Goal: Task Accomplishment & Management: Use online tool/utility

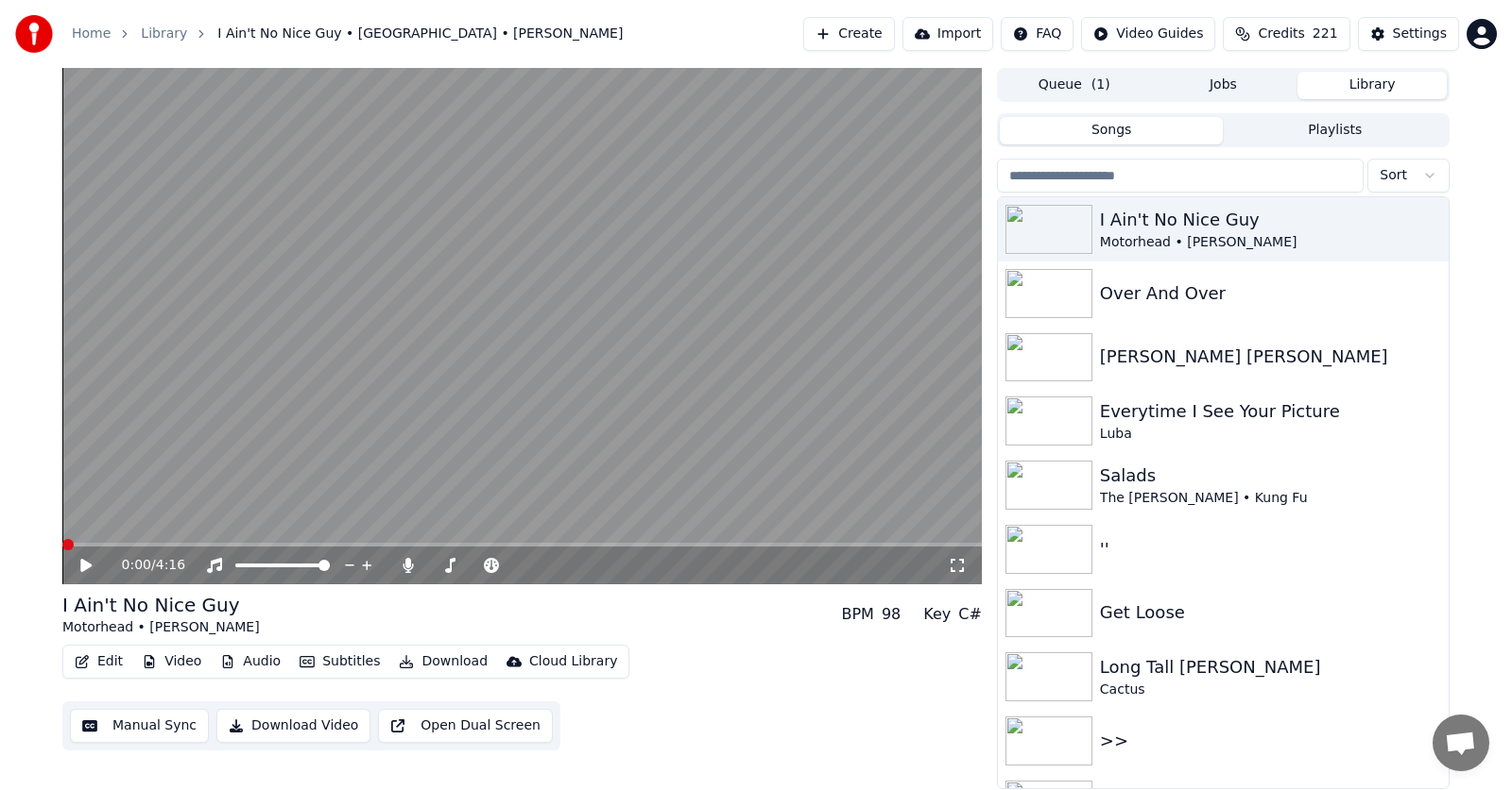
click at [79, 564] on icon at bounding box center [99, 565] width 45 height 15
click at [84, 563] on icon at bounding box center [86, 565] width 10 height 11
click at [63, 543] on span at bounding box center [68, 545] width 11 height 11
click at [99, 662] on button "Edit" at bounding box center [98, 662] width 64 height 27
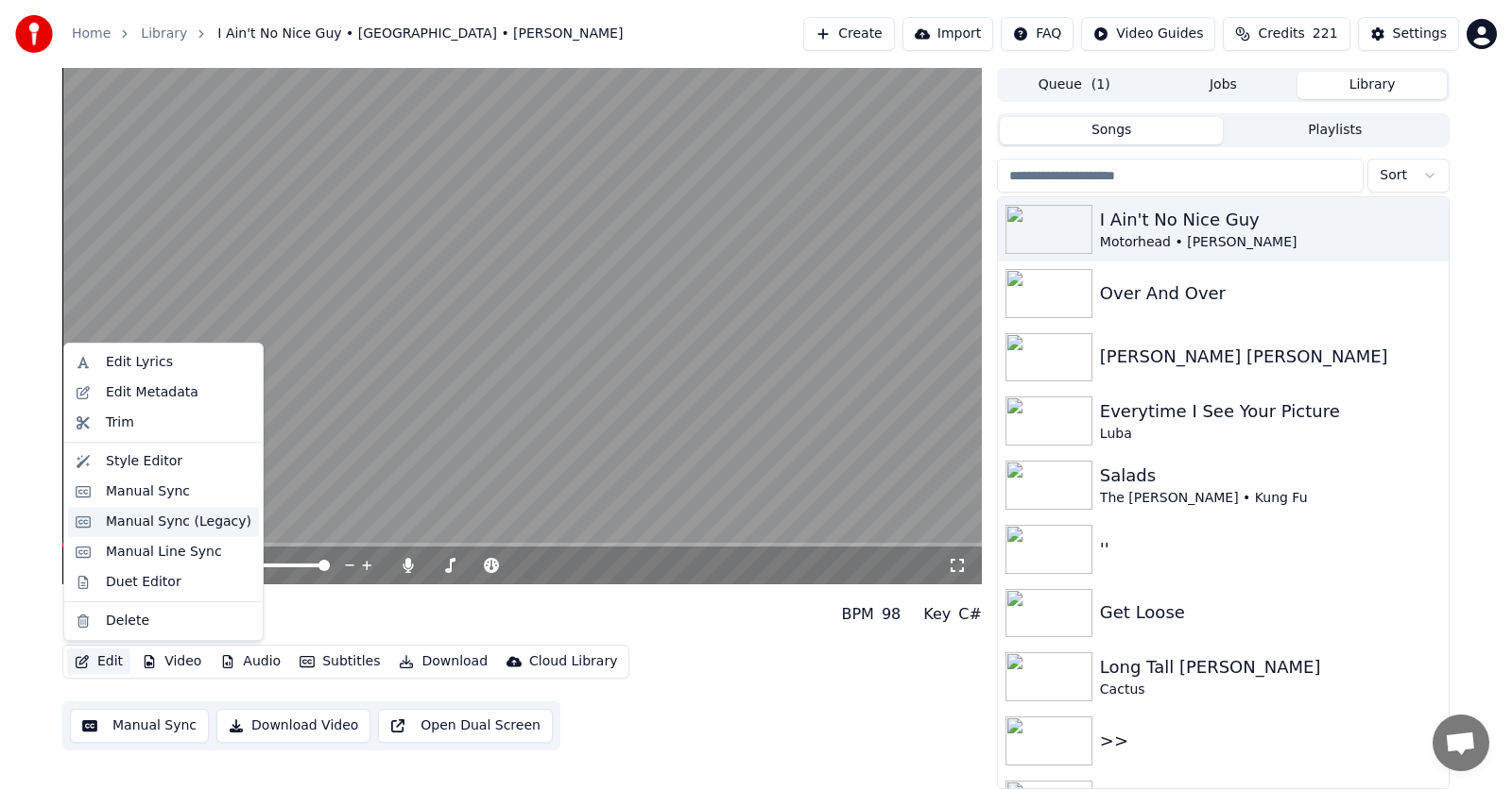
click at [136, 524] on div "Manual Sync (Legacy)" at bounding box center [178, 522] width 145 height 19
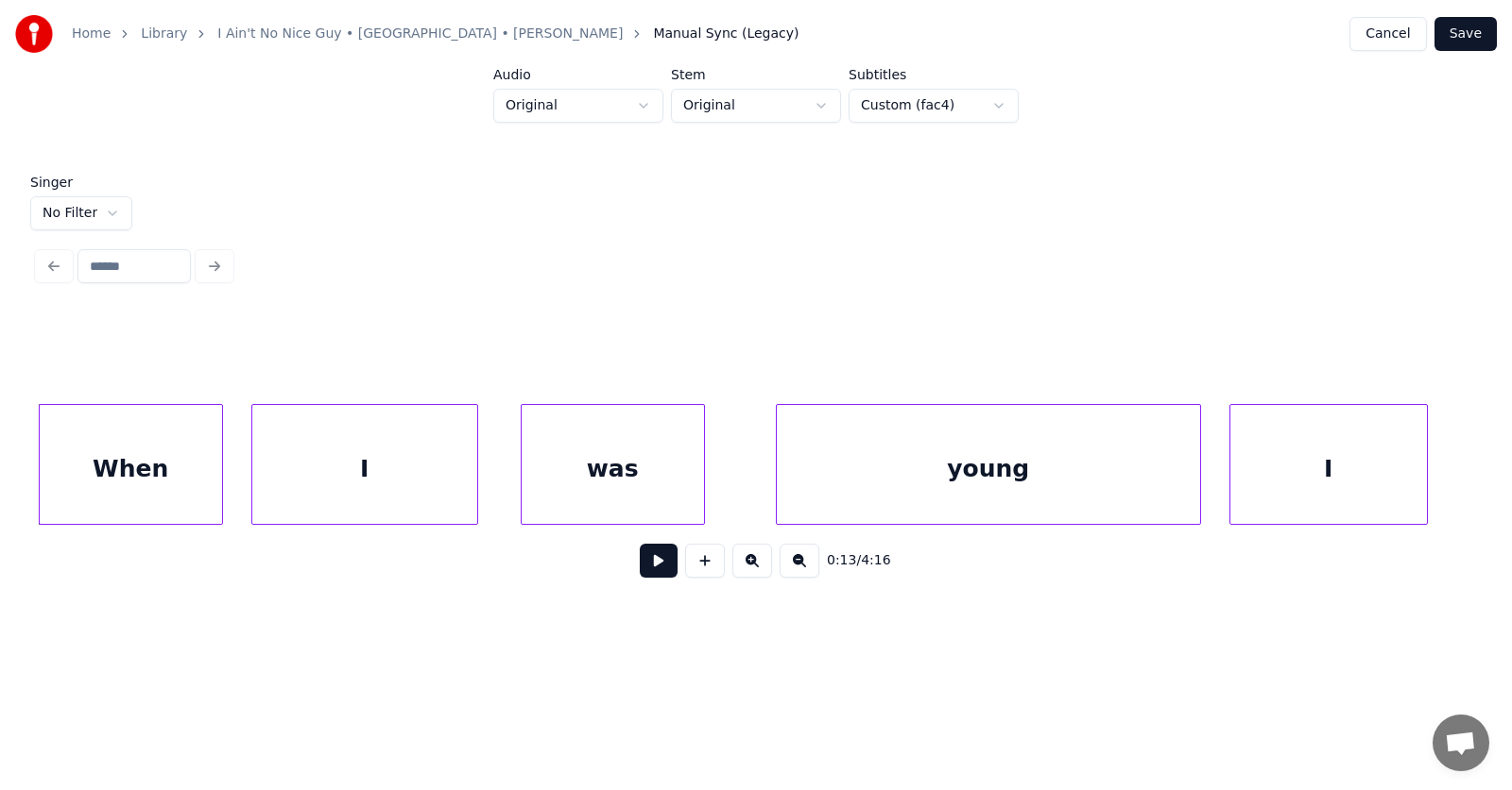
scroll to position [0, 9577]
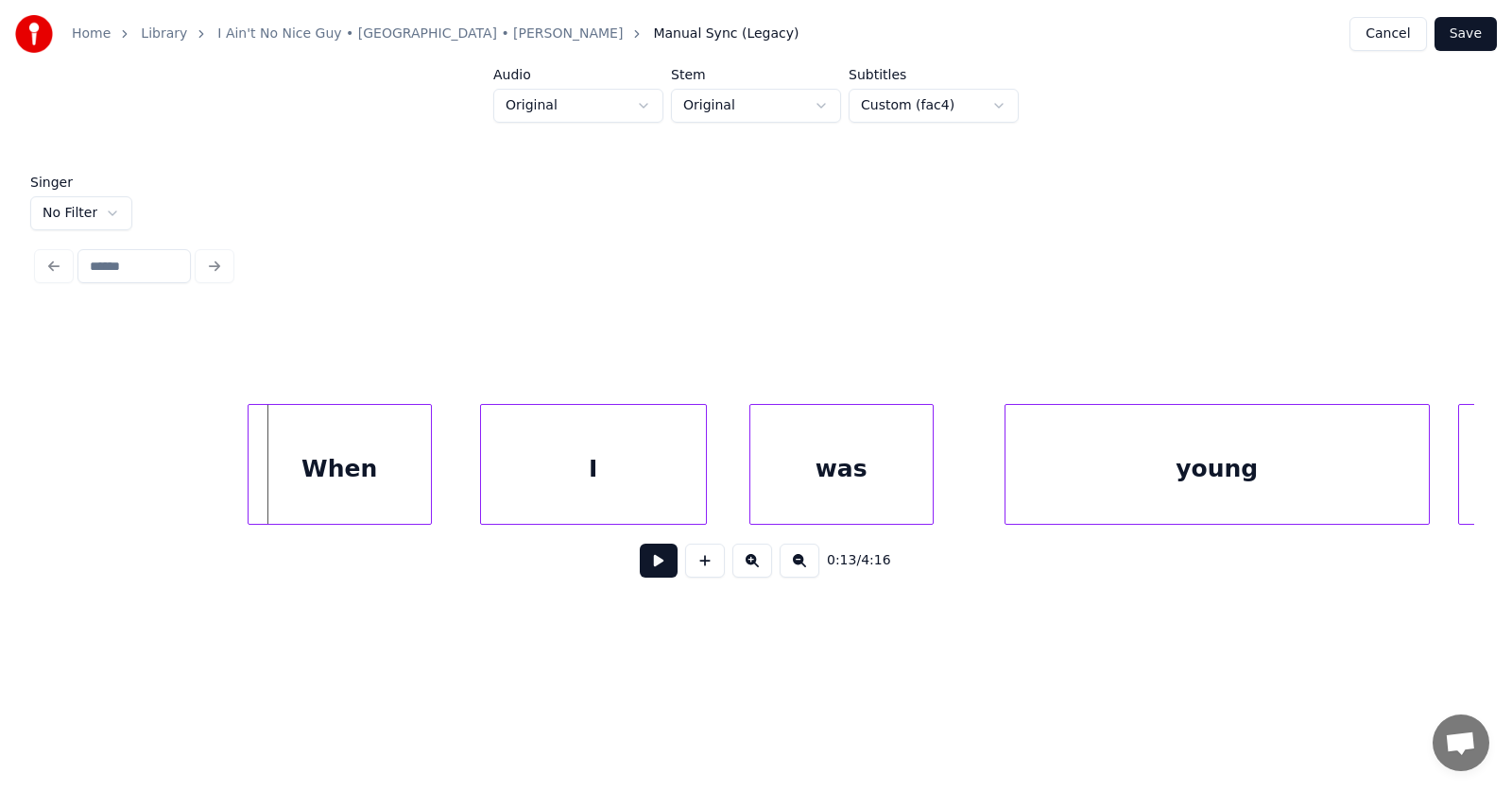
click at [311, 481] on div "When" at bounding box center [339, 469] width 182 height 128
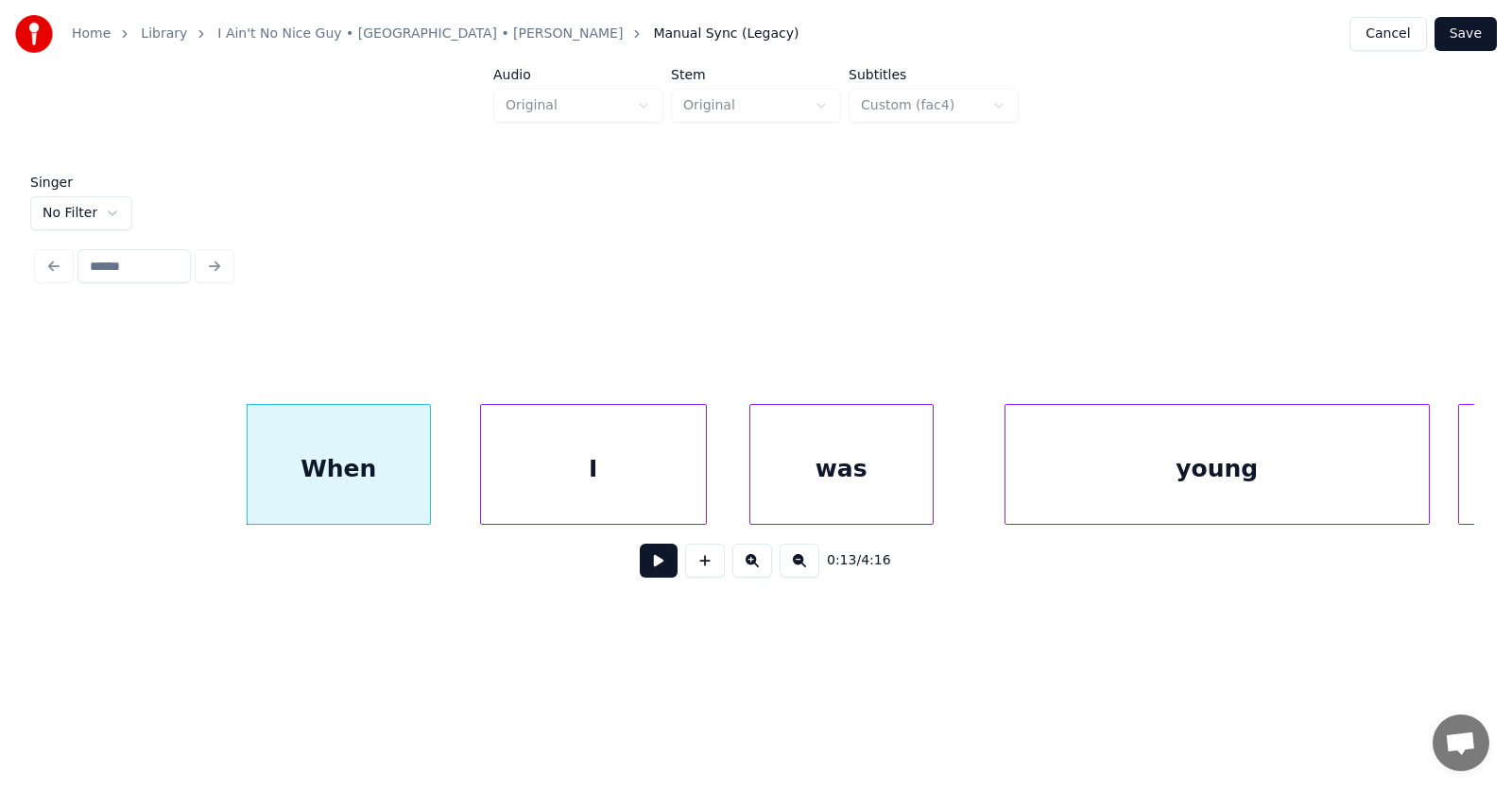
click at [311, 481] on div "When" at bounding box center [338, 469] width 182 height 128
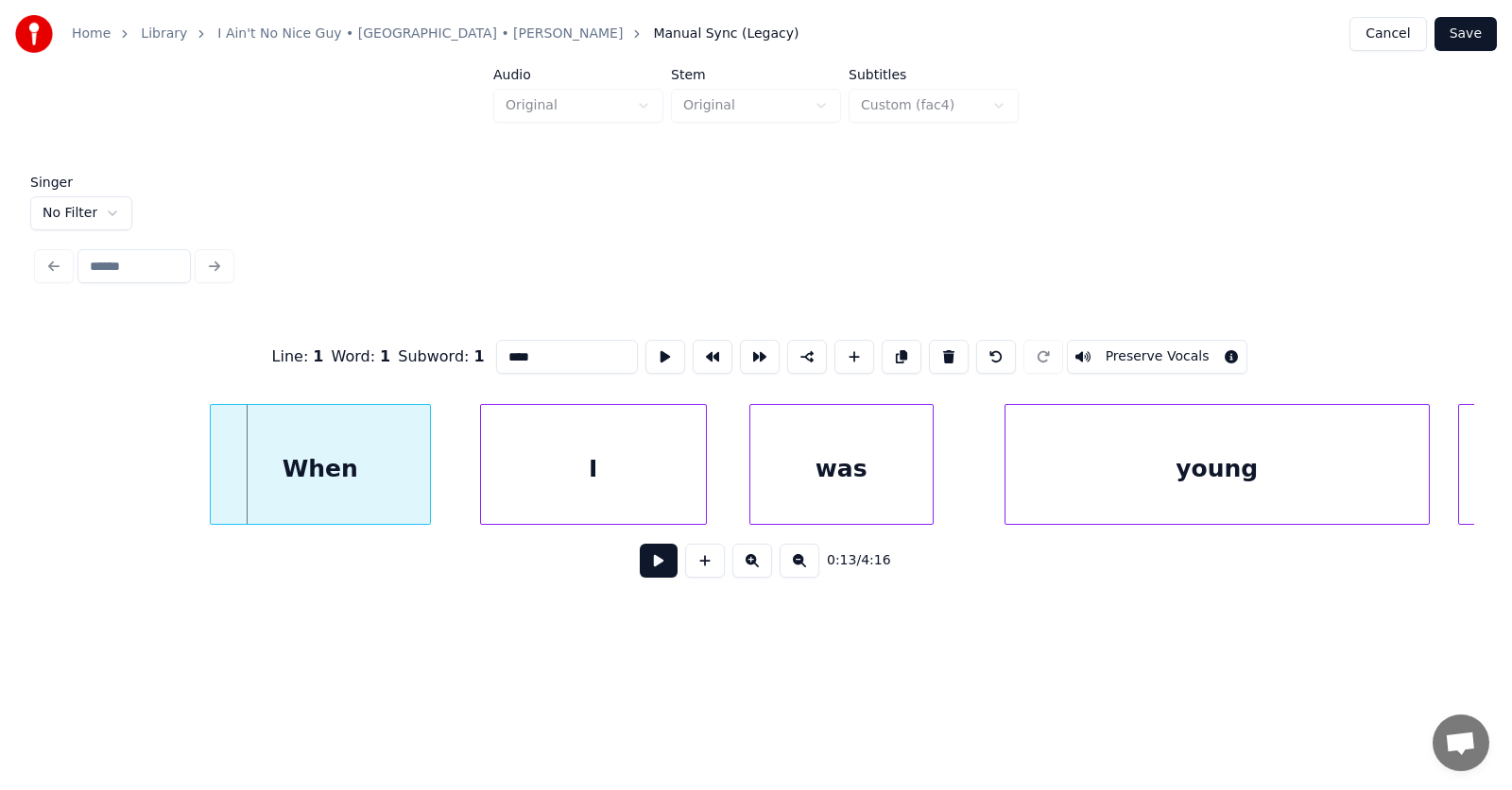
click at [211, 468] on div at bounding box center [214, 465] width 6 height 119
click at [555, 486] on div "I" at bounding box center [558, 469] width 225 height 128
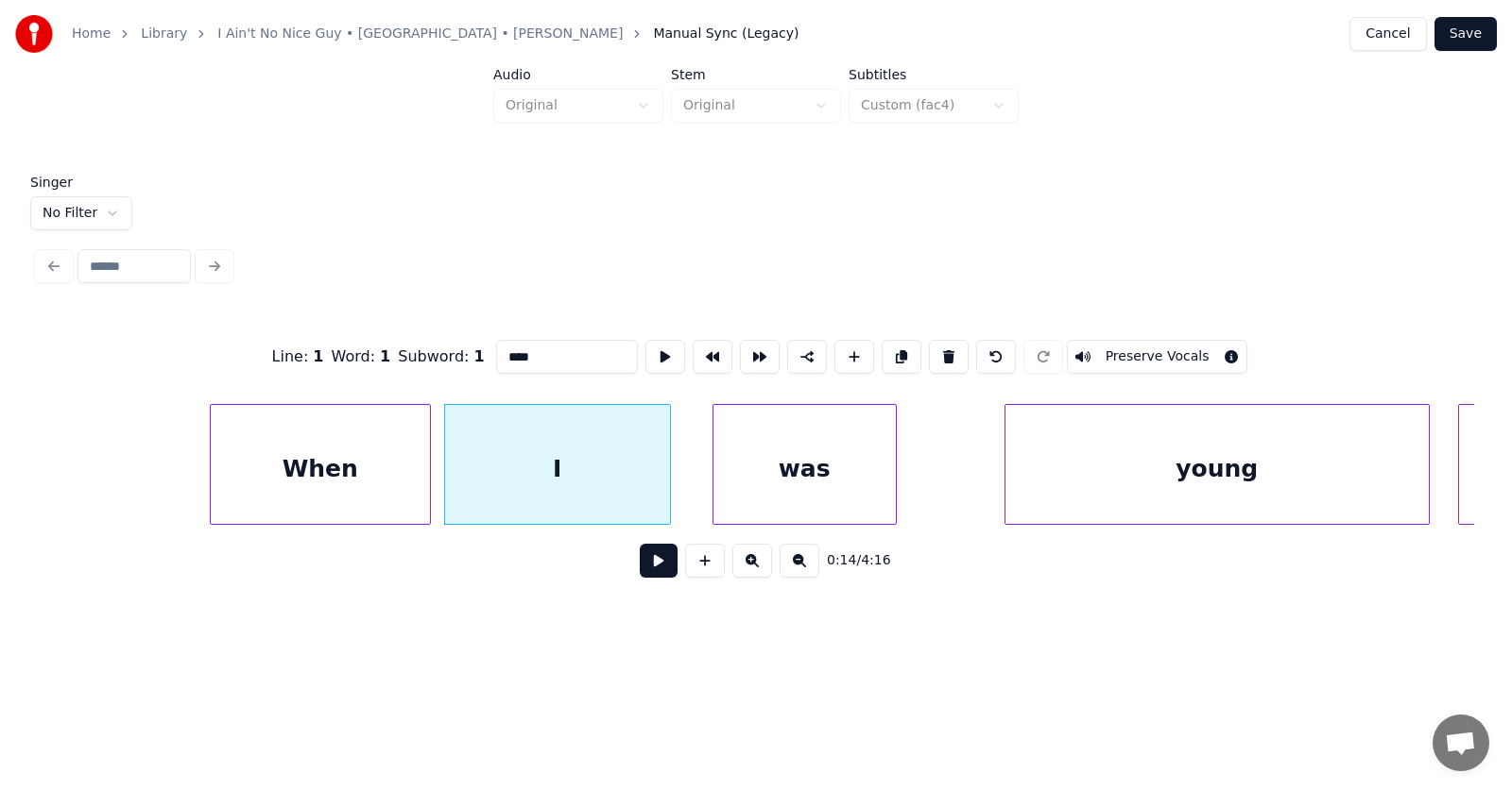
click at [827, 501] on div "was" at bounding box center [804, 469] width 182 height 128
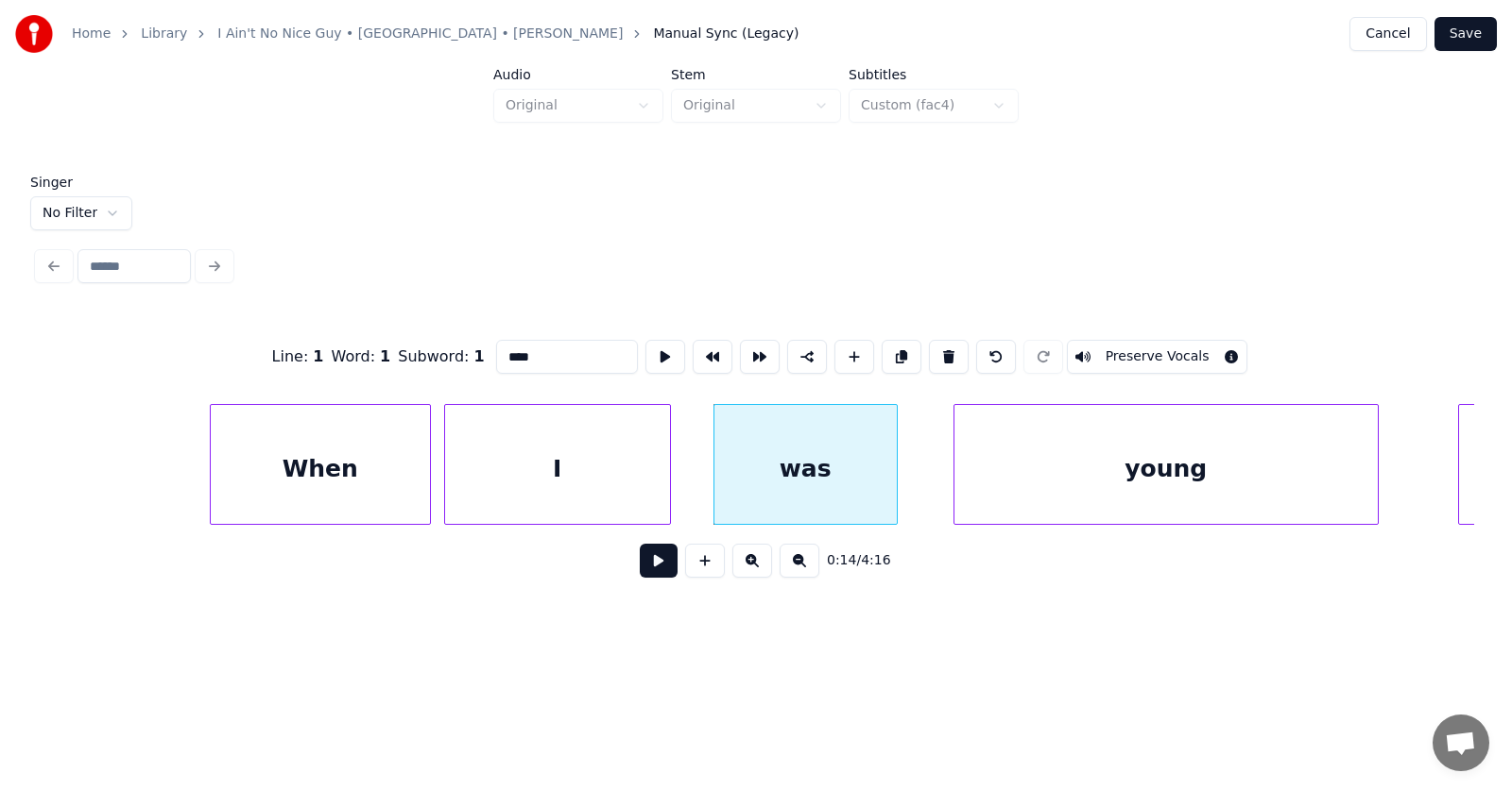
click at [1047, 495] on div "young" at bounding box center [1166, 469] width 423 height 128
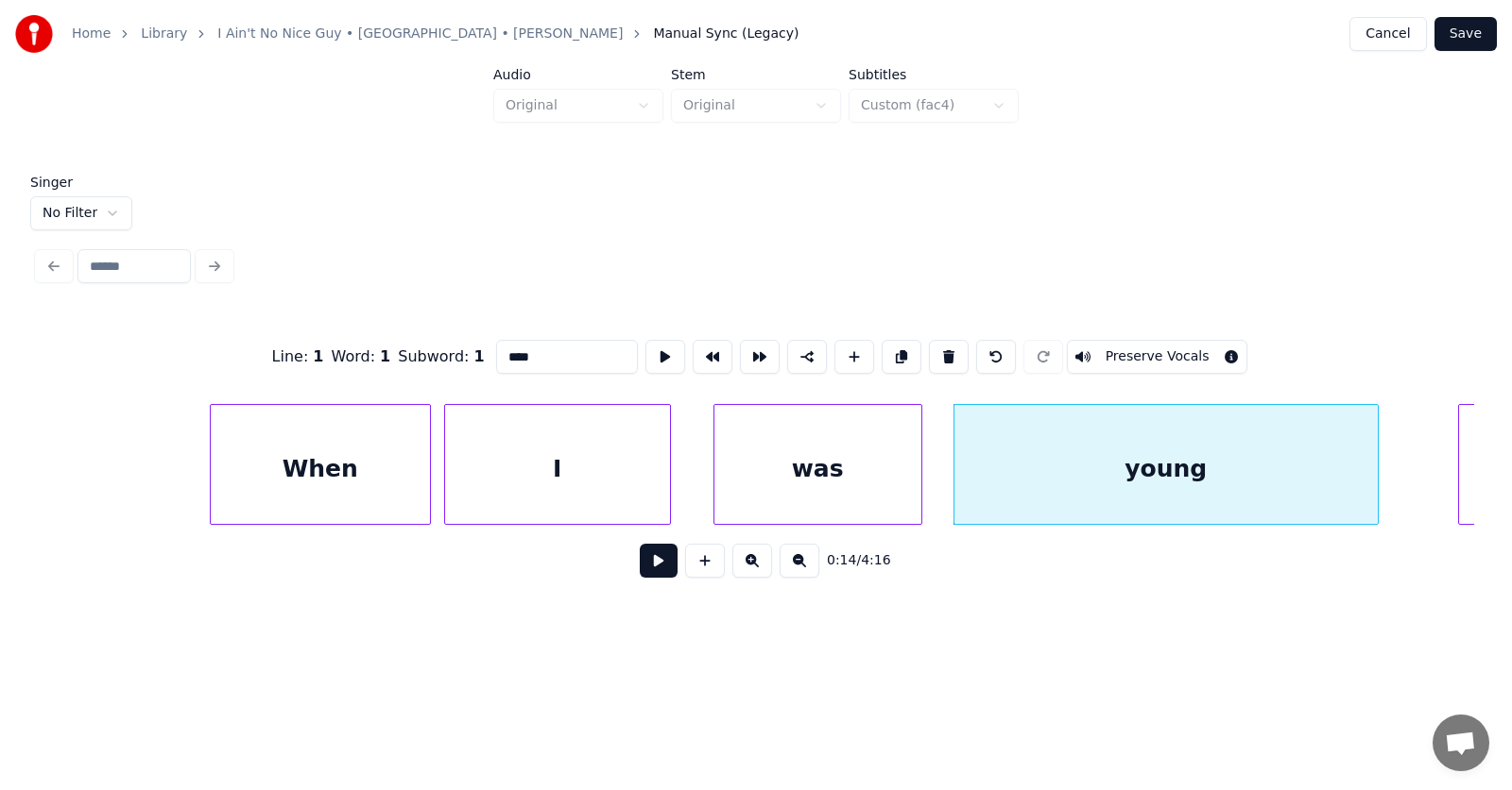
click at [916, 478] on div at bounding box center [919, 465] width 6 height 119
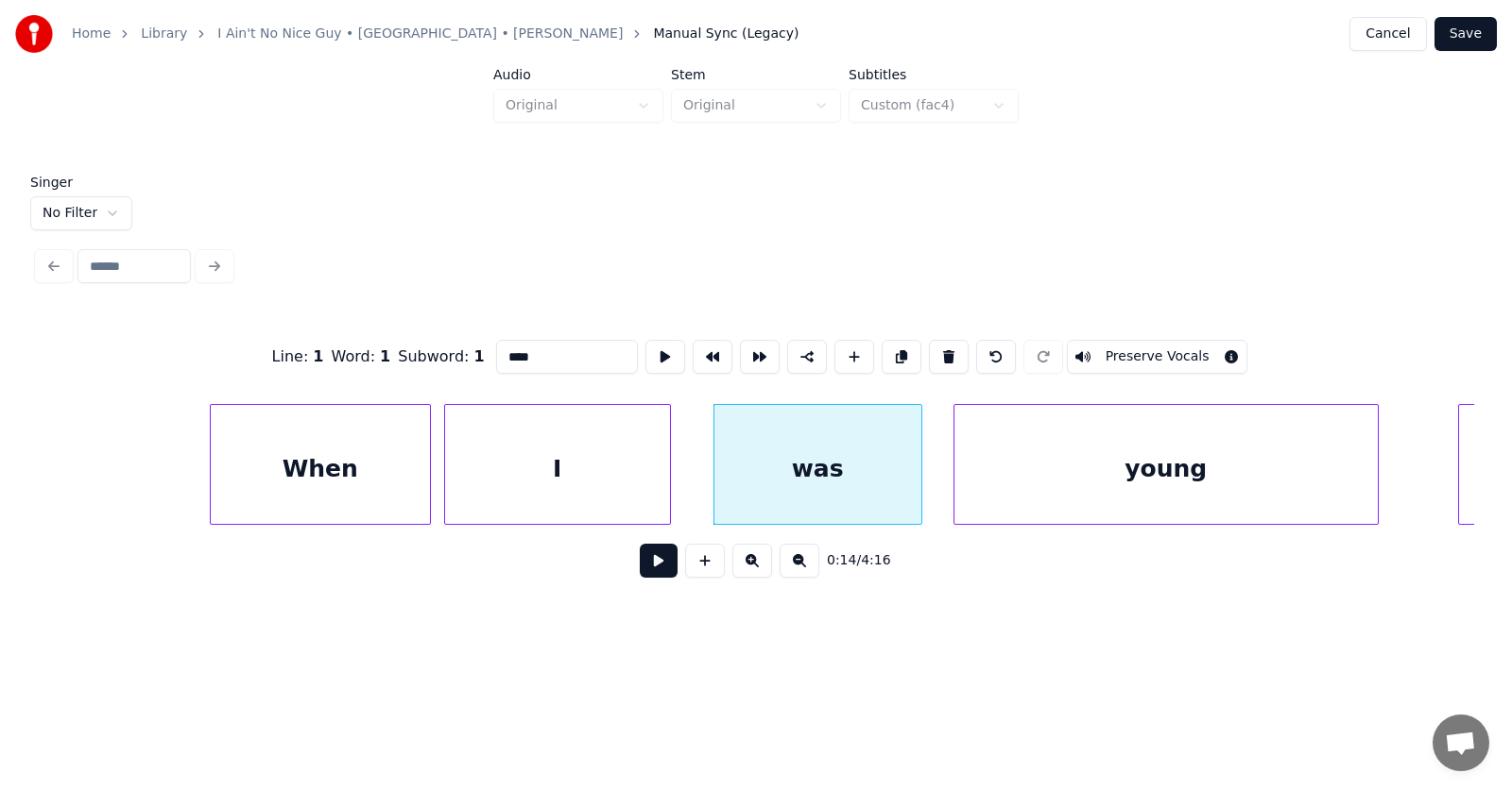
click at [577, 485] on div "I" at bounding box center [558, 469] width 225 height 128
type input "*"
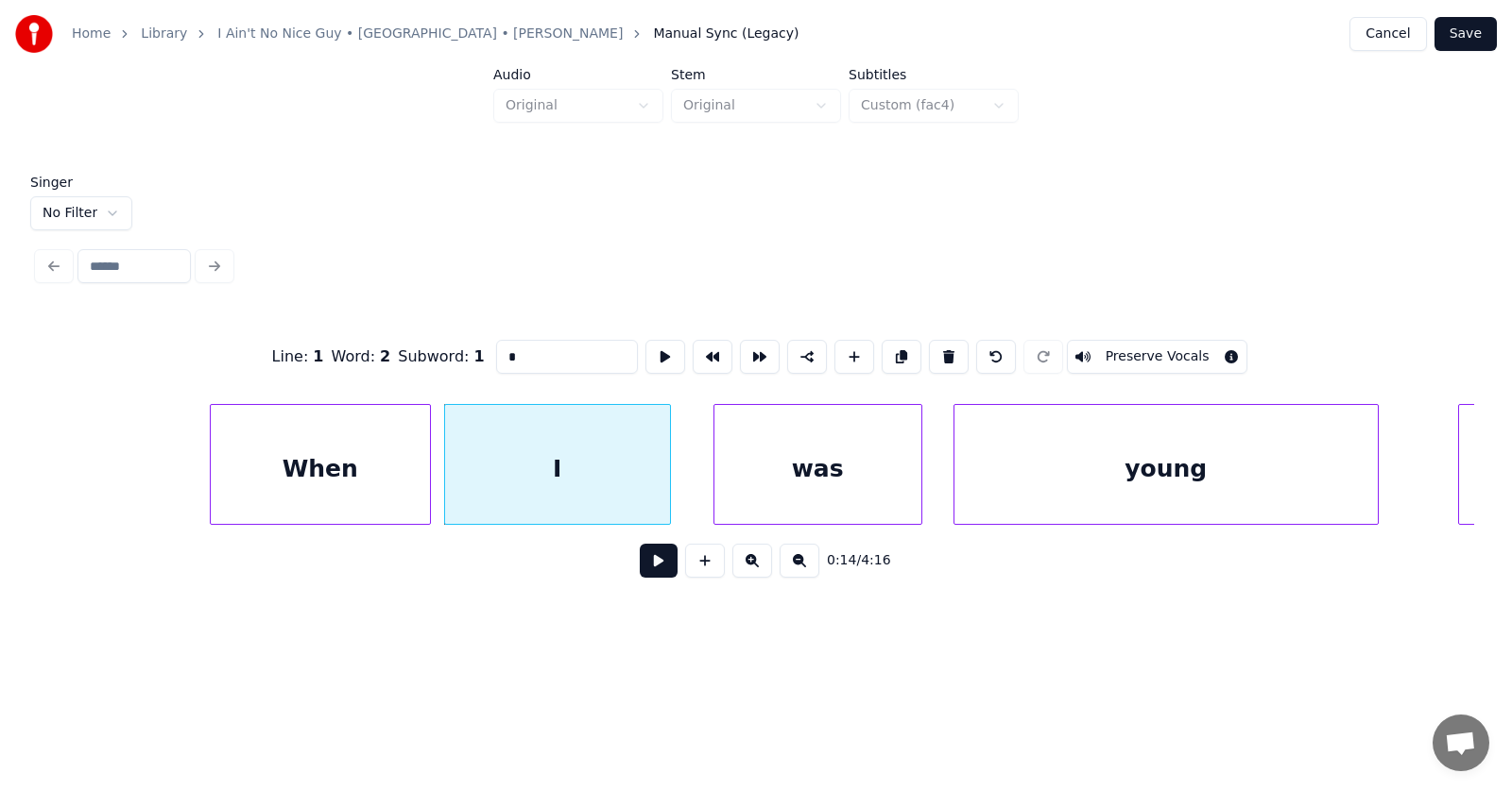
click at [639, 567] on button at bounding box center [658, 560] width 38 height 34
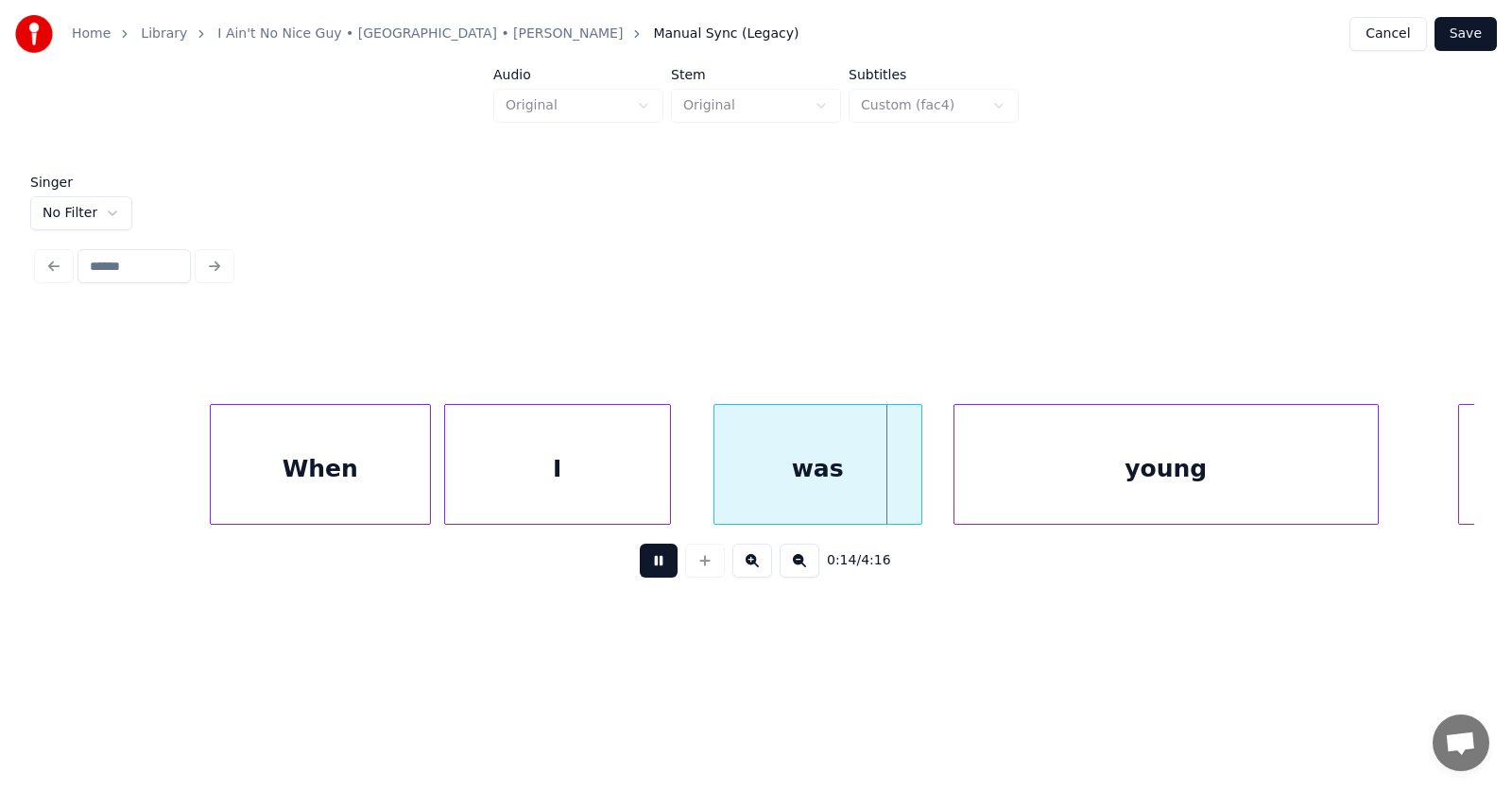
click at [639, 567] on button at bounding box center [658, 560] width 38 height 34
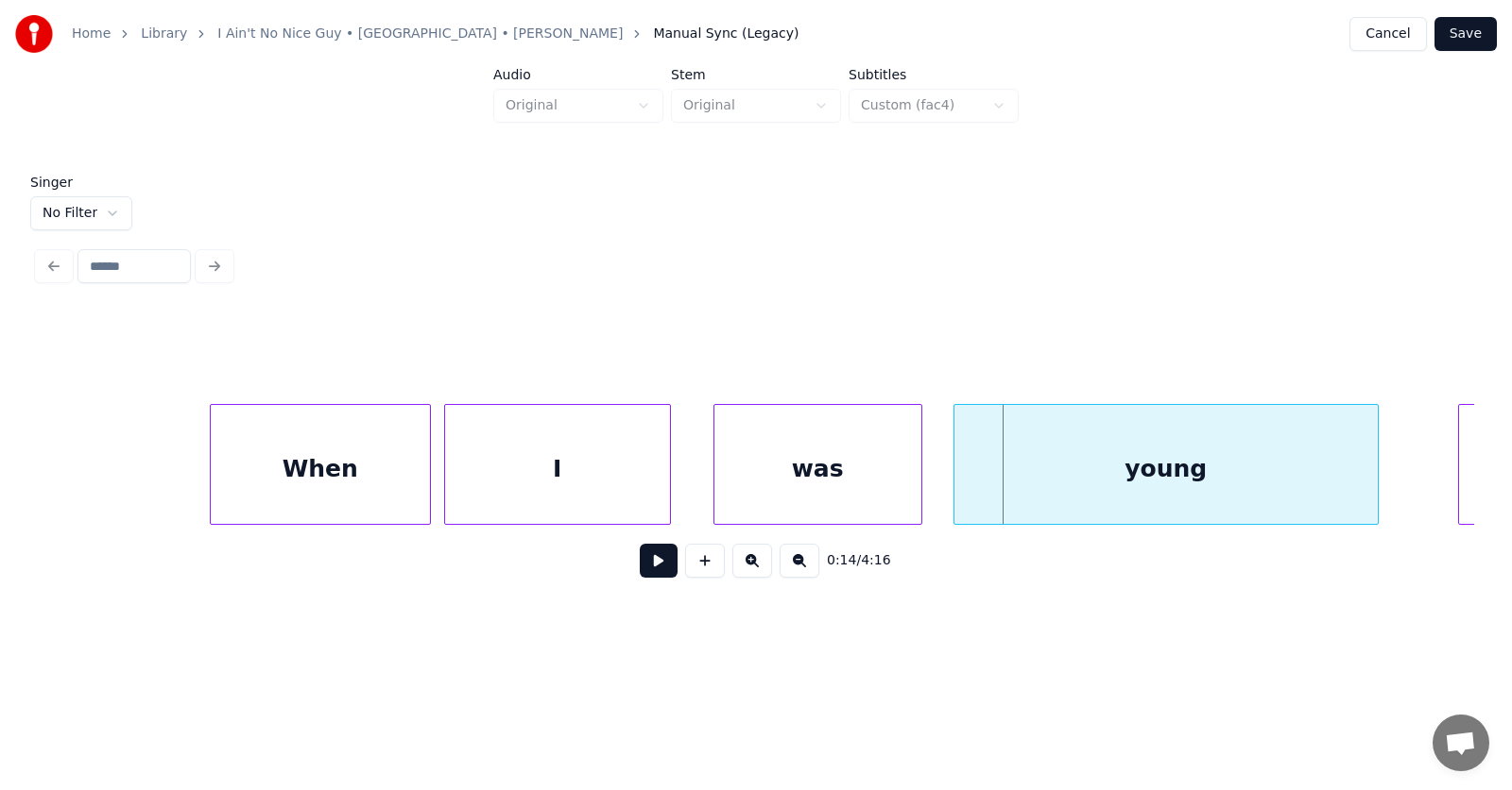
click at [639, 567] on button at bounding box center [658, 560] width 38 height 34
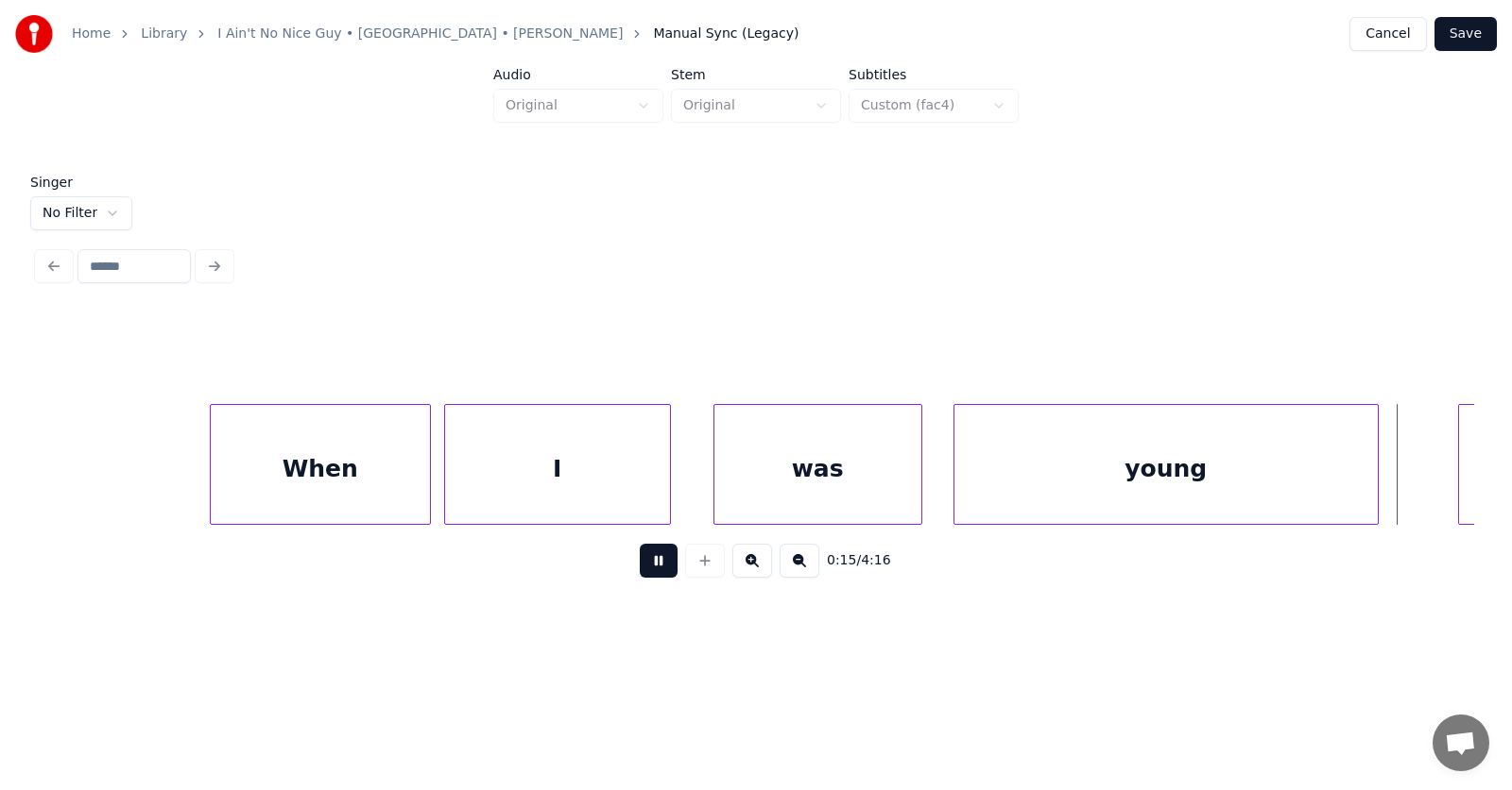
scroll to position [0, 11017]
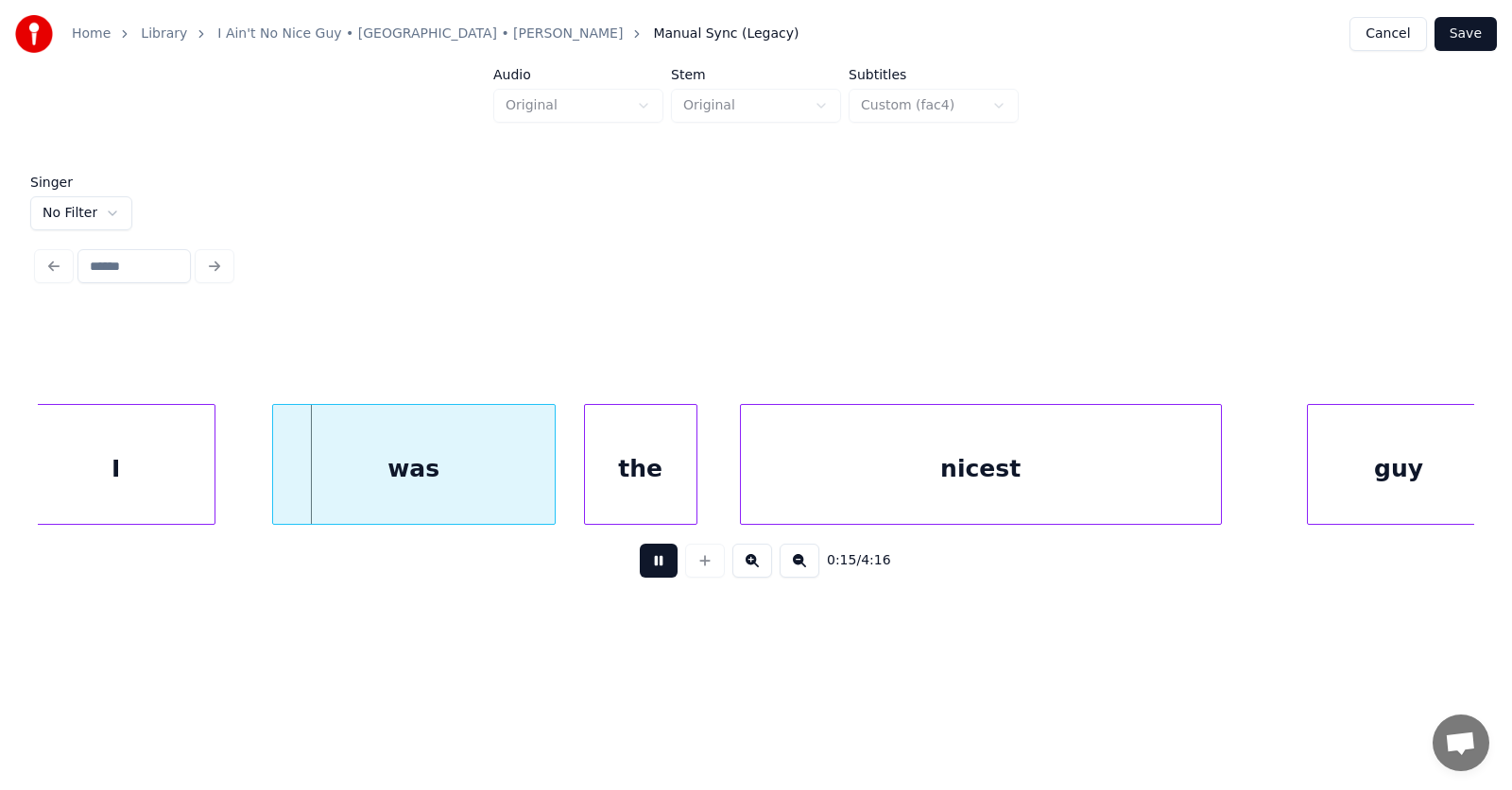
click at [639, 567] on button at bounding box center [658, 560] width 38 height 34
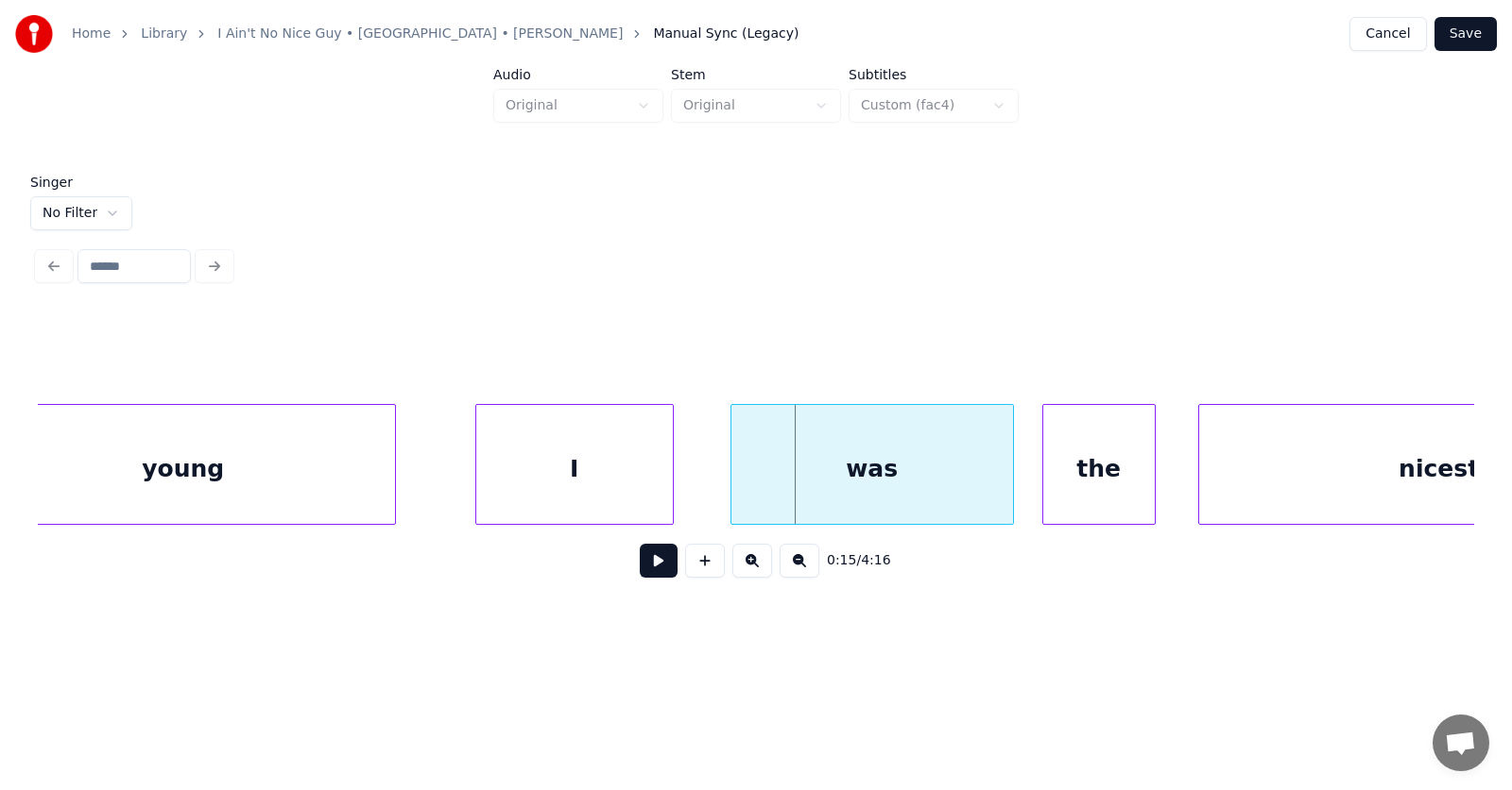
scroll to position [0, 10314]
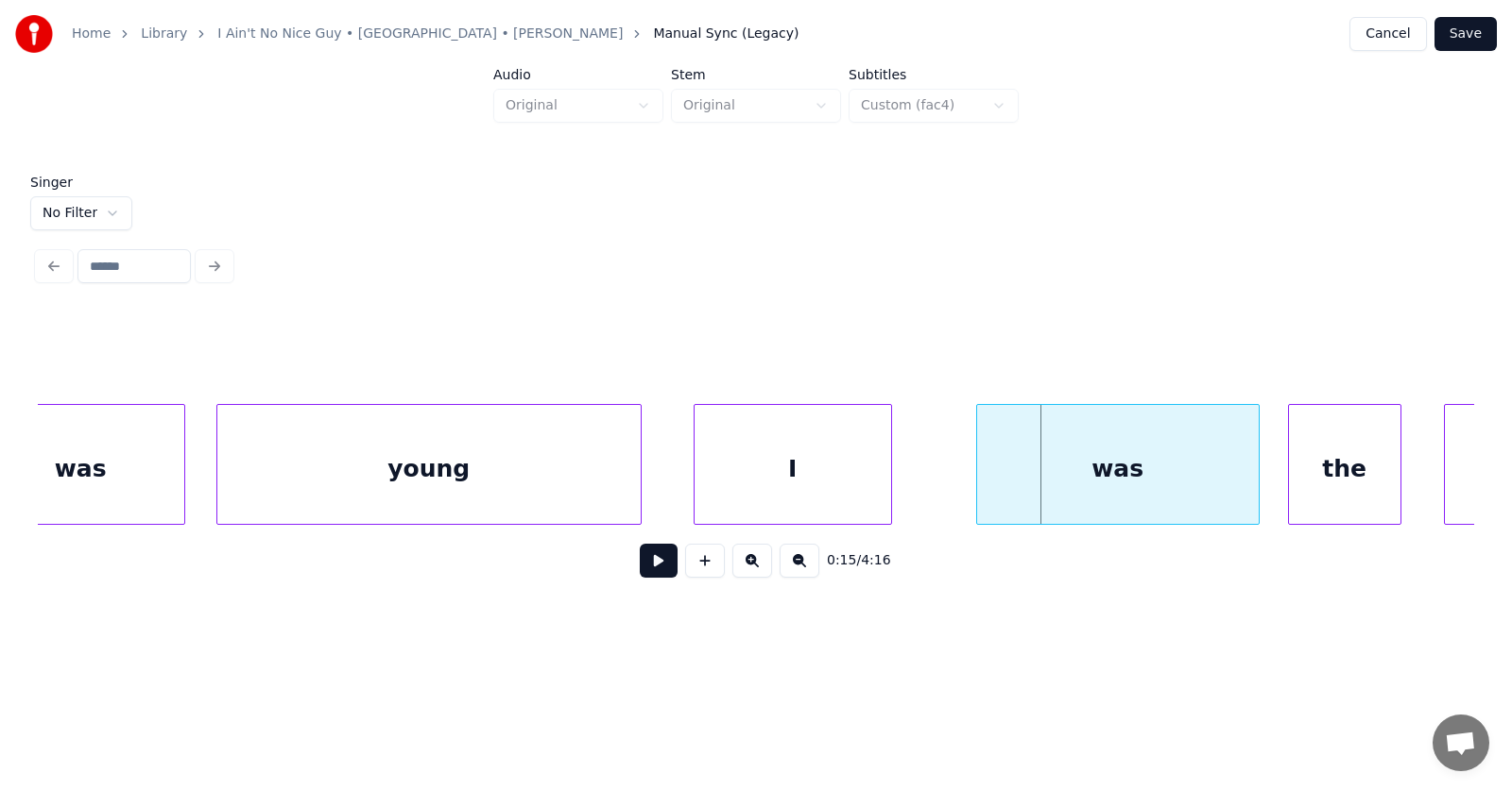
click at [729, 481] on div "I" at bounding box center [793, 469] width 197 height 128
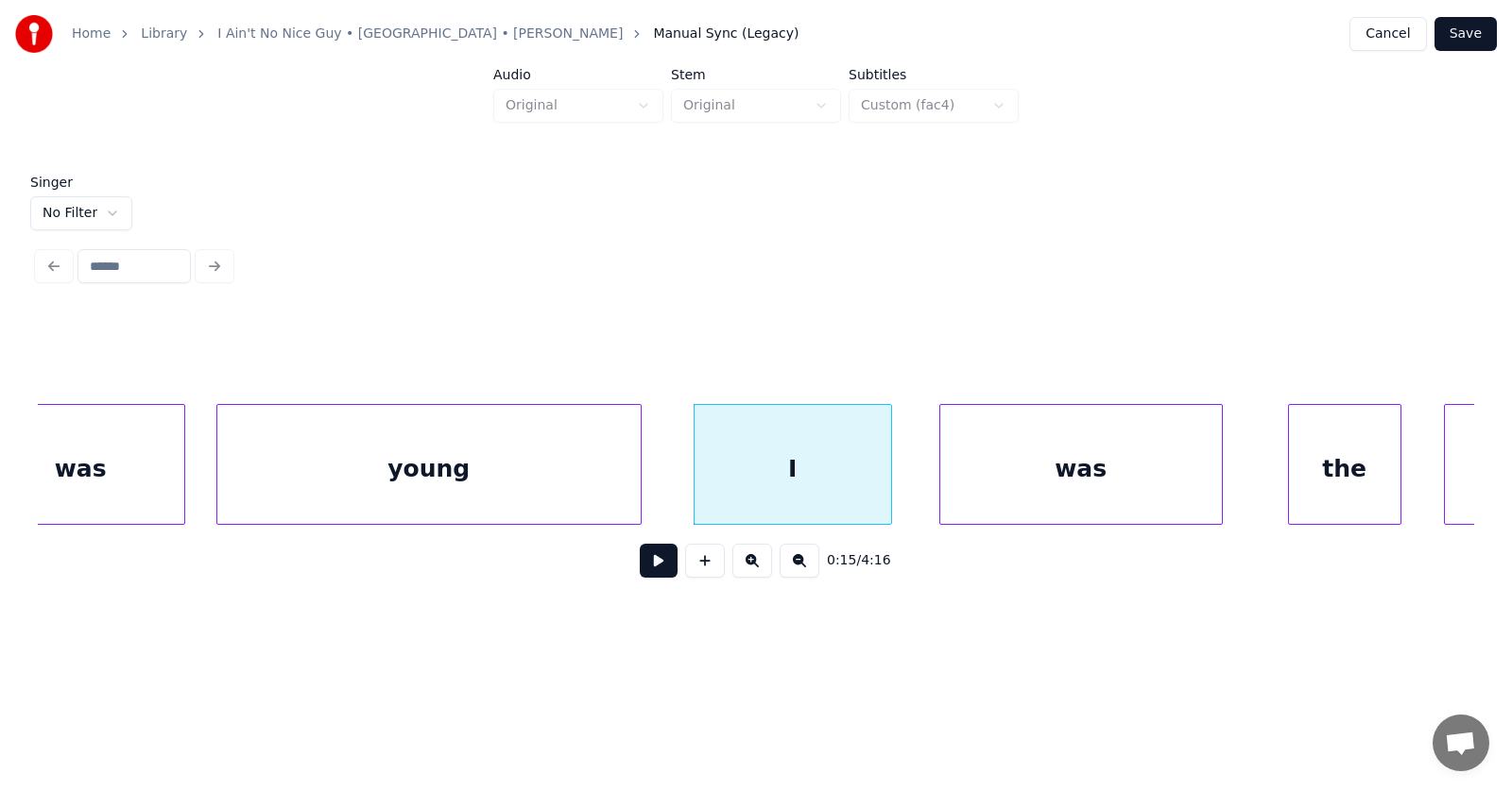
click at [979, 489] on div "was" at bounding box center [1081, 469] width 281 height 128
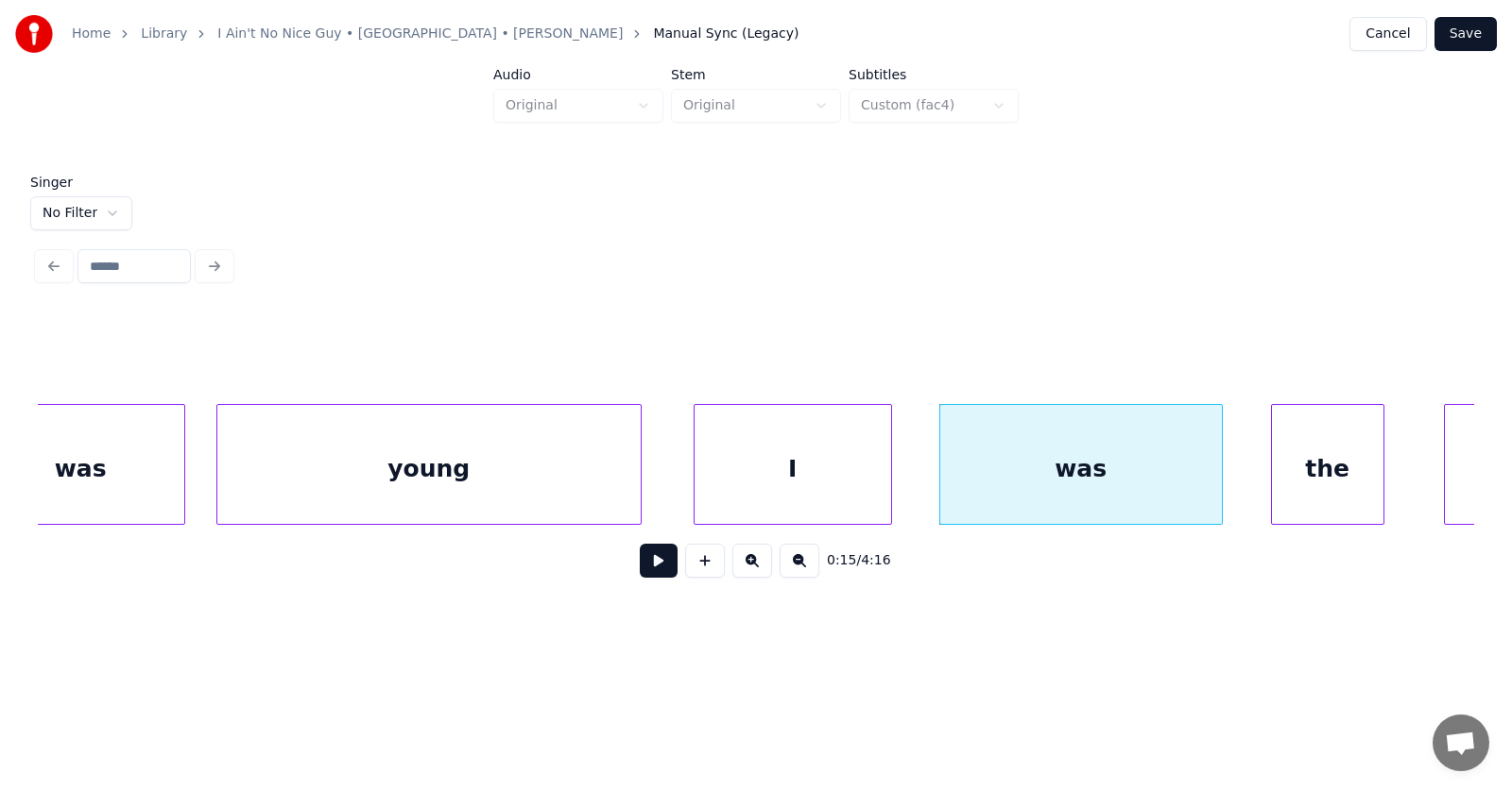
click at [1321, 476] on div "the" at bounding box center [1327, 469] width 111 height 128
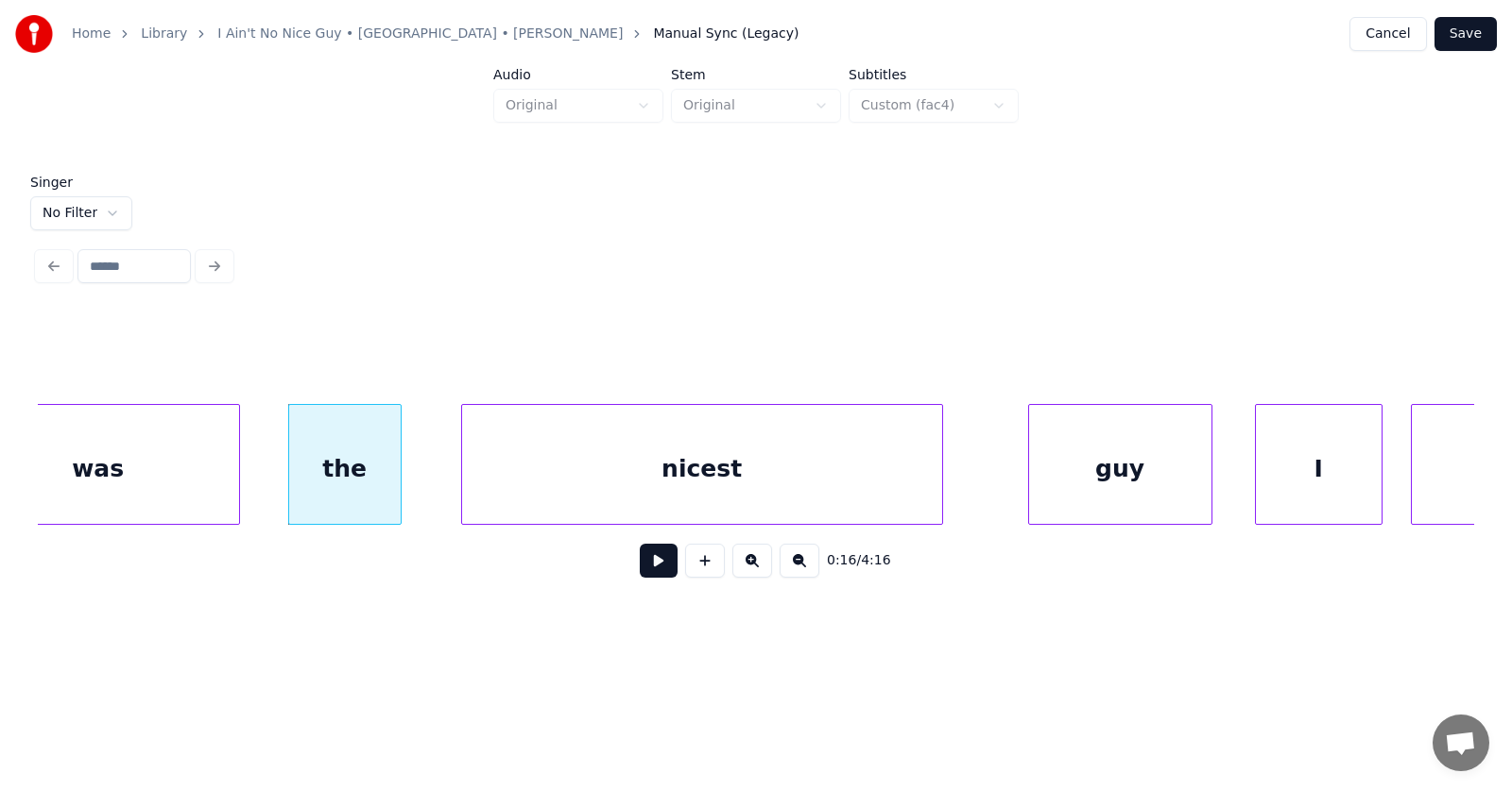
scroll to position [0, 11419]
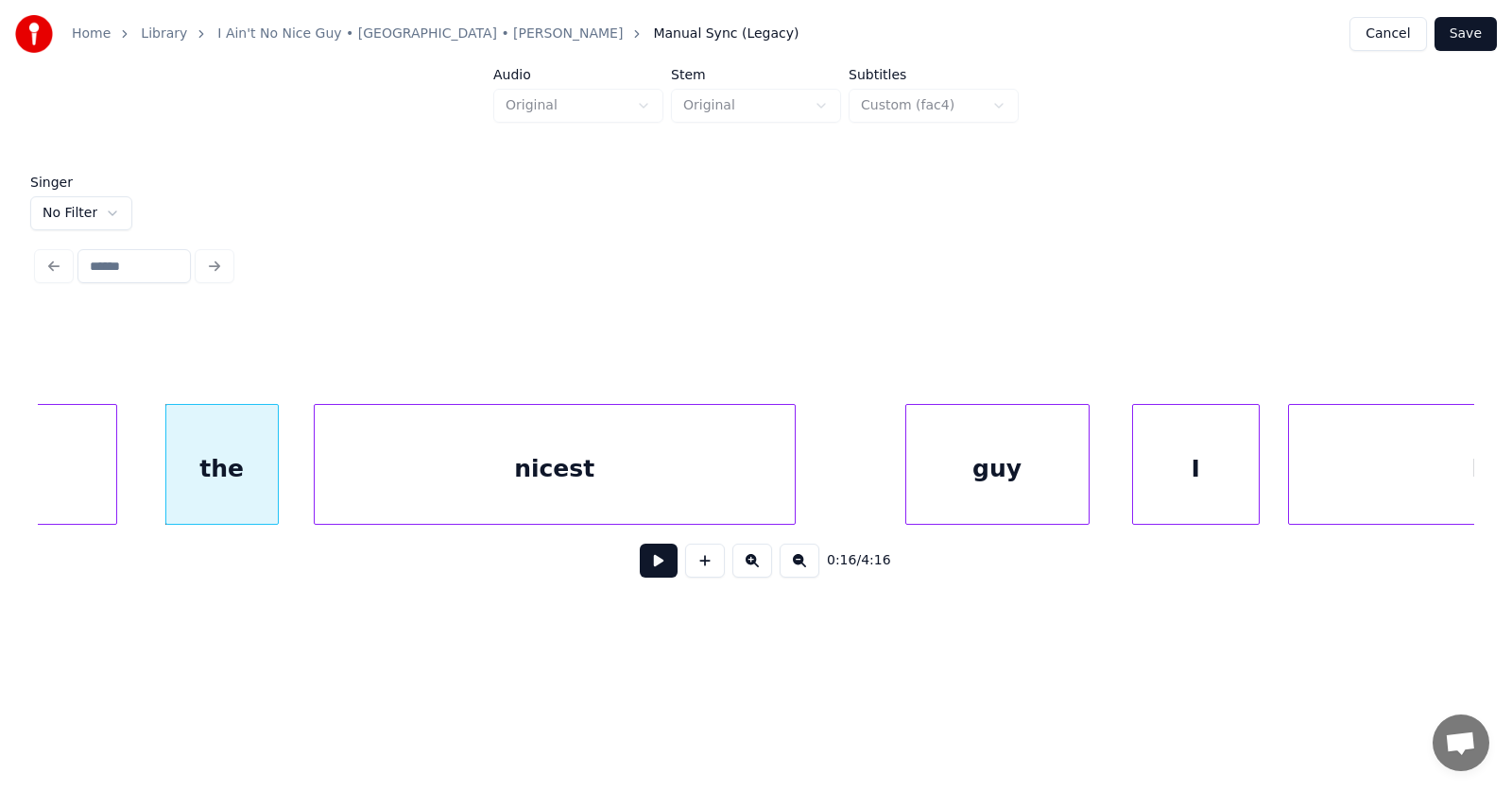
click at [515, 487] on div "nicest" at bounding box center [554, 469] width 480 height 128
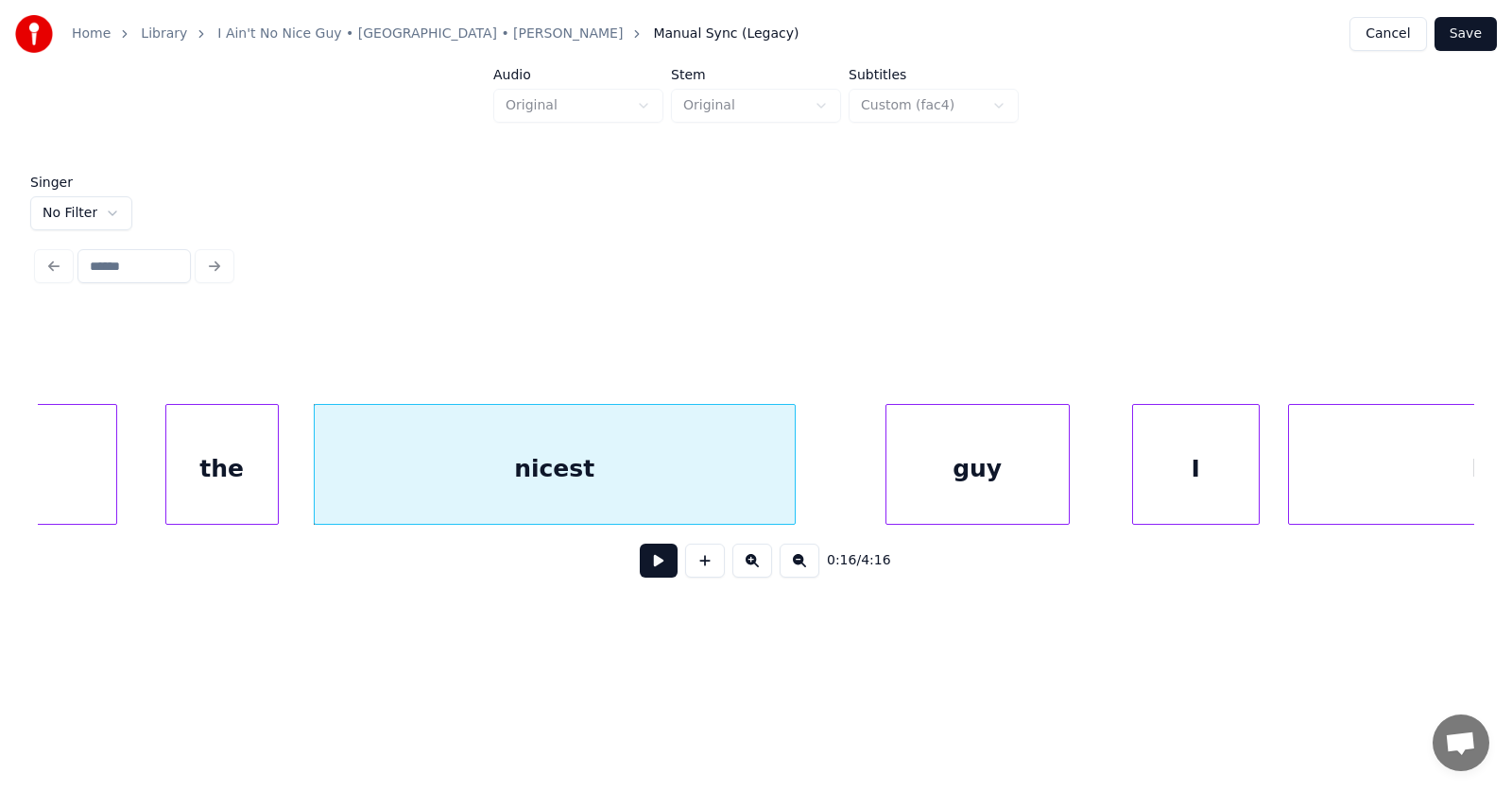
click at [966, 477] on div "guy" at bounding box center [976, 469] width 182 height 128
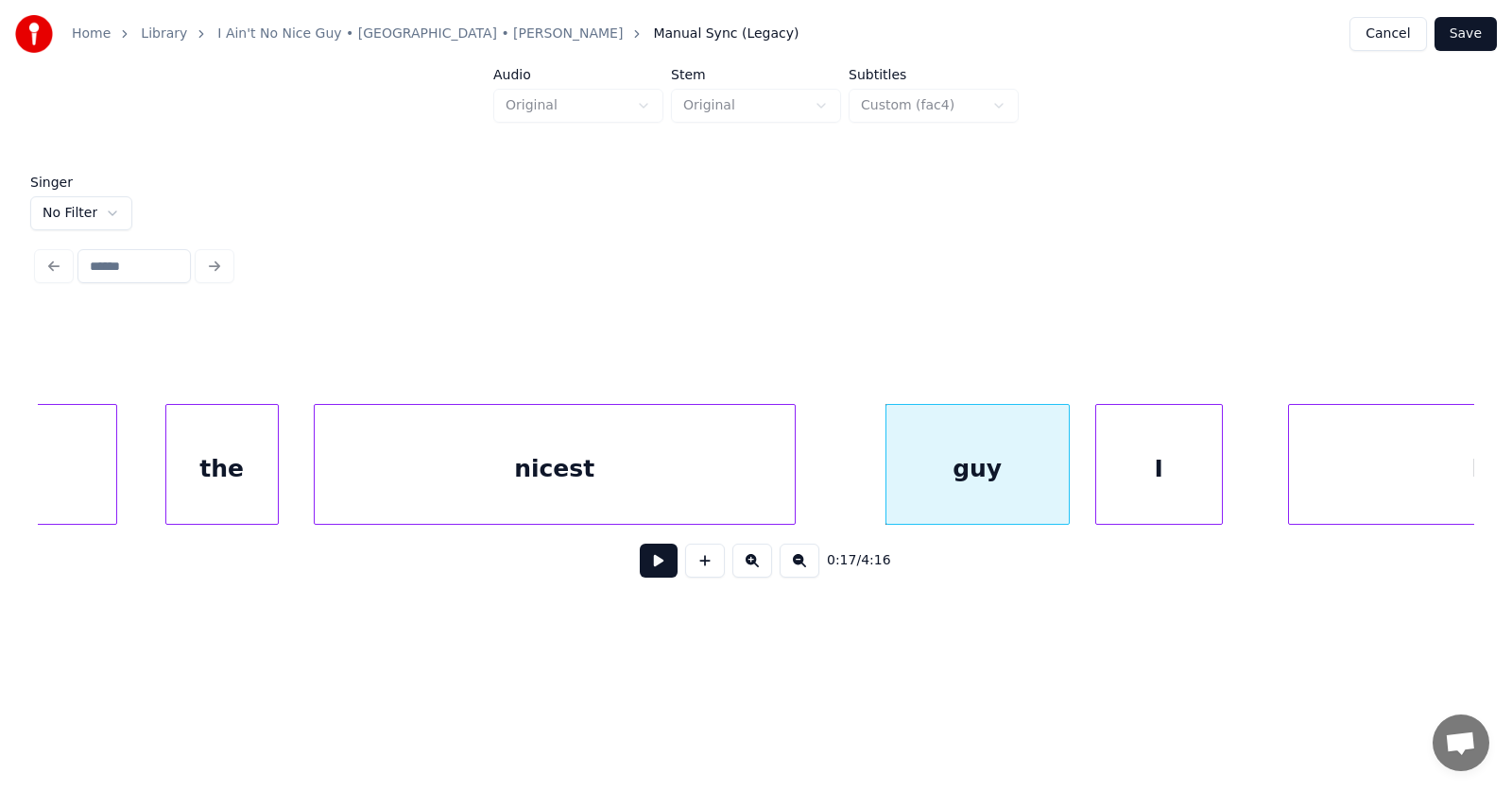
click at [1128, 477] on div "I" at bounding box center [1158, 469] width 125 height 128
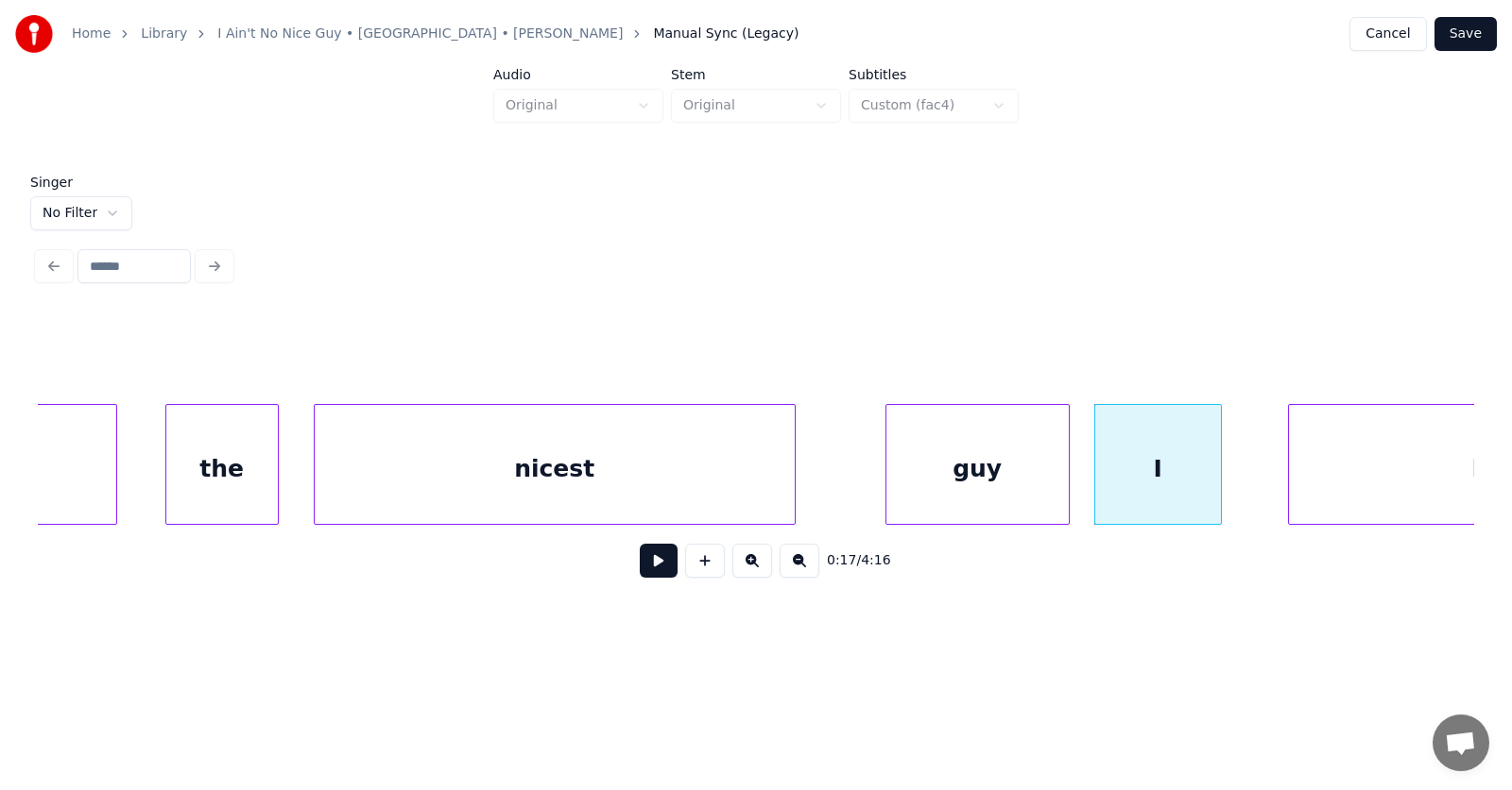
scroll to position [0, 11667]
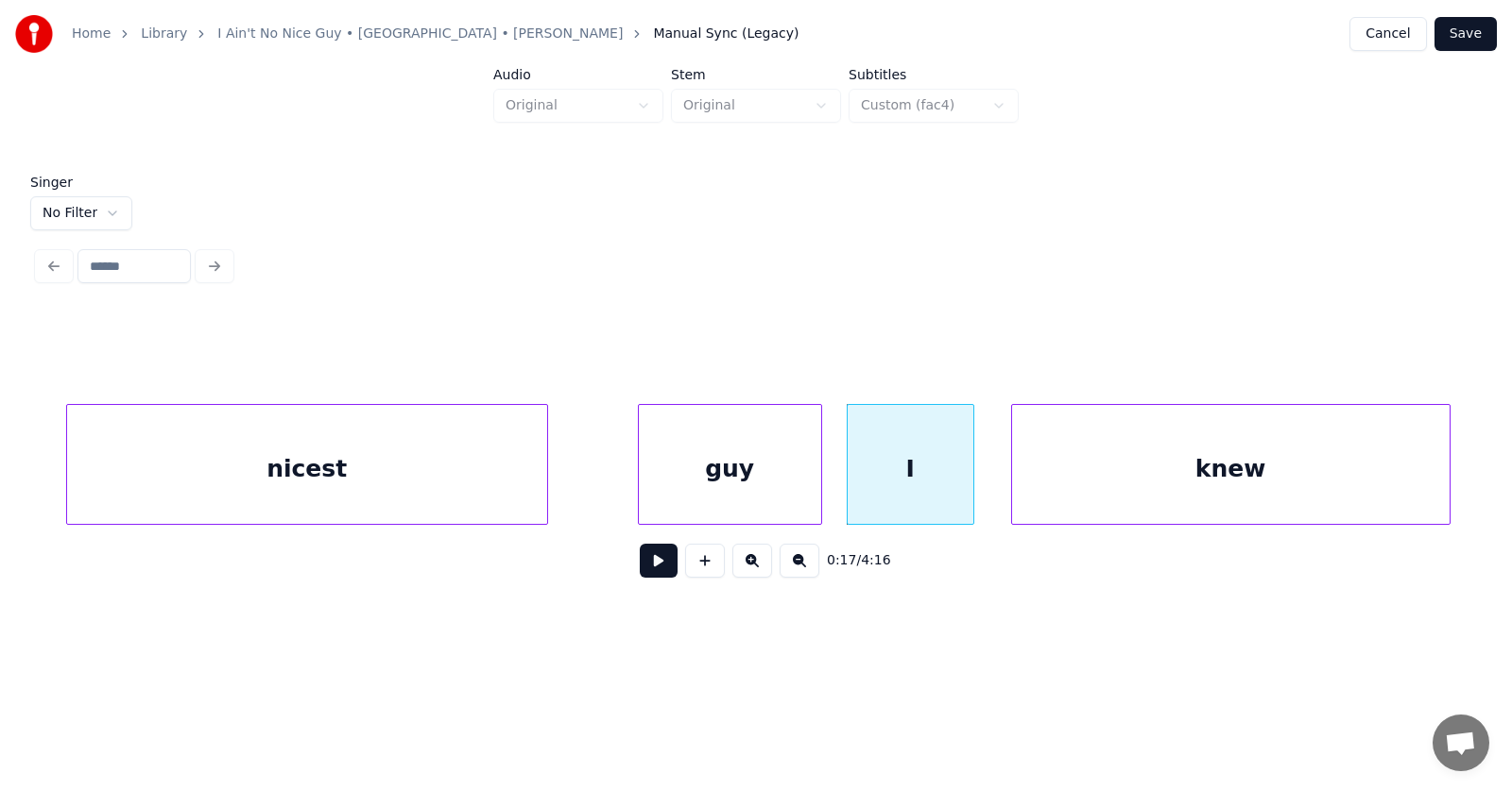
click at [1328, 464] on div "knew" at bounding box center [1231, 469] width 437 height 128
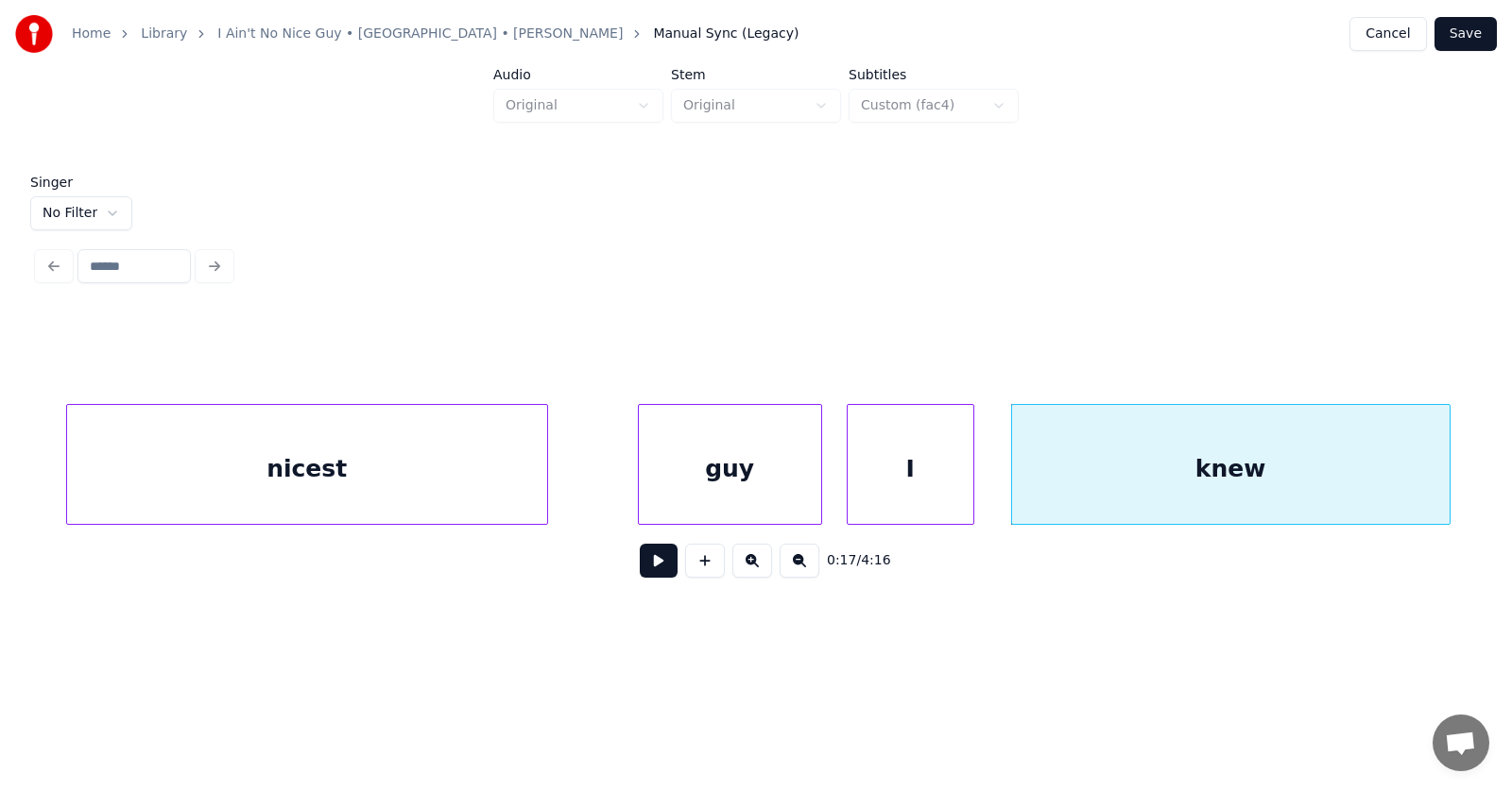
click at [645, 571] on button at bounding box center [658, 560] width 38 height 34
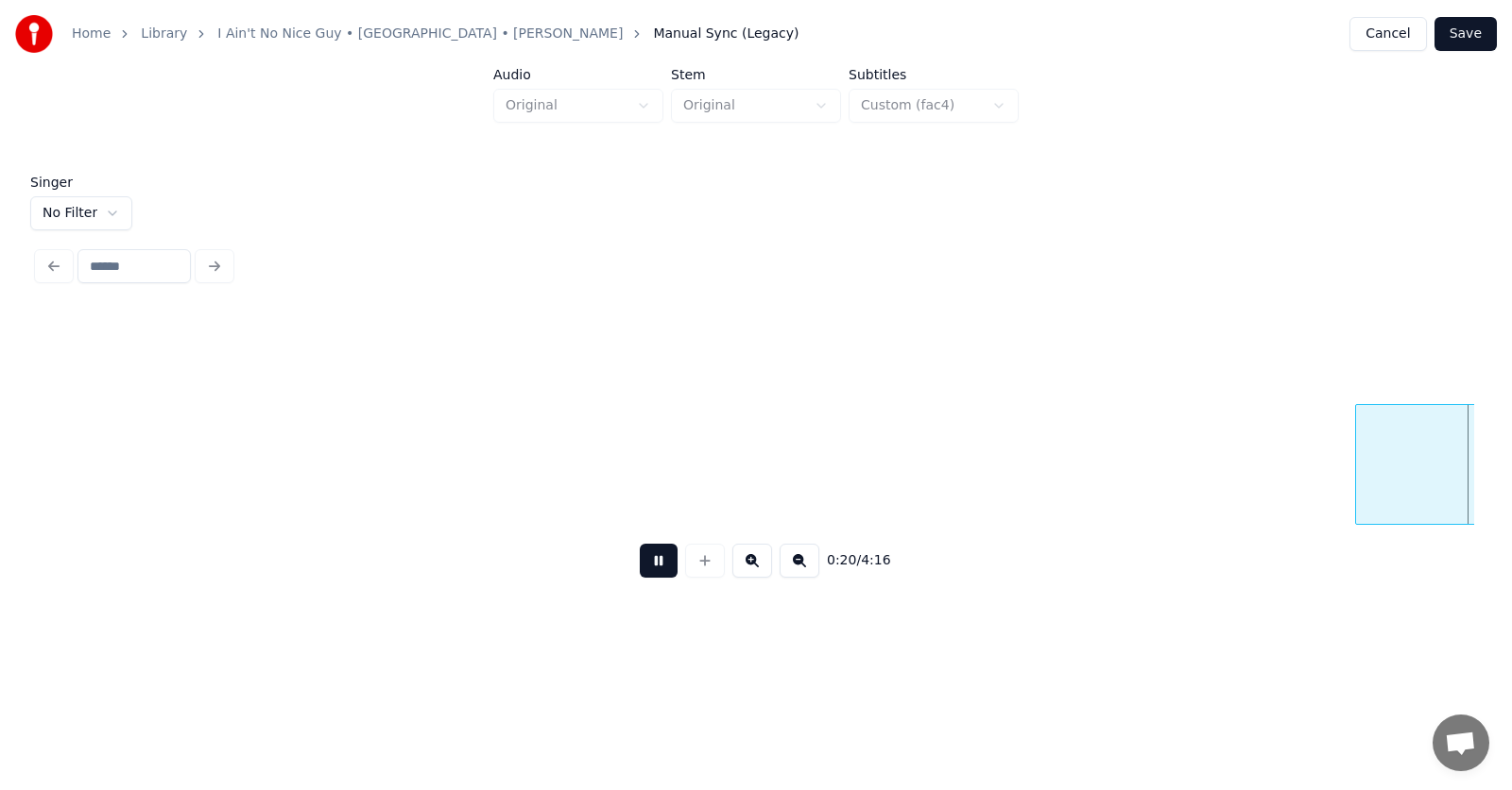
scroll to position [0, 14550]
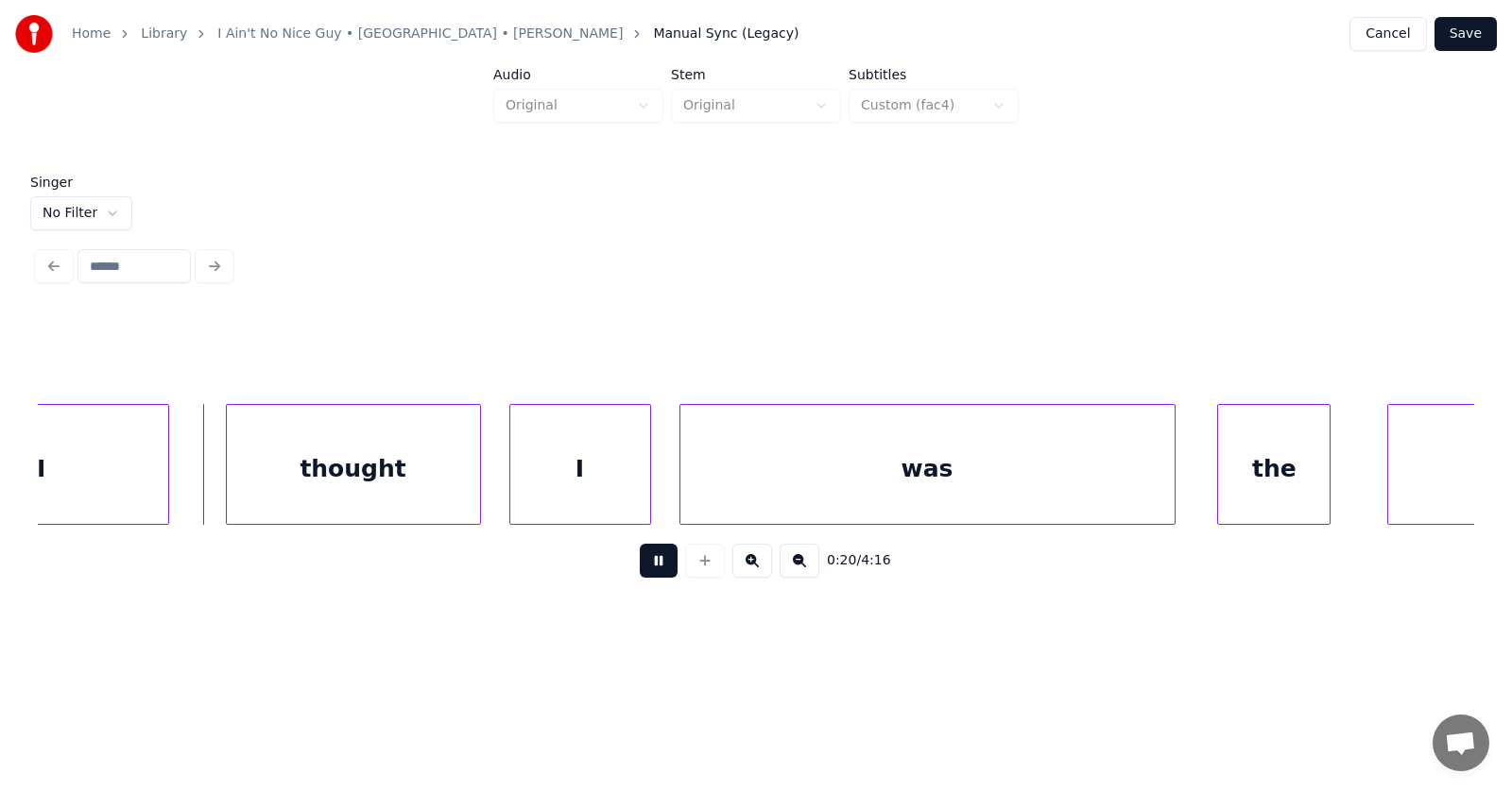
click at [645, 571] on button at bounding box center [658, 560] width 38 height 34
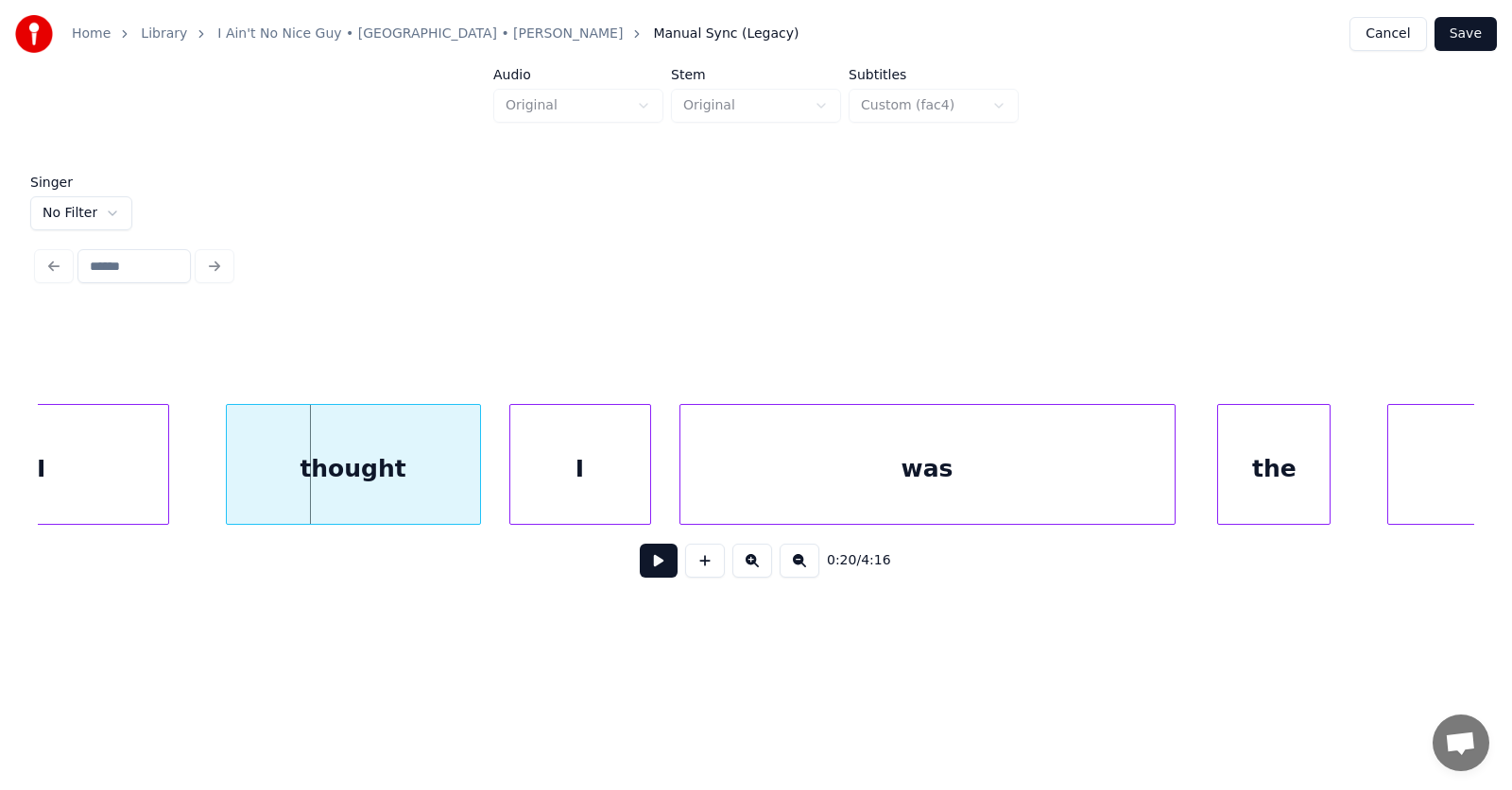
scroll to position [0, 14120]
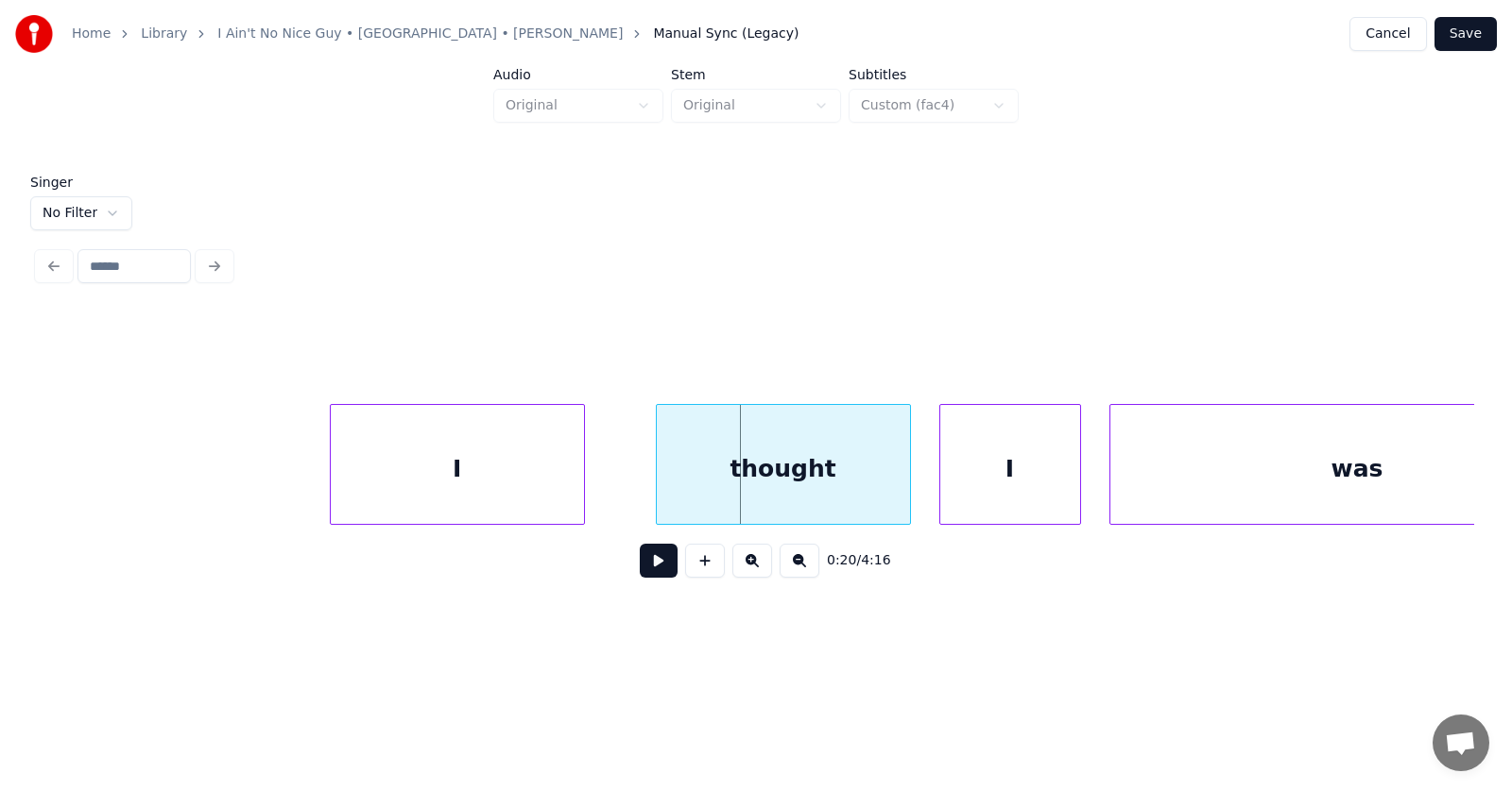
click at [447, 486] on div "I" at bounding box center [457, 469] width 253 height 128
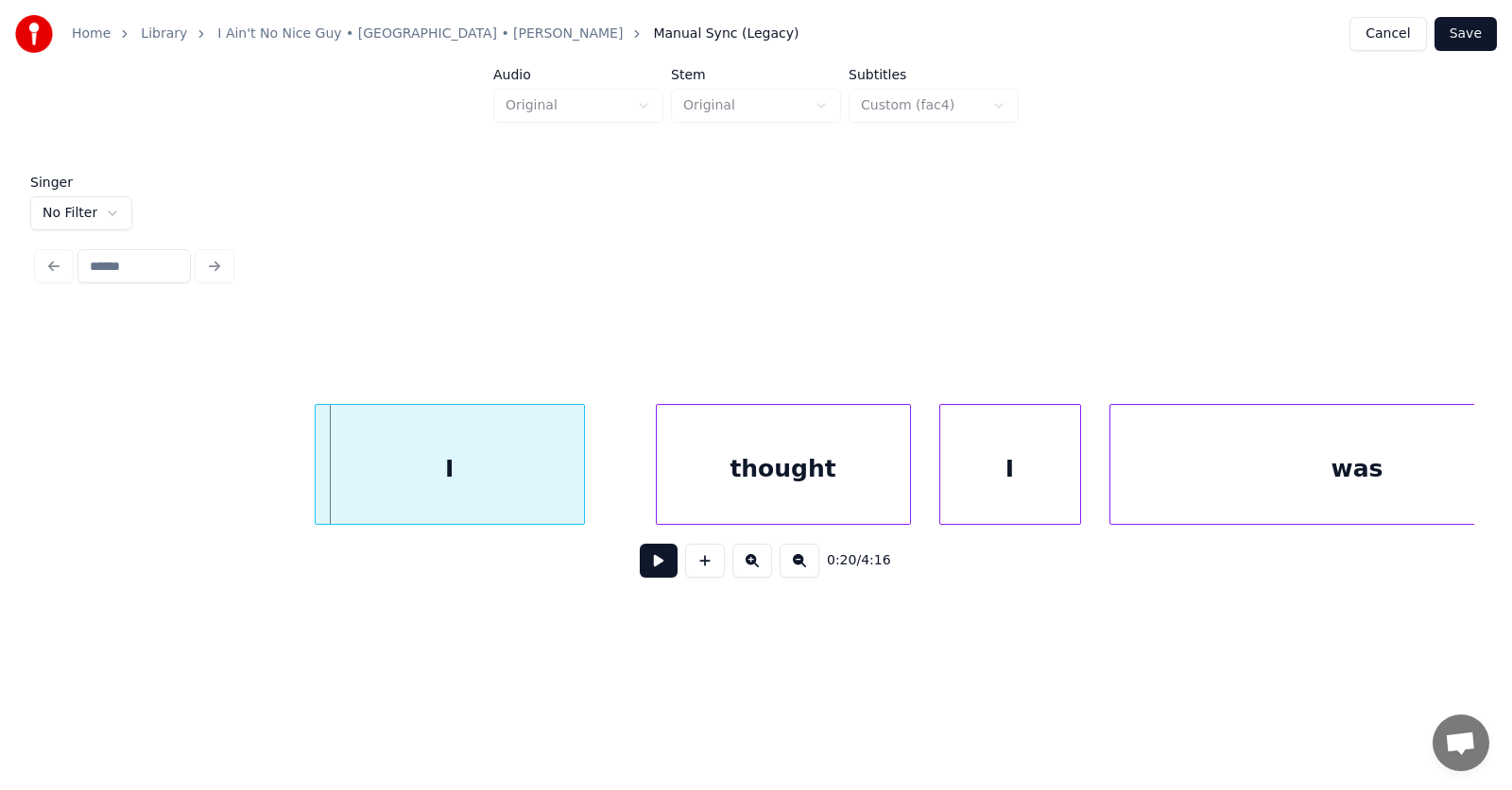
click at [318, 478] on div at bounding box center [318, 465] width 6 height 119
click at [663, 493] on div "thought" at bounding box center [740, 469] width 253 height 128
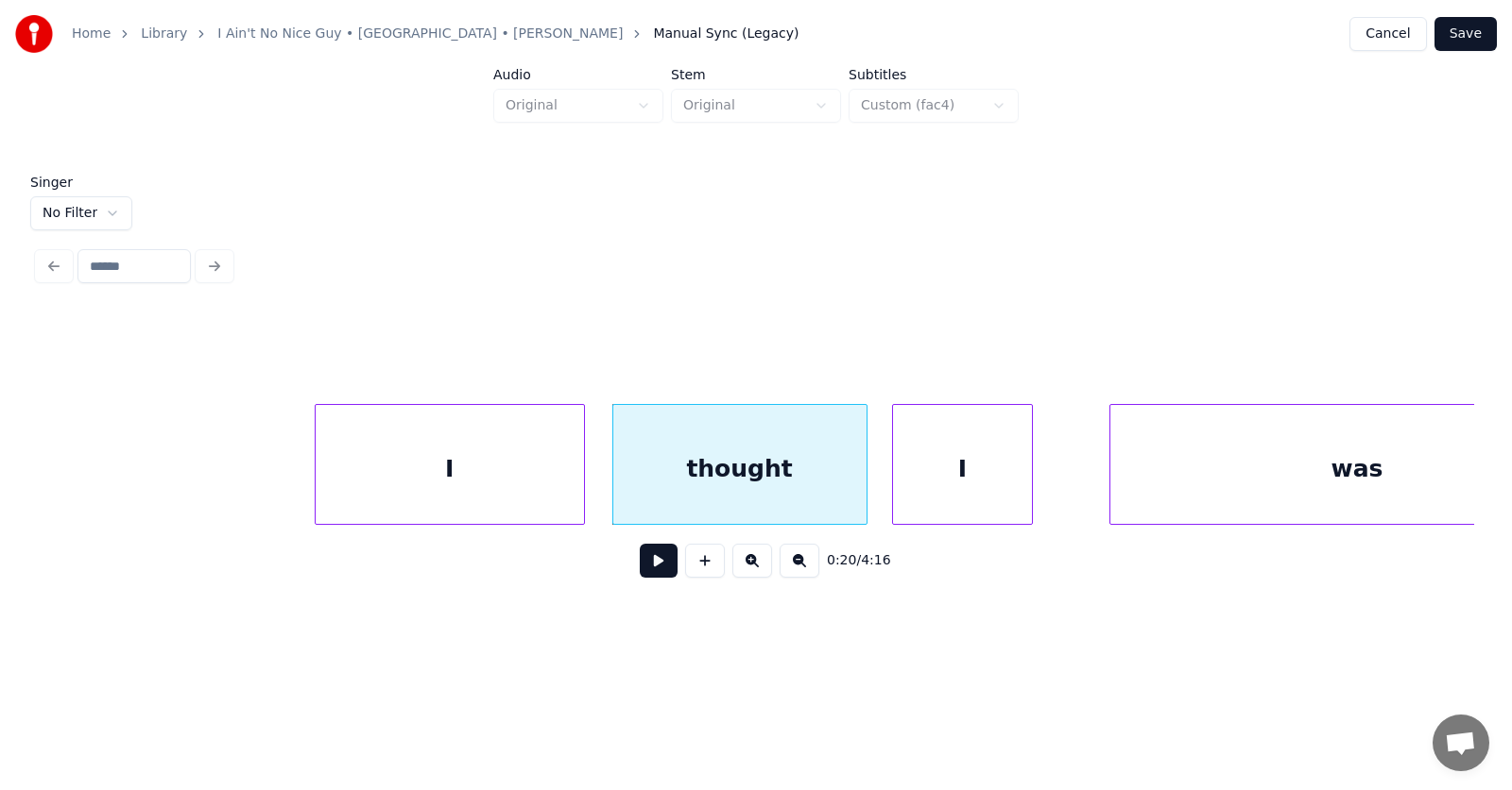
click at [961, 491] on div "I" at bounding box center [962, 469] width 140 height 128
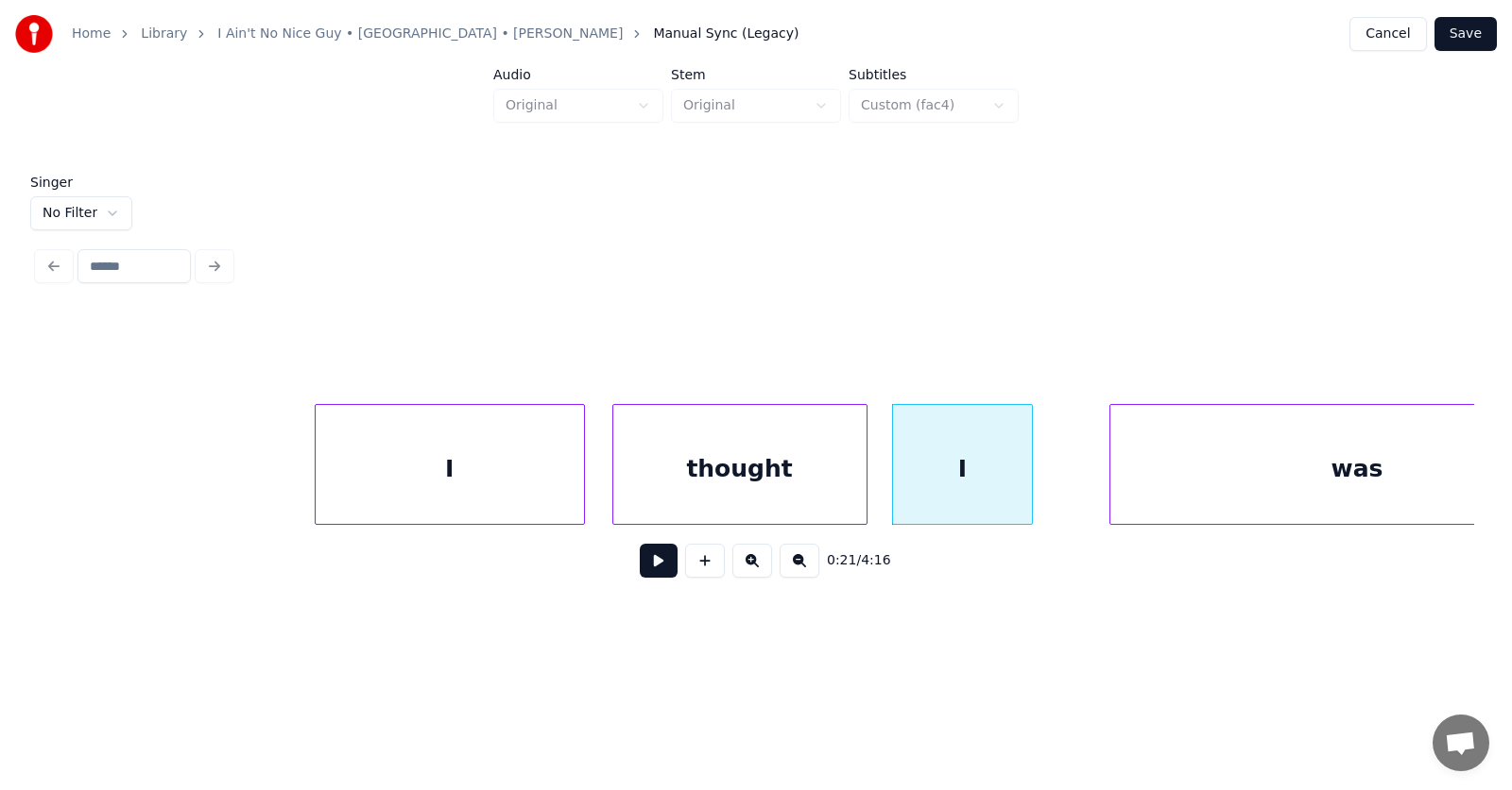
scroll to position [0, 14246]
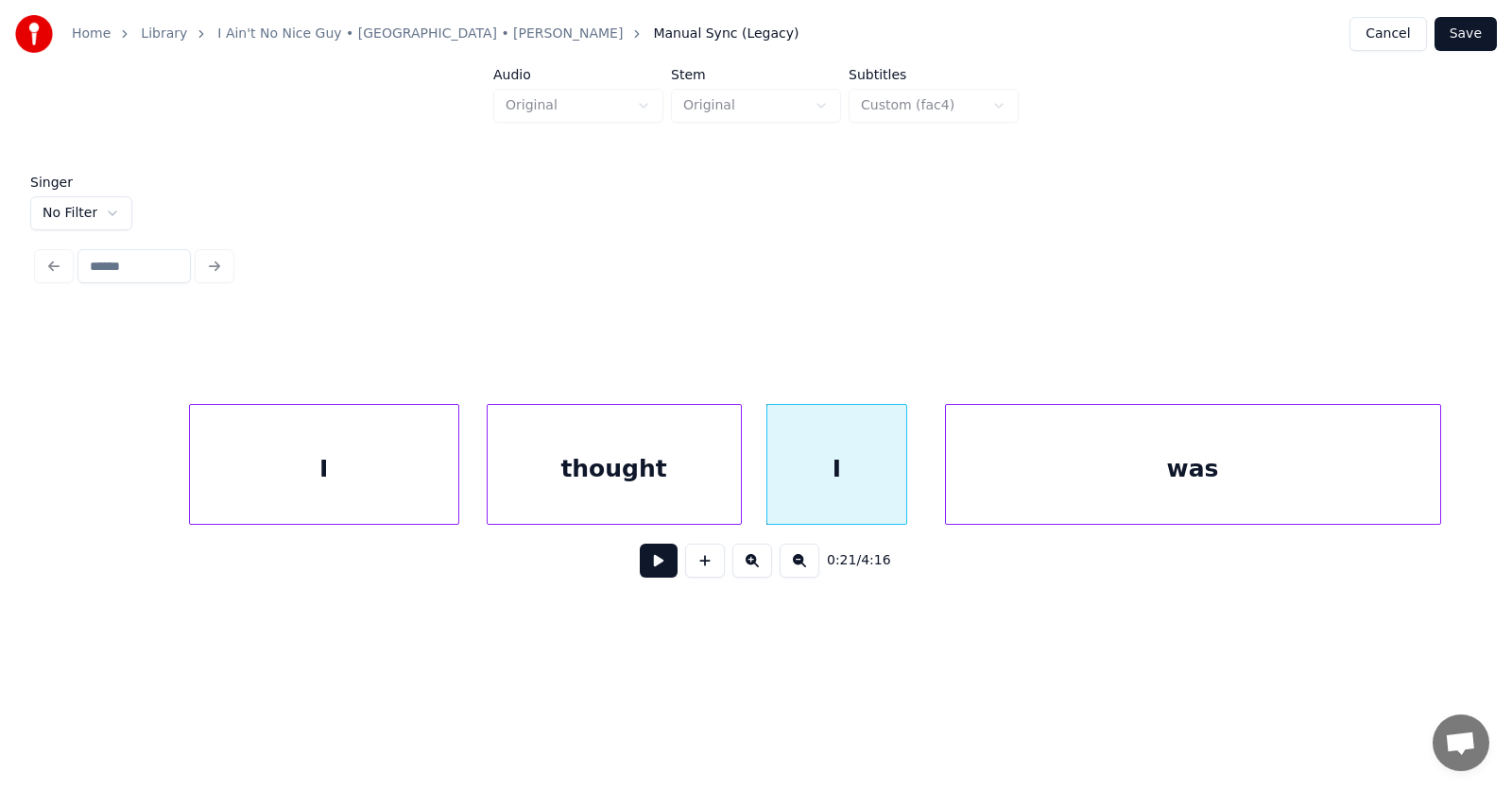
click at [1164, 474] on div "was" at bounding box center [1192, 469] width 494 height 128
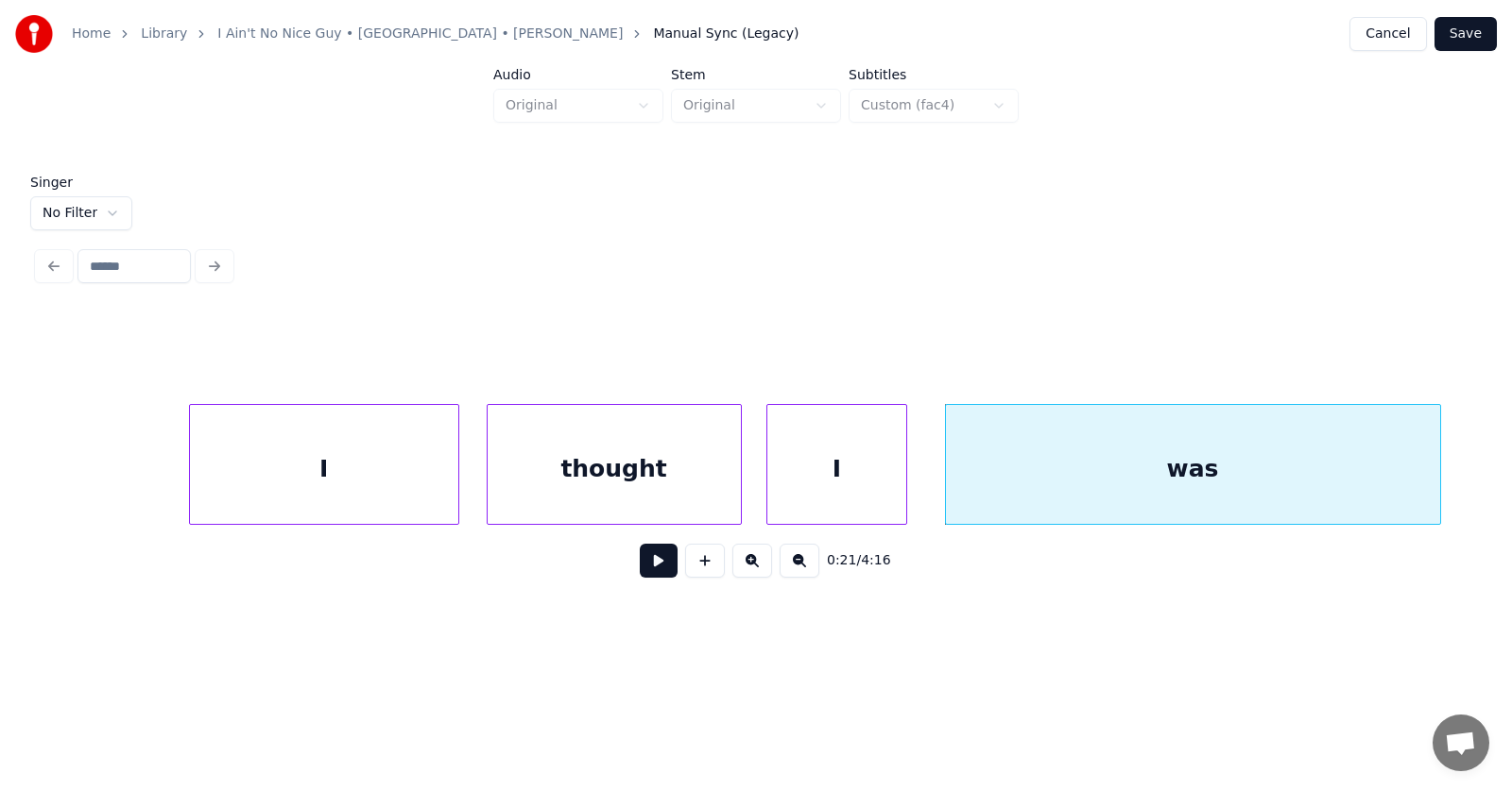
click at [639, 574] on button at bounding box center [658, 560] width 38 height 34
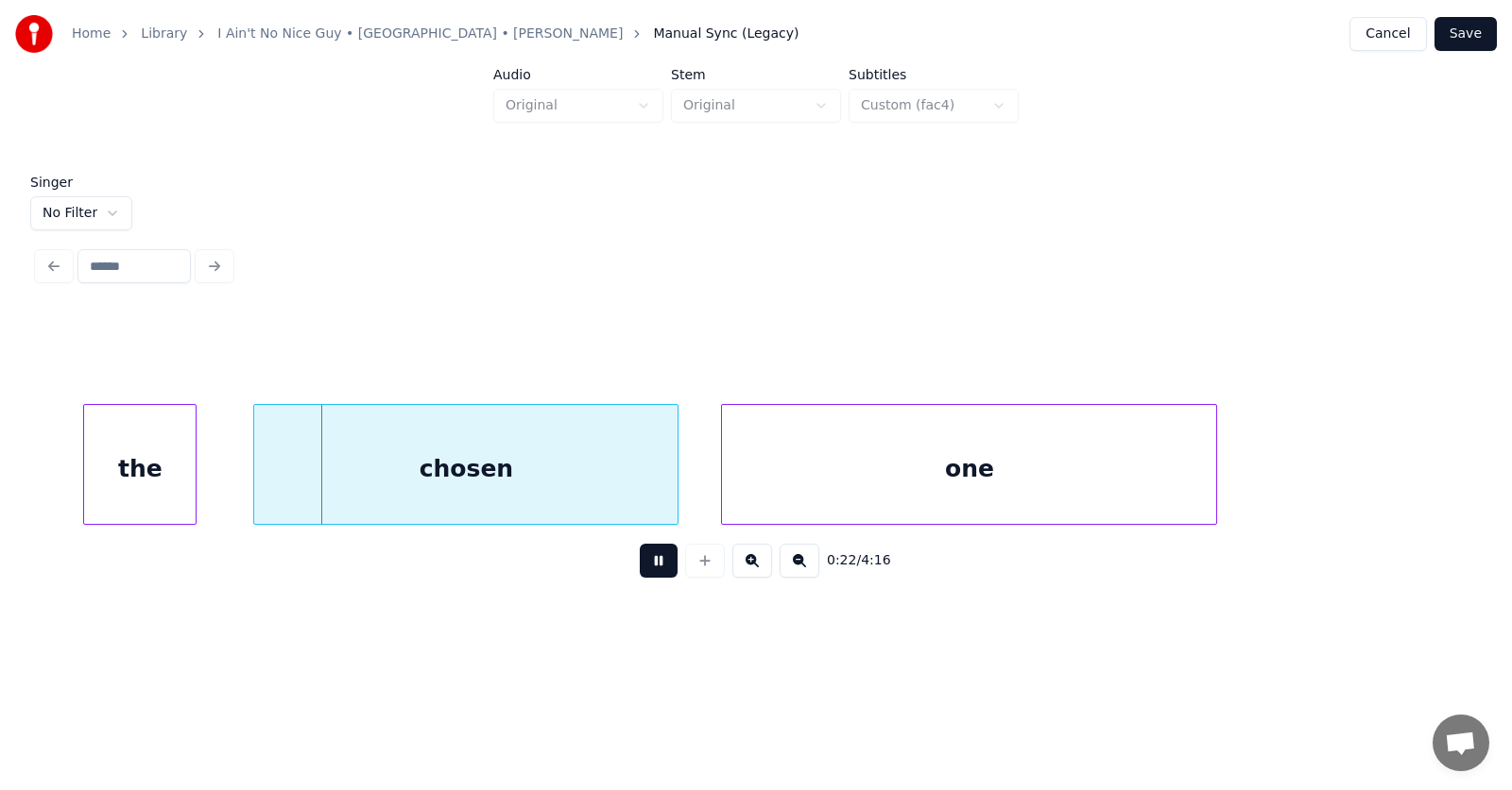
click at [639, 574] on button at bounding box center [658, 560] width 38 height 34
click at [122, 465] on div "the" at bounding box center [116, 469] width 111 height 128
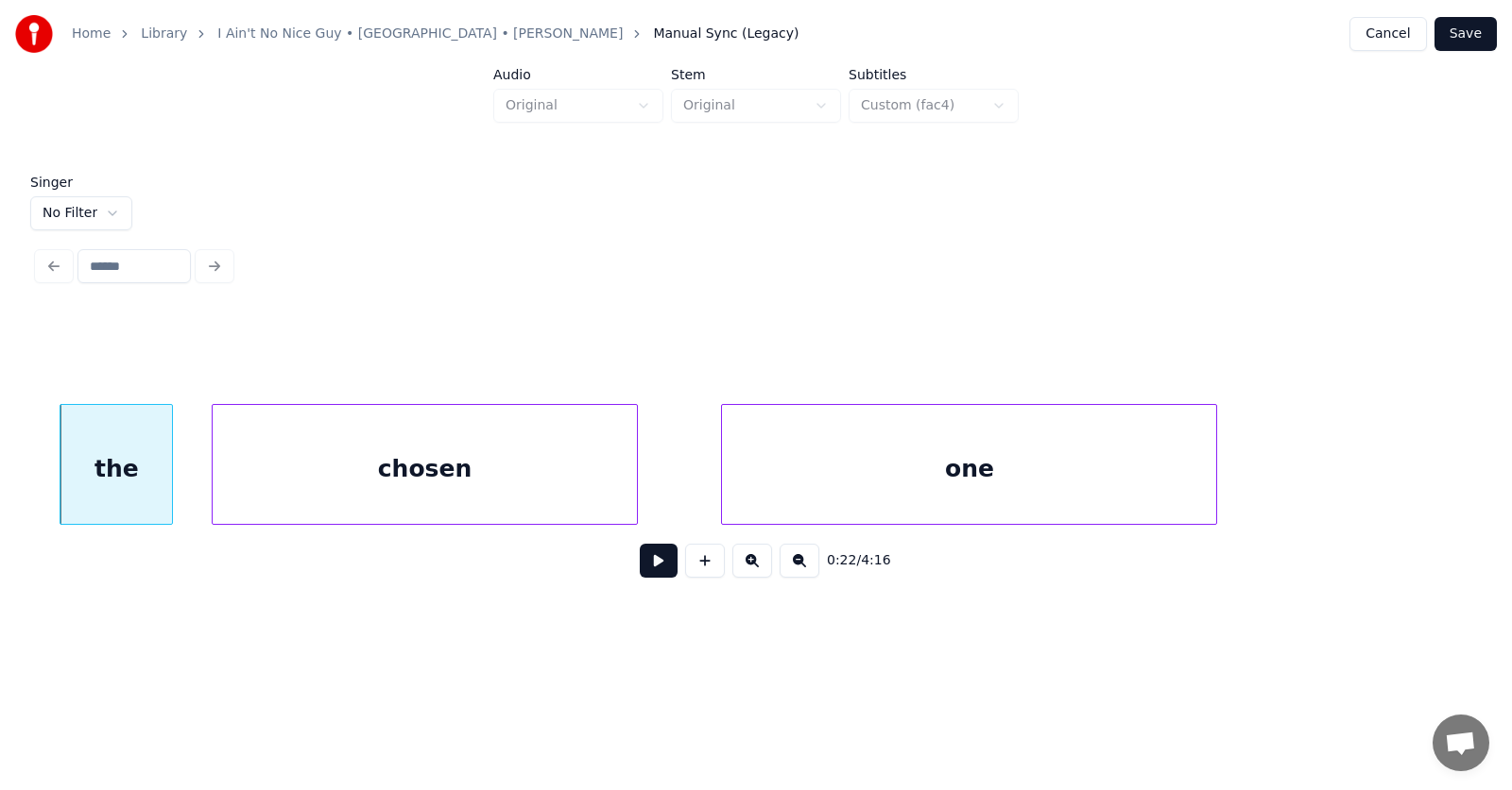
click at [305, 479] on div "chosen" at bounding box center [424, 469] width 423 height 128
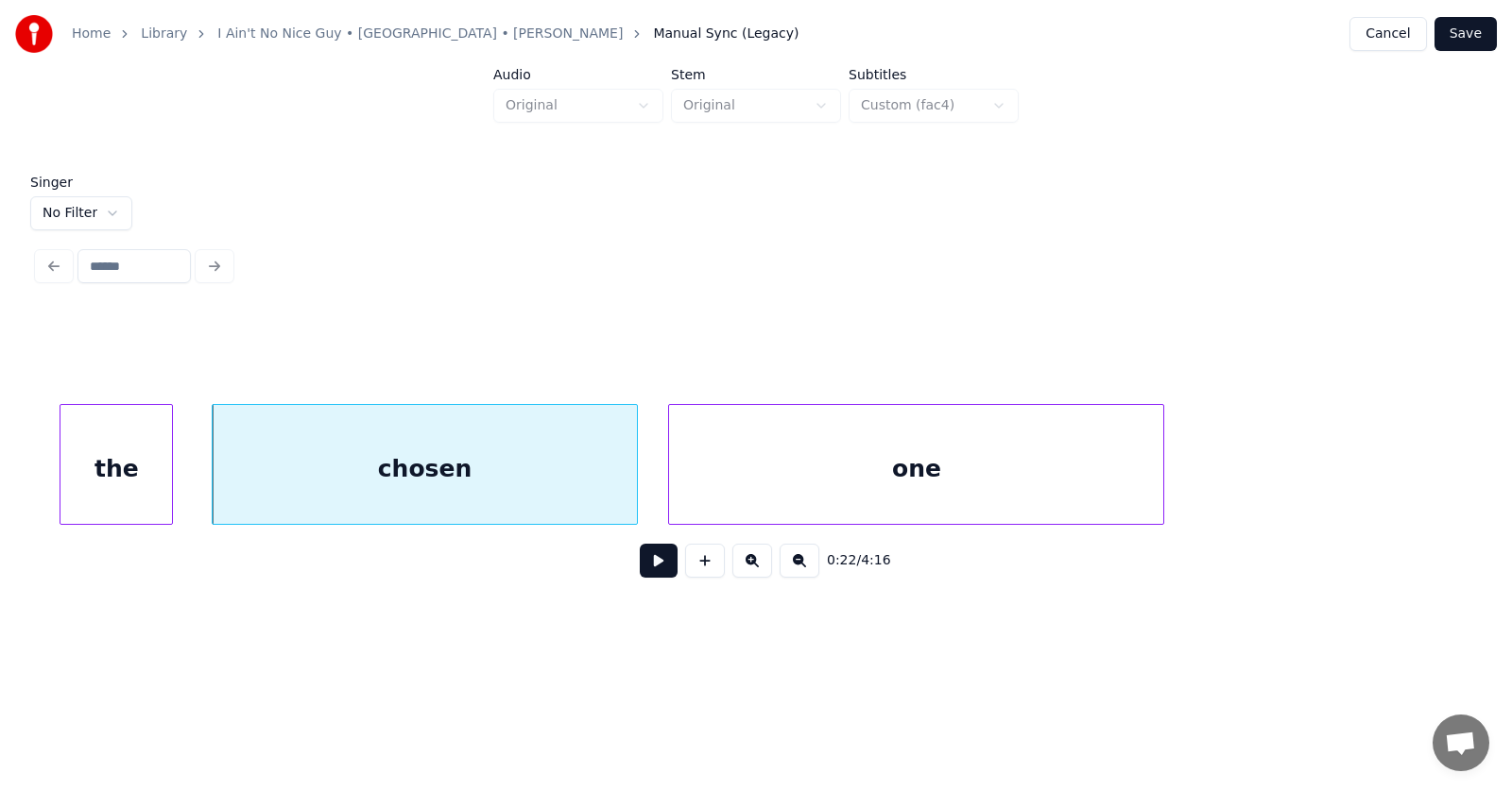
click at [843, 500] on div "one" at bounding box center [916, 469] width 494 height 128
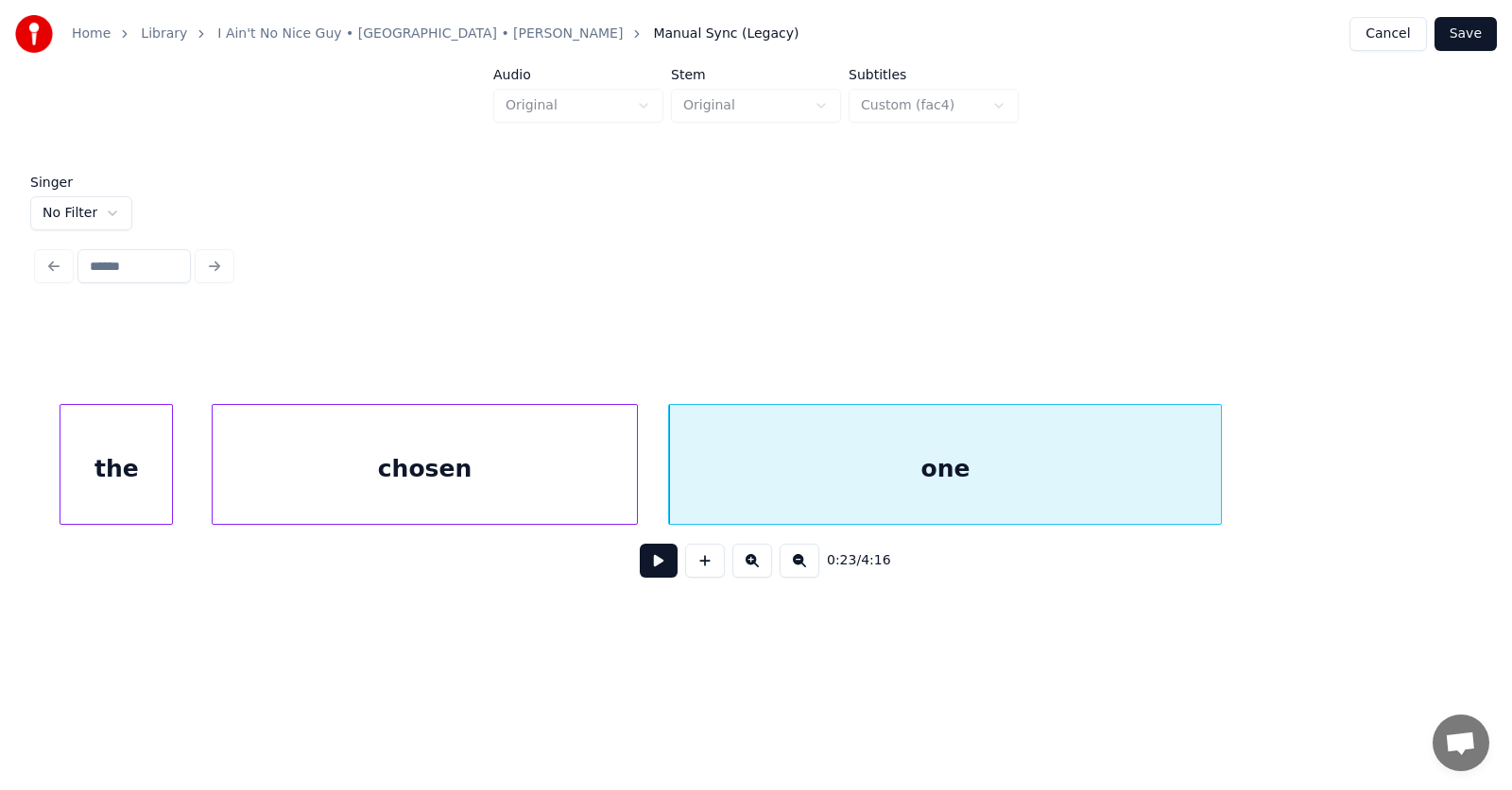
click at [1221, 464] on div at bounding box center [1218, 465] width 6 height 119
click at [652, 567] on button at bounding box center [658, 560] width 38 height 34
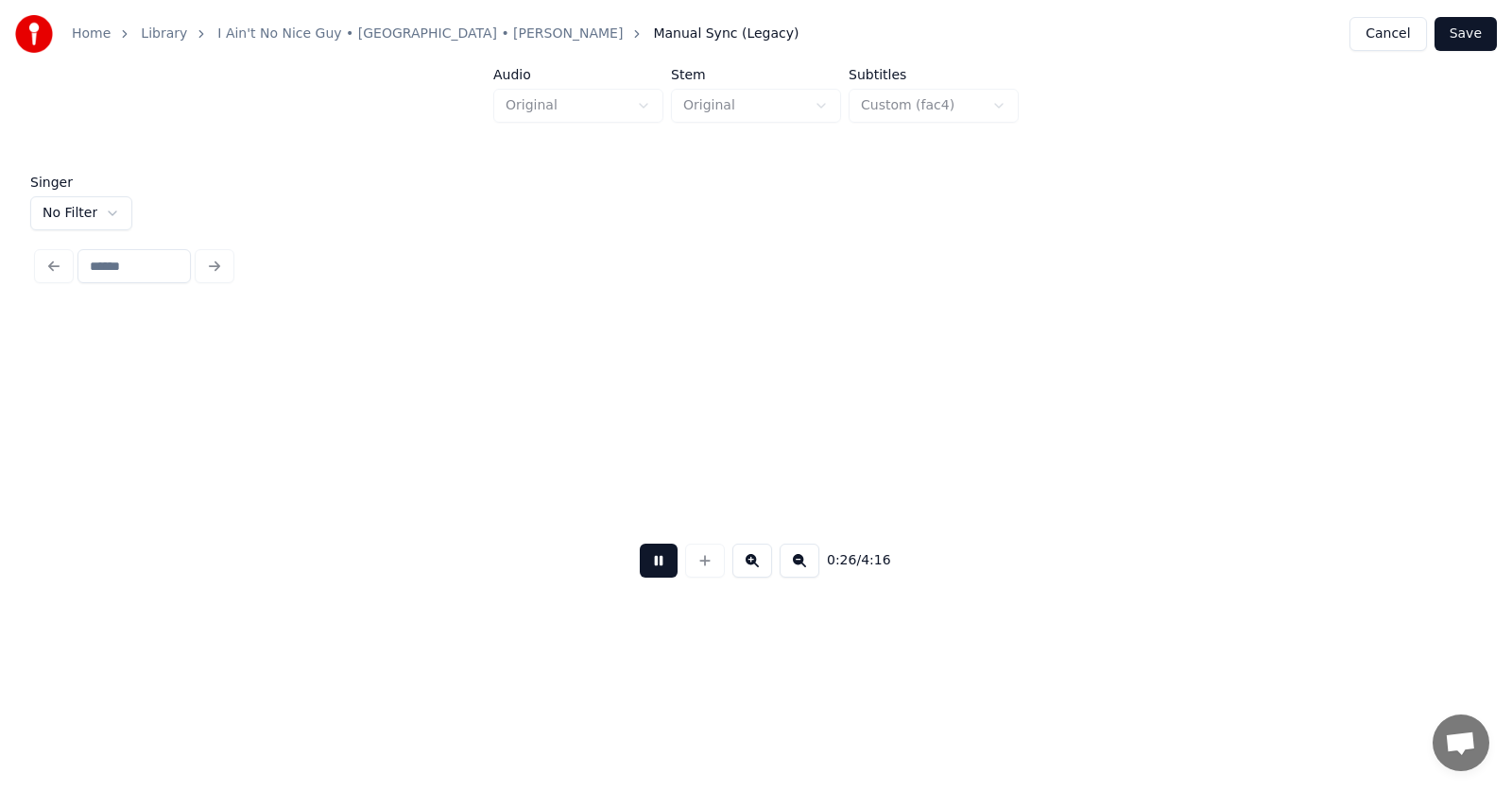
scroll to position [0, 18563]
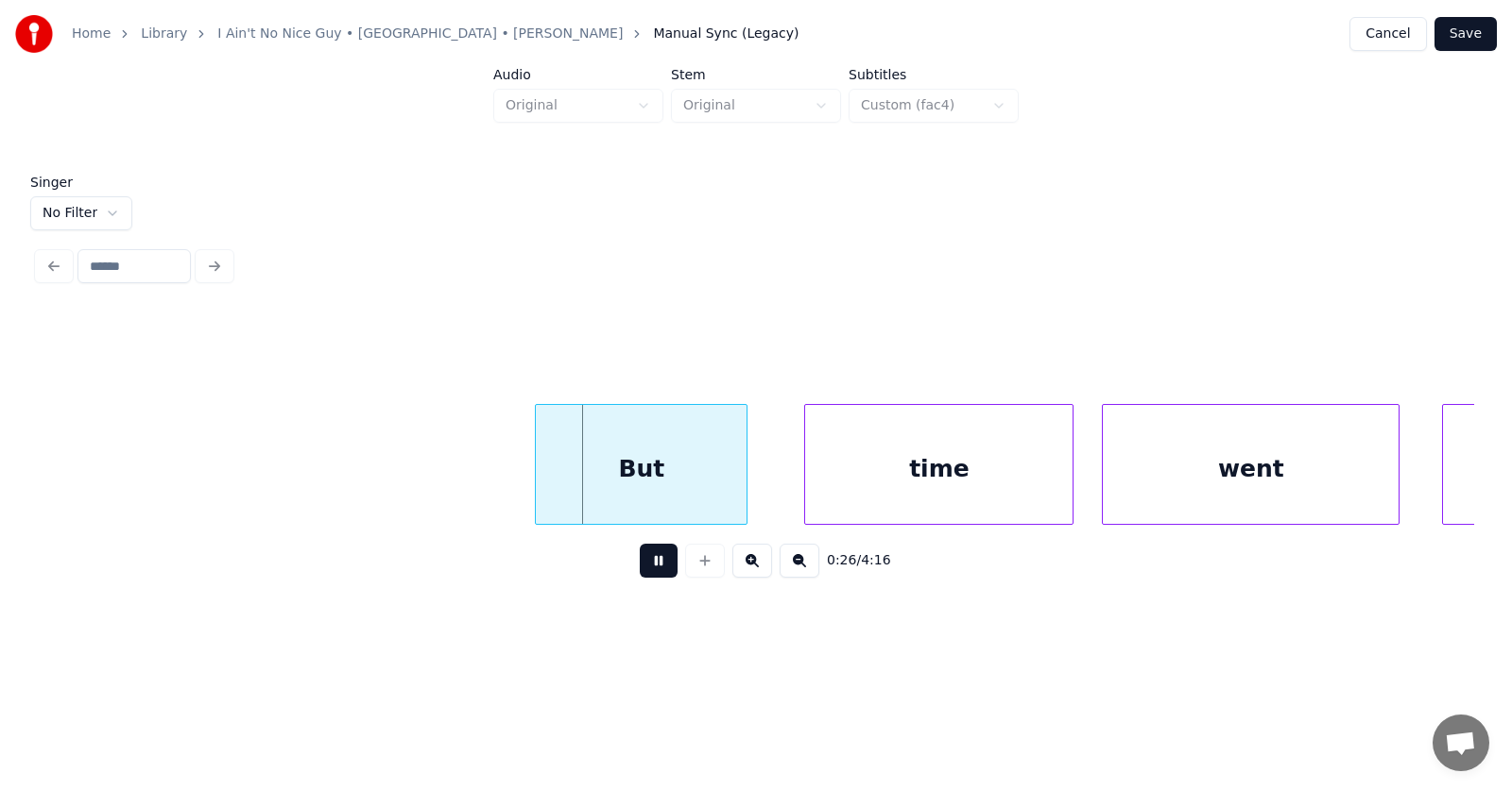
click at [643, 561] on button at bounding box center [658, 560] width 38 height 34
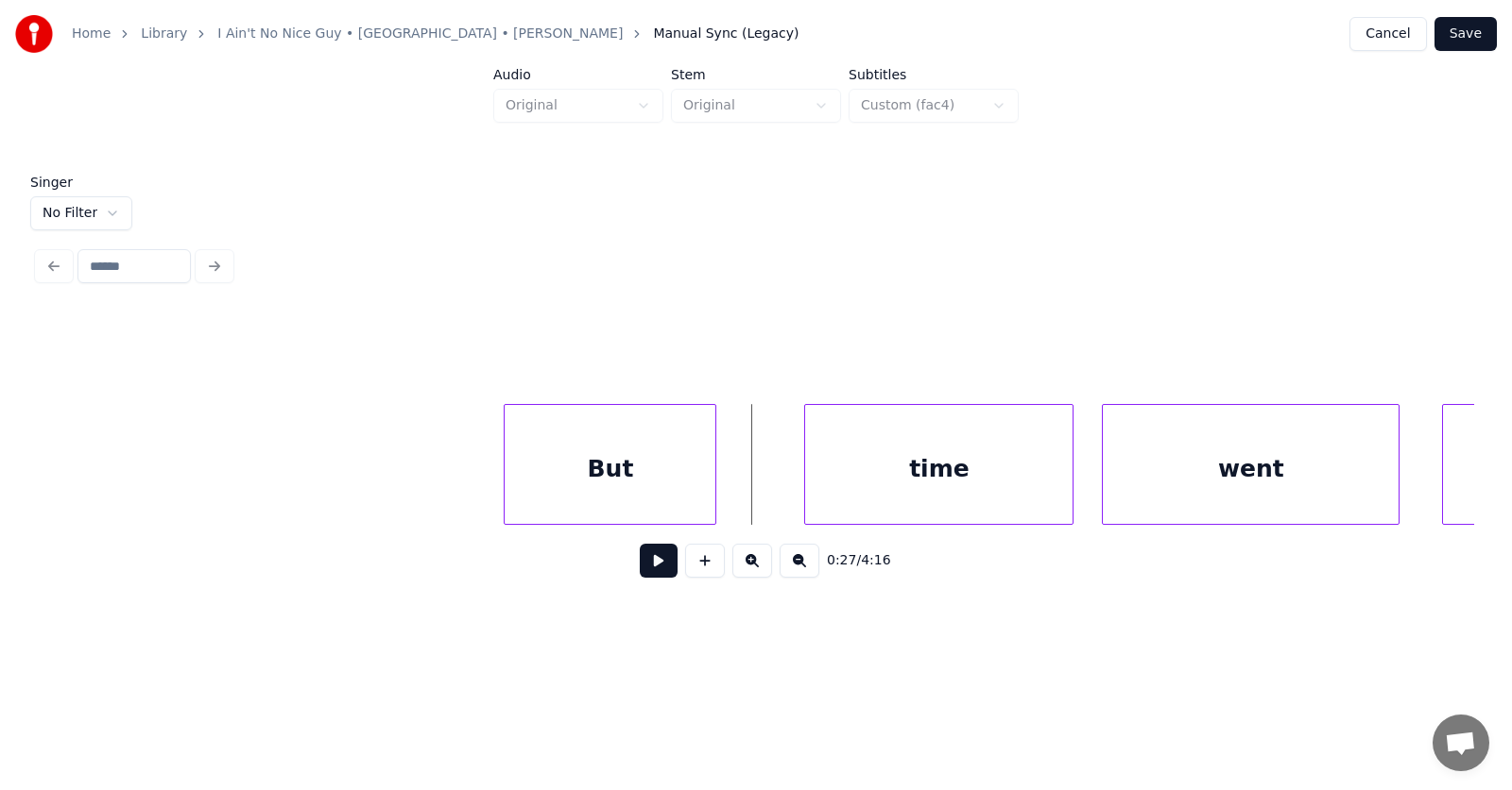
click at [584, 465] on div "But" at bounding box center [609, 469] width 211 height 128
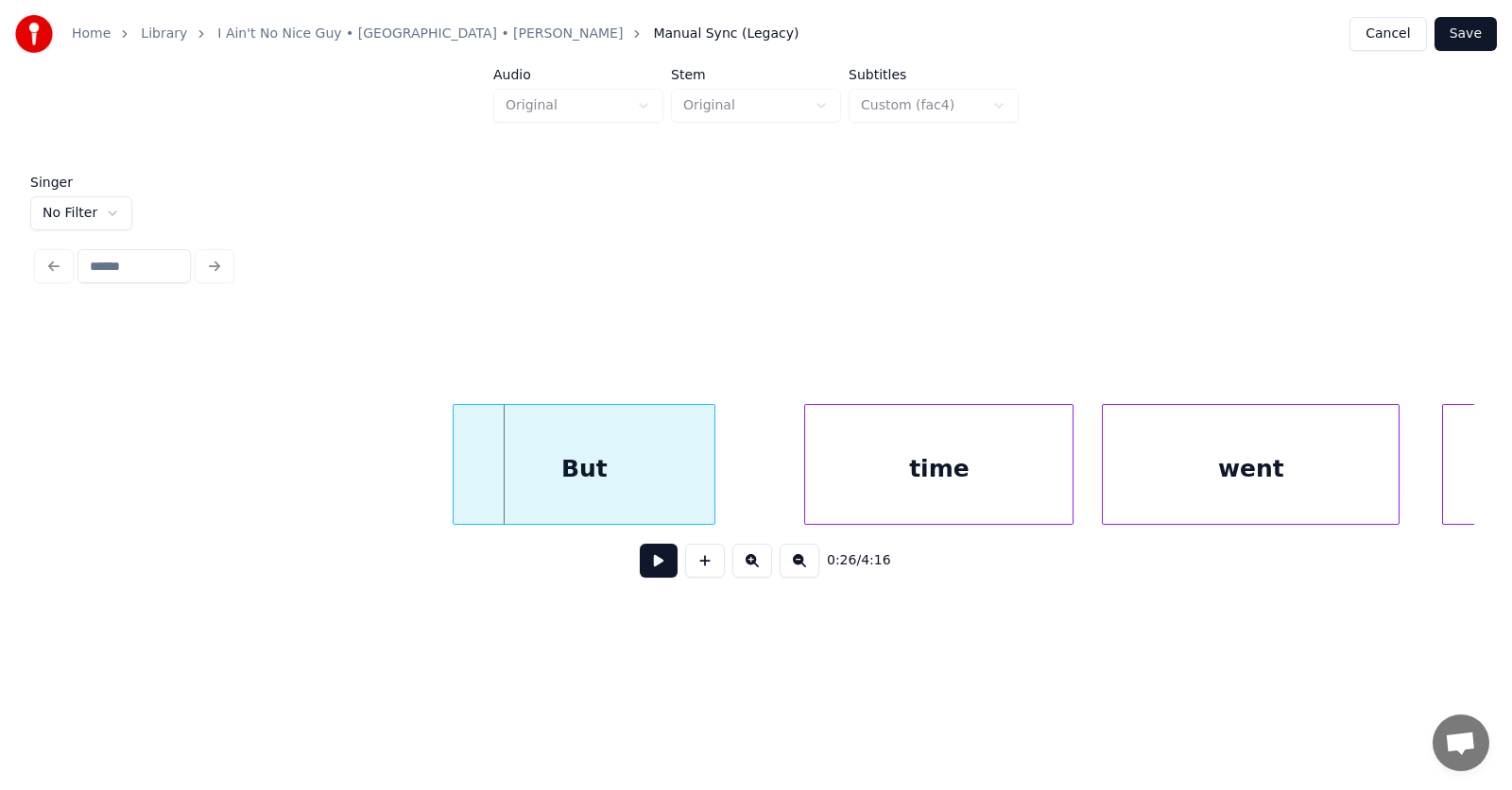
click at [454, 476] on div at bounding box center [456, 465] width 6 height 119
click at [857, 475] on div "time" at bounding box center [885, 469] width 267 height 128
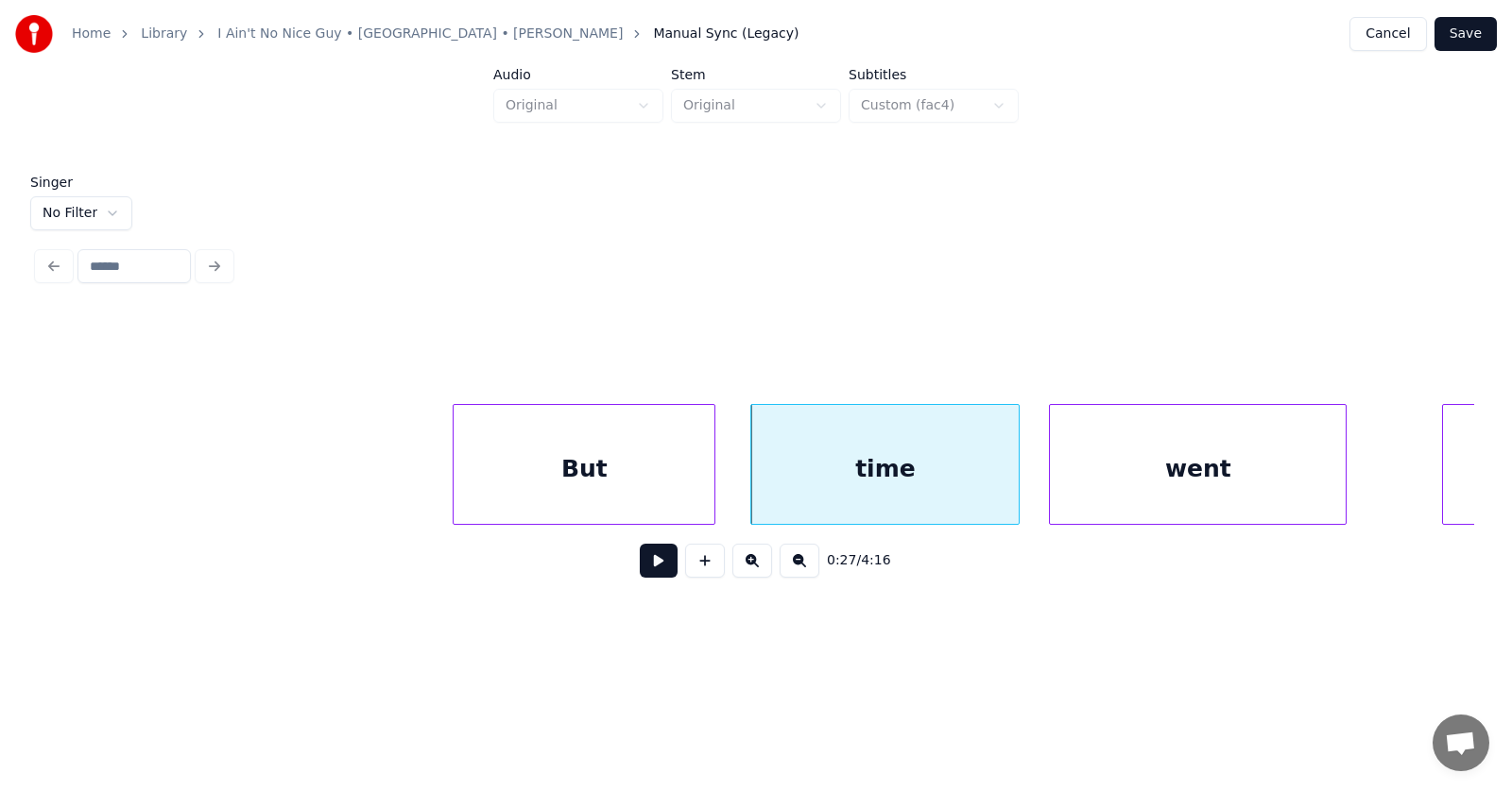
click at [1119, 468] on div "went" at bounding box center [1197, 469] width 295 height 128
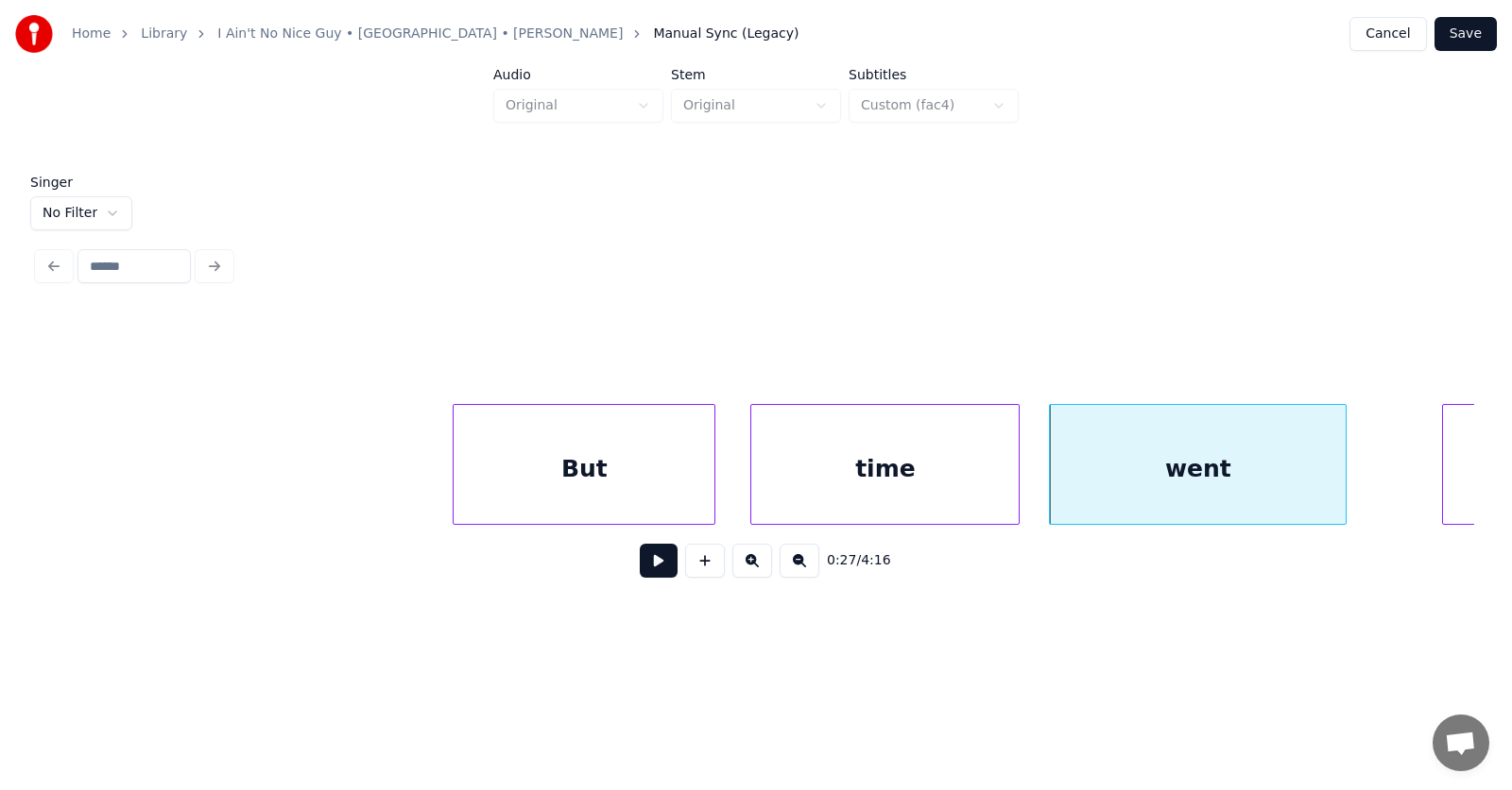
scroll to position [0, 18796]
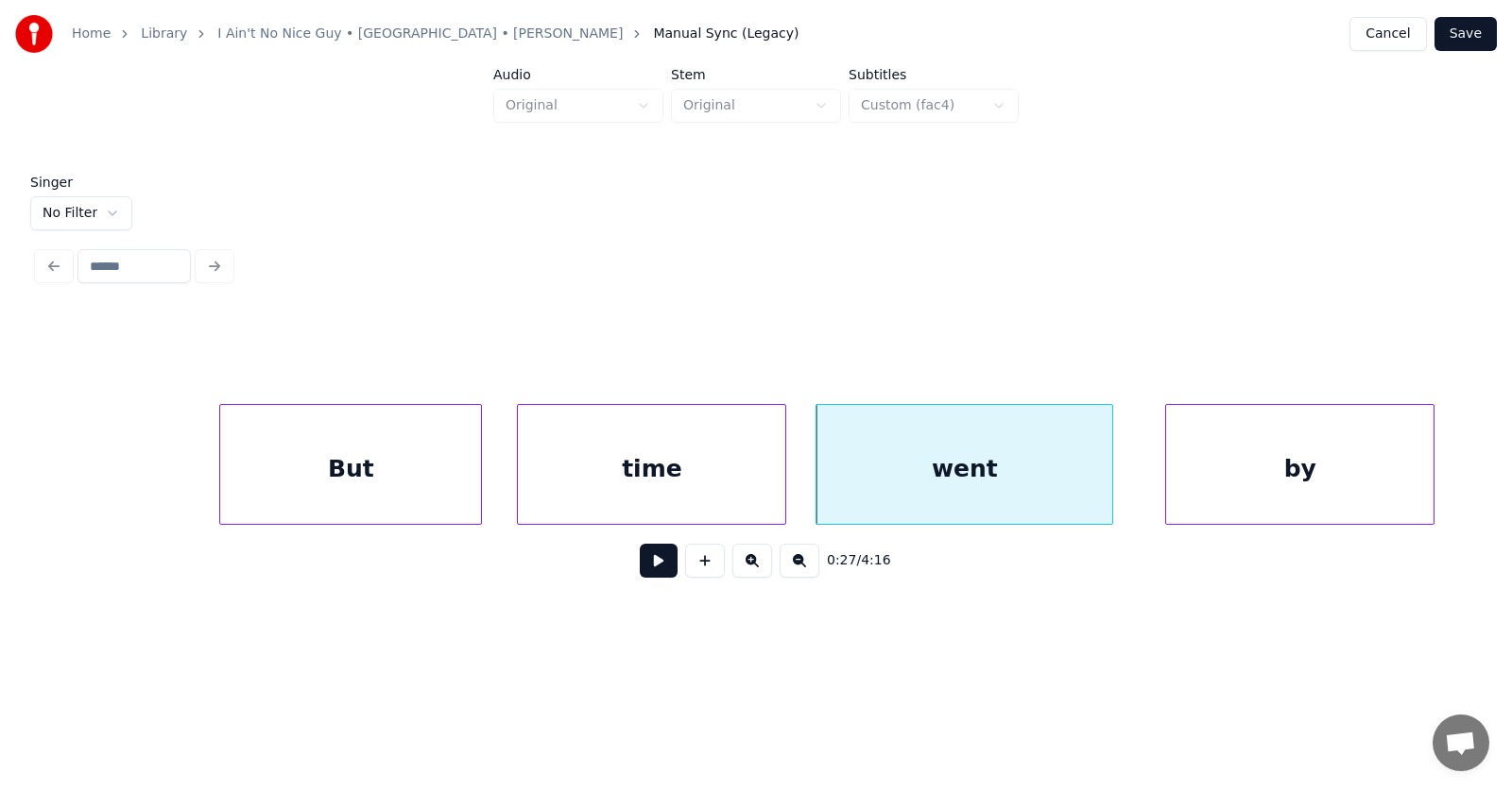
click at [1421, 432] on div "by" at bounding box center [1299, 469] width 267 height 128
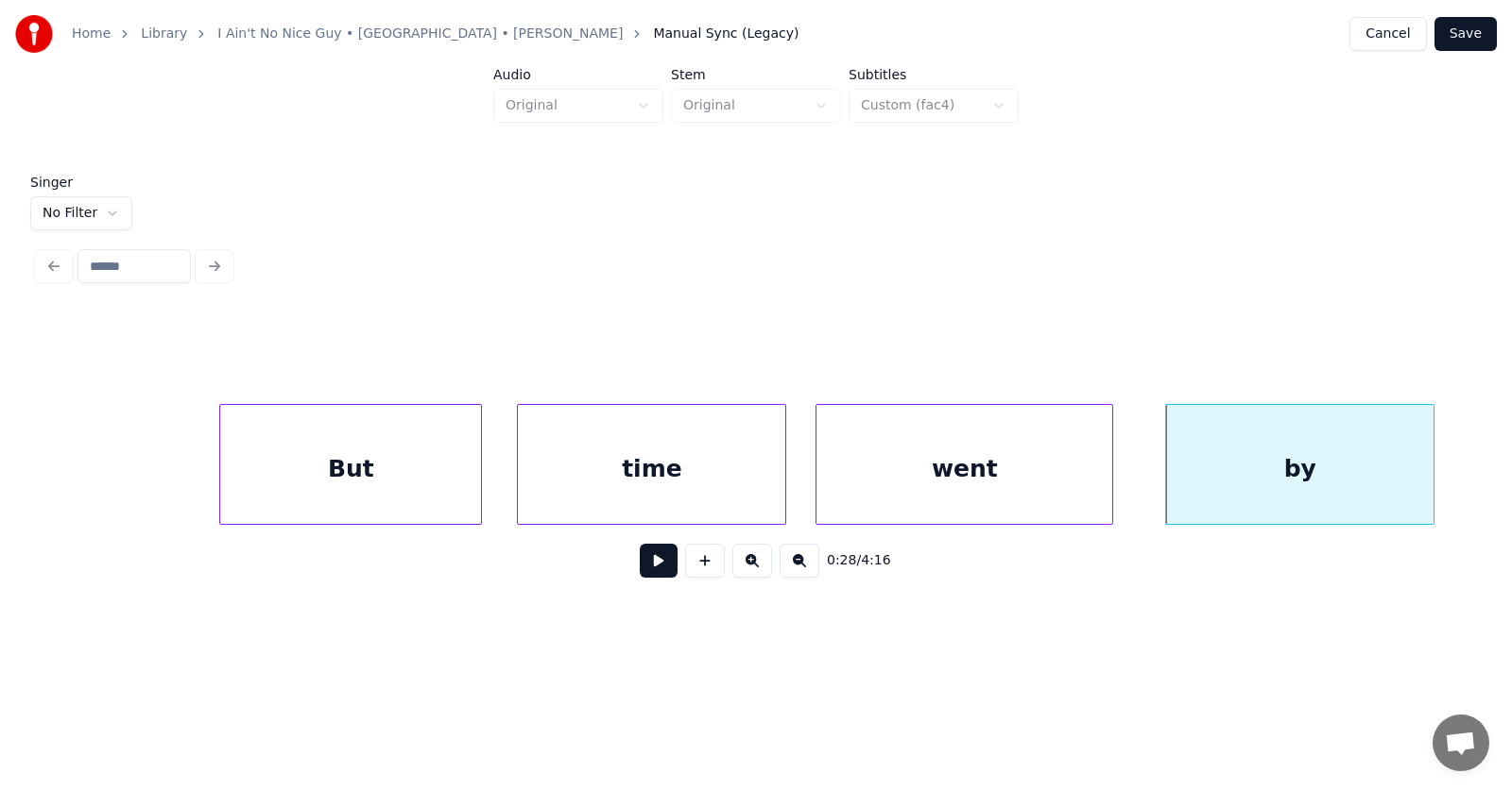
click at [652, 565] on button at bounding box center [658, 560] width 38 height 34
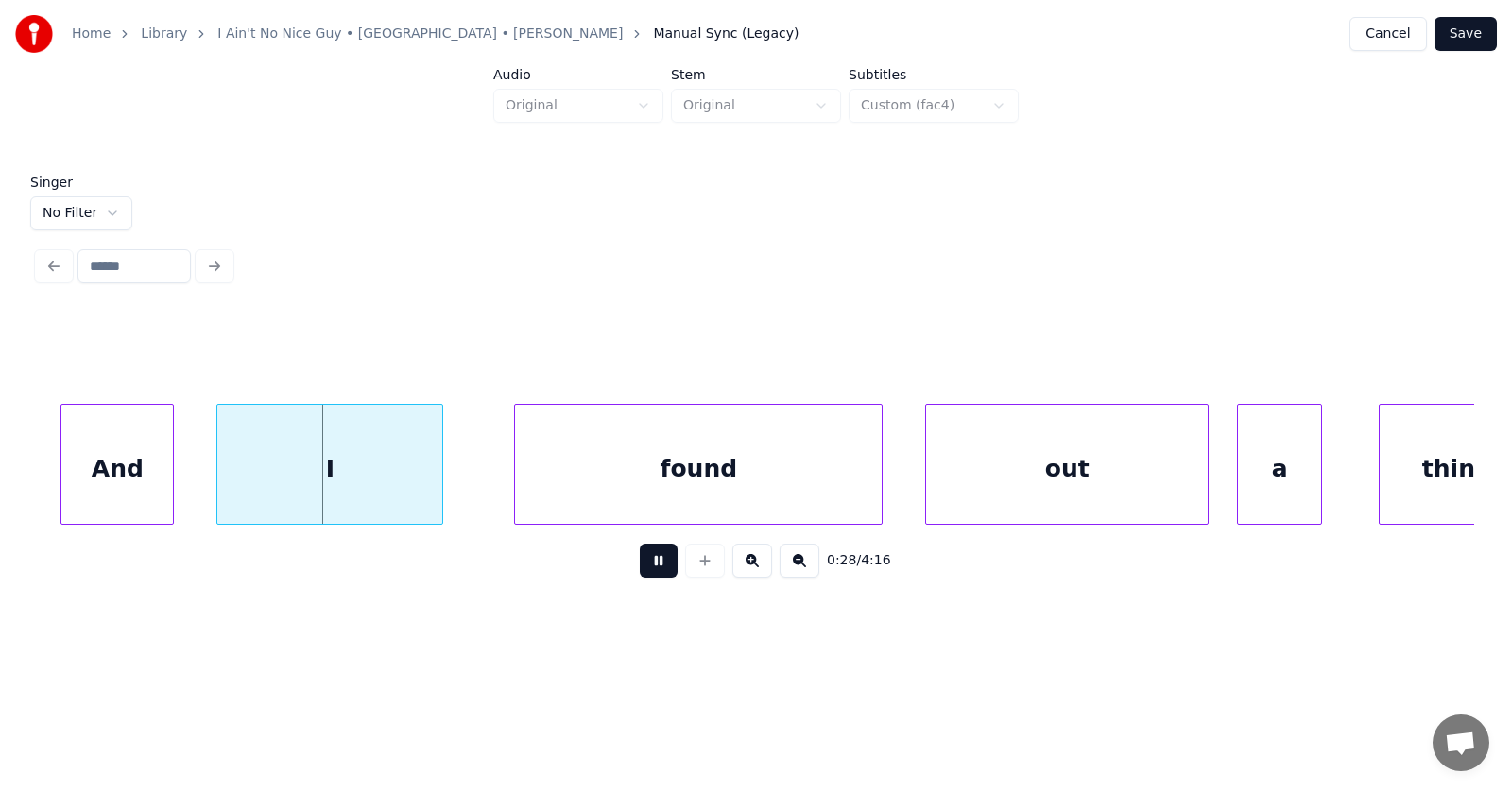
click at [652, 565] on button at bounding box center [658, 560] width 38 height 34
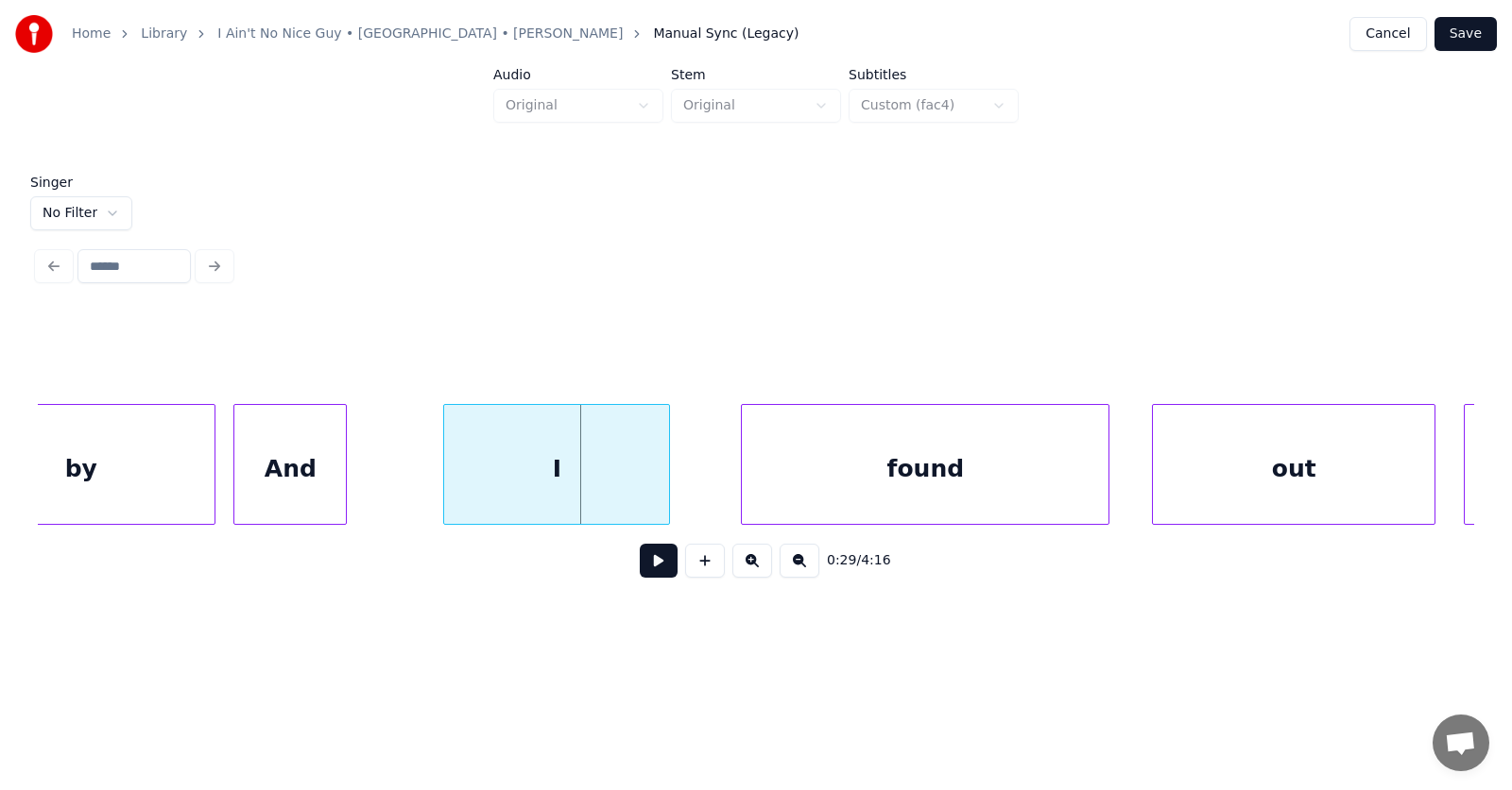
click at [303, 475] on div "And" at bounding box center [290, 469] width 111 height 128
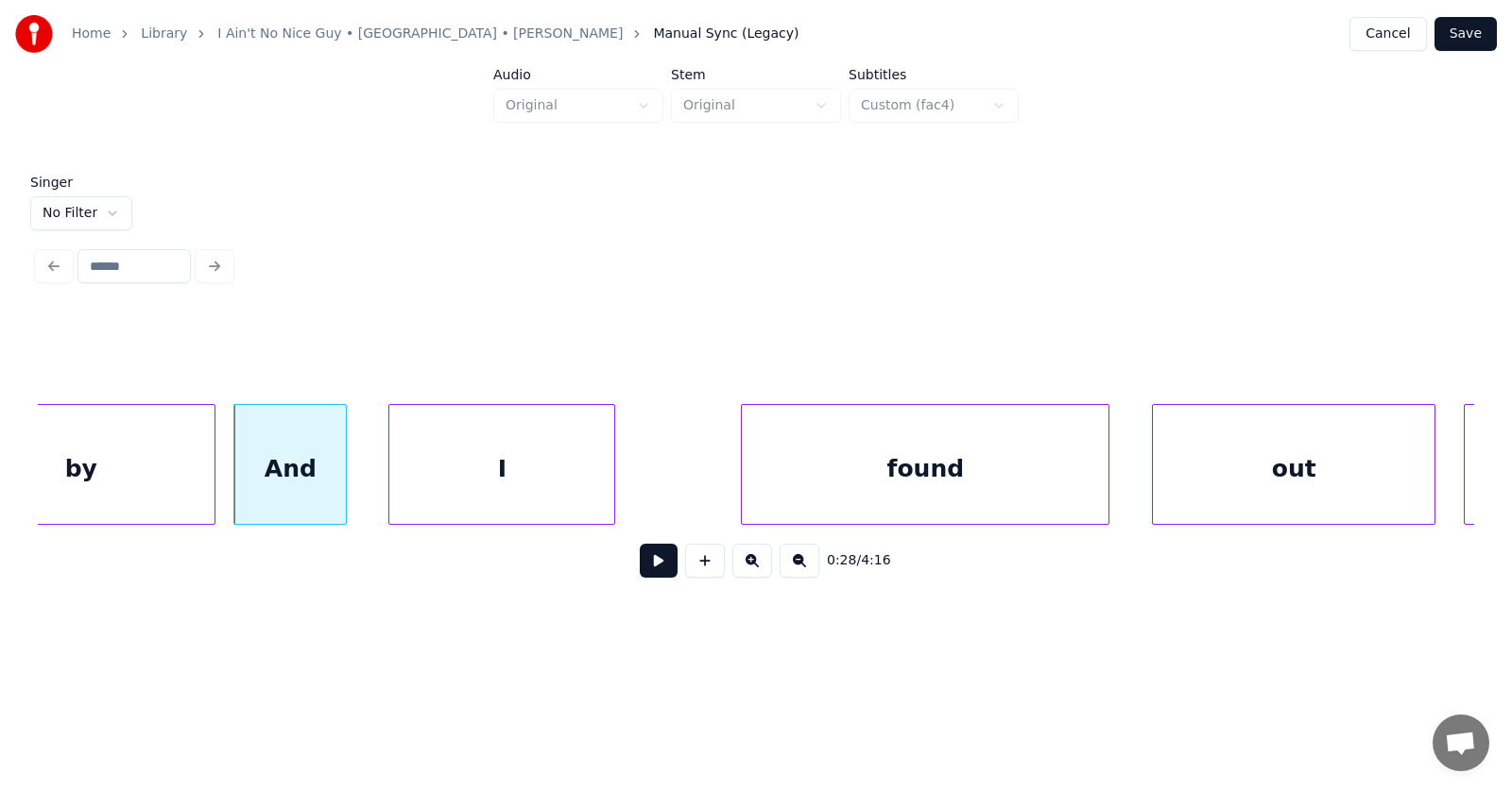
click at [433, 481] on div "I" at bounding box center [502, 469] width 225 height 128
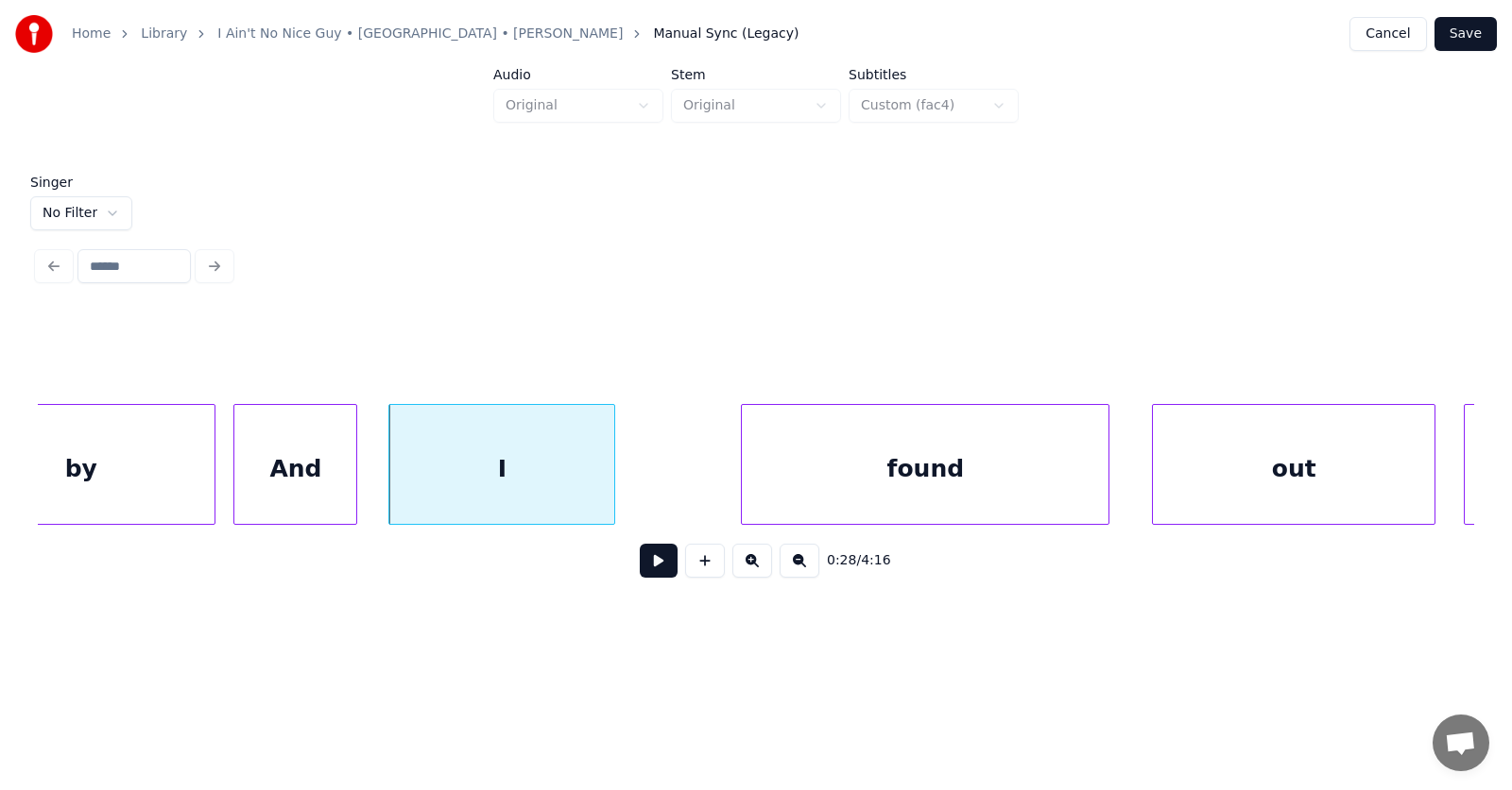
click at [356, 485] on div at bounding box center [354, 465] width 6 height 119
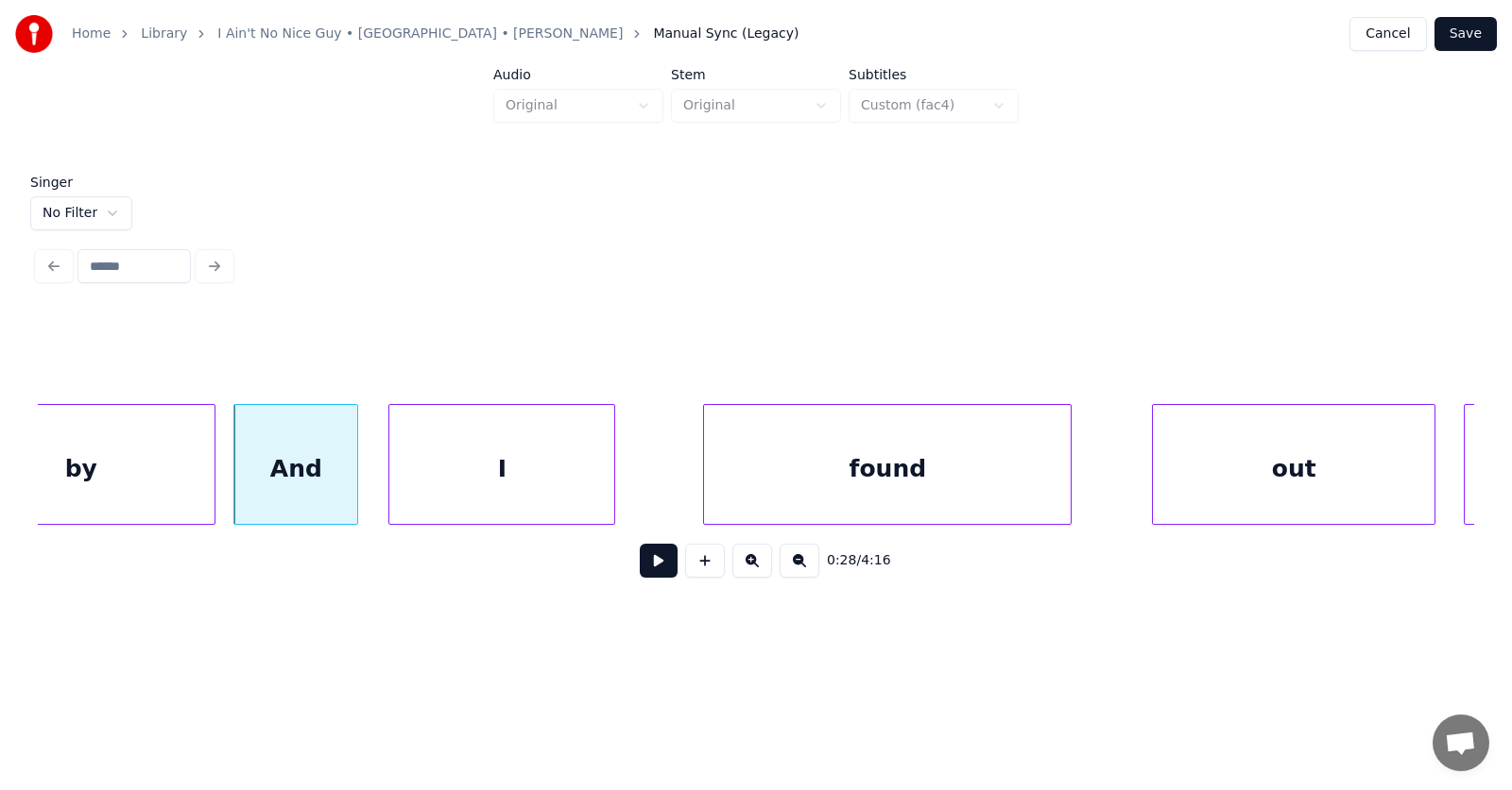
click at [743, 489] on div "found" at bounding box center [887, 469] width 367 height 128
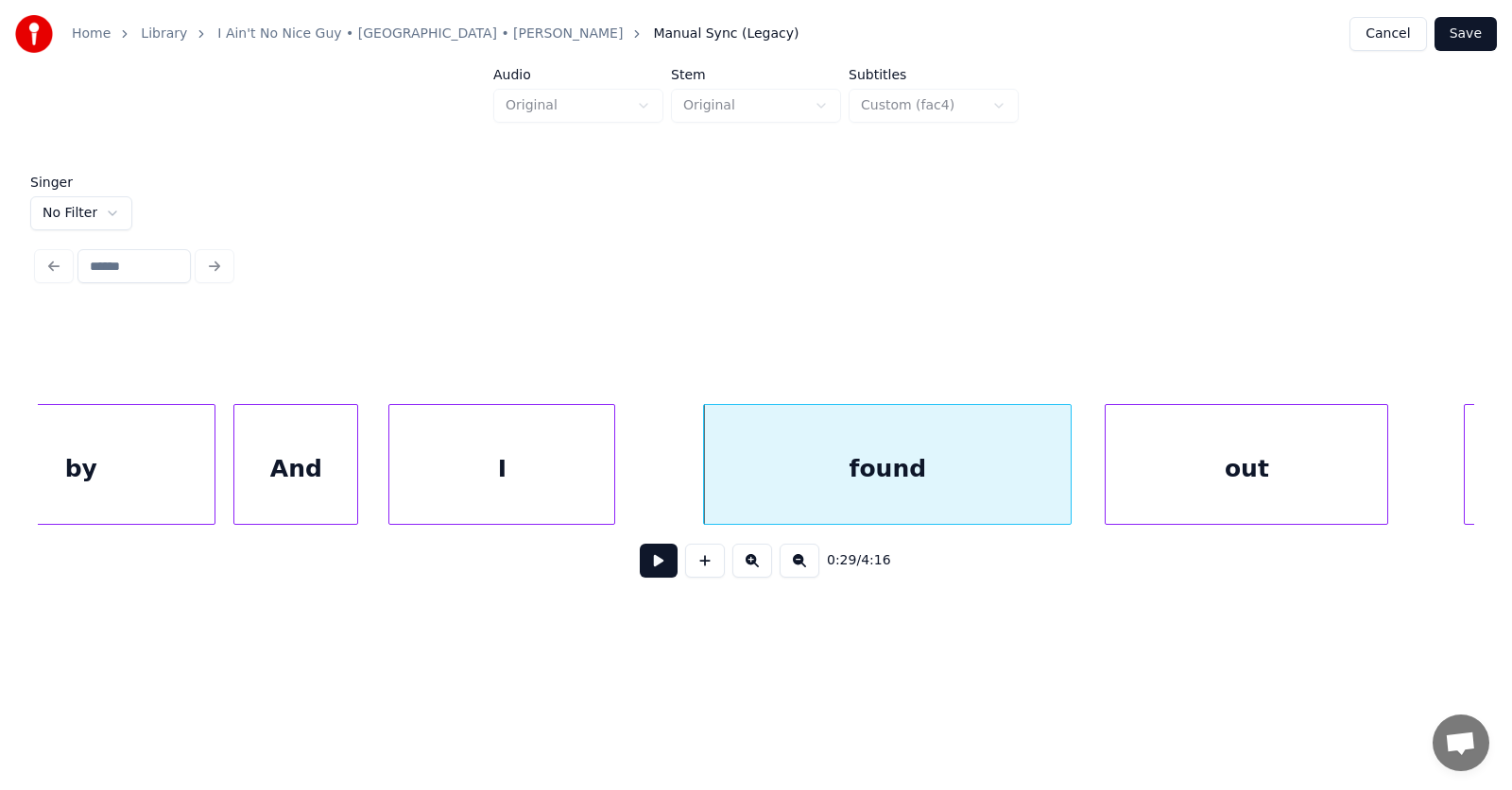
click at [1159, 475] on div "out" at bounding box center [1246, 469] width 281 height 128
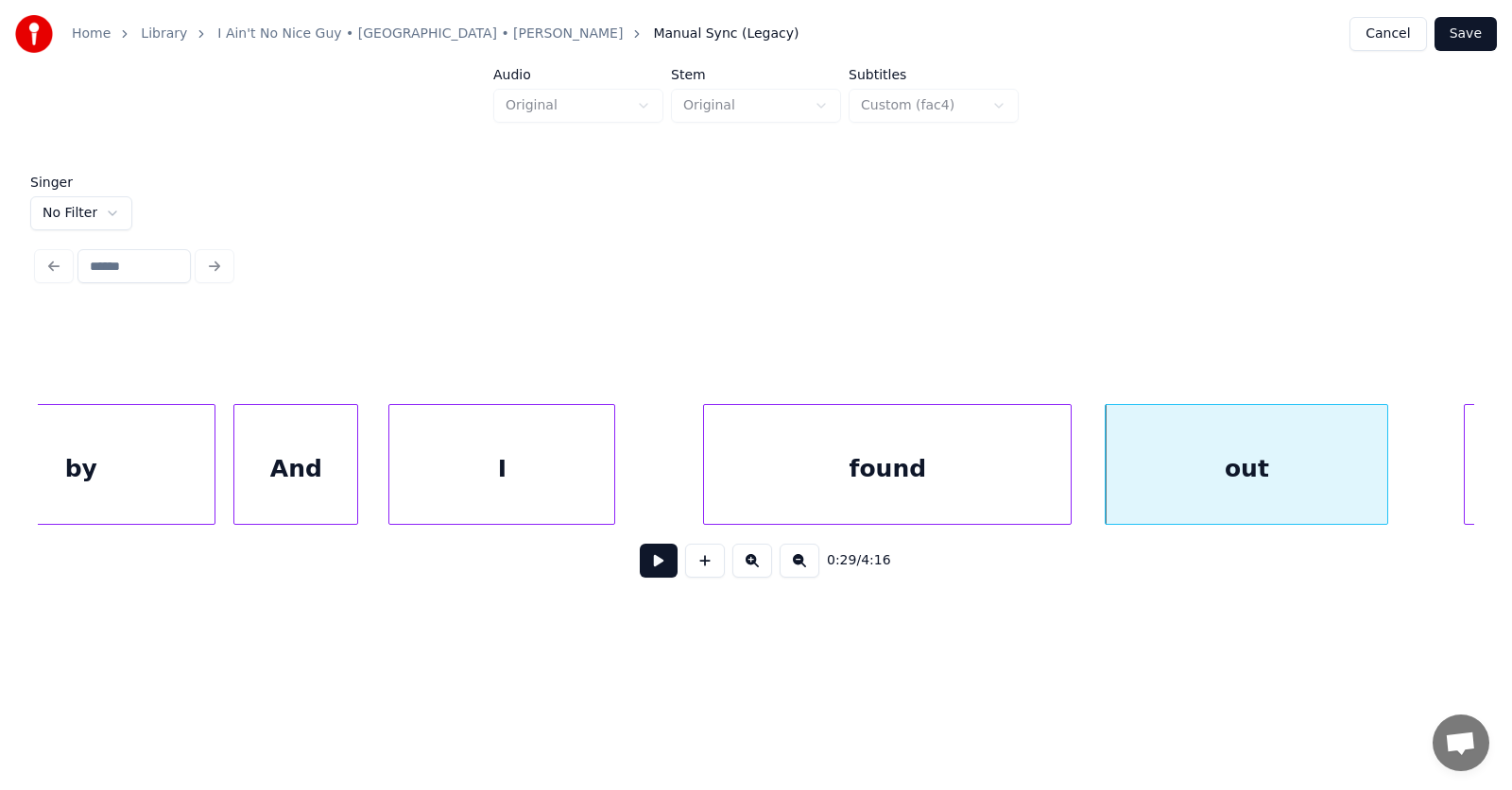
click at [652, 569] on button at bounding box center [658, 560] width 38 height 34
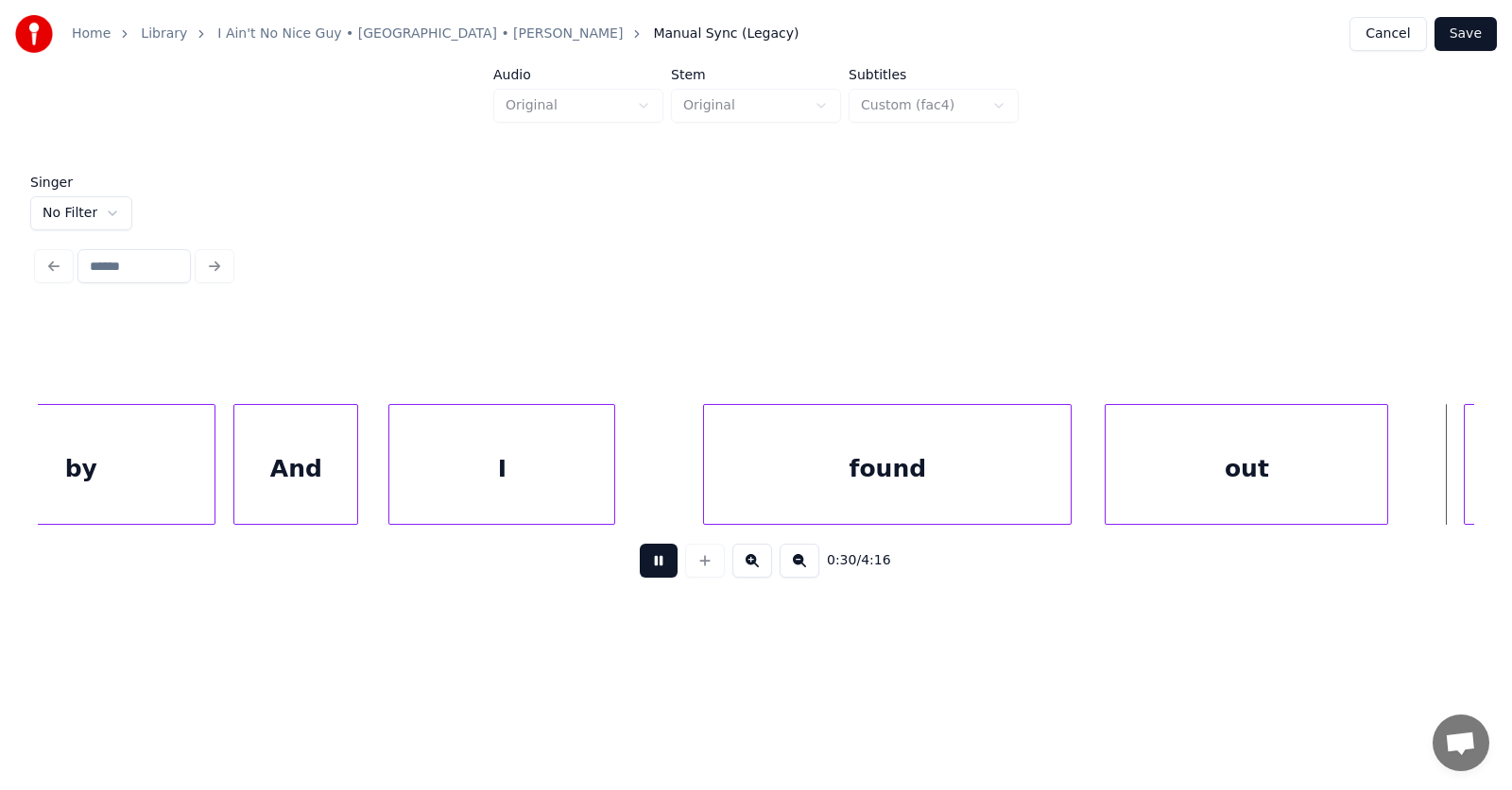
scroll to position [0, 21458]
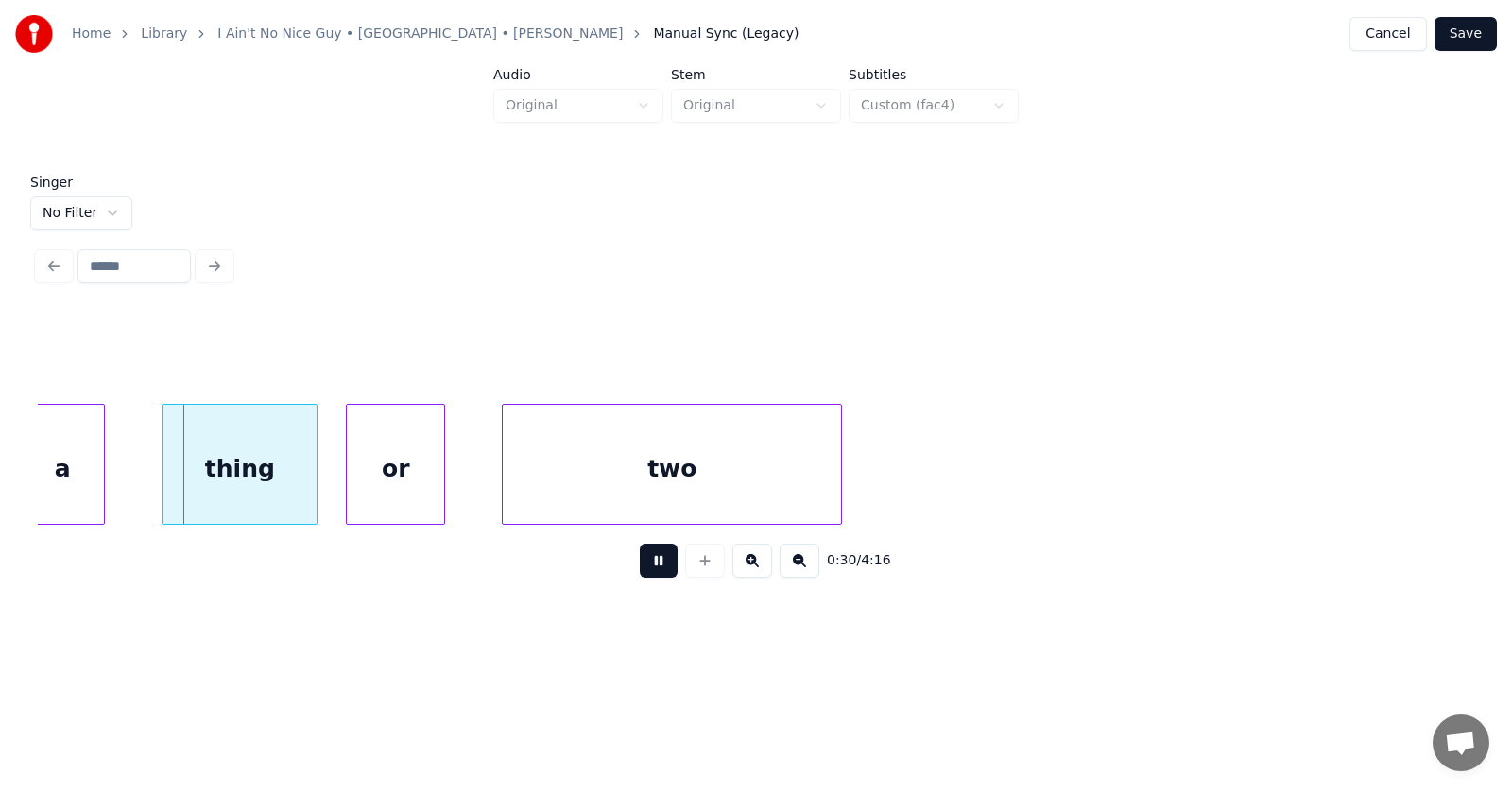
click at [652, 569] on button at bounding box center [658, 560] width 38 height 34
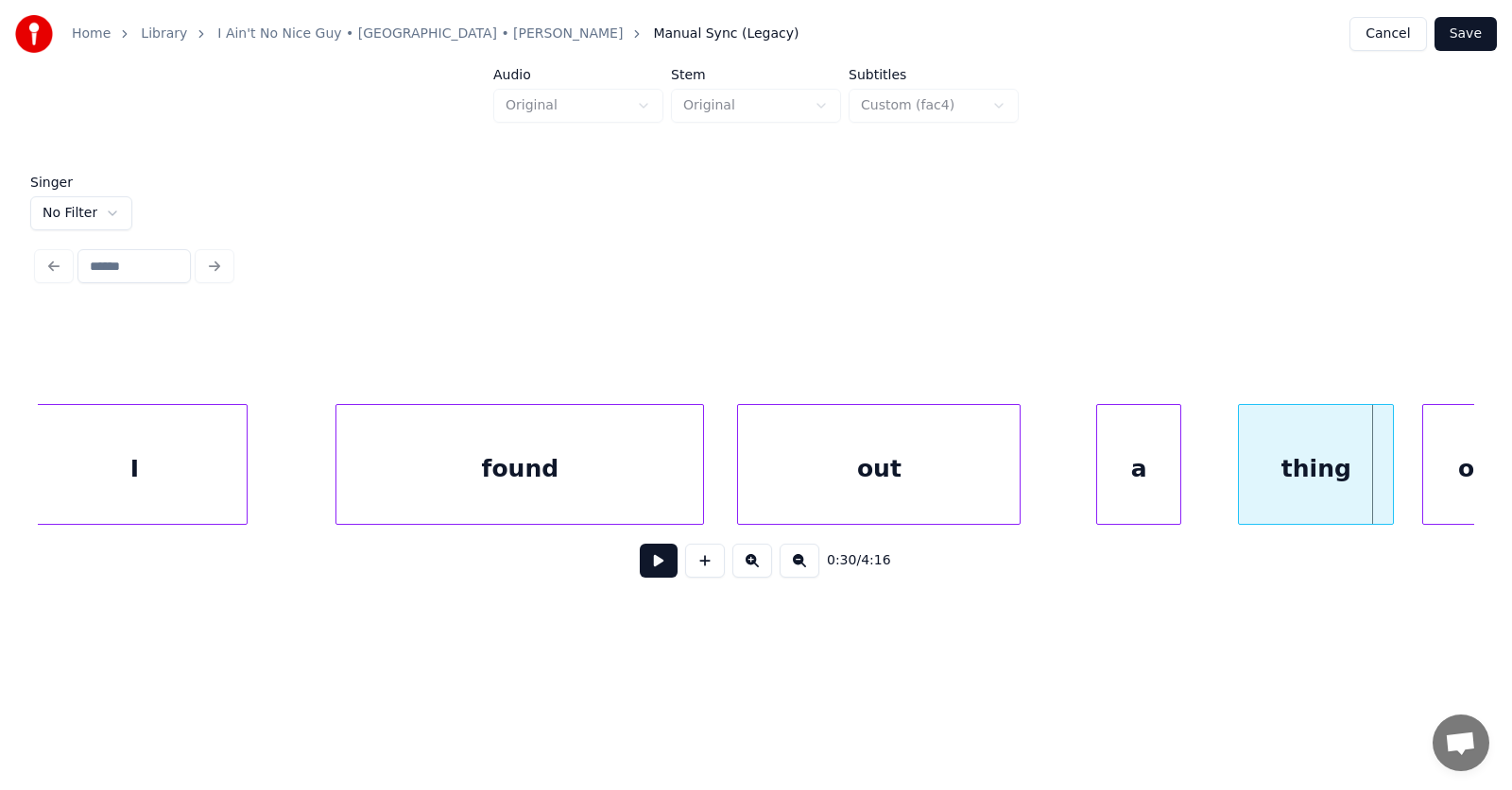
click at [447, 463] on div "found" at bounding box center [519, 469] width 367 height 128
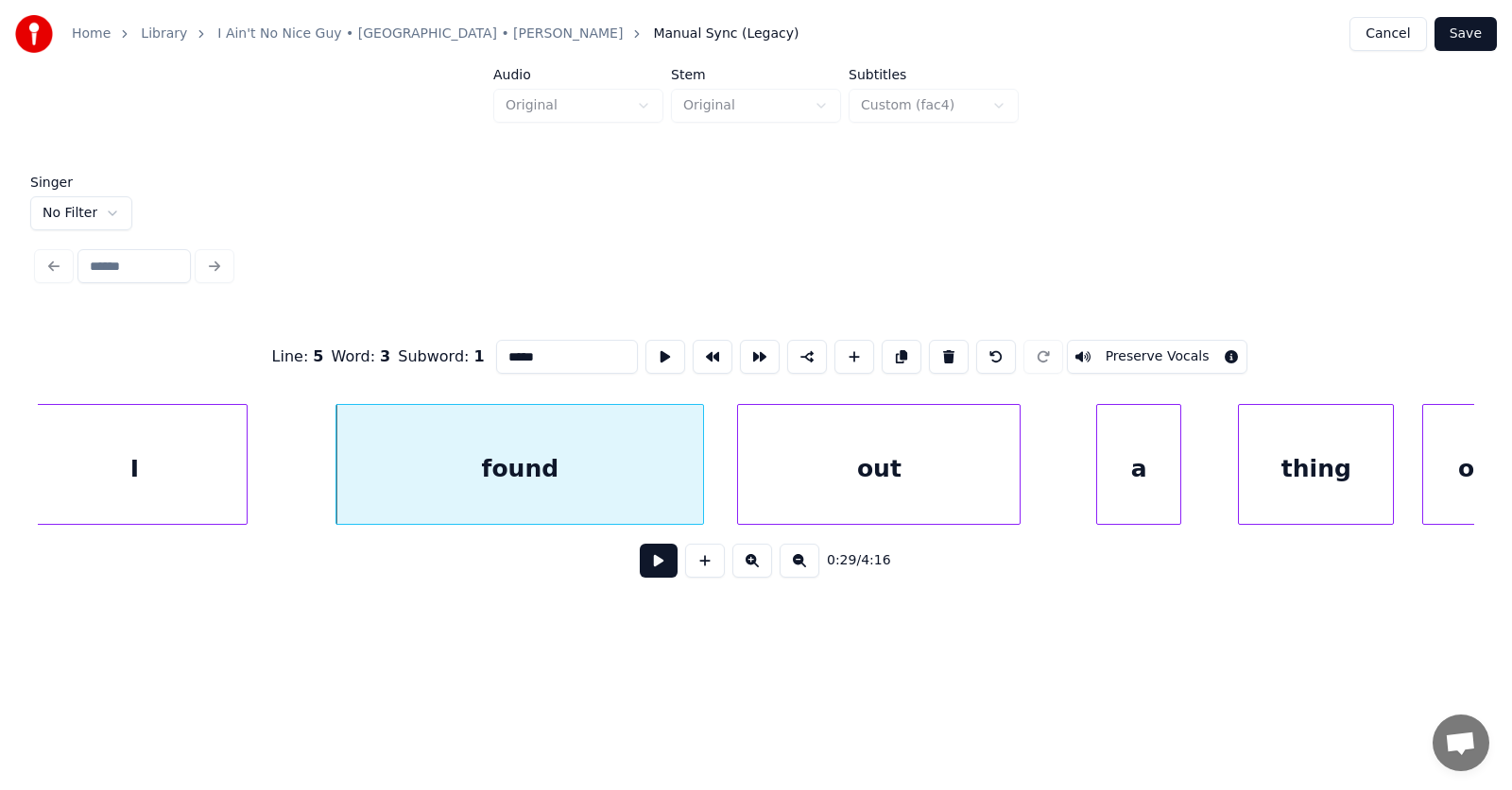
click at [641, 561] on button at bounding box center [658, 560] width 38 height 34
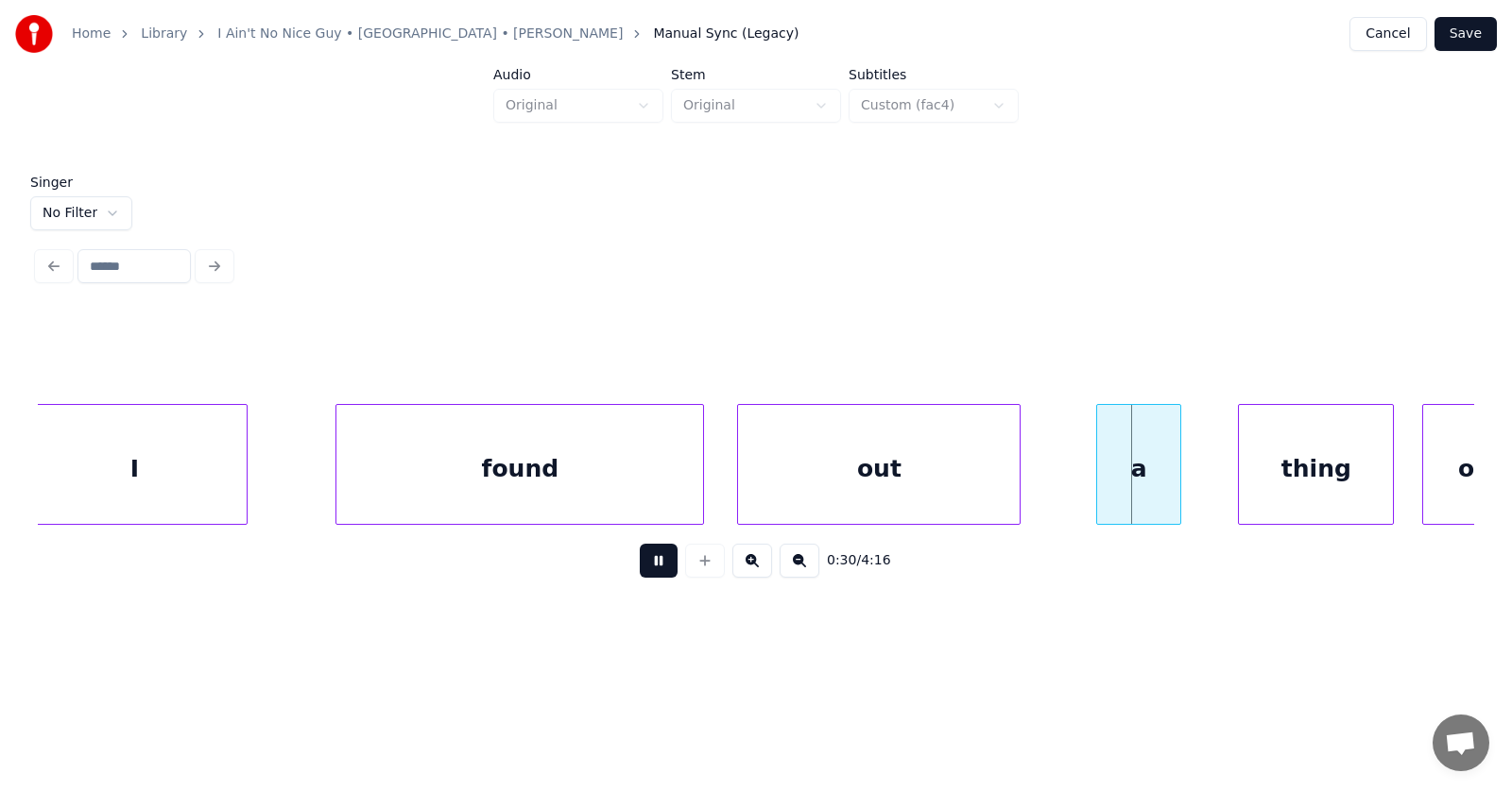
click at [641, 561] on button at bounding box center [658, 560] width 38 height 34
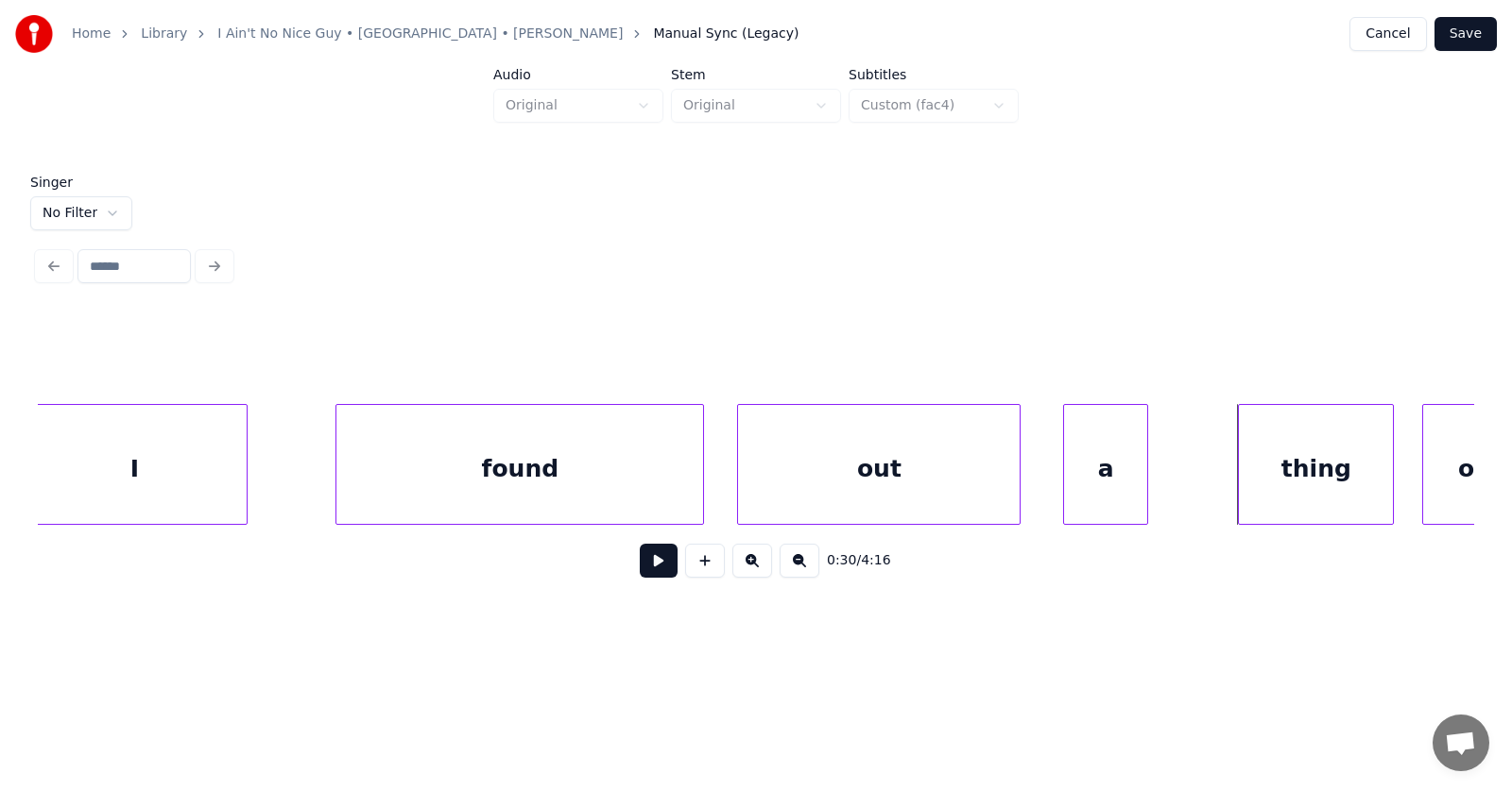
click at [1094, 477] on div "a" at bounding box center [1105, 469] width 84 height 128
click at [1057, 481] on div at bounding box center [1057, 465] width 6 height 119
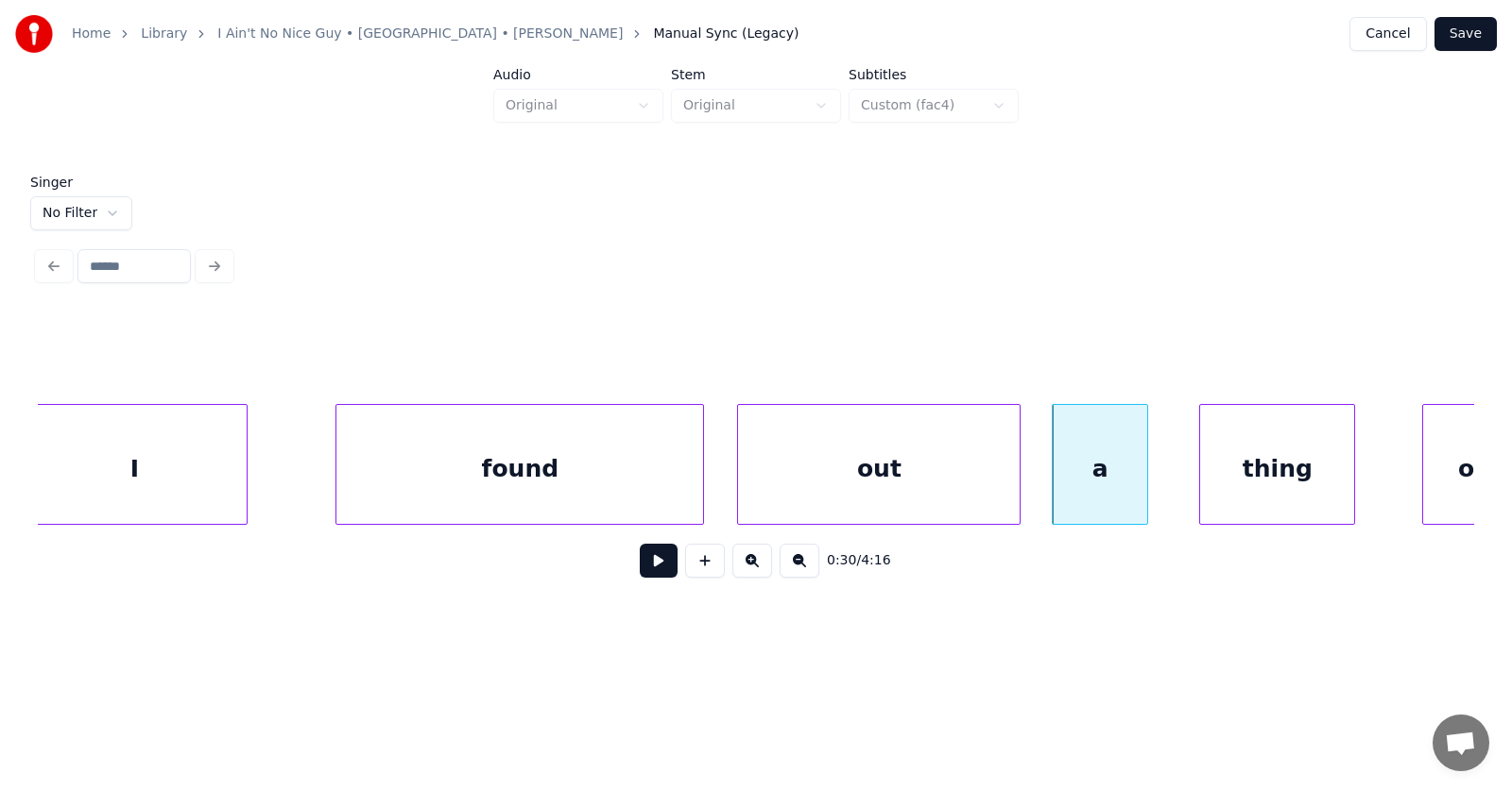
click at [1238, 478] on div "thing" at bounding box center [1276, 469] width 154 height 128
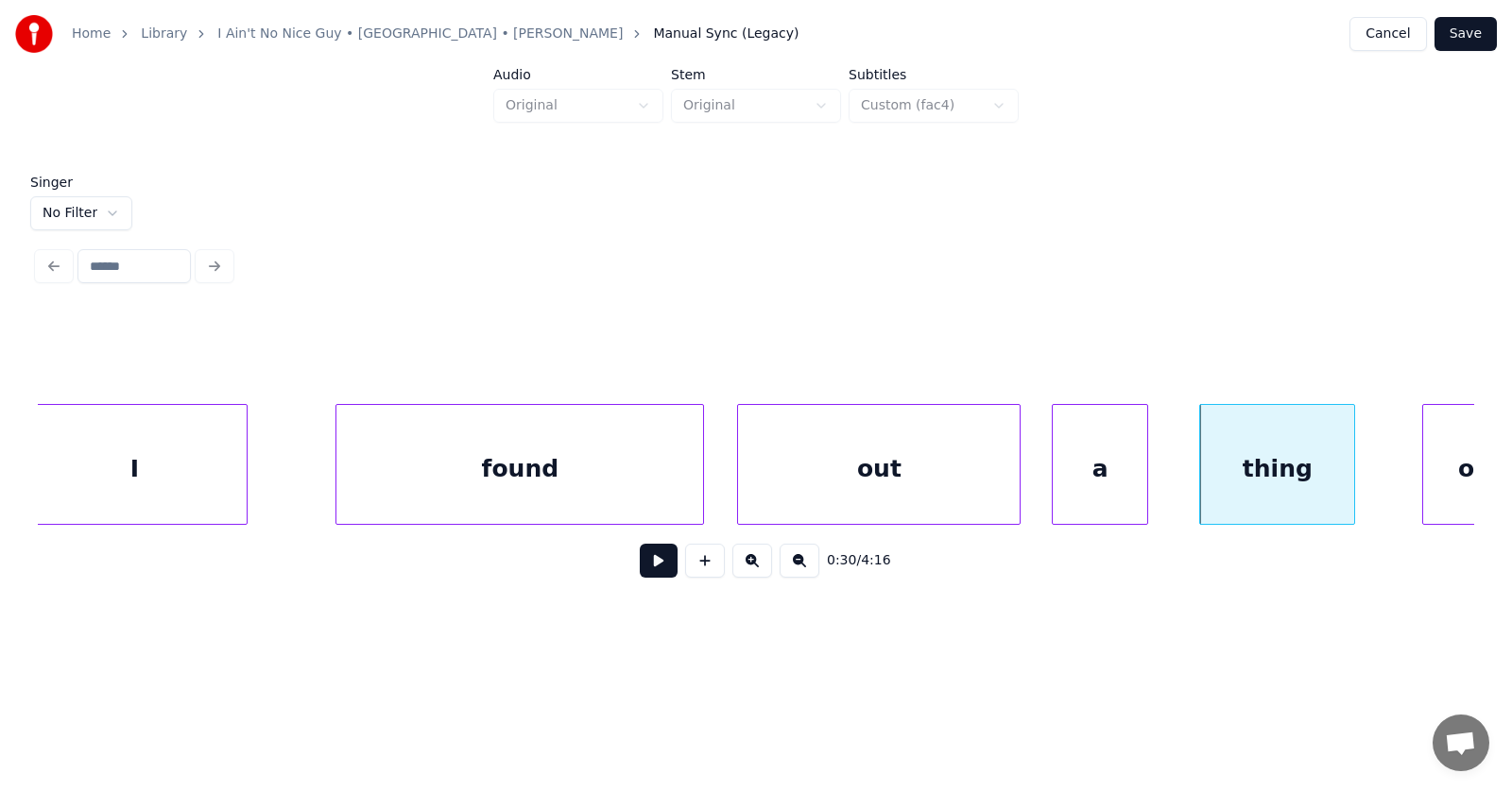
scroll to position [0, 20423]
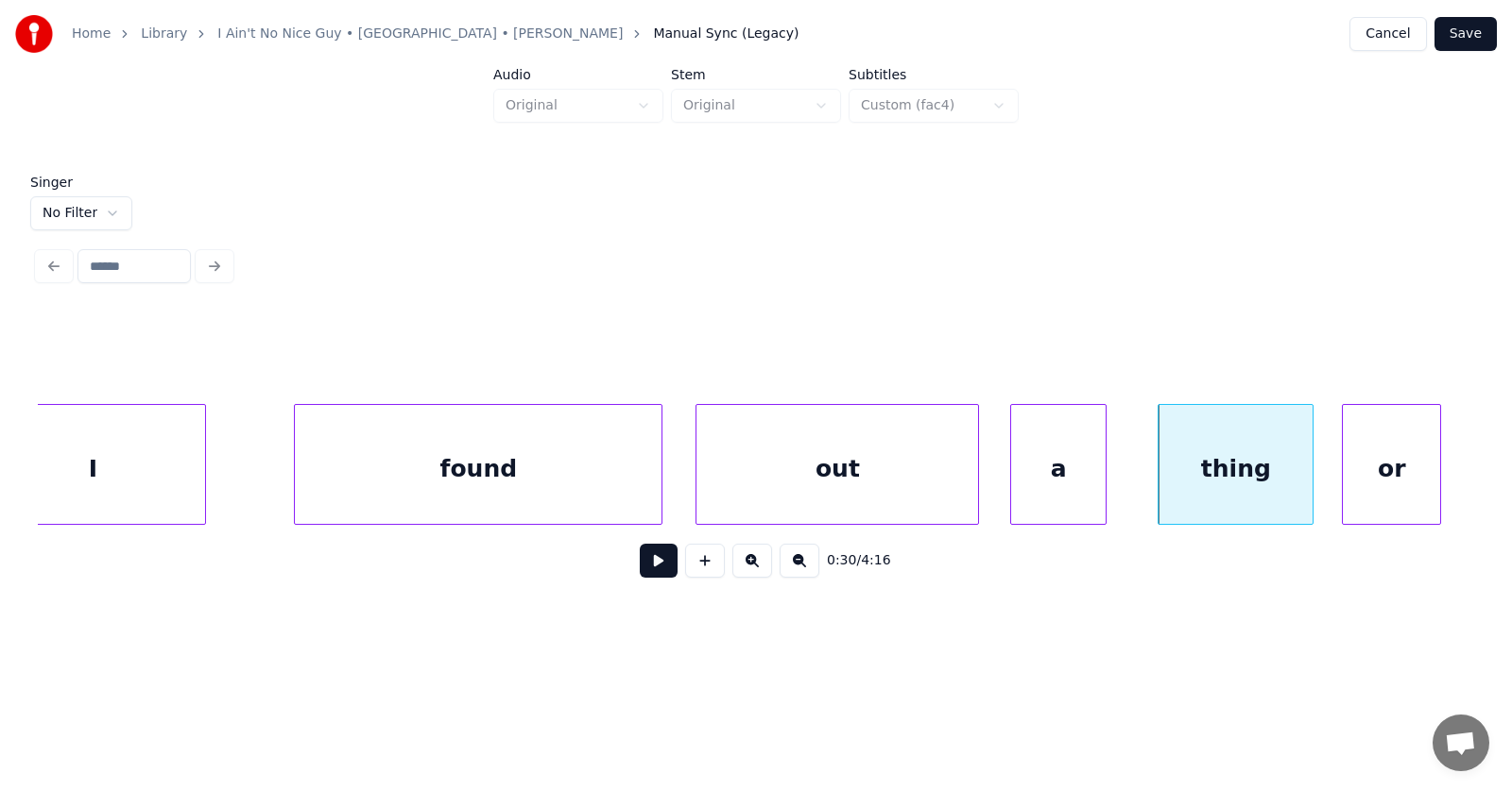
click at [1401, 465] on div "or" at bounding box center [1391, 469] width 97 height 128
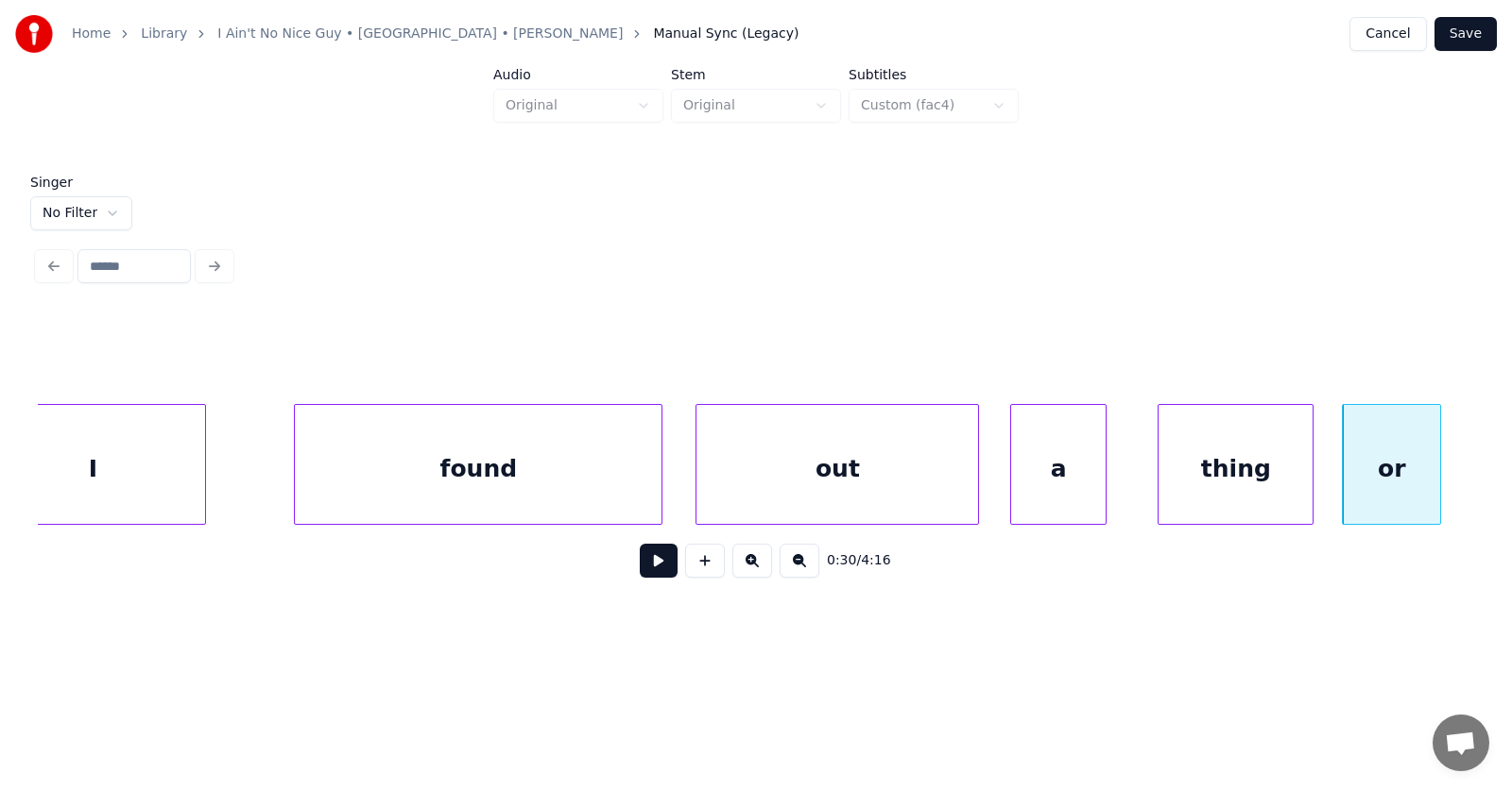
scroll to position [0, 21487]
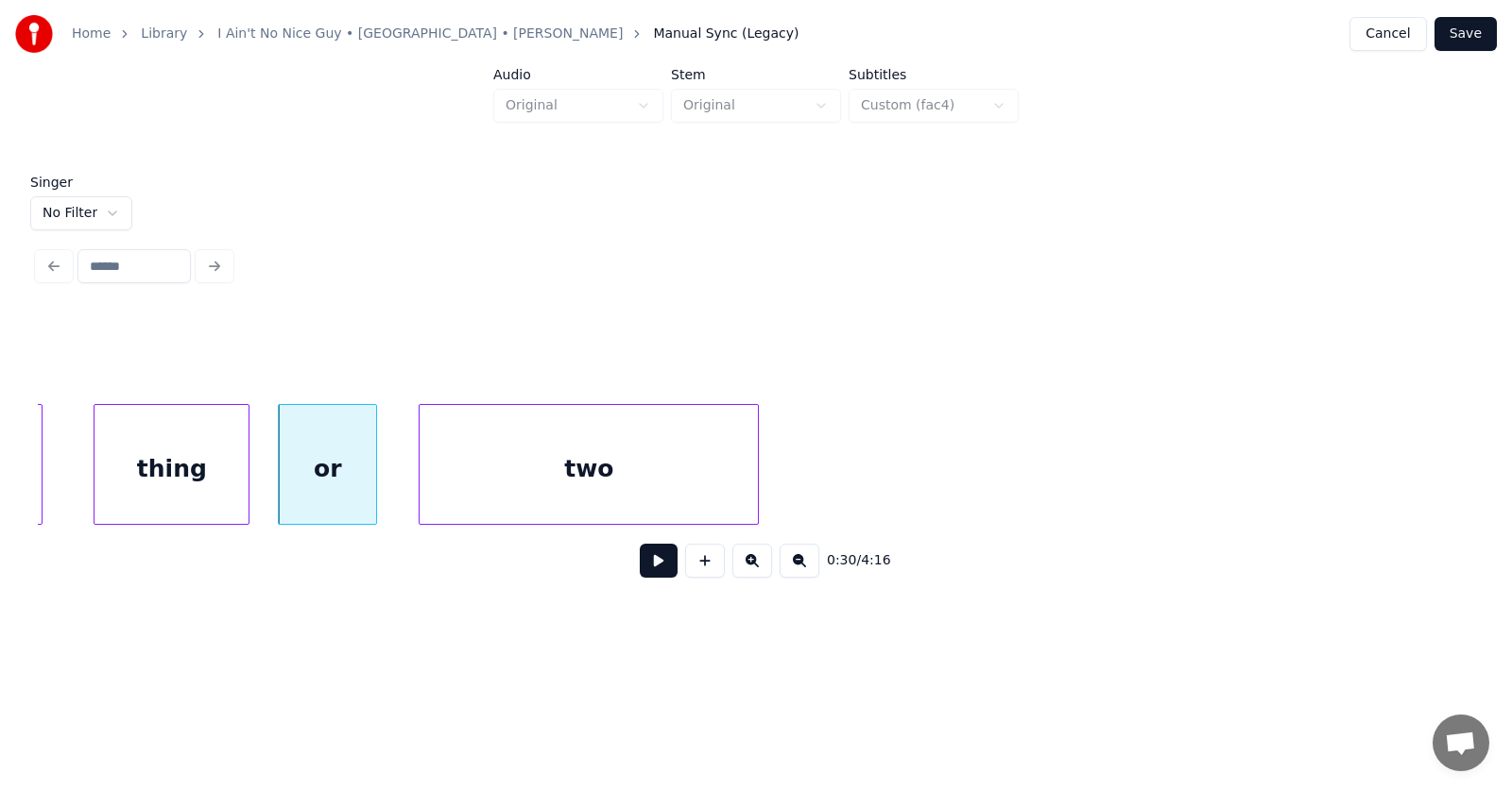
click at [524, 488] on div "two" at bounding box center [588, 469] width 338 height 128
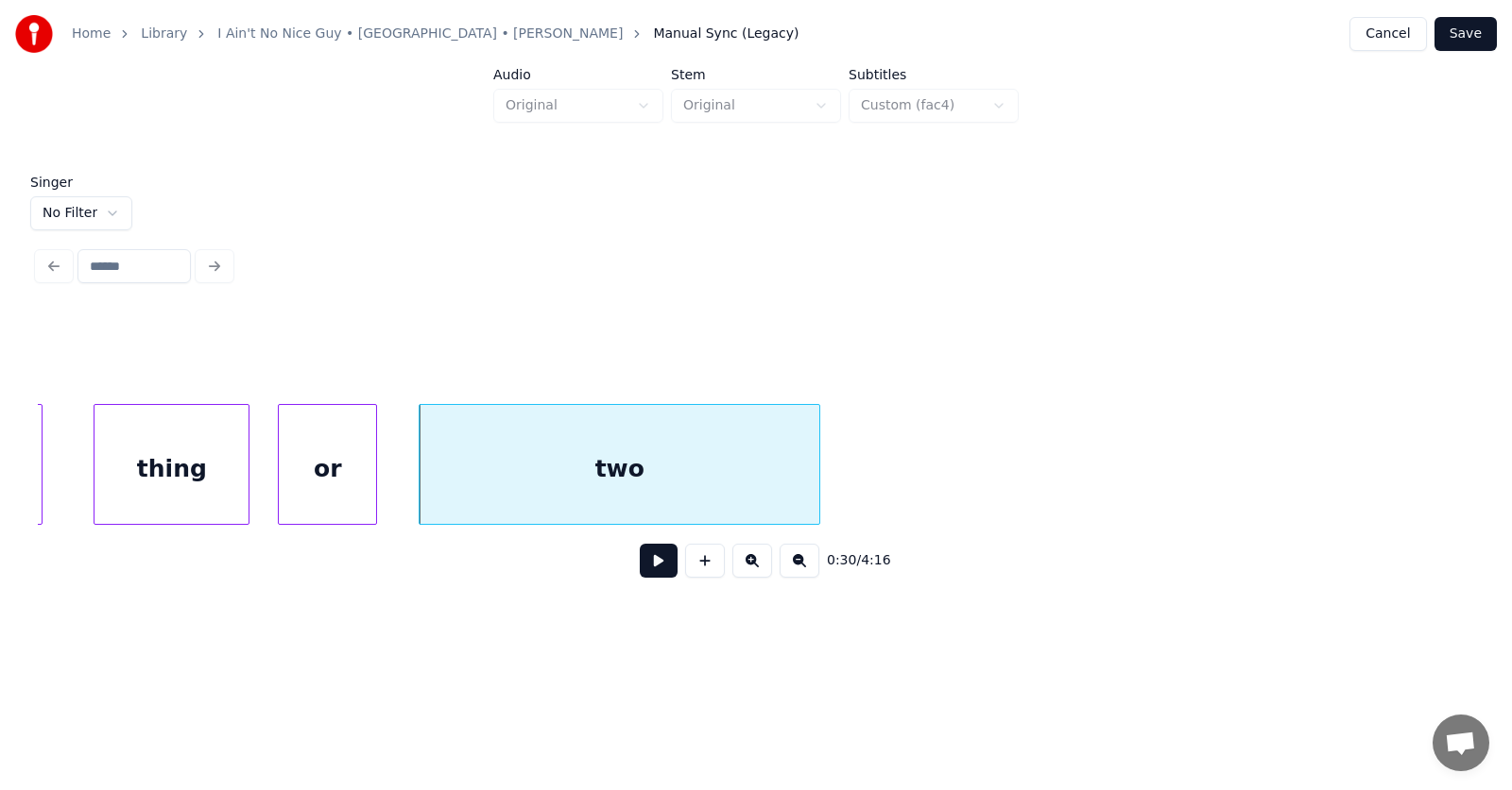
click at [818, 483] on div at bounding box center [816, 465] width 6 height 119
click at [645, 576] on button at bounding box center [658, 560] width 38 height 34
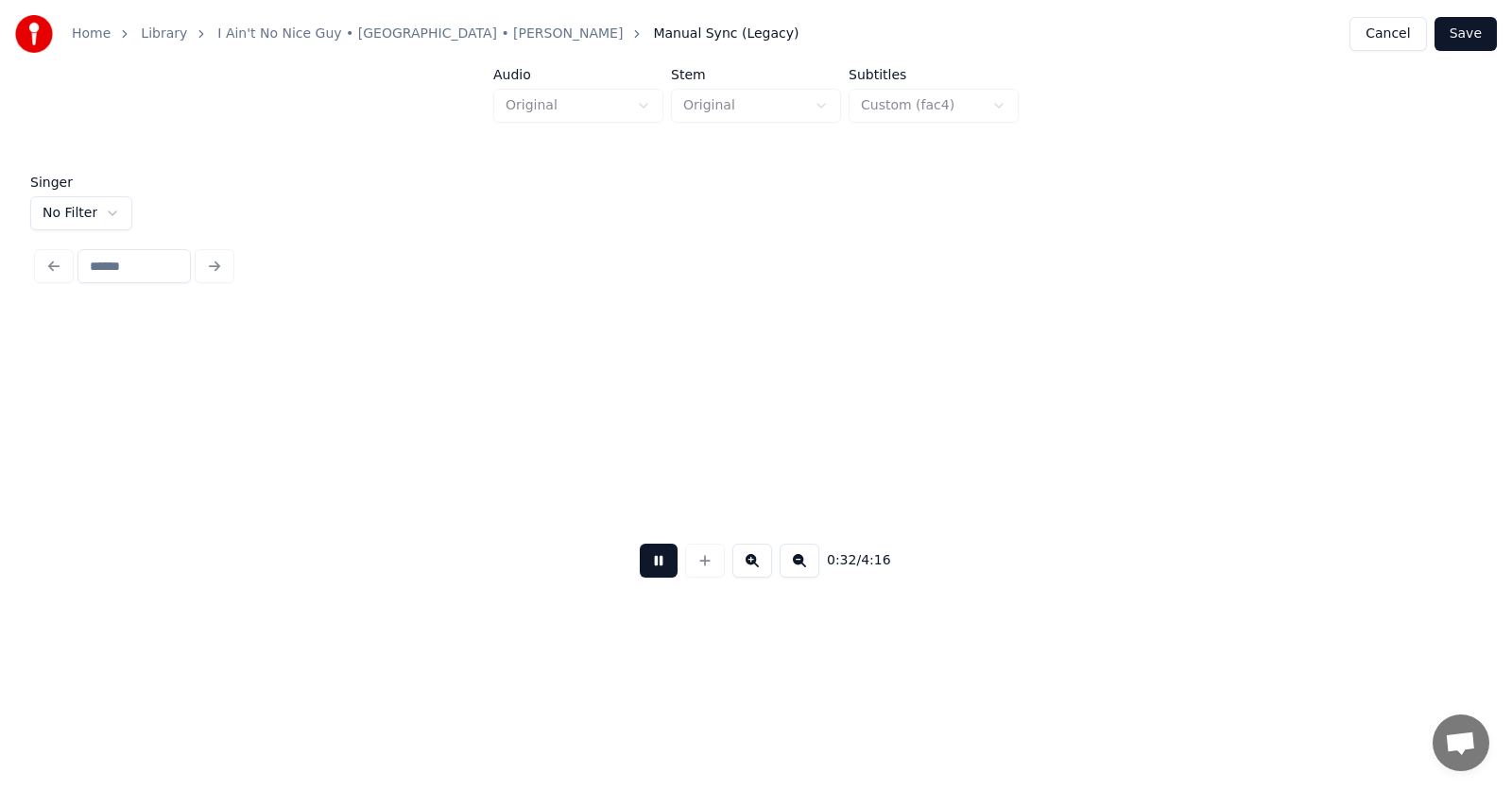
scroll to position [0, 22932]
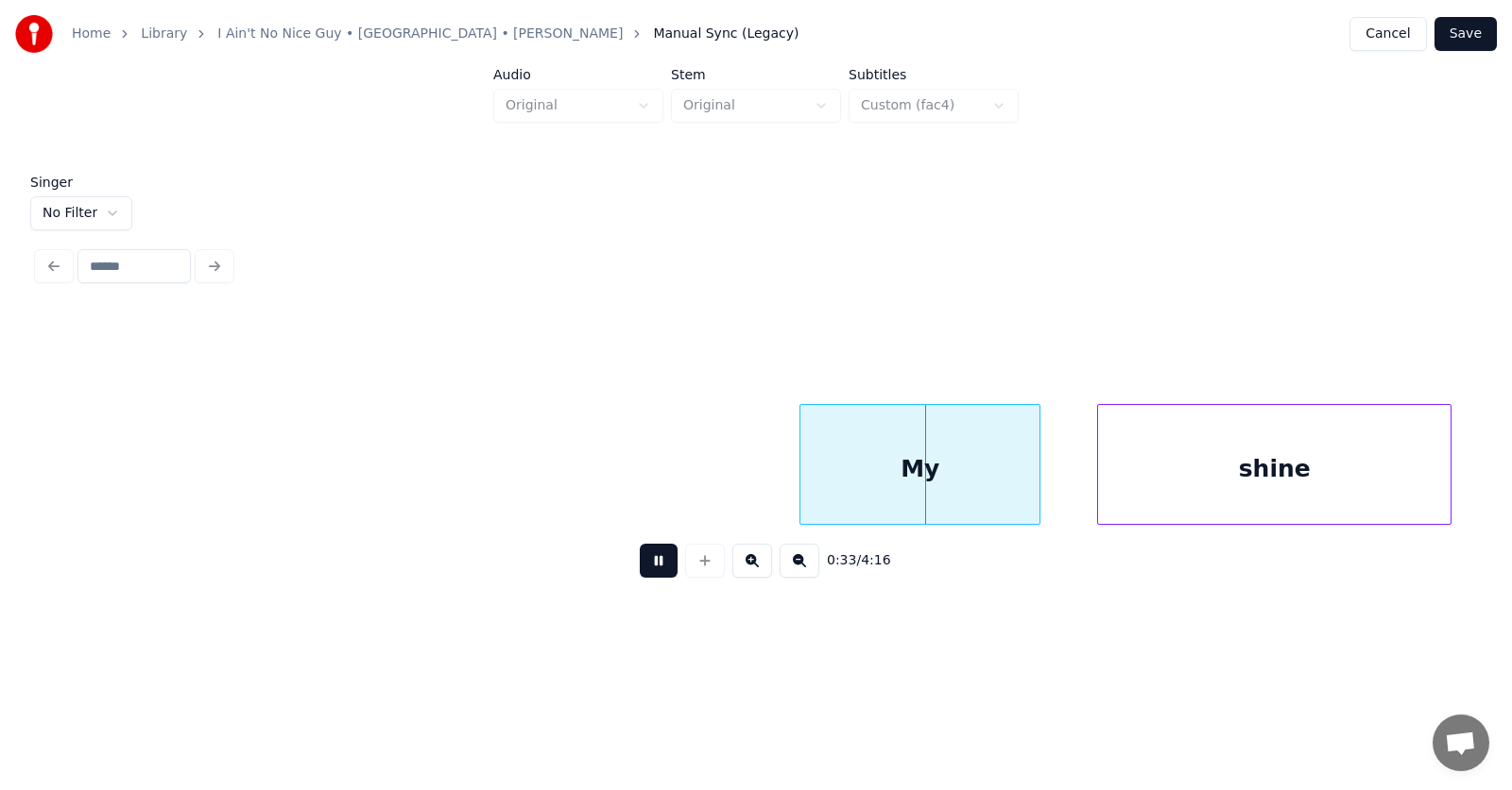
click at [645, 575] on button at bounding box center [658, 560] width 38 height 34
click at [809, 474] on div "My" at bounding box center [889, 469] width 239 height 128
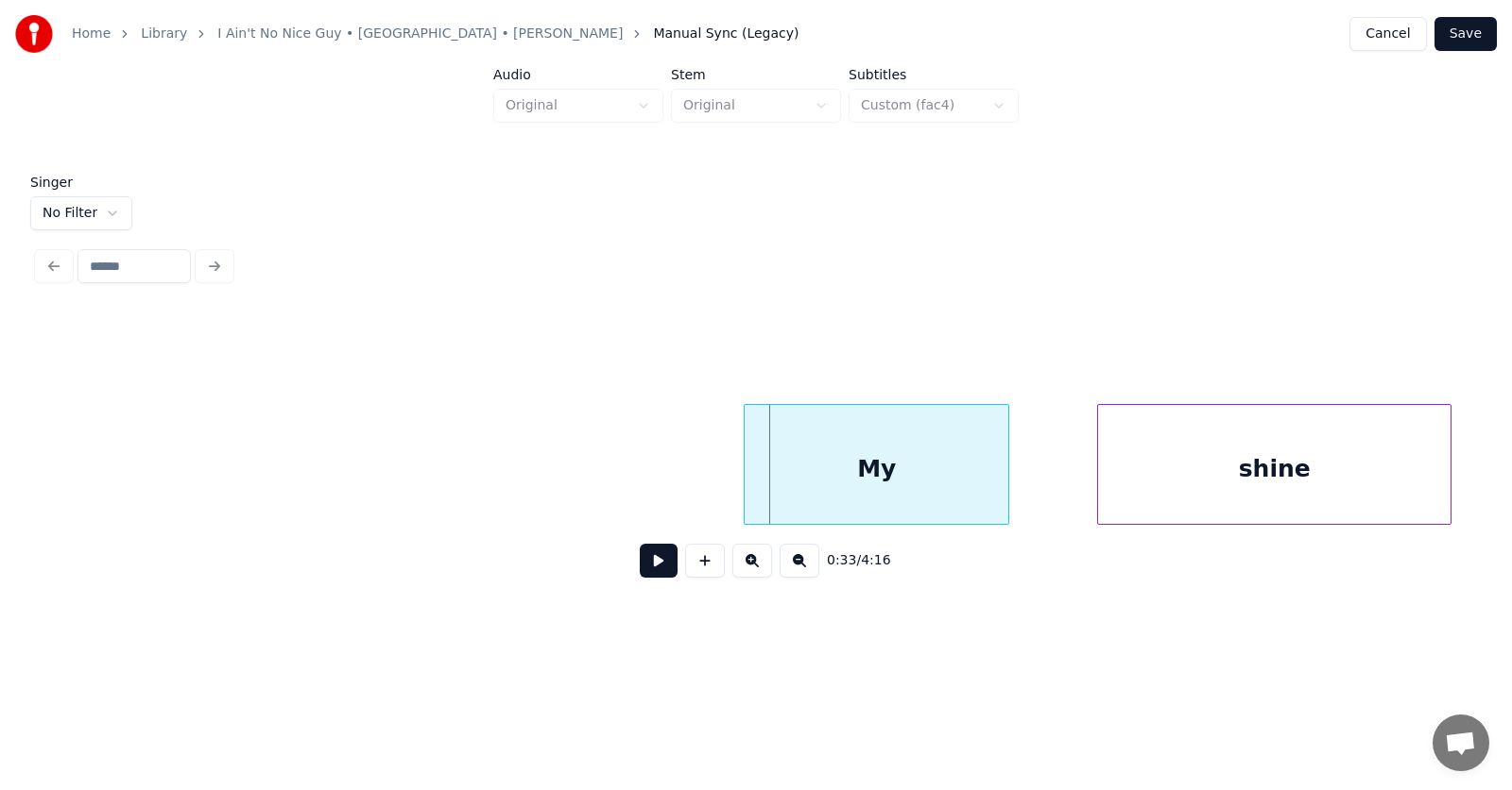
click at [746, 478] on div at bounding box center [748, 465] width 6 height 119
click at [1093, 486] on div "shine" at bounding box center [1207, 469] width 352 height 128
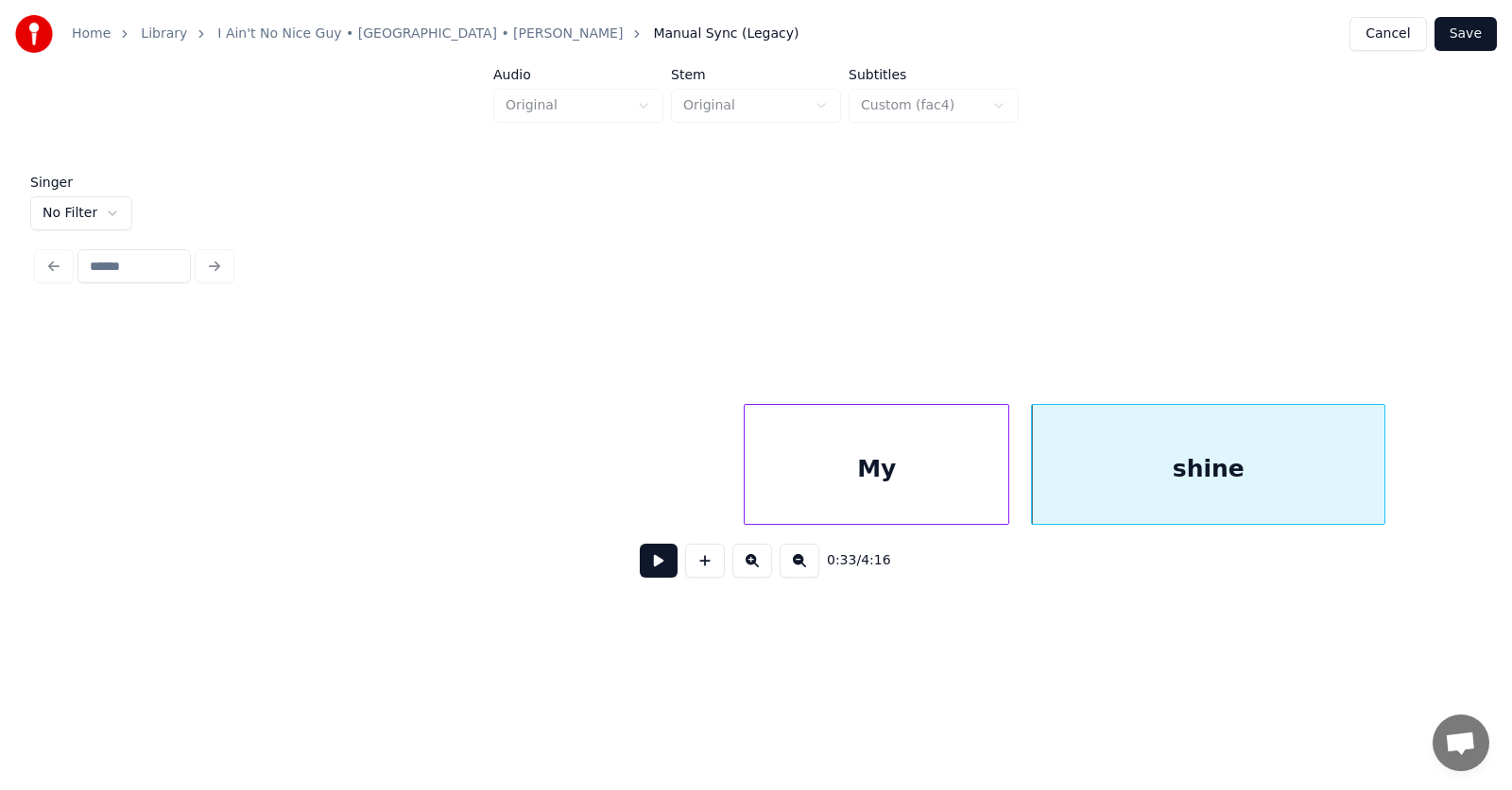
click at [656, 569] on button at bounding box center [658, 560] width 38 height 34
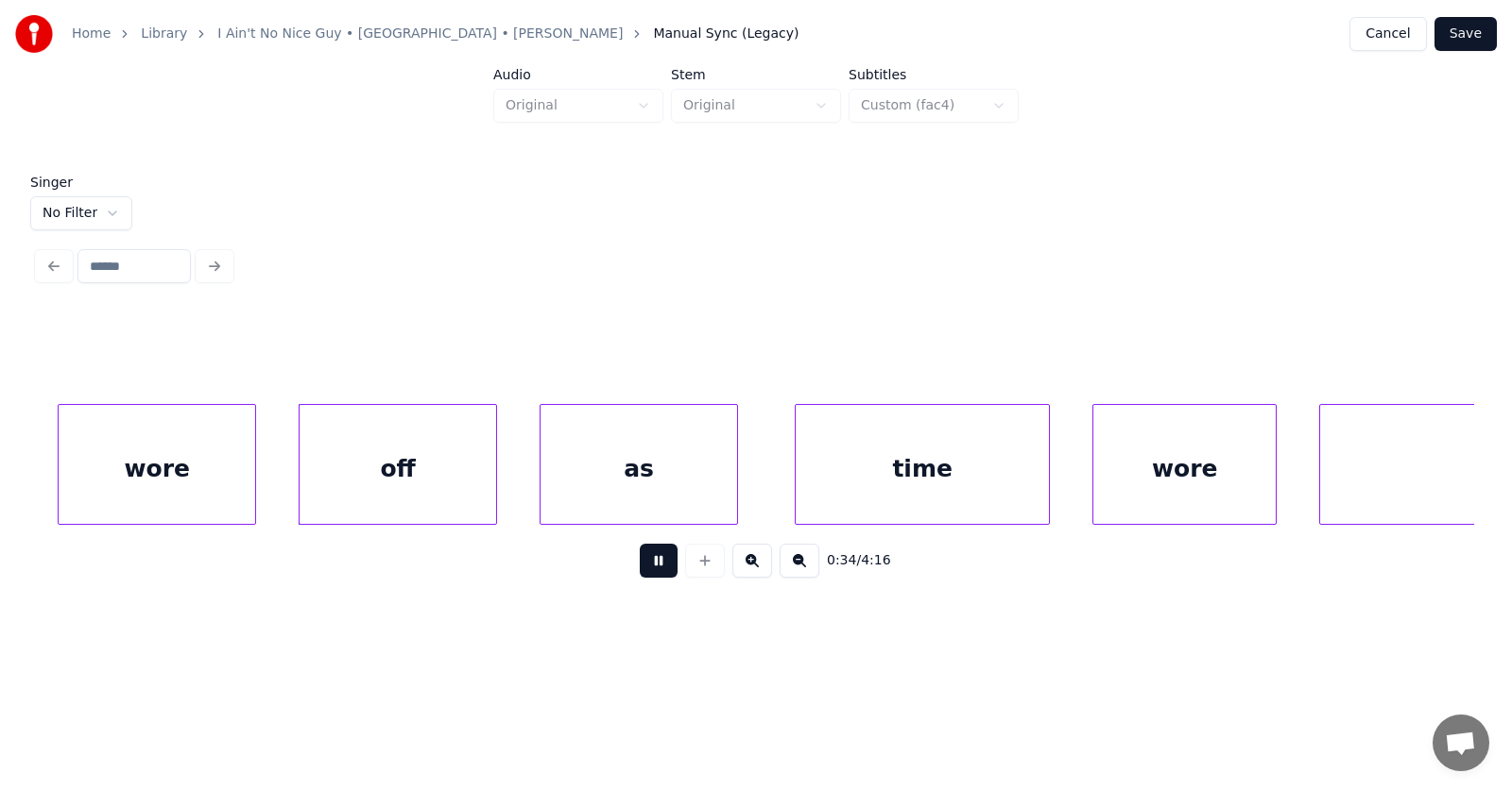
click at [656, 569] on button at bounding box center [658, 560] width 38 height 34
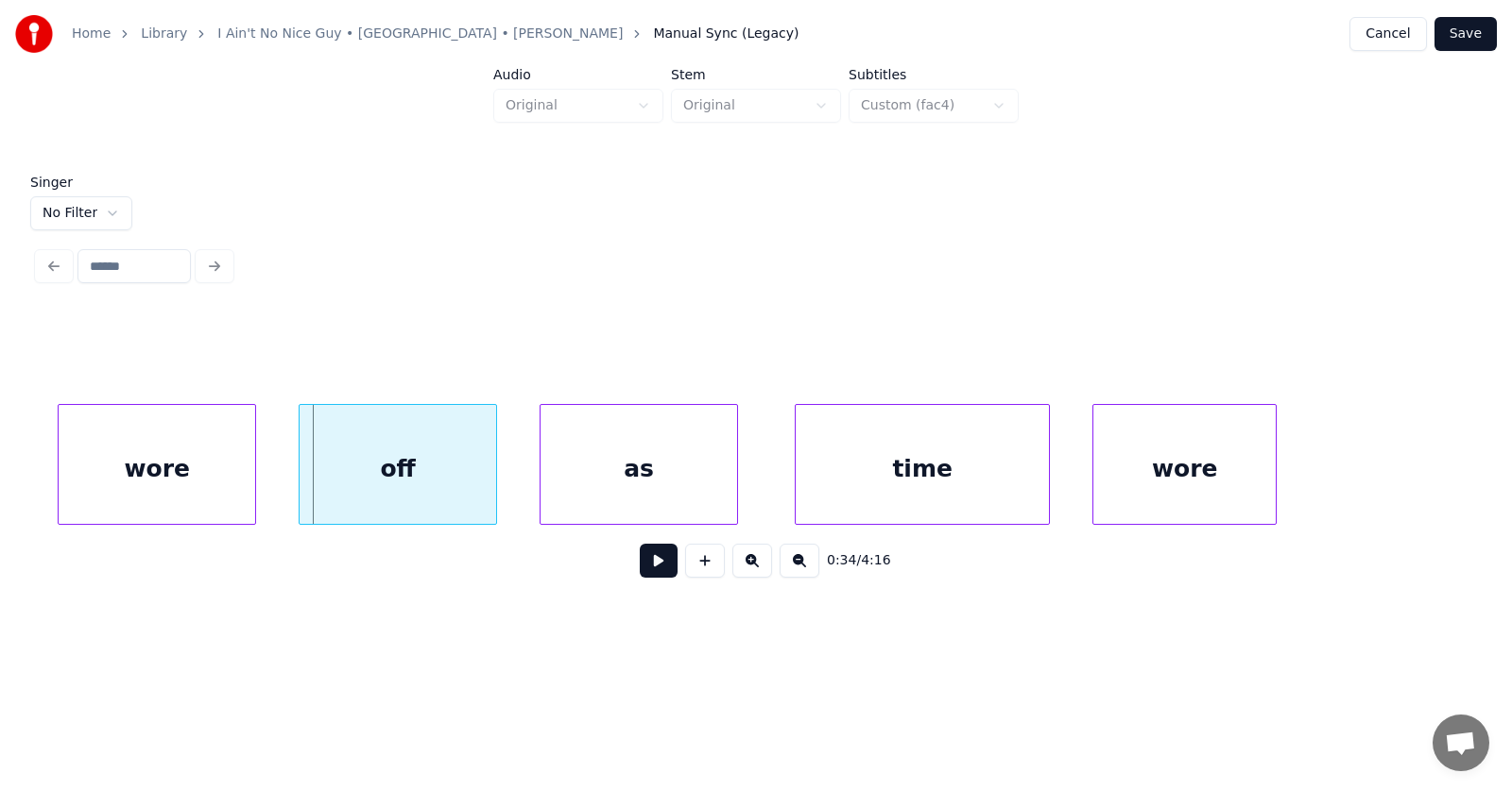
scroll to position [0, 23943]
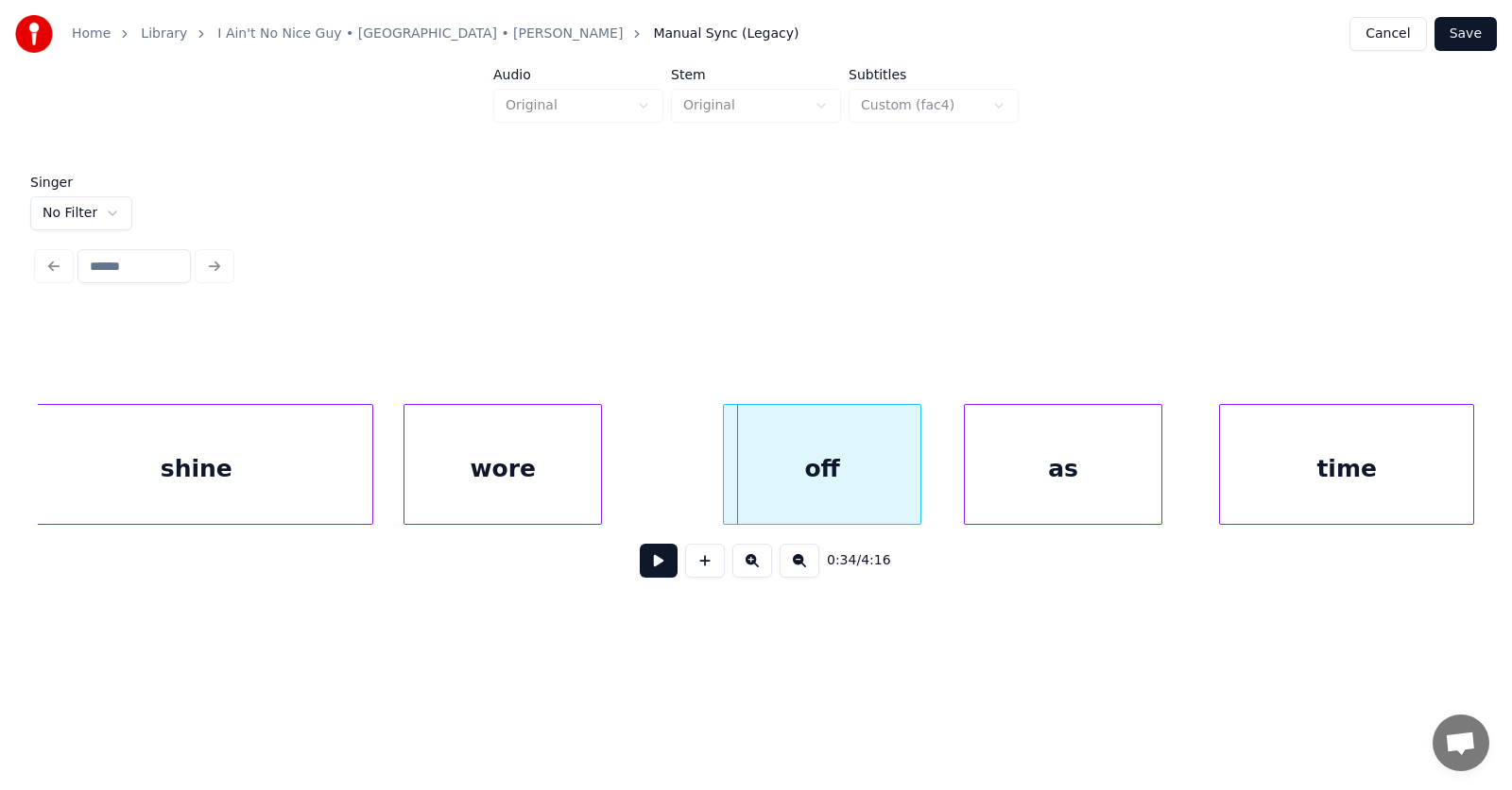
click at [474, 474] on div "wore" at bounding box center [503, 469] width 197 height 128
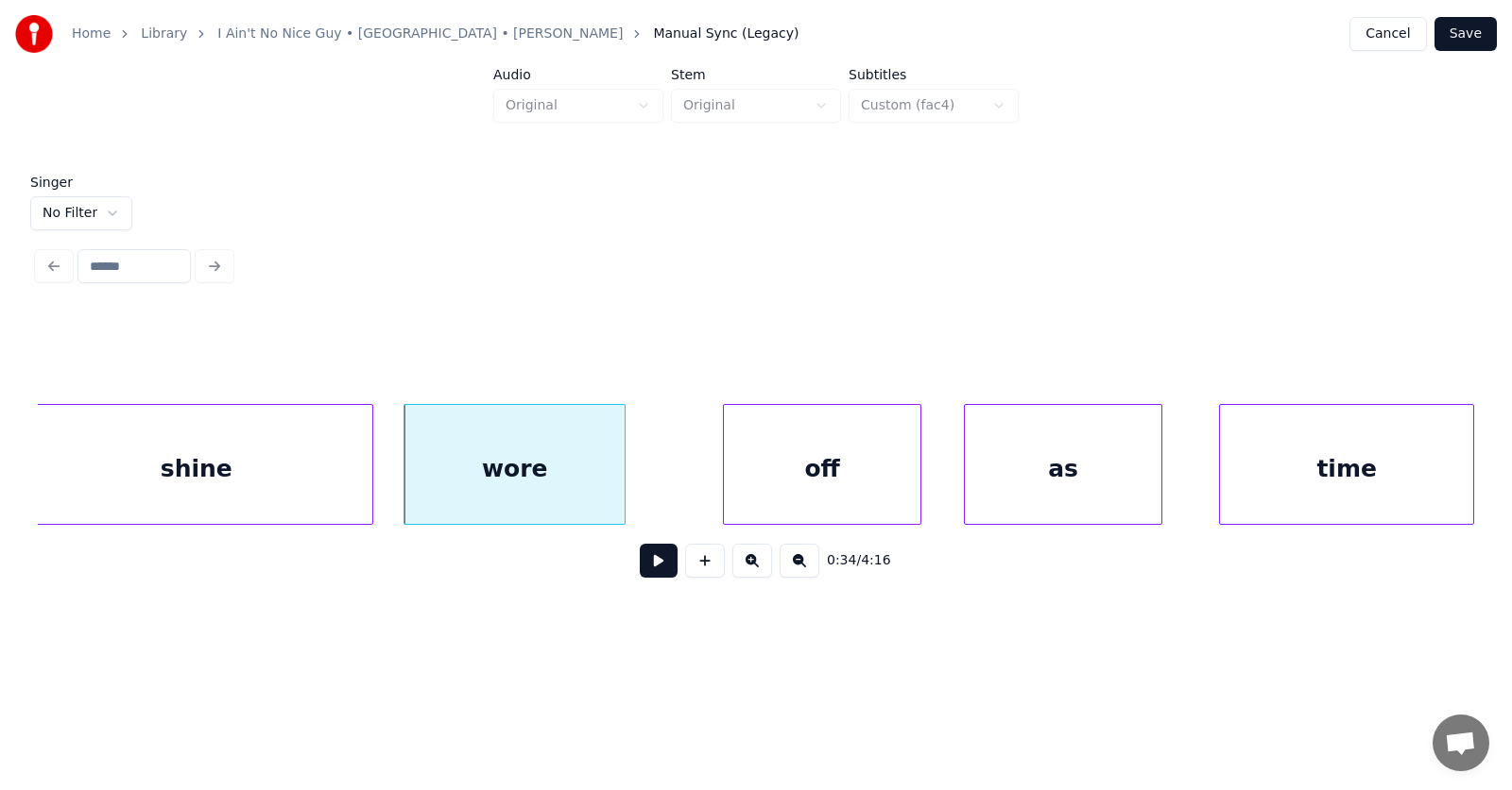
click at [619, 471] on div at bounding box center [621, 465] width 6 height 119
click at [742, 472] on div "off" at bounding box center [756, 469] width 197 height 128
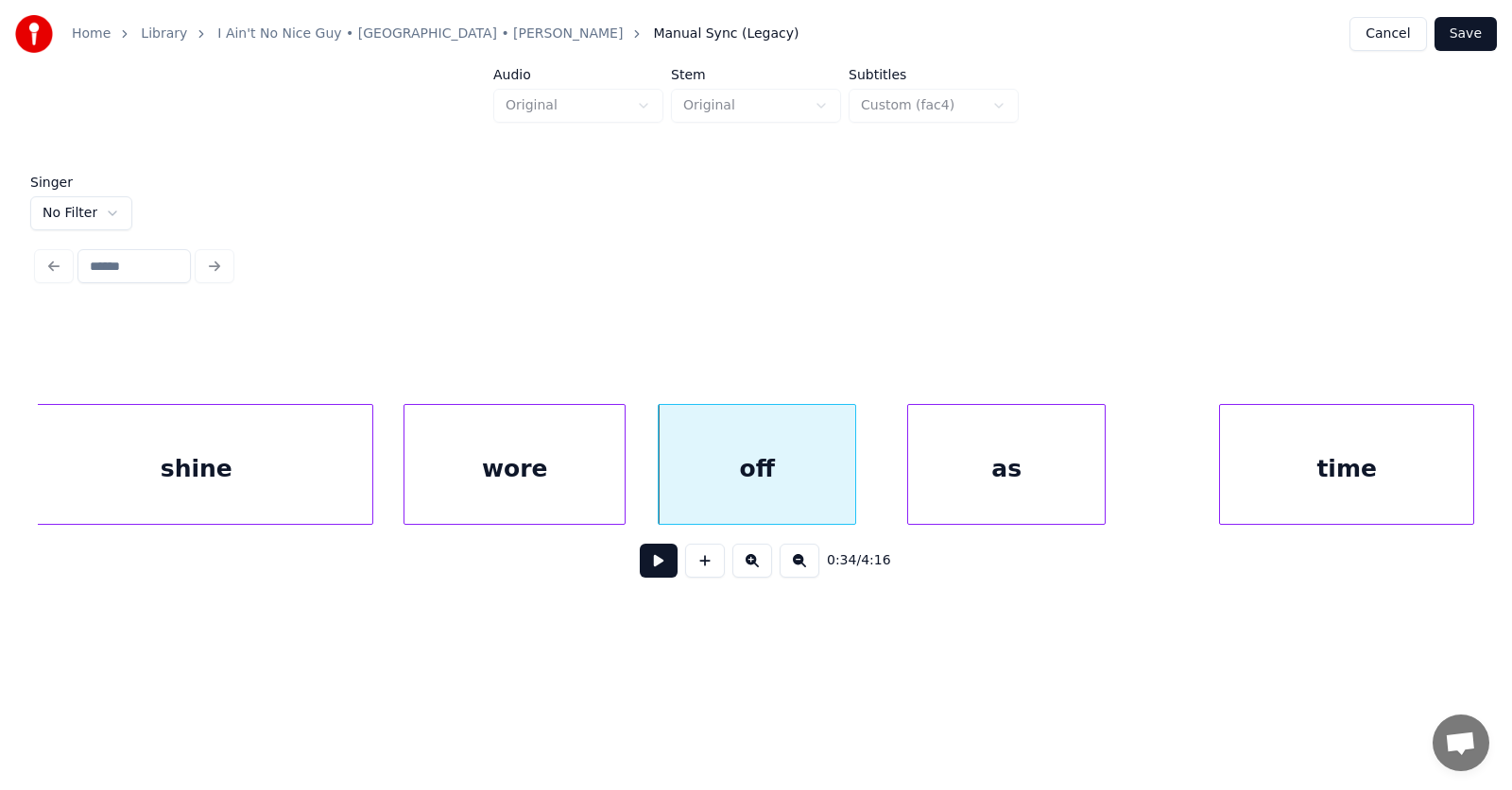
click at [976, 479] on div "as" at bounding box center [1006, 469] width 197 height 128
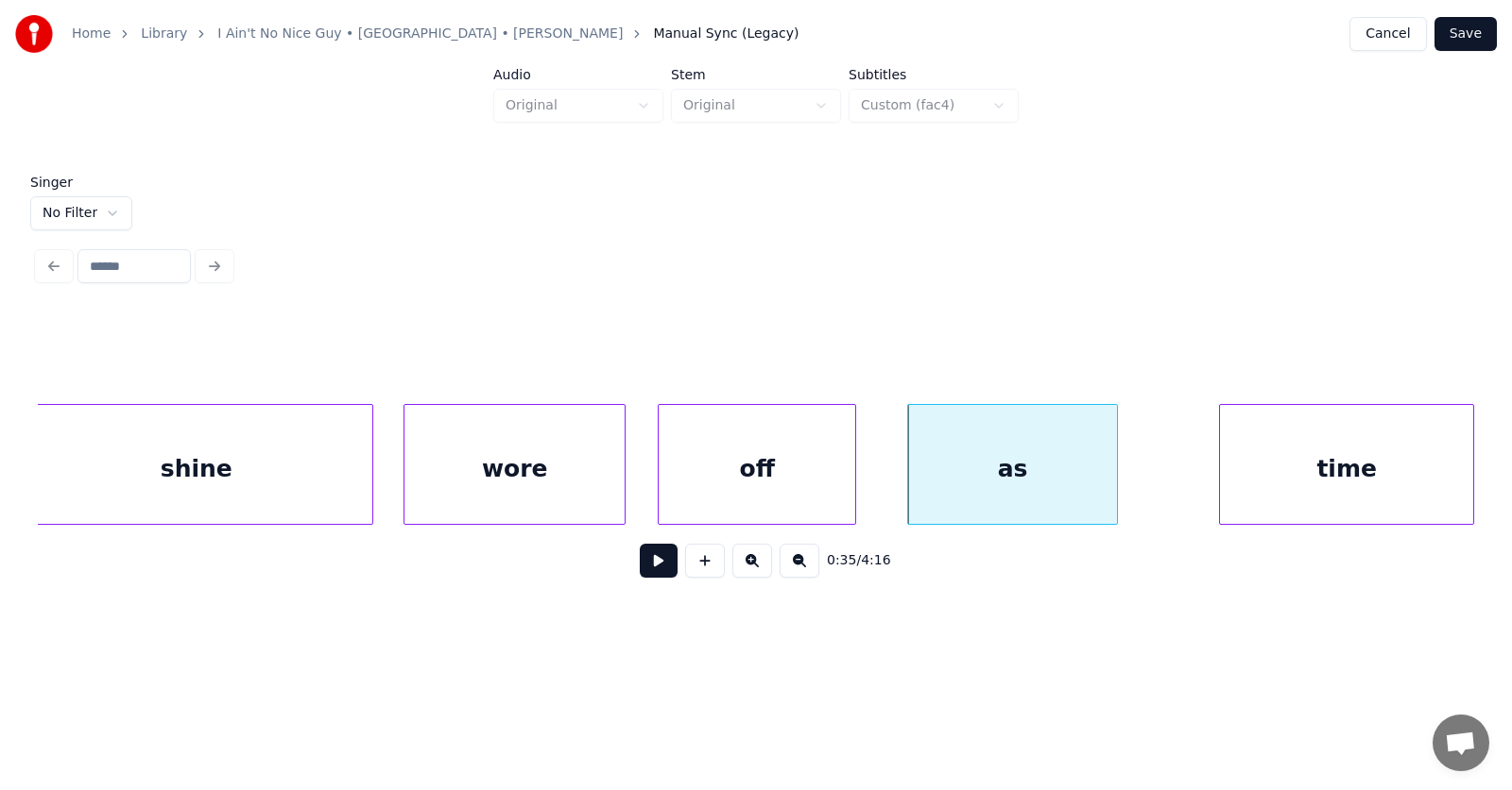
click at [1113, 476] on div at bounding box center [1114, 465] width 6 height 119
click at [1243, 465] on div "time" at bounding box center [1316, 469] width 253 height 128
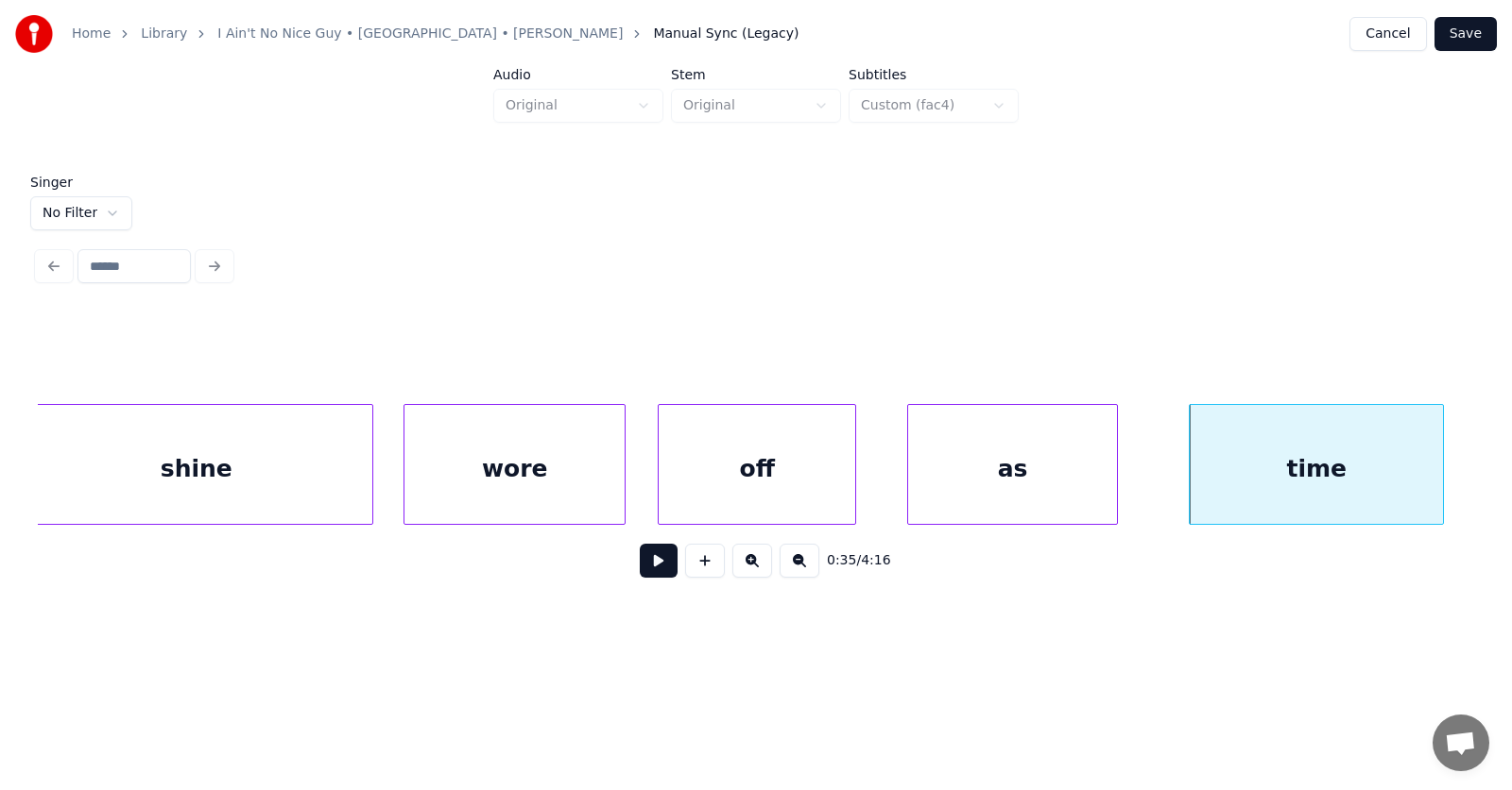
click at [646, 567] on button at bounding box center [658, 560] width 38 height 34
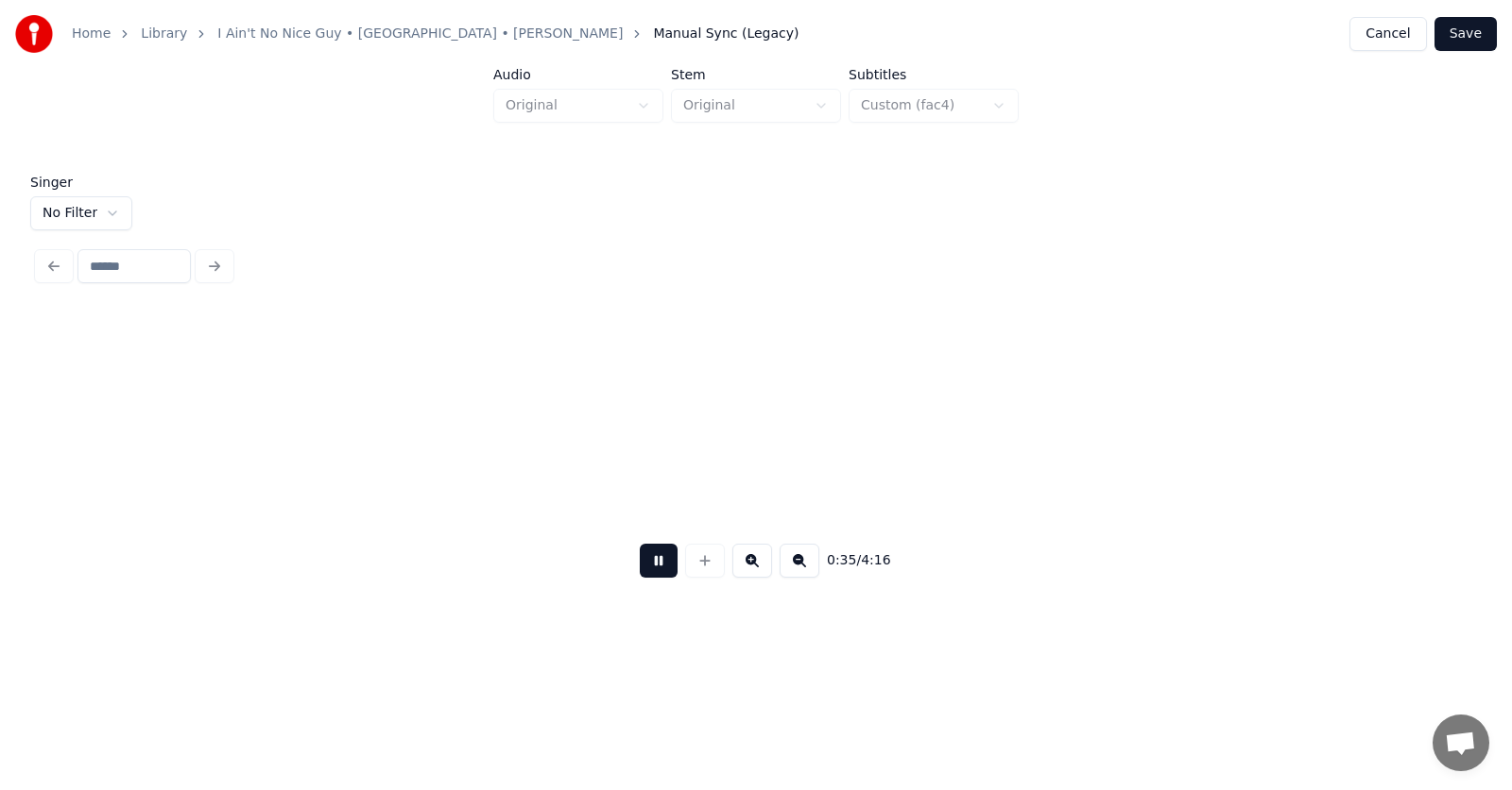
scroll to position [0, 25385]
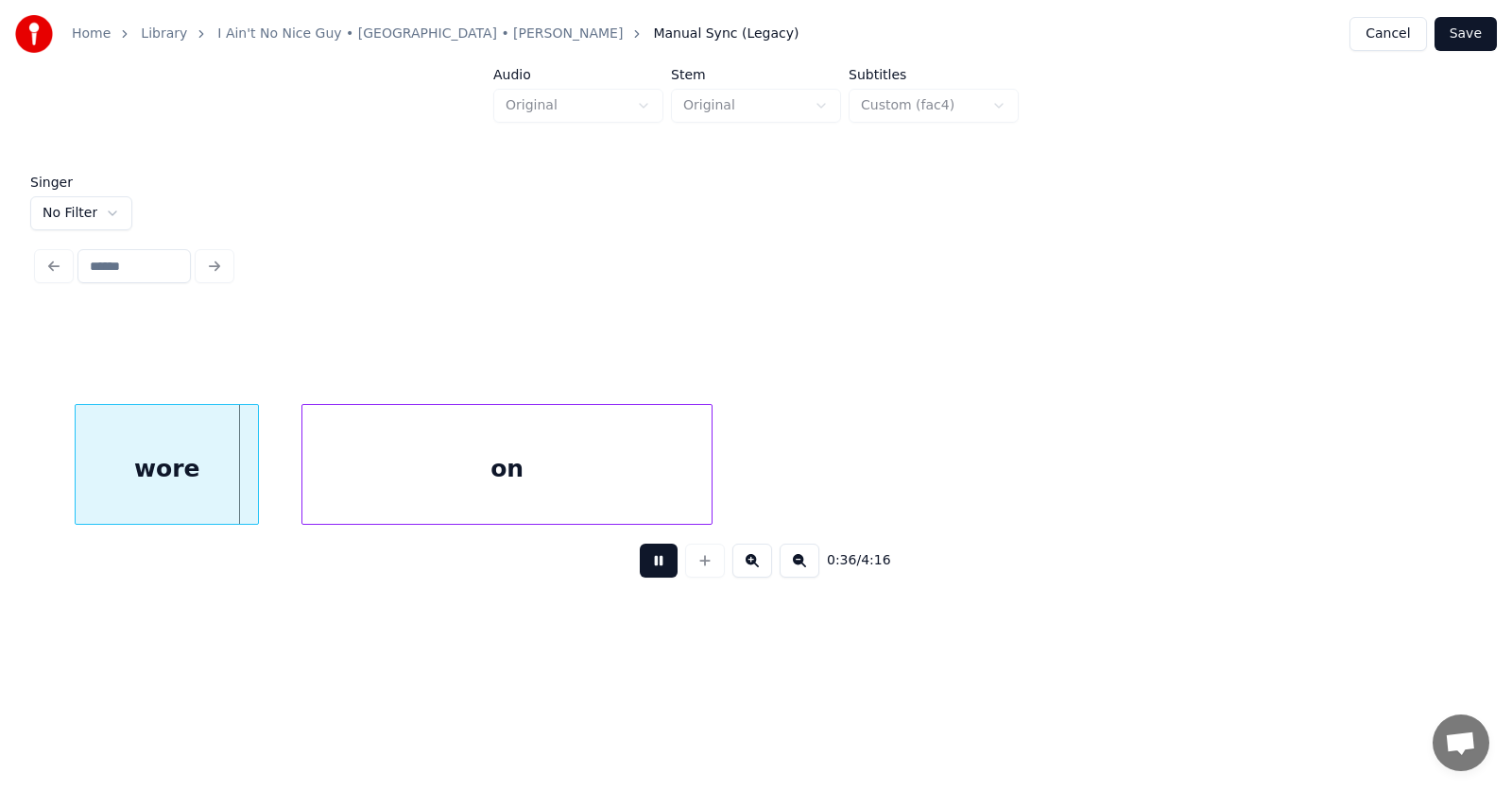
click at [646, 567] on button at bounding box center [658, 560] width 38 height 34
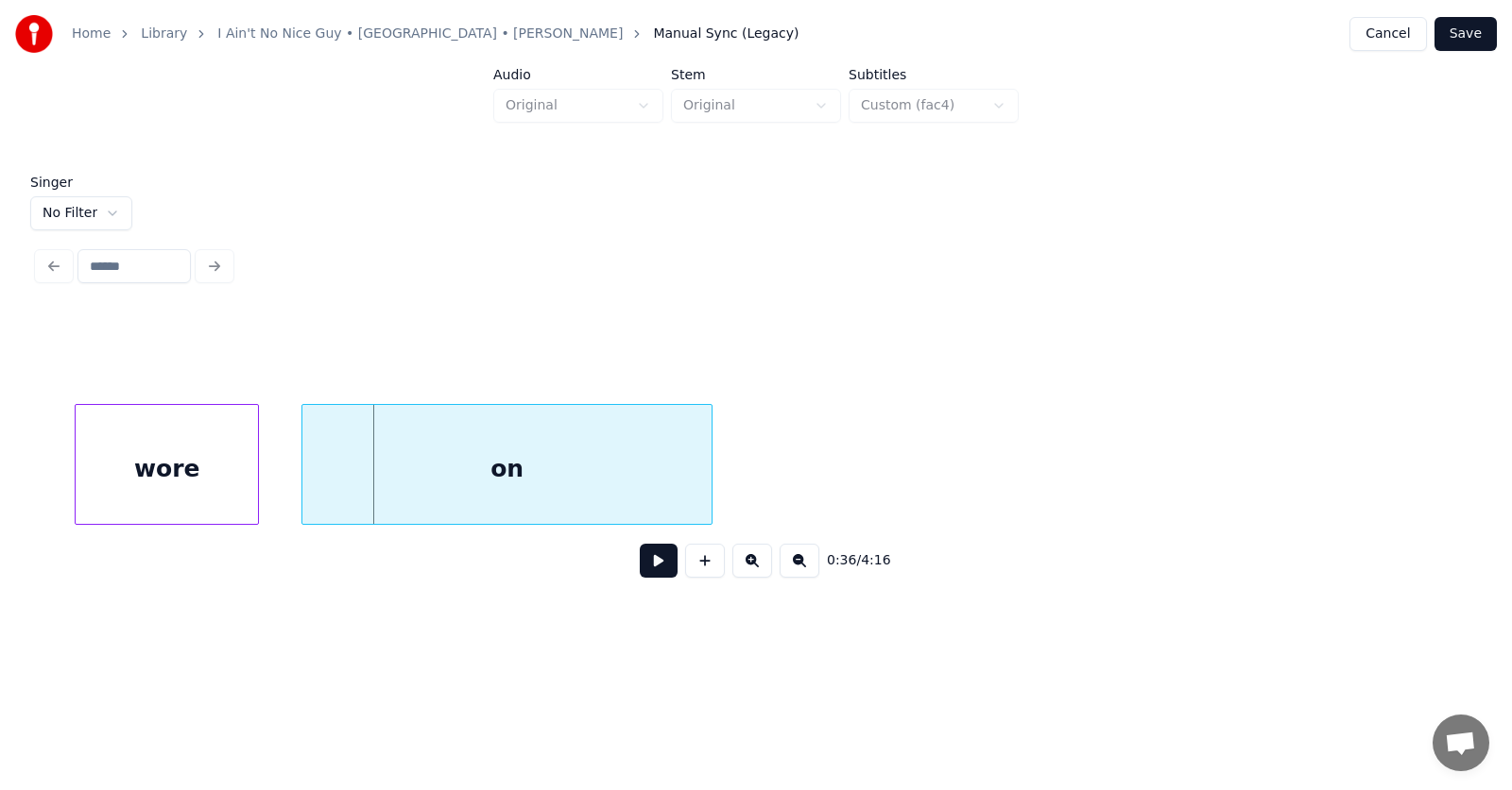
scroll to position [0, 25171]
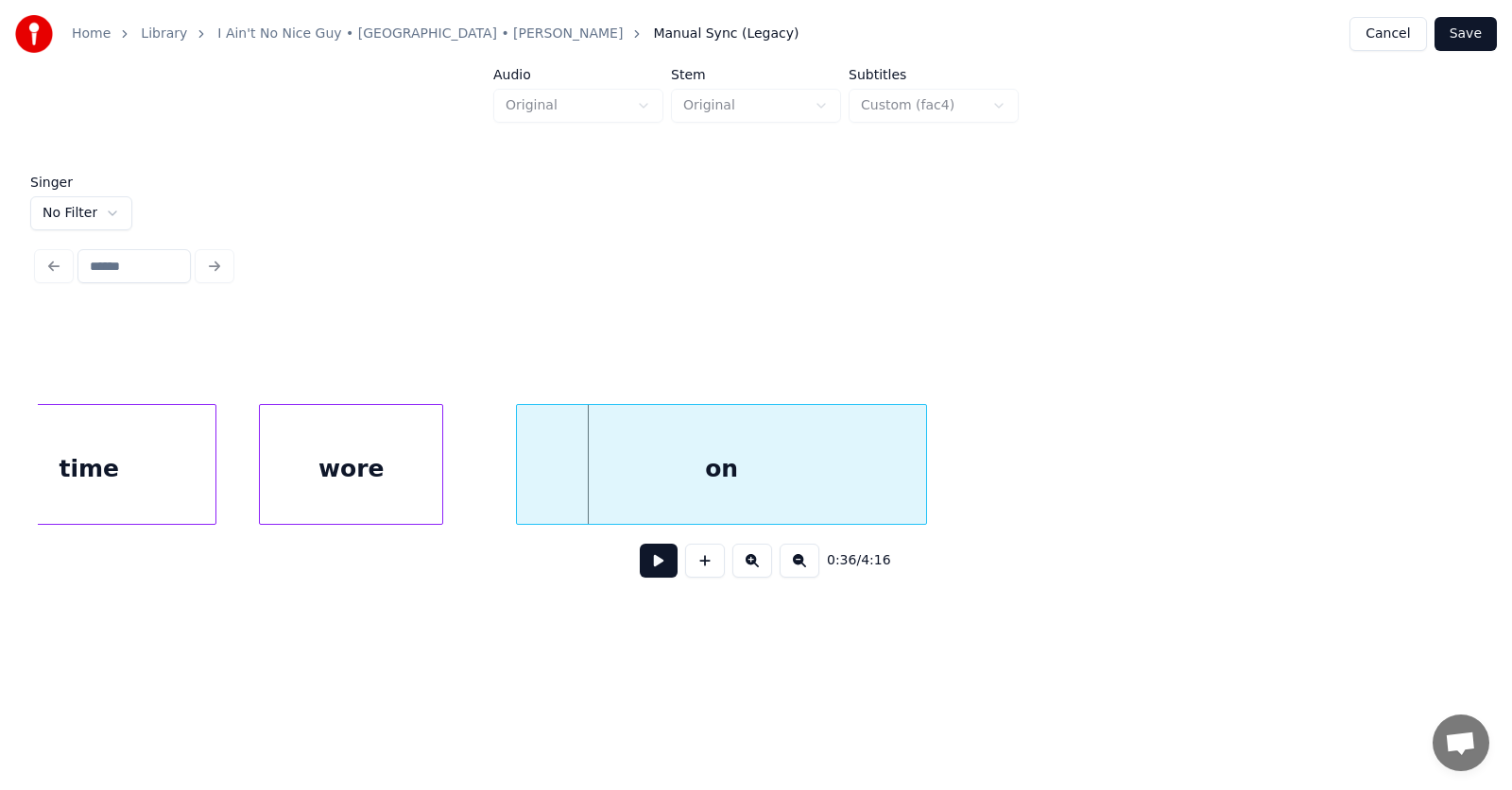
click at [359, 473] on div "wore" at bounding box center [350, 469] width 182 height 128
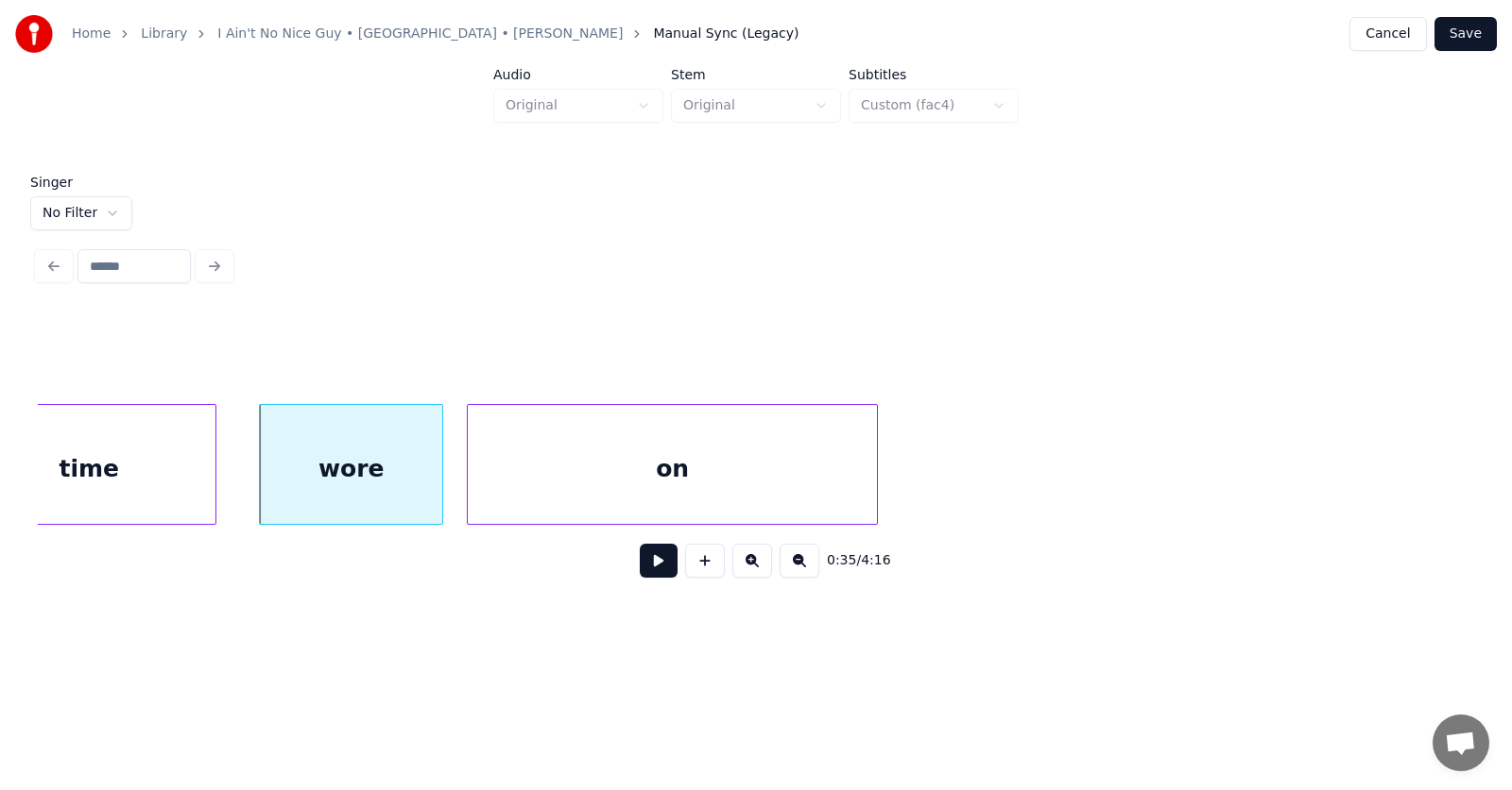
click at [560, 485] on div "on" at bounding box center [672, 469] width 410 height 128
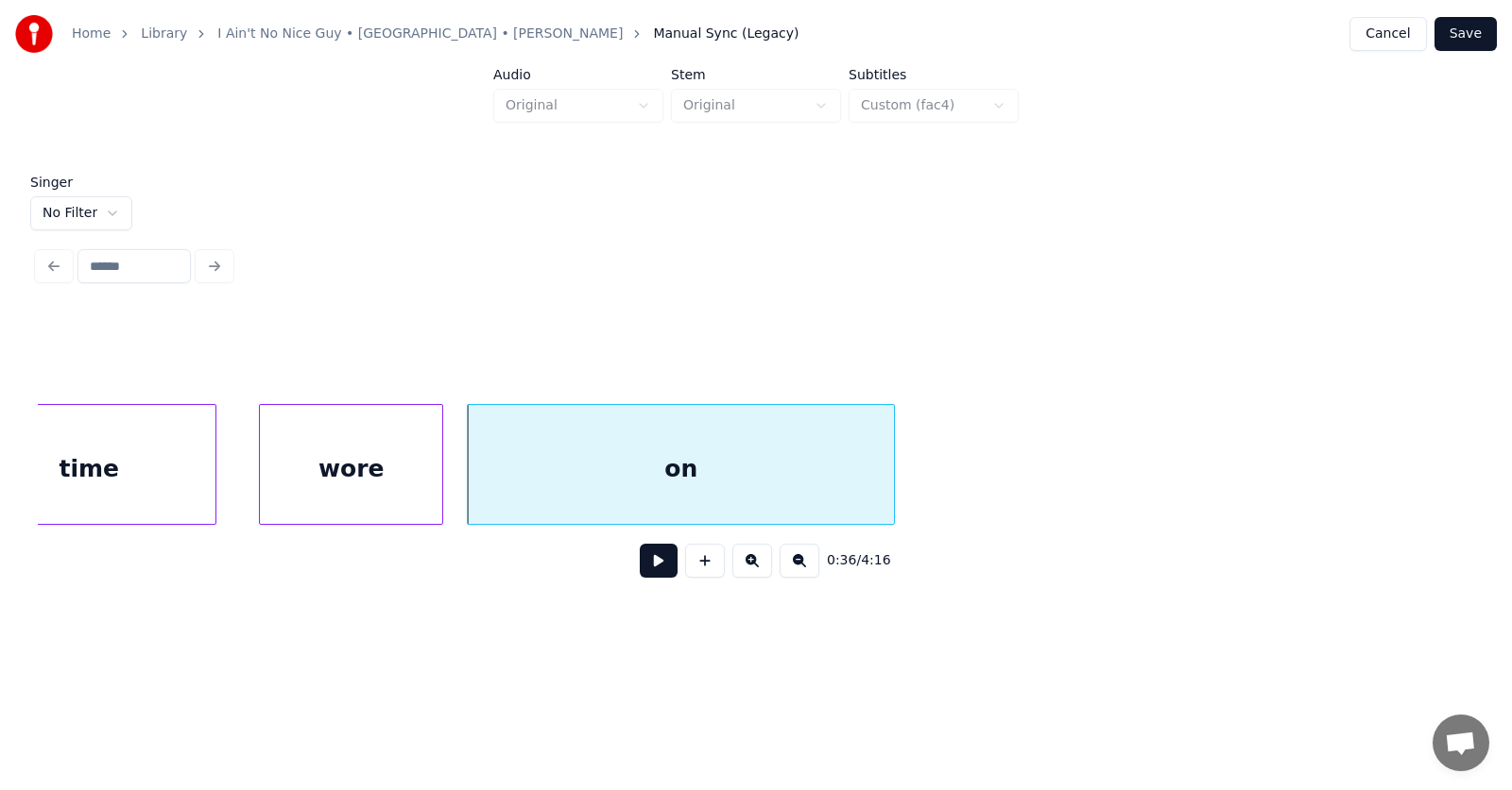
click at [894, 473] on div at bounding box center [891, 465] width 6 height 119
click at [650, 568] on button at bounding box center [658, 560] width 38 height 34
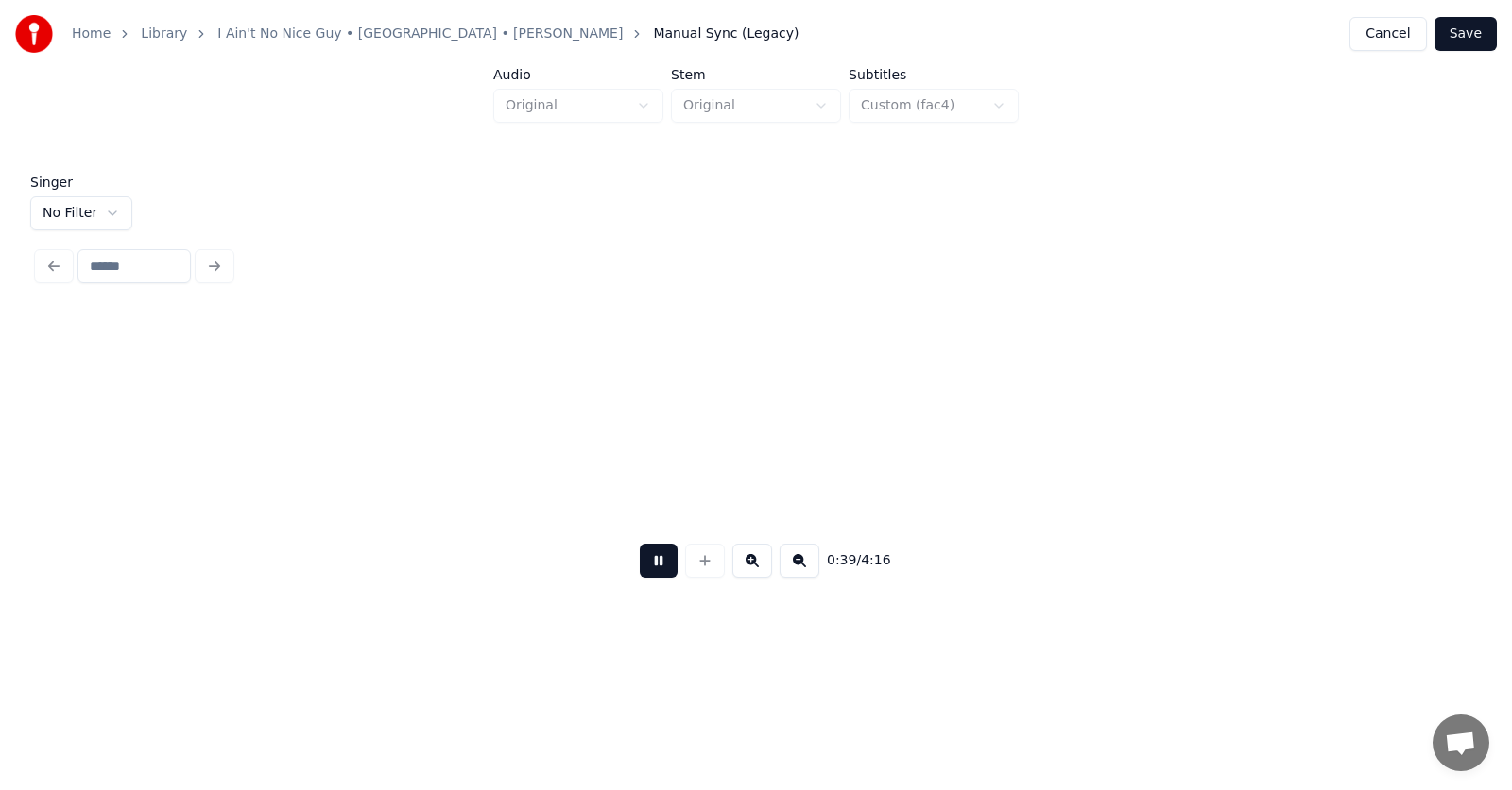
scroll to position [0, 28056]
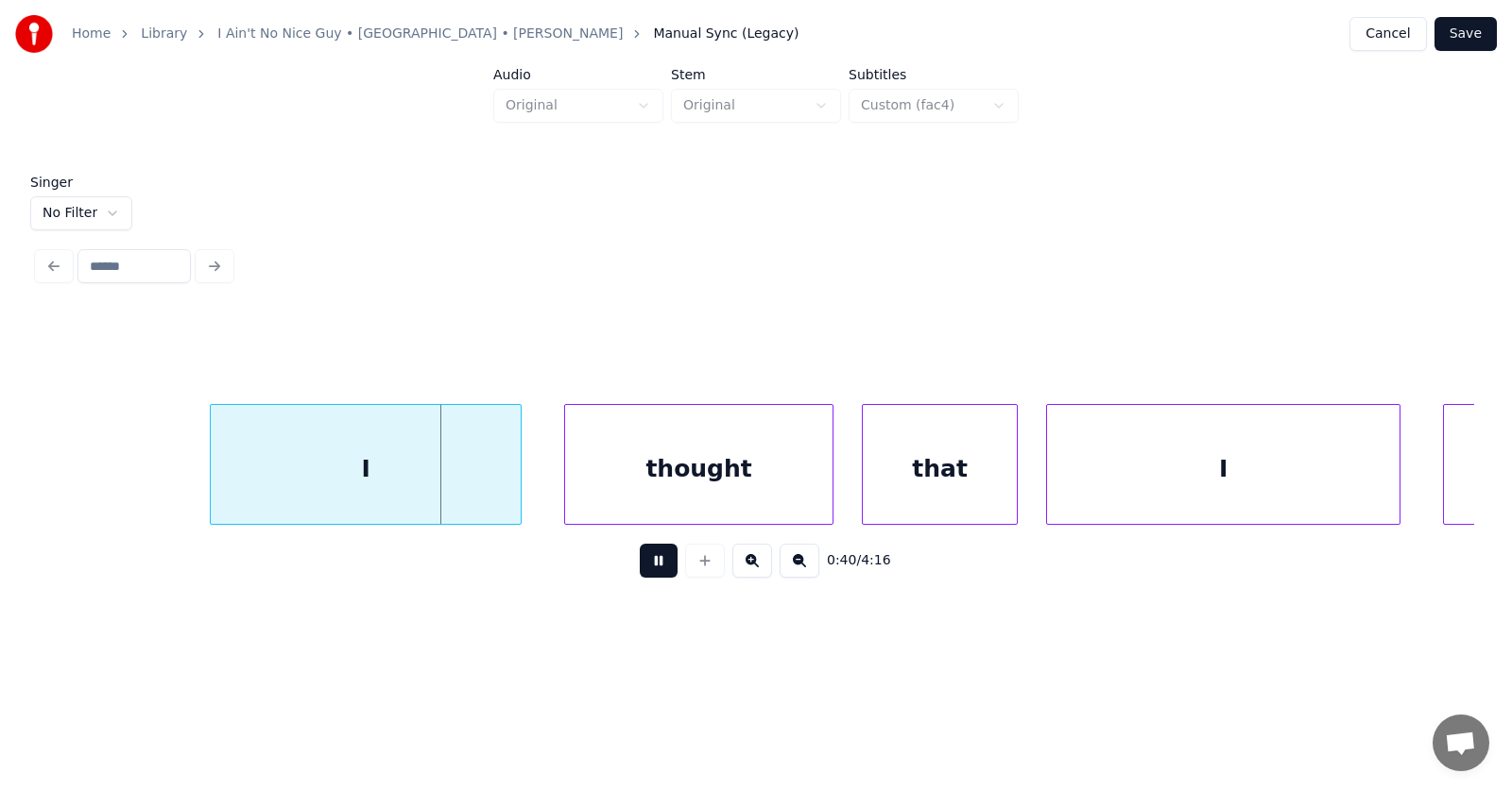
click at [649, 568] on button at bounding box center [658, 560] width 38 height 34
click at [391, 483] on div "I" at bounding box center [354, 469] width 310 height 128
click at [178, 478] on div at bounding box center [181, 465] width 6 height 119
click at [684, 479] on div "thought" at bounding box center [682, 469] width 267 height 128
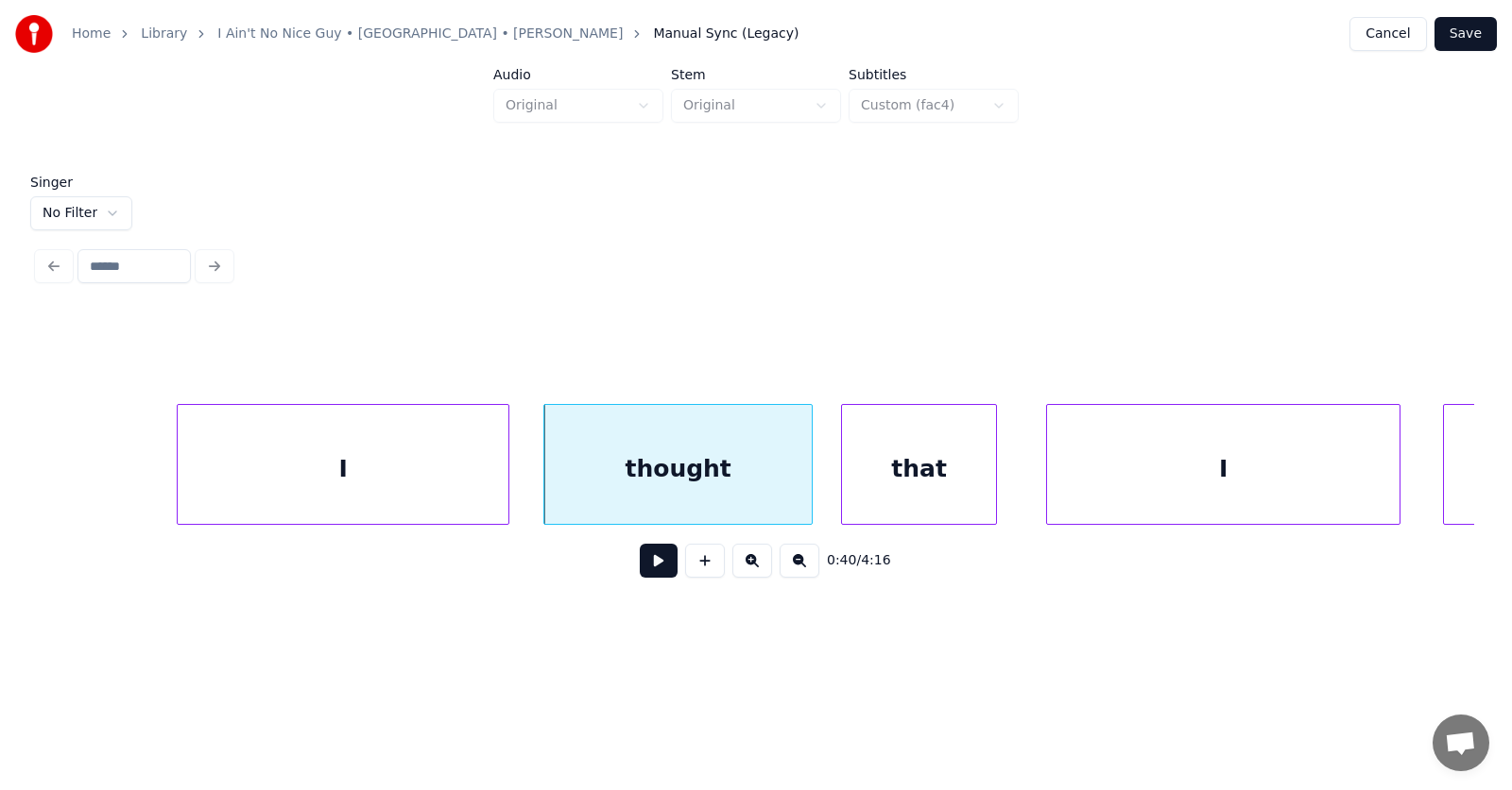
click at [895, 481] on div "that" at bounding box center [919, 469] width 154 height 128
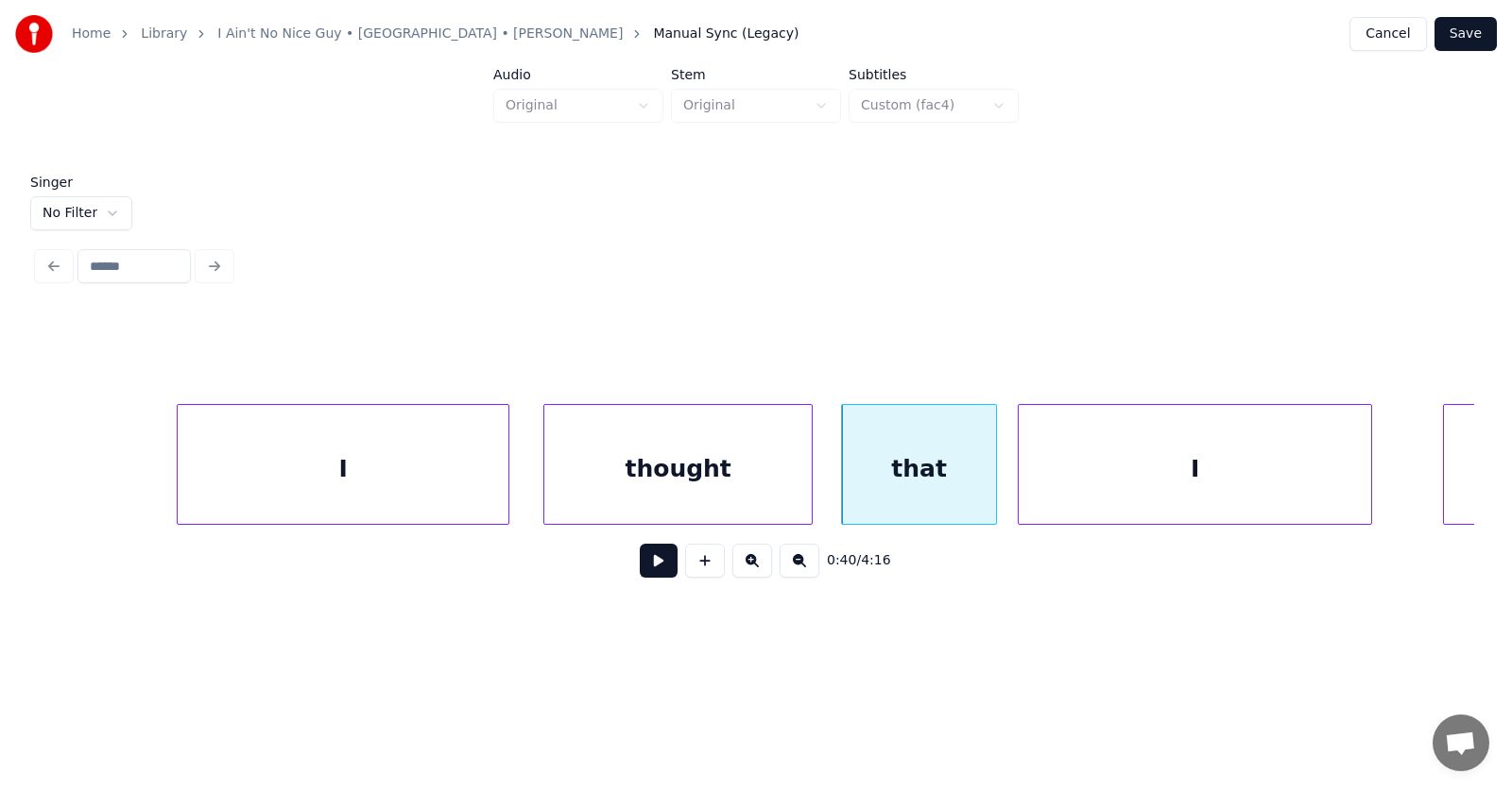
click at [1059, 479] on div "I" at bounding box center [1194, 469] width 352 height 128
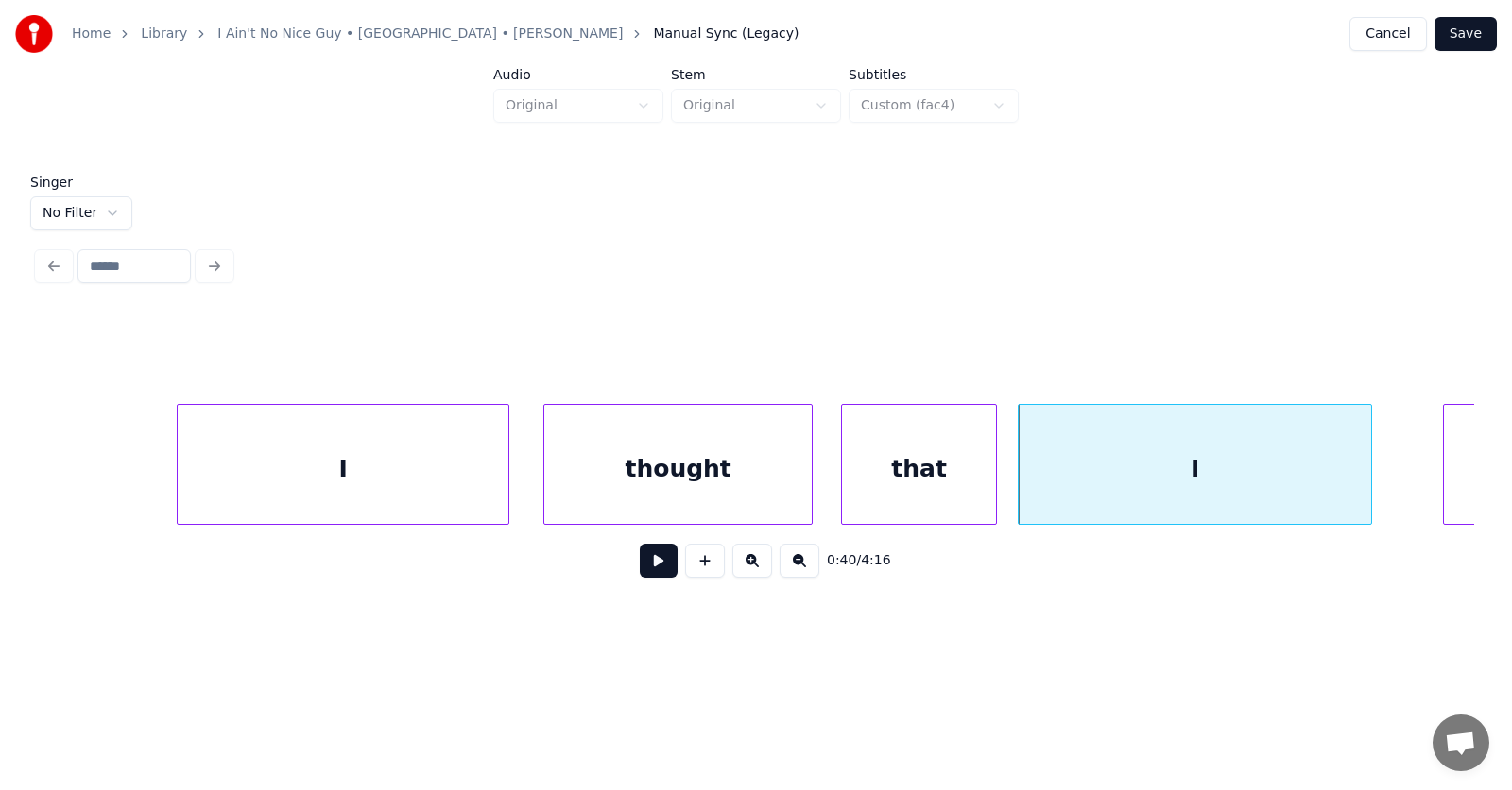
scroll to position [0, 28363]
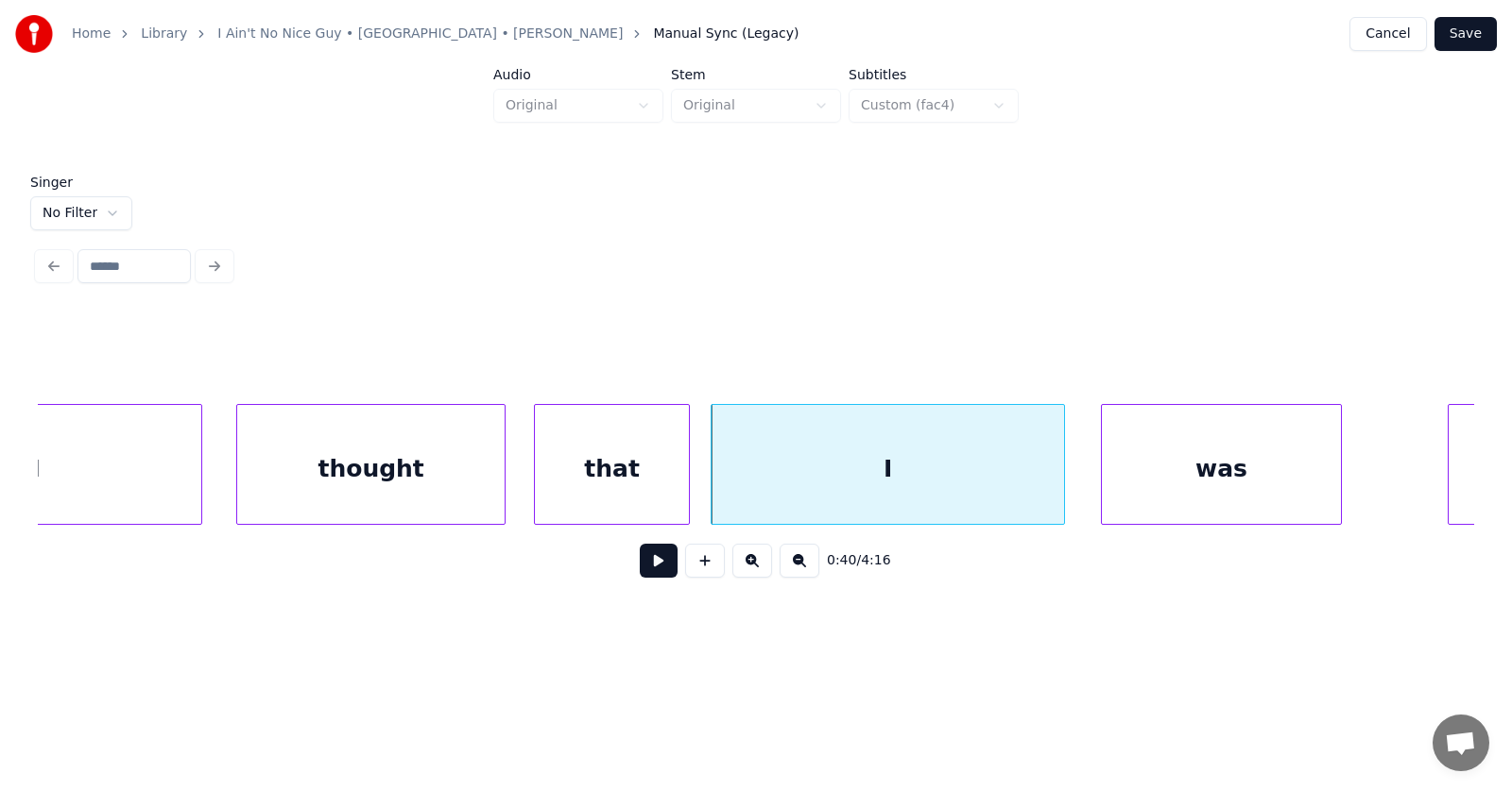
click at [1160, 465] on div "was" at bounding box center [1221, 469] width 239 height 128
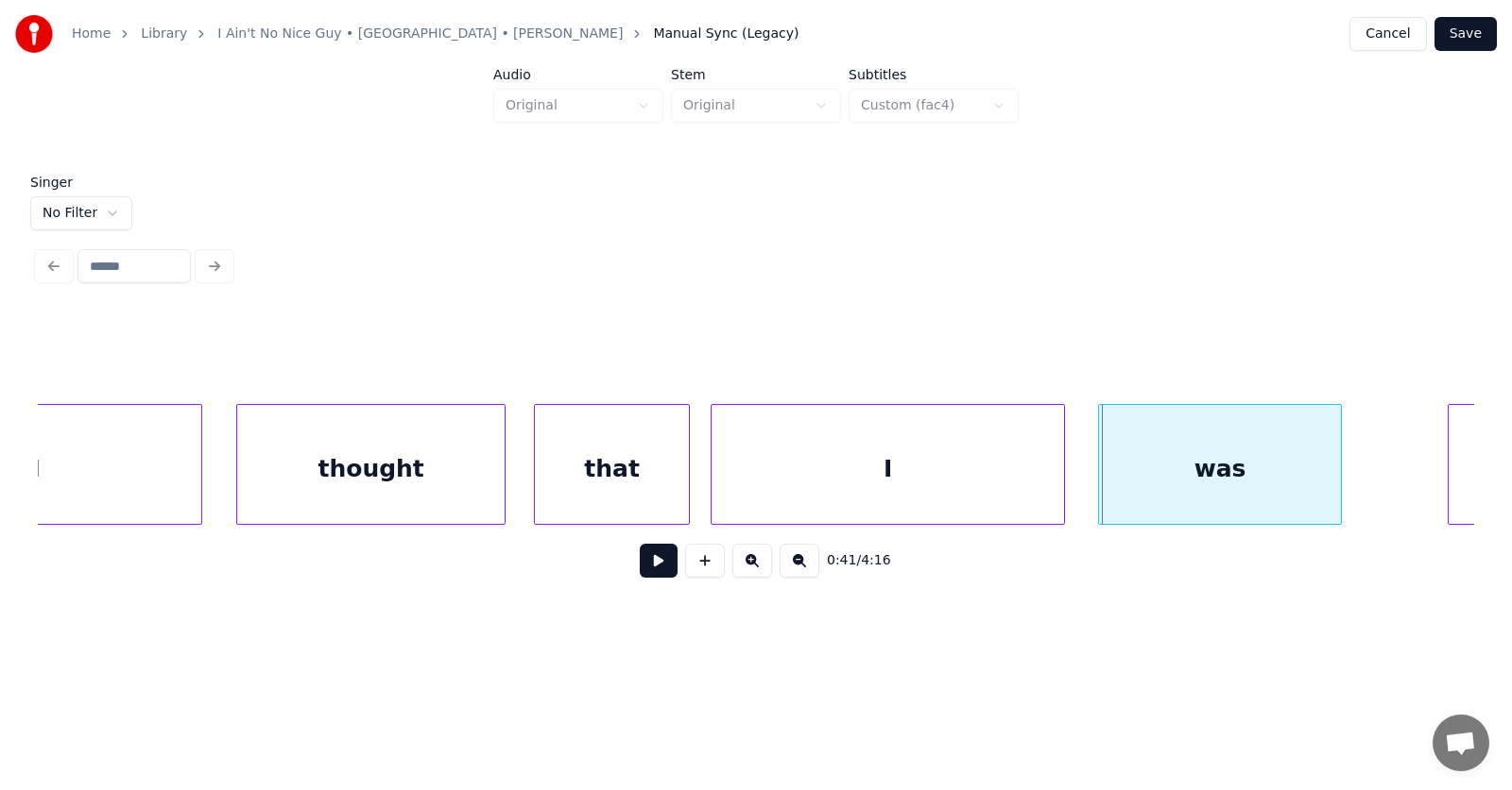
click at [1098, 472] on div at bounding box center [1101, 465] width 6 height 119
click at [652, 574] on button at bounding box center [658, 560] width 38 height 34
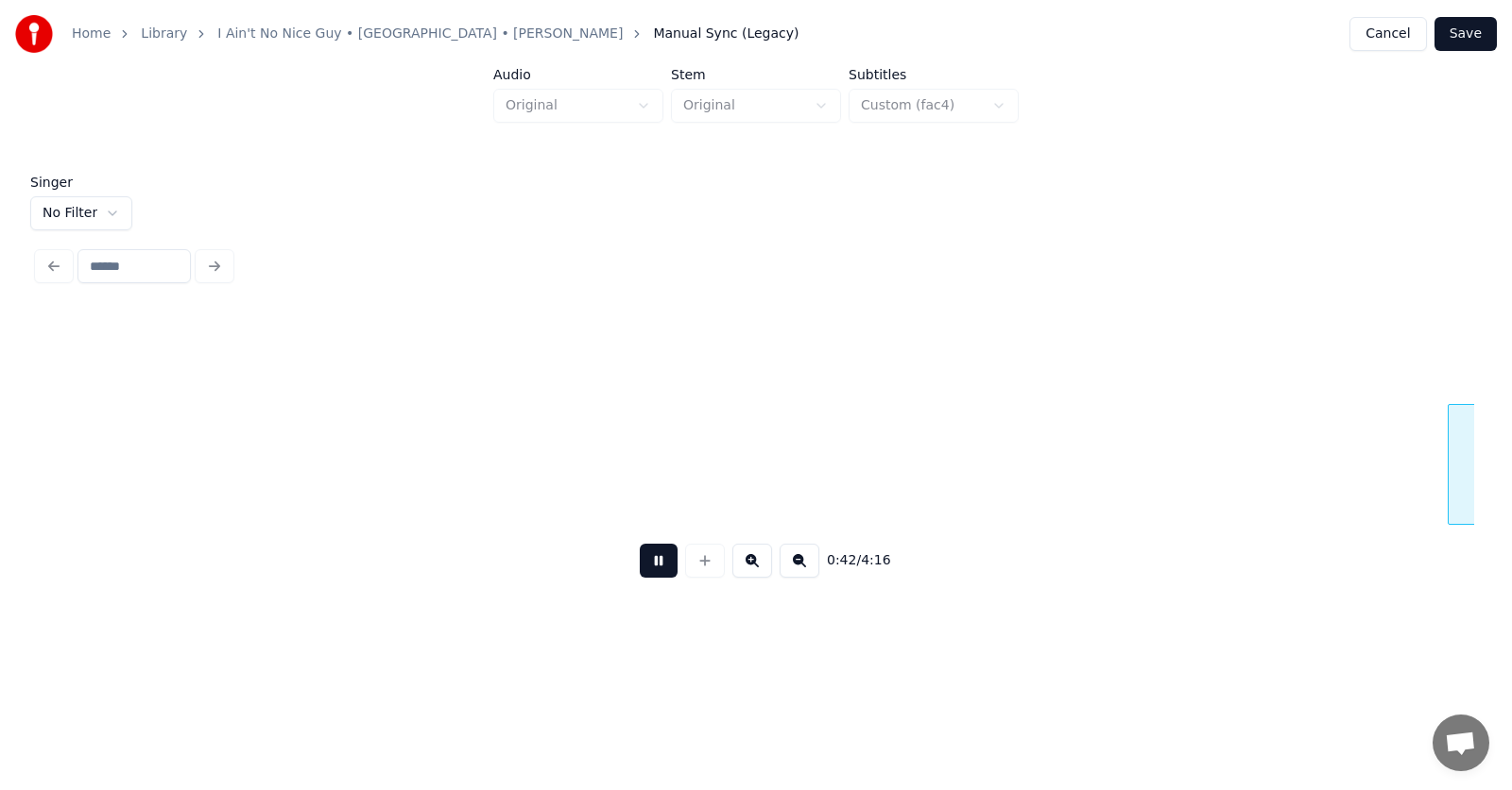
scroll to position [0, 29801]
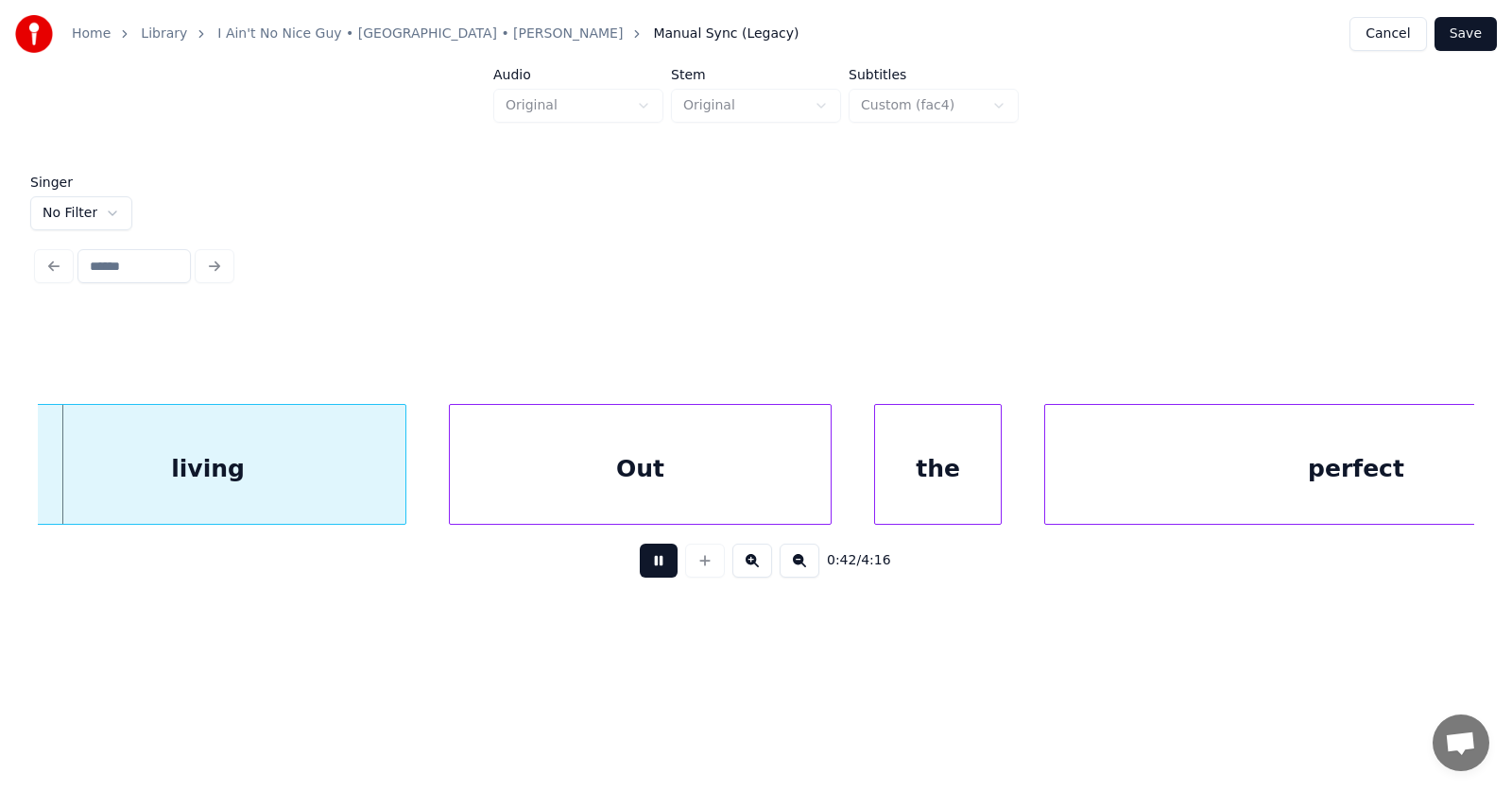
click at [652, 574] on button at bounding box center [658, 560] width 38 height 34
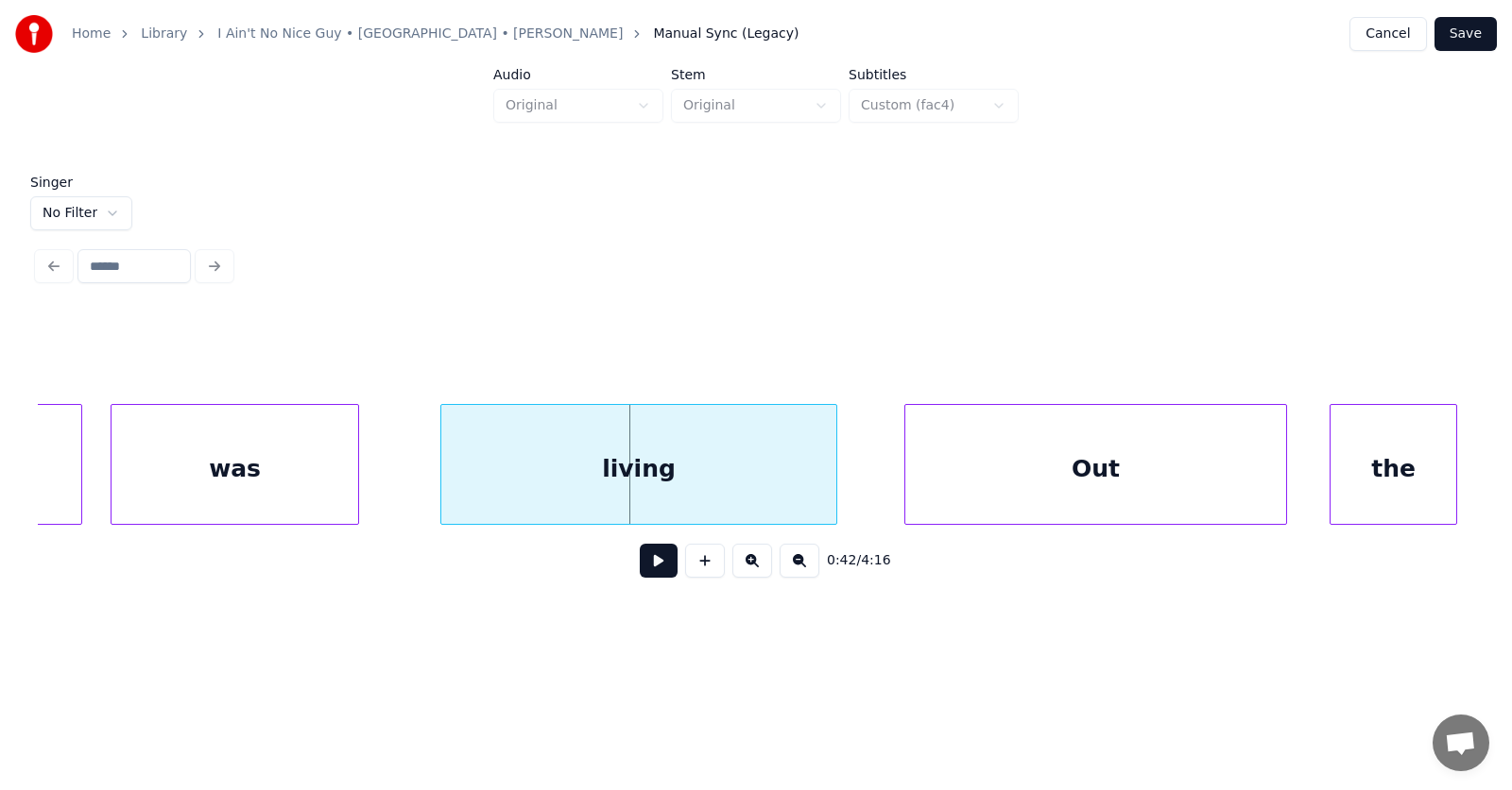
click at [581, 485] on div "living" at bounding box center [638, 469] width 395 height 128
click at [931, 484] on div "Out" at bounding box center [1058, 469] width 381 height 128
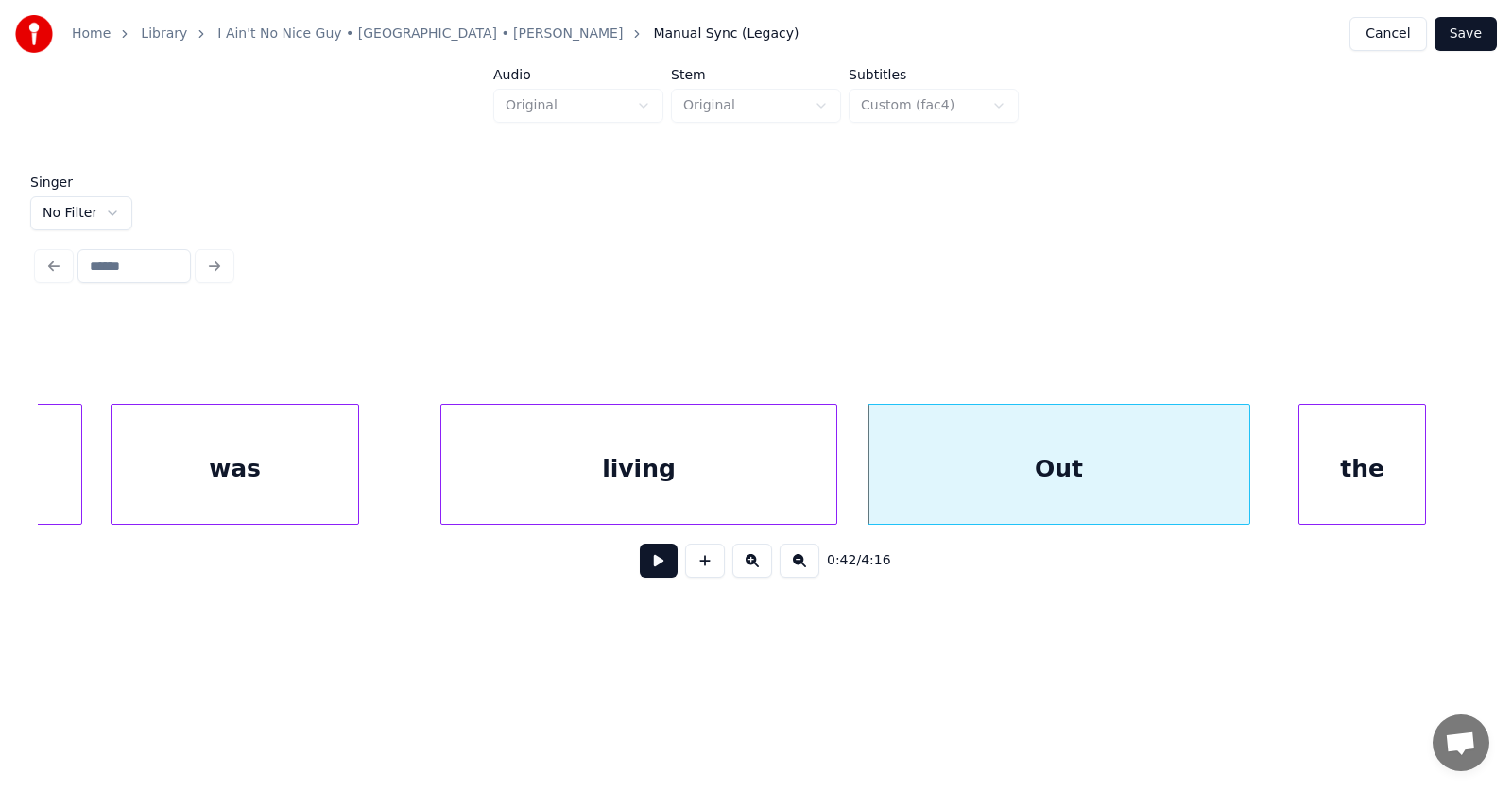
click at [1334, 466] on div "the" at bounding box center [1362, 469] width 125 height 128
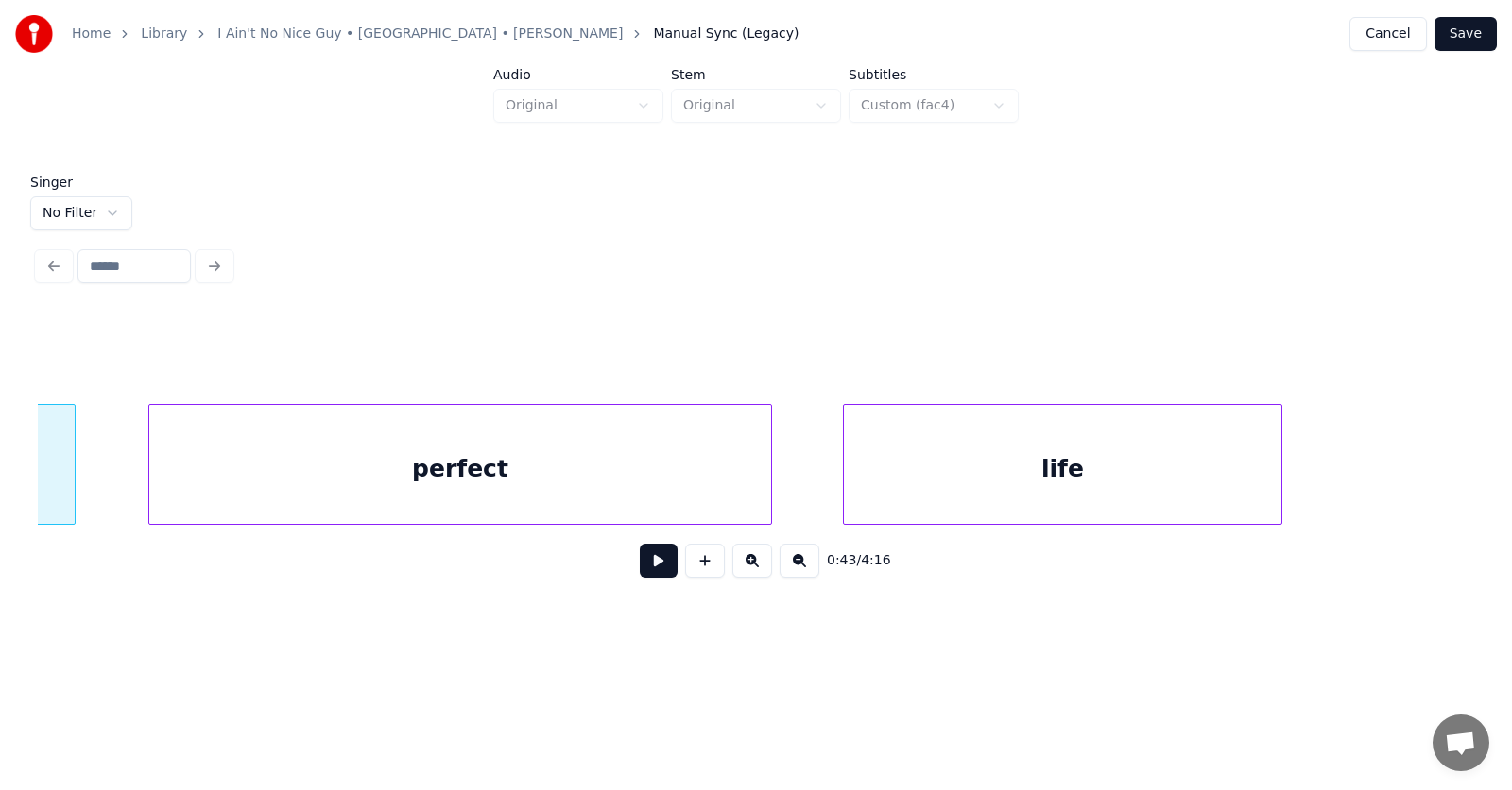
scroll to position [0, 30451]
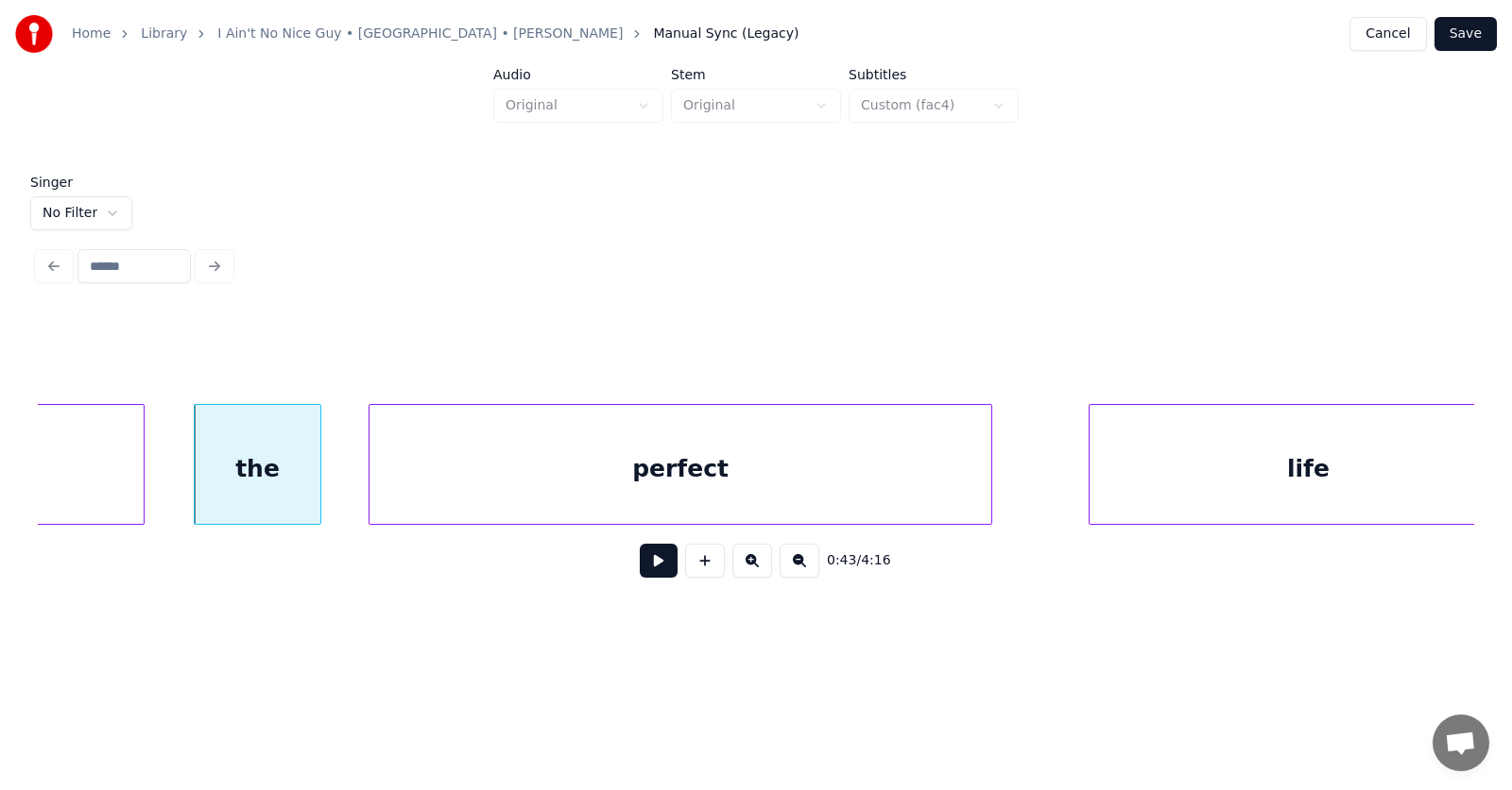
click at [560, 481] on div "perfect" at bounding box center [680, 469] width 621 height 128
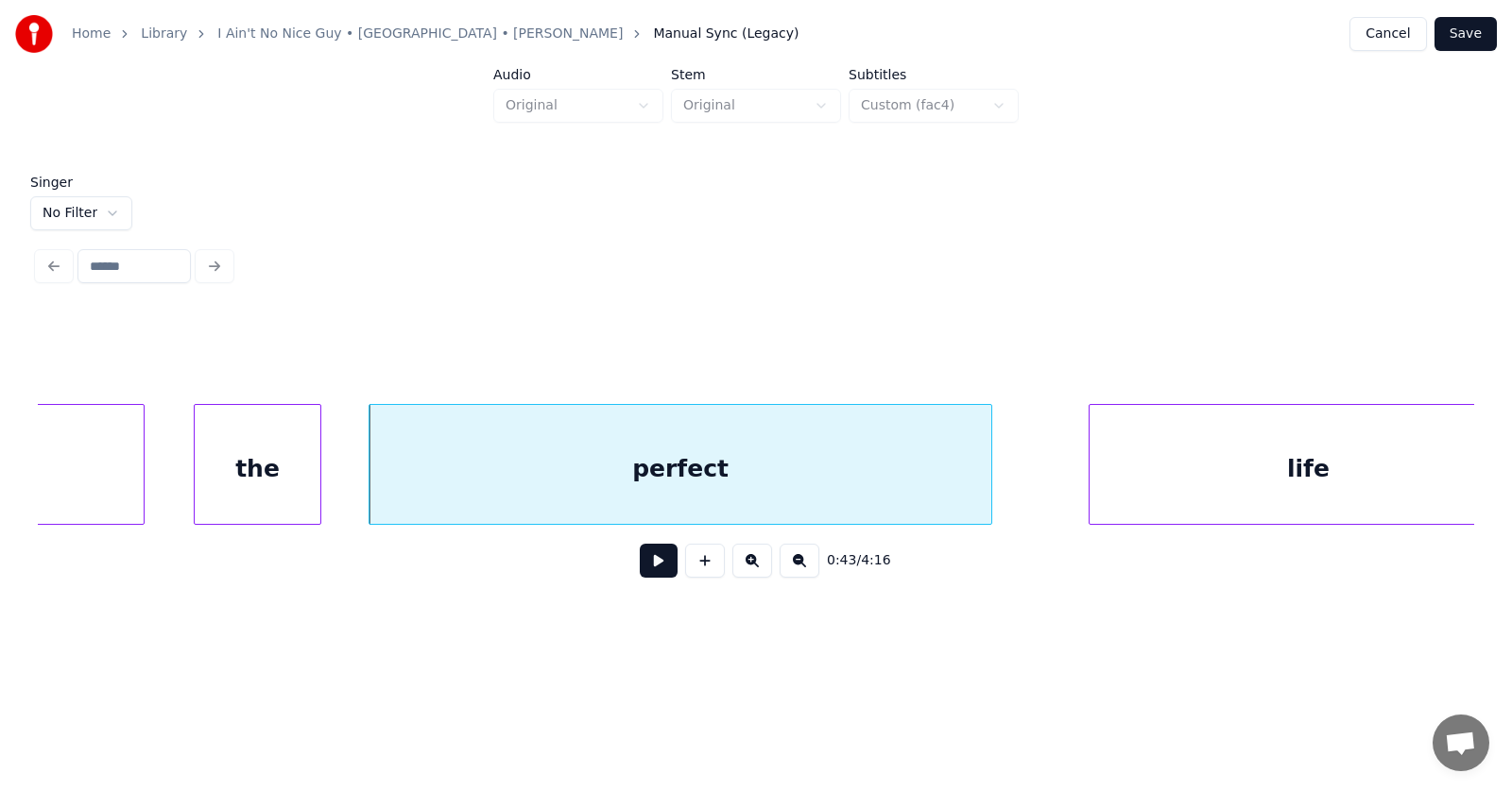
click at [278, 466] on div "the" at bounding box center [257, 469] width 125 height 128
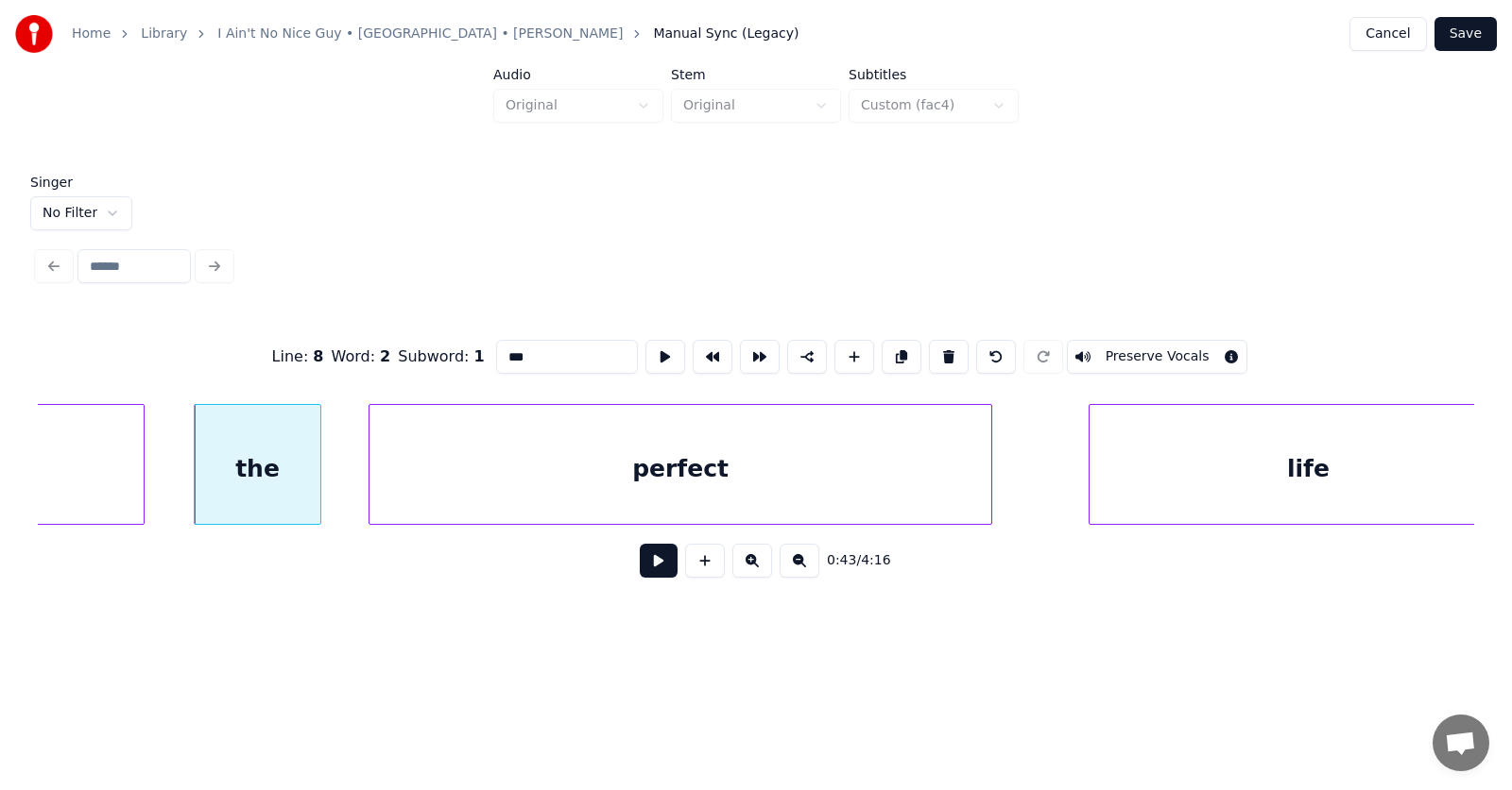
click at [641, 558] on button at bounding box center [658, 560] width 38 height 34
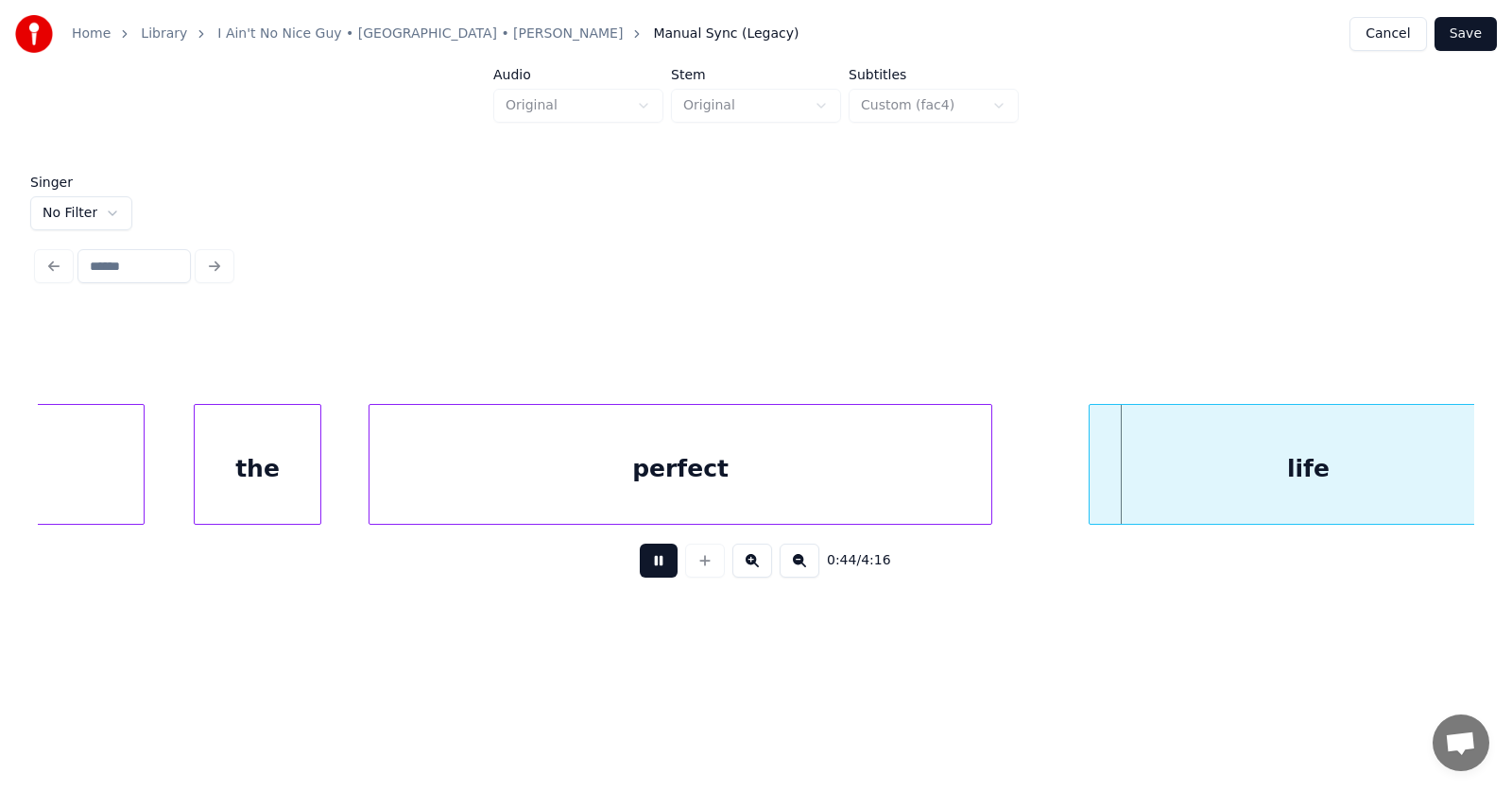
click at [641, 558] on button at bounding box center [658, 560] width 38 height 34
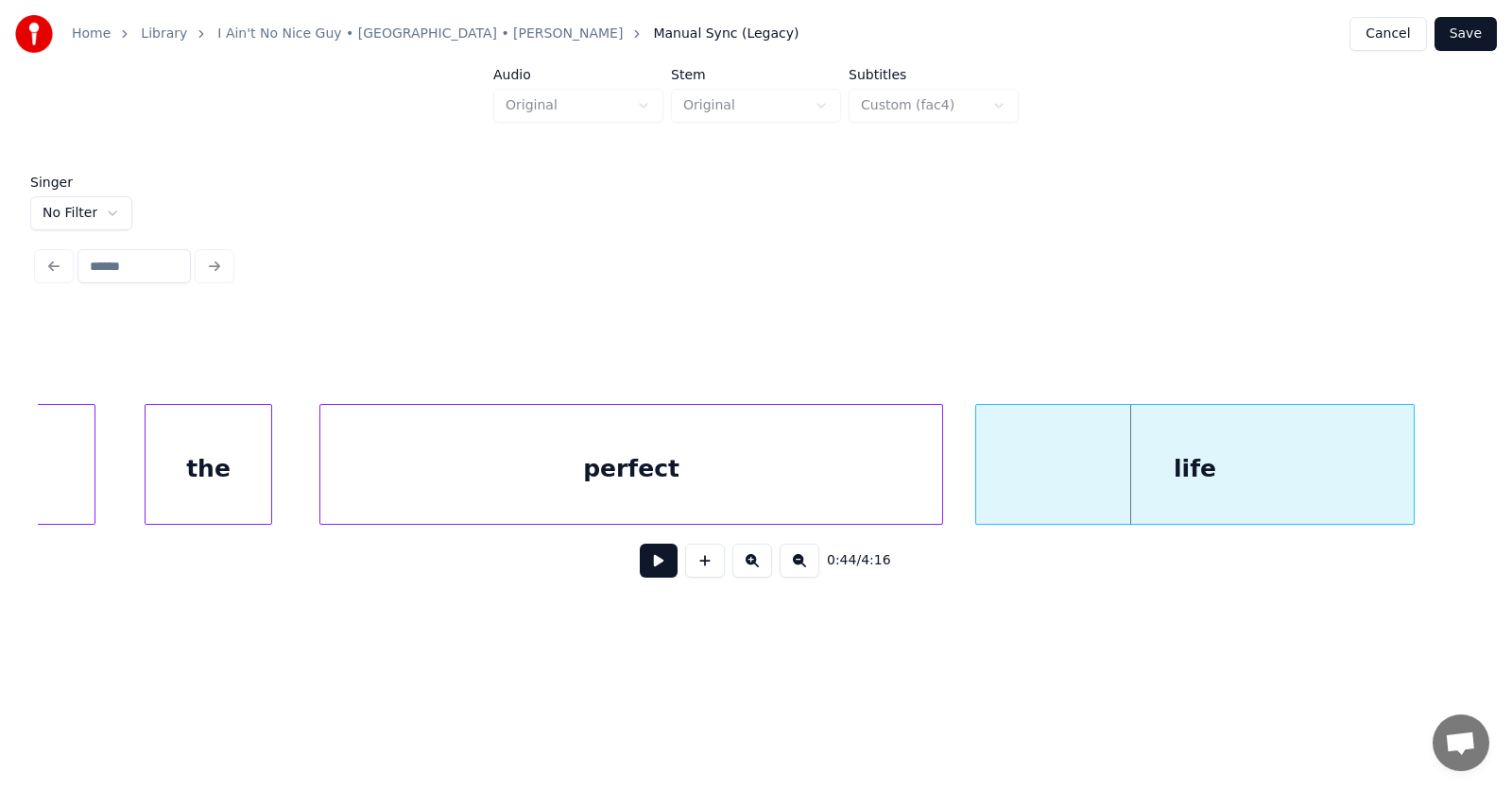
click at [1076, 486] on div "life" at bounding box center [1195, 469] width 437 height 128
click at [1462, 466] on div at bounding box center [1465, 465] width 6 height 119
click at [657, 557] on button at bounding box center [658, 560] width 38 height 34
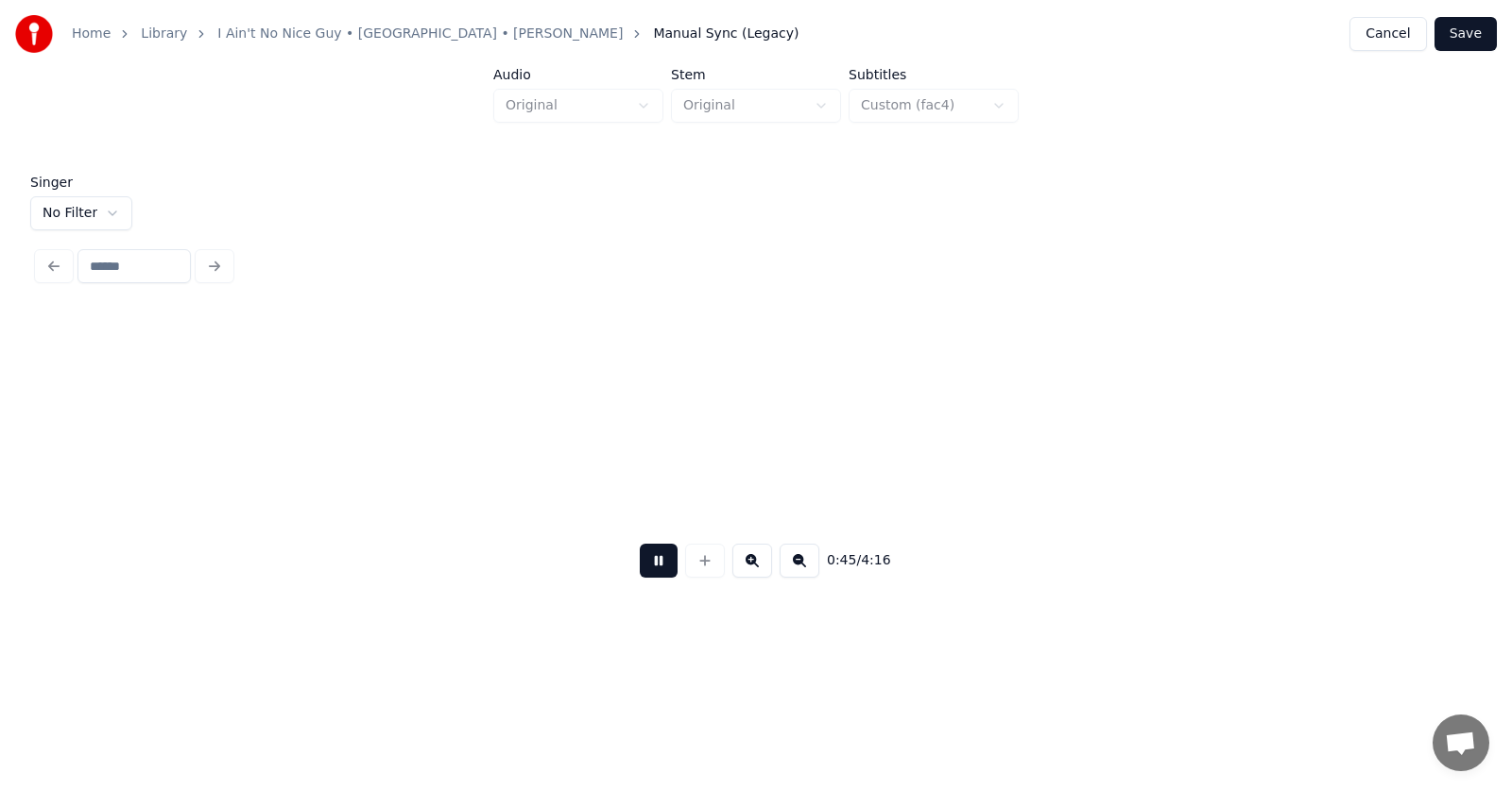
scroll to position [0, 31939]
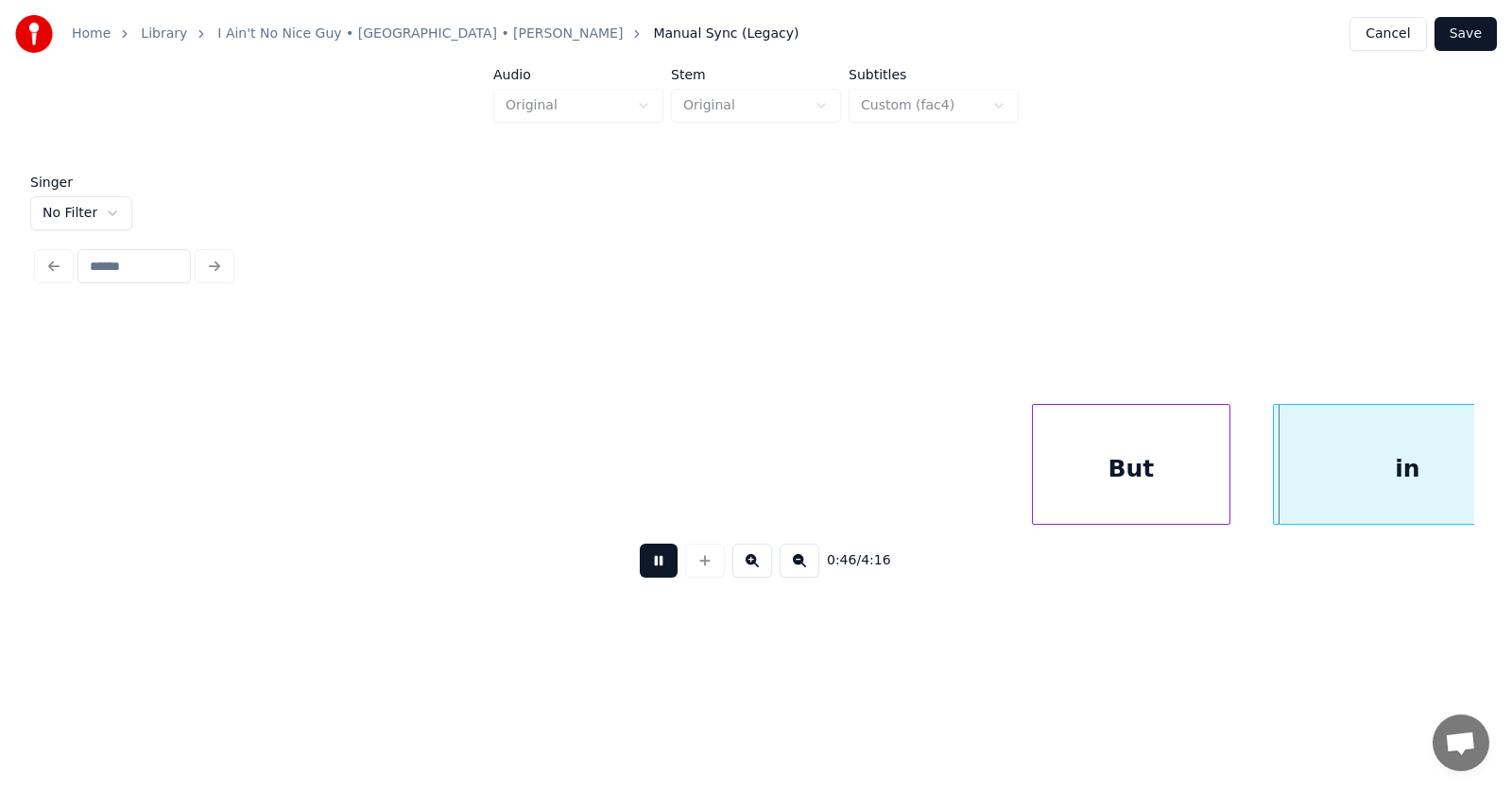
click at [655, 562] on button at bounding box center [658, 560] width 38 height 34
click at [1136, 472] on div "But" at bounding box center [1118, 469] width 197 height 128
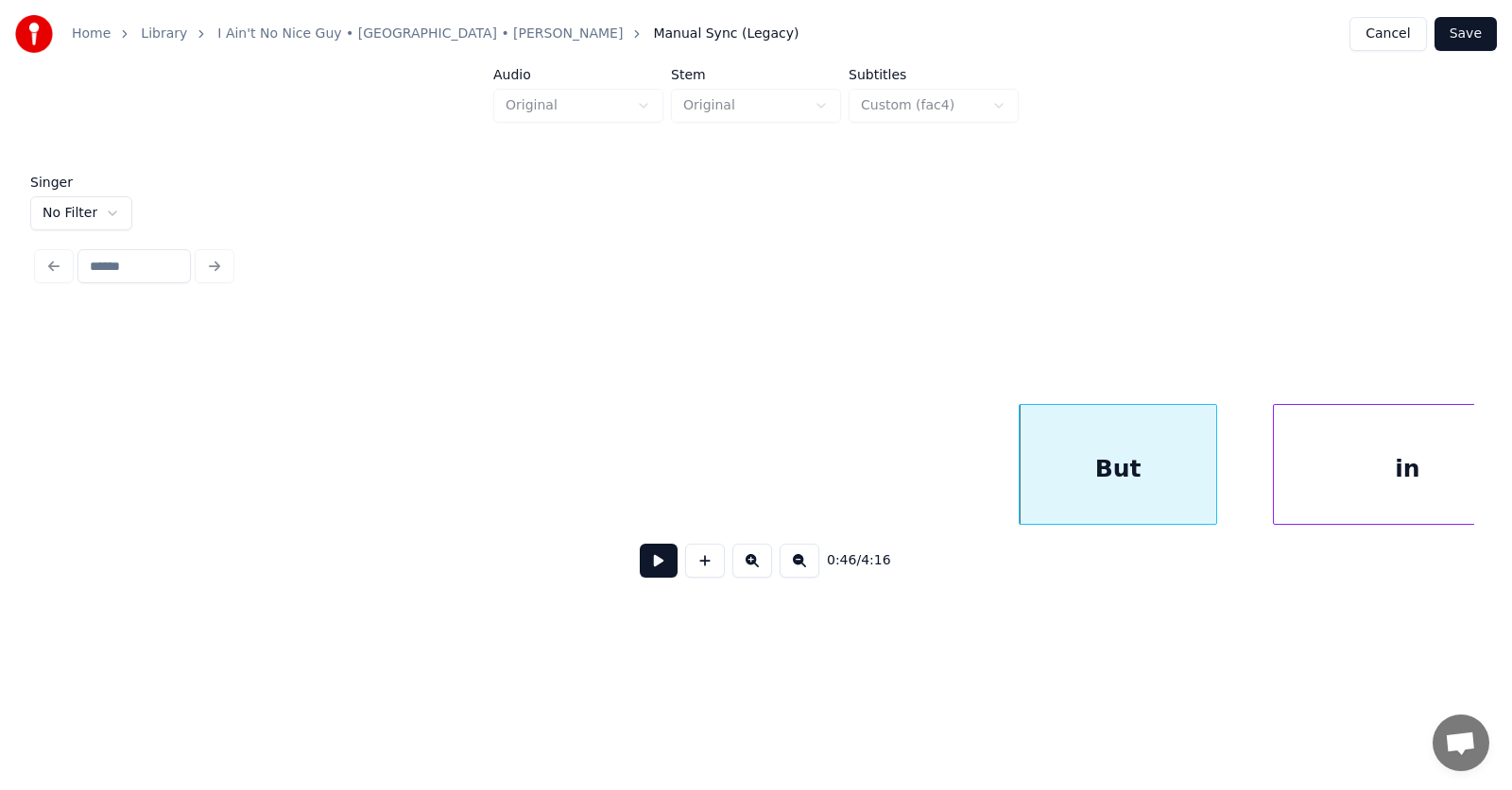
scroll to position [0, 32003]
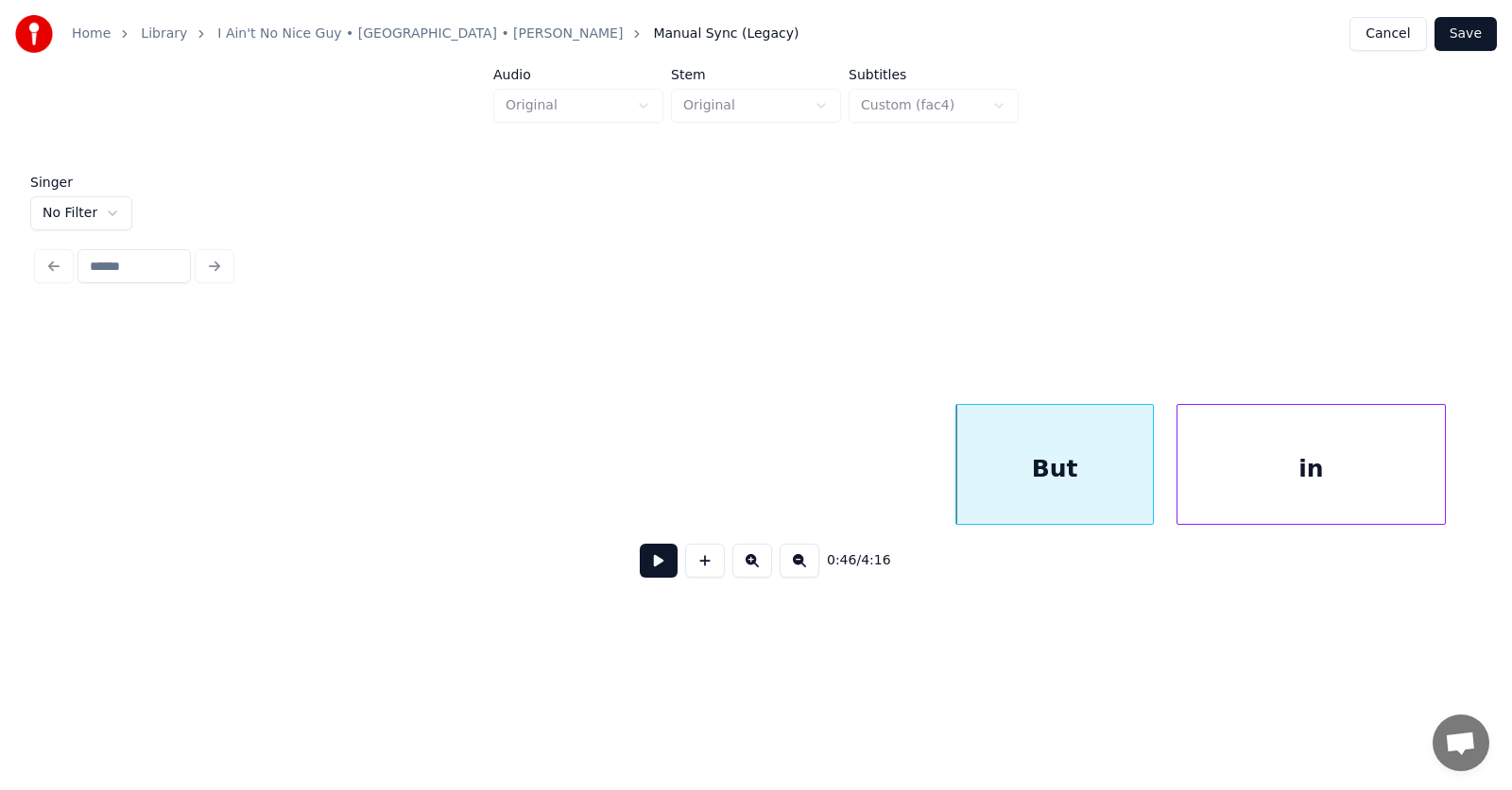
click at [1343, 477] on div "in" at bounding box center [1310, 469] width 267 height 128
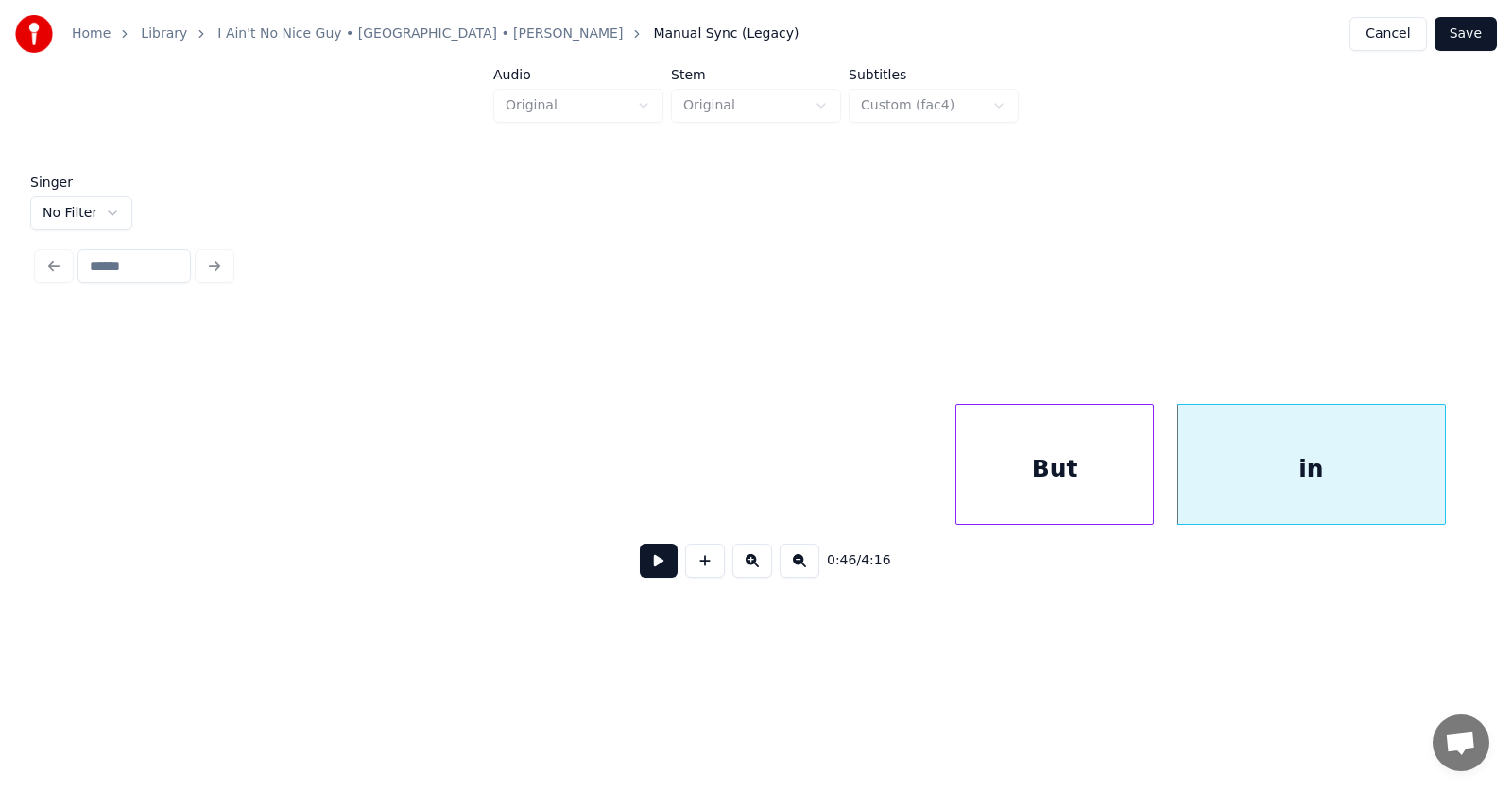
click at [641, 565] on button at bounding box center [658, 560] width 38 height 34
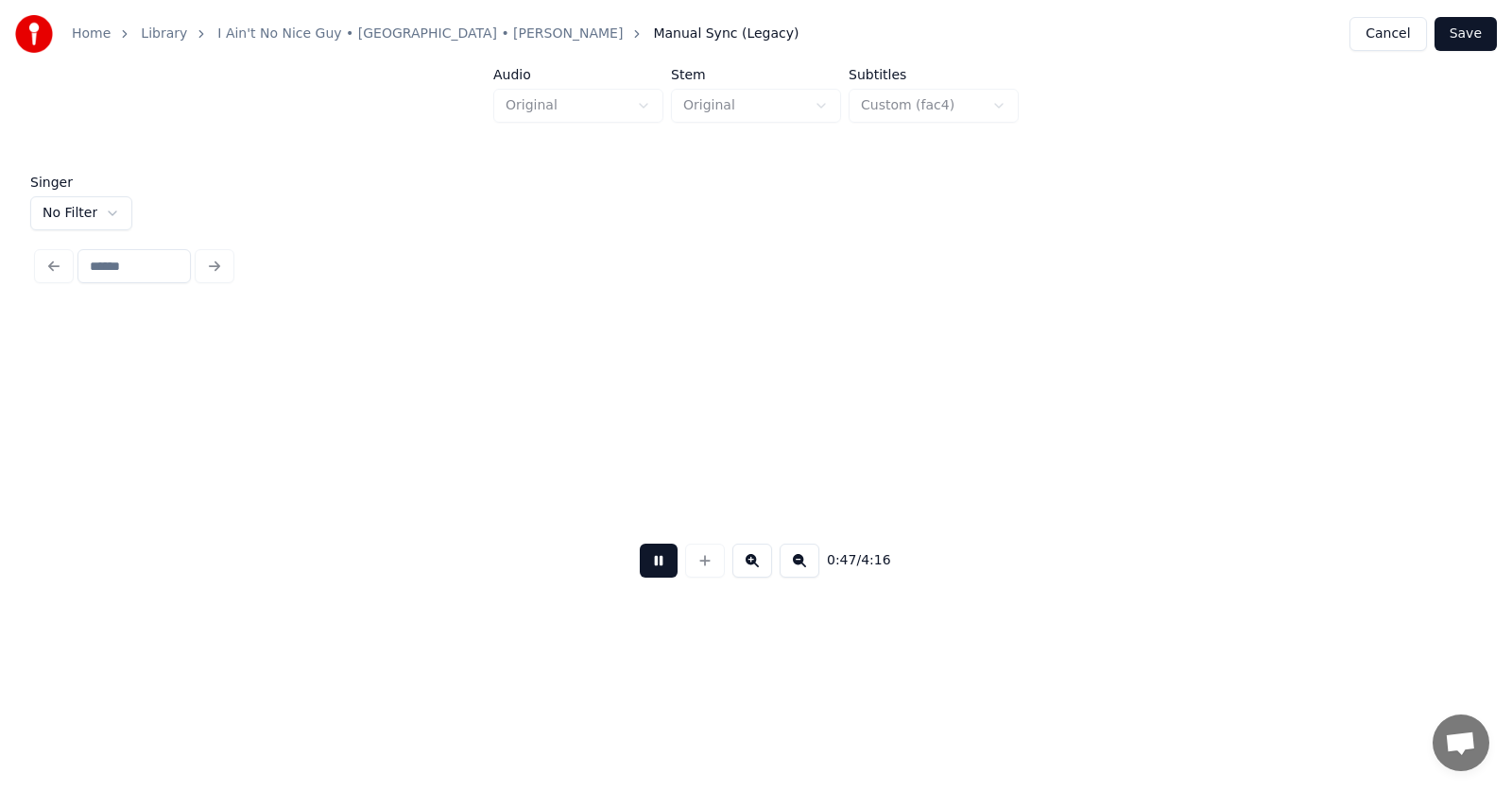
scroll to position [0, 33439]
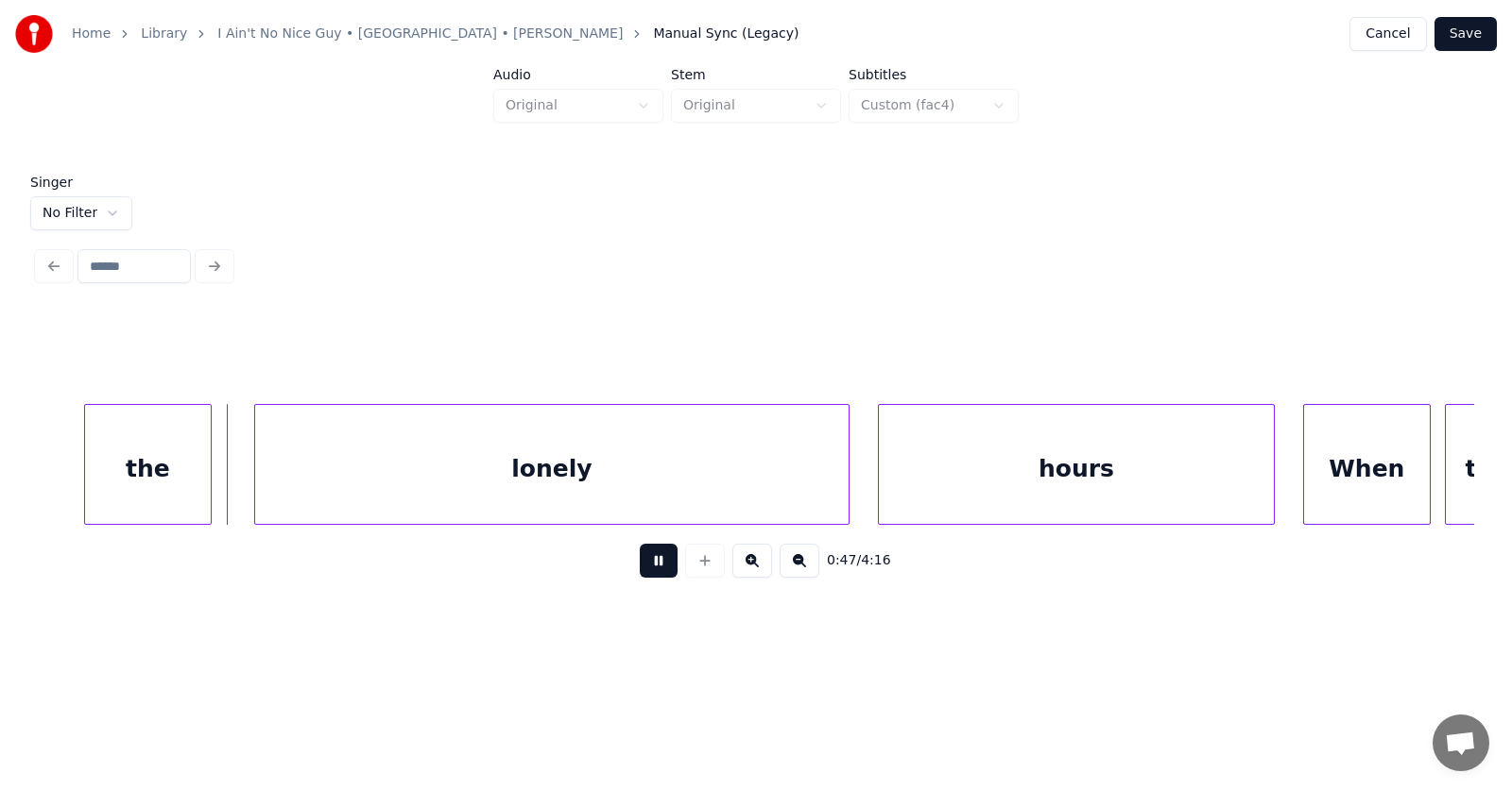
click at [641, 565] on button at bounding box center [658, 560] width 38 height 34
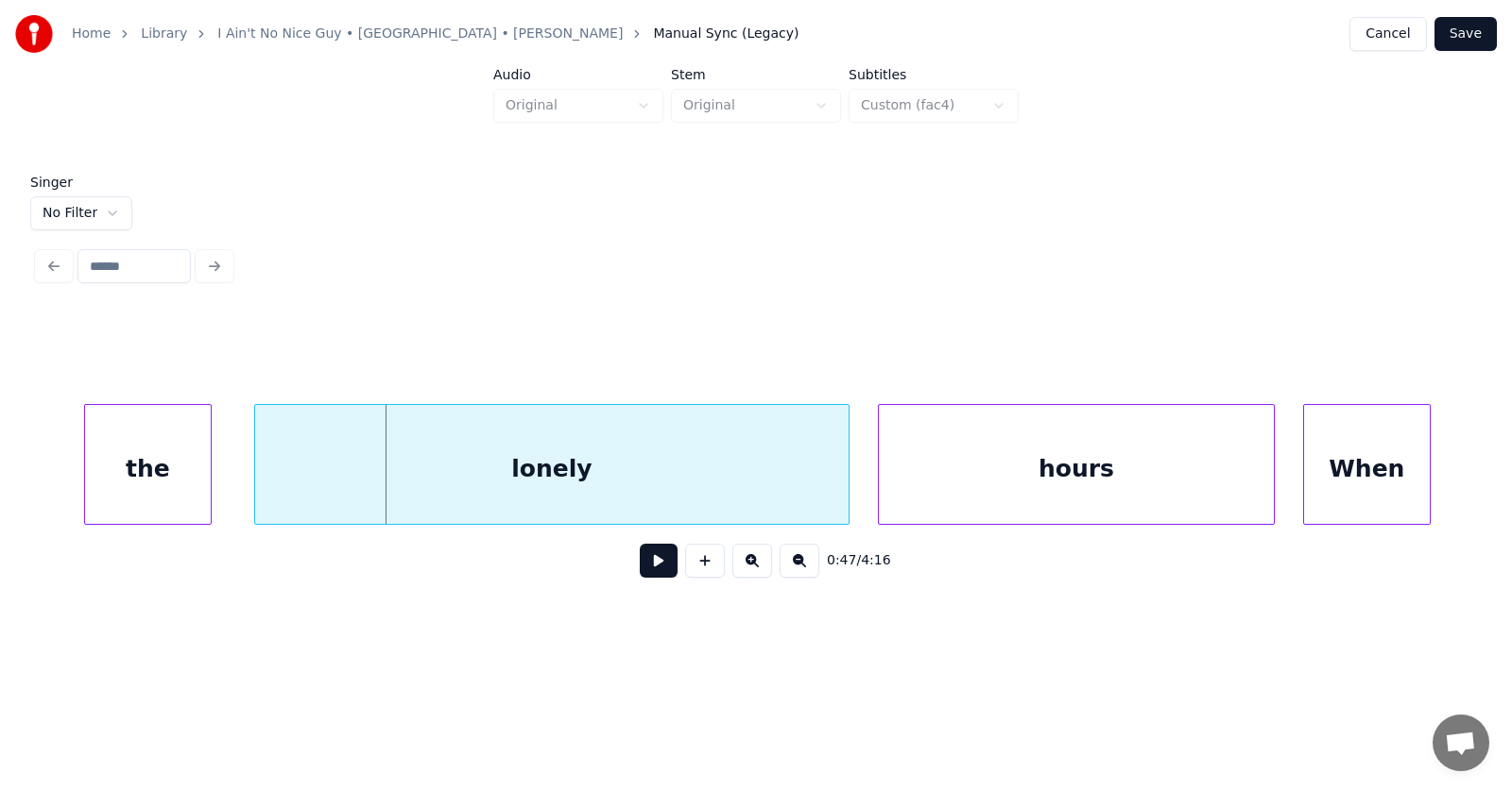
scroll to position [0, 33029]
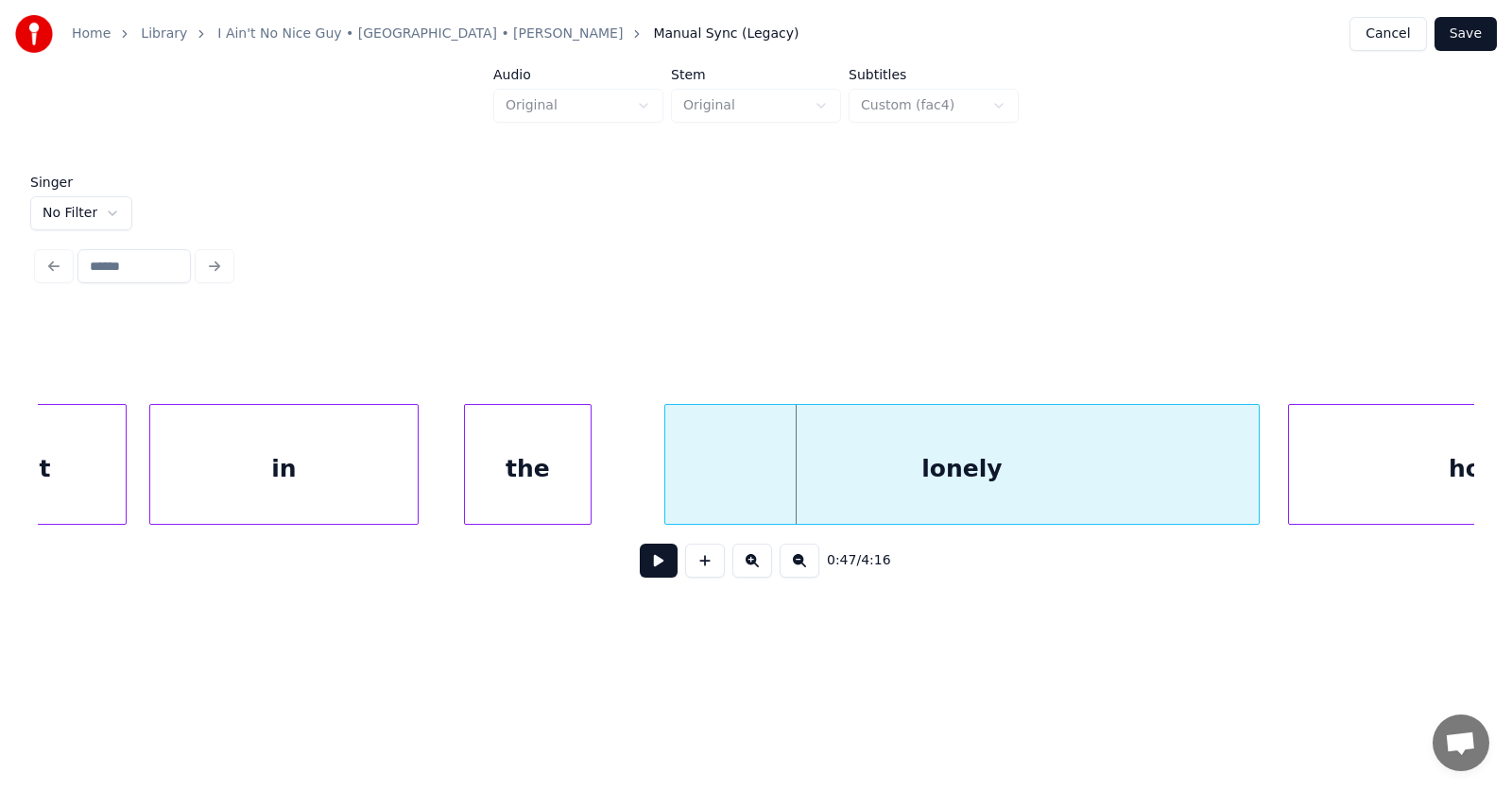
click at [479, 485] on div "the" at bounding box center [528, 469] width 125 height 128
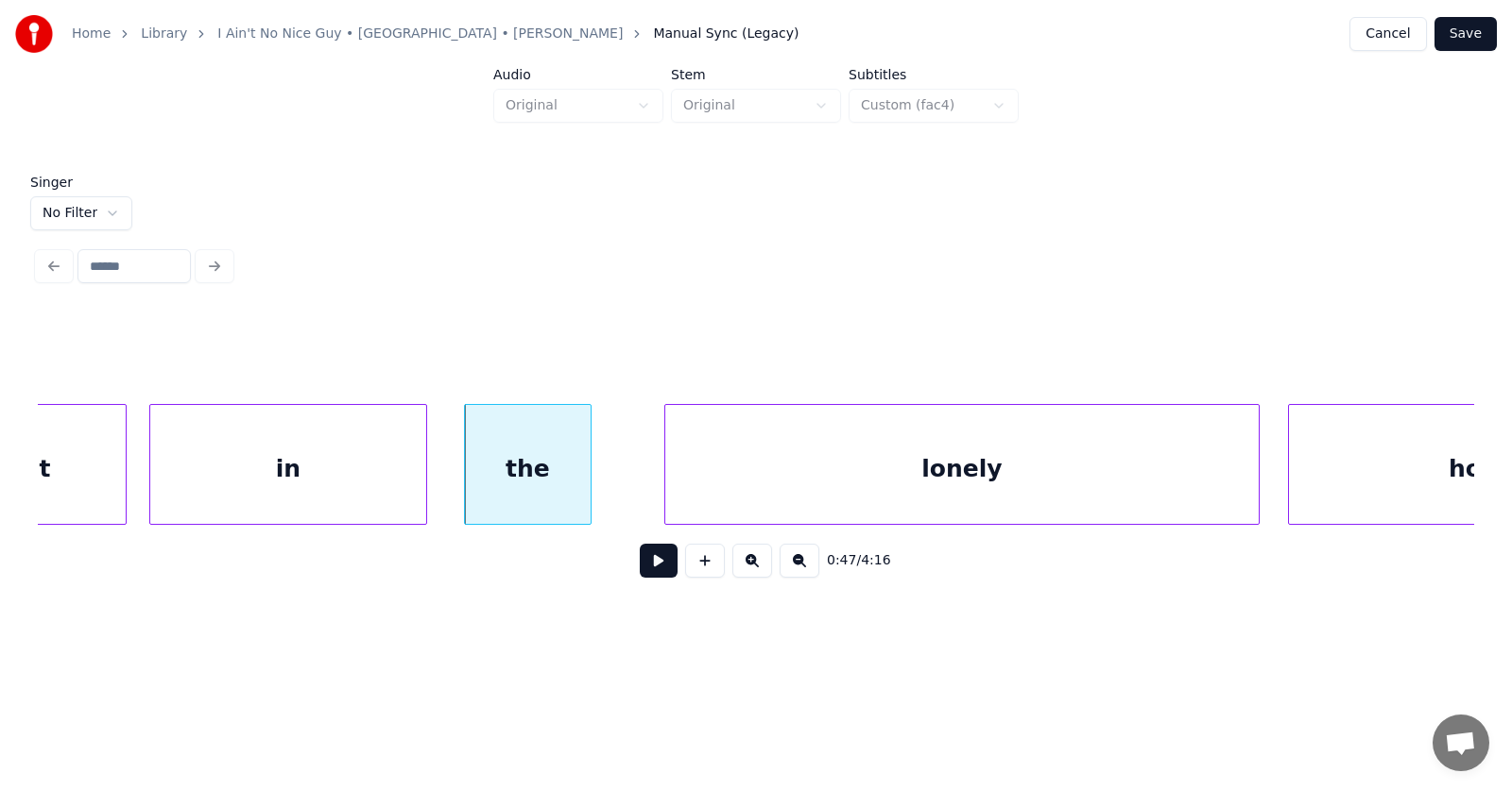
click at [423, 478] on div at bounding box center [423, 465] width 6 height 119
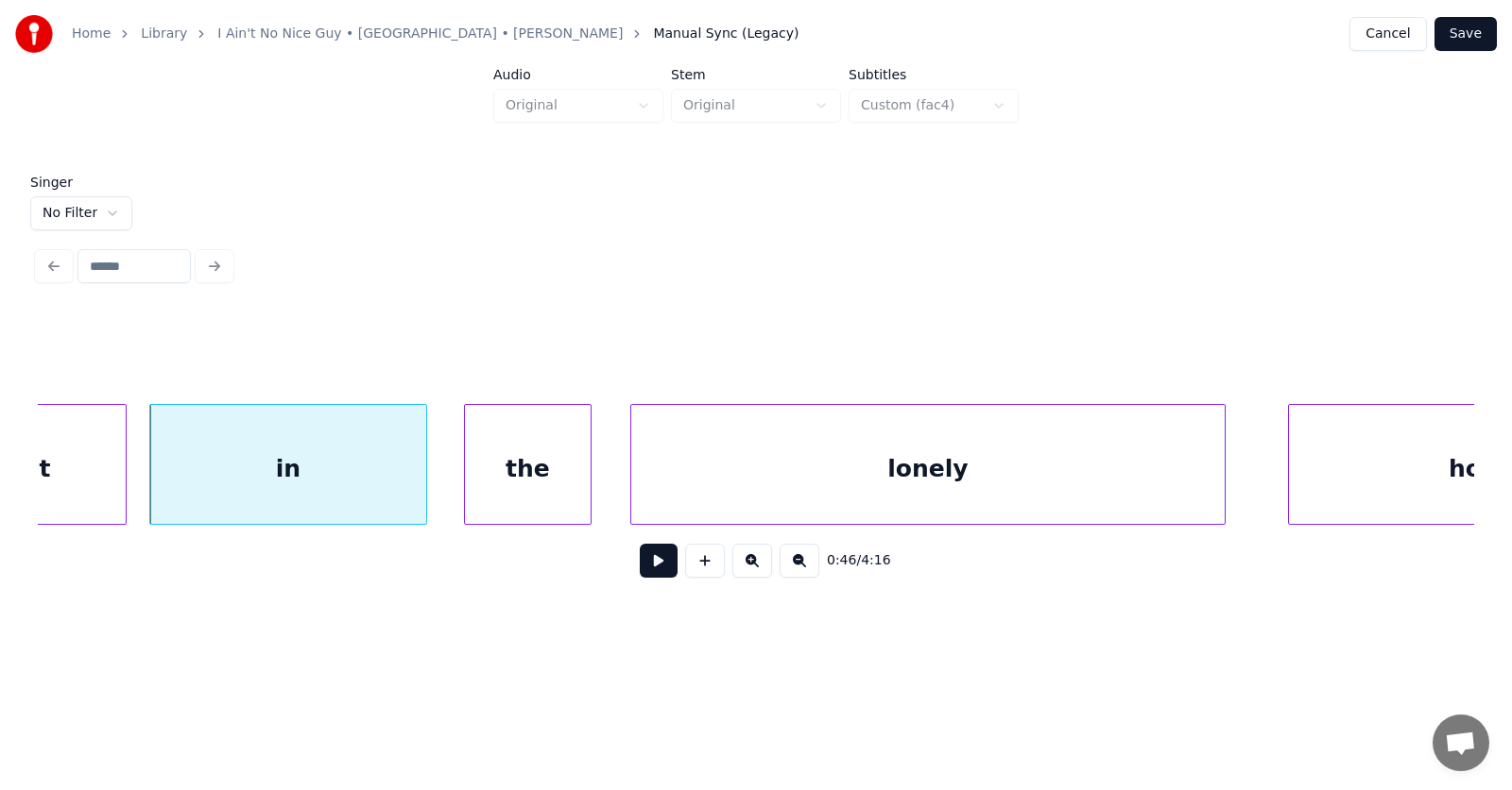
click at [679, 491] on div "lonely" at bounding box center [927, 469] width 593 height 128
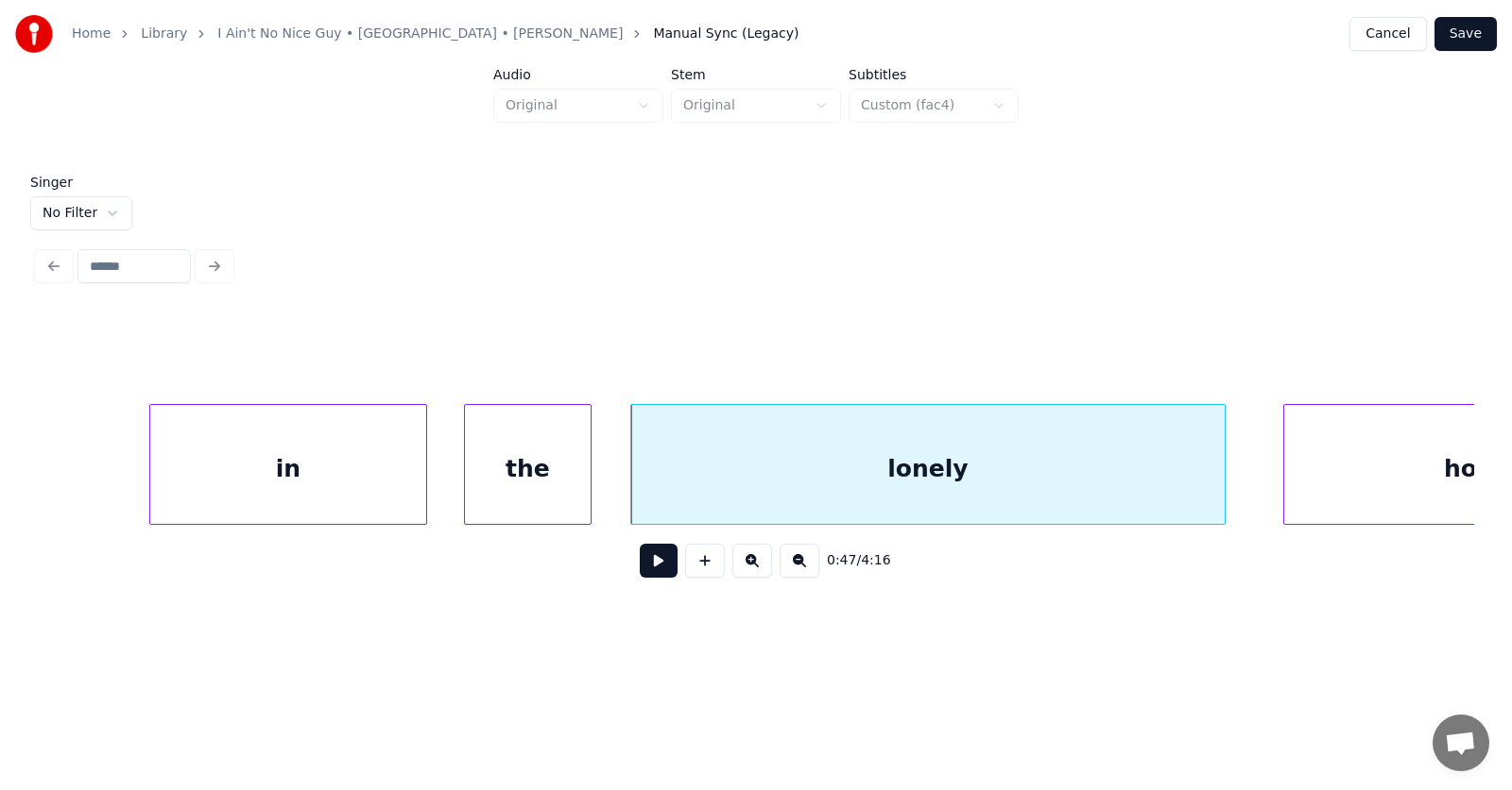
scroll to position [0, 33235]
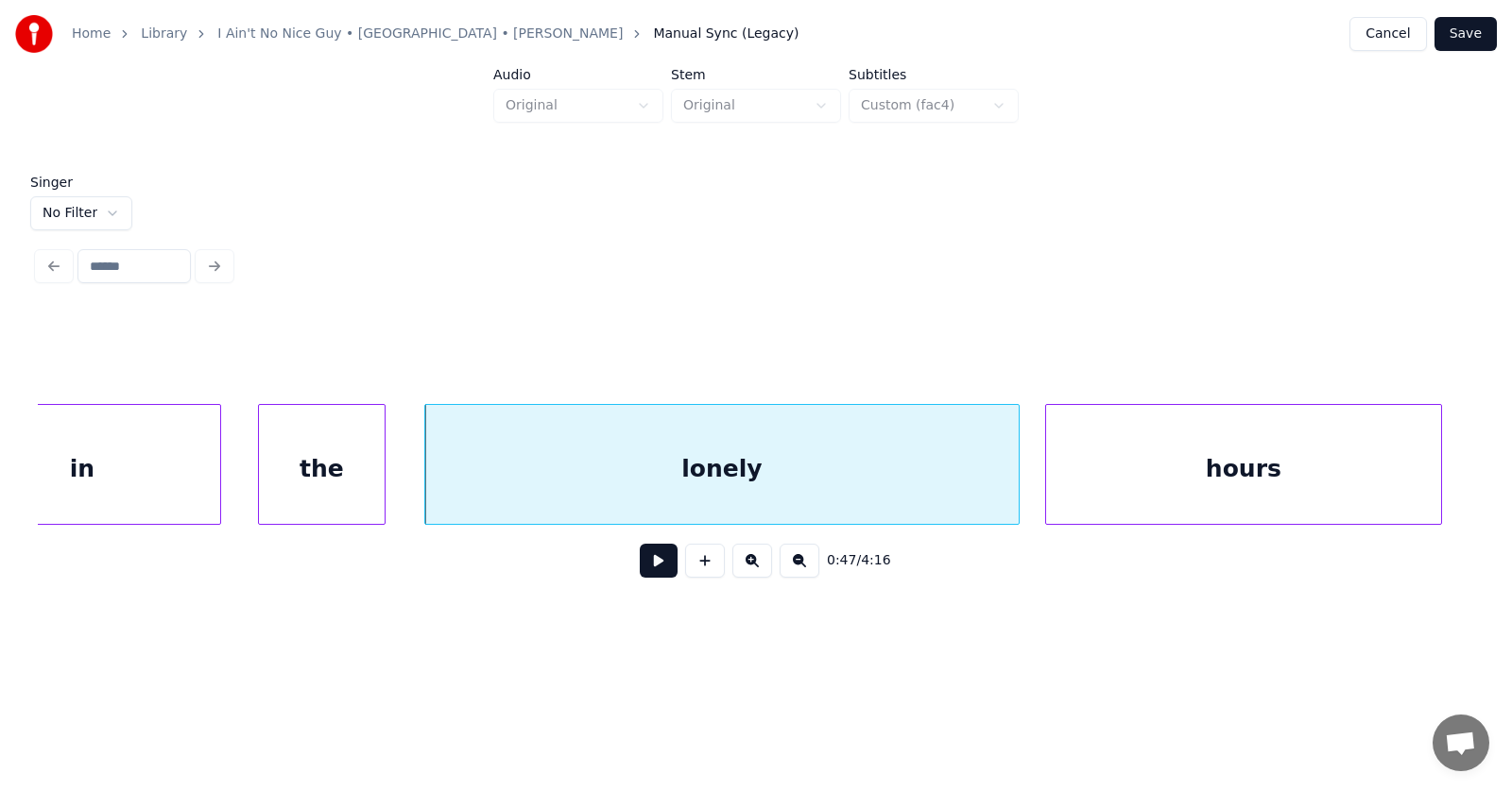
click at [1272, 469] on div "hours" at bounding box center [1243, 469] width 395 height 128
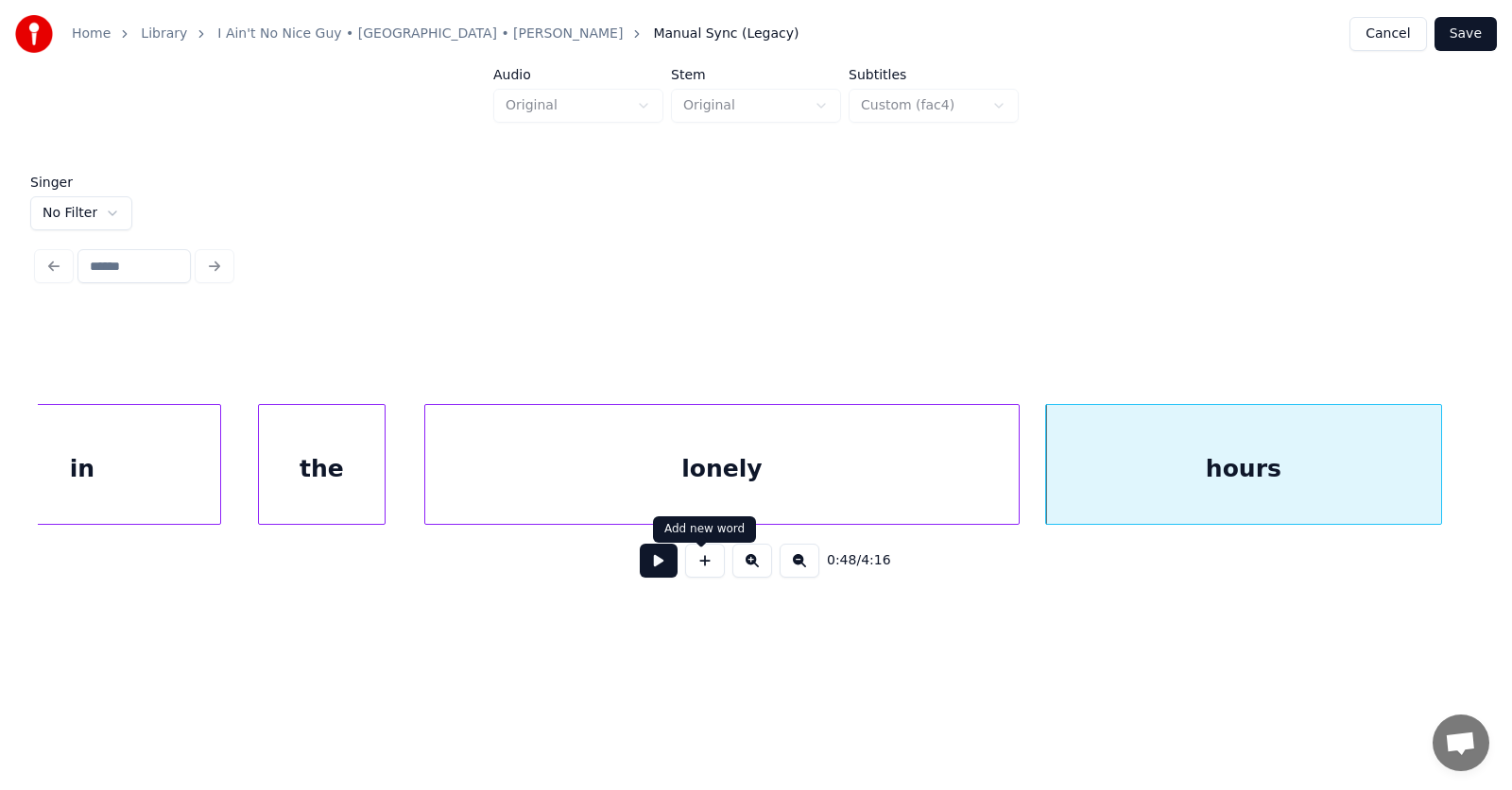
click at [639, 569] on button at bounding box center [658, 560] width 38 height 34
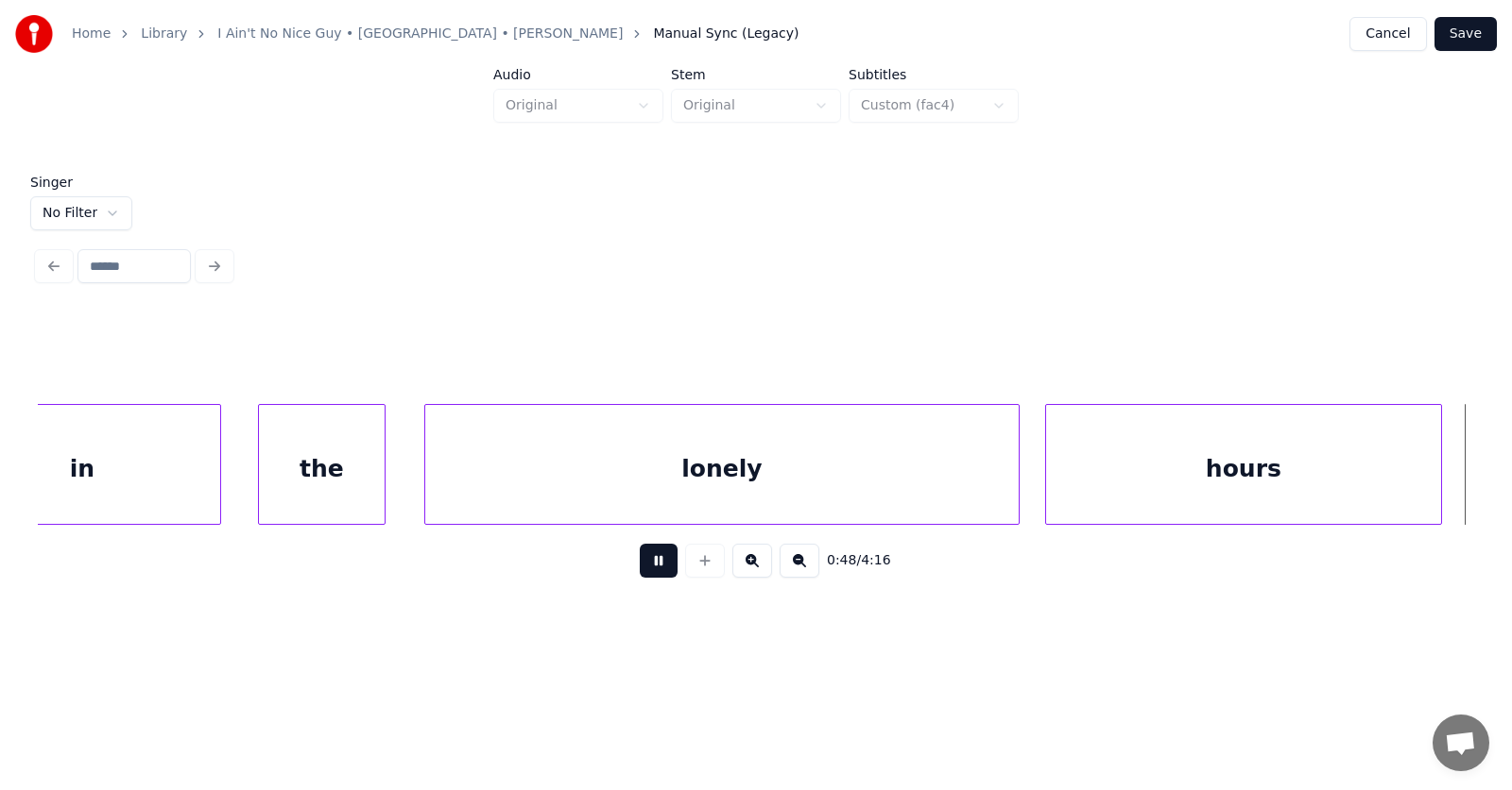
scroll to position [0, 34673]
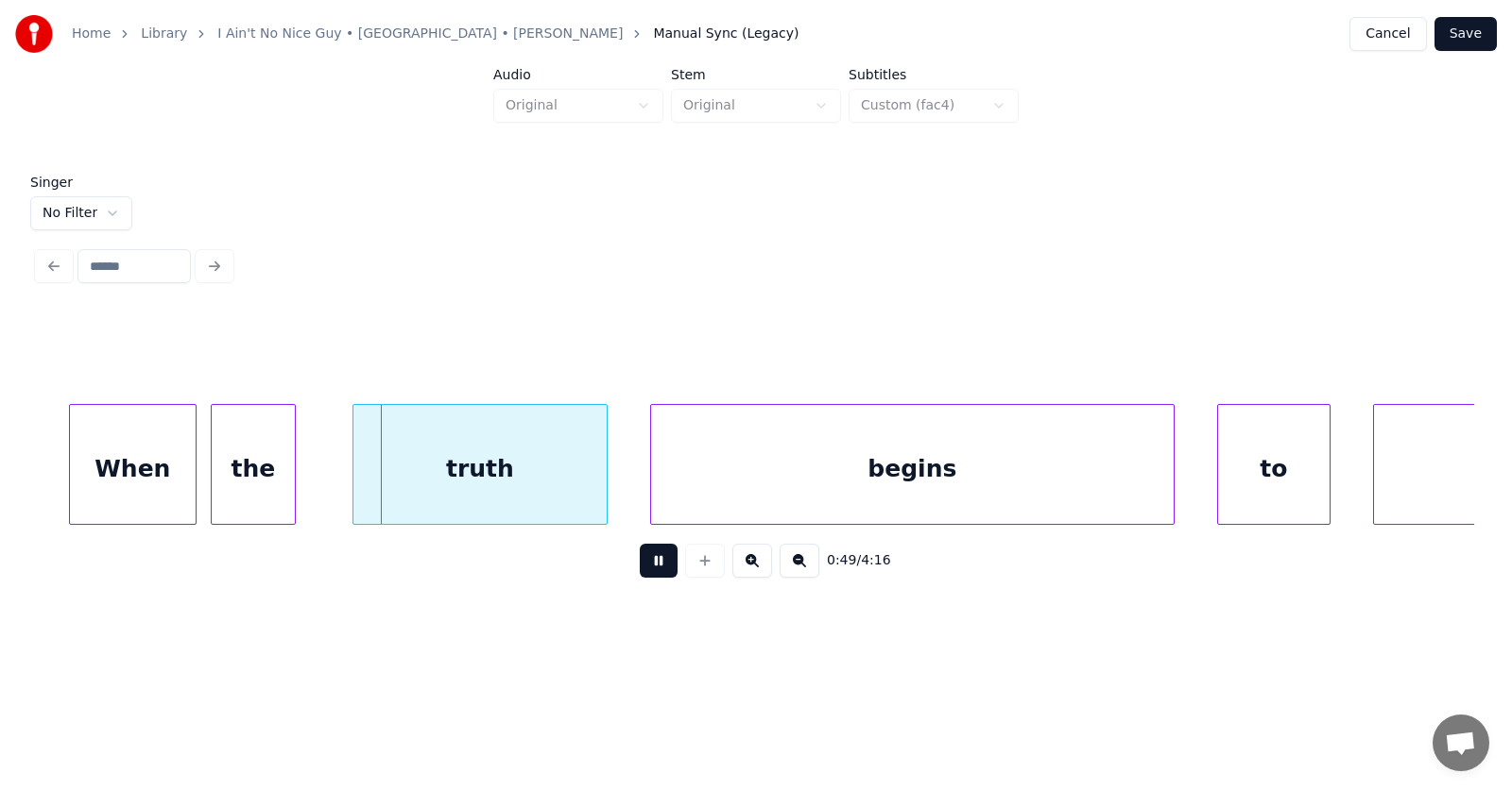
click at [639, 569] on button at bounding box center [658, 560] width 38 height 34
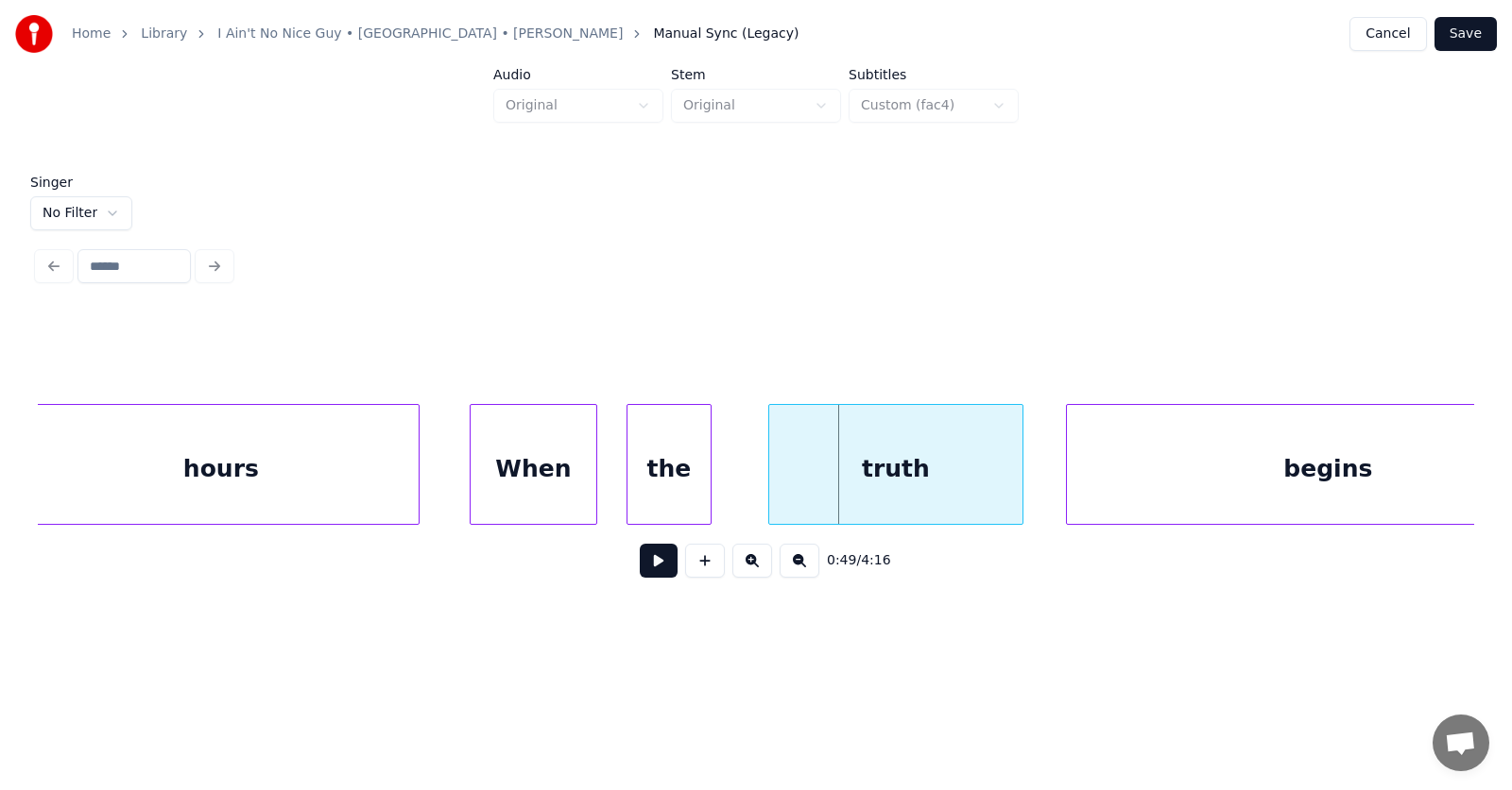
click at [506, 479] on div "When" at bounding box center [533, 469] width 125 height 128
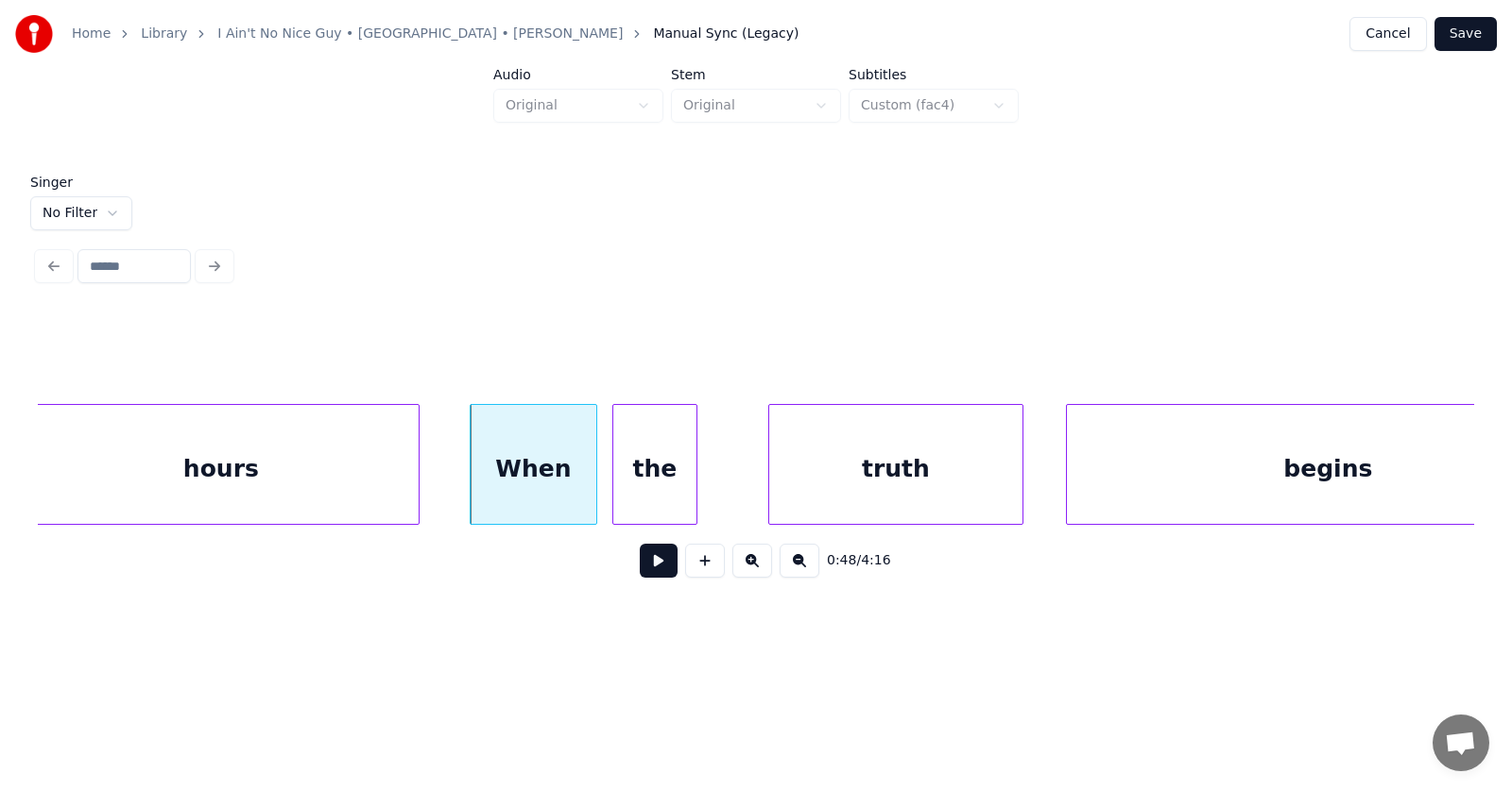
click at [650, 485] on div "the" at bounding box center [655, 469] width 84 height 128
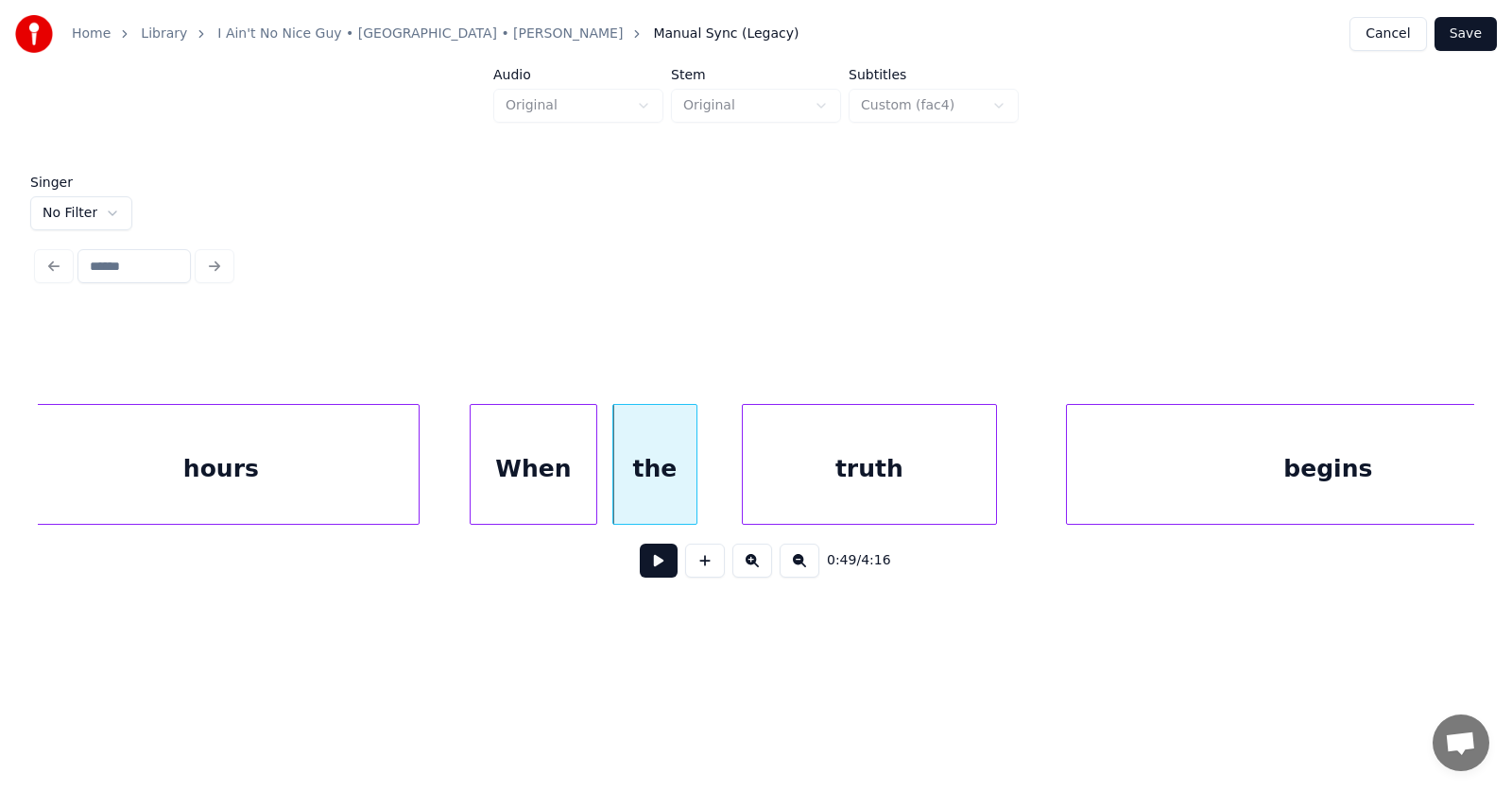
click at [809, 477] on div "truth" at bounding box center [869, 469] width 253 height 128
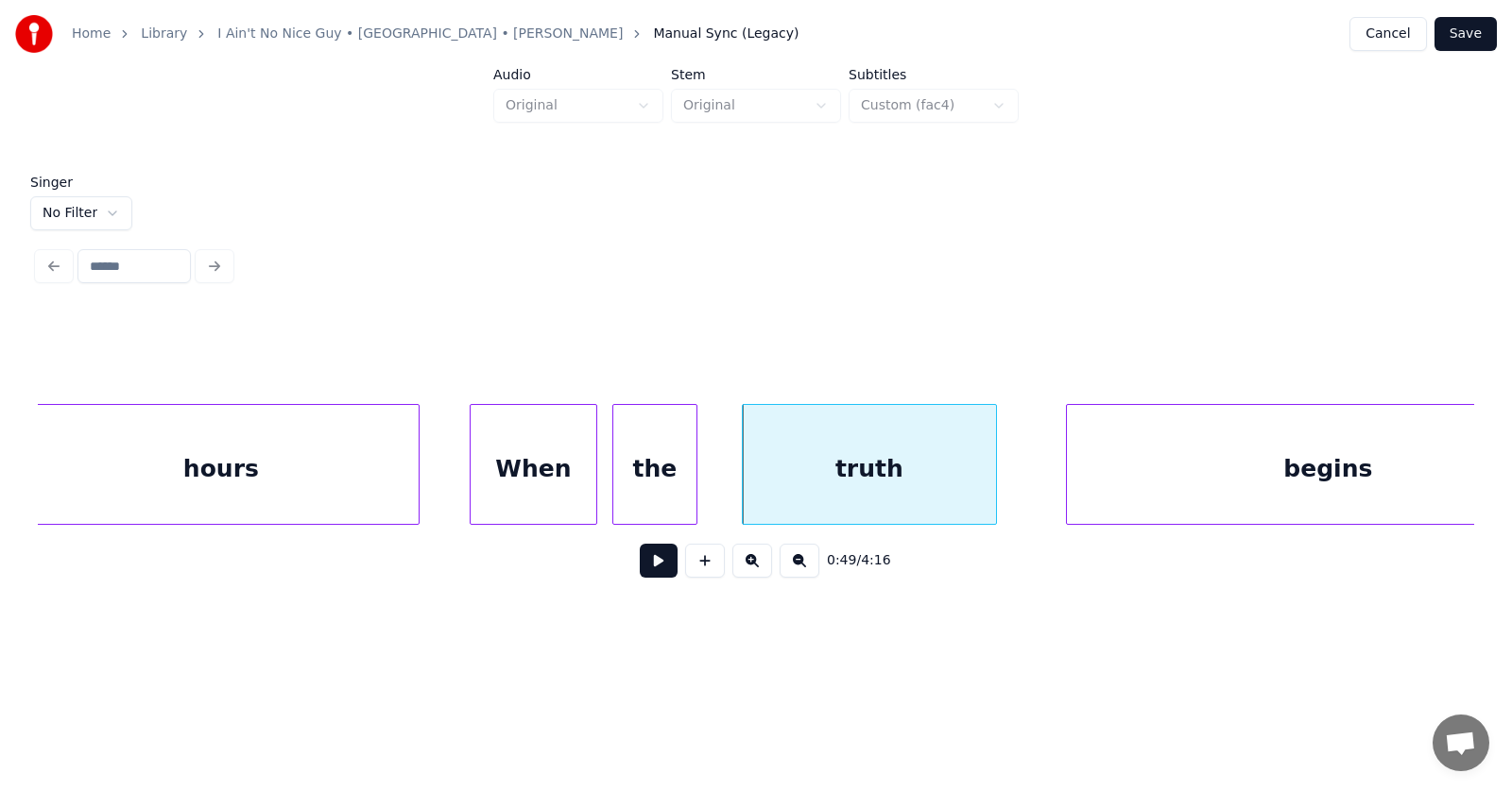
scroll to position [0, 34368]
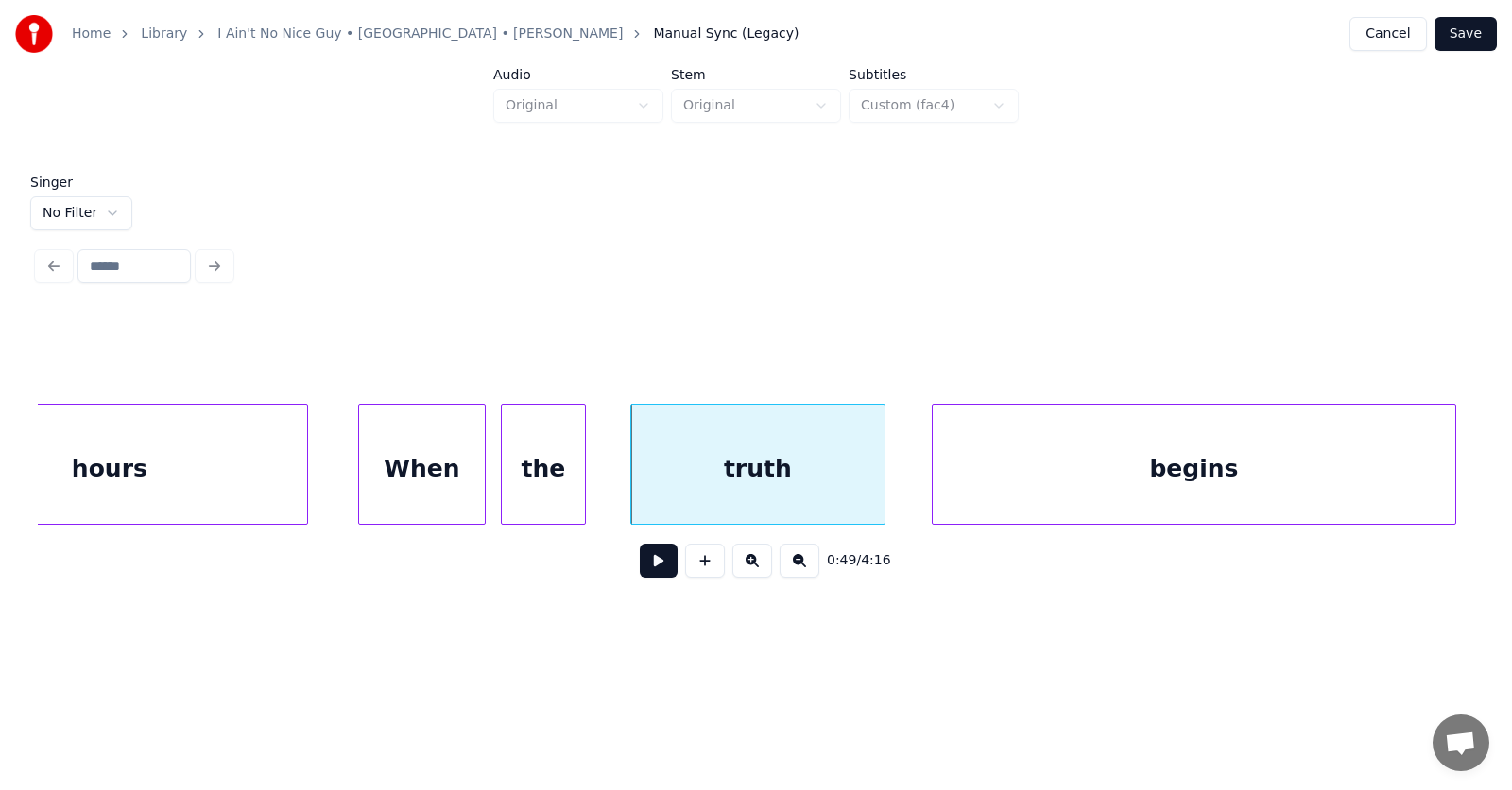
click at [1118, 457] on div "begins" at bounding box center [1194, 469] width 523 height 128
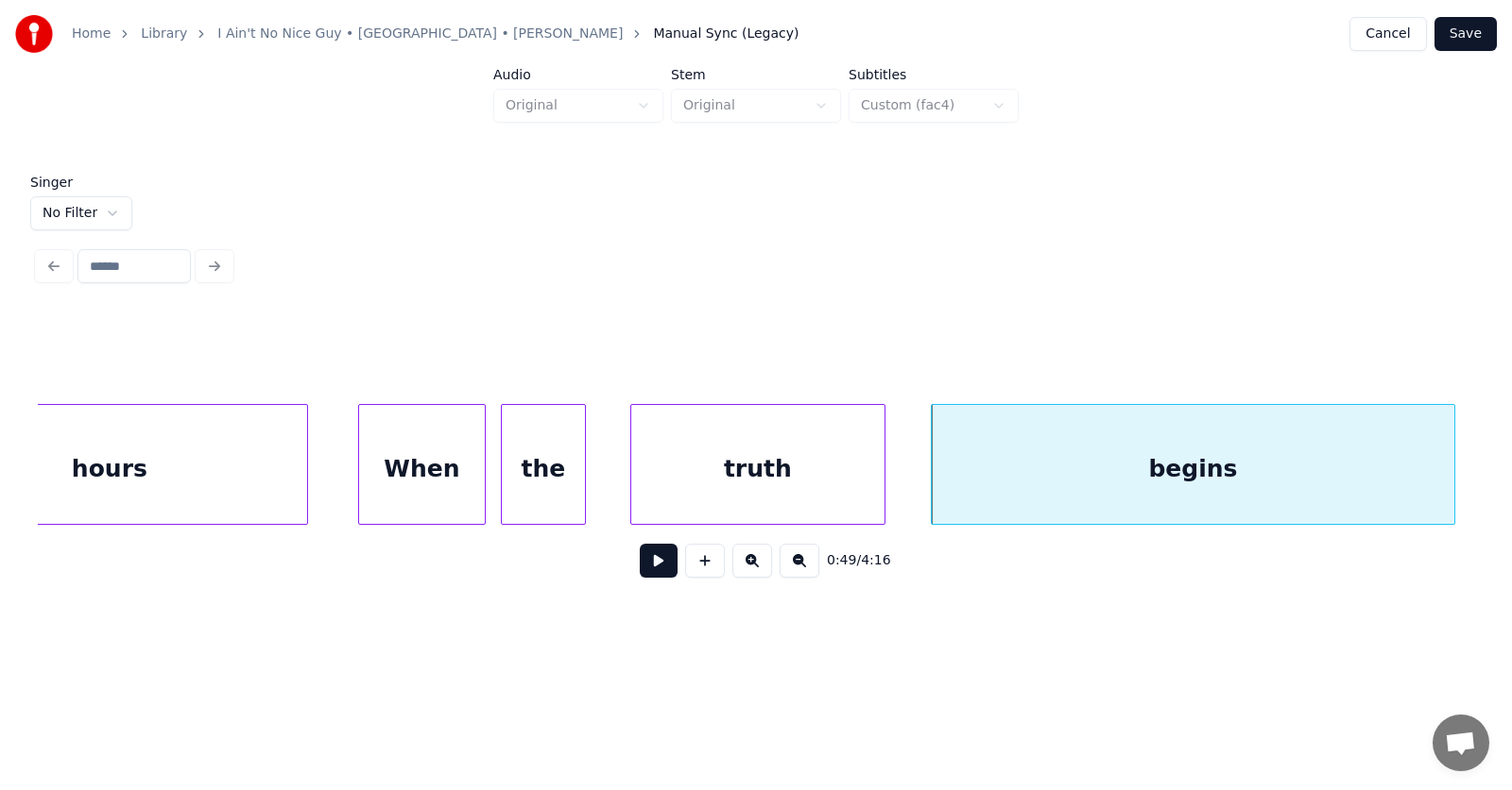
click at [658, 567] on button at bounding box center [658, 560] width 38 height 34
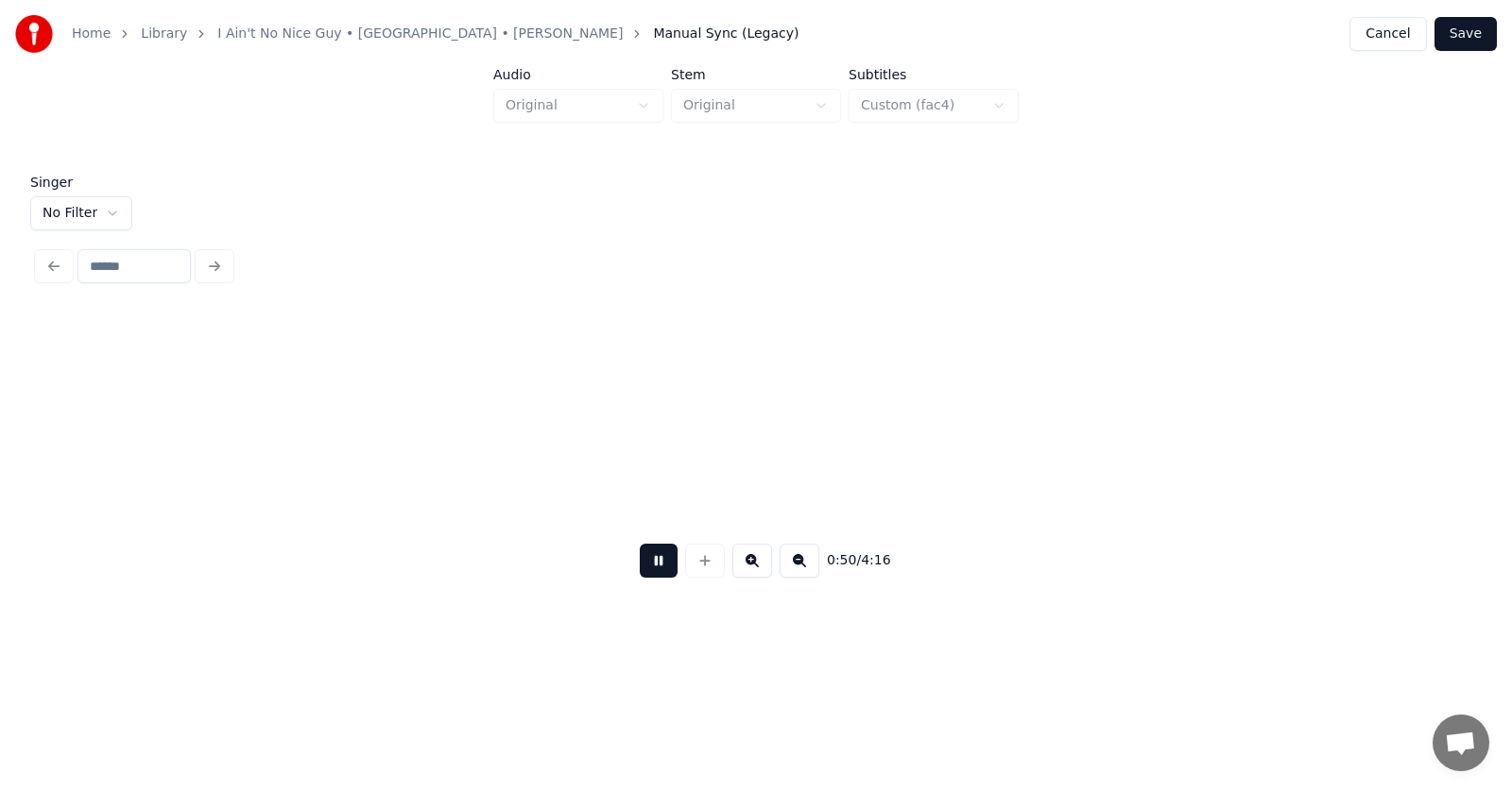
scroll to position [0, 35806]
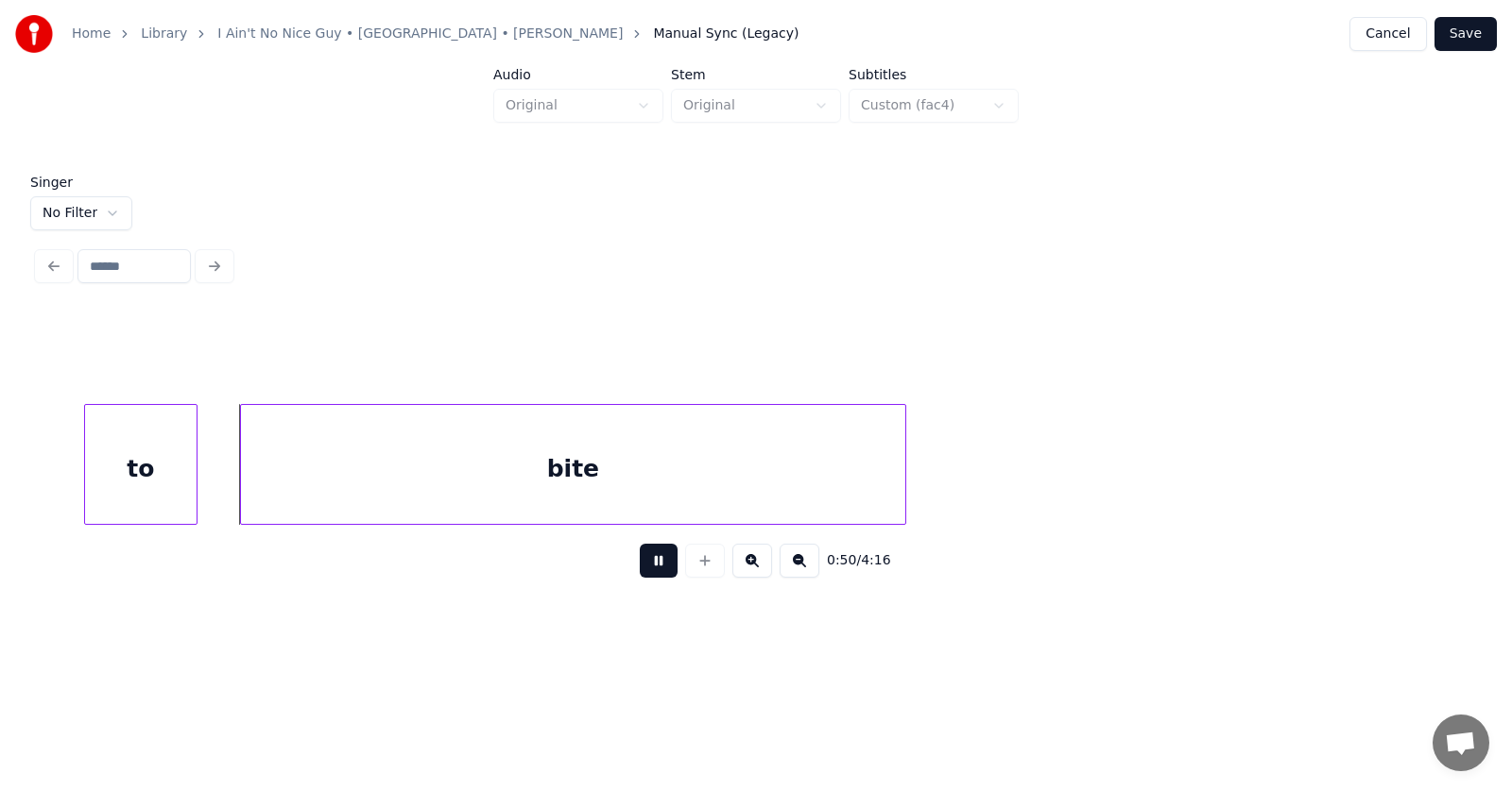
click at [658, 567] on button at bounding box center [658, 560] width 38 height 34
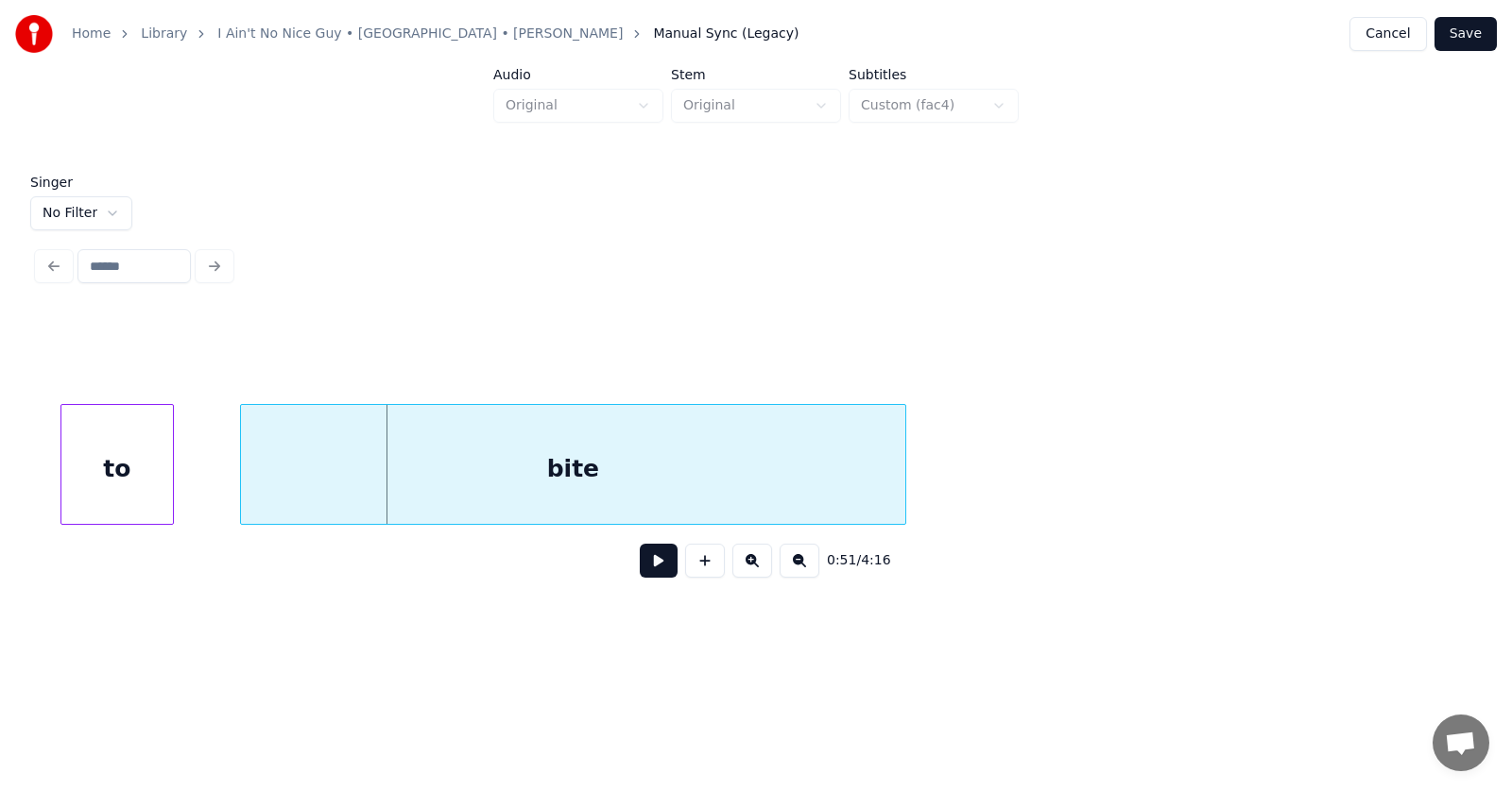
click at [125, 481] on div "to" at bounding box center [117, 469] width 111 height 128
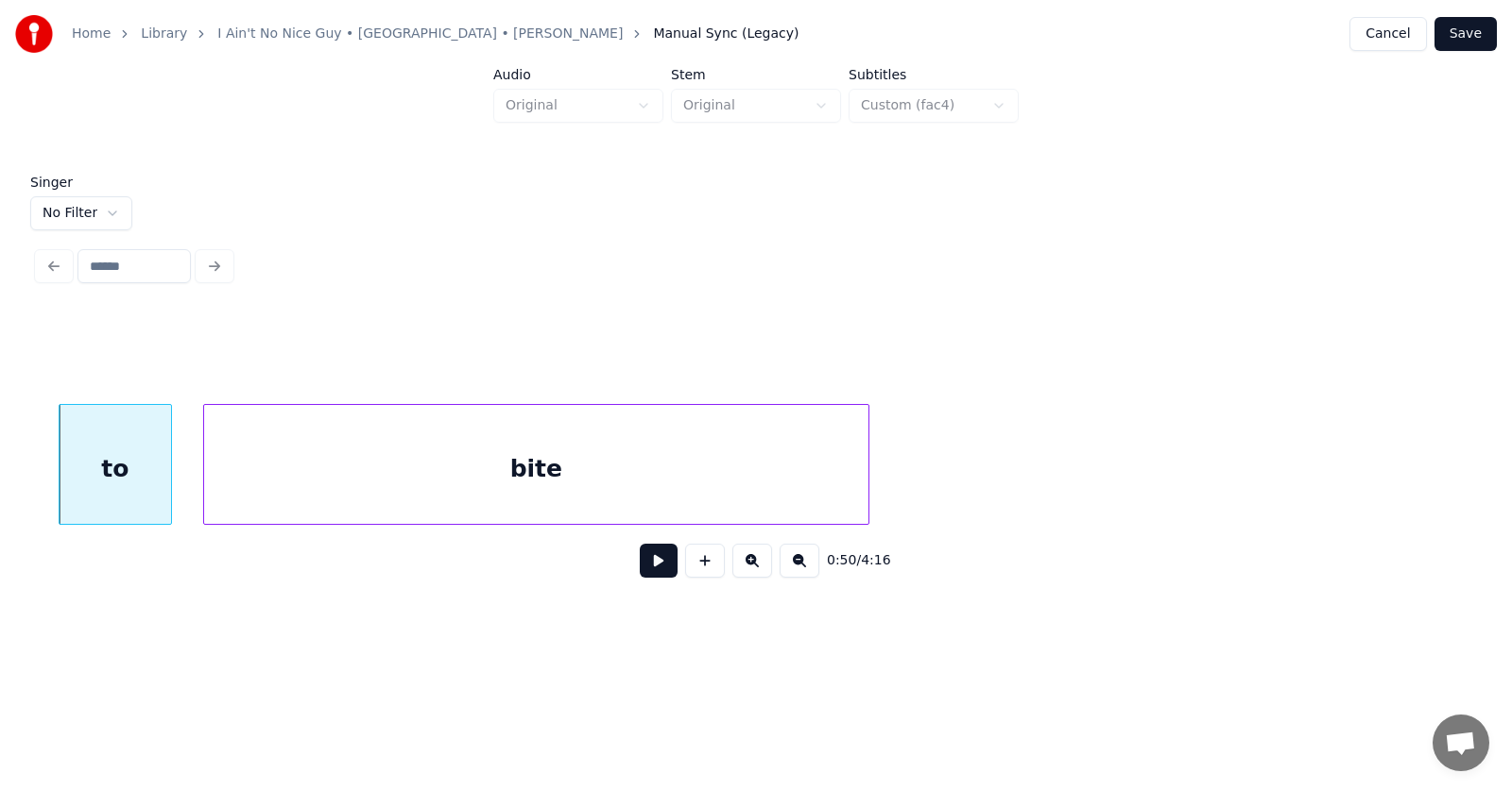
click at [356, 477] on div "bite" at bounding box center [536, 469] width 664 height 128
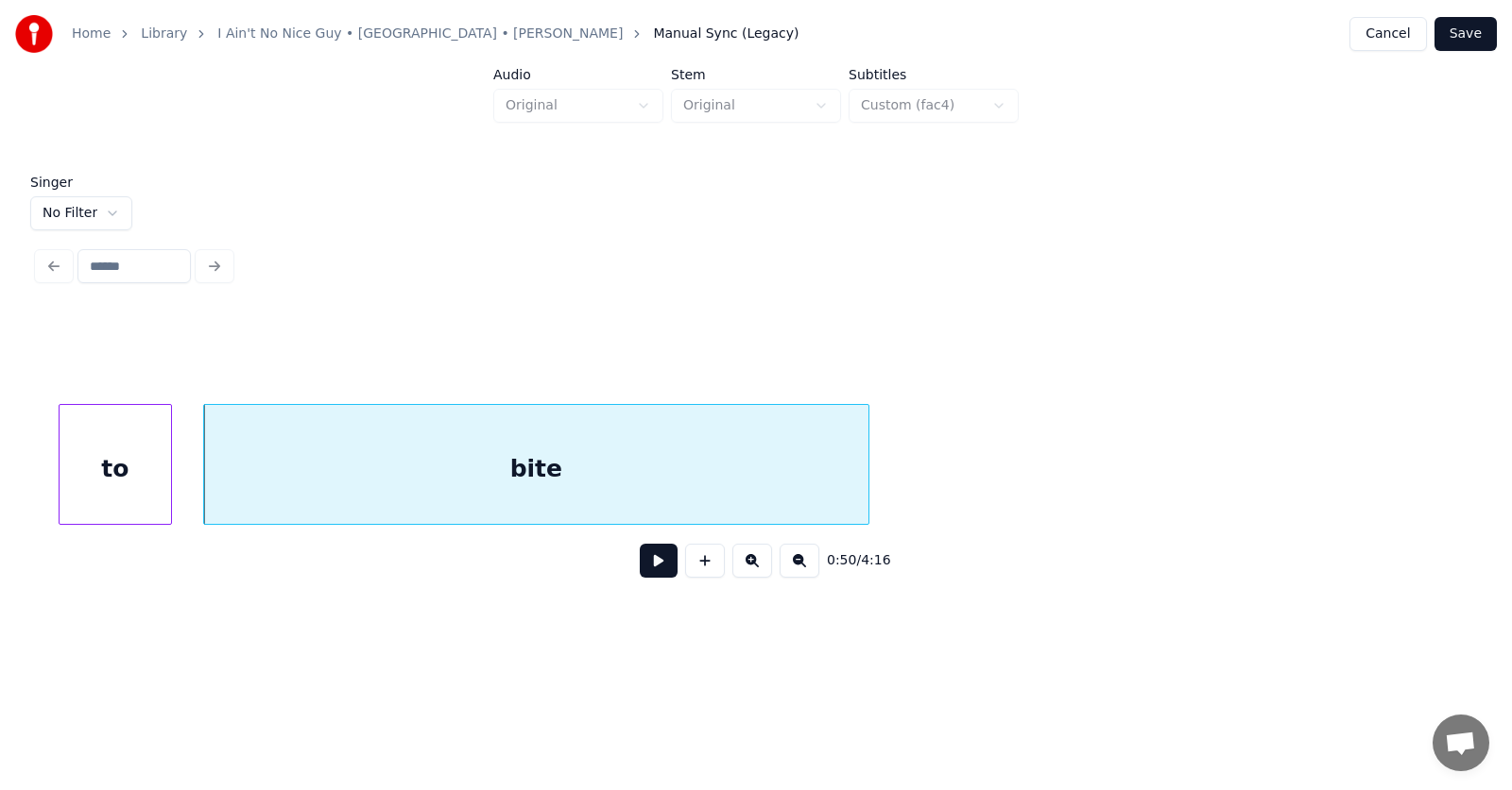
click at [651, 562] on button at bounding box center [658, 560] width 38 height 34
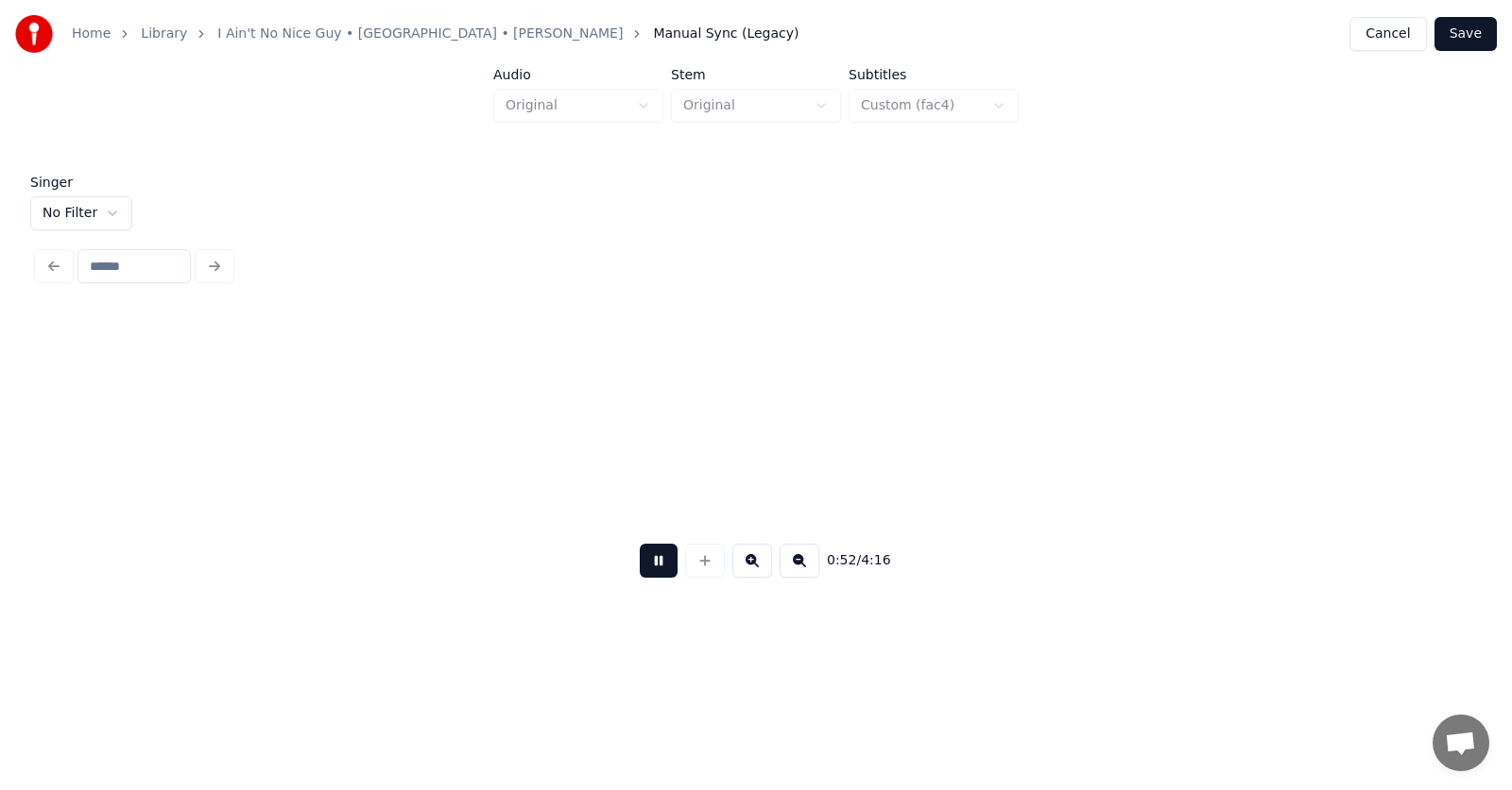
scroll to position [0, 37247]
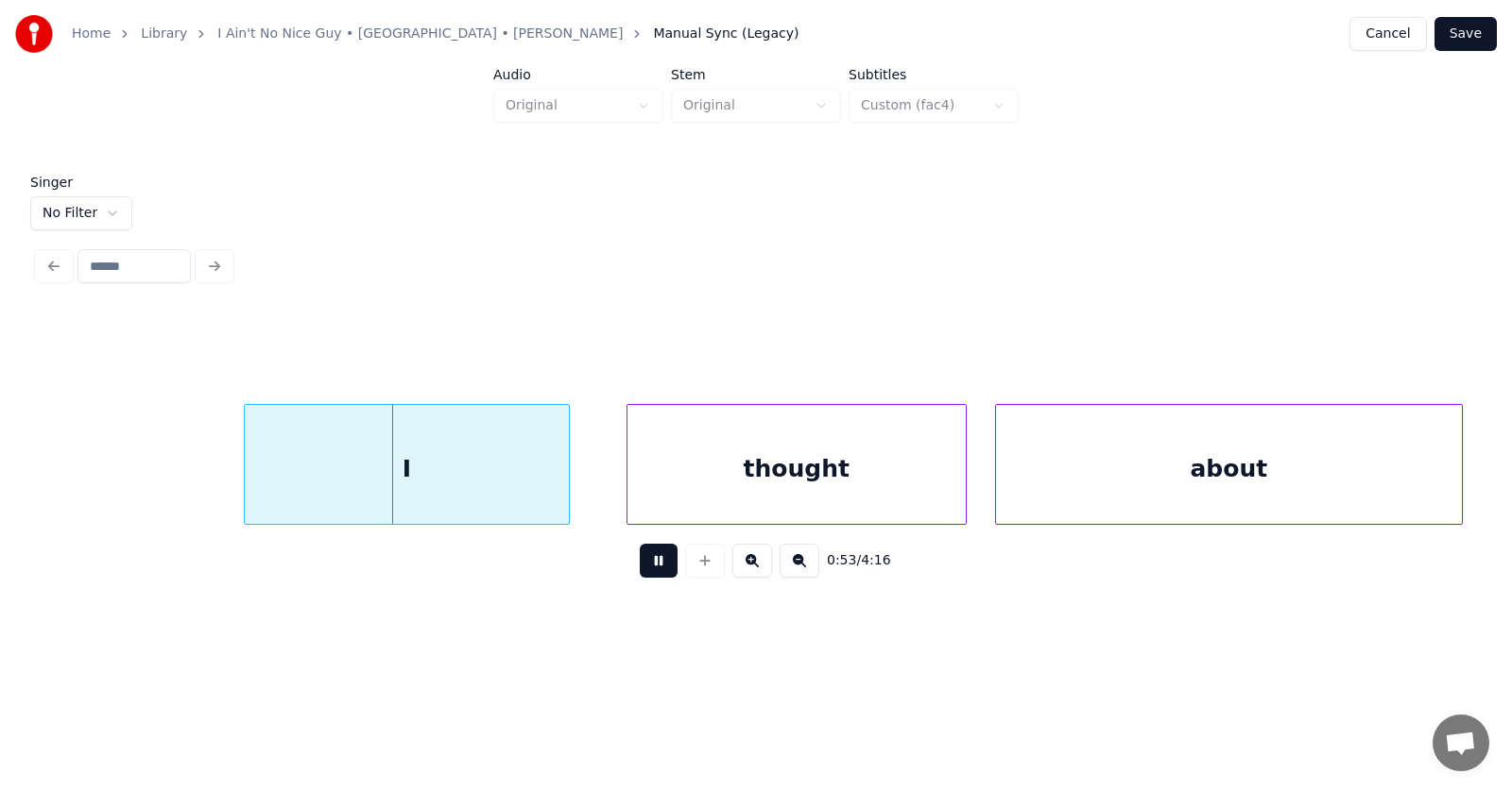
click at [647, 572] on button at bounding box center [658, 560] width 38 height 34
click at [468, 484] on div "I" at bounding box center [397, 469] width 324 height 128
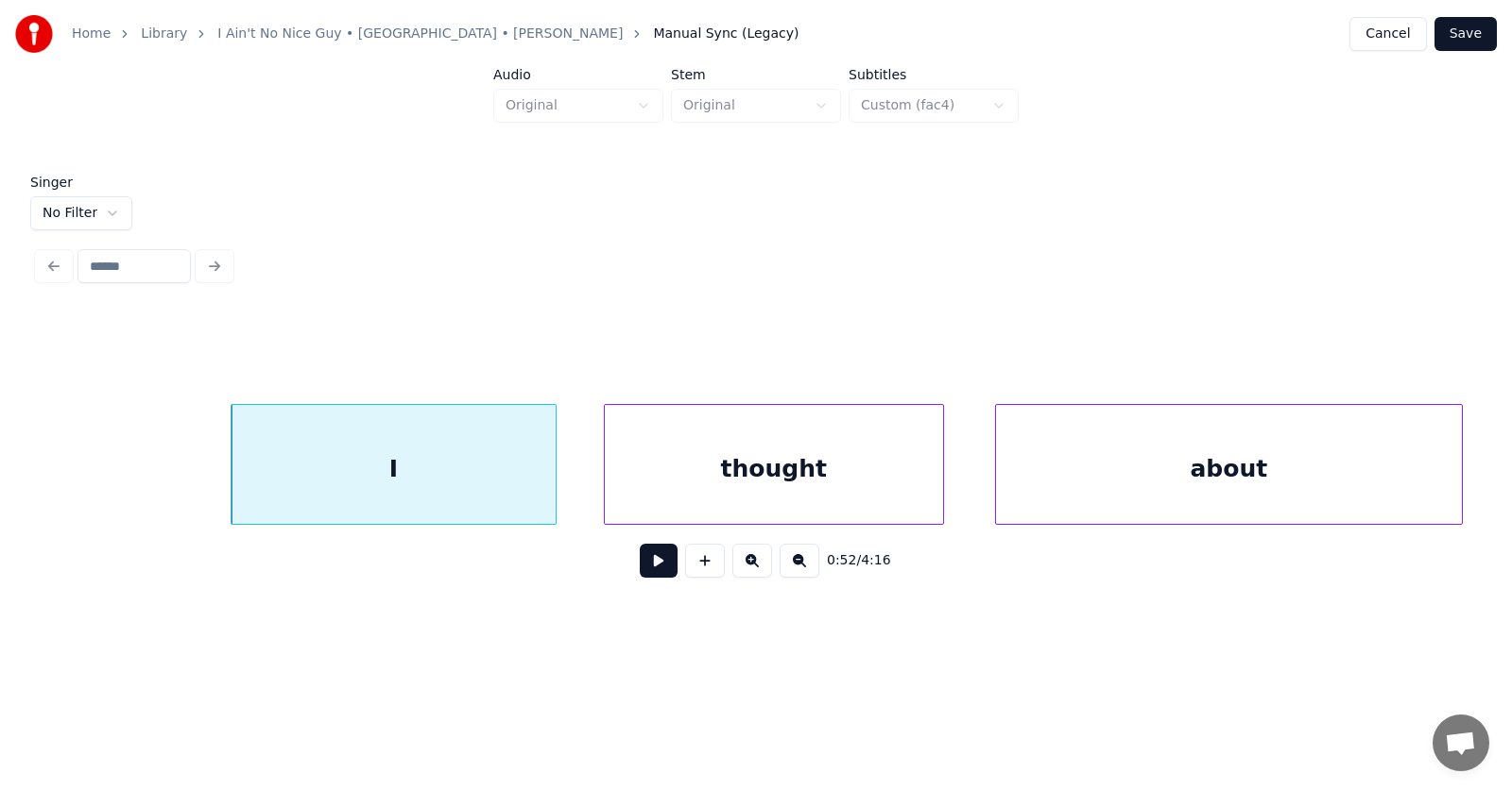
click at [714, 491] on div "thought" at bounding box center [773, 469] width 338 height 128
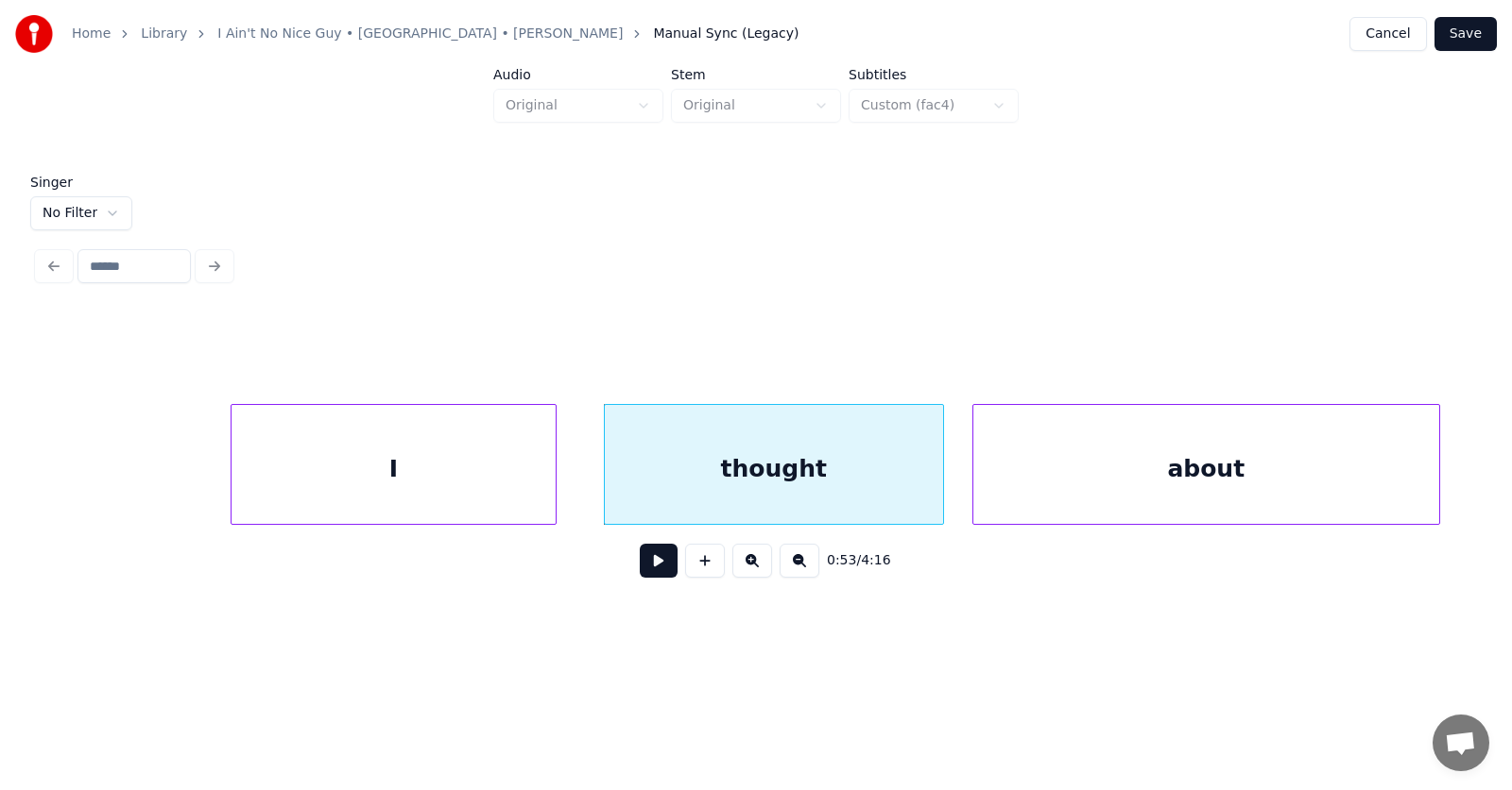
click at [1038, 493] on div "about" at bounding box center [1206, 469] width 466 height 128
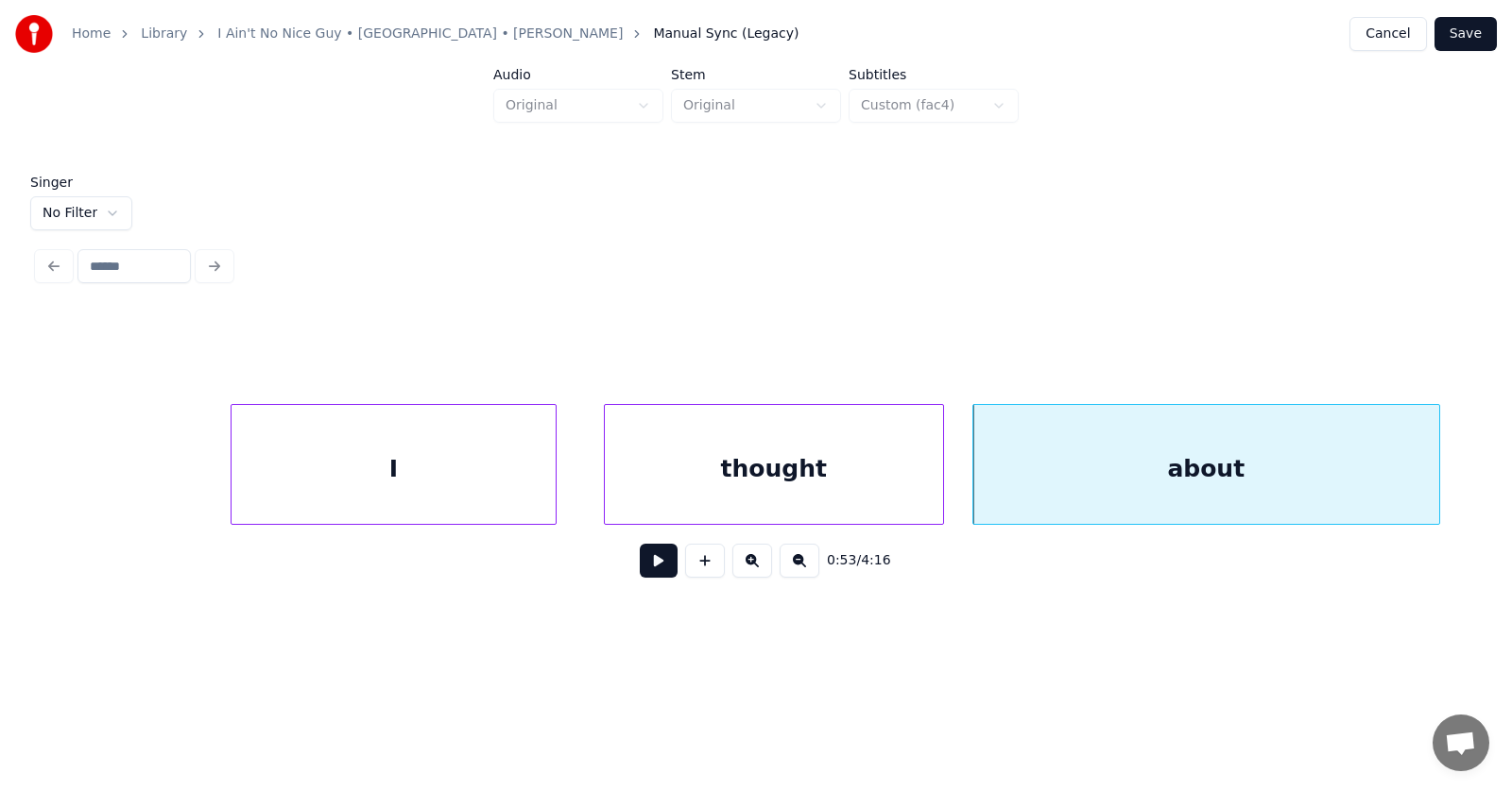
click at [657, 566] on button at bounding box center [658, 560] width 38 height 34
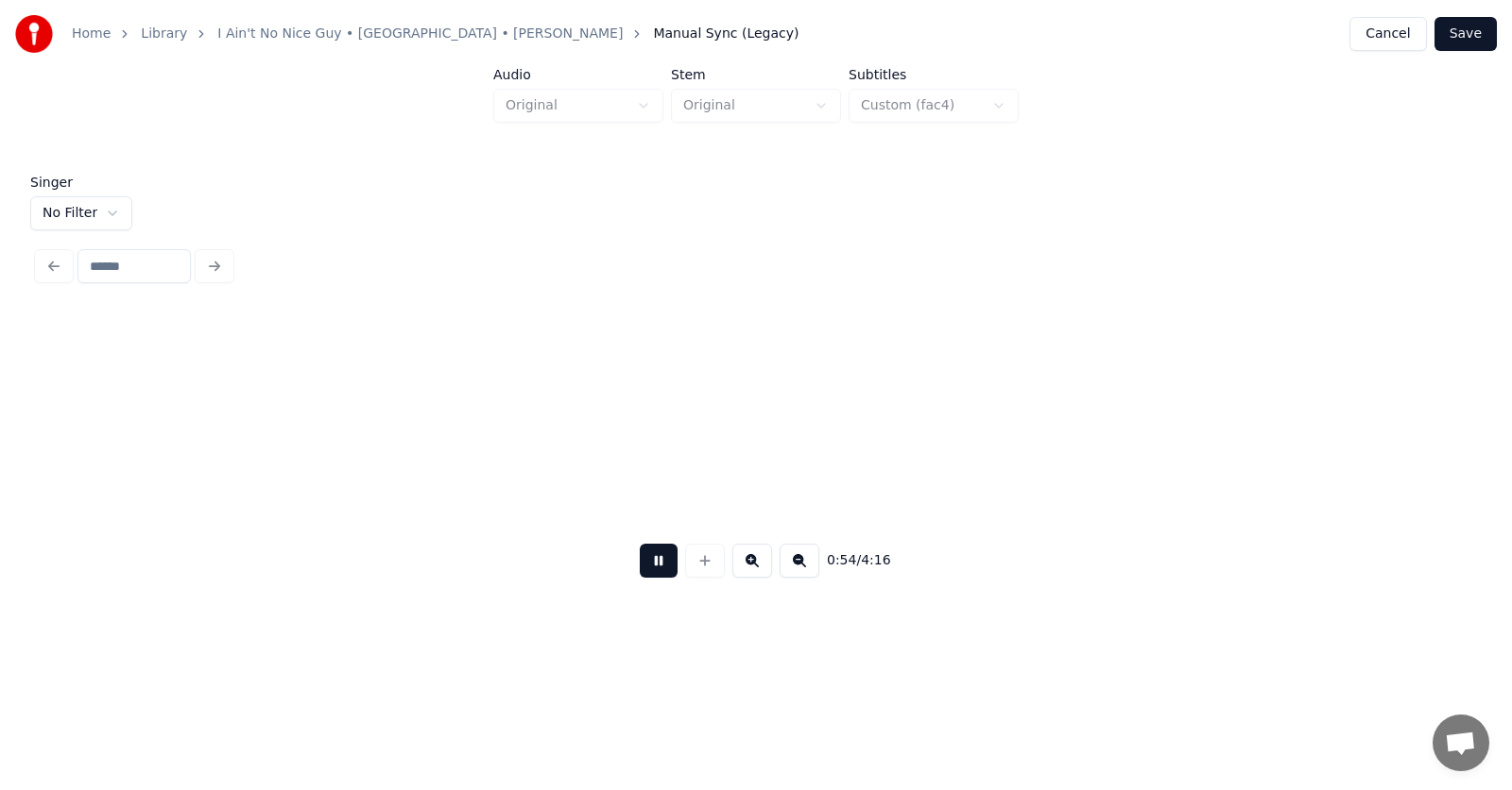
scroll to position [0, 38686]
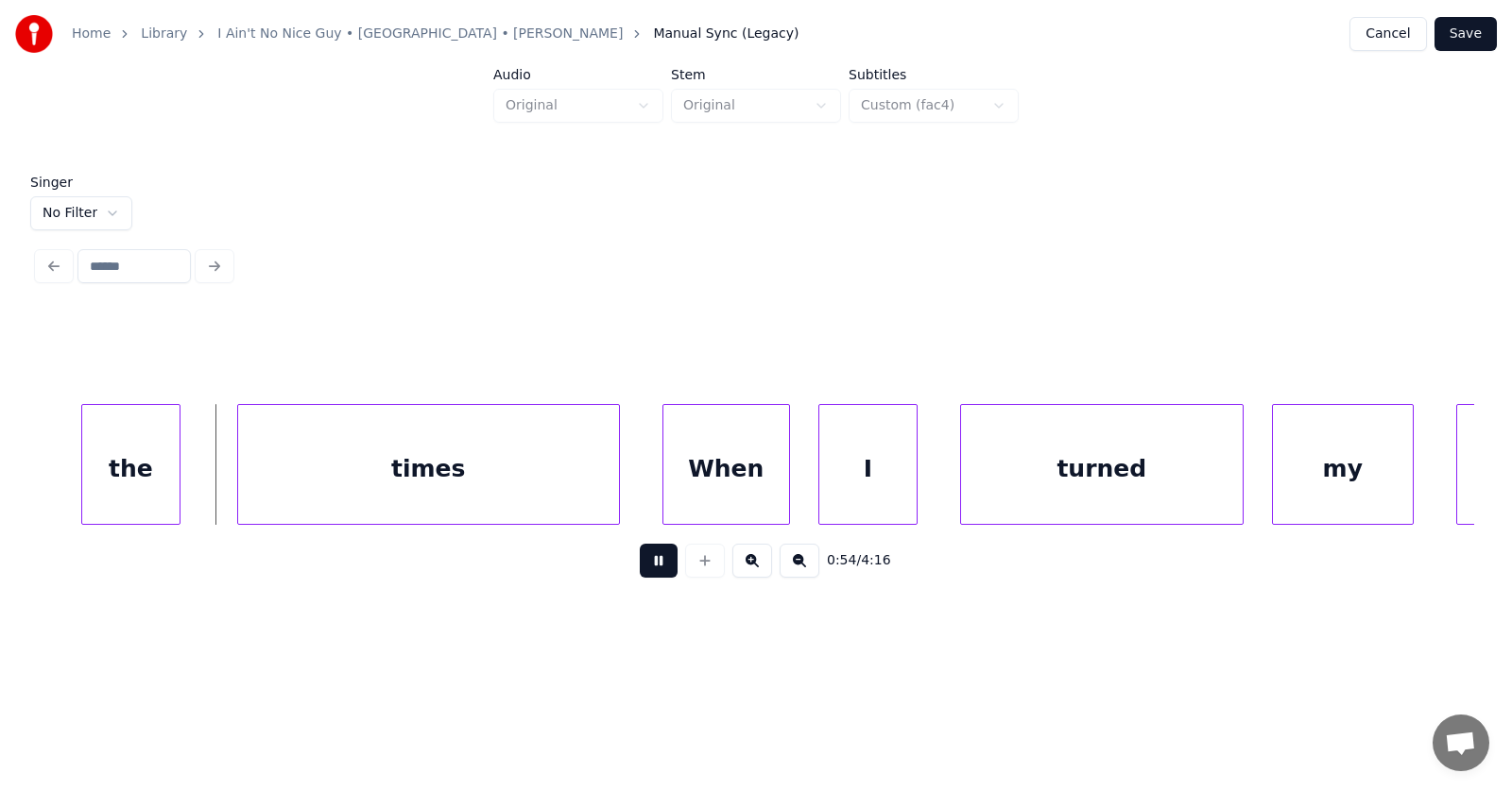
click at [657, 566] on button at bounding box center [658, 560] width 38 height 34
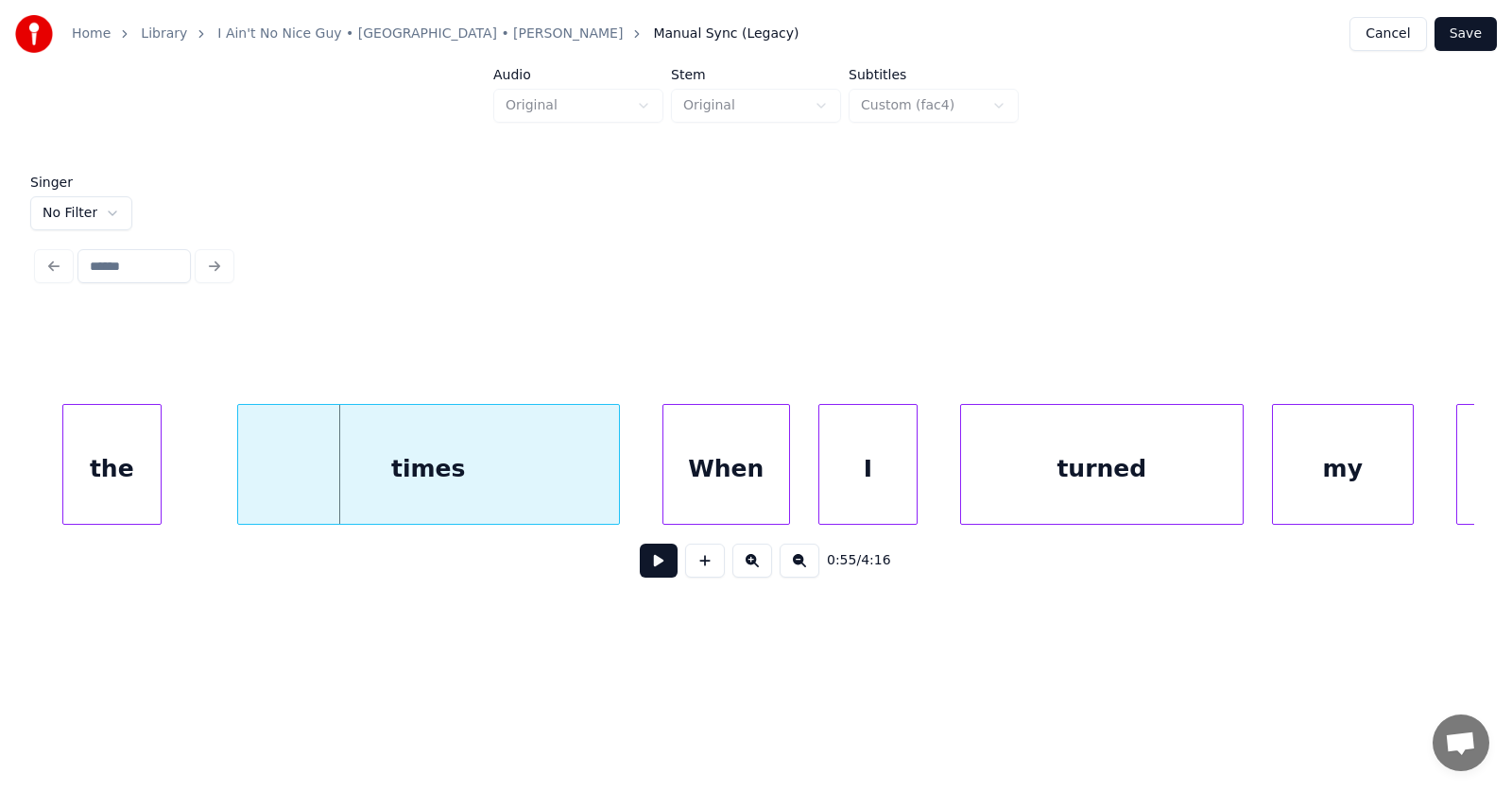
click at [121, 485] on div "the" at bounding box center [112, 469] width 97 height 128
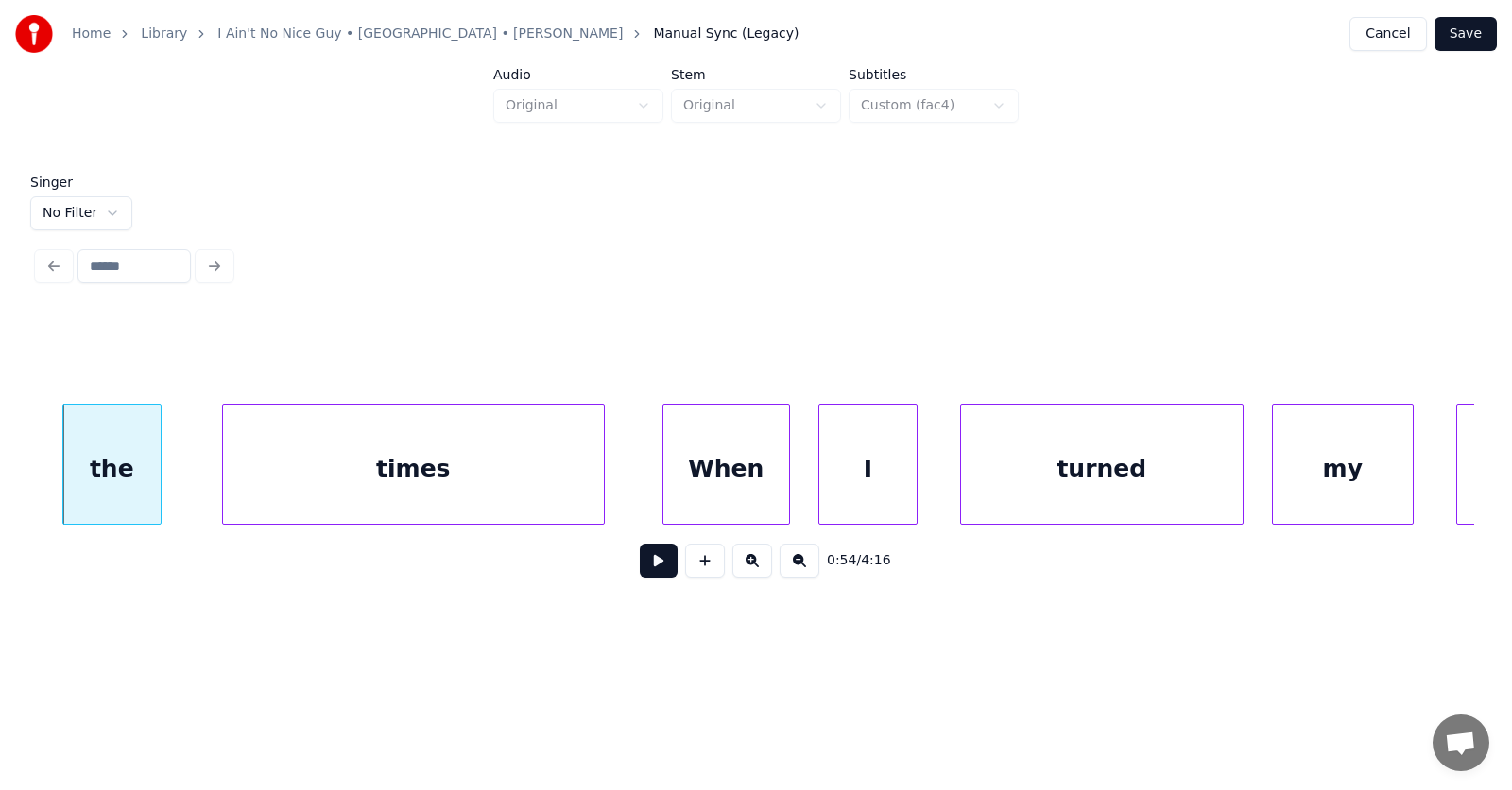
click at [327, 485] on div "times" at bounding box center [413, 469] width 381 height 128
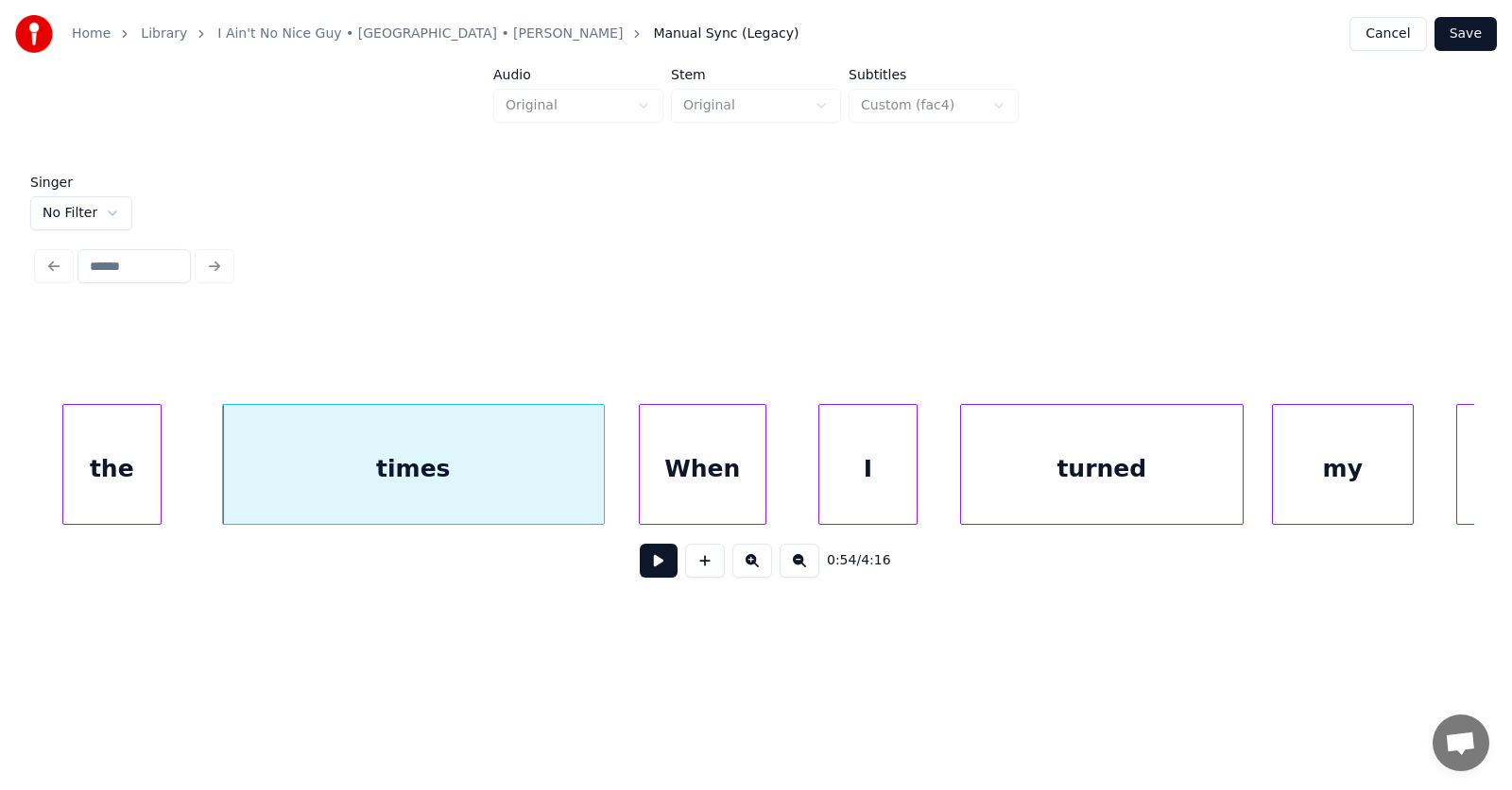
click at [699, 487] on div "When" at bounding box center [702, 469] width 125 height 128
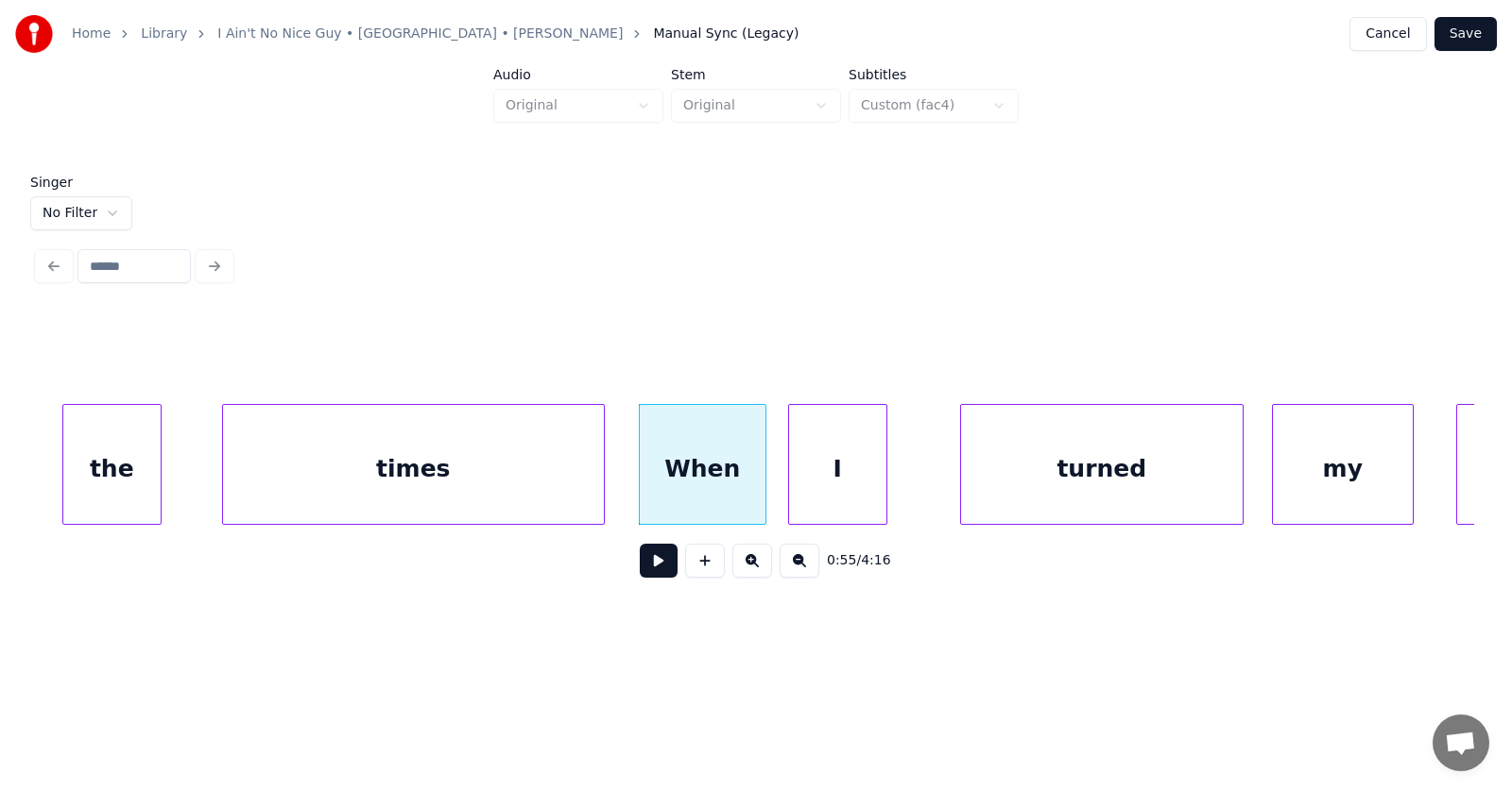
click at [816, 494] on div "I" at bounding box center [838, 469] width 97 height 128
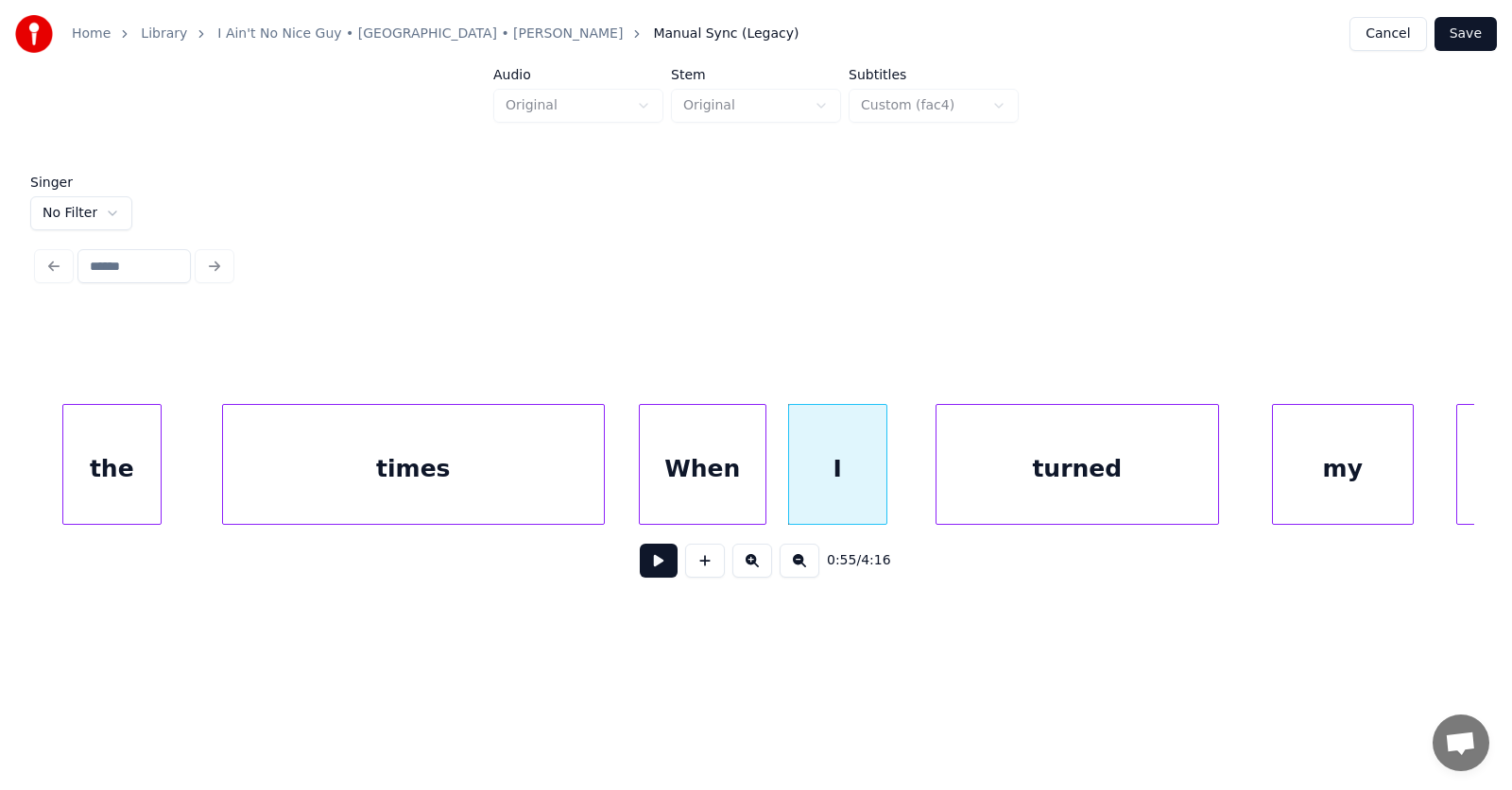
click at [1003, 490] on div "turned" at bounding box center [1077, 469] width 281 height 128
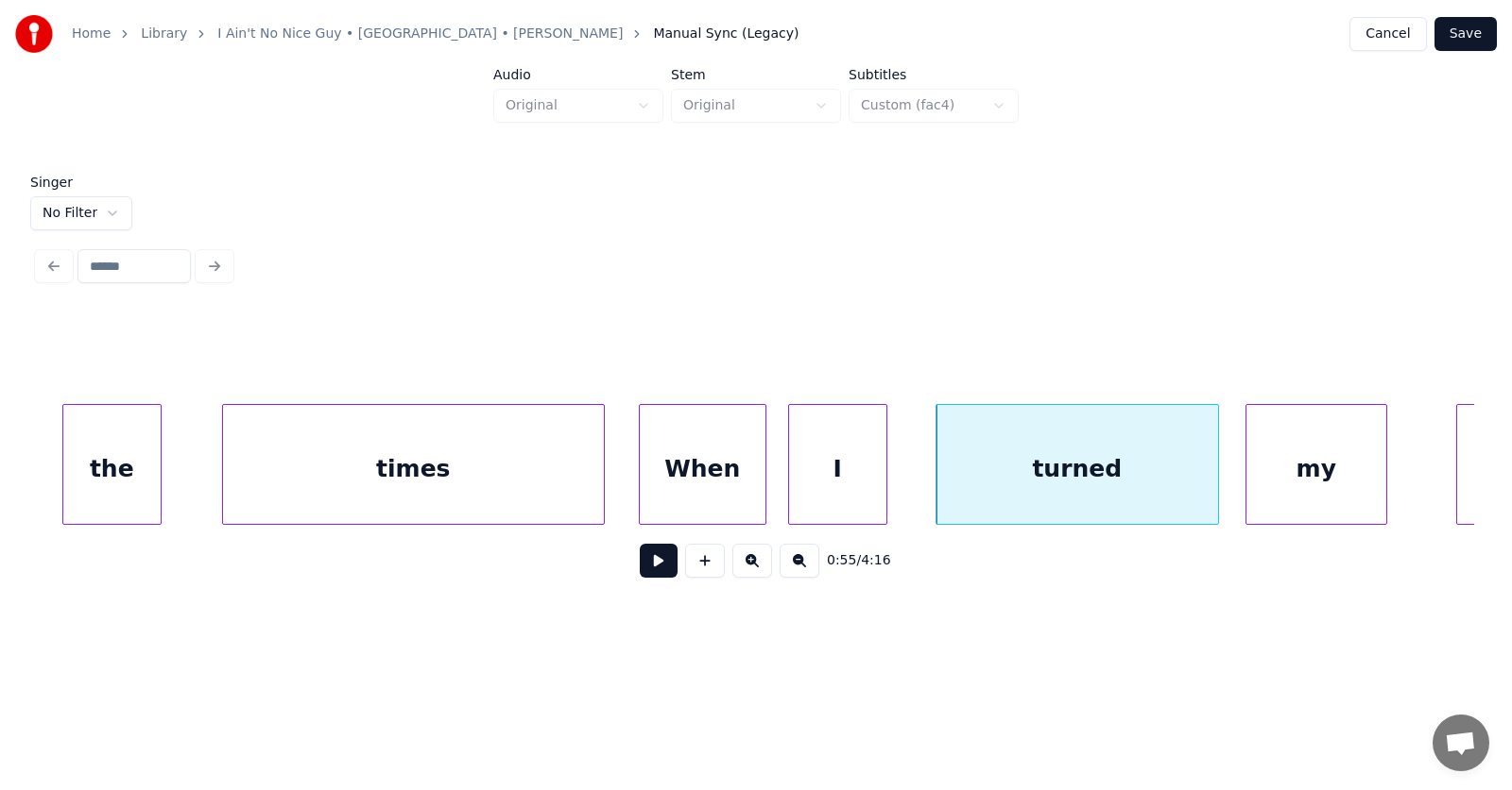
click at [1290, 476] on div "my" at bounding box center [1316, 469] width 140 height 128
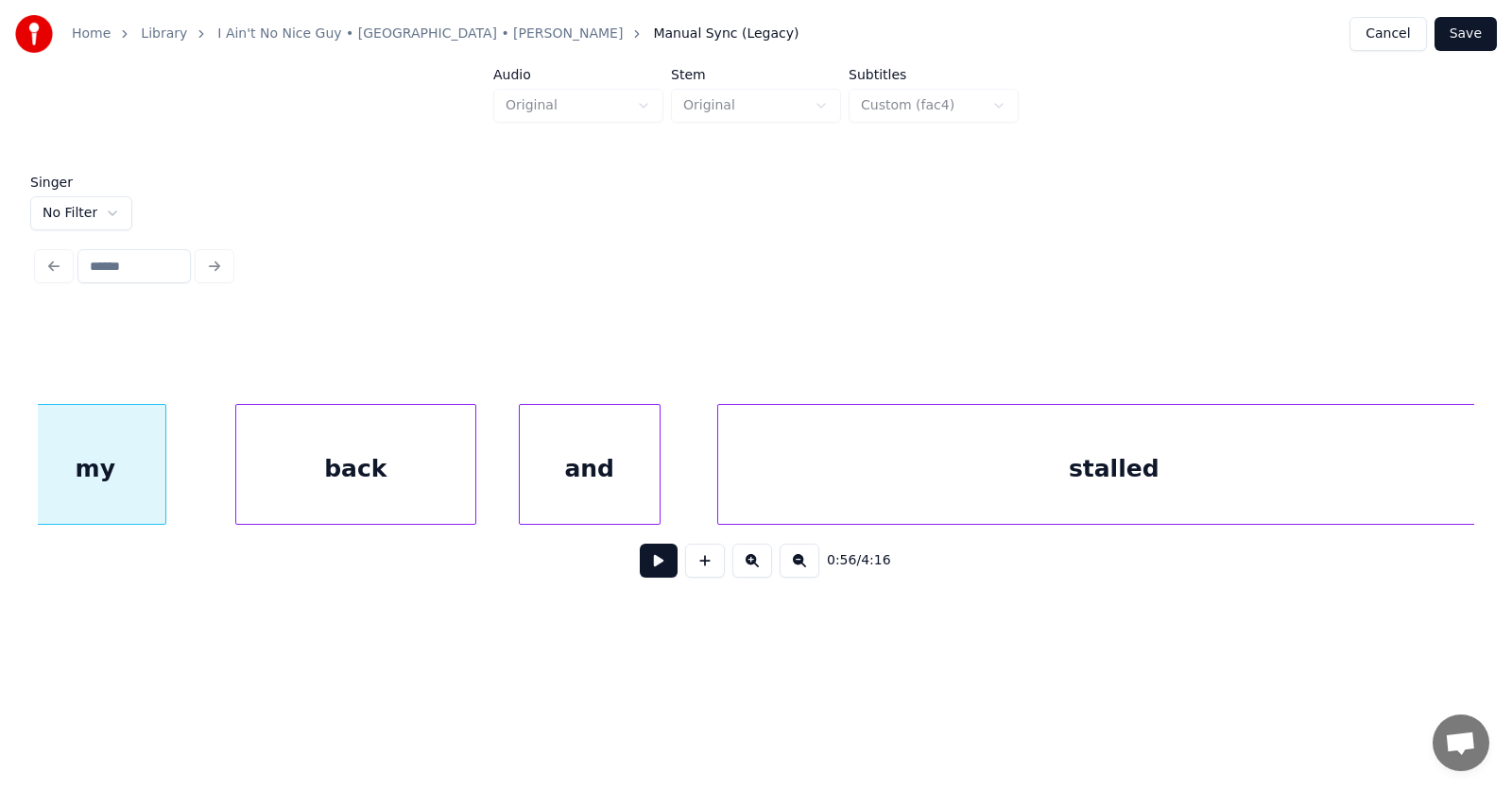
scroll to position [0, 40029]
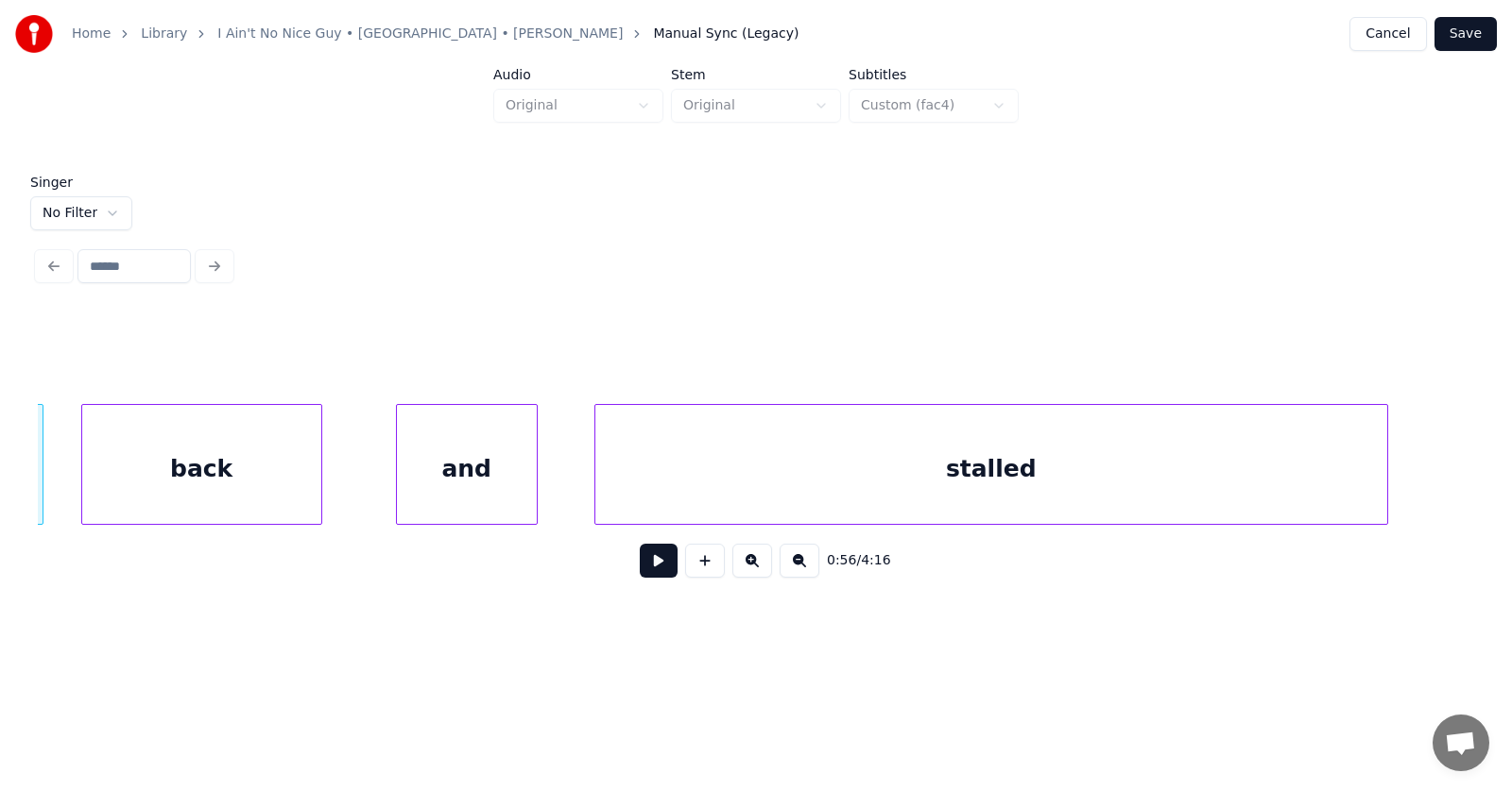
click at [256, 487] on div "back" at bounding box center [202, 469] width 239 height 128
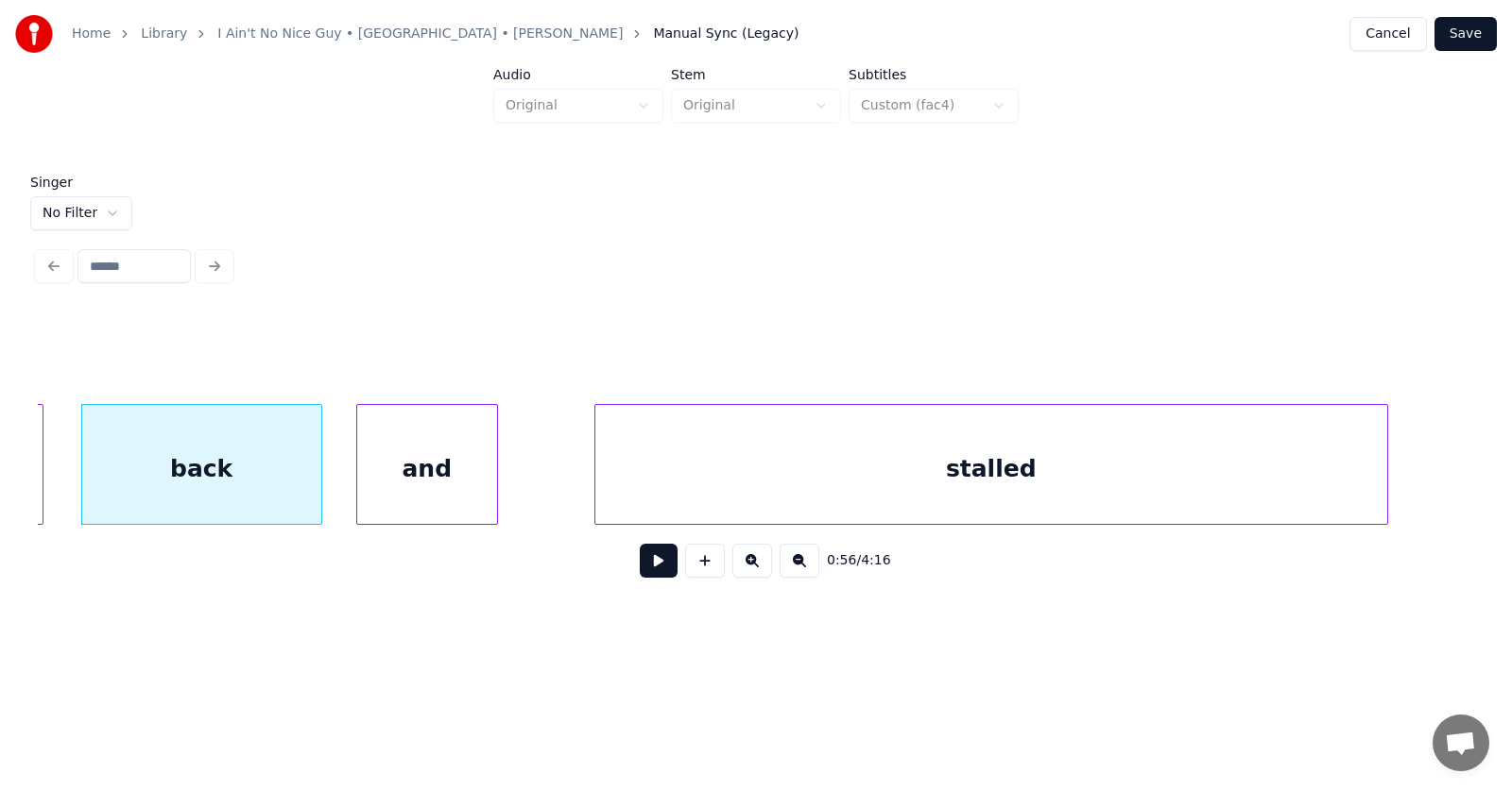
click at [398, 476] on div "and" at bounding box center [426, 469] width 140 height 128
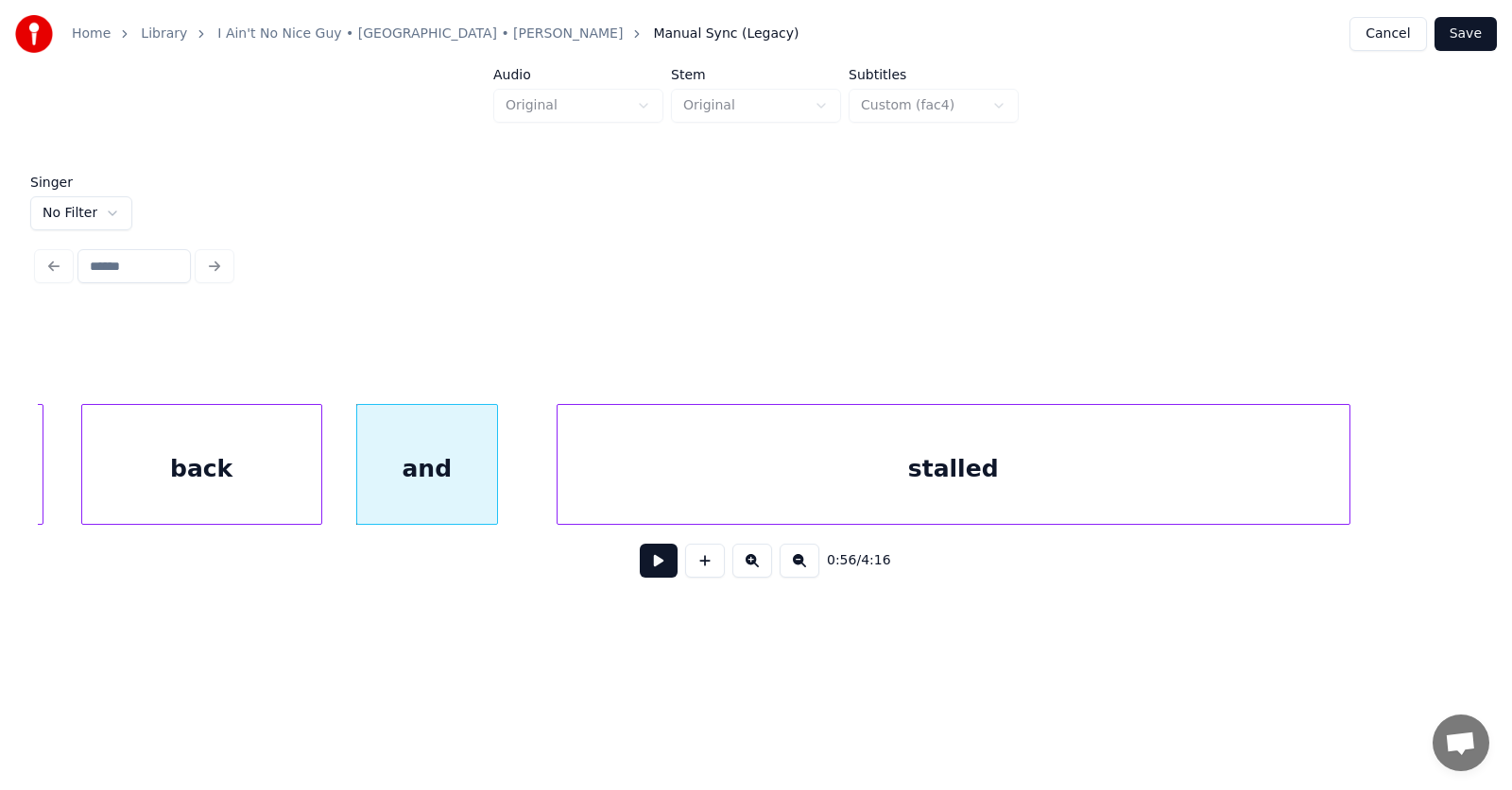
click at [706, 474] on div "stalled" at bounding box center [953, 469] width 791 height 128
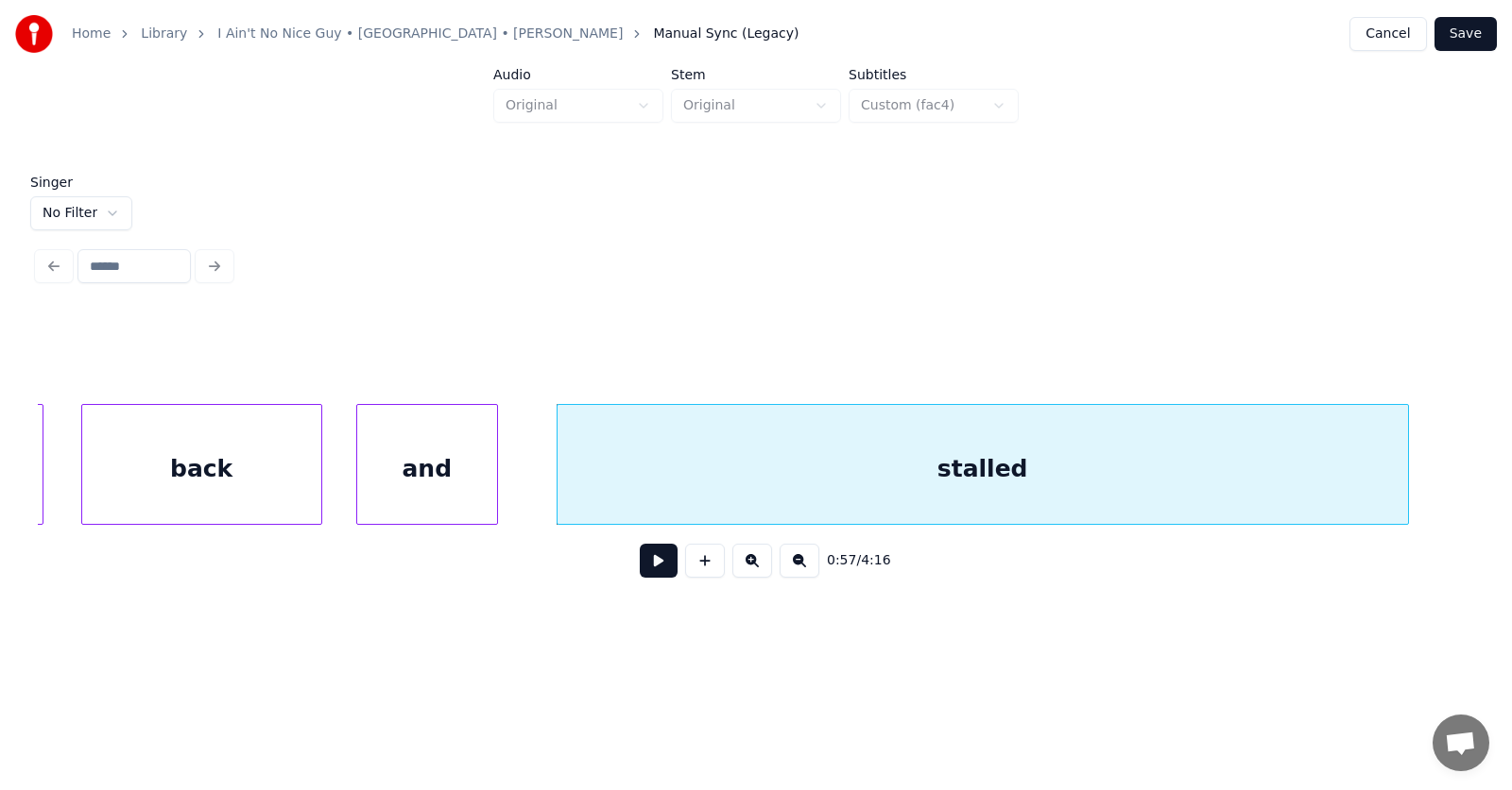
click at [1408, 472] on div at bounding box center [1405, 465] width 6 height 119
click at [655, 573] on button at bounding box center [658, 560] width 38 height 34
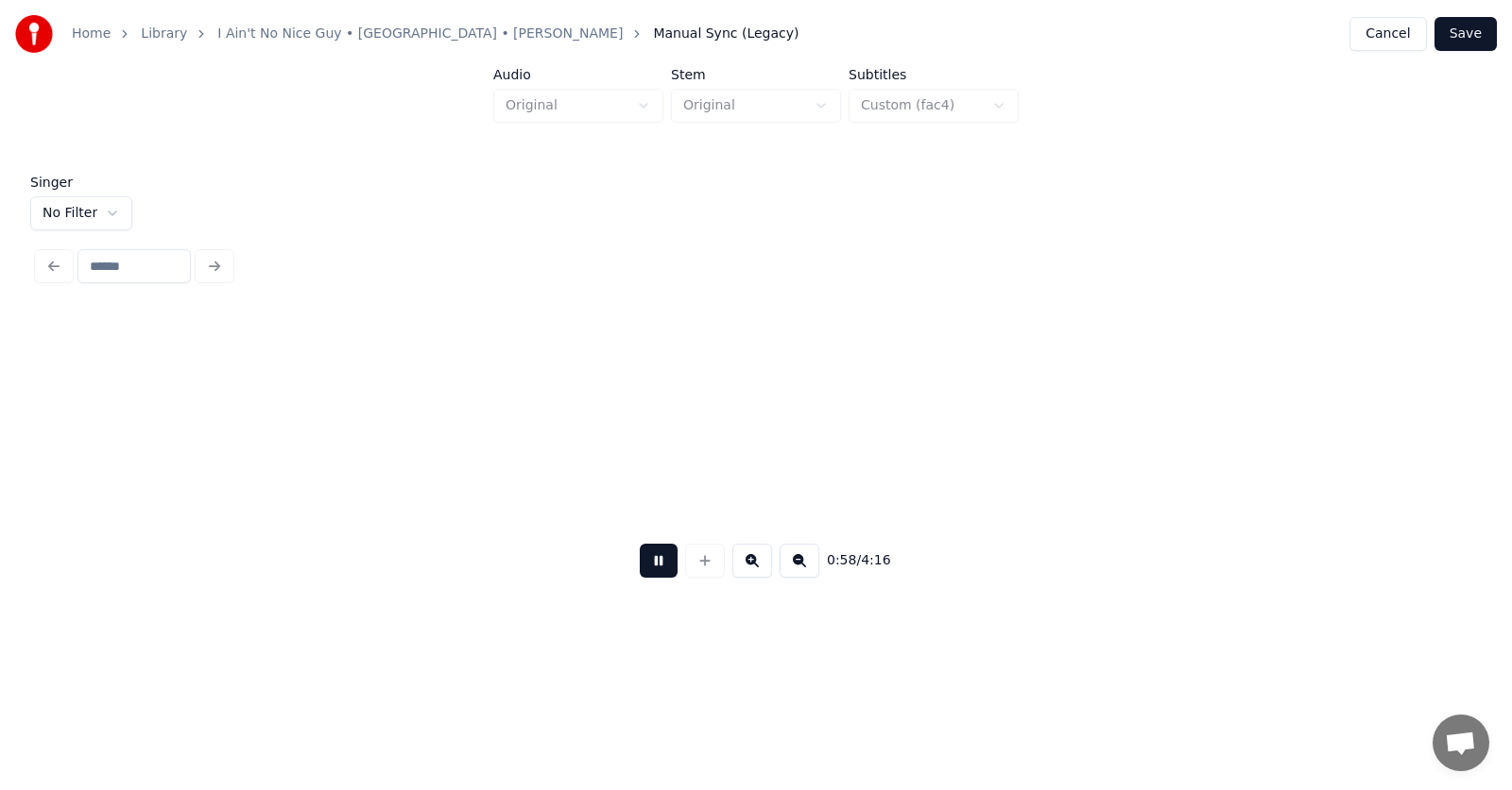
scroll to position [0, 41465]
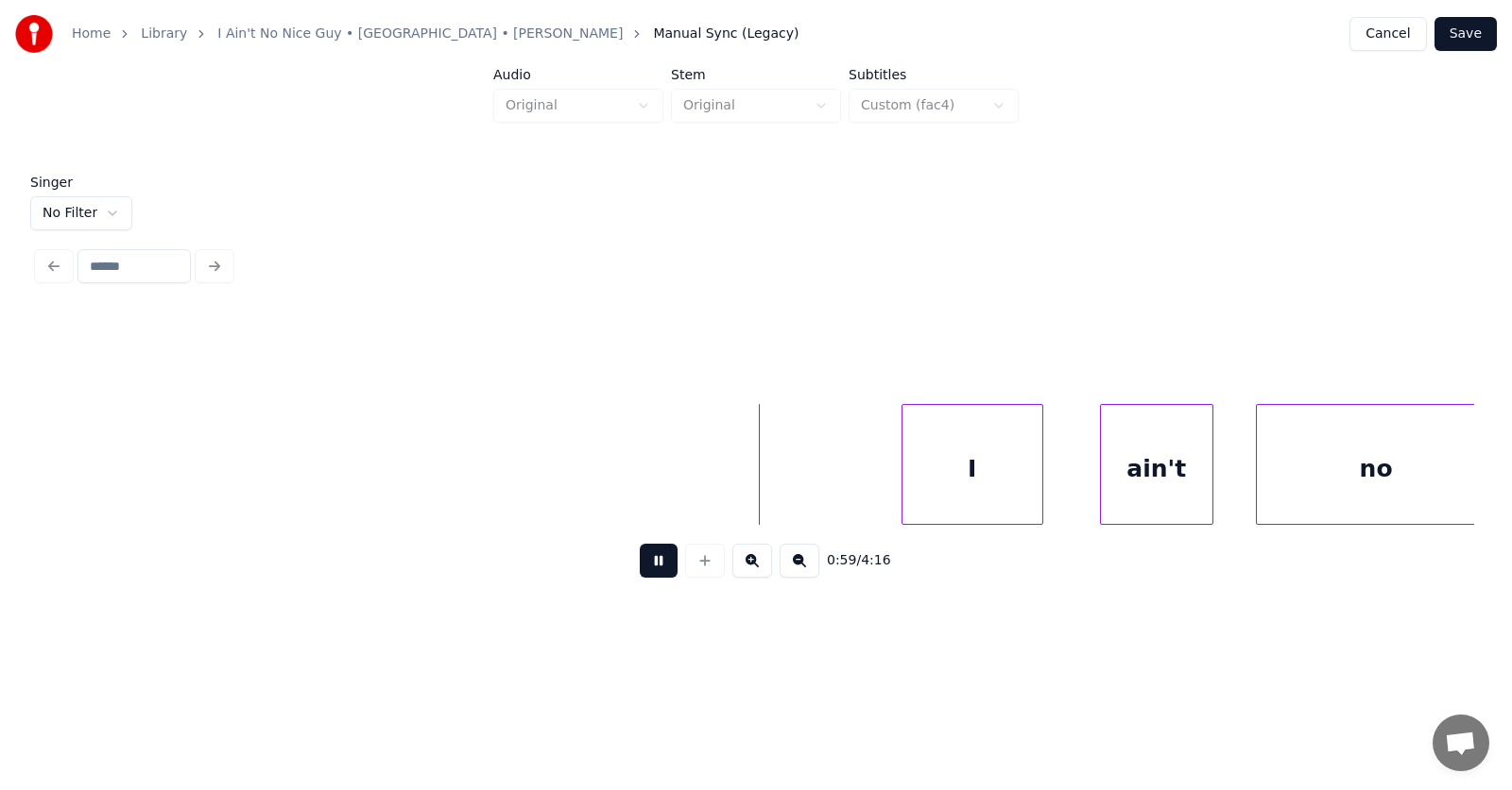
click at [658, 570] on button at bounding box center [658, 560] width 38 height 34
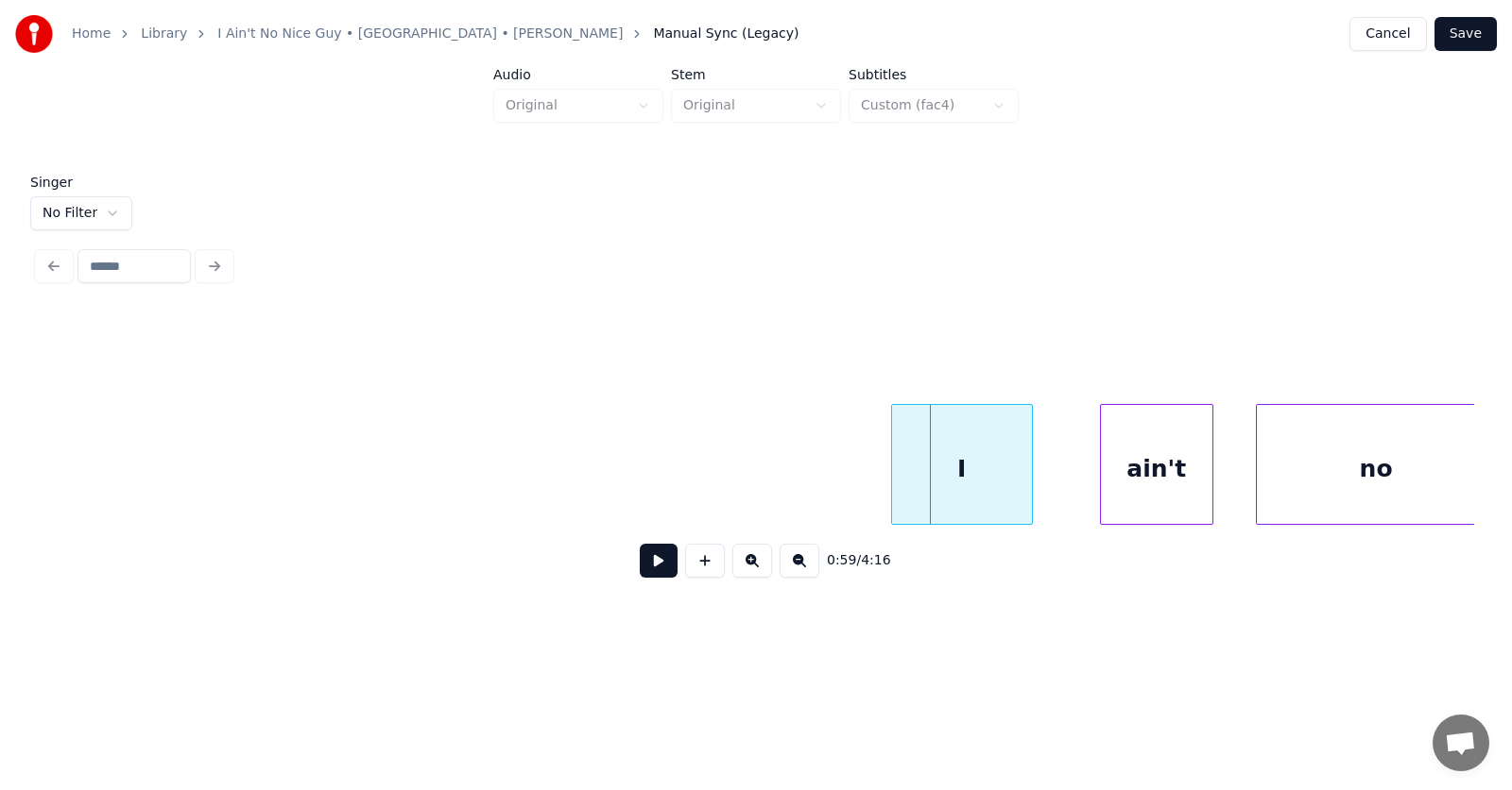
click at [922, 455] on div "I" at bounding box center [961, 469] width 140 height 128
click at [1123, 488] on div "ain't" at bounding box center [1123, 469] width 111 height 128
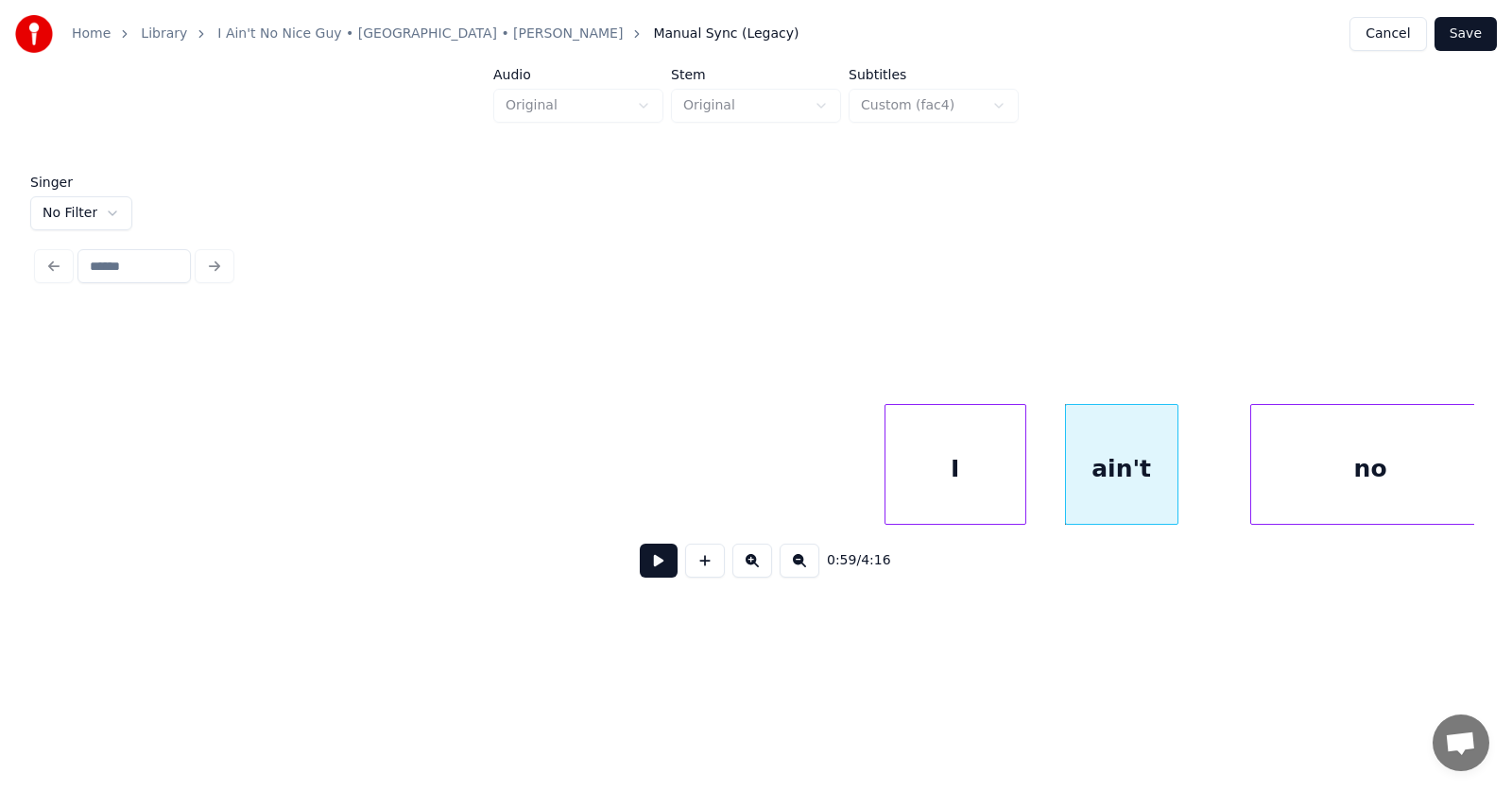
scroll to position [0, 41483]
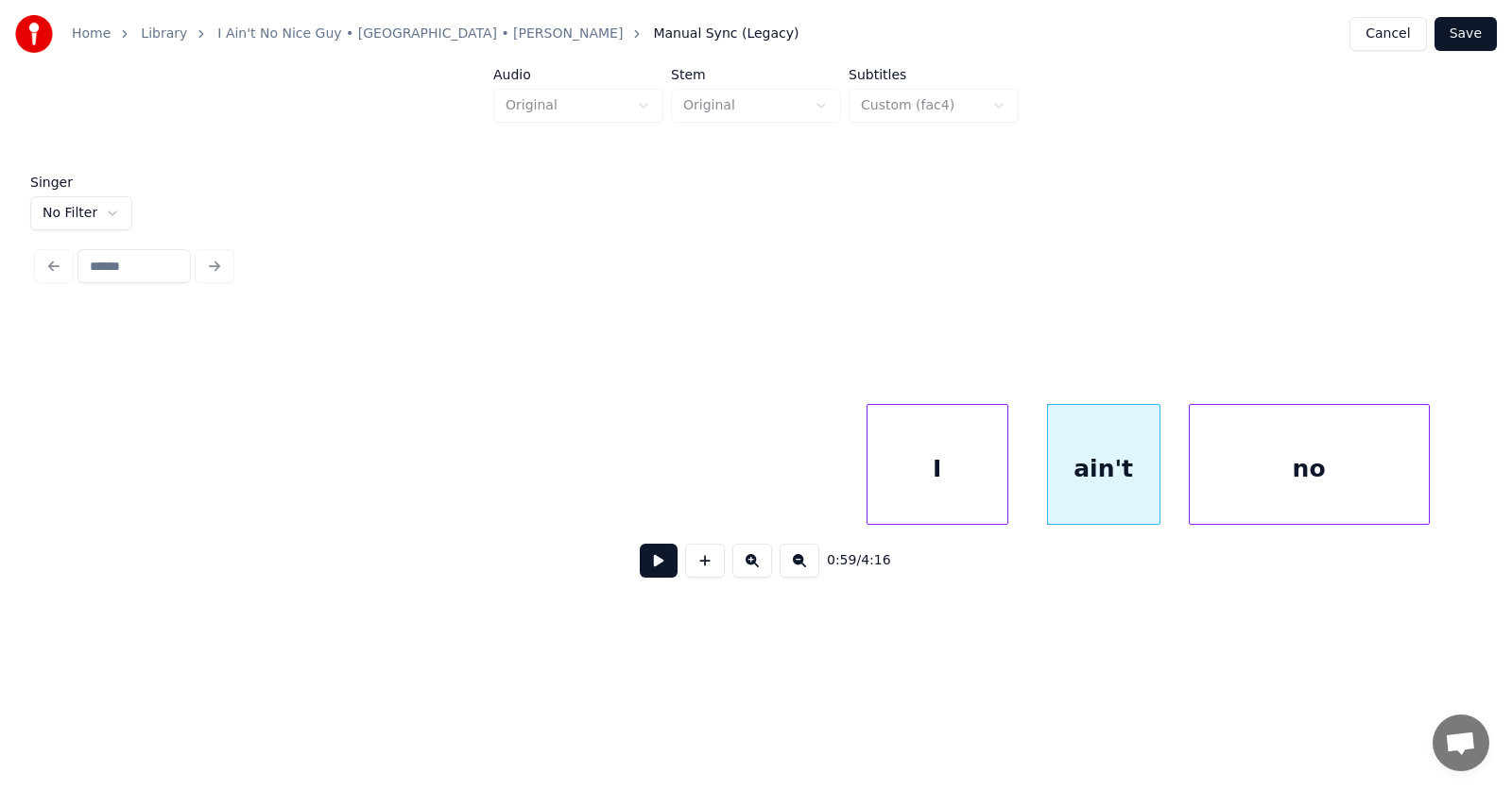
click at [1229, 484] on div "no" at bounding box center [1309, 469] width 239 height 128
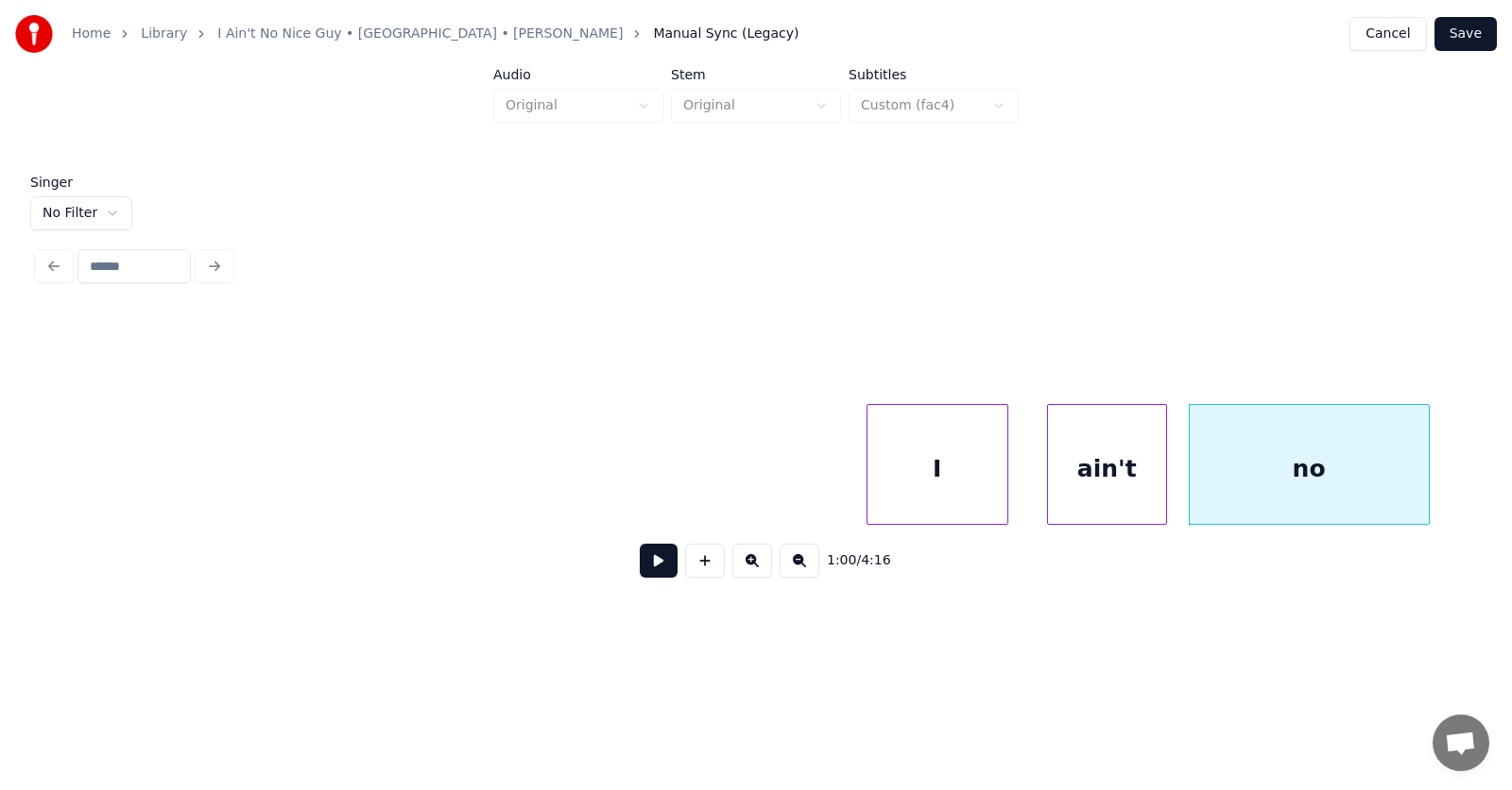
click at [1166, 482] on div at bounding box center [1163, 465] width 6 height 119
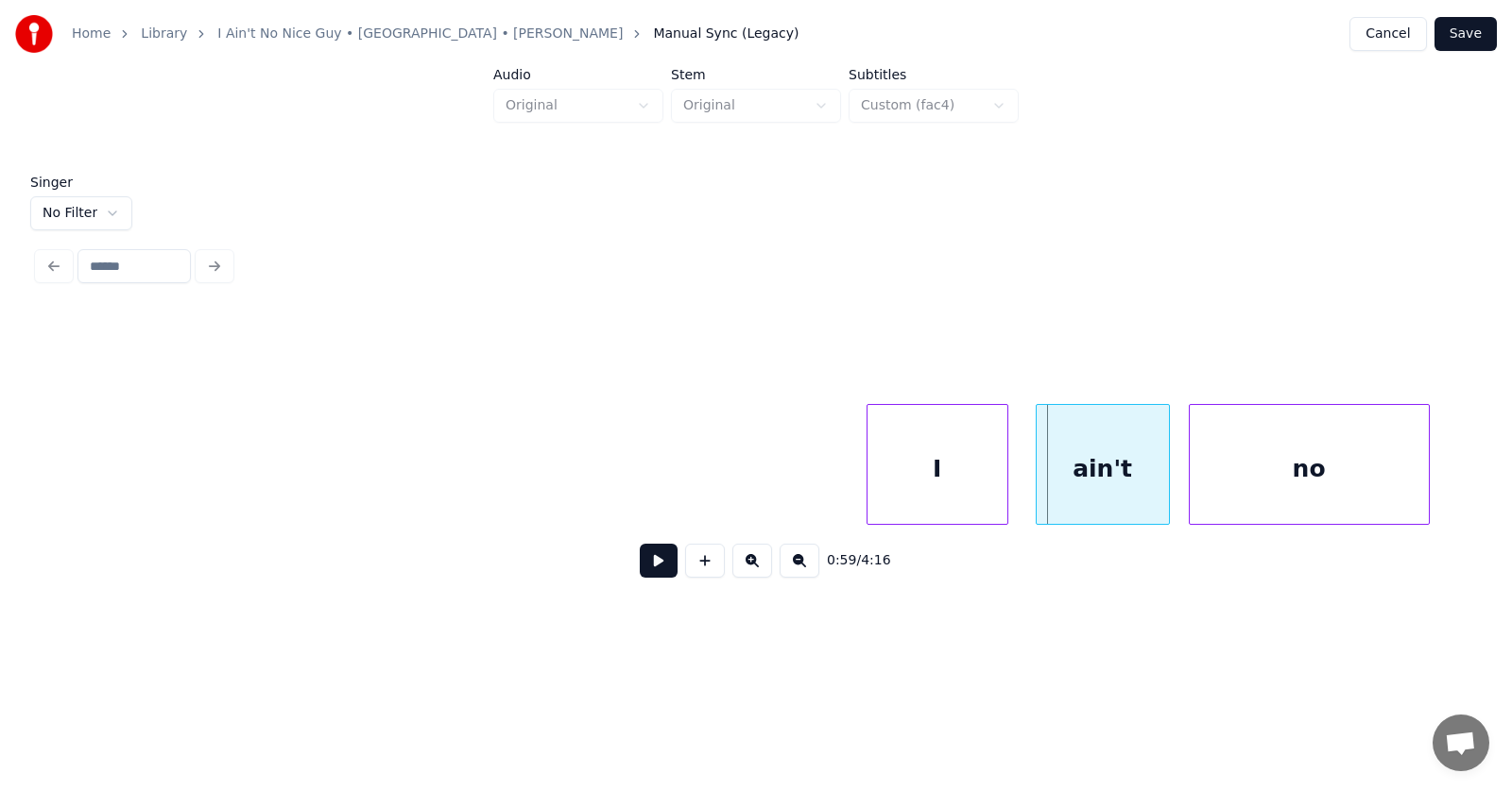
click at [1038, 488] on div at bounding box center [1040, 465] width 6 height 119
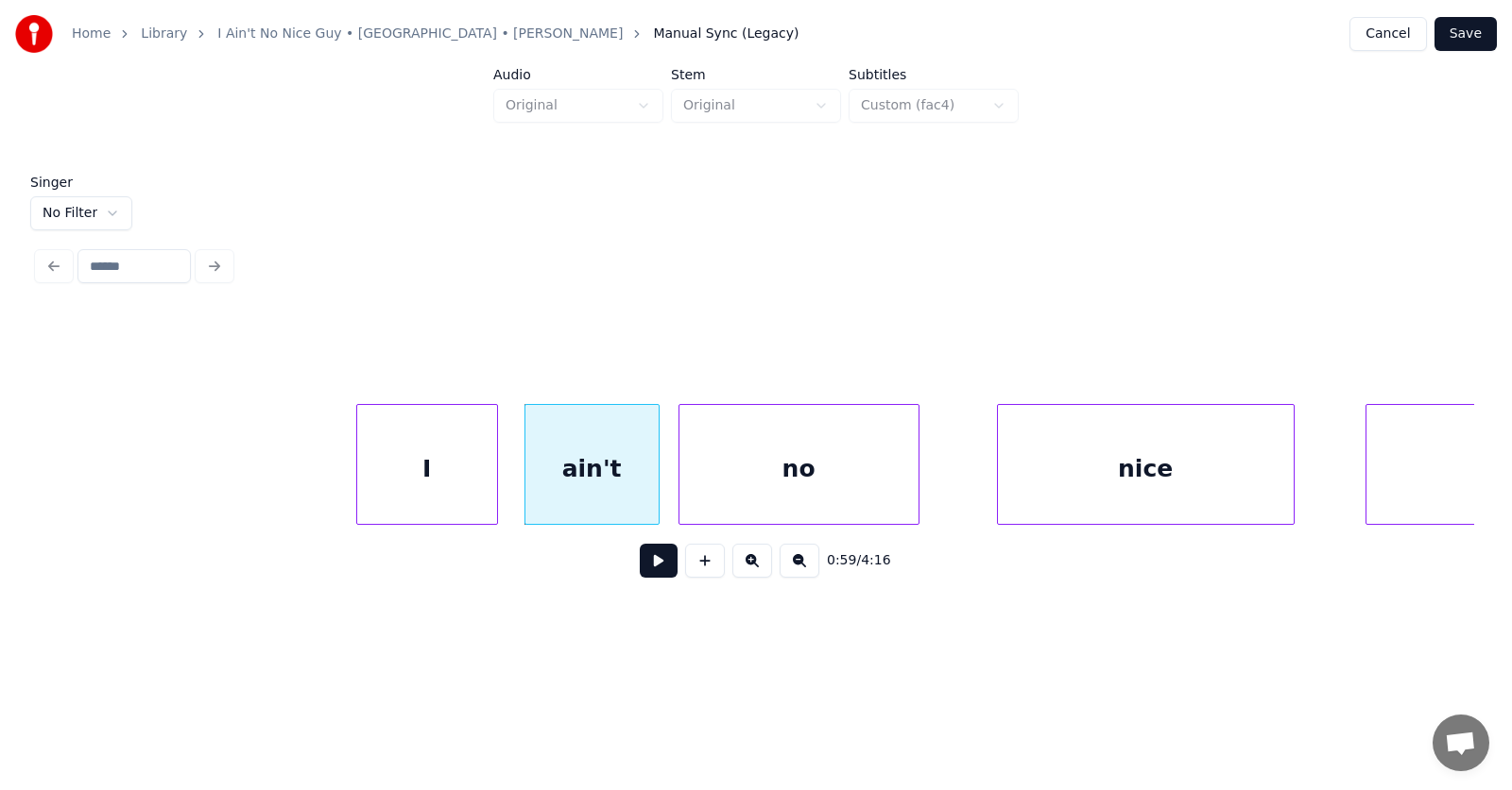
scroll to position [0, 42361]
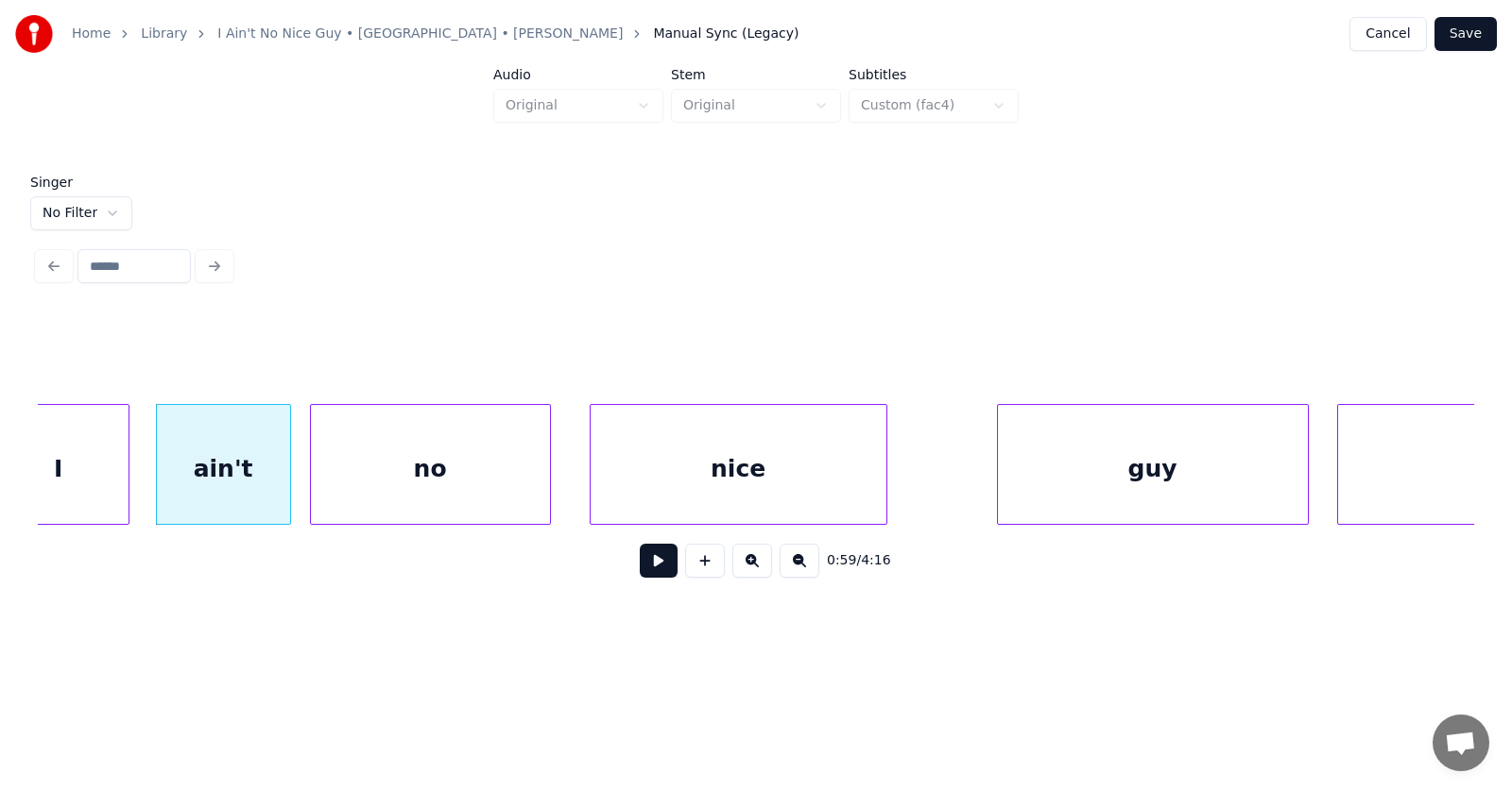
click at [668, 474] on div "nice" at bounding box center [738, 469] width 295 height 128
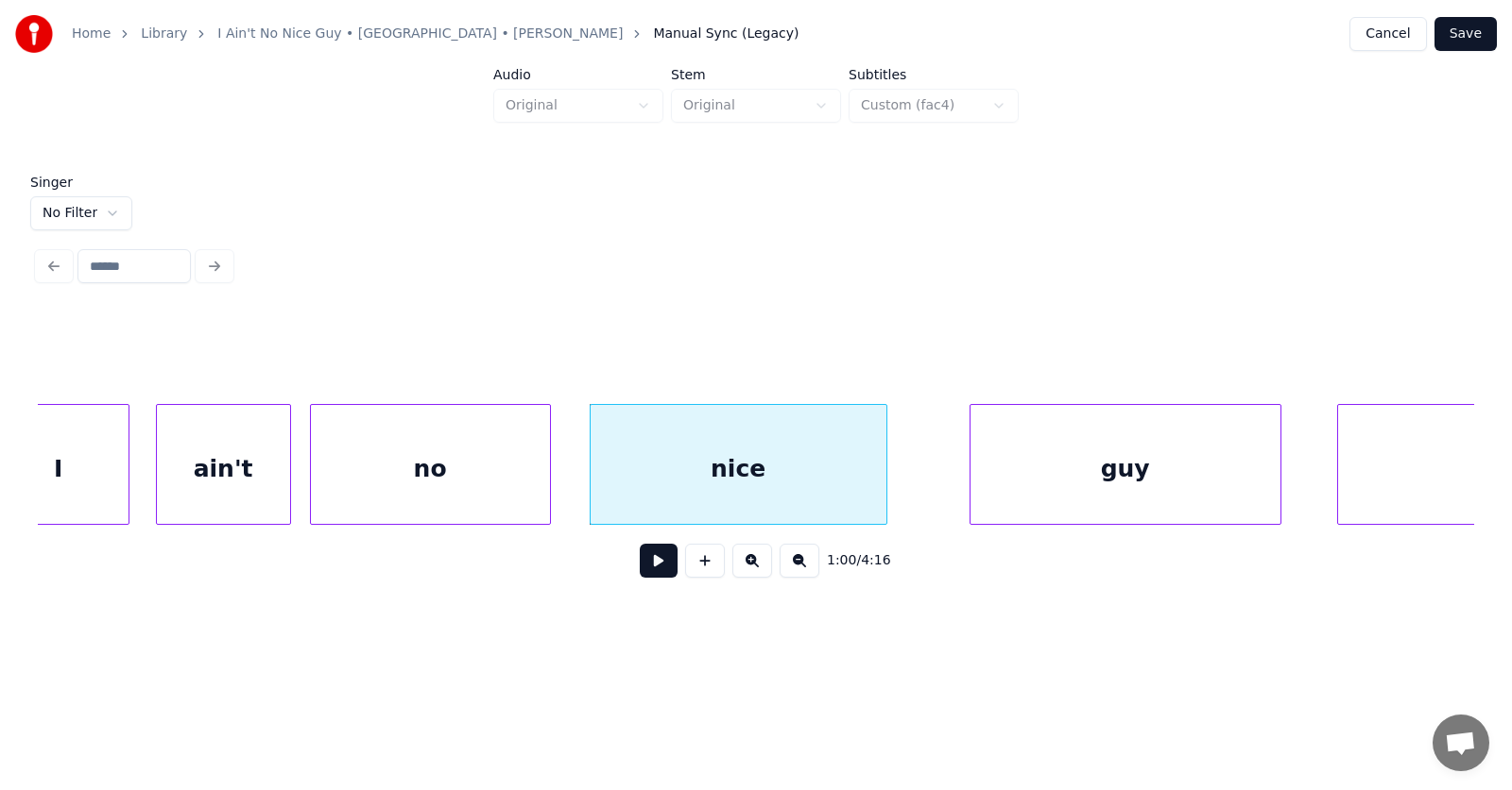
click at [994, 483] on div "guy" at bounding box center [1125, 469] width 310 height 128
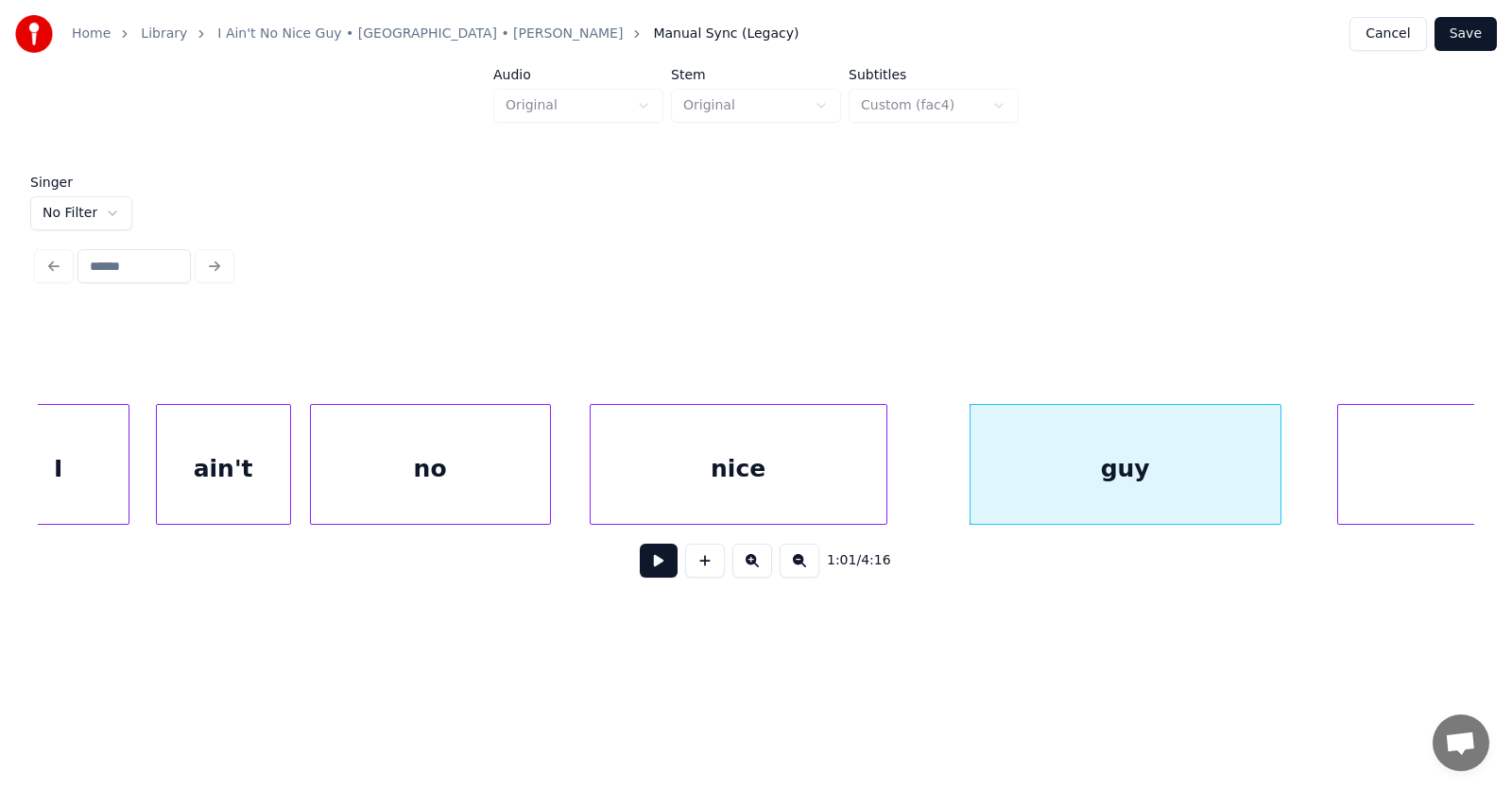
scroll to position [0, 42615]
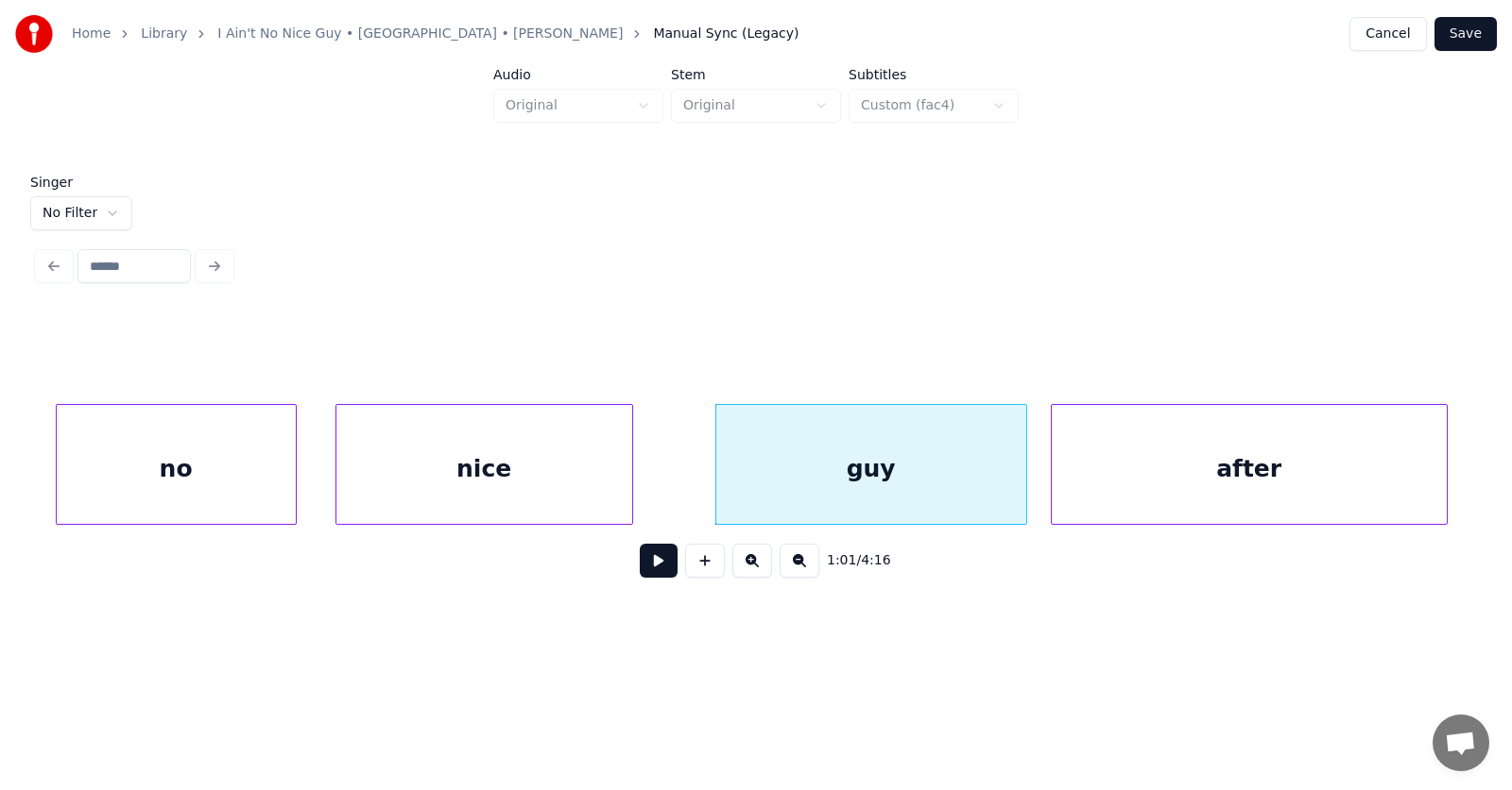
click at [1325, 474] on div "after" at bounding box center [1249, 469] width 395 height 128
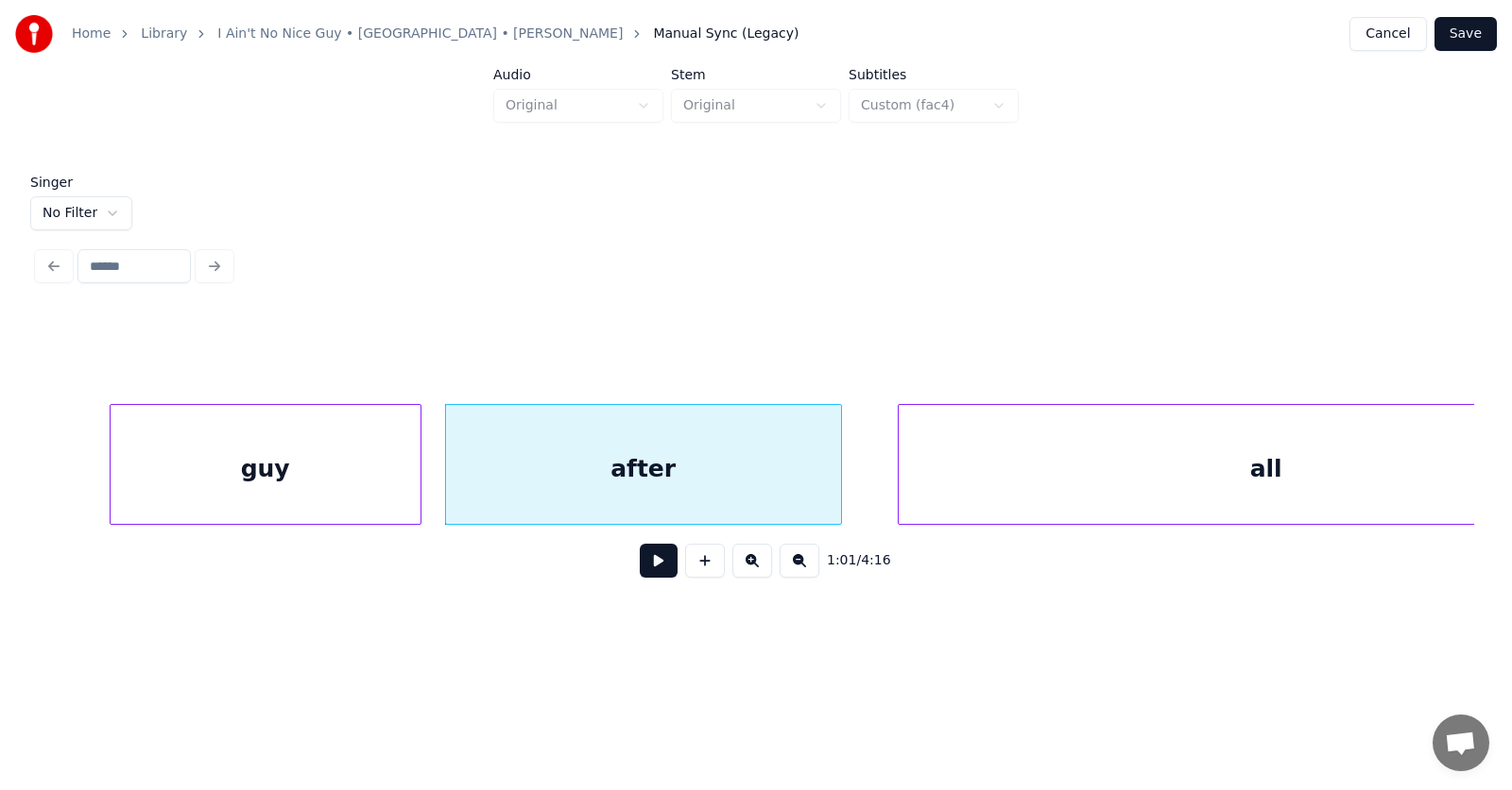
scroll to position [0, 43382]
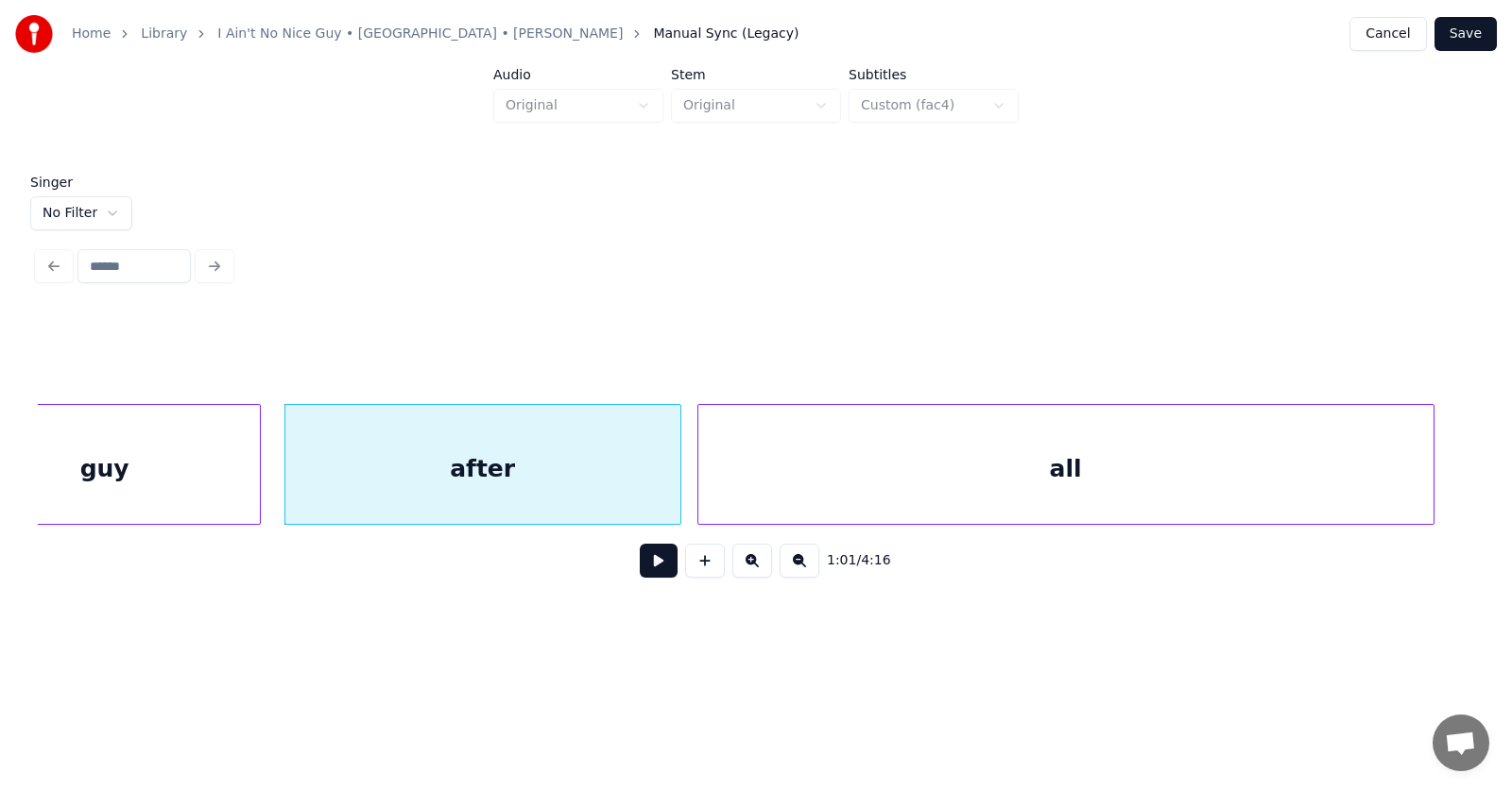
click at [1053, 497] on div "all" at bounding box center [1065, 469] width 735 height 128
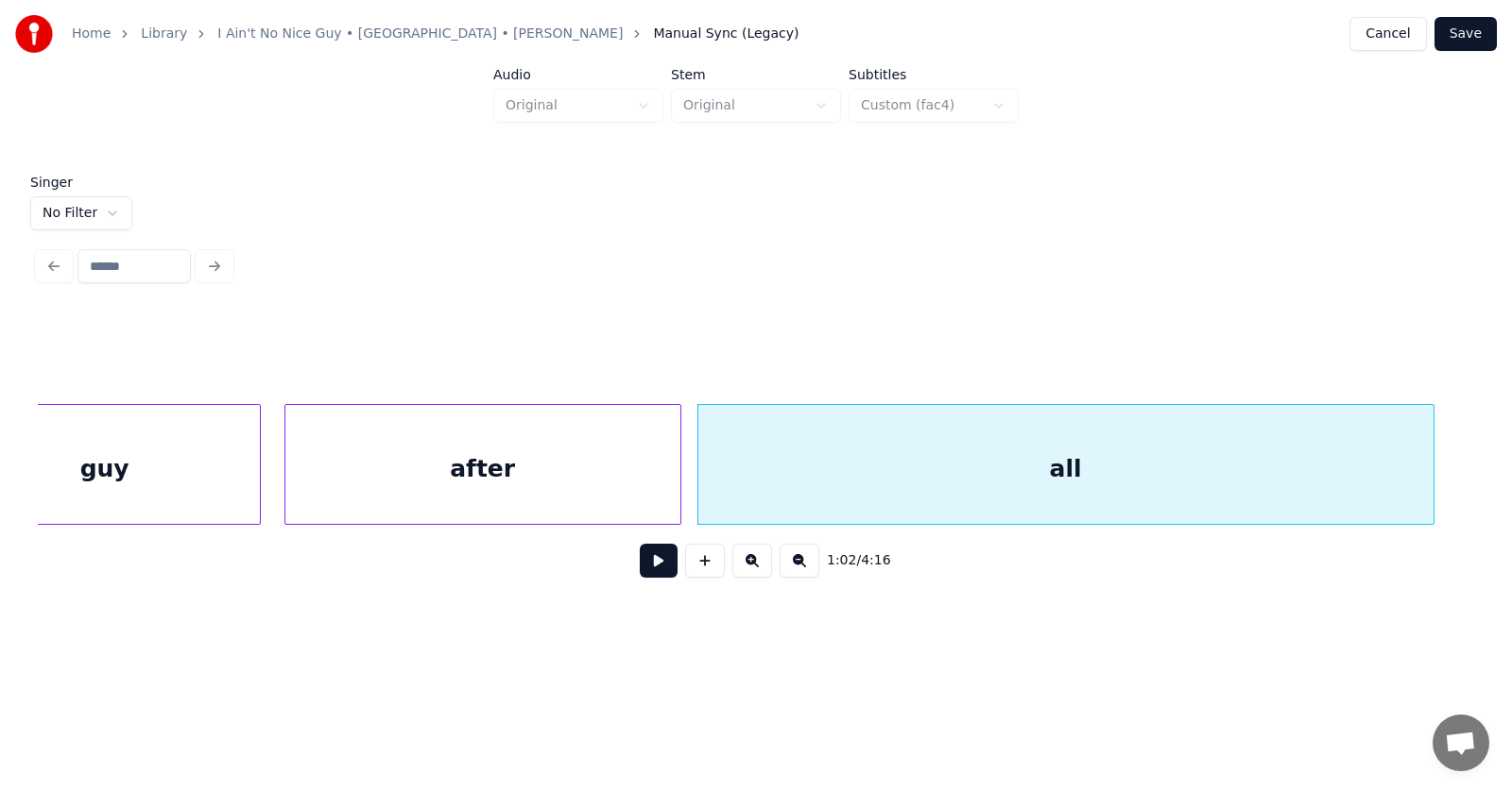
click at [643, 574] on button at bounding box center [658, 560] width 38 height 34
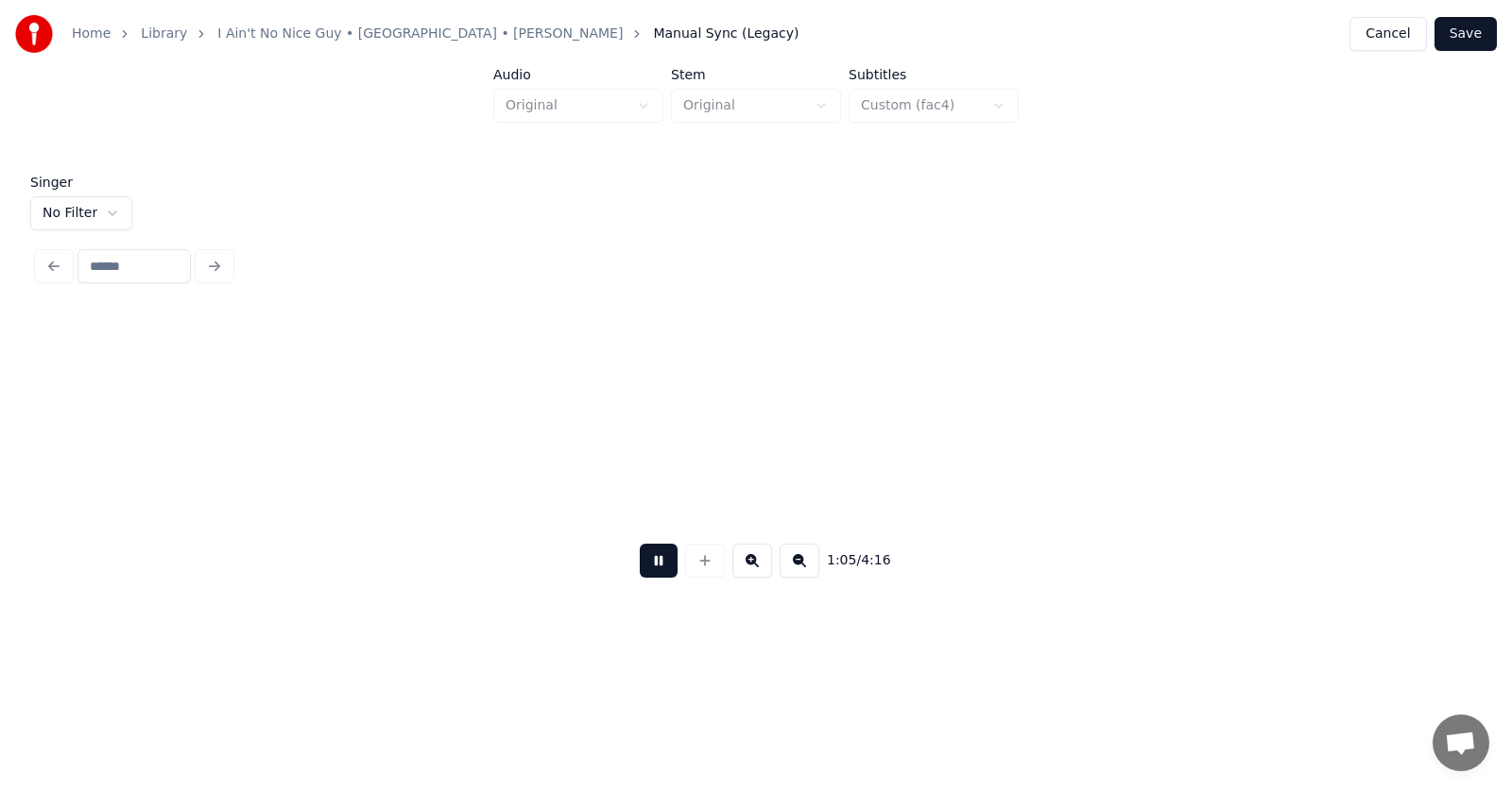
scroll to position [0, 46261]
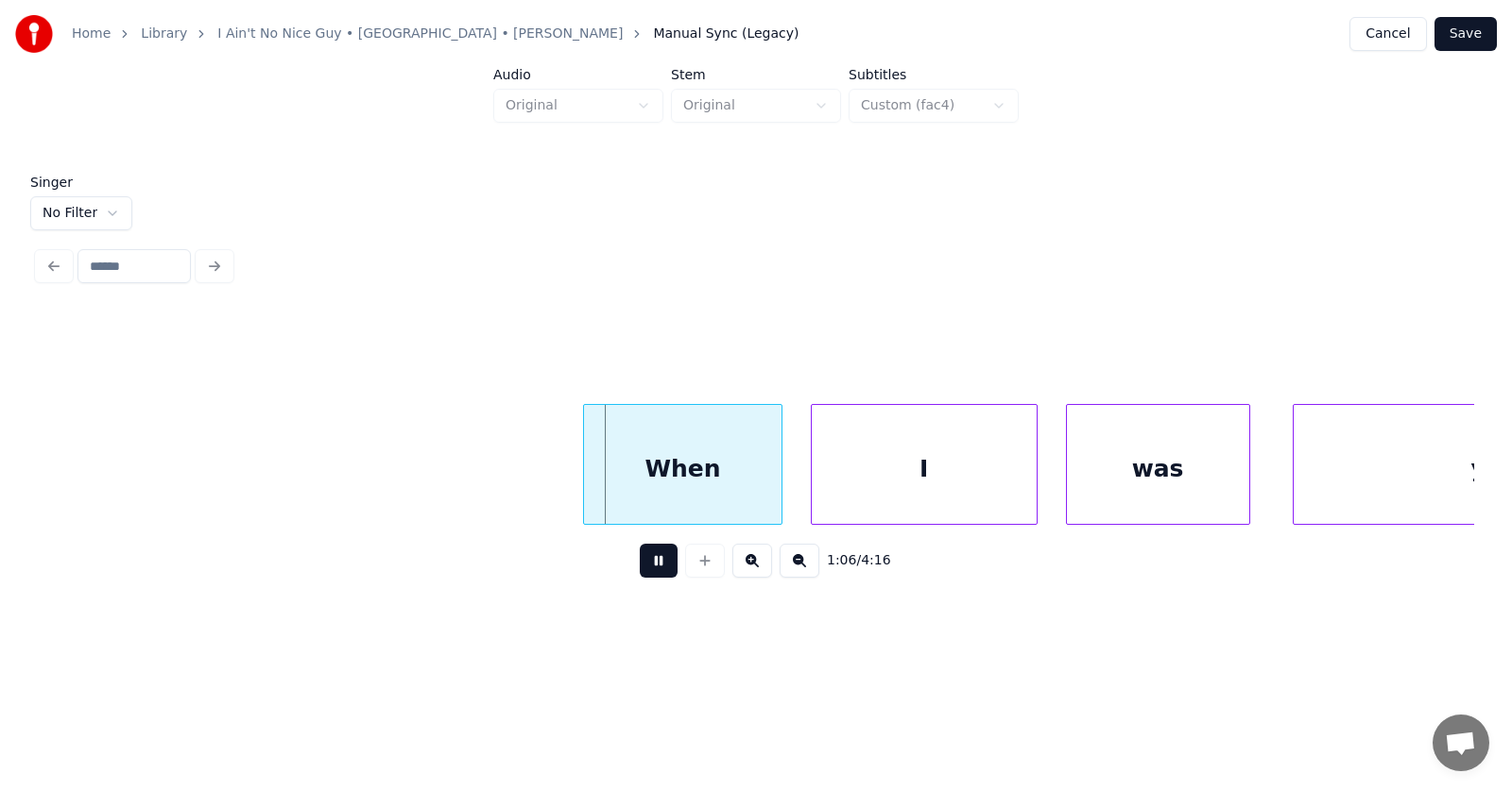
click at [650, 576] on button at bounding box center [658, 560] width 38 height 34
click at [730, 488] on div "When" at bounding box center [669, 469] width 197 height 128
click at [566, 482] on div at bounding box center [566, 465] width 6 height 119
click at [898, 476] on div "I" at bounding box center [902, 469] width 225 height 128
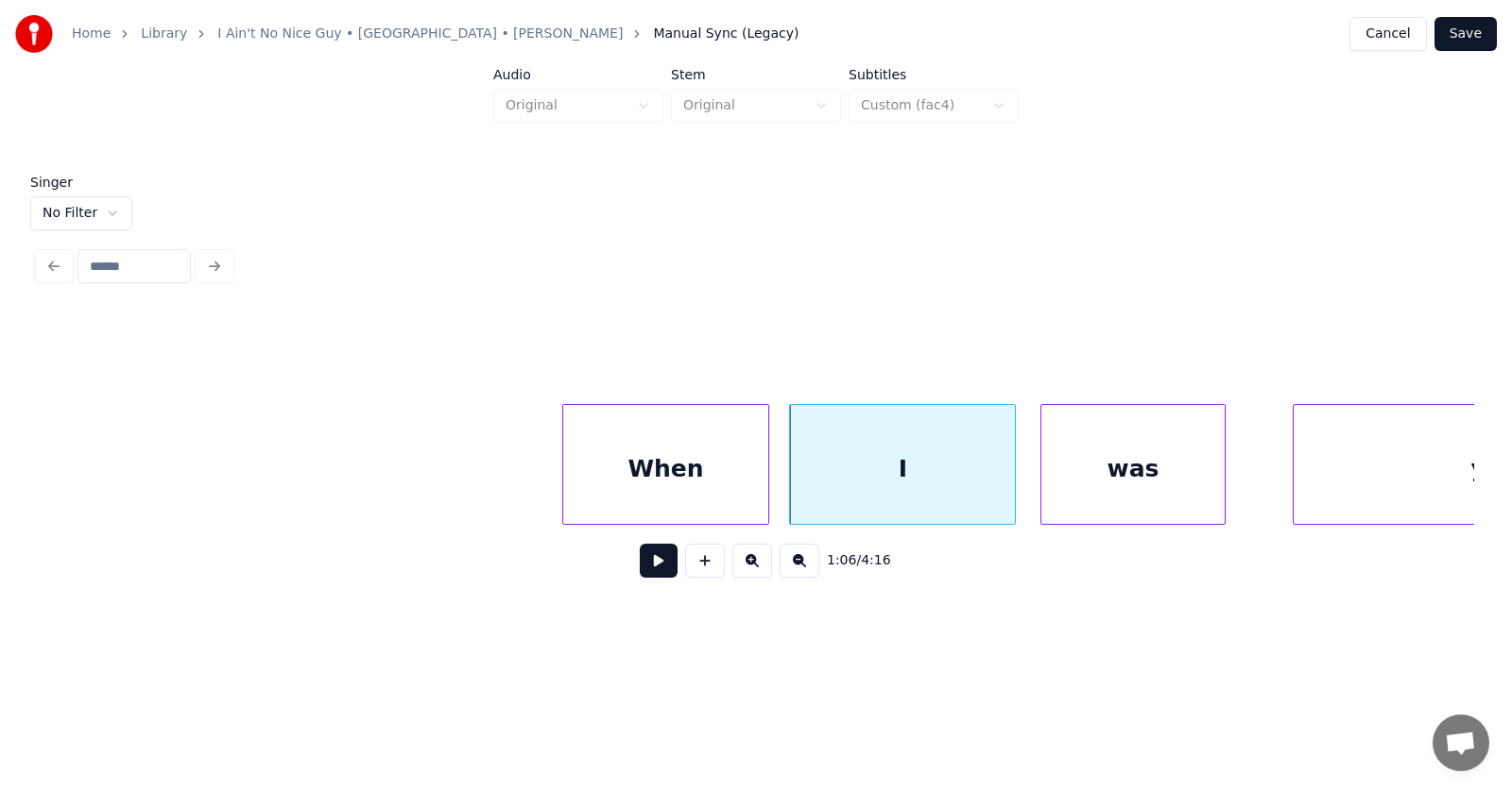
click at [1102, 474] on div "was" at bounding box center [1131, 469] width 182 height 128
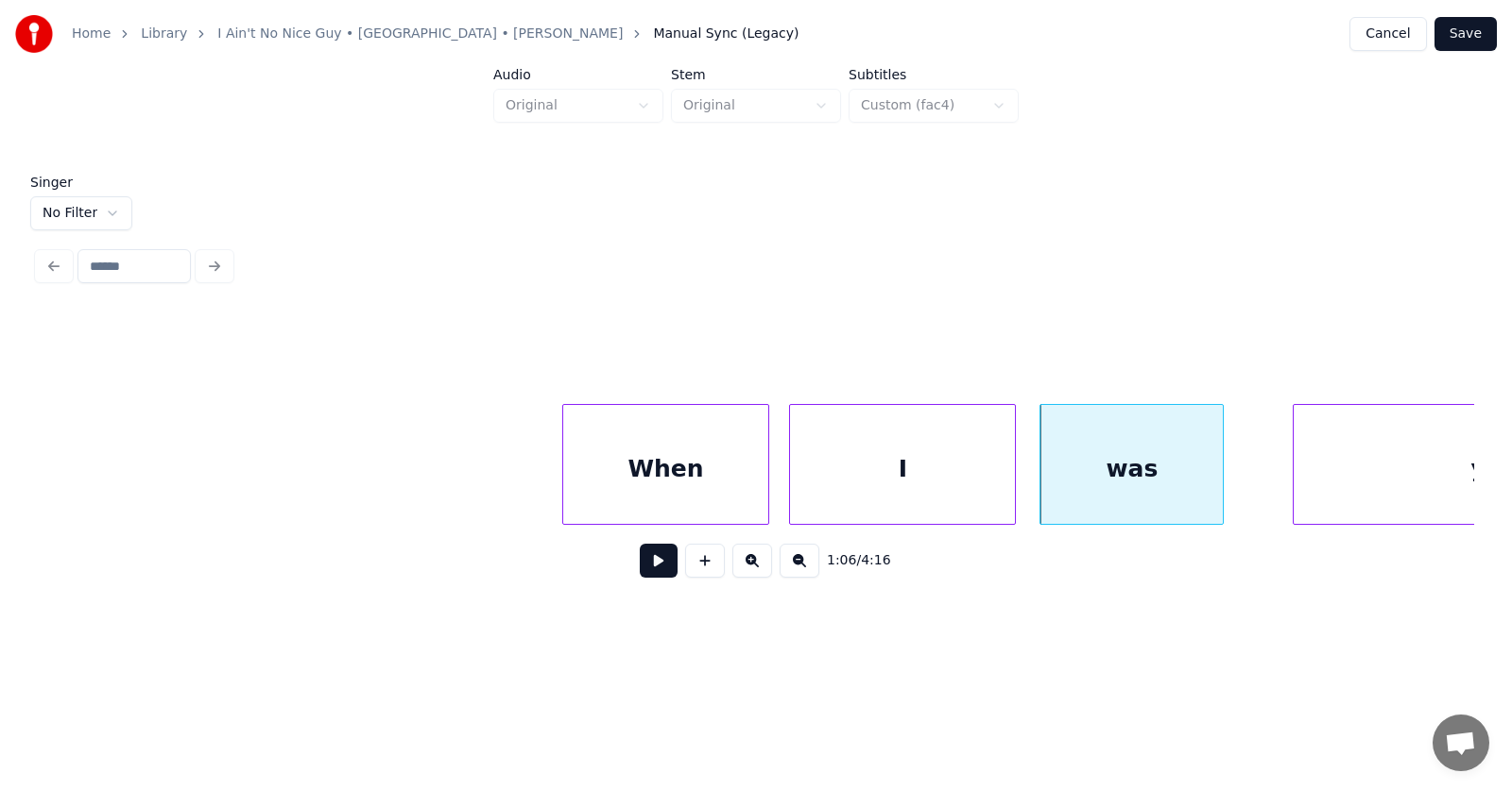
scroll to position [0, 46513]
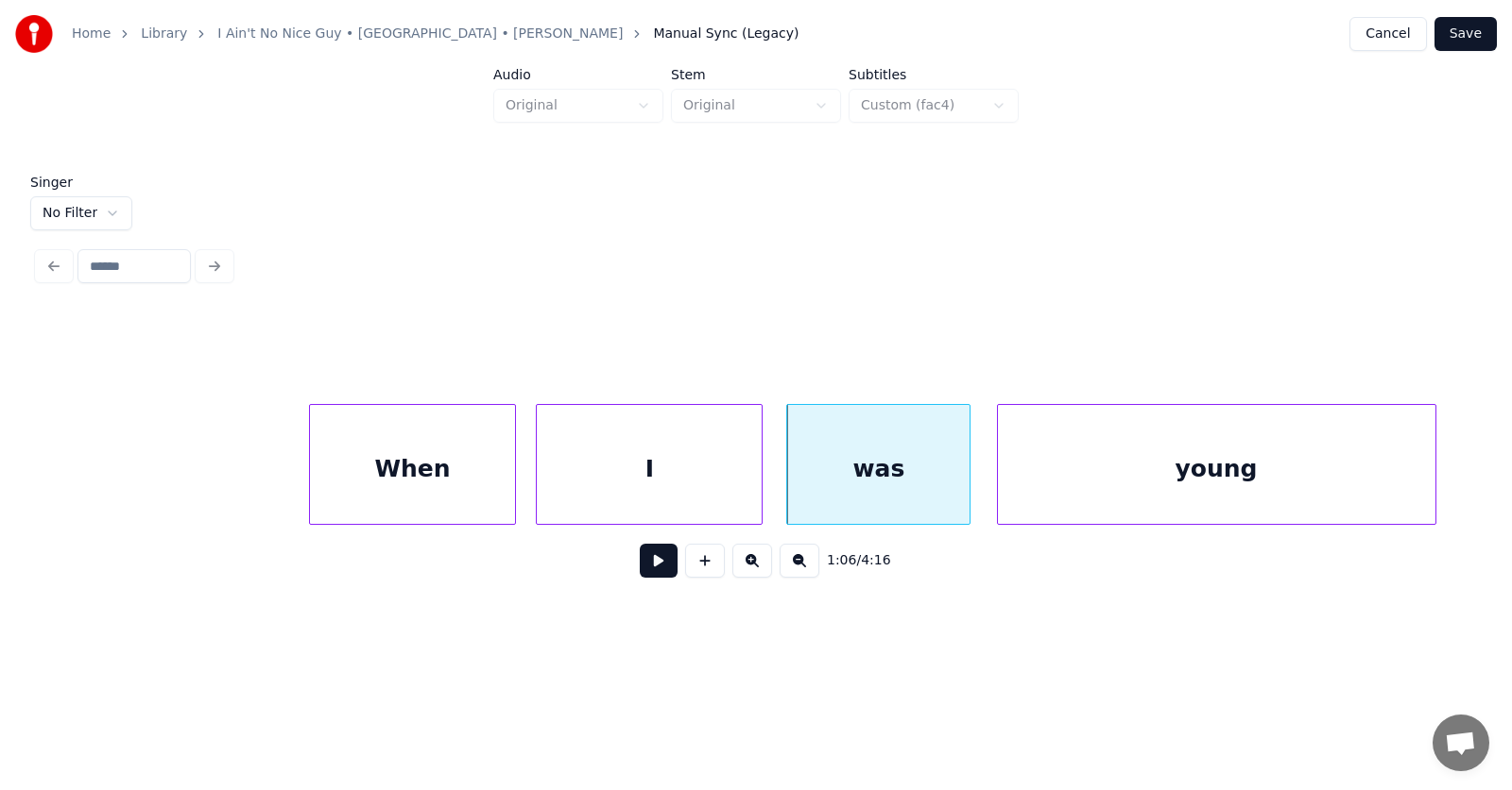
click at [1321, 462] on div "young" at bounding box center [1217, 469] width 437 height 128
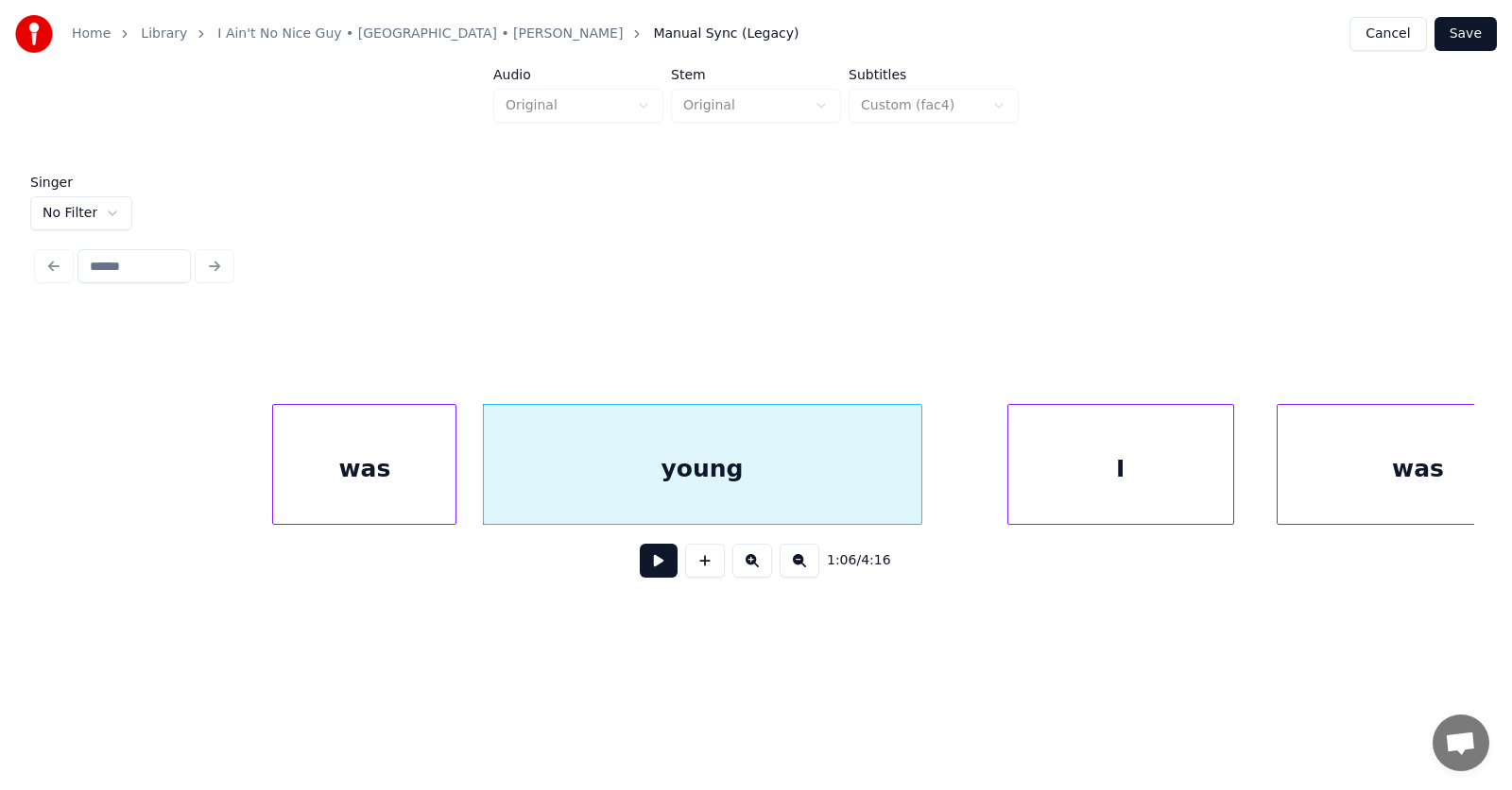
scroll to position [0, 47518]
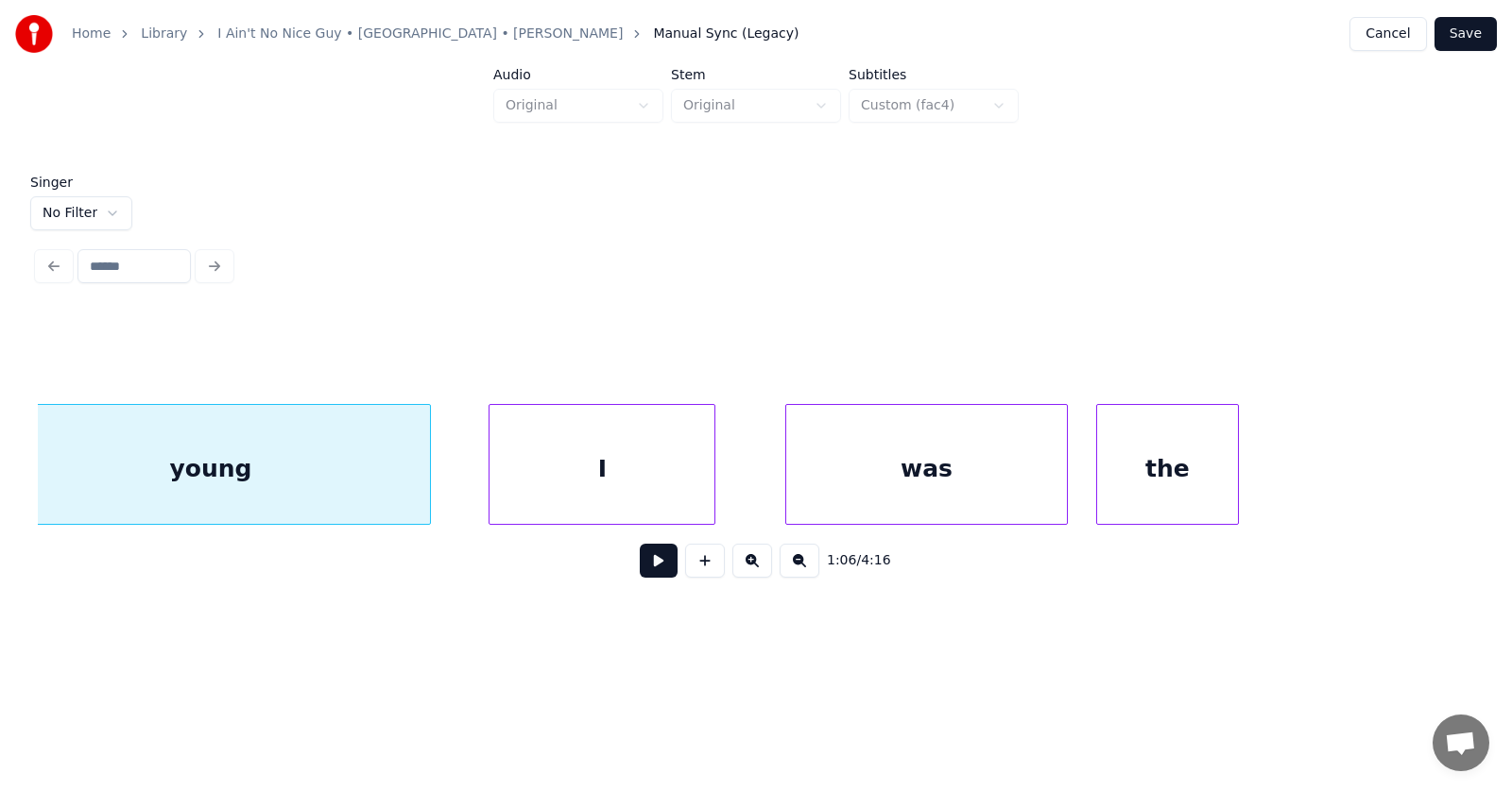
click at [593, 496] on div "I" at bounding box center [601, 469] width 225 height 128
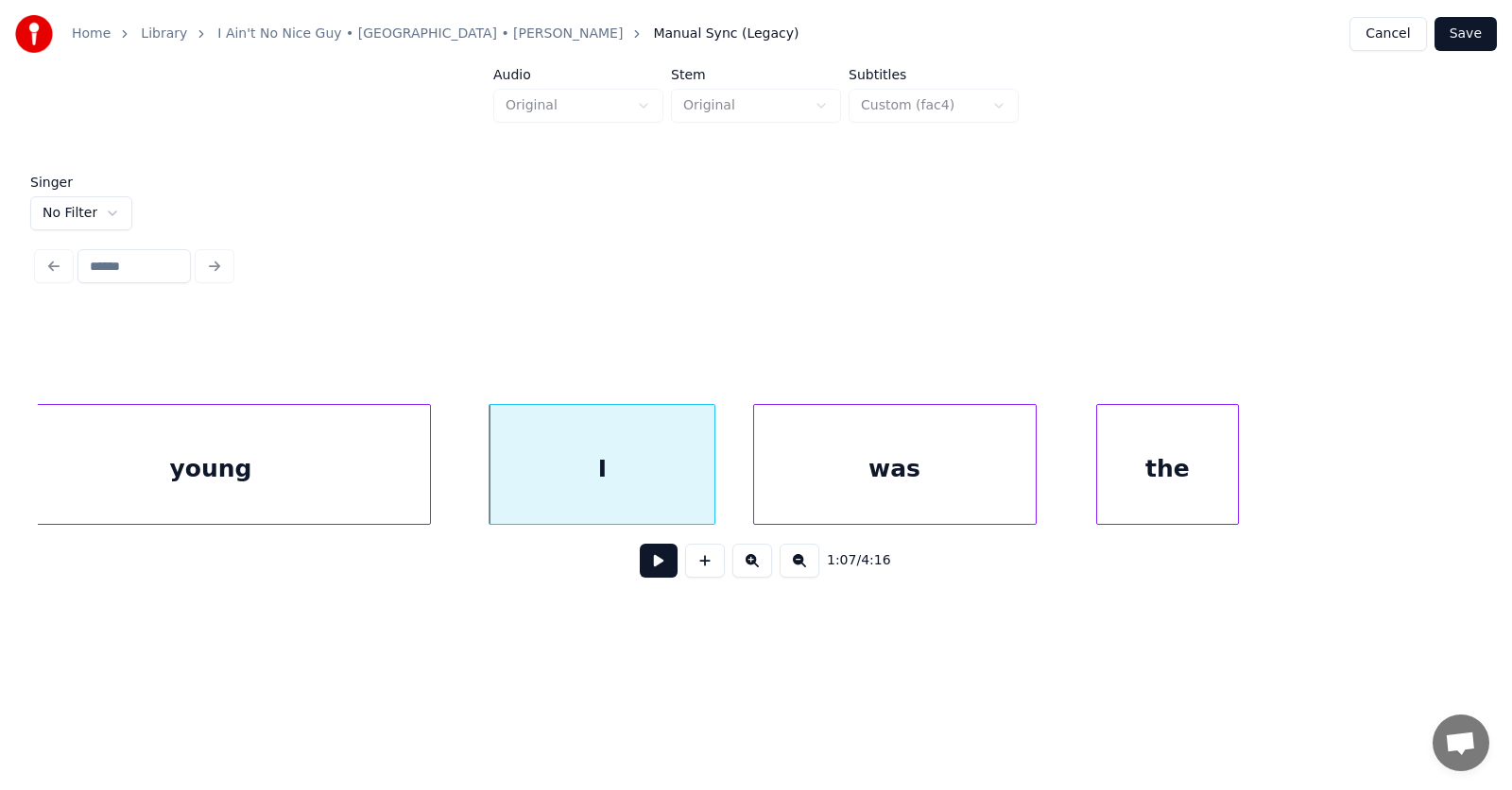
click at [850, 482] on div "was" at bounding box center [894, 469] width 281 height 128
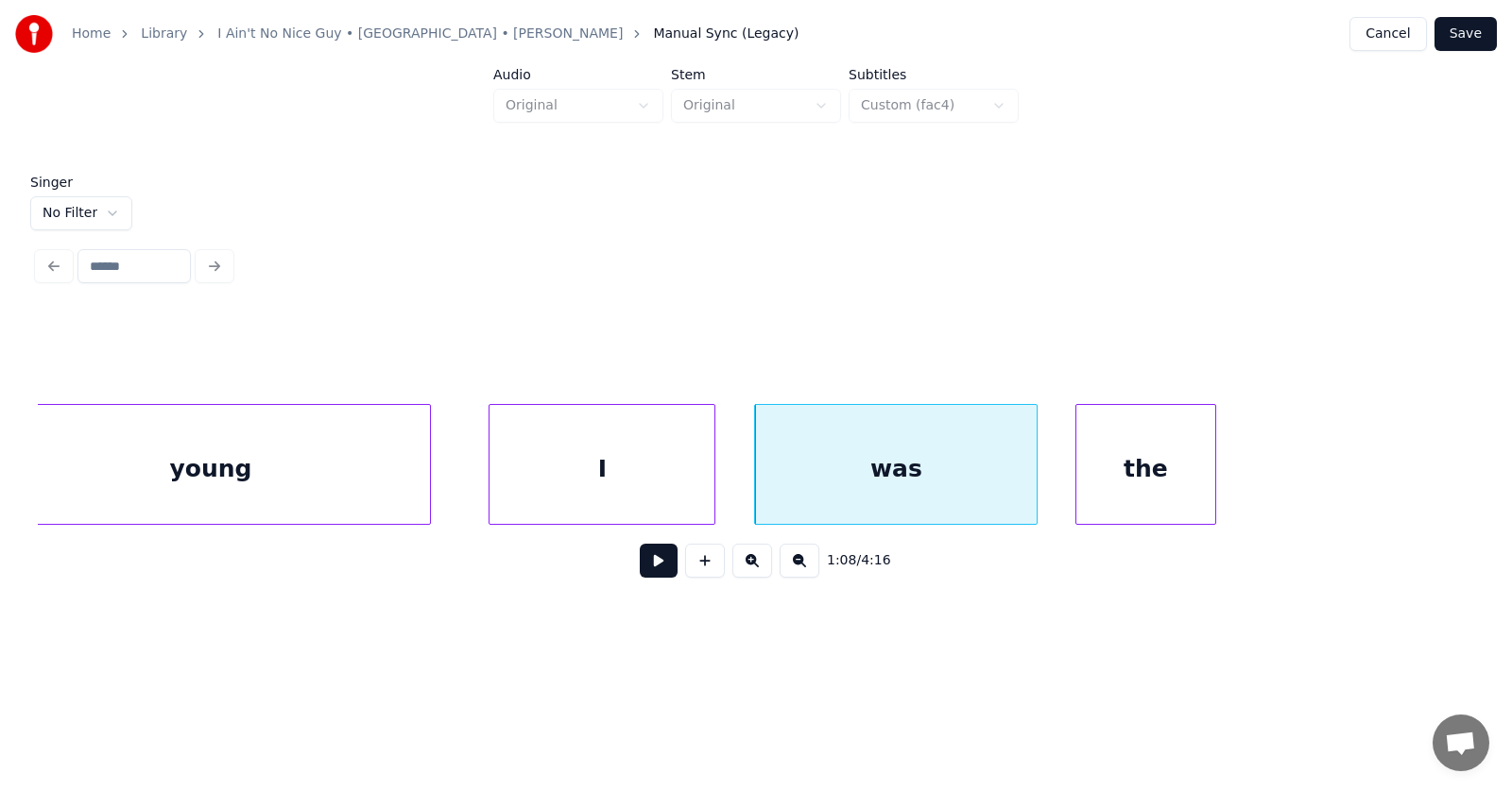
click at [1128, 482] on div "the" at bounding box center [1145, 469] width 140 height 128
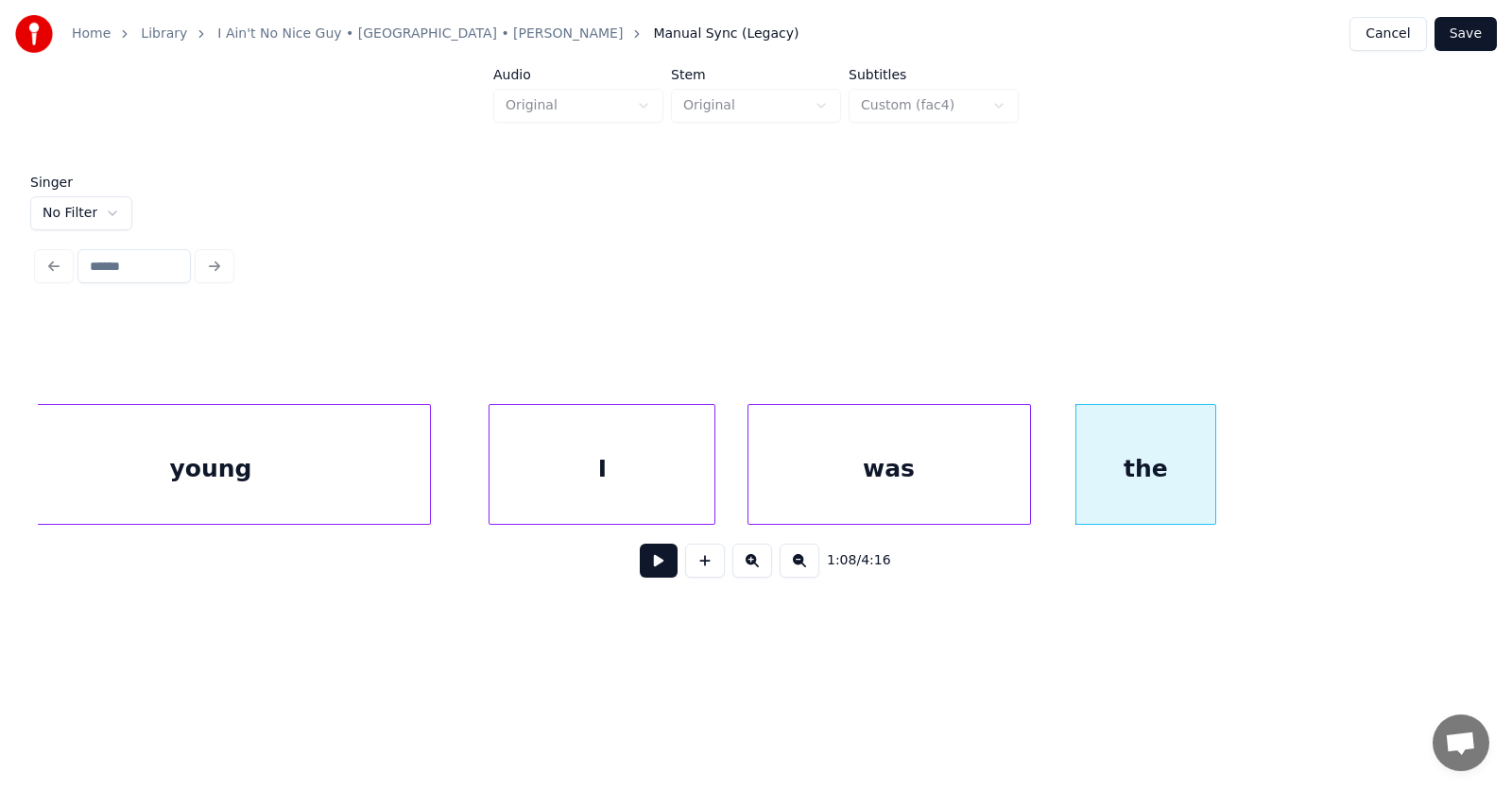
click at [846, 471] on div "was" at bounding box center [889, 469] width 281 height 128
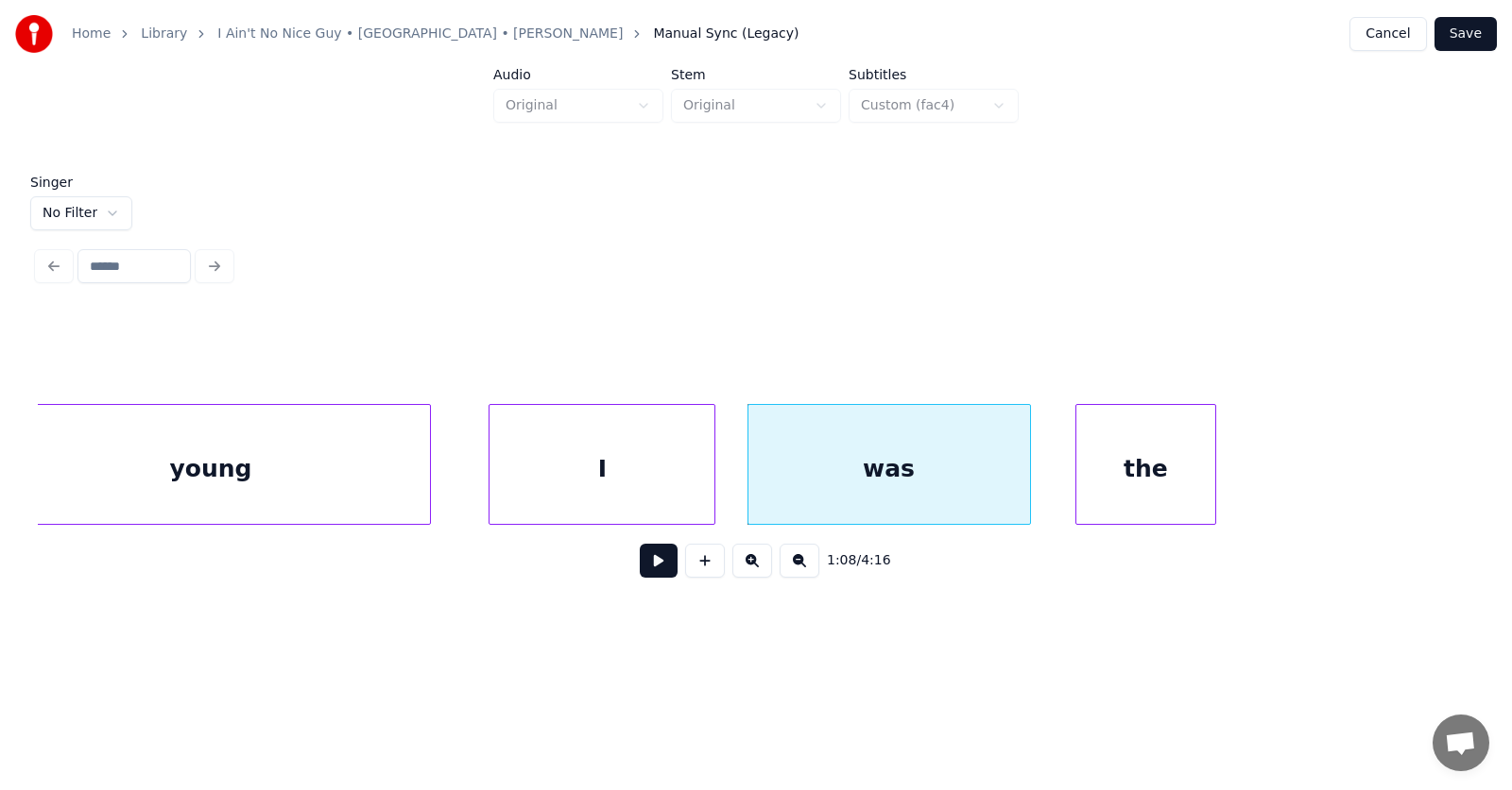
click at [585, 466] on div "I" at bounding box center [601, 469] width 225 height 128
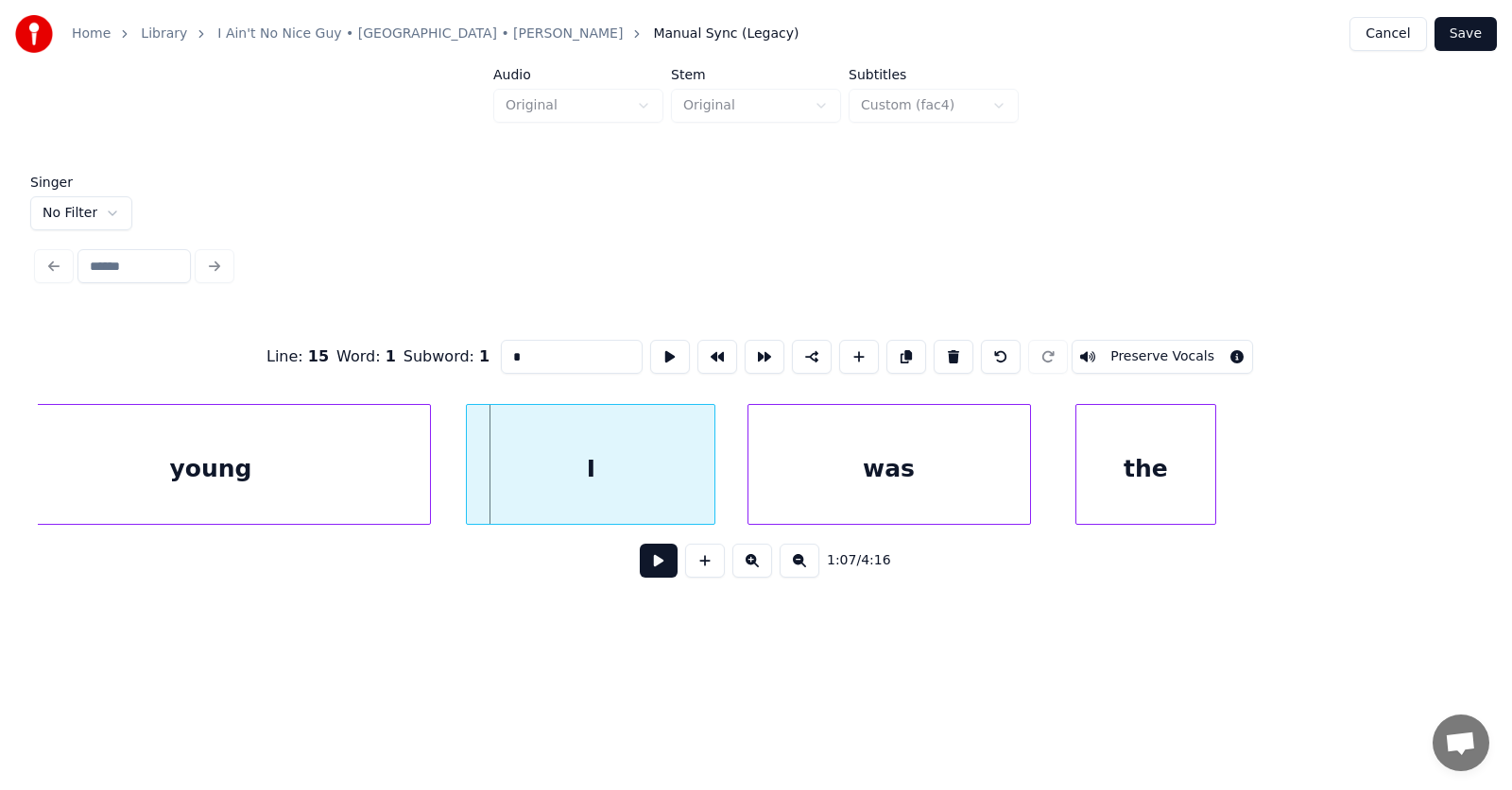
click at [468, 479] on div at bounding box center [469, 465] width 6 height 119
click at [341, 474] on div "young" at bounding box center [211, 469] width 437 height 128
type input "*****"
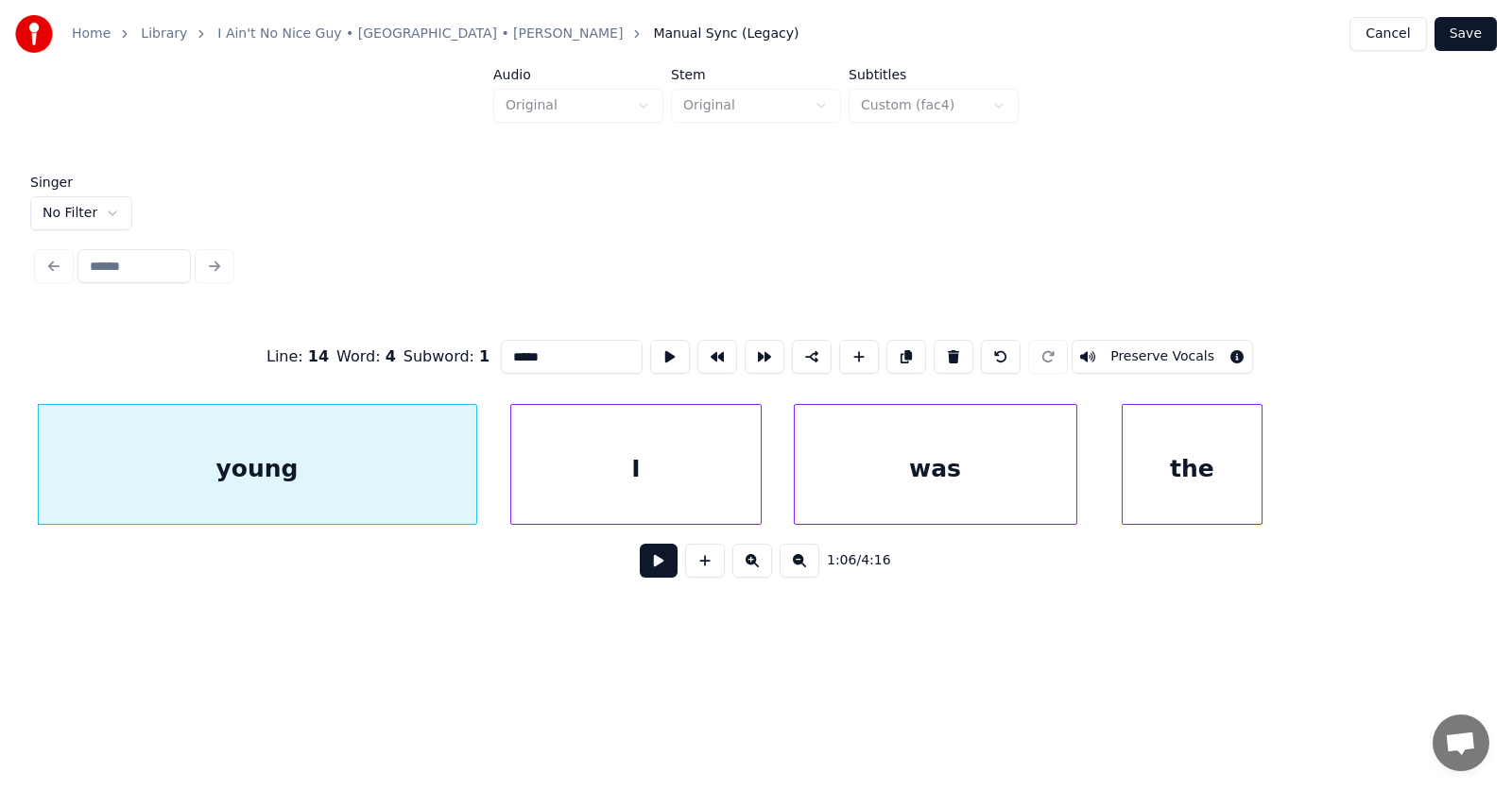
click at [639, 565] on button at bounding box center [658, 560] width 38 height 34
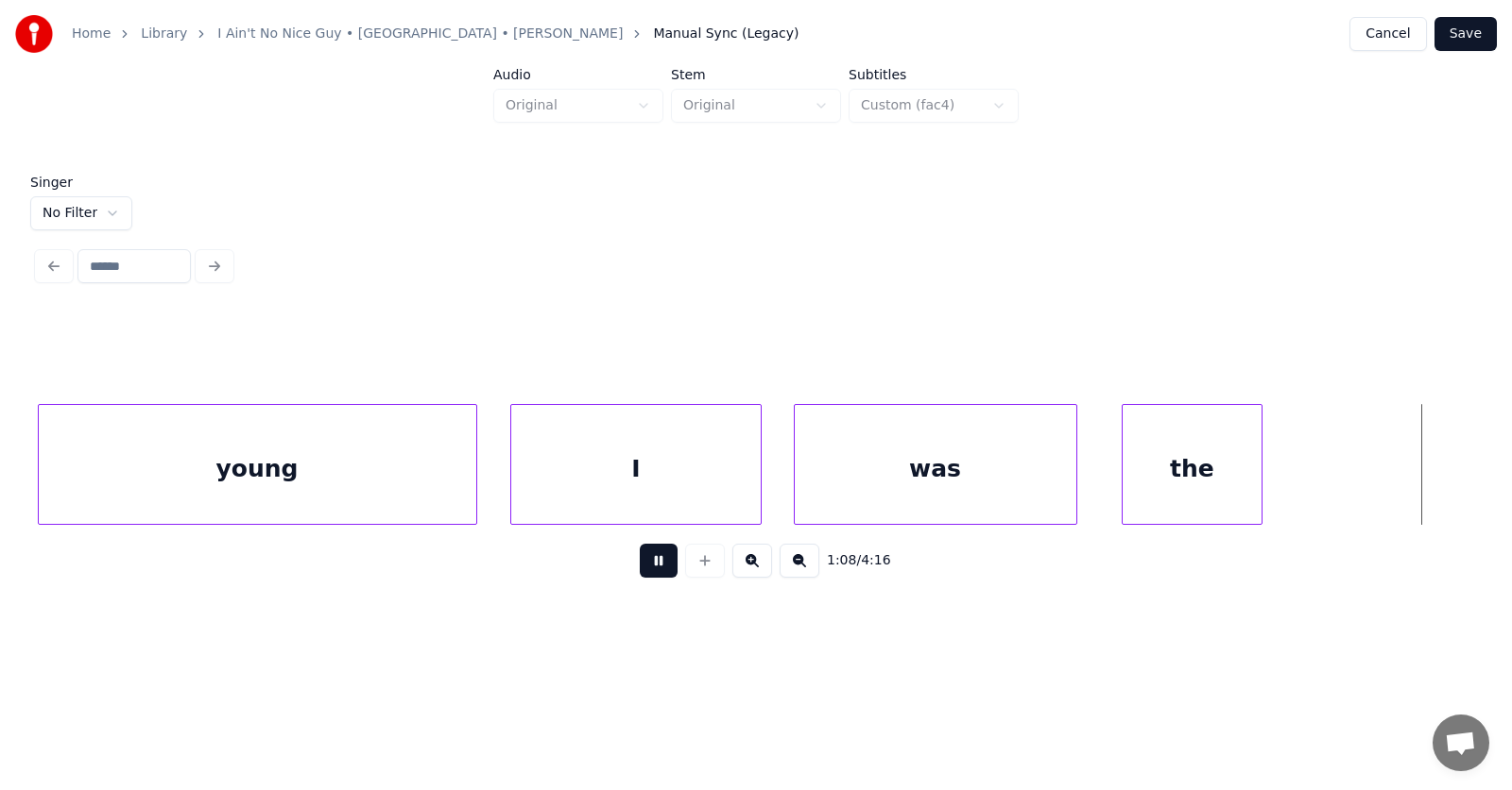
scroll to position [0, 48914]
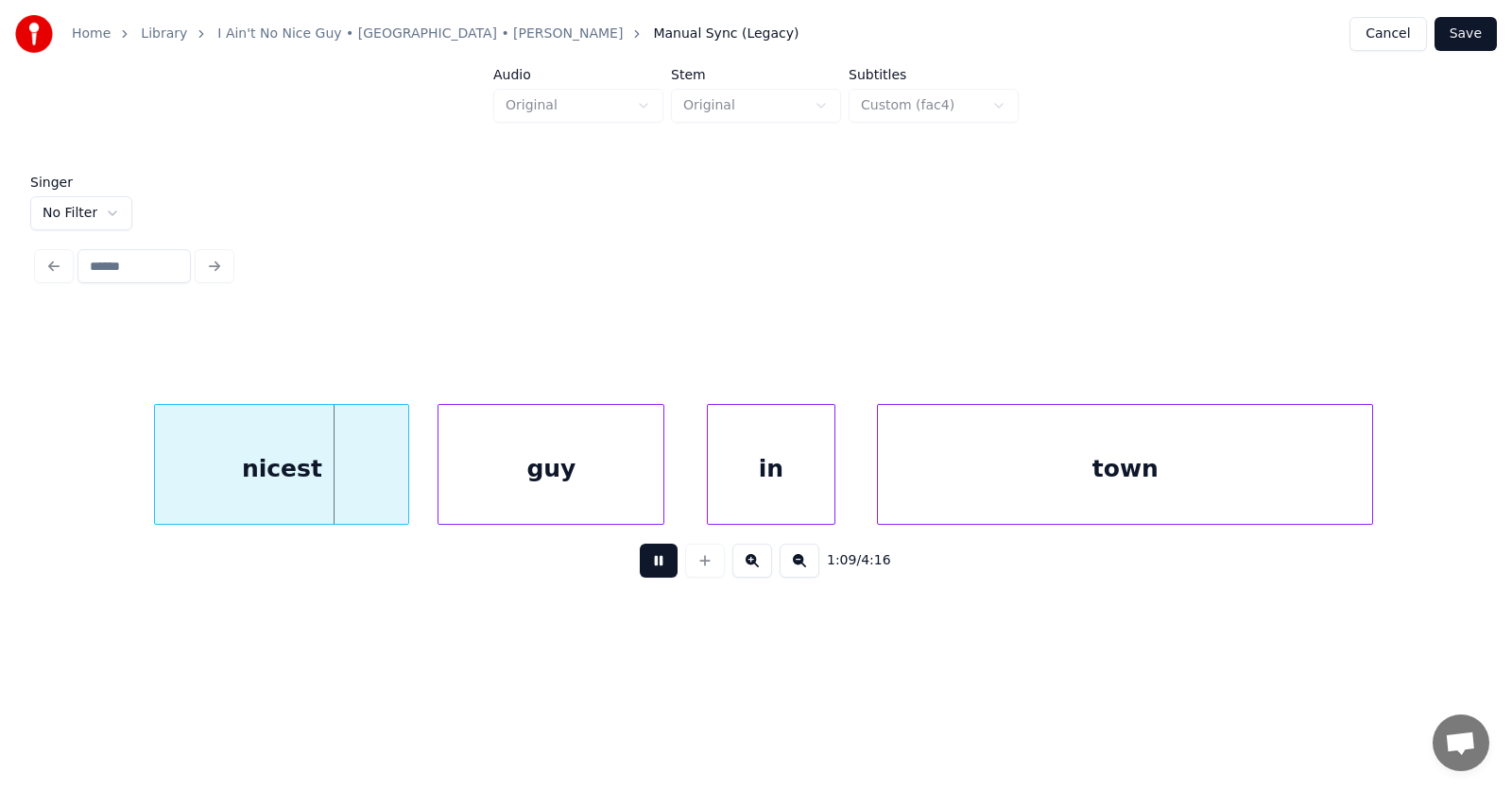
click at [639, 565] on button at bounding box center [658, 560] width 38 height 34
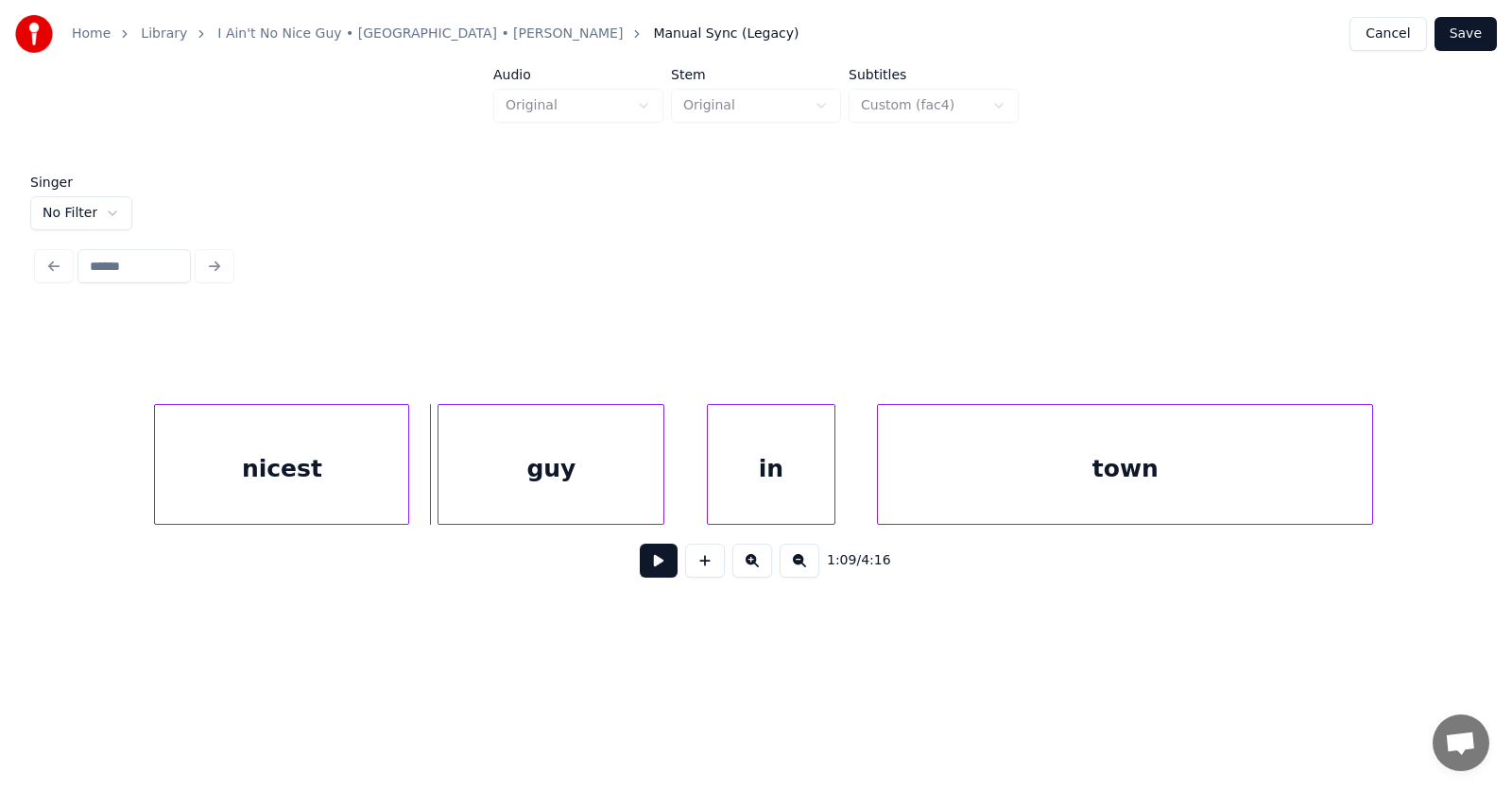
scroll to position [0, 48500]
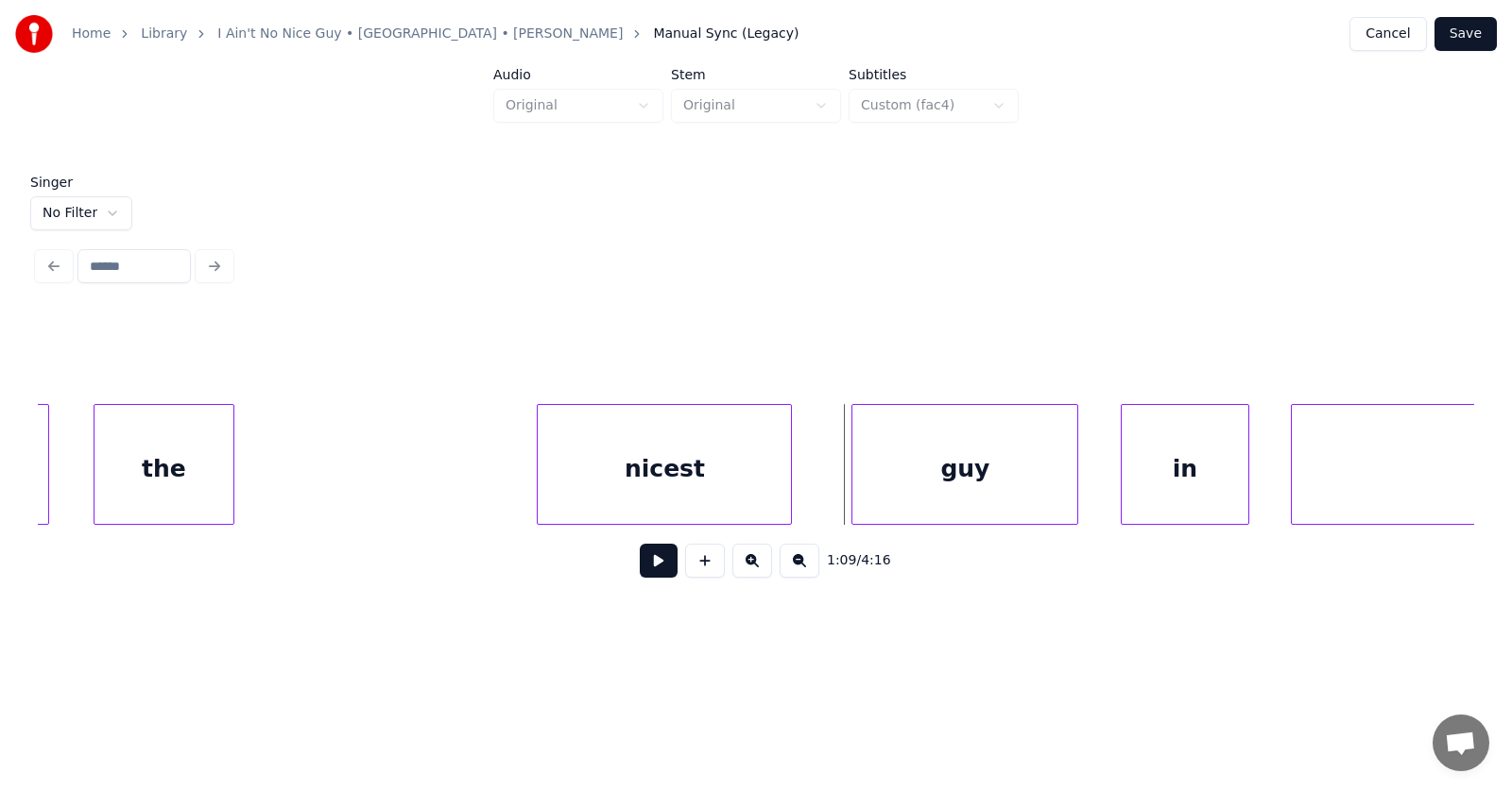
click at [649, 473] on div "nicest" at bounding box center [664, 469] width 253 height 128
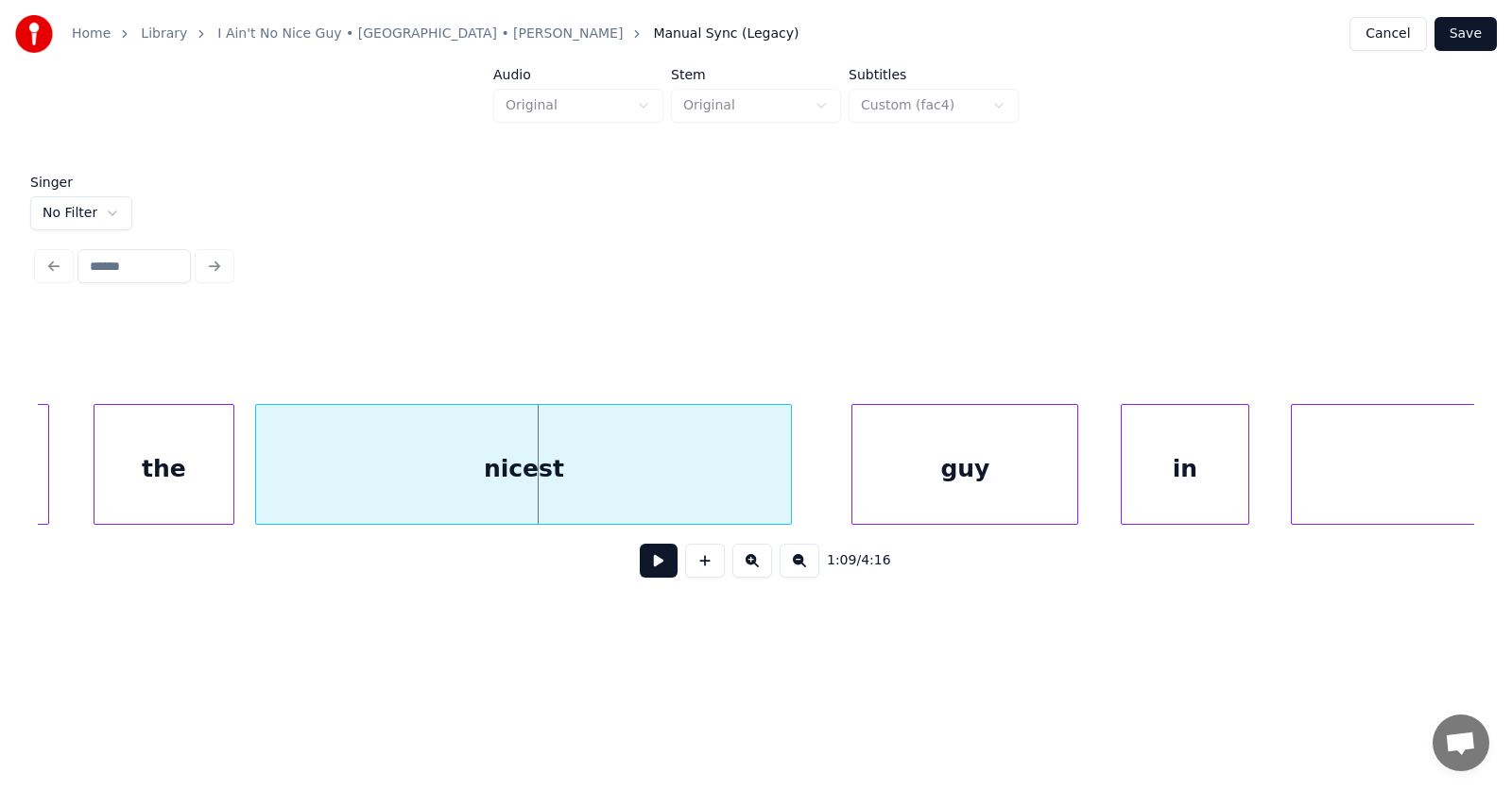
click at [258, 485] on div at bounding box center [259, 465] width 6 height 119
click at [480, 466] on div "nicest" at bounding box center [524, 469] width 535 height 128
drag, startPoint x: 511, startPoint y: 355, endPoint x: 466, endPoint y: 356, distance: 45.0
click at [501, 356] on input "******" at bounding box center [572, 357] width 142 height 34
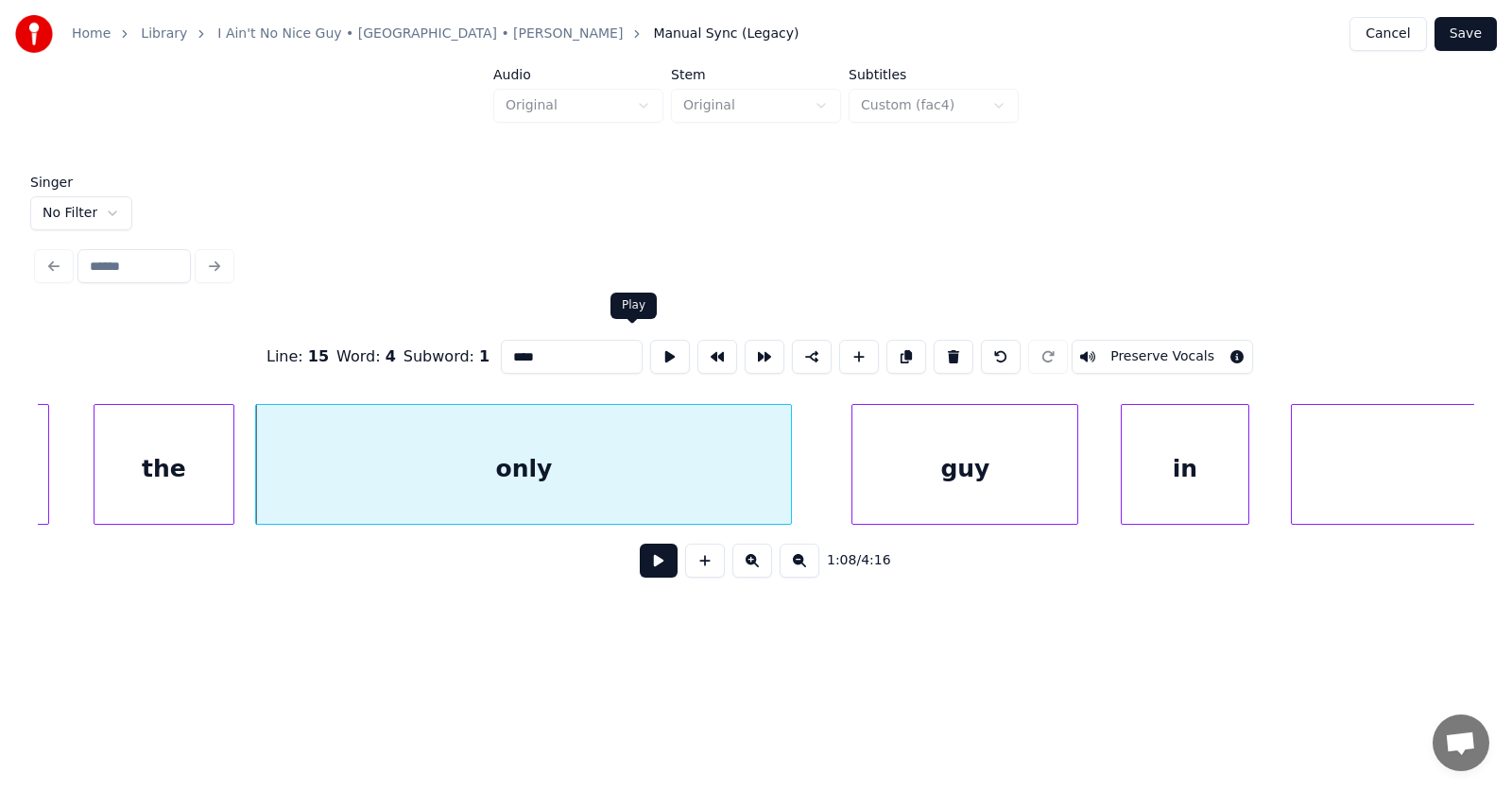
type input "****"
click at [650, 348] on button at bounding box center [670, 357] width 40 height 34
click at [853, 493] on div "guy" at bounding box center [934, 469] width 225 height 128
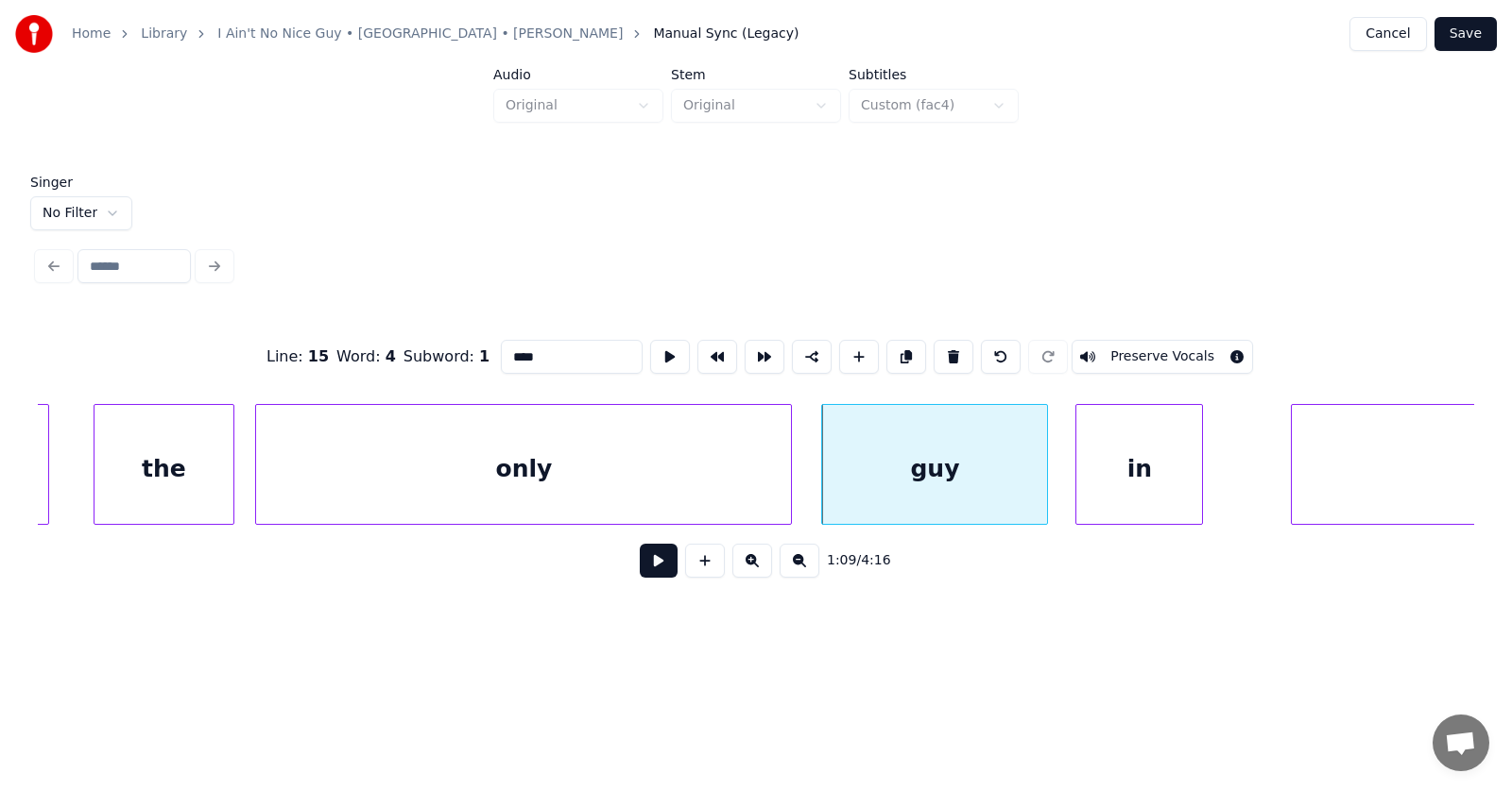
click at [1115, 485] on div "in" at bounding box center [1138, 469] width 125 height 128
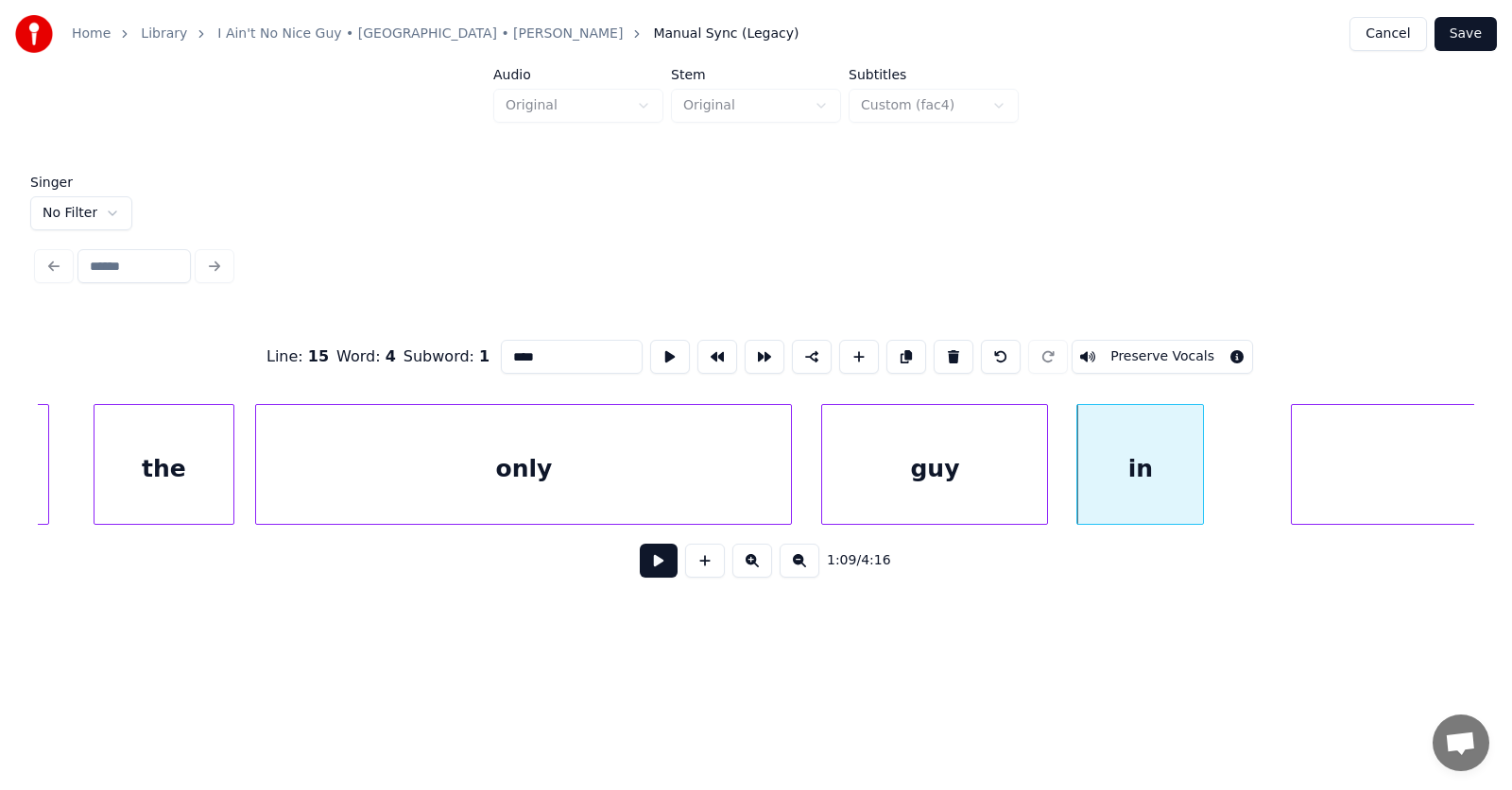
scroll to position [0, 48809]
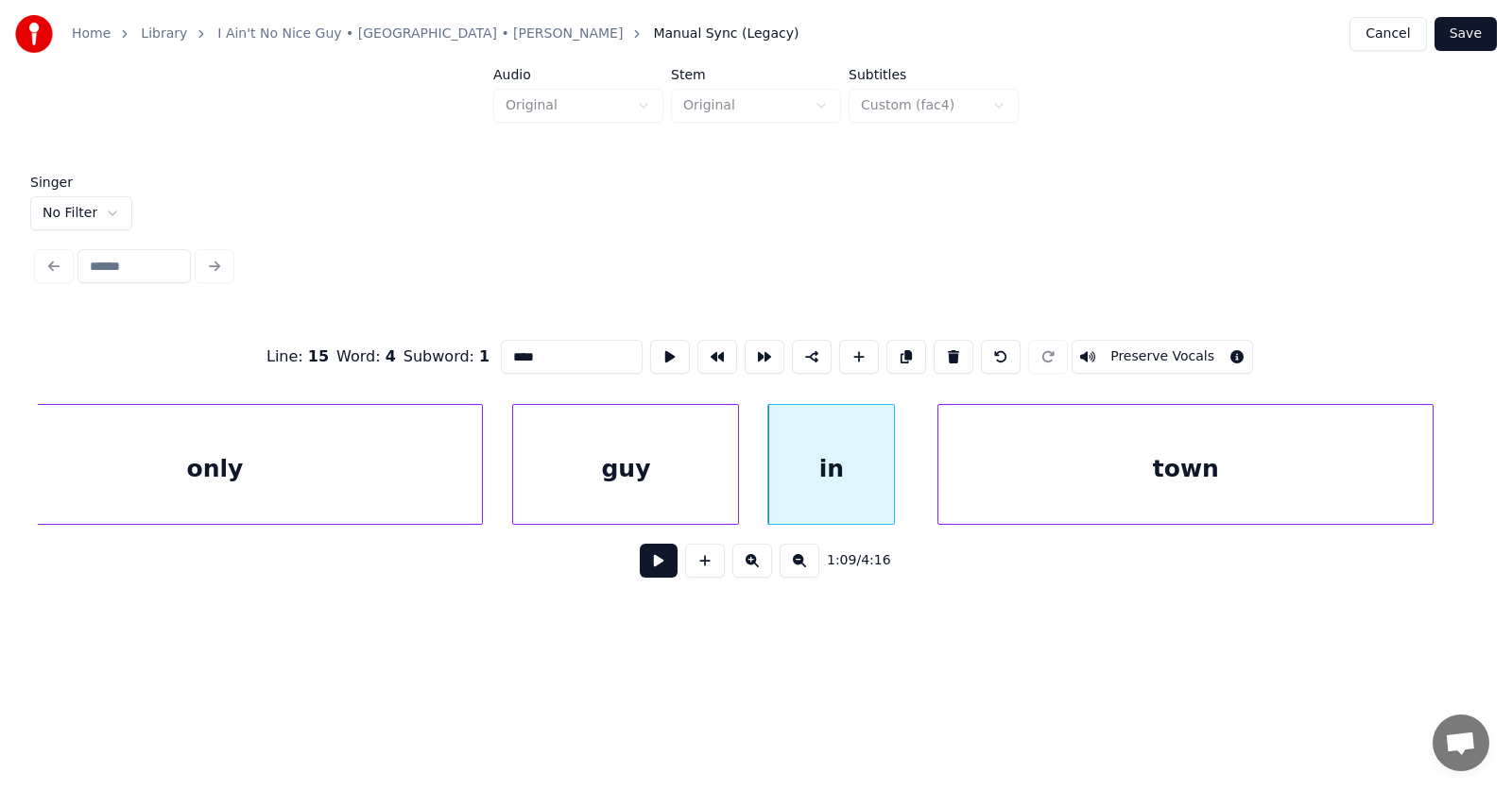
click at [1273, 489] on div "town" at bounding box center [1185, 469] width 494 height 128
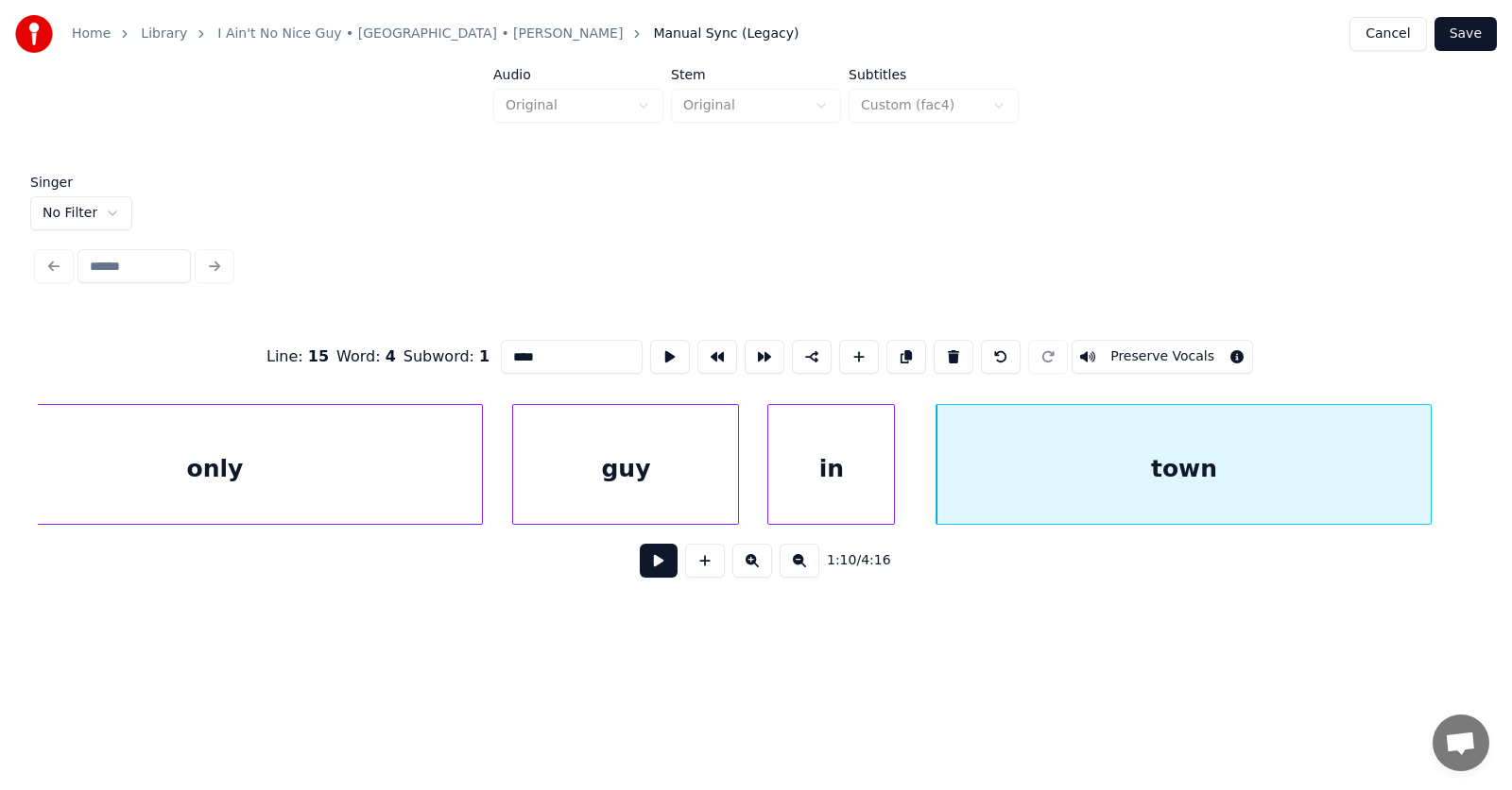
click at [654, 575] on button at bounding box center [658, 560] width 38 height 34
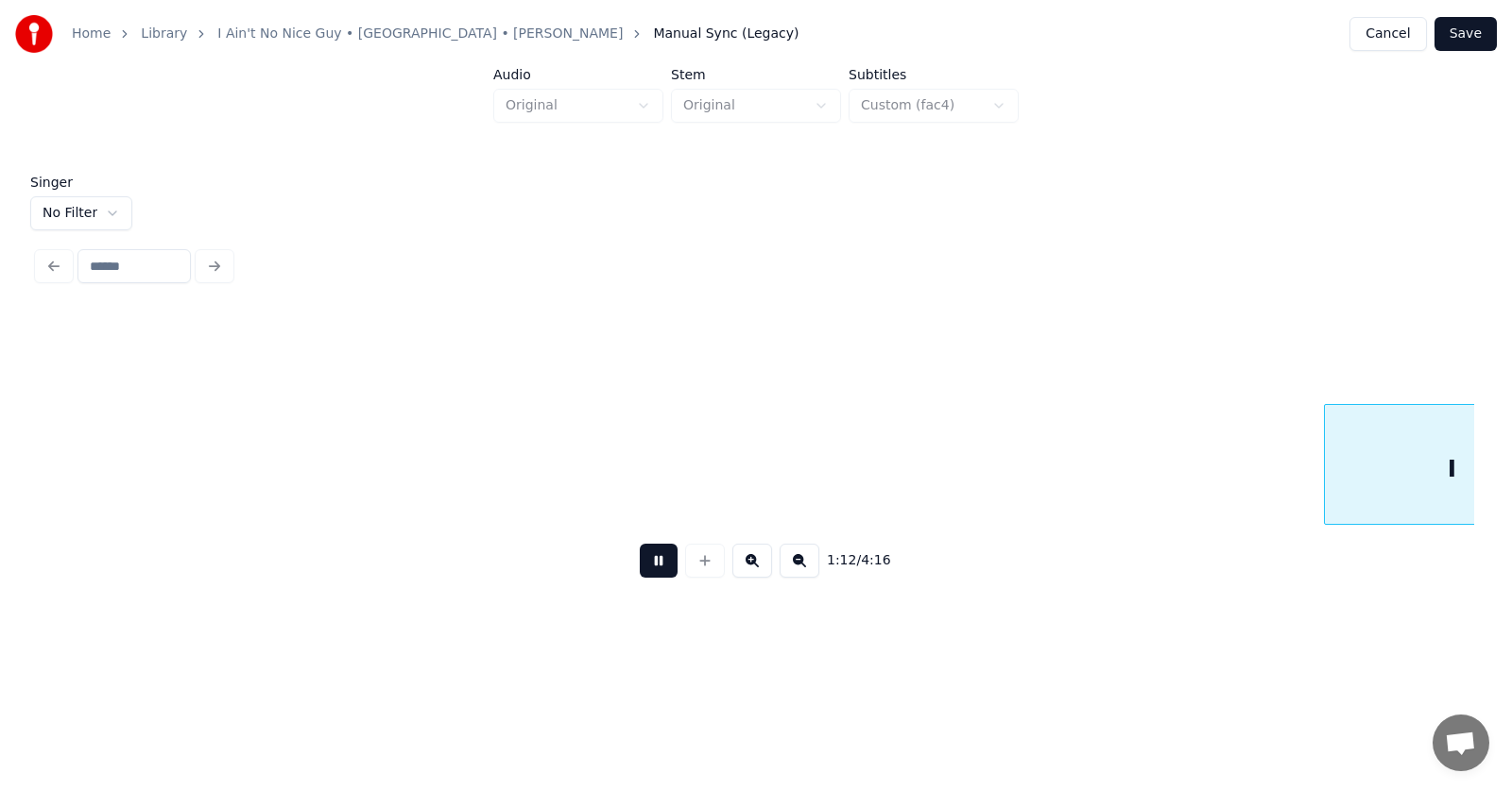
scroll to position [0, 51693]
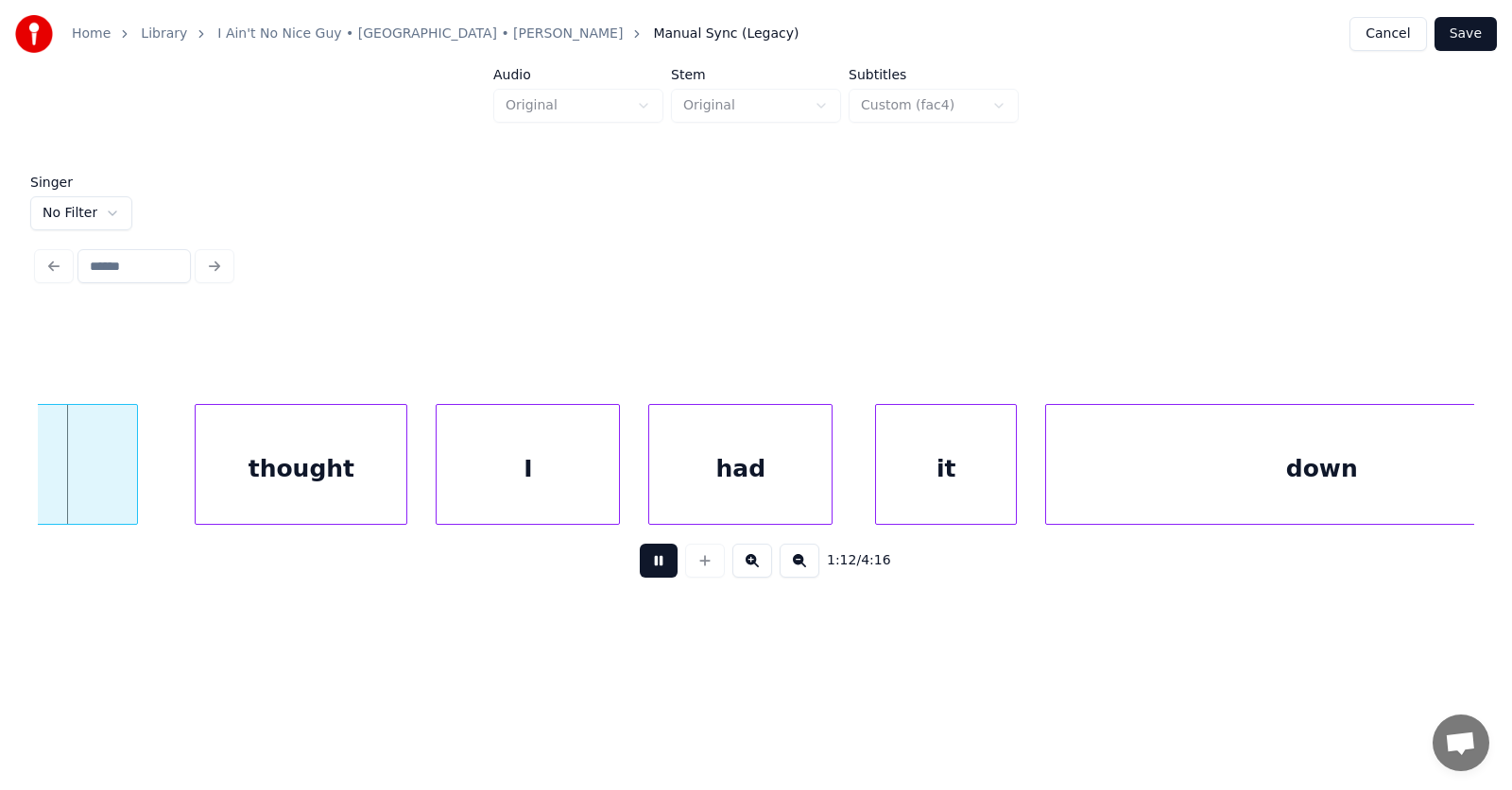
click at [648, 571] on button at bounding box center [658, 560] width 38 height 34
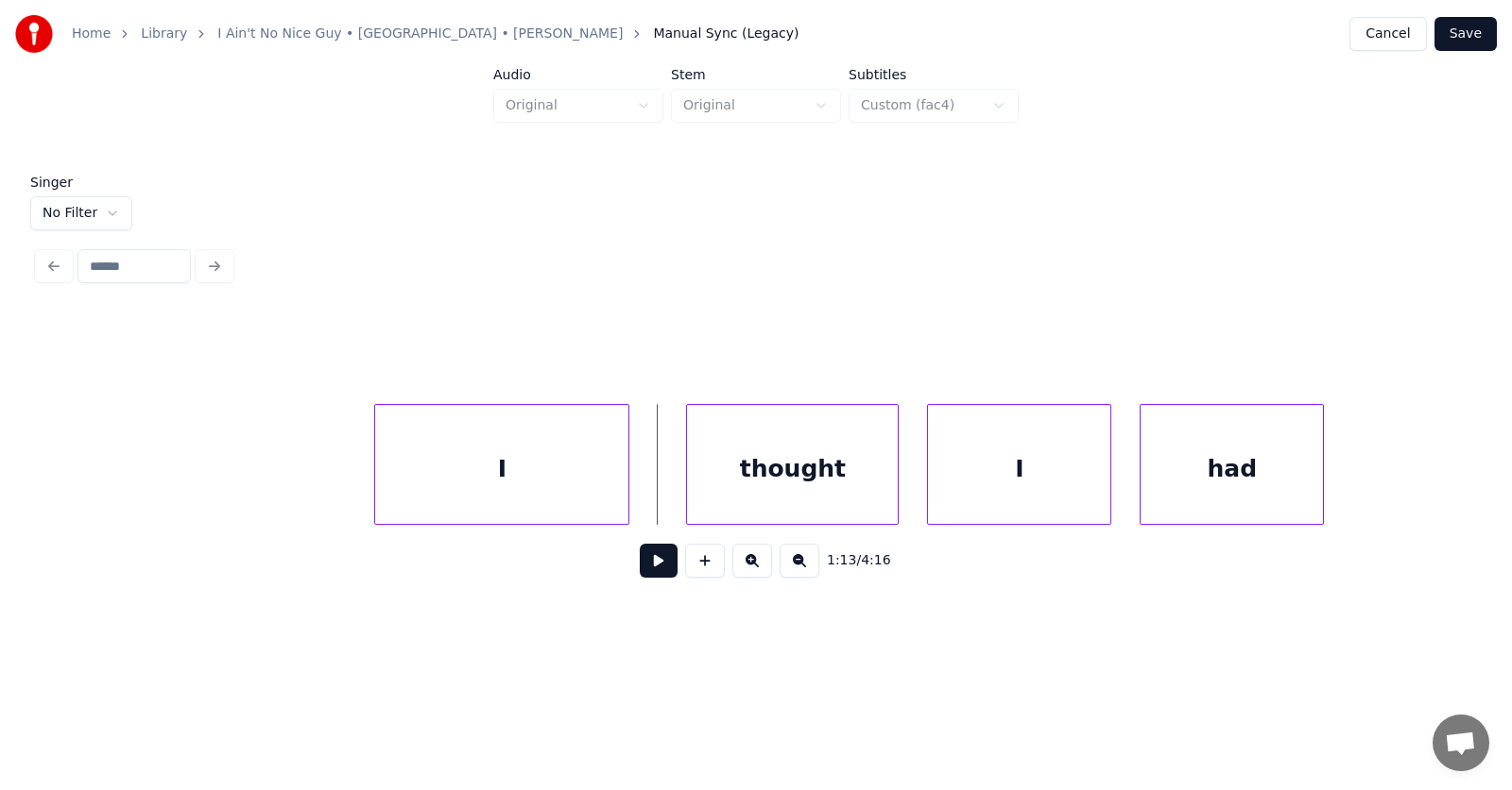
scroll to position [0, 50957]
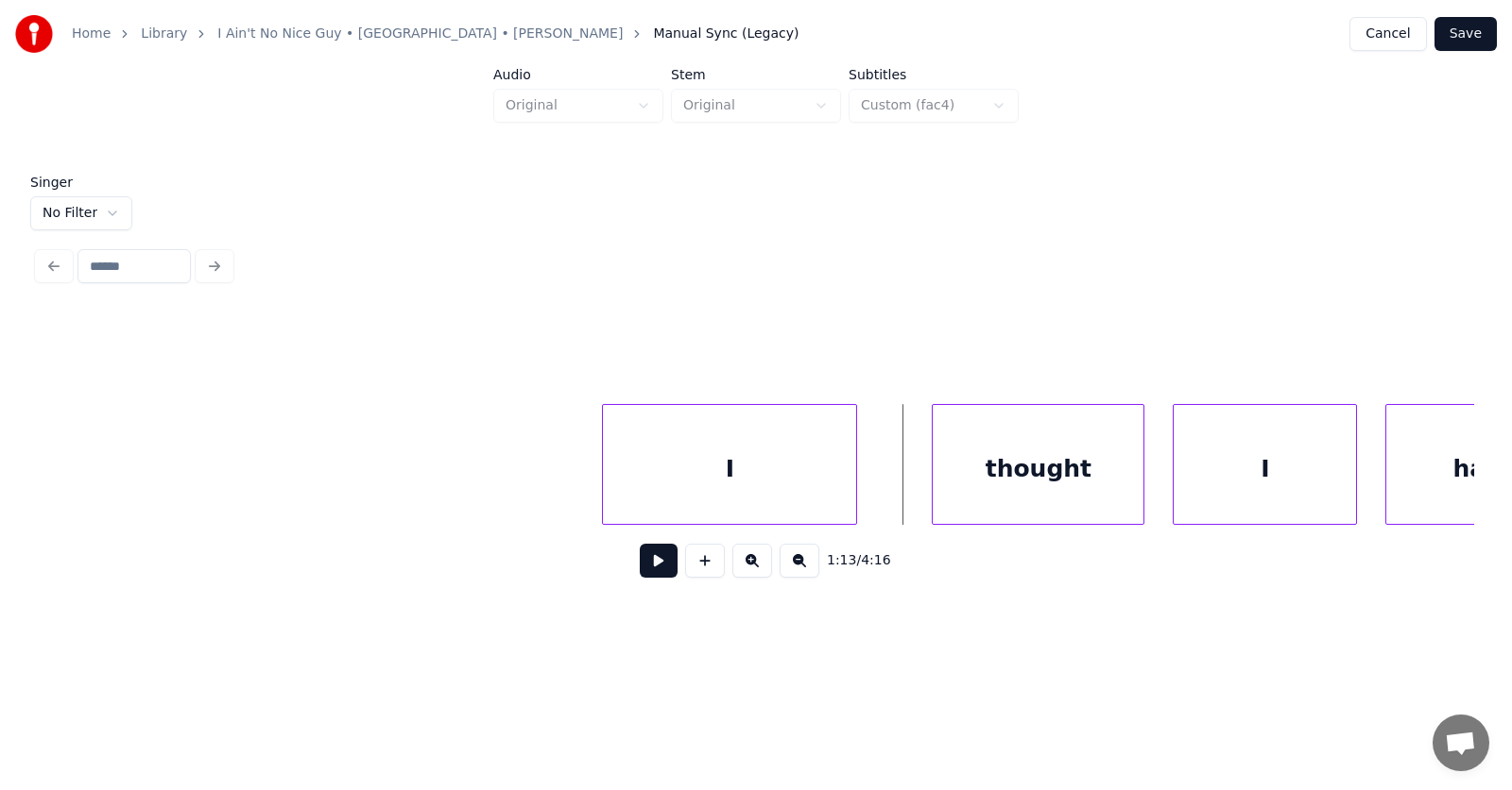
click at [723, 484] on div "I" at bounding box center [729, 469] width 253 height 128
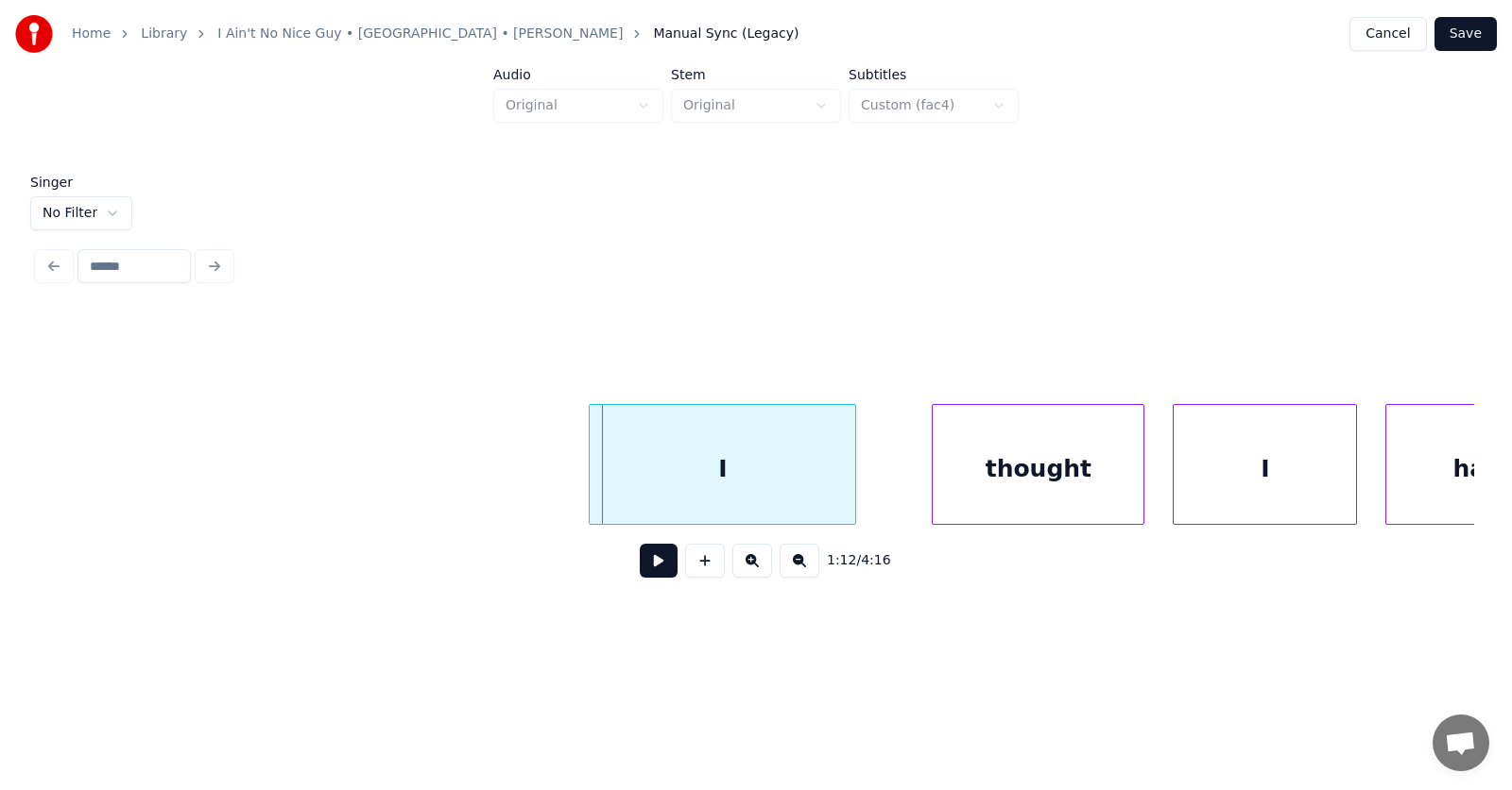
click at [594, 484] on div at bounding box center [592, 465] width 6 height 119
click at [917, 492] on div "thought" at bounding box center [999, 469] width 211 height 128
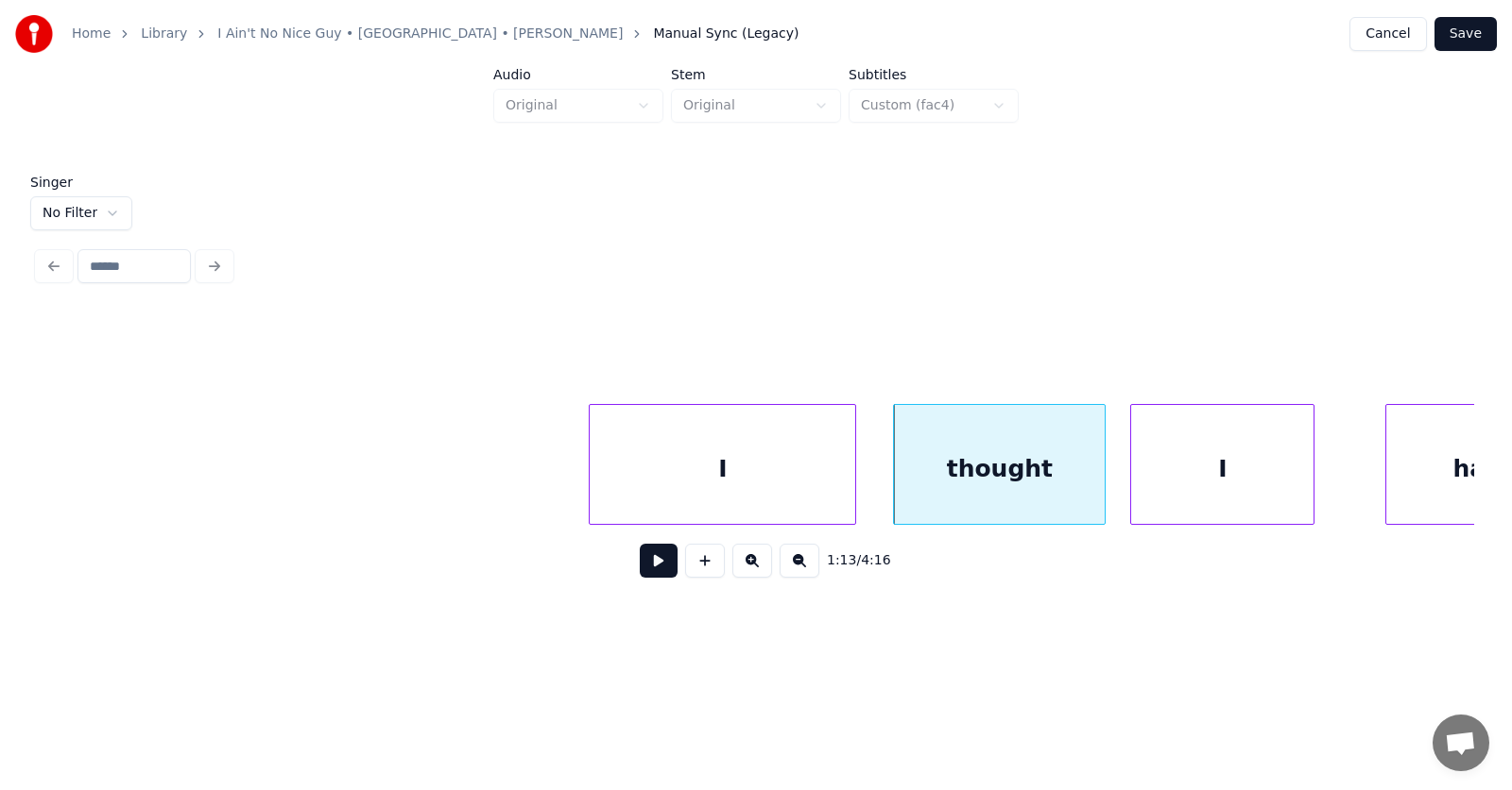
click at [1188, 469] on div "I" at bounding box center [1222, 469] width 182 height 128
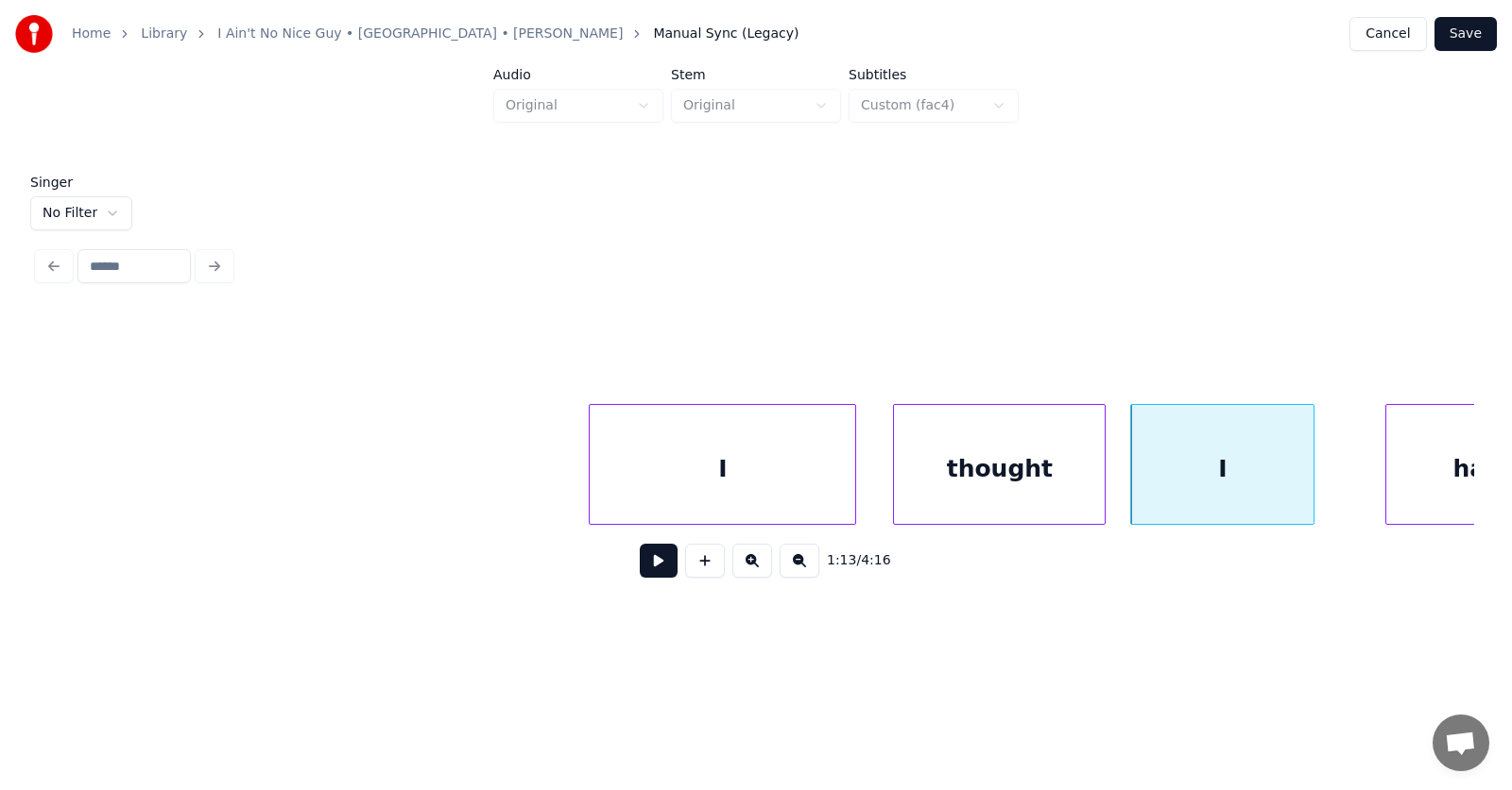
scroll to position [0, 51048]
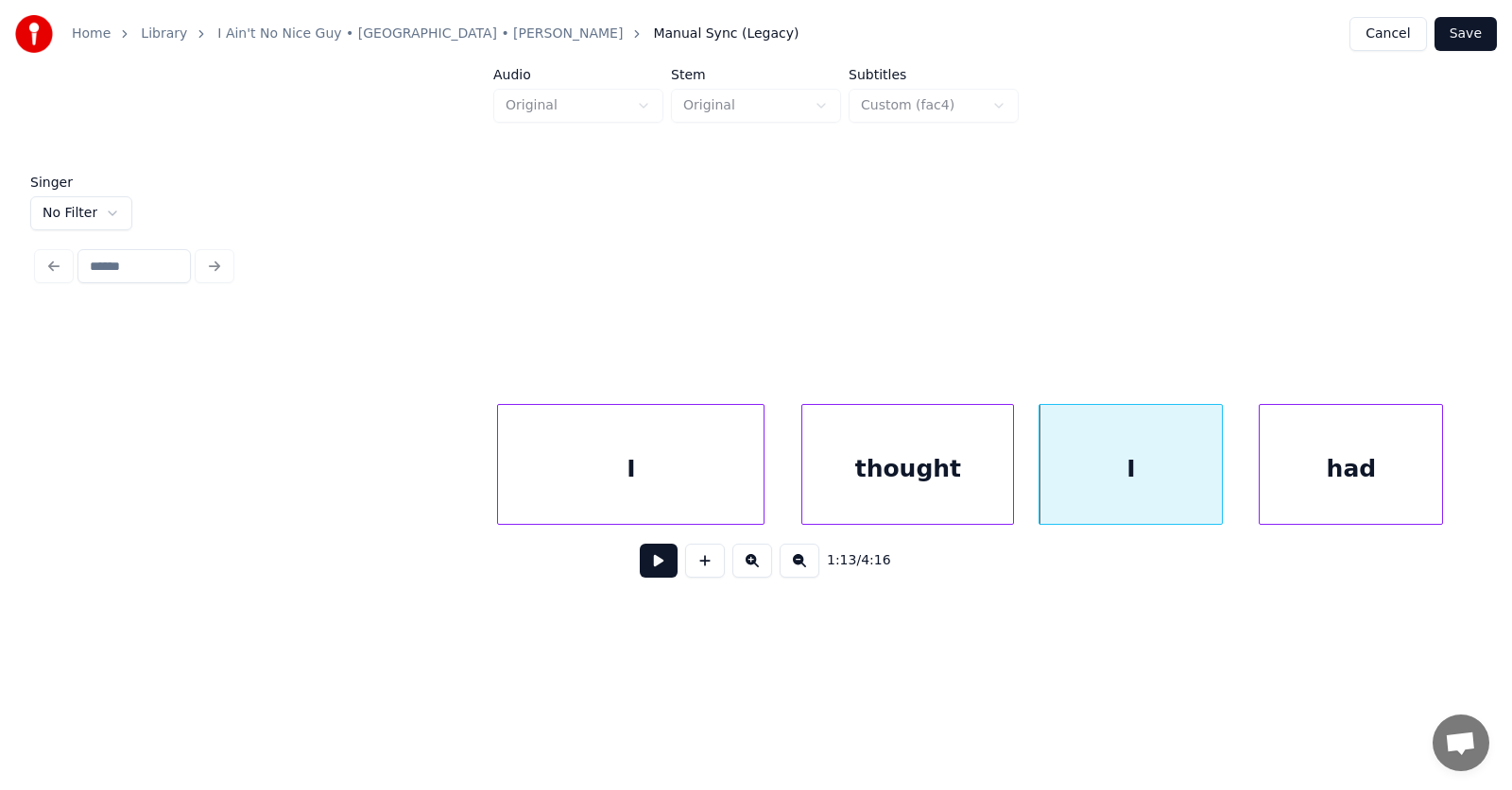
click at [1395, 474] on div "had" at bounding box center [1350, 469] width 182 height 128
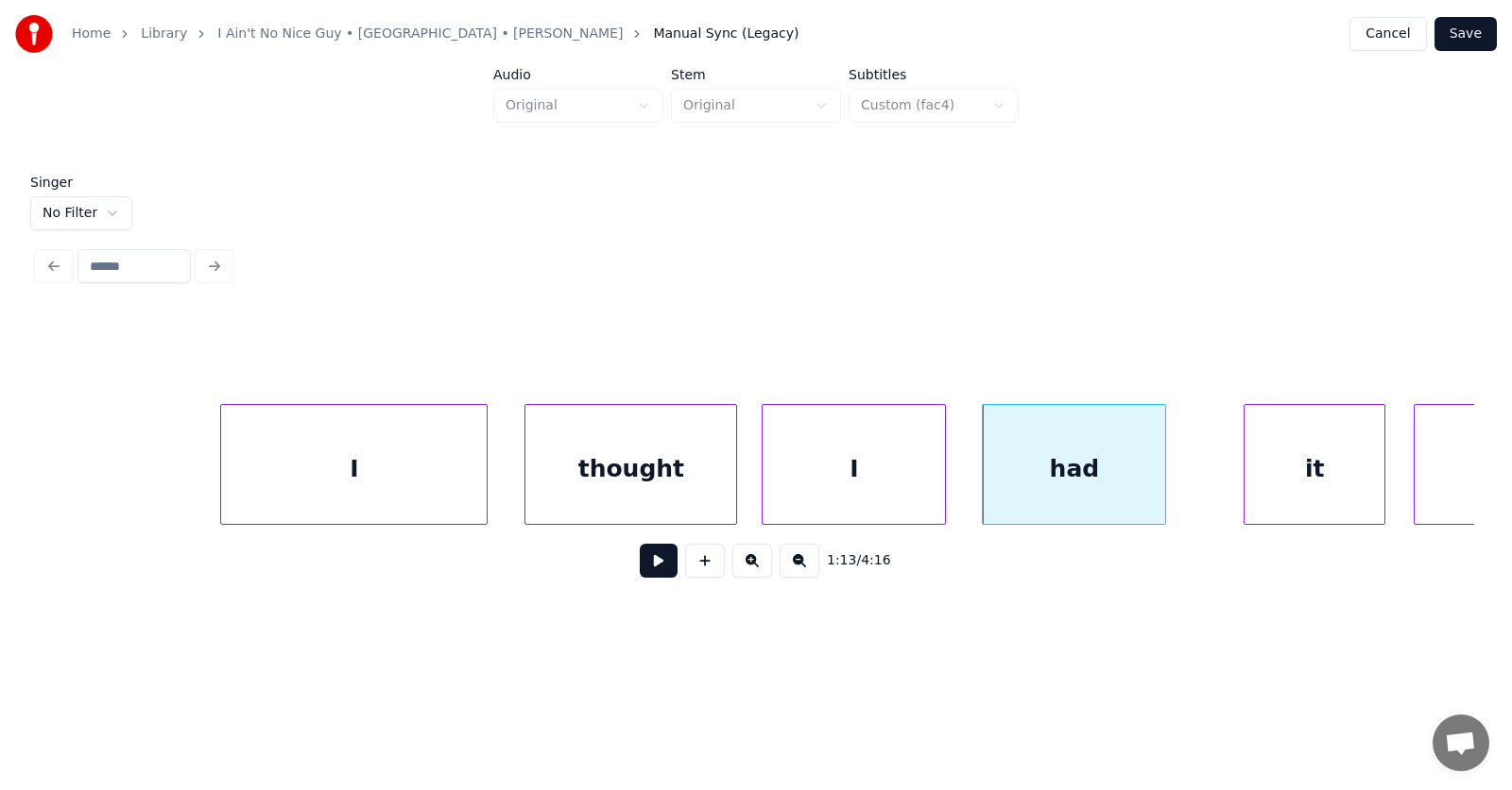
scroll to position [0, 51693]
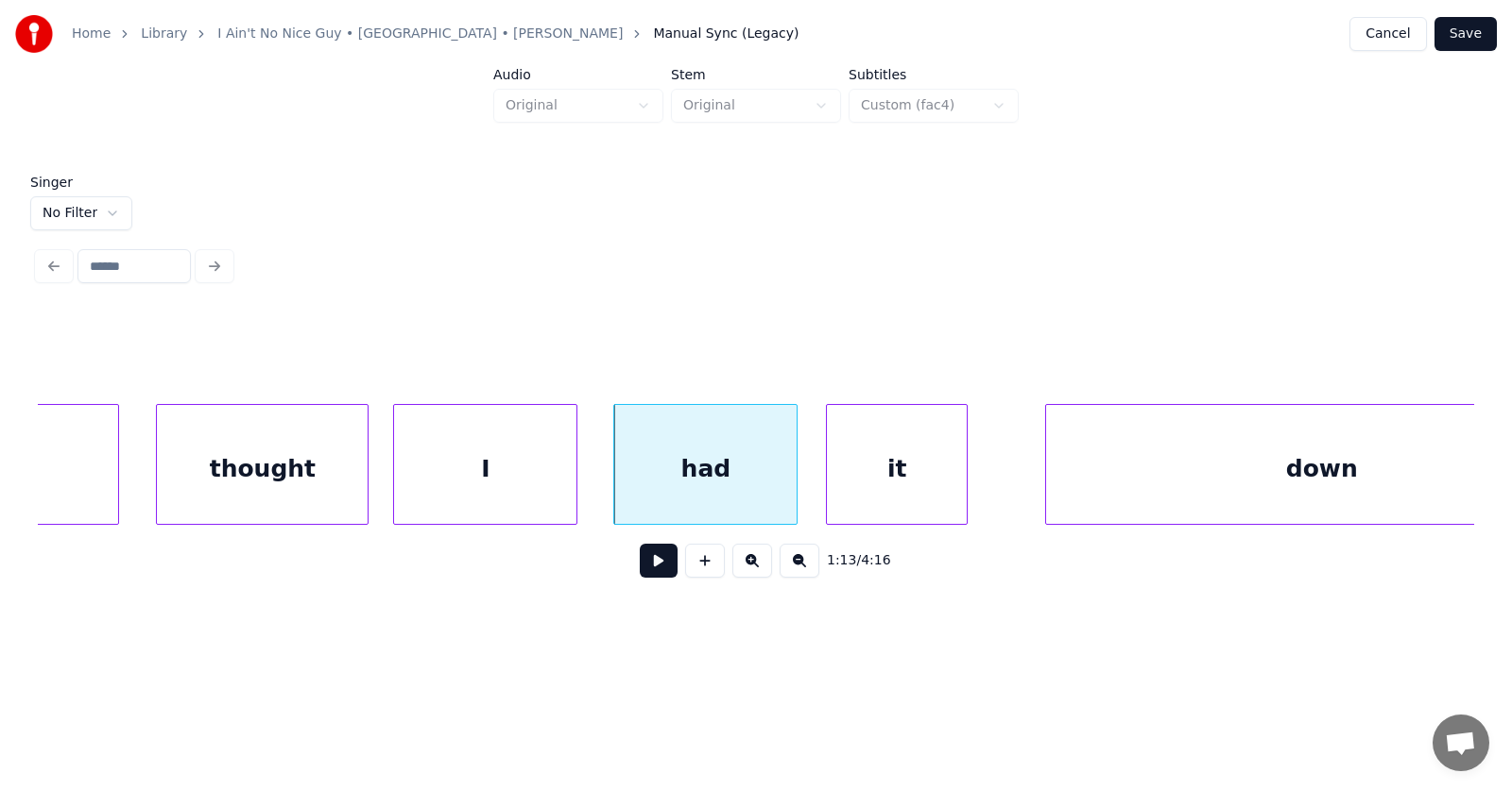
click at [856, 491] on div "it" at bounding box center [897, 469] width 140 height 128
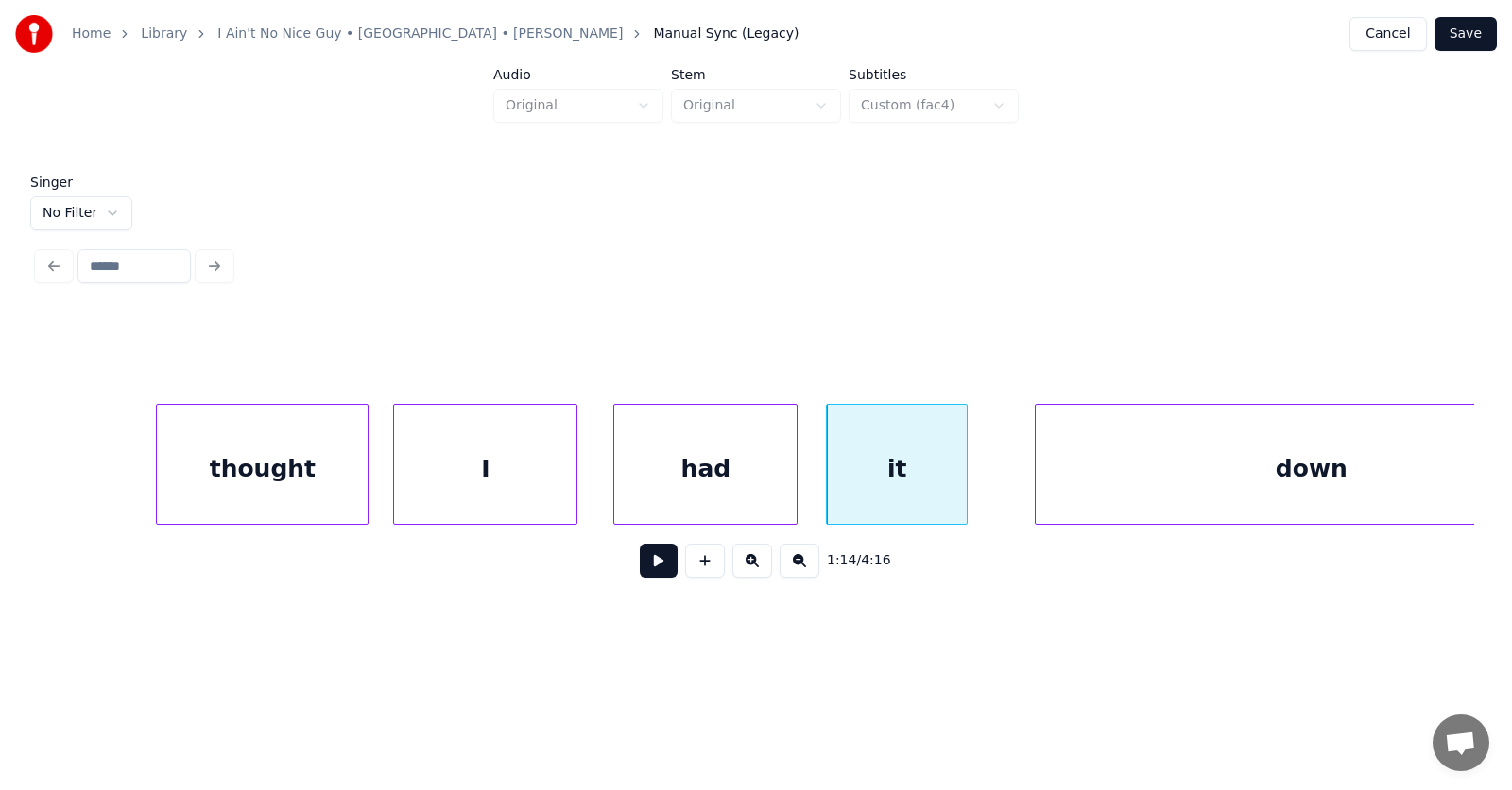
scroll to position [0, 51814]
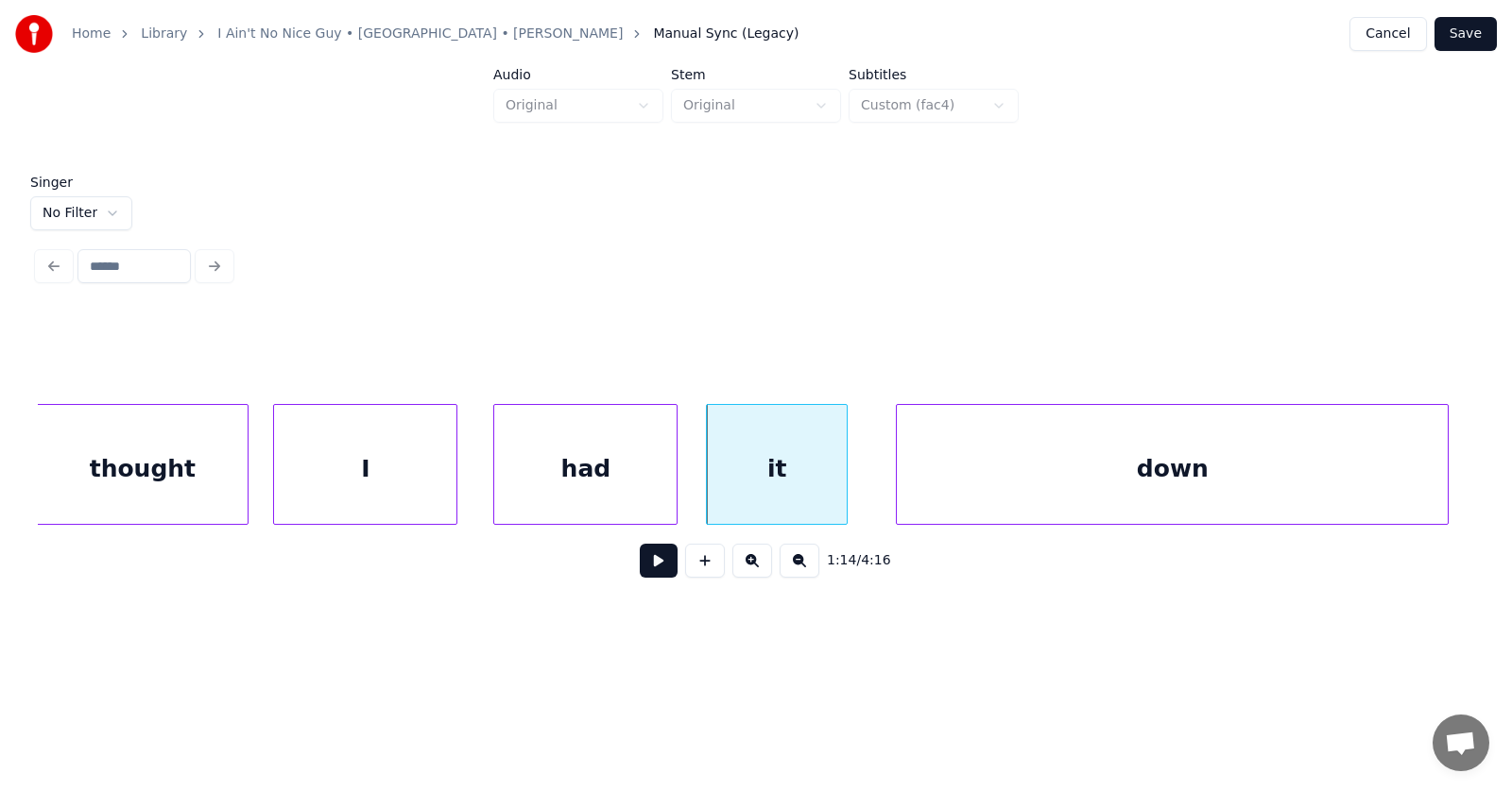
click at [1117, 473] on div "down" at bounding box center [1172, 469] width 551 height 128
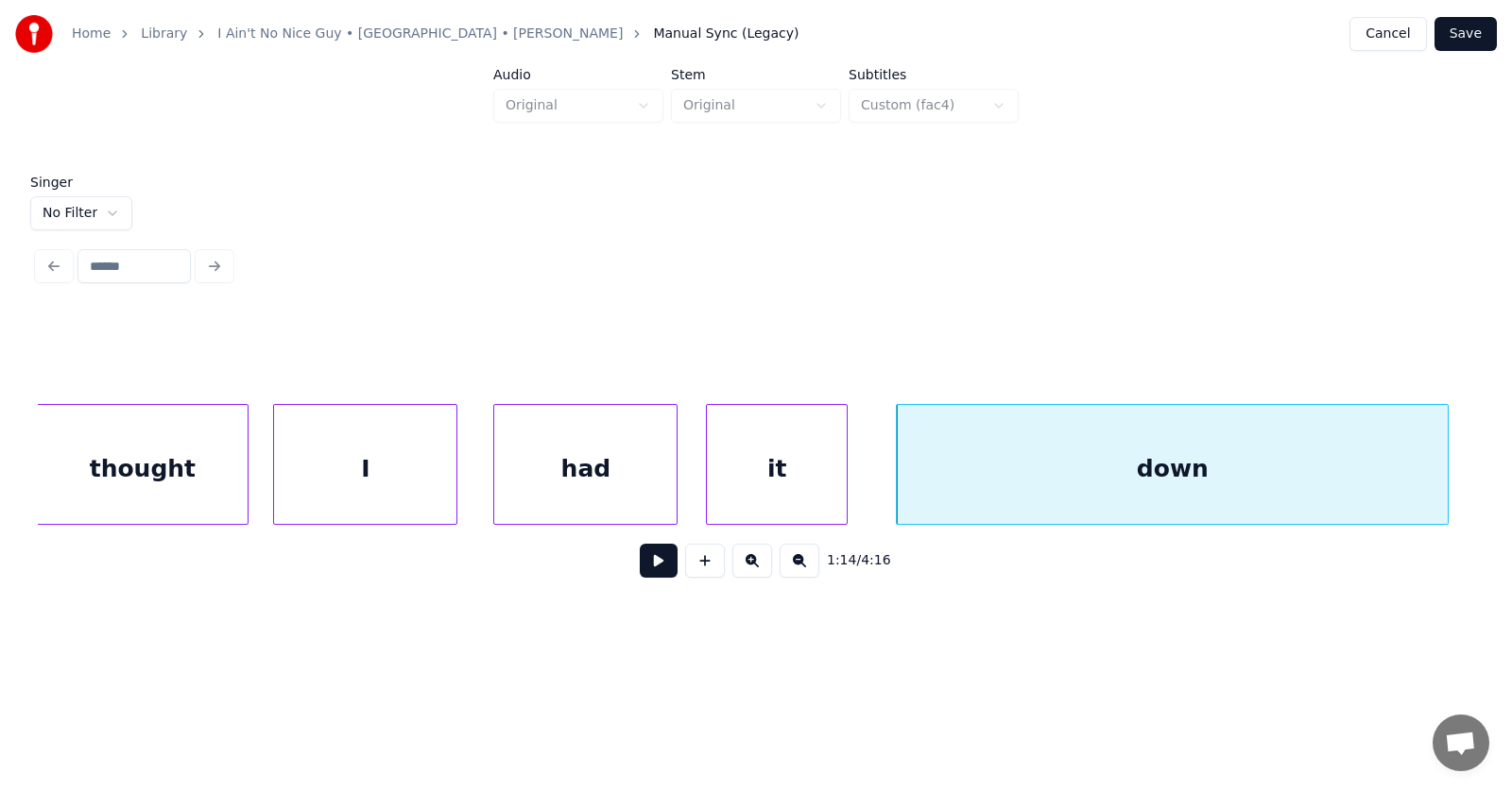
click at [643, 563] on button at bounding box center [658, 560] width 38 height 34
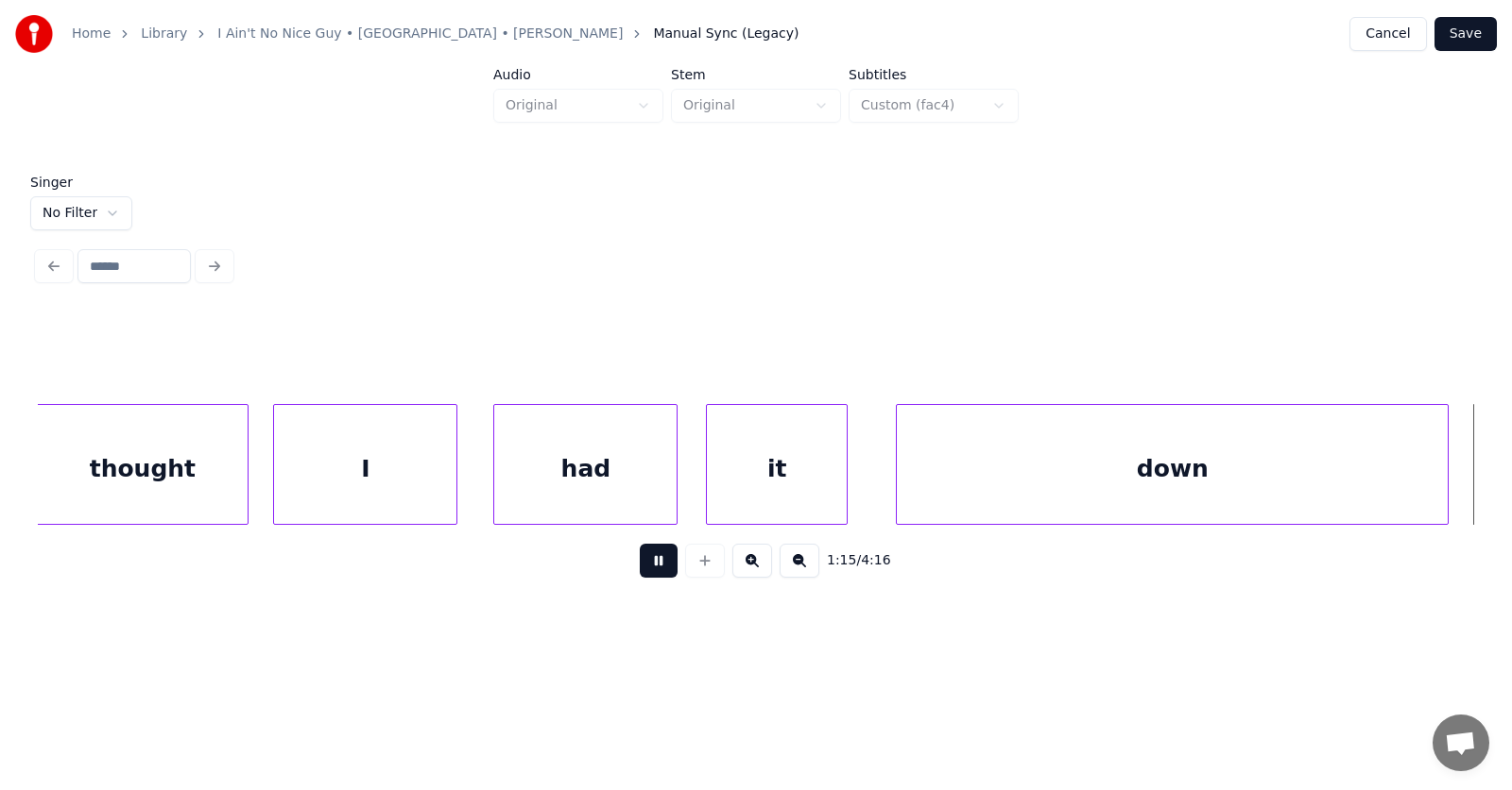
scroll to position [0, 53266]
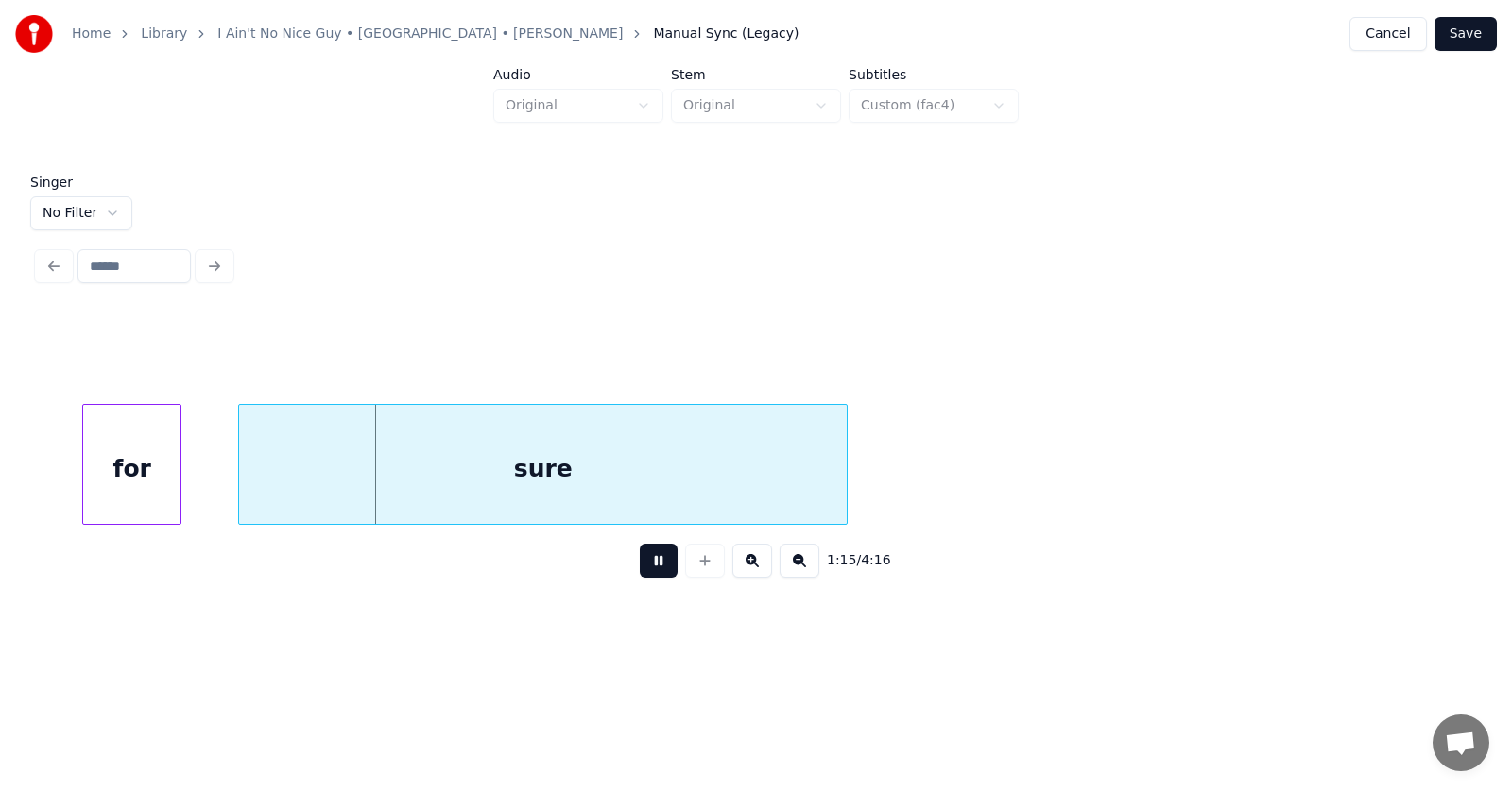
click at [642, 568] on button at bounding box center [658, 560] width 38 height 34
click at [136, 482] on div "for" at bounding box center [124, 469] width 97 height 128
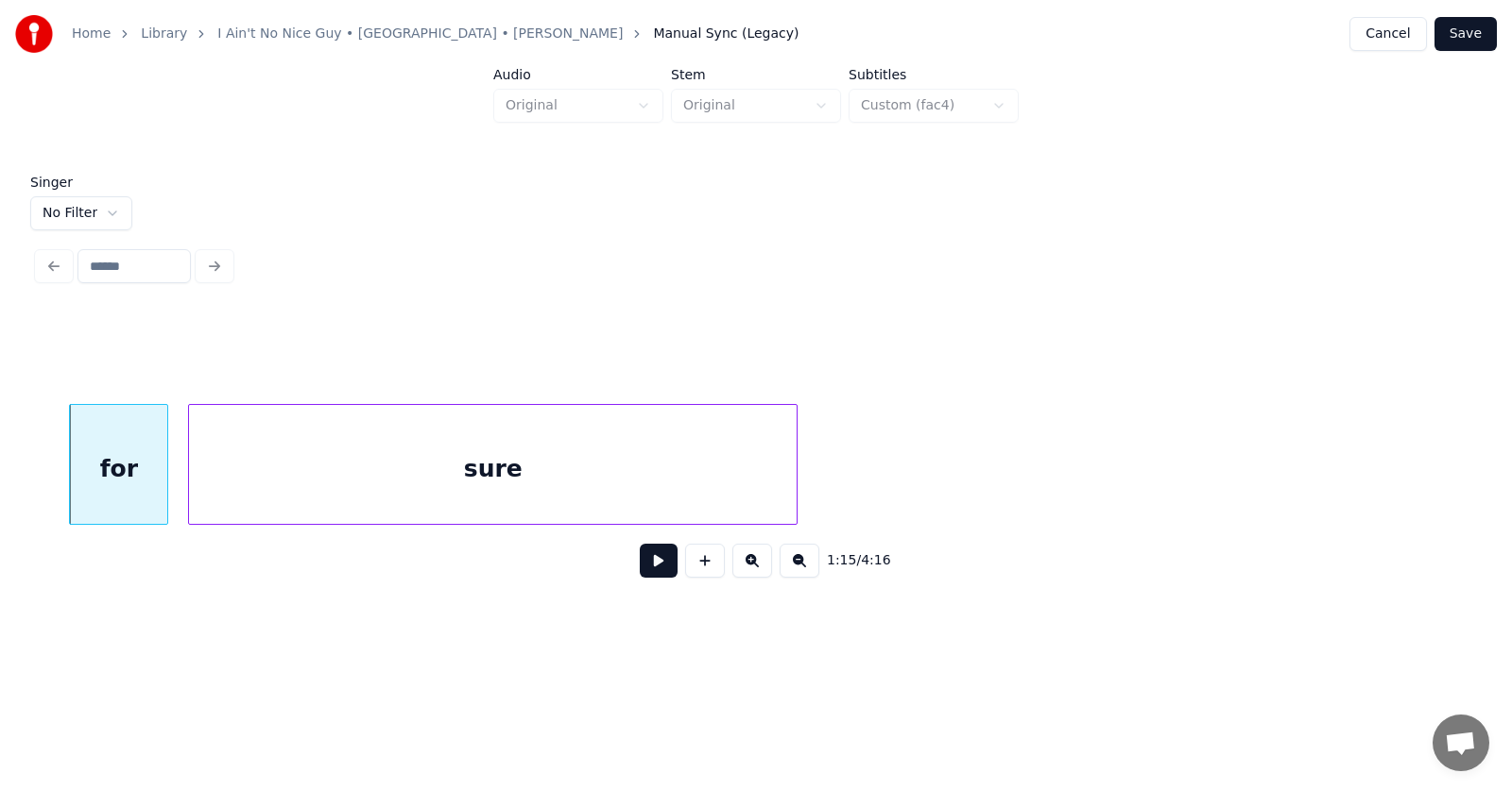
click at [222, 488] on div "sure" at bounding box center [492, 469] width 607 height 128
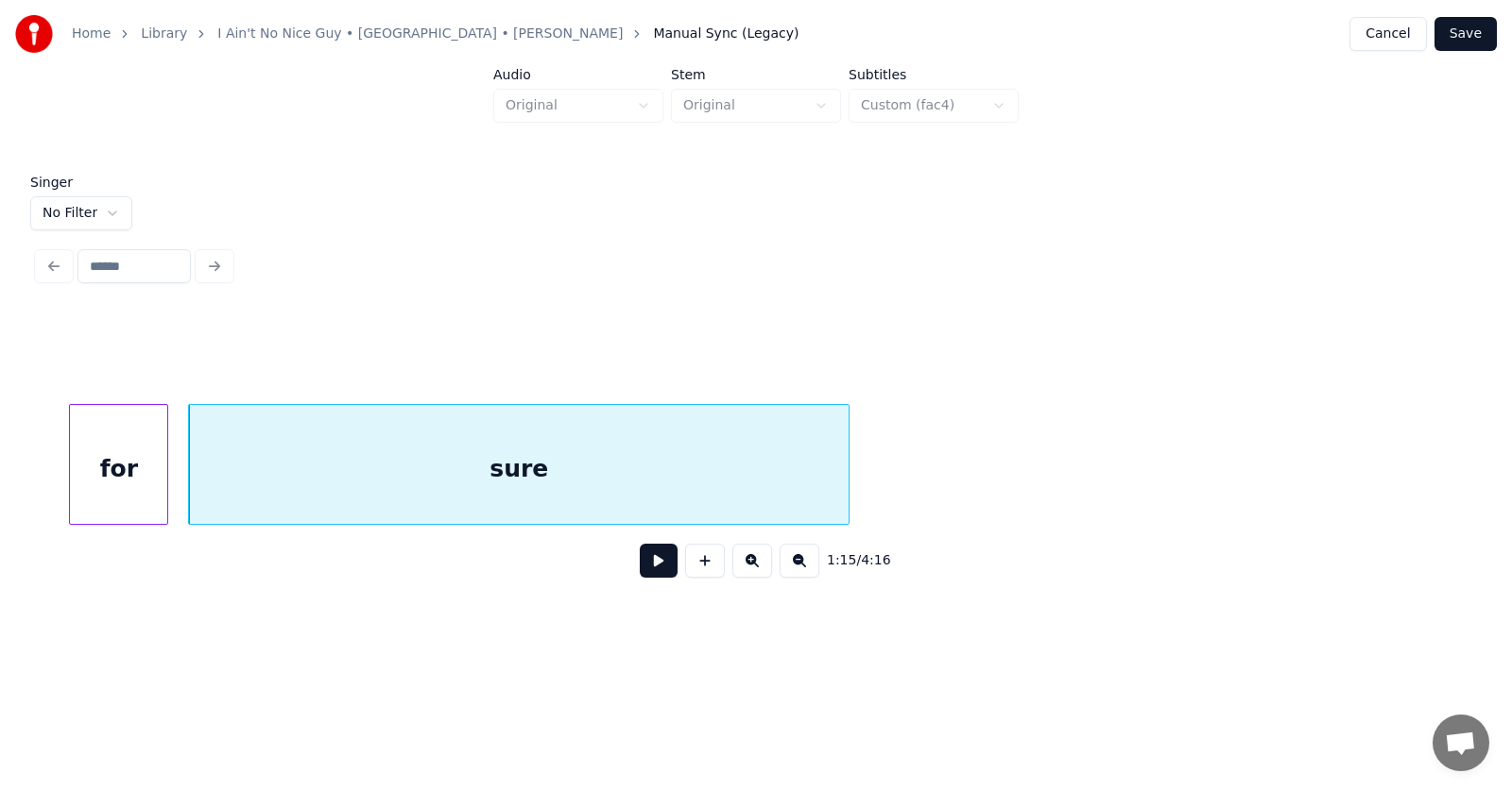
click at [846, 471] on div at bounding box center [846, 465] width 6 height 119
click at [668, 573] on button at bounding box center [658, 560] width 38 height 34
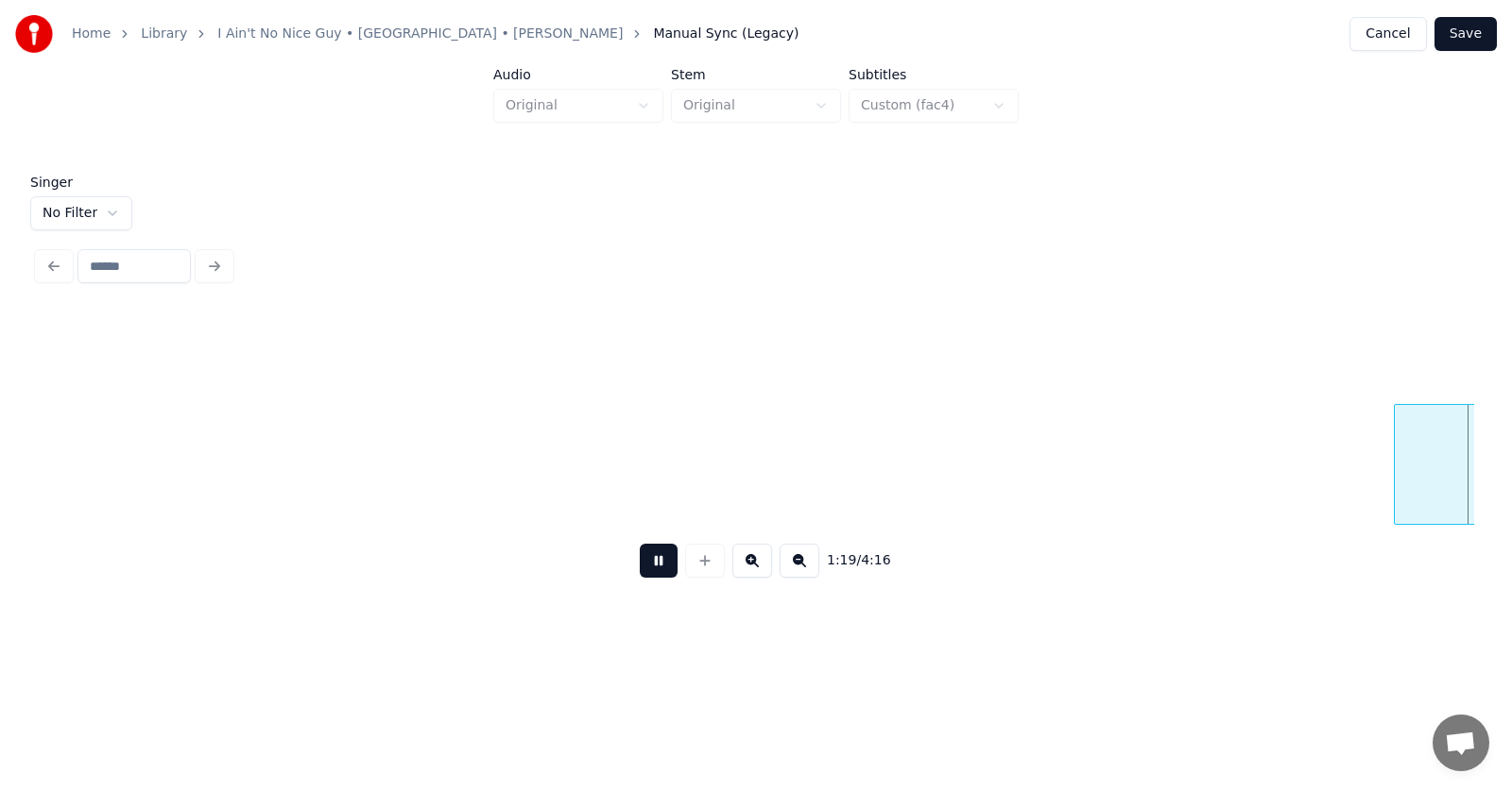
scroll to position [0, 56144]
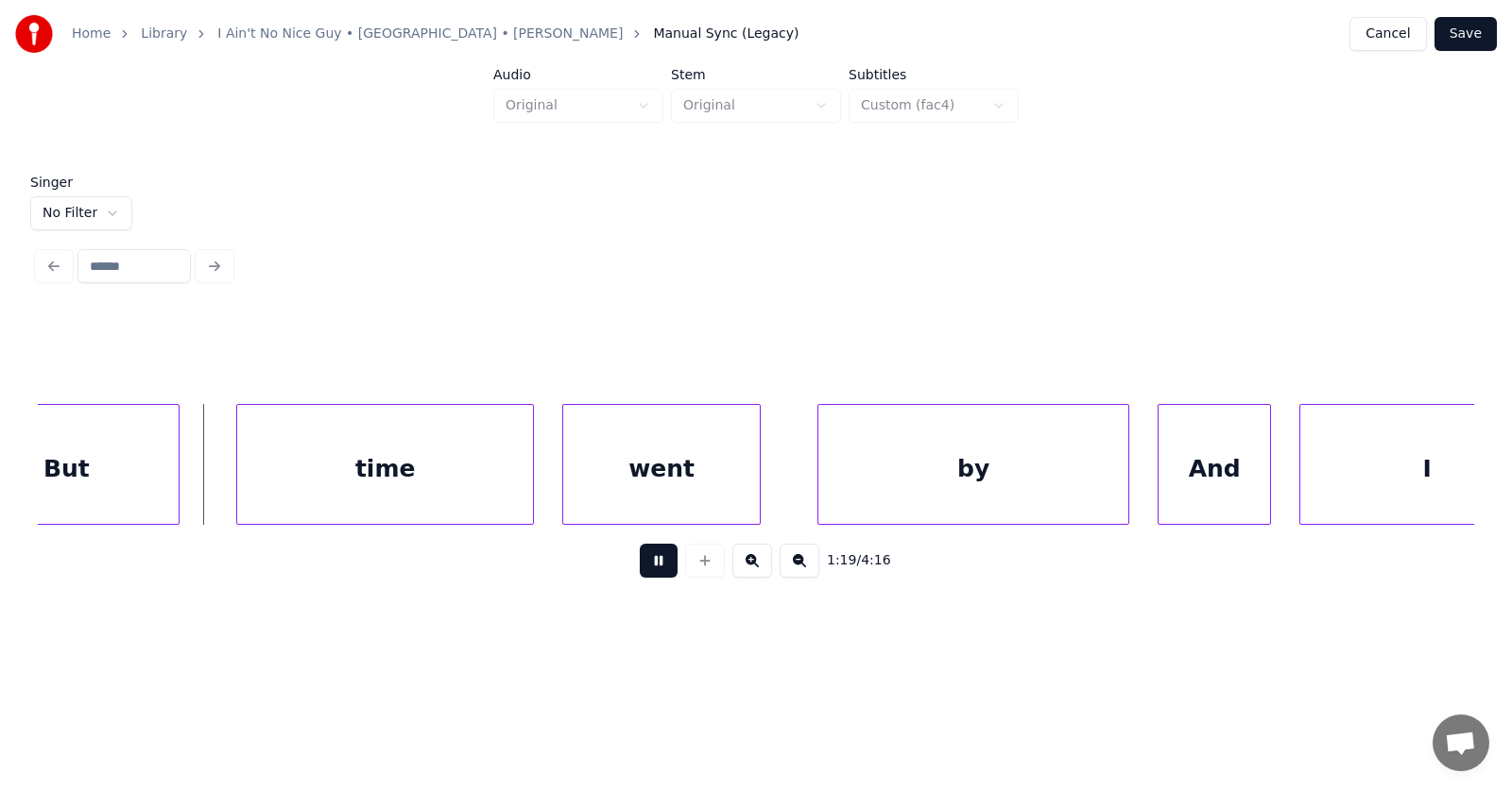
click at [651, 574] on button at bounding box center [658, 560] width 38 height 34
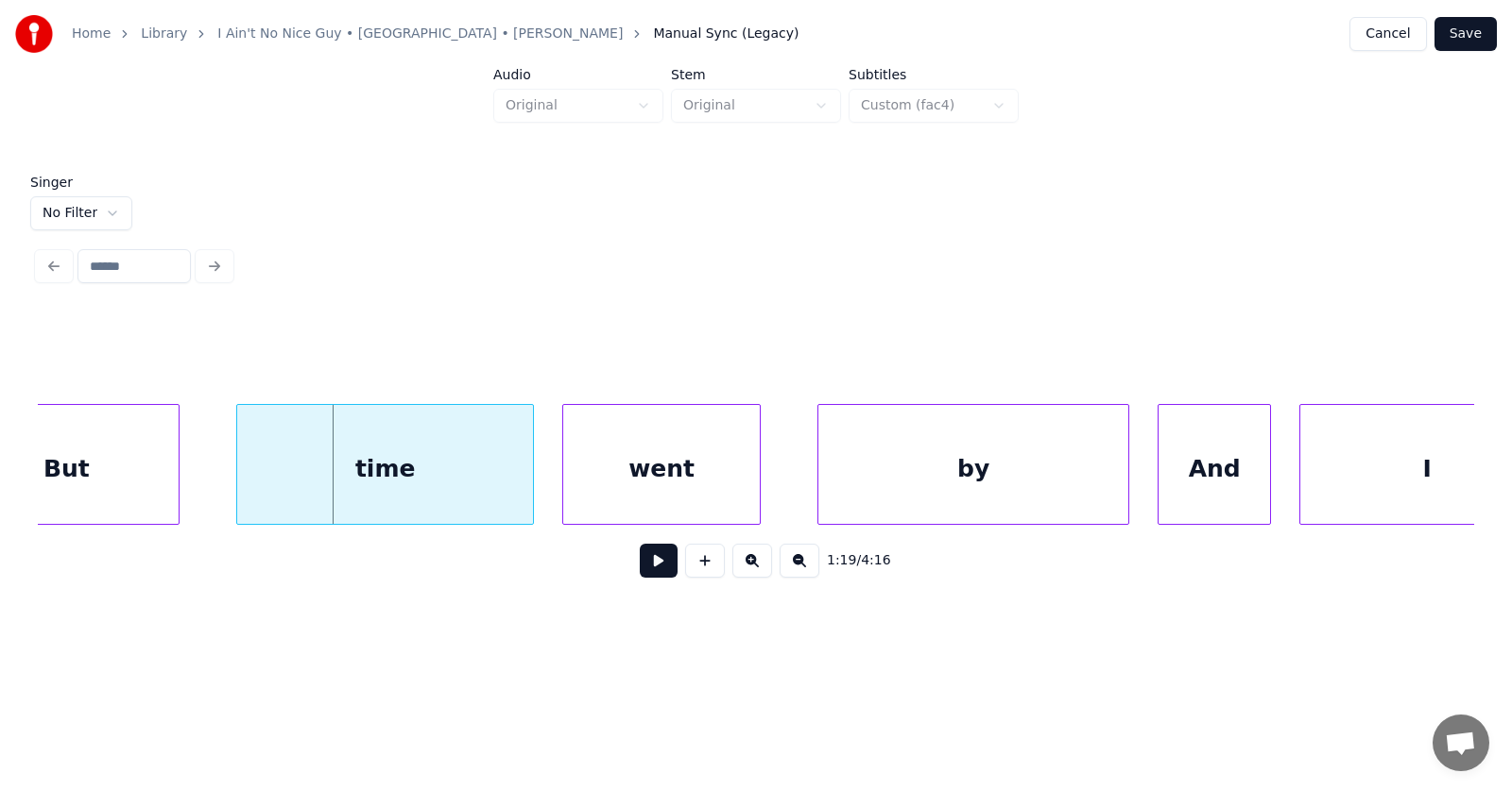
scroll to position [0, 55745]
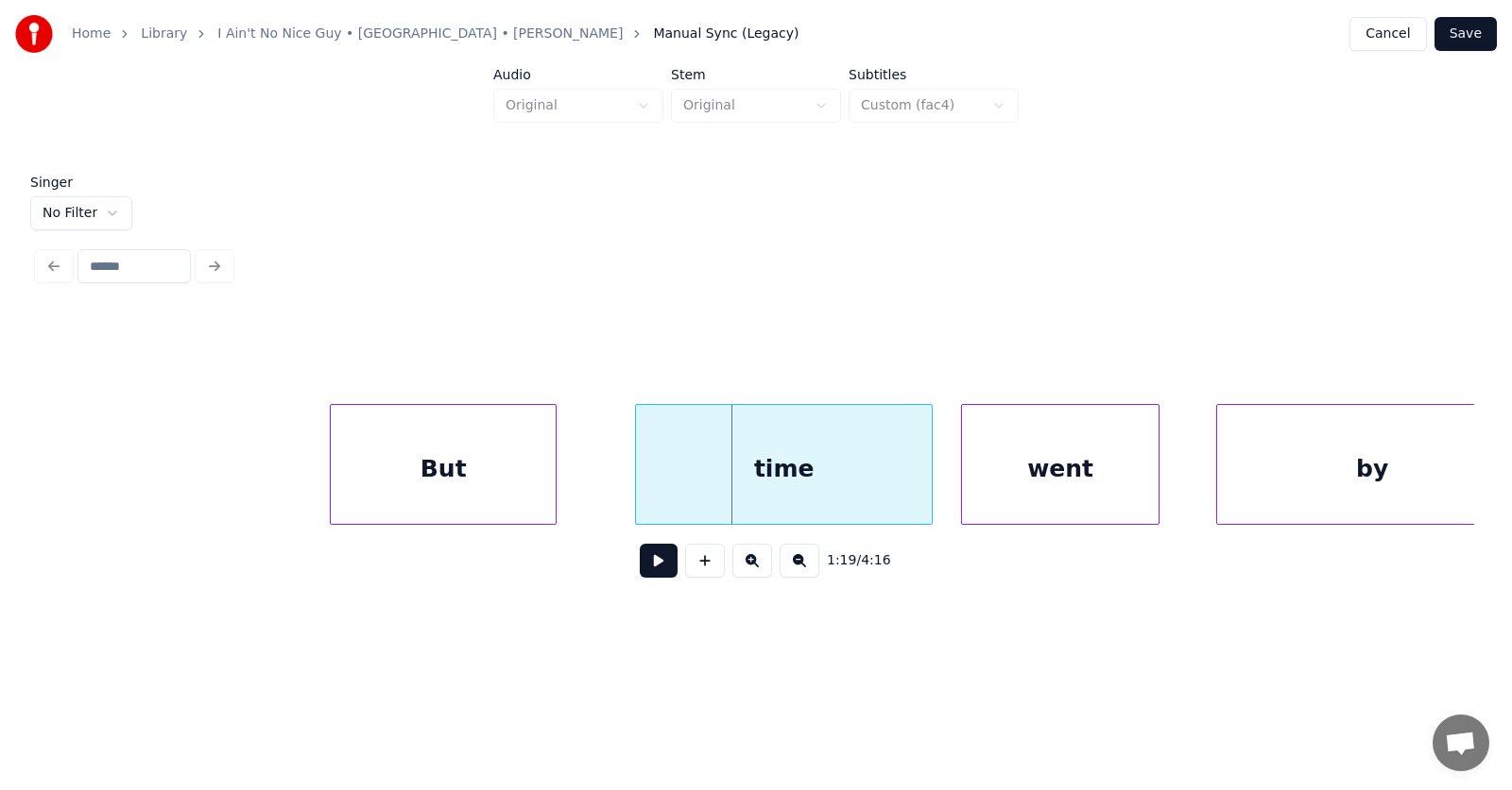
click at [462, 479] on div "But" at bounding box center [443, 469] width 225 height 128
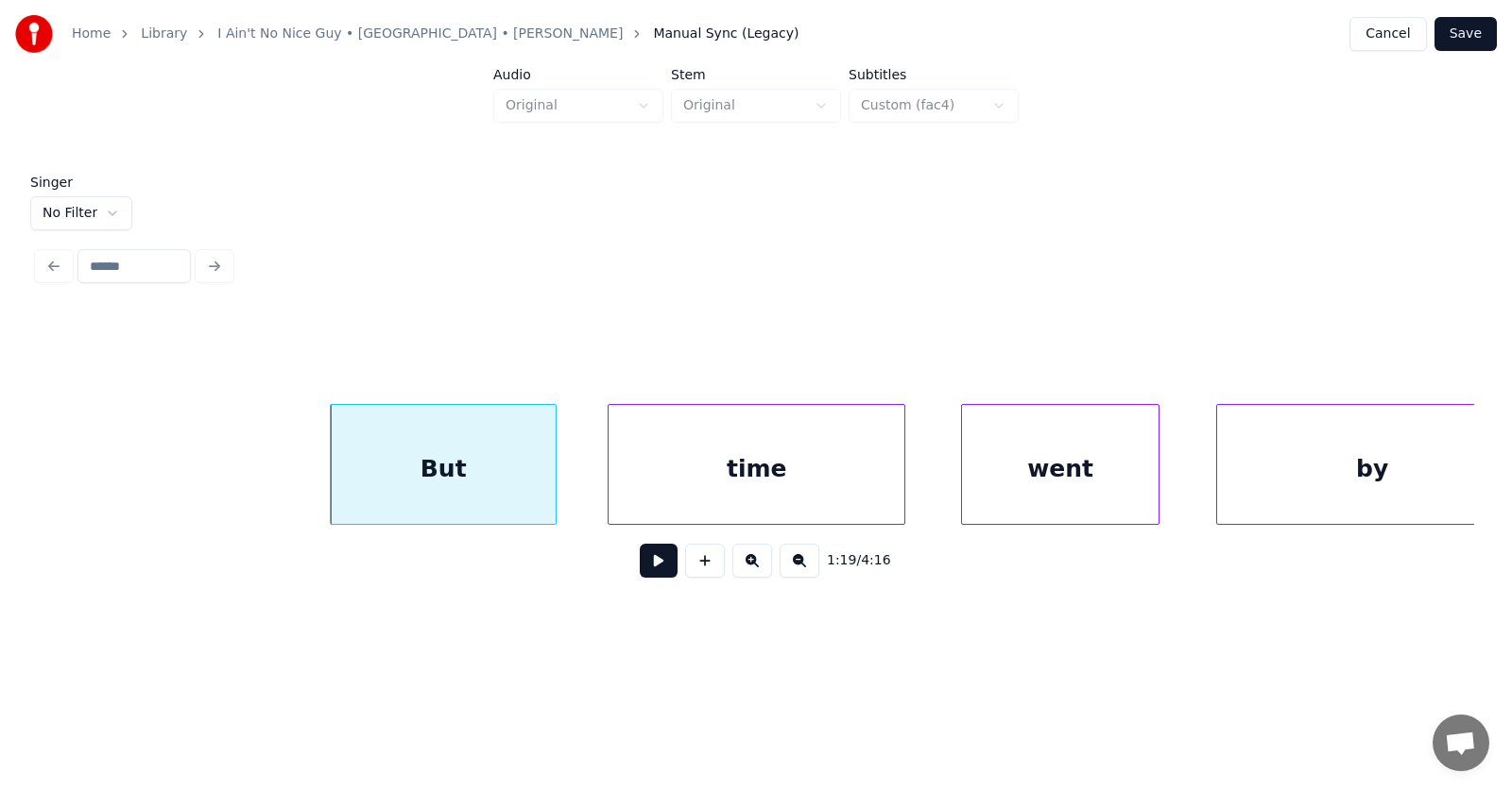
click at [664, 484] on div "time" at bounding box center [756, 469] width 295 height 128
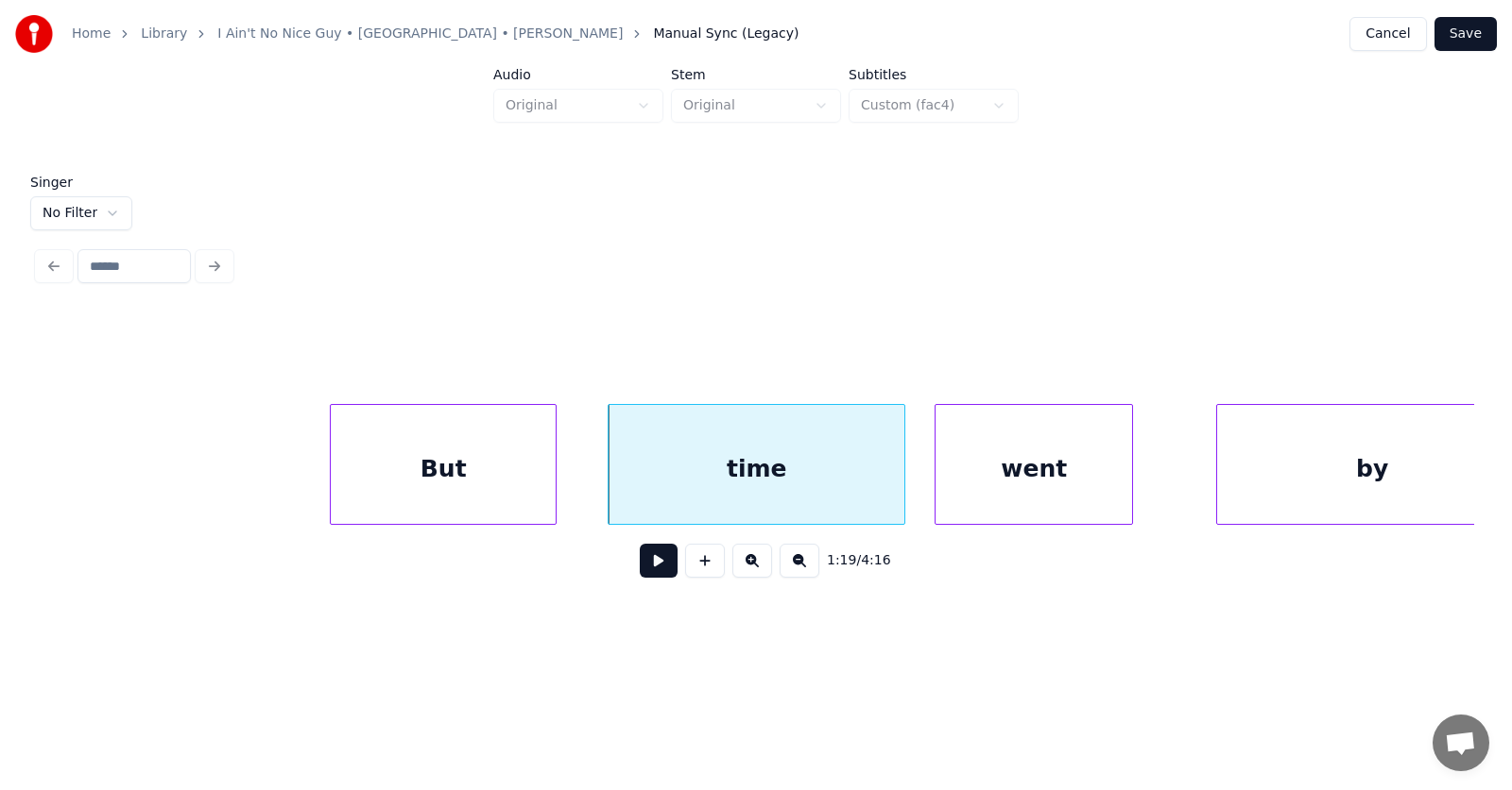
click at [989, 479] on div "went" at bounding box center [1034, 469] width 197 height 128
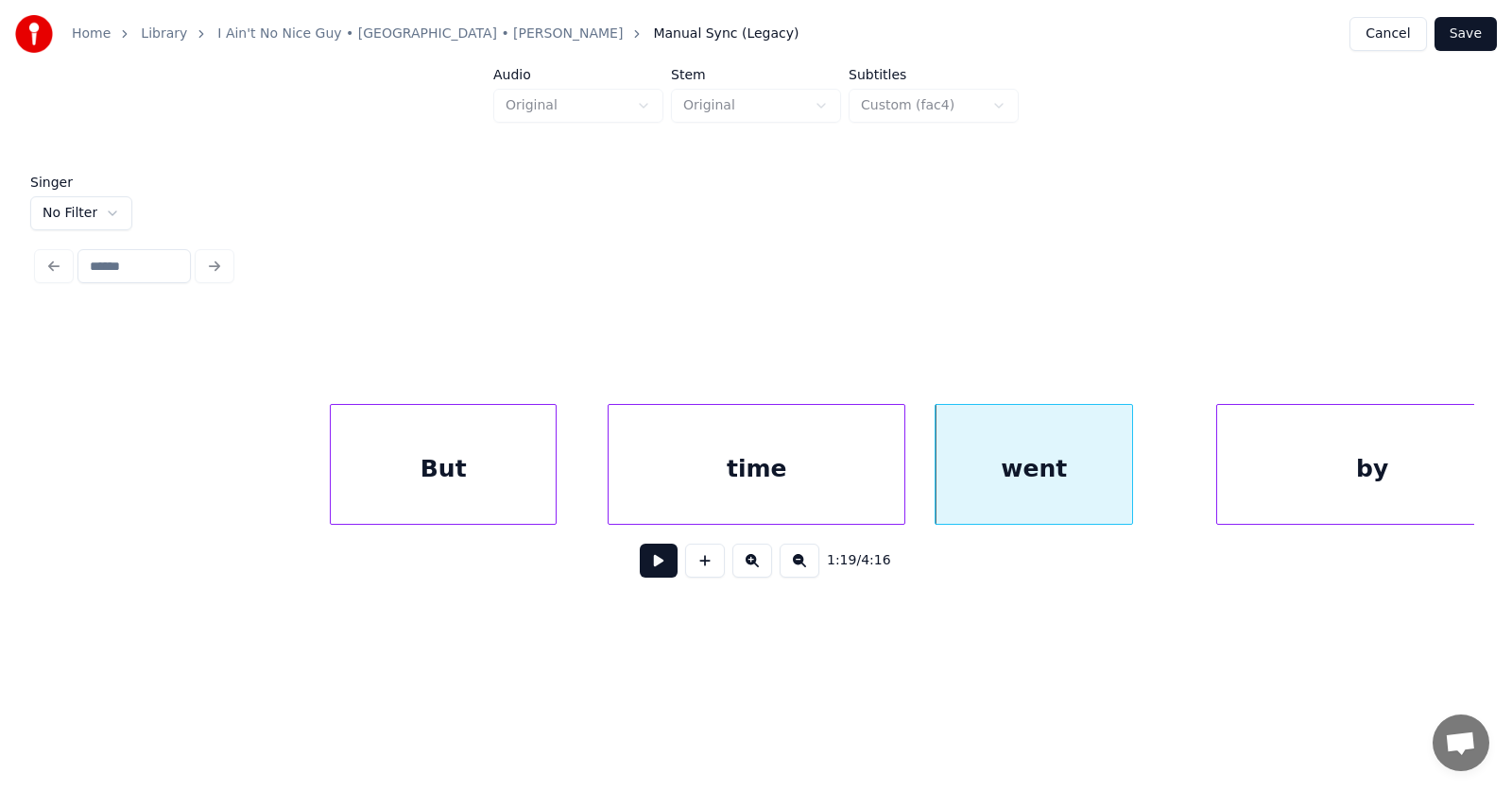
scroll to position [0, 55796]
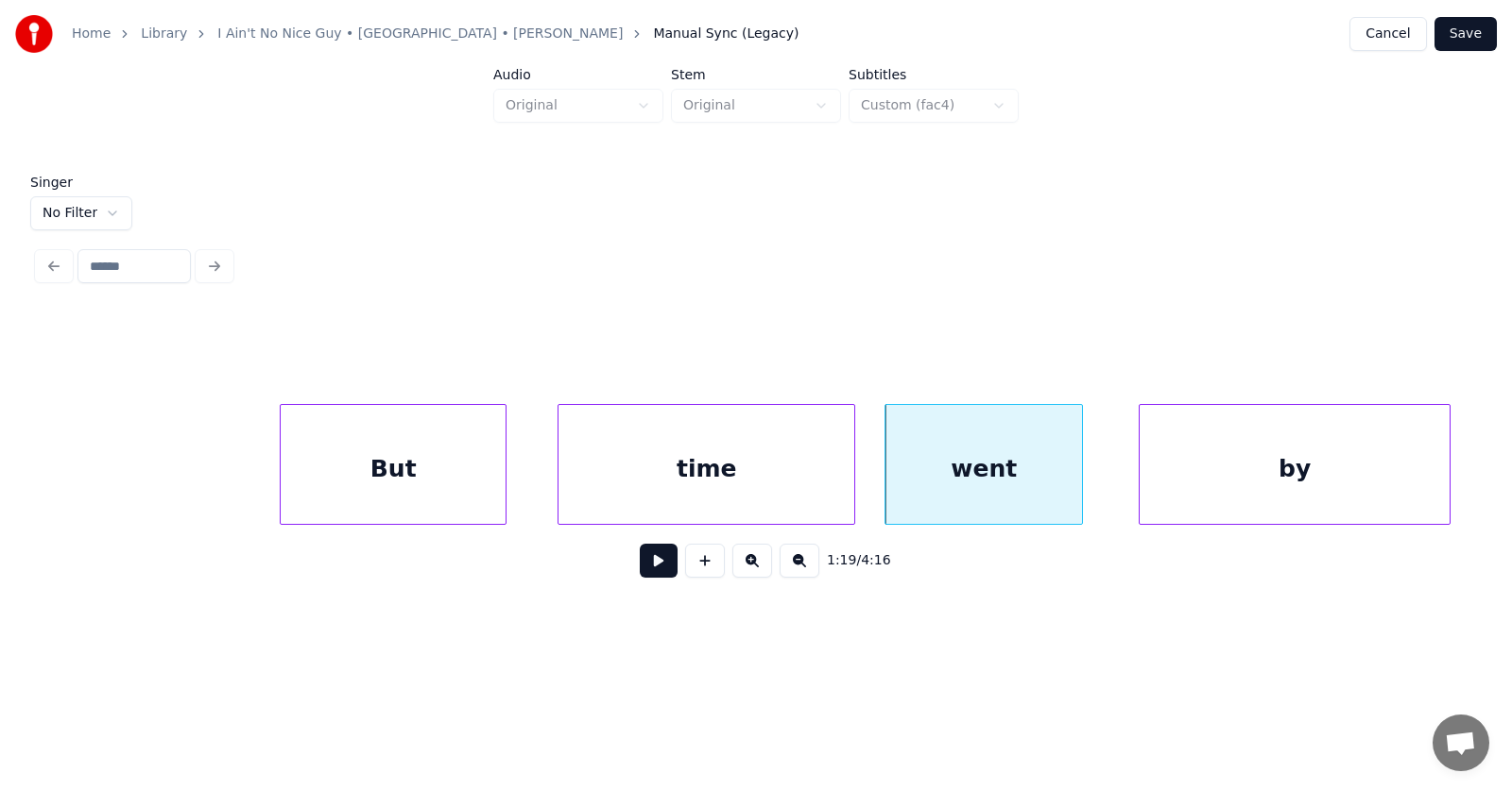
click at [1260, 467] on div "by" at bounding box center [1294, 469] width 310 height 128
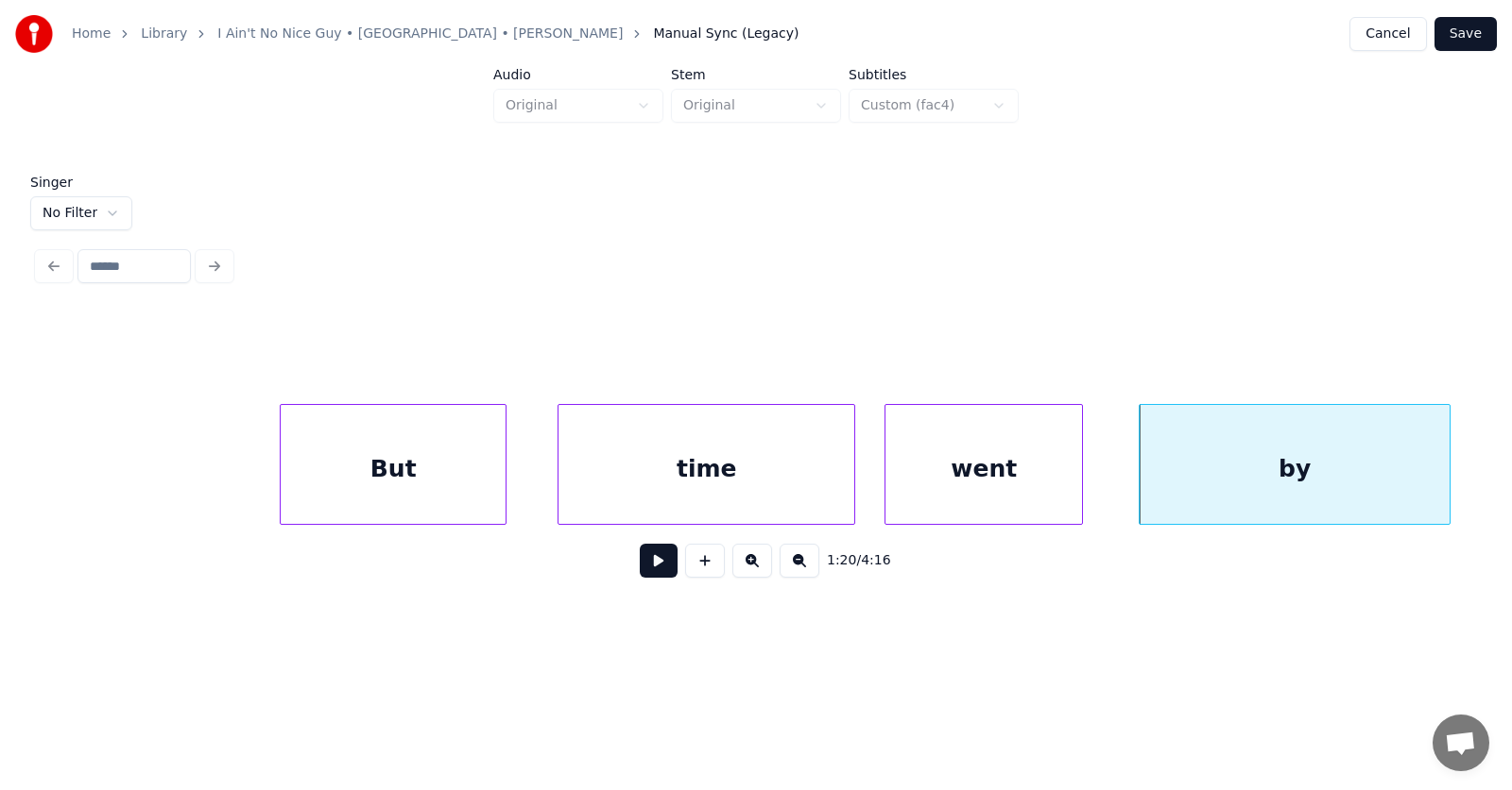
click at [639, 575] on button at bounding box center [658, 560] width 38 height 34
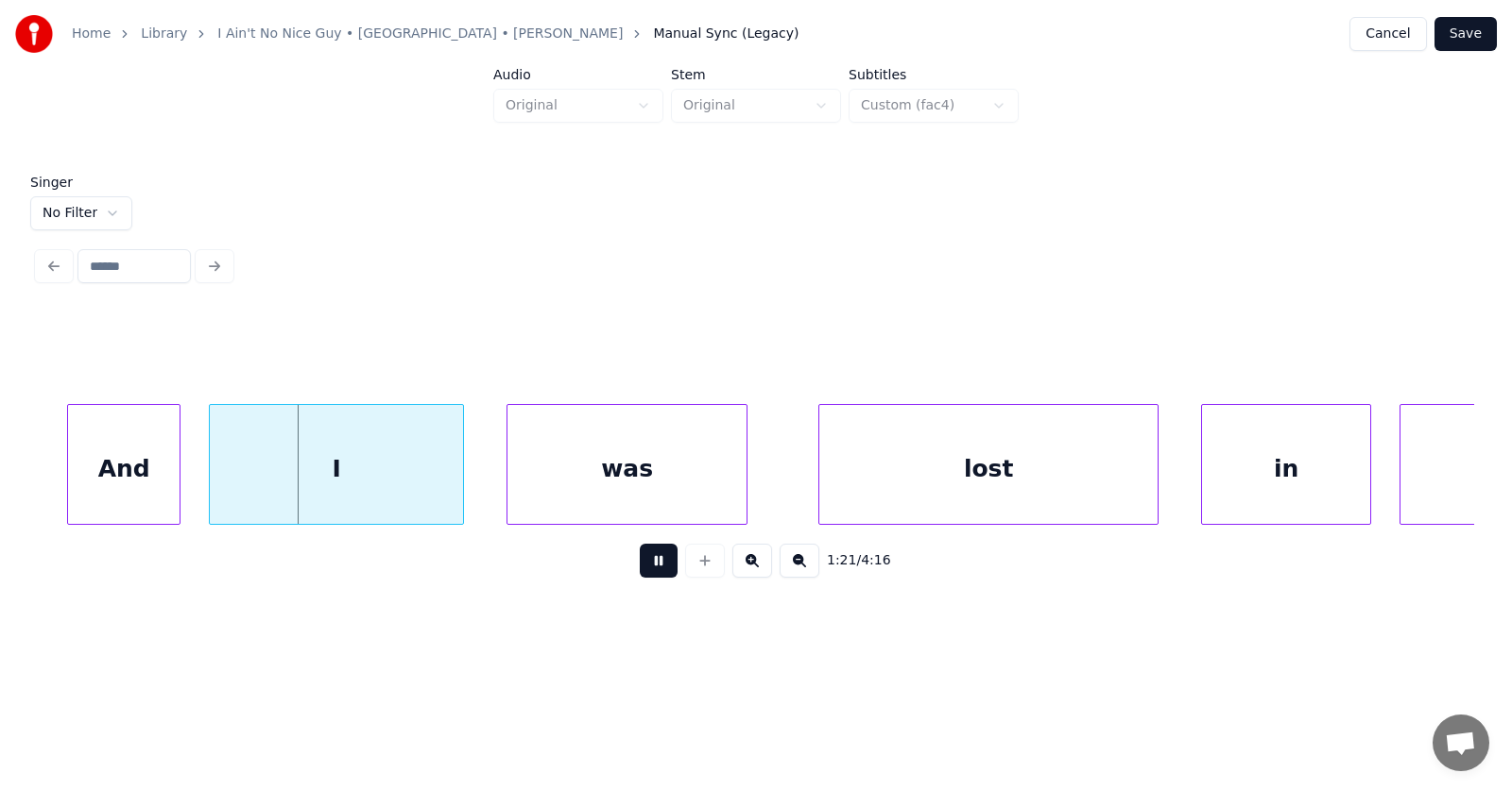
click at [639, 575] on button at bounding box center [658, 560] width 38 height 34
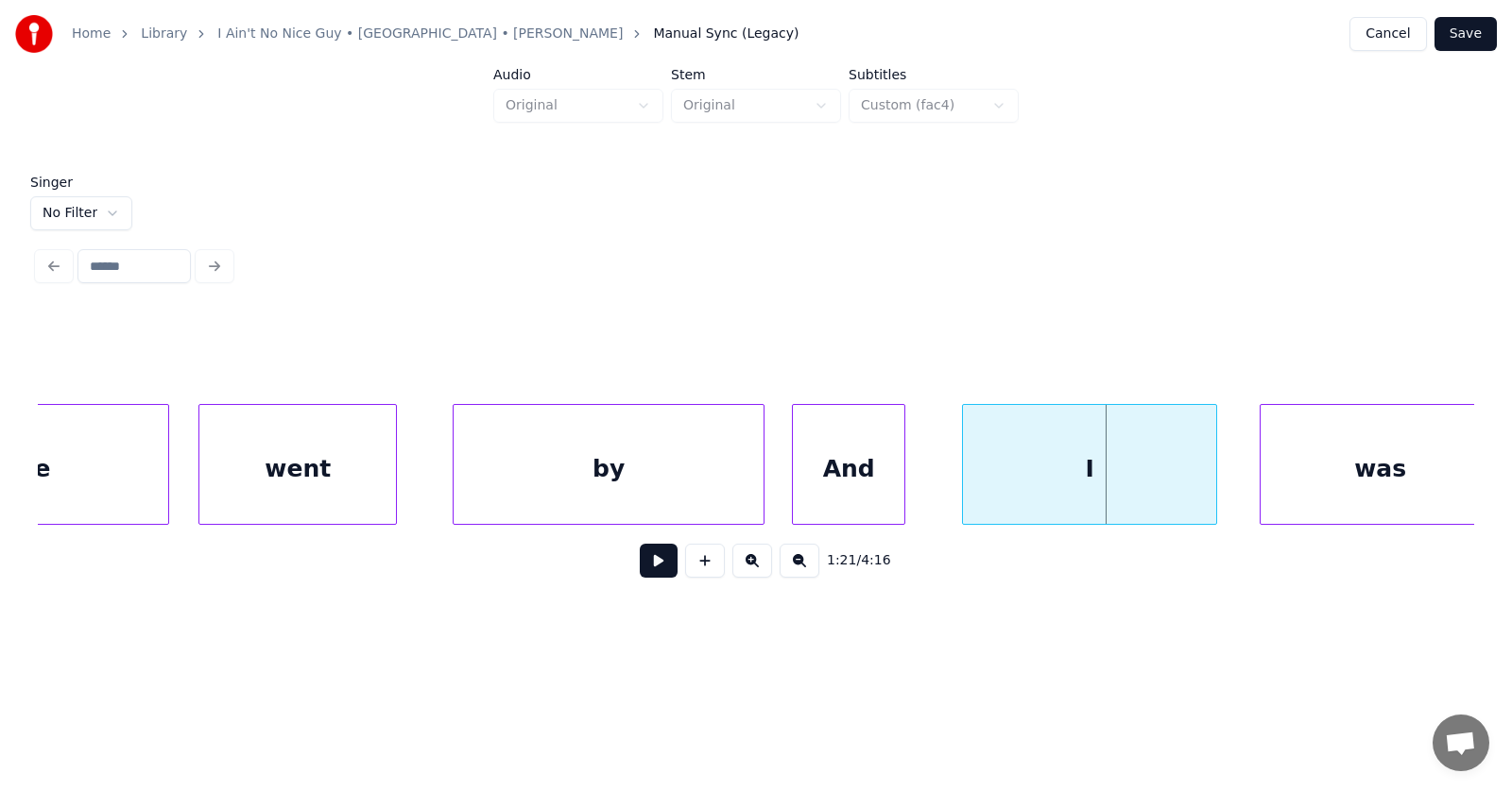
click at [822, 484] on div "And" at bounding box center [848, 469] width 111 height 128
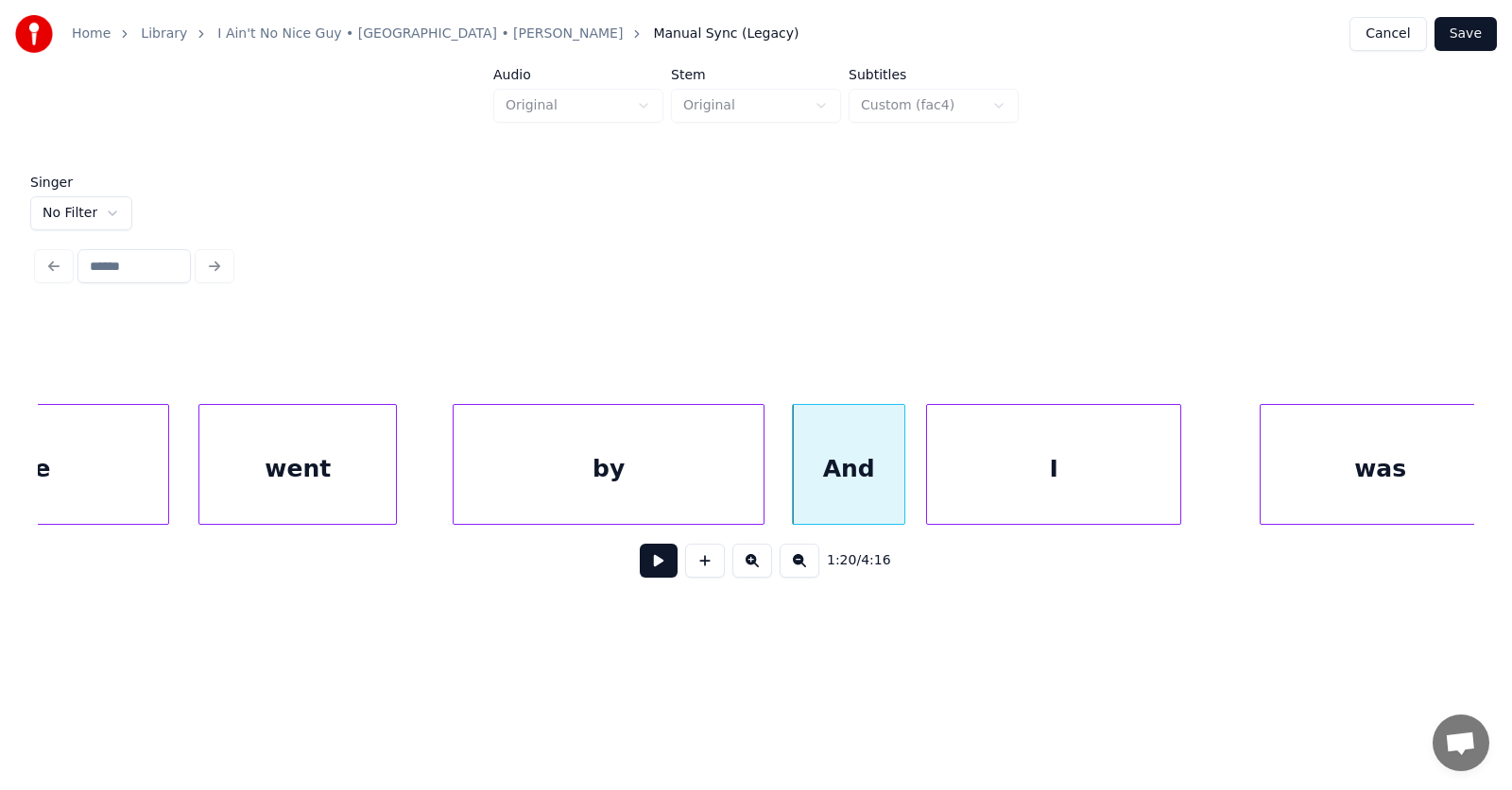
click at [939, 484] on div "I" at bounding box center [1053, 469] width 253 height 128
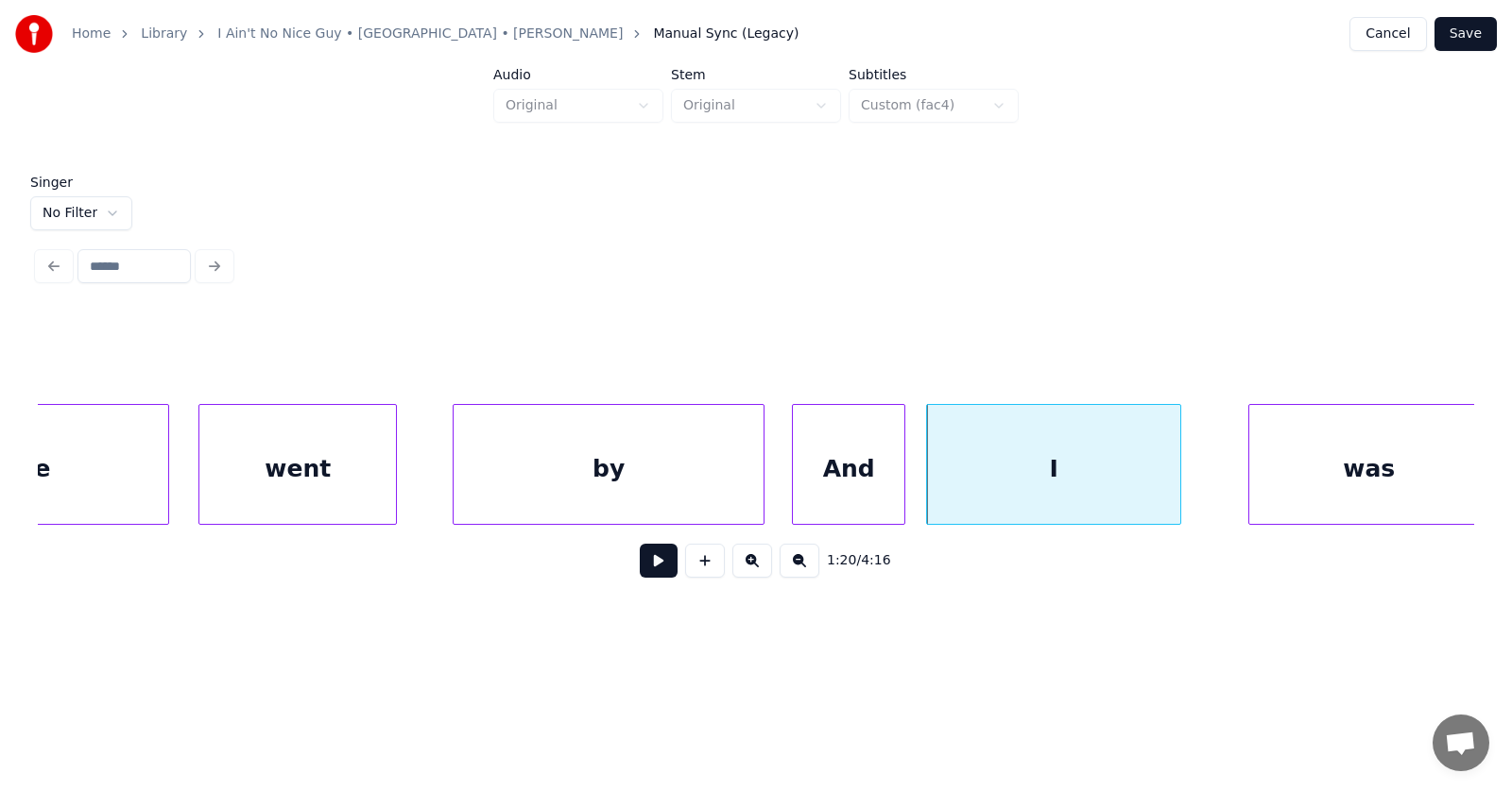
scroll to position [0, 56504]
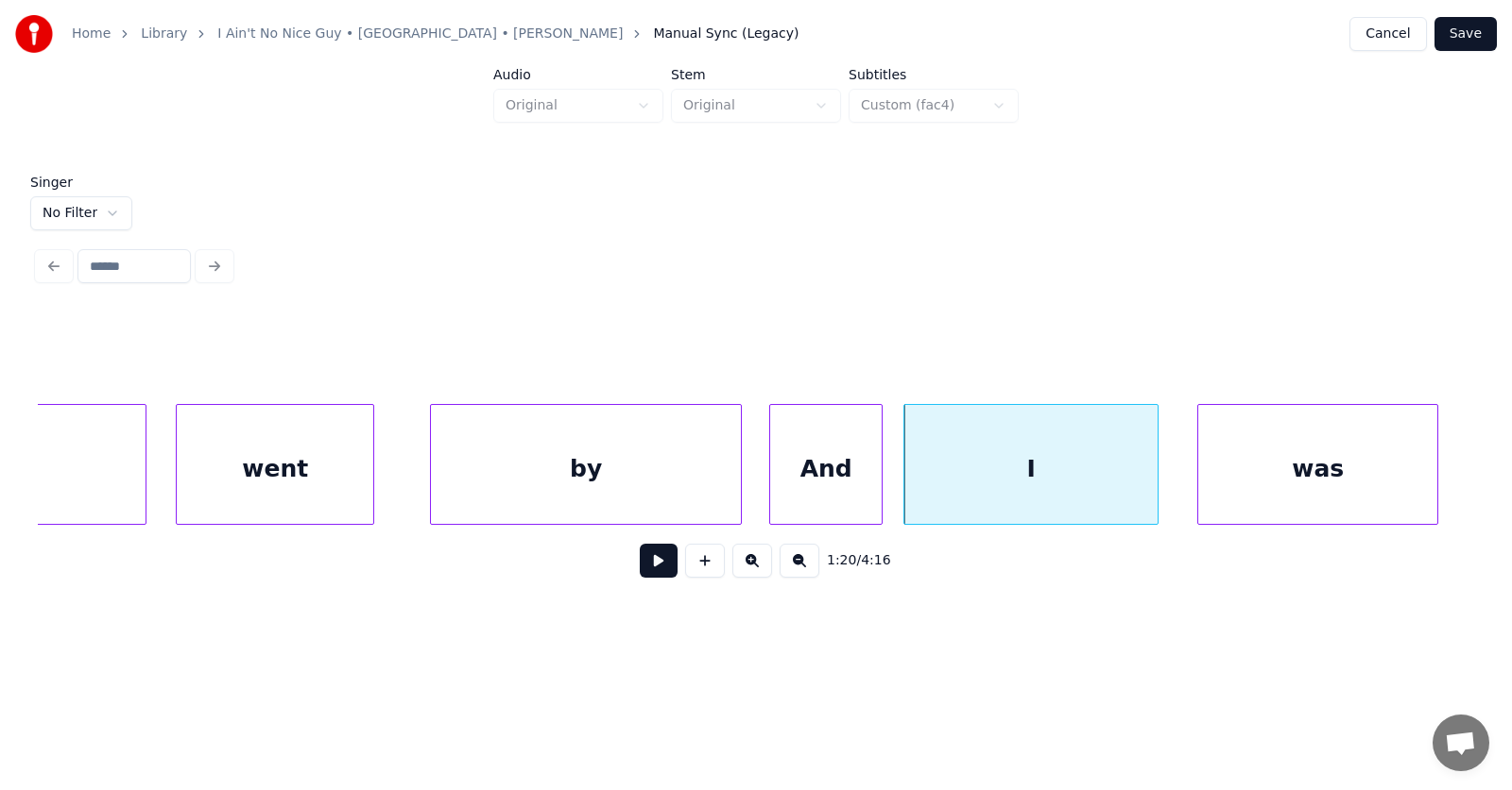
click at [1254, 468] on div "was" at bounding box center [1317, 469] width 239 height 128
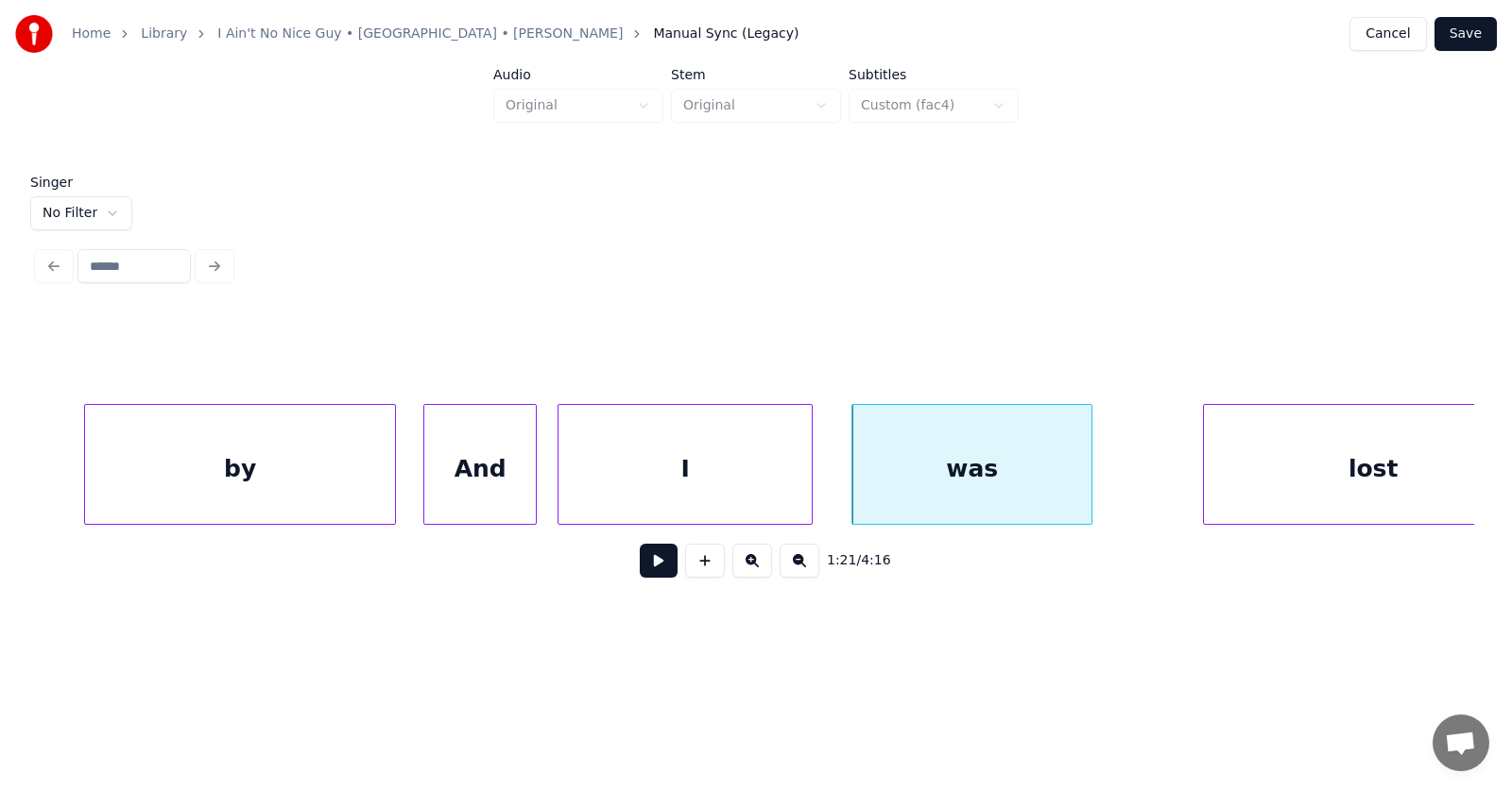
scroll to position [0, 57095]
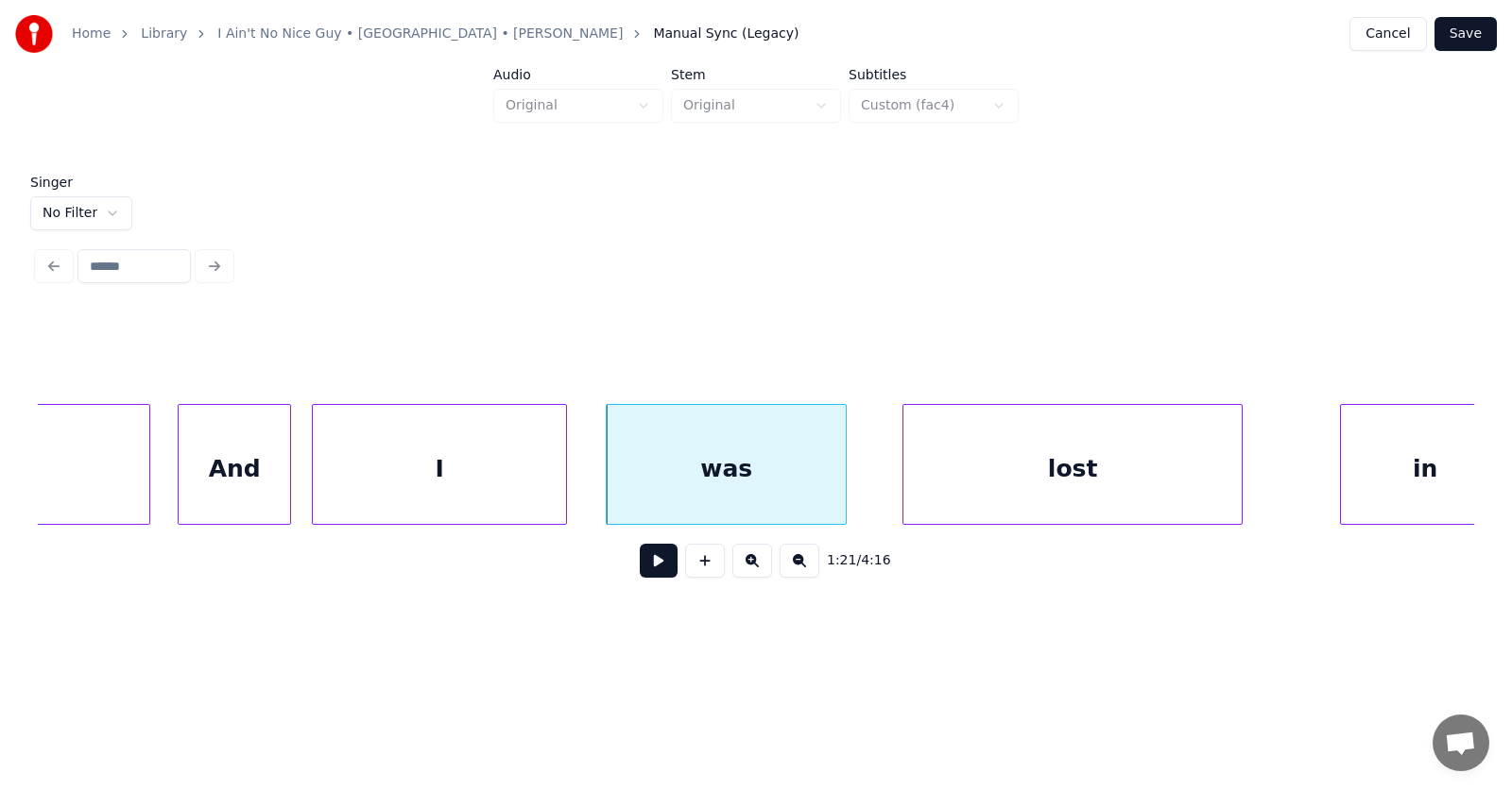
click at [989, 491] on div "lost" at bounding box center [1073, 469] width 338 height 128
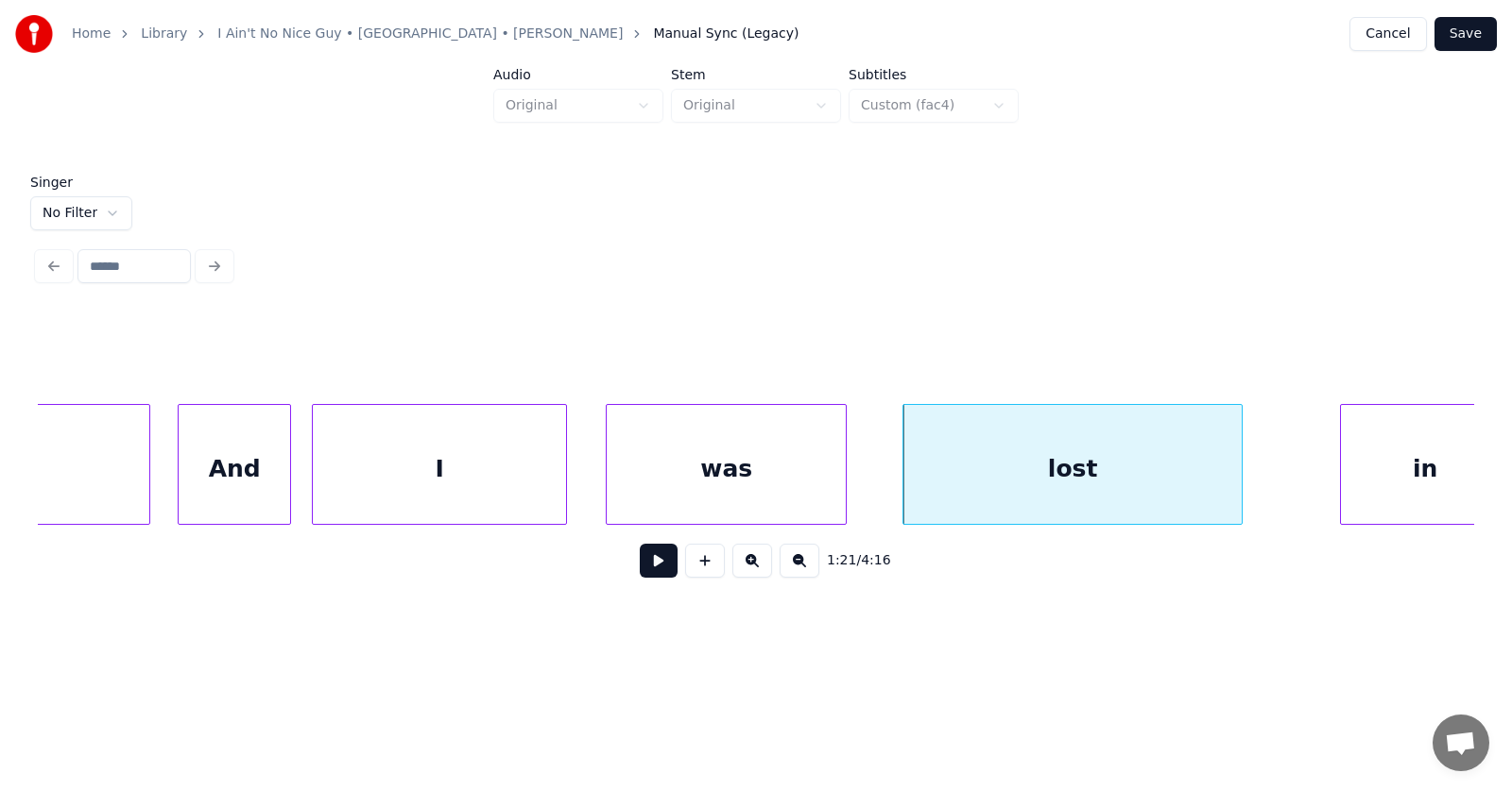
scroll to position [0, 57127]
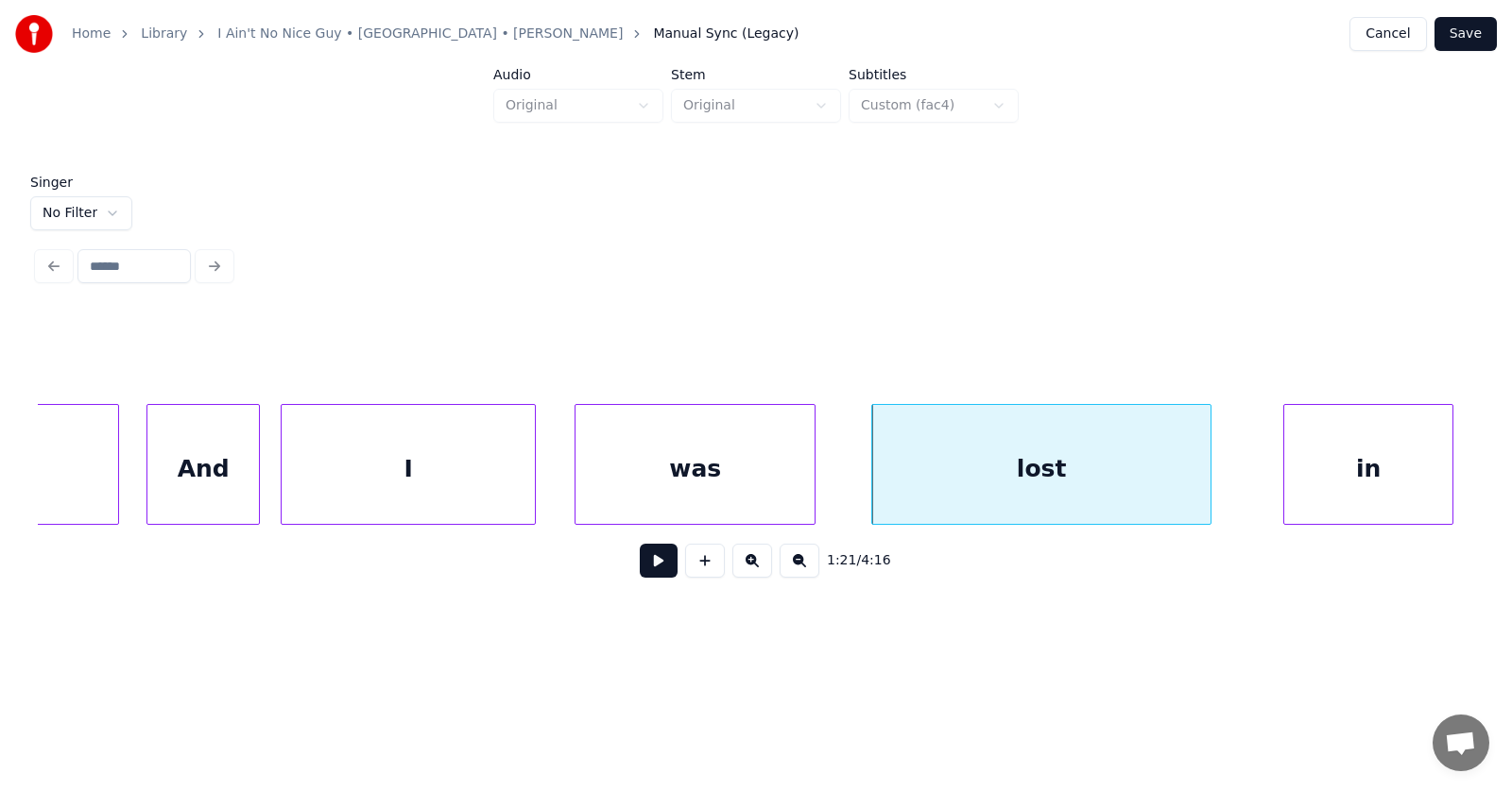
click at [1369, 469] on div "in" at bounding box center [1368, 469] width 168 height 128
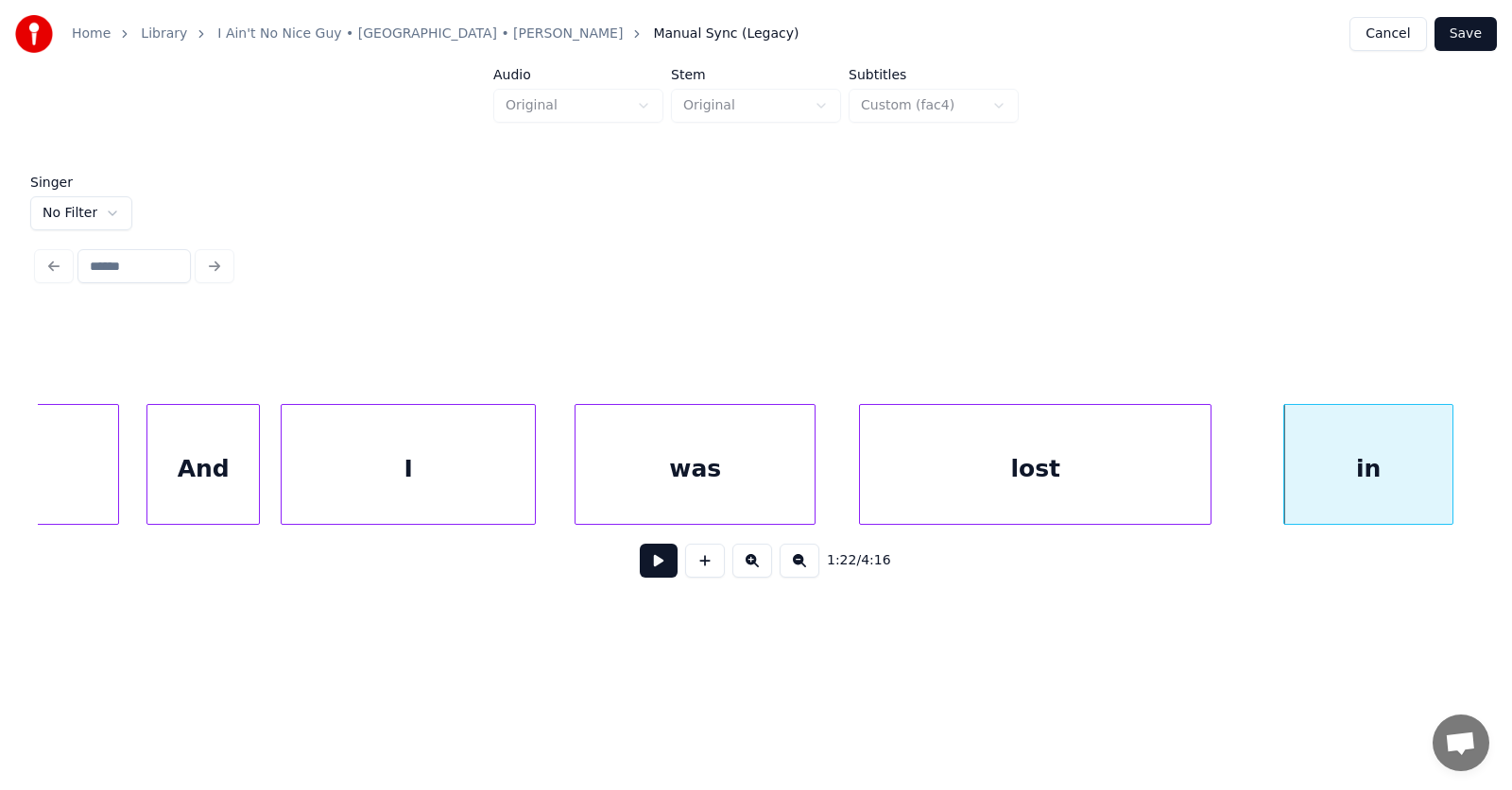
click at [860, 473] on div at bounding box center [863, 465] width 6 height 119
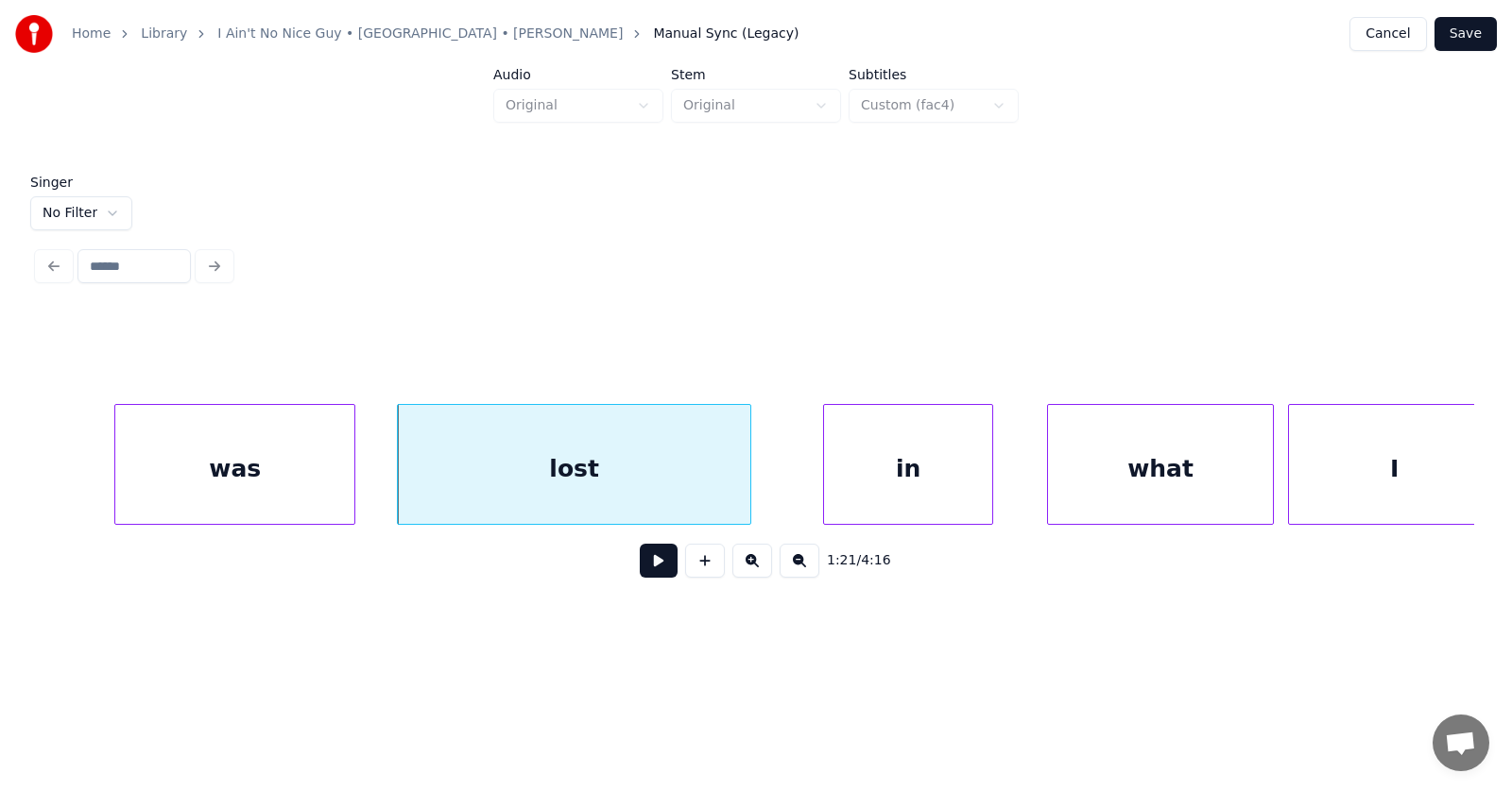
scroll to position [0, 57709]
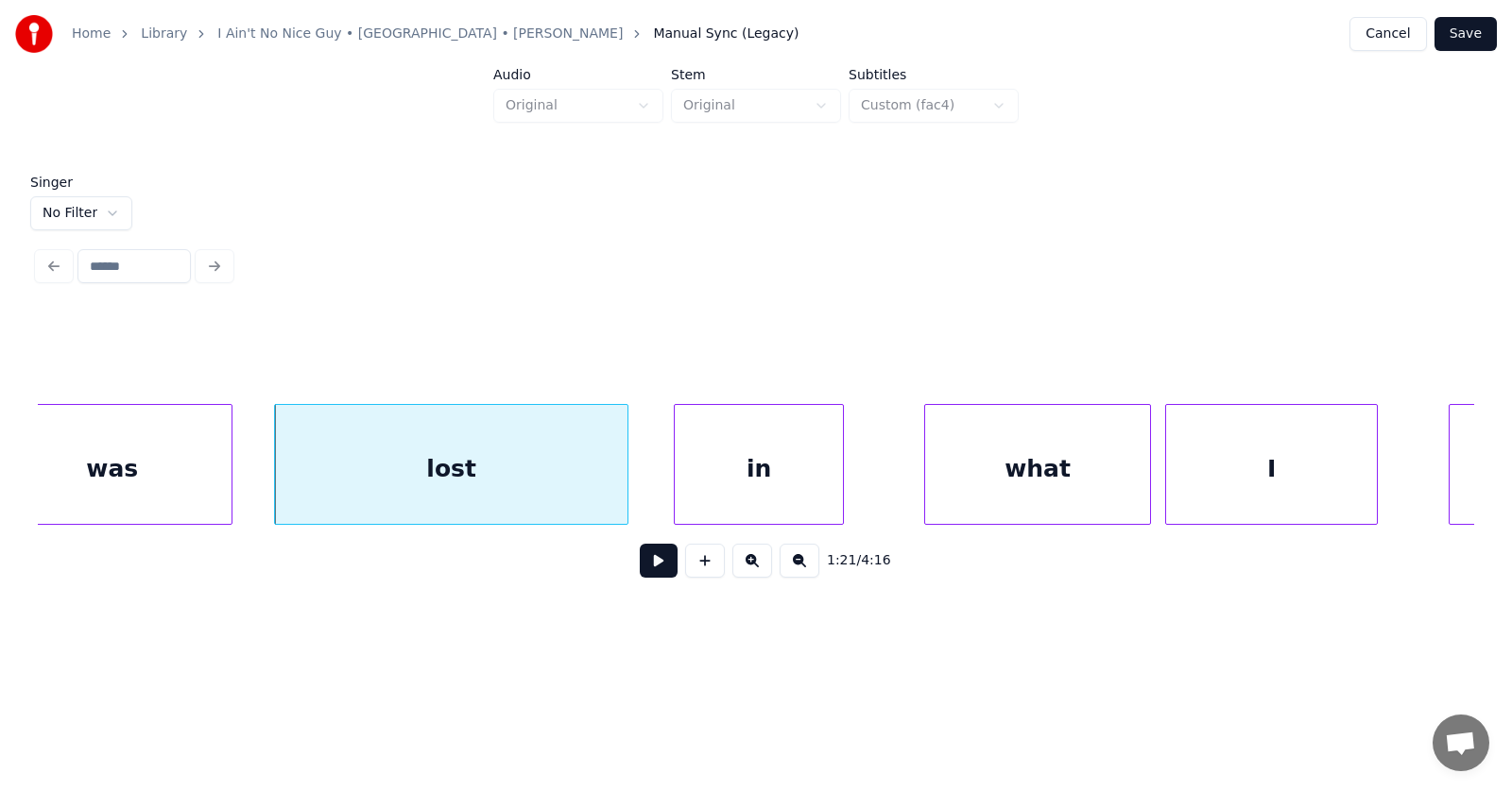
click at [758, 491] on div "in" at bounding box center [758, 469] width 168 height 128
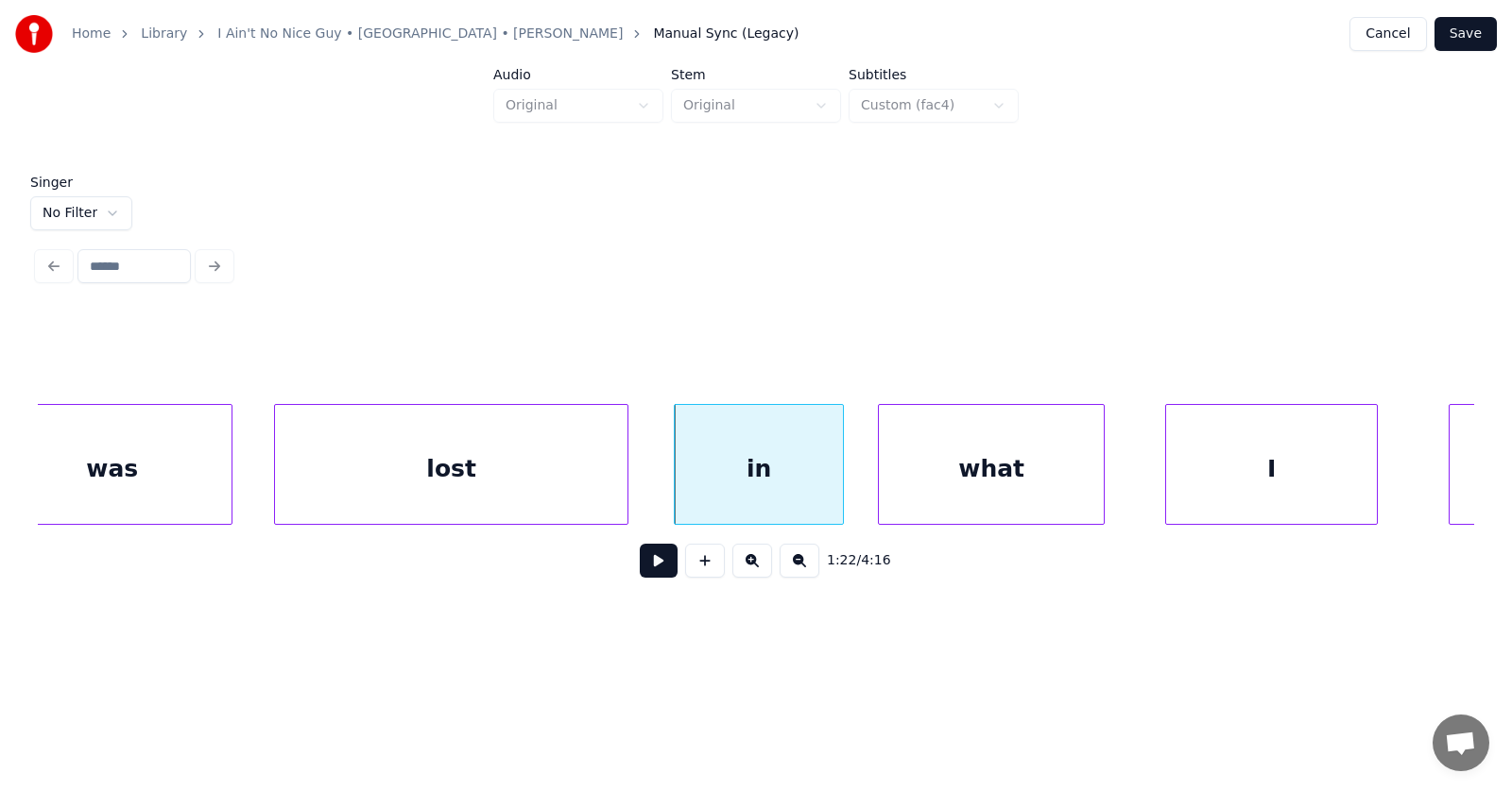
click at [917, 489] on div "what" at bounding box center [991, 469] width 225 height 128
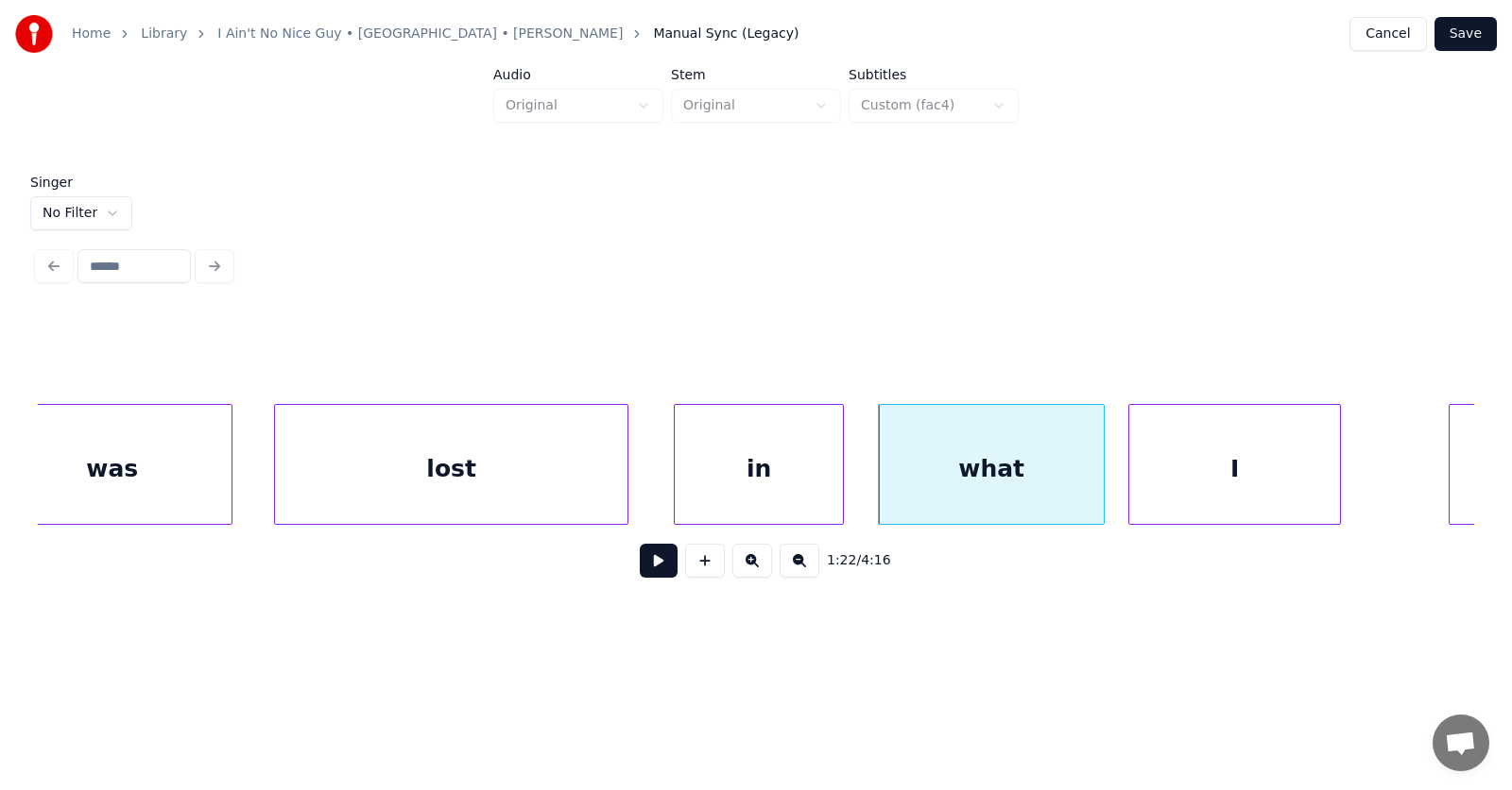
click at [1174, 482] on div "I" at bounding box center [1235, 469] width 211 height 128
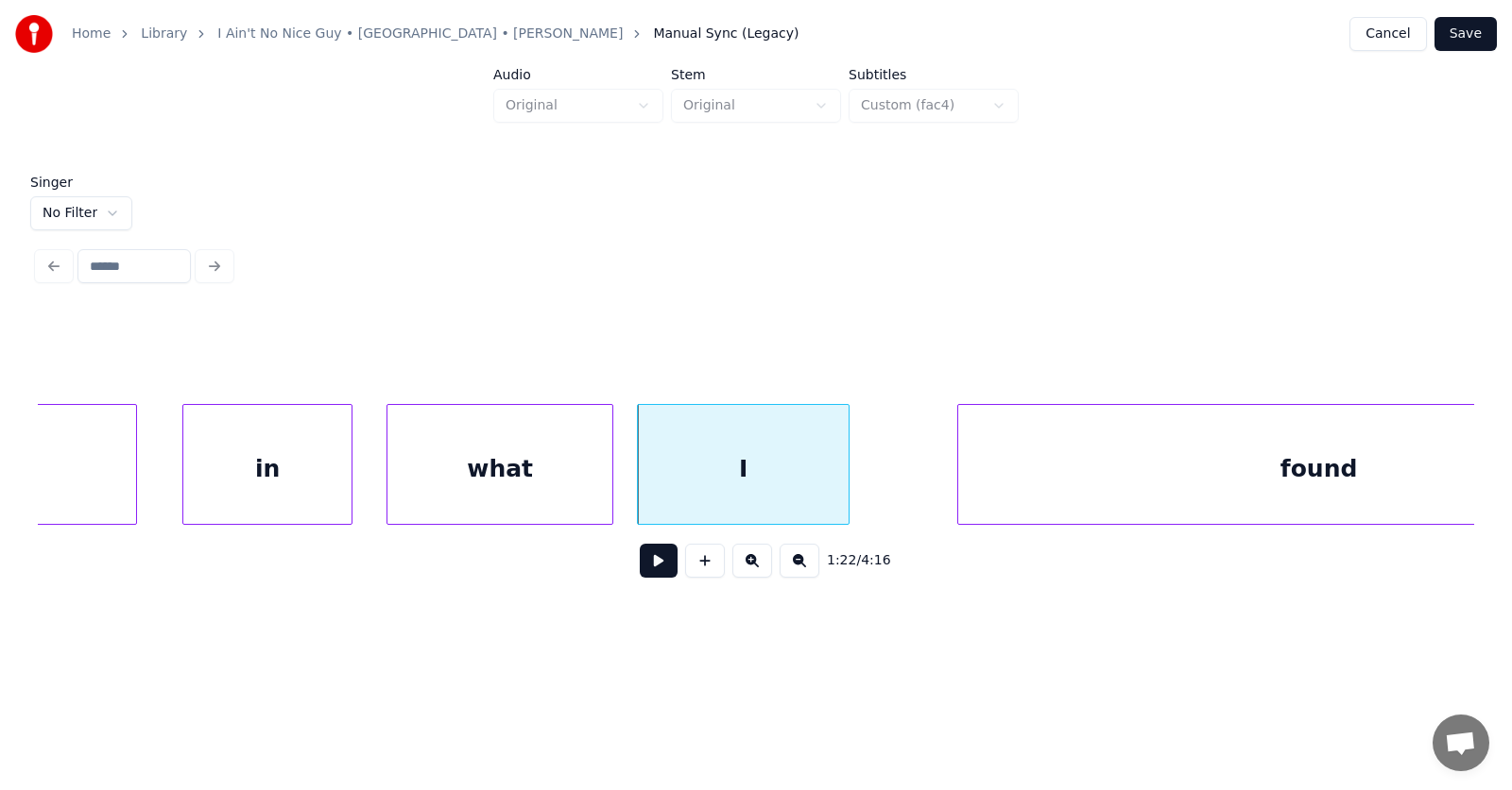
scroll to position [0, 58403]
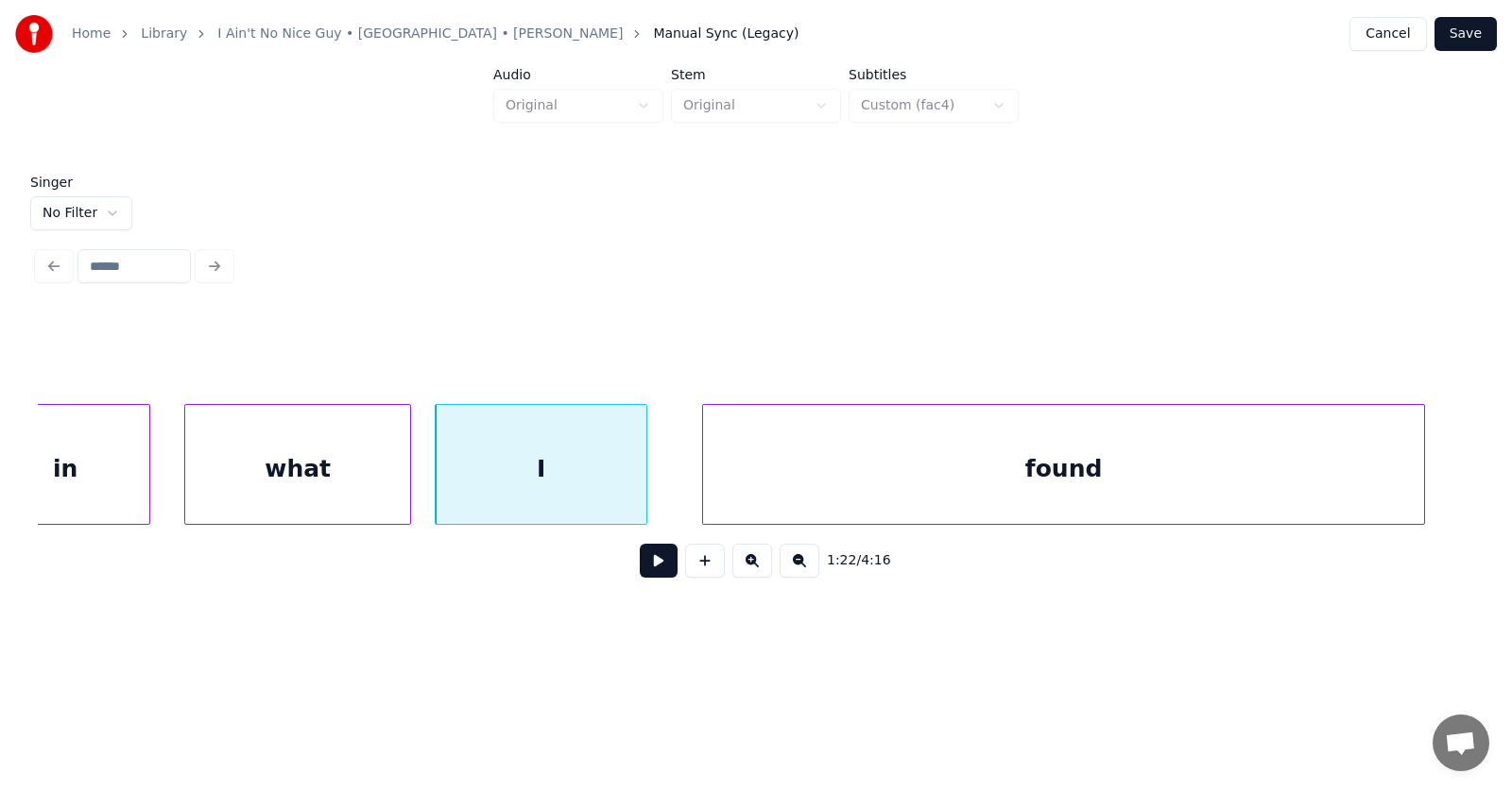
click at [1049, 460] on div "found" at bounding box center [1063, 469] width 721 height 128
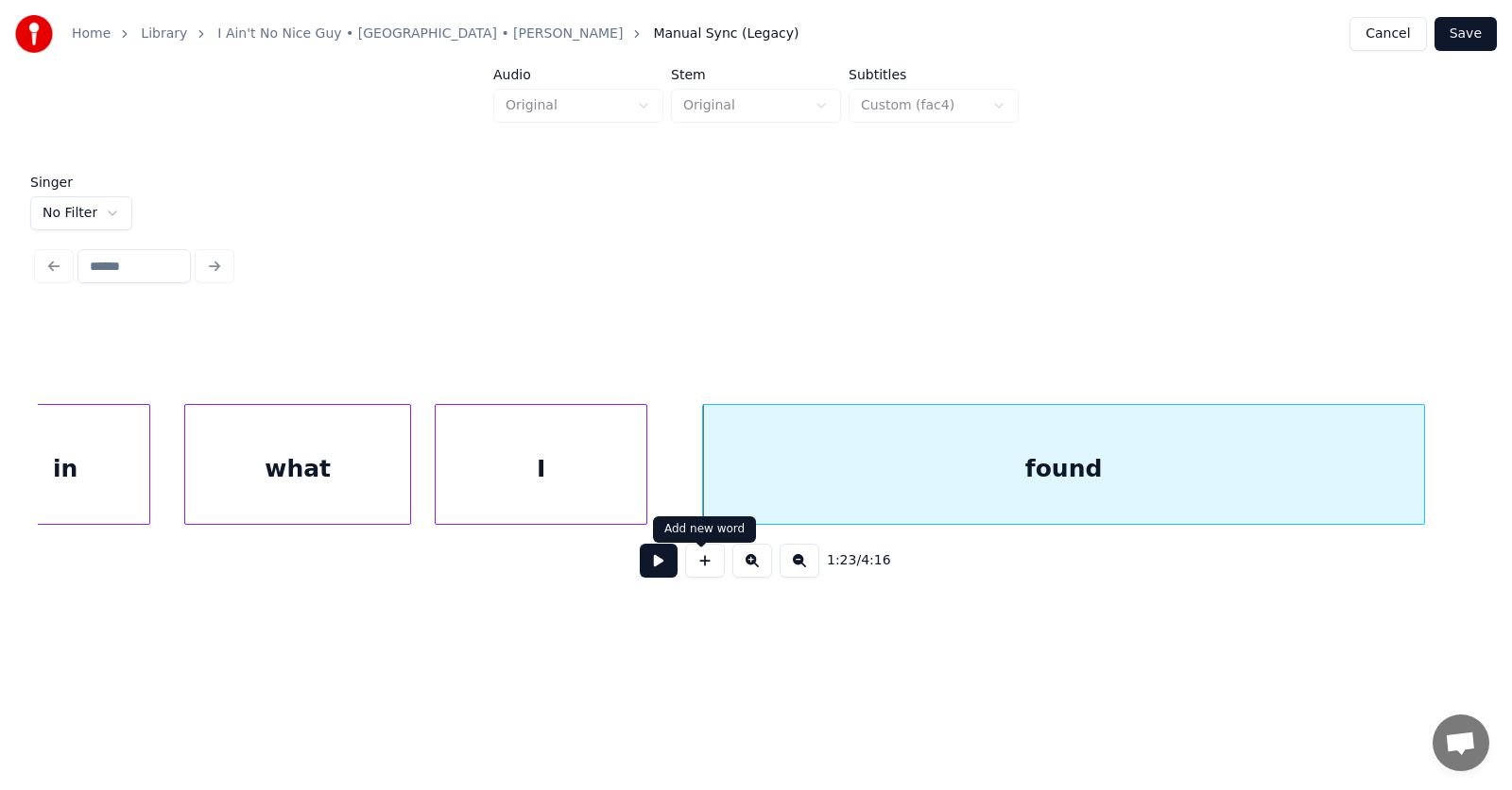
click at [649, 565] on button at bounding box center [658, 560] width 38 height 34
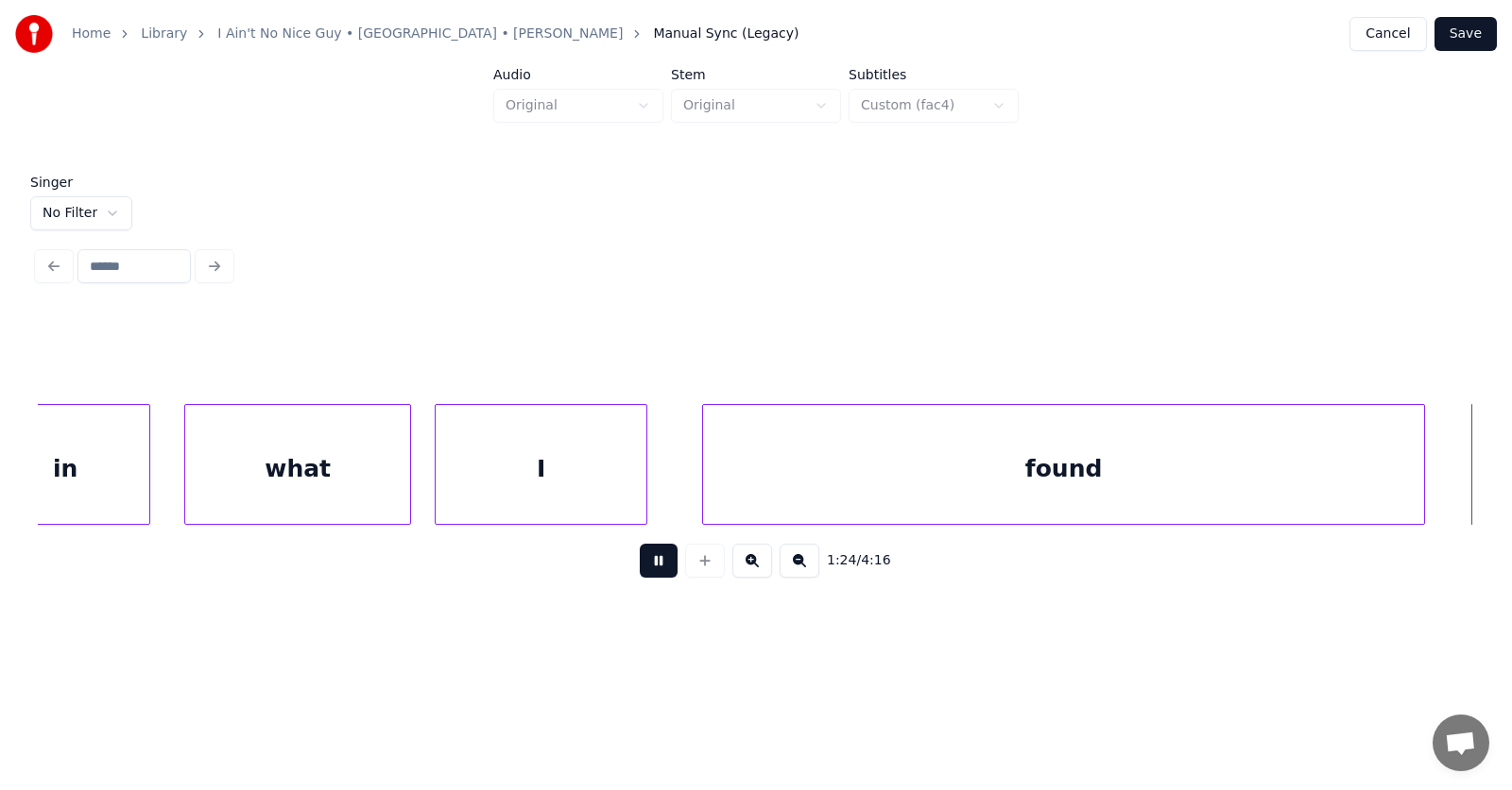
scroll to position [0, 59848]
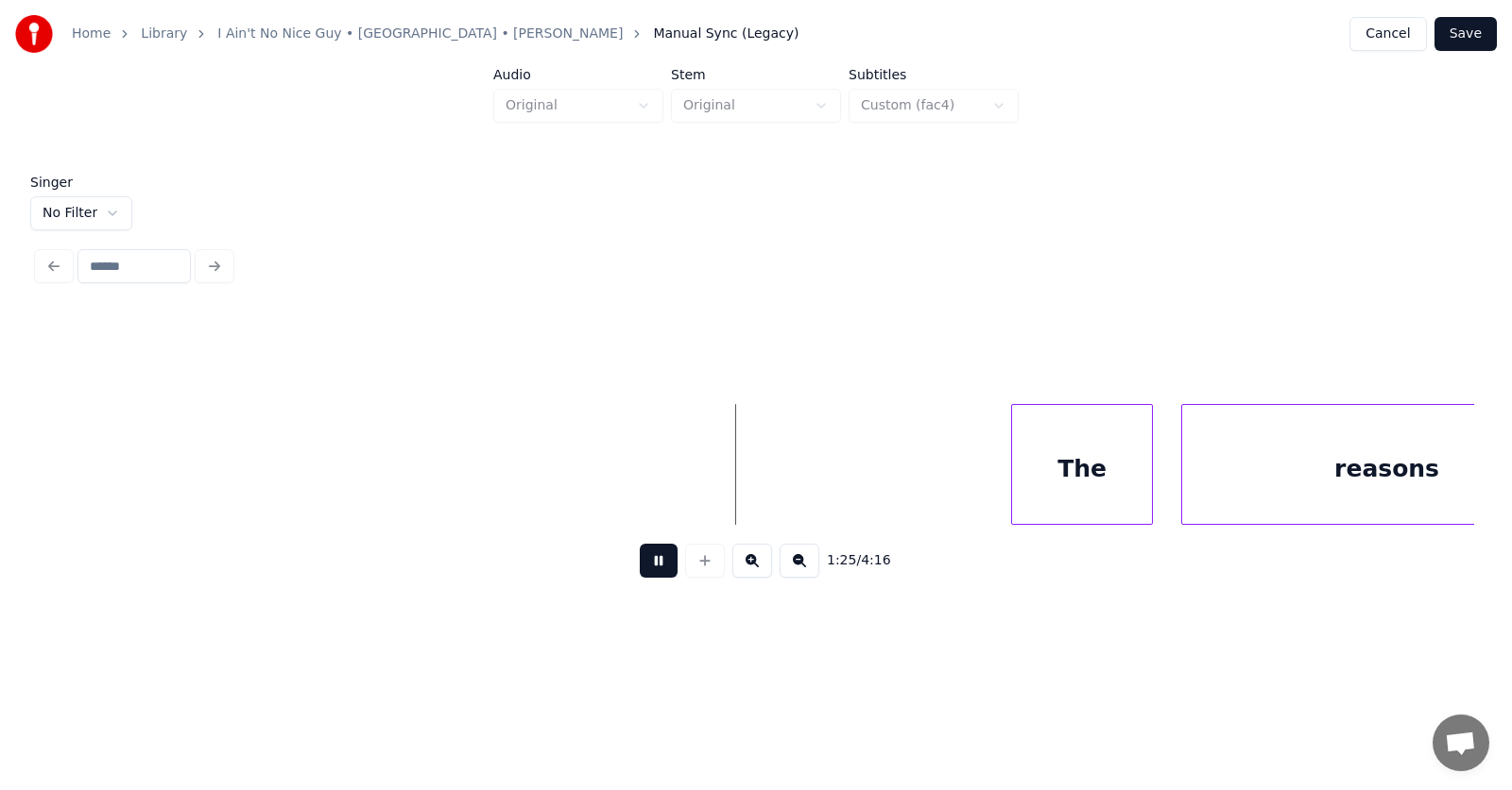
click at [649, 565] on button at bounding box center [658, 560] width 38 height 34
click at [1078, 458] on div "The" at bounding box center [1069, 469] width 140 height 128
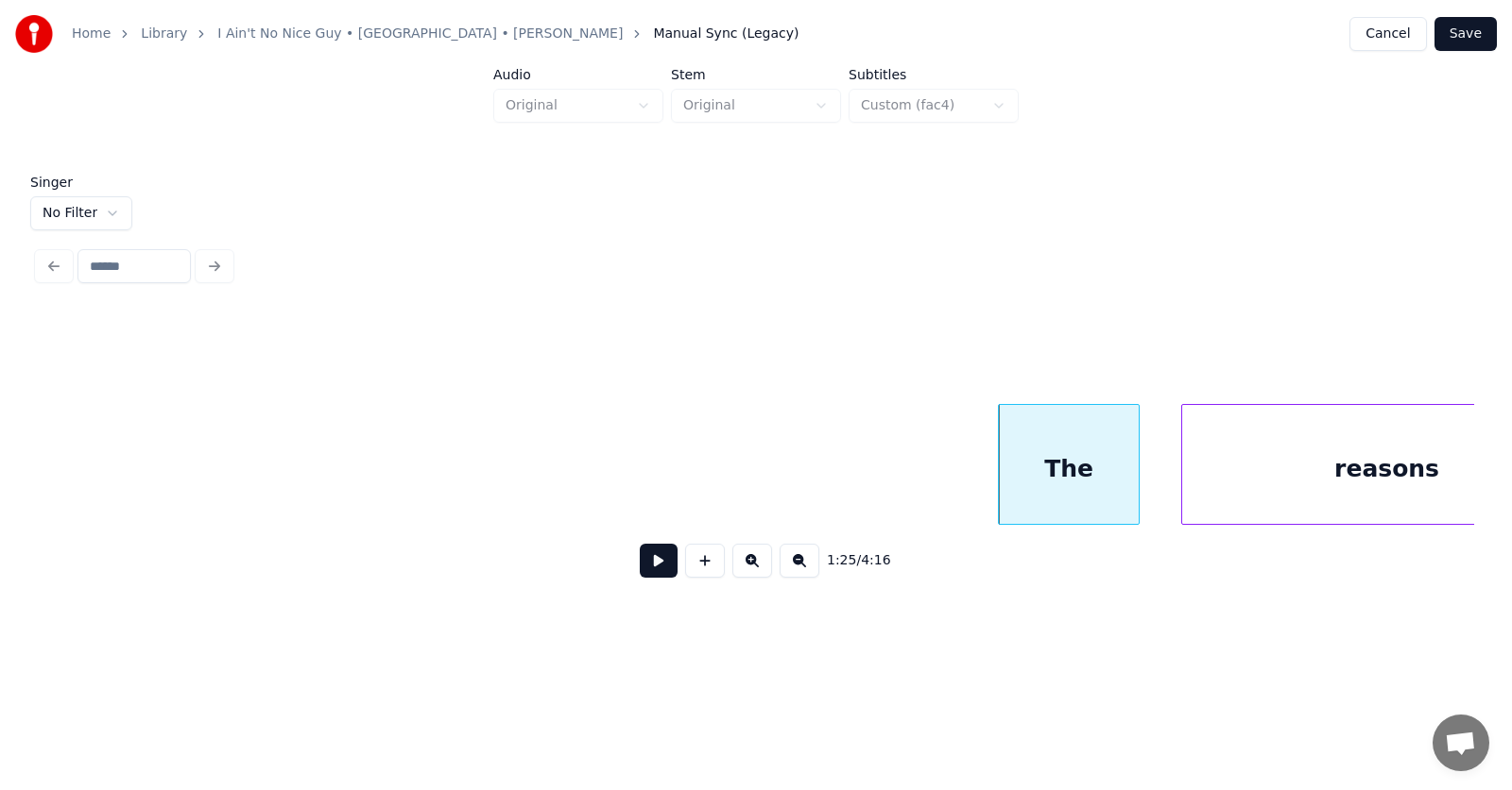
scroll to position [0, 59962]
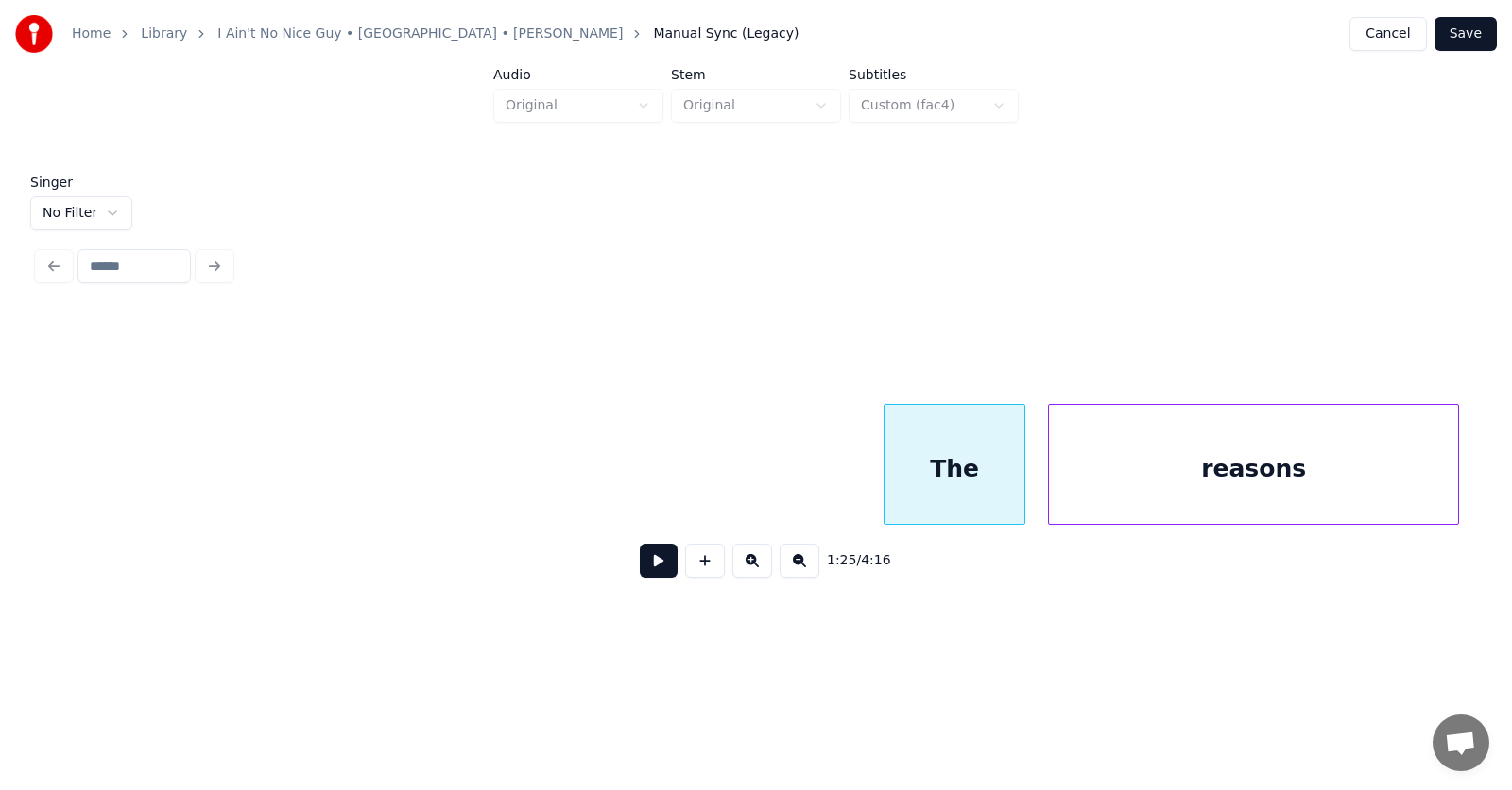
click at [1209, 464] on div "reasons" at bounding box center [1254, 469] width 410 height 128
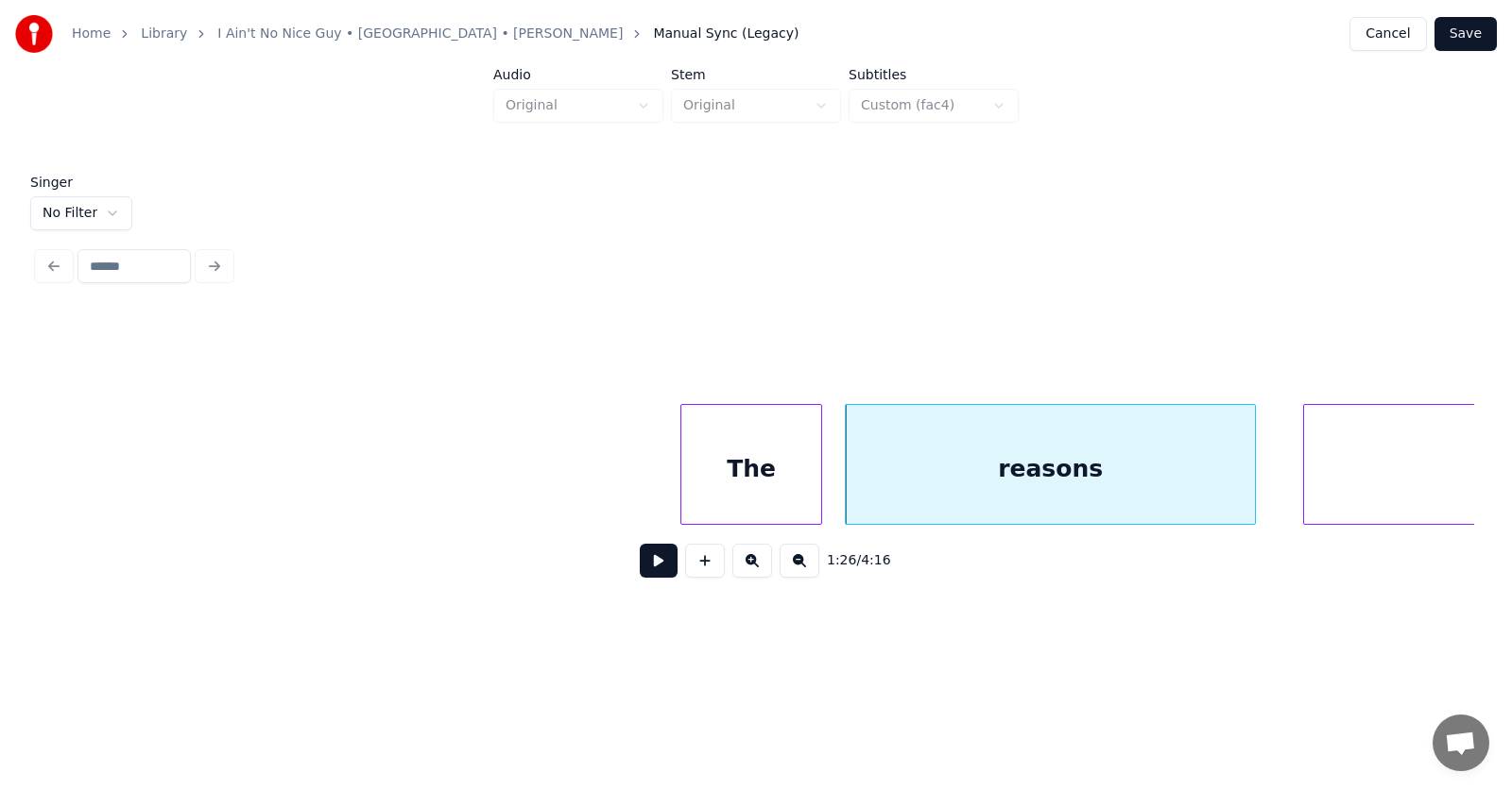
scroll to position [0, 60534]
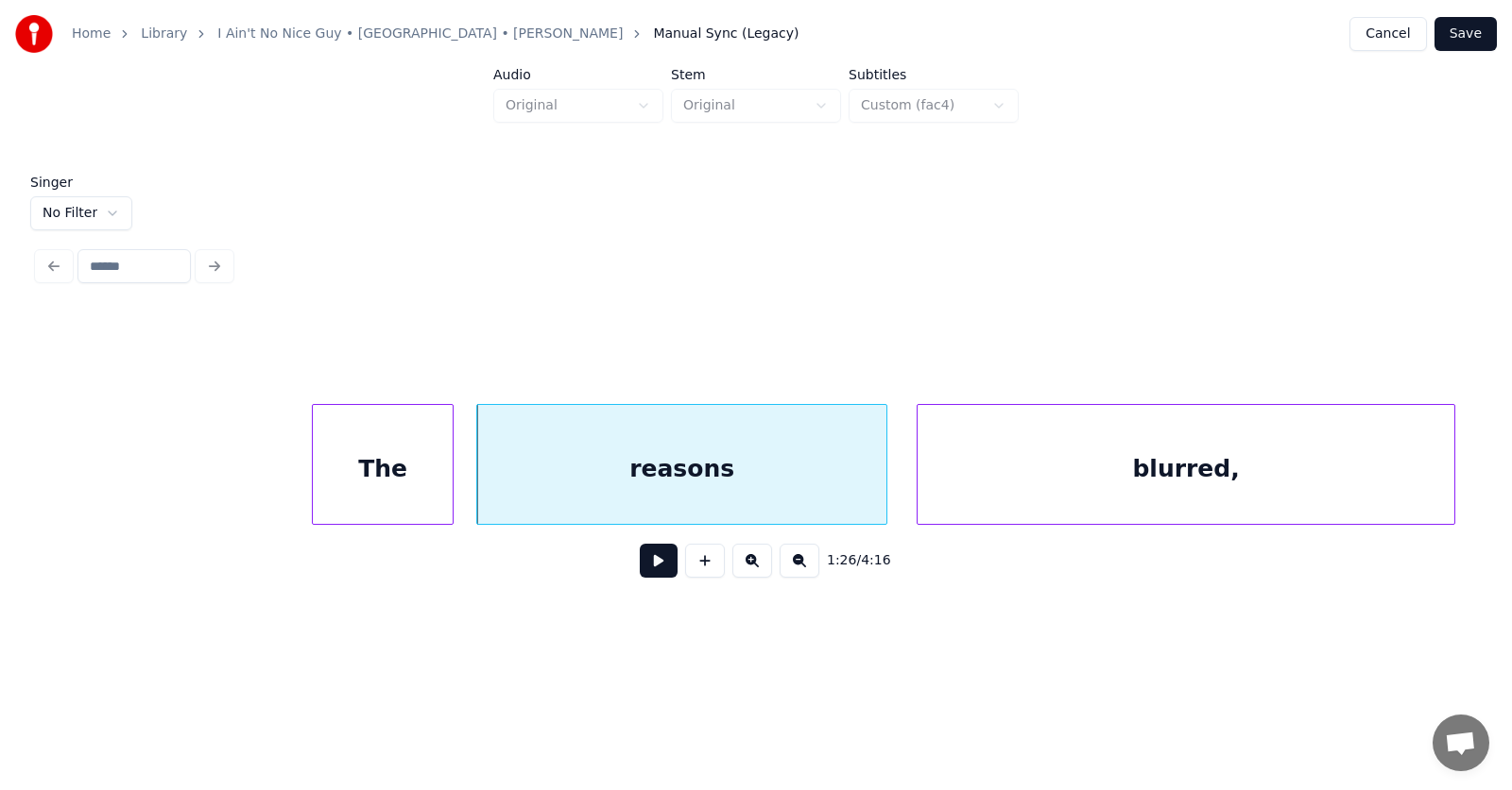
click at [1053, 473] on div "blurred," at bounding box center [1186, 469] width 537 height 128
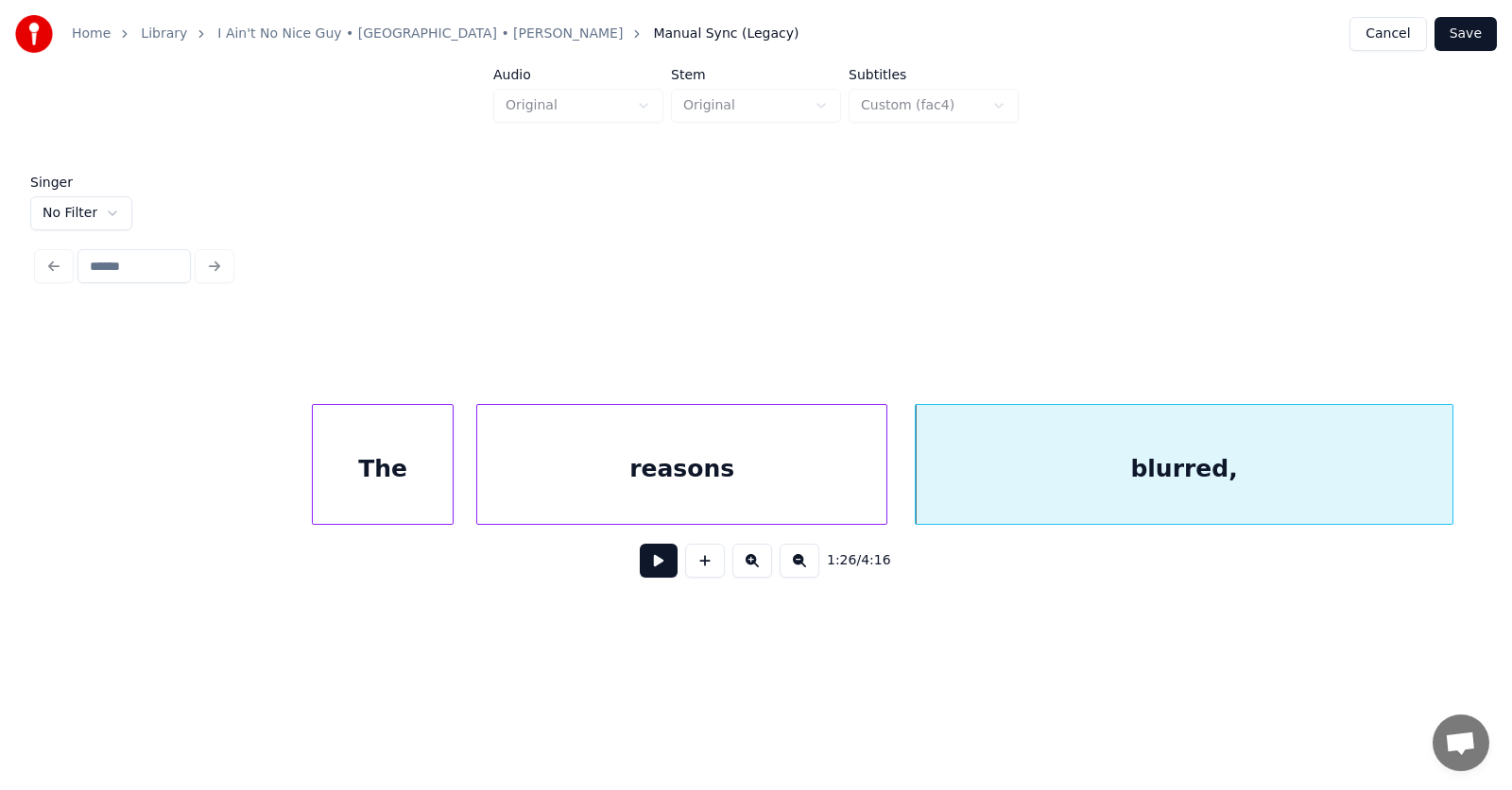
click at [646, 569] on button at bounding box center [658, 560] width 38 height 34
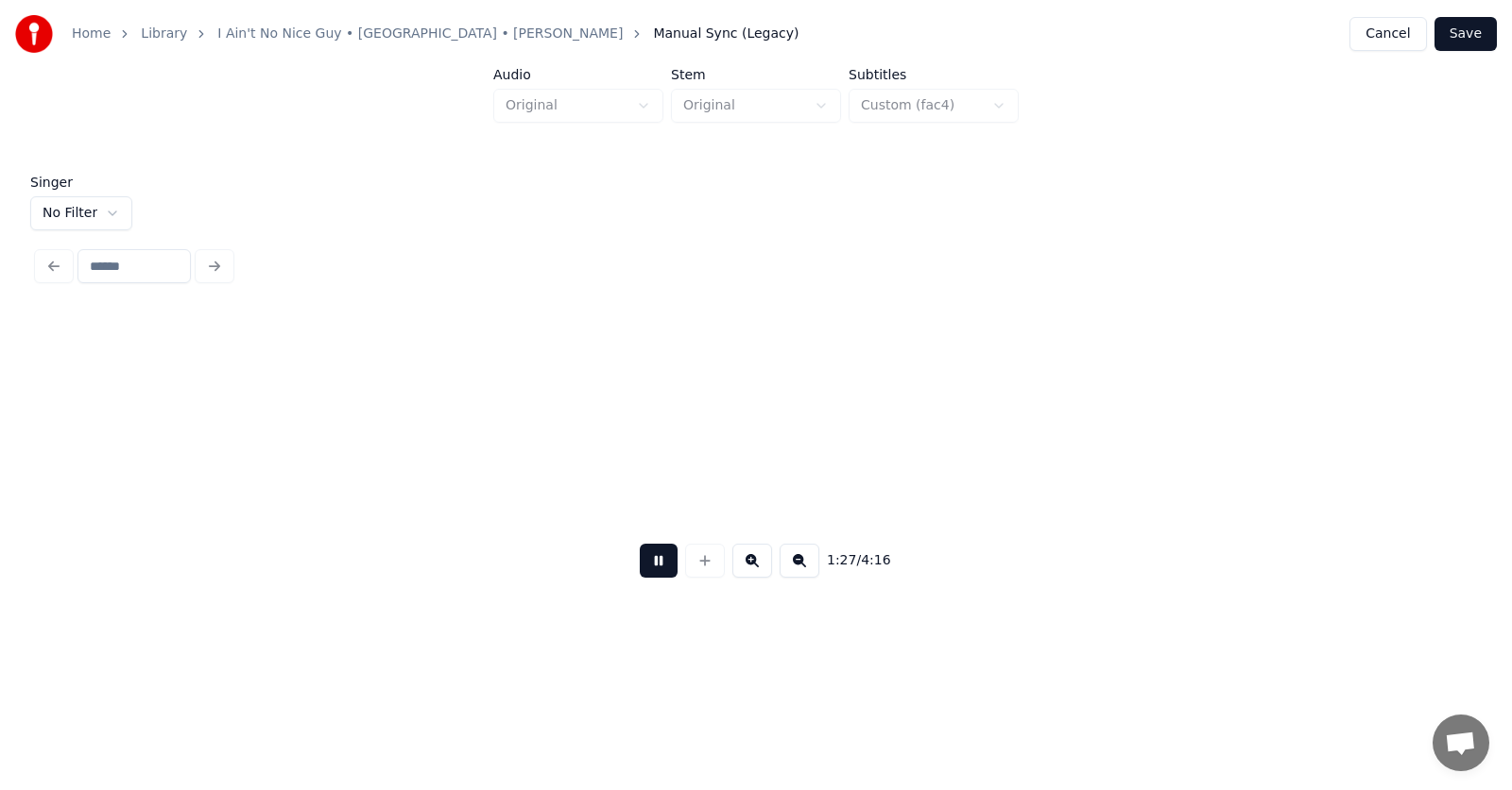
scroll to position [0, 61973]
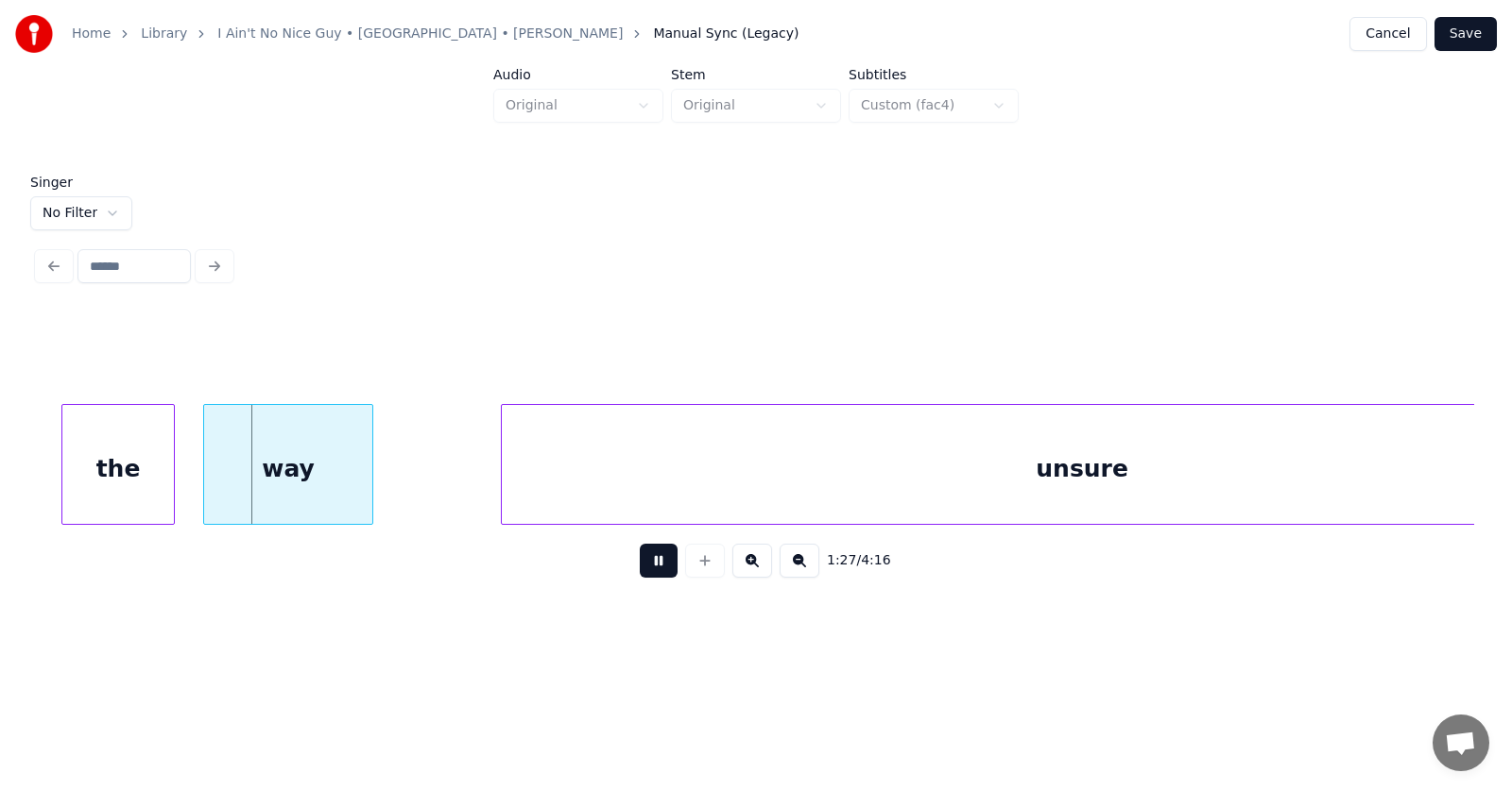
click at [646, 569] on button at bounding box center [658, 560] width 38 height 34
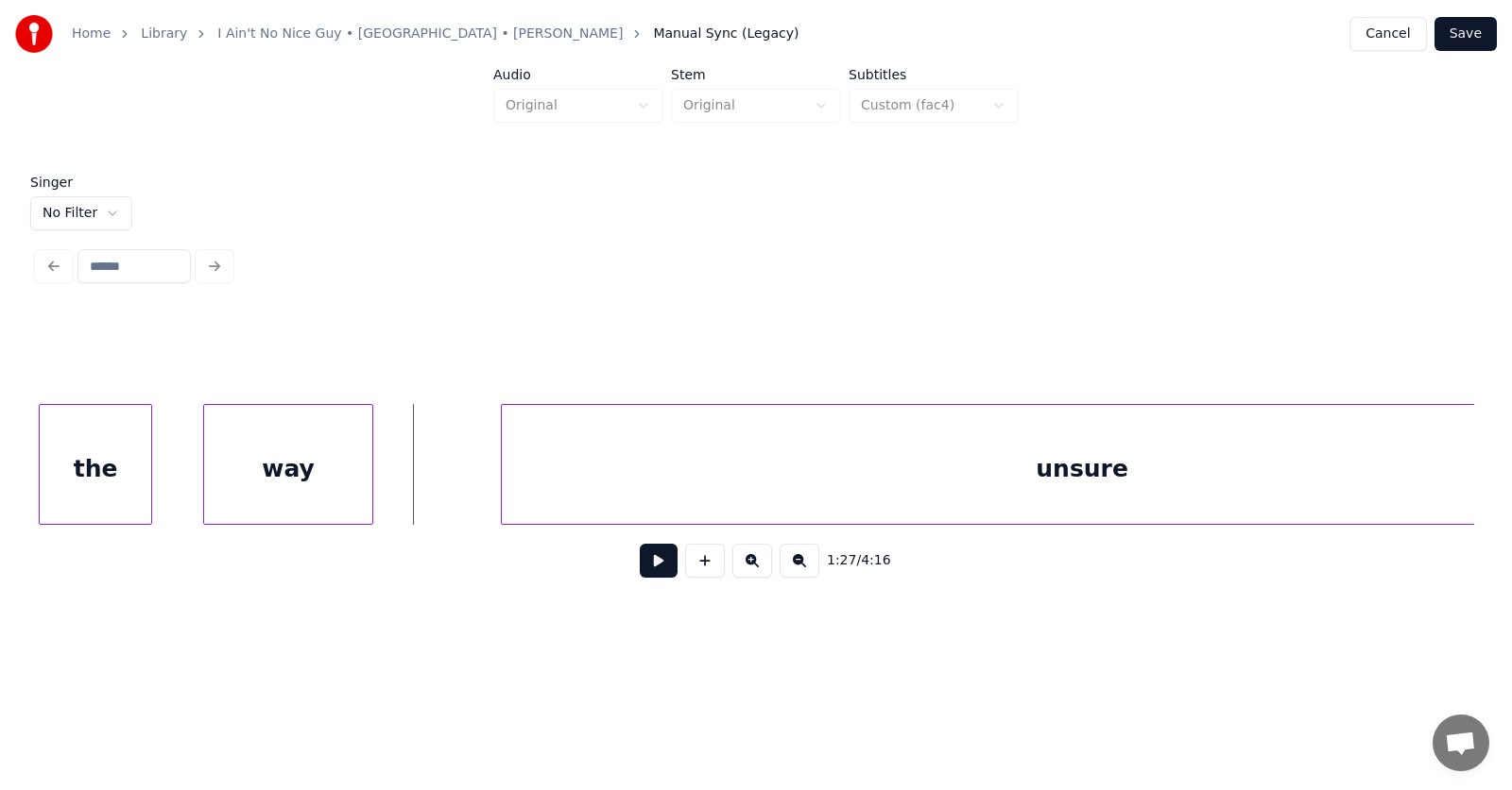
scroll to position [0, 61972]
click at [118, 492] on div "the" at bounding box center [94, 469] width 111 height 128
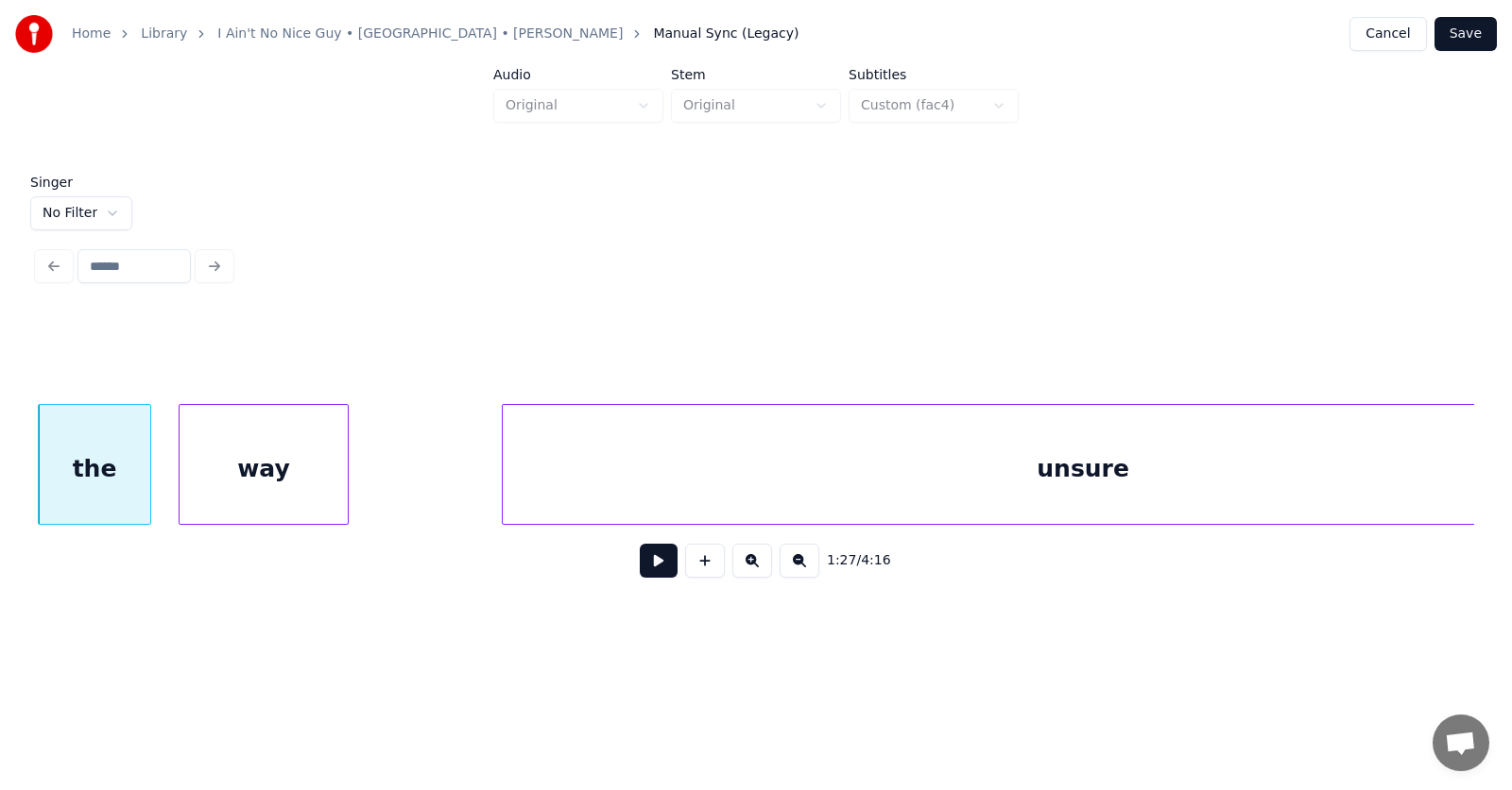
click at [240, 489] on div "way" at bounding box center [263, 469] width 168 height 128
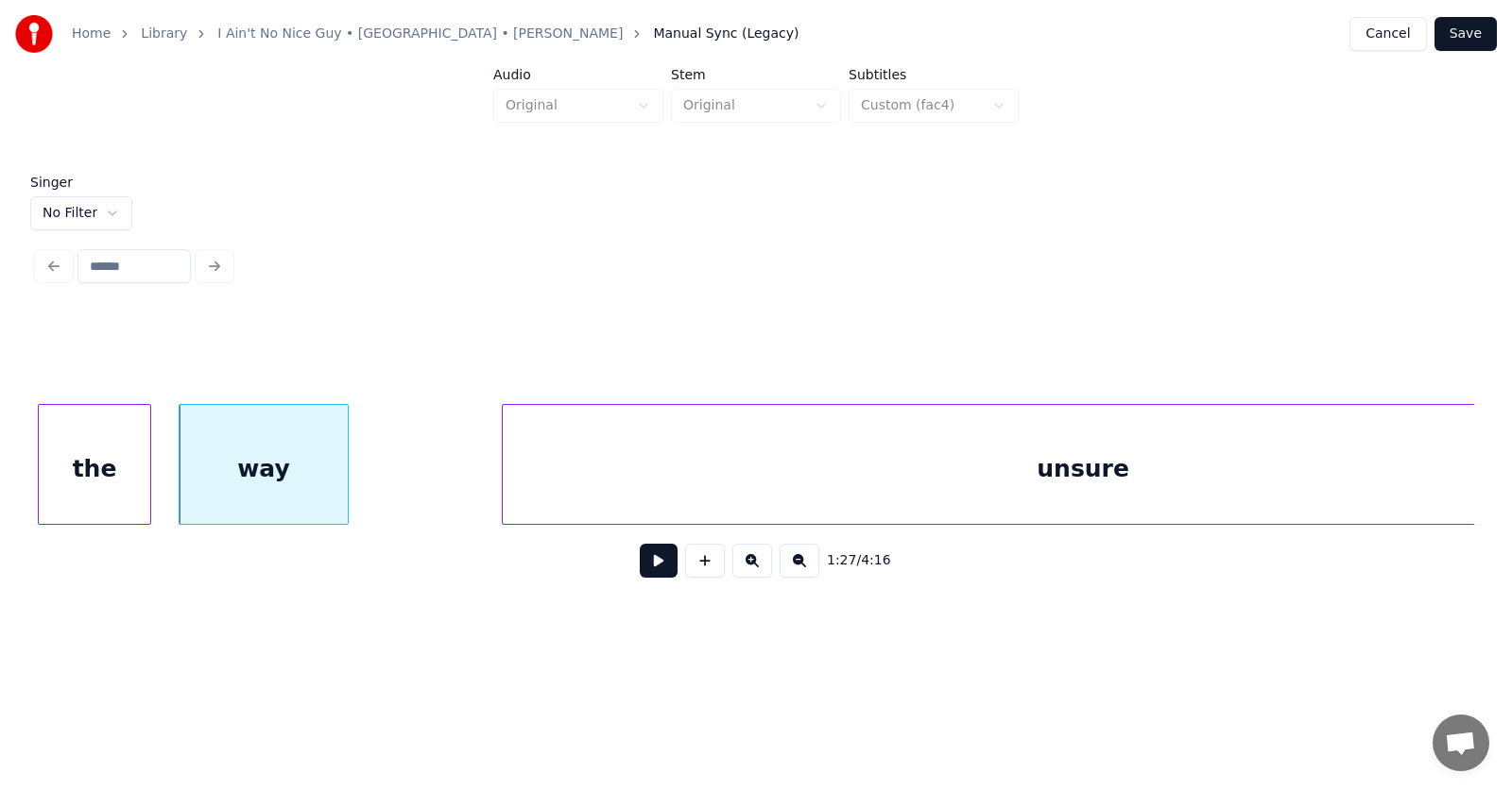
click at [98, 468] on div "the" at bounding box center [94, 469] width 111 height 128
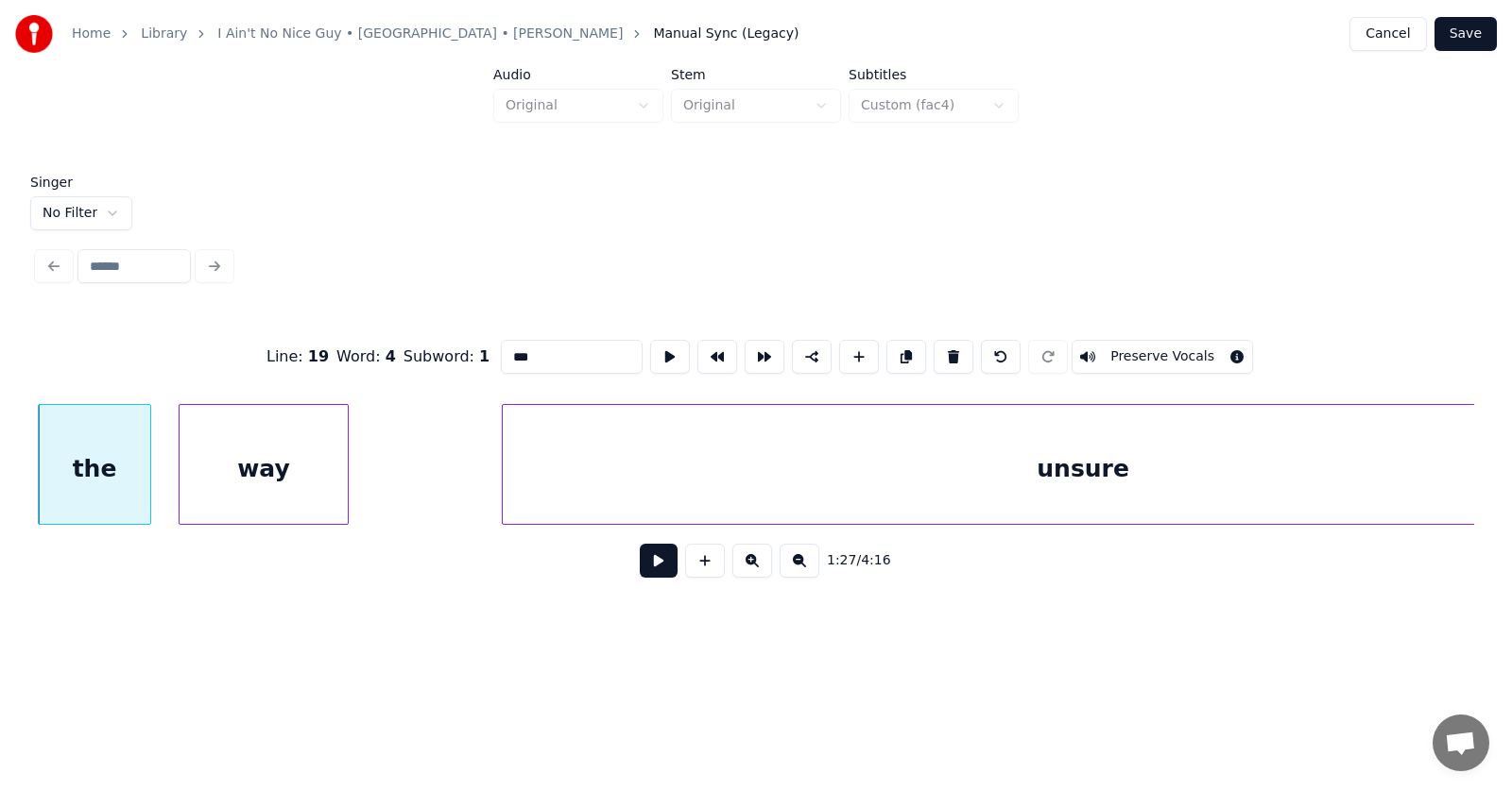
click at [653, 565] on button at bounding box center [658, 560] width 38 height 34
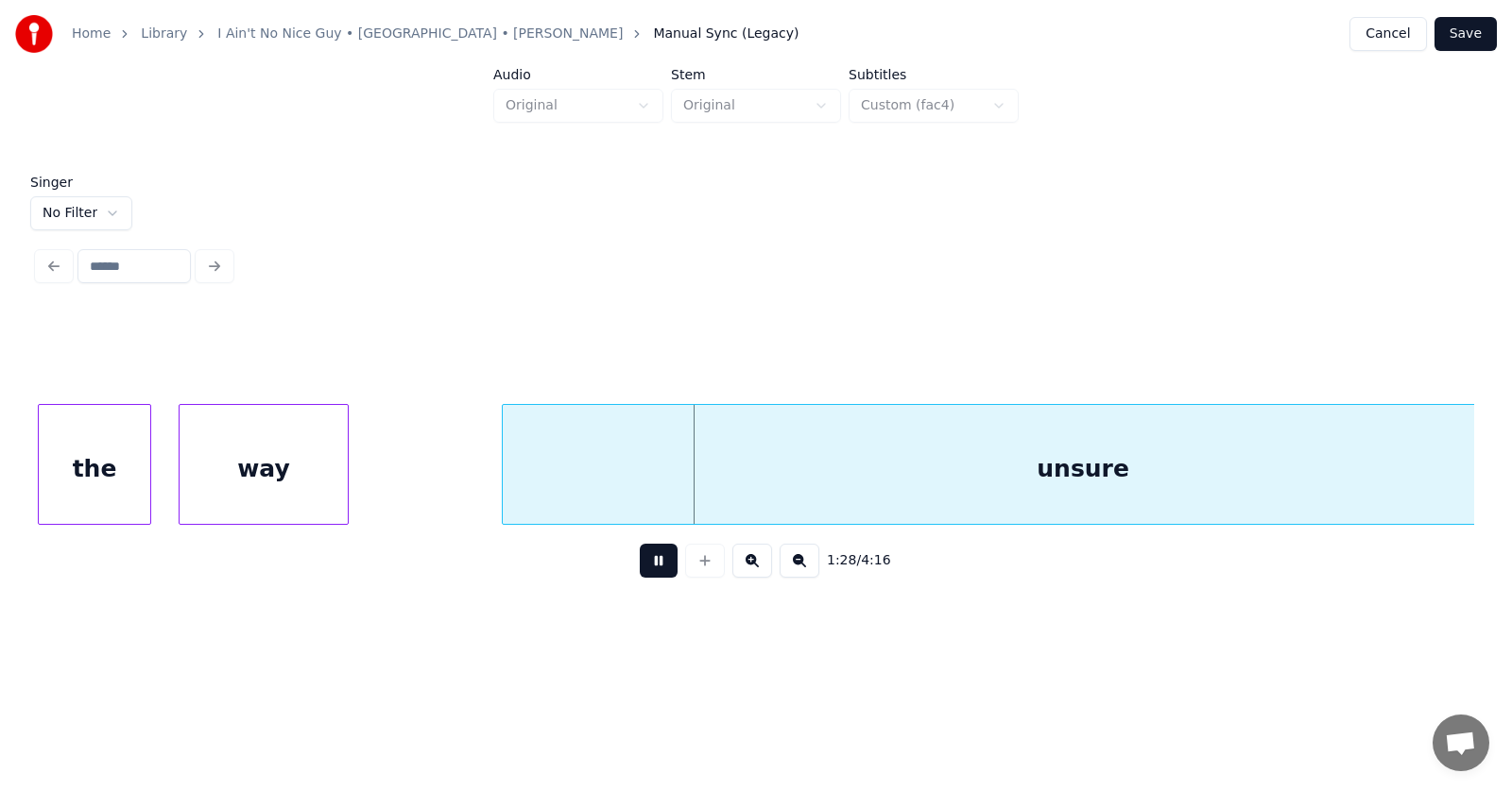
click at [653, 565] on button at bounding box center [658, 560] width 38 height 34
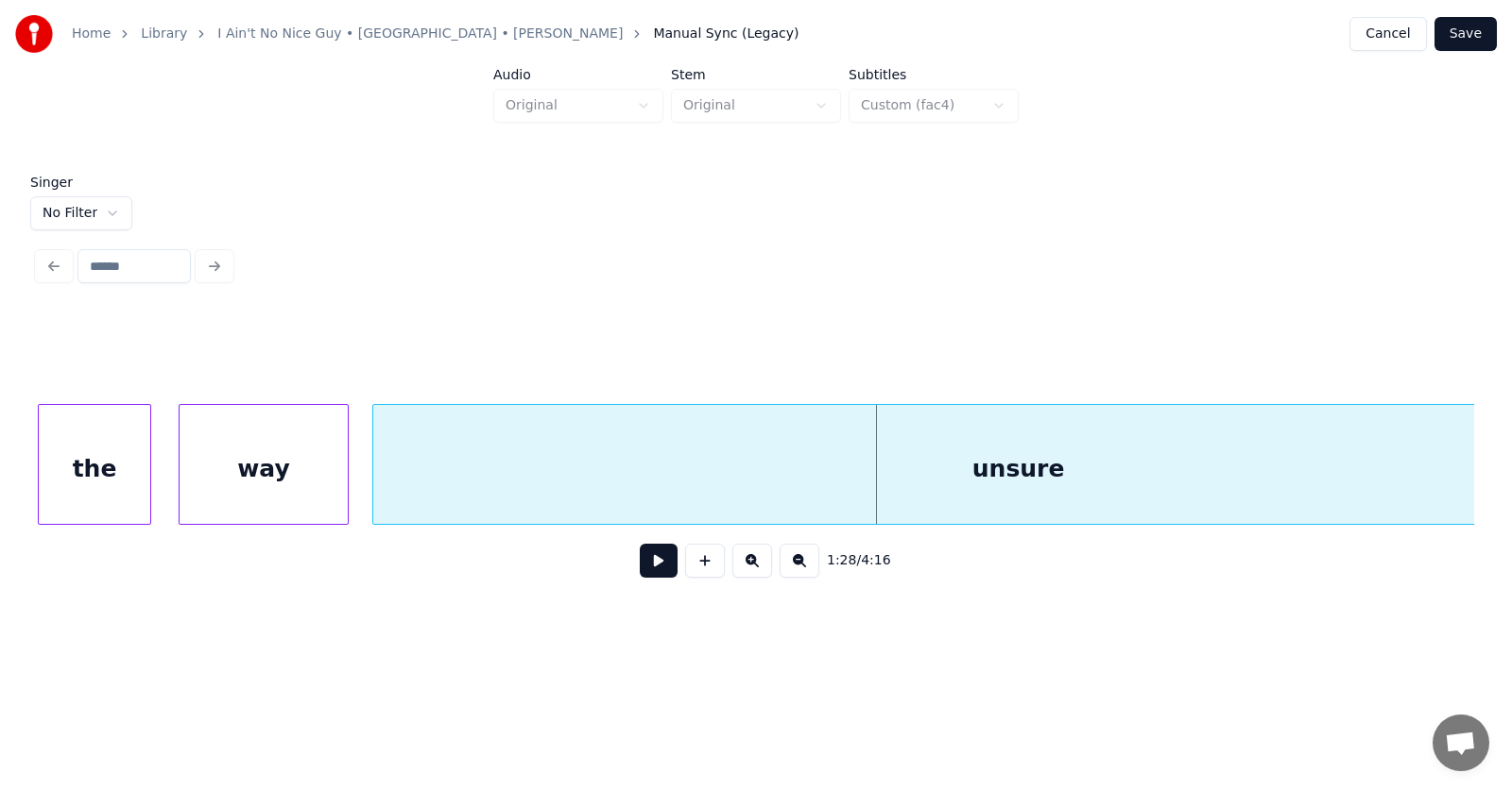
click at [376, 473] on div at bounding box center [376, 465] width 6 height 119
click at [649, 566] on button at bounding box center [658, 560] width 38 height 34
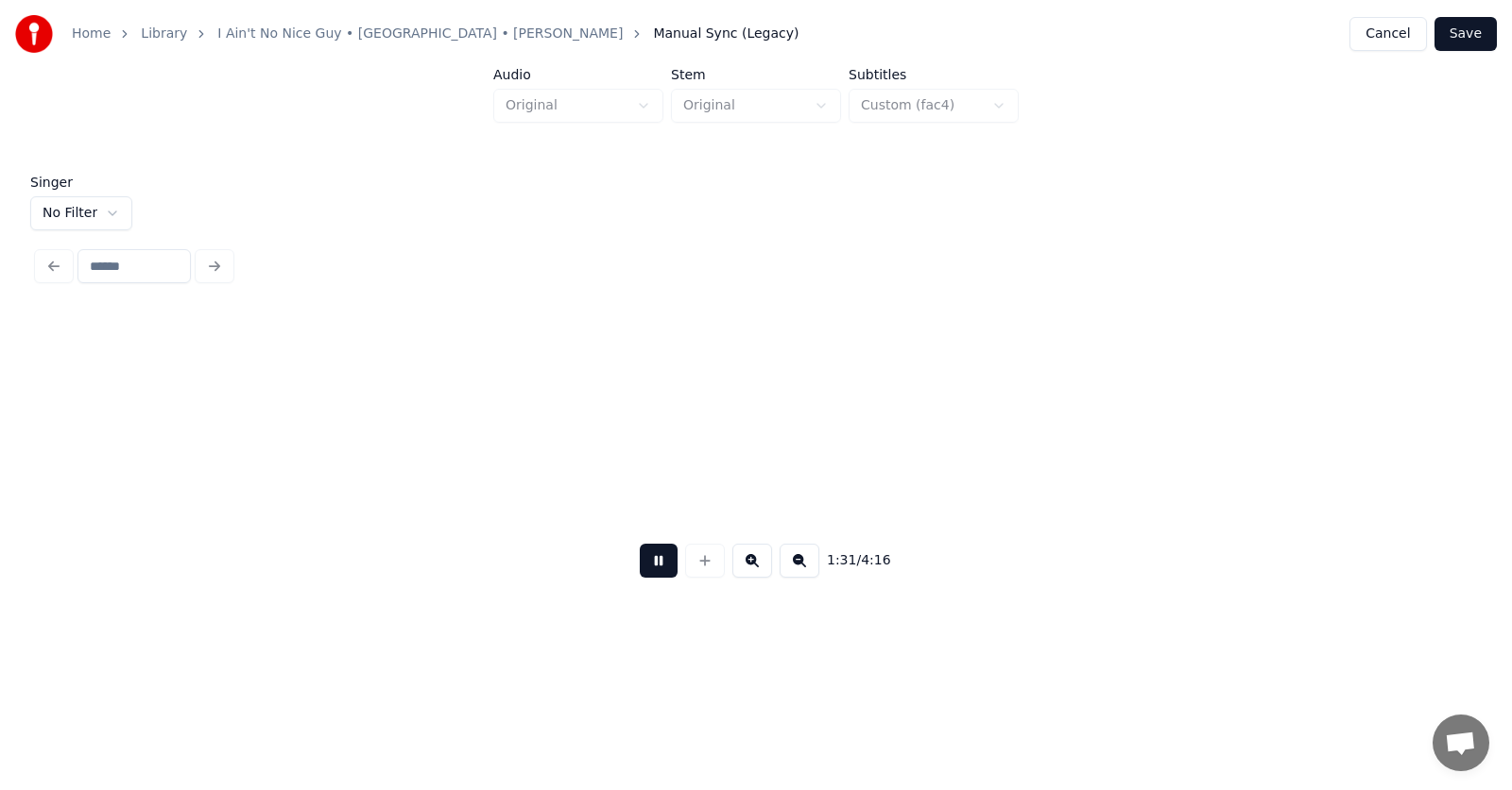
scroll to position [0, 64854]
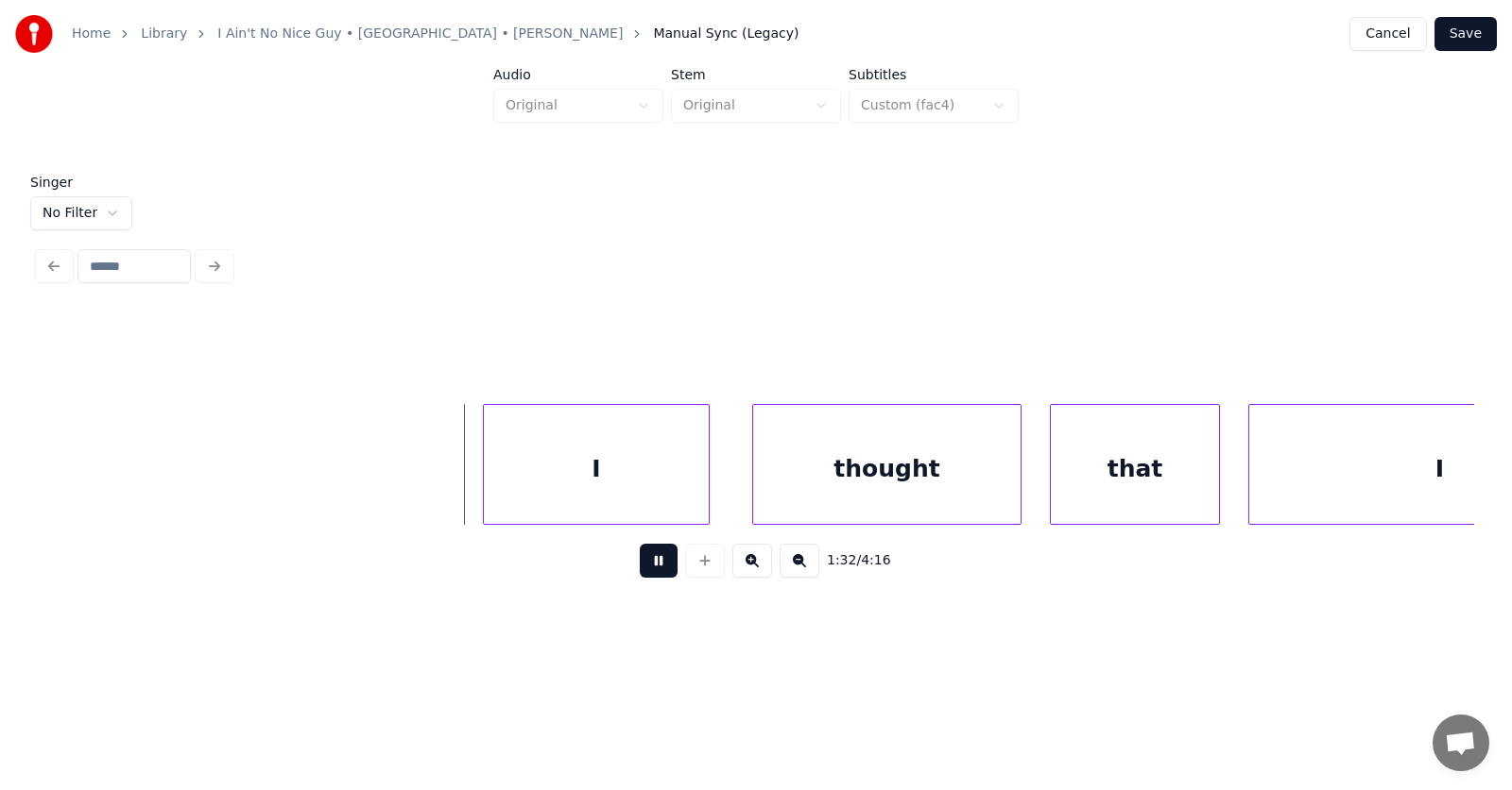
click at [660, 569] on button at bounding box center [658, 560] width 38 height 34
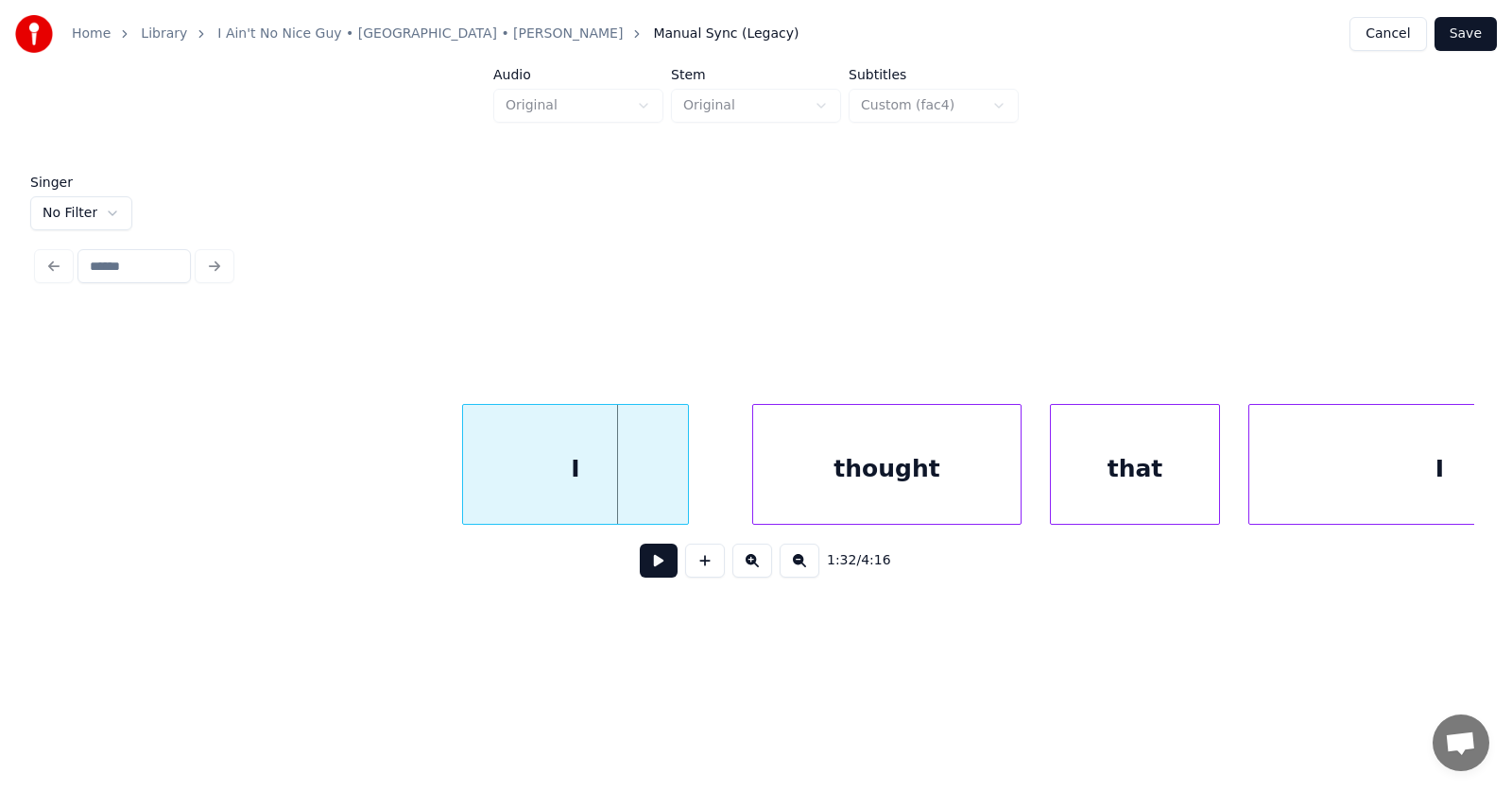
click at [636, 481] on div "I" at bounding box center [576, 469] width 225 height 128
click at [820, 488] on div "thought" at bounding box center [851, 469] width 267 height 128
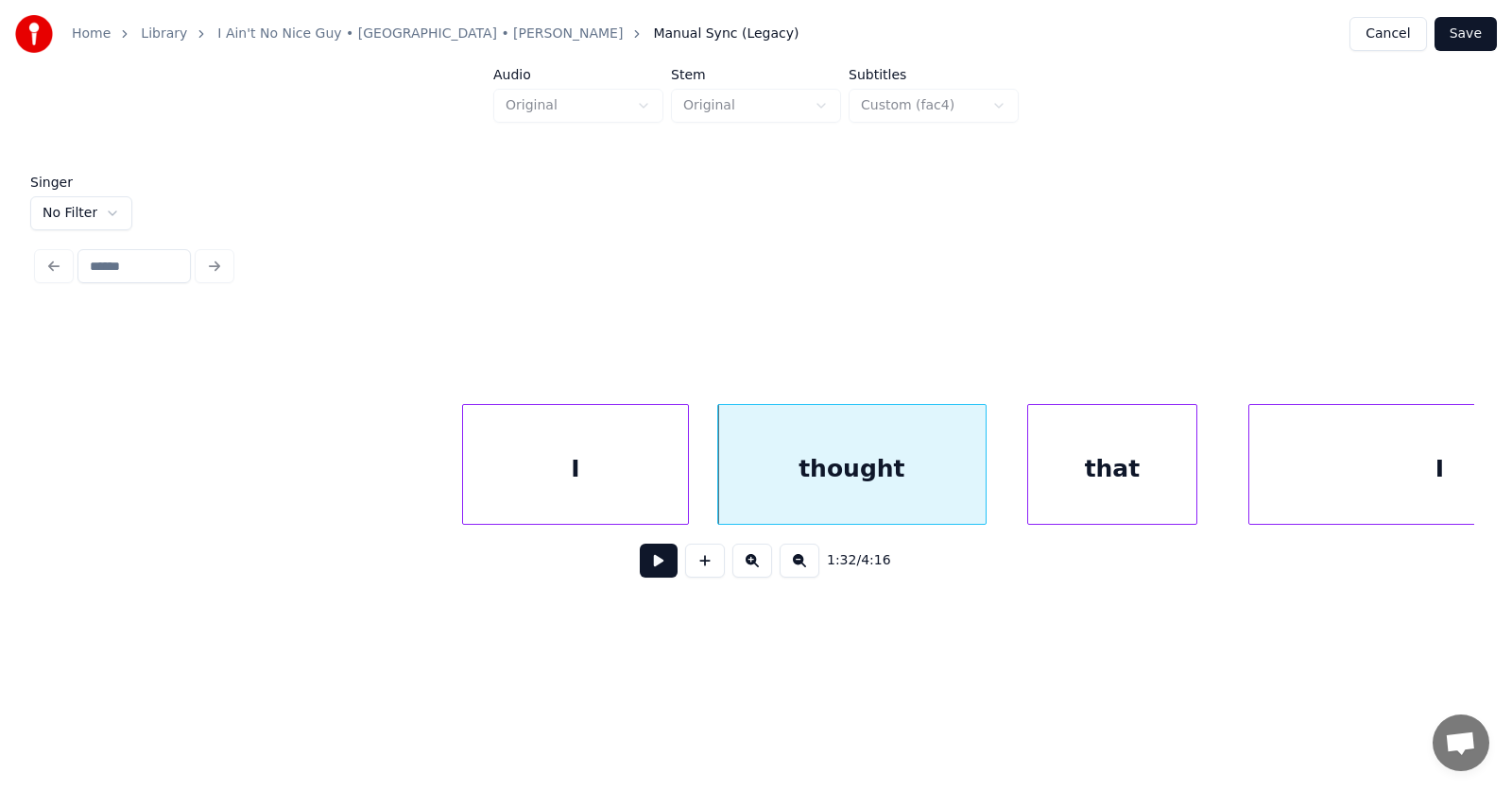
click at [1107, 478] on div "that" at bounding box center [1111, 469] width 168 height 128
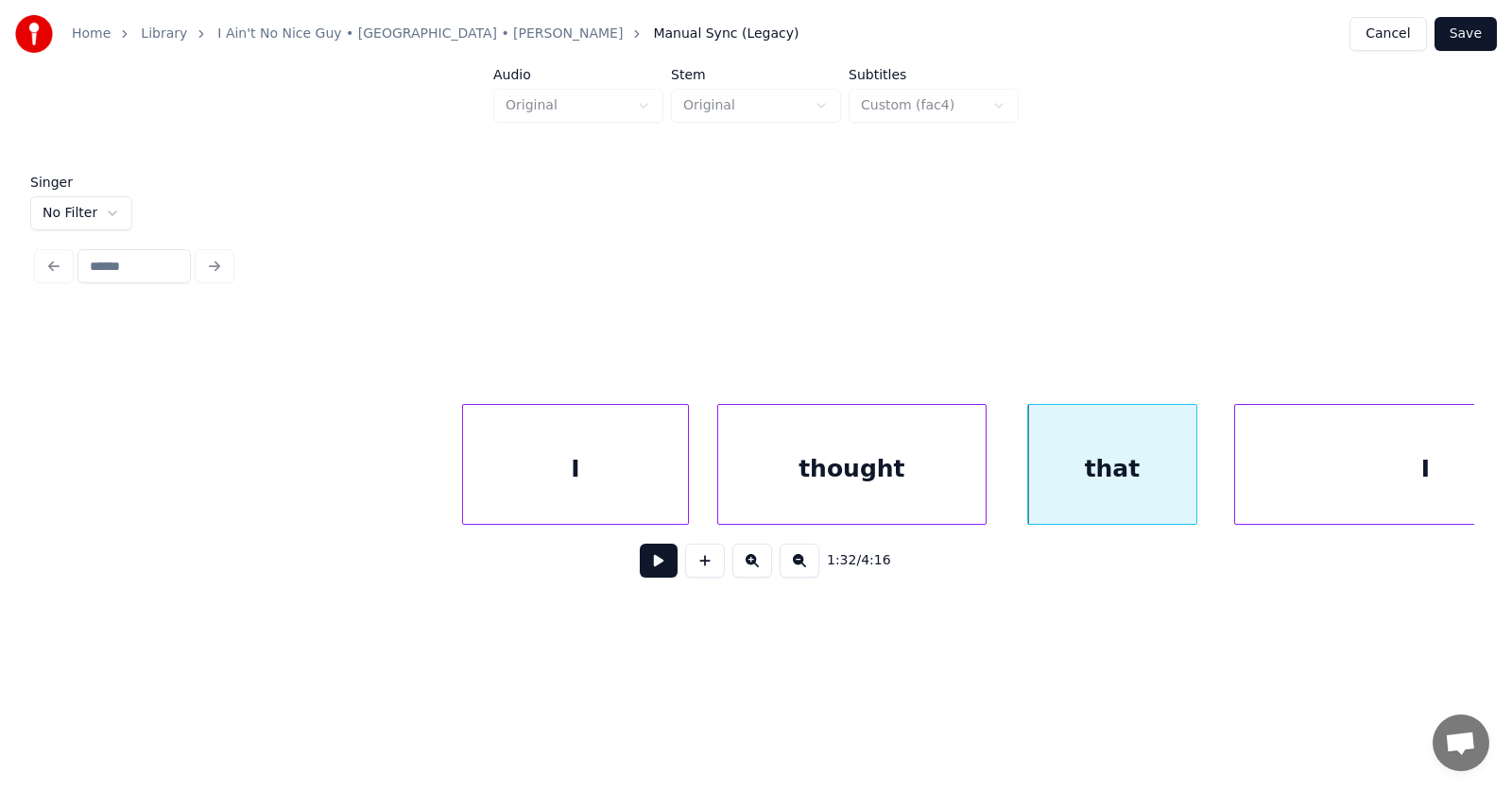
scroll to position [0, 65004]
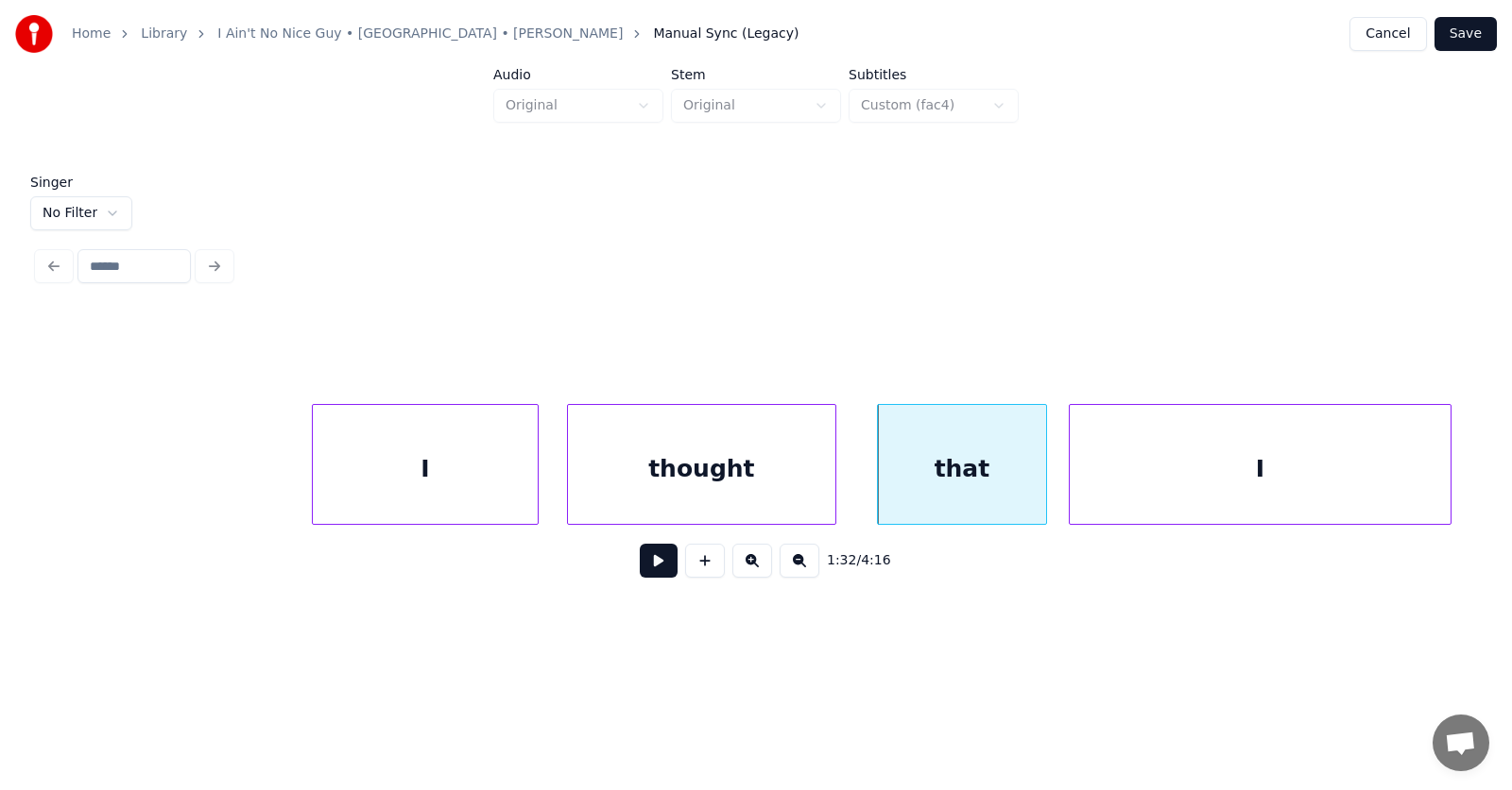
click at [1269, 466] on div "I" at bounding box center [1260, 469] width 381 height 128
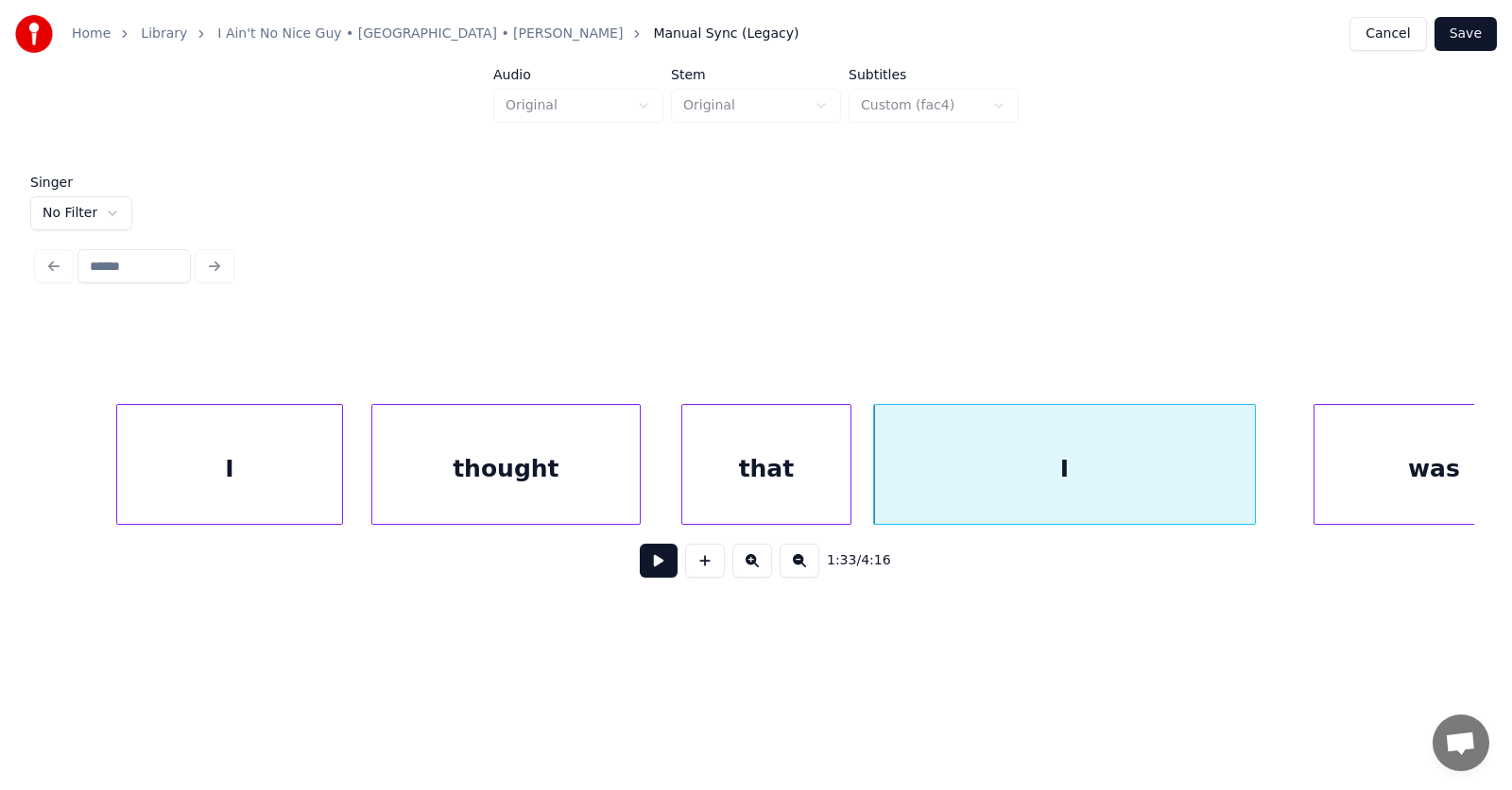
scroll to position [0, 65568]
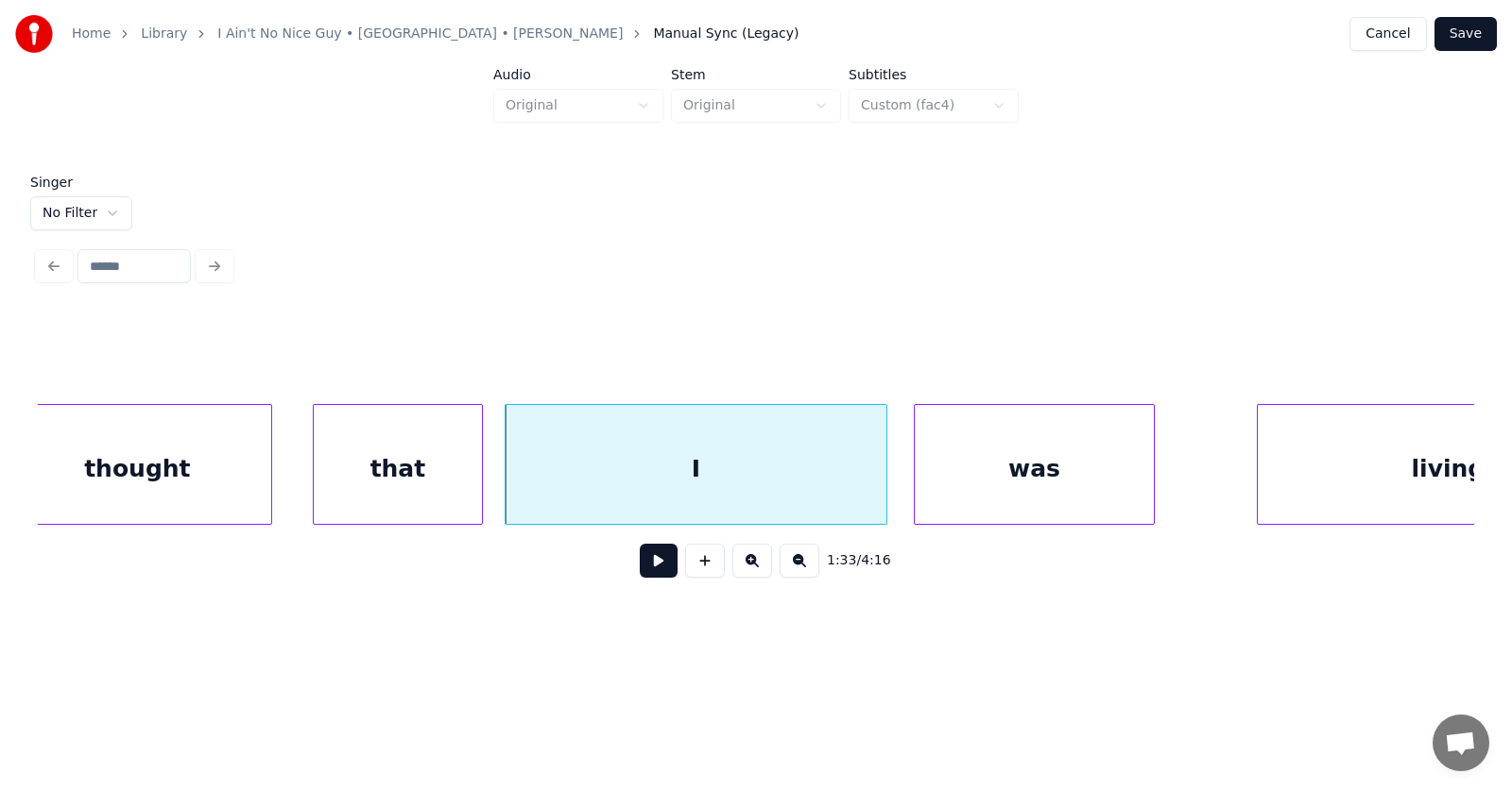
click at [980, 490] on div "was" at bounding box center [1034, 469] width 239 height 128
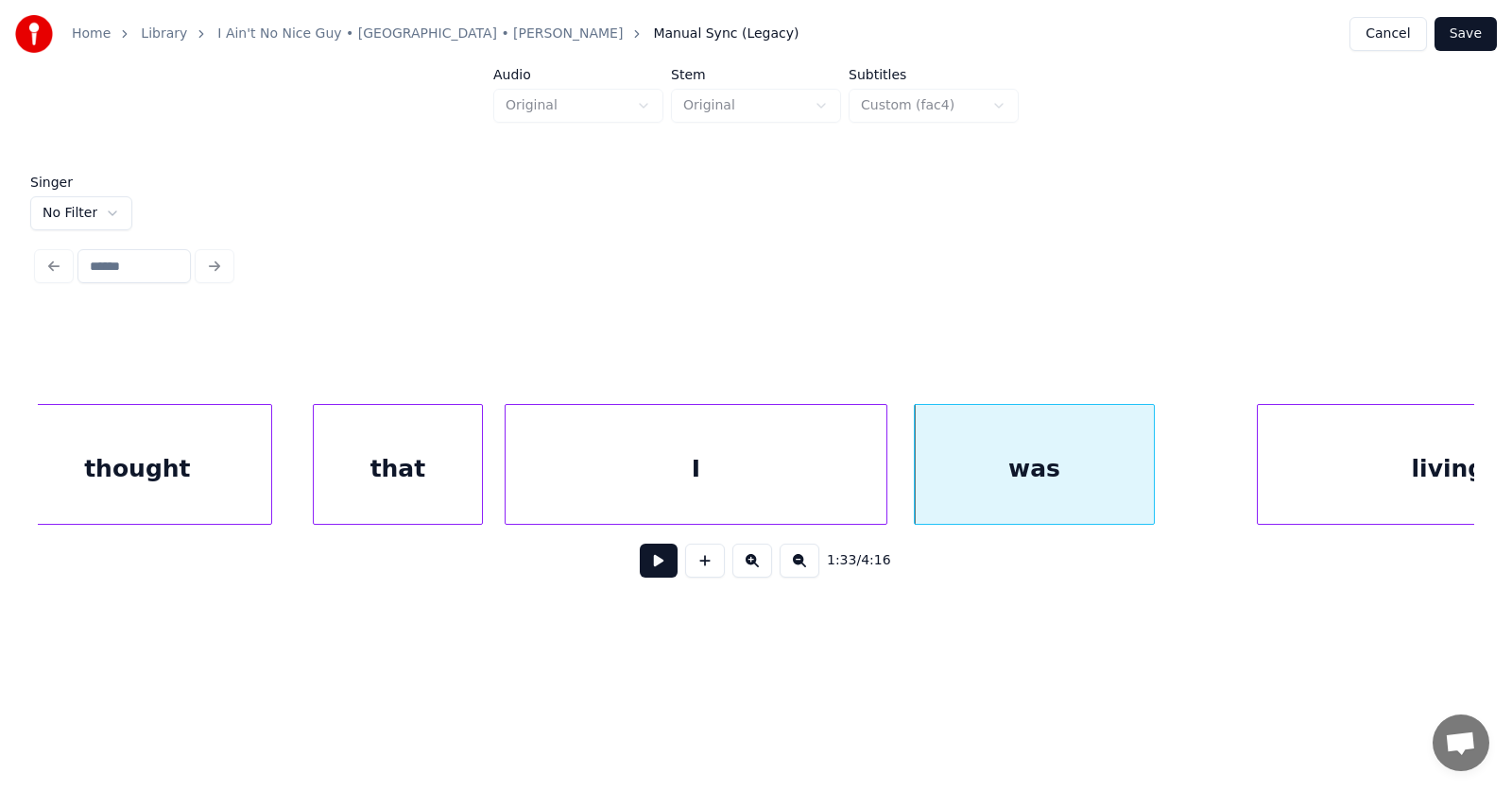
scroll to position [0, 65725]
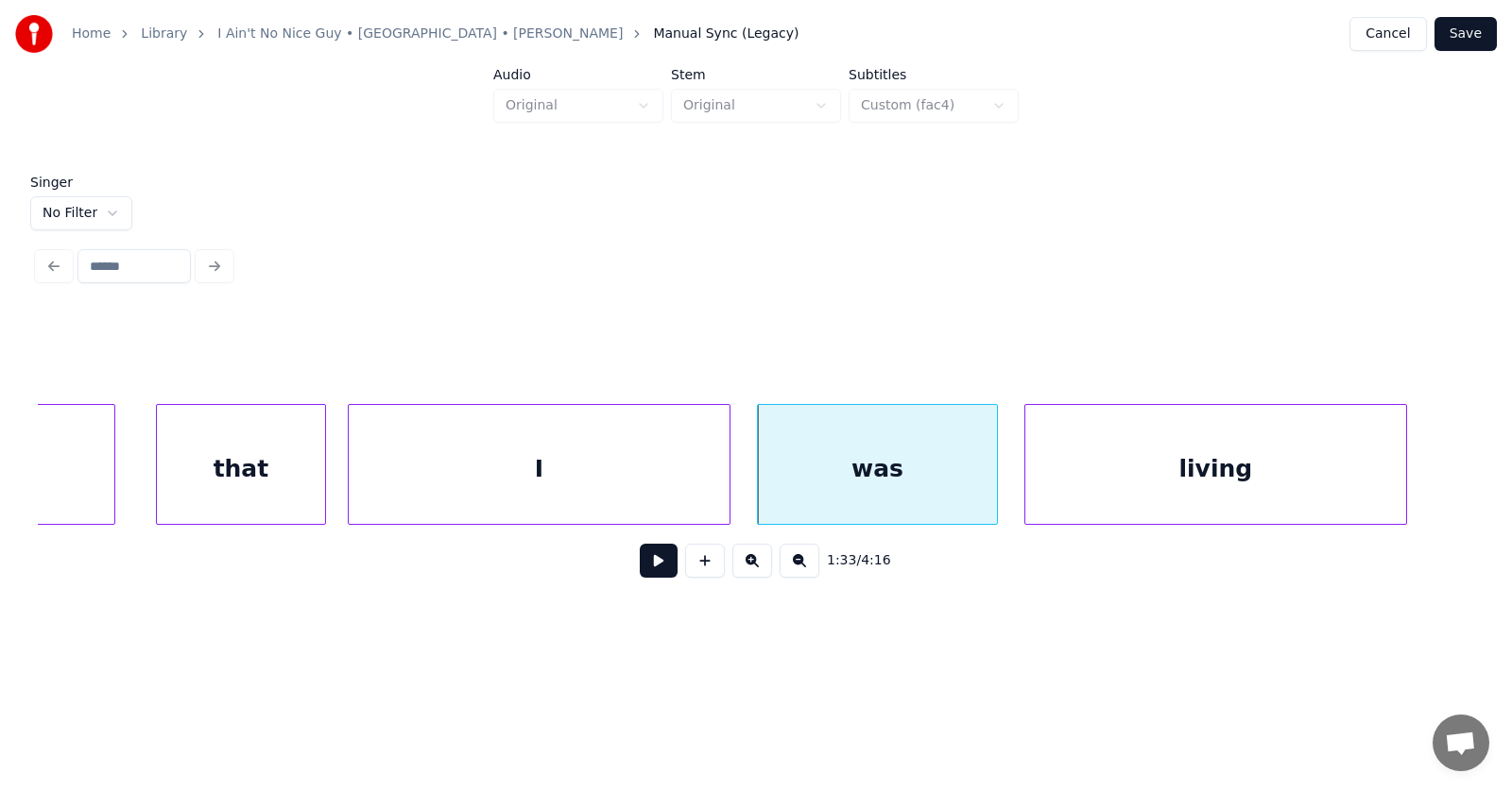
click at [1266, 482] on div "living" at bounding box center [1215, 469] width 381 height 128
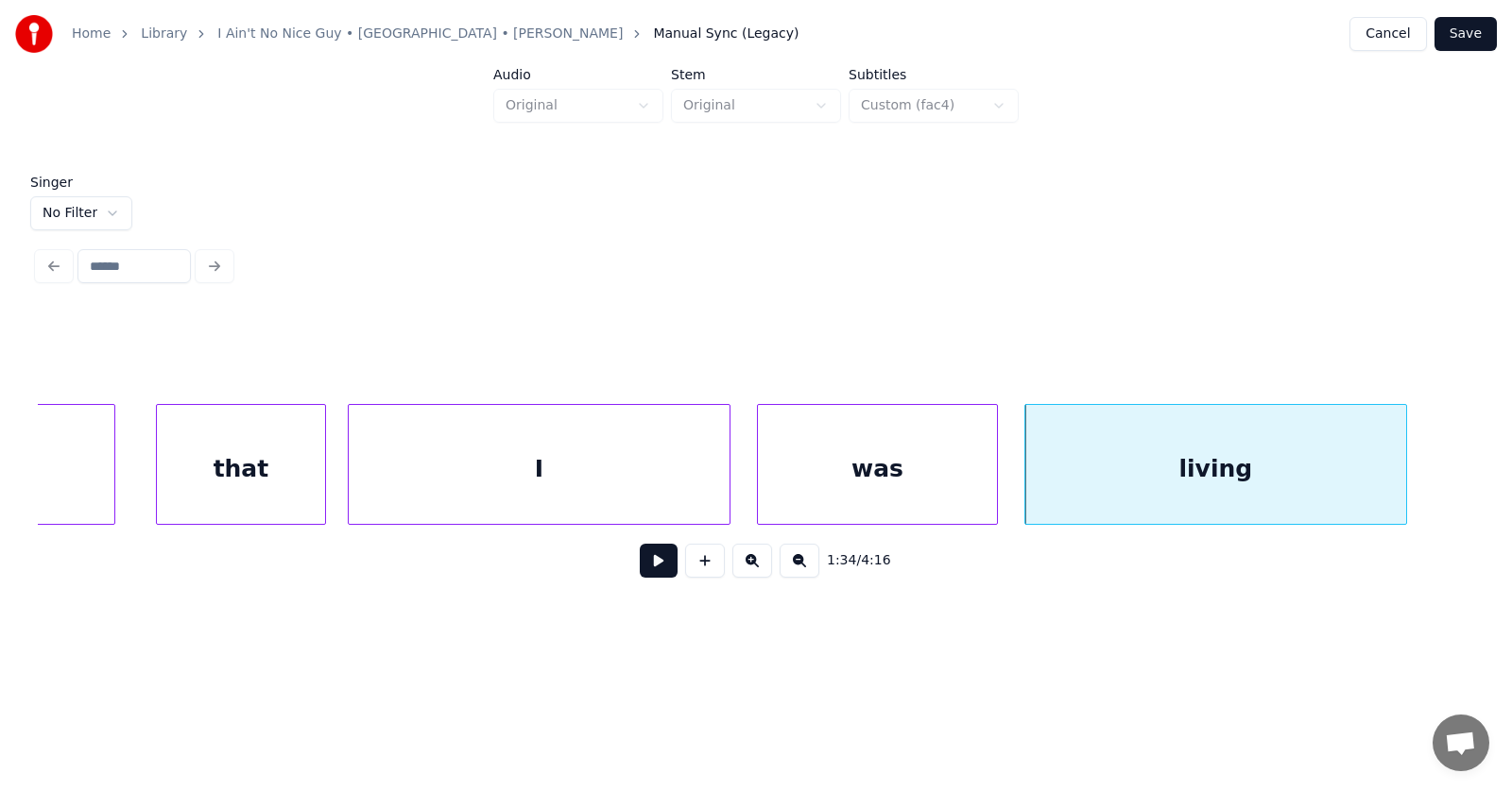
click at [662, 573] on button at bounding box center [658, 560] width 38 height 34
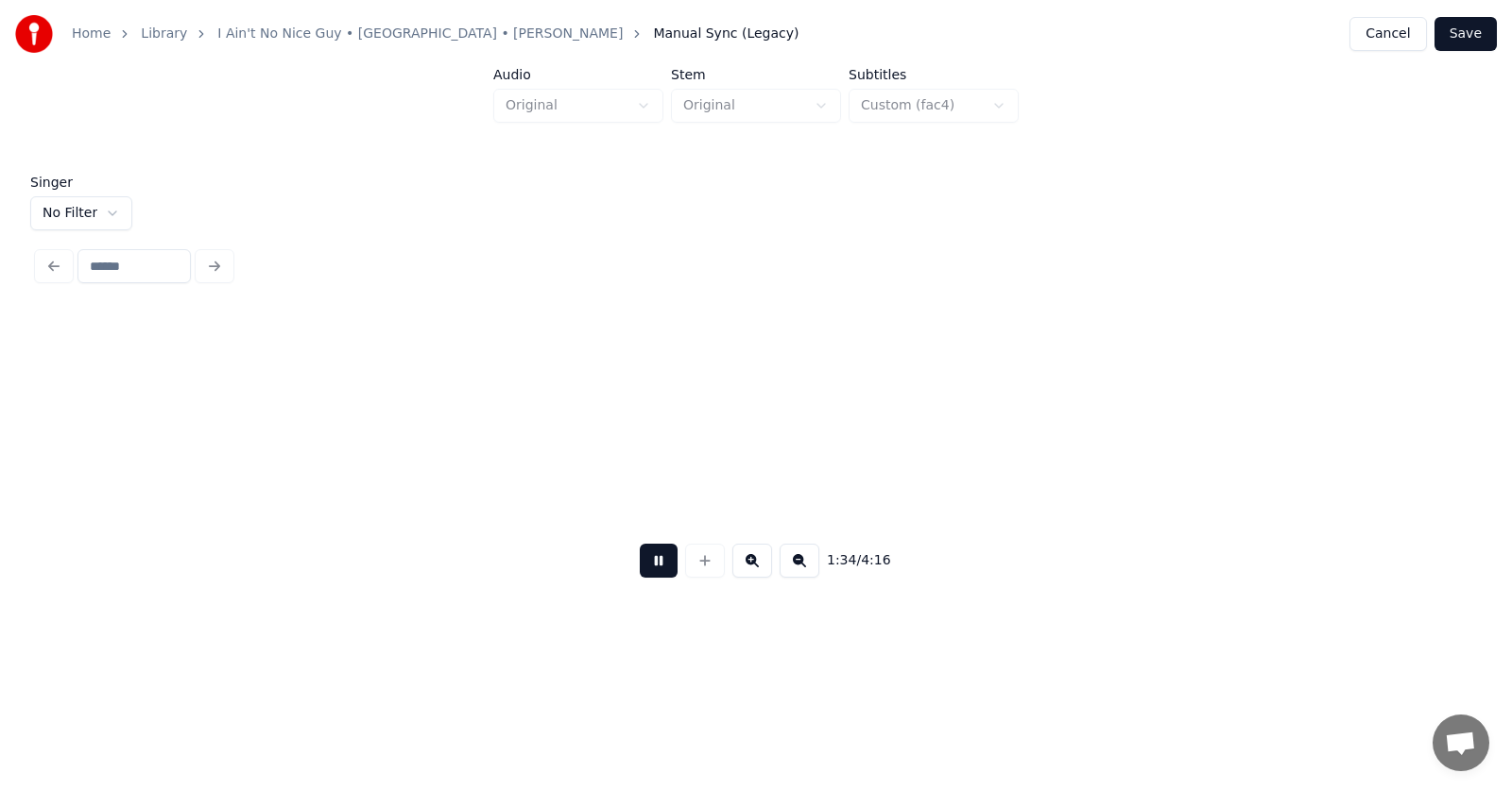
scroll to position [0, 67170]
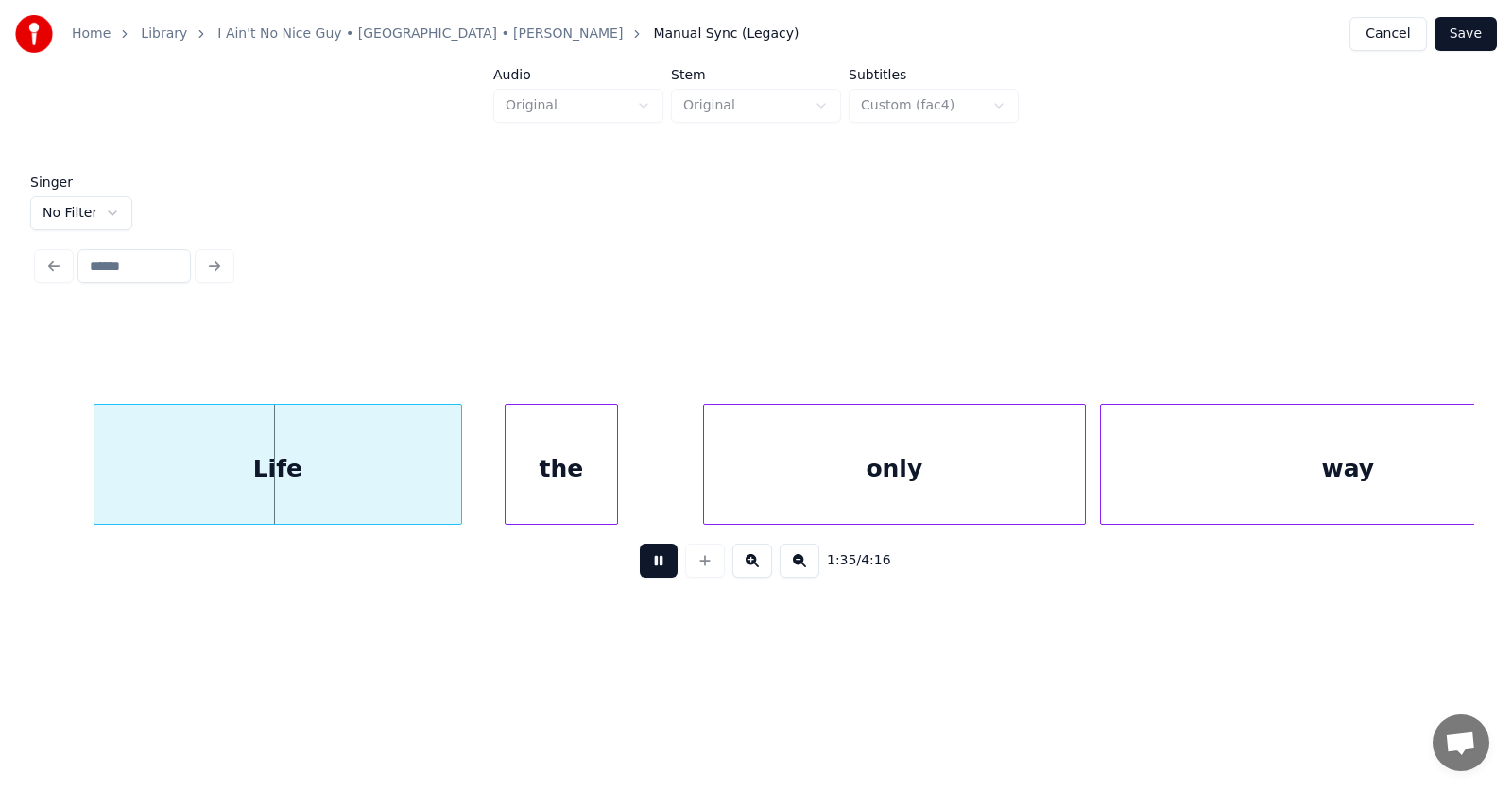
click at [662, 573] on button at bounding box center [658, 560] width 38 height 34
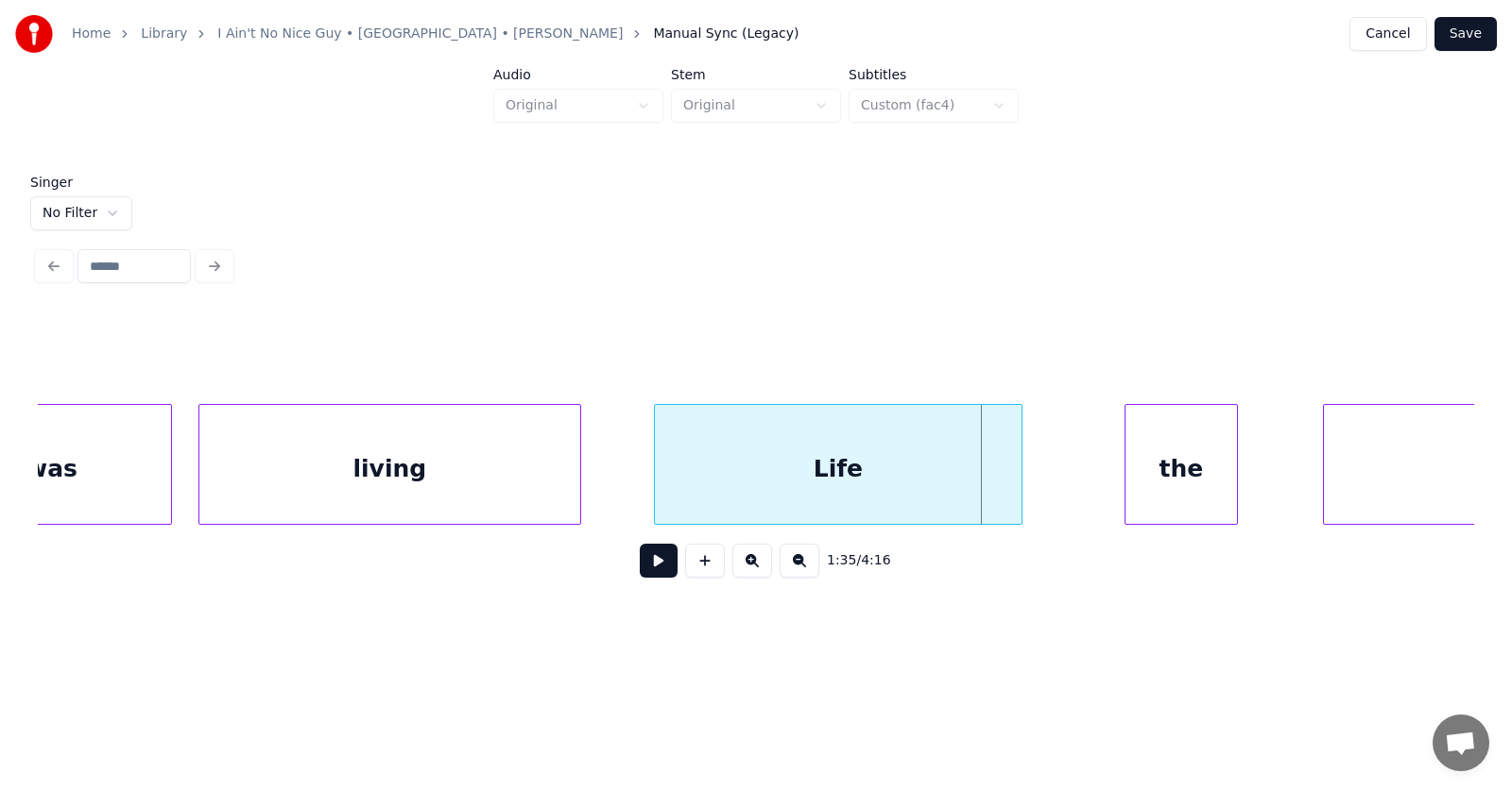
click at [708, 494] on div "Life" at bounding box center [838, 469] width 367 height 128
click at [615, 484] on div at bounding box center [618, 465] width 6 height 119
click at [1124, 499] on div "the" at bounding box center [1153, 469] width 111 height 128
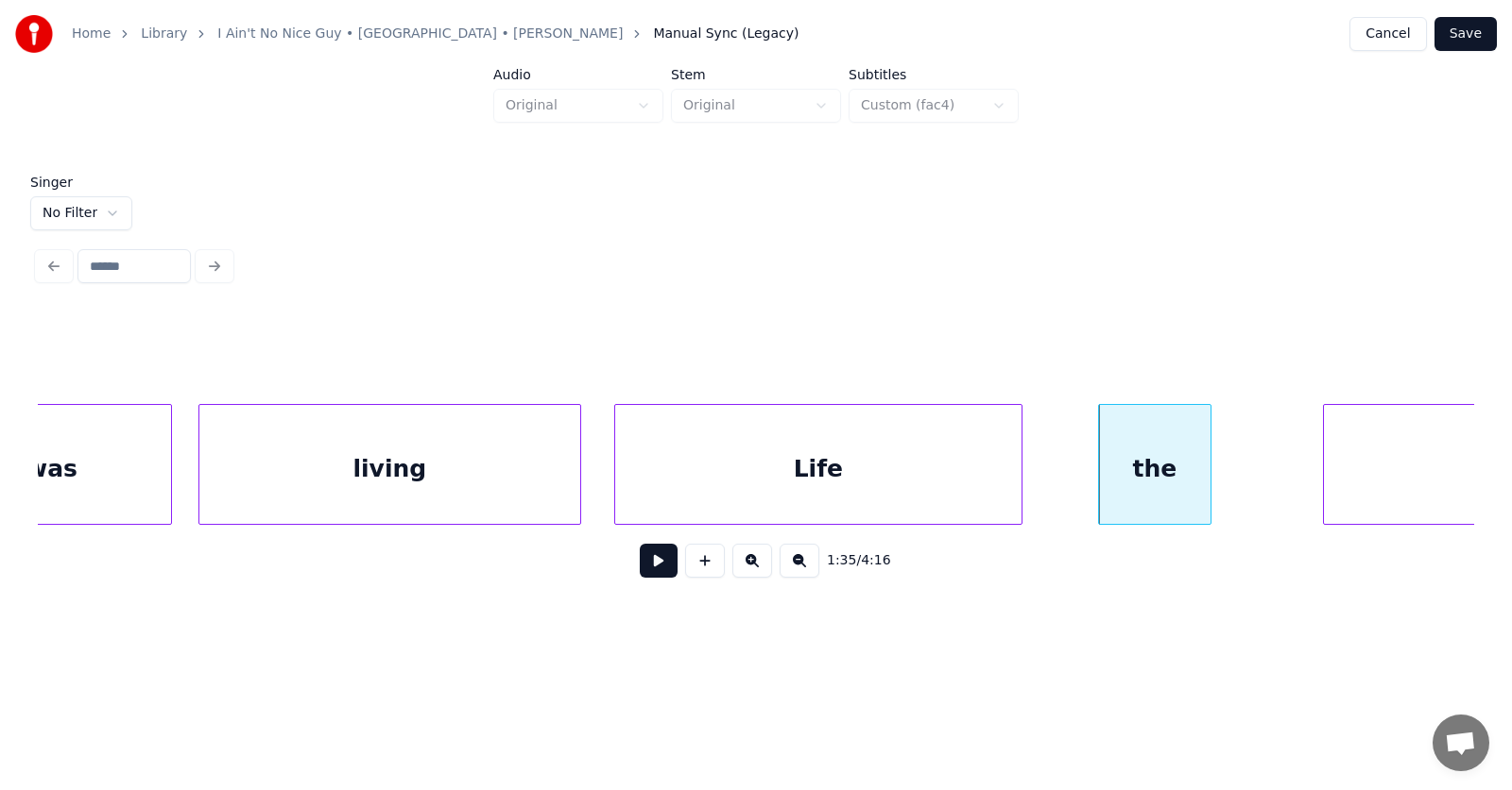
scroll to position [0, 66778]
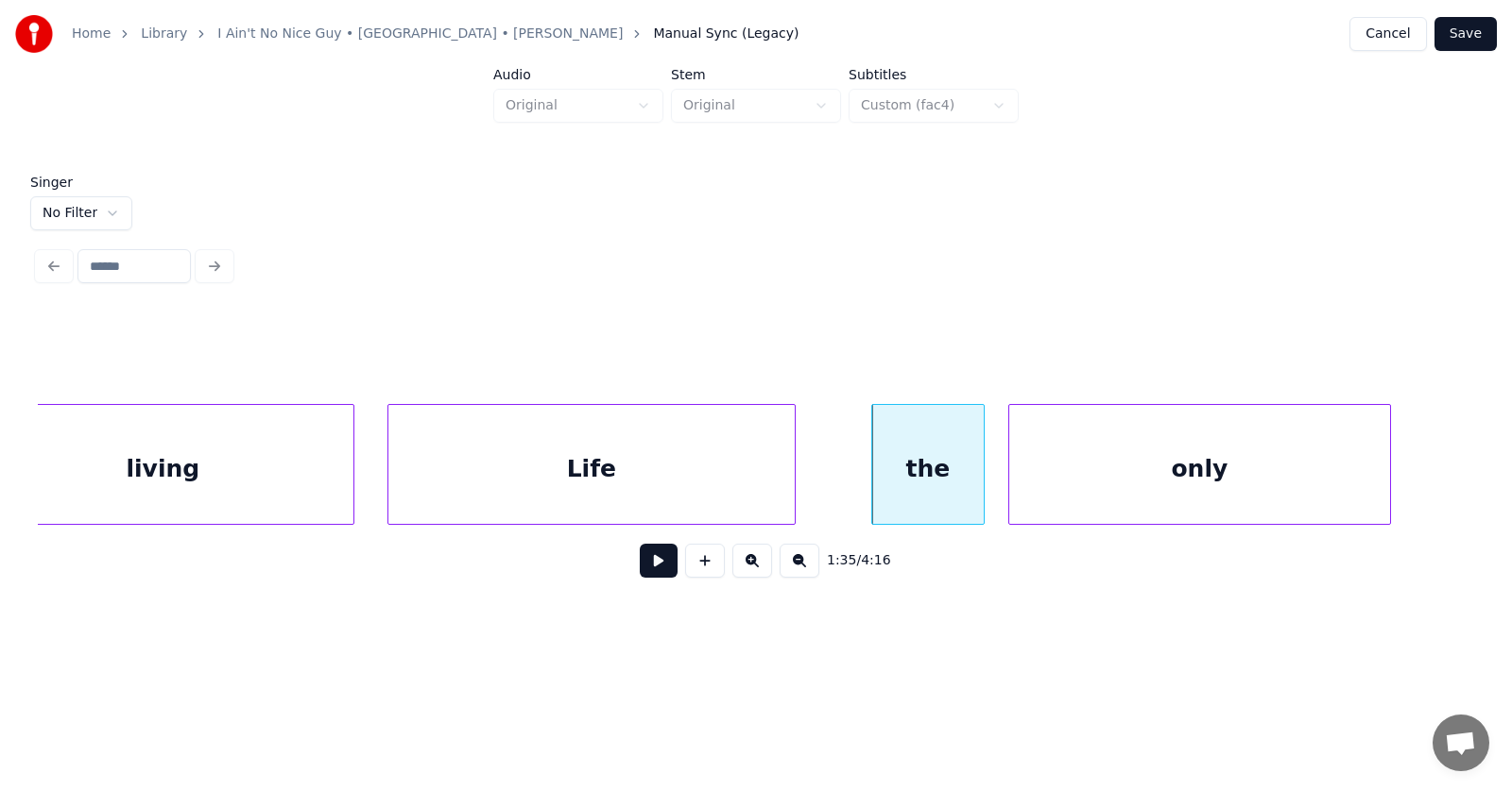
click at [1283, 502] on div "only" at bounding box center [1199, 469] width 381 height 128
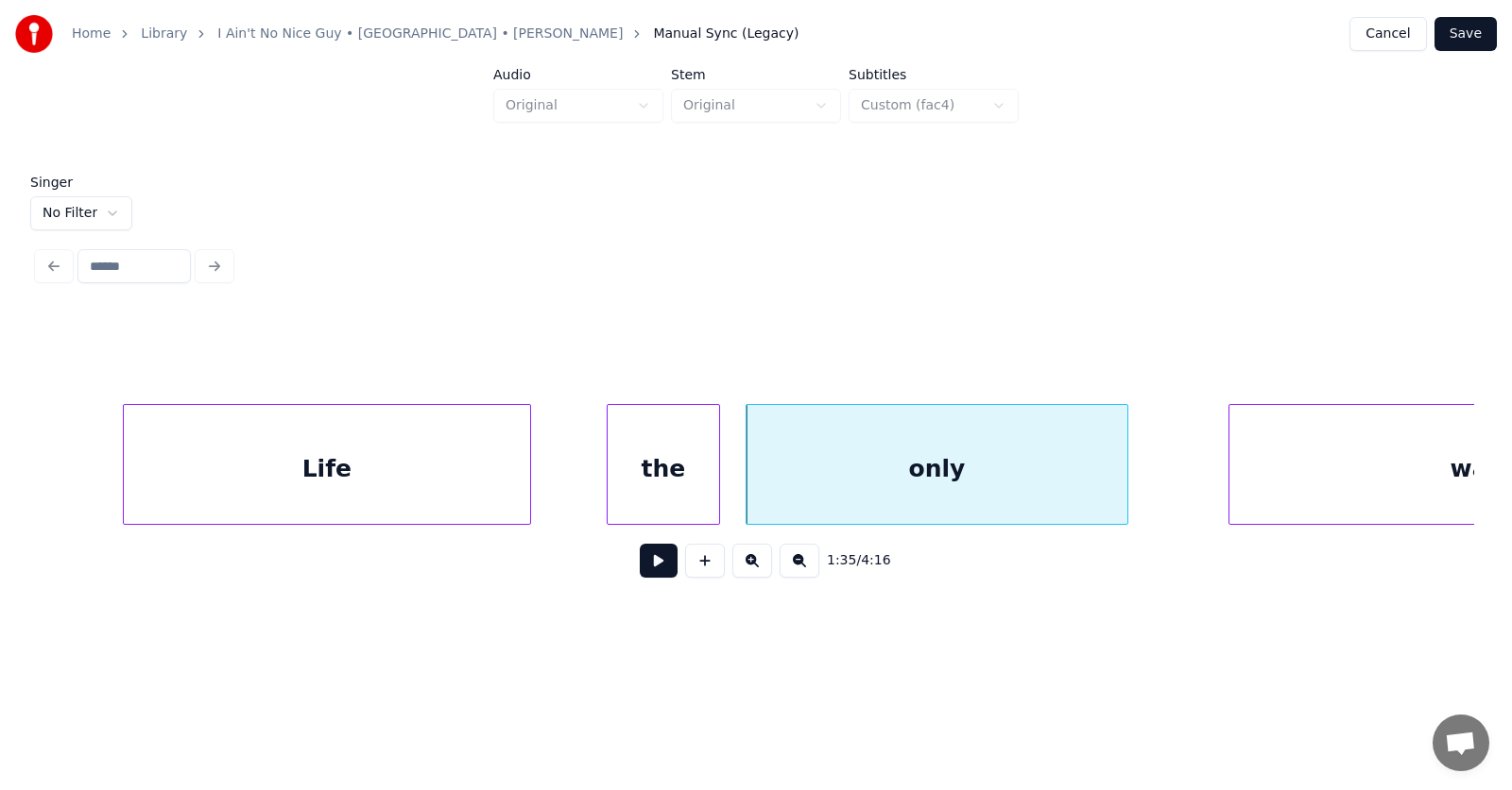
scroll to position [0, 67164]
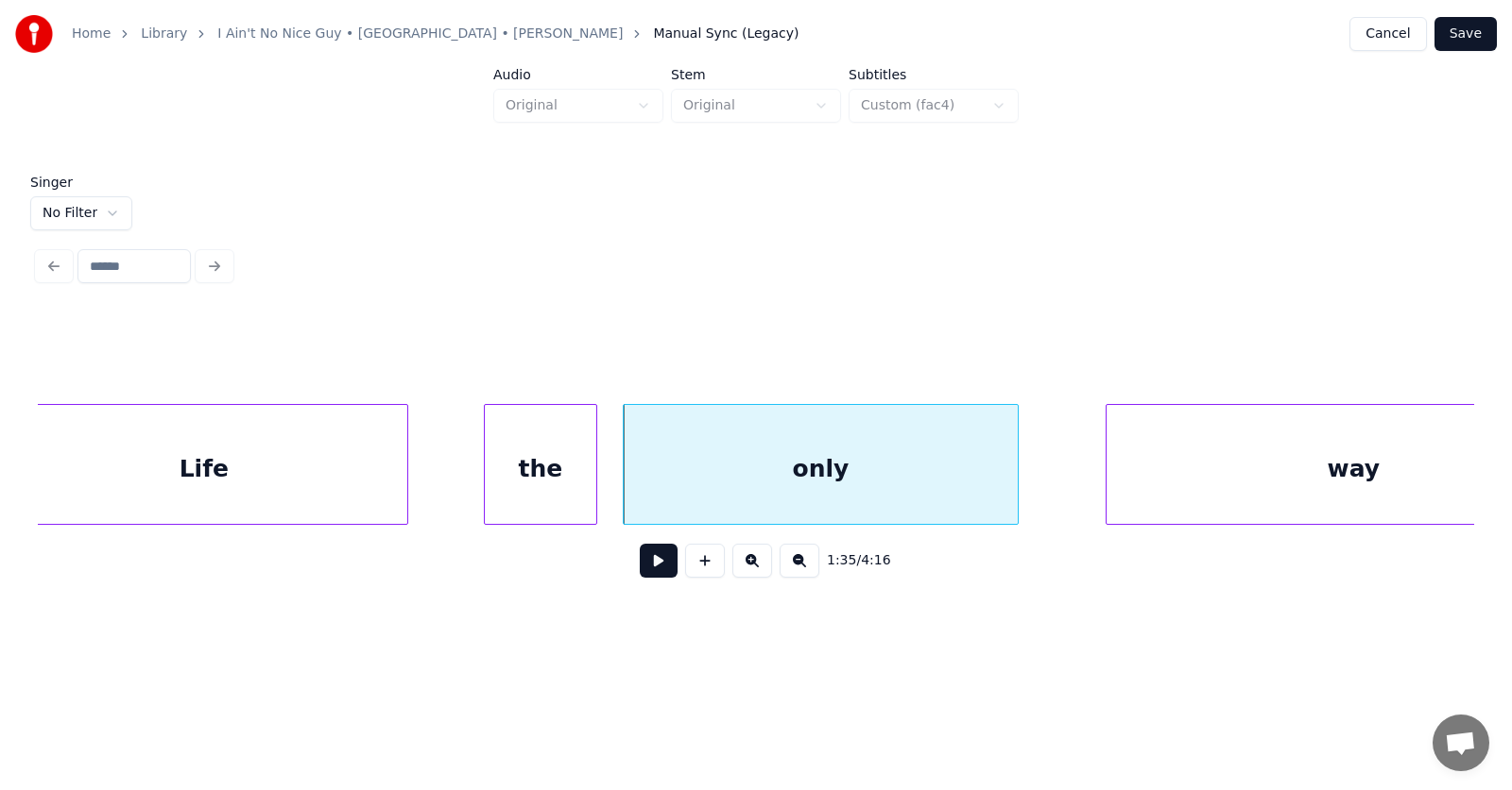
click at [1016, 484] on div at bounding box center [1015, 465] width 6 height 119
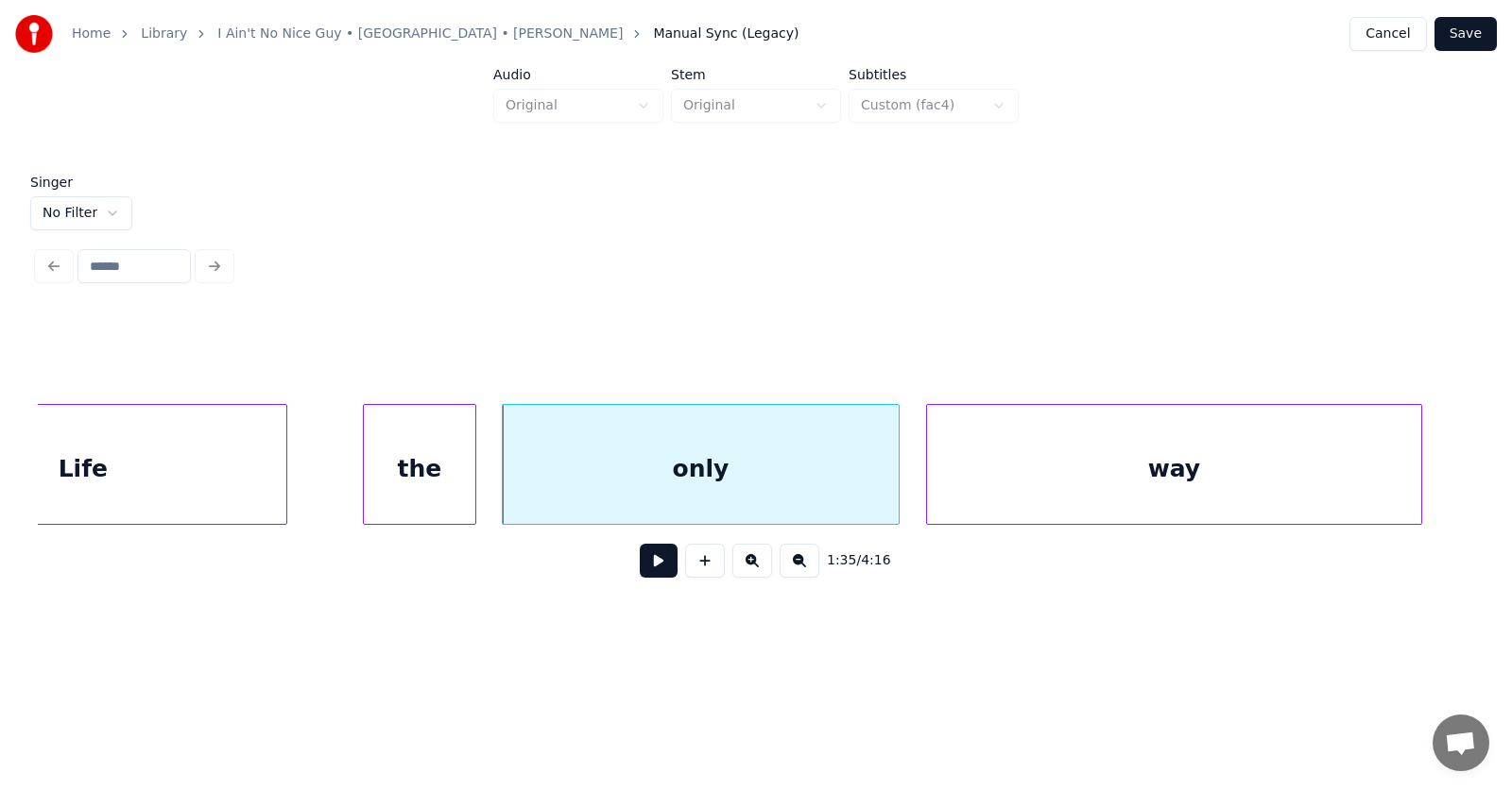
click at [1104, 485] on div "way" at bounding box center [1173, 469] width 494 height 128
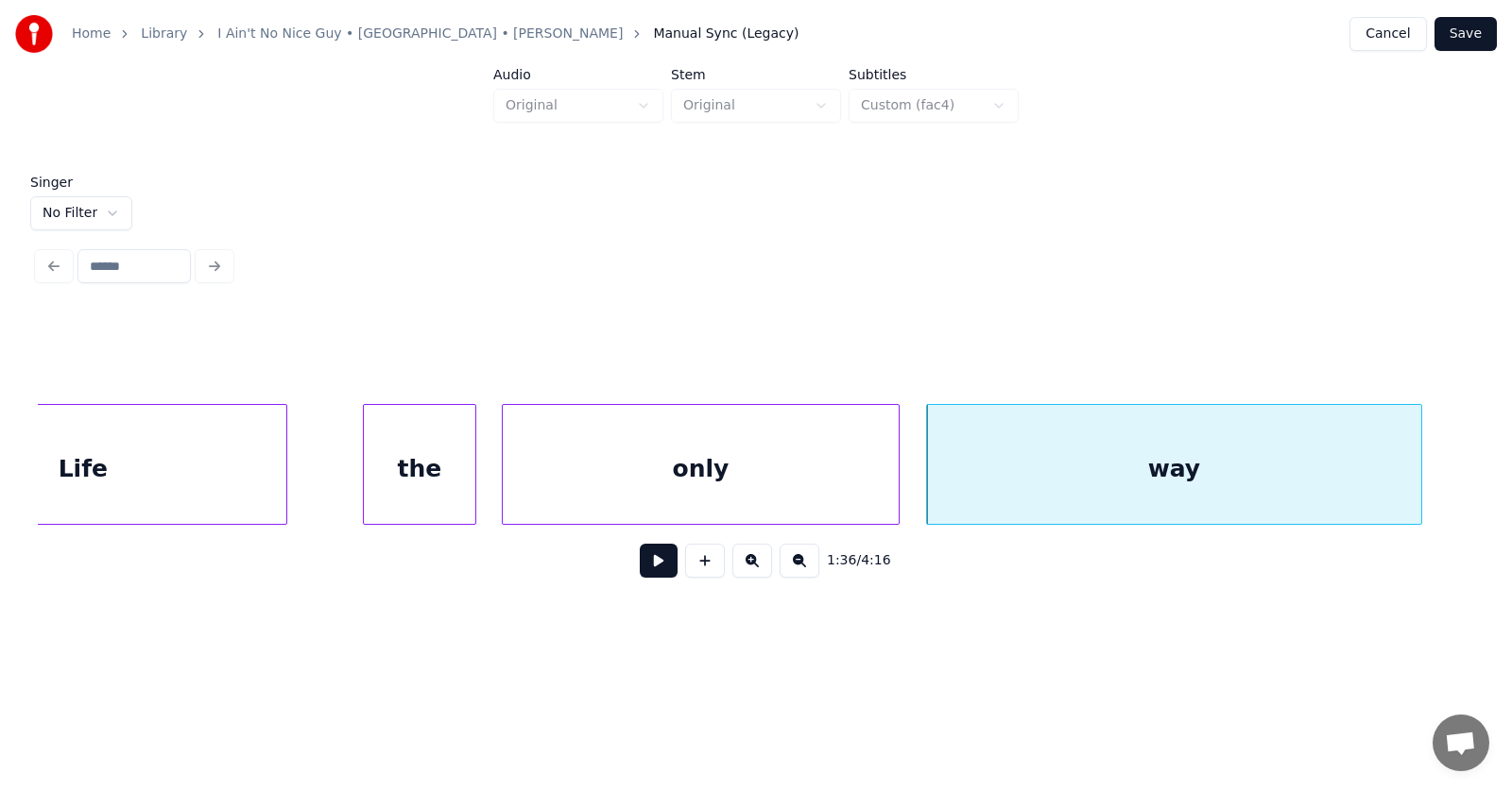
click at [639, 577] on button at bounding box center [658, 560] width 38 height 34
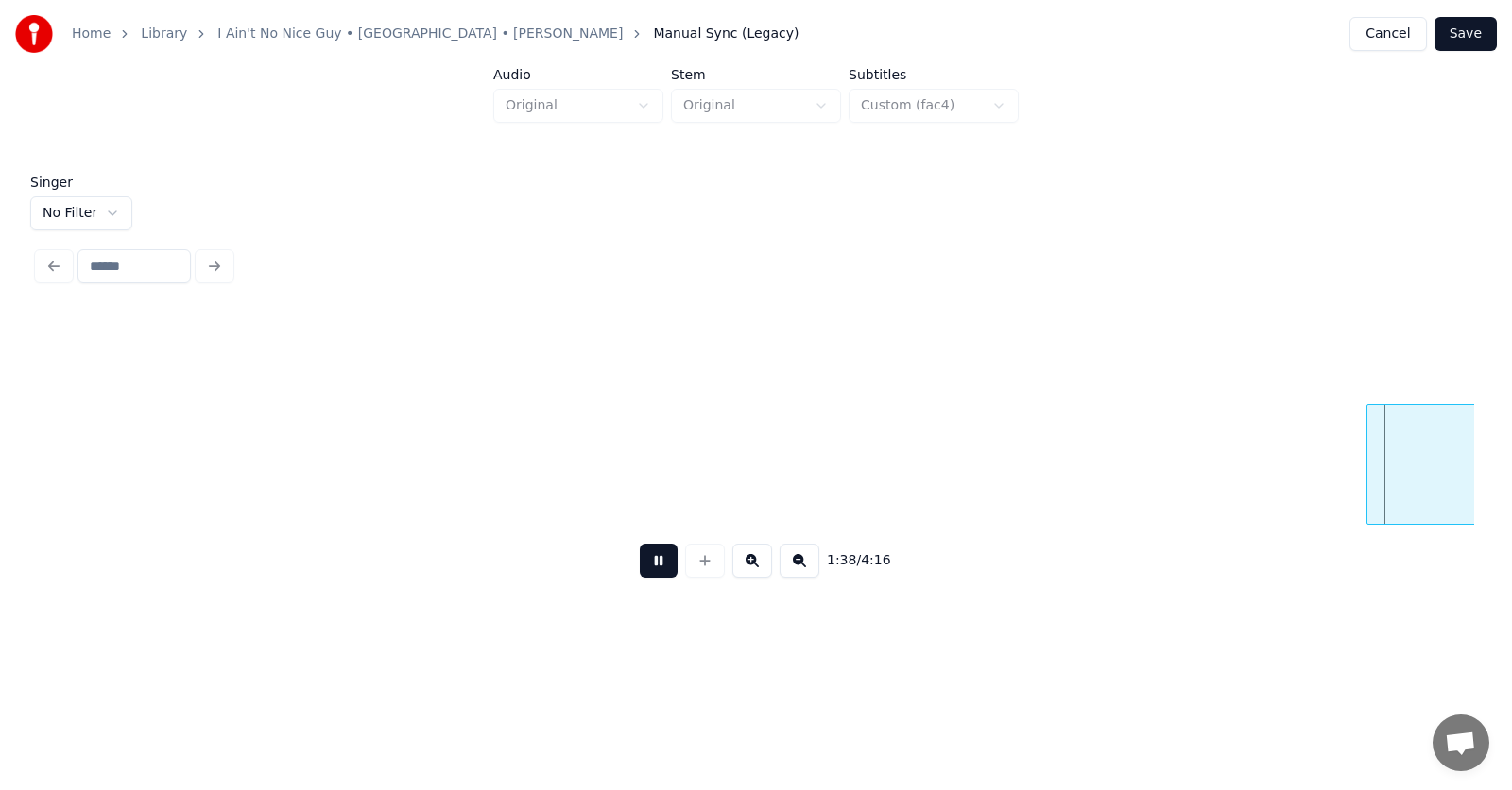
scroll to position [0, 70172]
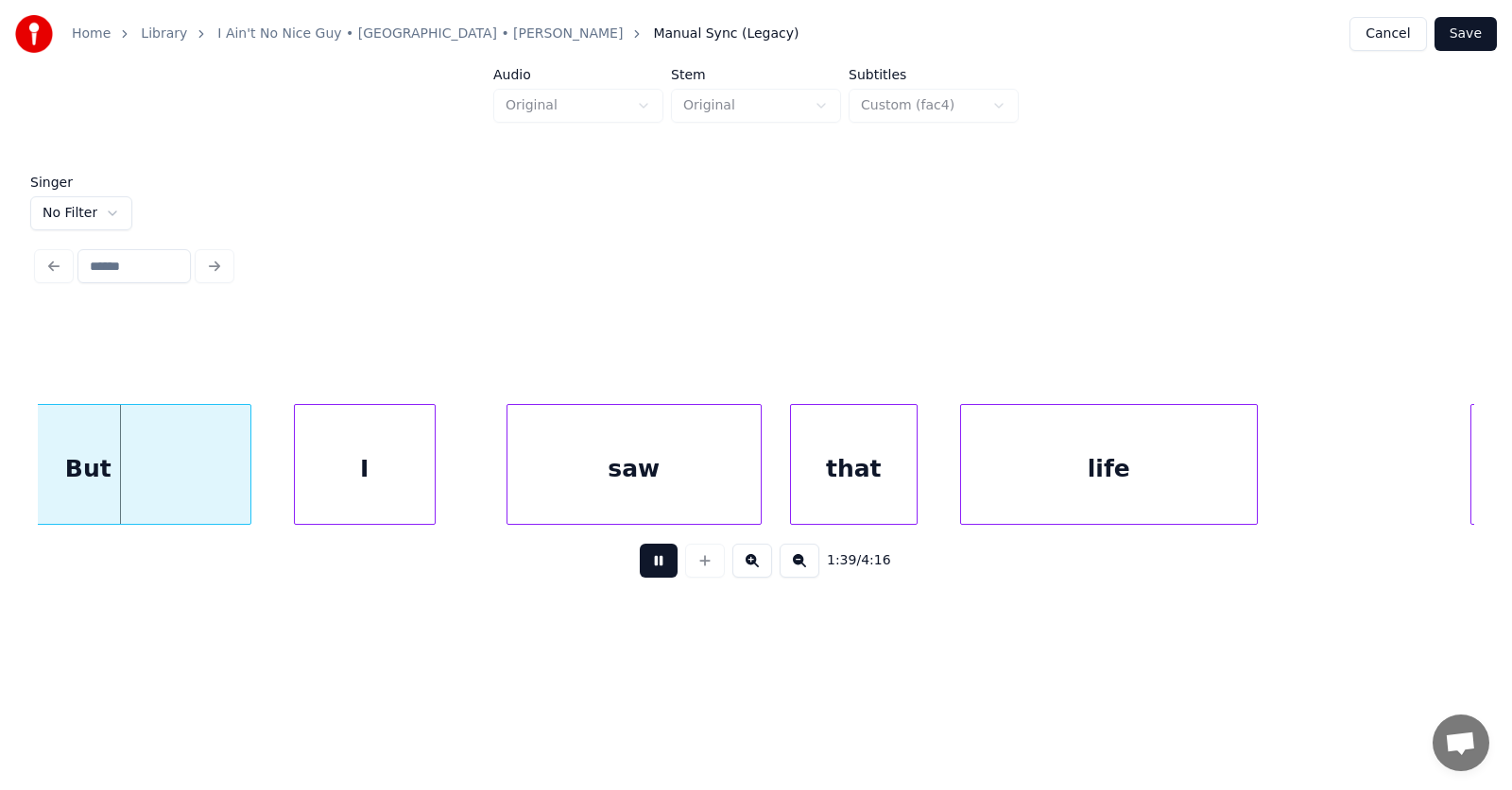
click at [663, 569] on button at bounding box center [658, 560] width 38 height 34
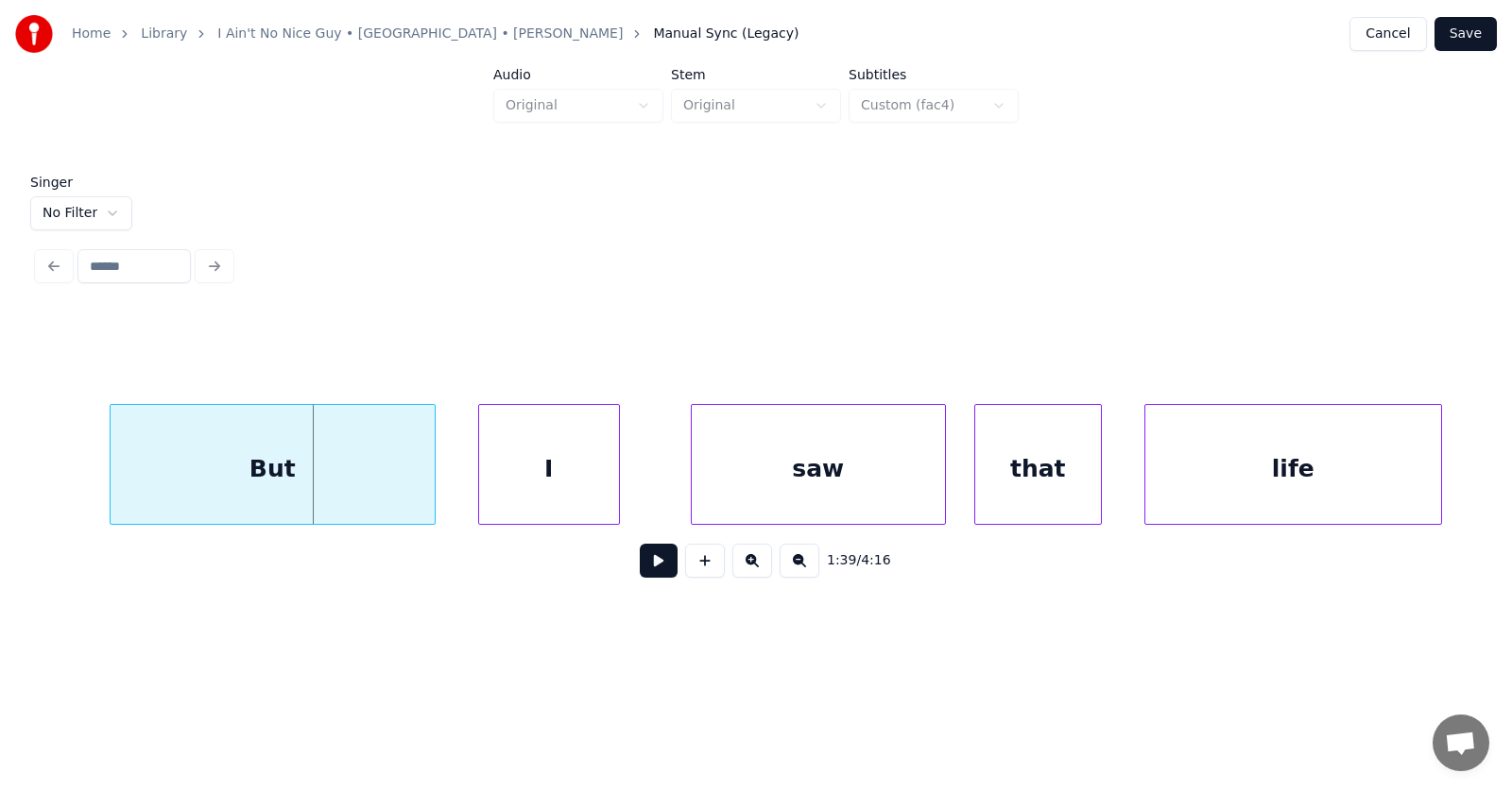
scroll to position [0, 69743]
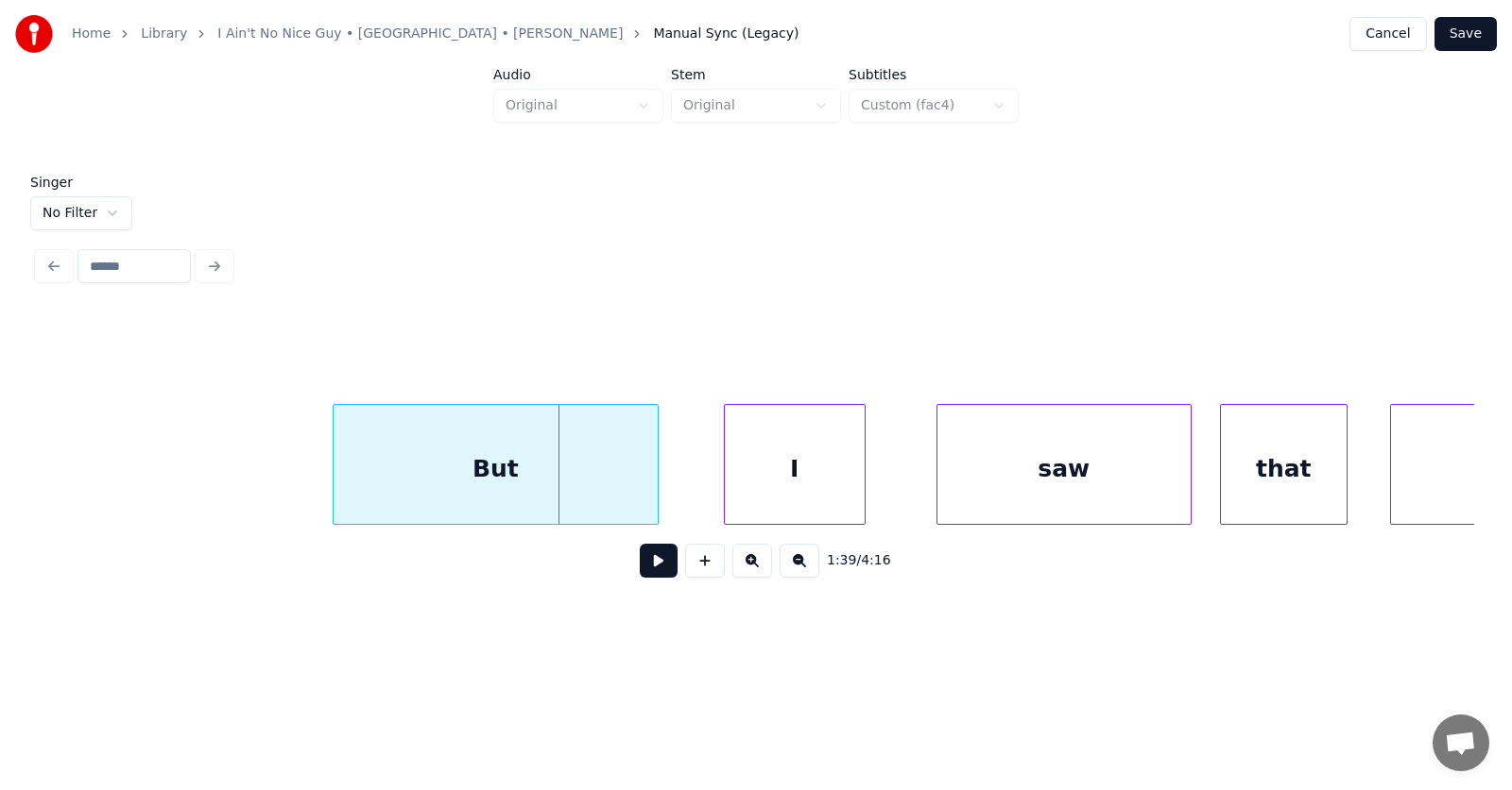
click at [551, 482] on div "But" at bounding box center [495, 469] width 324 height 128
click at [285, 474] on div at bounding box center [288, 465] width 6 height 119
click at [712, 494] on div "I" at bounding box center [750, 469] width 140 height 128
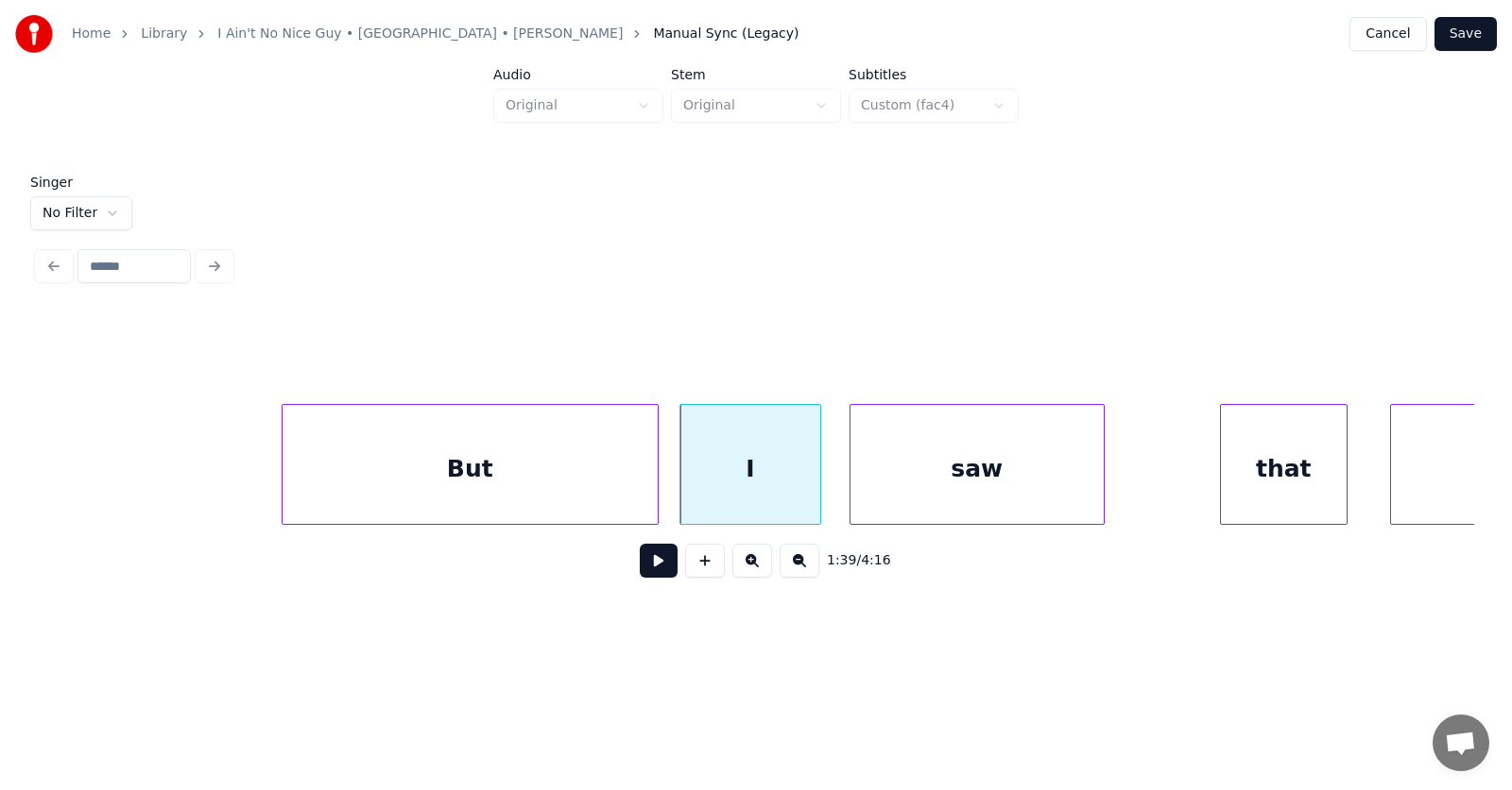
click at [913, 491] on div "saw" at bounding box center [976, 469] width 253 height 128
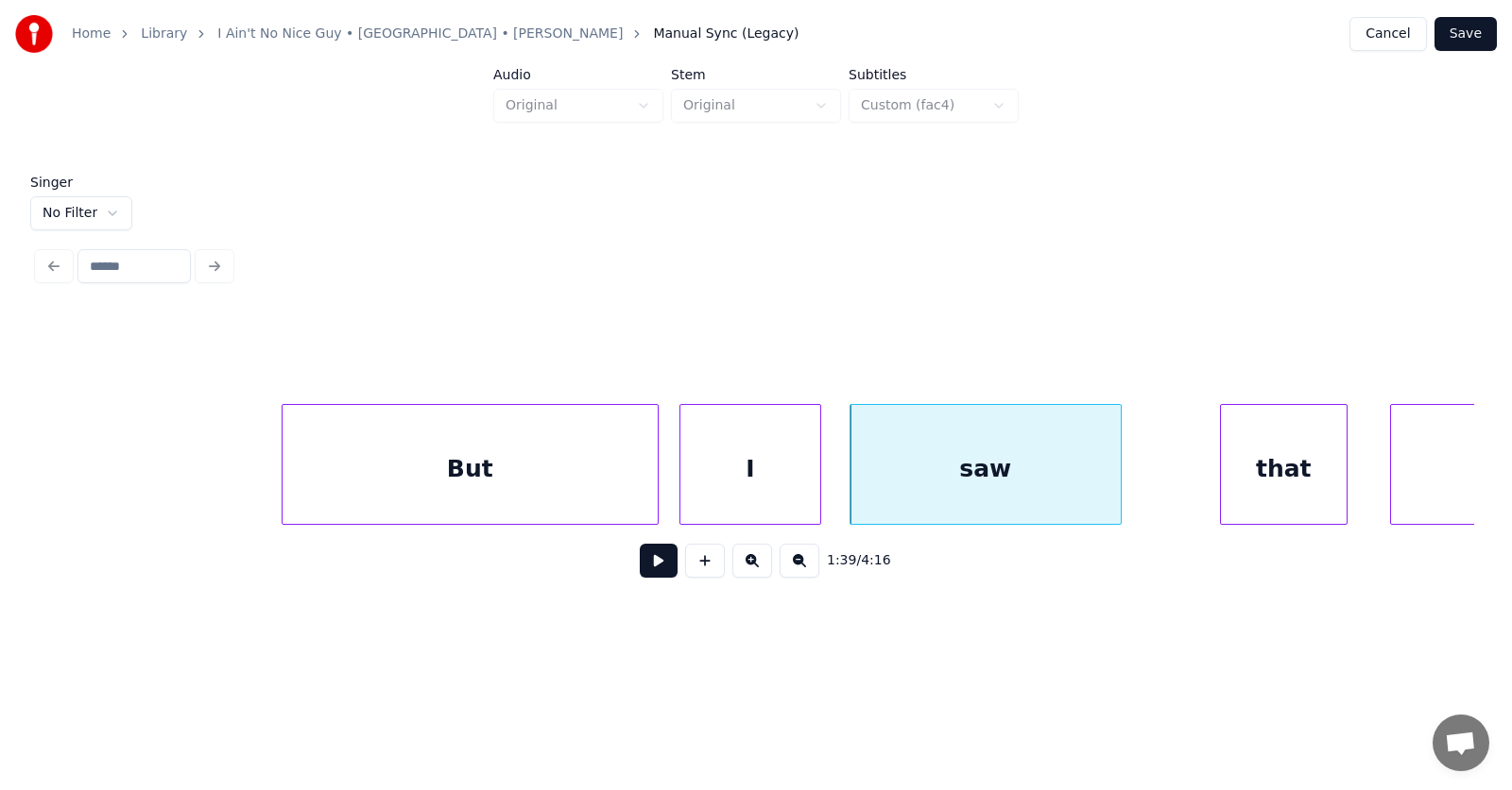
click at [1120, 475] on div at bounding box center [1117, 465] width 6 height 119
click at [1221, 485] on div "that" at bounding box center [1246, 469] width 125 height 128
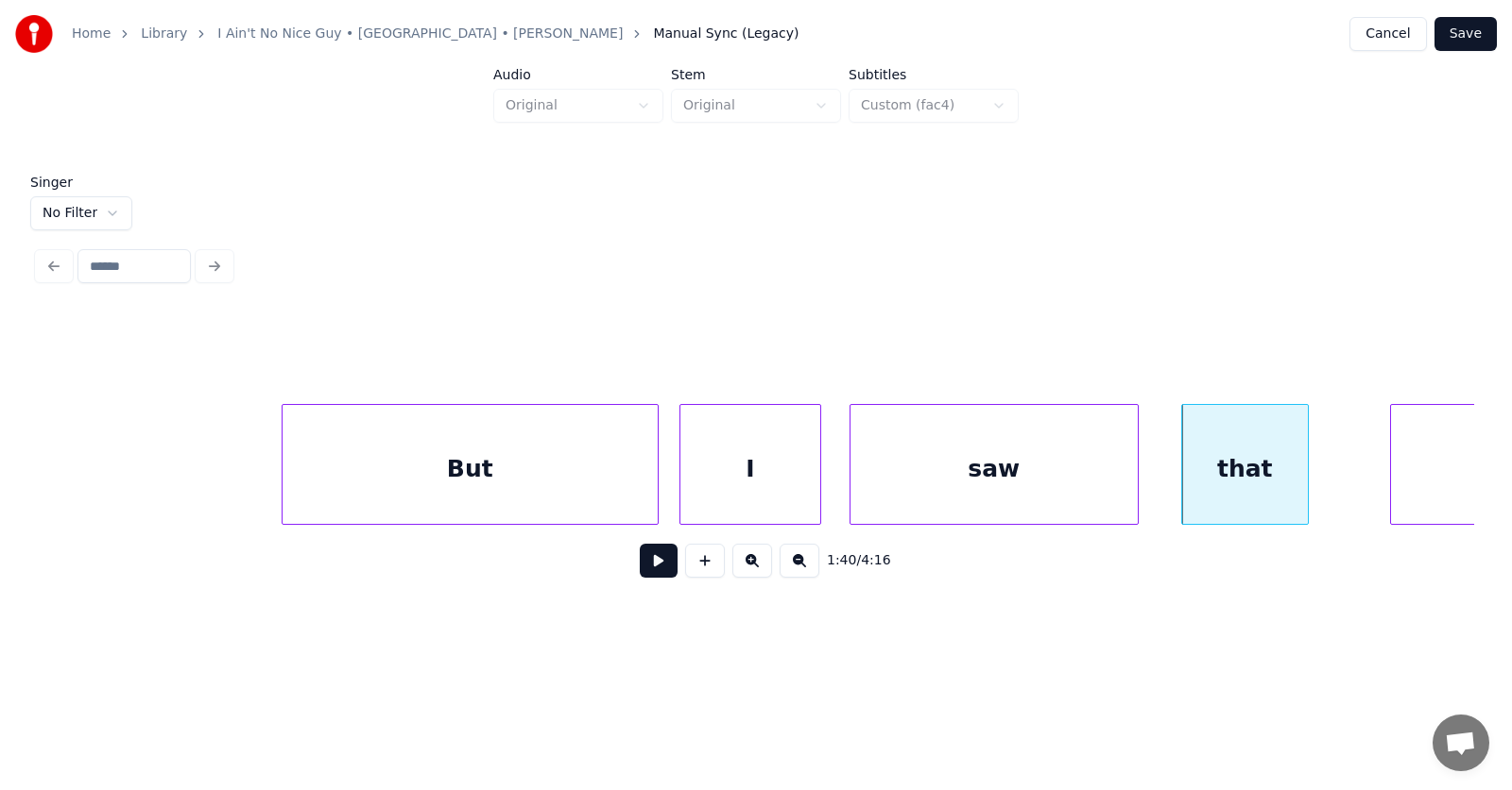
click at [1135, 471] on div at bounding box center [1135, 465] width 6 height 119
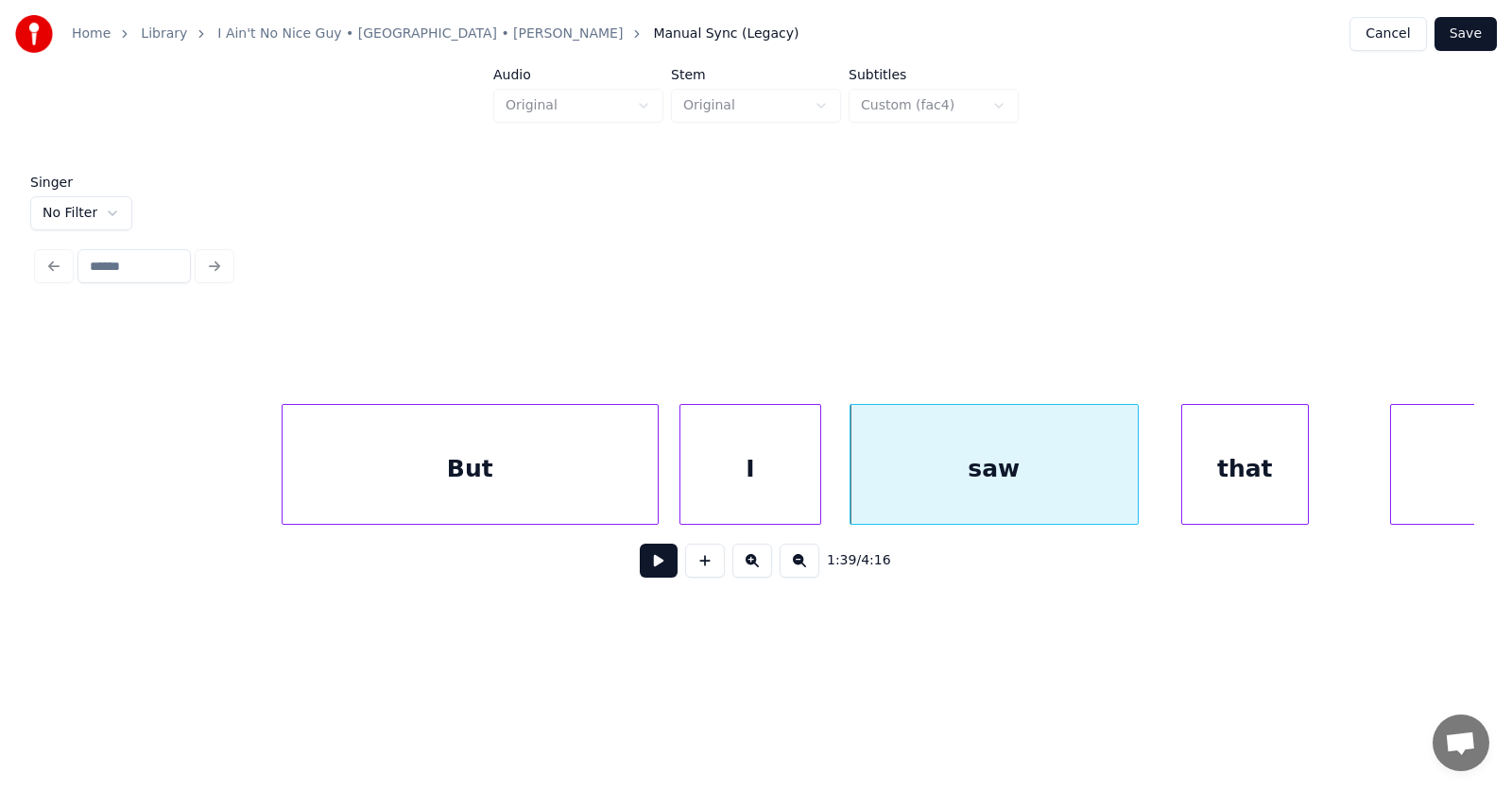
scroll to position [0, 69951]
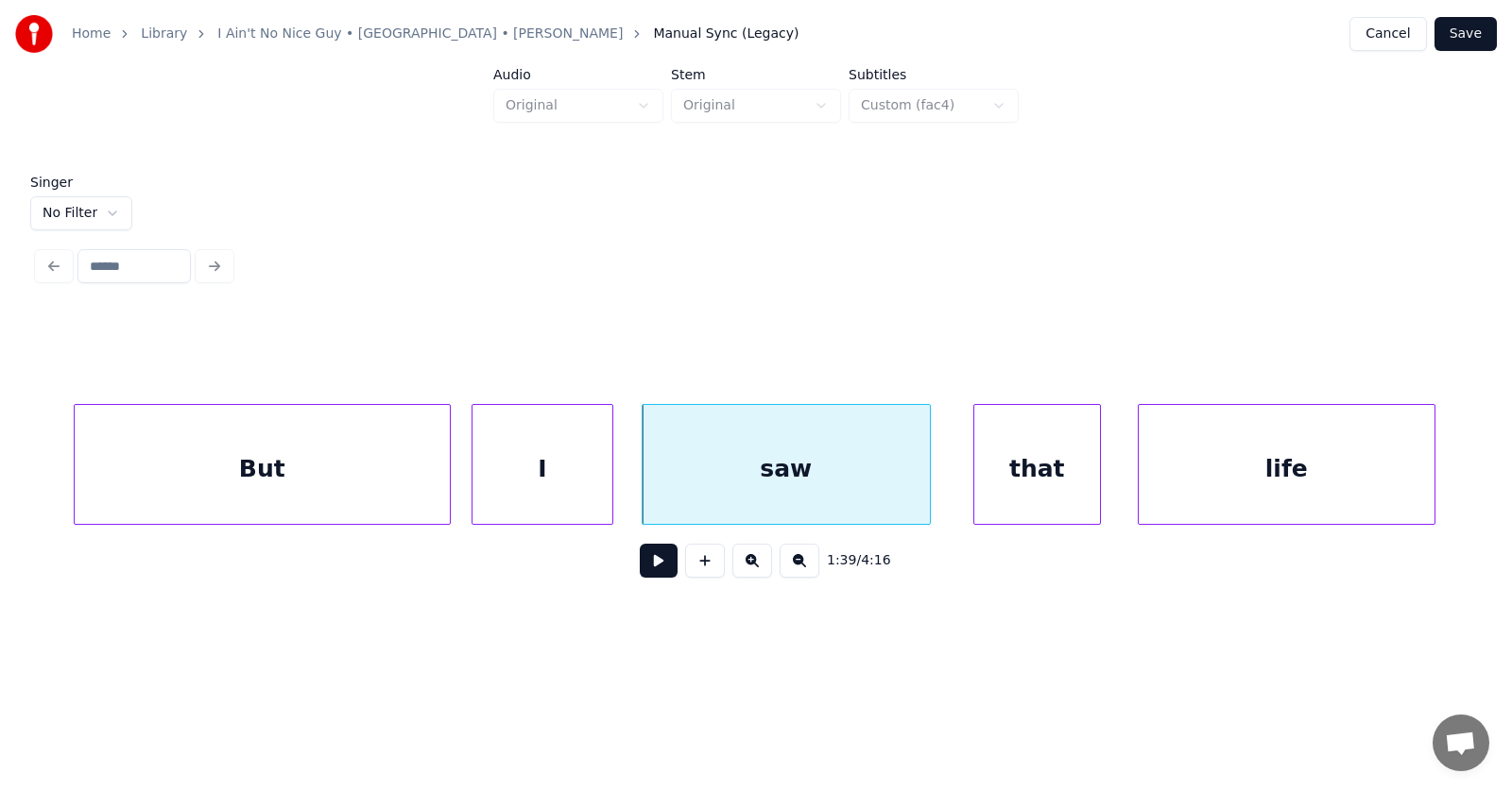
click at [1381, 466] on div "life" at bounding box center [1285, 469] width 295 height 128
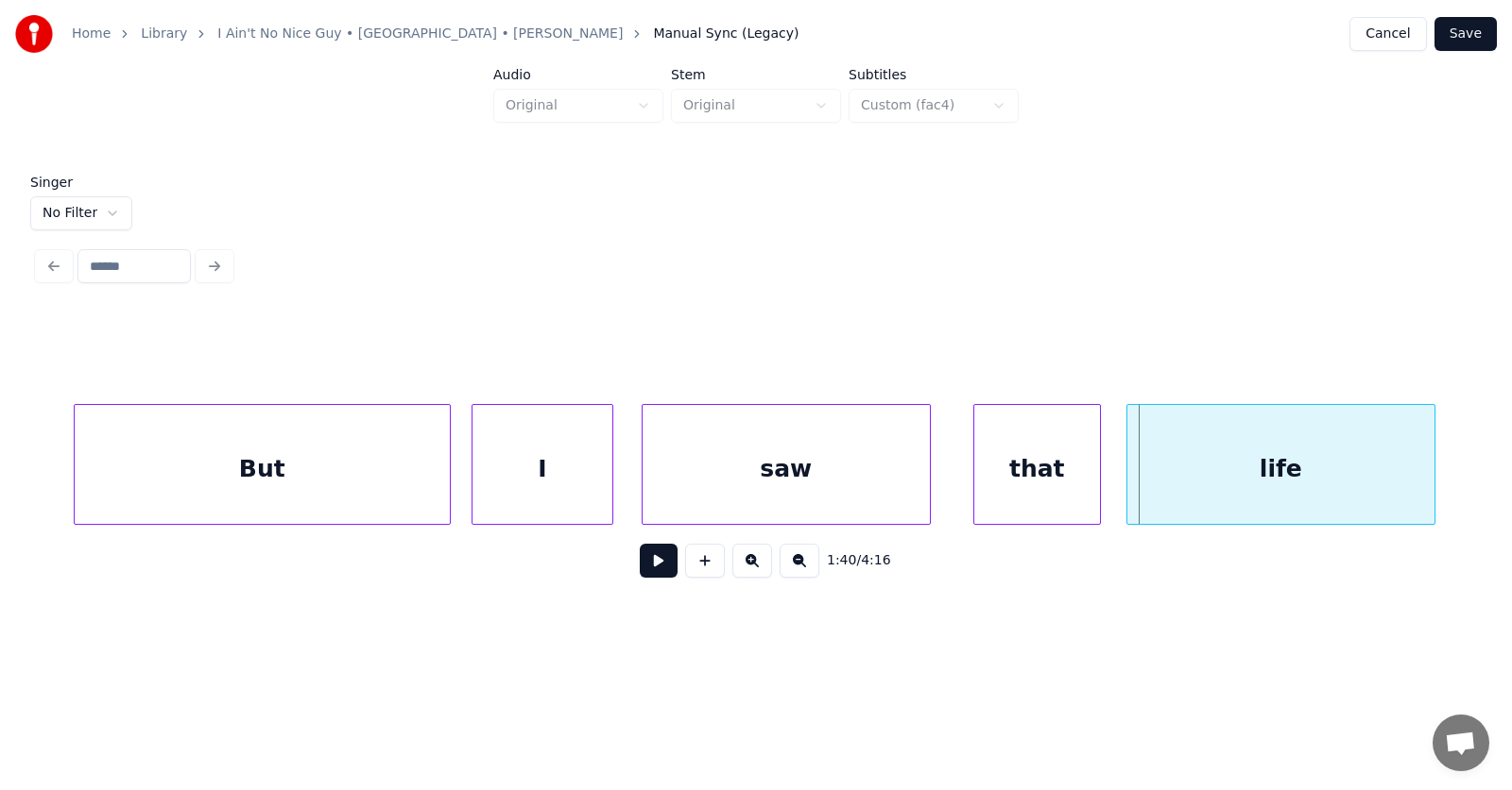
click at [1127, 485] on div at bounding box center [1130, 465] width 6 height 119
click at [639, 568] on button at bounding box center [658, 560] width 38 height 34
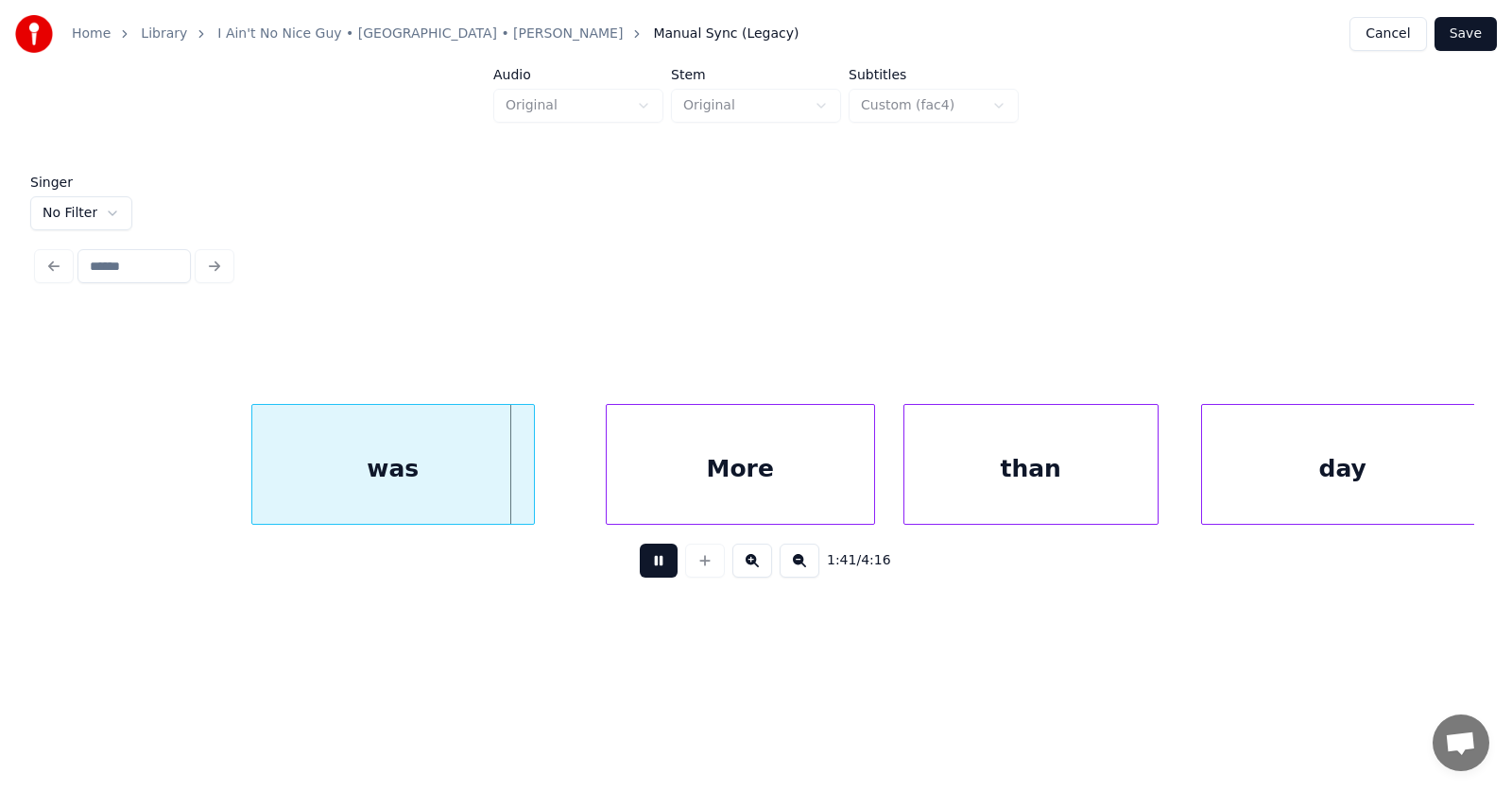
click at [650, 564] on button at bounding box center [658, 560] width 38 height 34
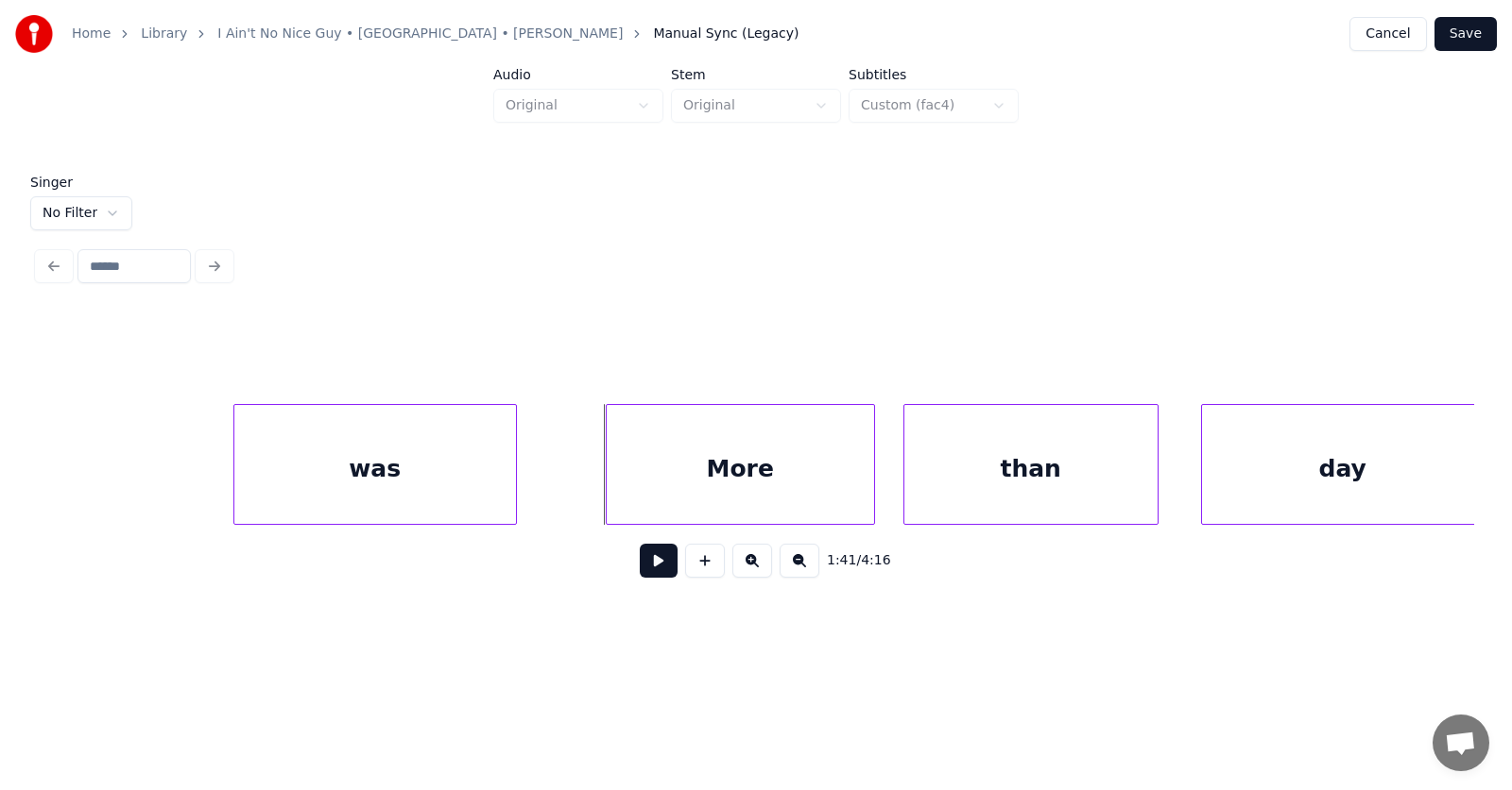
click at [352, 485] on div "was" at bounding box center [375, 469] width 281 height 128
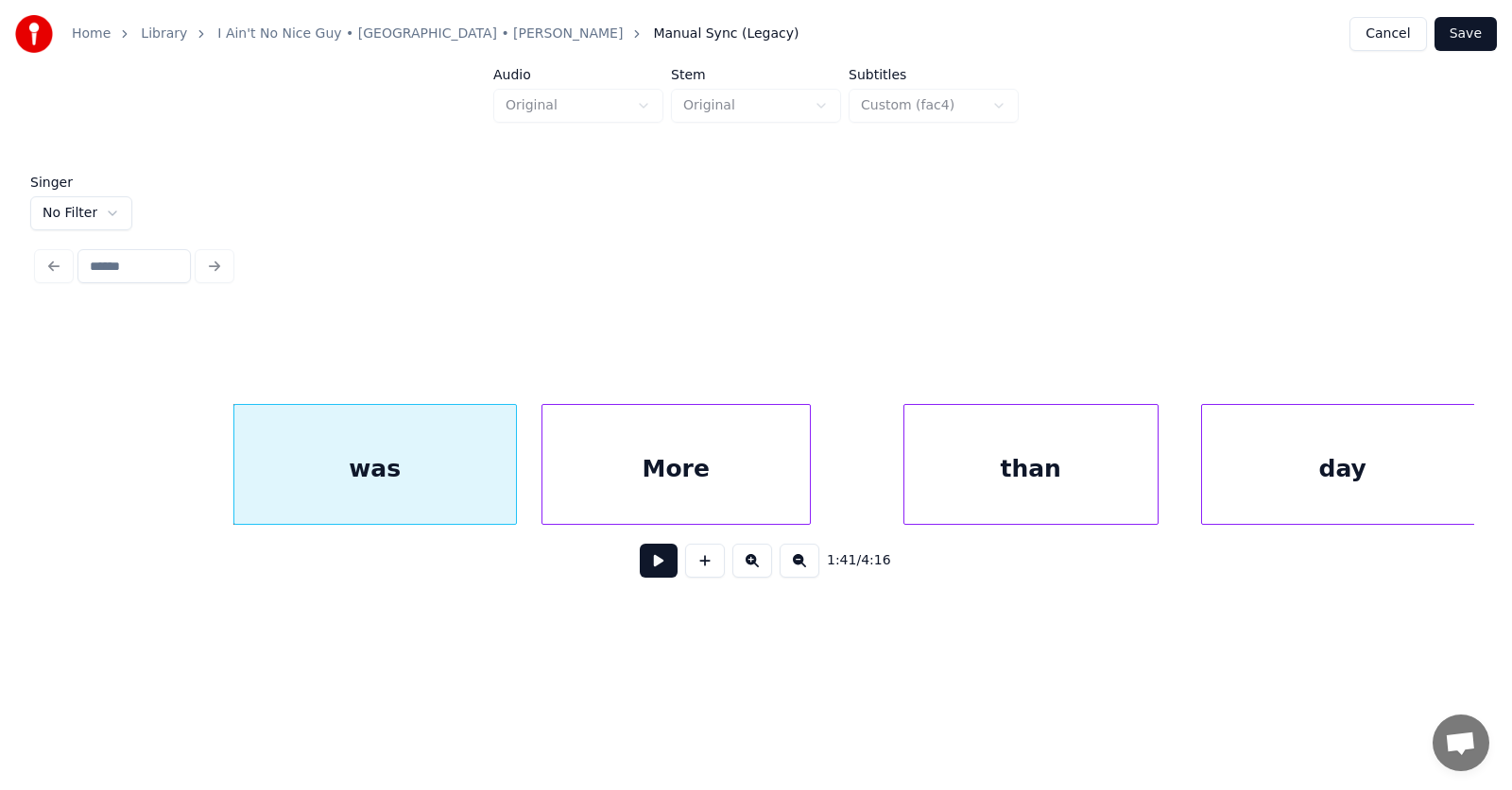
click at [657, 485] on div "More" at bounding box center [676, 469] width 267 height 128
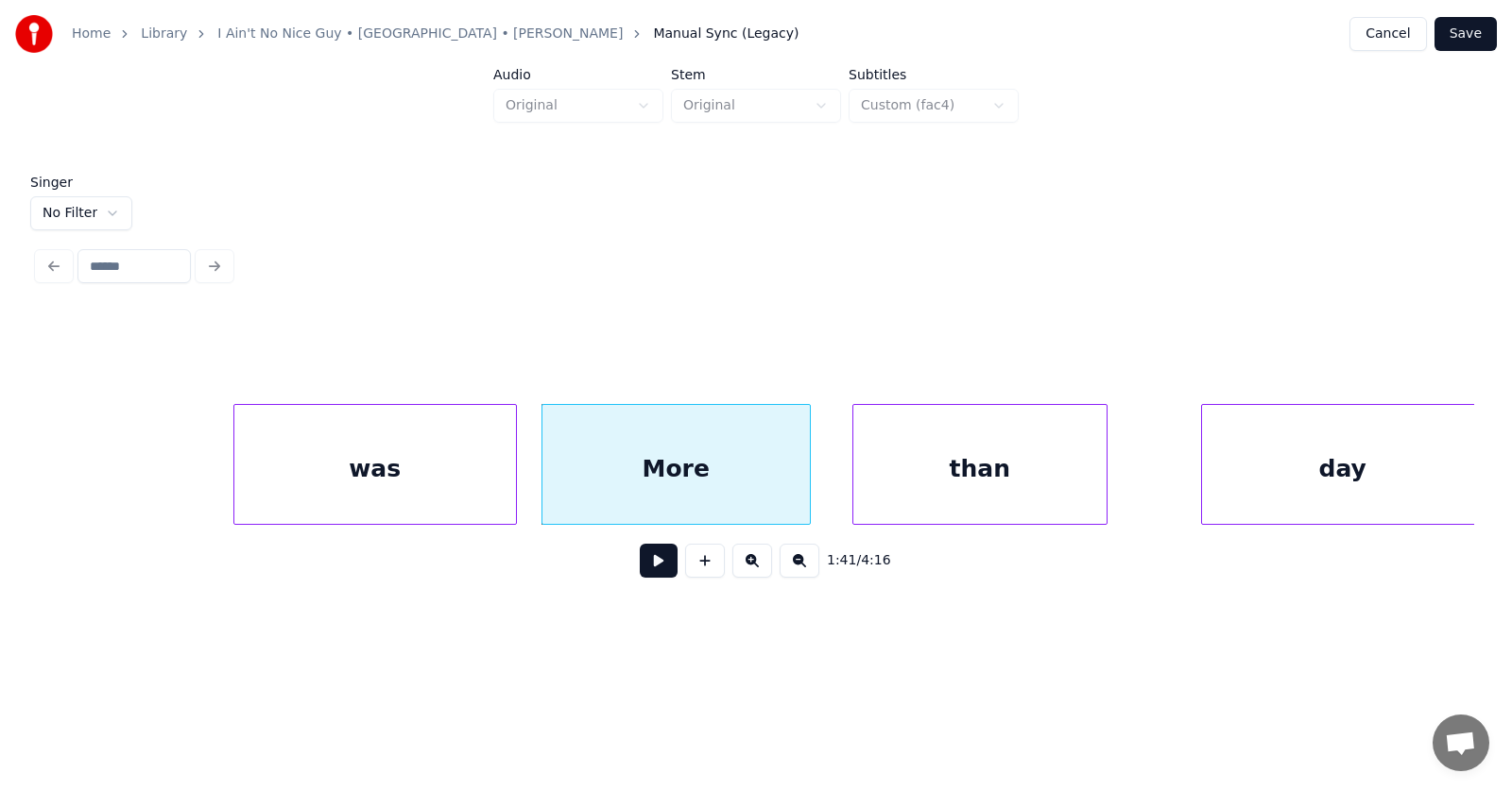
click at [933, 491] on div "than" at bounding box center [979, 469] width 253 height 128
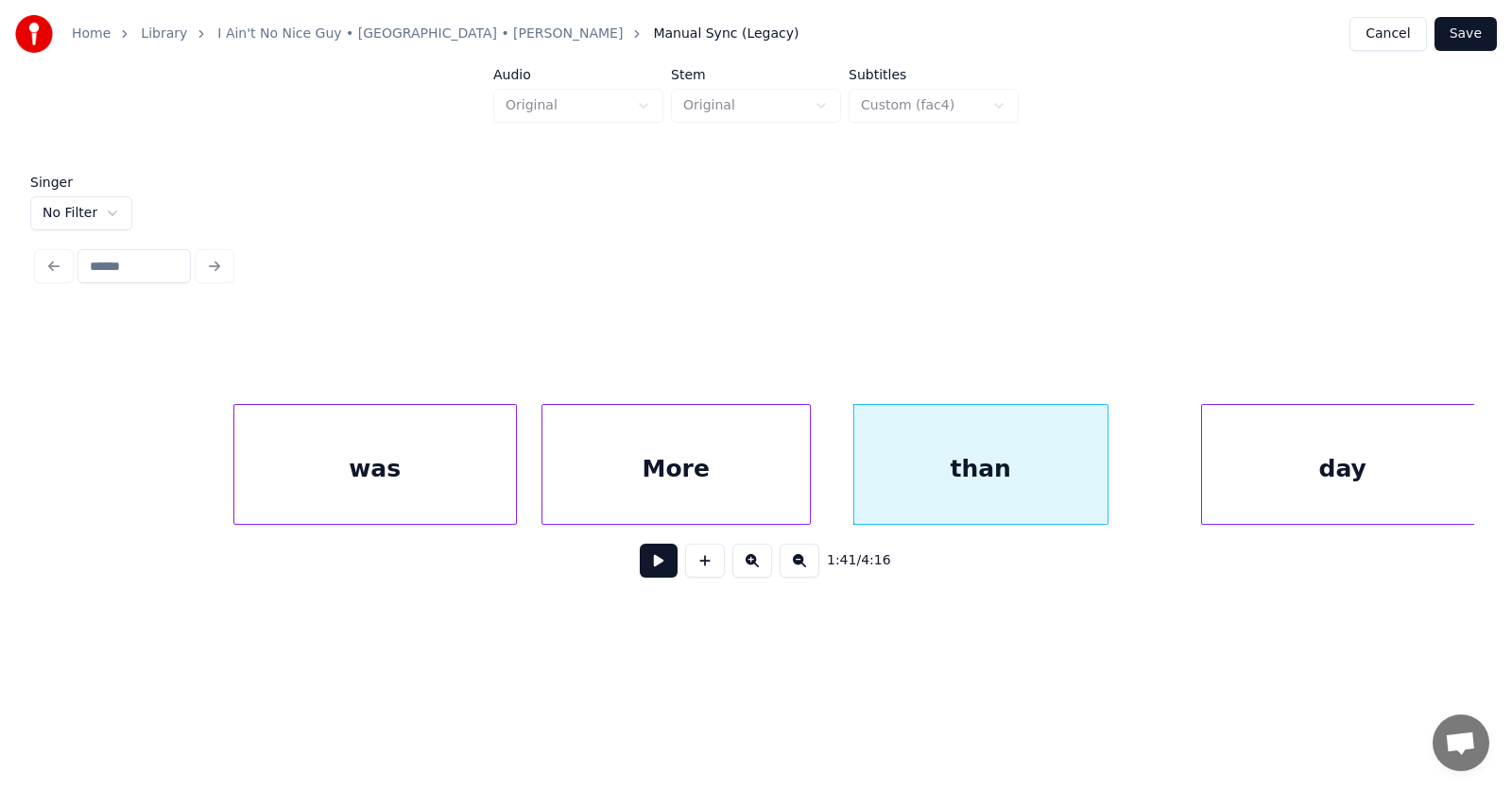
scroll to position [0, 71395]
click at [1191, 485] on div "day" at bounding box center [1286, 469] width 281 height 128
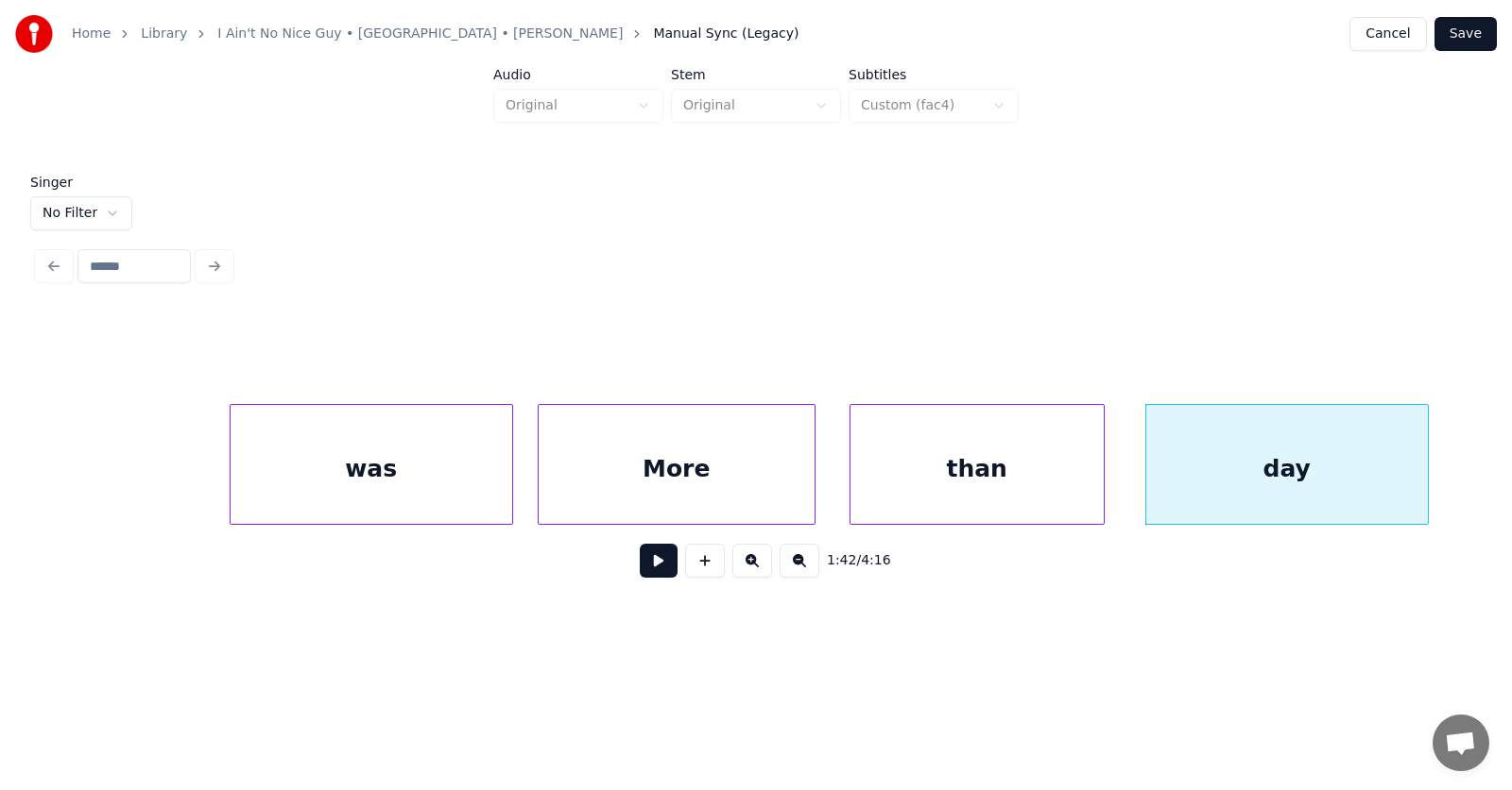
click at [811, 476] on div at bounding box center [812, 465] width 6 height 119
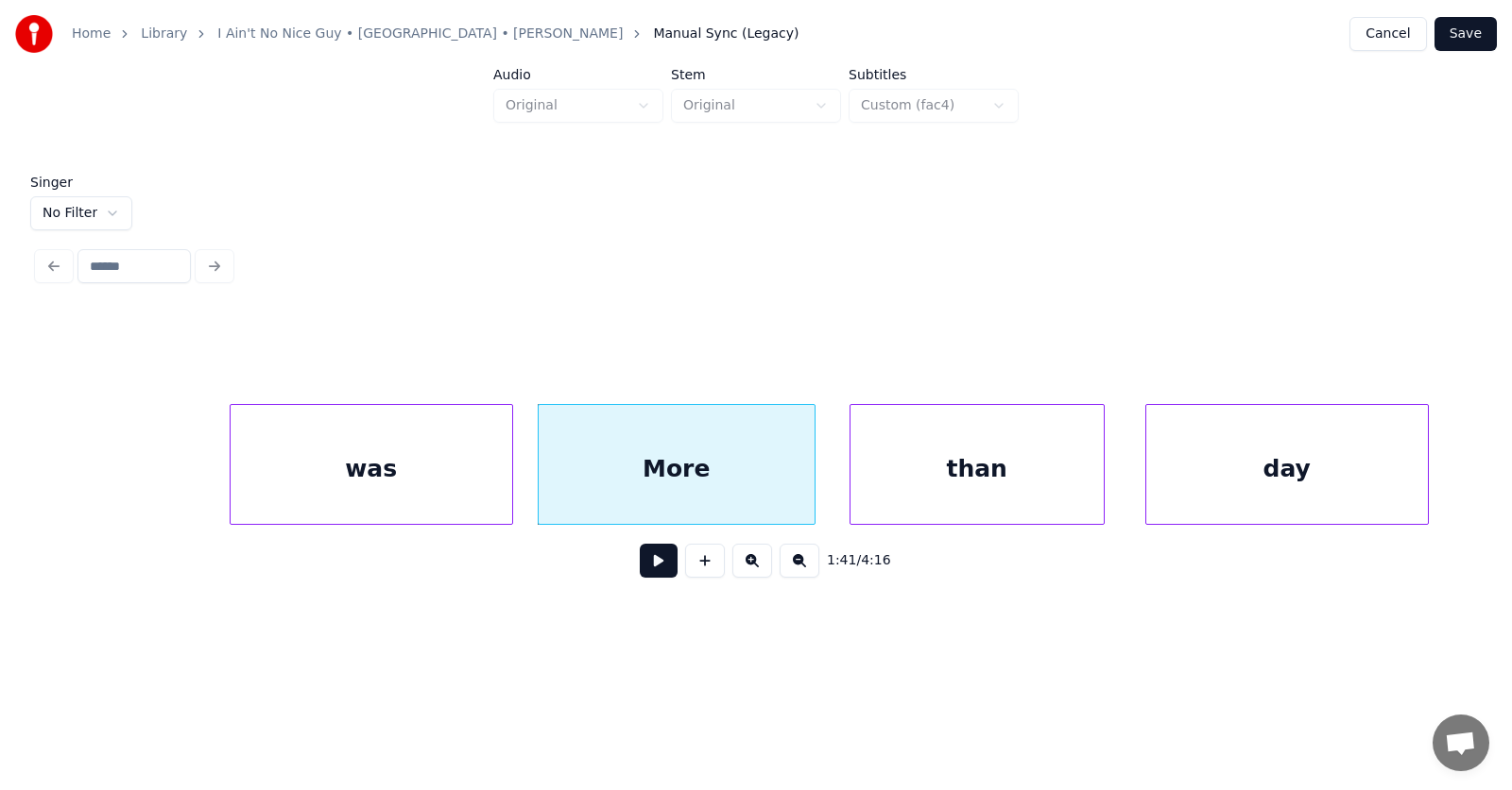
click at [1416, 459] on div "day" at bounding box center [1286, 469] width 281 height 128
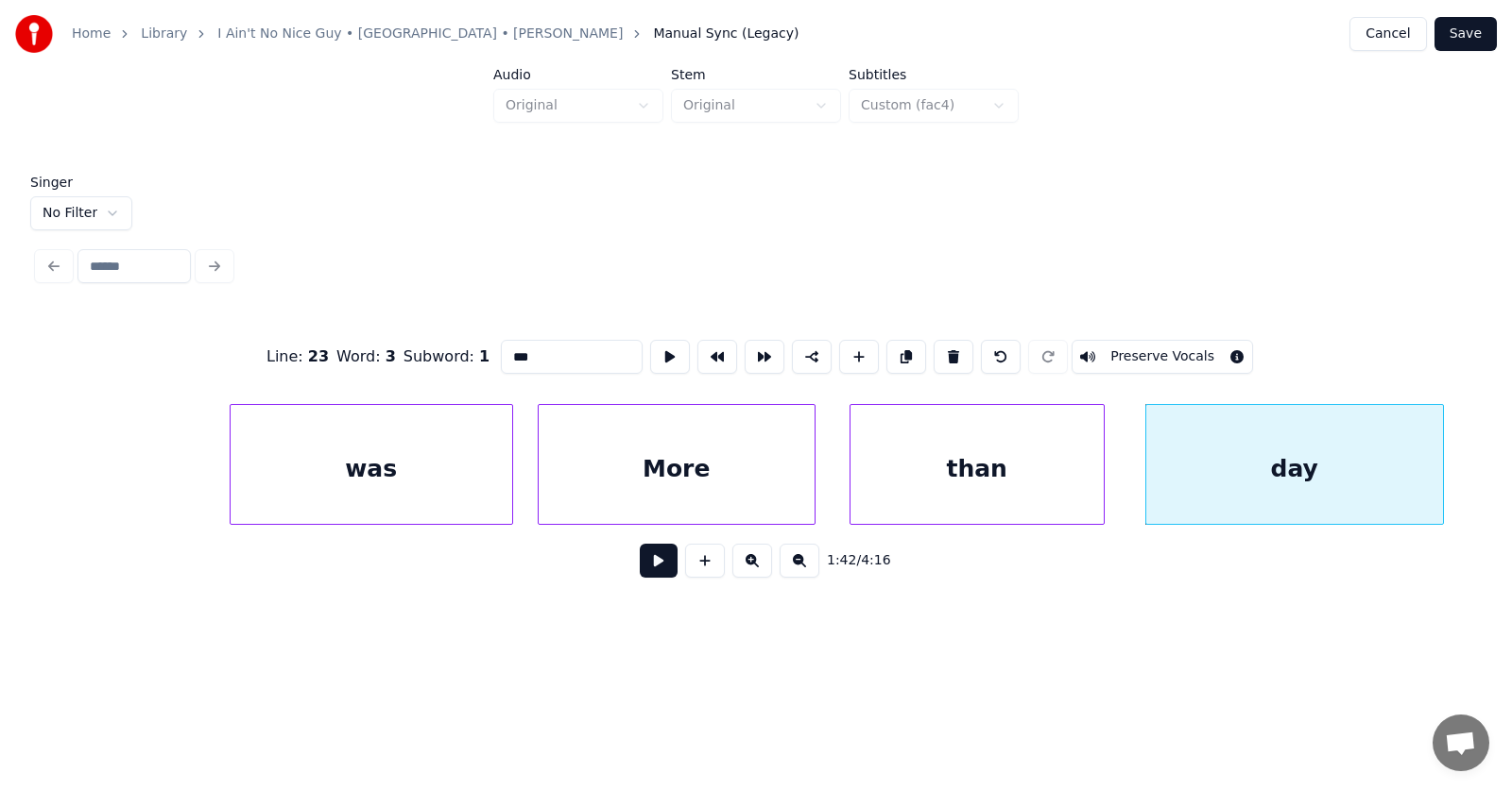
click at [1439, 459] on div at bounding box center [1440, 465] width 6 height 119
click at [650, 565] on button at bounding box center [658, 560] width 38 height 34
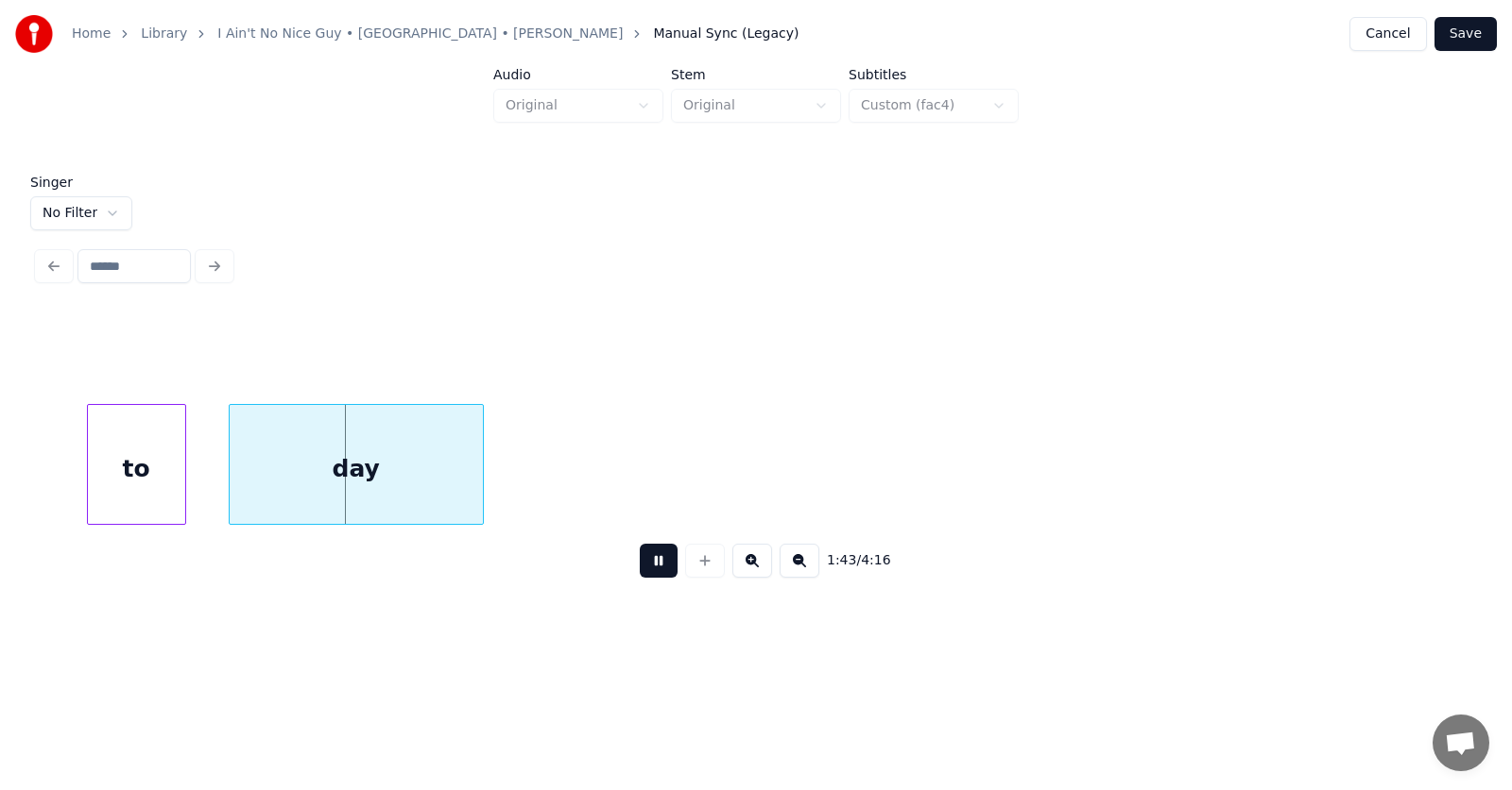
click at [650, 565] on button at bounding box center [658, 560] width 38 height 34
click at [139, 488] on div "to" at bounding box center [112, 469] width 97 height 128
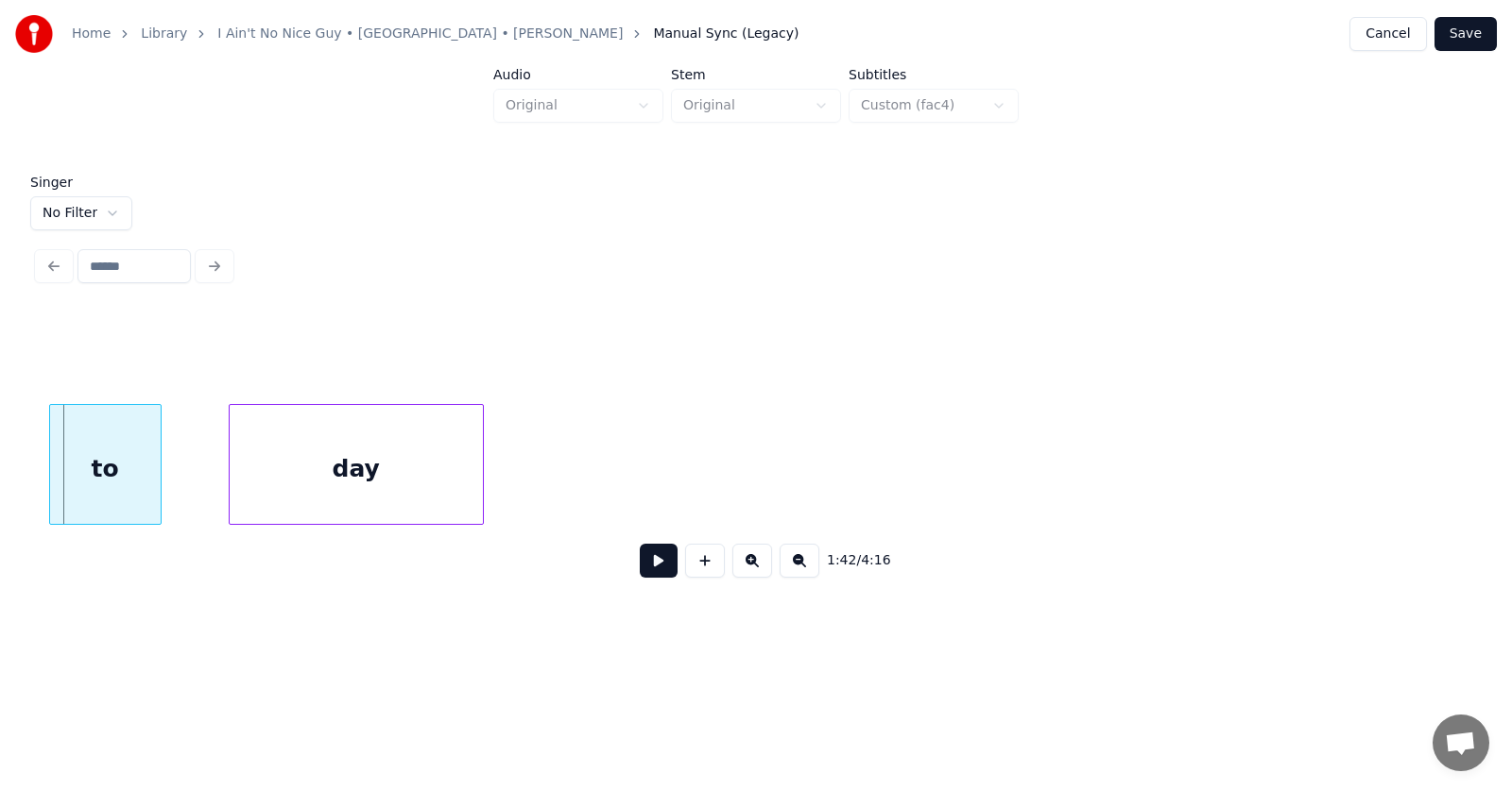
click at [53, 477] on div at bounding box center [53, 465] width 6 height 119
click at [272, 474] on div "day" at bounding box center [326, 469] width 253 height 128
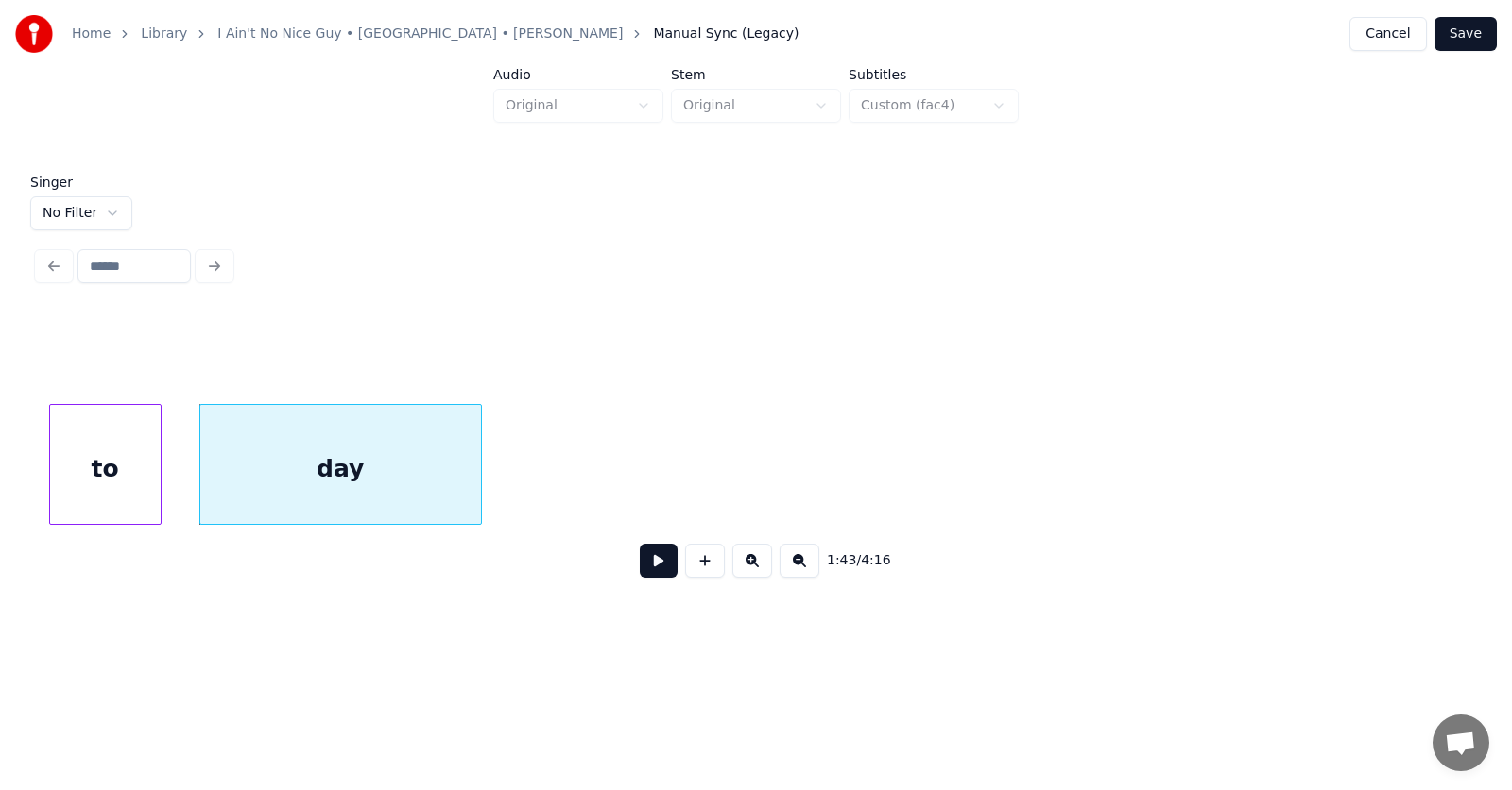
click at [481, 474] on div at bounding box center [478, 465] width 6 height 119
click at [643, 573] on button at bounding box center [658, 560] width 38 height 34
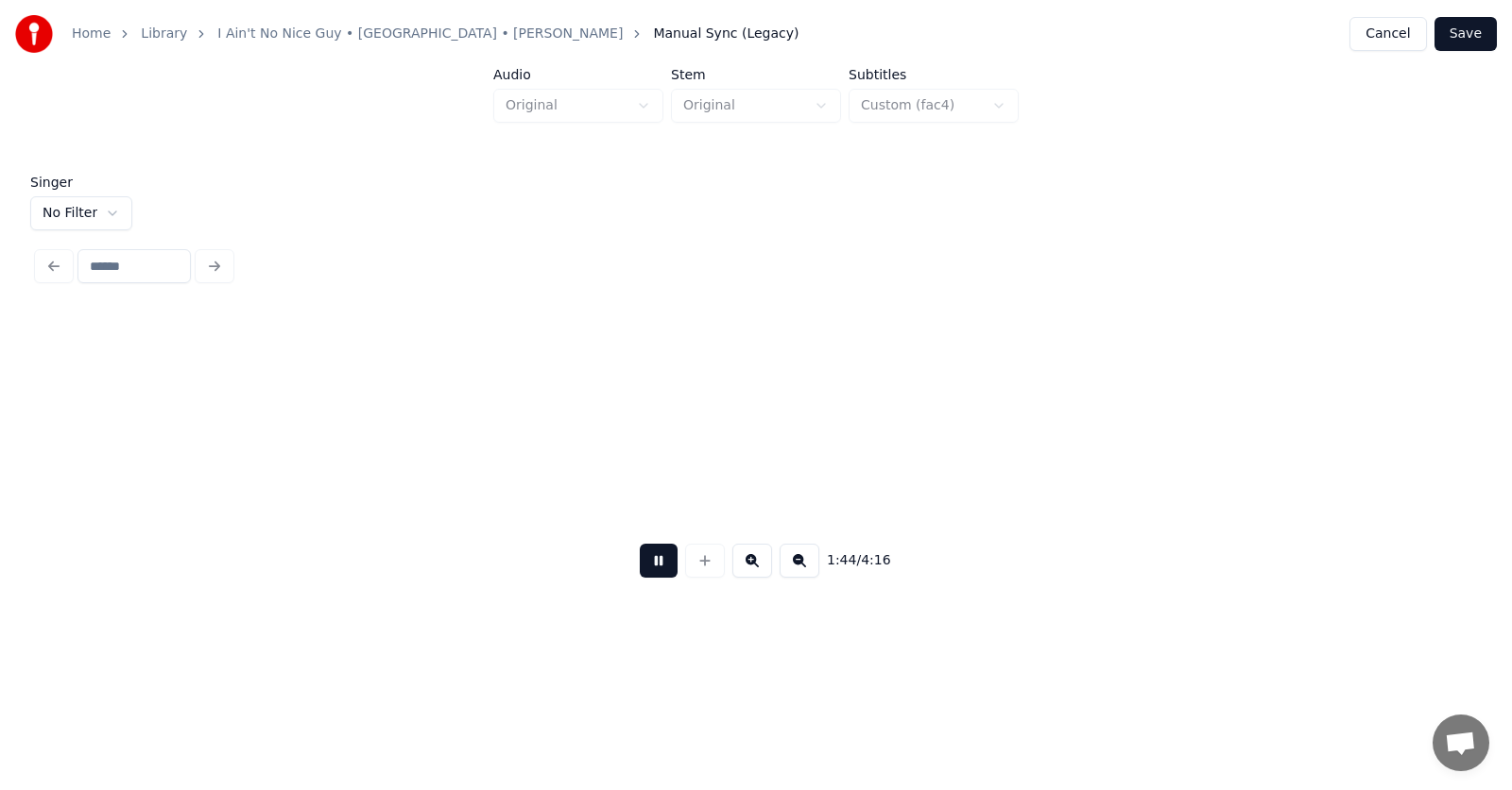
scroll to position [0, 74276]
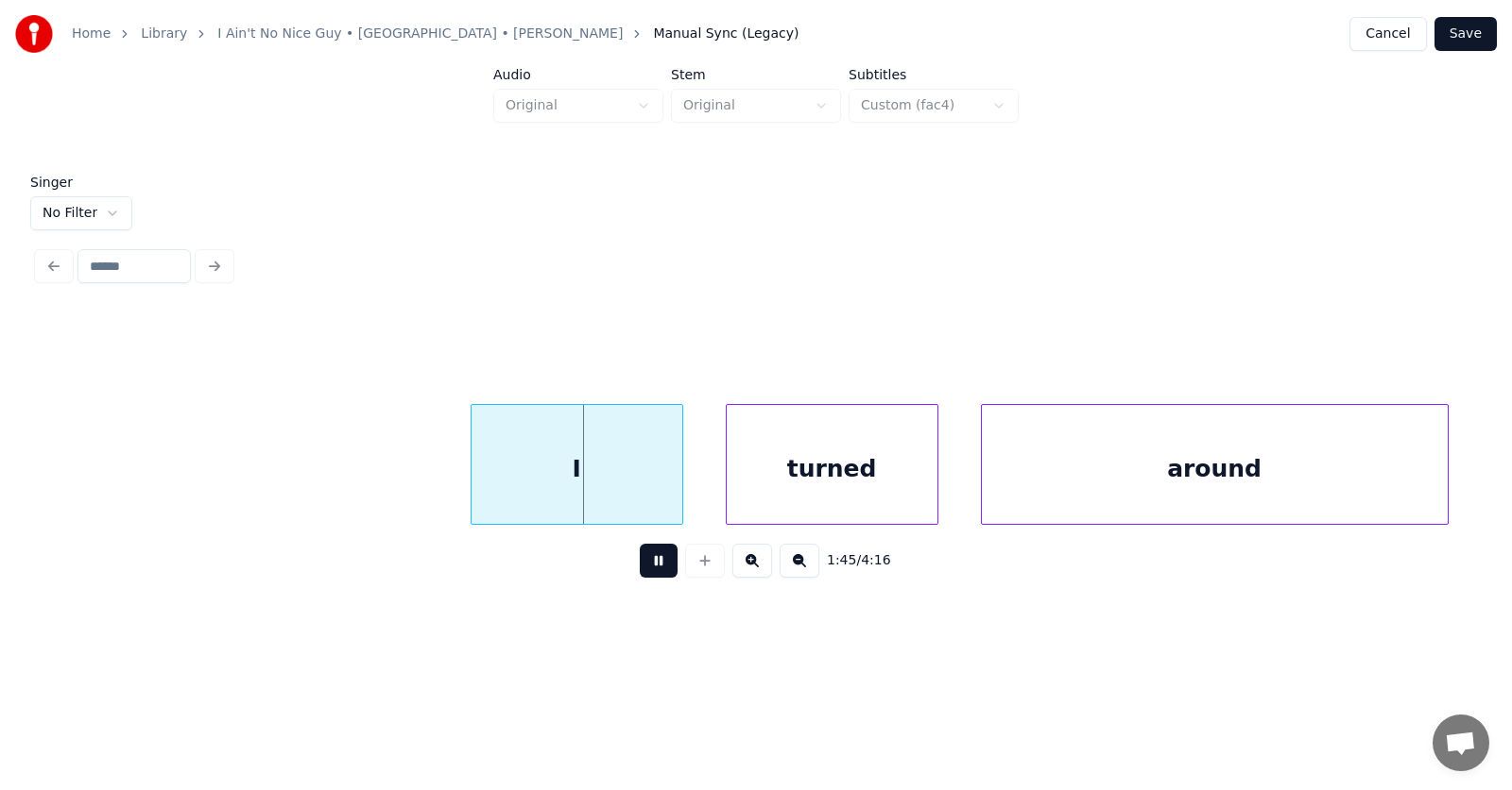
click at [648, 573] on button at bounding box center [658, 560] width 38 height 34
click at [534, 479] on div "I" at bounding box center [558, 469] width 211 height 128
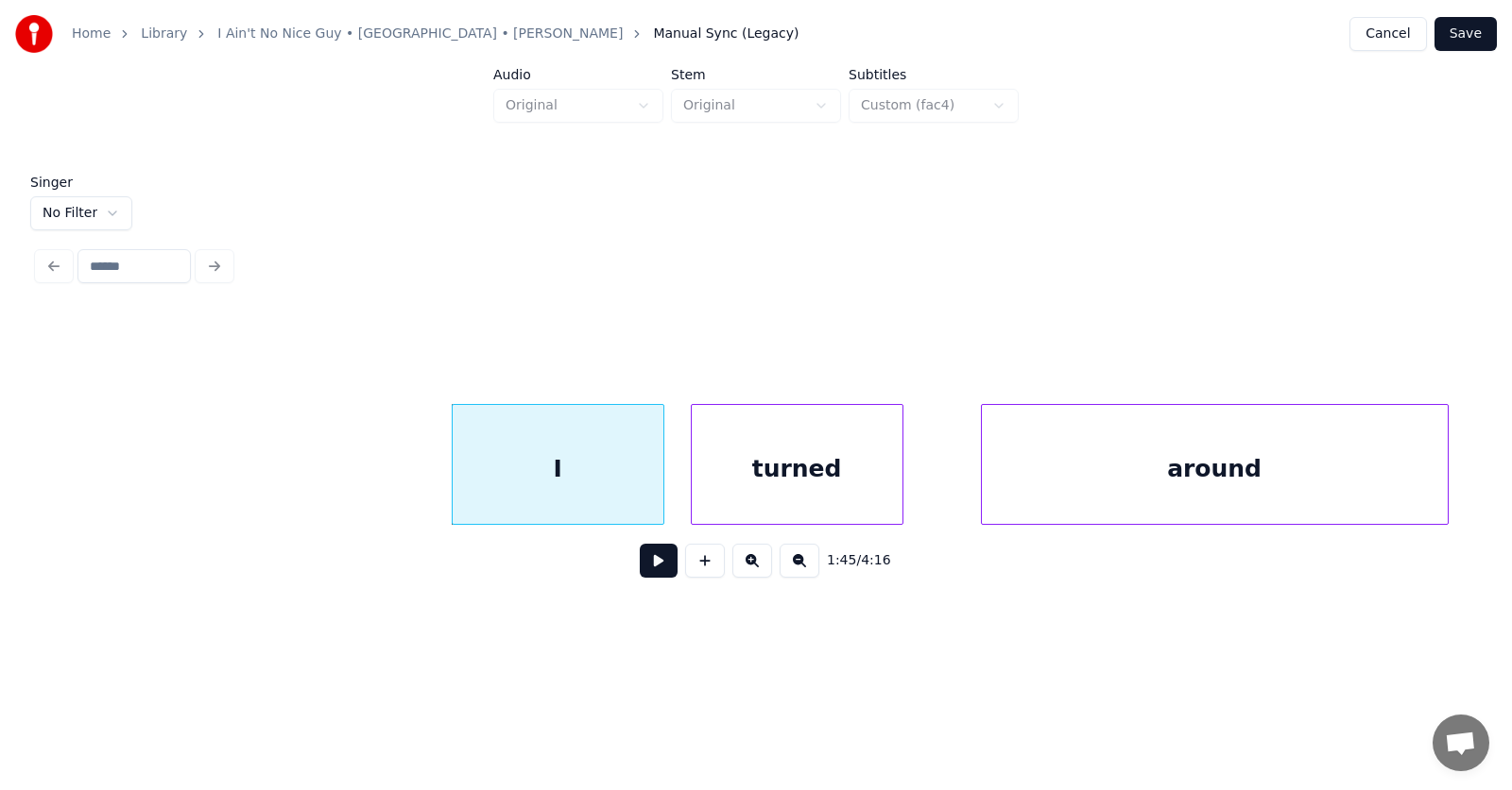
click at [726, 482] on div "turned" at bounding box center [797, 469] width 211 height 128
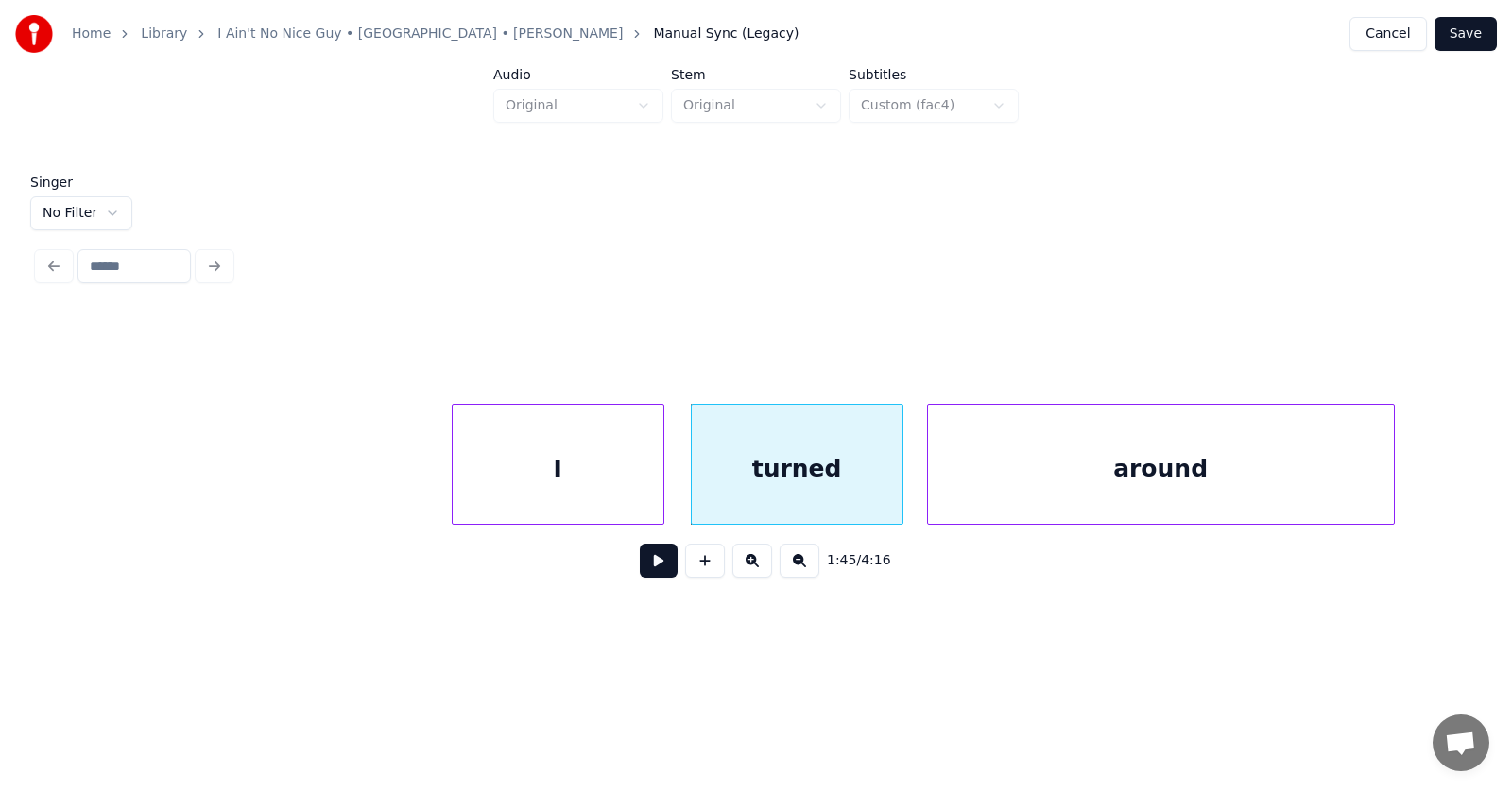
click at [960, 482] on div "around" at bounding box center [1160, 469] width 466 height 128
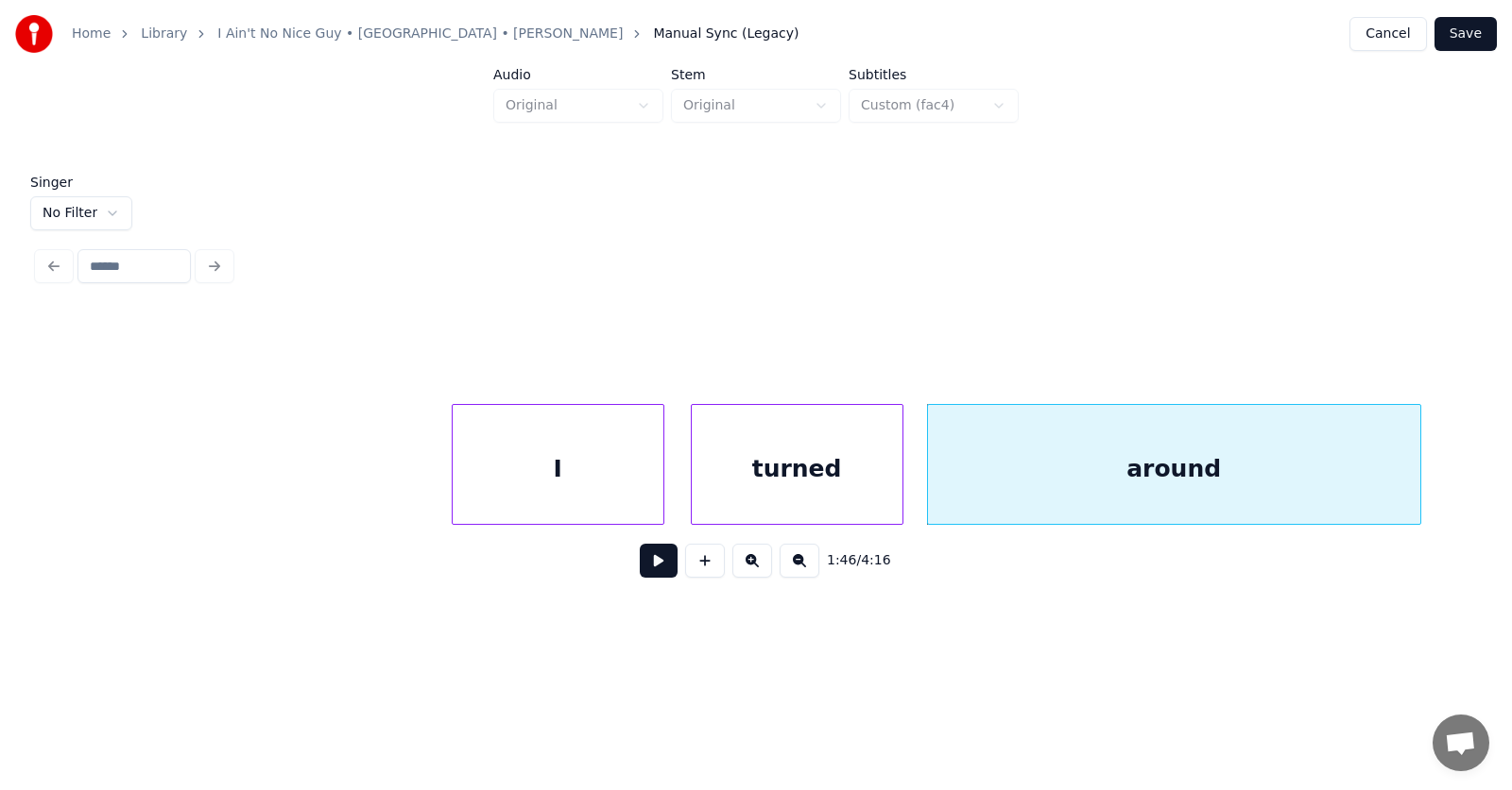
click at [1420, 462] on div at bounding box center [1418, 465] width 6 height 119
click at [657, 567] on button at bounding box center [658, 560] width 38 height 34
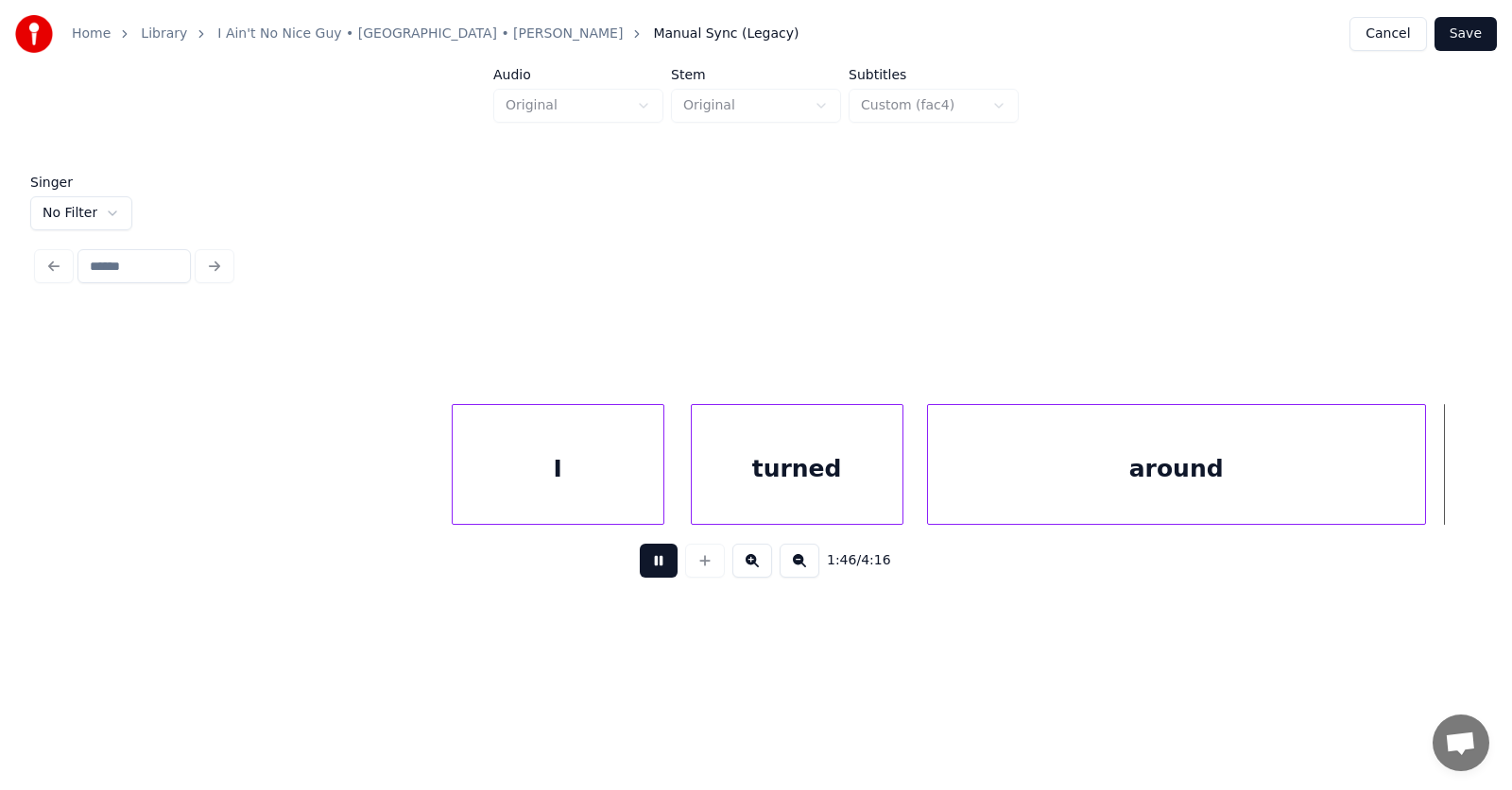
scroll to position [0, 75715]
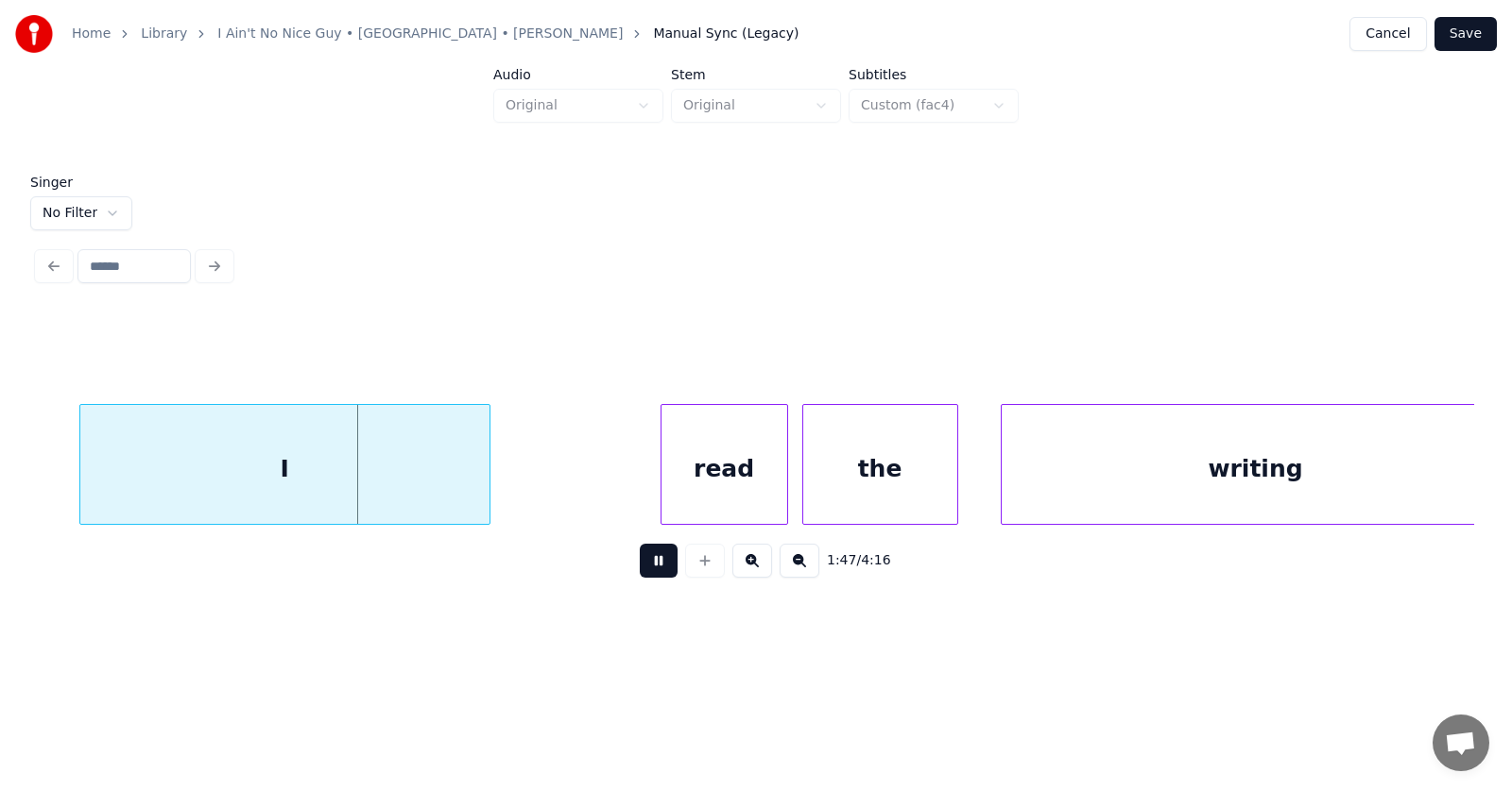
click at [657, 567] on button at bounding box center [658, 560] width 38 height 34
click at [150, 478] on div "I" at bounding box center [285, 469] width 410 height 128
click at [650, 342] on button at bounding box center [670, 357] width 40 height 34
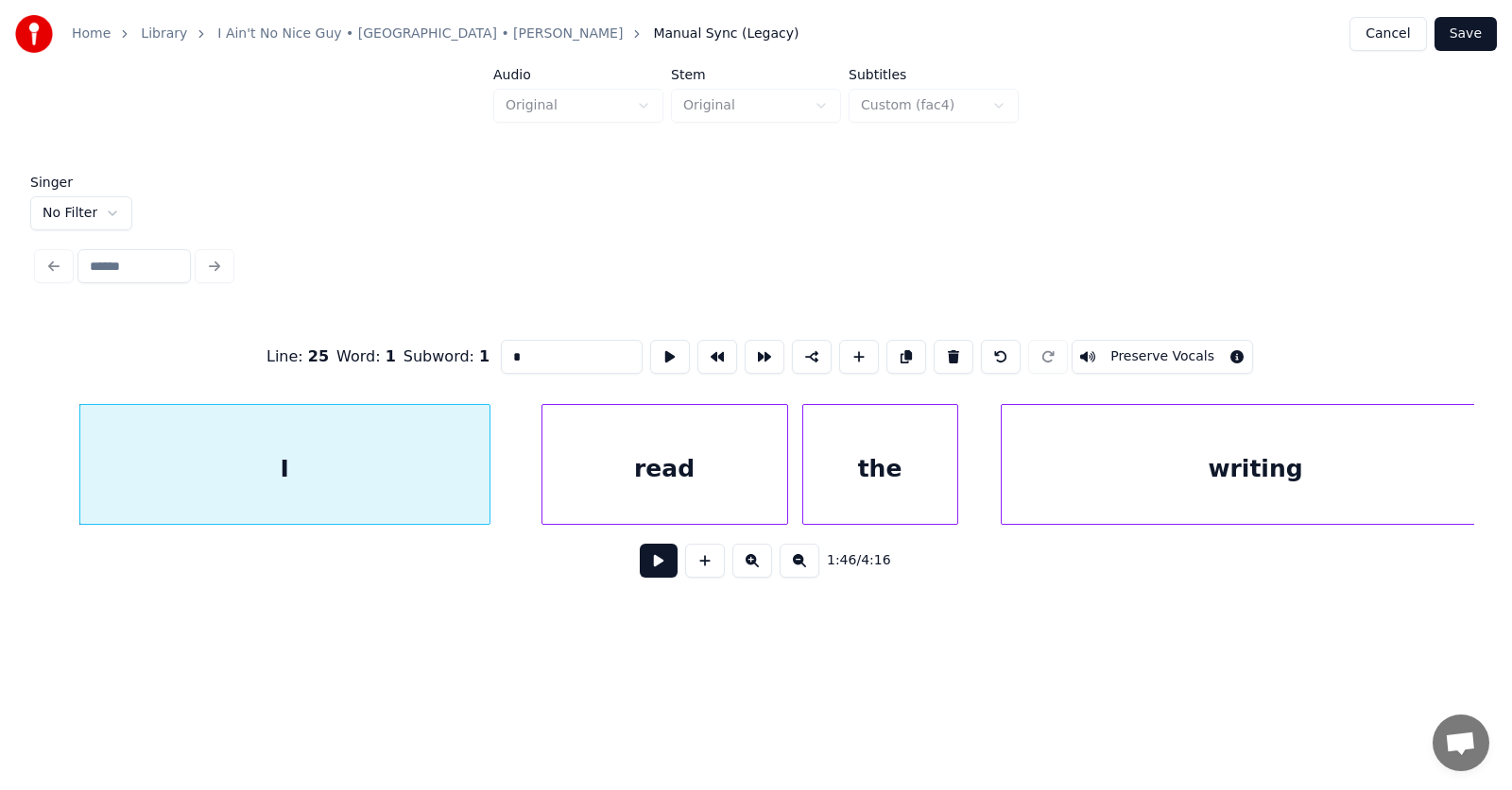
click at [543, 482] on div at bounding box center [546, 465] width 6 height 119
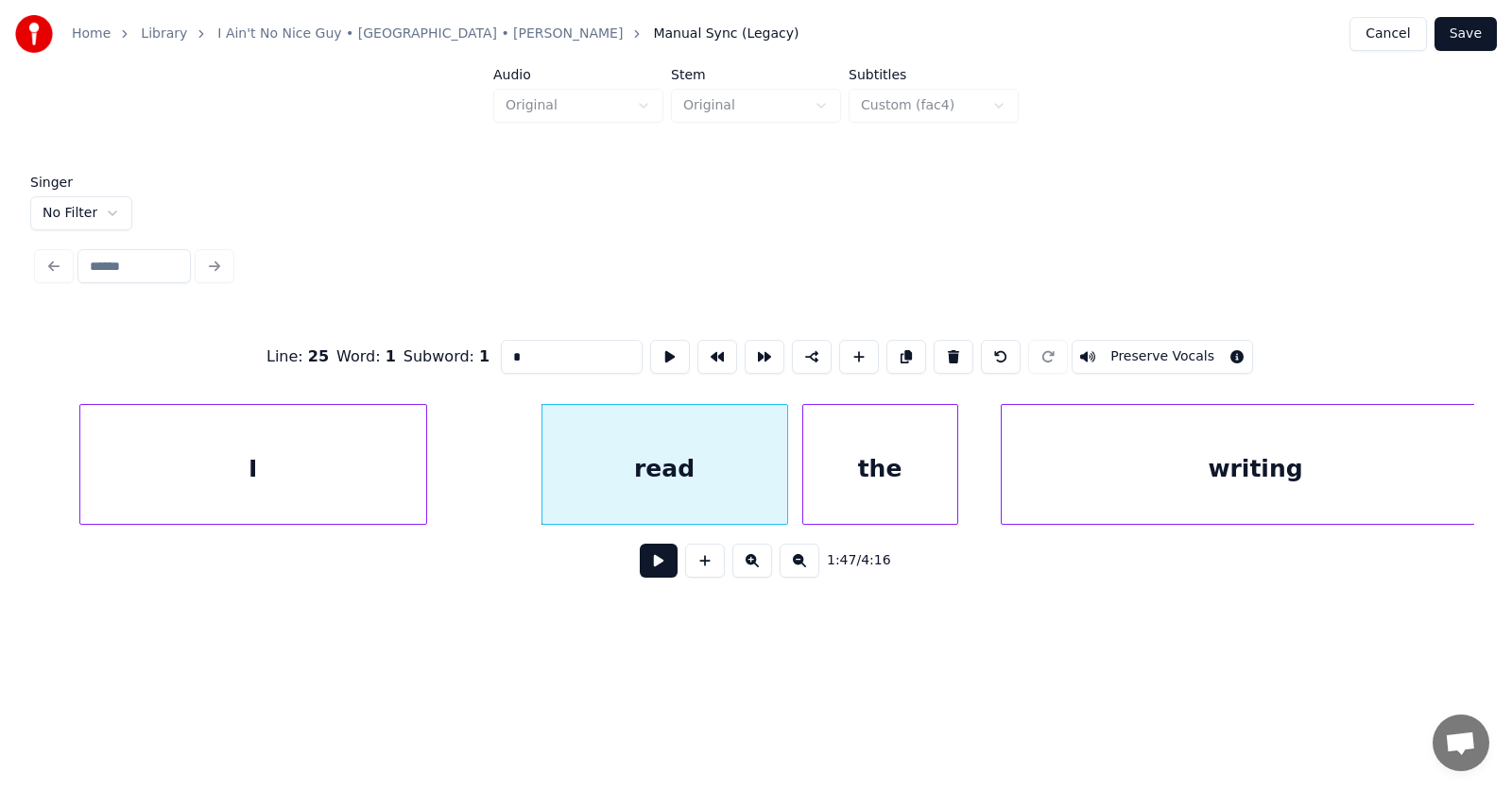
click at [422, 483] on div at bounding box center [423, 465] width 6 height 119
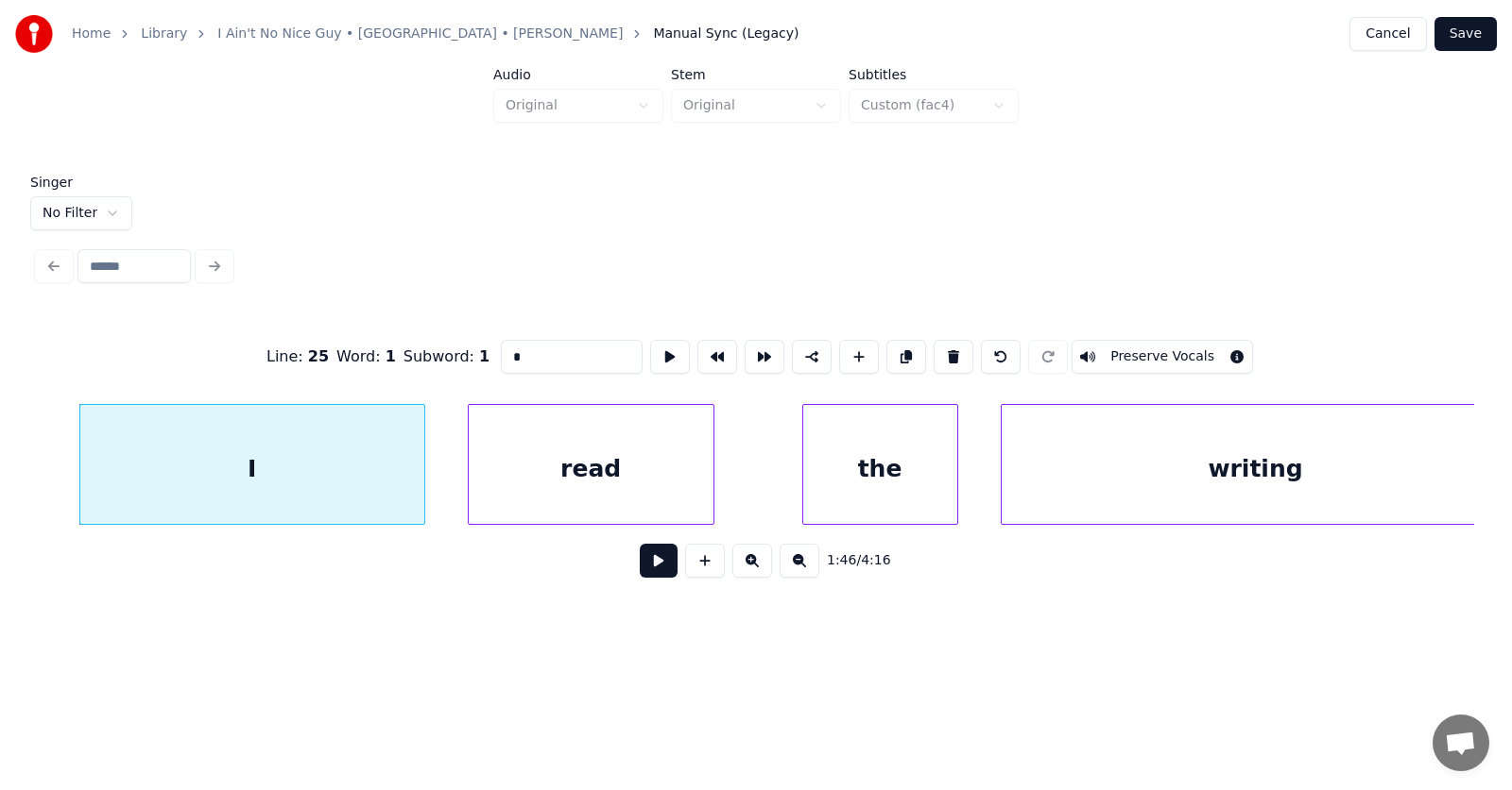
click at [593, 492] on div "read" at bounding box center [590, 469] width 245 height 128
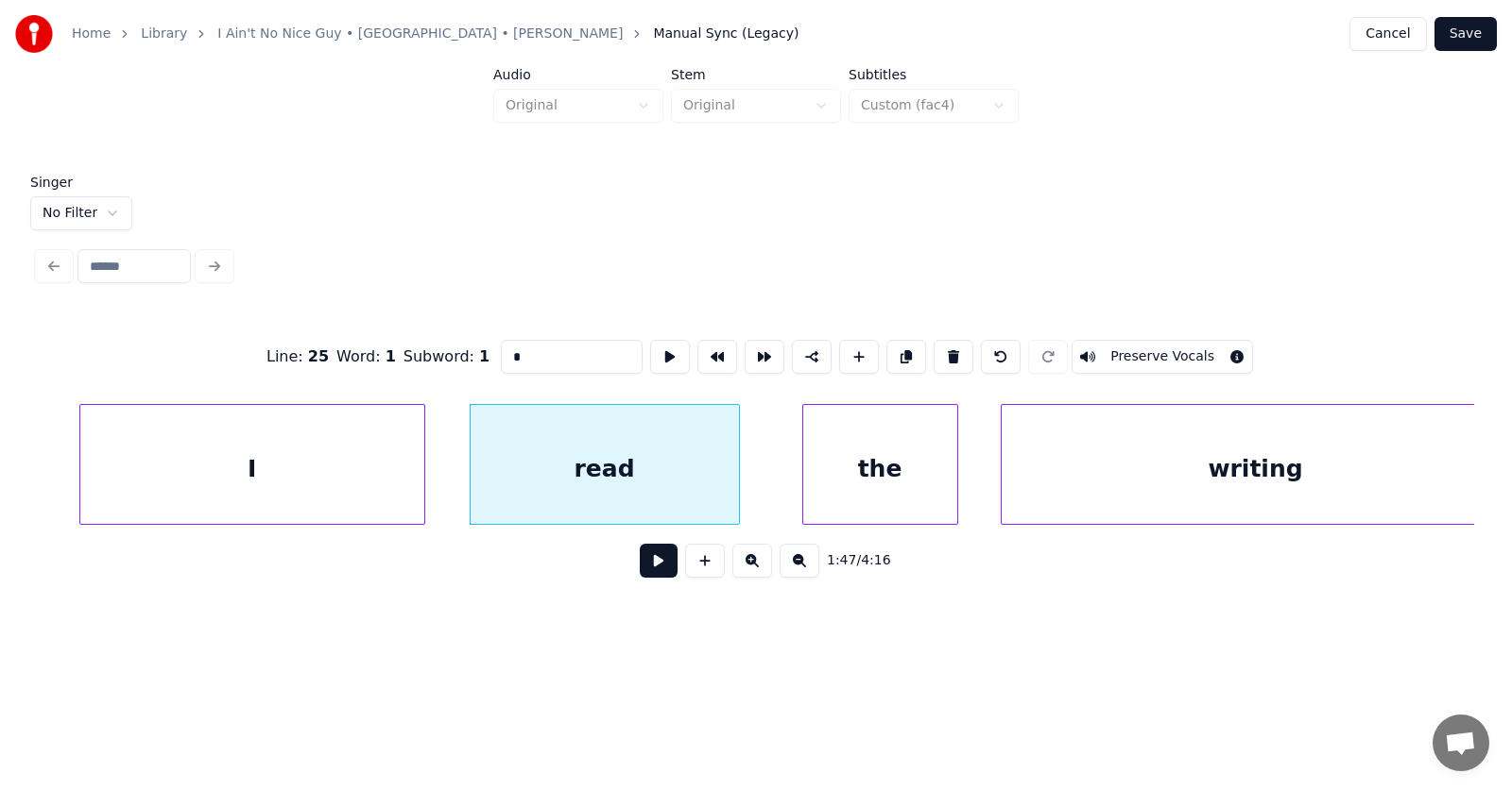
click at [733, 479] on div at bounding box center [736, 465] width 6 height 119
click at [837, 486] on div "the" at bounding box center [847, 469] width 154 height 128
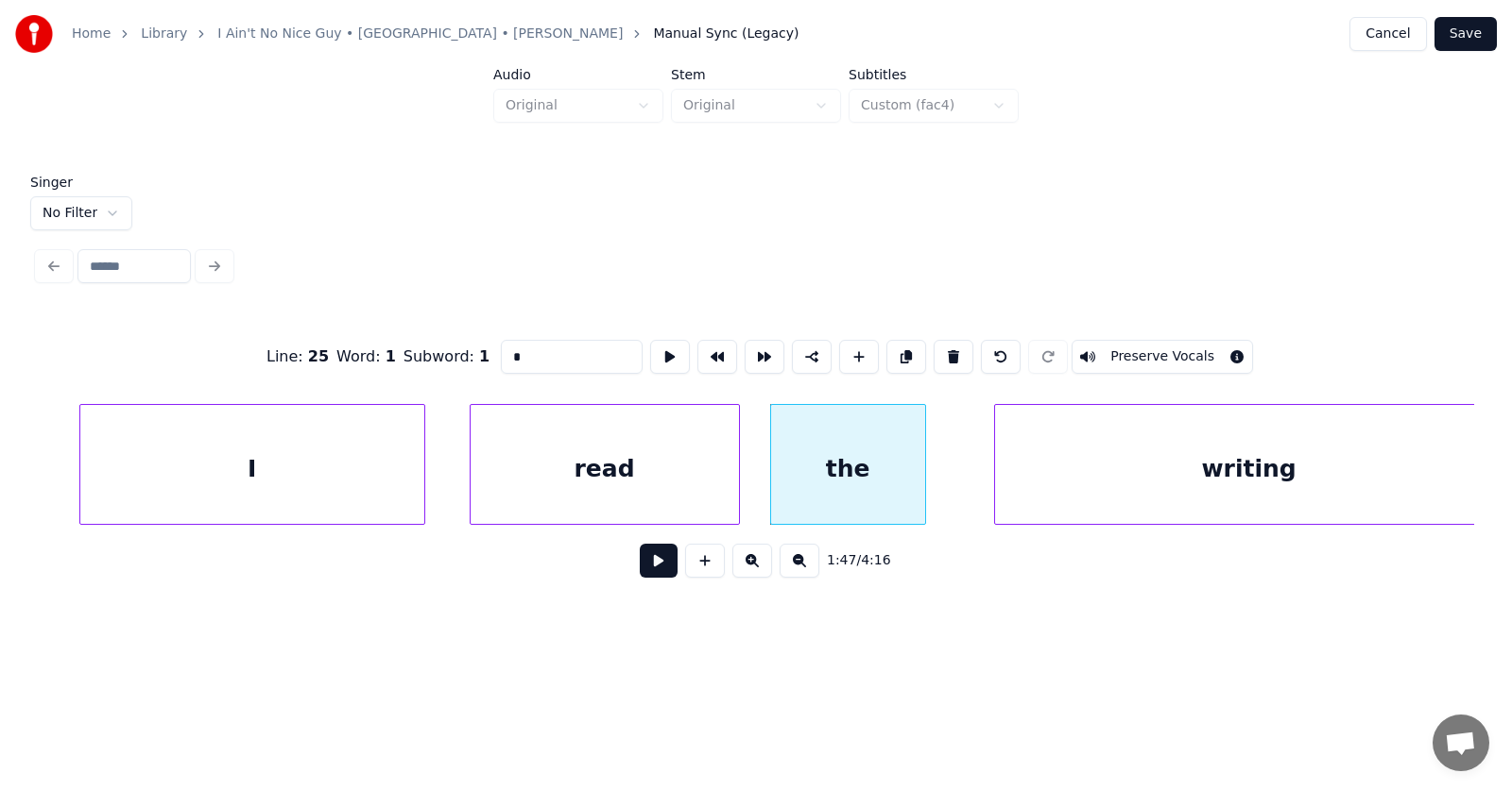
scroll to position [0, 75747]
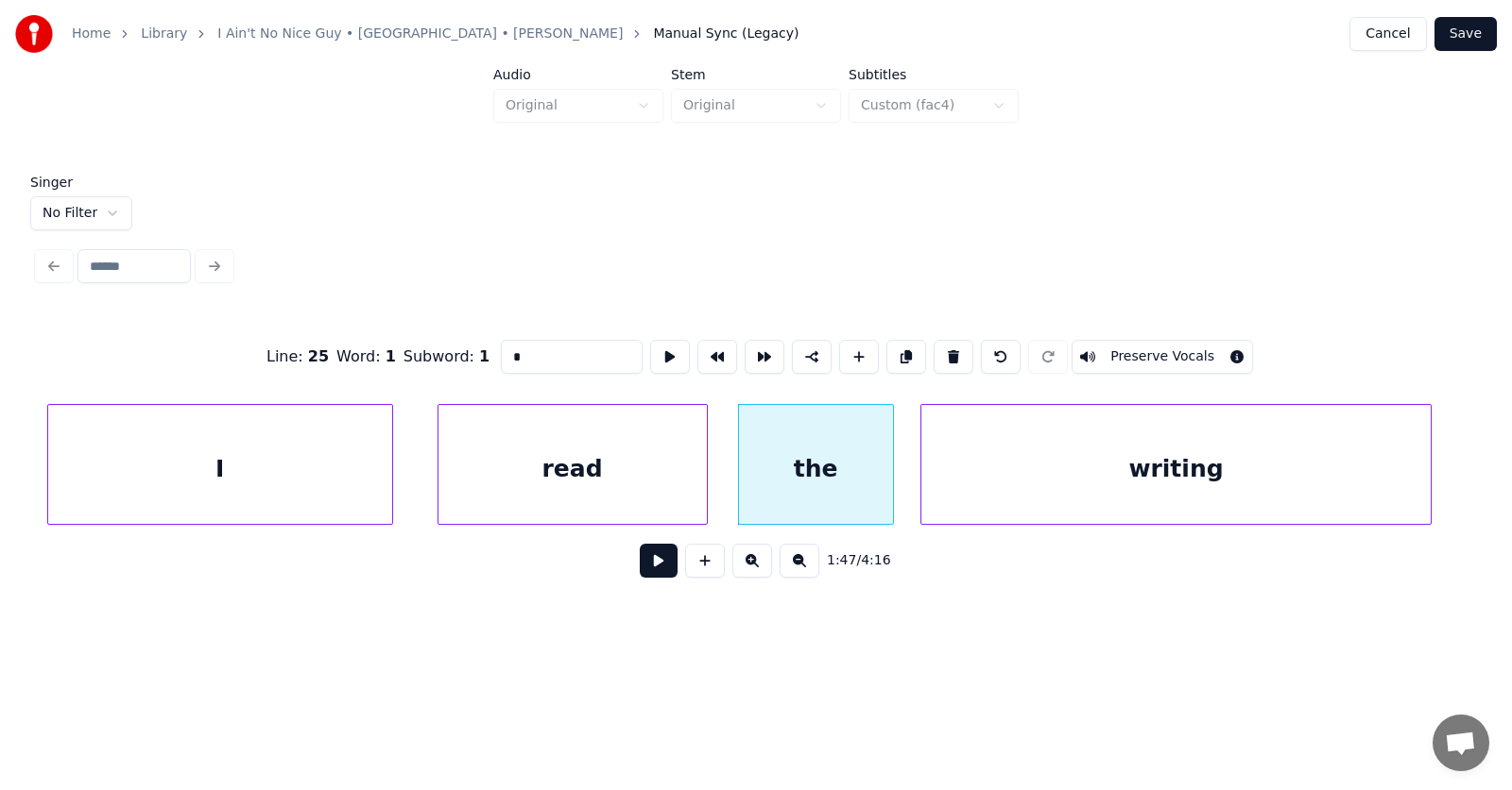
click at [1012, 473] on div "writing" at bounding box center [1175, 469] width 508 height 128
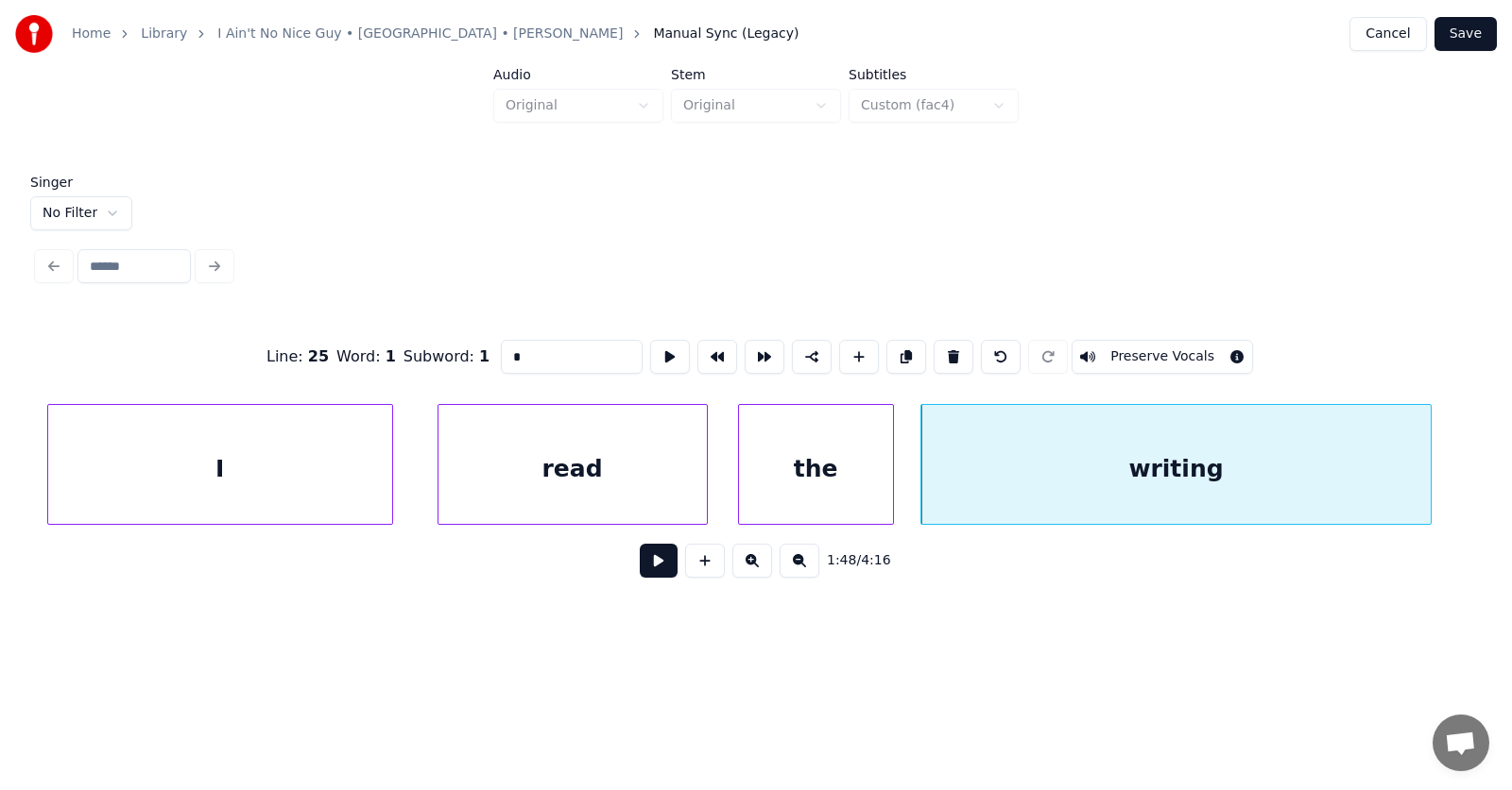
click at [643, 562] on button at bounding box center [658, 560] width 38 height 34
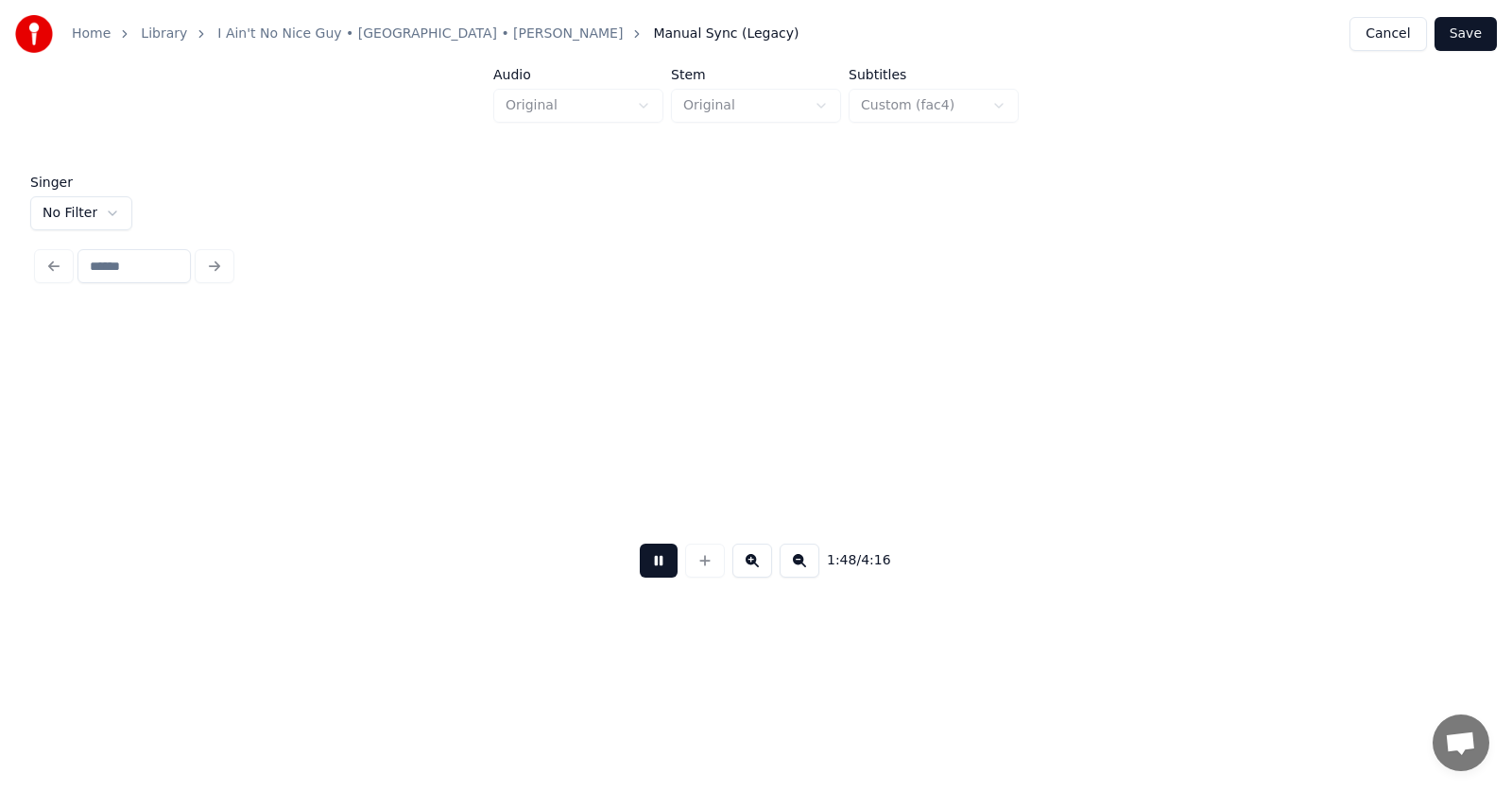
scroll to position [0, 77192]
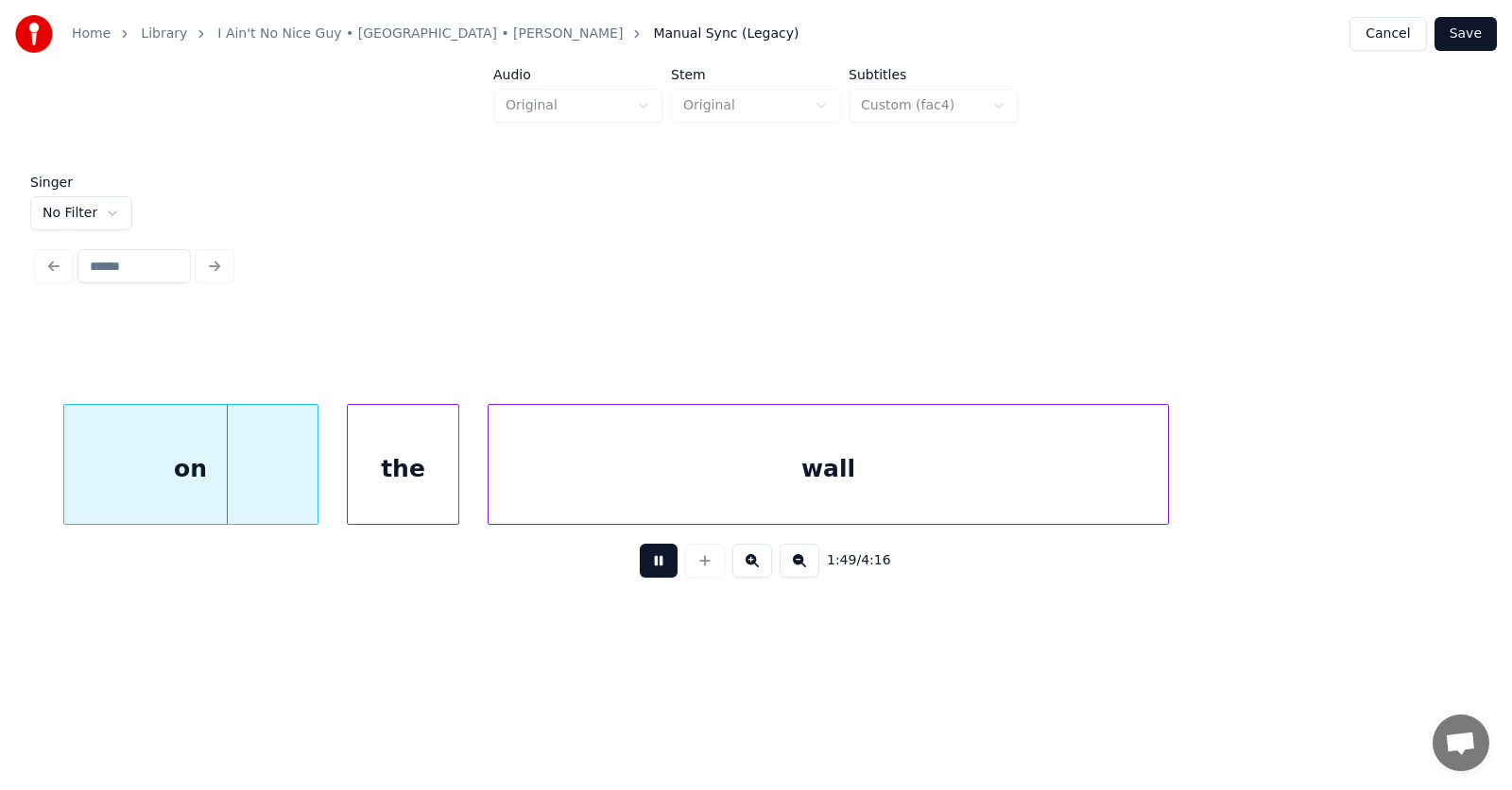
click at [652, 561] on button at bounding box center [658, 560] width 38 height 34
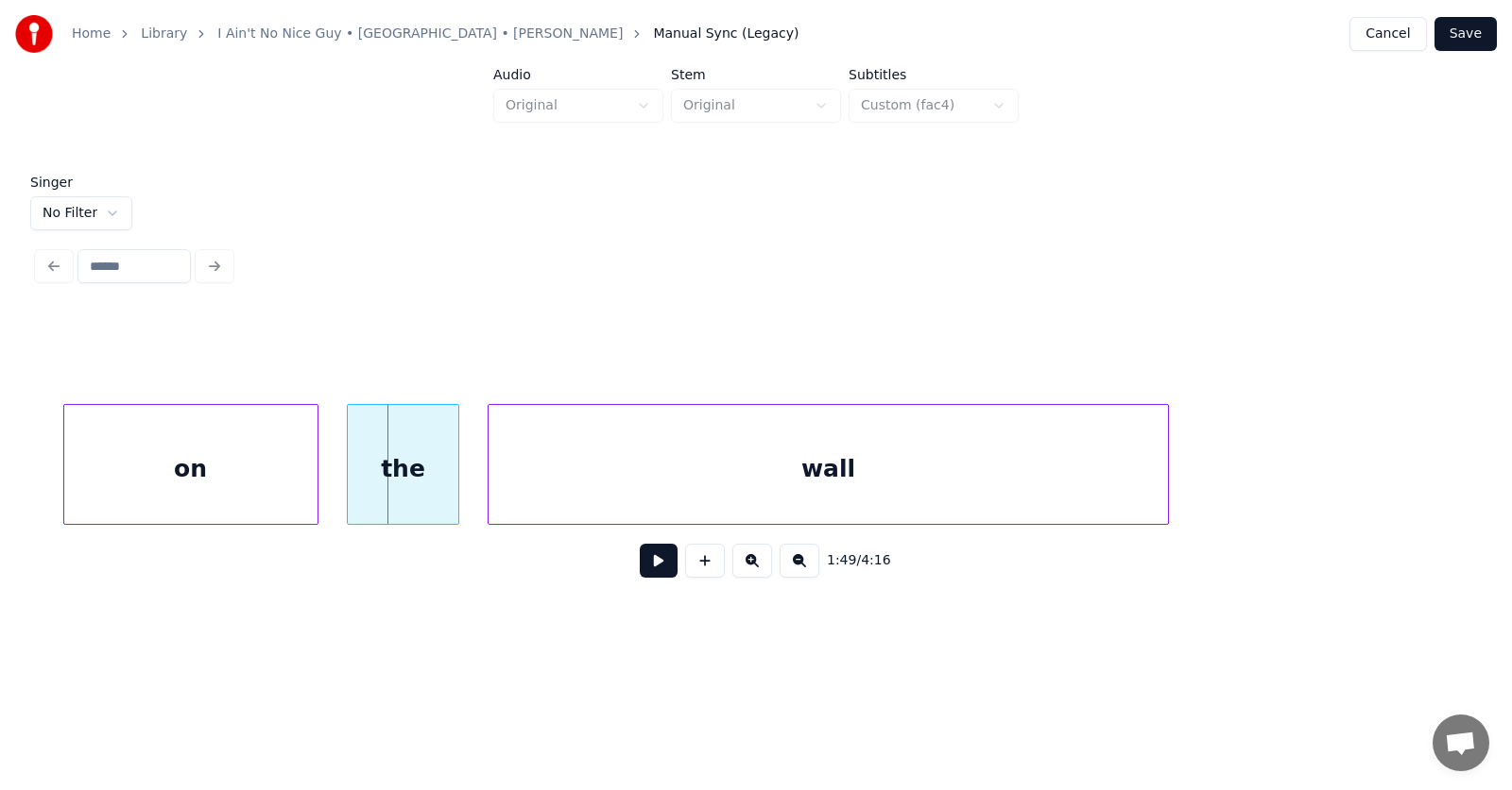
scroll to position [0, 76741]
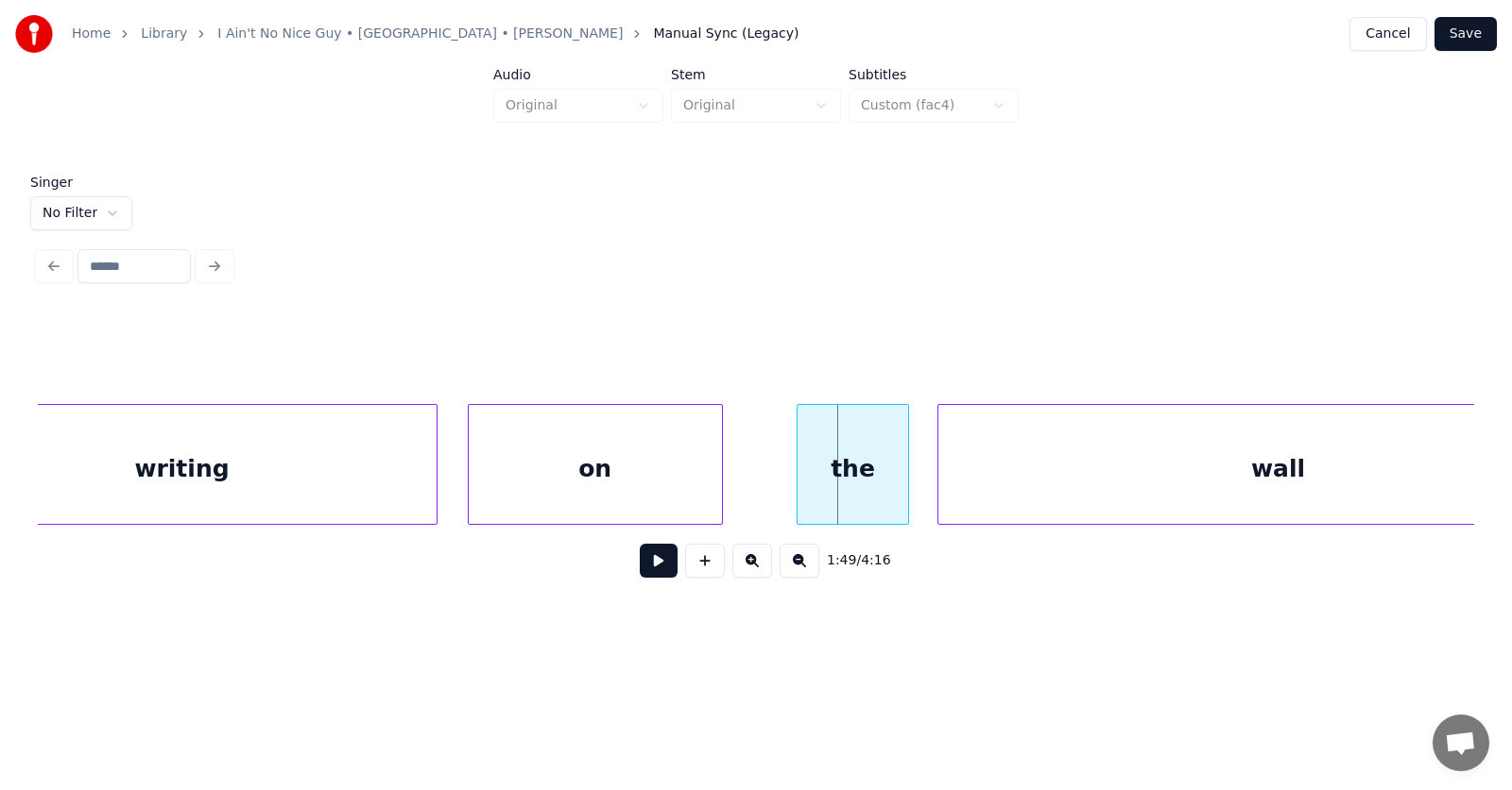
click at [604, 482] on div "on" at bounding box center [594, 469] width 253 height 128
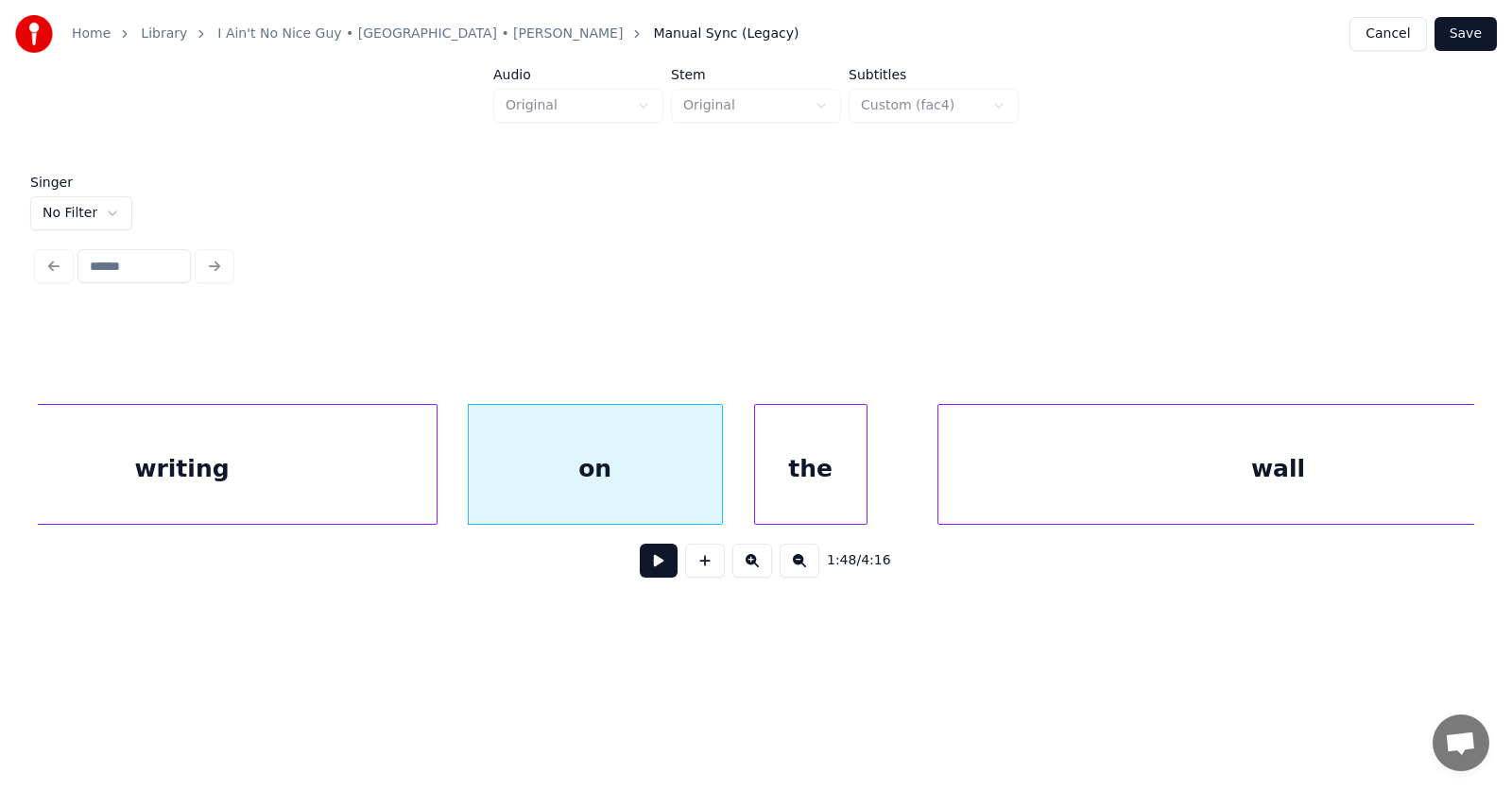
click at [790, 500] on div "the" at bounding box center [810, 469] width 111 height 128
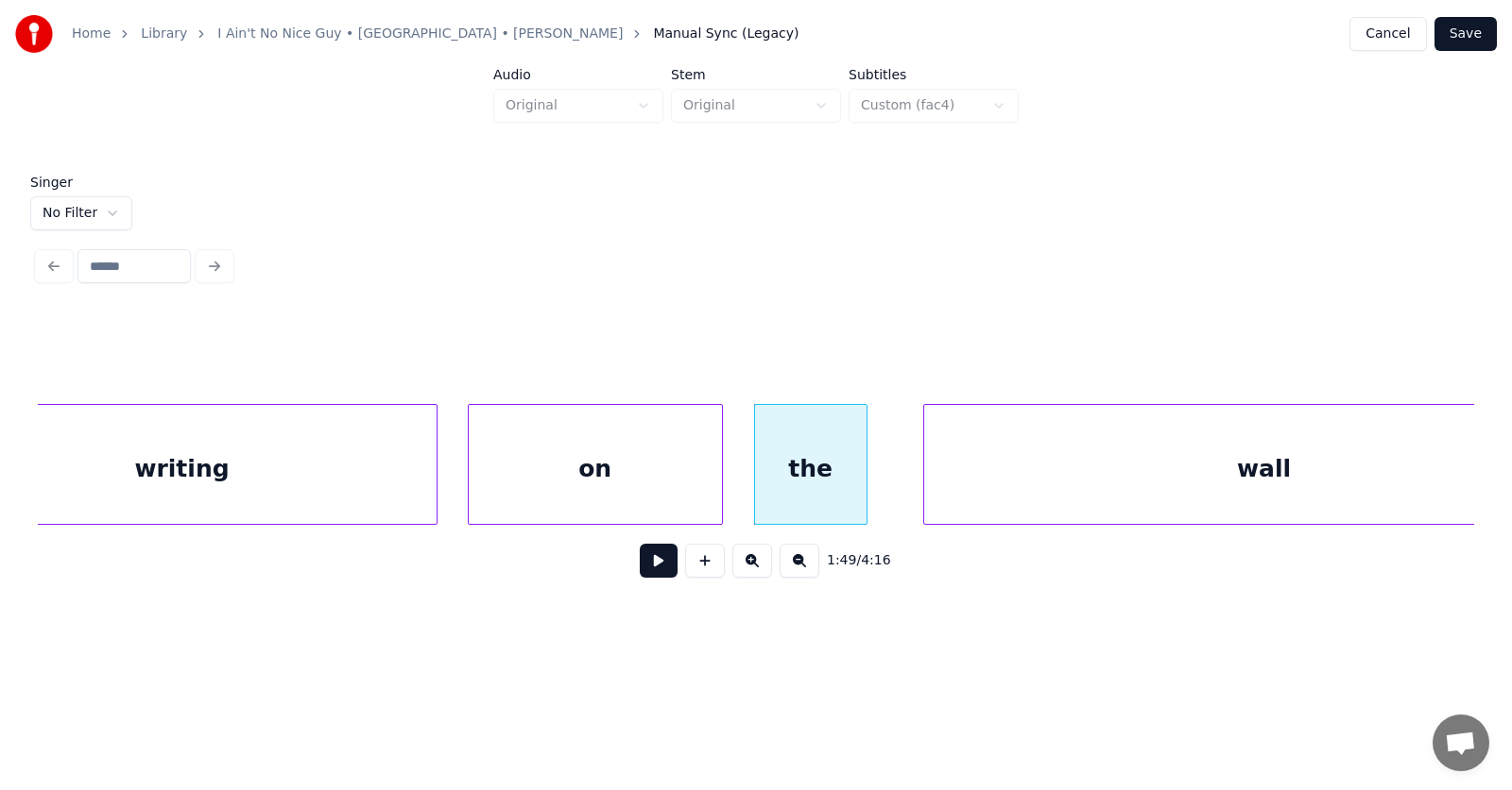
scroll to position [0, 76881]
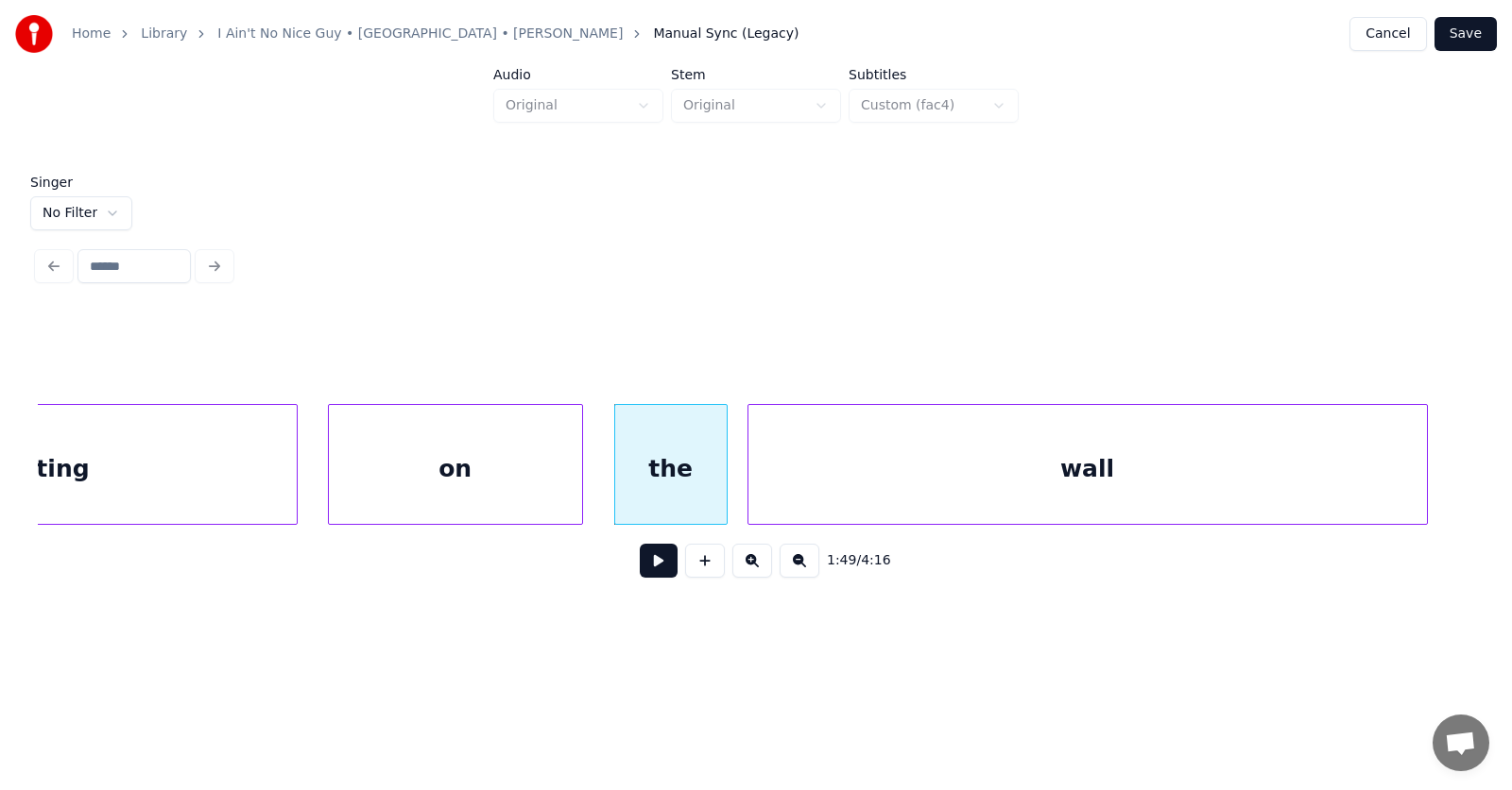
click at [943, 494] on div "wall" at bounding box center [1088, 469] width 678 height 128
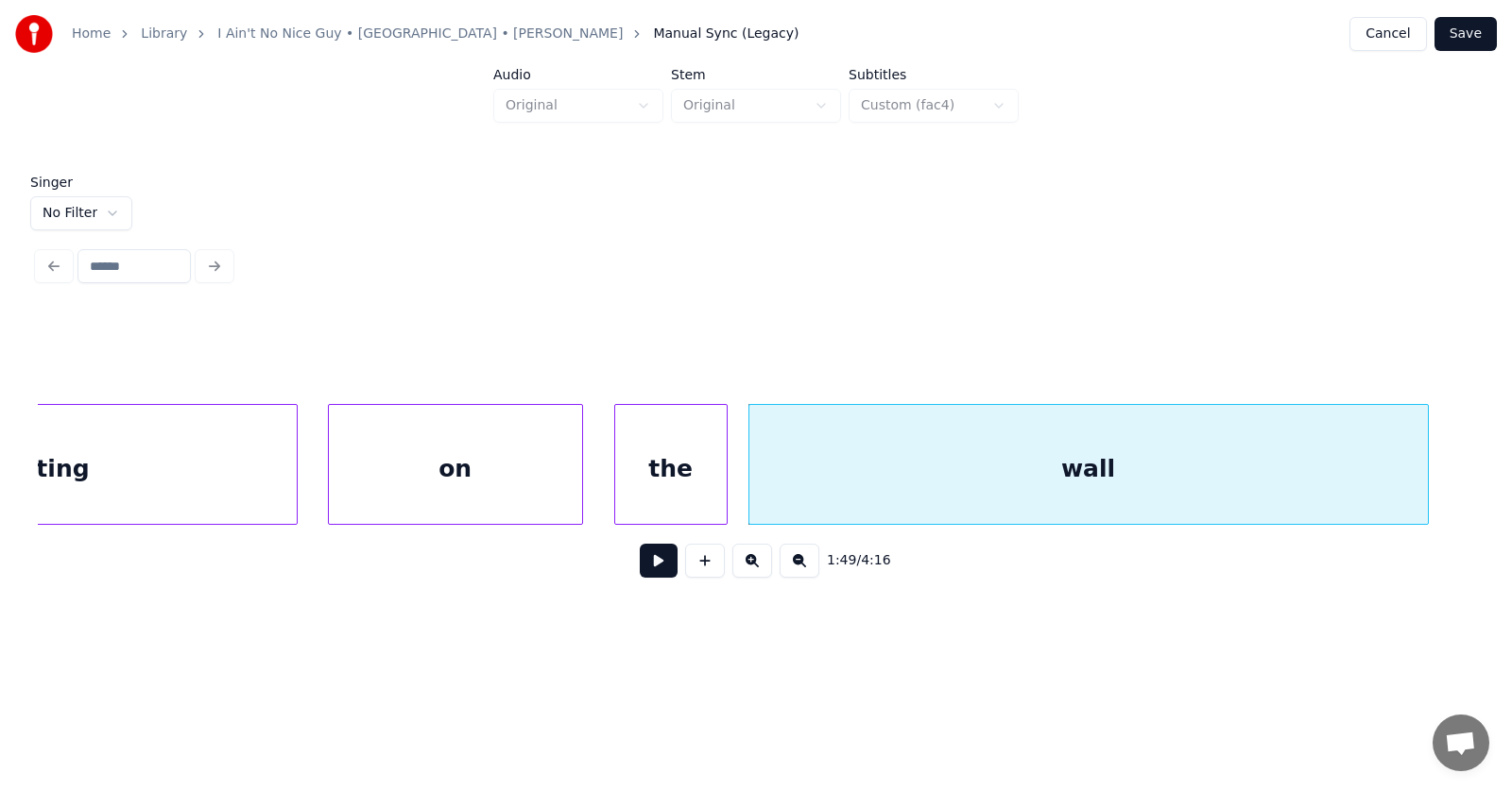
click at [643, 569] on button at bounding box center [658, 560] width 38 height 34
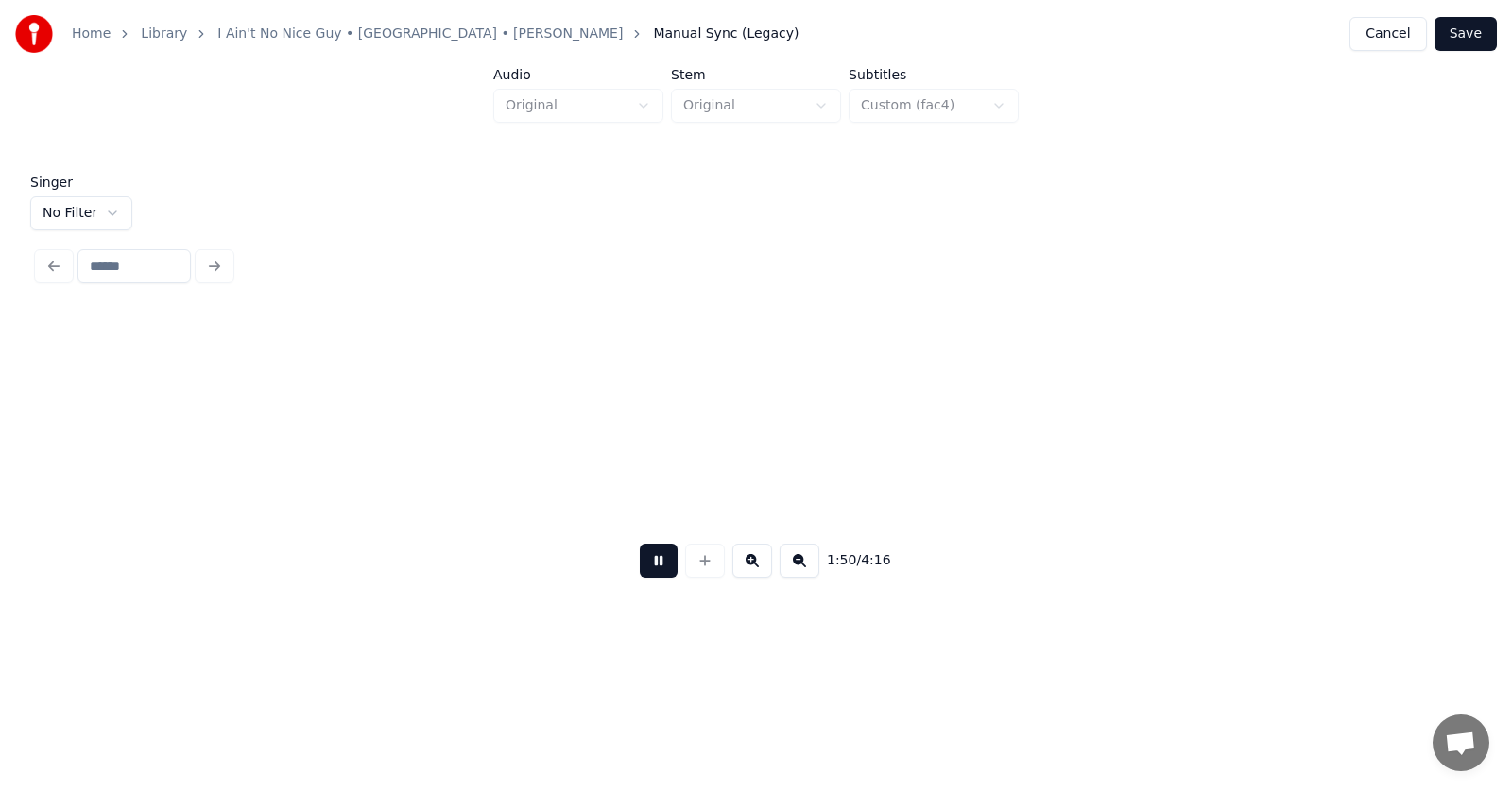
scroll to position [0, 78323]
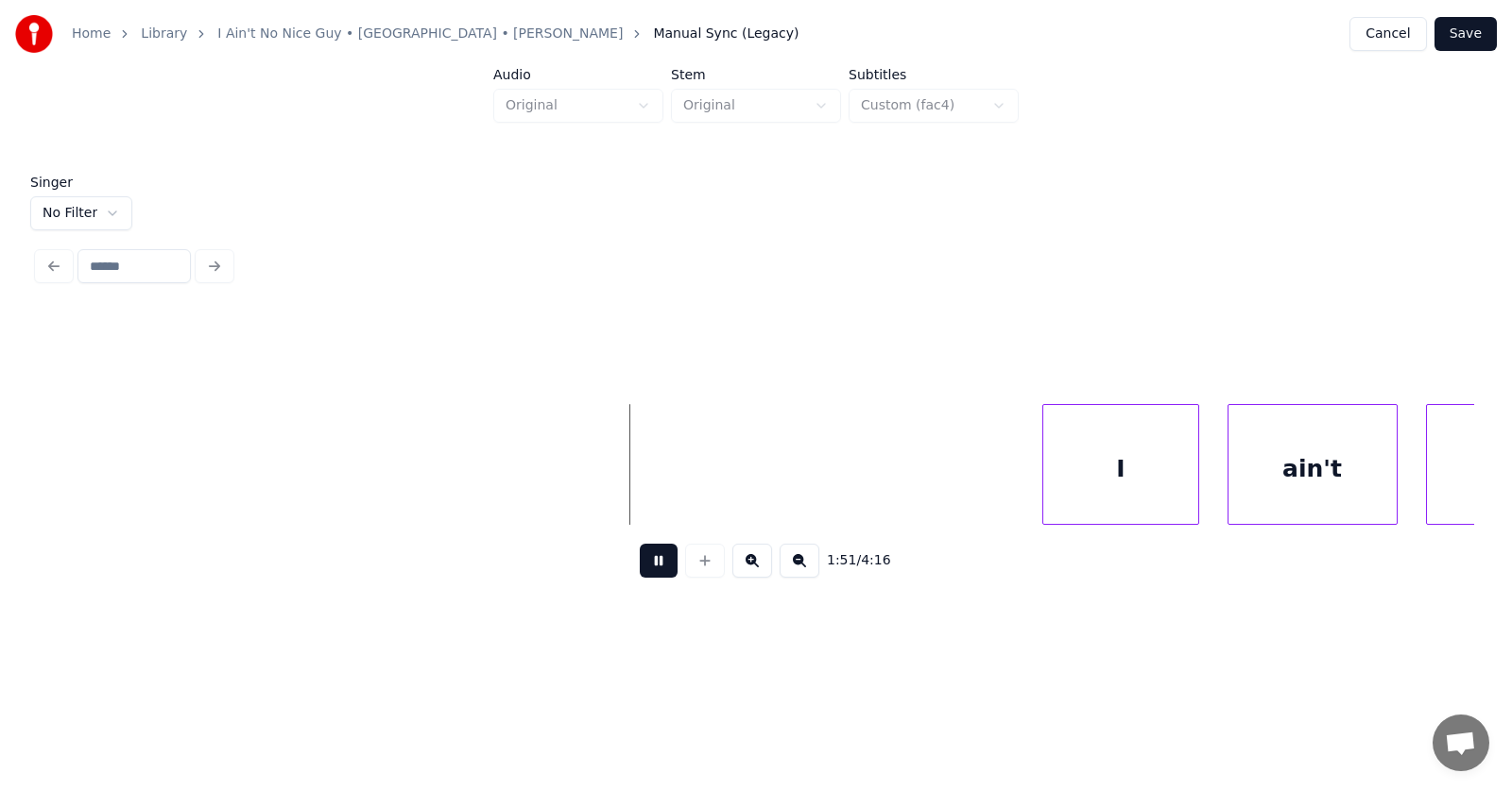
click at [650, 571] on button at bounding box center [658, 560] width 38 height 34
click at [1045, 461] on div "I" at bounding box center [1094, 469] width 154 height 128
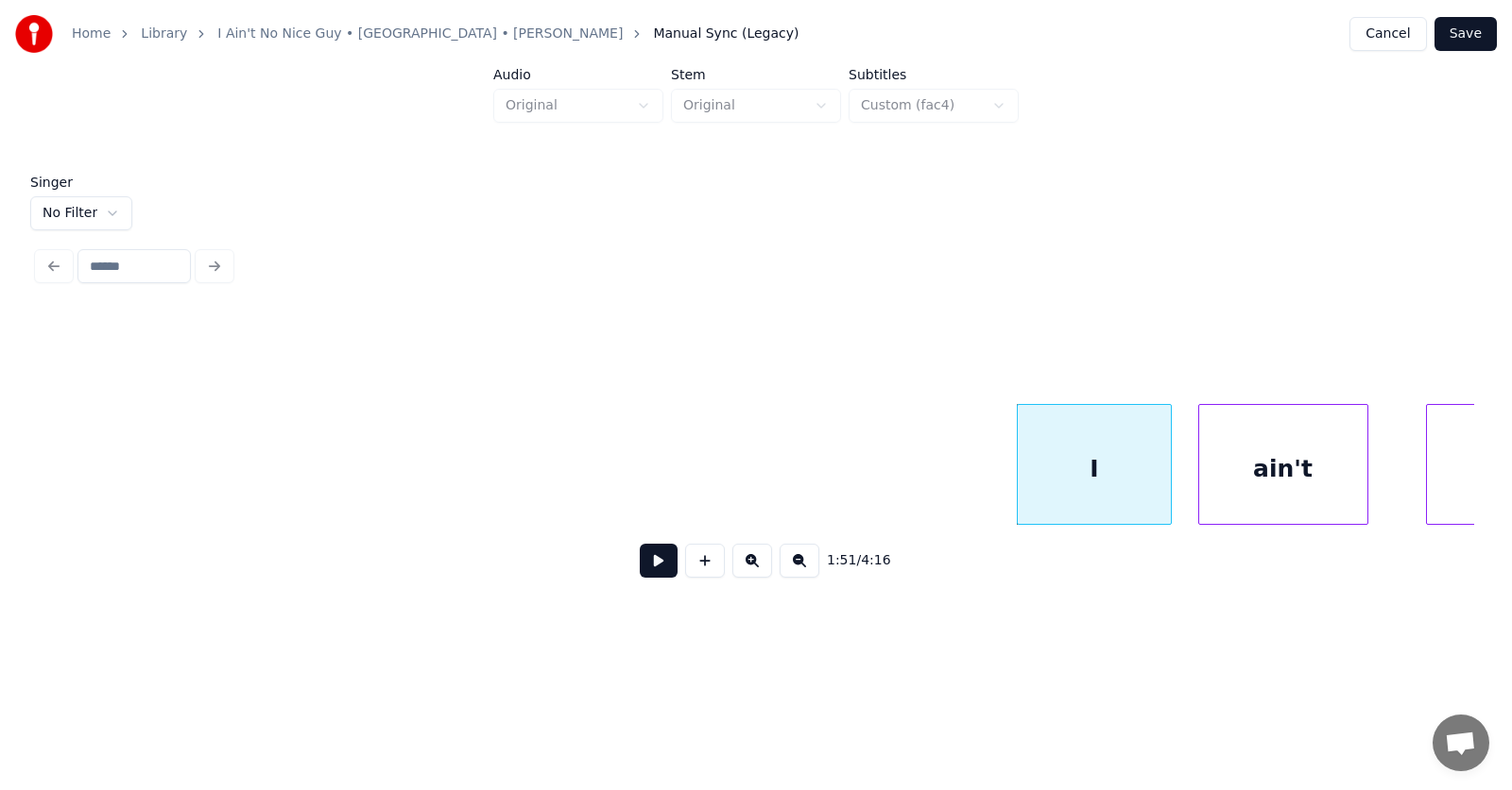
click at [1219, 472] on div "ain't" at bounding box center [1282, 469] width 168 height 128
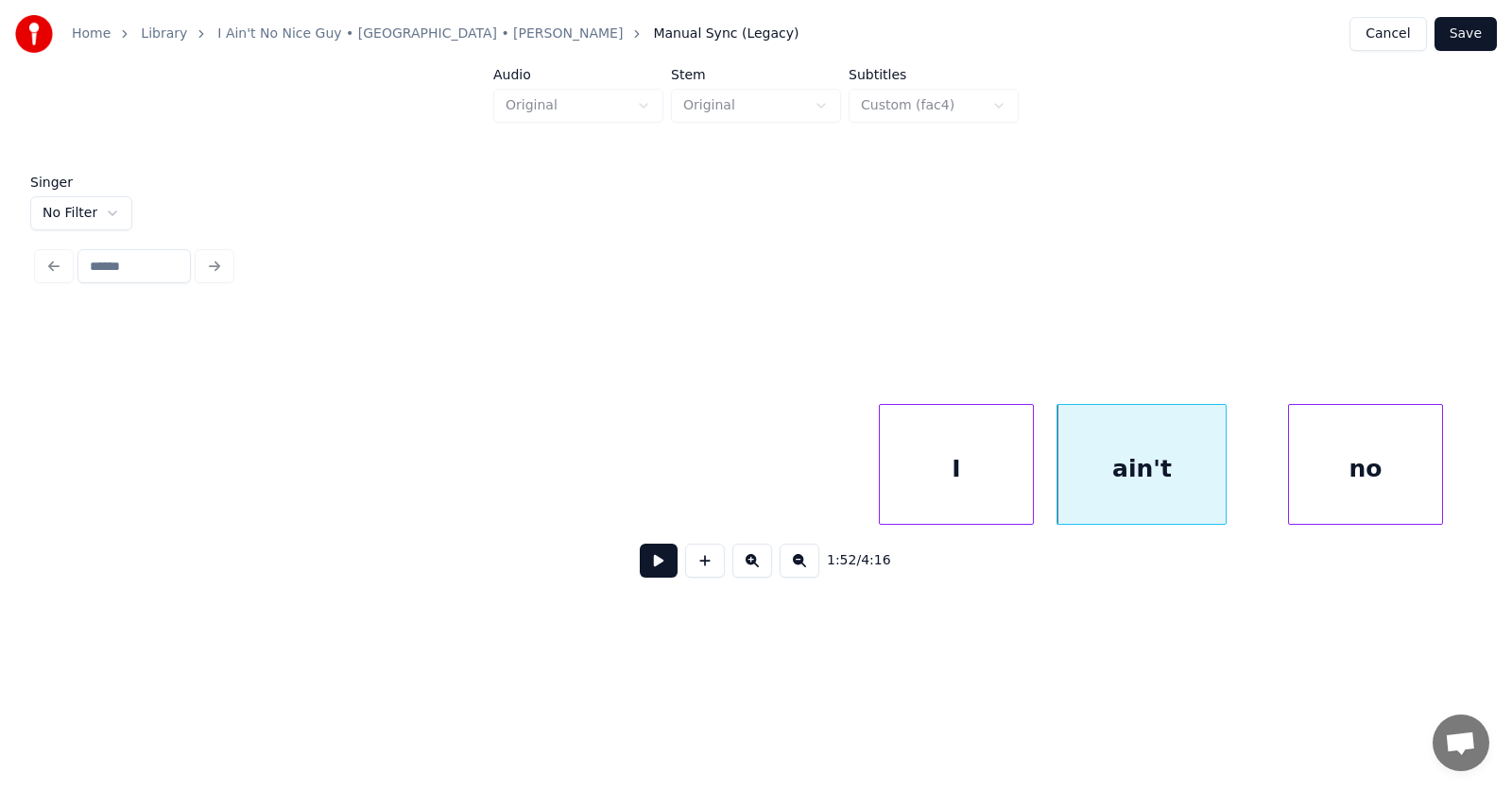
scroll to position [0, 78952]
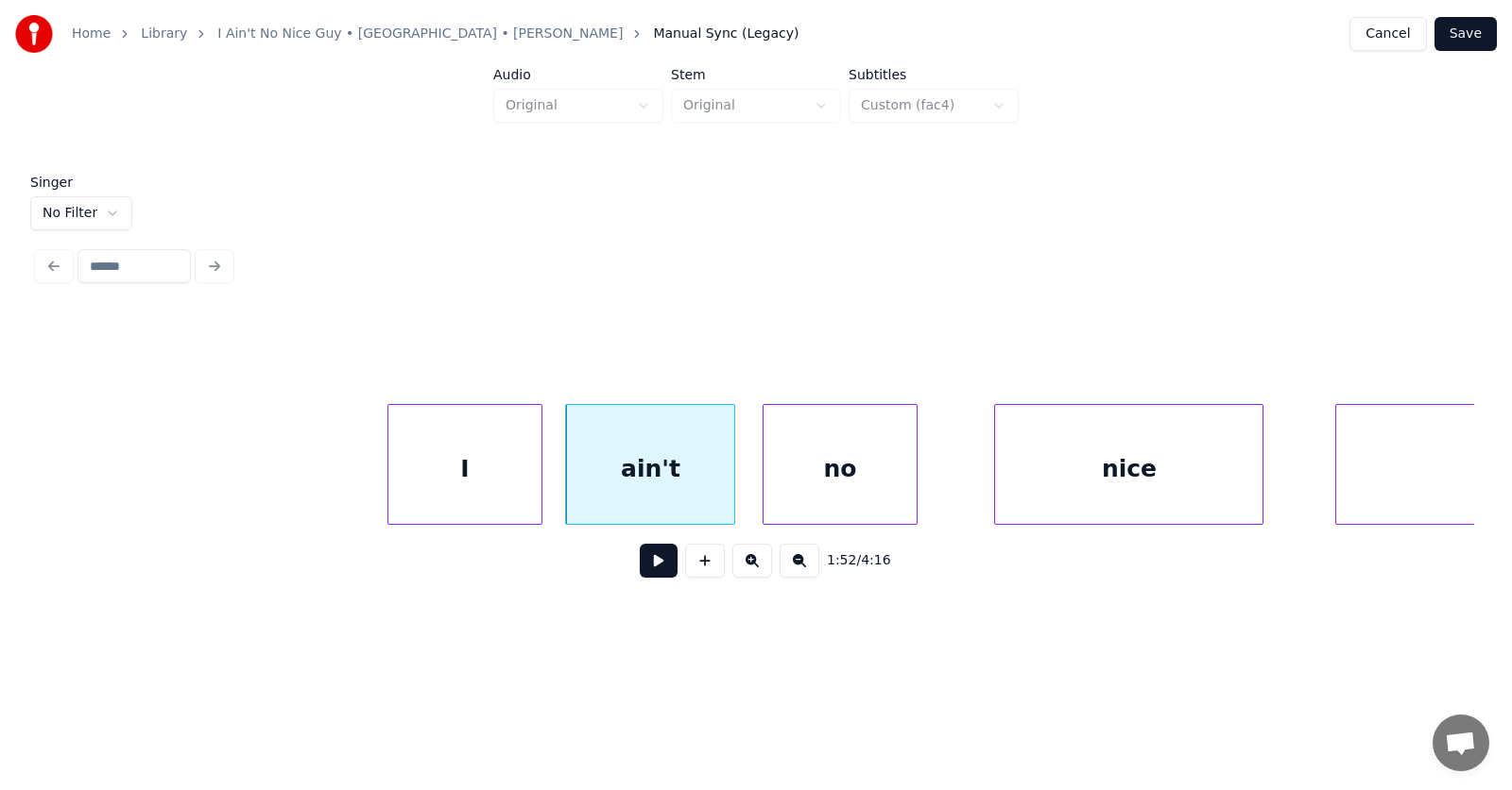
click at [842, 495] on div "no" at bounding box center [840, 469] width 154 height 128
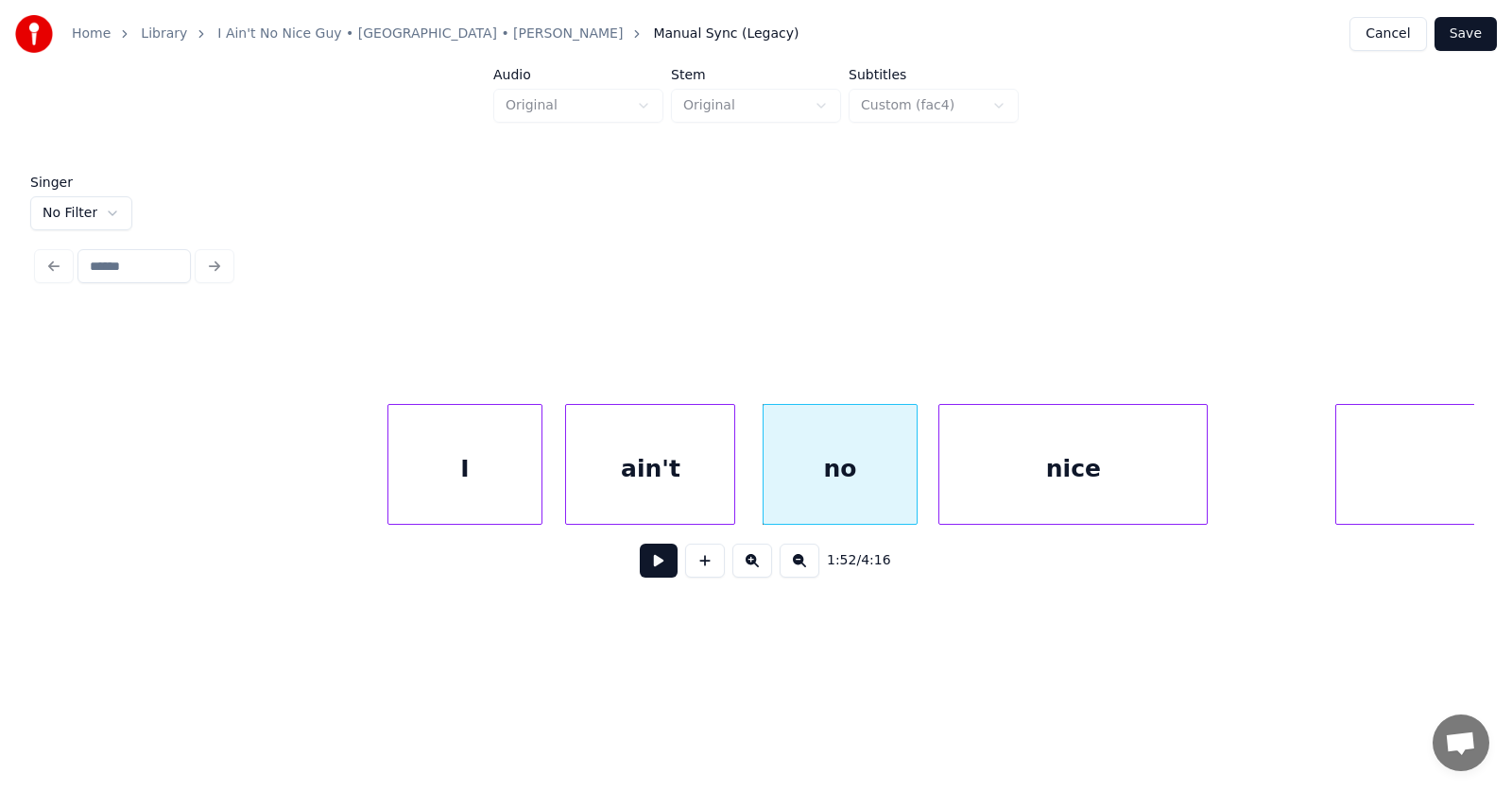
click at [1013, 490] on div "nice" at bounding box center [1073, 469] width 267 height 128
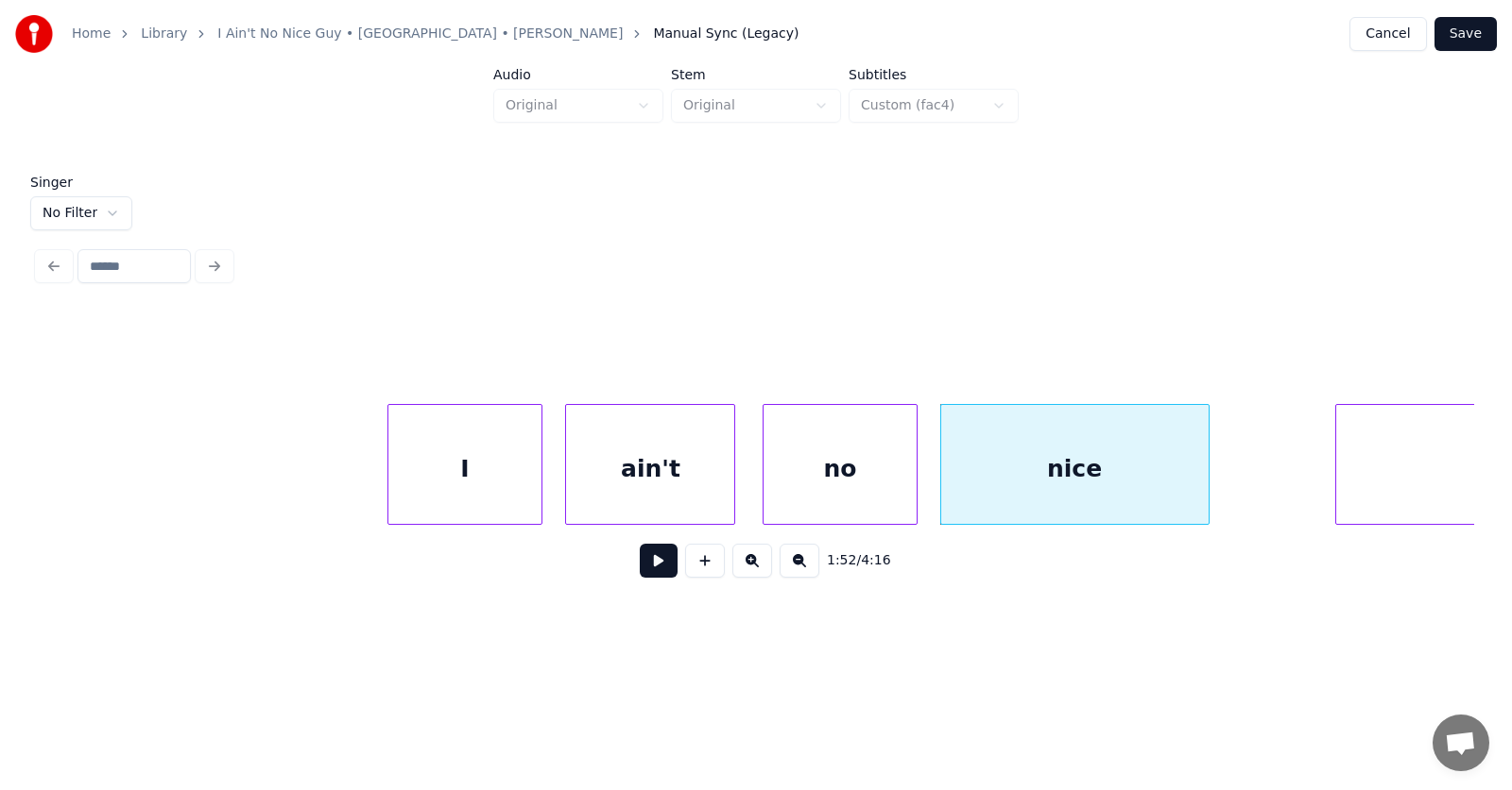
scroll to position [0, 79191]
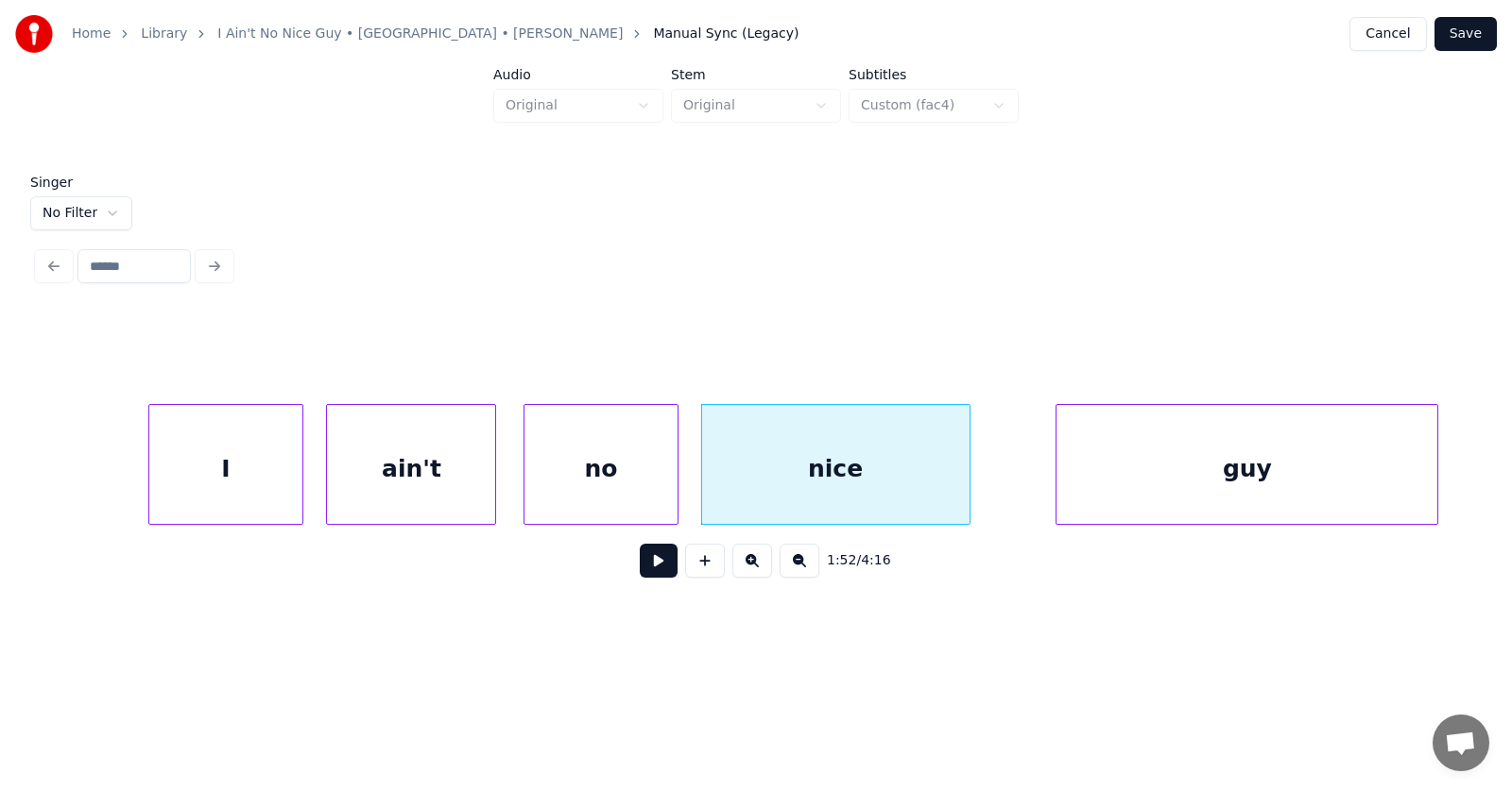
click at [1318, 477] on div "guy" at bounding box center [1247, 469] width 381 height 128
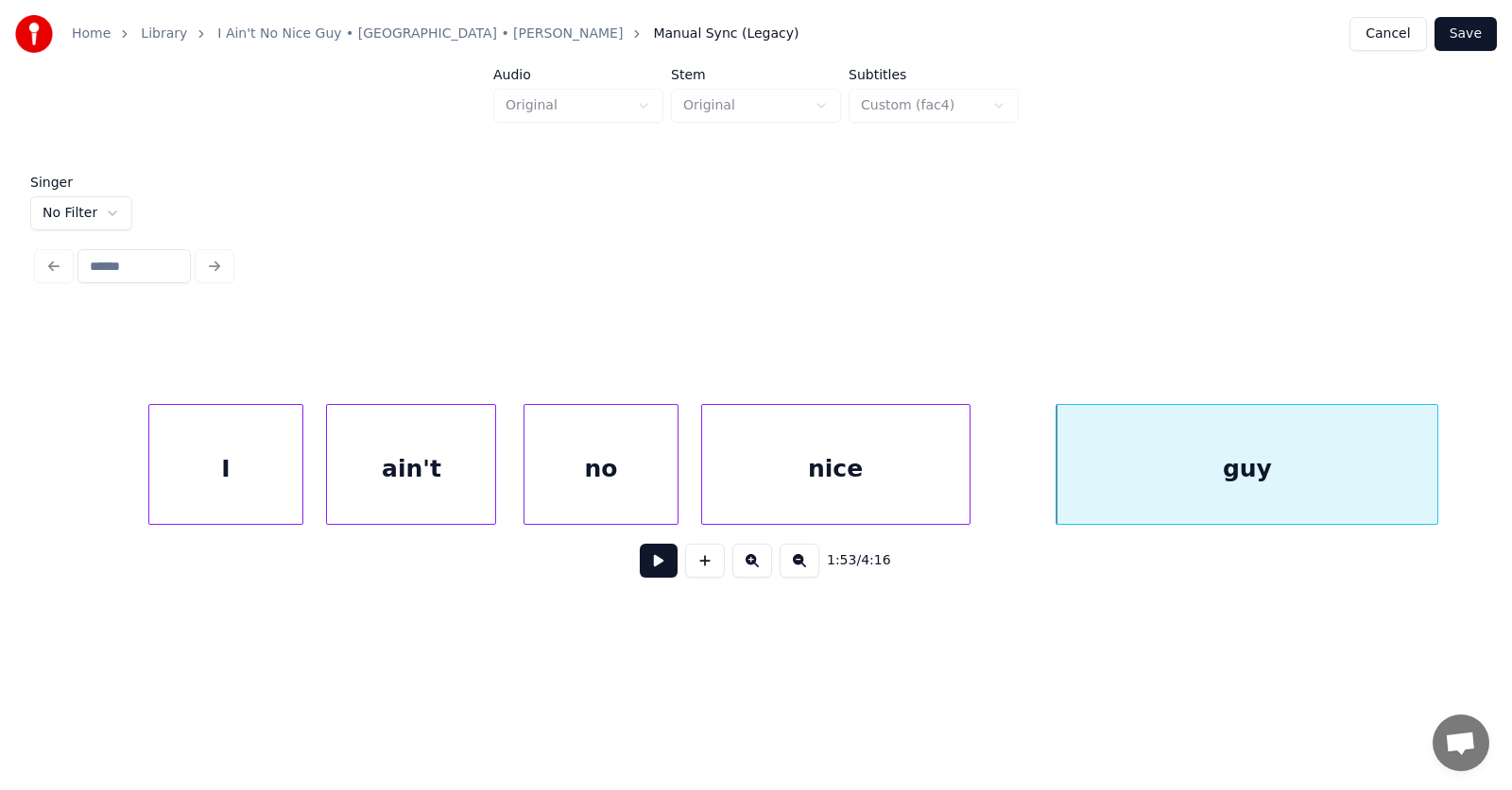
click at [651, 565] on button at bounding box center [658, 560] width 38 height 34
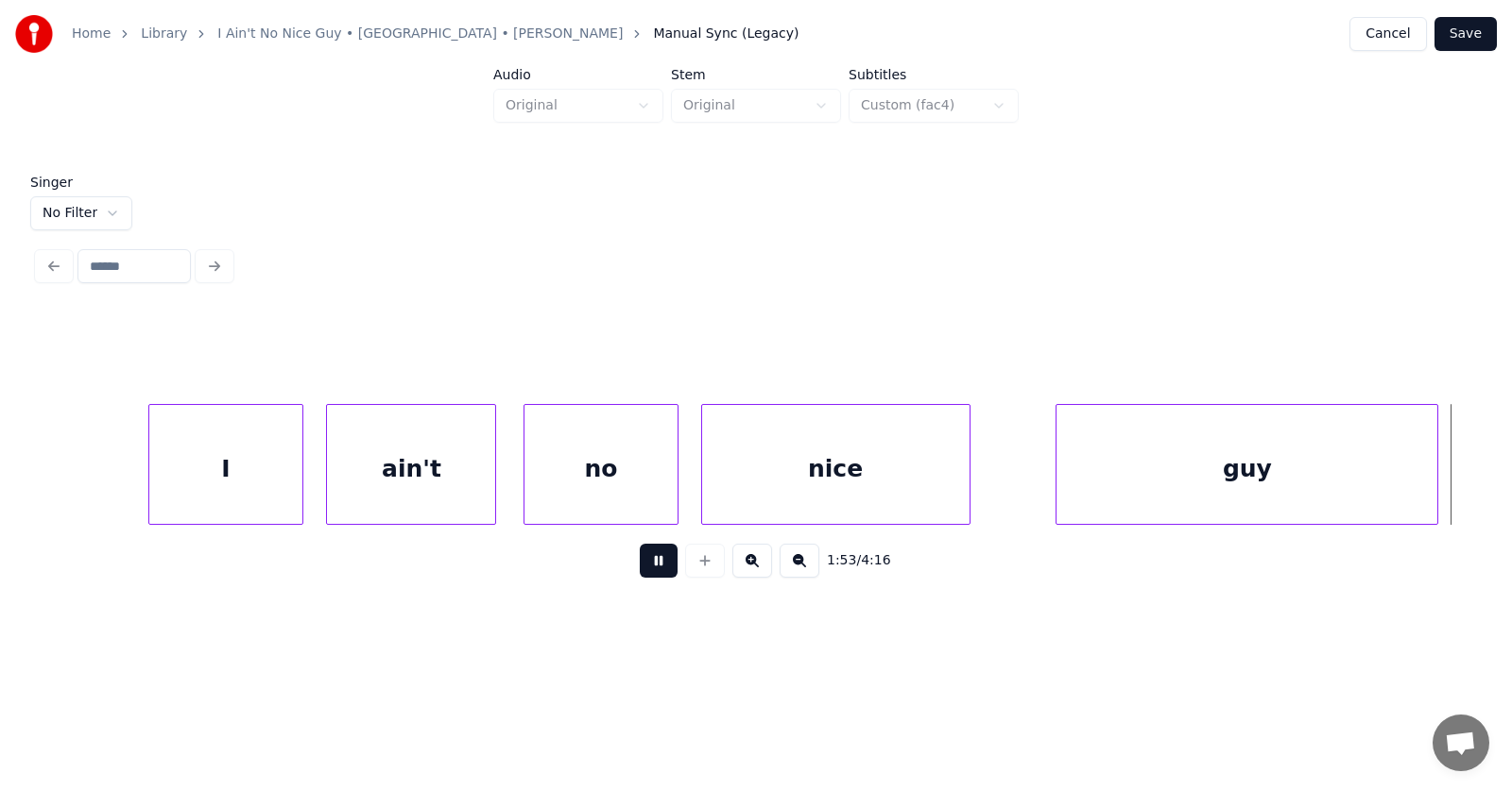
scroll to position [0, 80627]
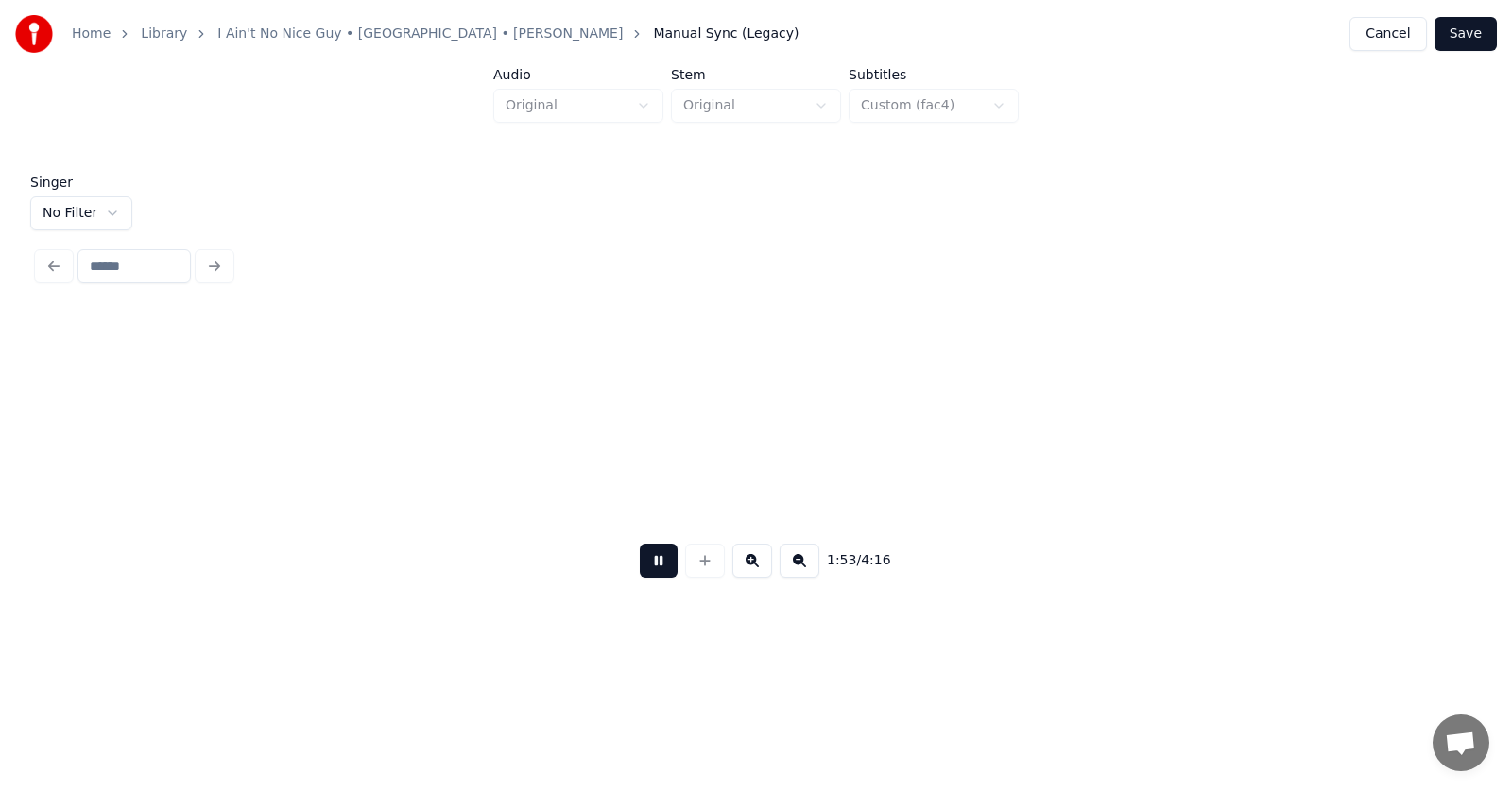
click at [651, 565] on button at bounding box center [658, 560] width 38 height 34
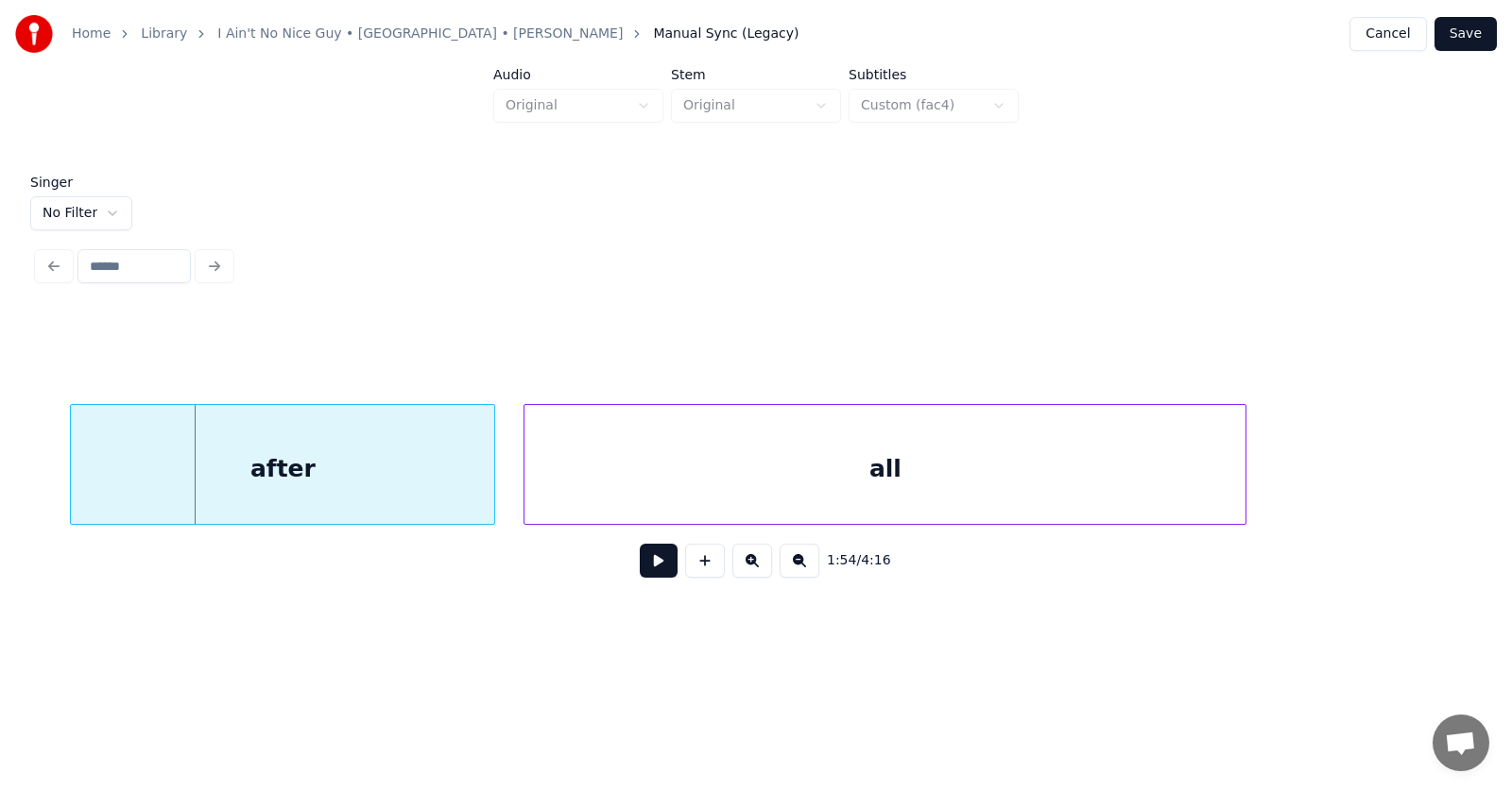
scroll to position [0, 80057]
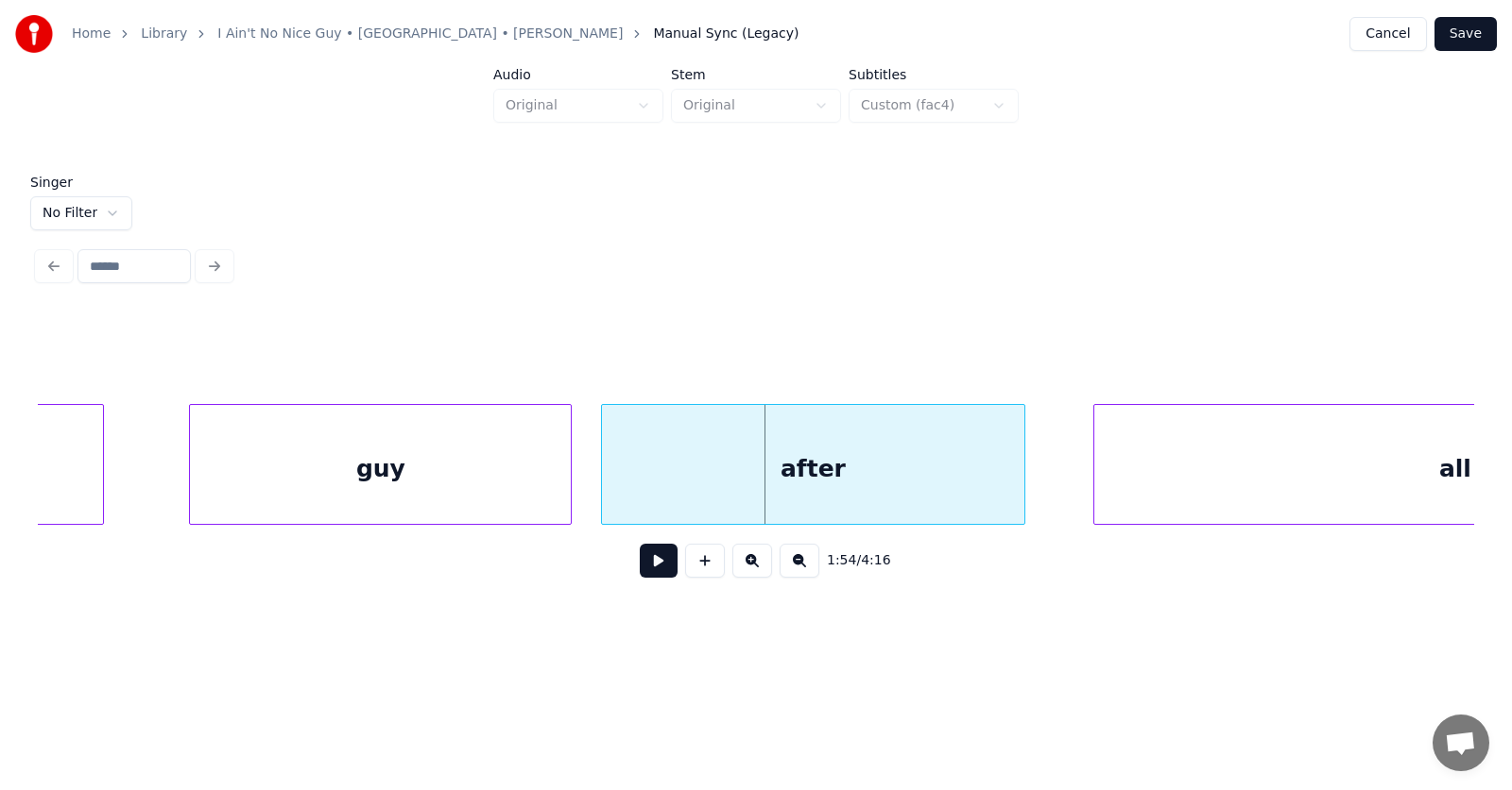
click at [727, 479] on div "after" at bounding box center [813, 469] width 423 height 128
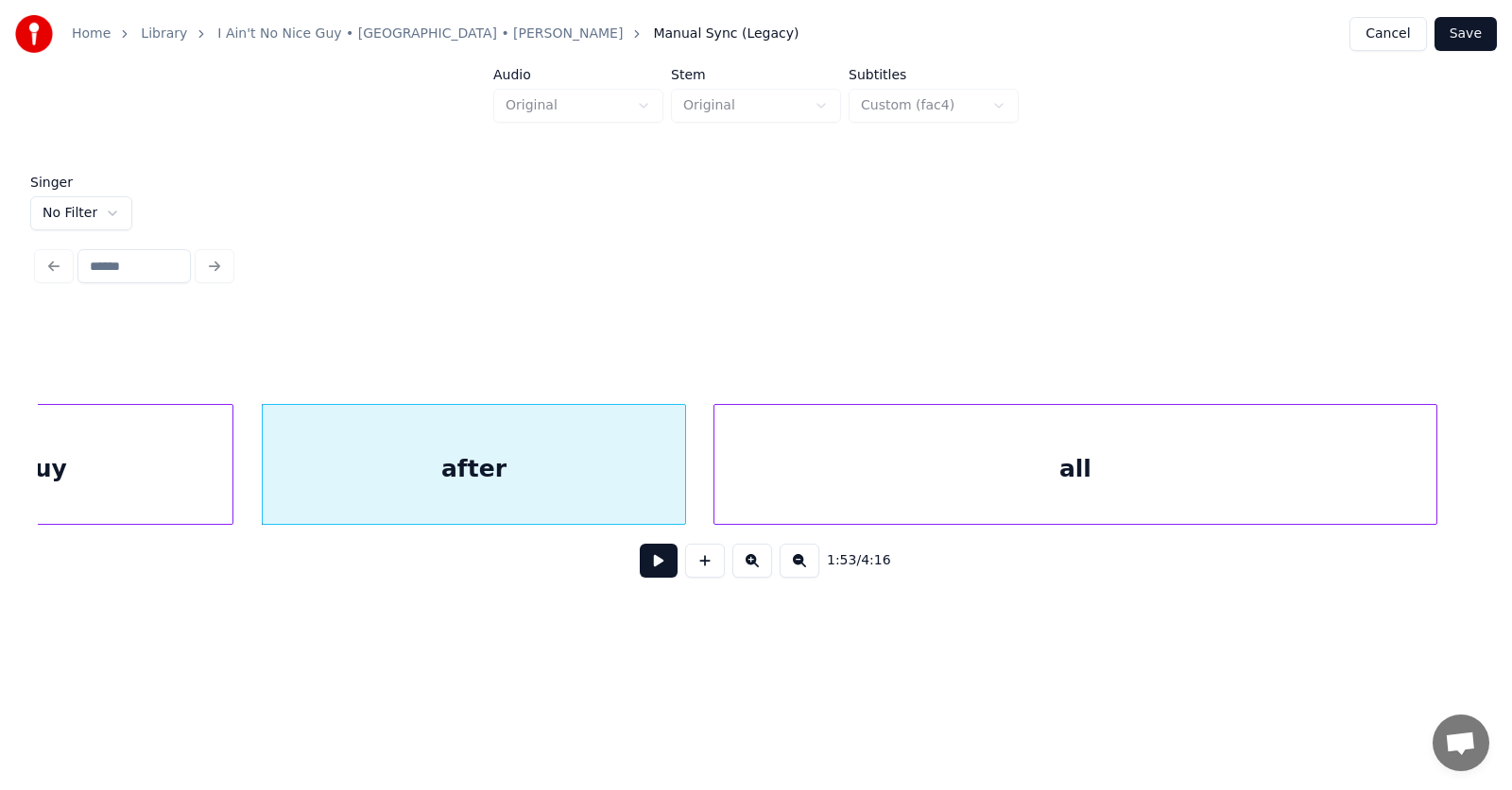
click at [1144, 481] on div "all" at bounding box center [1074, 469] width 721 height 128
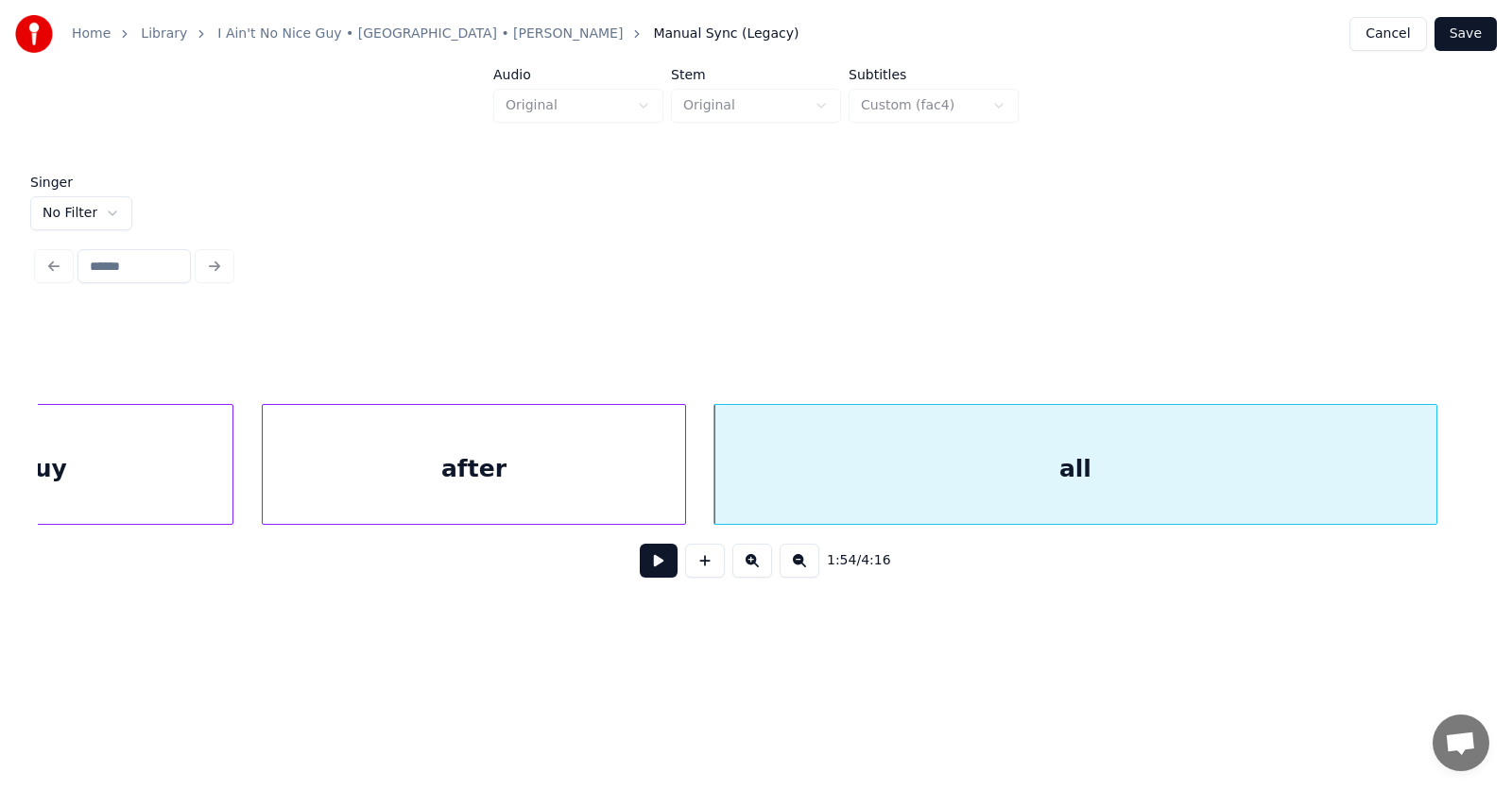
click at [650, 573] on button at bounding box center [658, 560] width 38 height 34
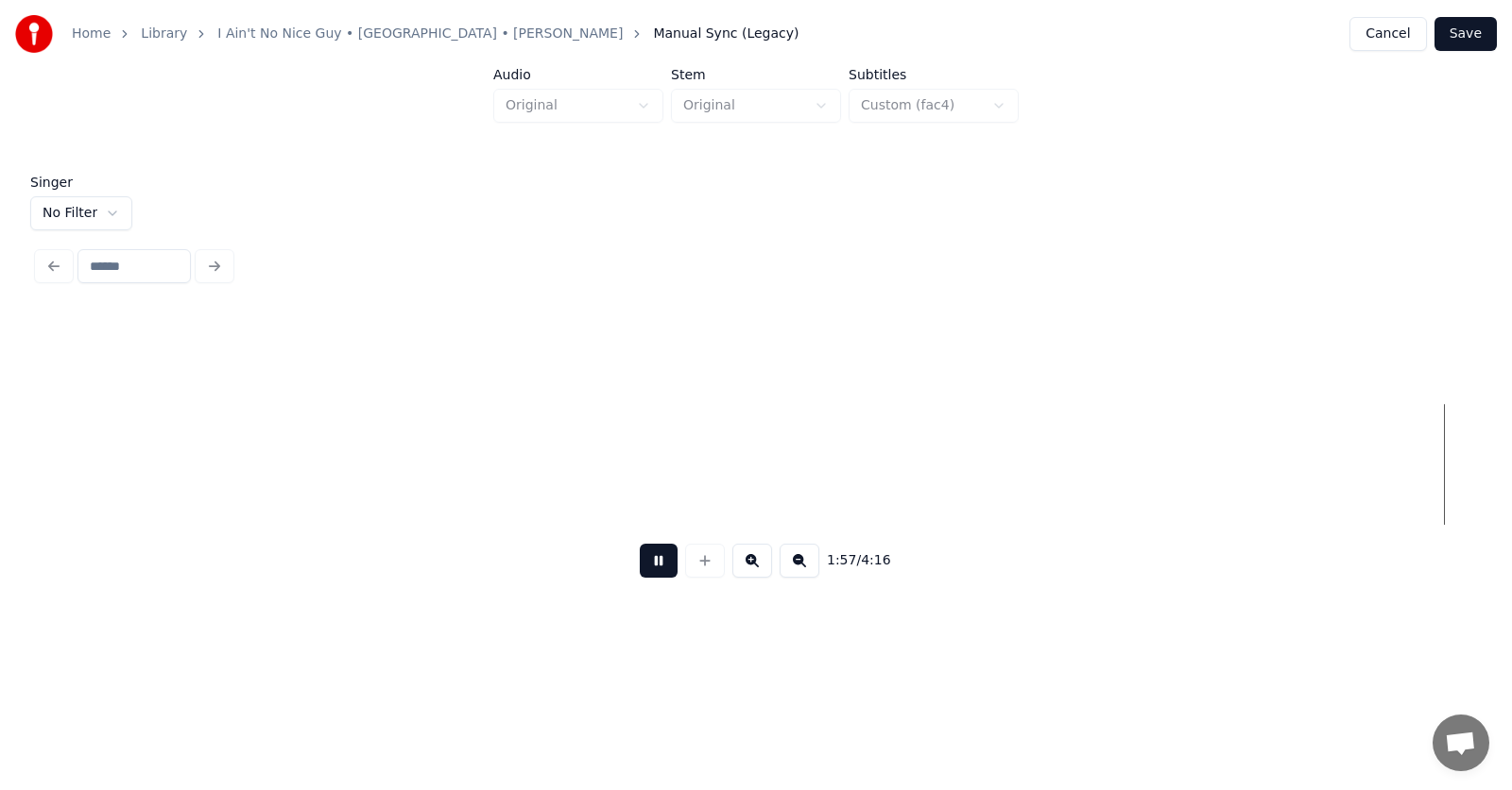
scroll to position [0, 83272]
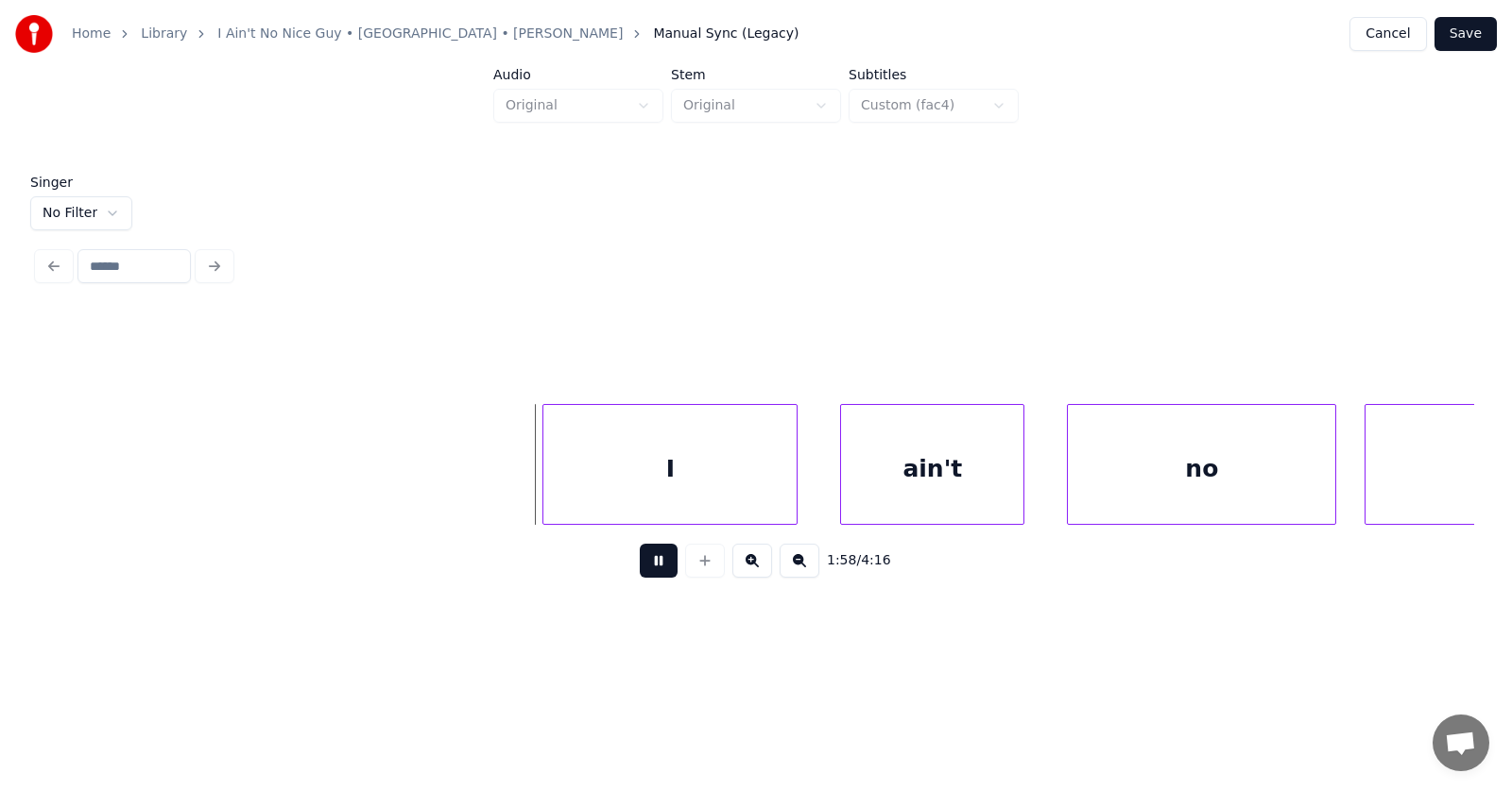
click at [652, 570] on button at bounding box center [658, 560] width 38 height 34
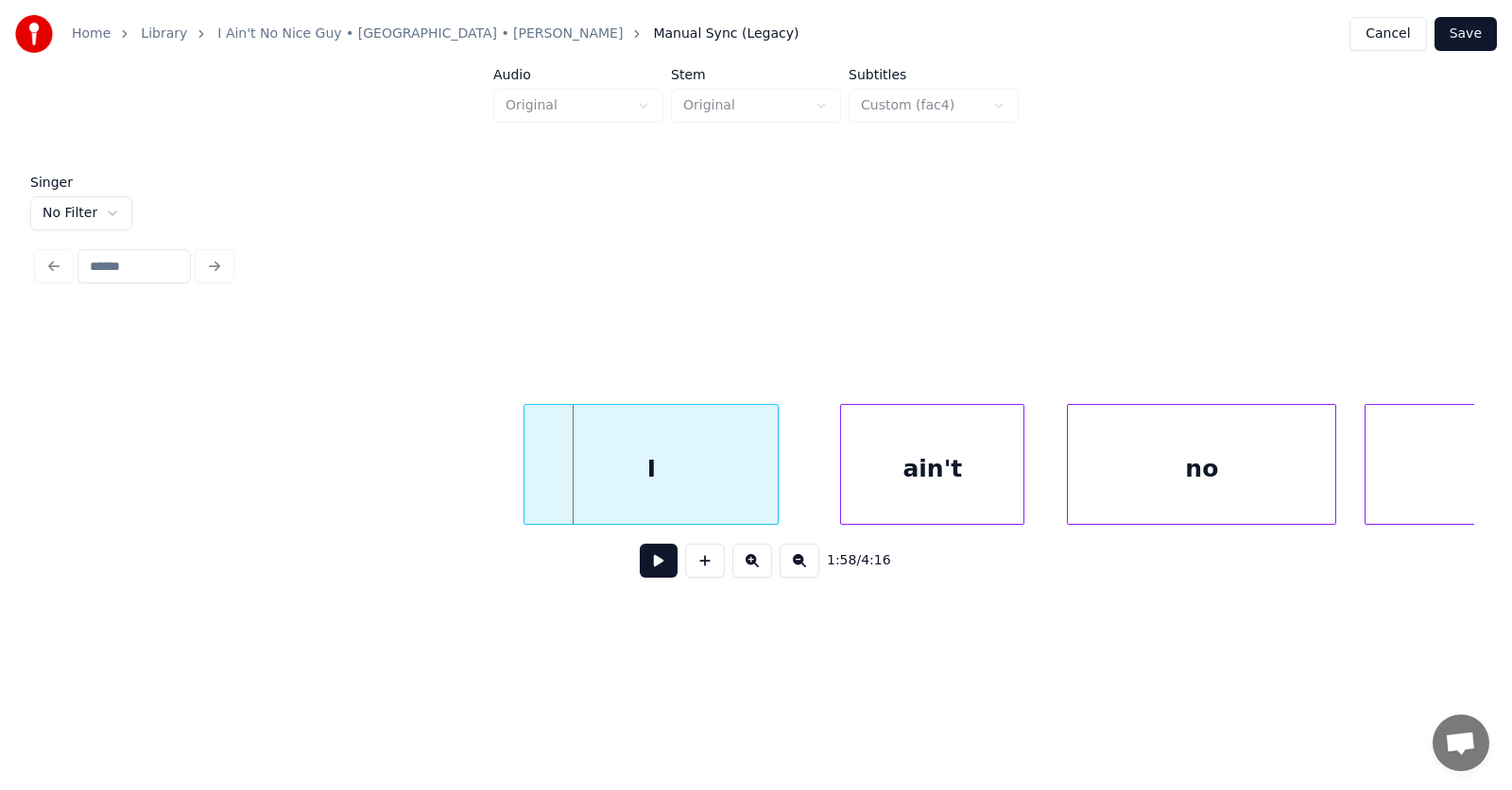
click at [652, 479] on div "I" at bounding box center [650, 469] width 253 height 128
click at [821, 485] on div "ain't" at bounding box center [893, 469] width 182 height 128
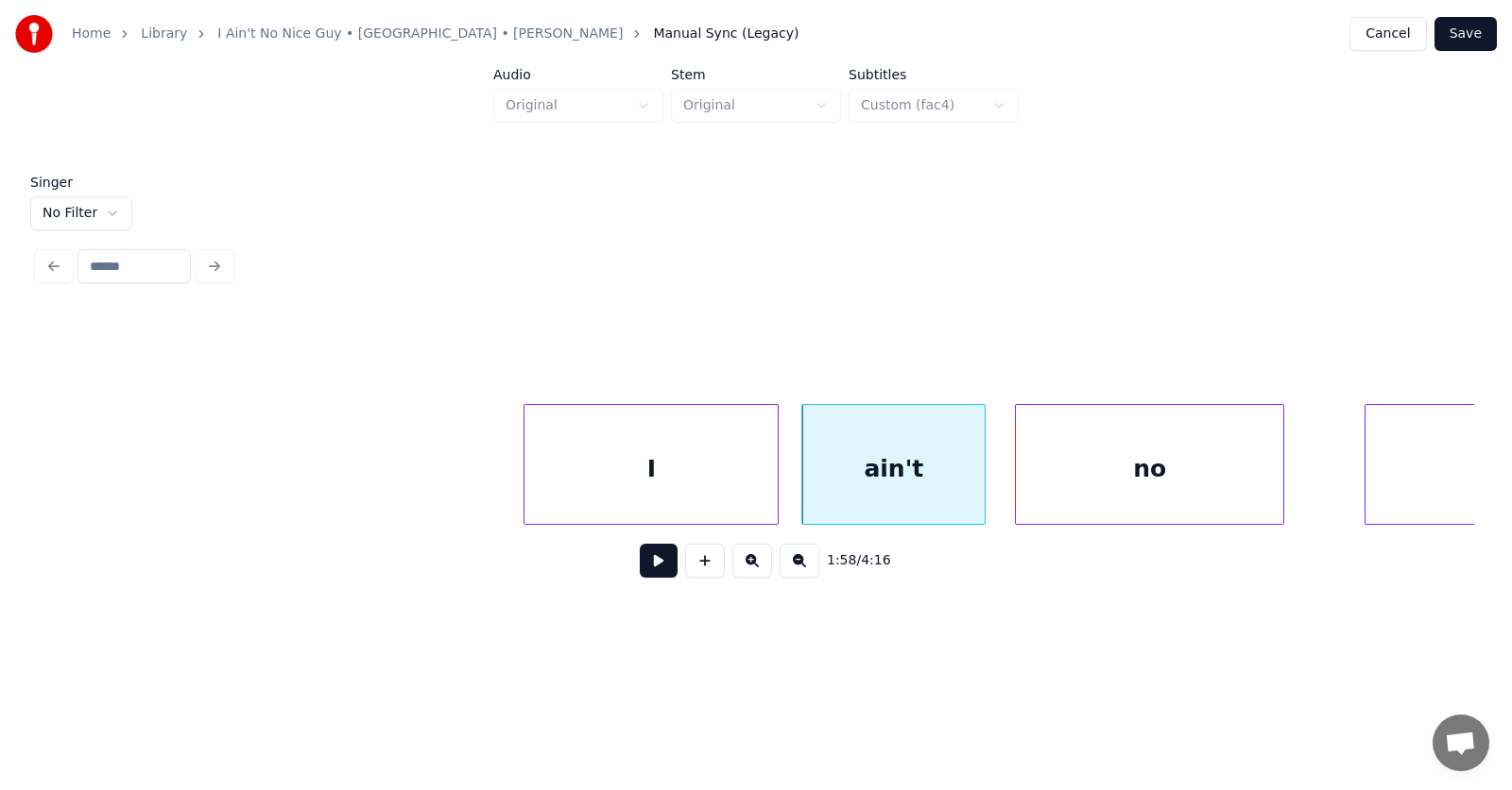
click at [1041, 486] on div "no" at bounding box center [1149, 469] width 267 height 128
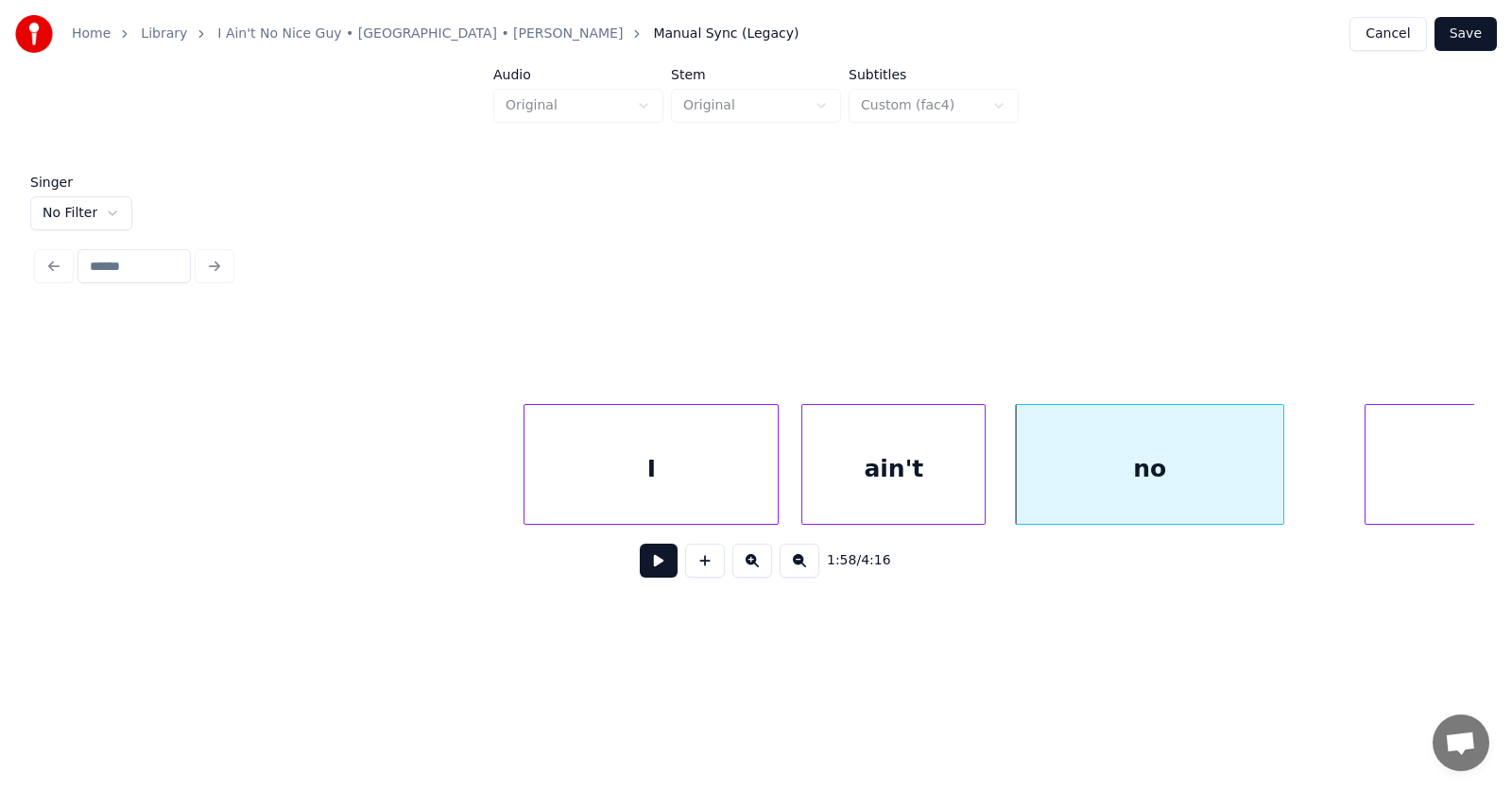
scroll to position [0, 83454]
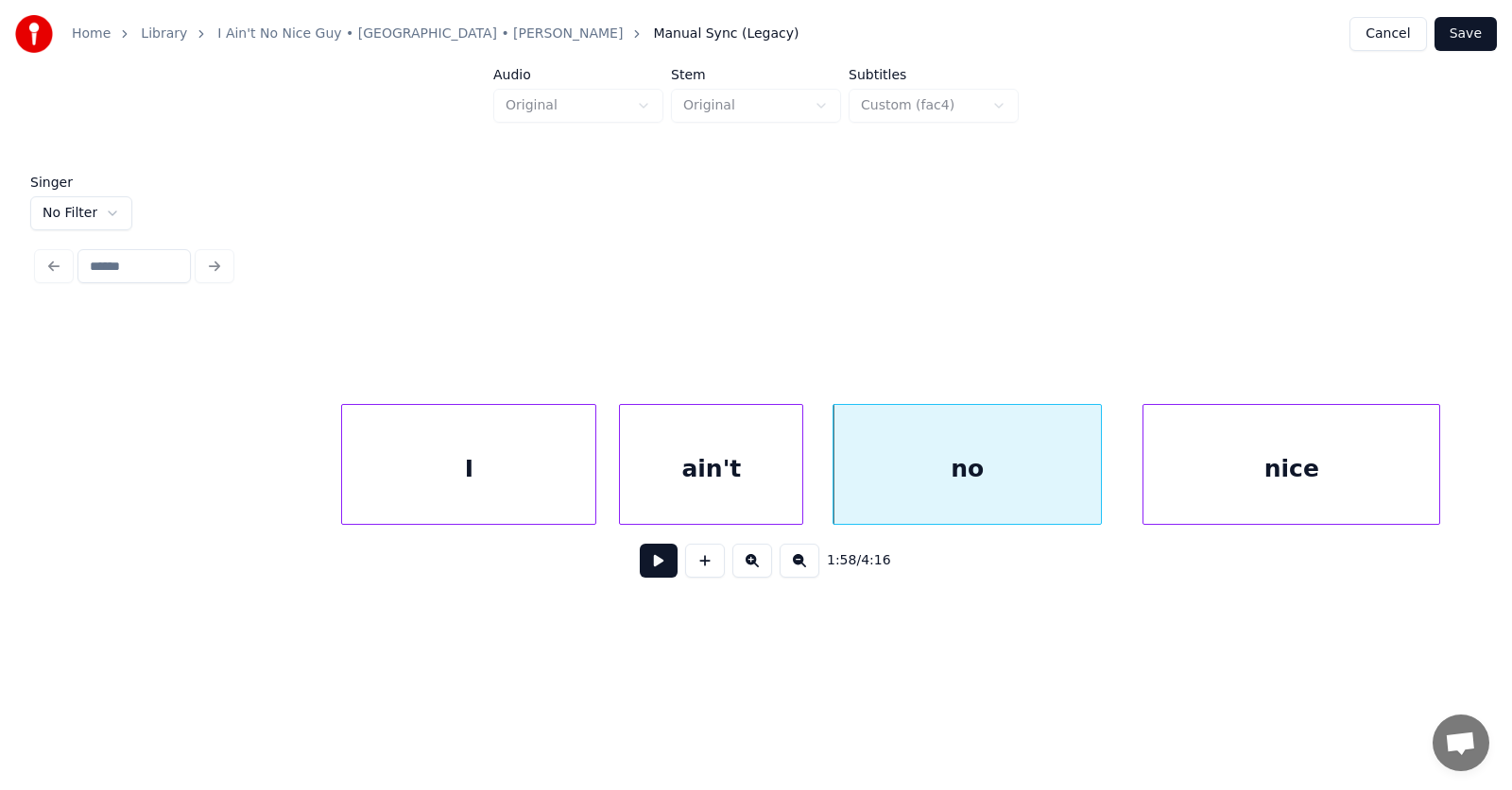
click at [1349, 442] on div "nice" at bounding box center [1290, 469] width 295 height 128
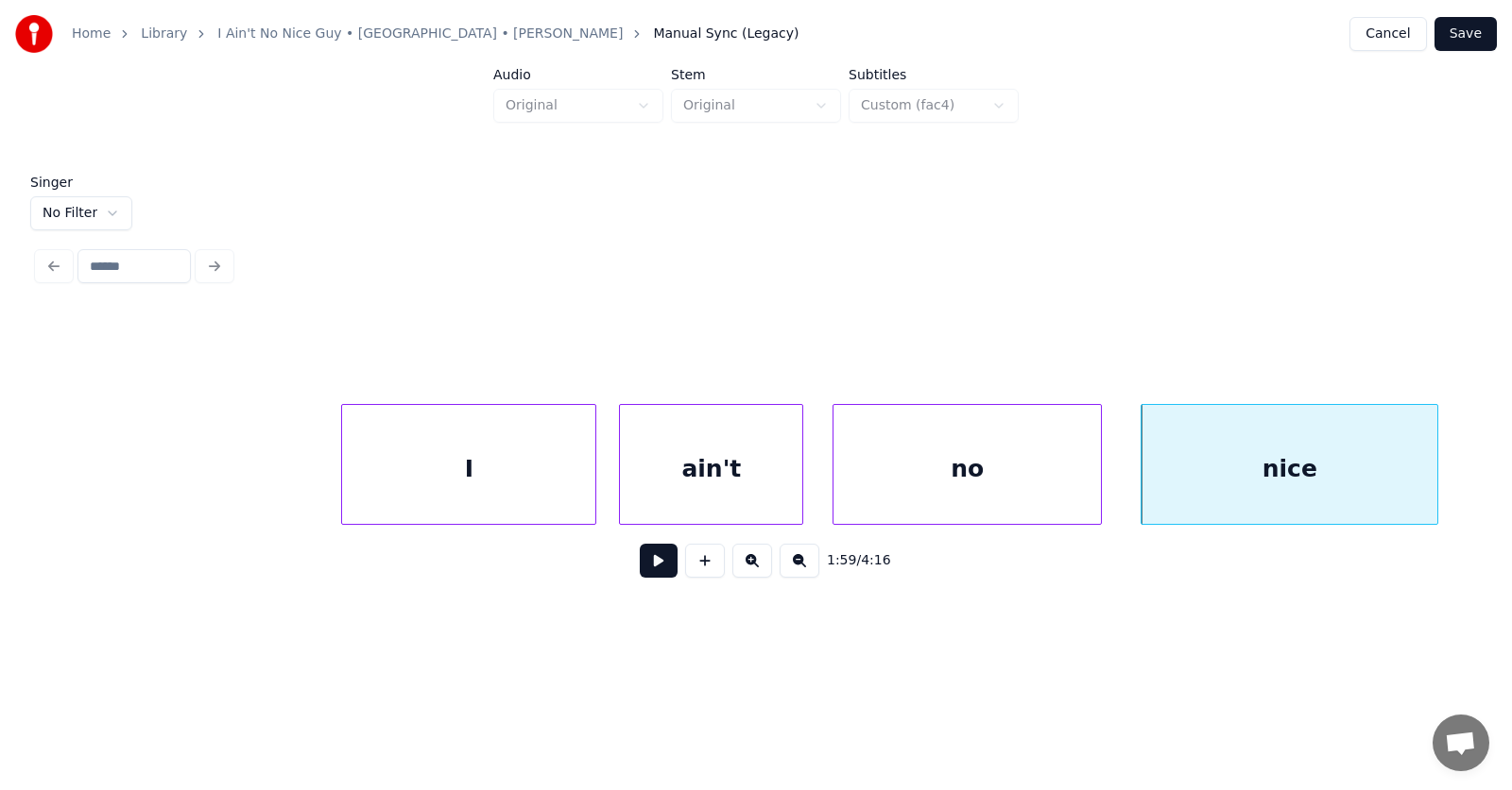
click at [646, 564] on button at bounding box center [658, 560] width 38 height 34
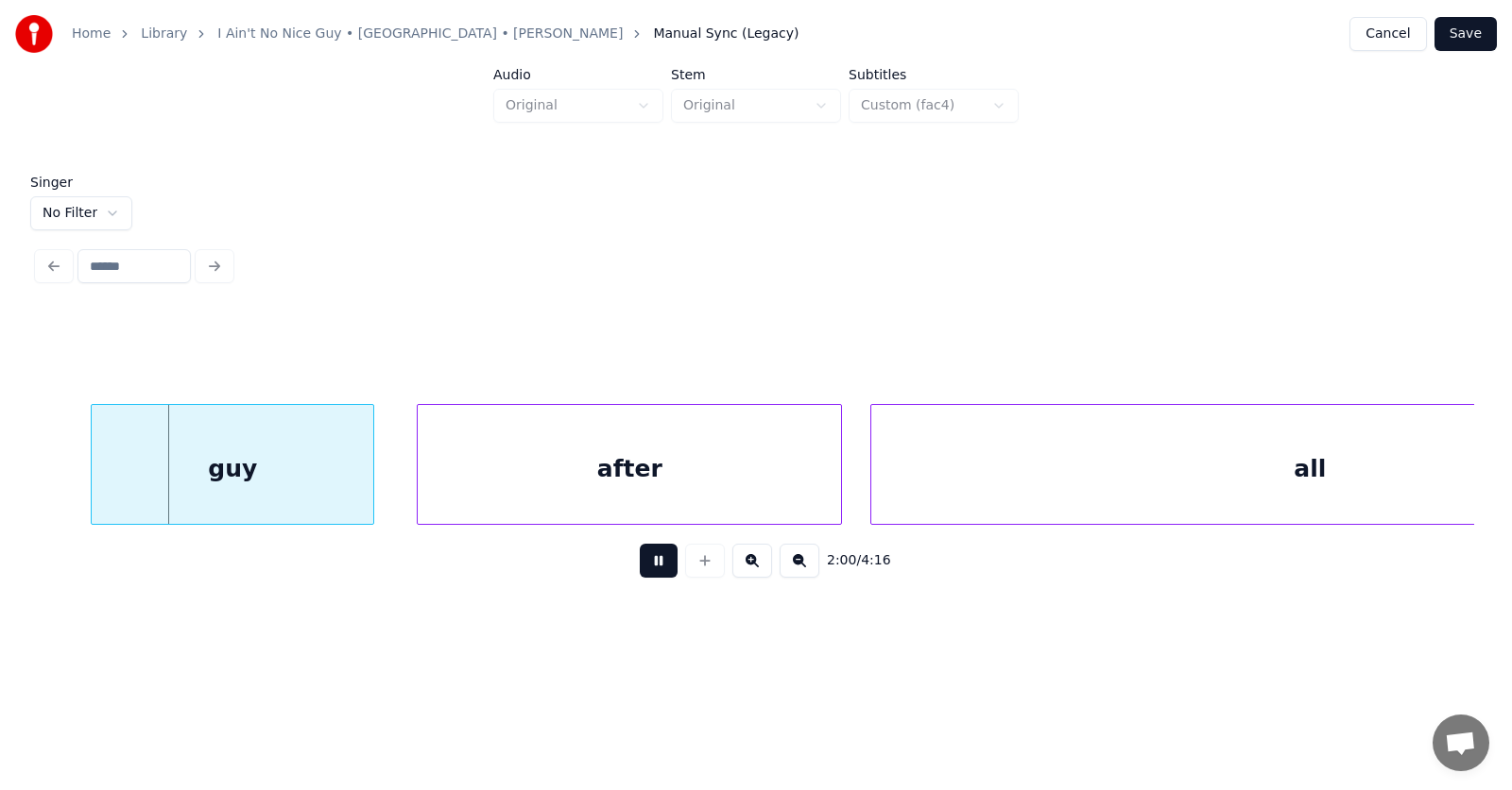
click at [646, 564] on button at bounding box center [658, 560] width 38 height 34
click at [238, 467] on div "guy" at bounding box center [194, 469] width 281 height 128
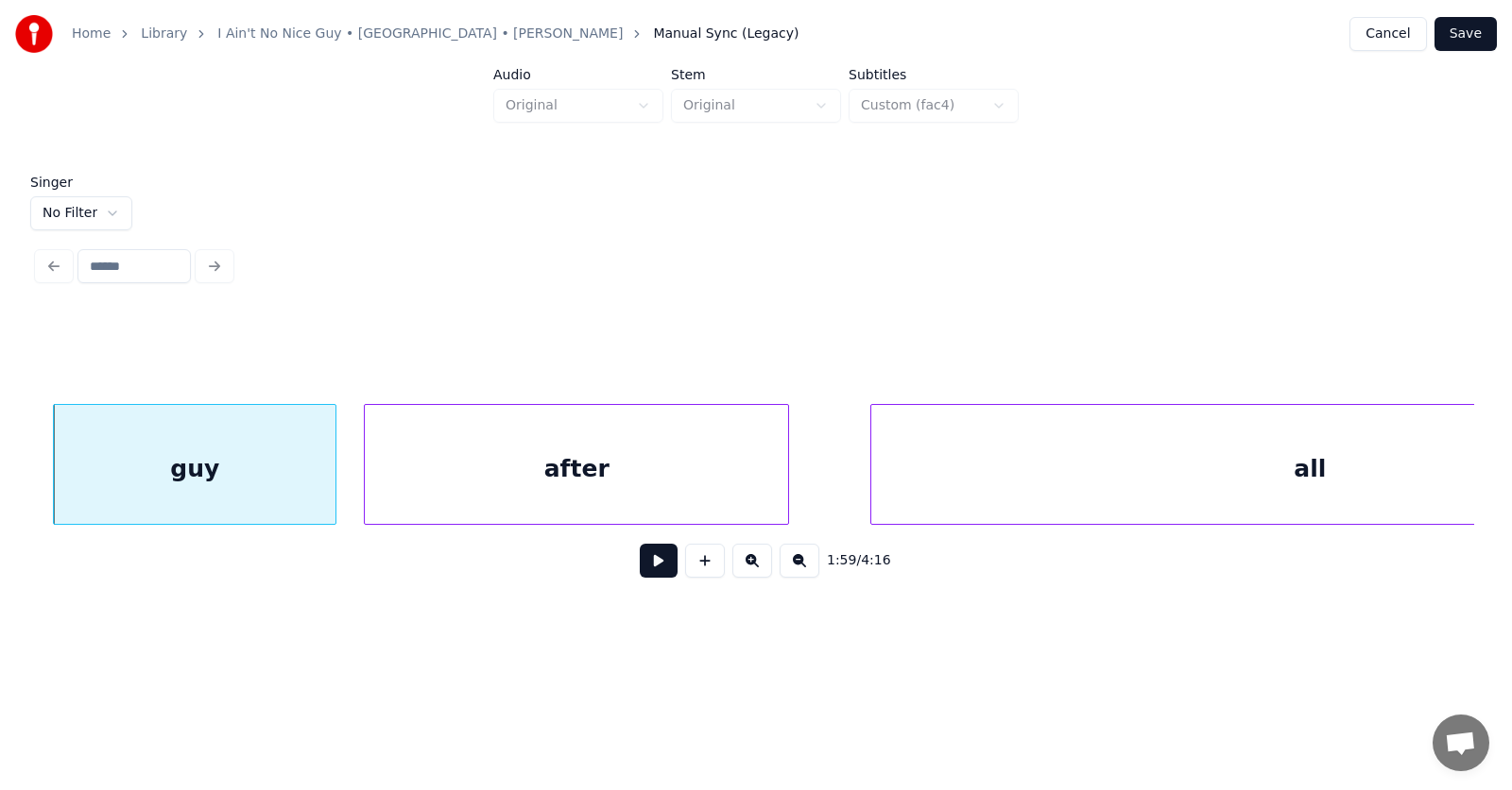
click at [448, 472] on div "after" at bounding box center [577, 469] width 423 height 128
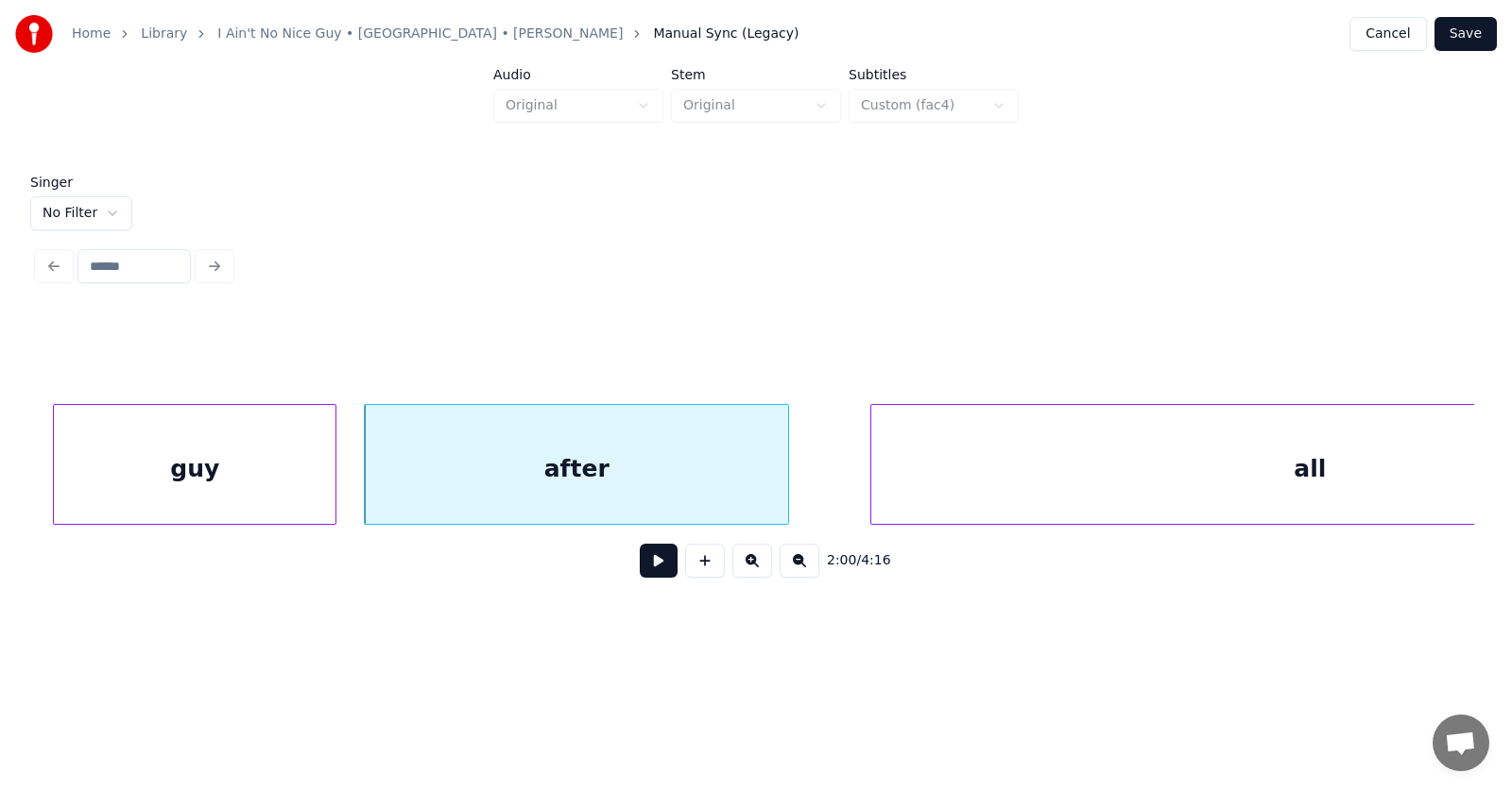
scroll to position [0, 85171]
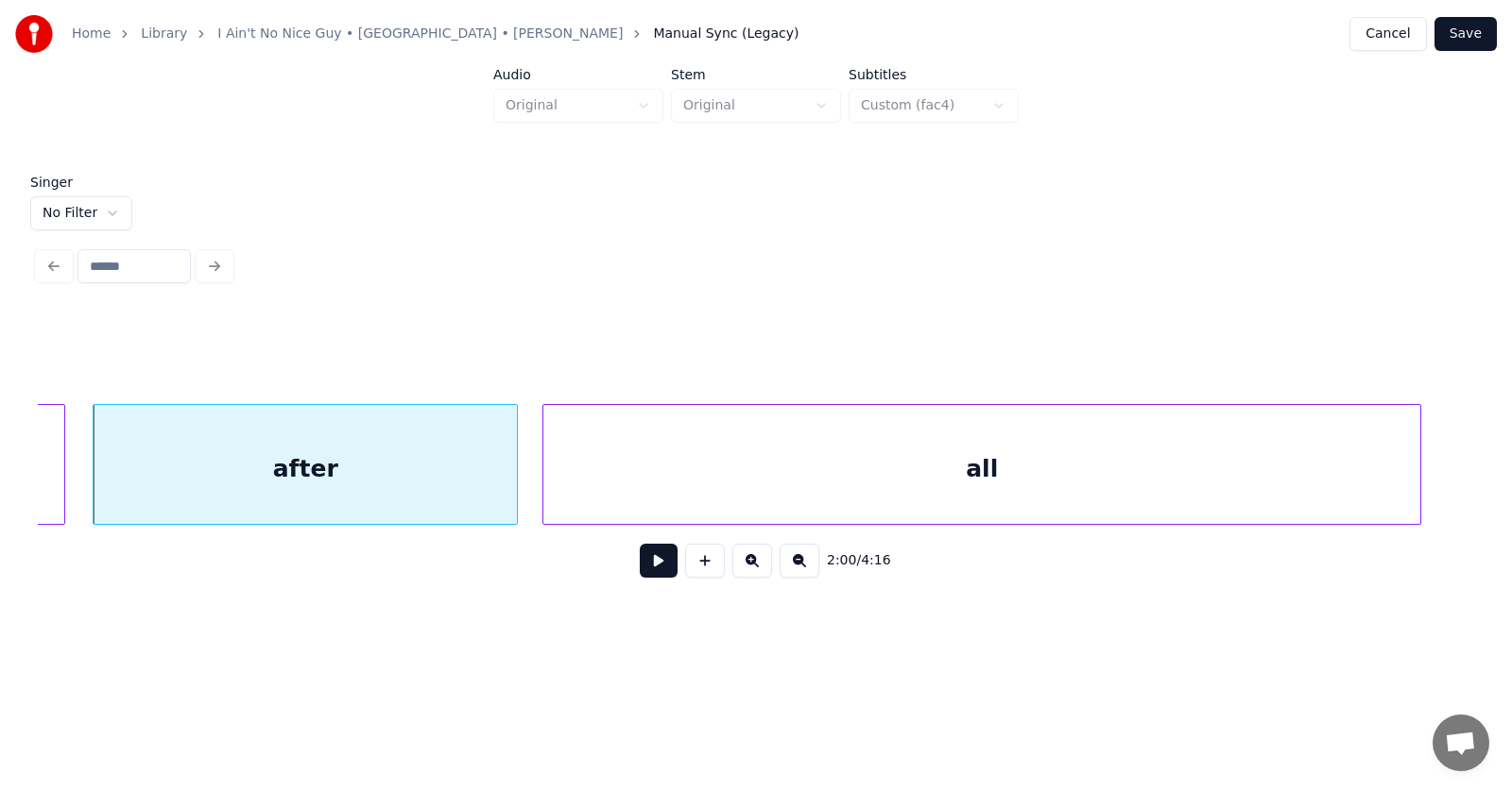
click at [932, 471] on div "all" at bounding box center [981, 469] width 877 height 128
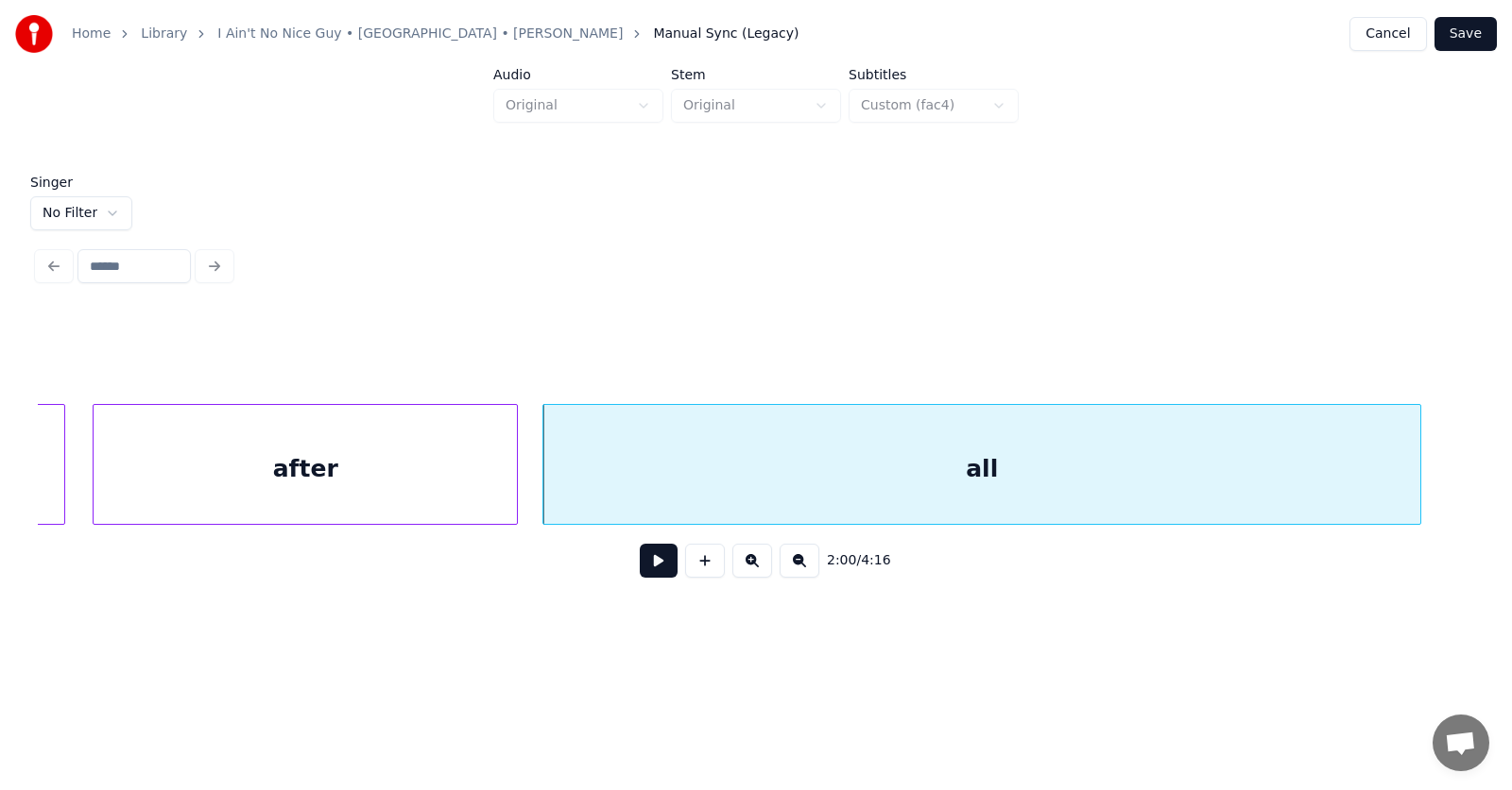
click at [640, 568] on button at bounding box center [658, 560] width 38 height 34
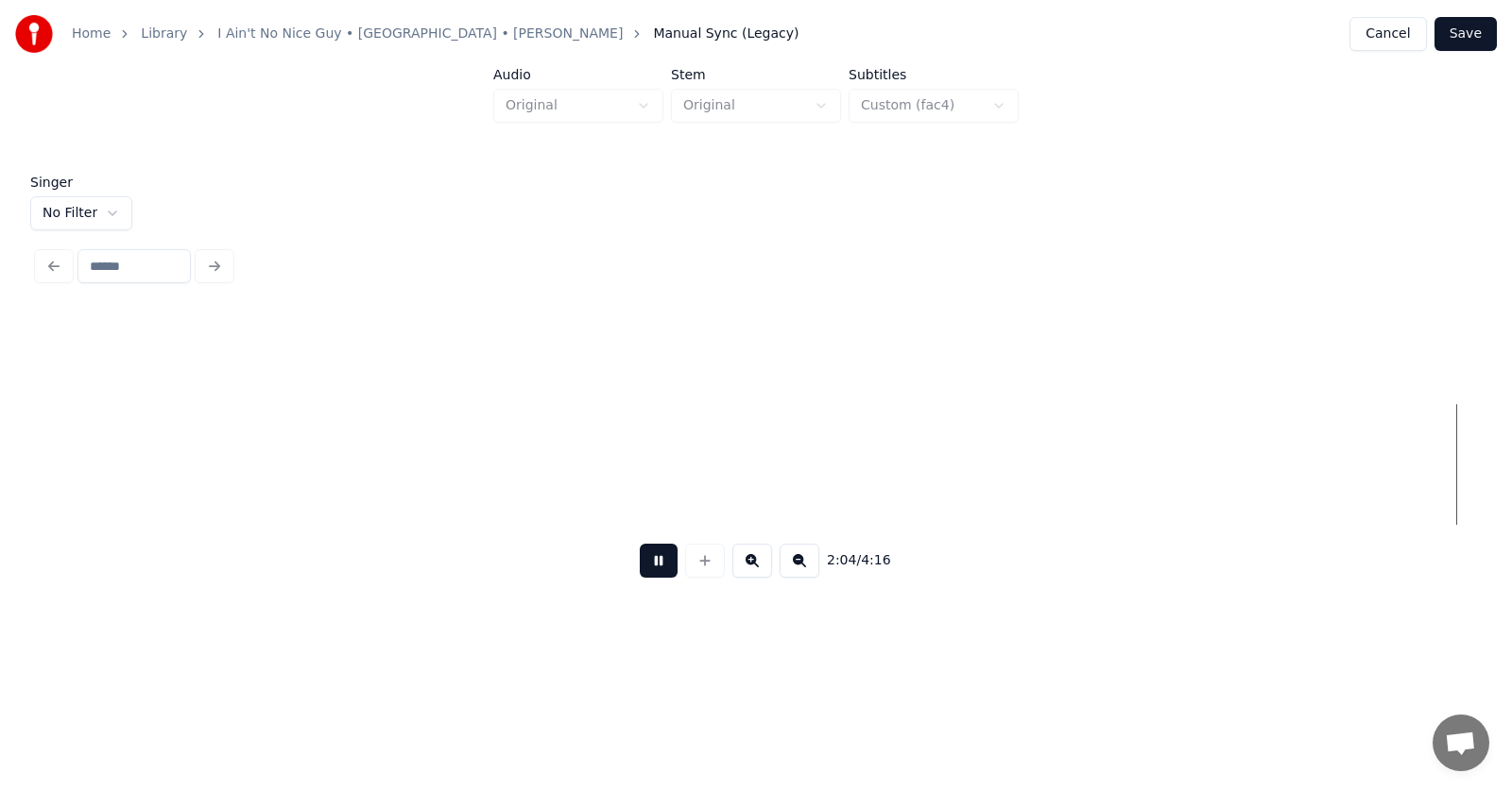
scroll to position [0, 88057]
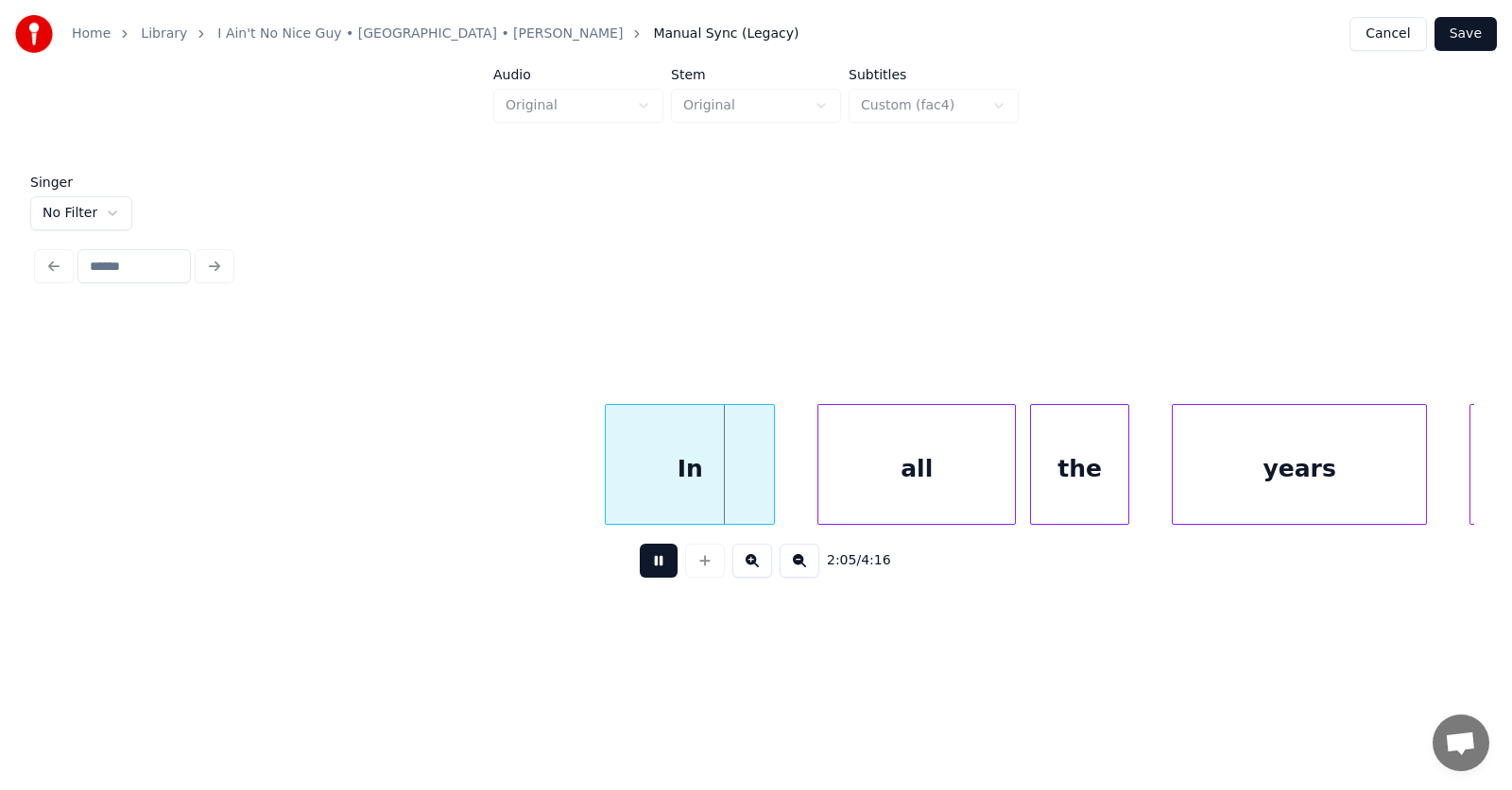
click at [640, 568] on button at bounding box center [658, 560] width 38 height 34
click at [636, 487] on div "In" at bounding box center [647, 469] width 168 height 128
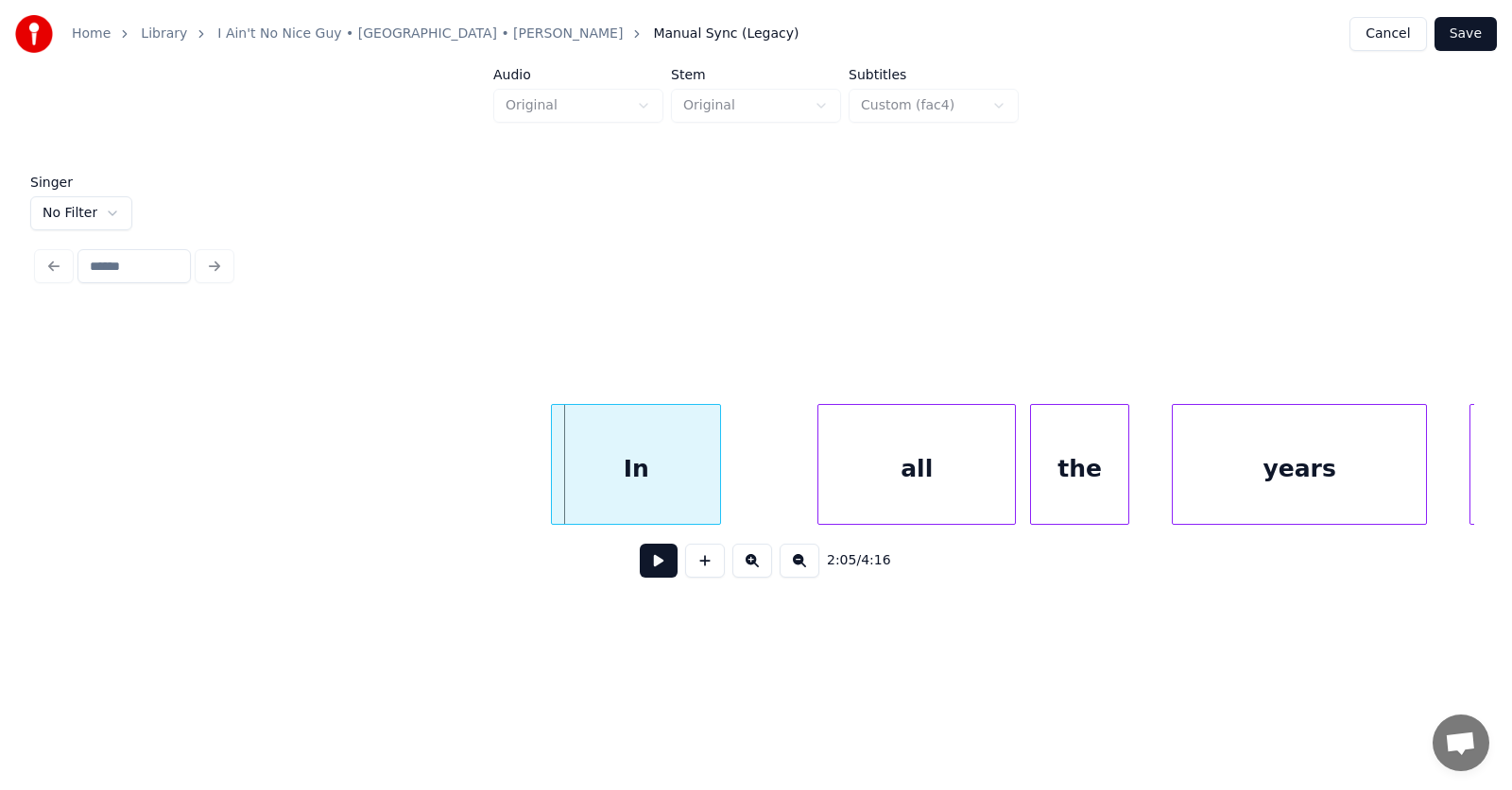
click at [556, 482] on div "In" at bounding box center [635, 469] width 168 height 128
click at [804, 486] on div "all" at bounding box center [851, 469] width 197 height 128
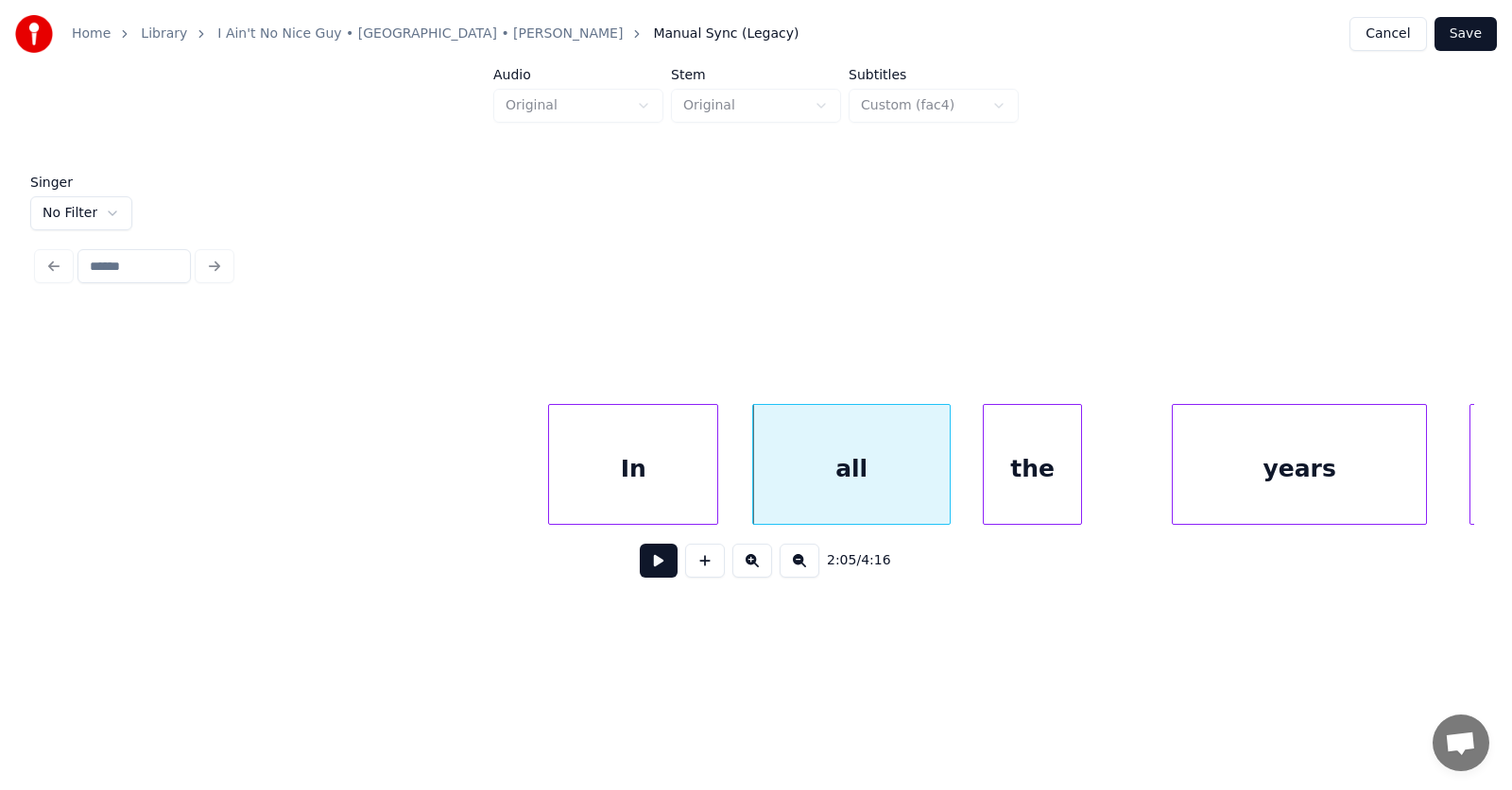
click at [1029, 491] on div "the" at bounding box center [1032, 469] width 97 height 128
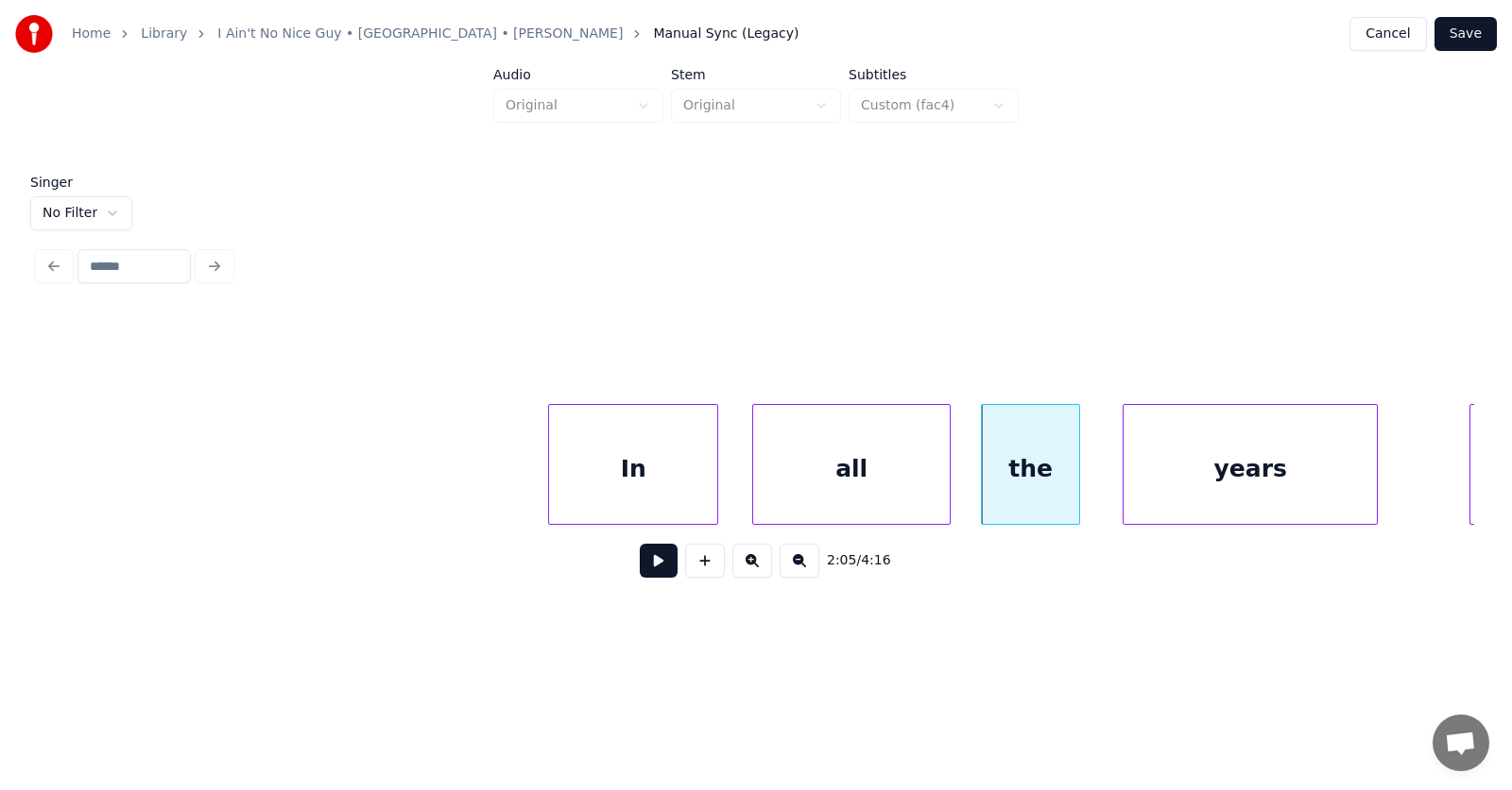
click at [1137, 481] on div "years" at bounding box center [1250, 469] width 253 height 128
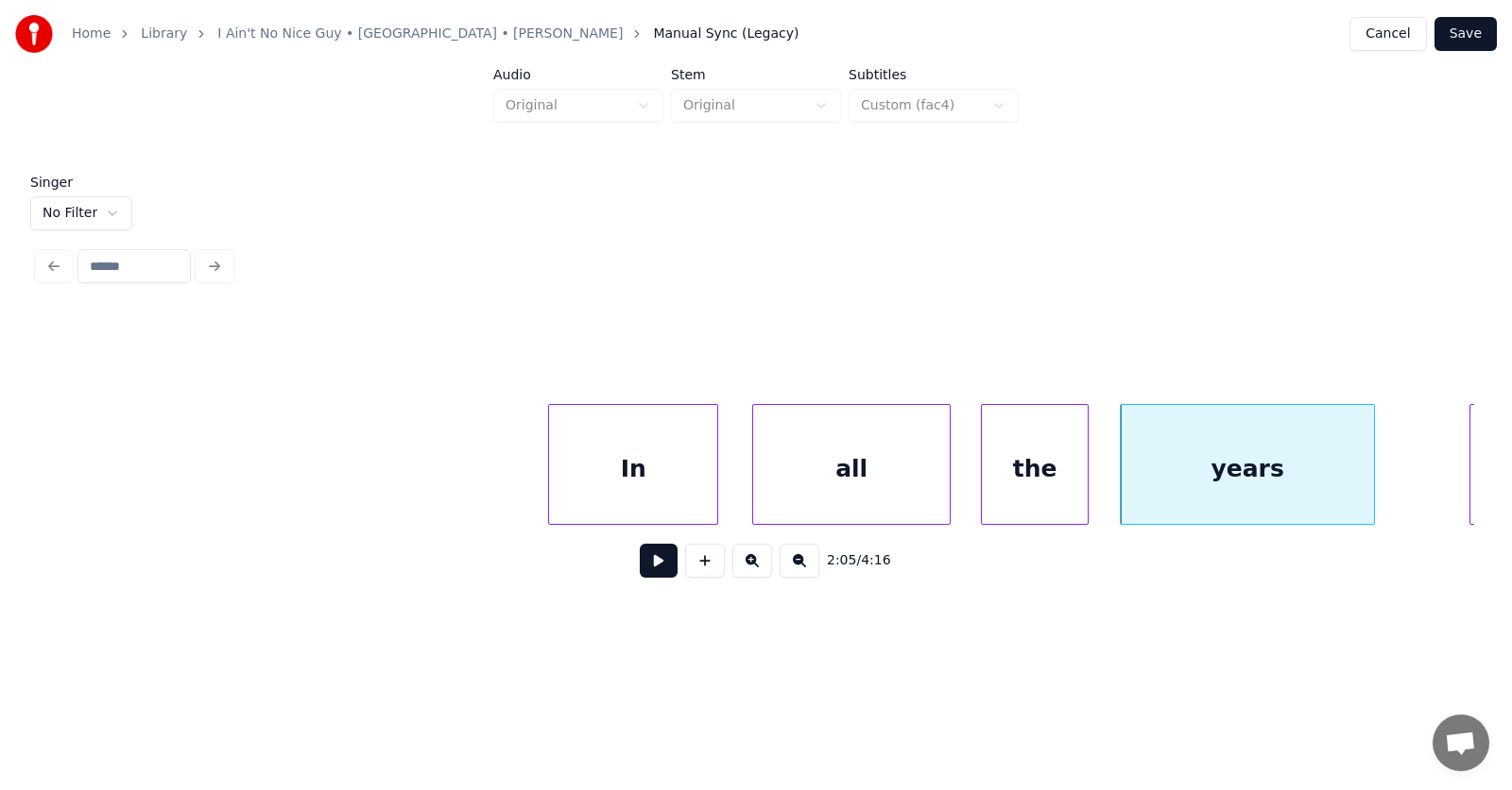
click at [1088, 481] on div at bounding box center [1085, 465] width 6 height 119
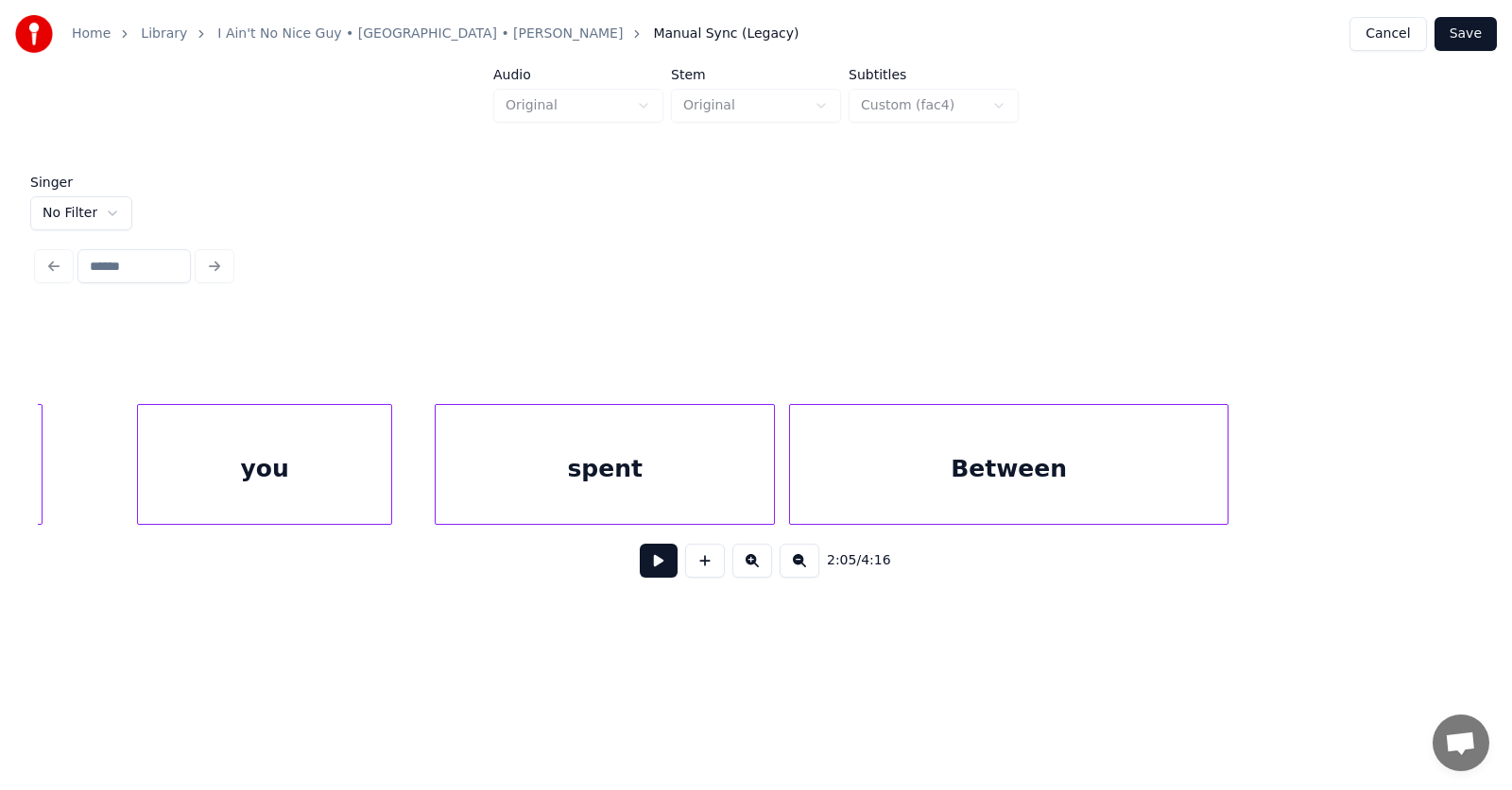
scroll to position [0, 88898]
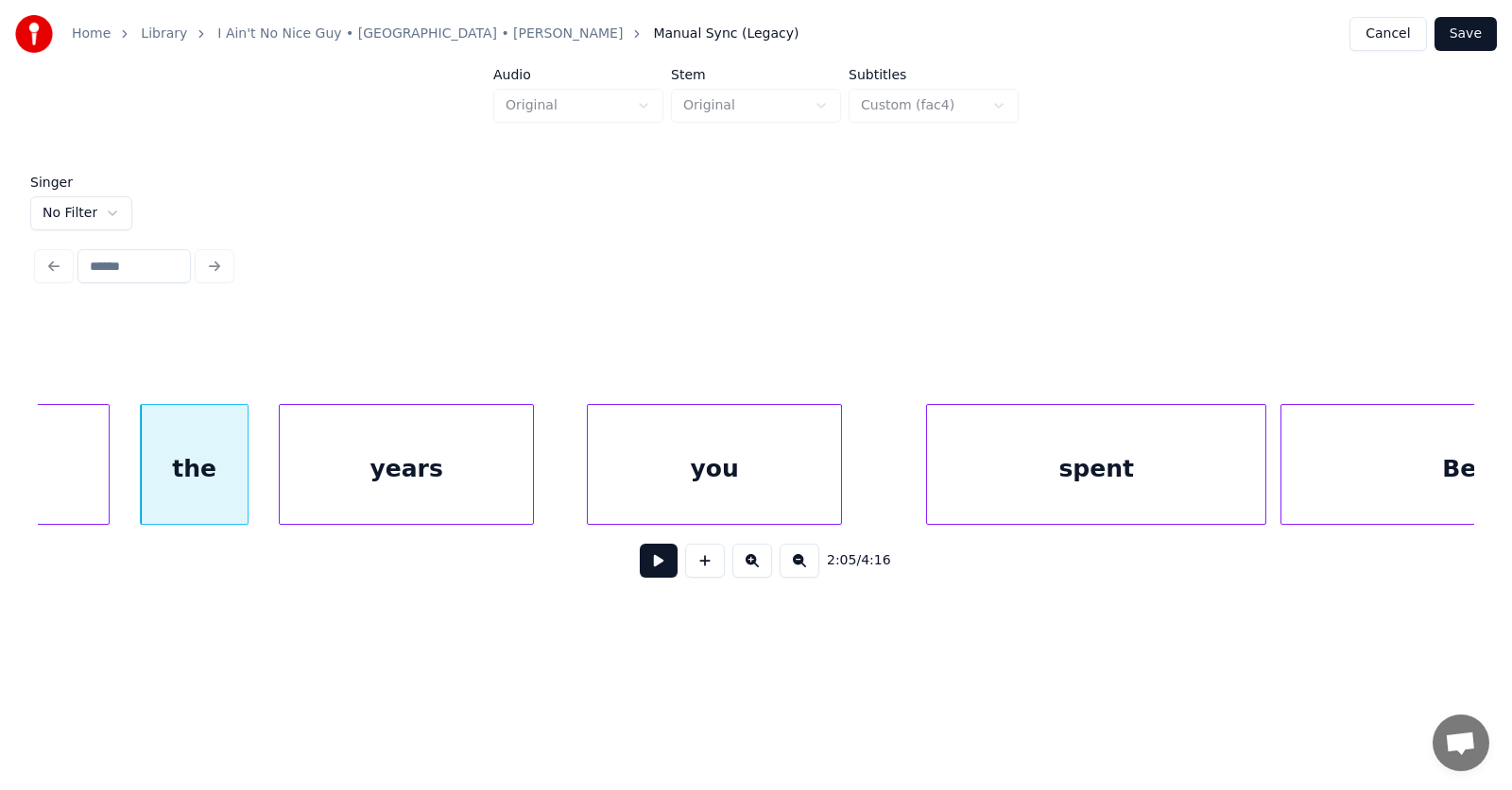
click at [719, 493] on div "you" at bounding box center [714, 469] width 253 height 128
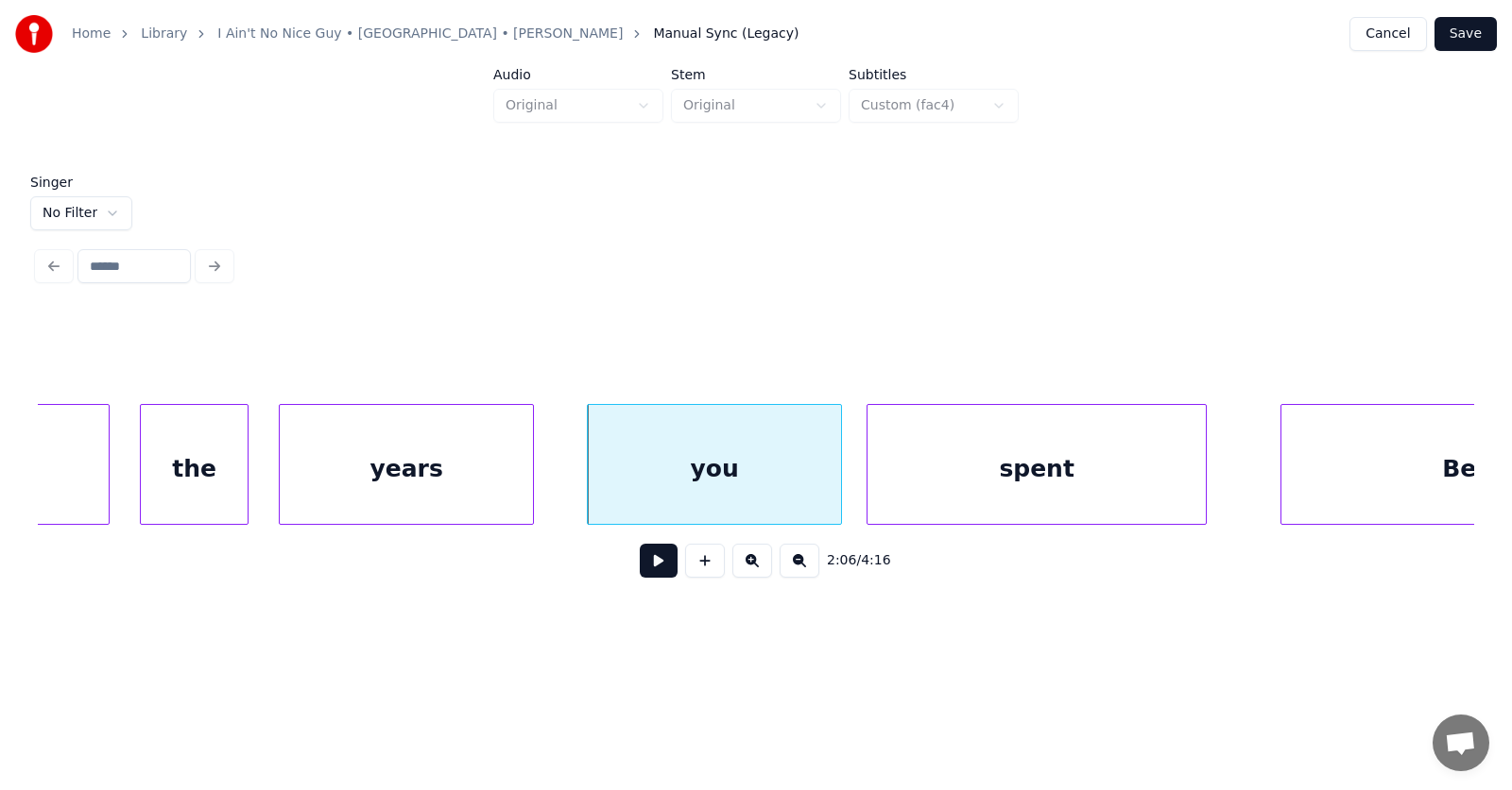
click at [927, 492] on div "spent" at bounding box center [1036, 469] width 338 height 128
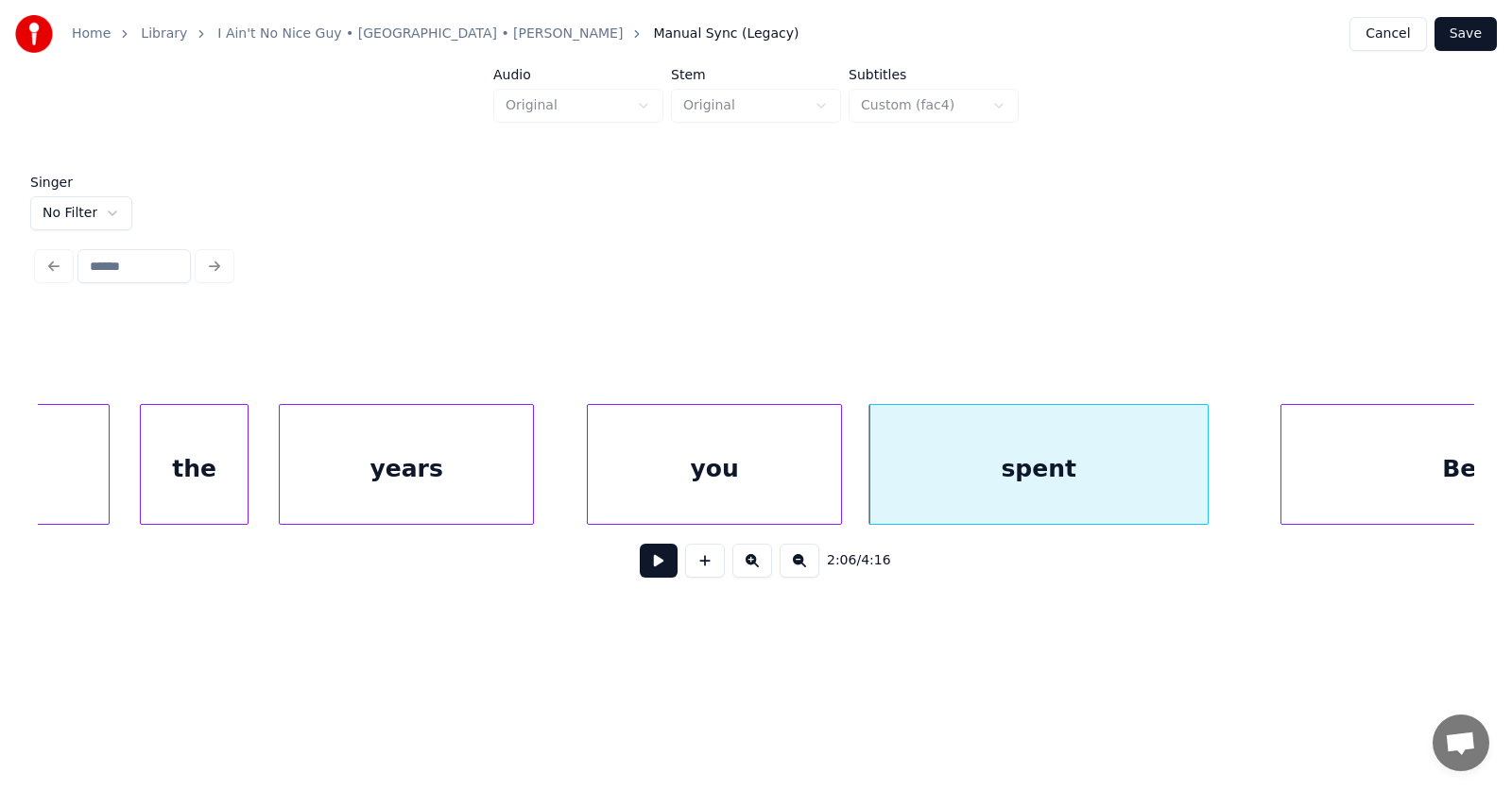
scroll to position [0, 89138]
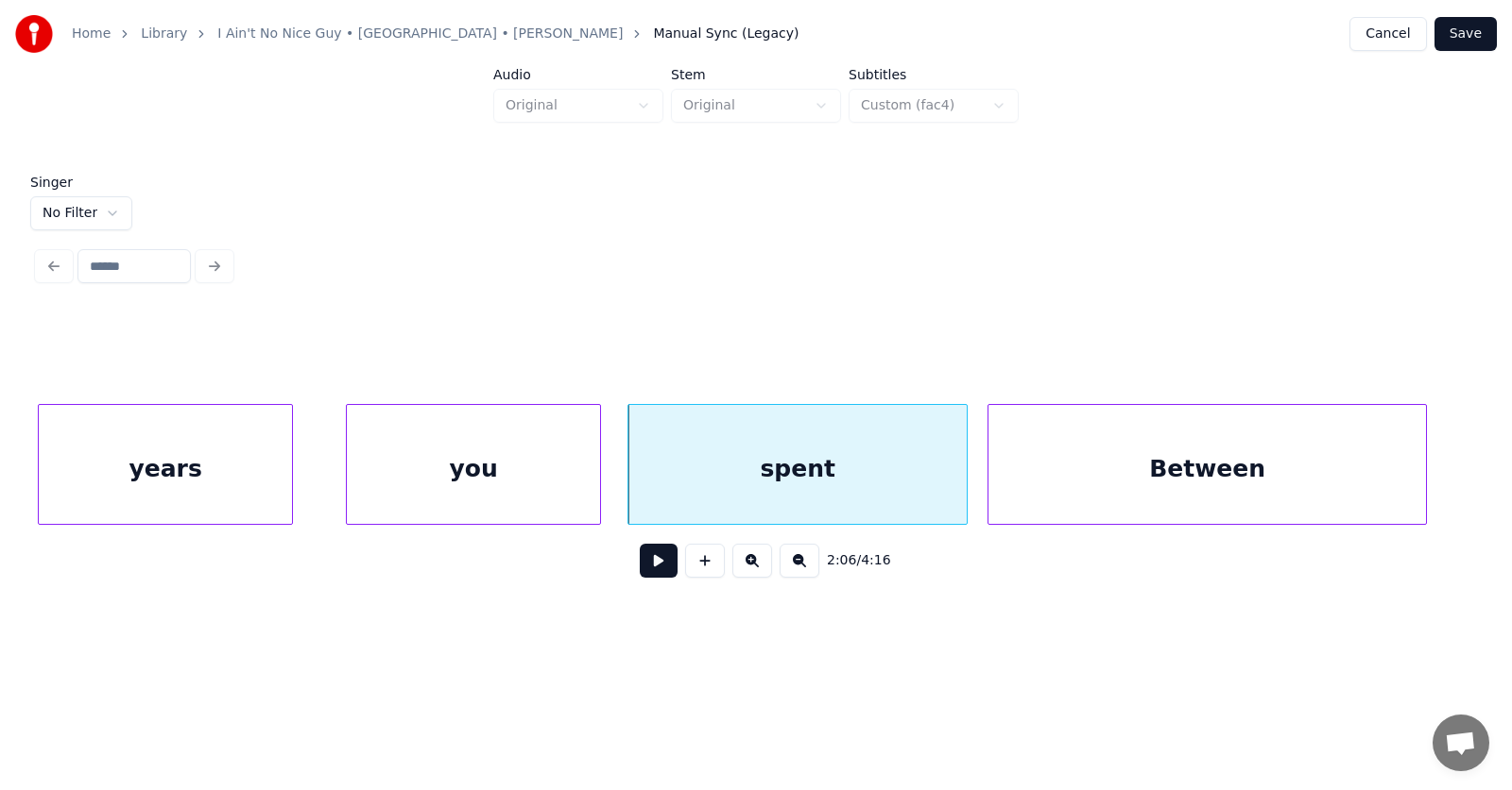
click at [1284, 487] on div "Between" at bounding box center [1207, 469] width 437 height 128
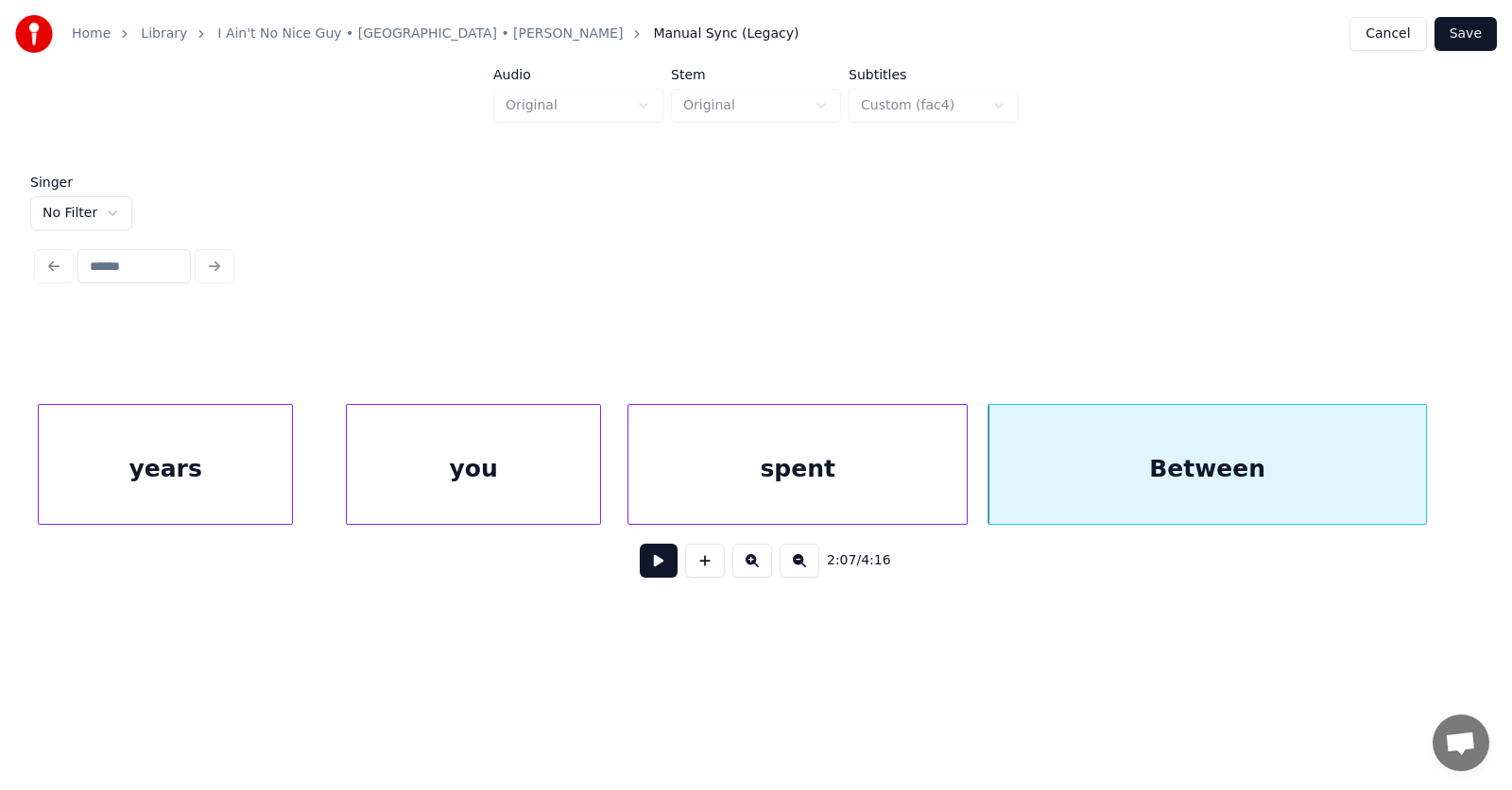
click at [392, 486] on div "you" at bounding box center [473, 469] width 253 height 128
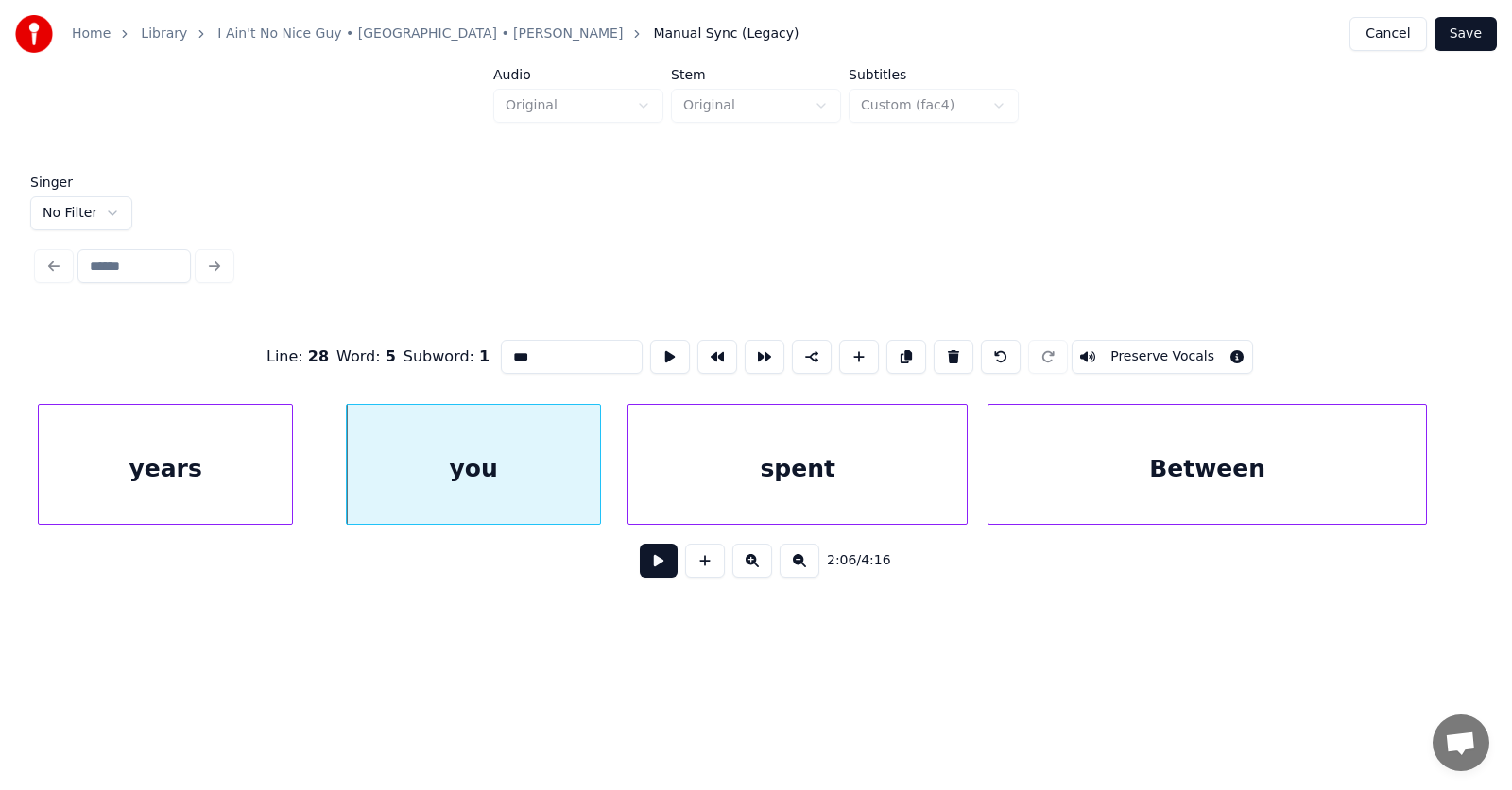
click at [639, 573] on button at bounding box center [658, 560] width 38 height 34
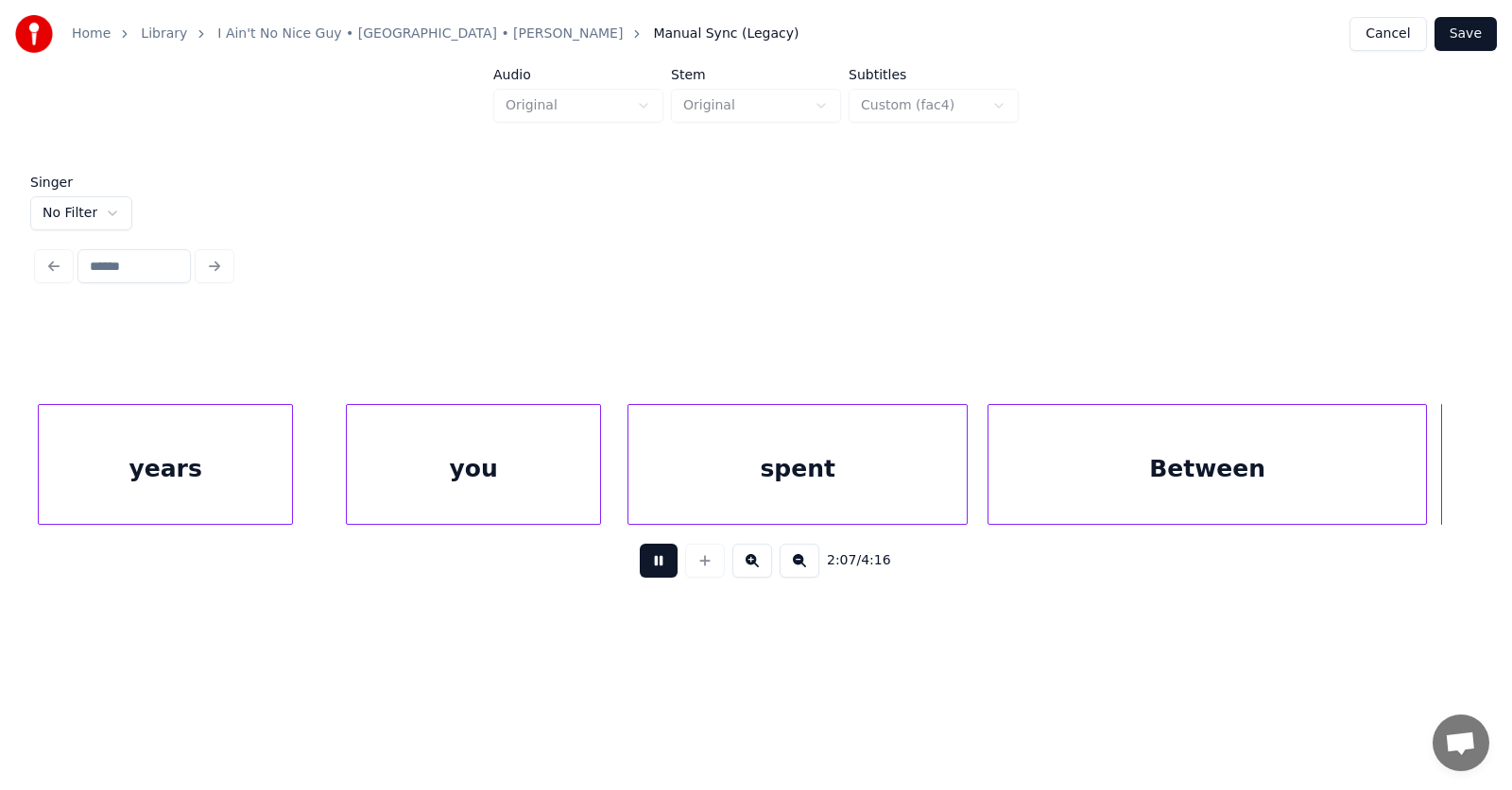
scroll to position [0, 90576]
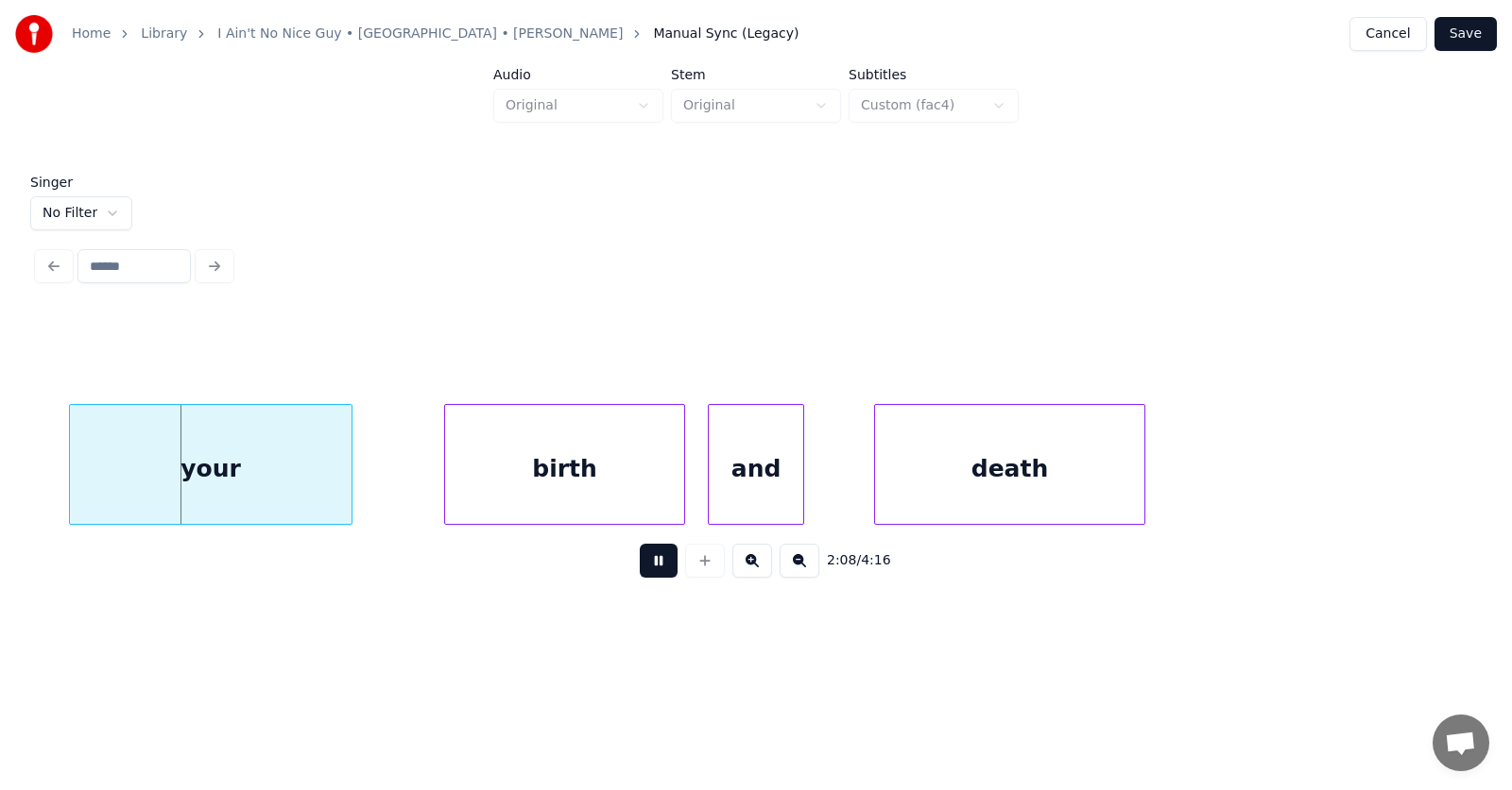
click at [639, 572] on button at bounding box center [658, 560] width 38 height 34
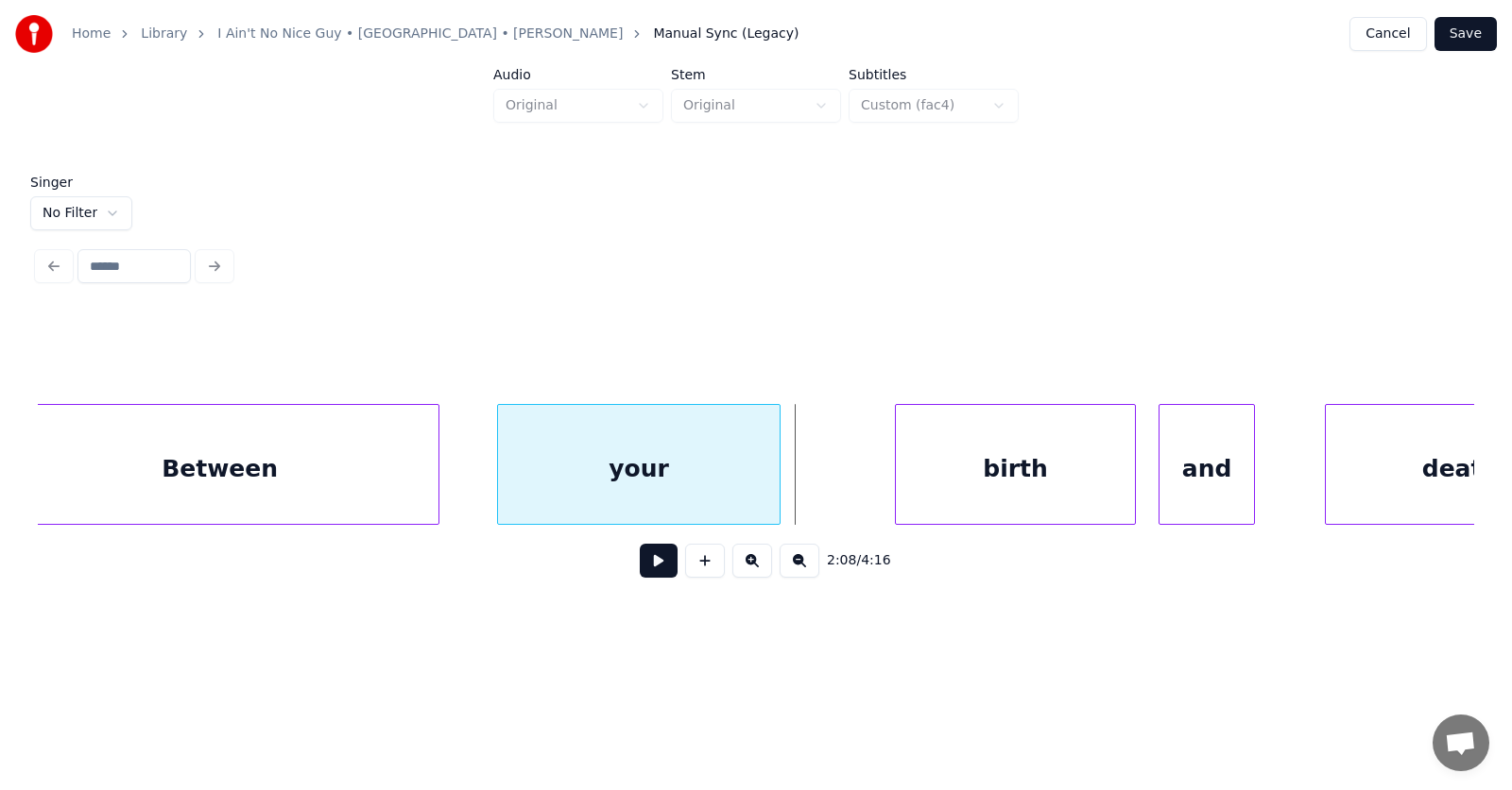
click at [677, 480] on div "your" at bounding box center [638, 469] width 281 height 128
click at [497, 474] on div "your" at bounding box center [638, 465] width 283 height 121
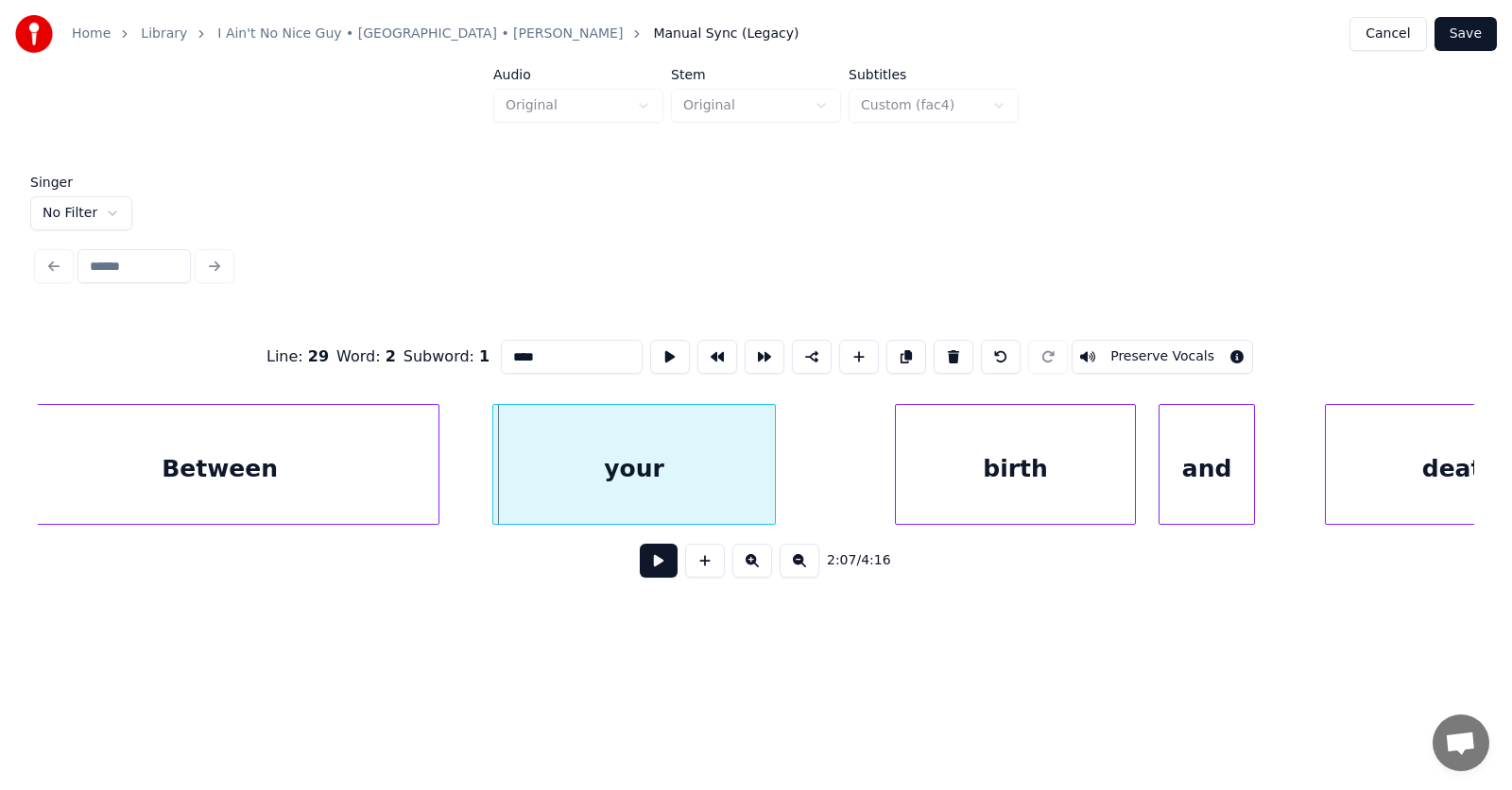
click at [500, 475] on div "your" at bounding box center [633, 469] width 281 height 128
click at [471, 476] on div at bounding box center [471, 465] width 6 height 119
click at [999, 502] on div "birth" at bounding box center [990, 469] width 239 height 128
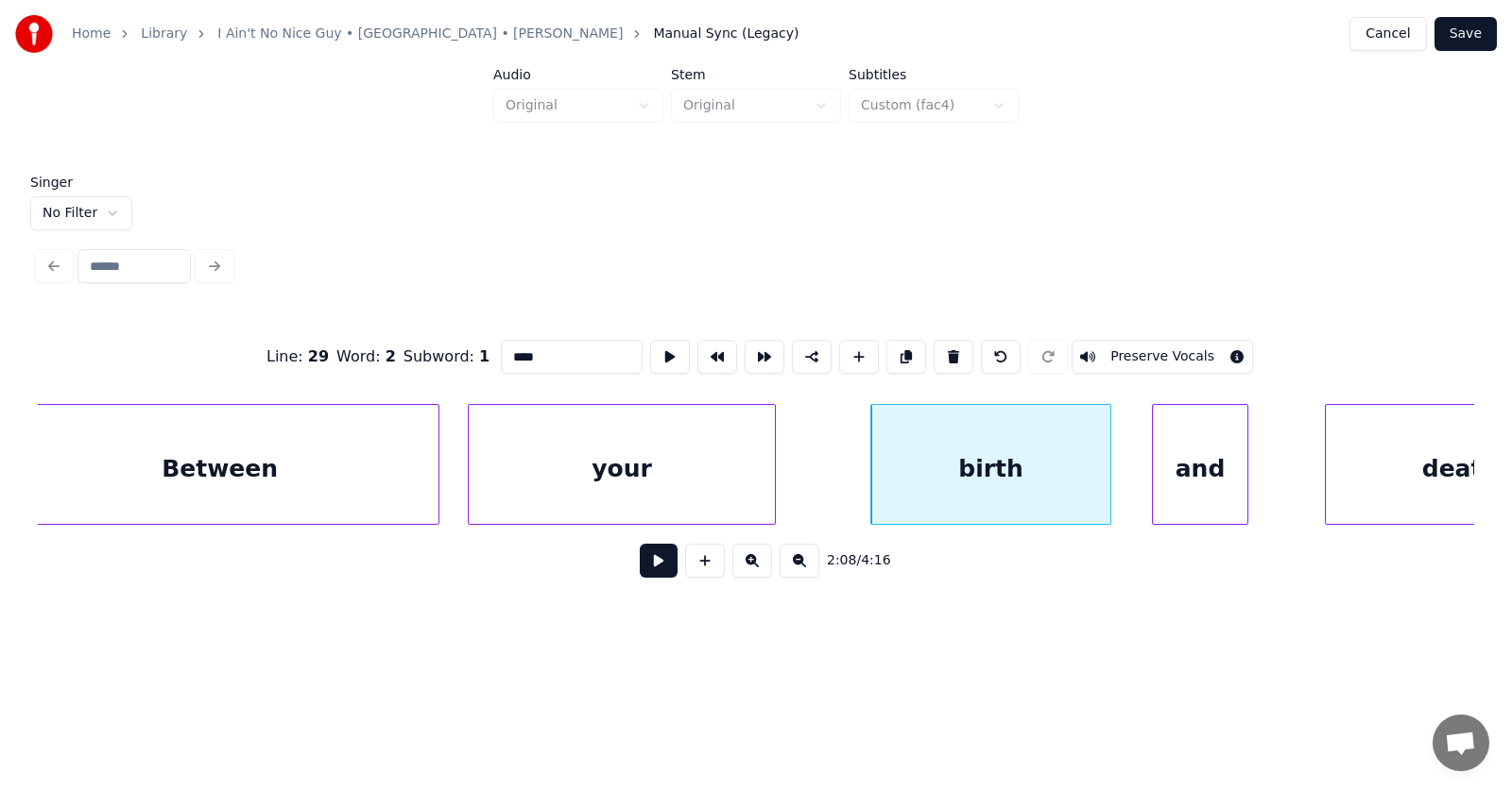
click at [1225, 482] on div "and" at bounding box center [1199, 469] width 94 height 128
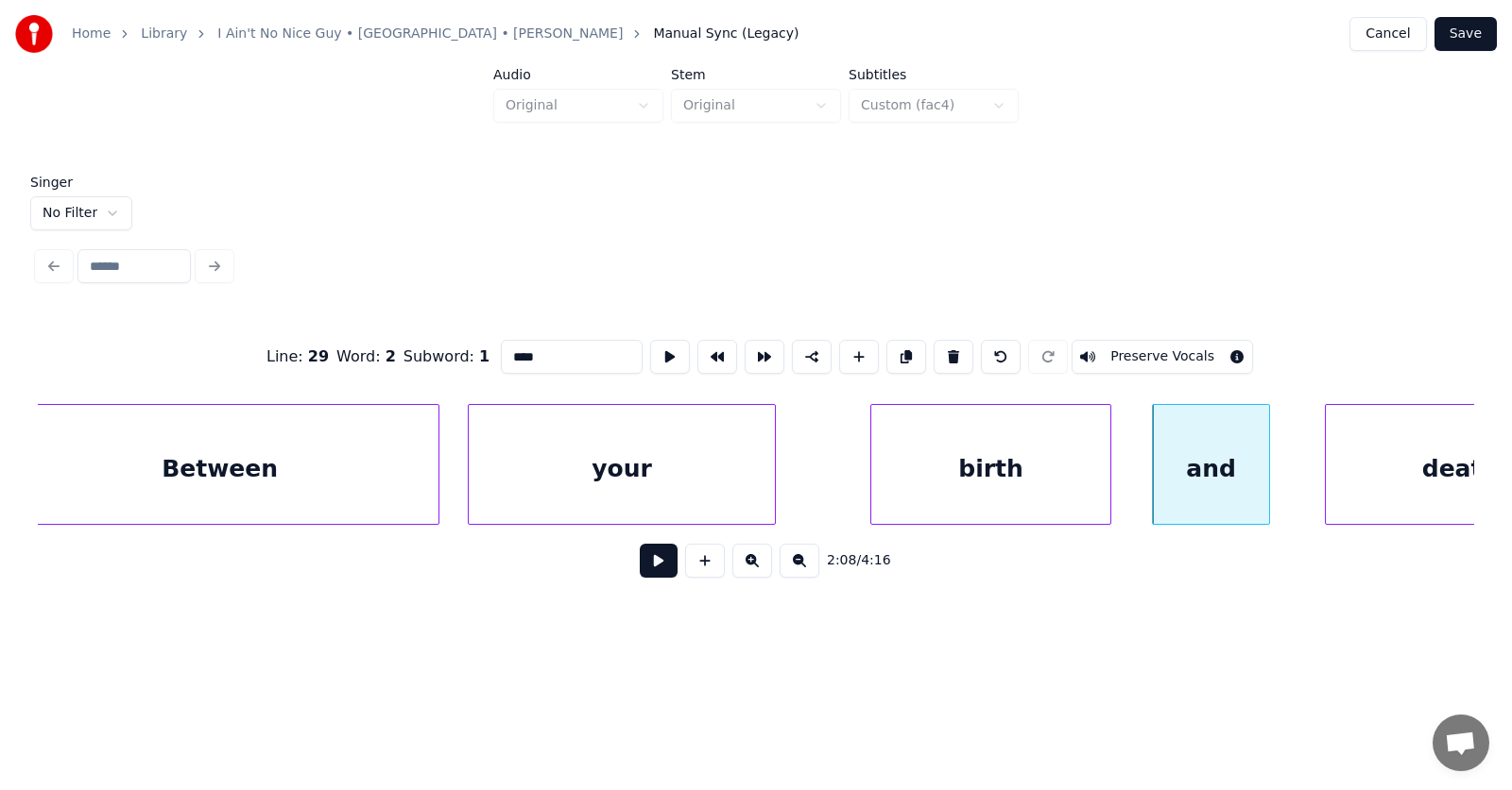
click at [1266, 478] on div at bounding box center [1266, 465] width 6 height 119
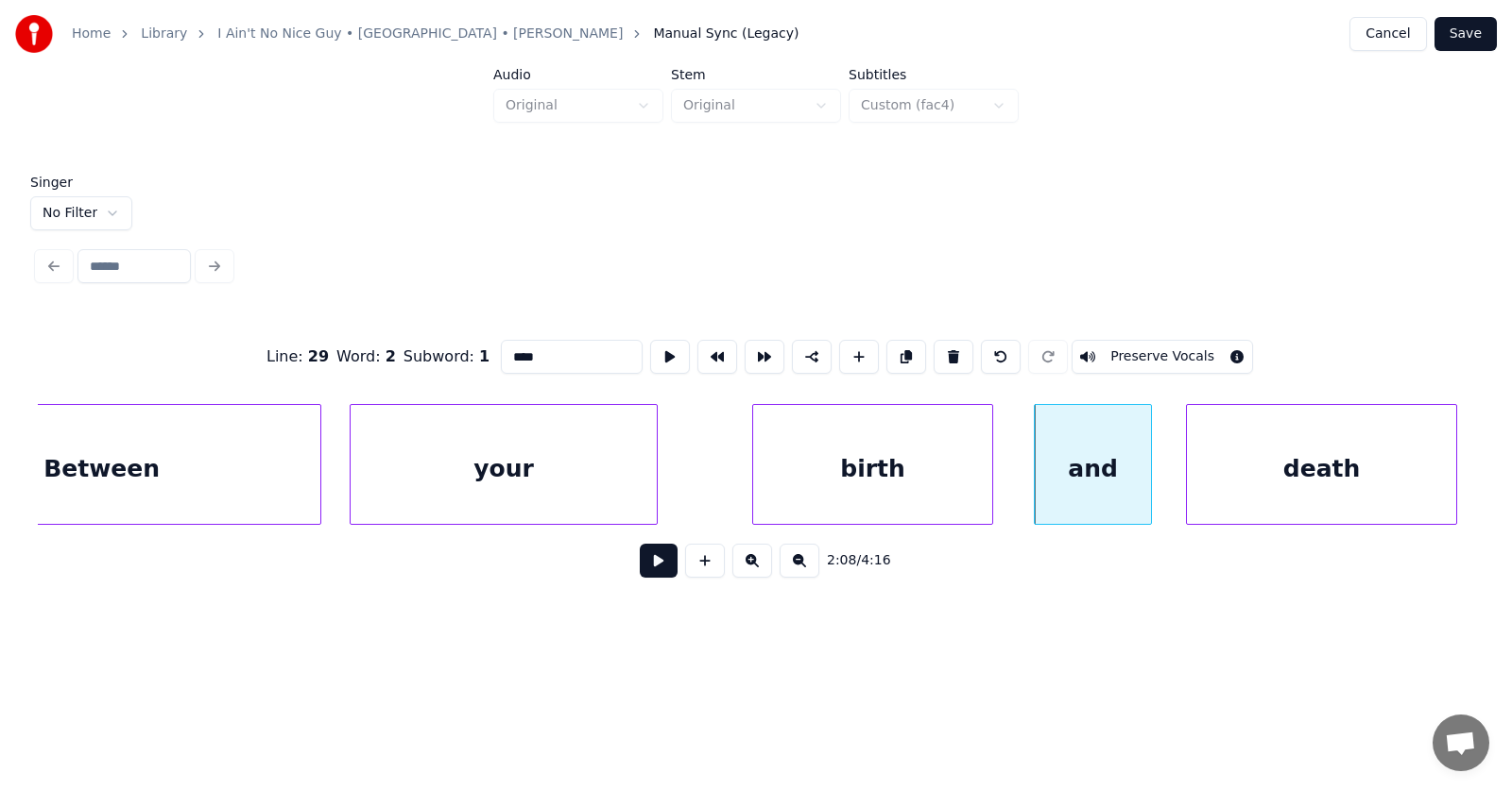
click at [1361, 469] on div "death" at bounding box center [1321, 469] width 269 height 128
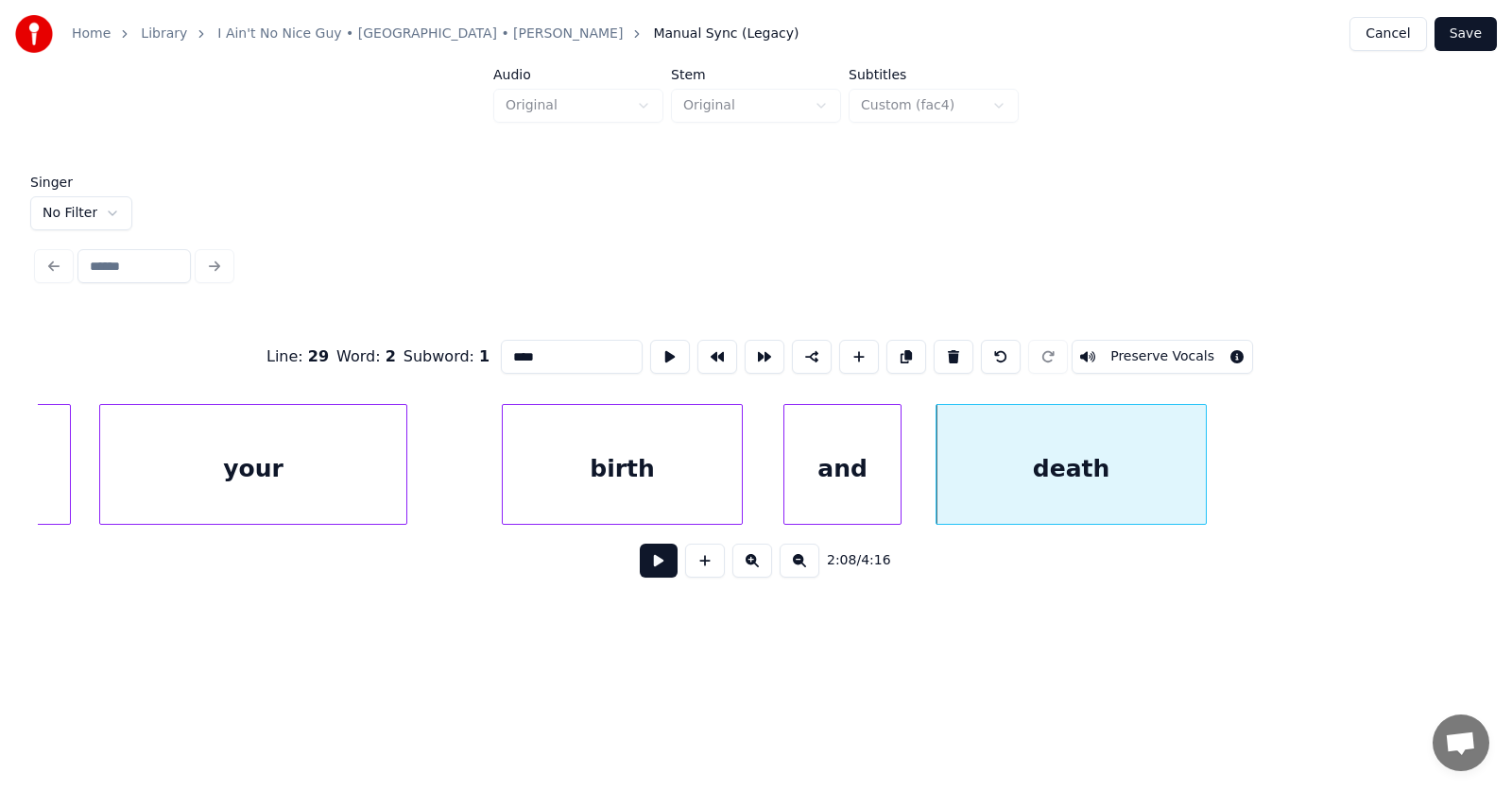
scroll to position [0, 90862]
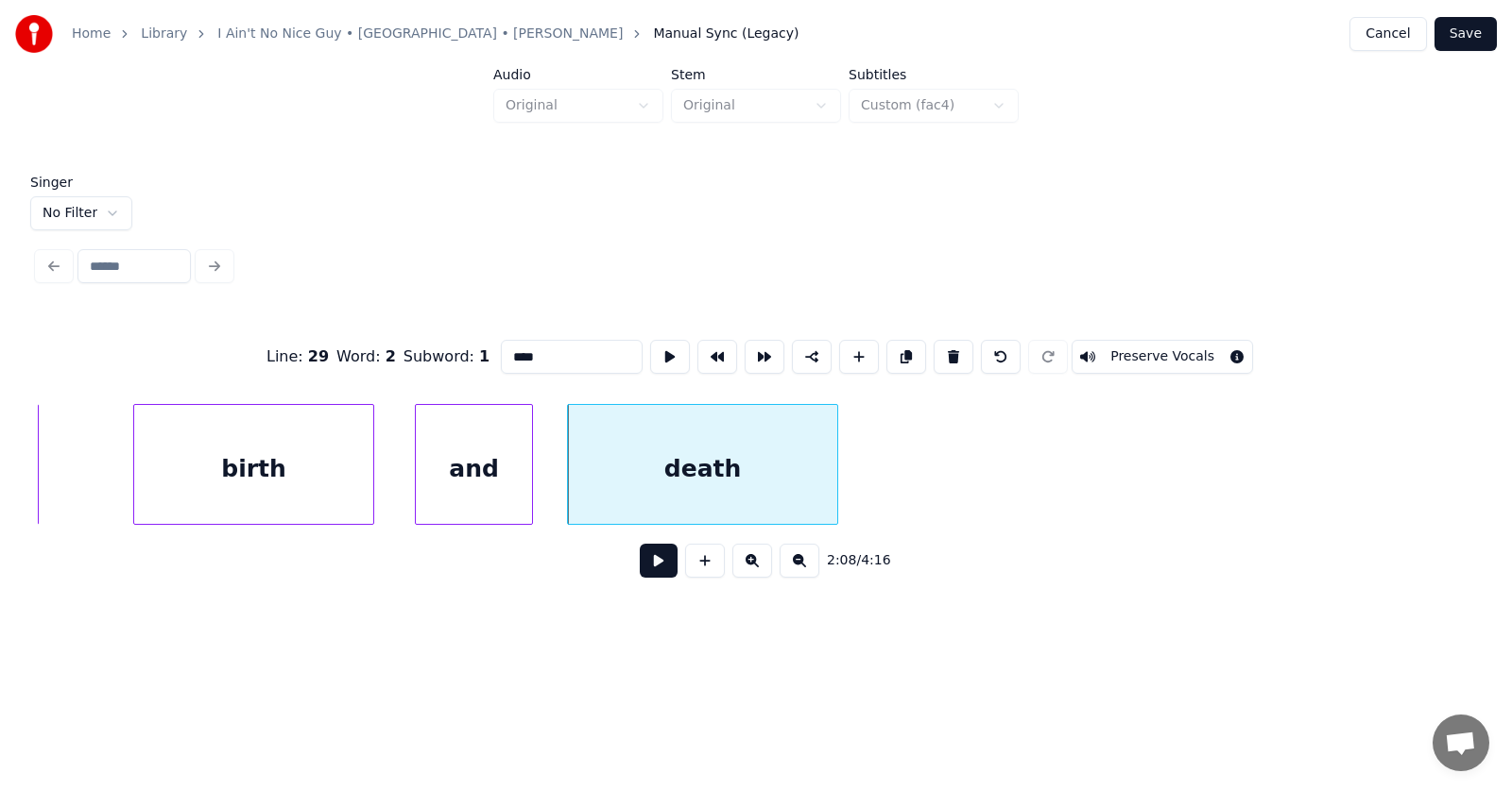
click at [649, 573] on button at bounding box center [658, 560] width 38 height 34
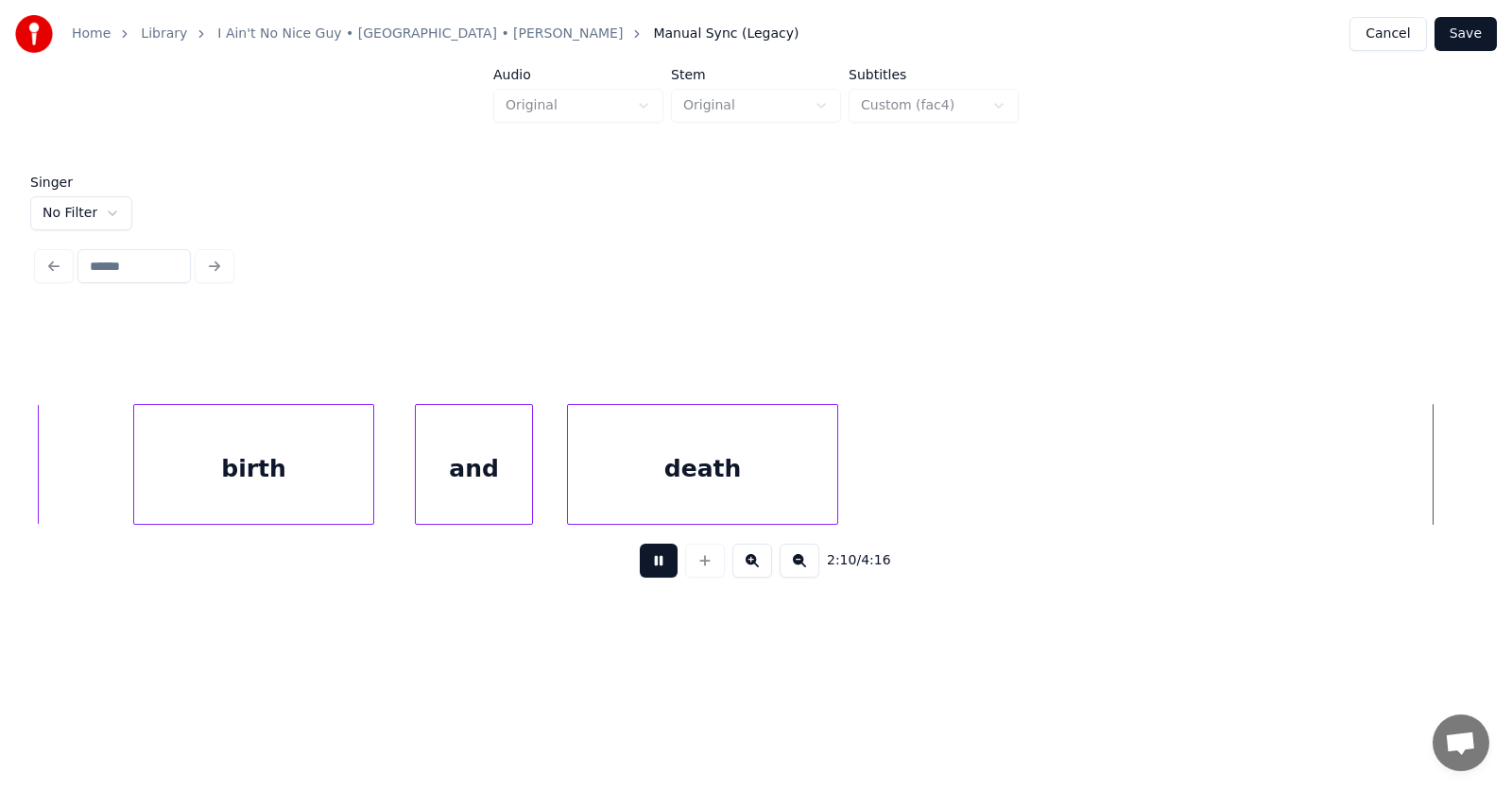
scroll to position [0, 92305]
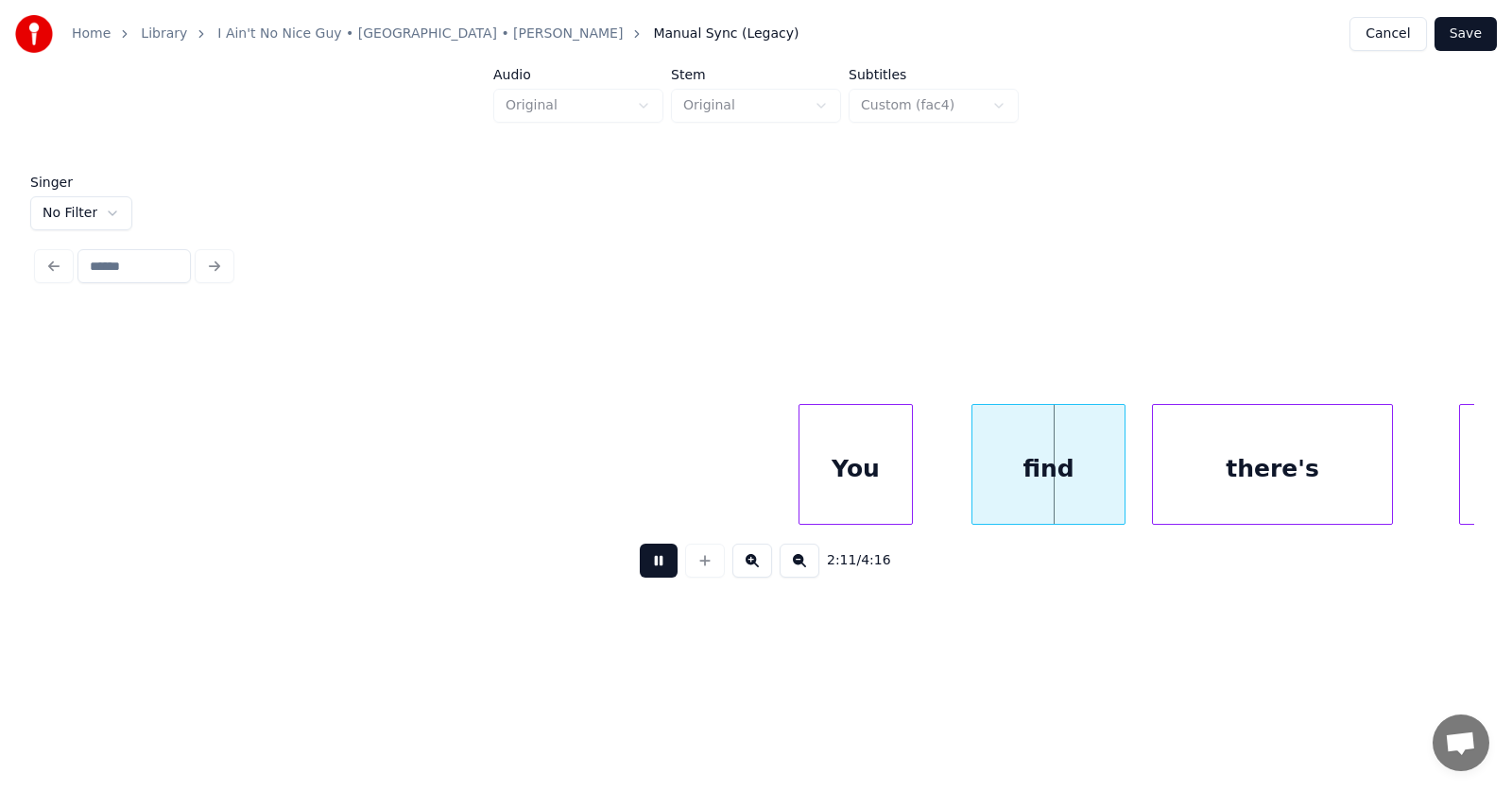
click at [649, 573] on button at bounding box center [658, 560] width 38 height 34
click at [797, 481] on div at bounding box center [796, 465] width 6 height 119
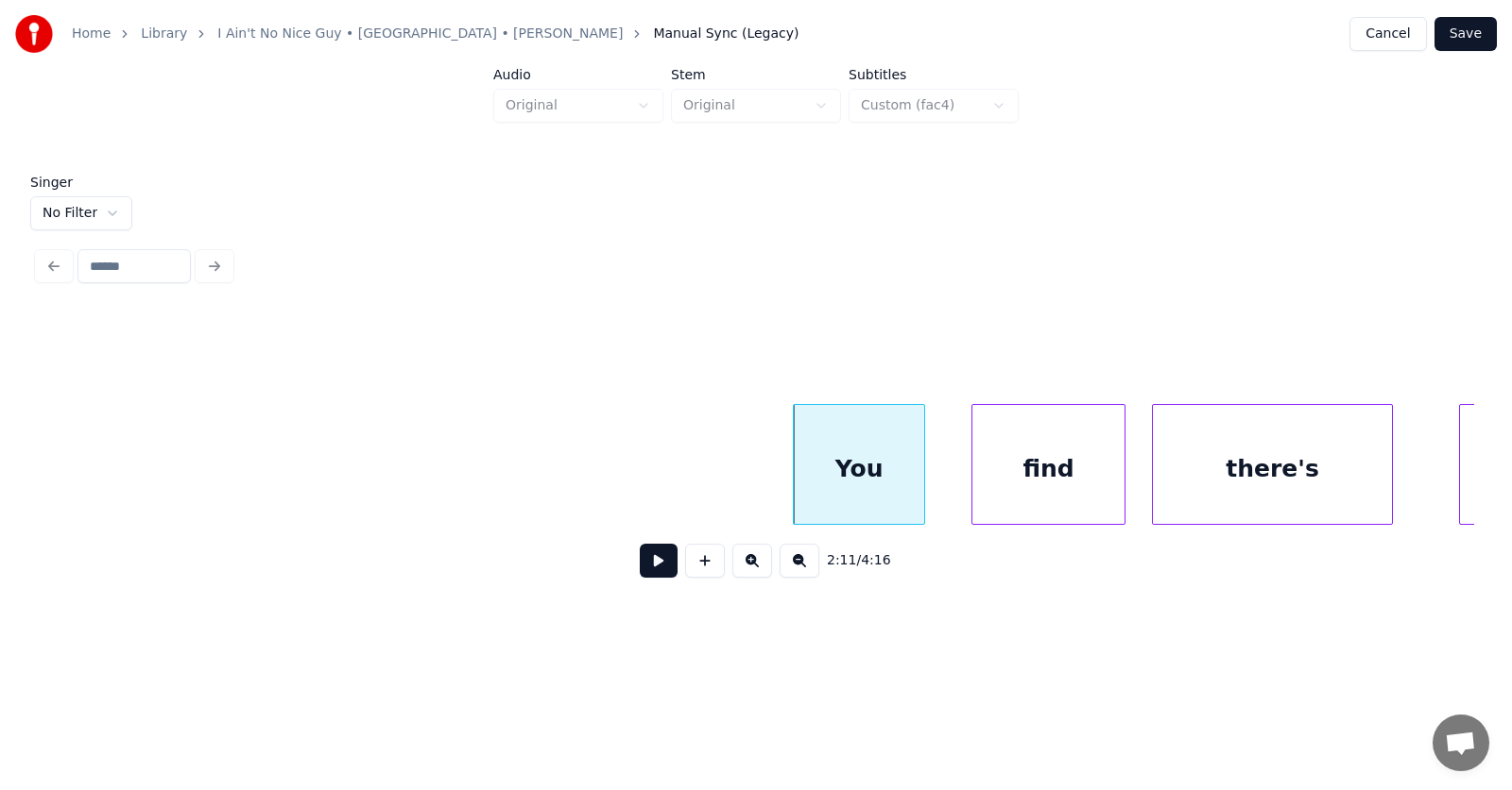
click at [920, 478] on div at bounding box center [922, 465] width 6 height 119
click at [1021, 474] on div "find" at bounding box center [1031, 469] width 152 height 128
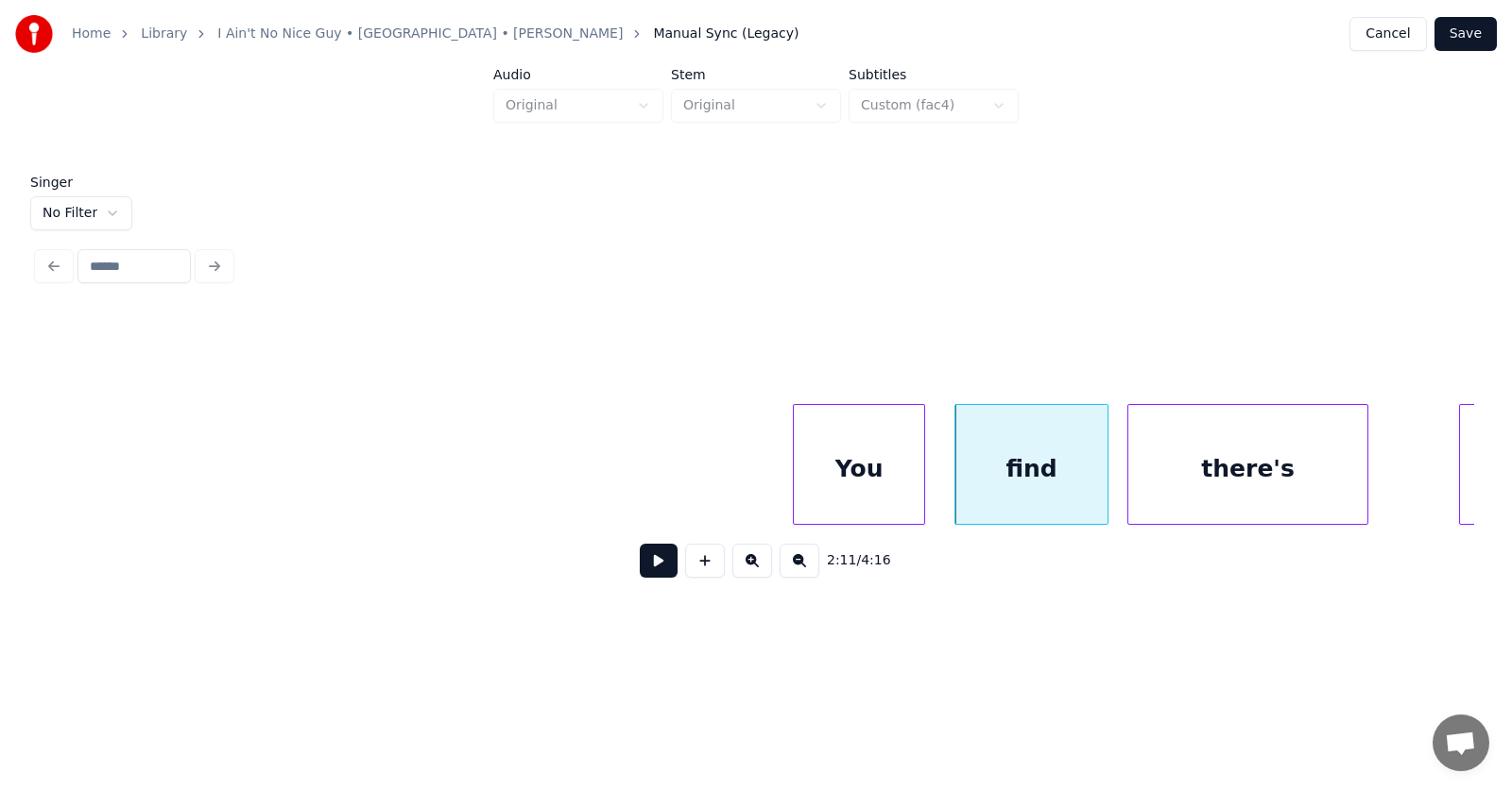
click at [1199, 469] on div "there's" at bounding box center [1248, 469] width 239 height 128
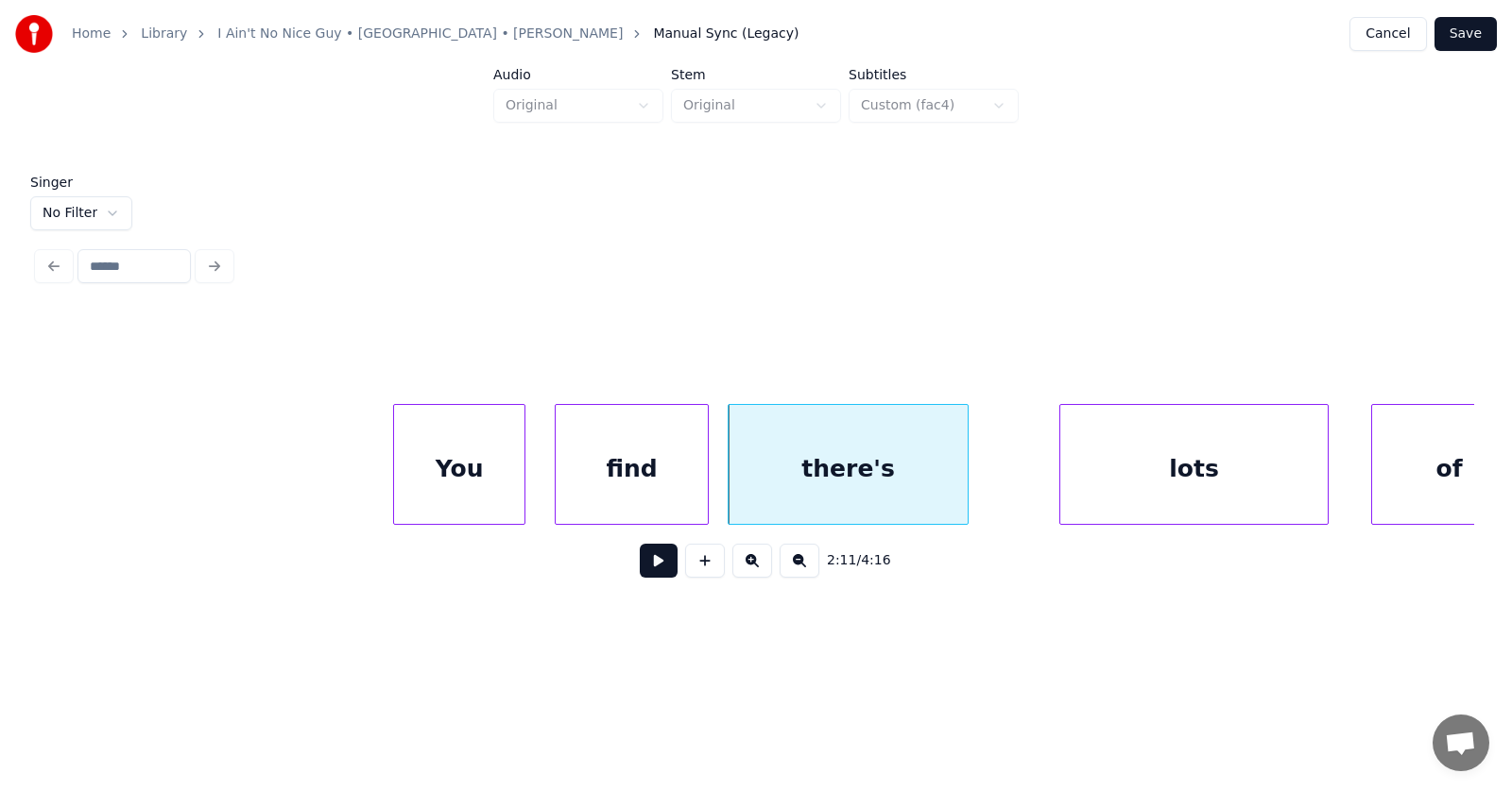
scroll to position [0, 92950]
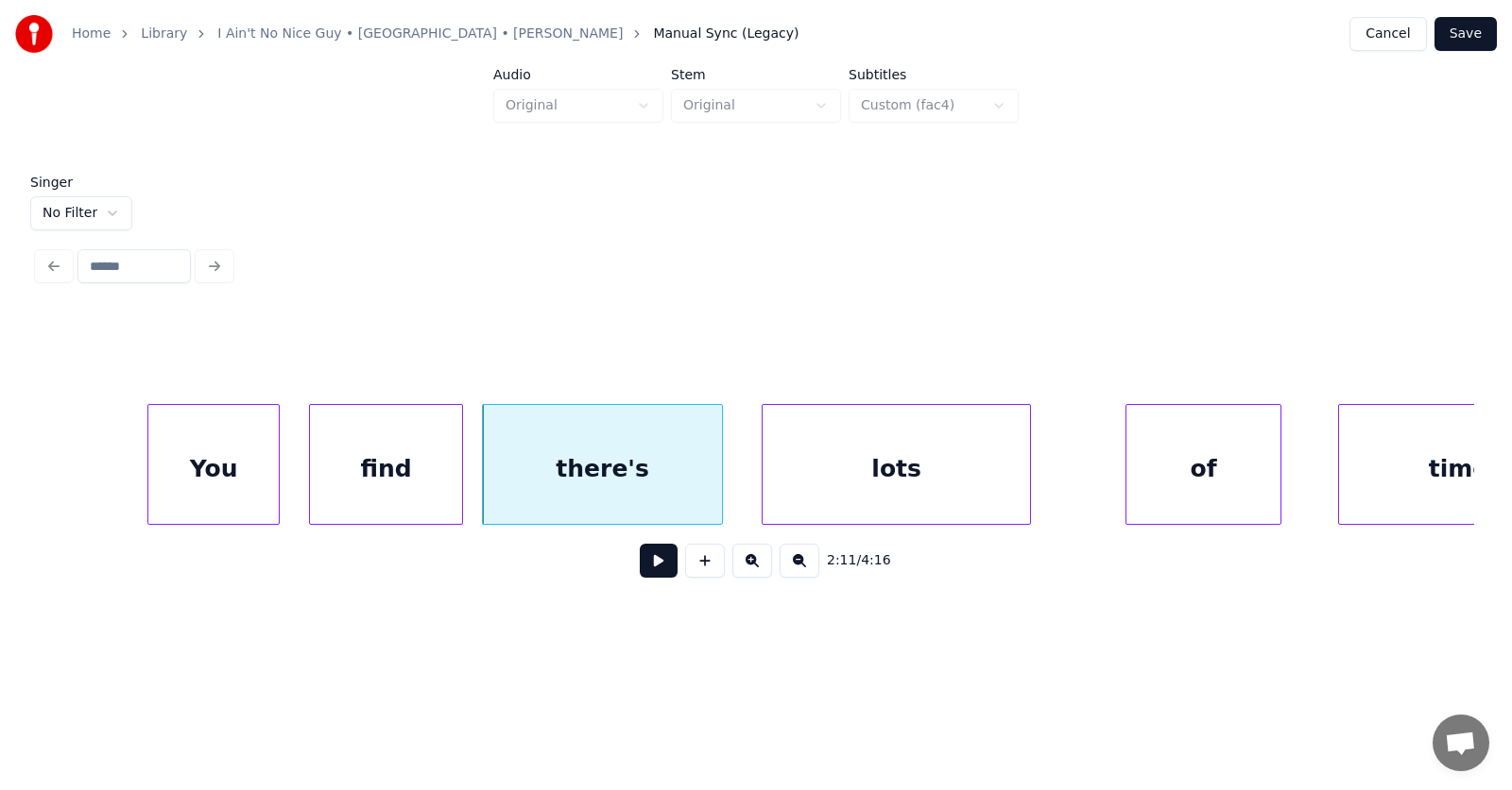
click at [839, 488] on div "lots" at bounding box center [896, 469] width 267 height 128
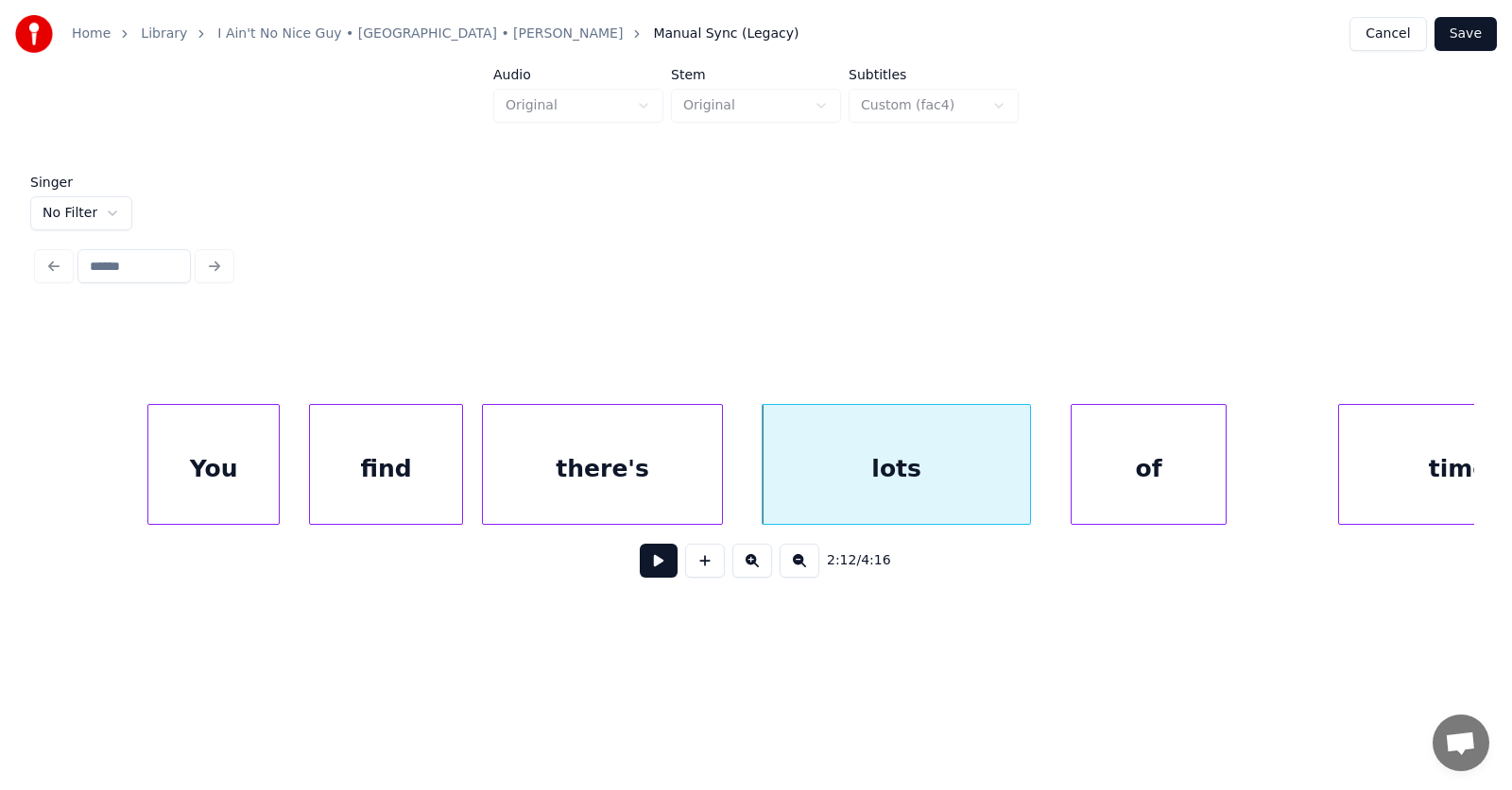
click at [1131, 485] on div "of" at bounding box center [1148, 469] width 154 height 128
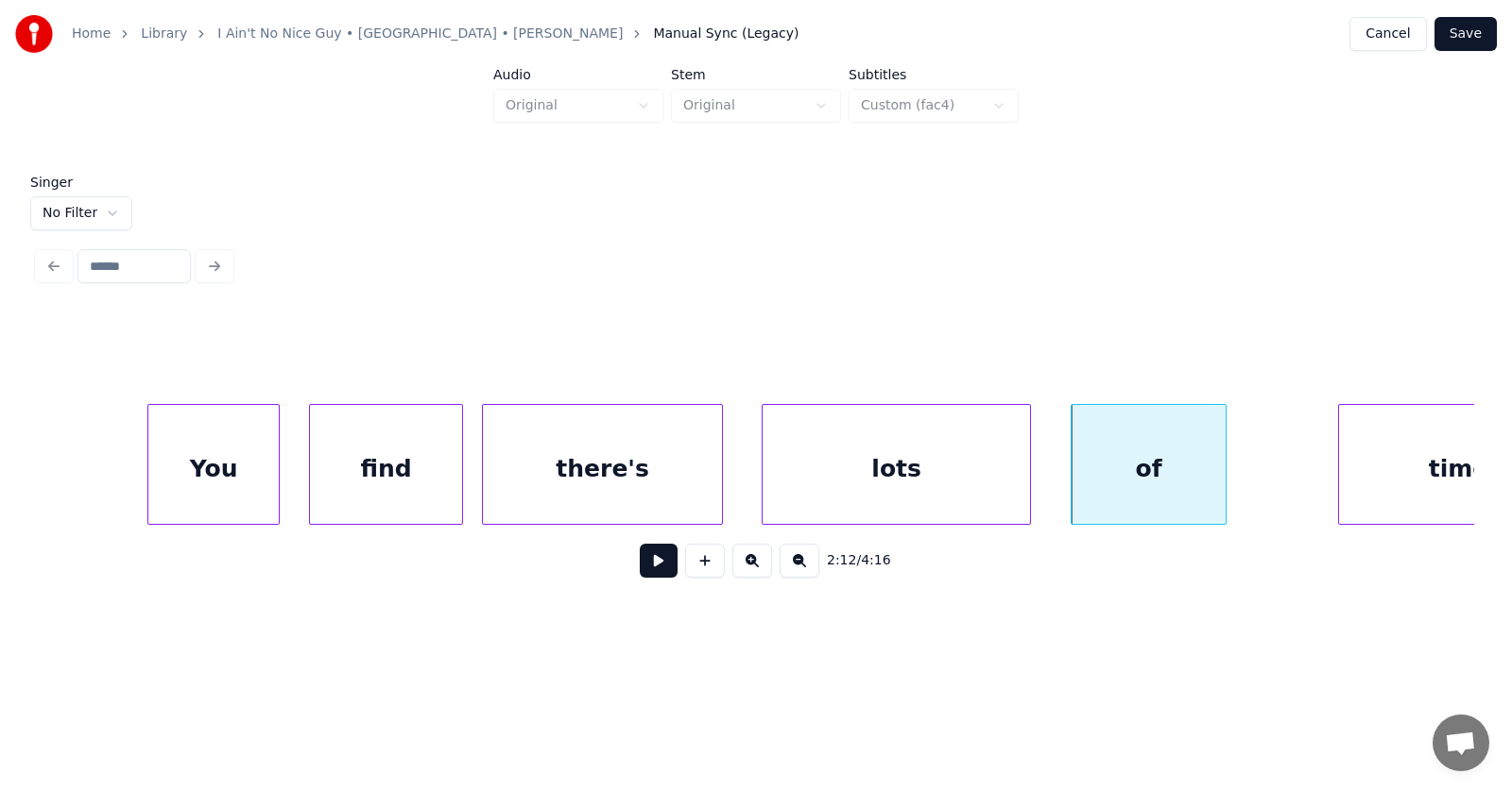
scroll to position [0, 93065]
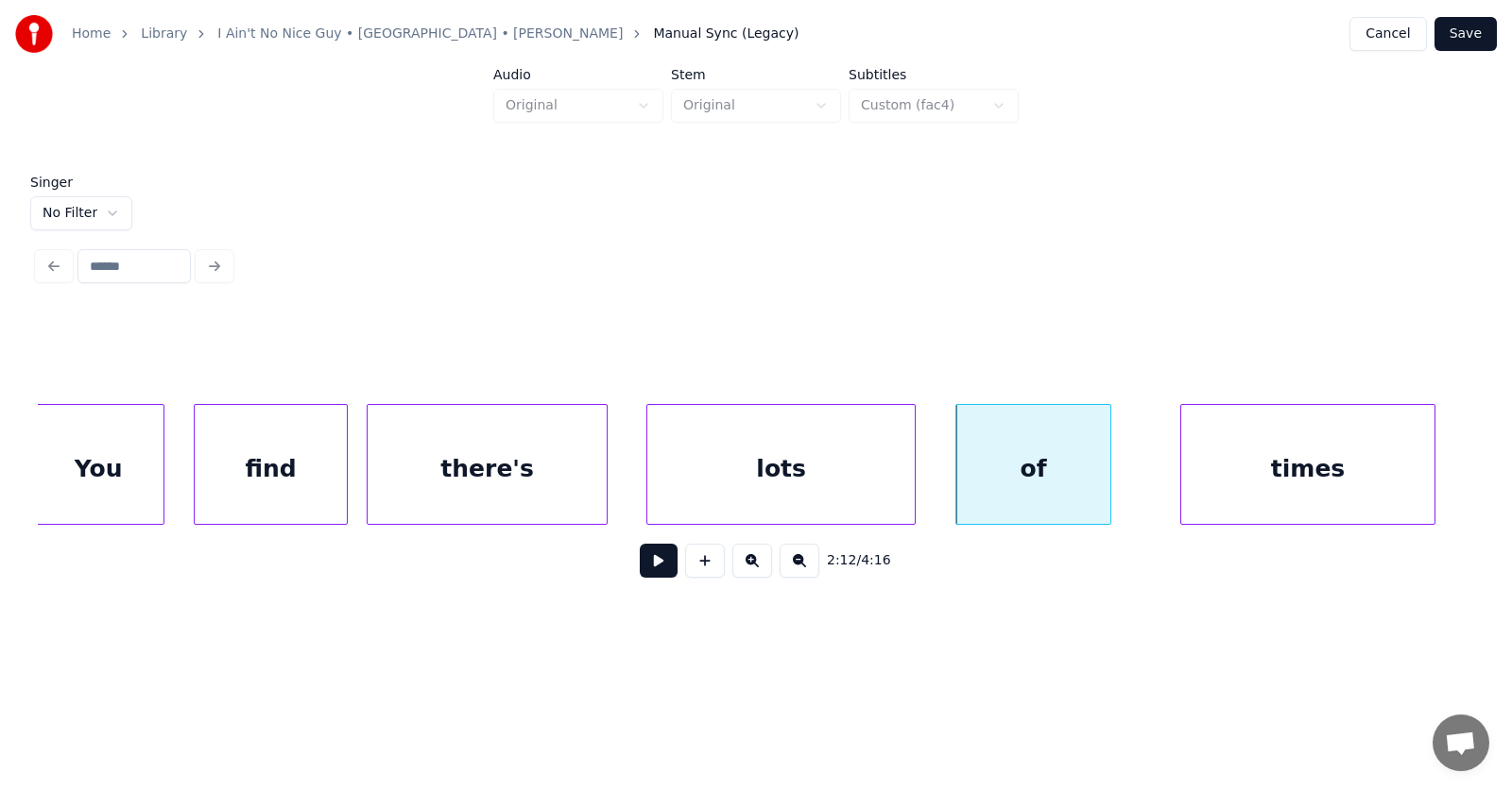
click at [1358, 470] on div "times" at bounding box center [1307, 469] width 253 height 128
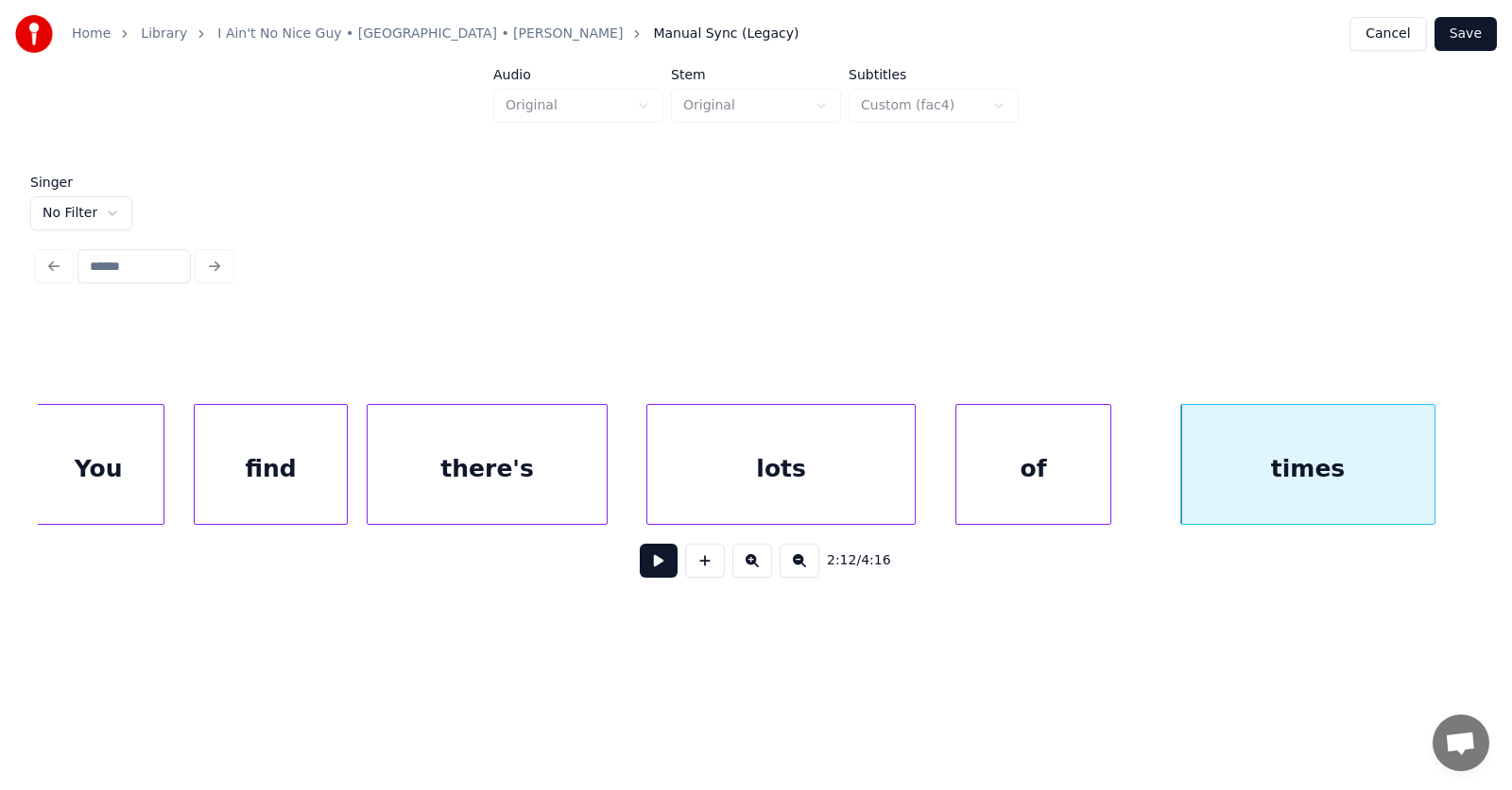
click at [648, 572] on button at bounding box center [658, 560] width 38 height 34
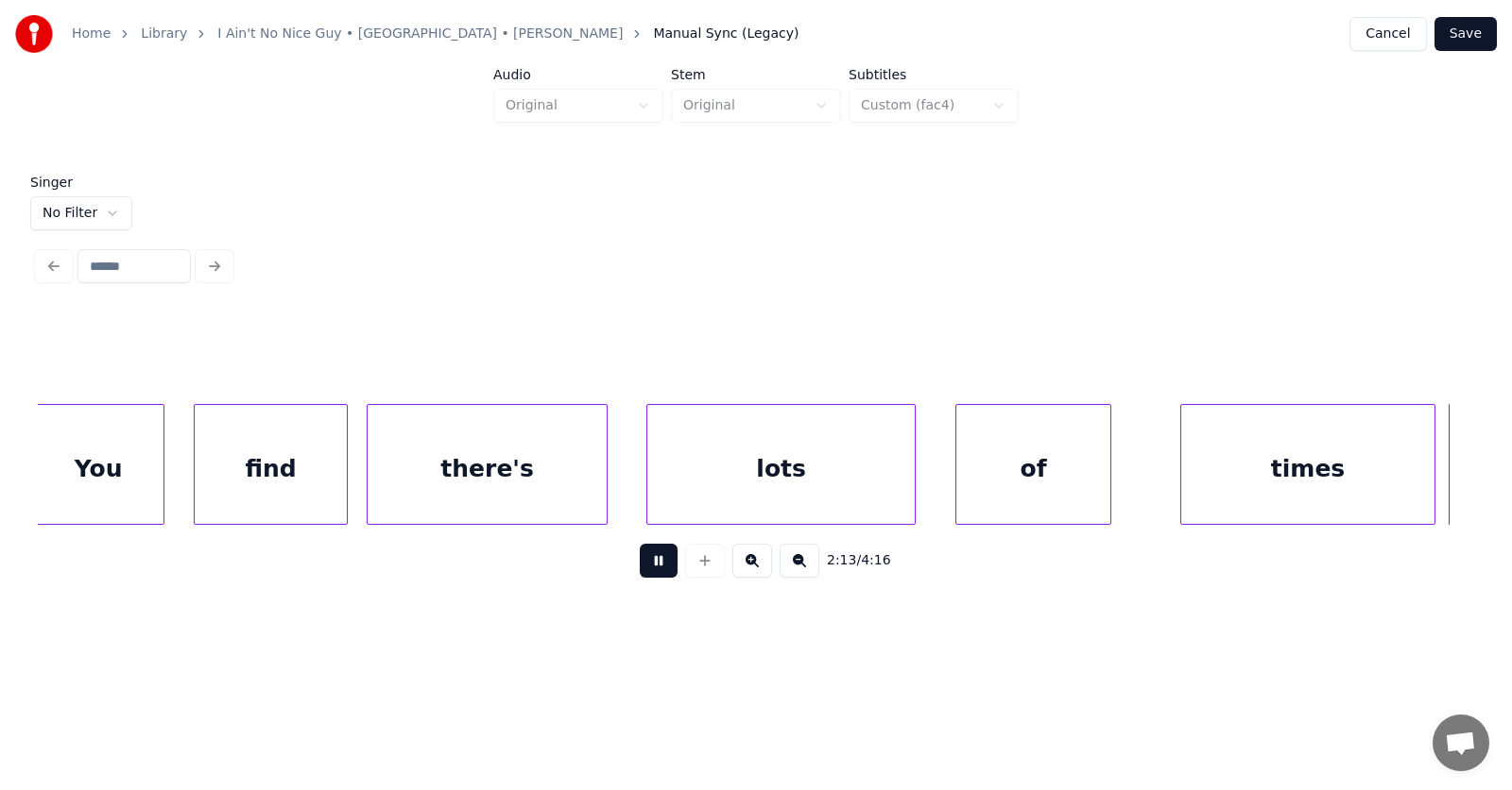
scroll to position [0, 94510]
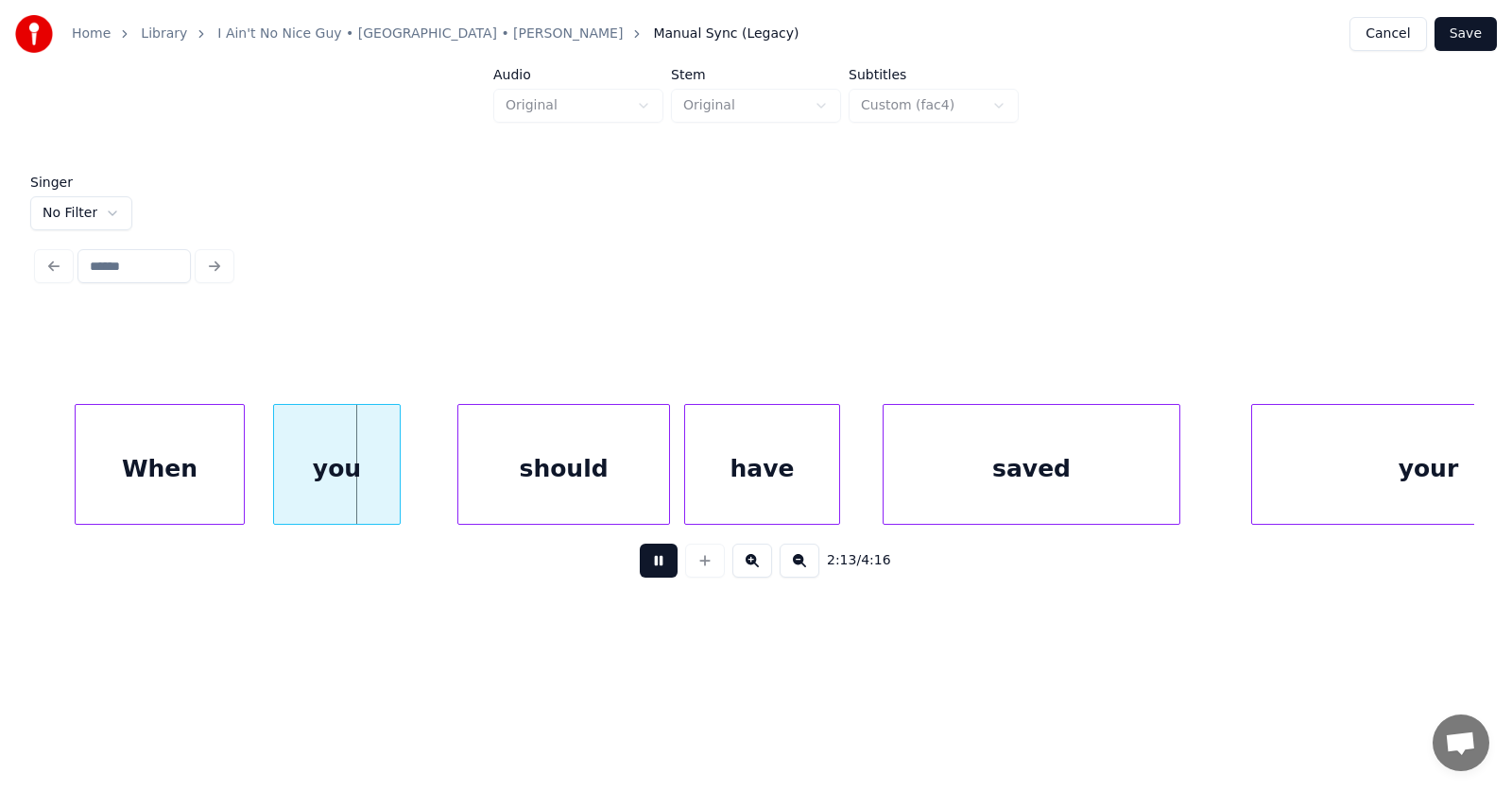
click at [648, 572] on button at bounding box center [658, 560] width 38 height 34
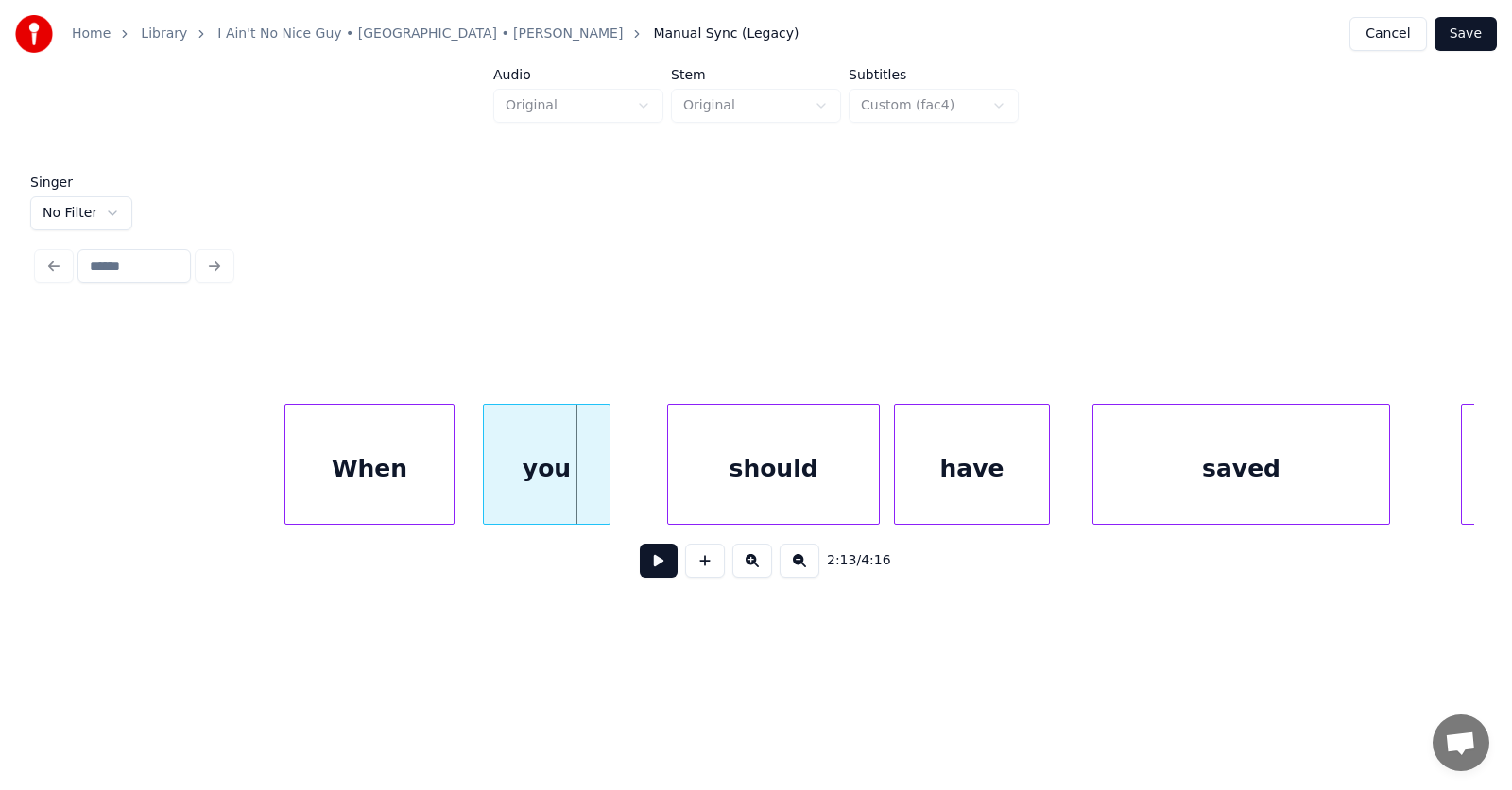
scroll to position [0, 94055]
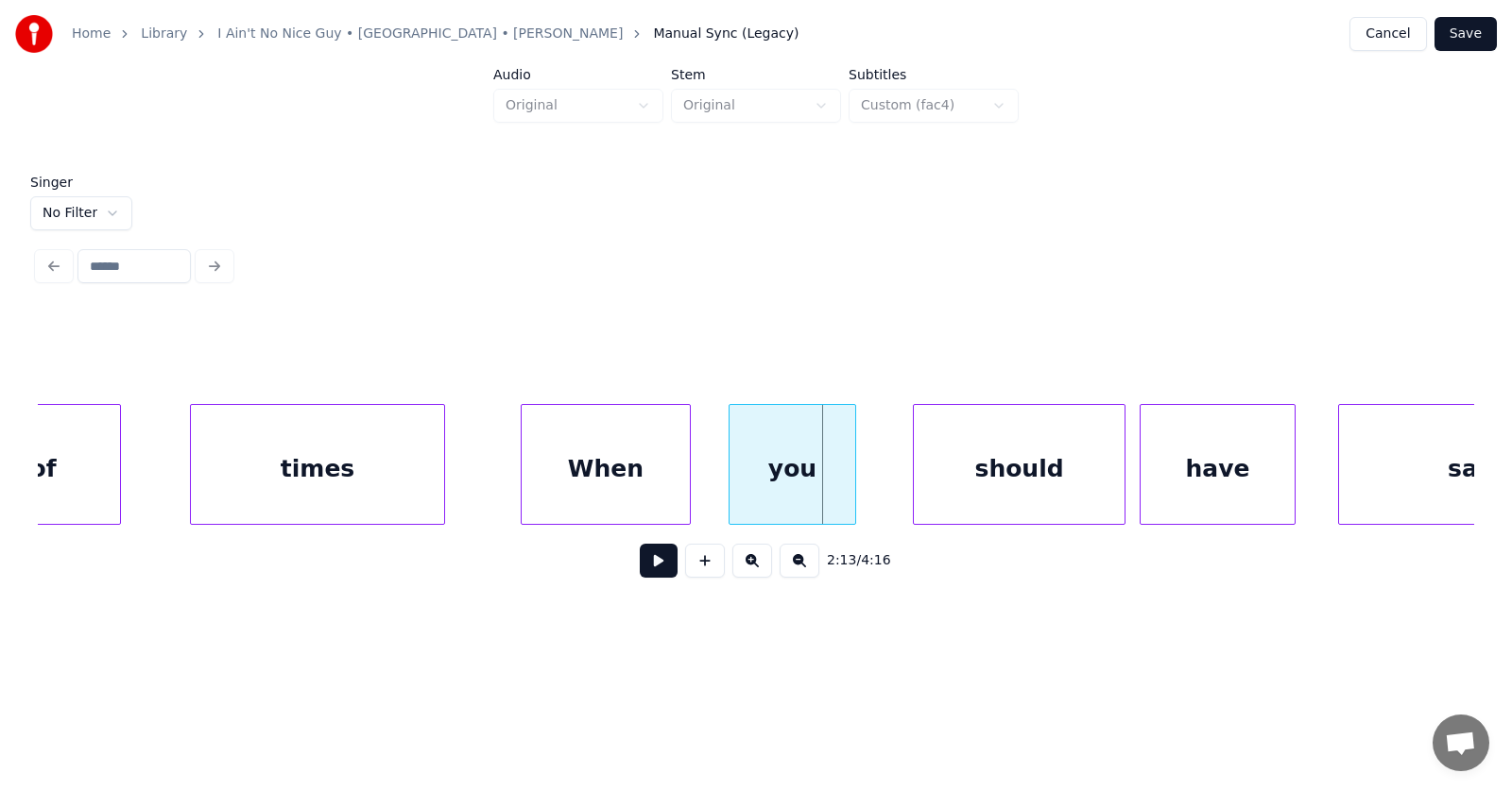
click at [628, 473] on div "When" at bounding box center [605, 469] width 168 height 128
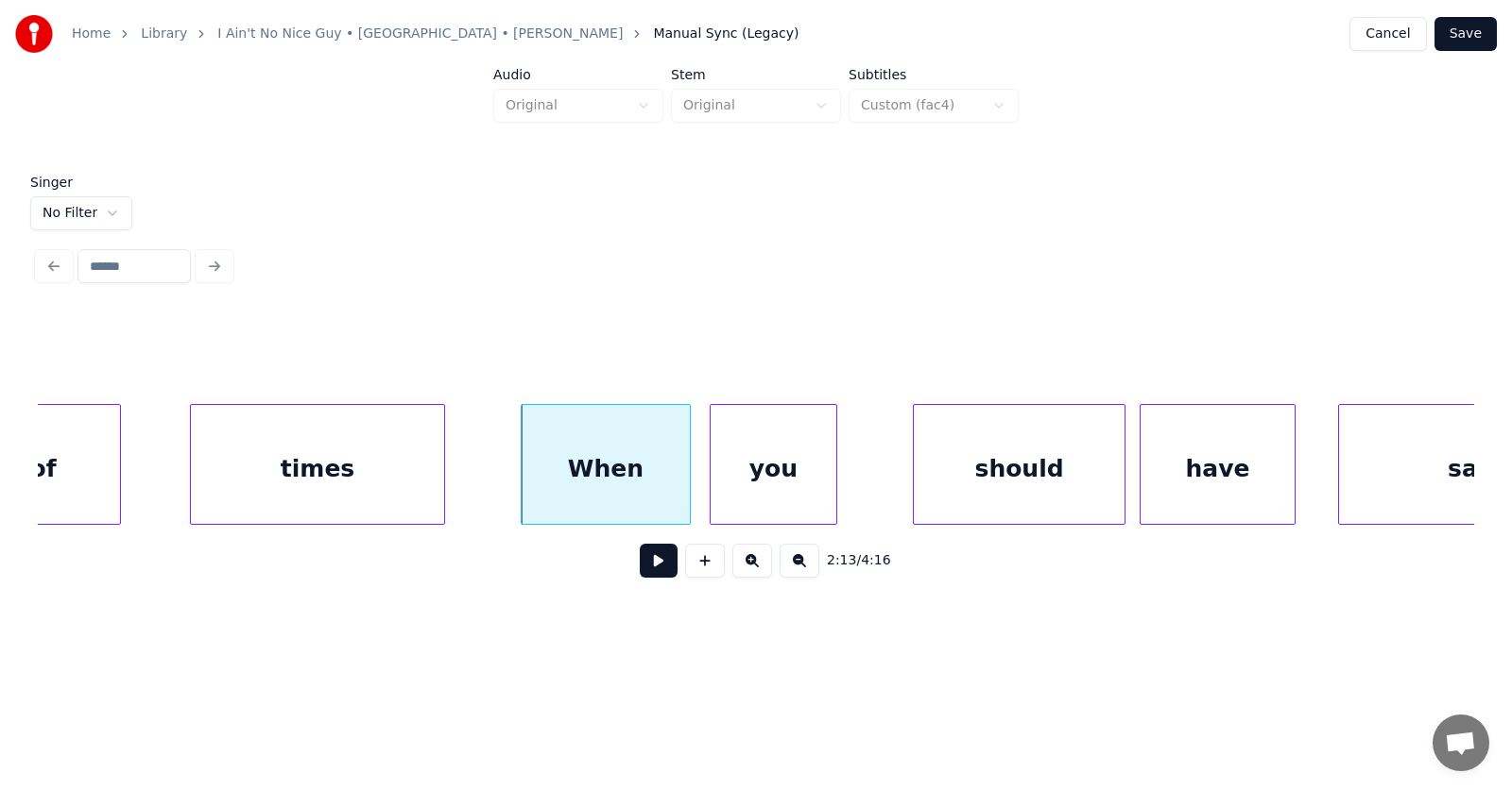
click at [756, 482] on div "you" at bounding box center [773, 469] width 125 height 128
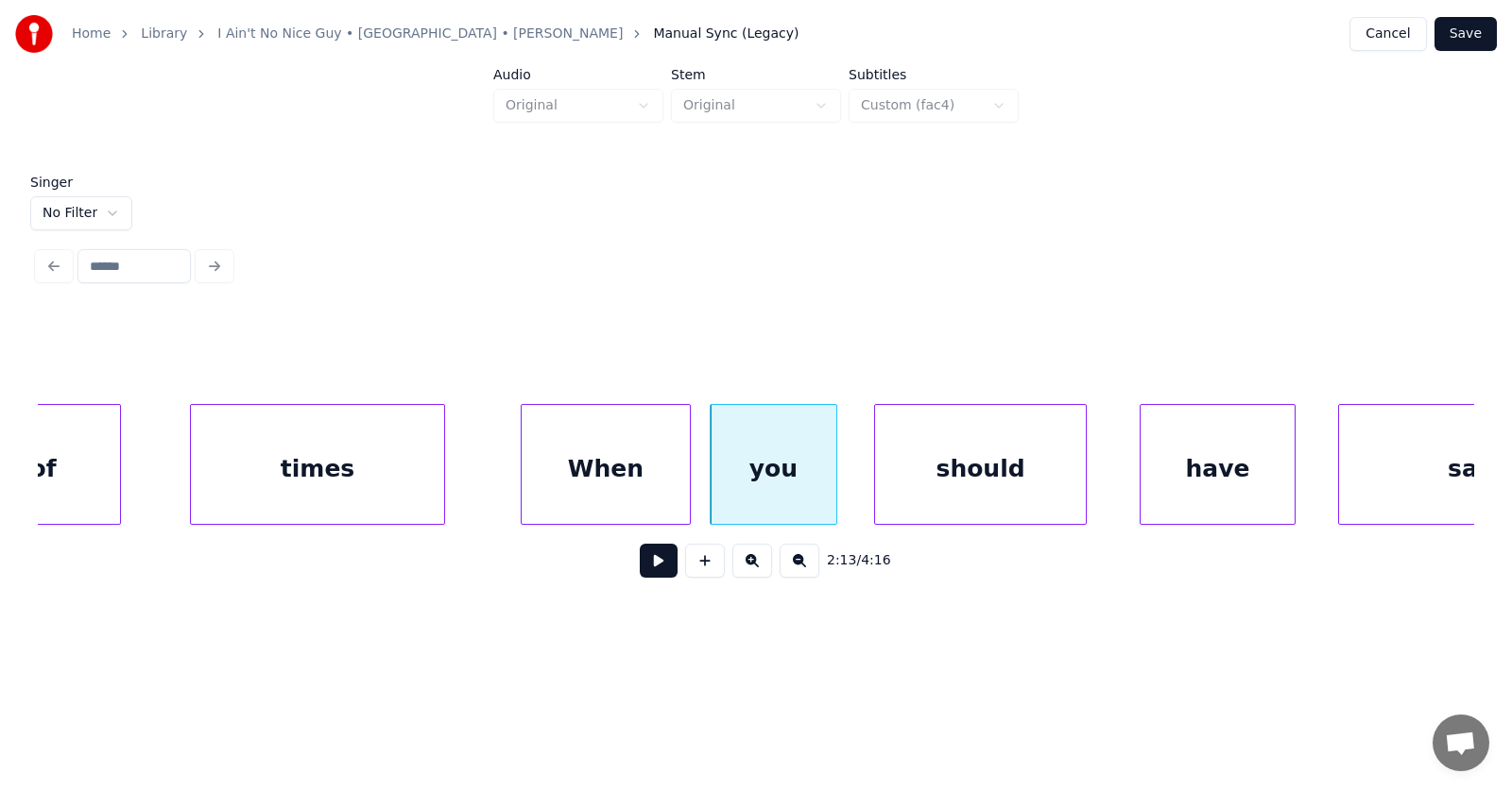
click at [922, 487] on div "should" at bounding box center [980, 469] width 211 height 128
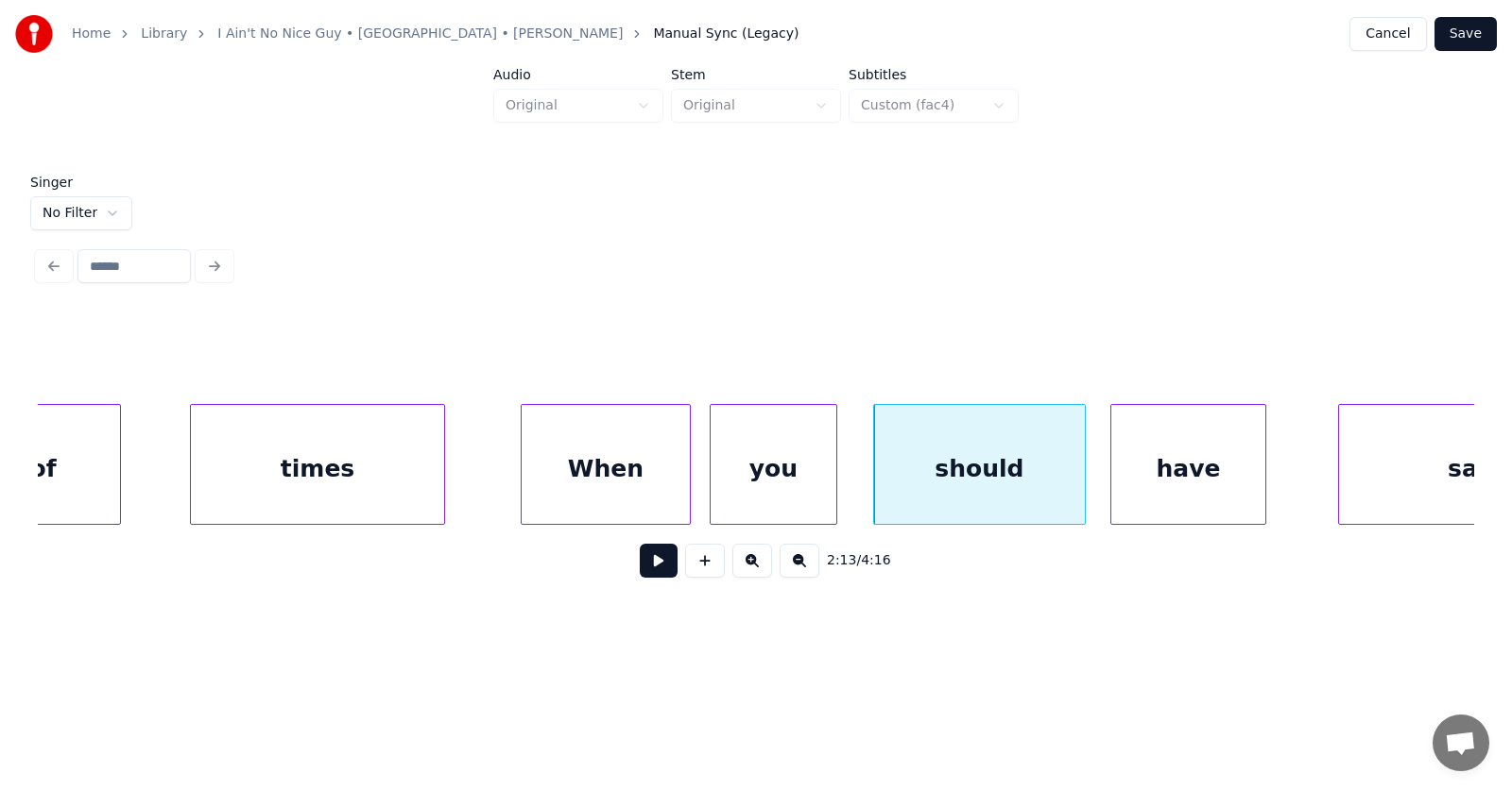
click at [1172, 472] on div "have" at bounding box center [1188, 469] width 154 height 128
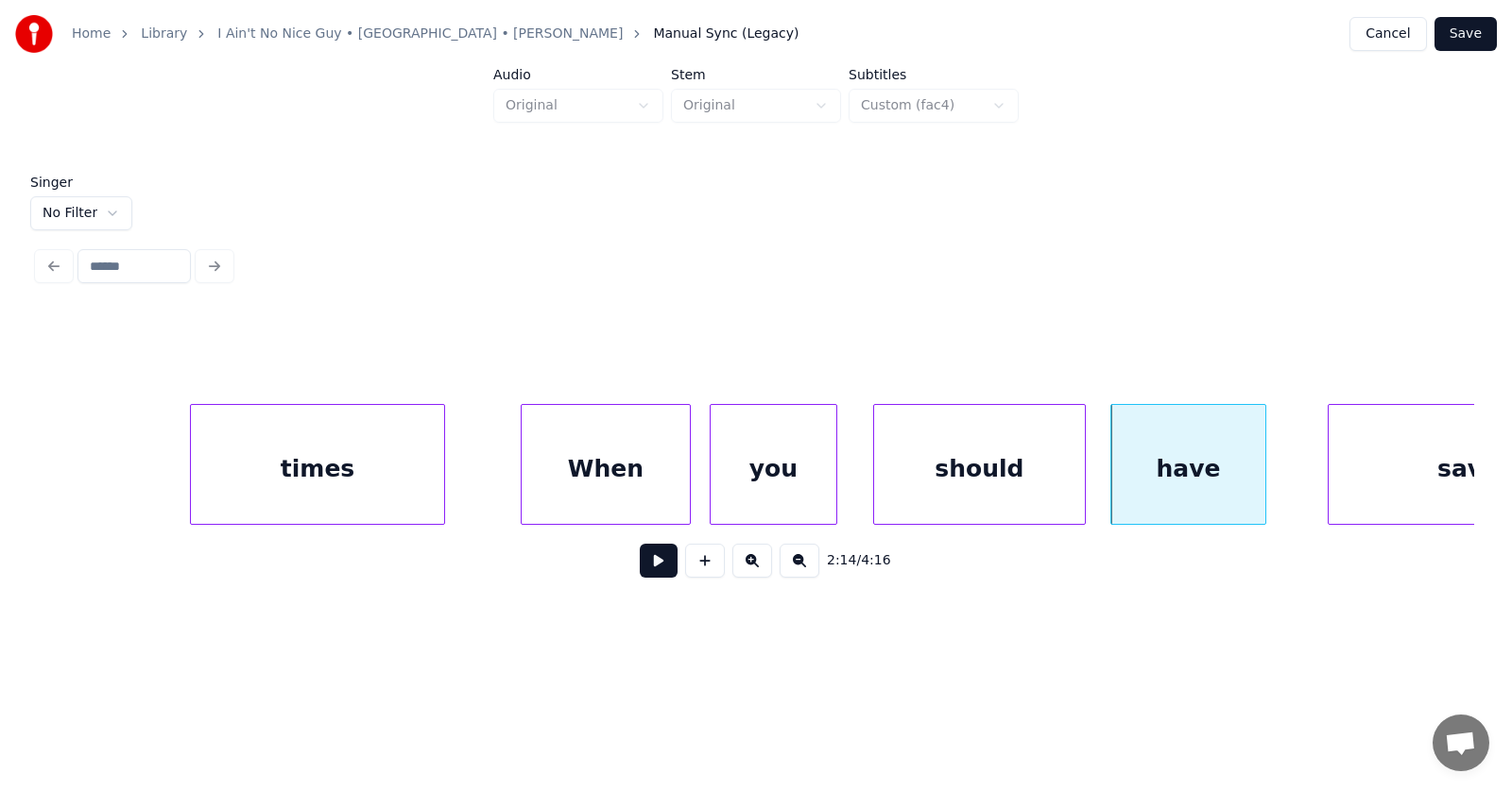
scroll to position [0, 94211]
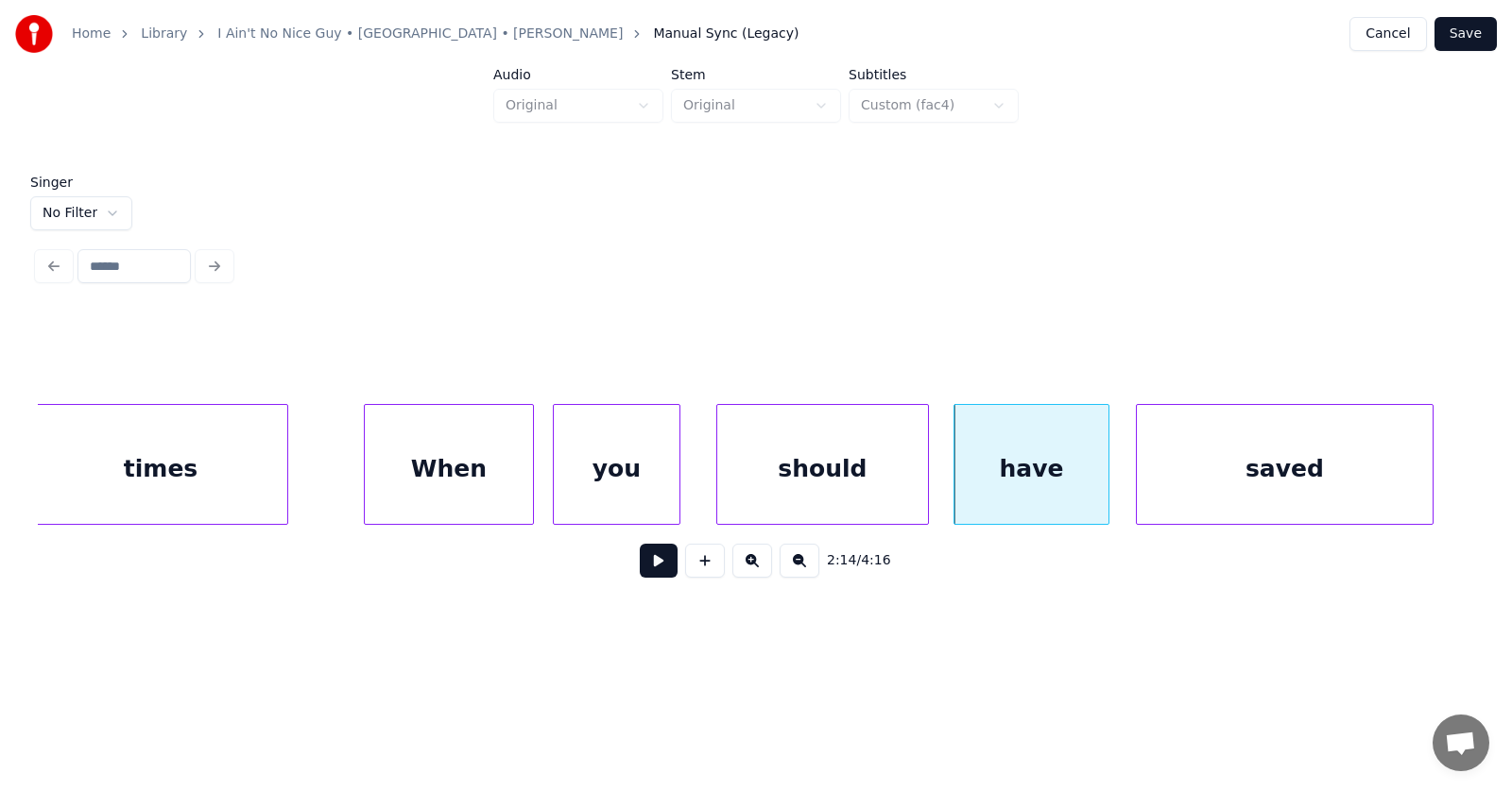
click at [1322, 466] on div "saved" at bounding box center [1283, 469] width 295 height 128
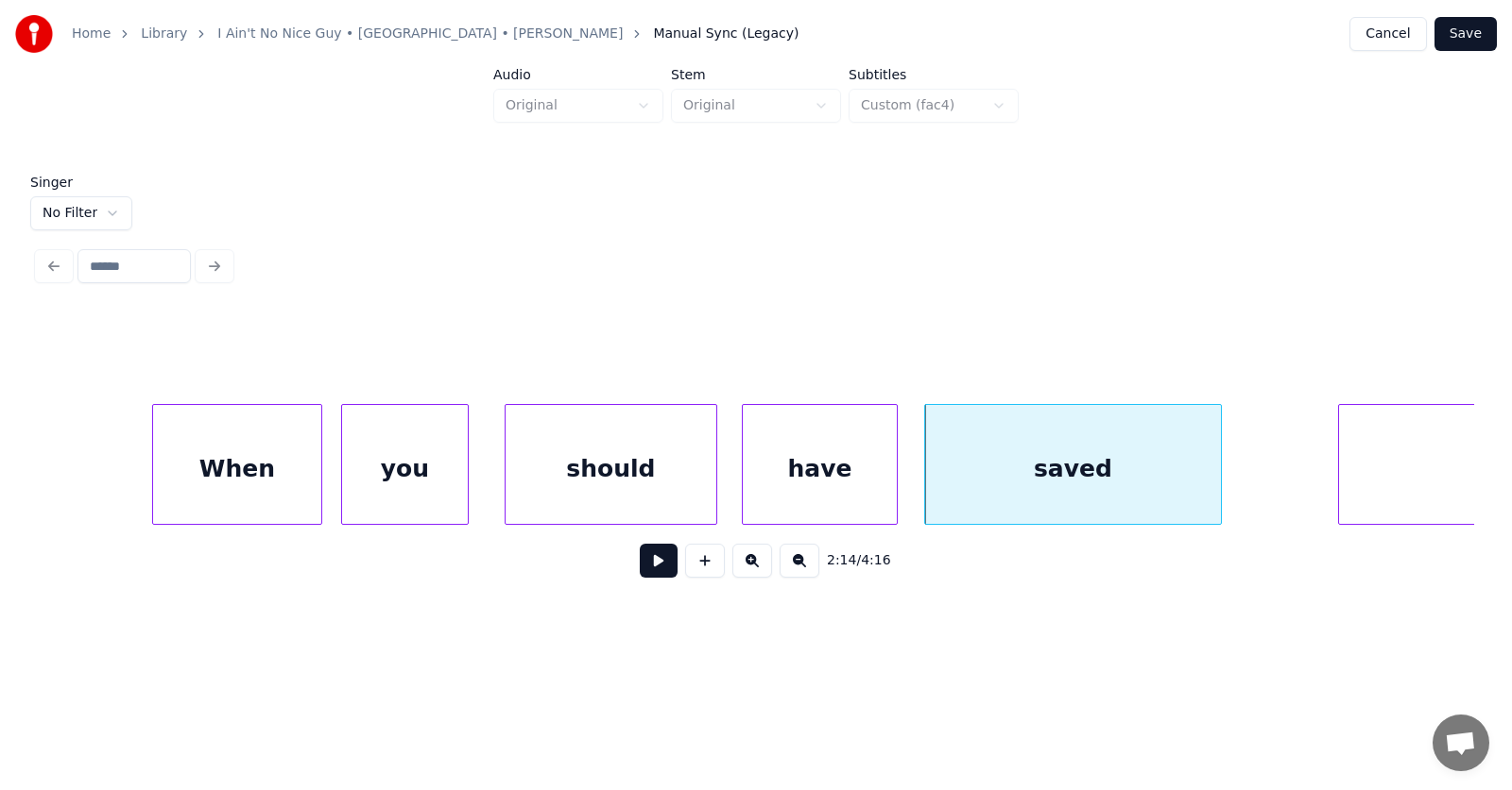
scroll to position [0, 94792]
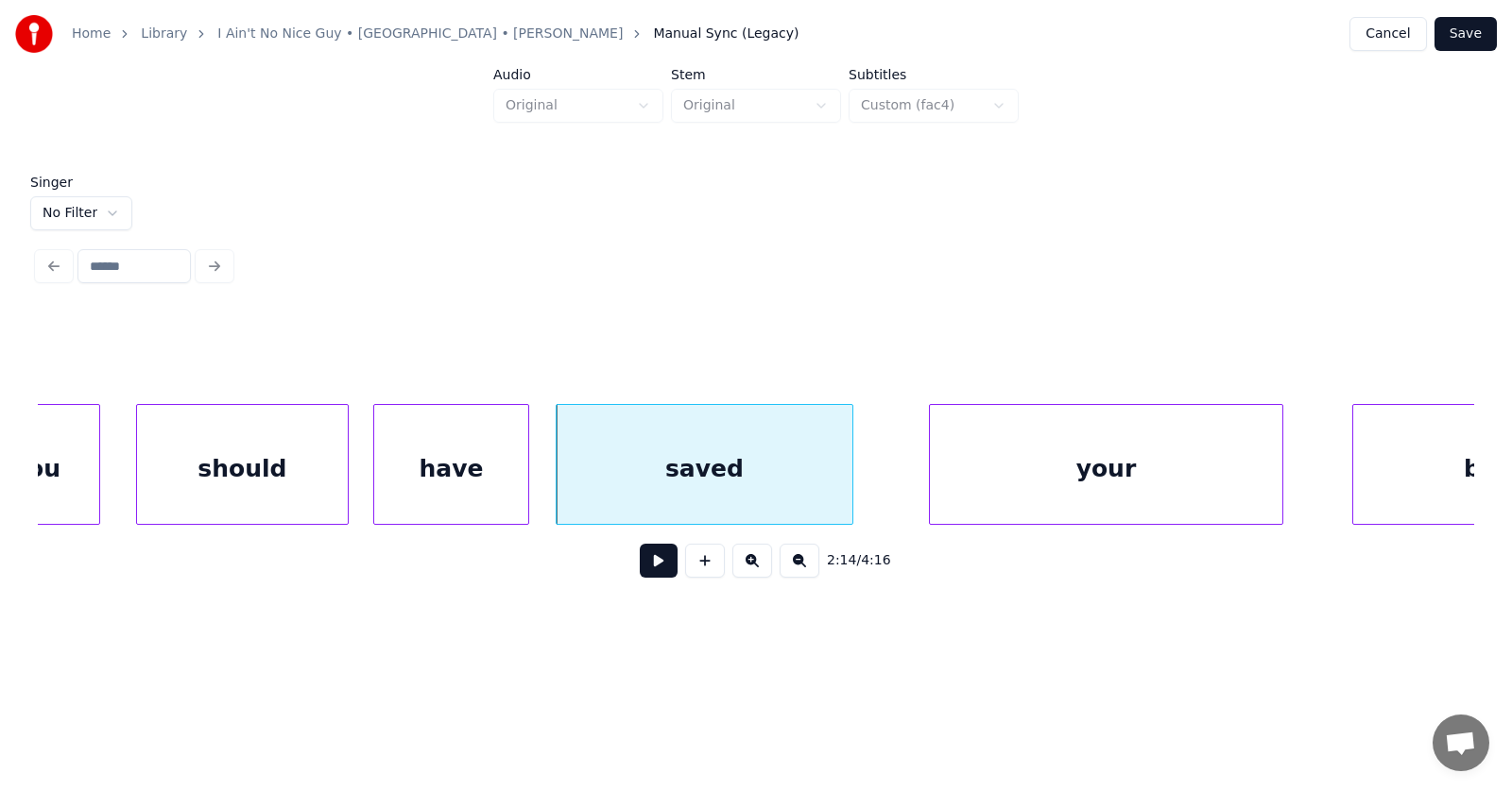
click at [946, 491] on div "your" at bounding box center [1105, 469] width 352 height 128
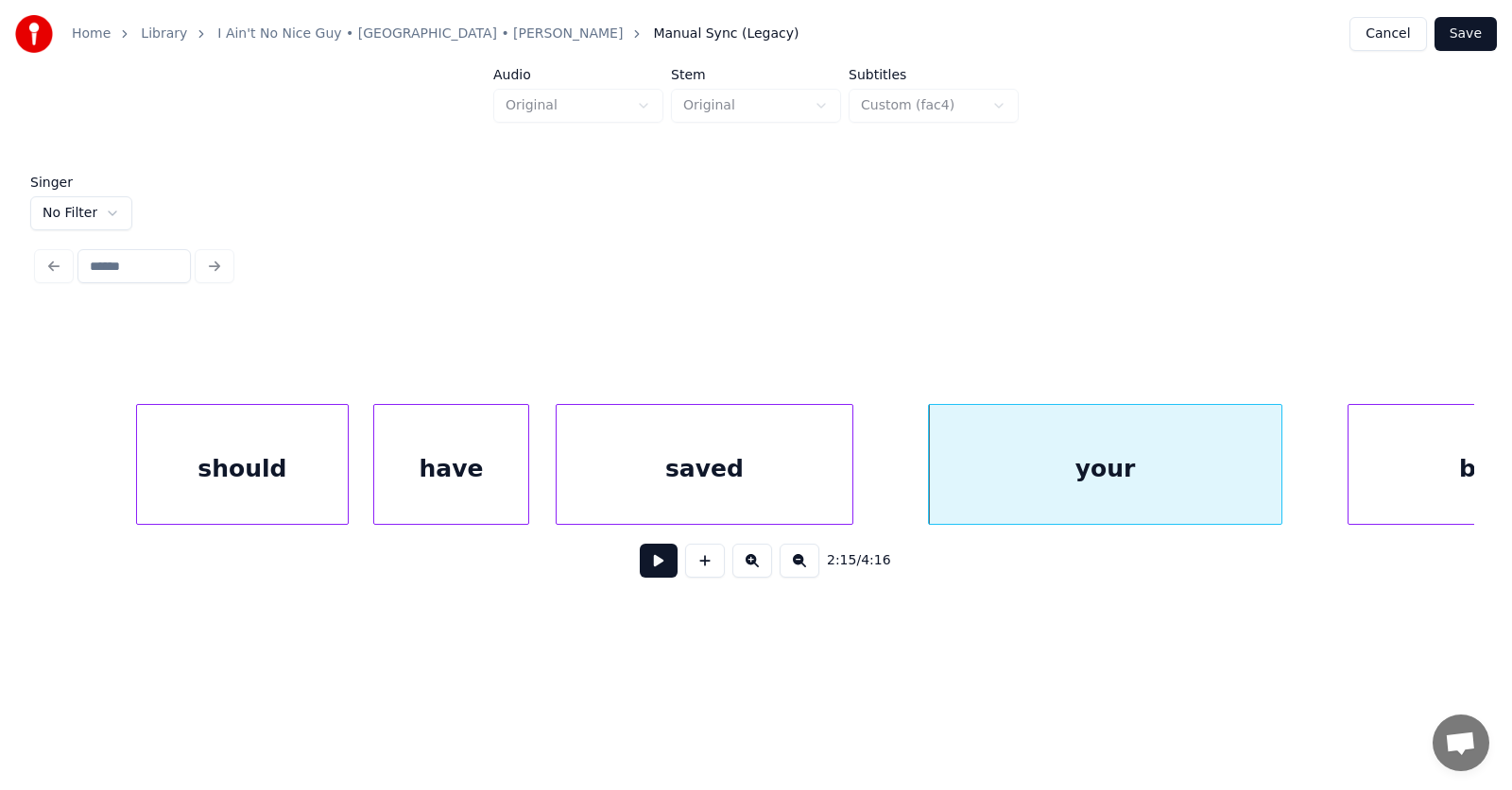
scroll to position [0, 94977]
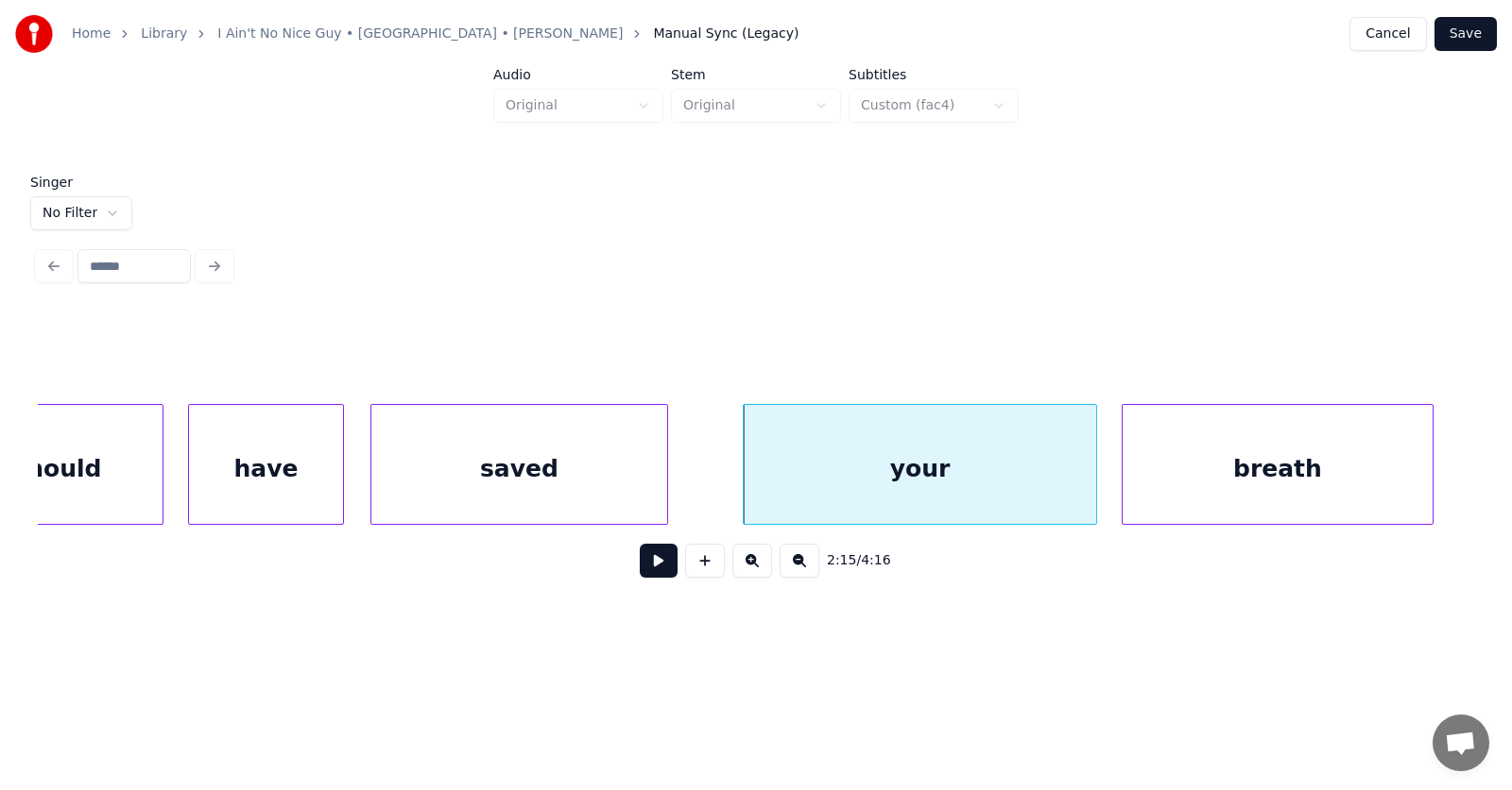
click at [1333, 457] on div "breath" at bounding box center [1277, 469] width 310 height 128
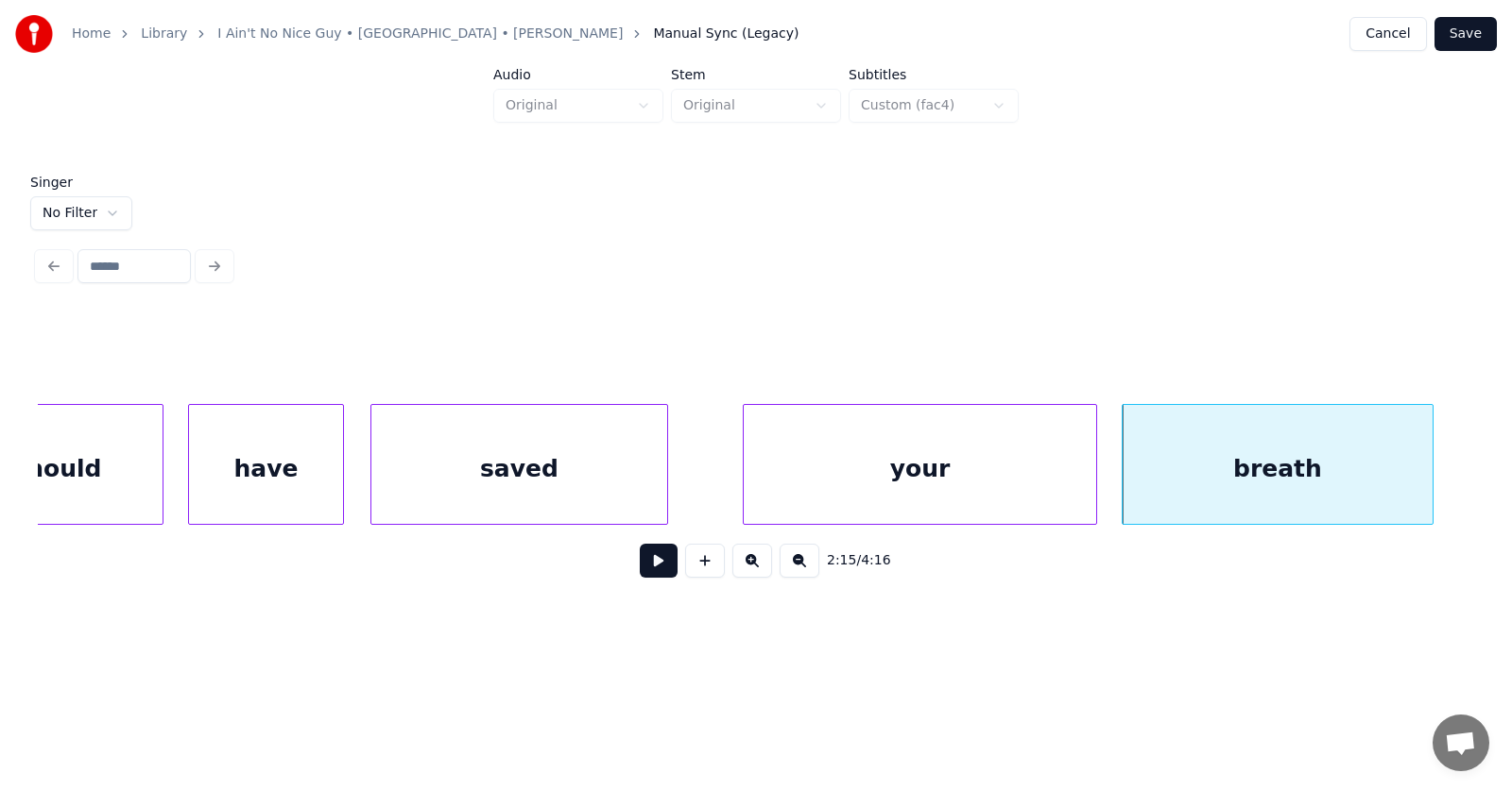
click at [641, 570] on button at bounding box center [658, 560] width 38 height 34
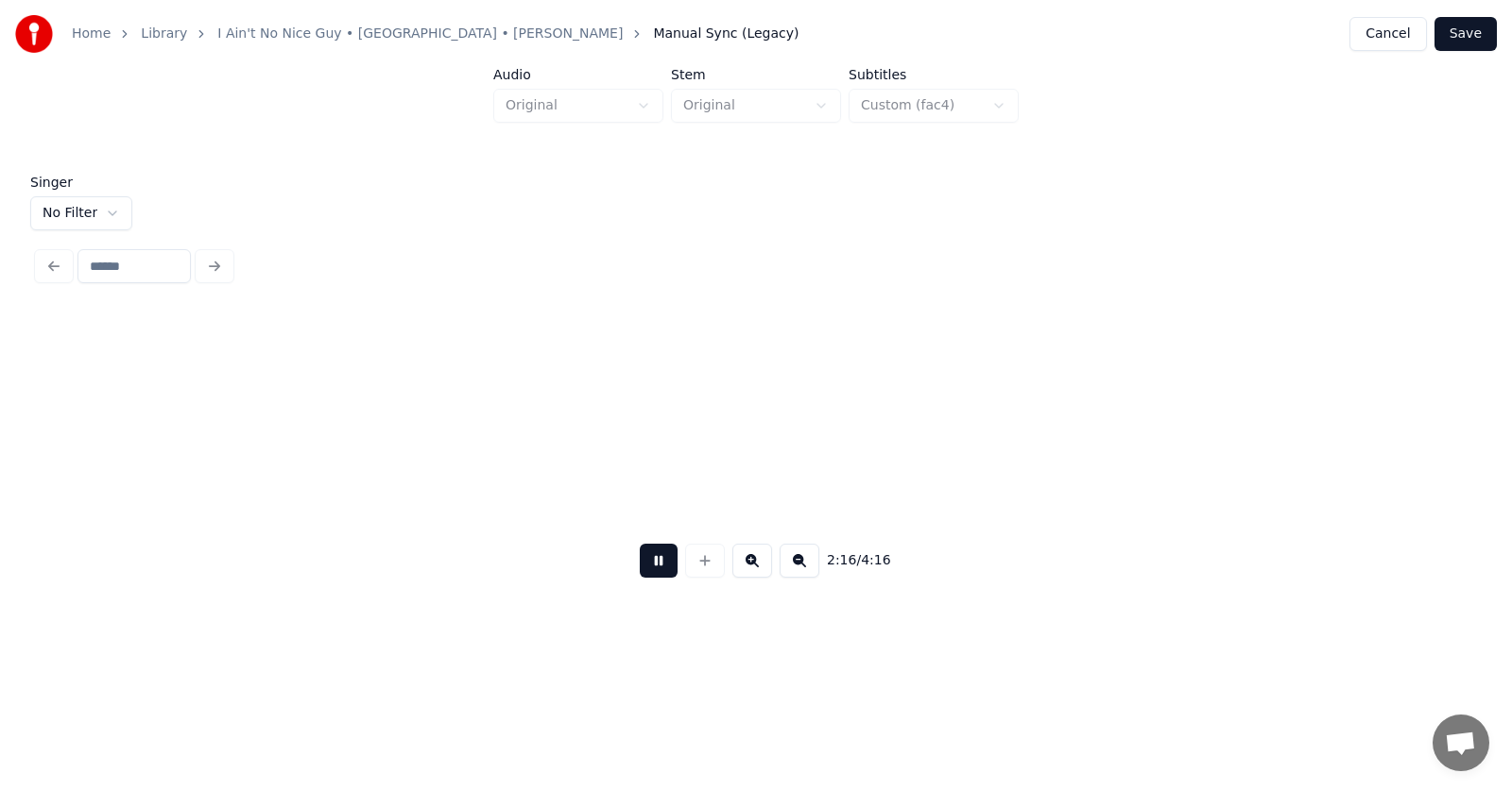
scroll to position [0, 96418]
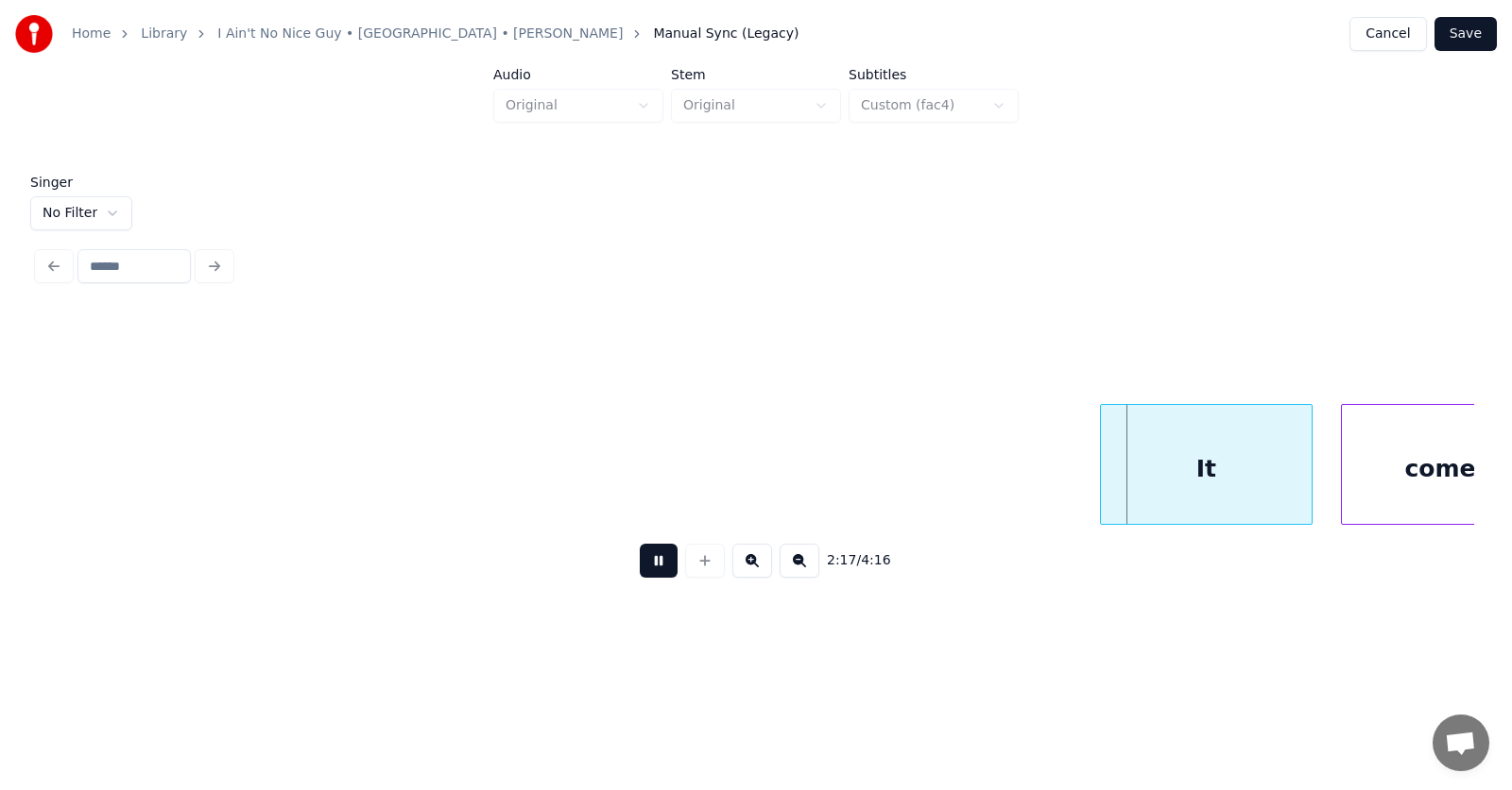
click at [651, 571] on button at bounding box center [658, 560] width 38 height 34
click at [1140, 478] on div "It" at bounding box center [1162, 469] width 211 height 128
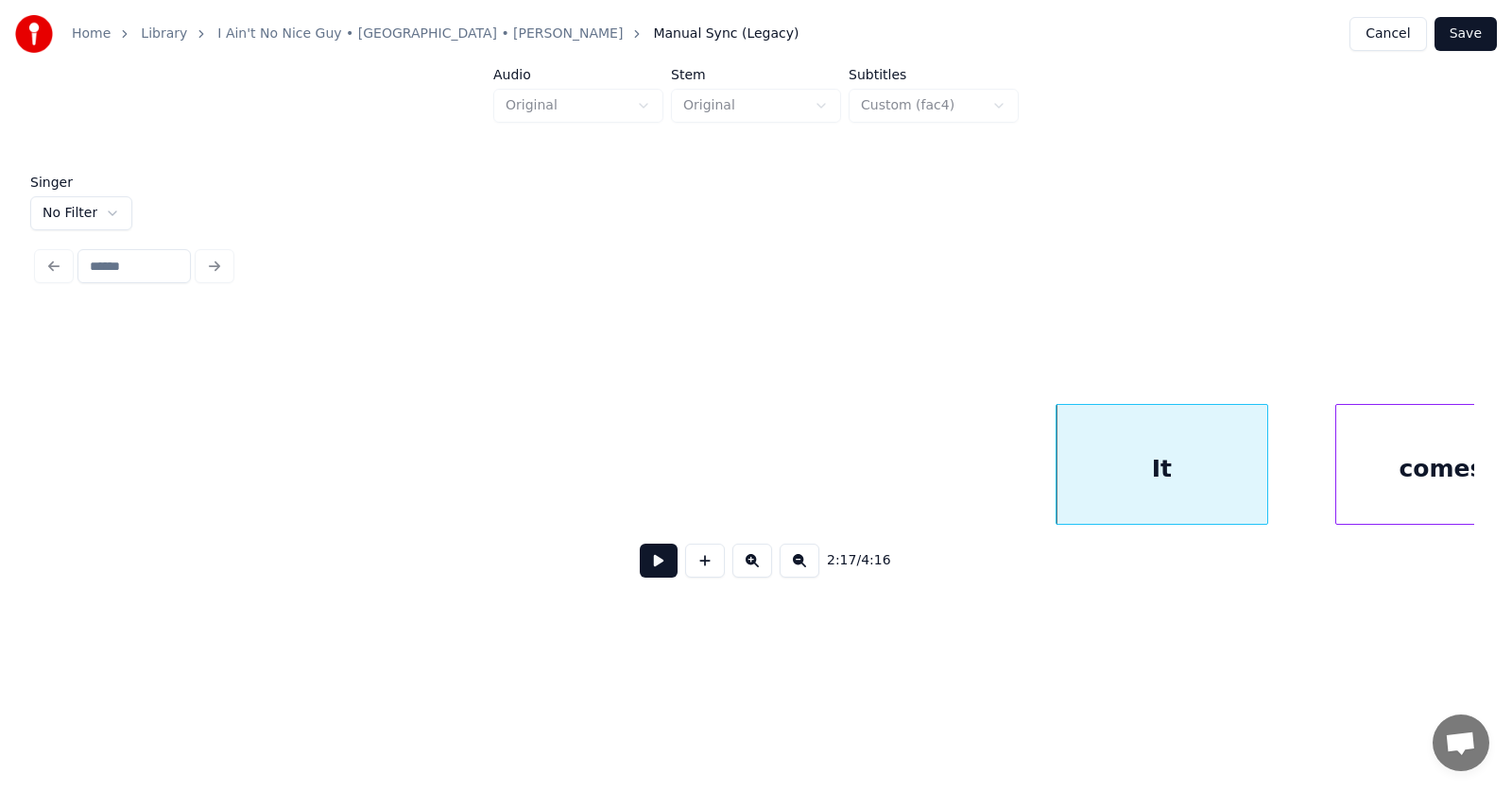
scroll to position [0, 96493]
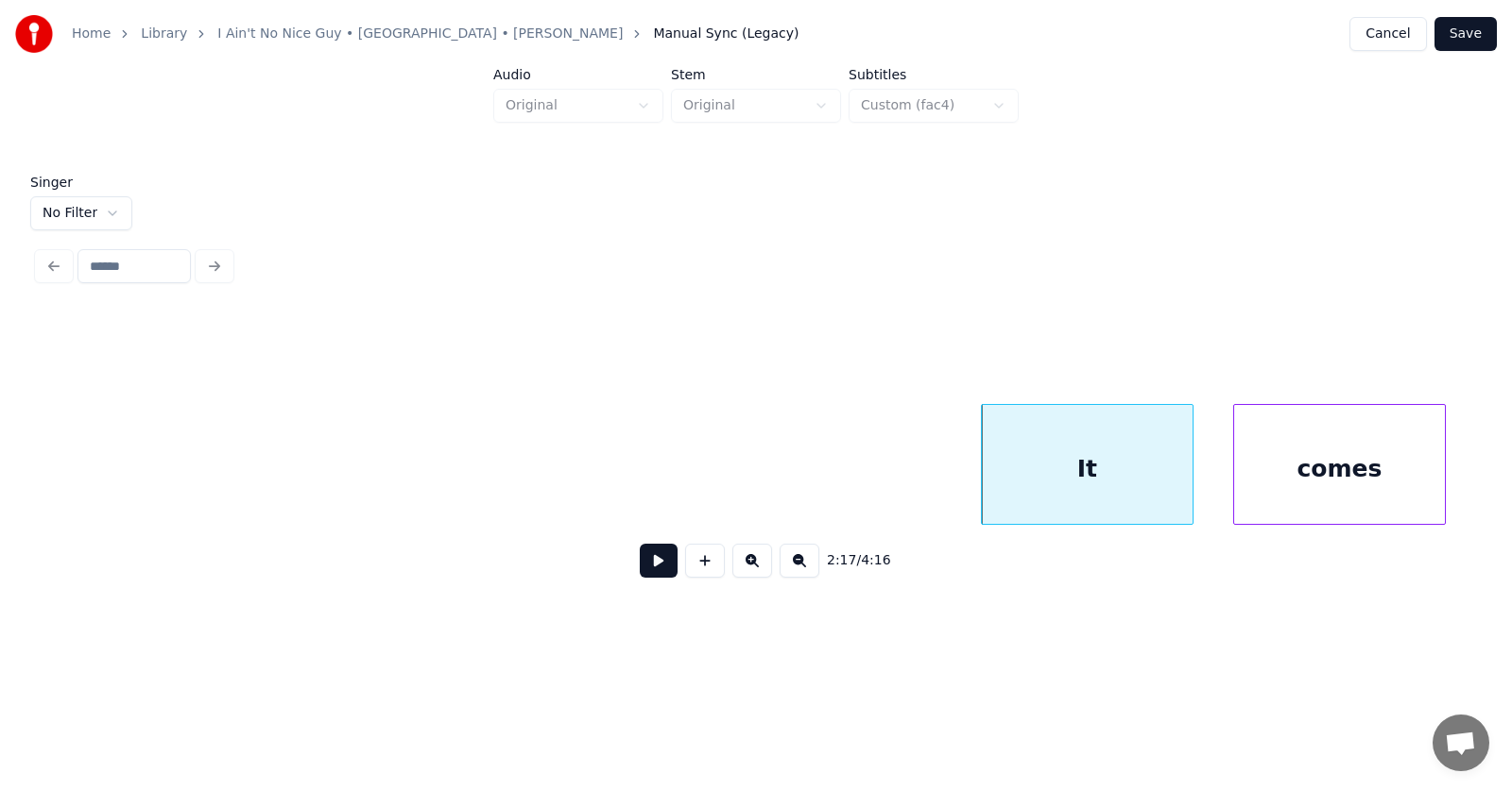
click at [1344, 466] on div "comes" at bounding box center [1339, 469] width 211 height 128
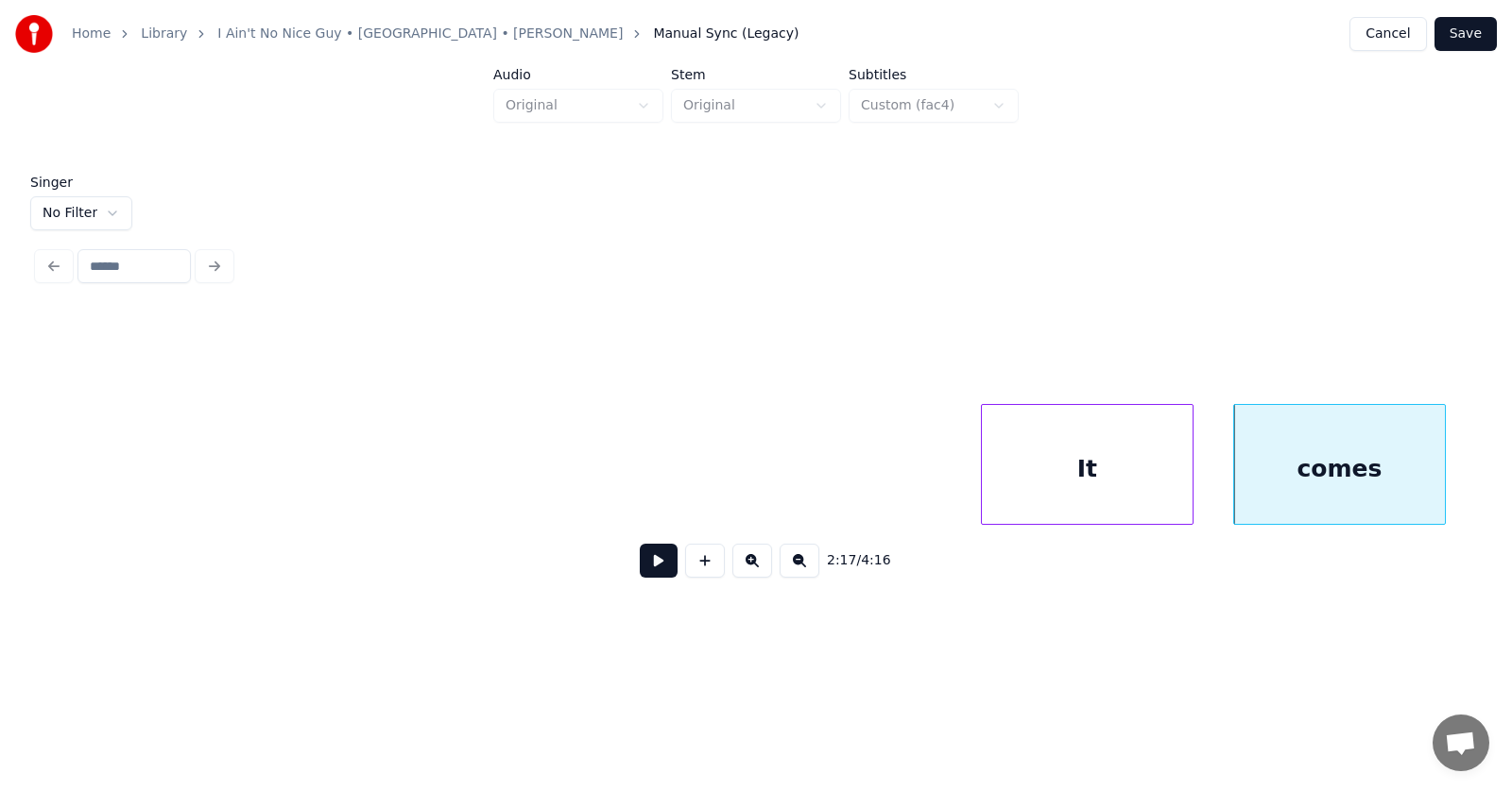
click at [639, 569] on button at bounding box center [658, 560] width 38 height 34
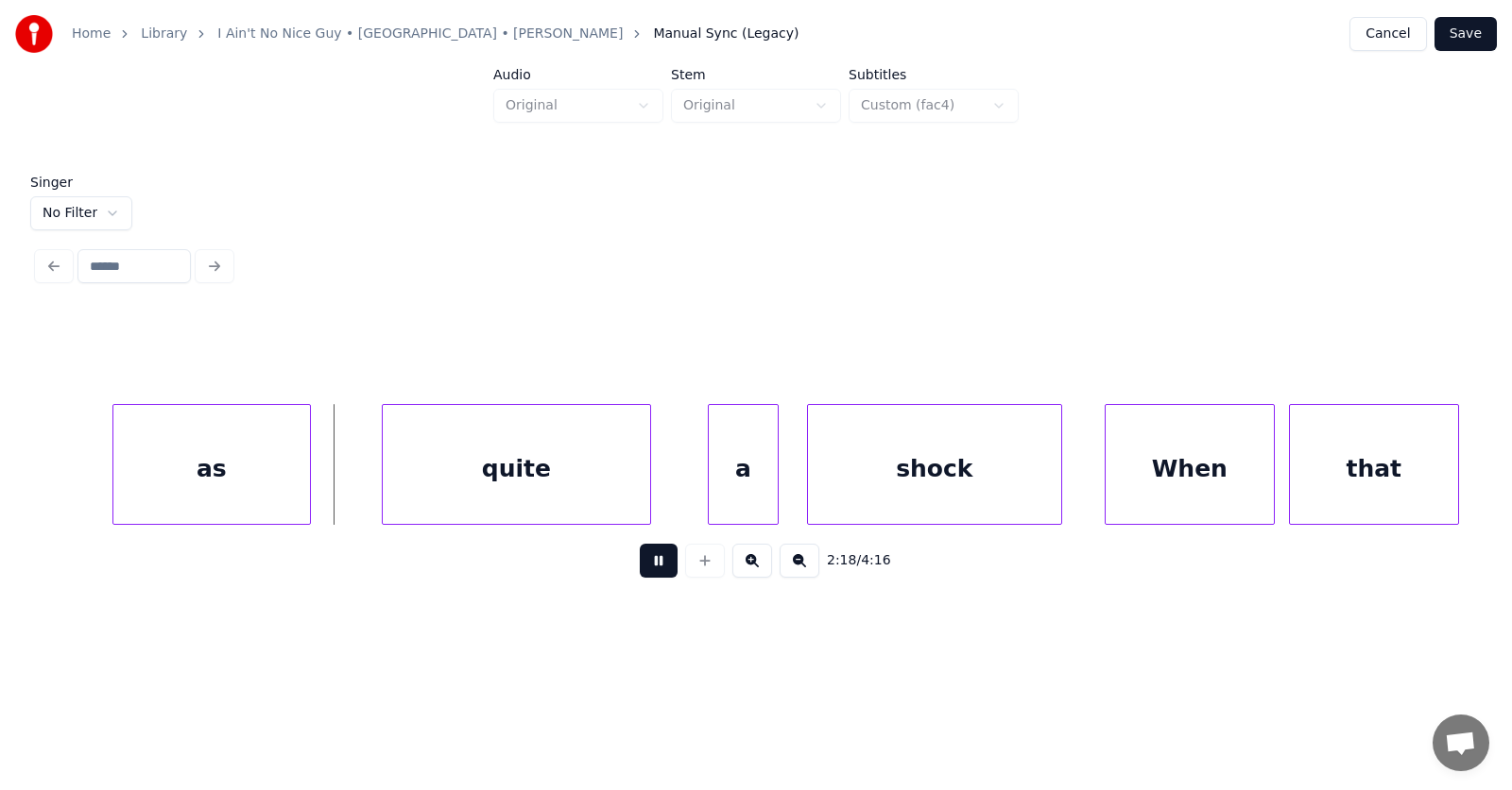
click at [639, 569] on button at bounding box center [658, 560] width 38 height 34
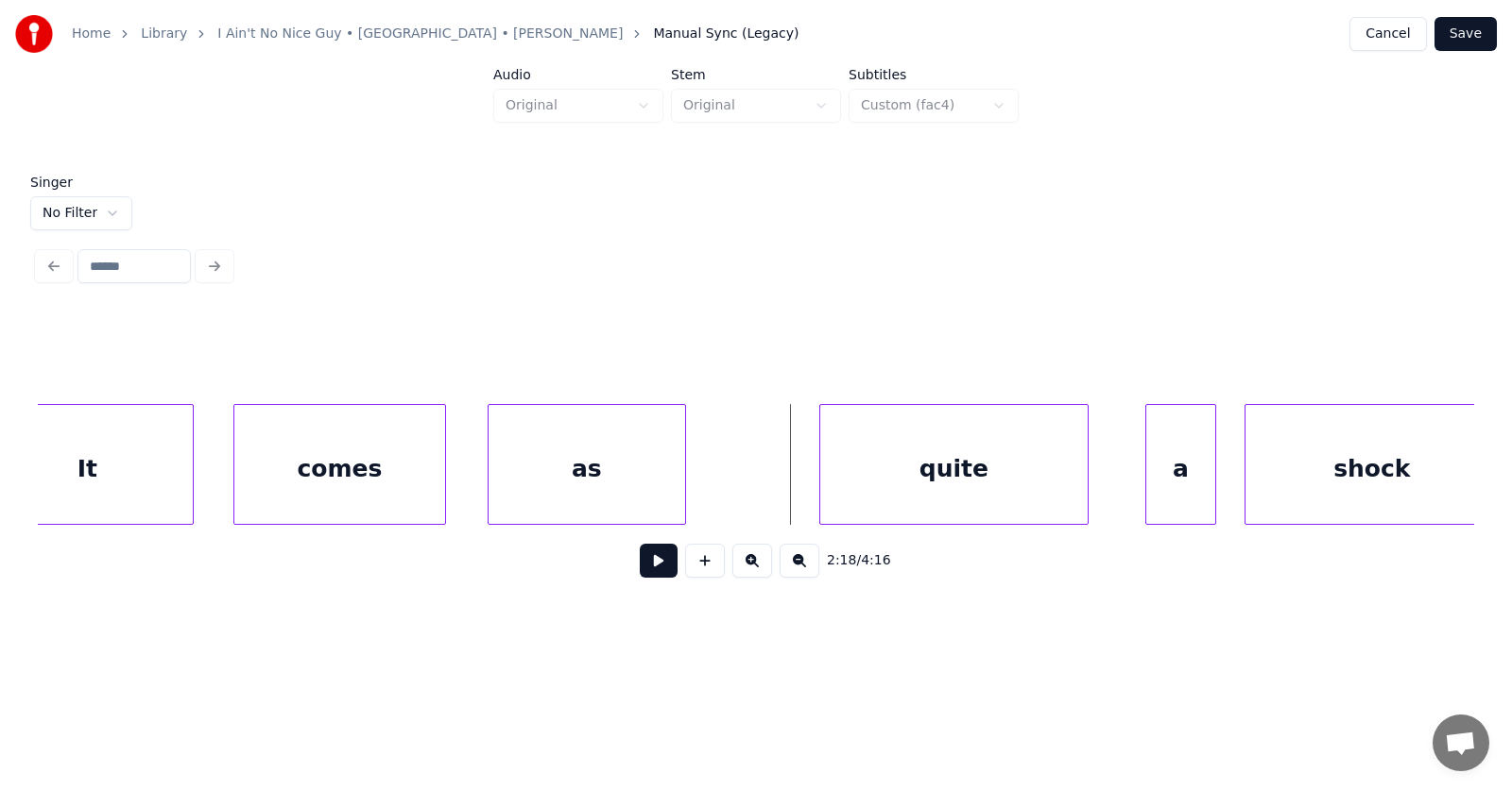
click at [623, 477] on div "as" at bounding box center [587, 469] width 197 height 128
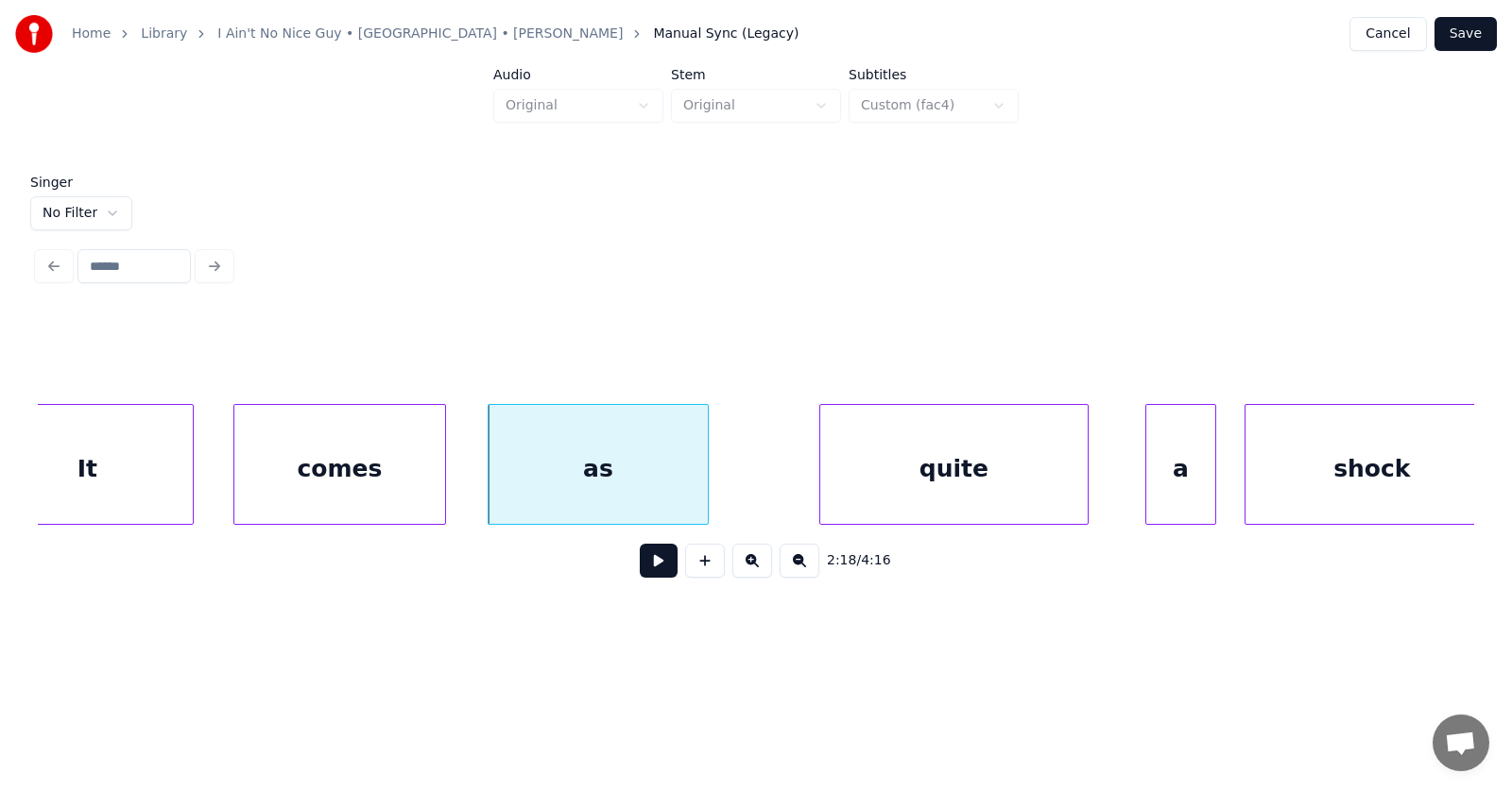
click at [708, 479] on div at bounding box center [705, 465] width 6 height 119
click at [843, 484] on div "quite" at bounding box center [918, 469] width 267 height 128
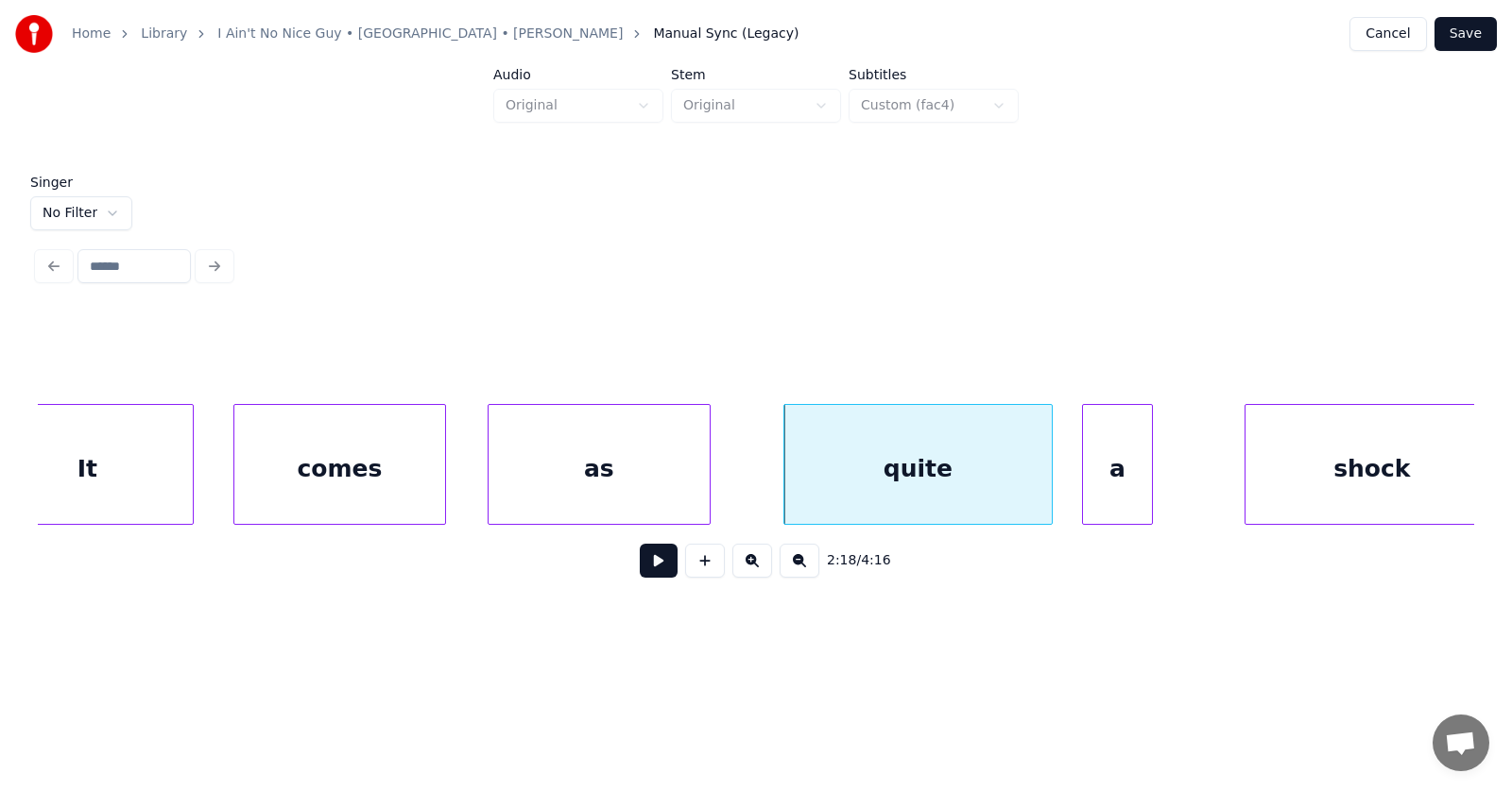
click at [1097, 482] on div "a" at bounding box center [1116, 469] width 69 height 128
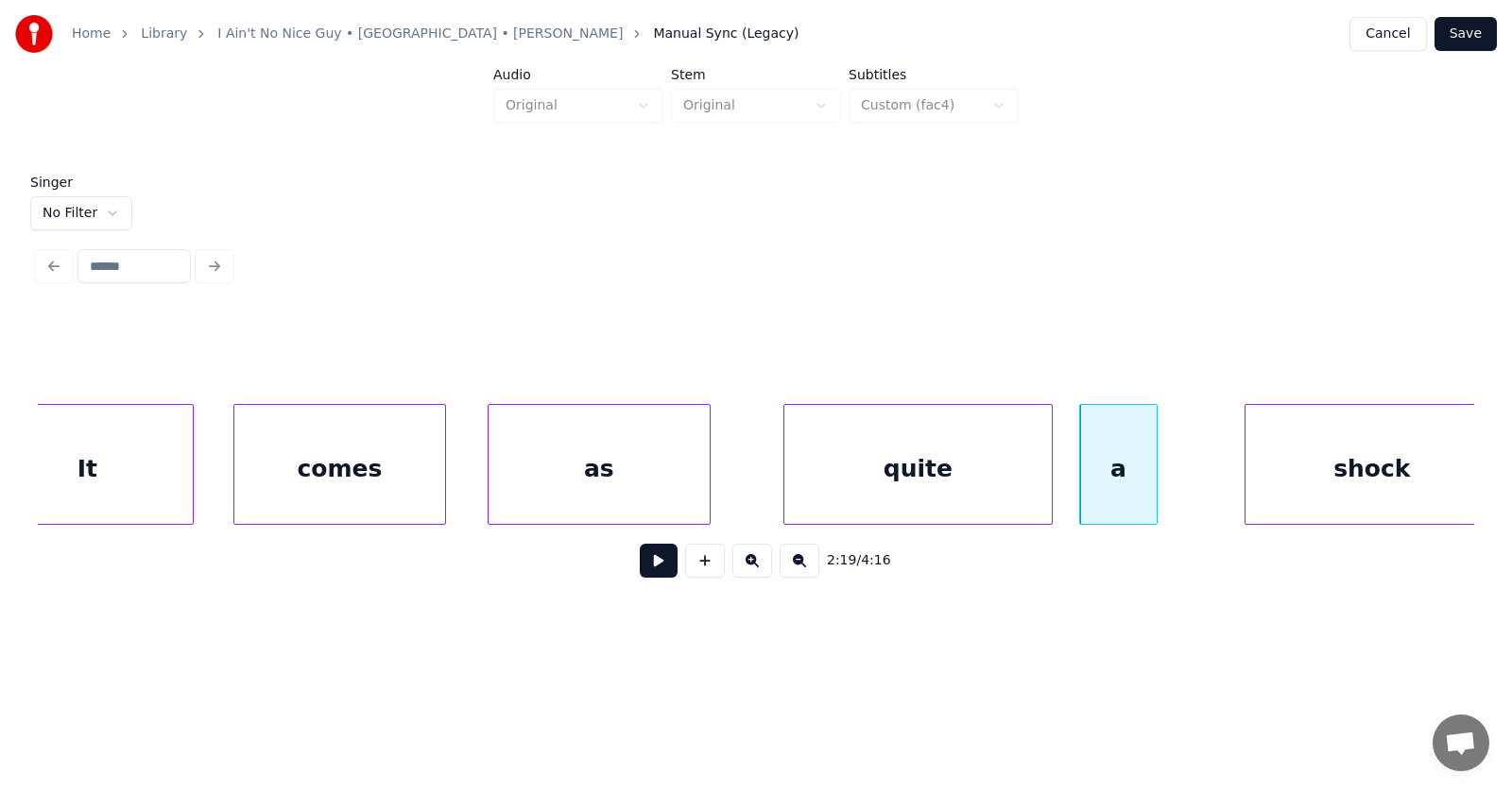
click at [1156, 471] on div at bounding box center [1154, 465] width 6 height 119
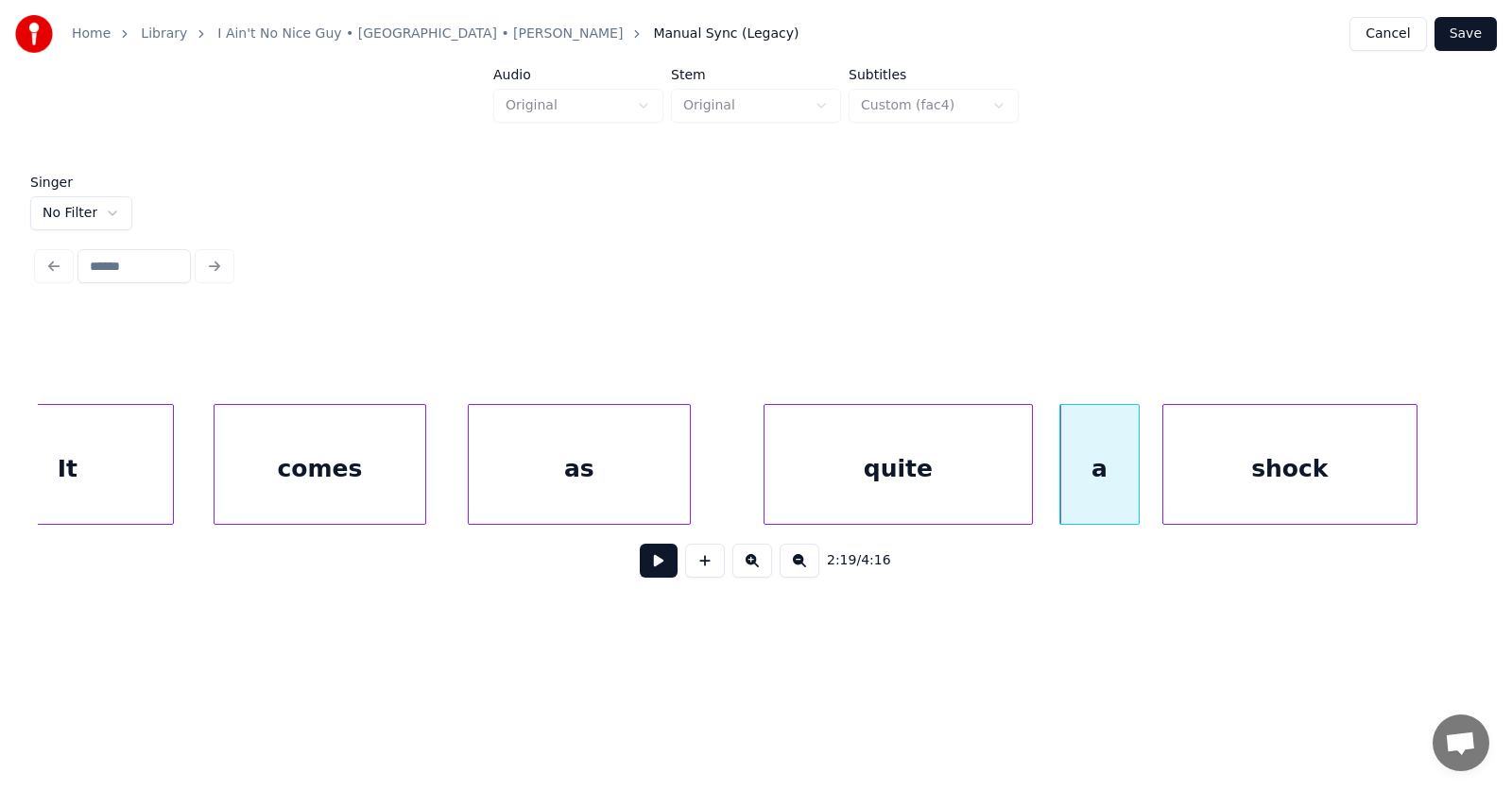
click at [1257, 472] on div "shock" at bounding box center [1289, 469] width 253 height 128
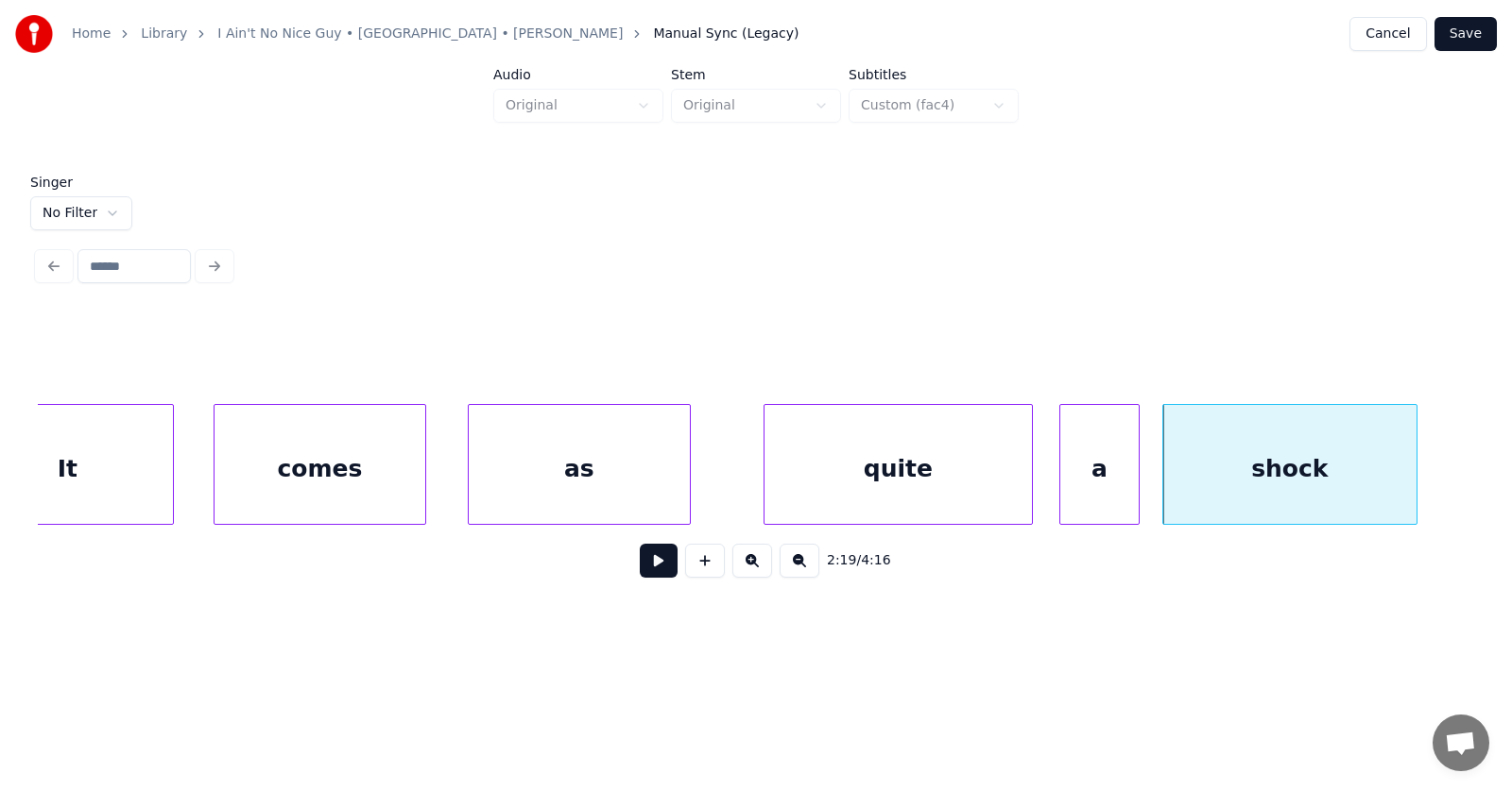
click at [668, 565] on button at bounding box center [658, 560] width 38 height 34
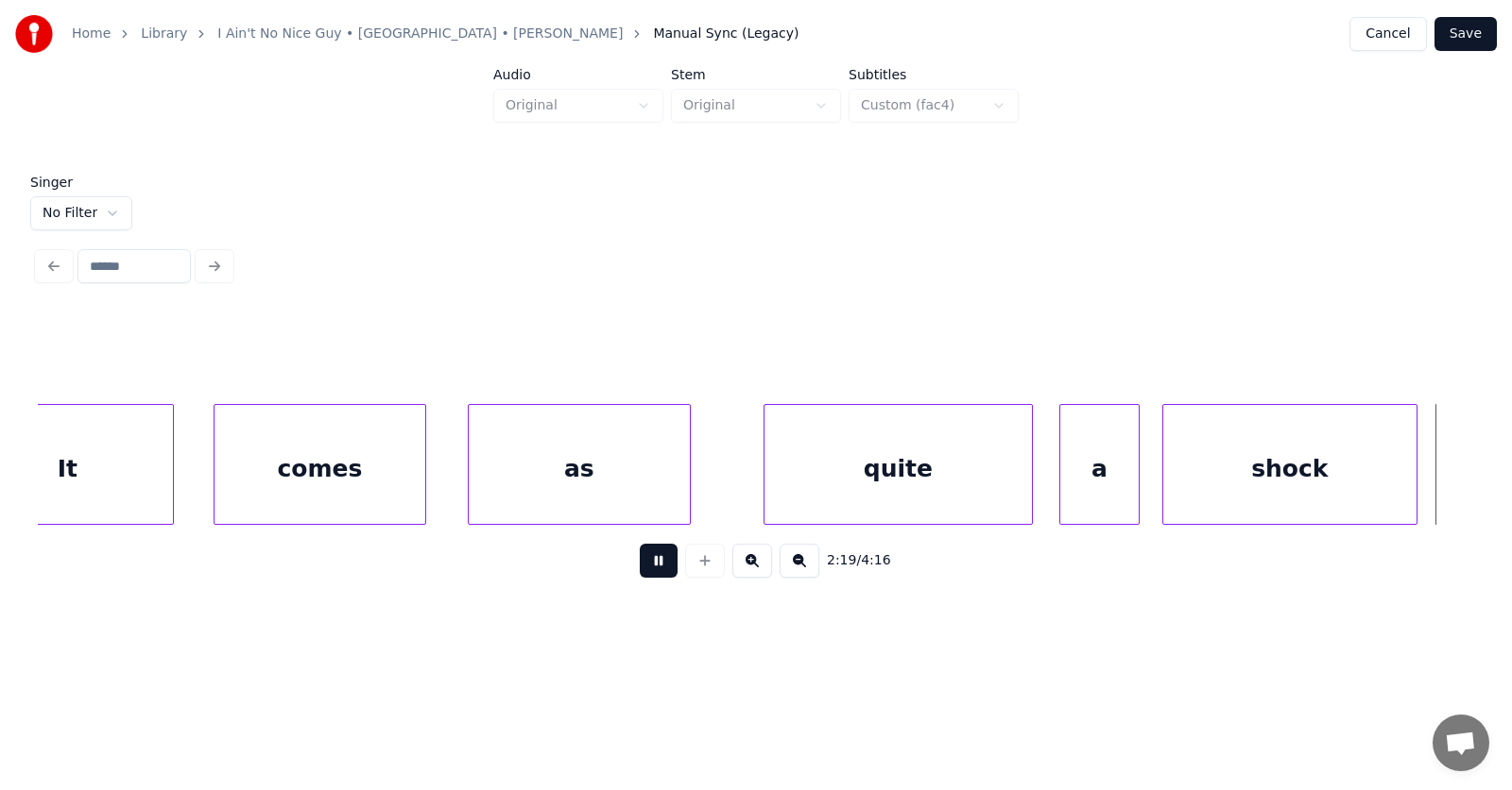
scroll to position [0, 98951]
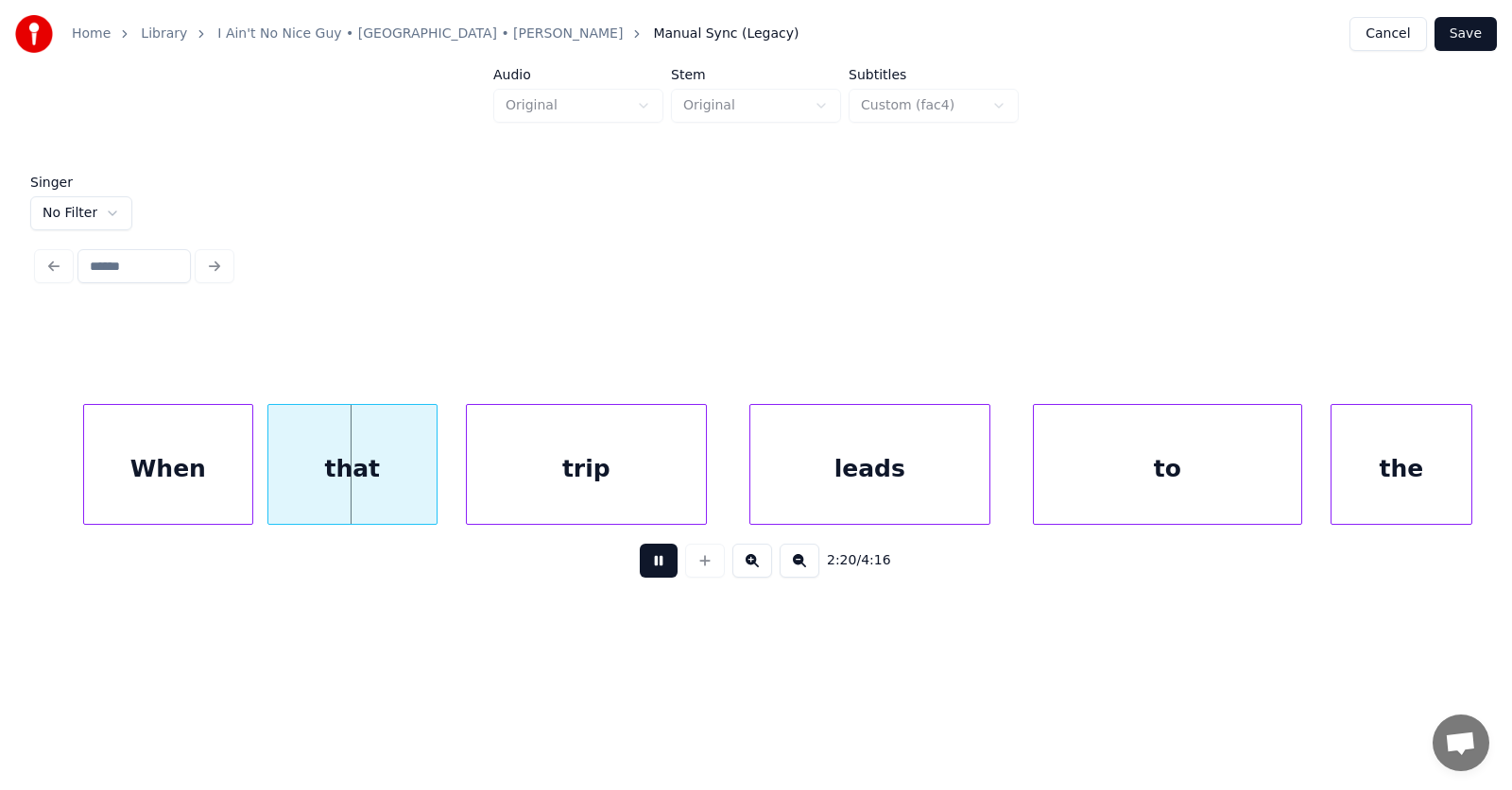
click at [667, 566] on button at bounding box center [658, 560] width 38 height 34
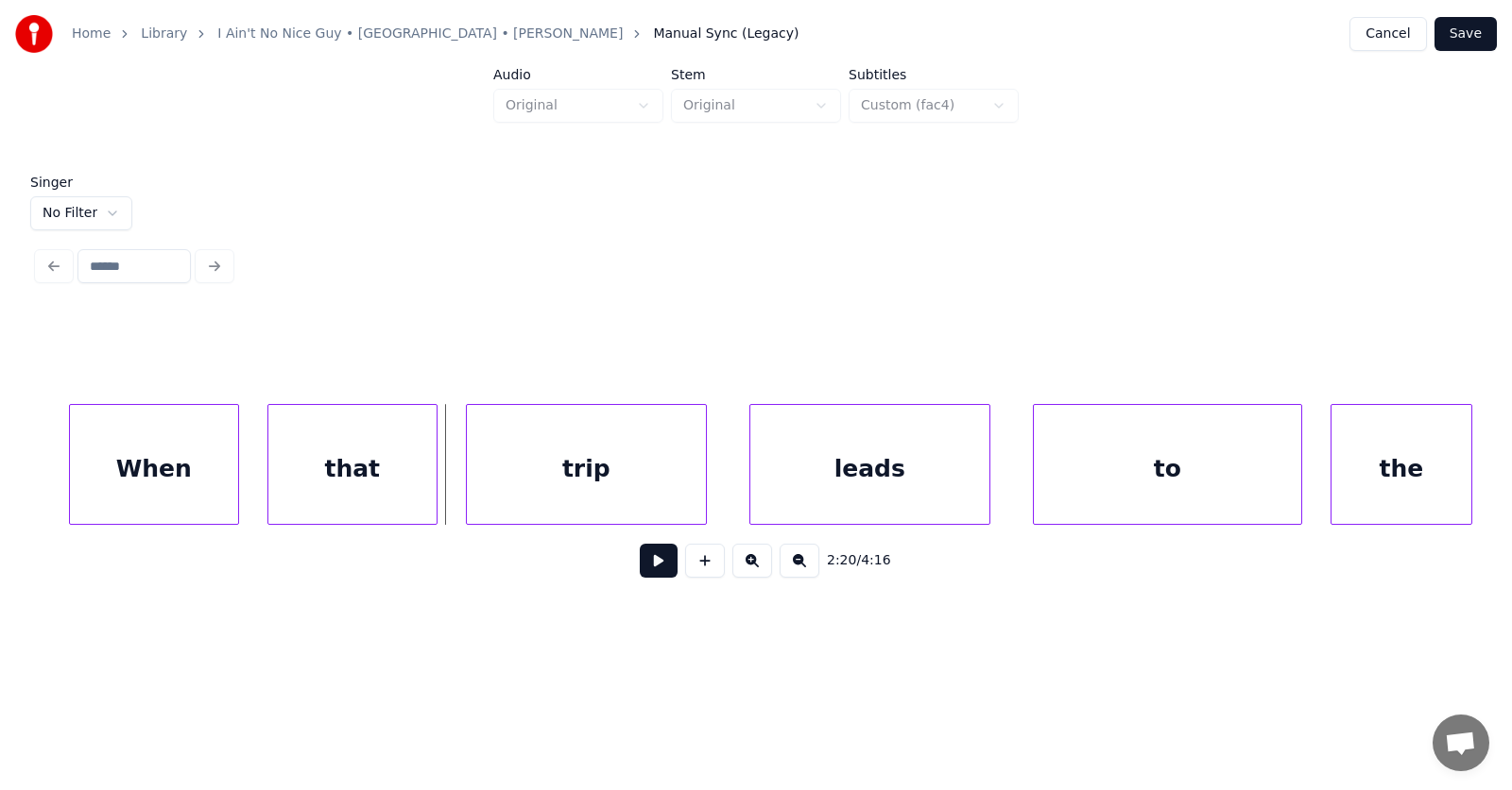
click at [196, 471] on div "When" at bounding box center [153, 469] width 168 height 128
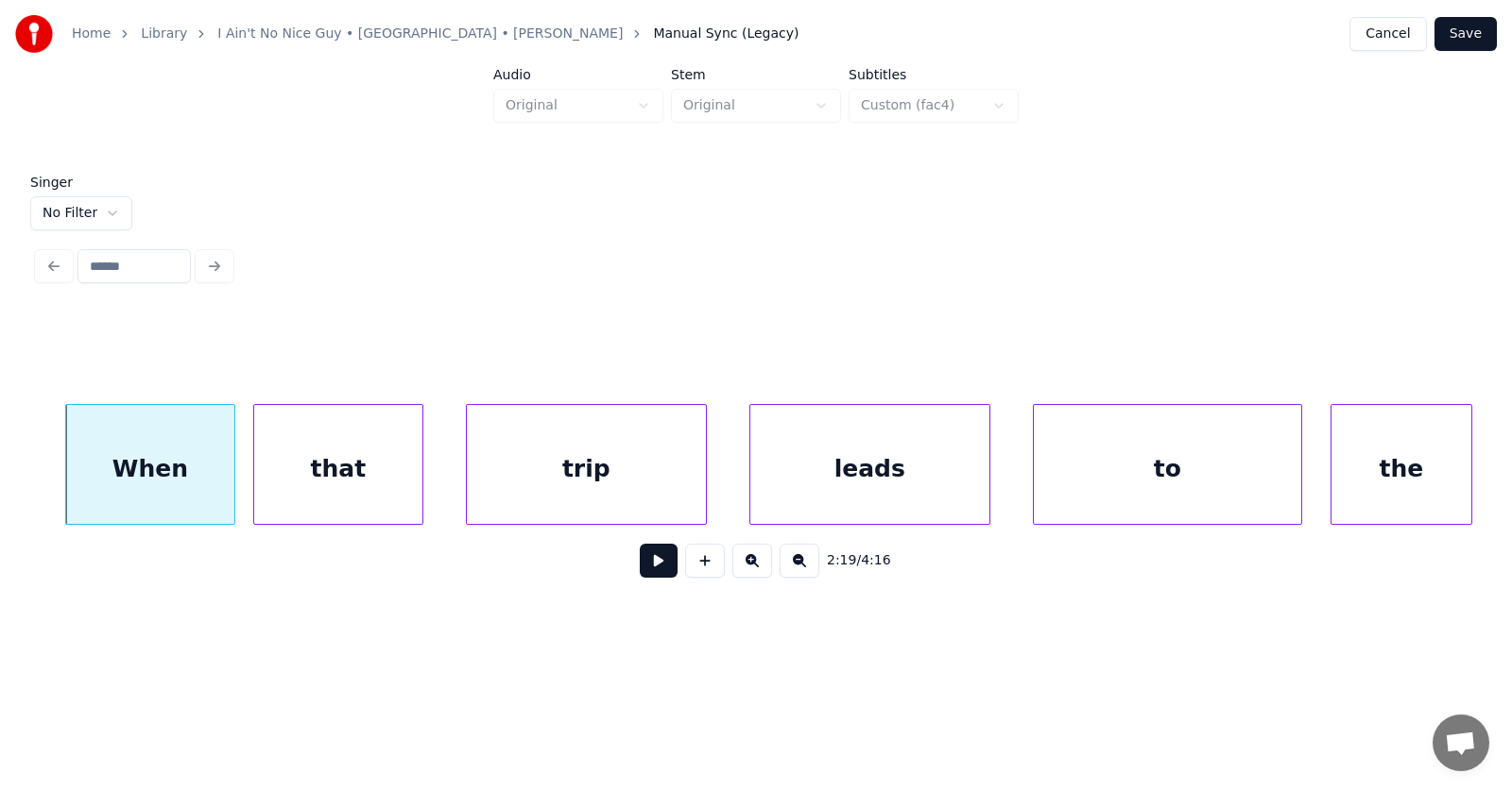
click at [344, 475] on div "that" at bounding box center [338, 469] width 168 height 128
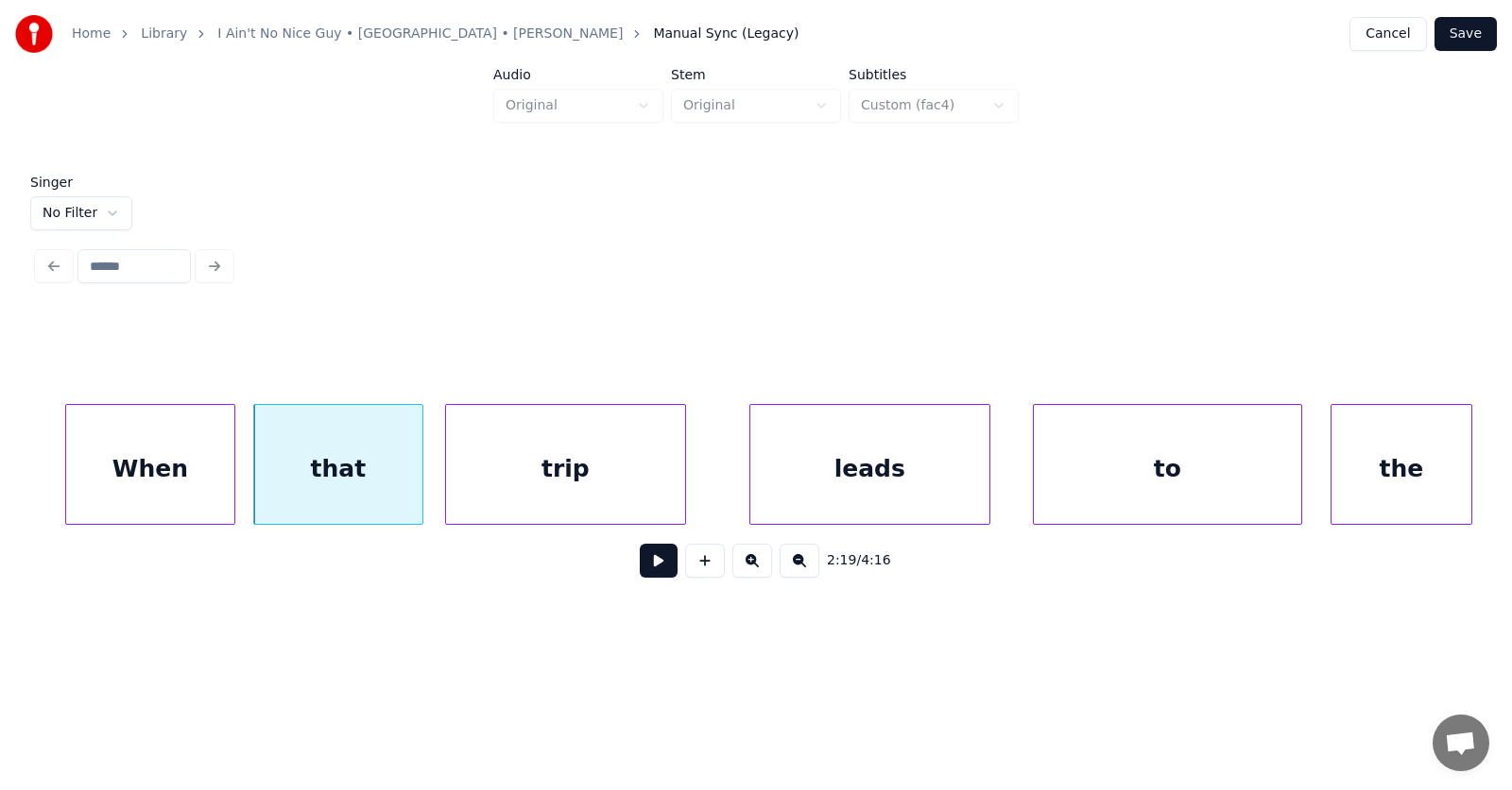
click at [508, 477] on div "trip" at bounding box center [566, 469] width 239 height 128
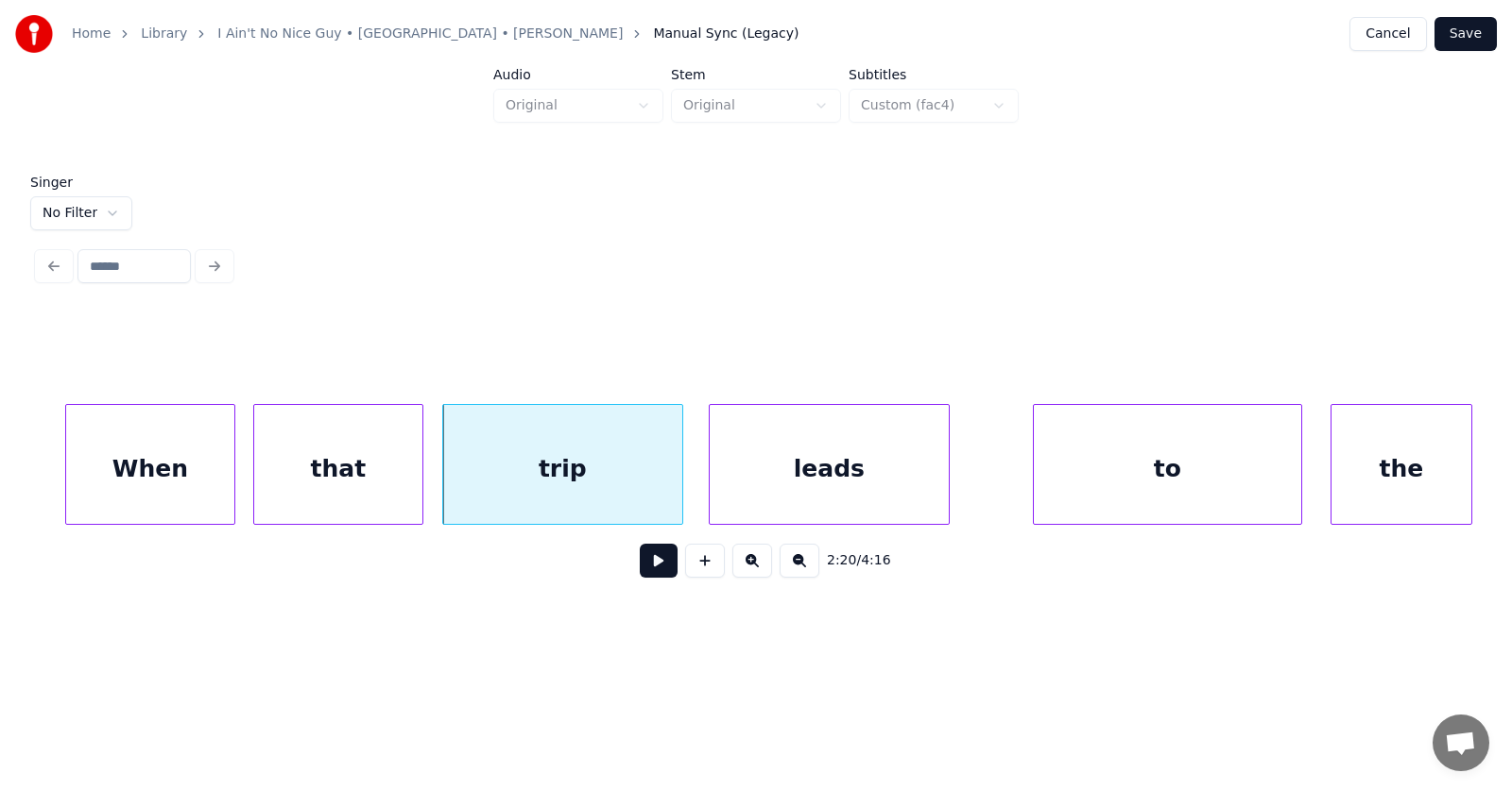
click at [766, 484] on div "leads" at bounding box center [829, 469] width 239 height 128
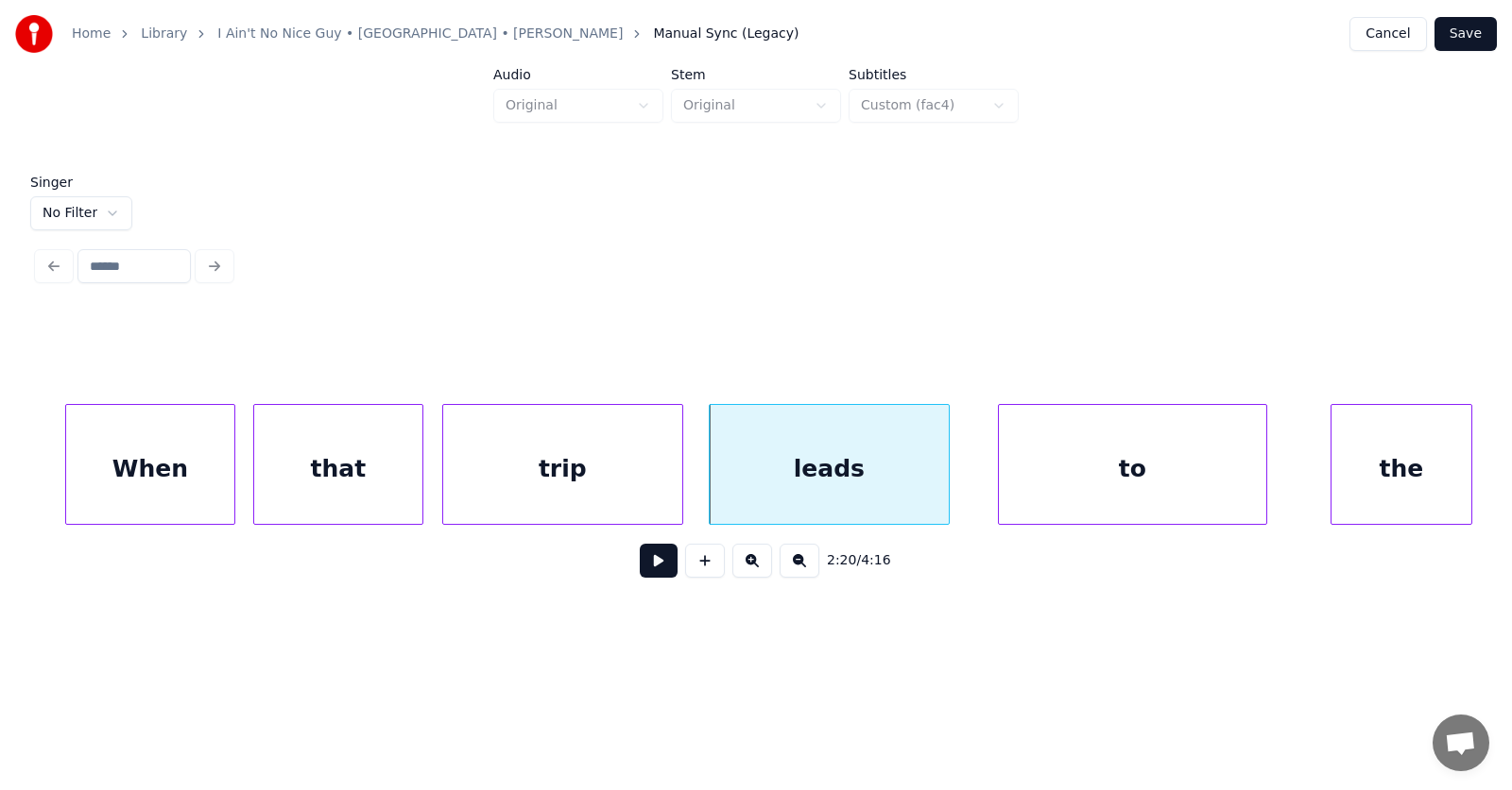
click at [1114, 485] on div "to" at bounding box center [1132, 469] width 267 height 128
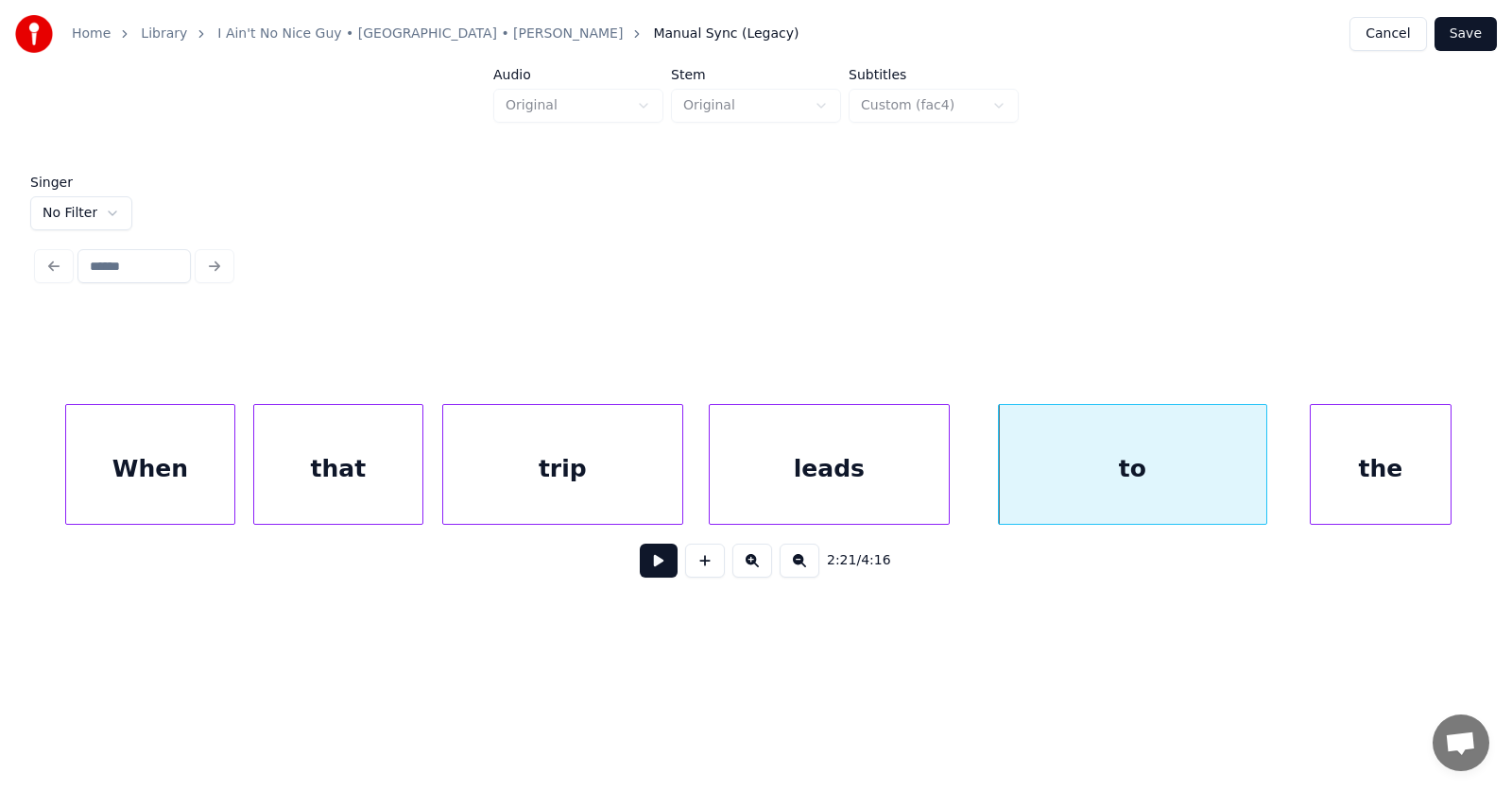
click at [1384, 480] on div "the" at bounding box center [1380, 469] width 140 height 128
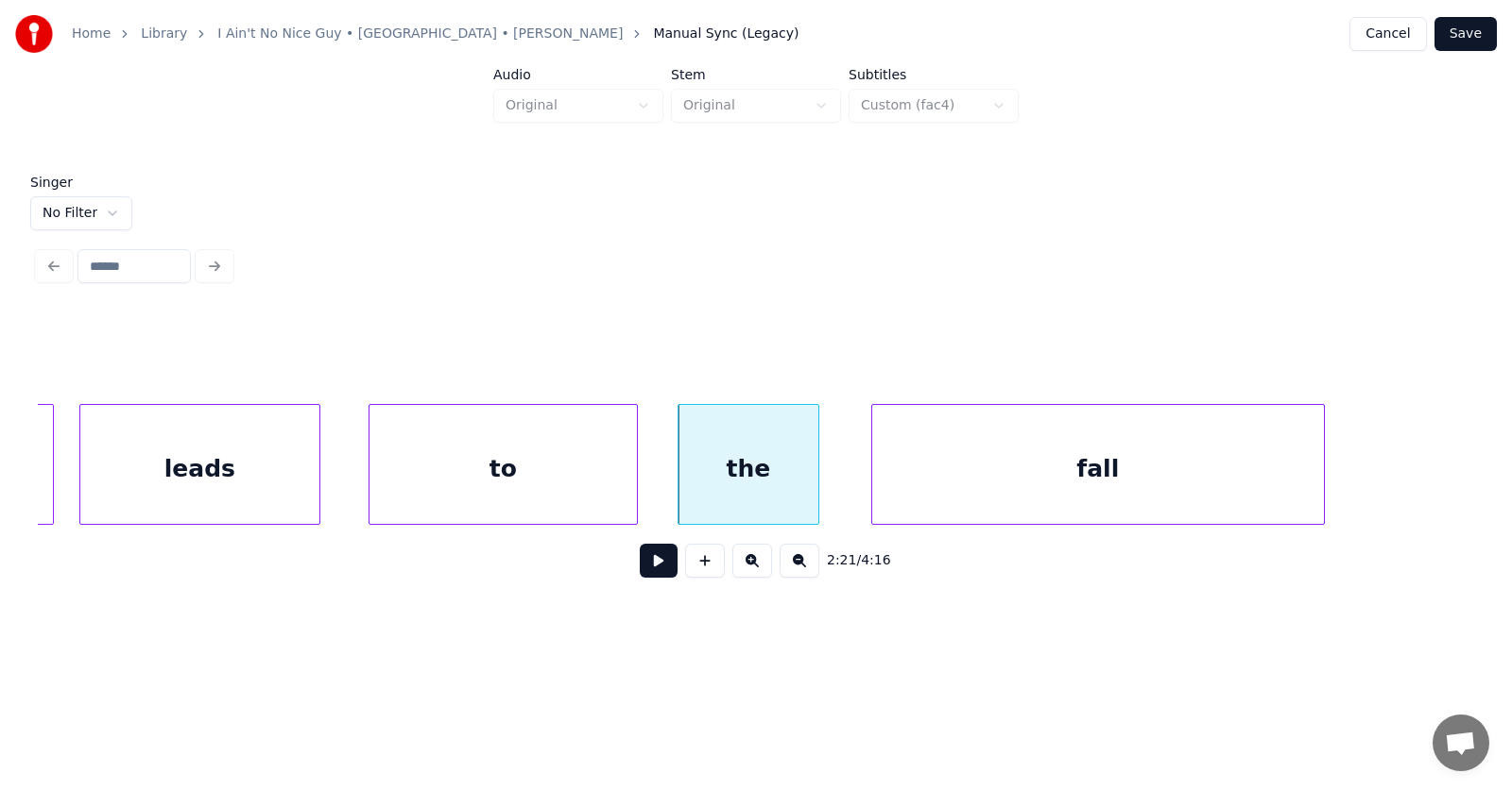
scroll to position [0, 99949]
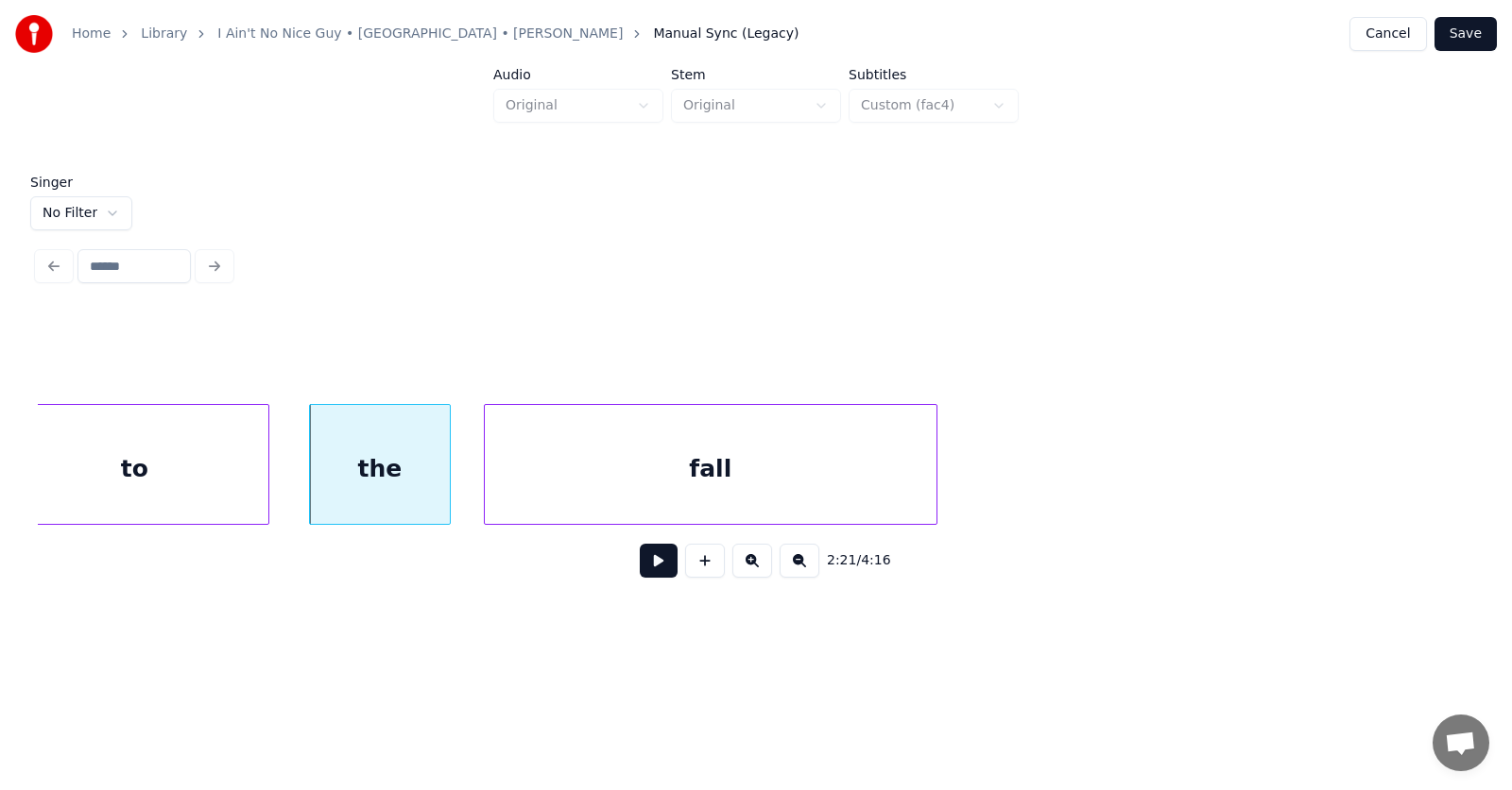
click at [769, 483] on div "fall" at bounding box center [711, 469] width 451 height 128
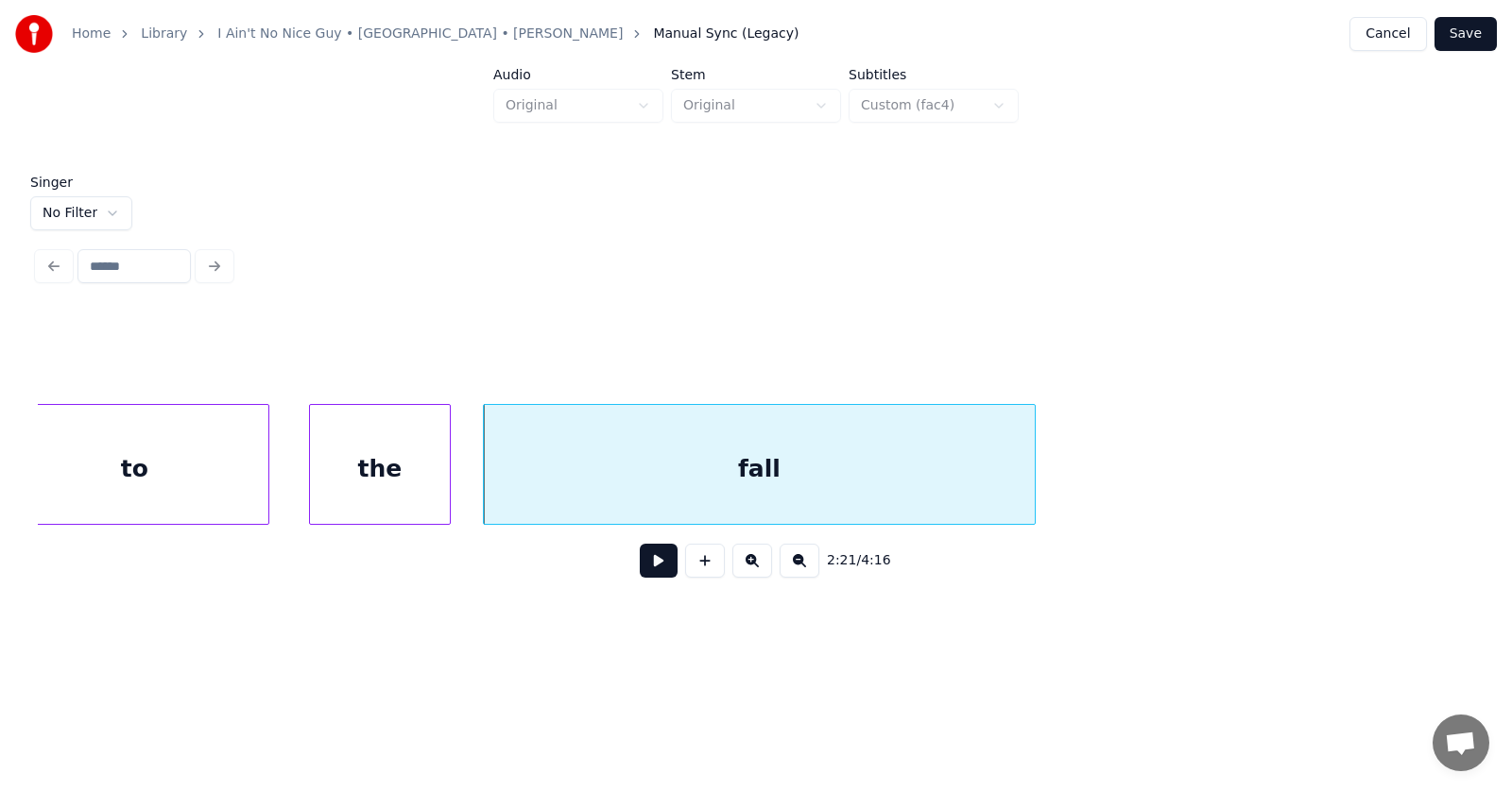
click at [1030, 463] on div at bounding box center [1032, 465] width 6 height 119
click at [655, 565] on button at bounding box center [658, 560] width 38 height 34
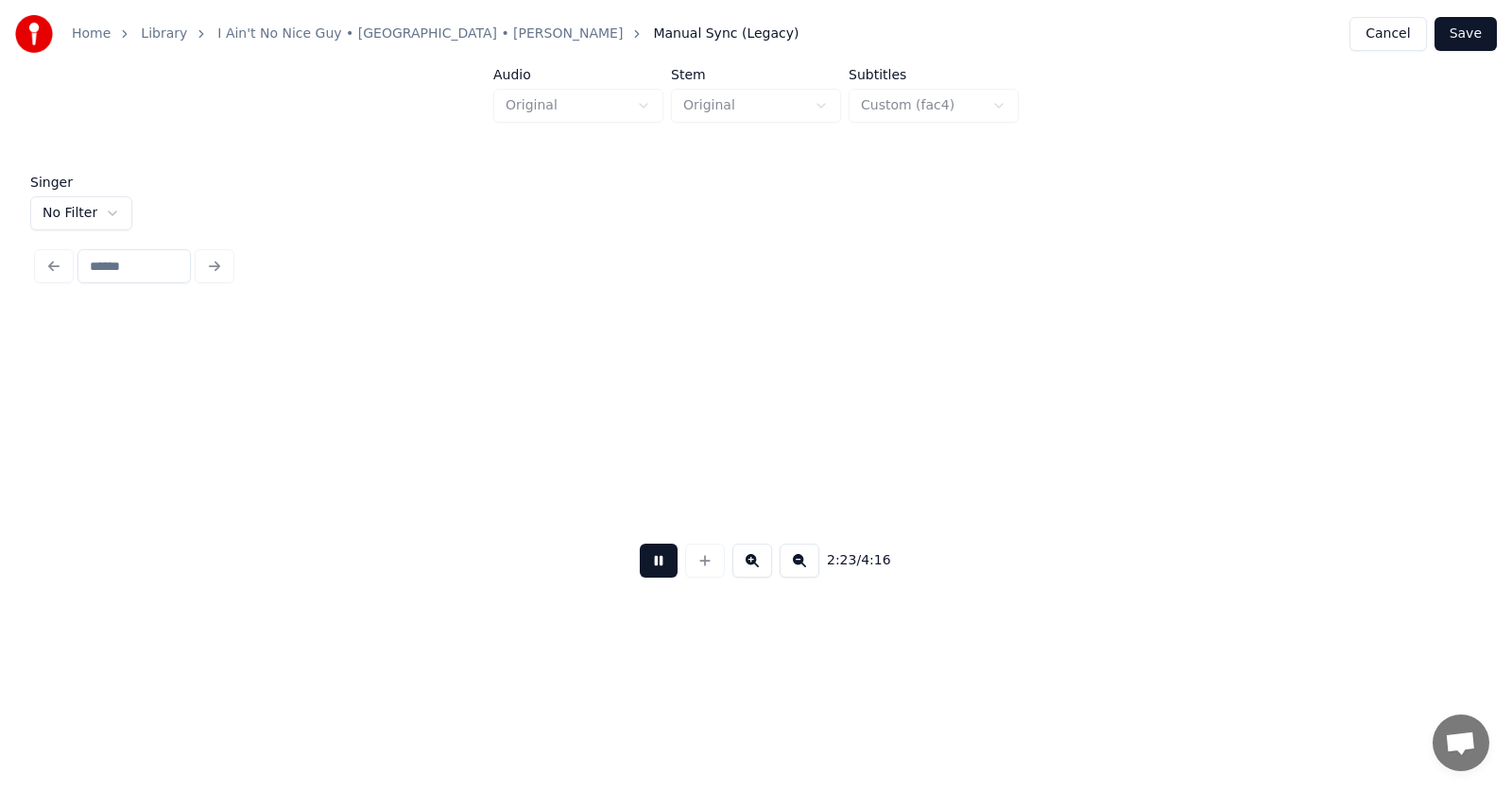
scroll to position [0, 101385]
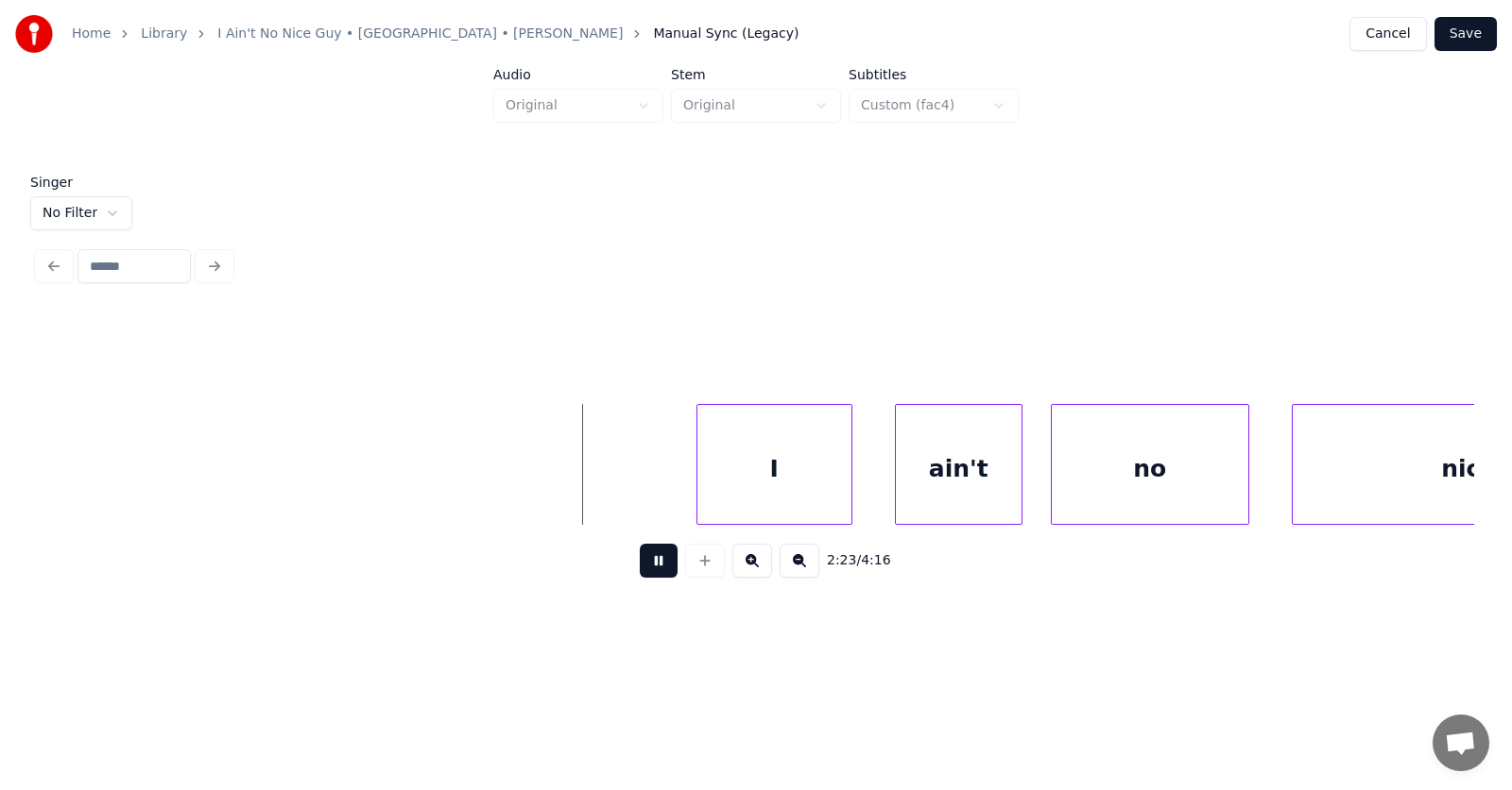
click at [646, 569] on button at bounding box center [658, 560] width 38 height 34
click at [726, 481] on div "I" at bounding box center [756, 469] width 154 height 128
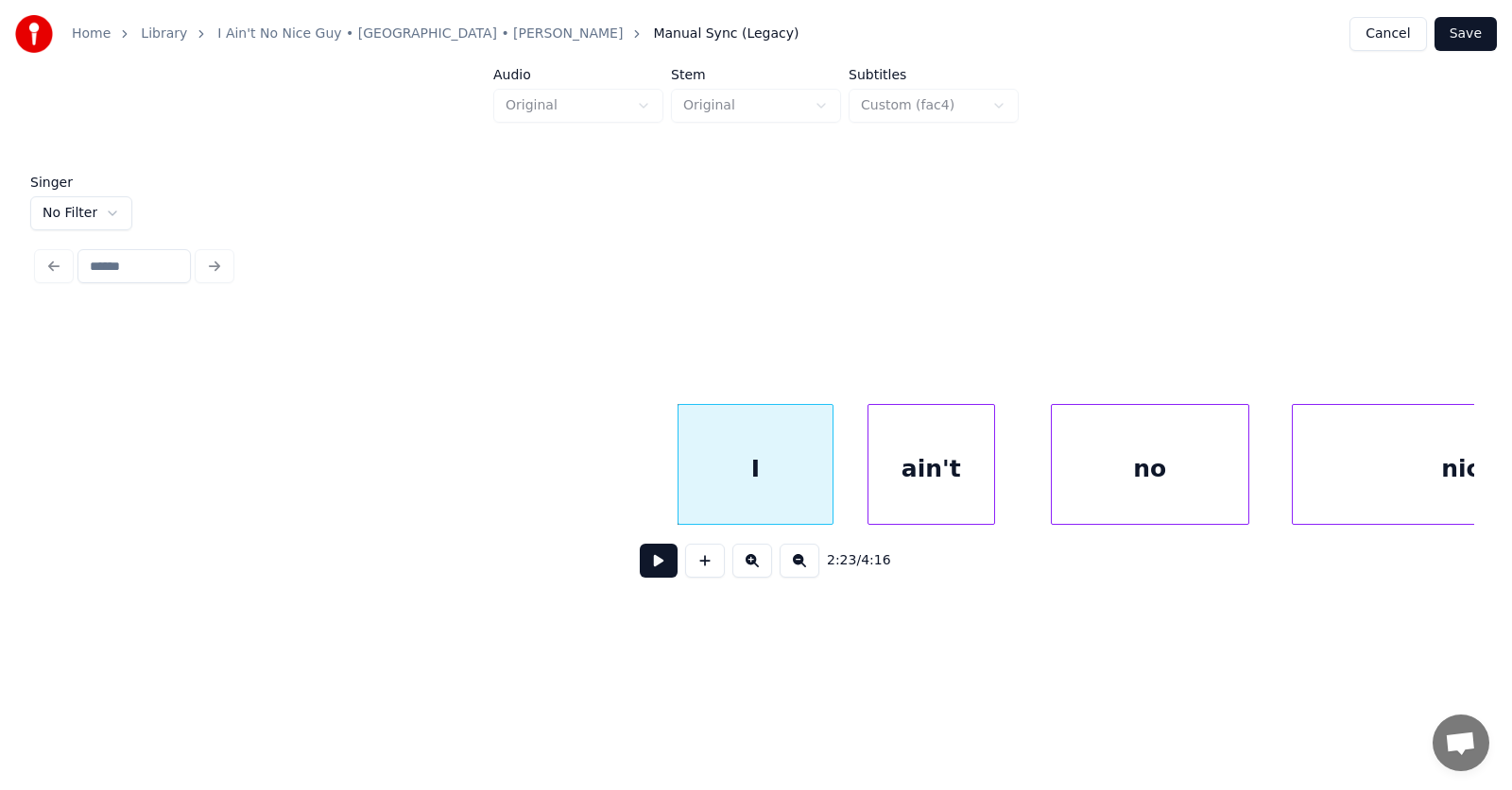
click at [945, 490] on div "ain't" at bounding box center [930, 469] width 125 height 128
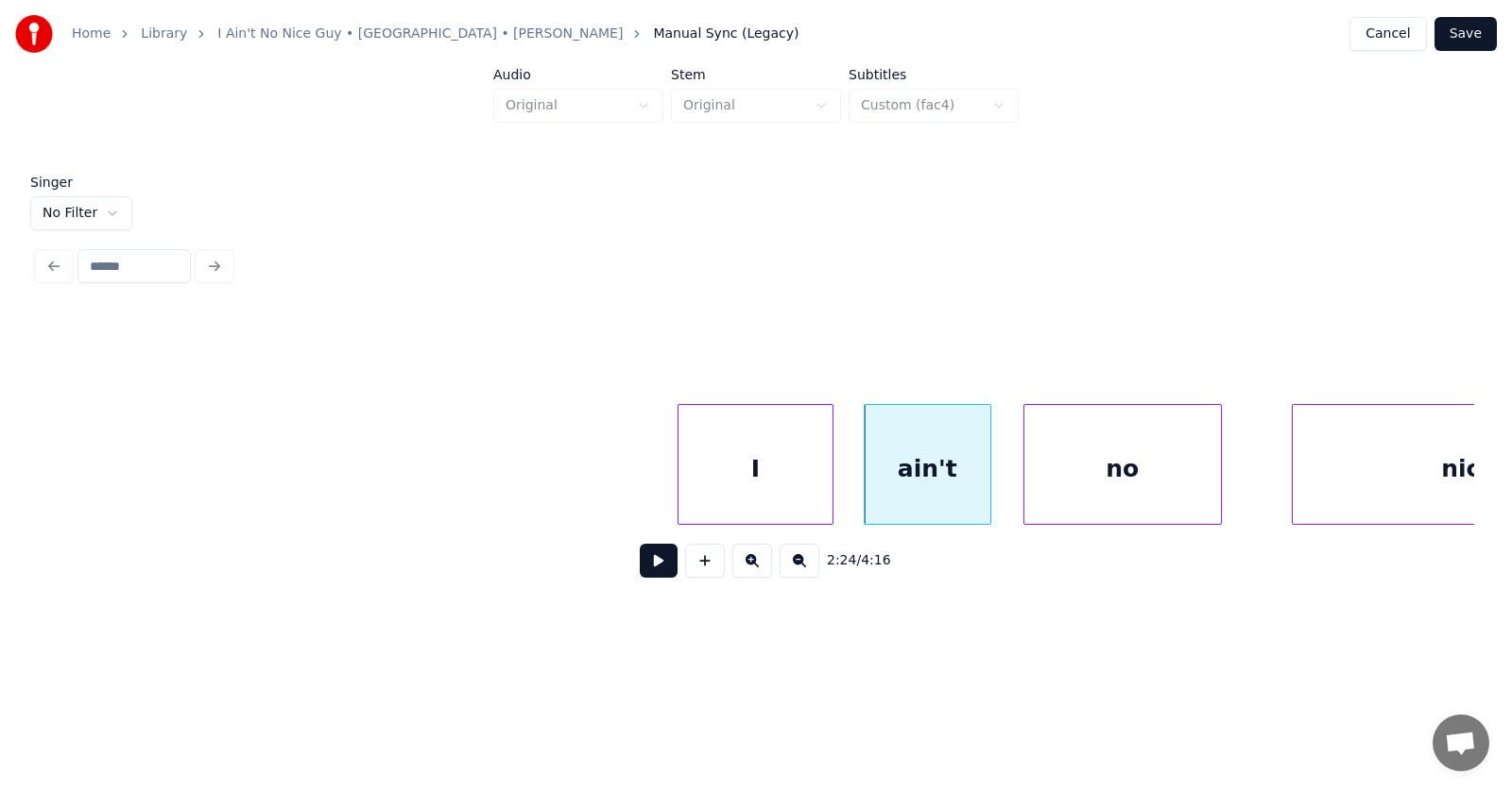
click at [1067, 486] on div "no" at bounding box center [1122, 469] width 197 height 128
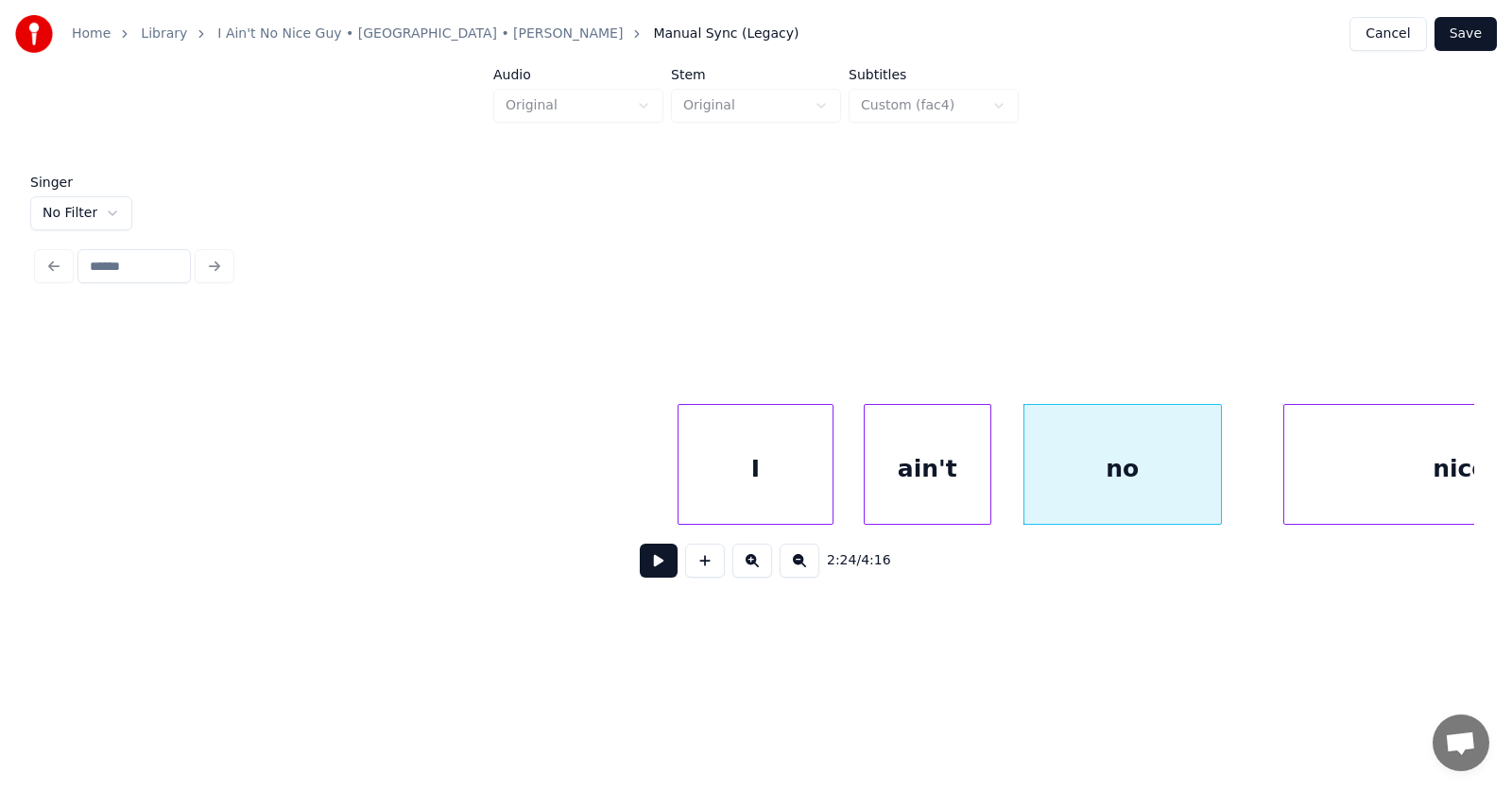
scroll to position [0, 101552]
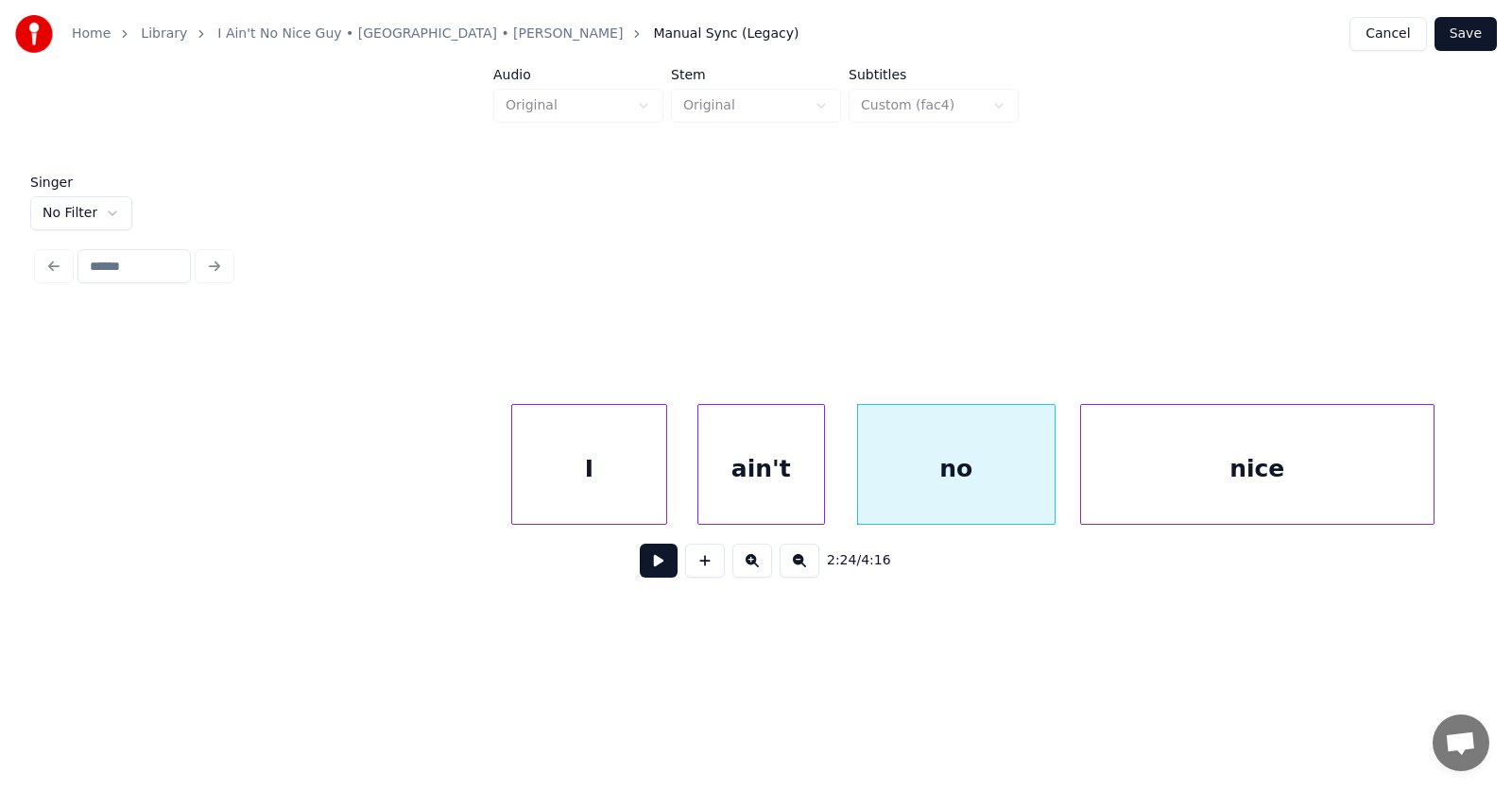
click at [1299, 476] on div "nice" at bounding box center [1257, 469] width 352 height 128
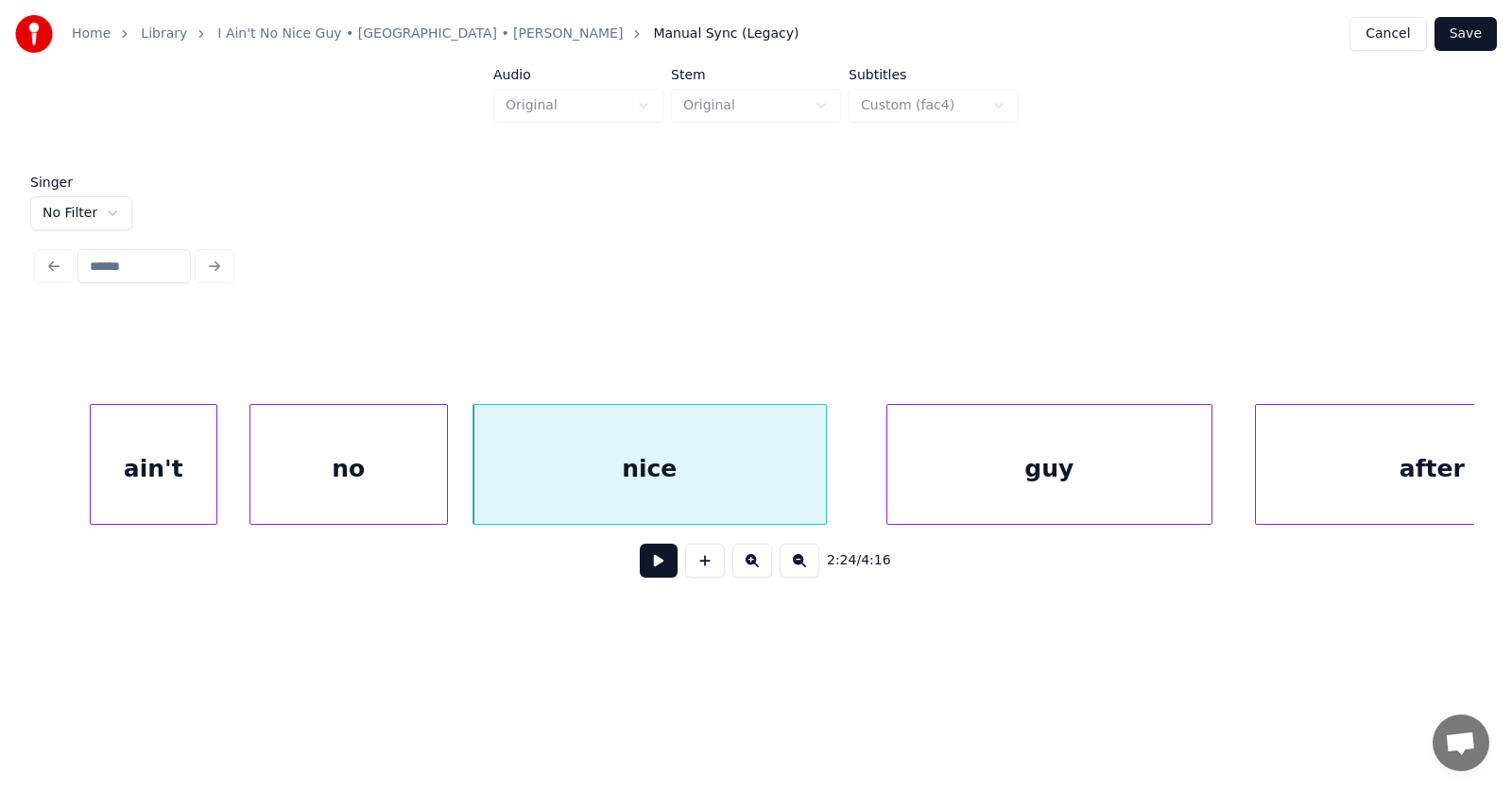
scroll to position [0, 102281]
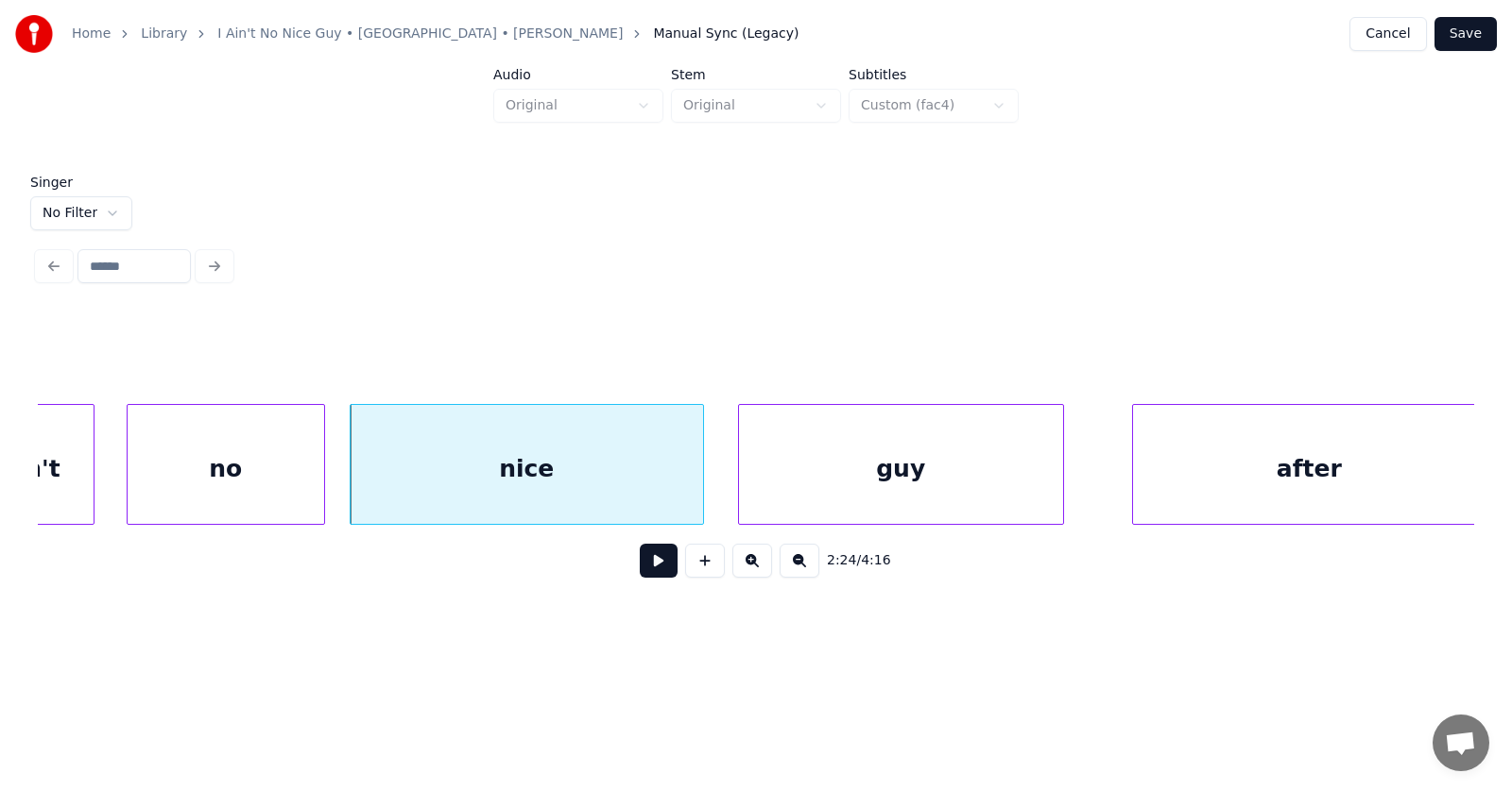
click at [848, 485] on div "guy" at bounding box center [901, 469] width 324 height 128
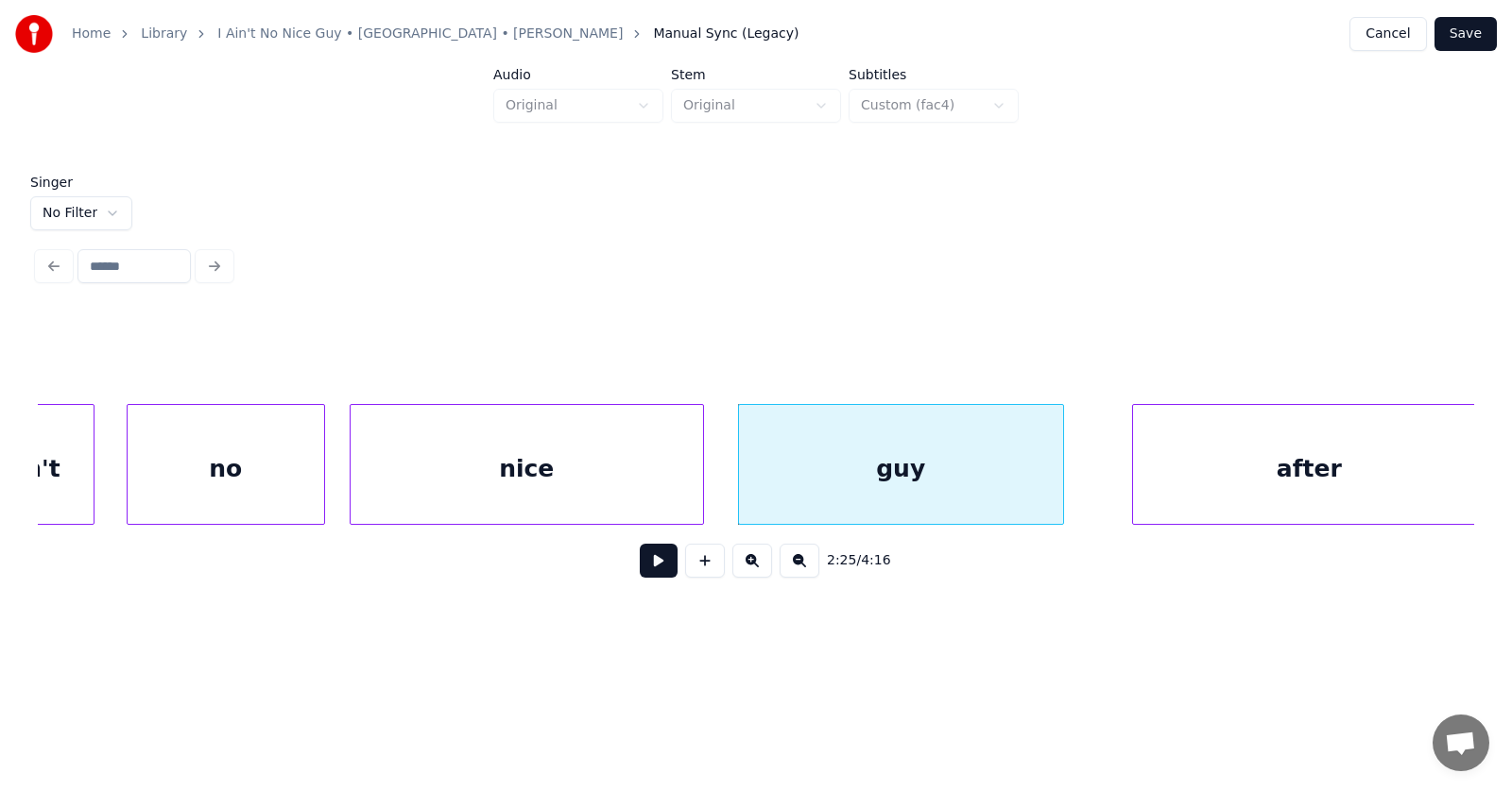
scroll to position [0, 102289]
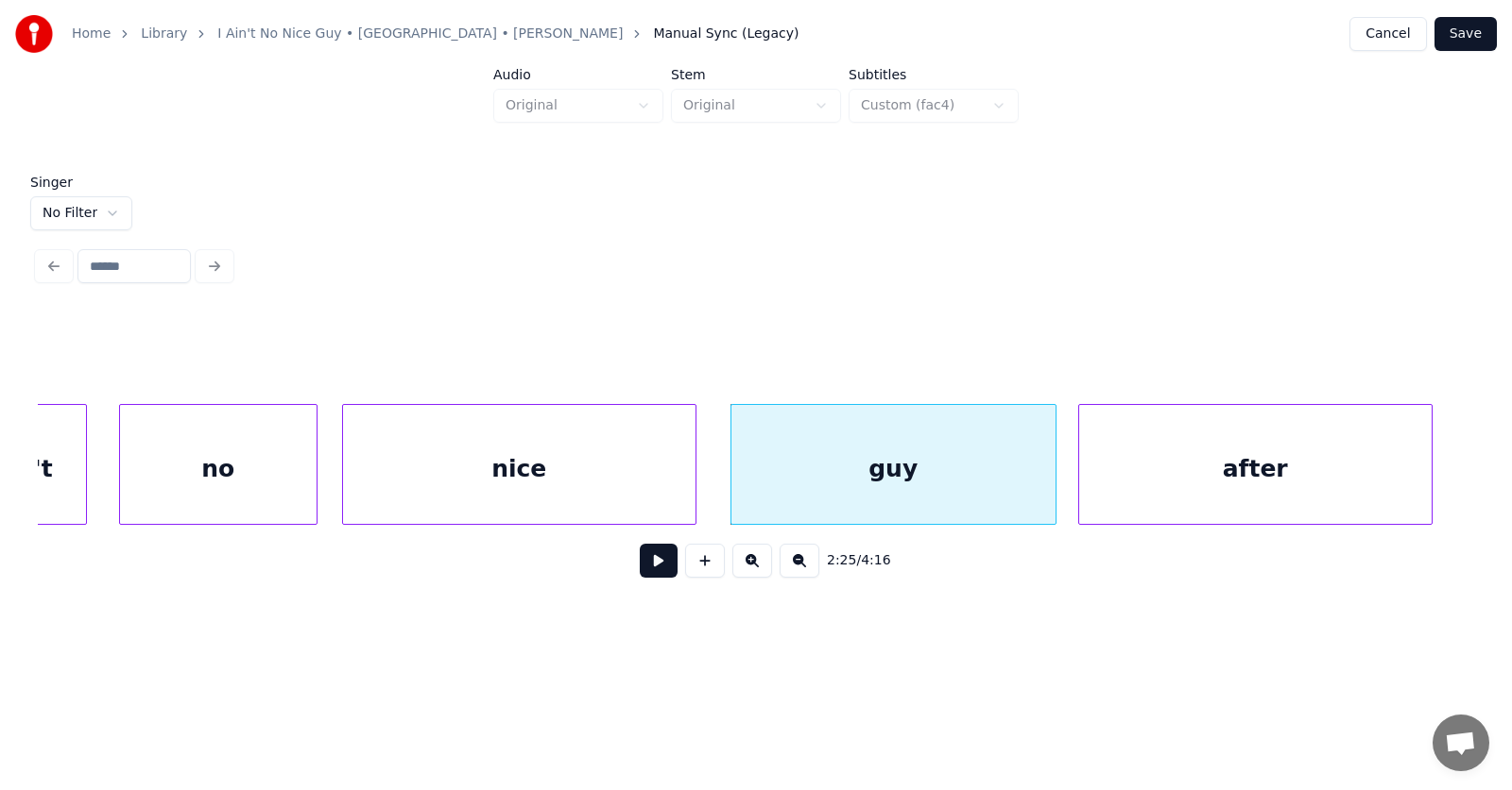
click at [1131, 487] on div "after" at bounding box center [1255, 469] width 352 height 128
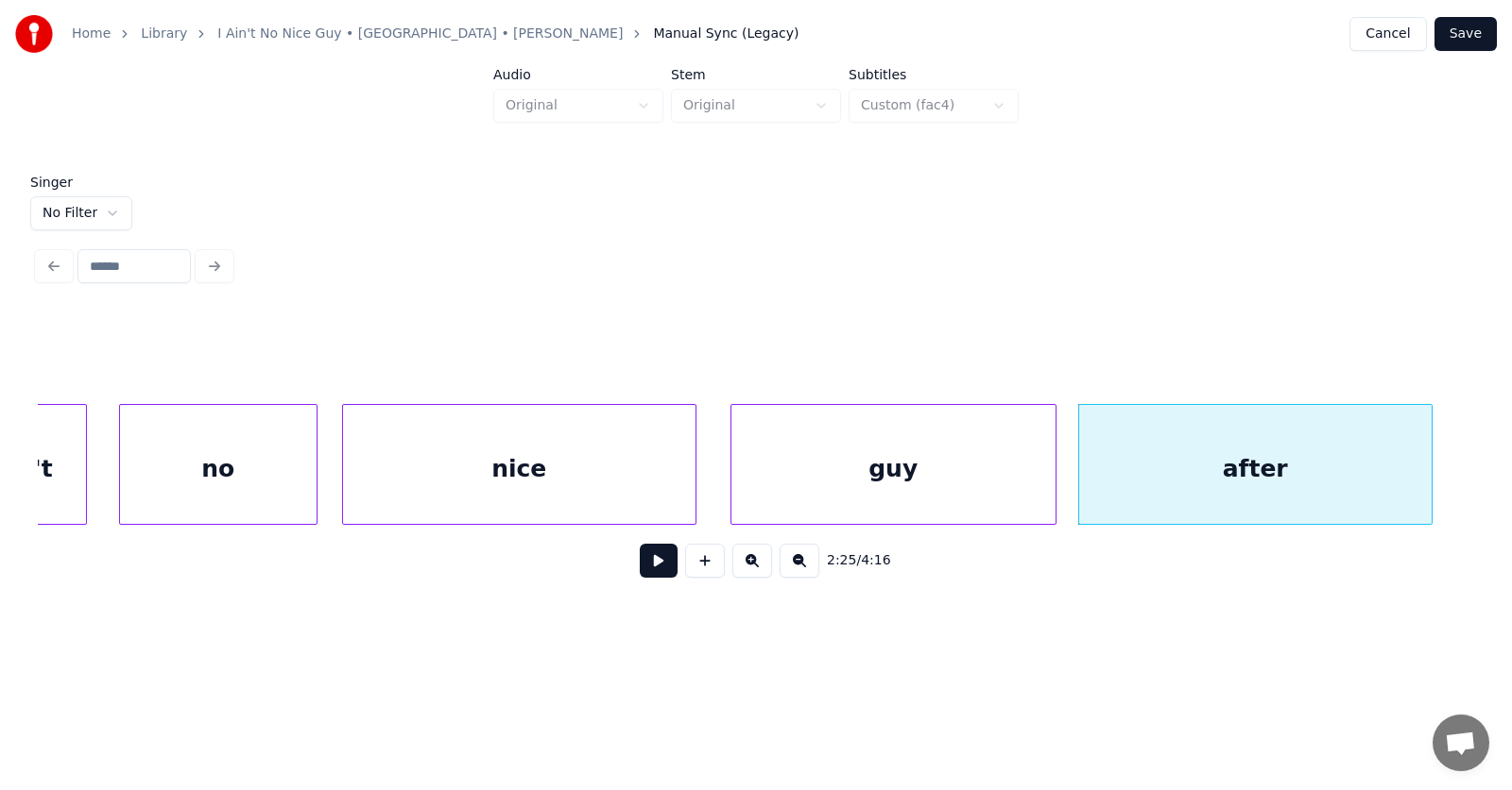
click at [656, 565] on button at bounding box center [658, 560] width 38 height 34
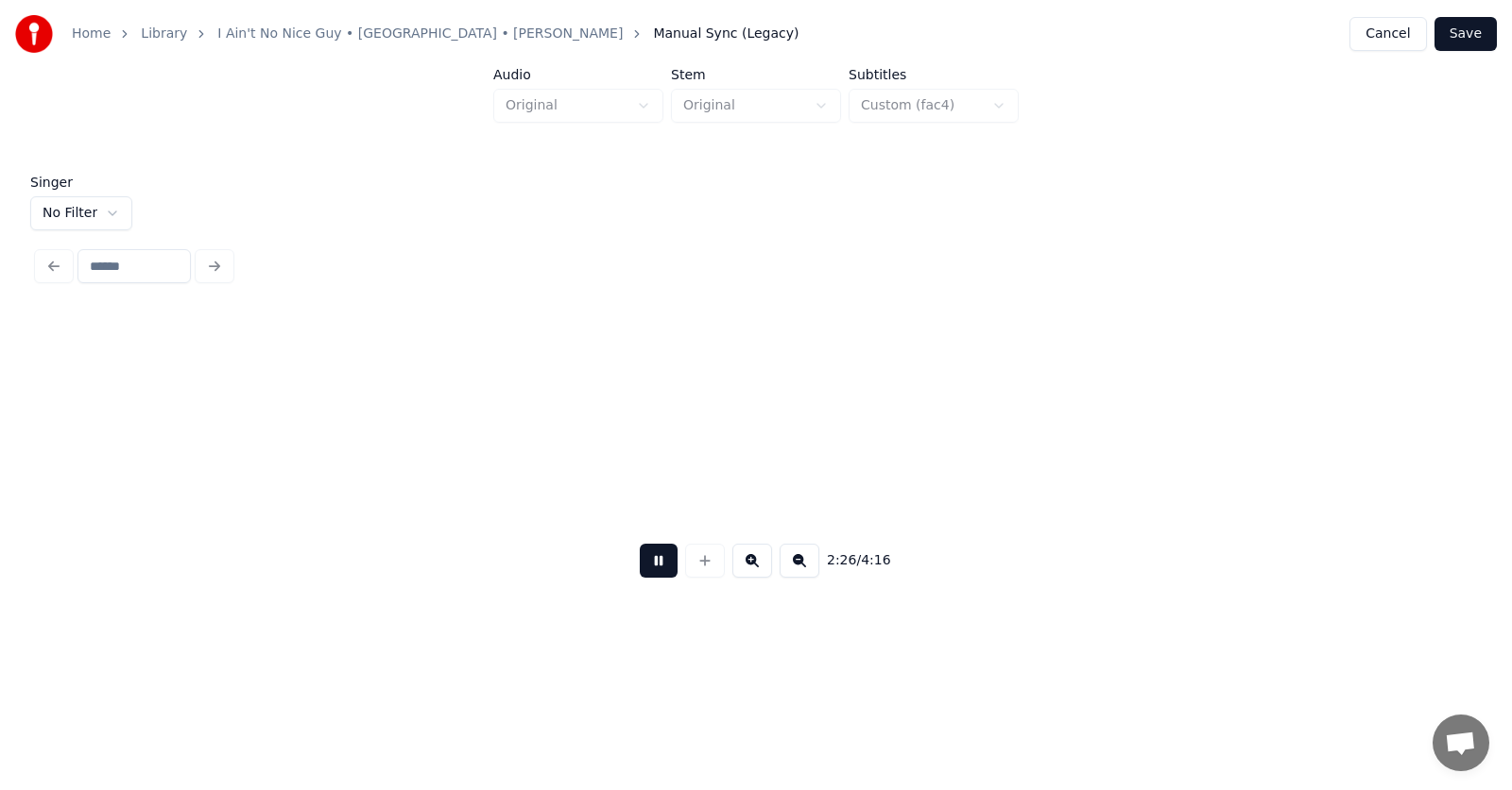
scroll to position [0, 103734]
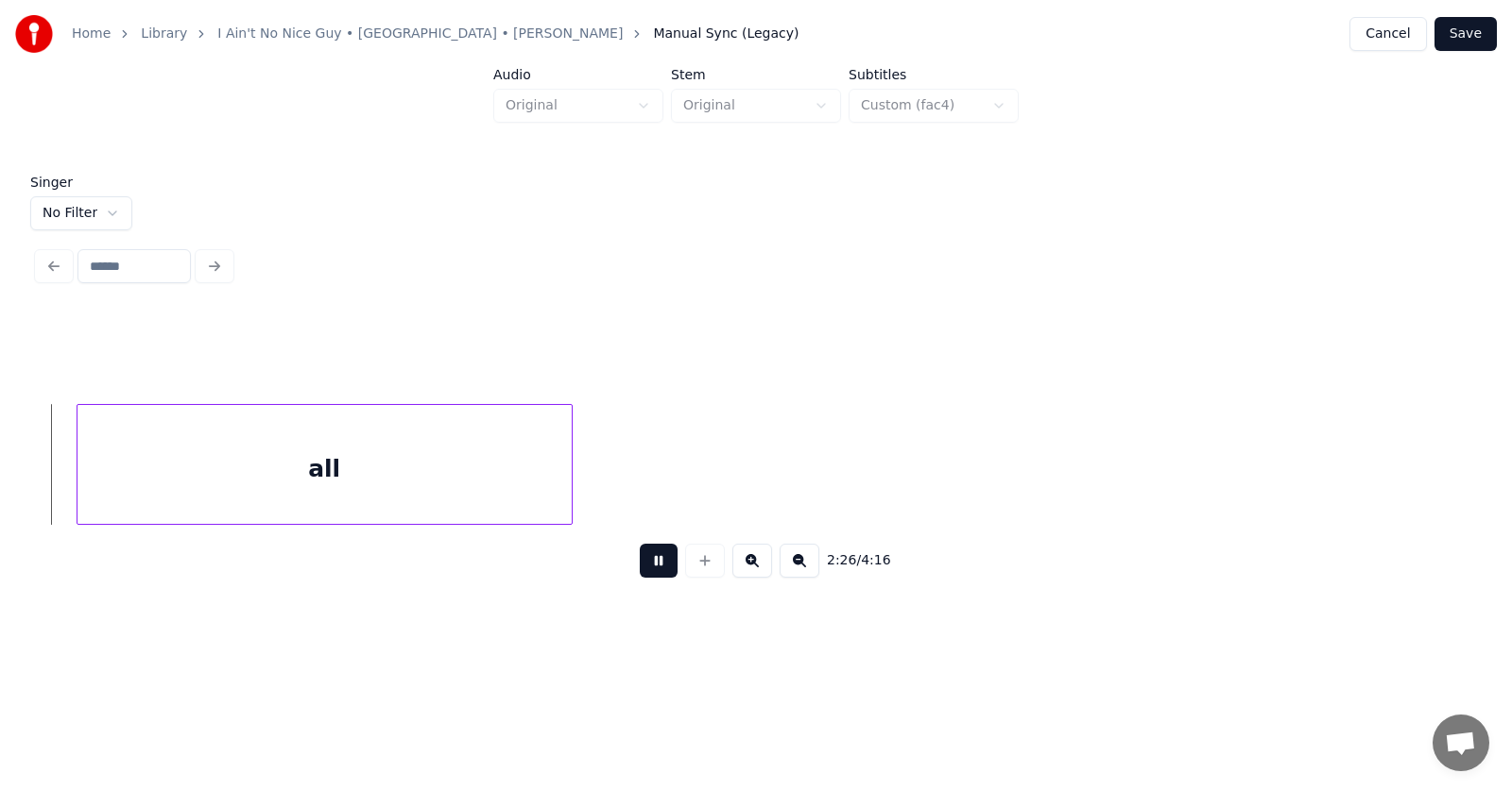
click at [656, 564] on button at bounding box center [658, 560] width 38 height 34
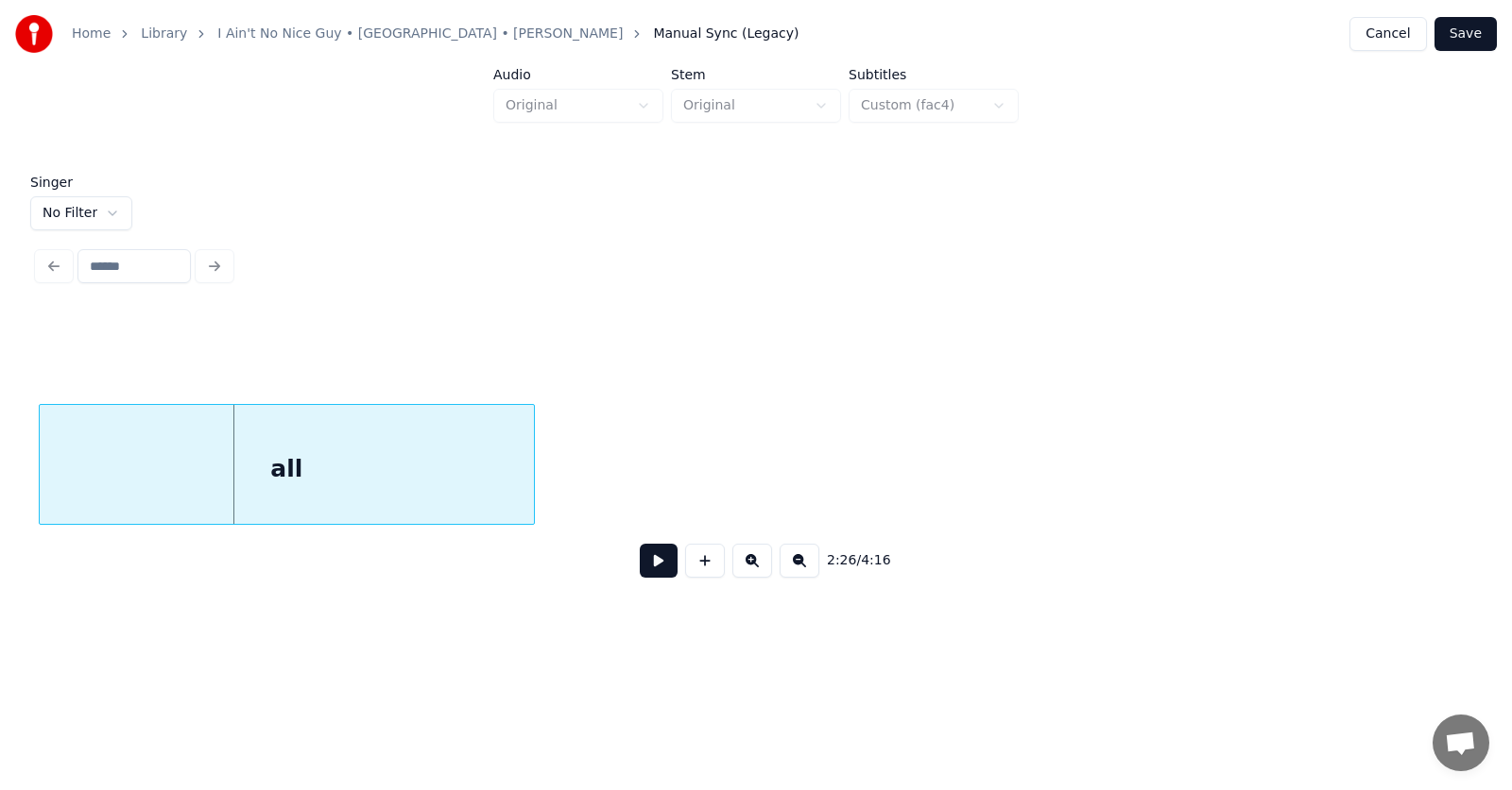
scroll to position [0, 103732]
click at [373, 489] on div "all" at bounding box center [286, 469] width 494 height 128
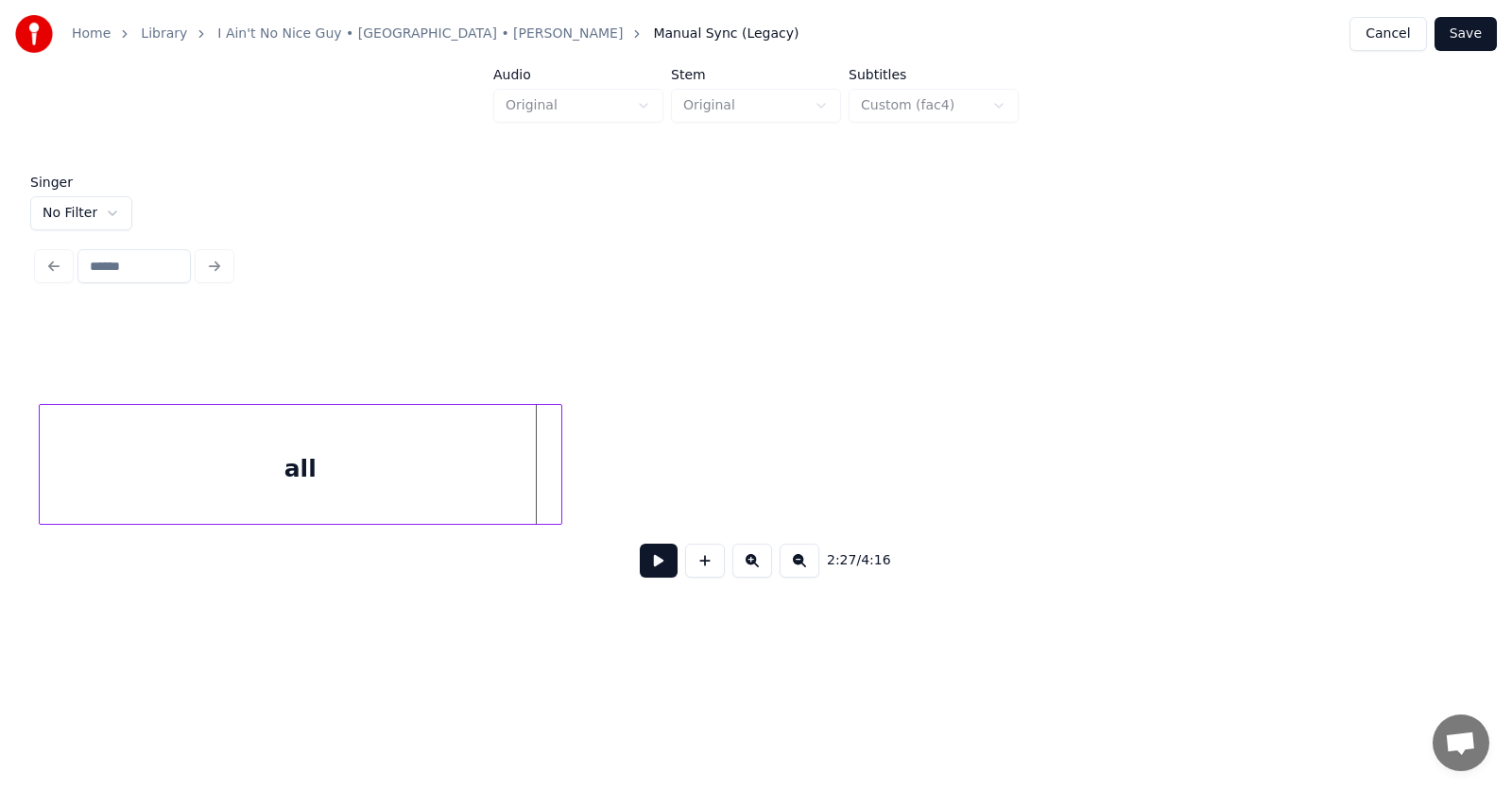
click at [561, 470] on div at bounding box center [559, 465] width 6 height 119
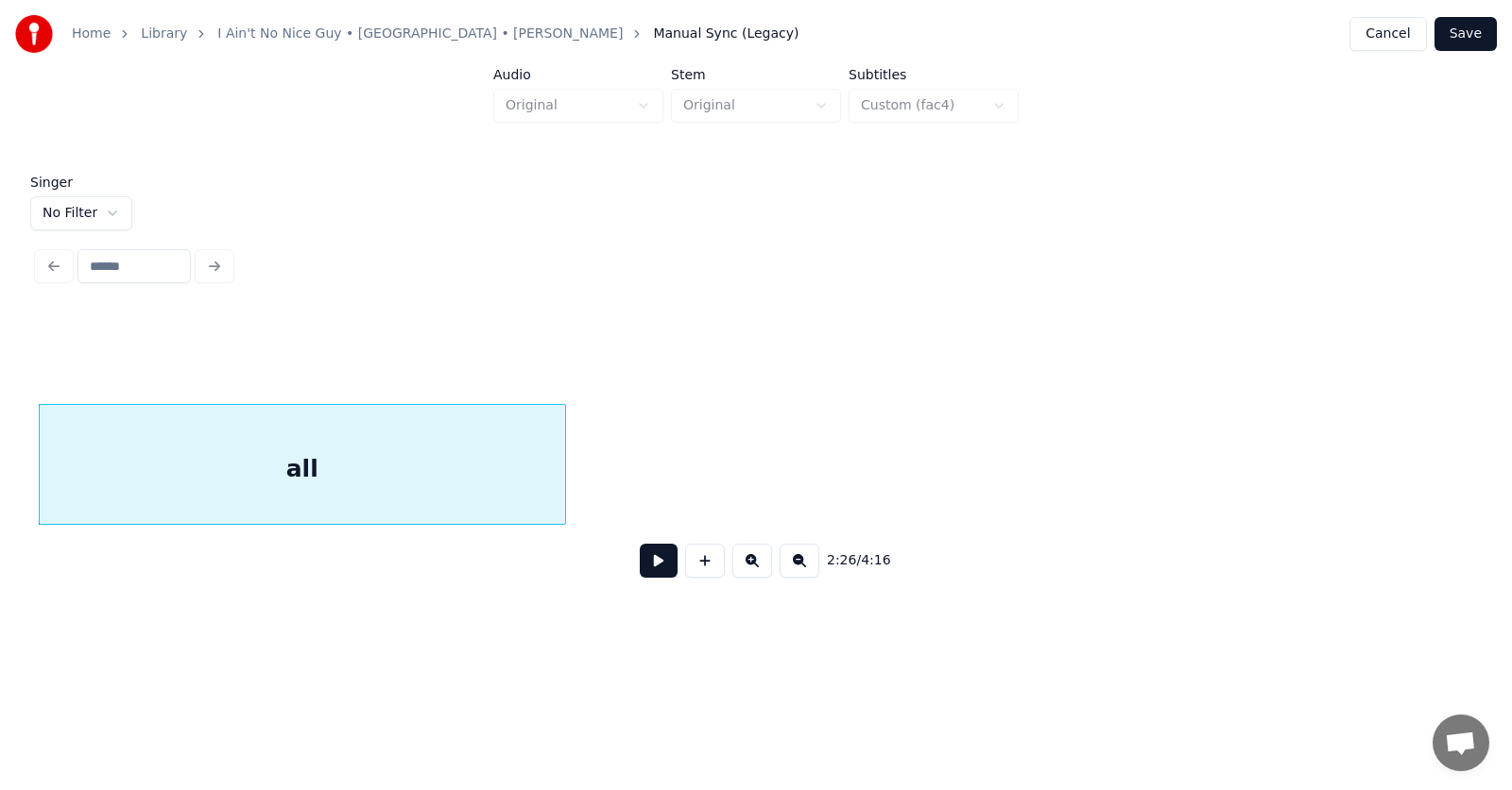
click at [646, 556] on button at bounding box center [658, 560] width 38 height 34
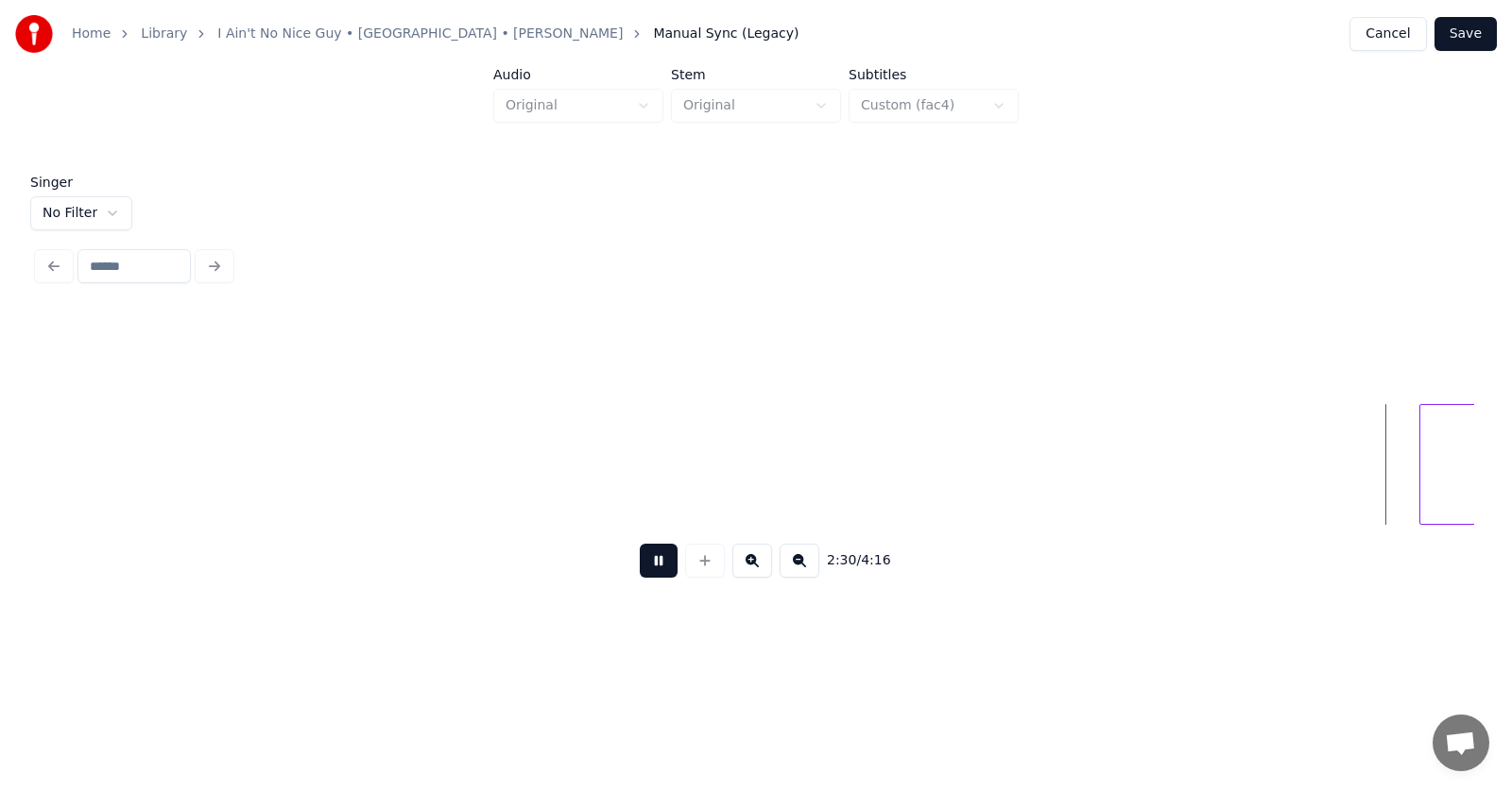
scroll to position [0, 106609]
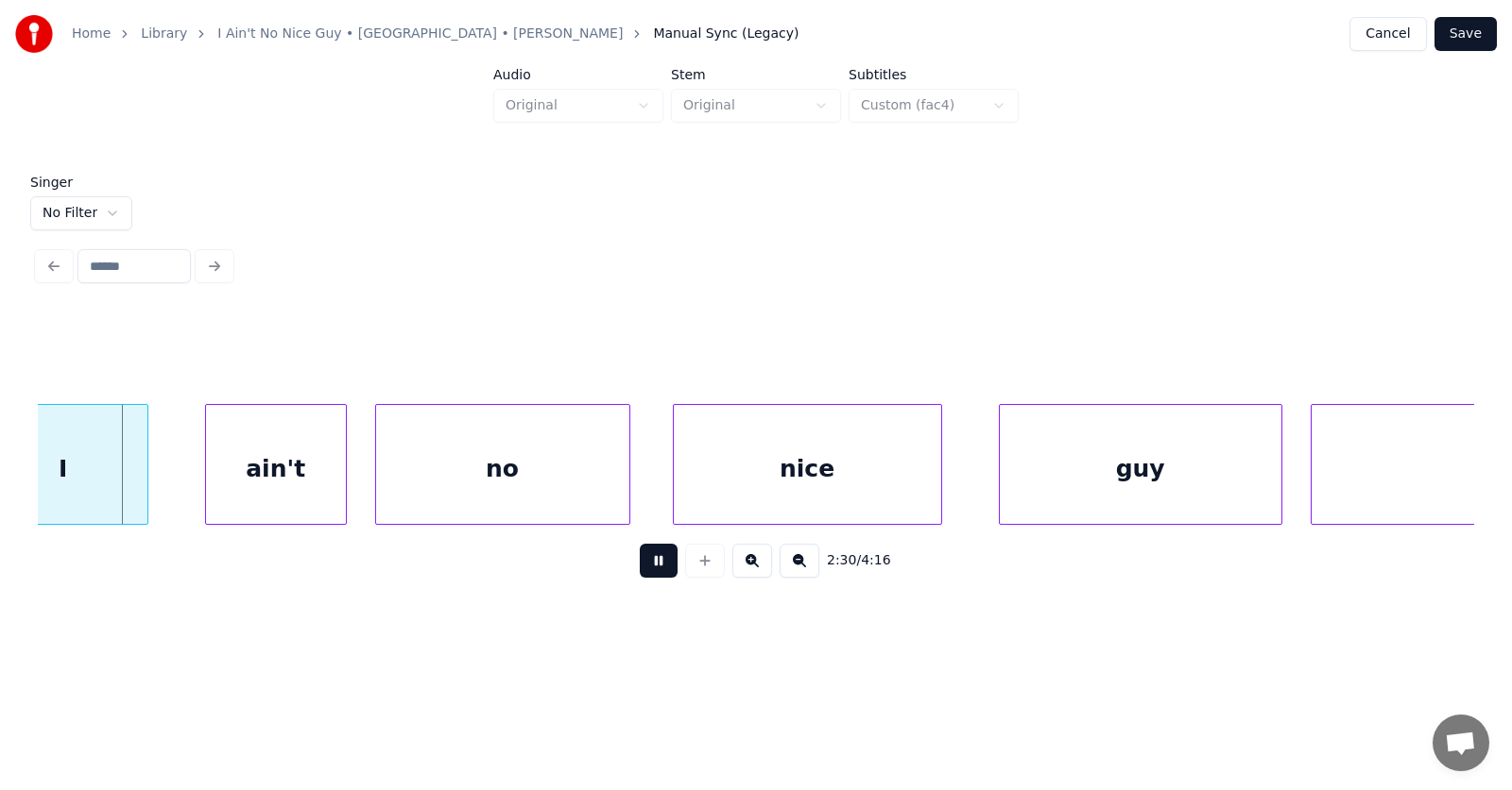
click at [648, 572] on button at bounding box center [658, 560] width 38 height 34
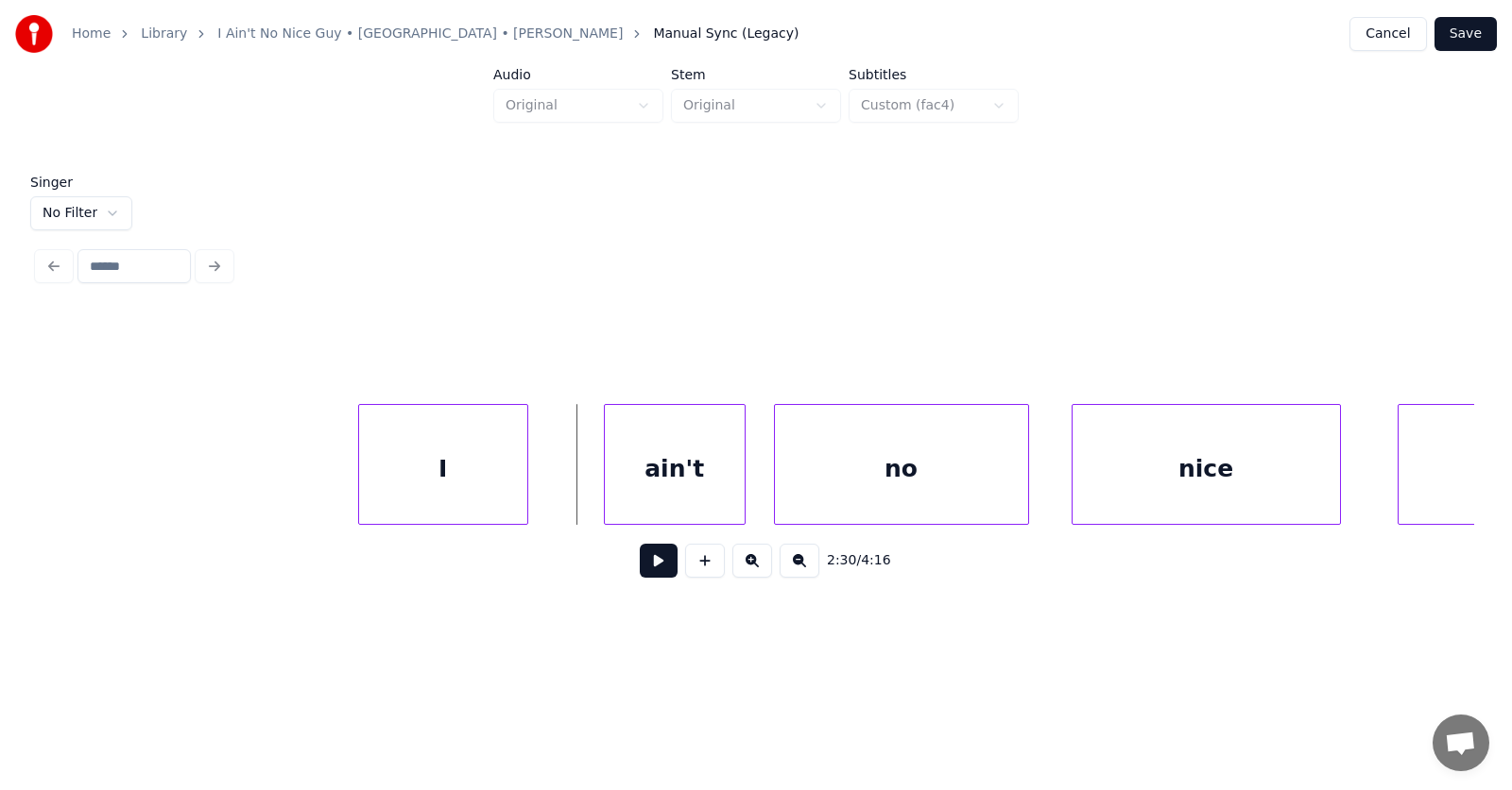
click at [445, 487] on div "I" at bounding box center [442, 469] width 168 height 128
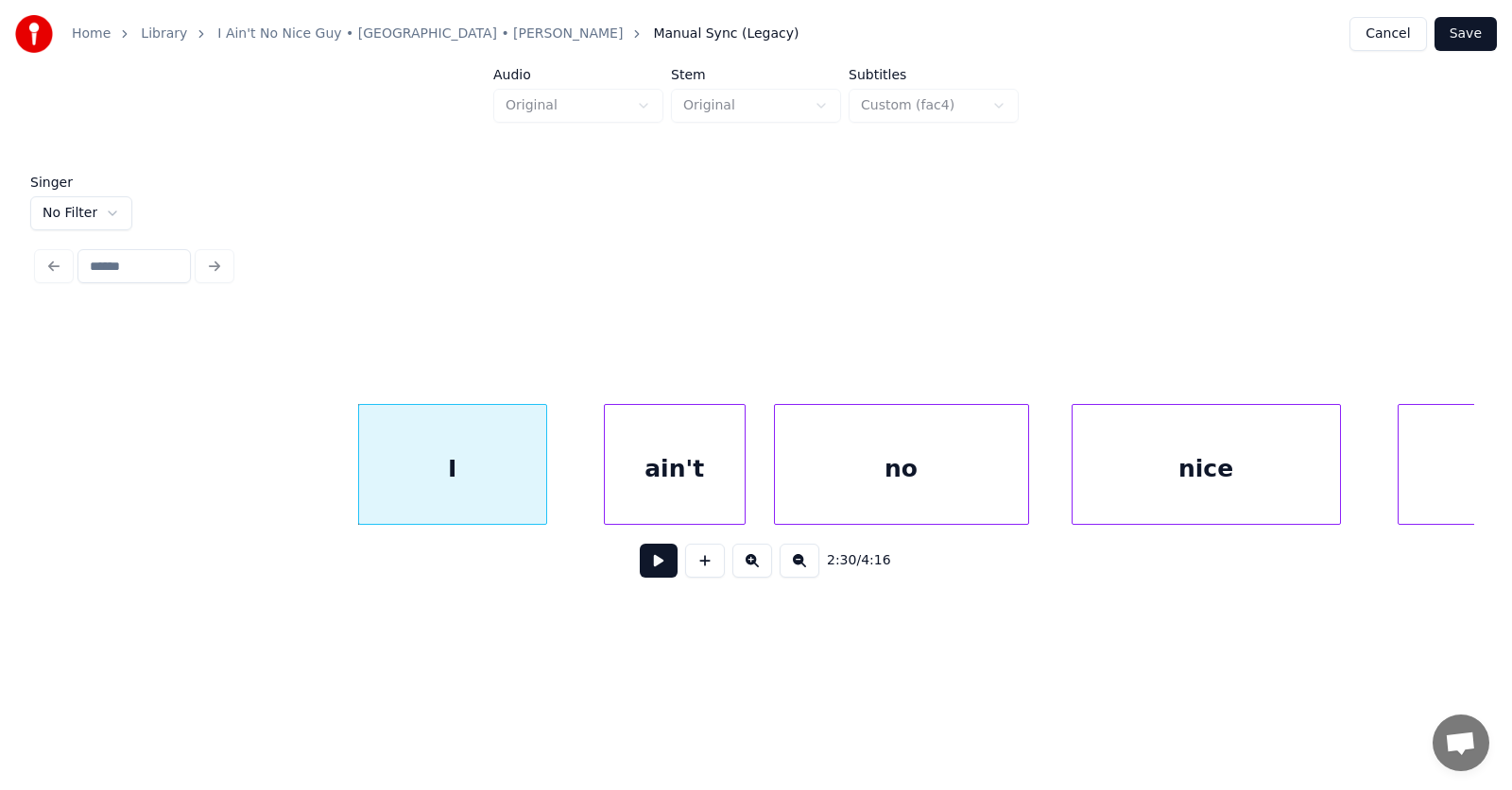
click at [546, 479] on div at bounding box center [544, 465] width 6 height 119
click at [606, 488] on div "ain't" at bounding box center [644, 469] width 140 height 128
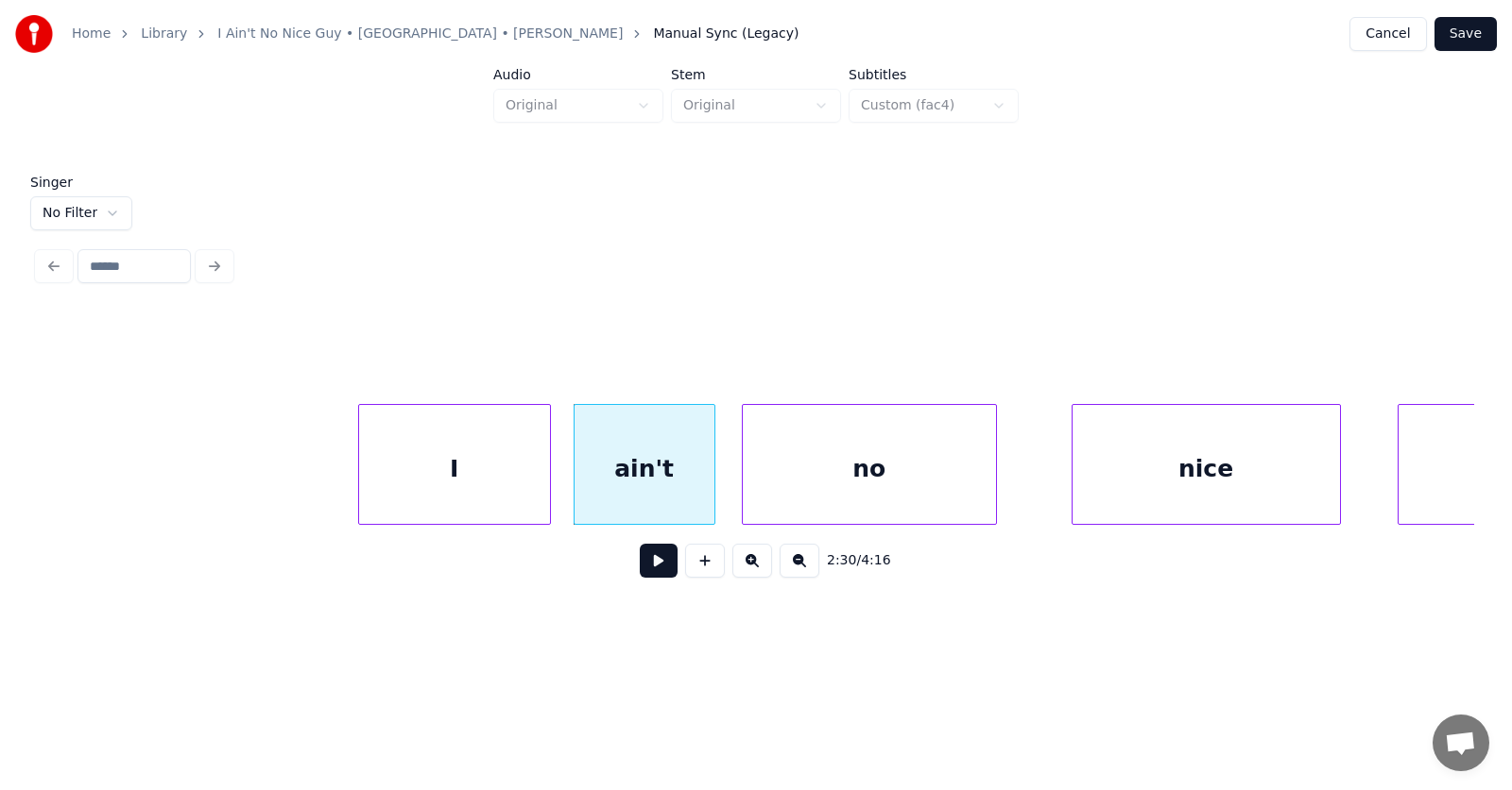
click at [794, 488] on div "no" at bounding box center [869, 469] width 253 height 128
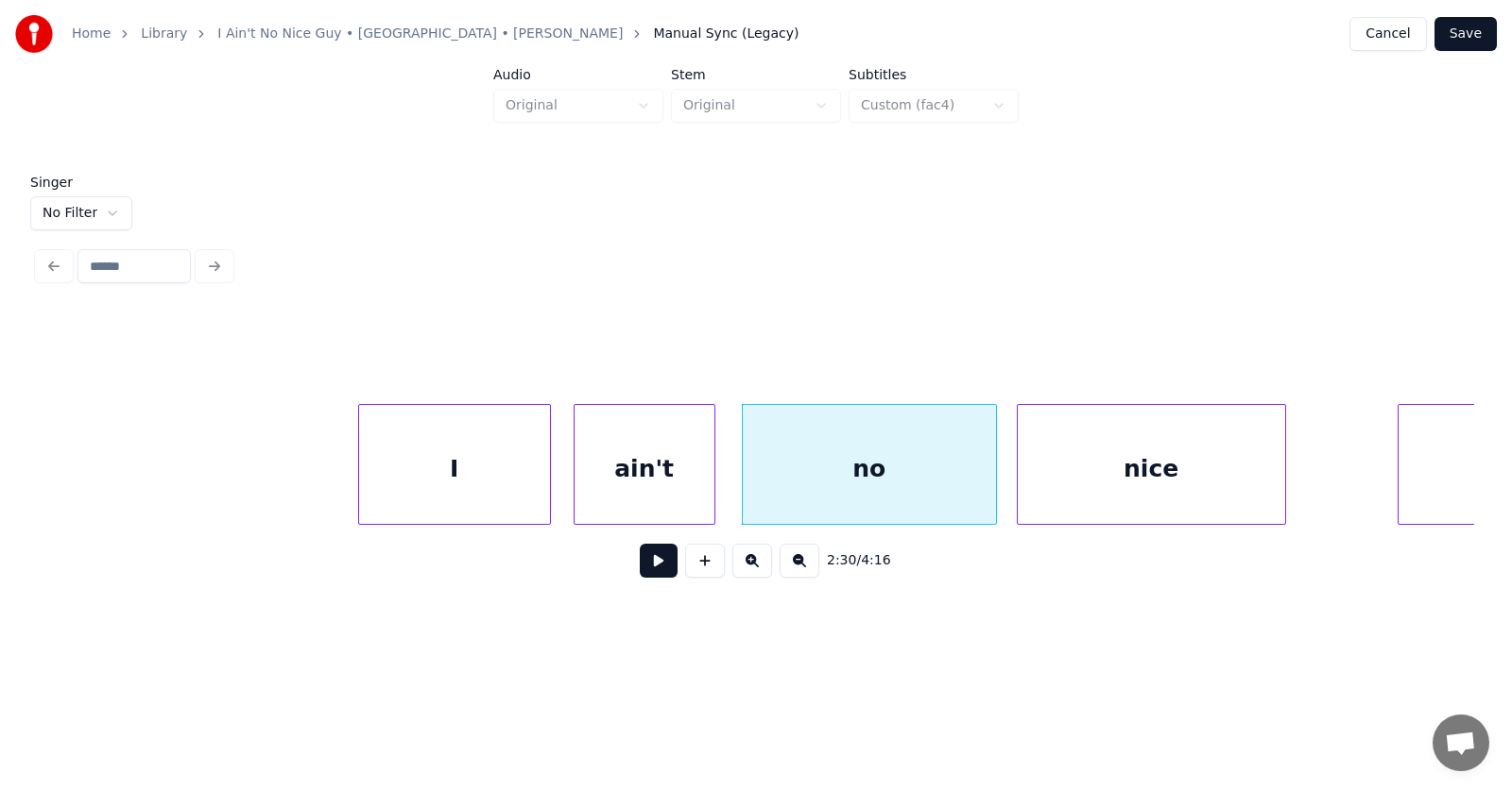
click at [1052, 487] on div "nice" at bounding box center [1151, 469] width 267 height 128
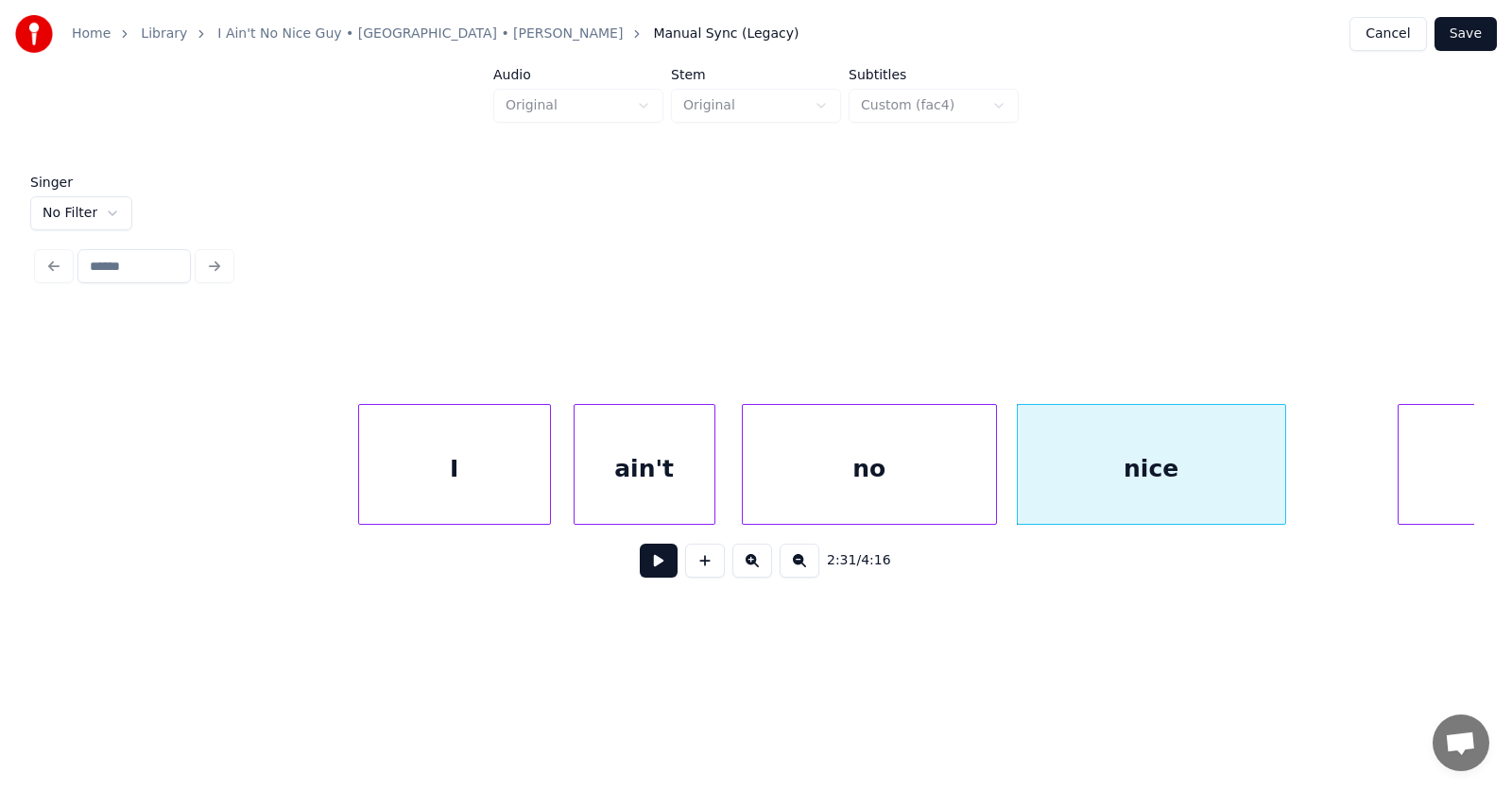
click at [851, 477] on div "no" at bounding box center [869, 469] width 253 height 128
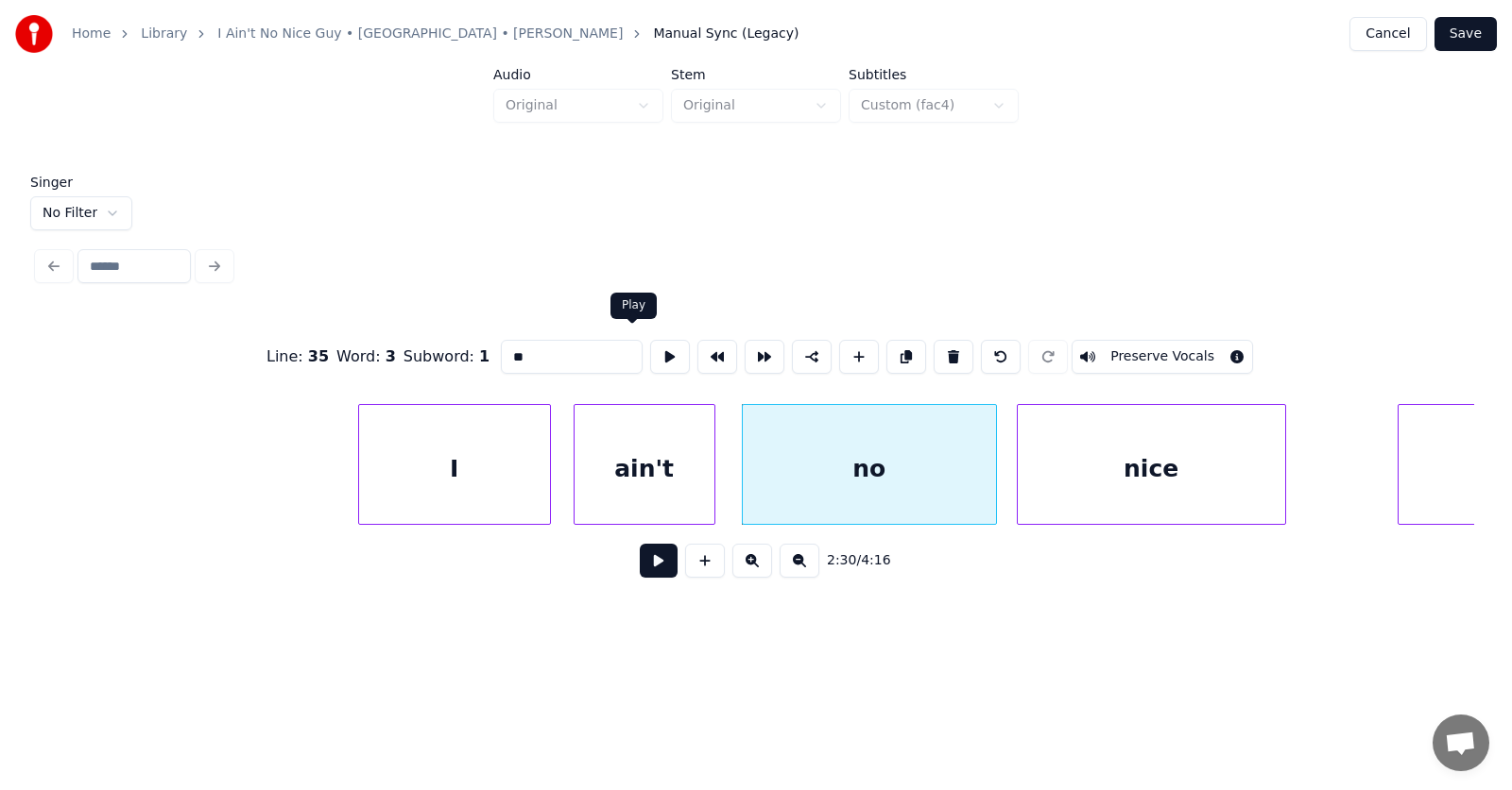
click at [650, 348] on button at bounding box center [670, 357] width 40 height 34
click at [962, 483] on div at bounding box center [961, 465] width 6 height 119
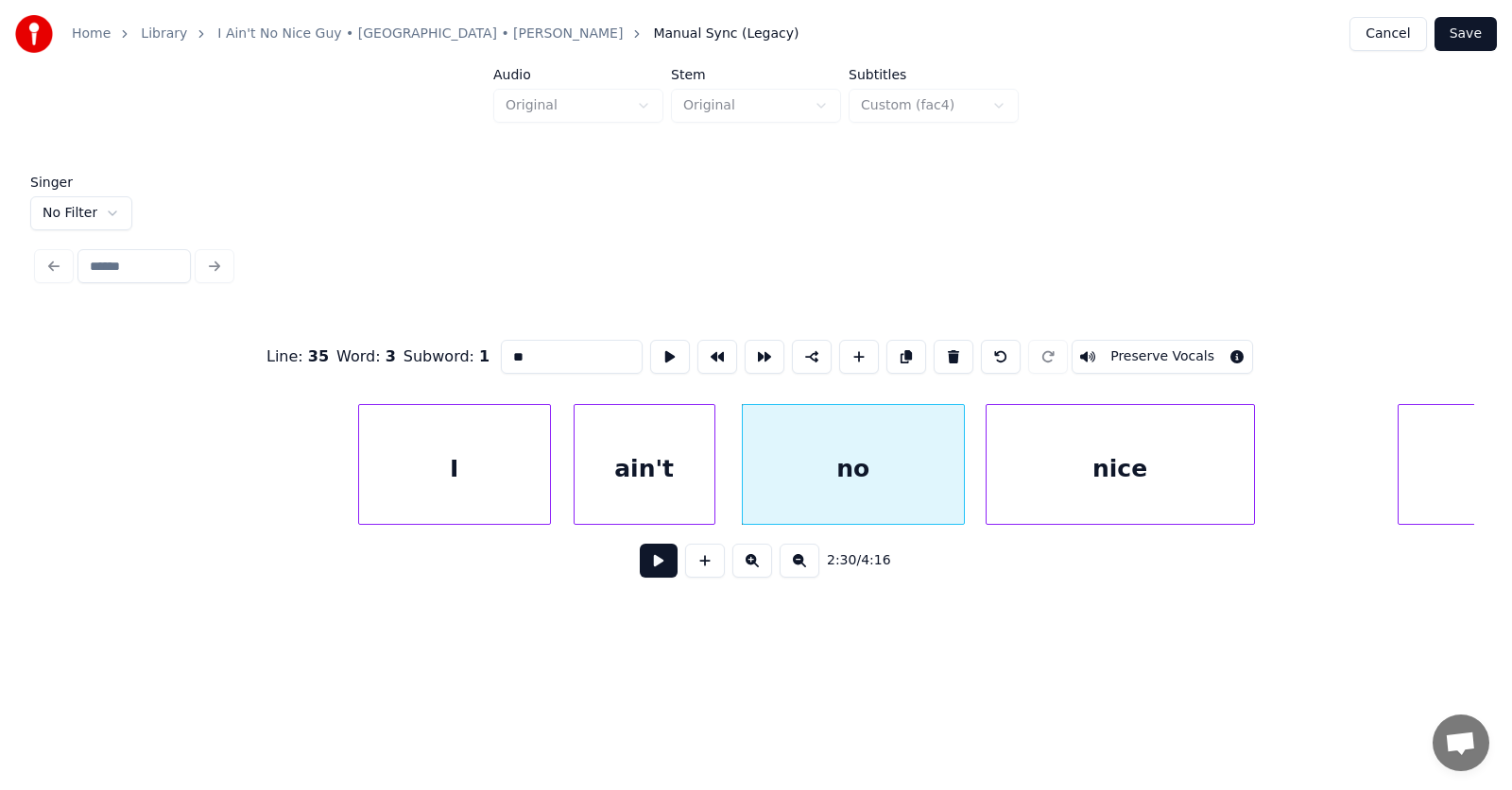
click at [1010, 482] on div "nice" at bounding box center [1119, 469] width 267 height 128
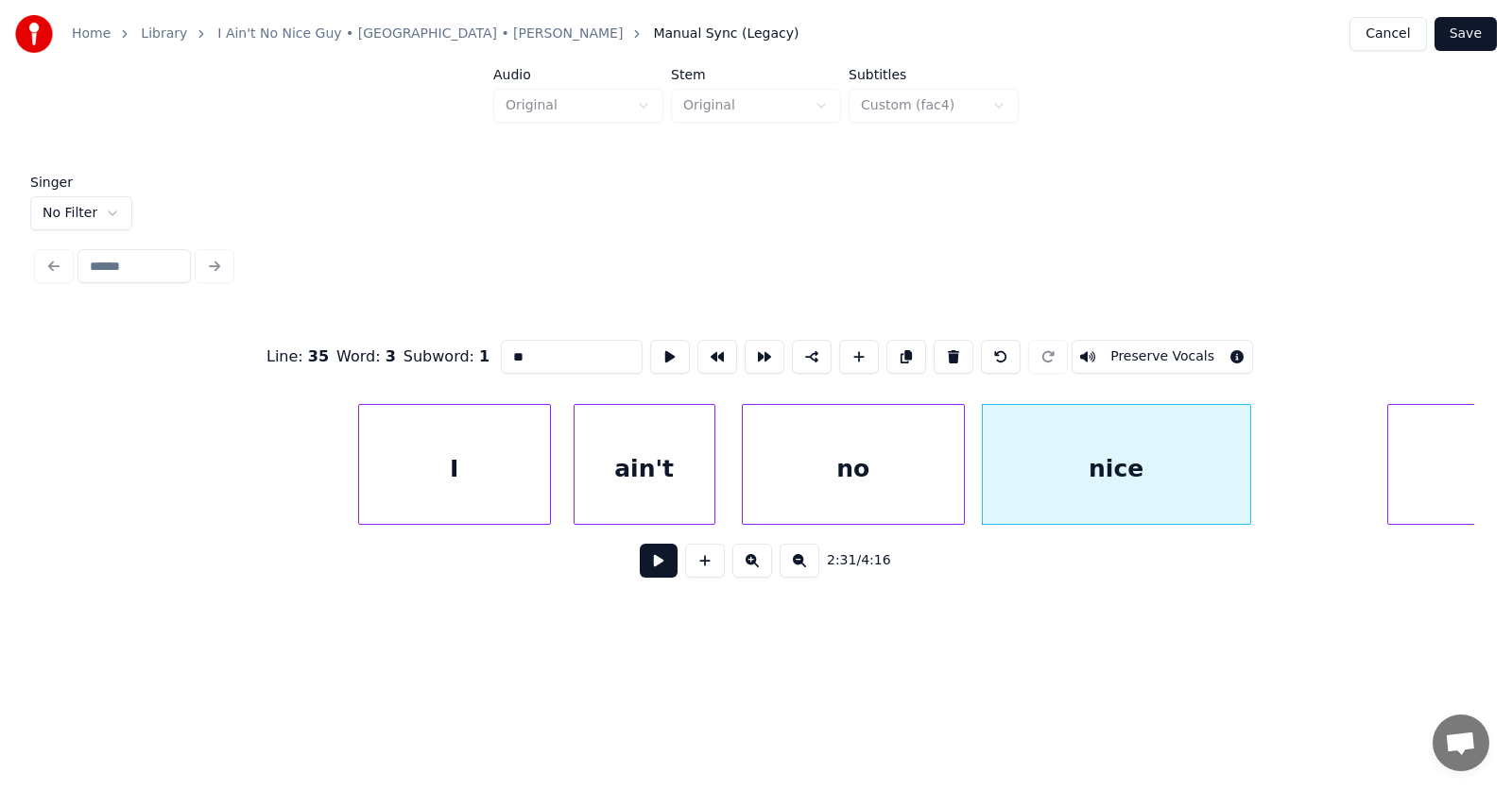
scroll to position [0, 106413]
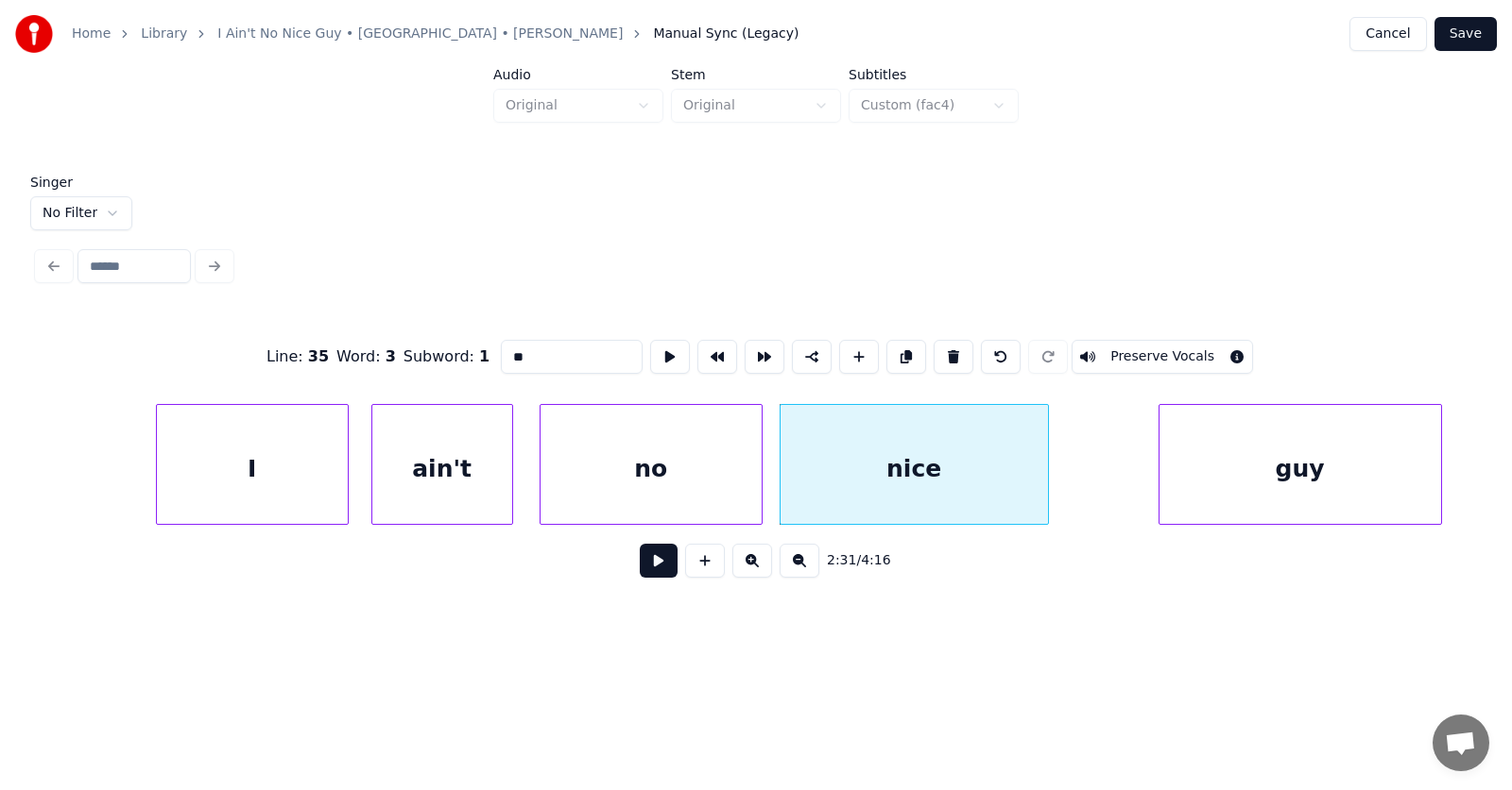
click at [1412, 460] on div "guy" at bounding box center [1299, 469] width 281 height 128
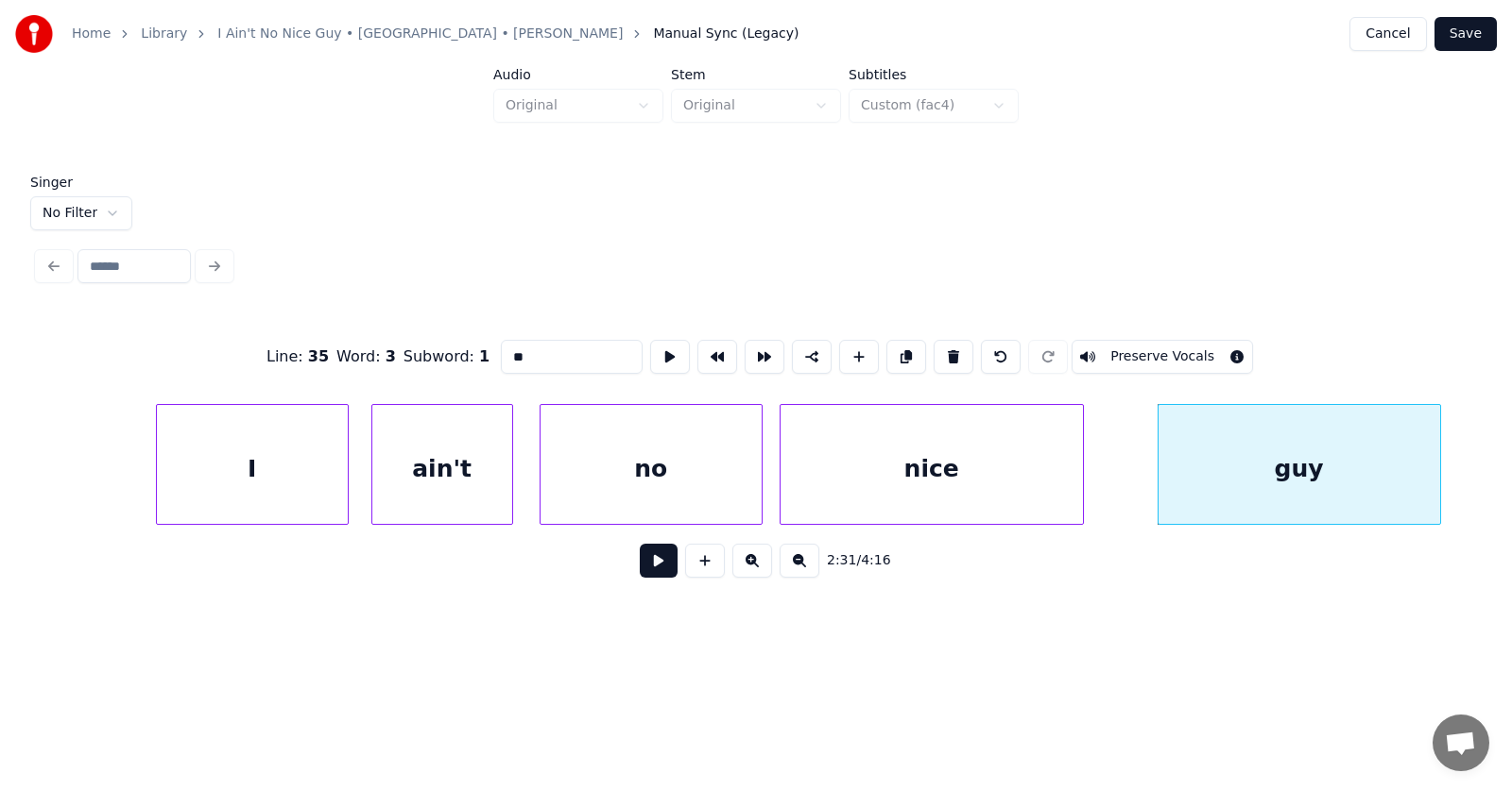
click at [1082, 479] on div at bounding box center [1080, 465] width 6 height 119
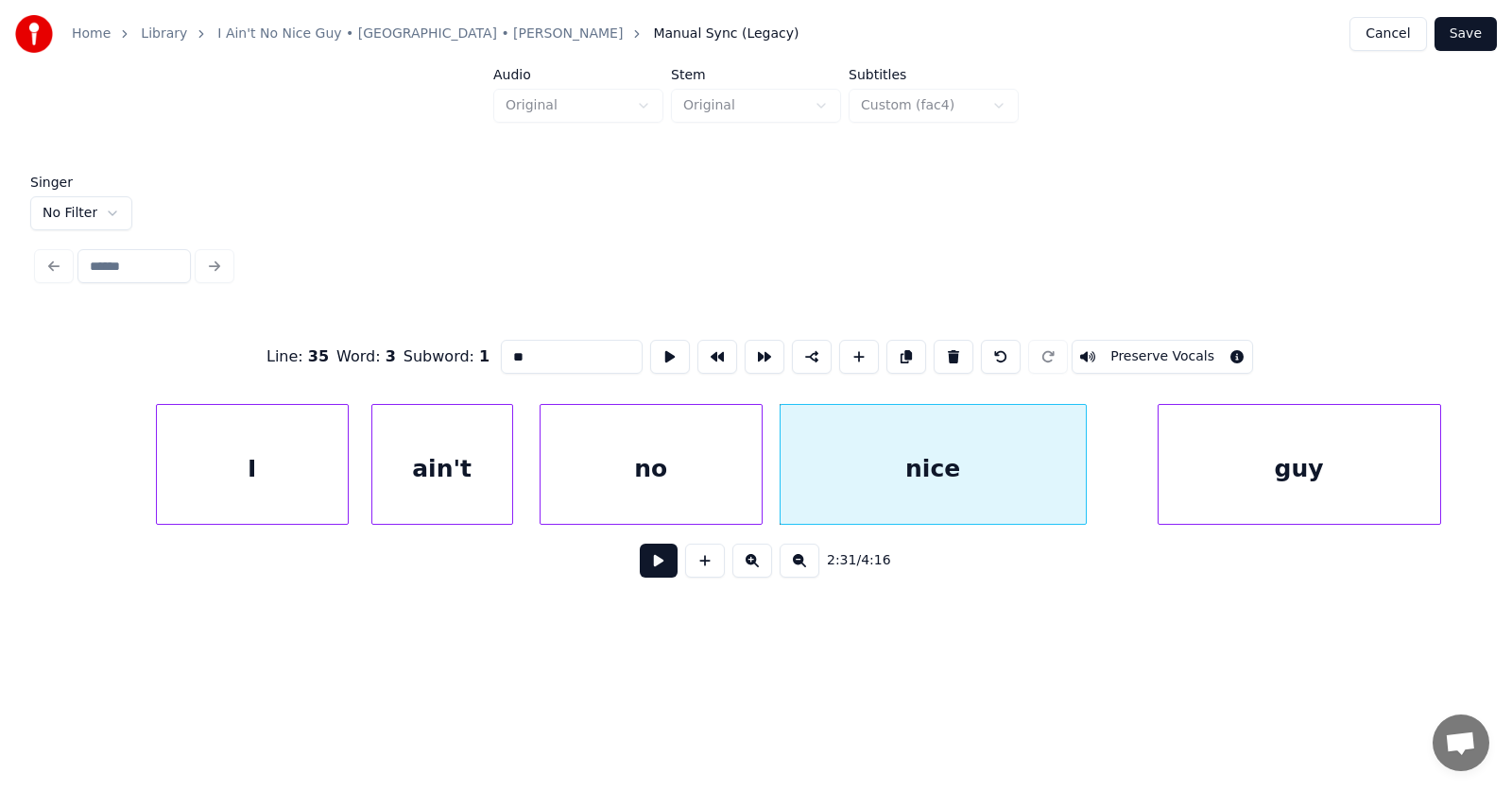
click at [639, 566] on button at bounding box center [658, 560] width 38 height 34
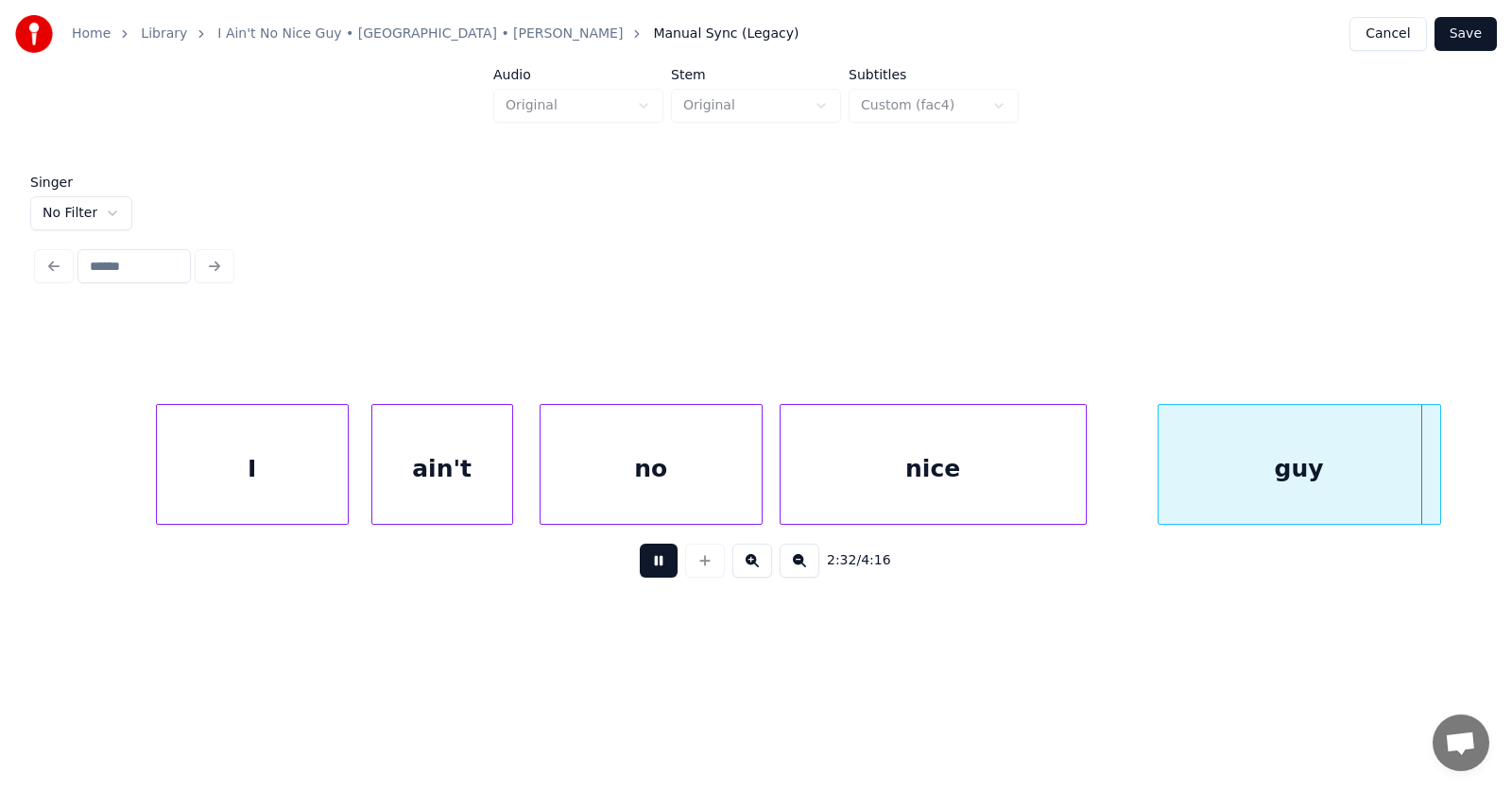
scroll to position [0, 107855]
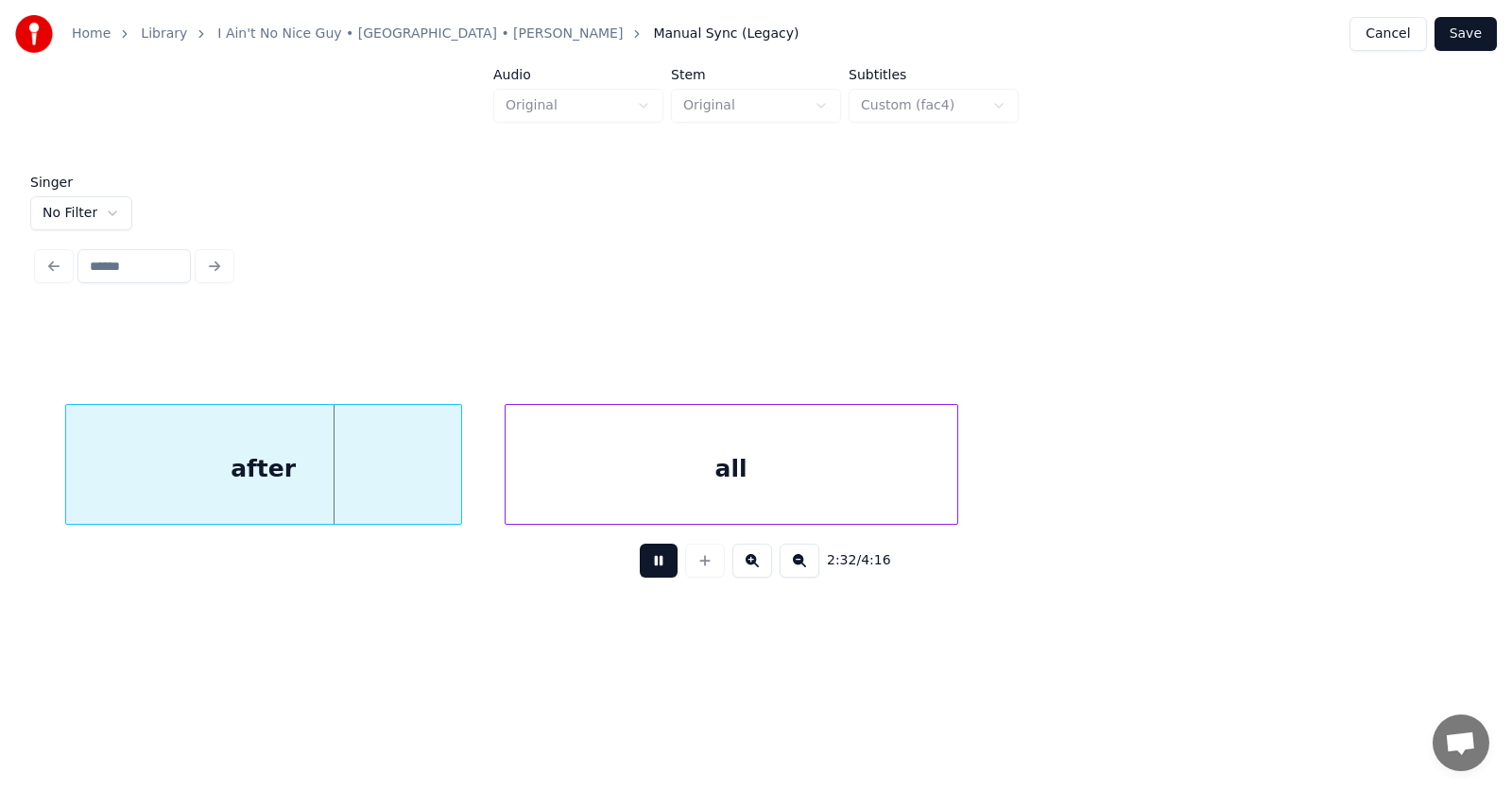
click at [639, 565] on button at bounding box center [658, 560] width 38 height 34
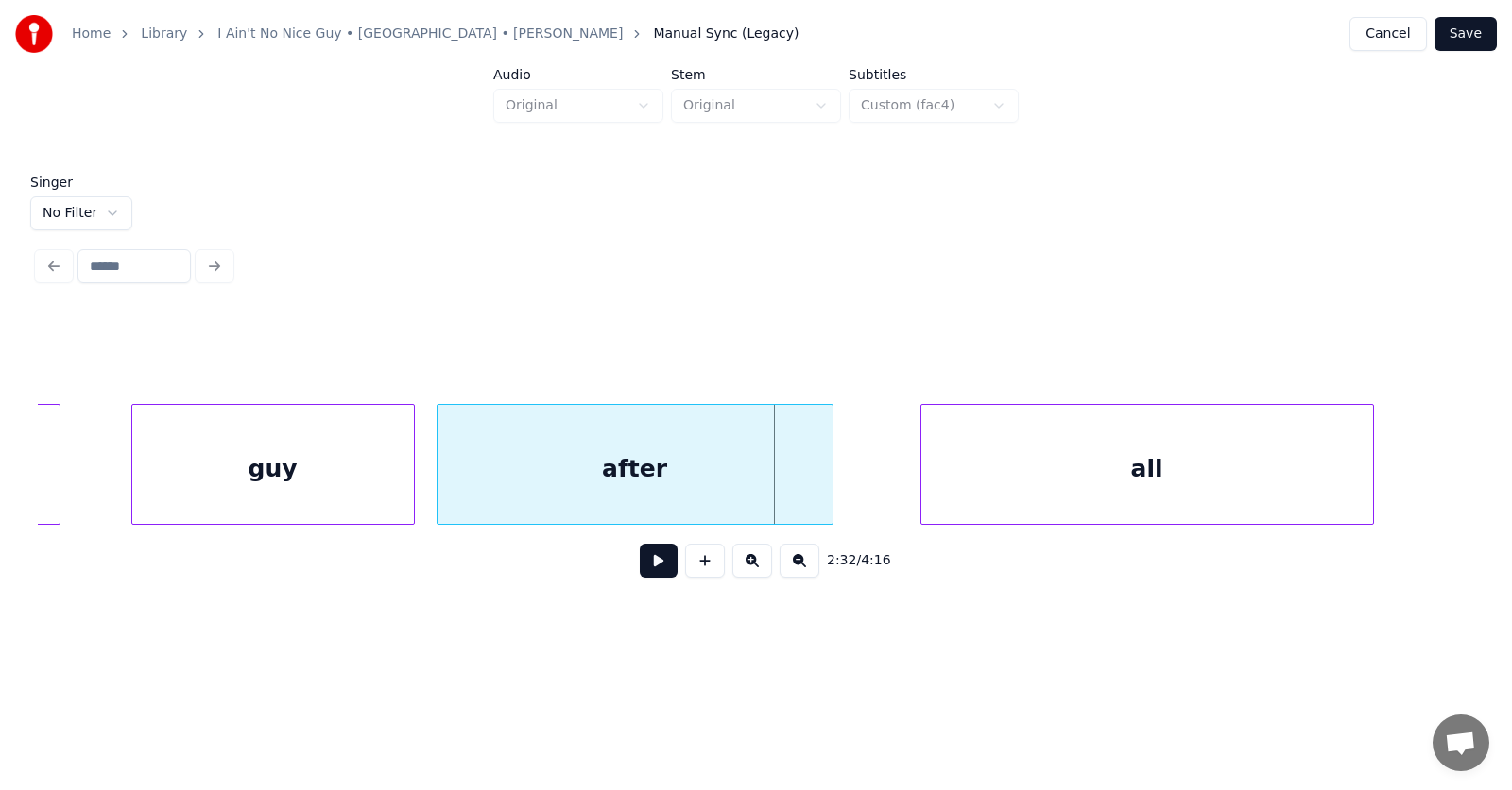
click at [705, 474] on div "after" at bounding box center [634, 469] width 395 height 128
click at [946, 479] on div "all" at bounding box center [1101, 469] width 451 height 128
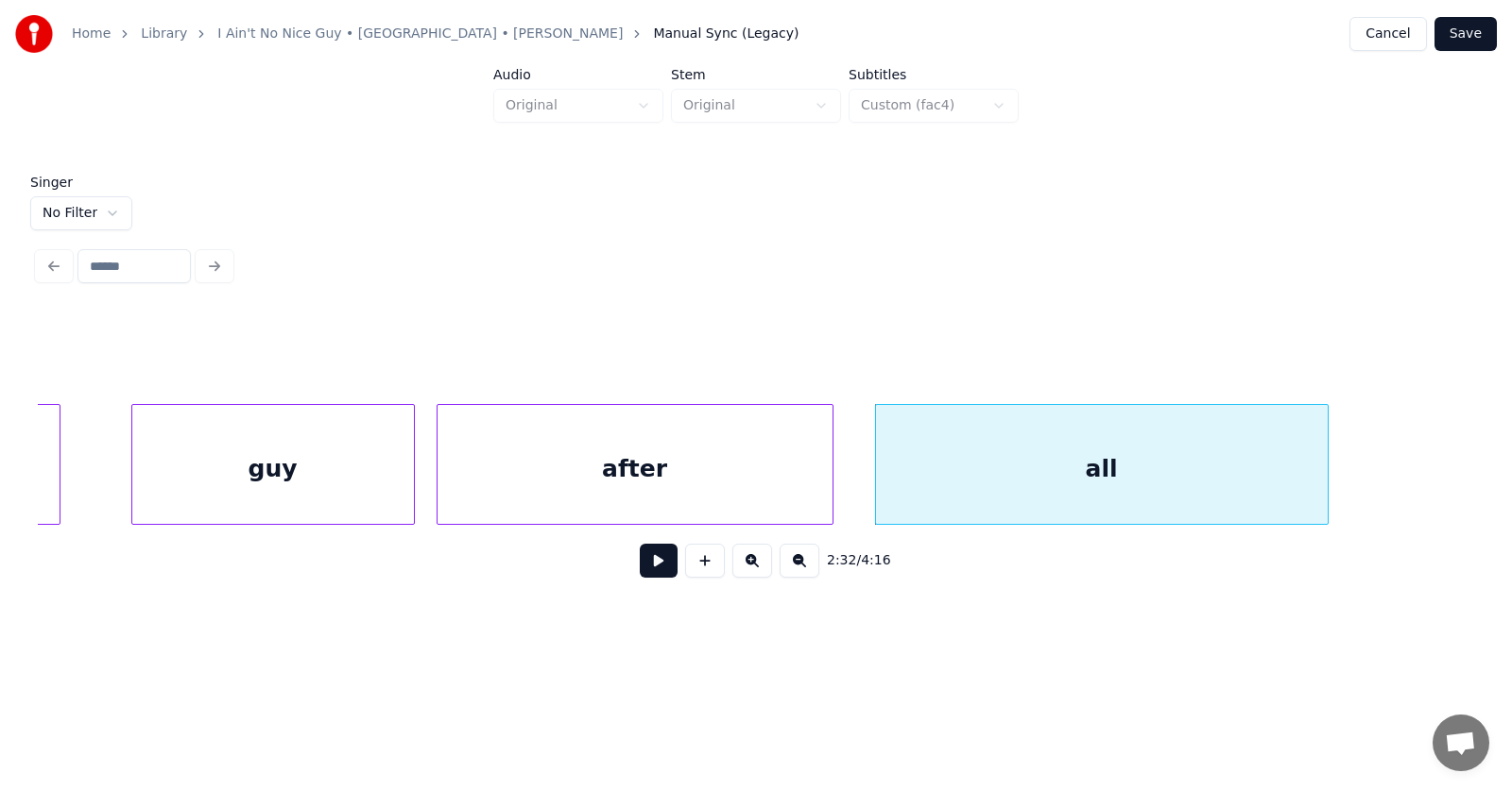
click at [633, 468] on div "after" at bounding box center [634, 469] width 395 height 128
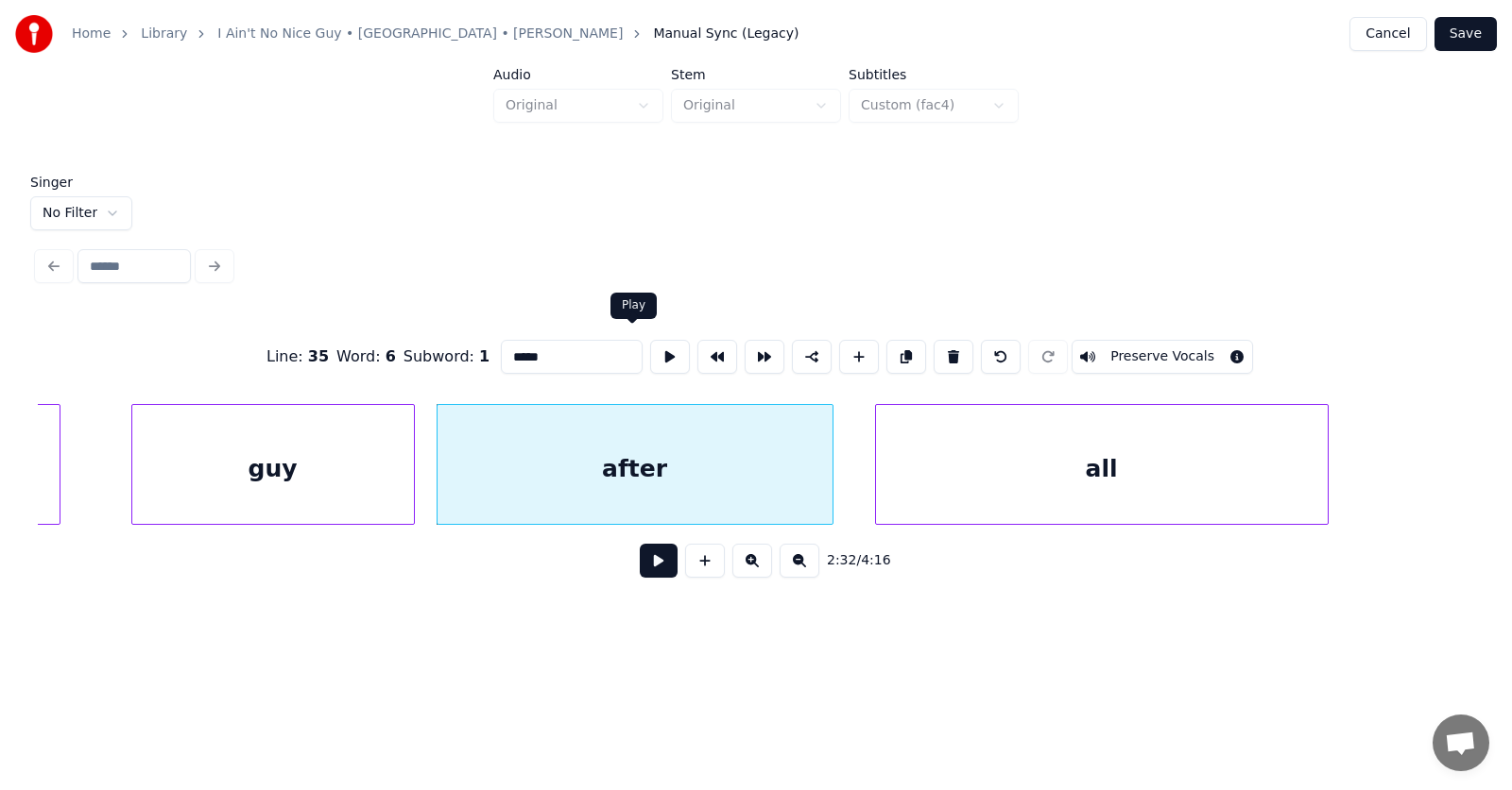
click at [650, 352] on button at bounding box center [670, 357] width 40 height 34
click at [933, 484] on div "all" at bounding box center [1079, 469] width 451 height 128
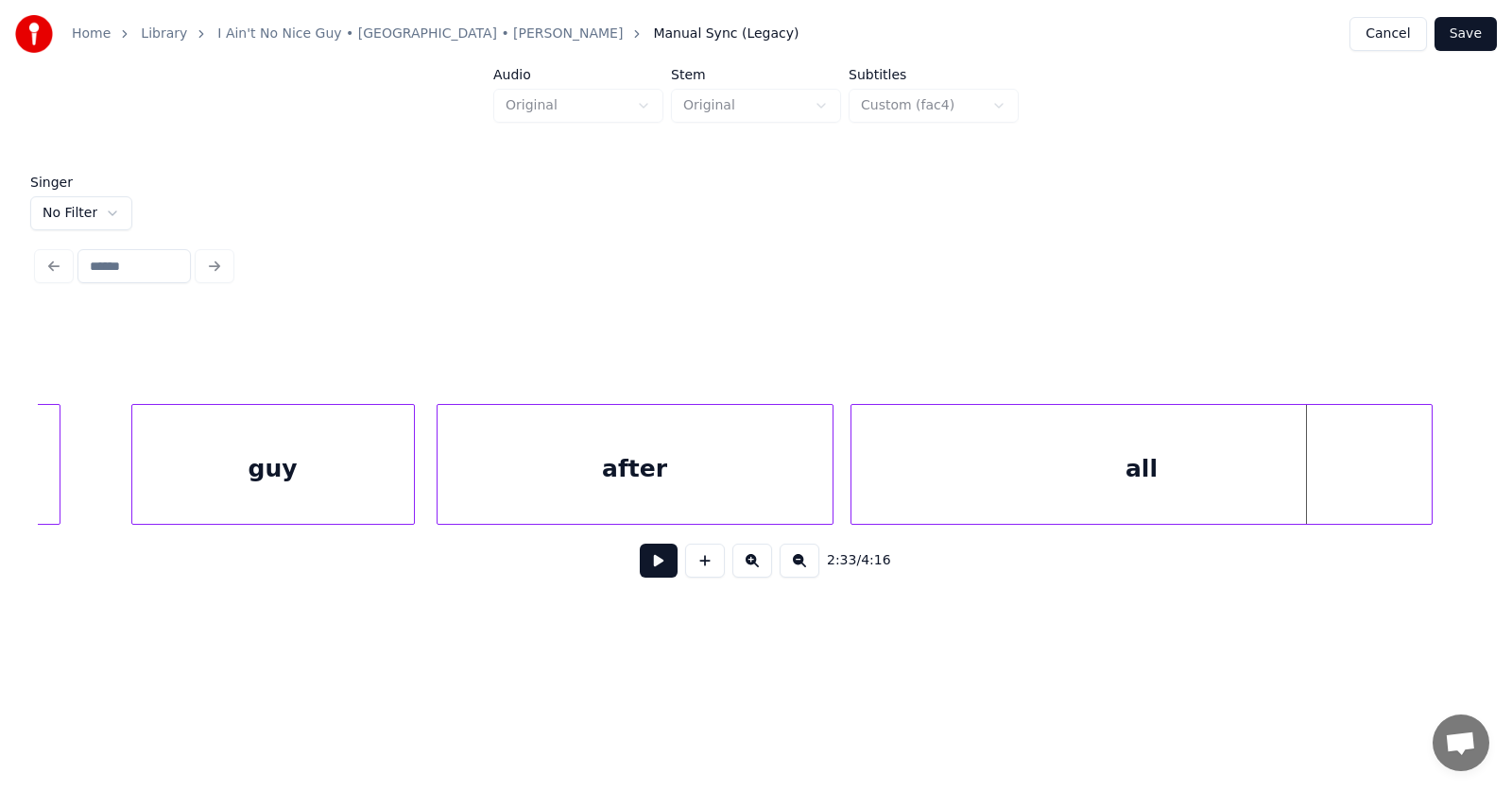
click at [1428, 454] on div at bounding box center [1428, 465] width 6 height 119
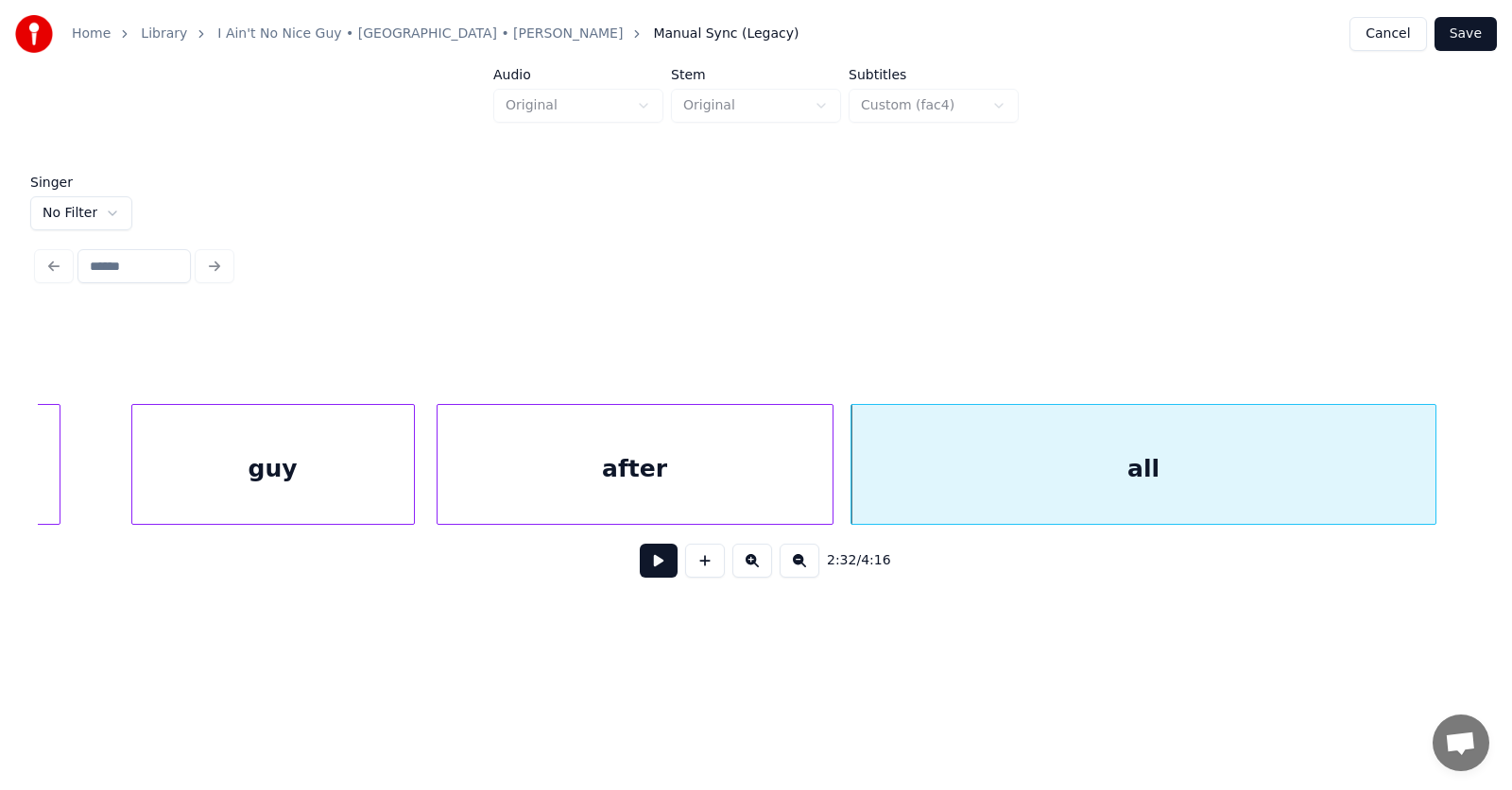
click at [651, 566] on button at bounding box center [658, 560] width 38 height 34
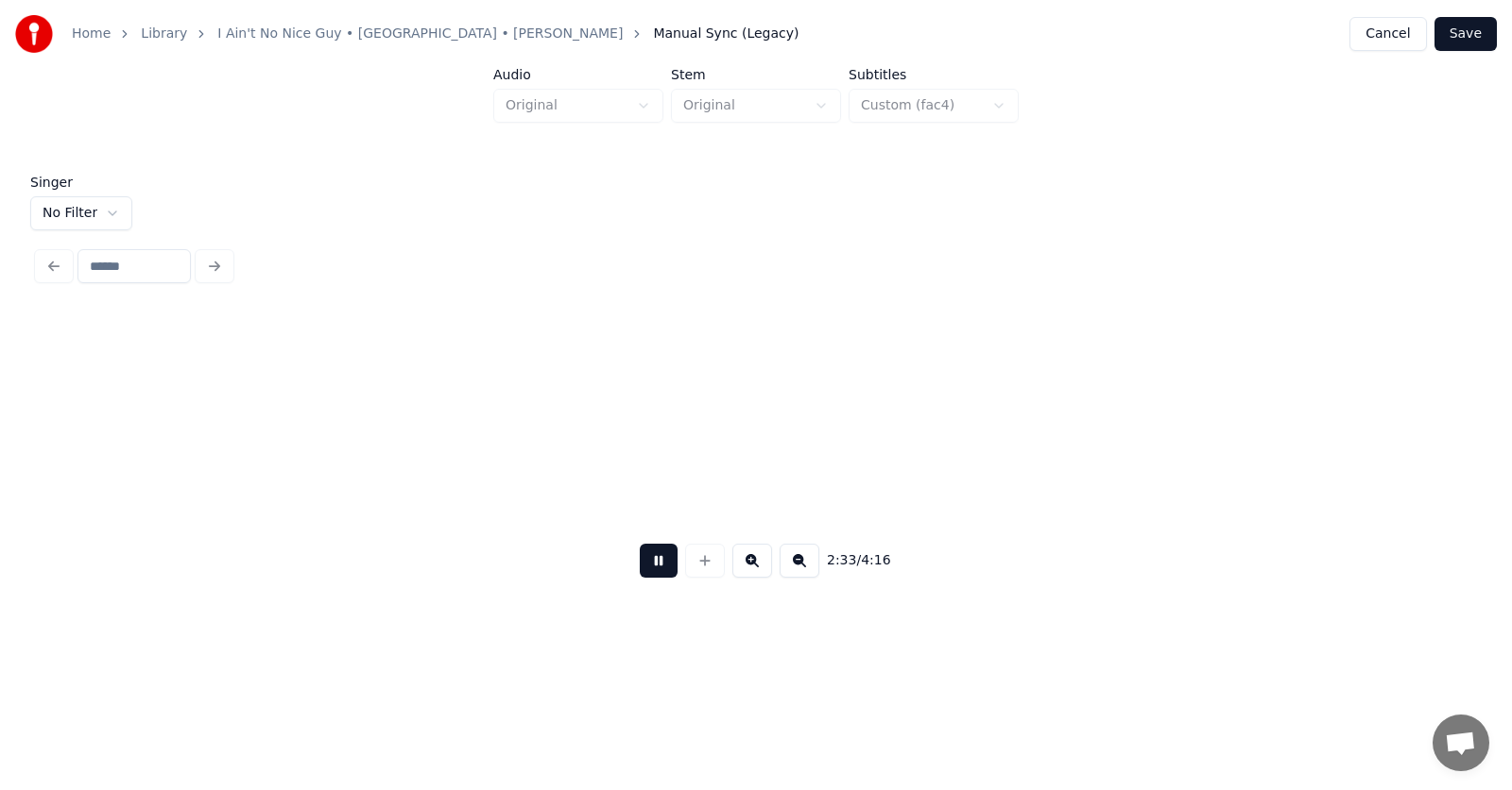
scroll to position [0, 108880]
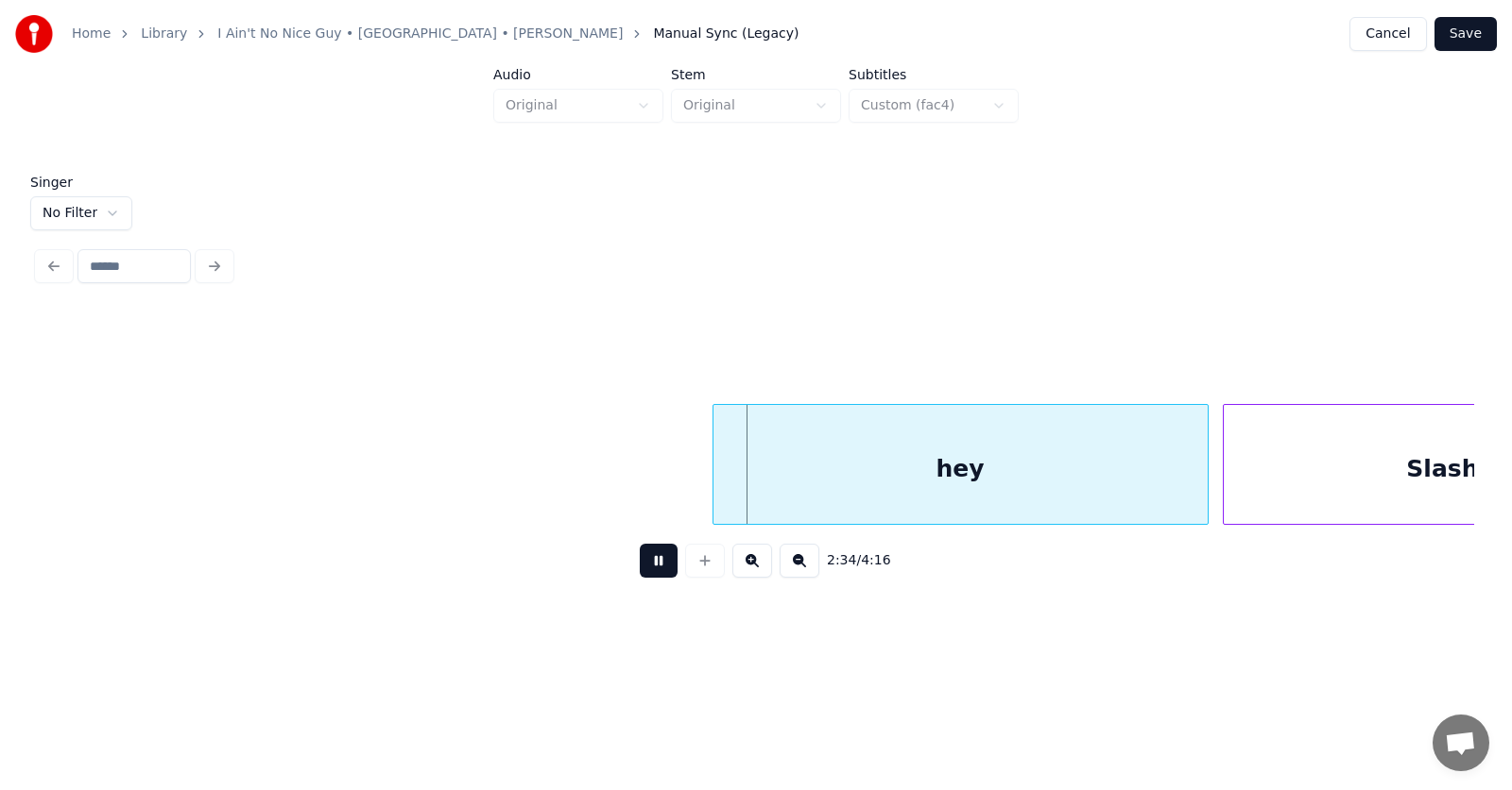
click at [651, 566] on button at bounding box center [658, 560] width 38 height 34
click at [879, 468] on div "hey" at bounding box center [937, 469] width 494 height 128
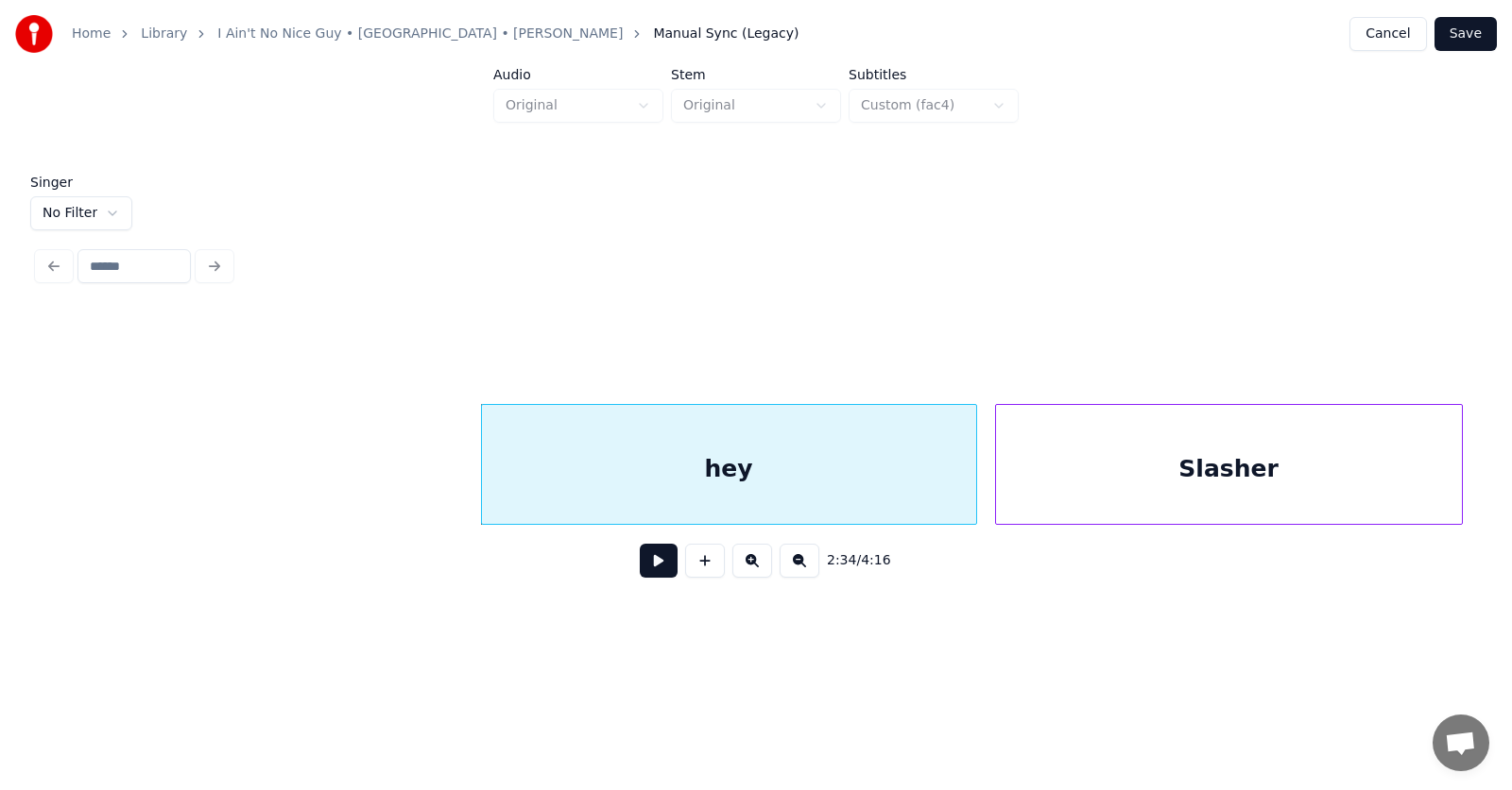
click at [1240, 476] on div "Slasher" at bounding box center [1229, 469] width 466 height 128
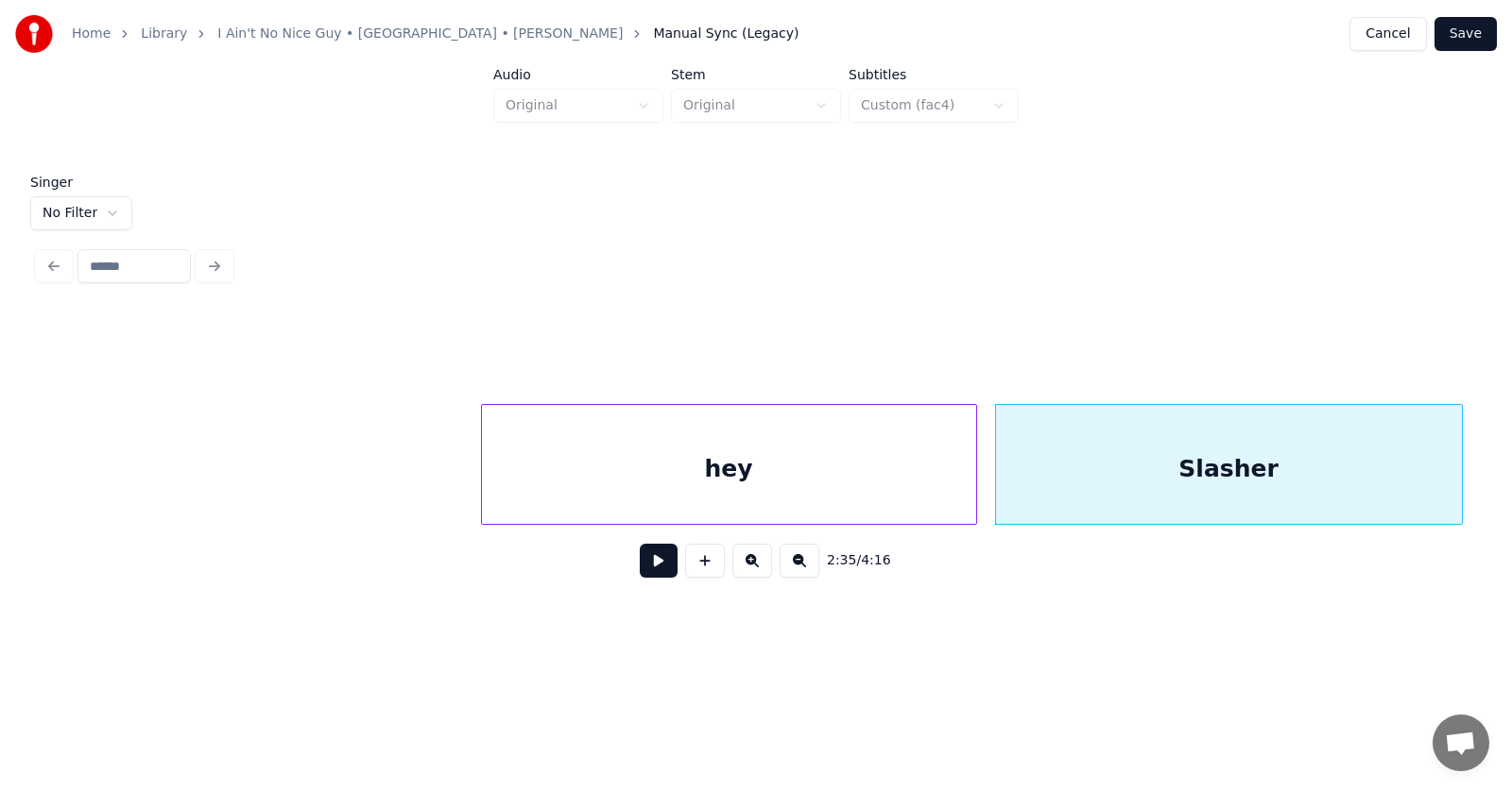
click at [760, 476] on div "hey" at bounding box center [729, 469] width 494 height 128
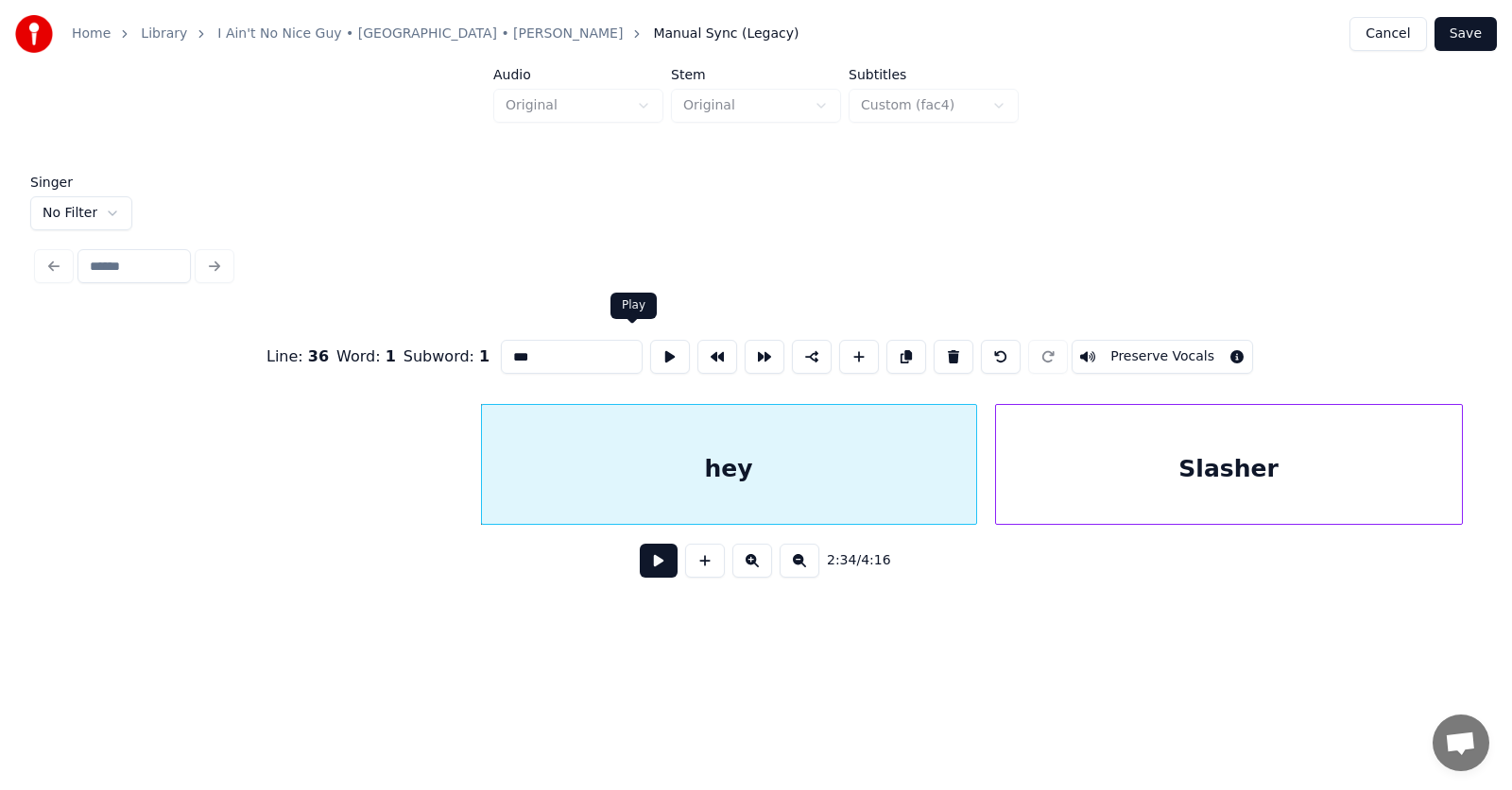
click at [650, 352] on button at bounding box center [670, 357] width 40 height 34
click at [659, 569] on button at bounding box center [658, 560] width 38 height 34
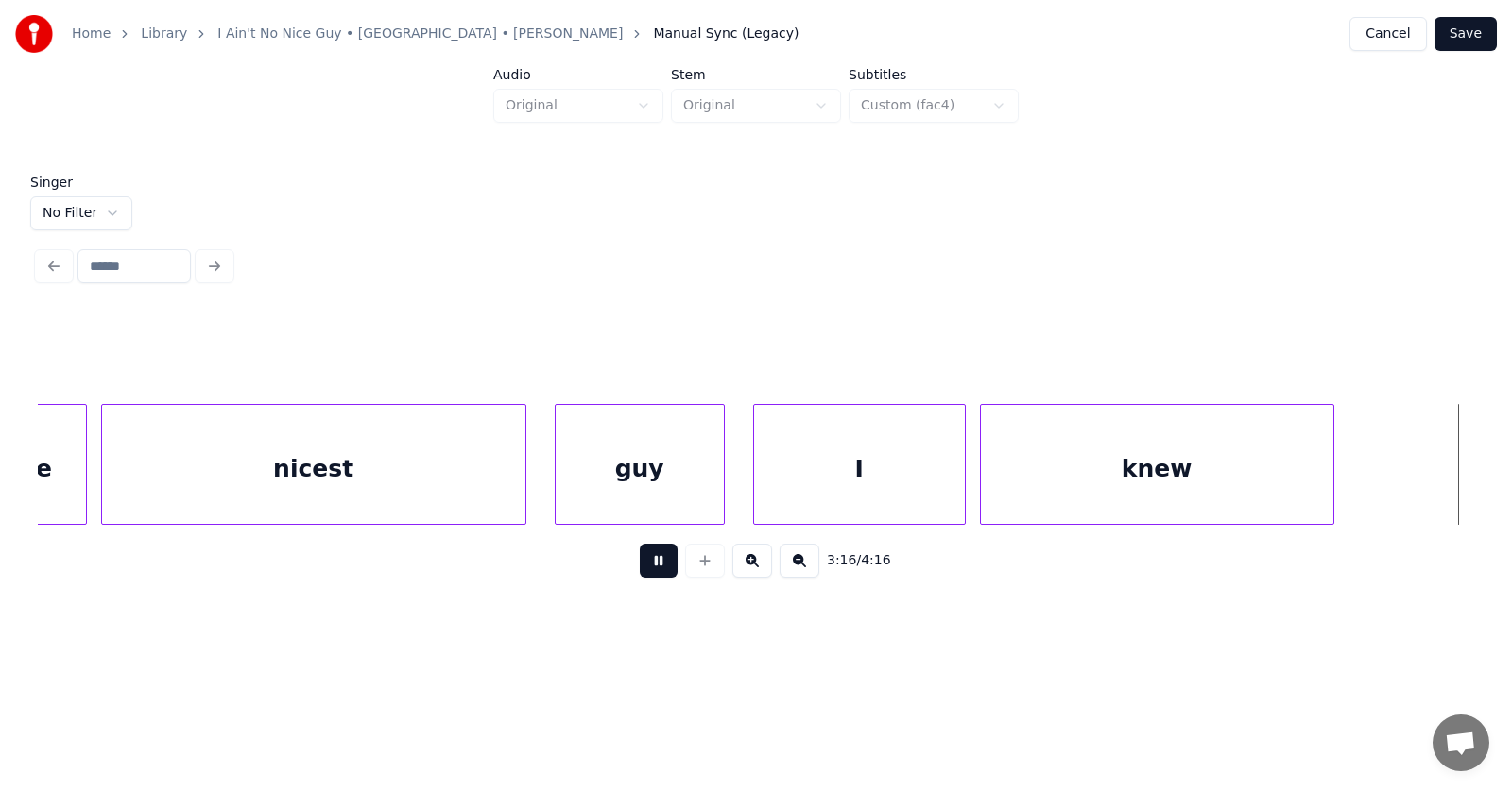
scroll to position [0, 139347]
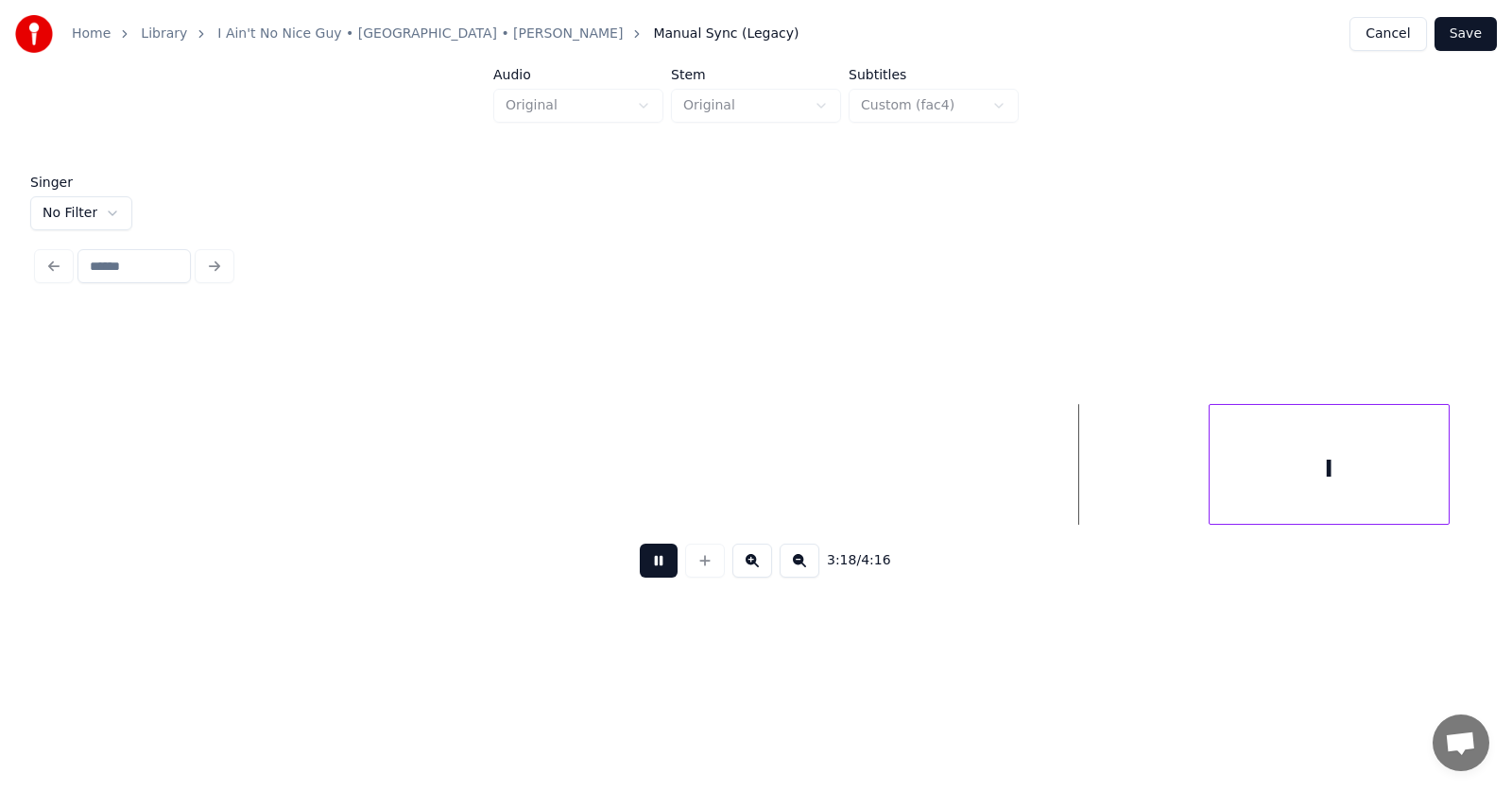
click at [639, 565] on button at bounding box center [658, 560] width 38 height 34
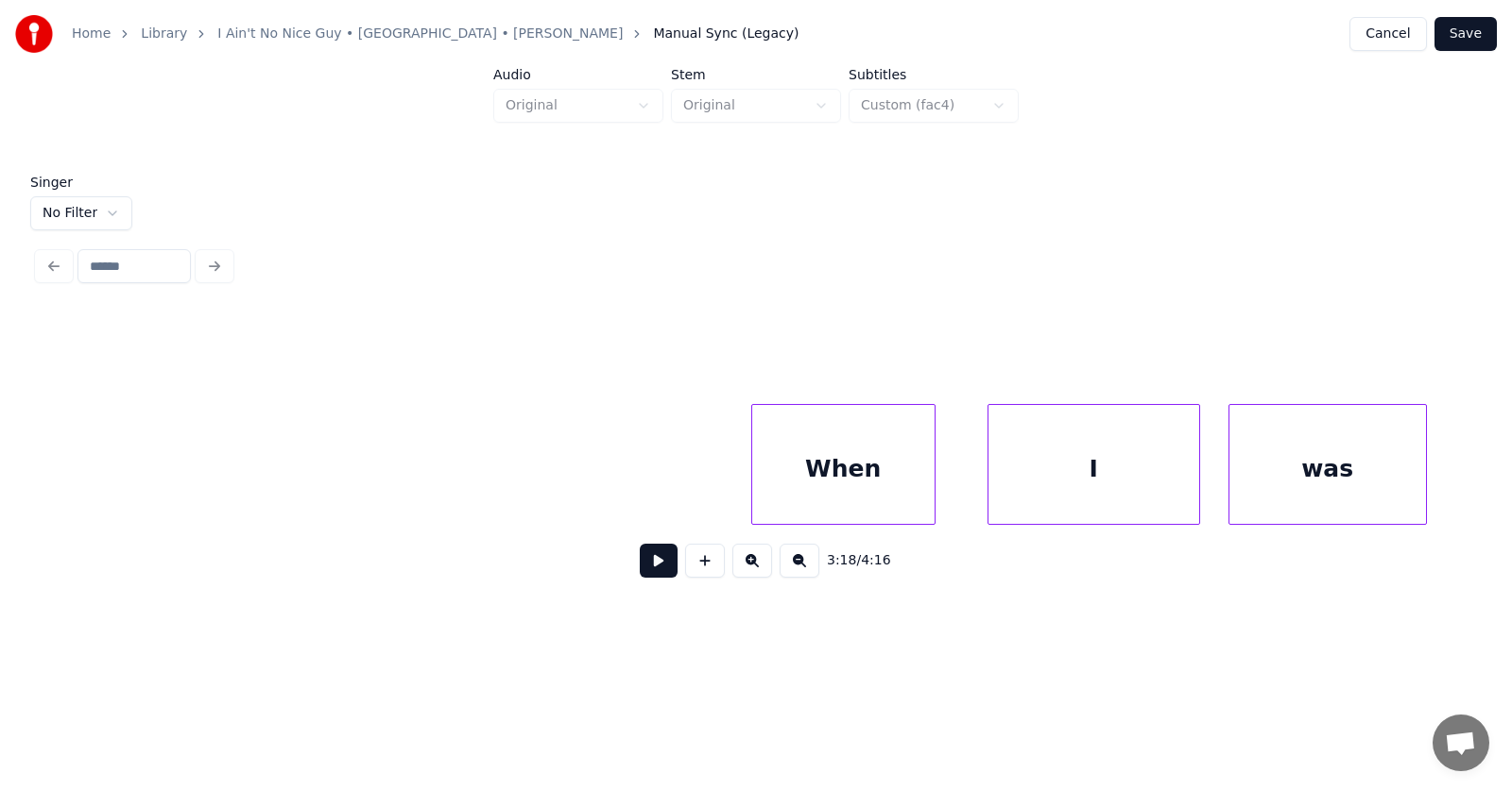
click at [864, 473] on div "When" at bounding box center [842, 469] width 182 height 128
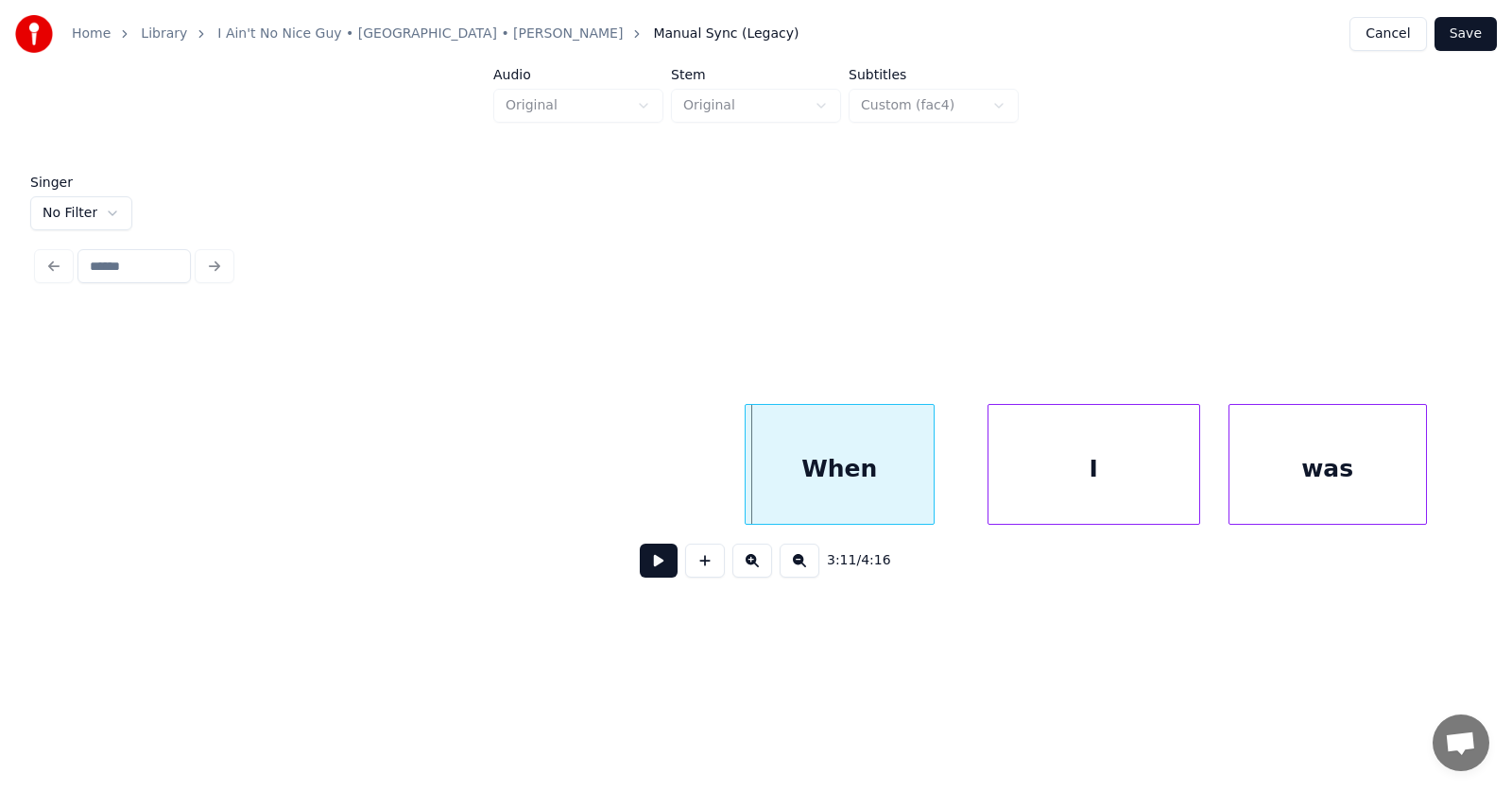
click at [746, 469] on div at bounding box center [749, 465] width 6 height 119
click at [1077, 467] on div "I" at bounding box center [1063, 469] width 211 height 128
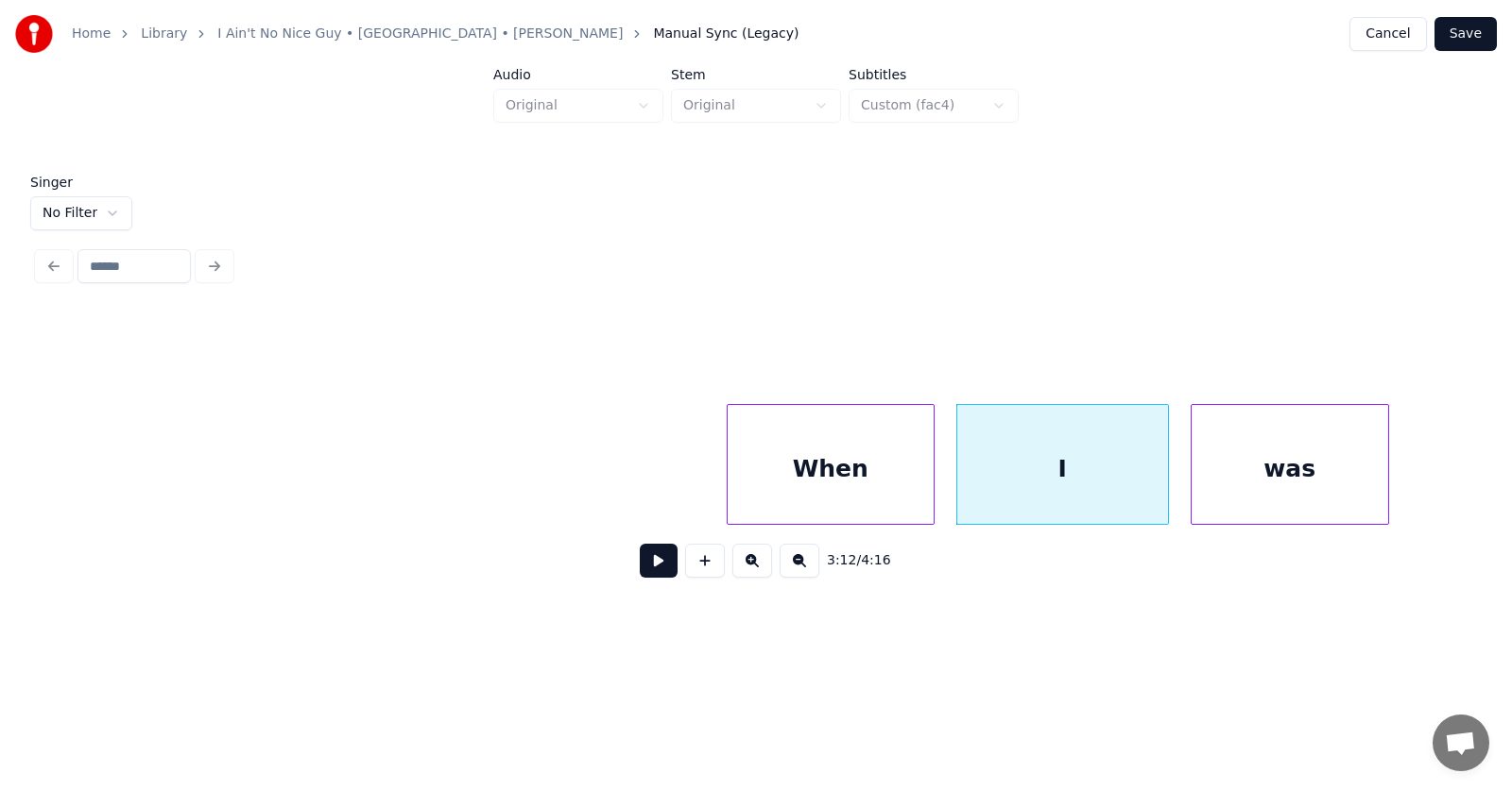
click at [1307, 483] on div "was" at bounding box center [1289, 469] width 197 height 128
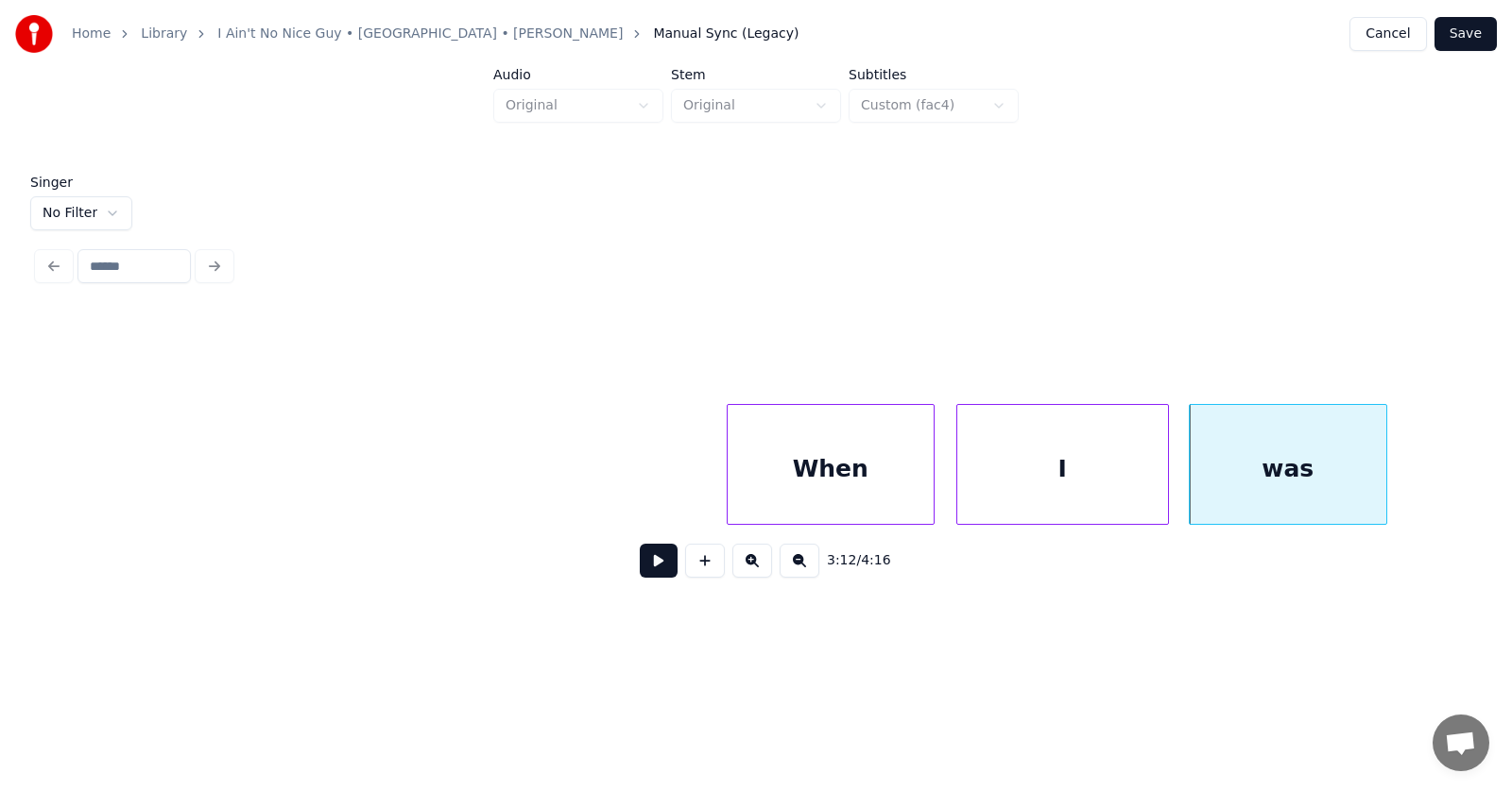
click at [657, 569] on button at bounding box center [658, 560] width 38 height 34
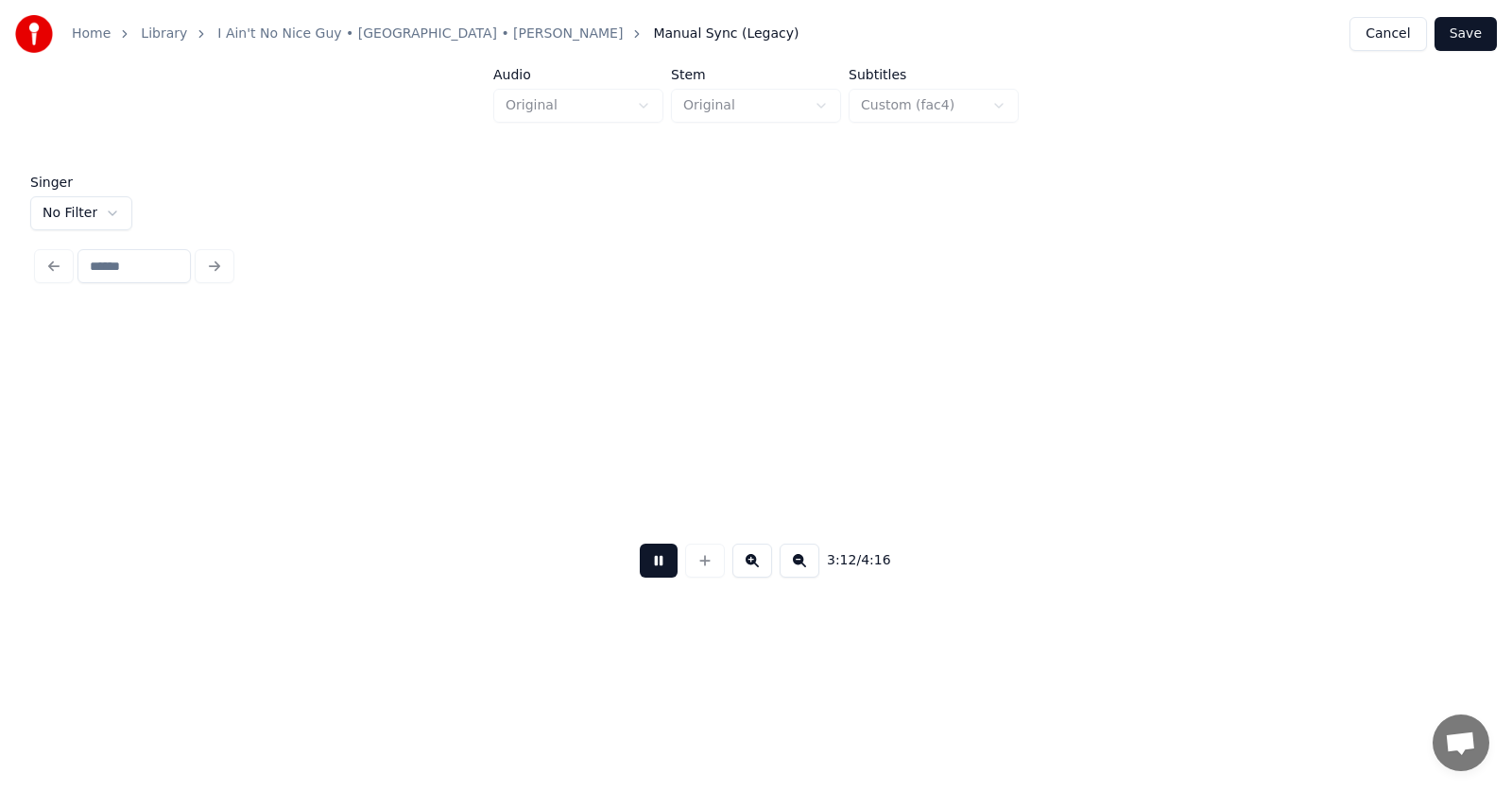
scroll to position [0, 136632]
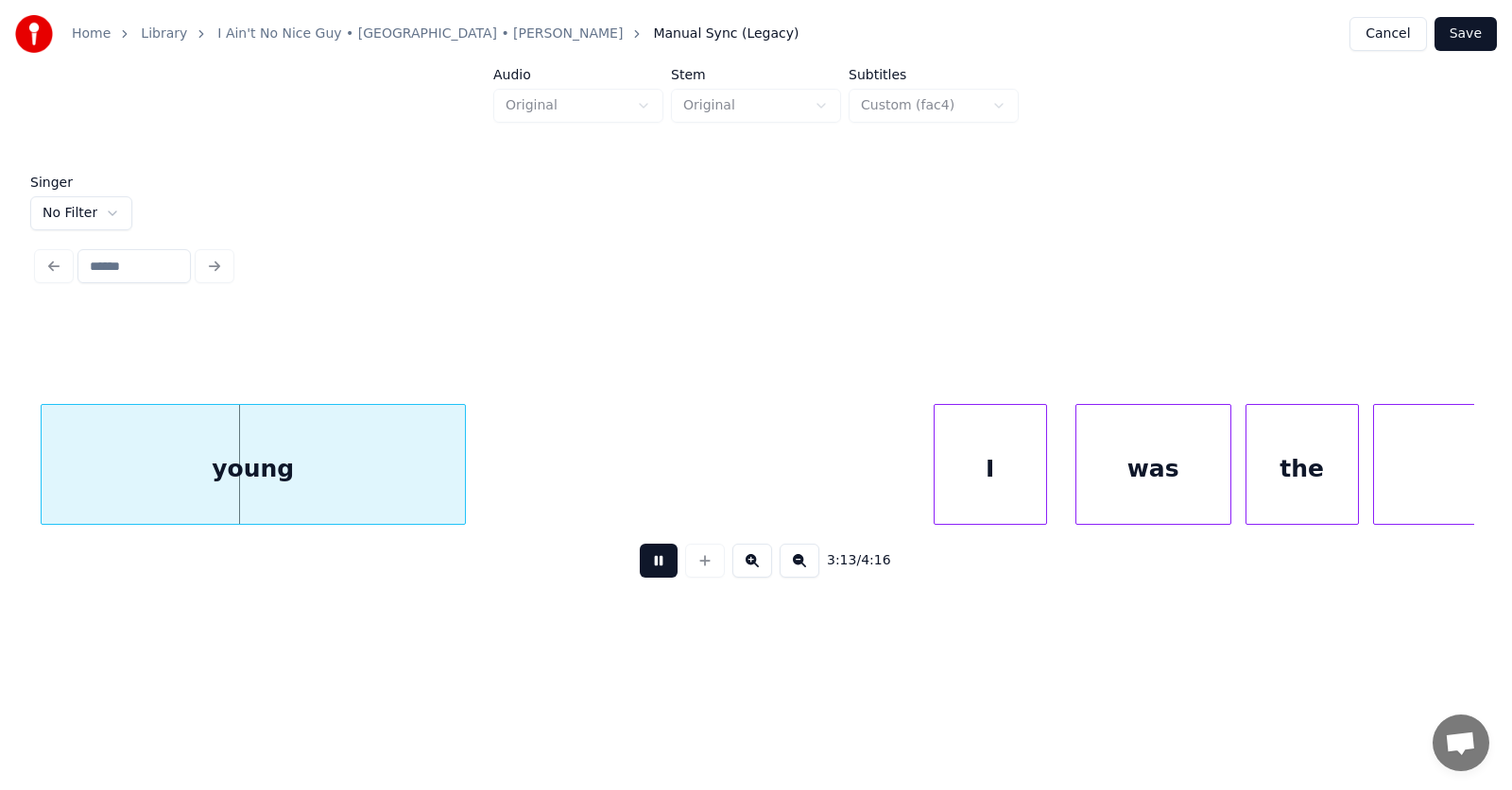
click at [657, 568] on button at bounding box center [658, 560] width 38 height 34
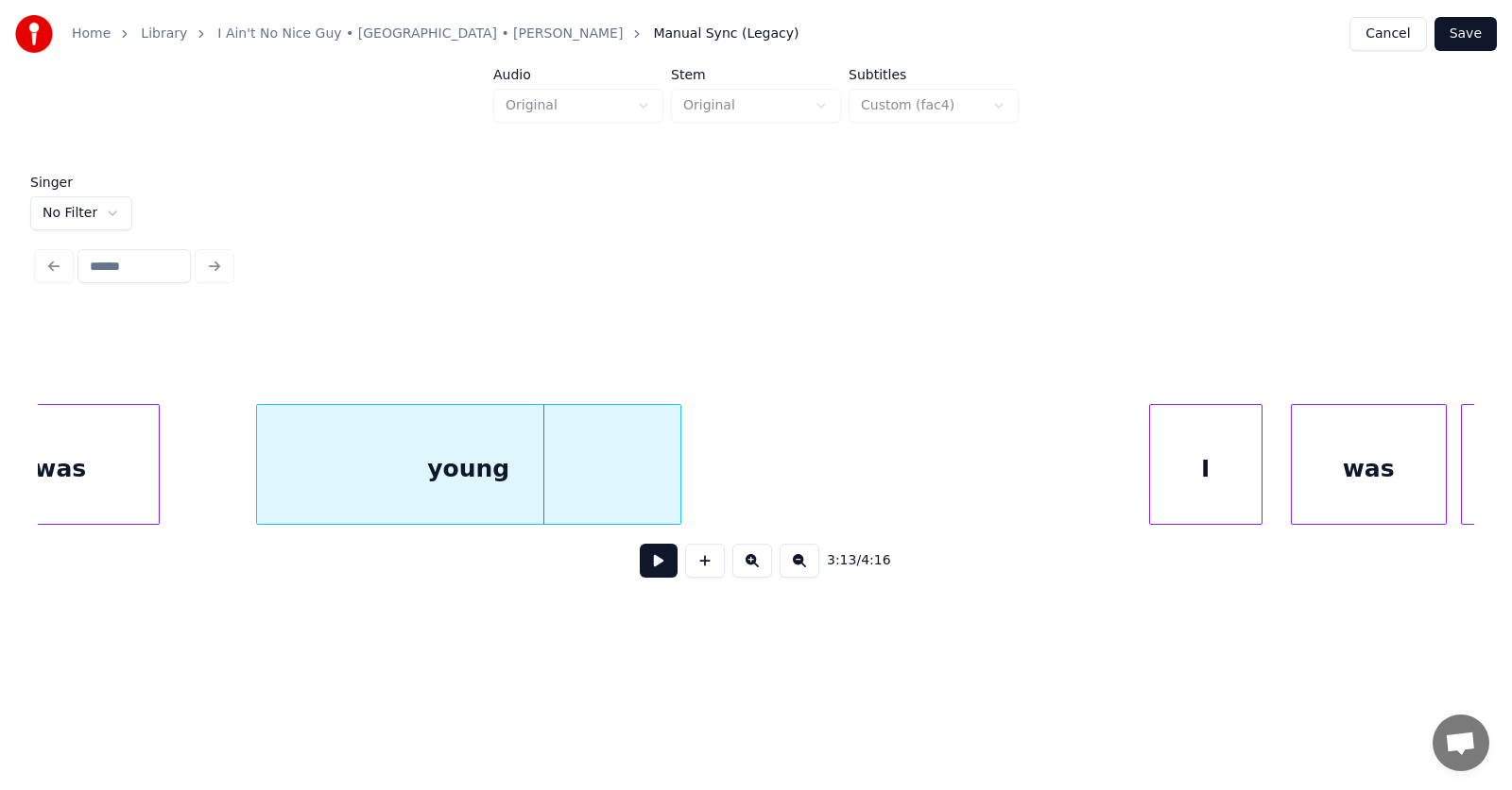
scroll to position [0, 136171]
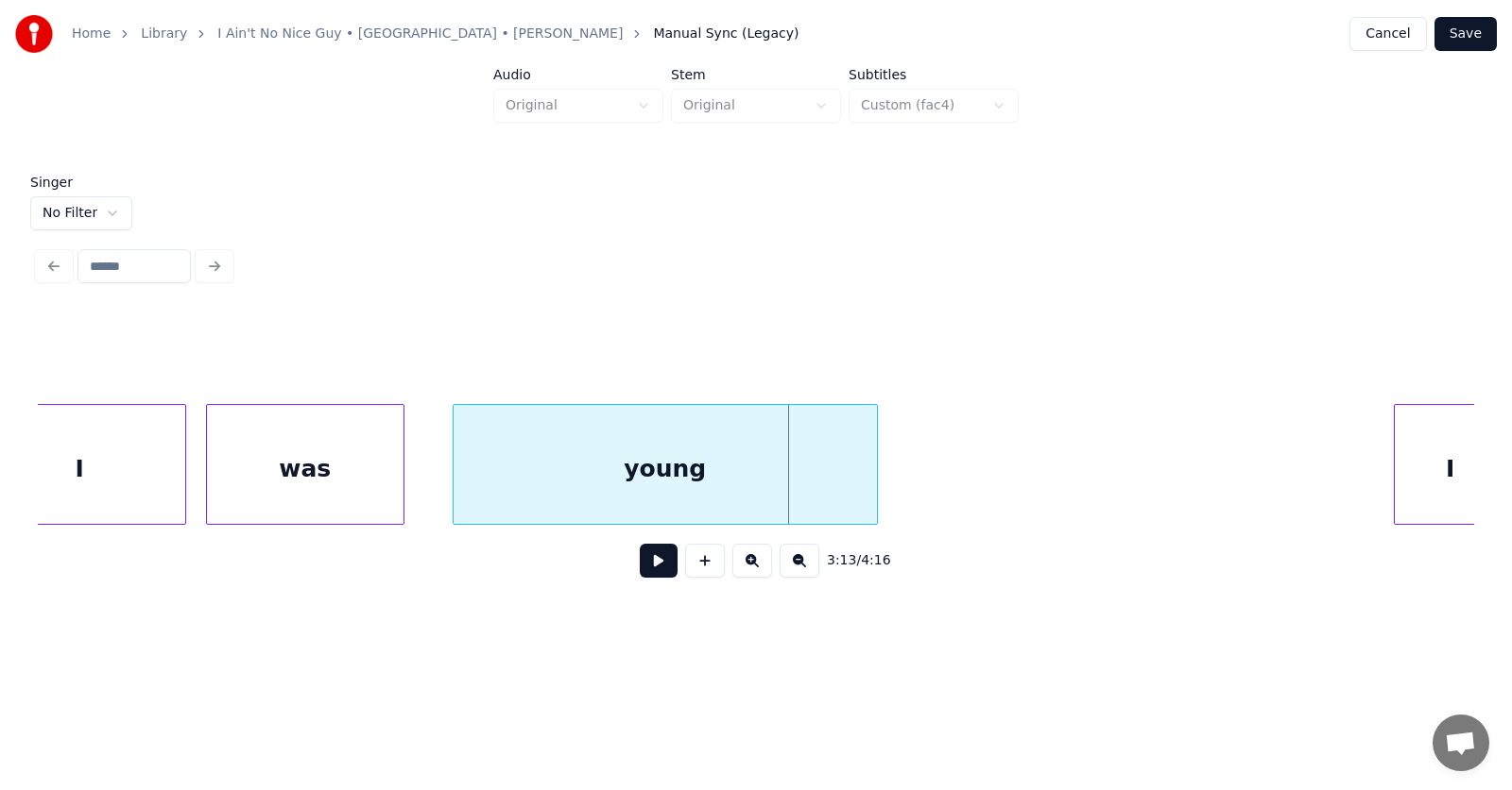
click at [790, 483] on div "young" at bounding box center [665, 469] width 423 height 128
click at [927, 472] on div at bounding box center [926, 465] width 6 height 119
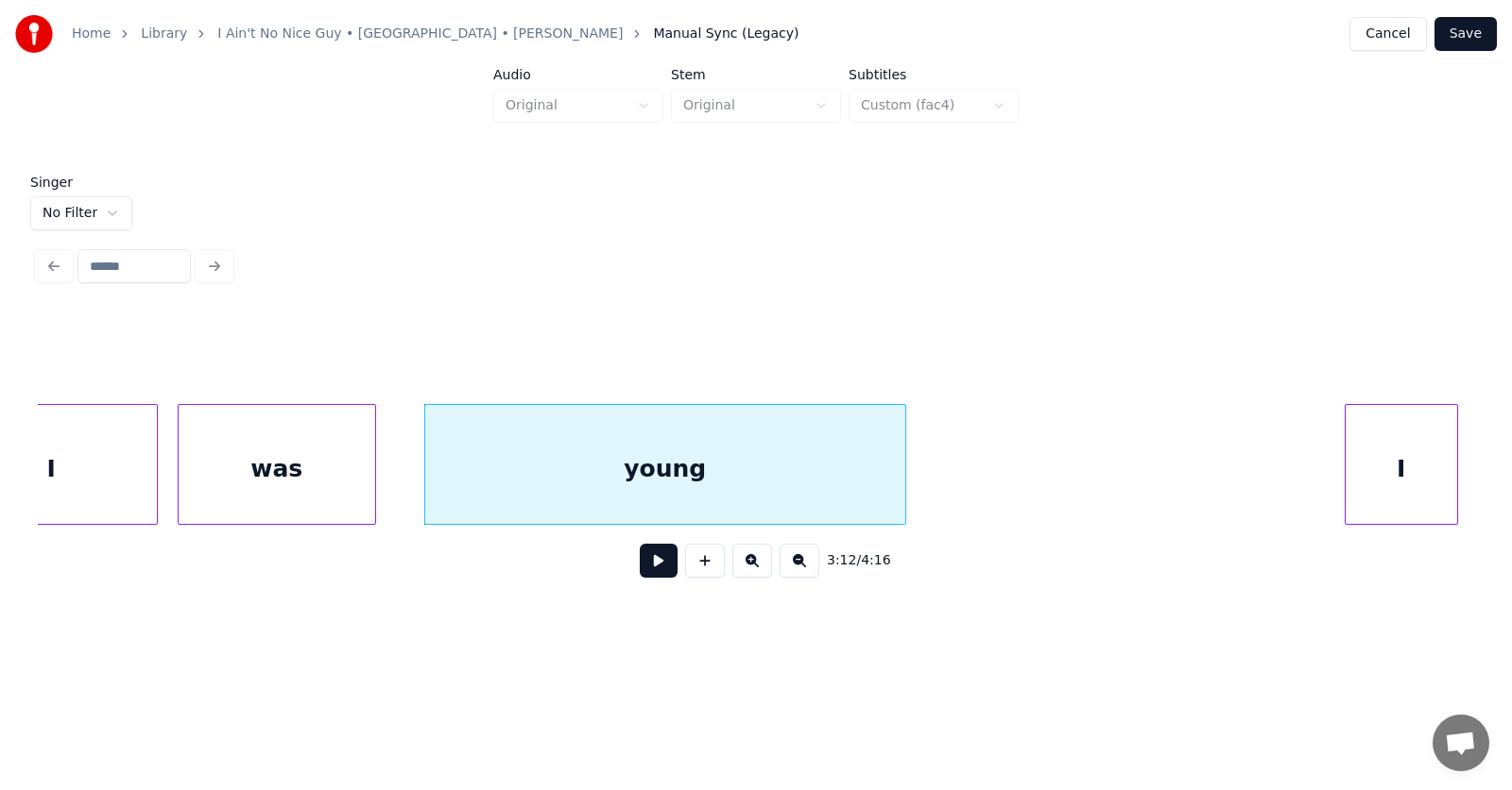
click at [1388, 448] on div "I" at bounding box center [1401, 469] width 111 height 128
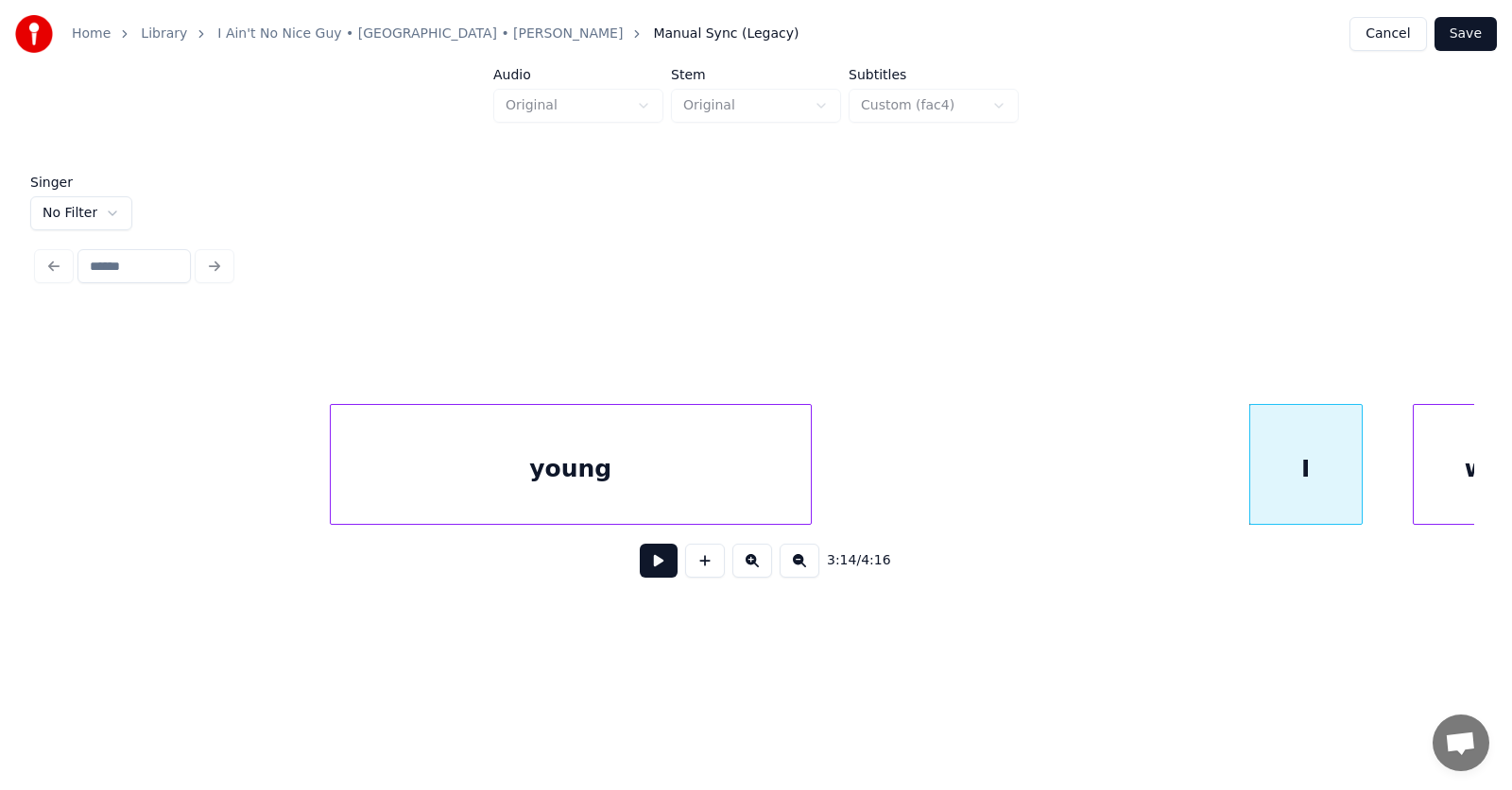
scroll to position [0, 136785]
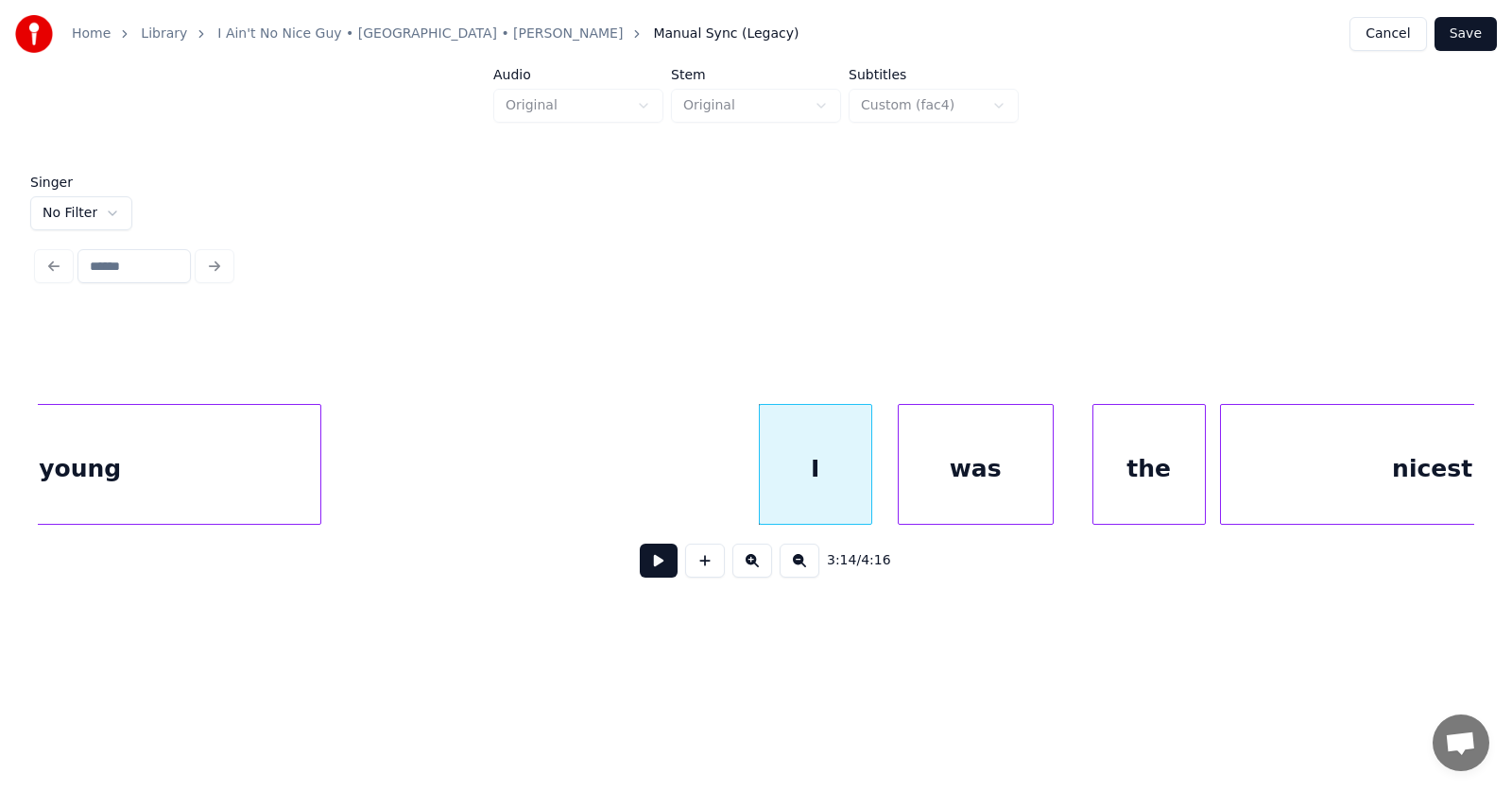
click at [986, 464] on div "was" at bounding box center [975, 469] width 154 height 128
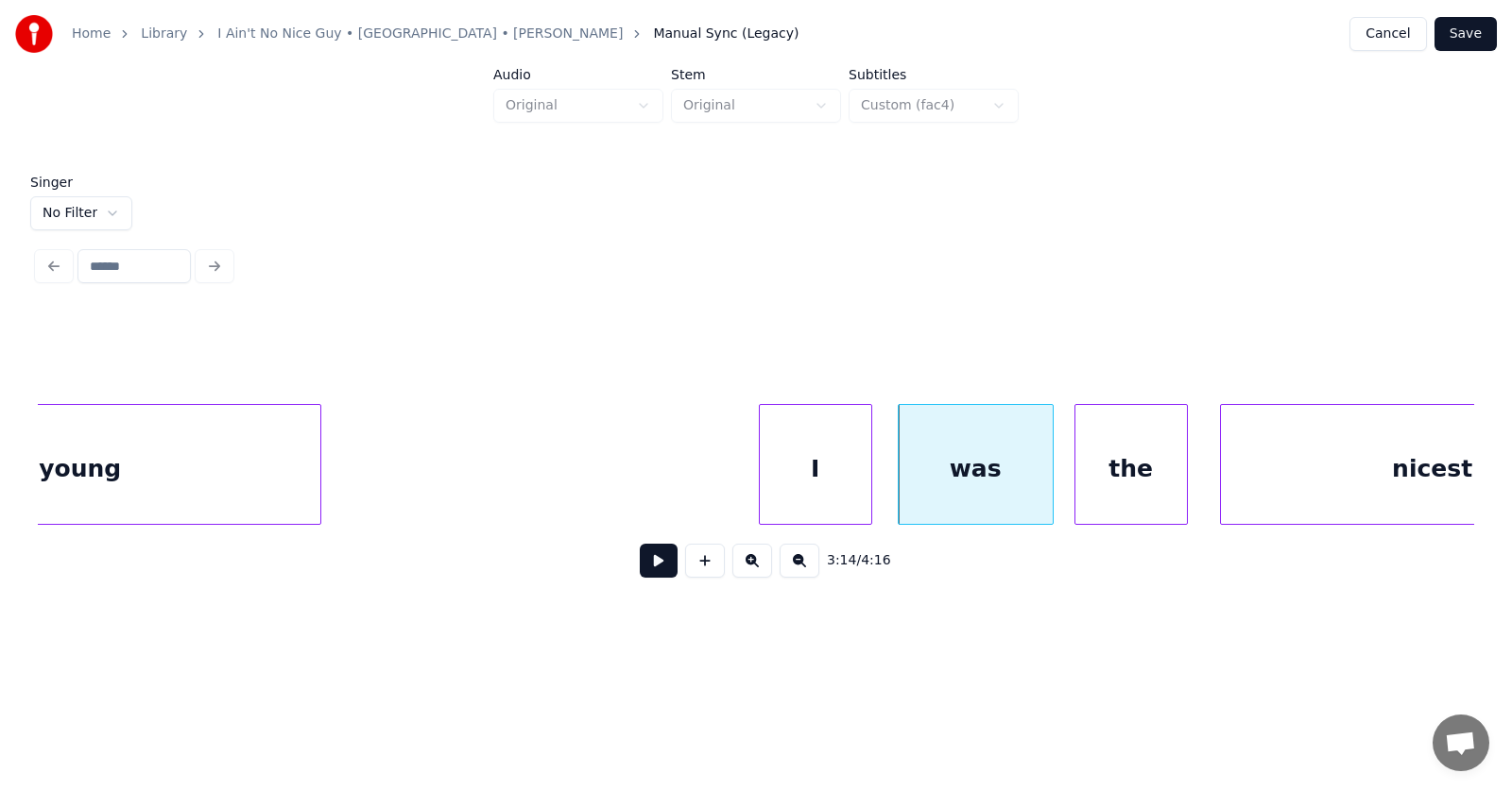
click at [1122, 468] on div "the" at bounding box center [1131, 469] width 111 height 128
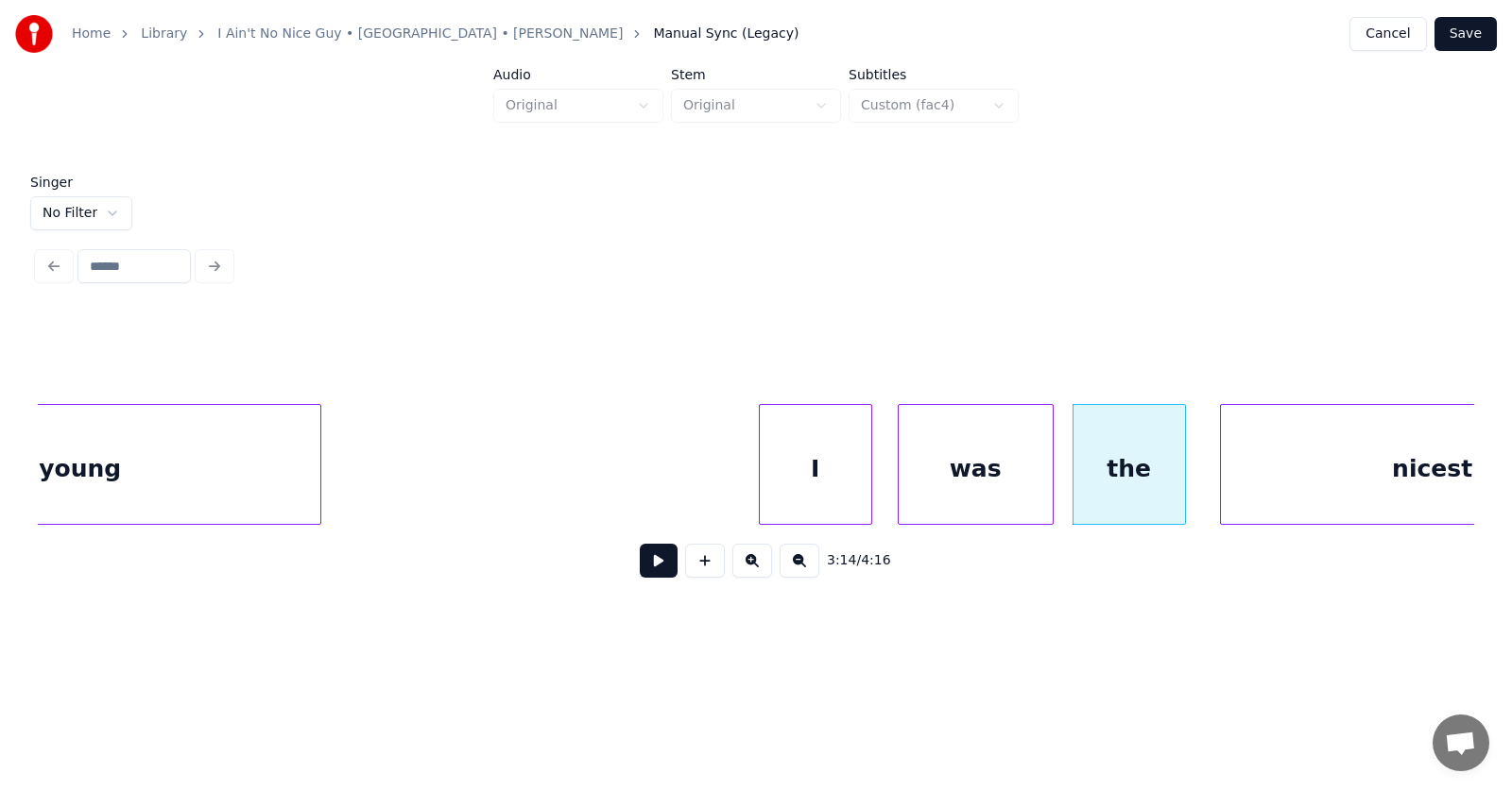
scroll to position [0, 136951]
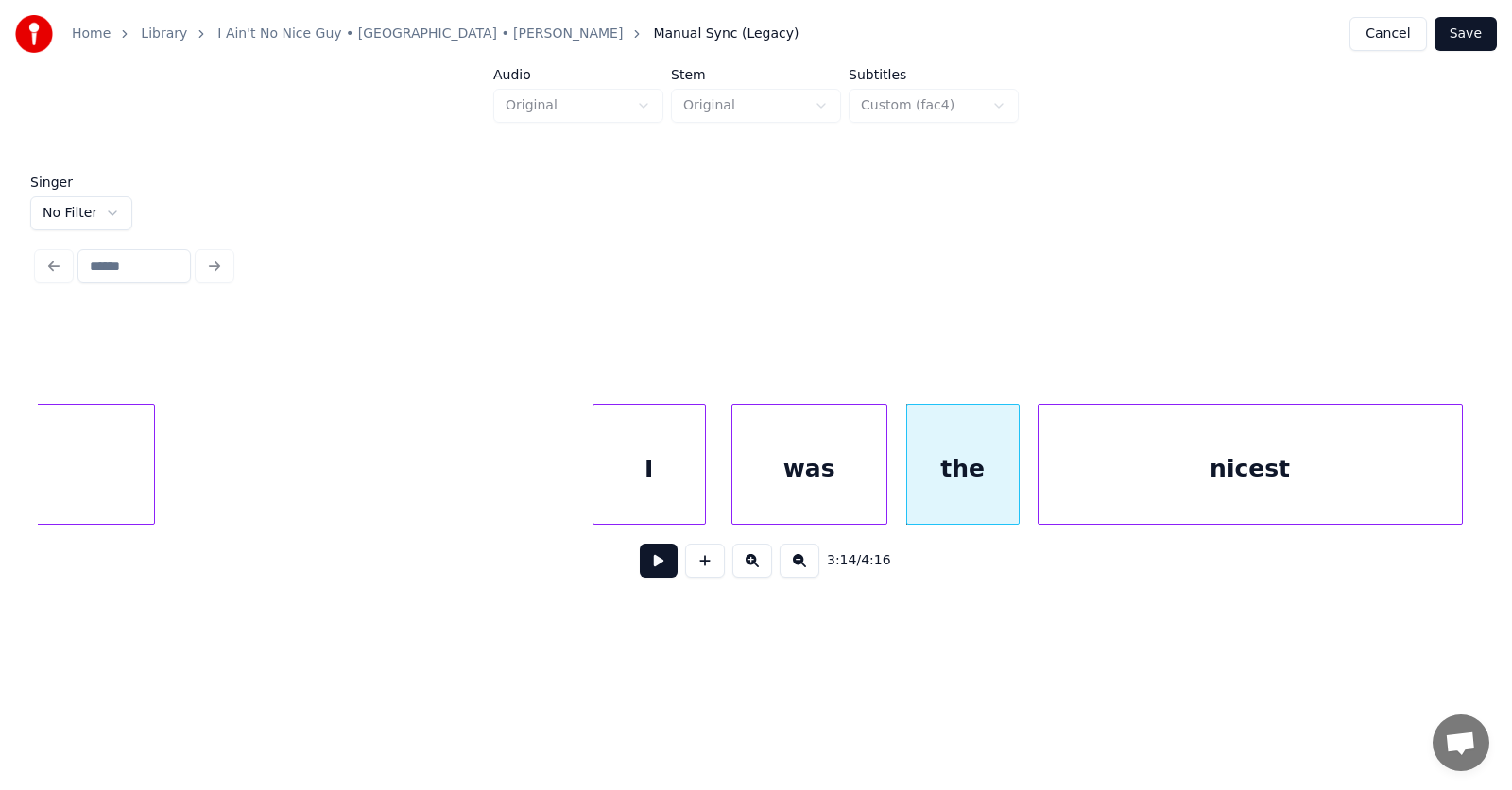
click at [1249, 470] on div "nicest" at bounding box center [1250, 469] width 423 height 128
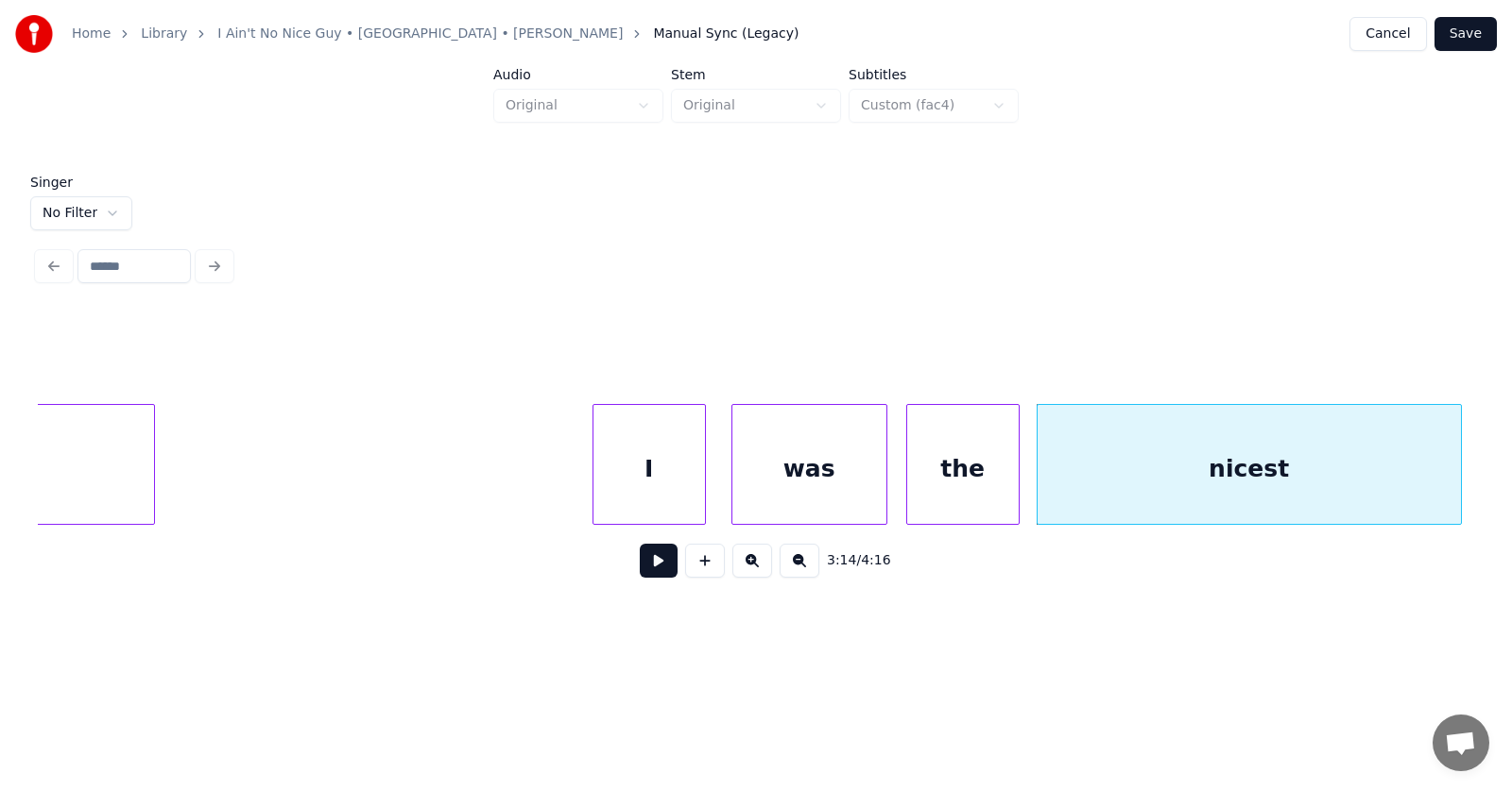
click at [656, 567] on button at bounding box center [658, 560] width 38 height 34
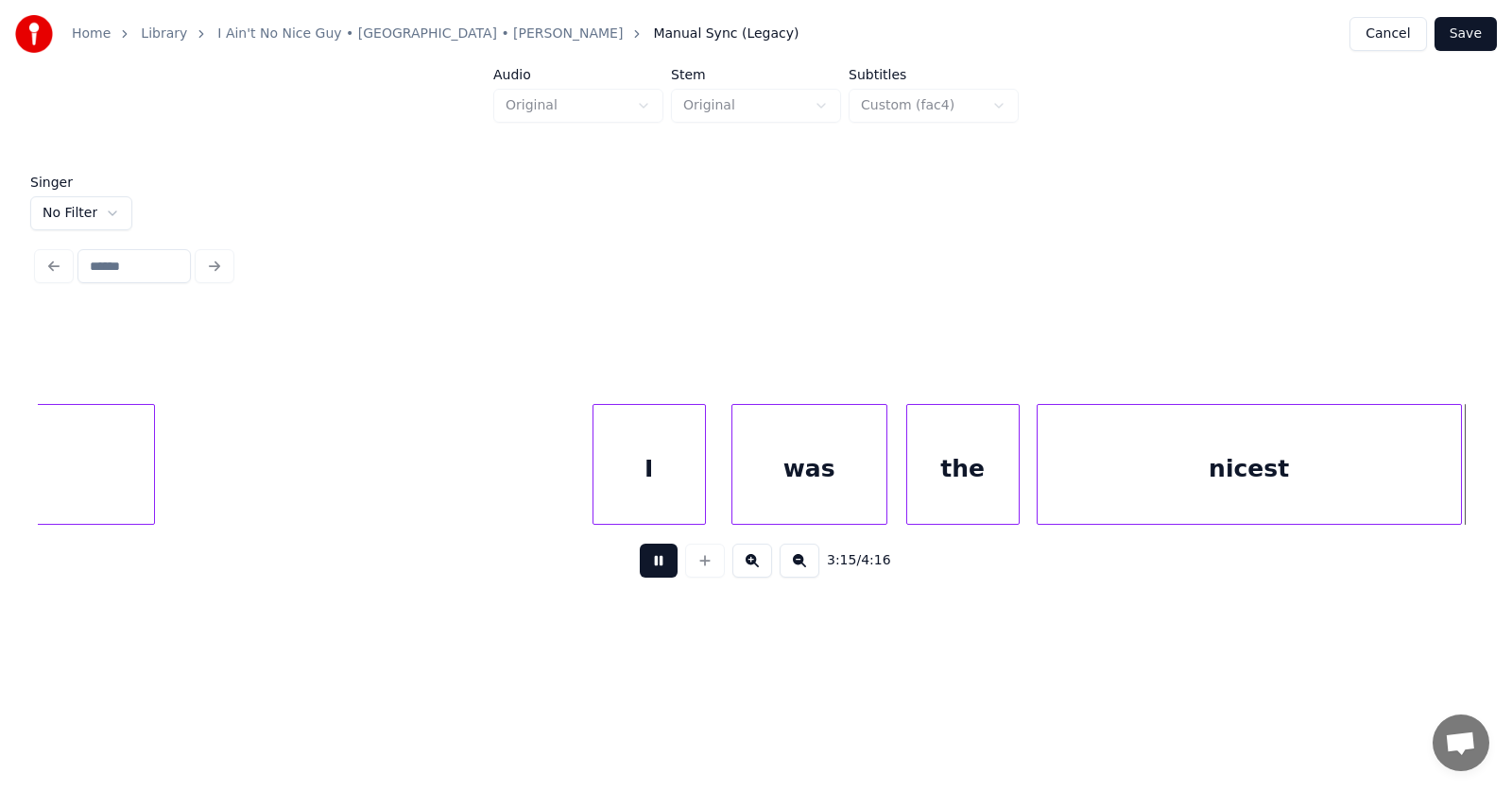
scroll to position [0, 138388]
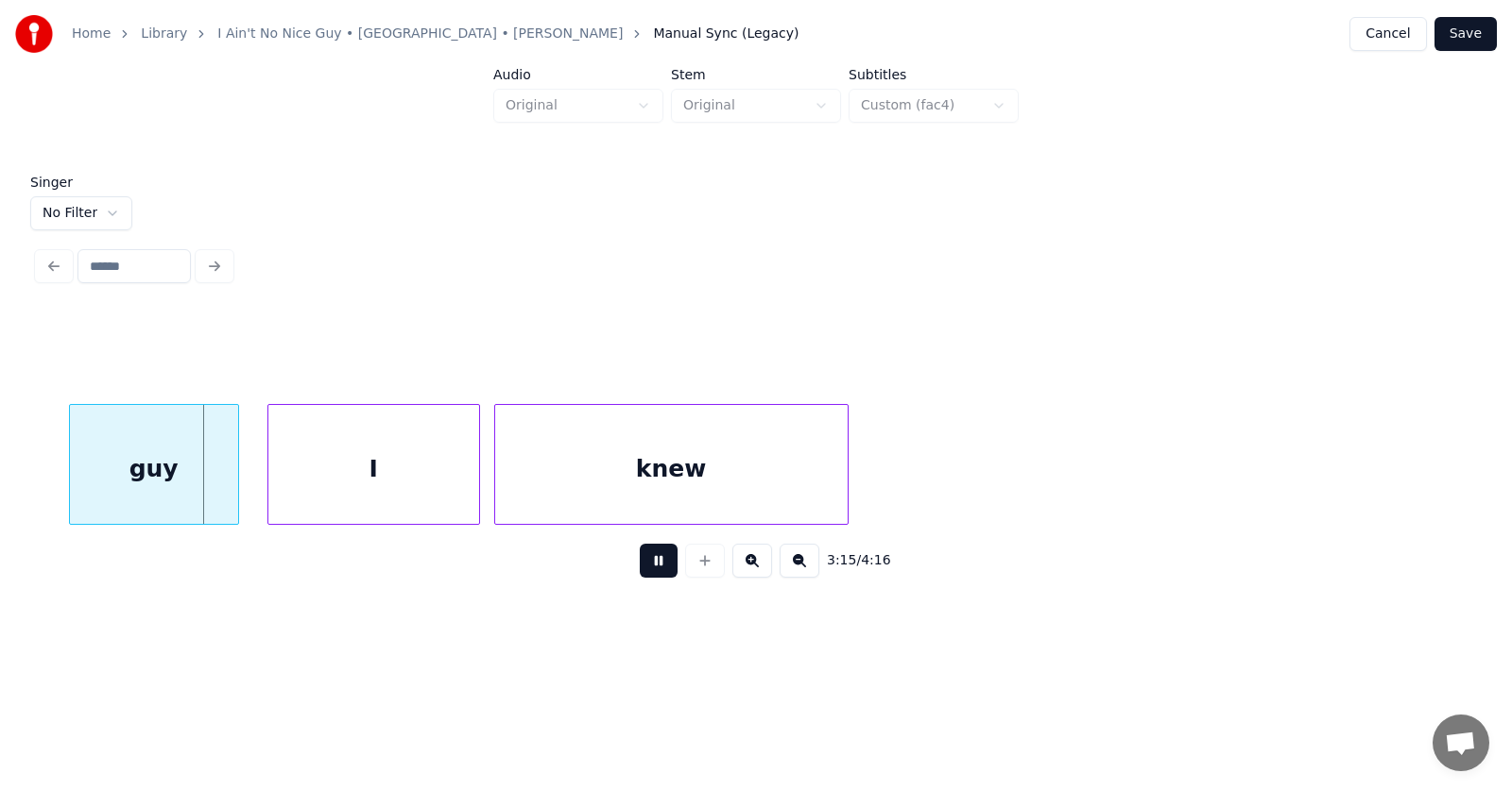
click at [656, 567] on button at bounding box center [658, 560] width 38 height 34
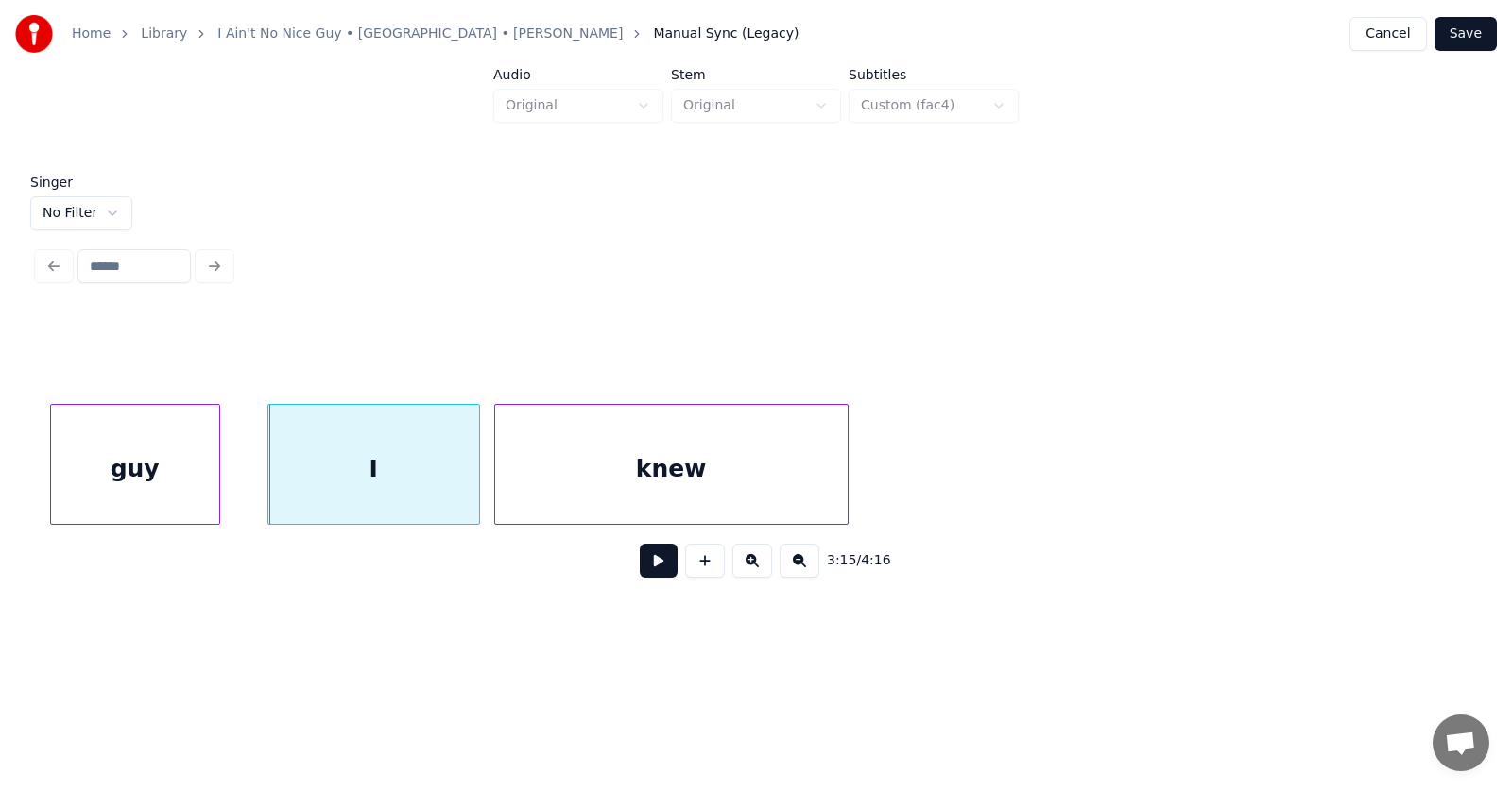
click at [139, 482] on div "guy" at bounding box center [134, 469] width 168 height 128
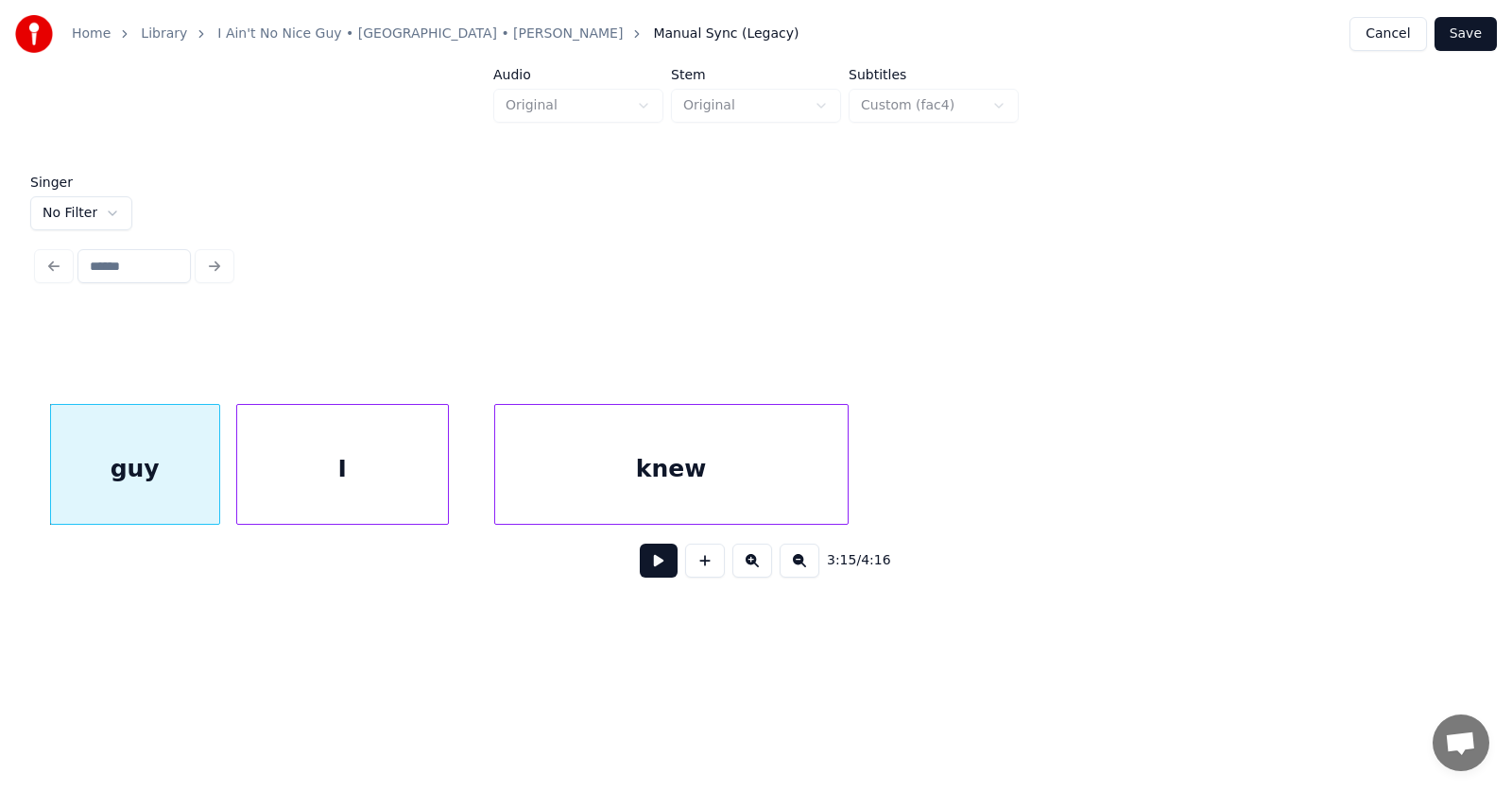
click at [307, 482] on div "I" at bounding box center [343, 469] width 211 height 128
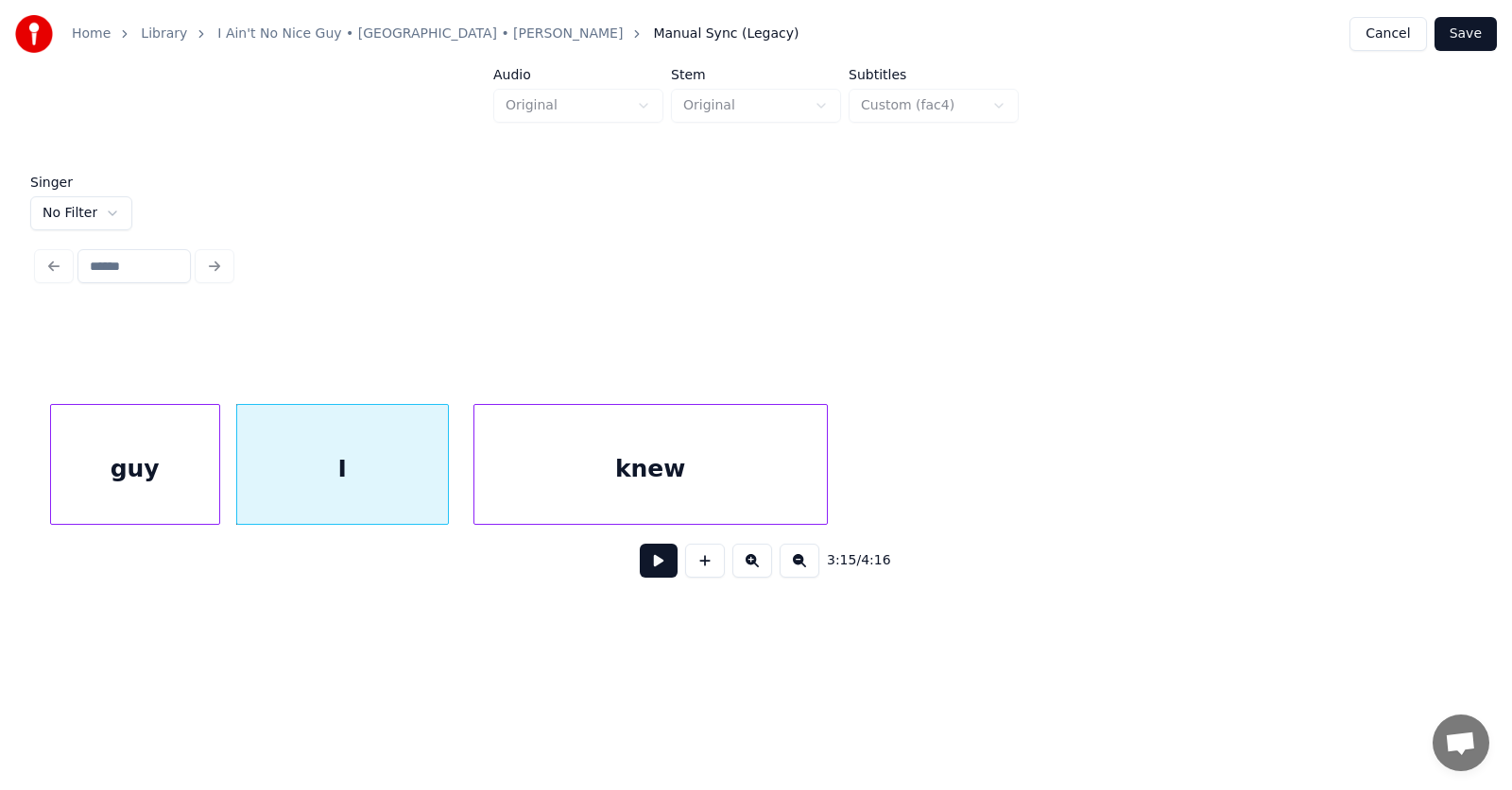
click at [538, 478] on div "knew" at bounding box center [650, 469] width 352 height 128
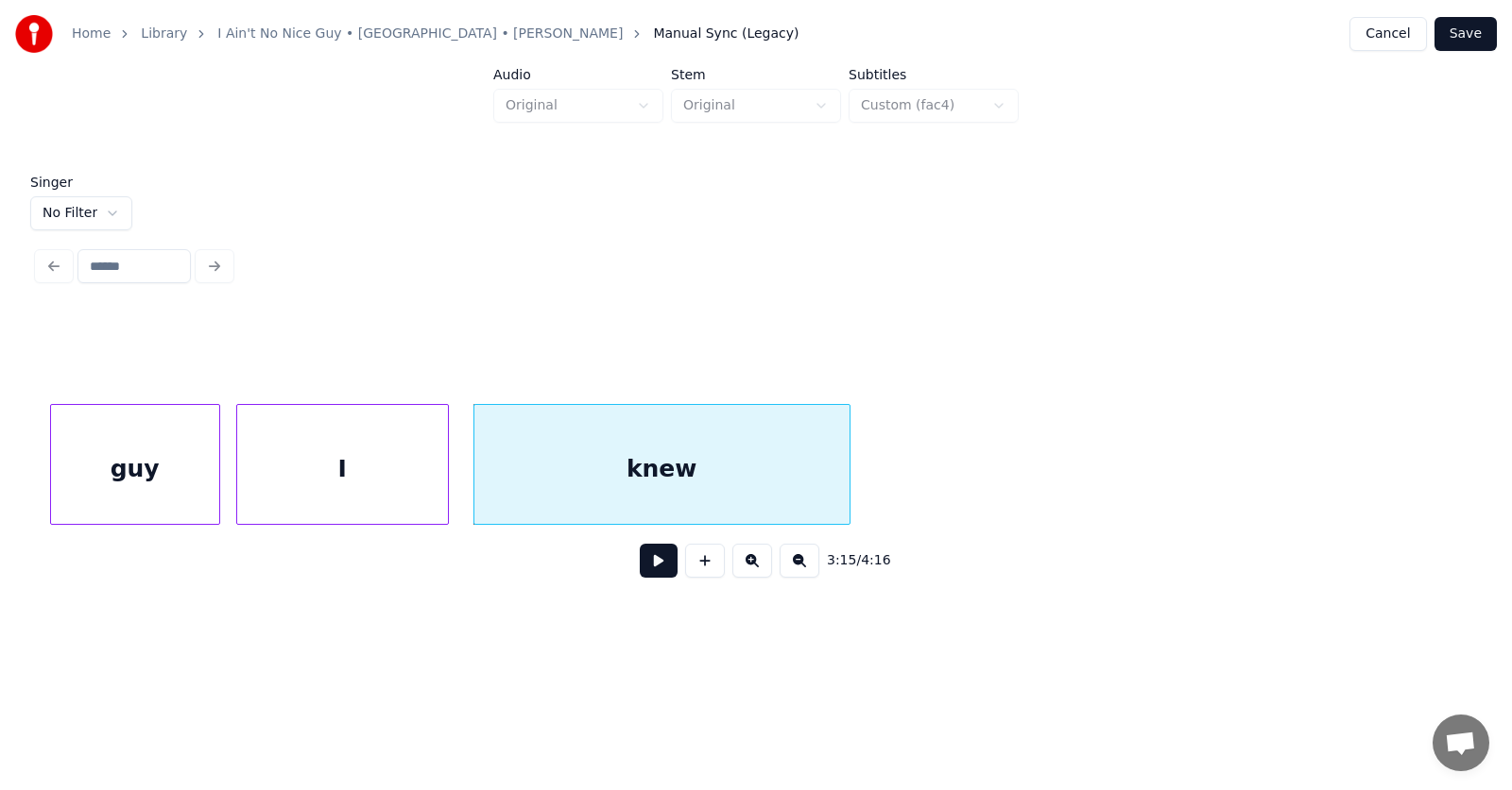
click at [848, 466] on div at bounding box center [847, 465] width 6 height 119
click at [651, 570] on button at bounding box center [658, 560] width 38 height 34
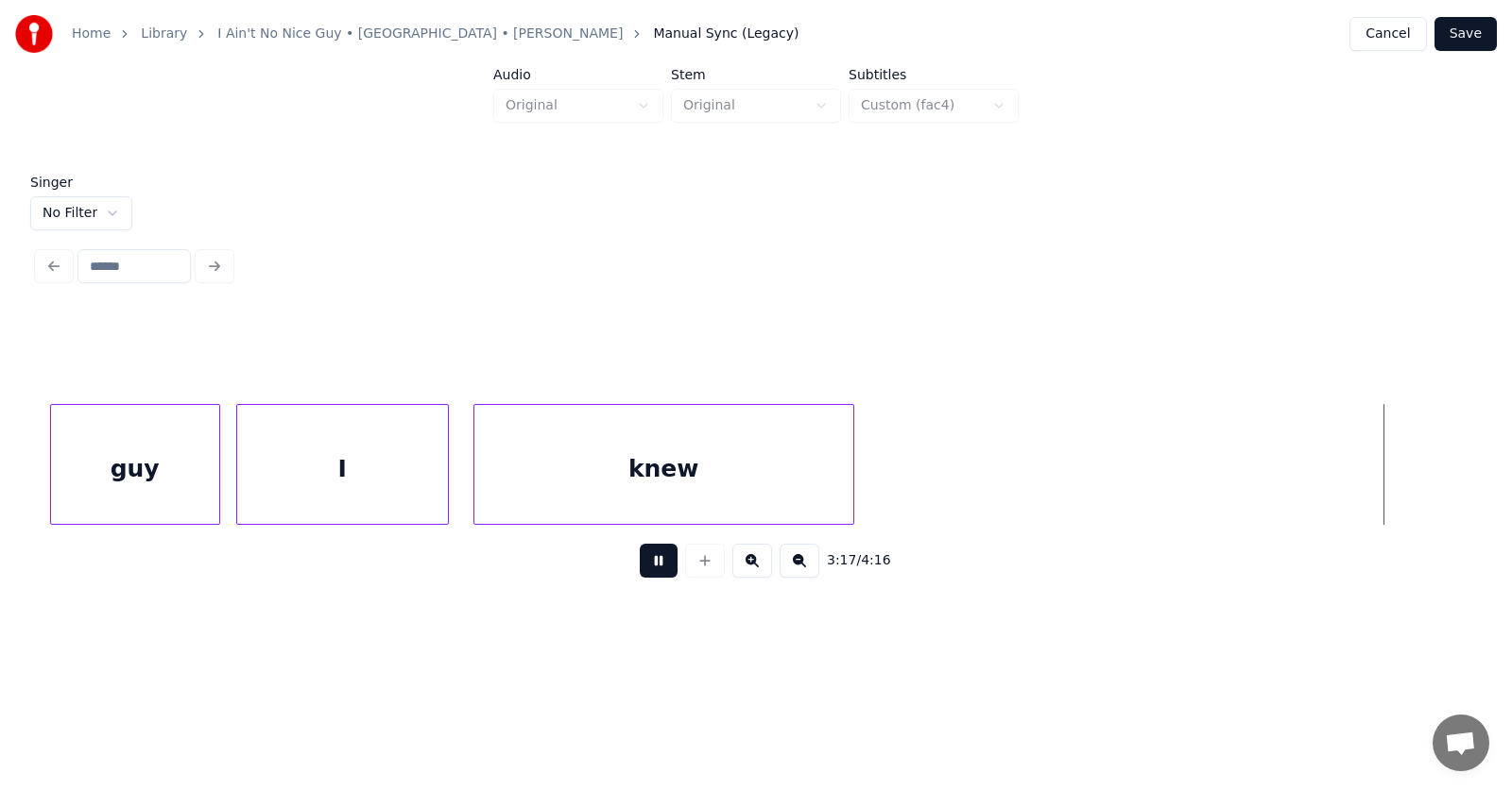
scroll to position [0, 139829]
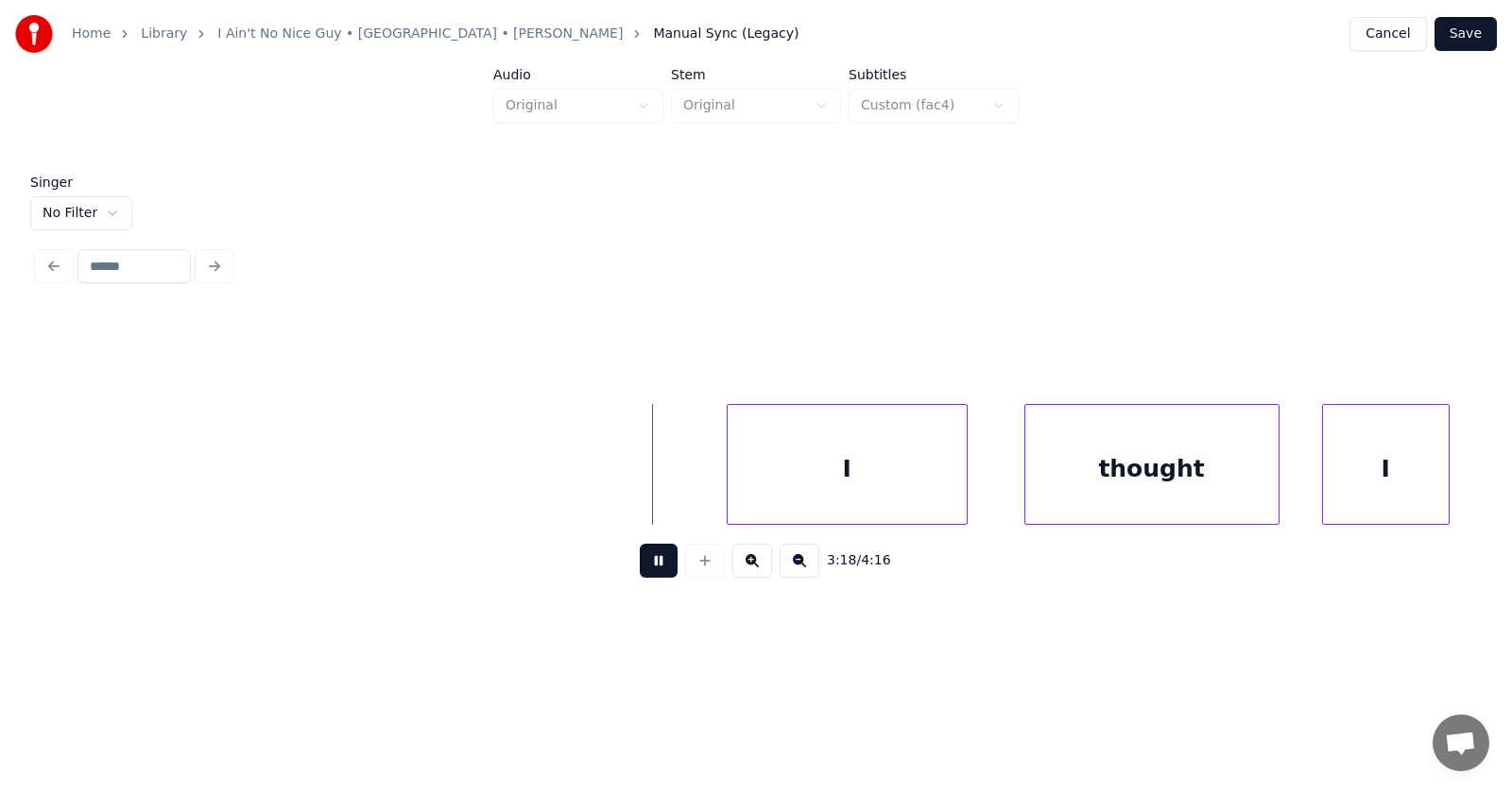
click at [651, 570] on button at bounding box center [658, 560] width 38 height 34
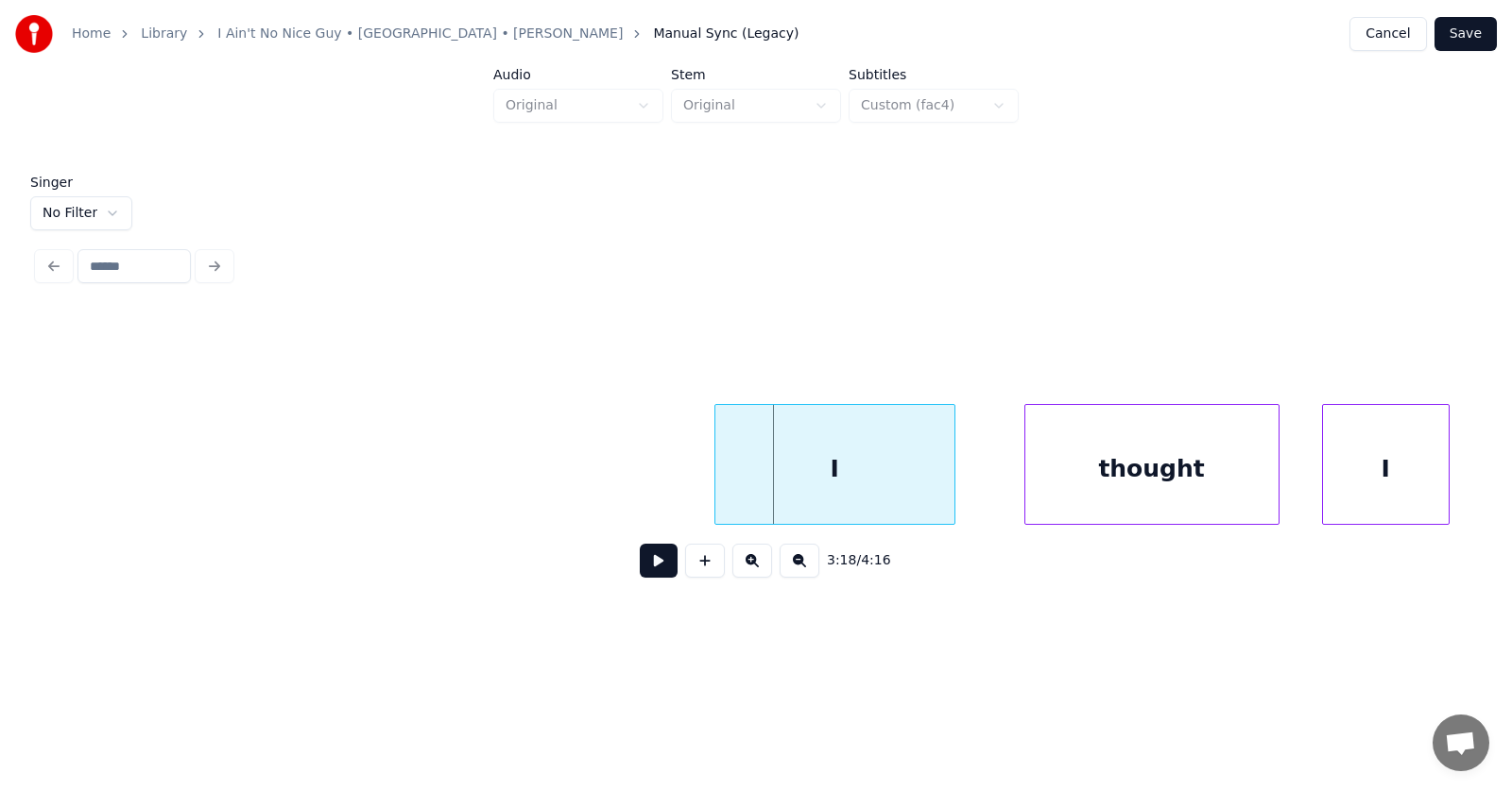
click at [784, 466] on div "I" at bounding box center [834, 469] width 239 height 128
click at [704, 474] on div at bounding box center [707, 465] width 6 height 119
click at [1029, 481] on div "thought" at bounding box center [1119, 469] width 253 height 128
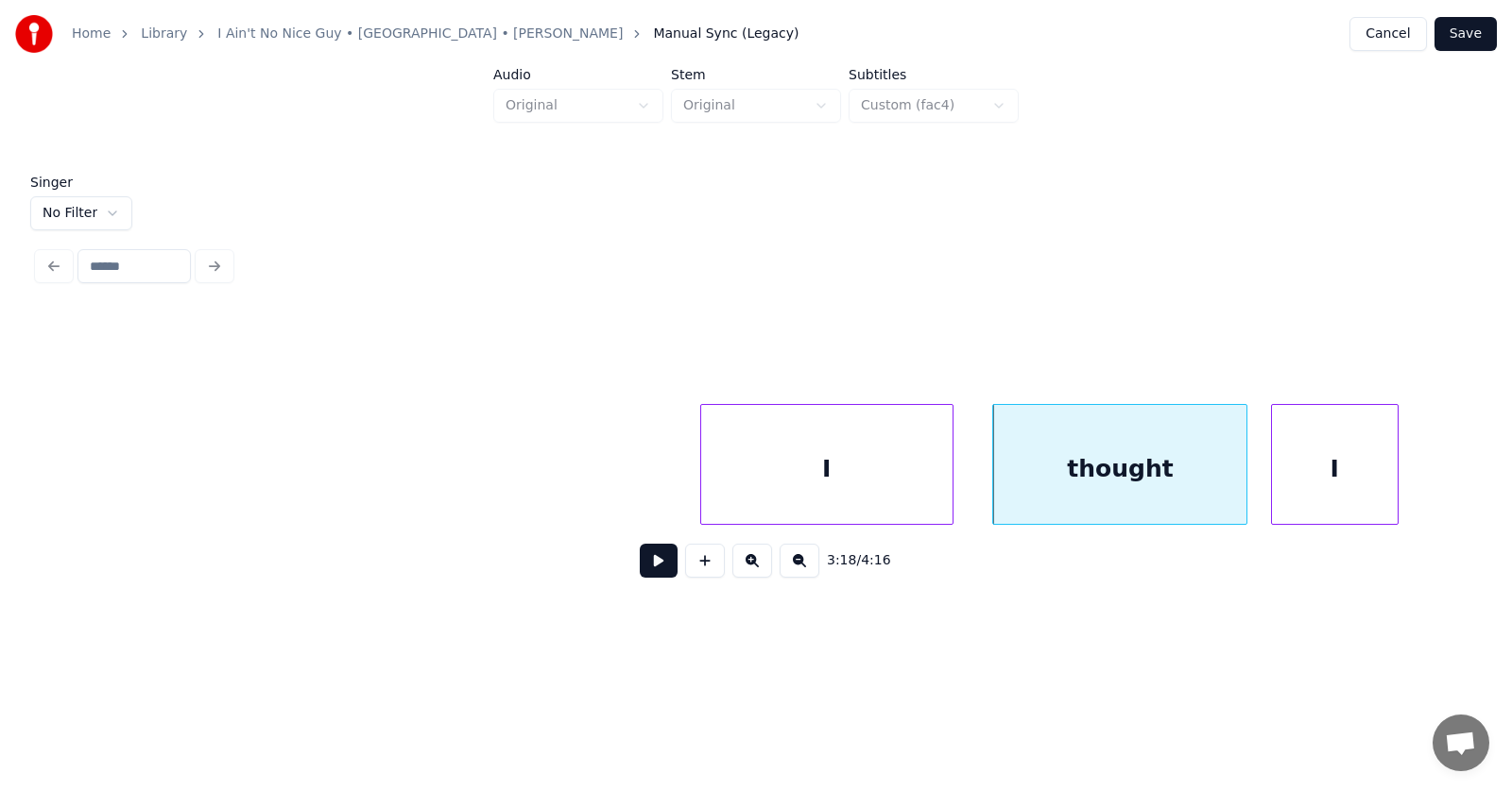
click at [1280, 478] on div "I" at bounding box center [1334, 469] width 125 height 128
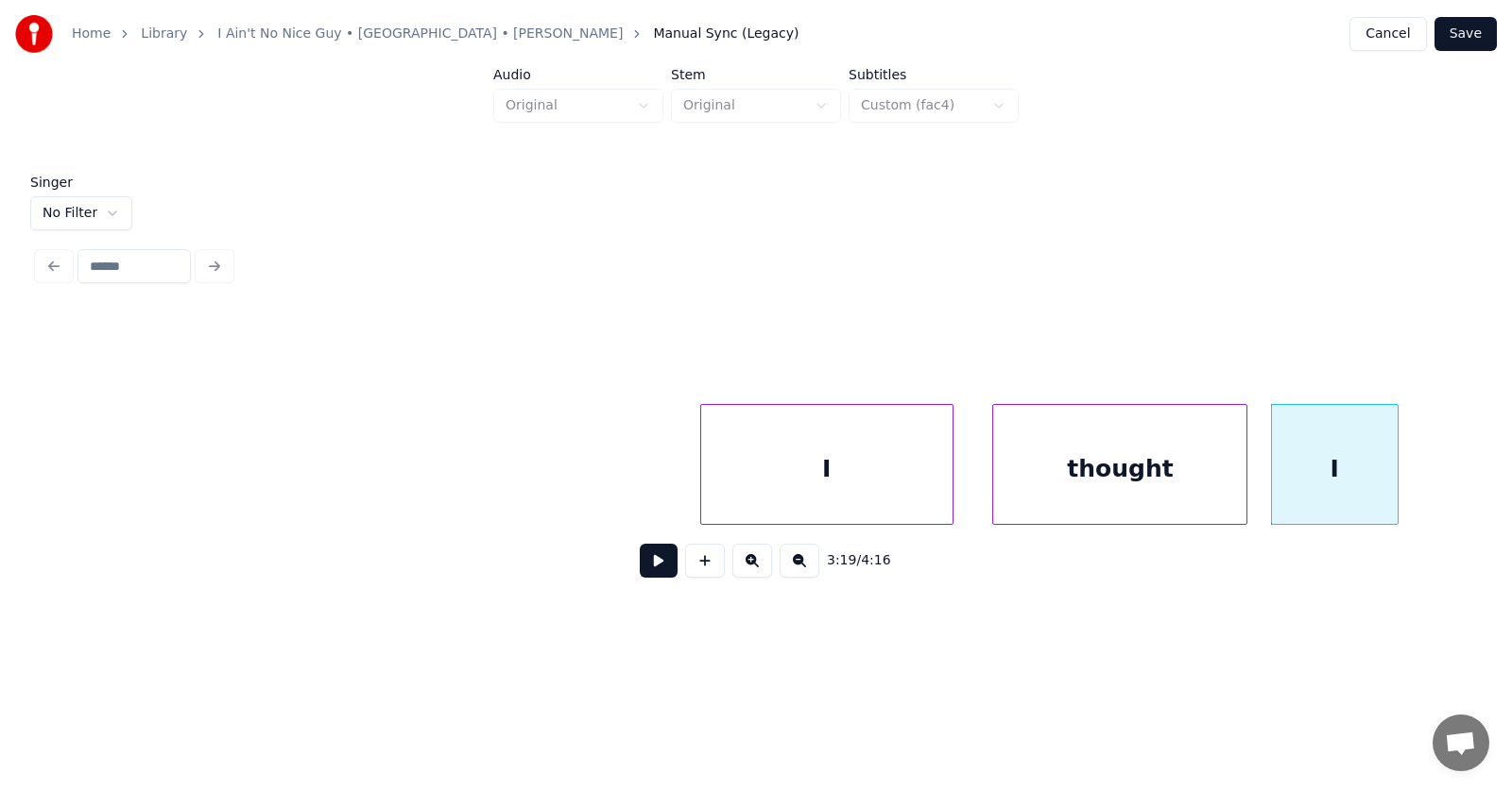
click at [644, 572] on button at bounding box center [658, 560] width 38 height 34
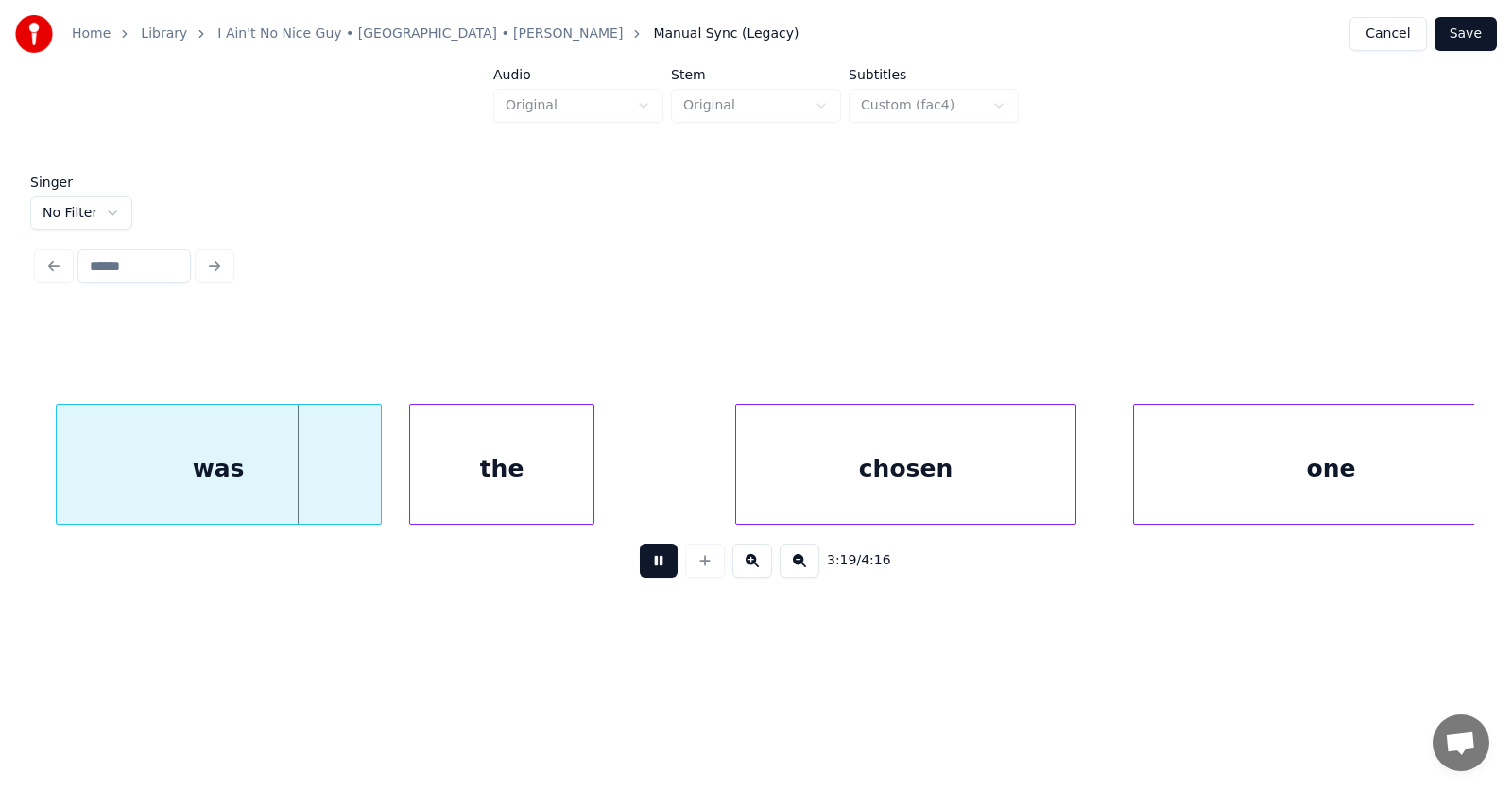
click at [644, 572] on button at bounding box center [658, 560] width 38 height 34
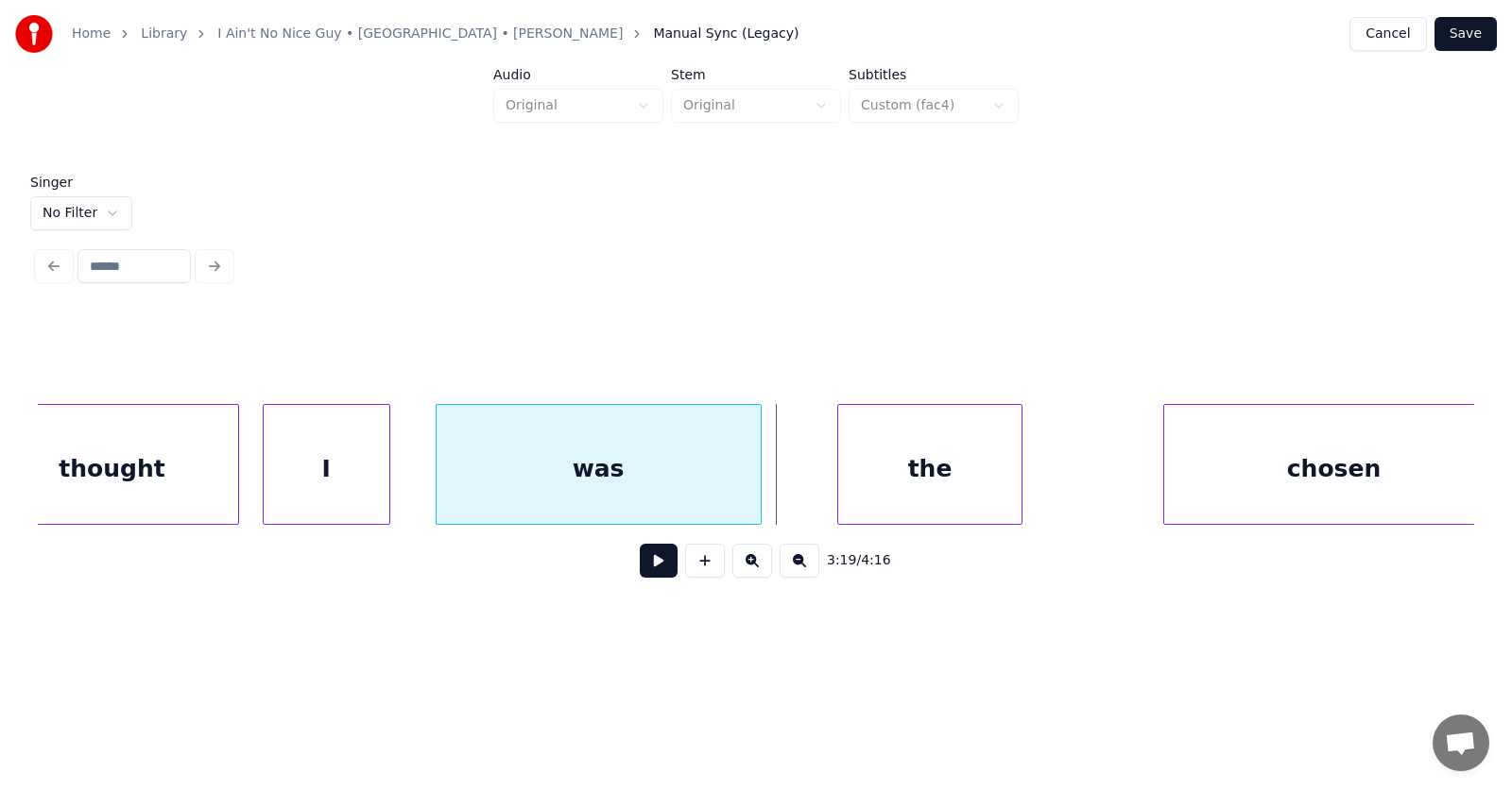
click at [636, 485] on div "was" at bounding box center [598, 469] width 324 height 128
click at [400, 478] on div at bounding box center [399, 465] width 6 height 119
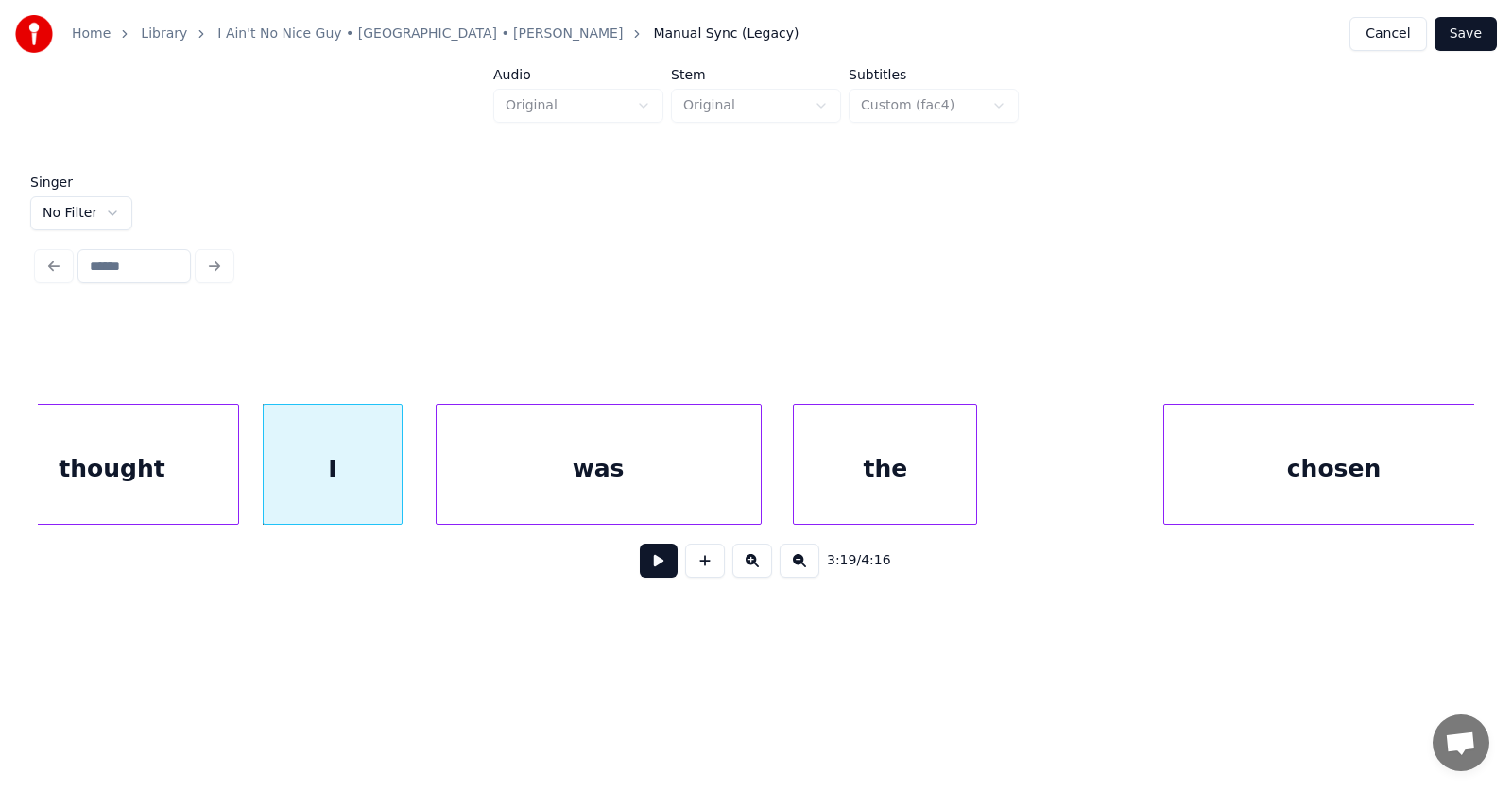
click at [860, 484] on div "the" at bounding box center [884, 469] width 182 height 128
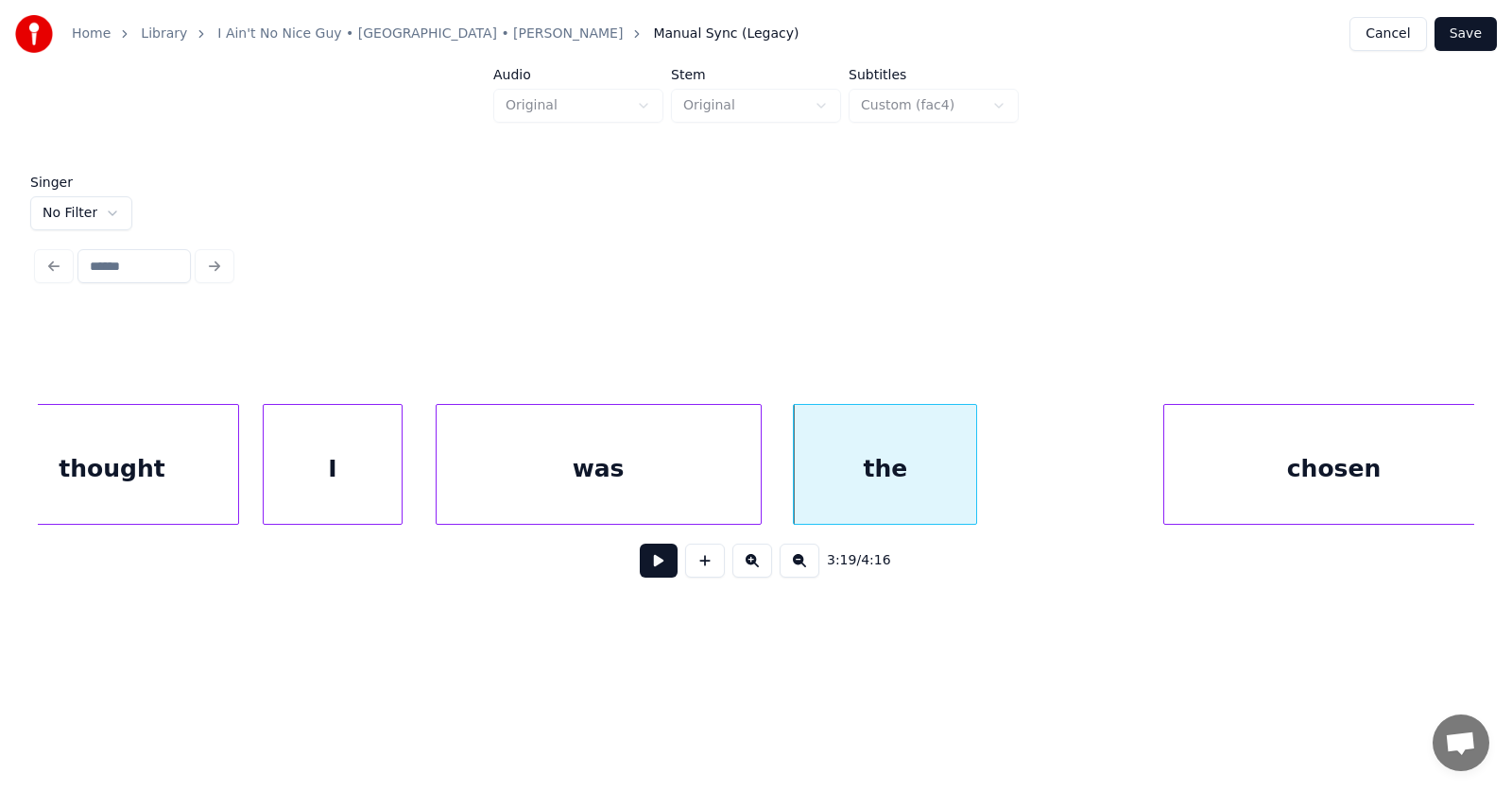
scroll to position [0, 140861]
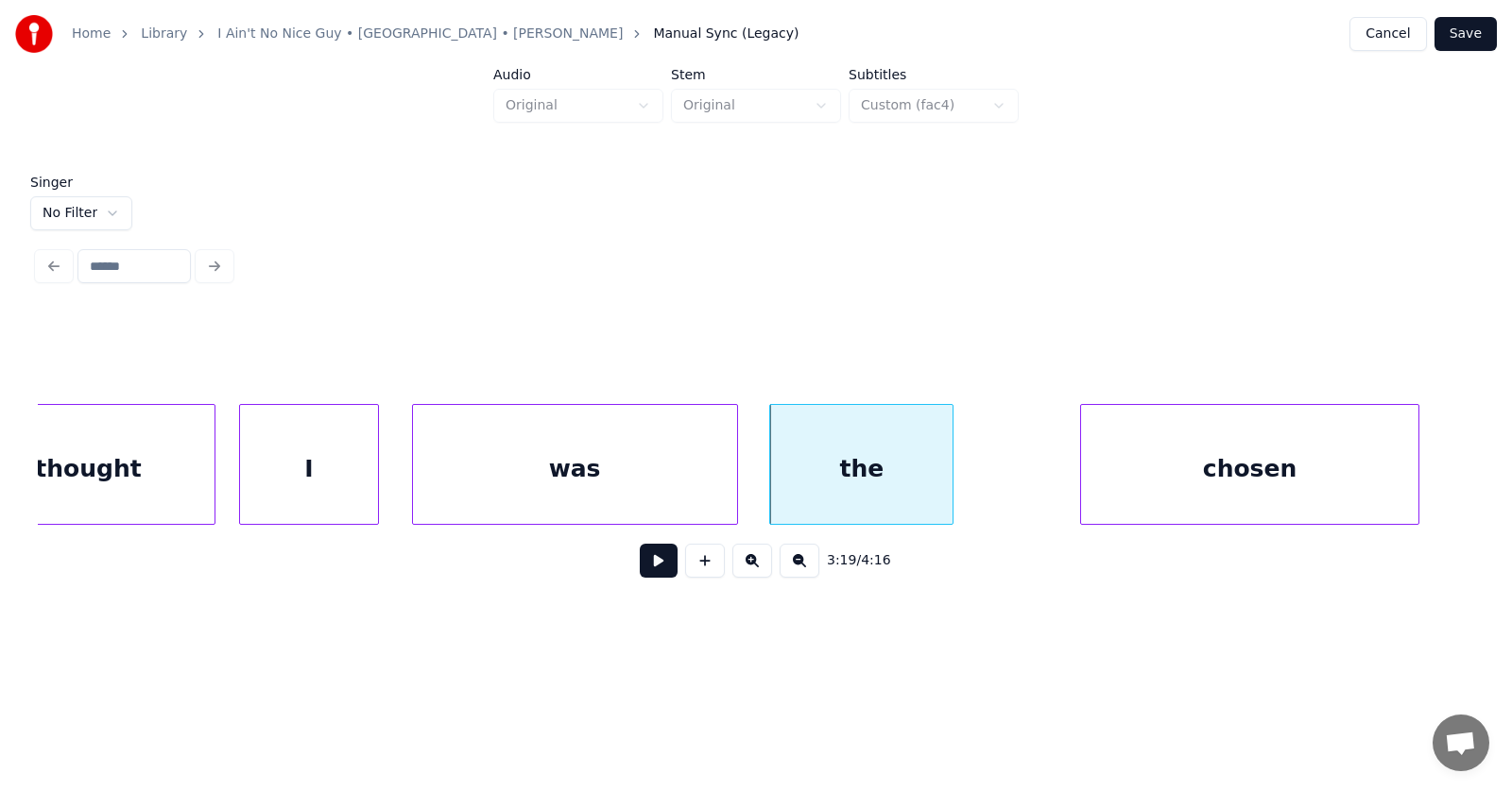
click at [1185, 488] on div "chosen" at bounding box center [1250, 469] width 338 height 128
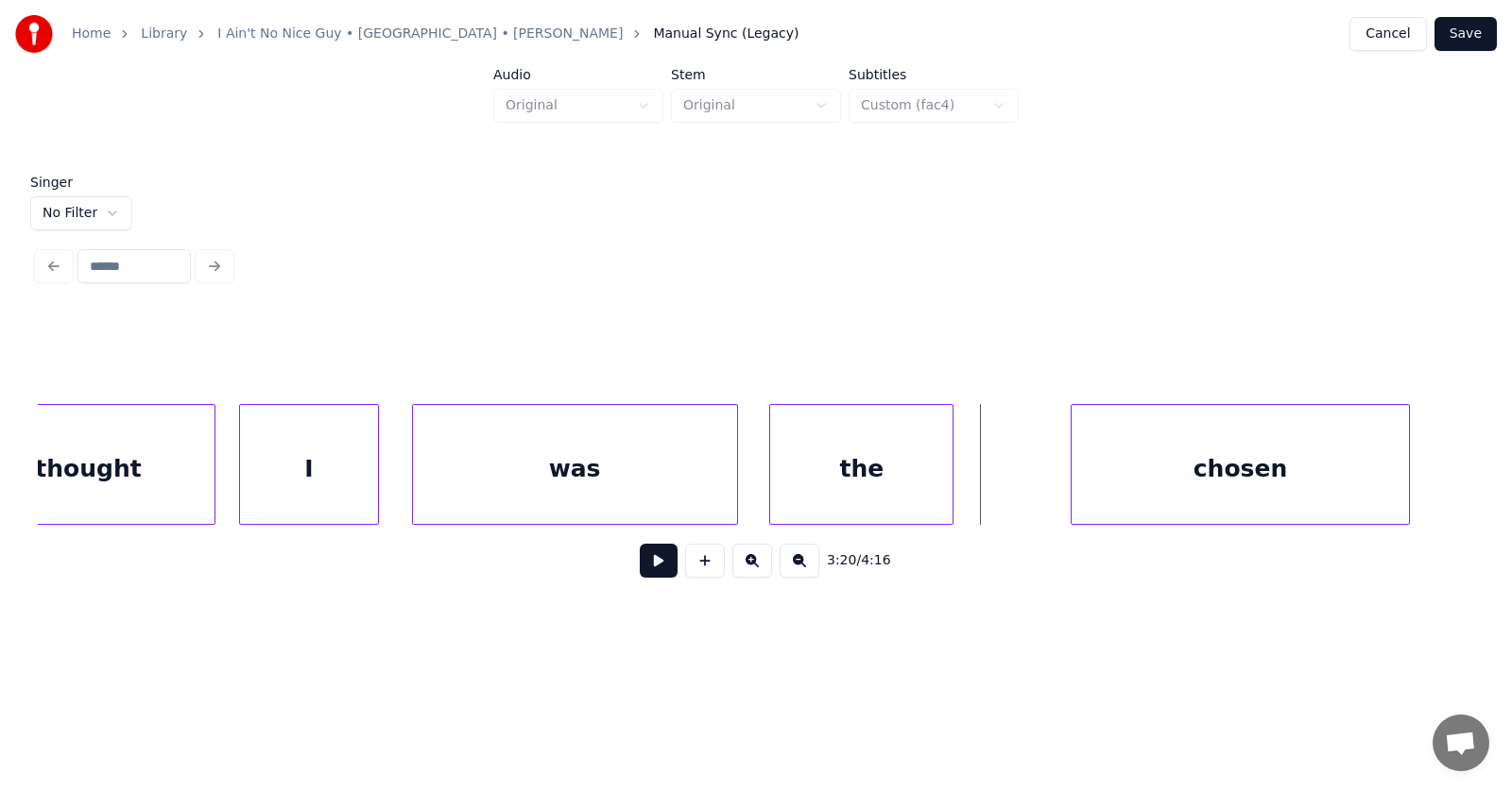
click at [640, 573] on button at bounding box center [658, 560] width 38 height 34
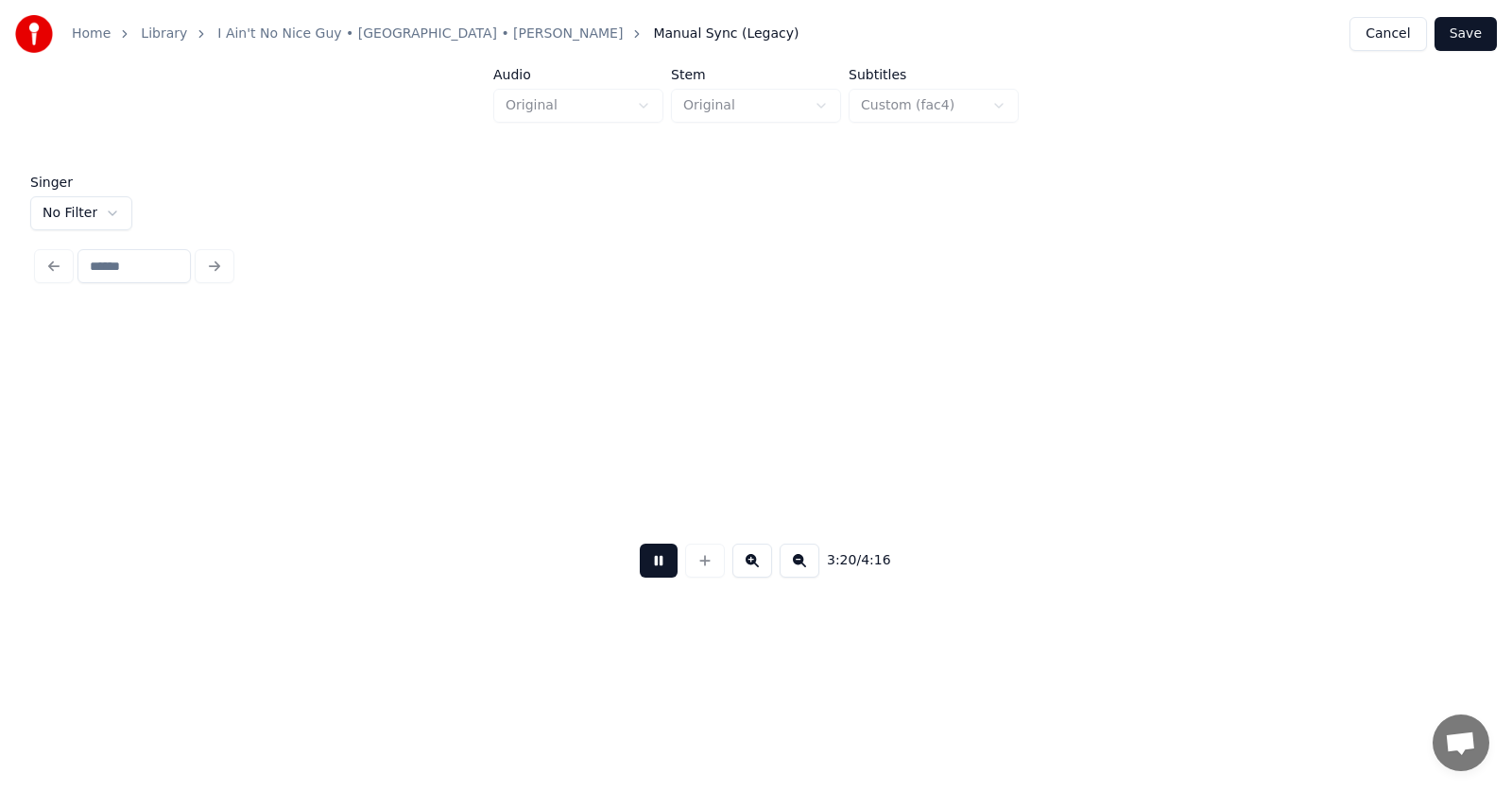
click at [640, 573] on button at bounding box center [658, 560] width 38 height 34
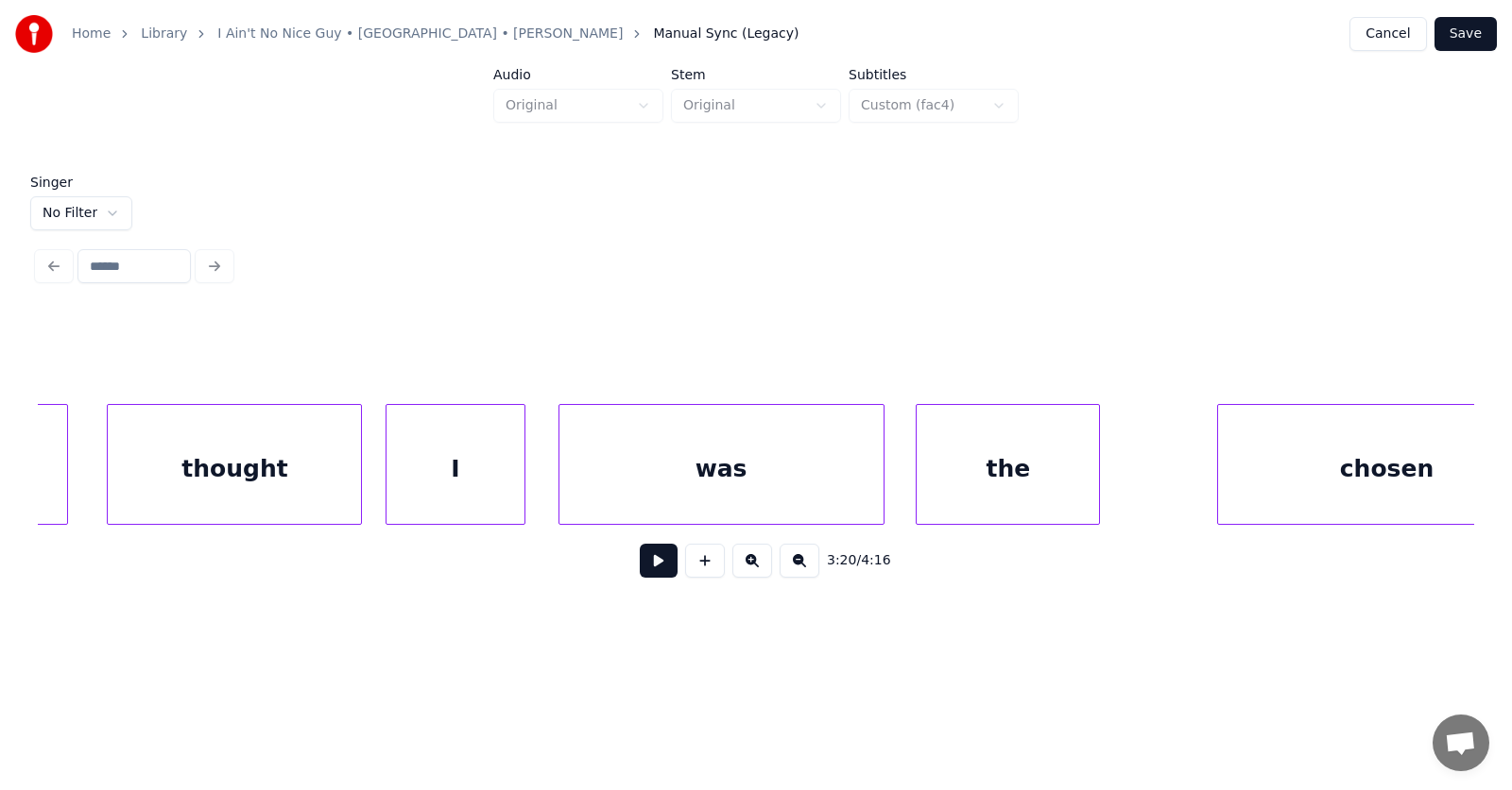
scroll to position [0, 140837]
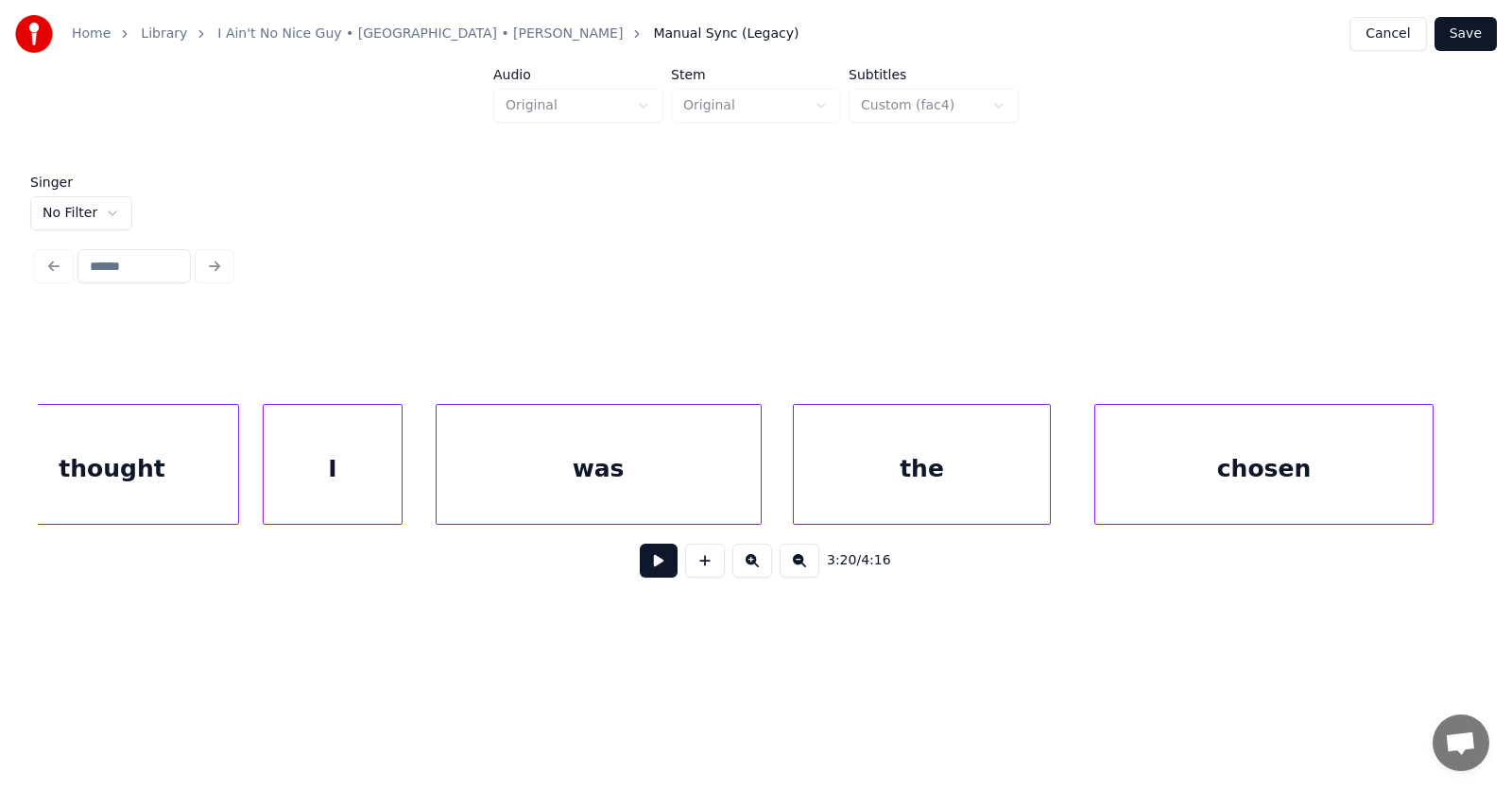
click at [1049, 480] on div at bounding box center [1047, 465] width 6 height 119
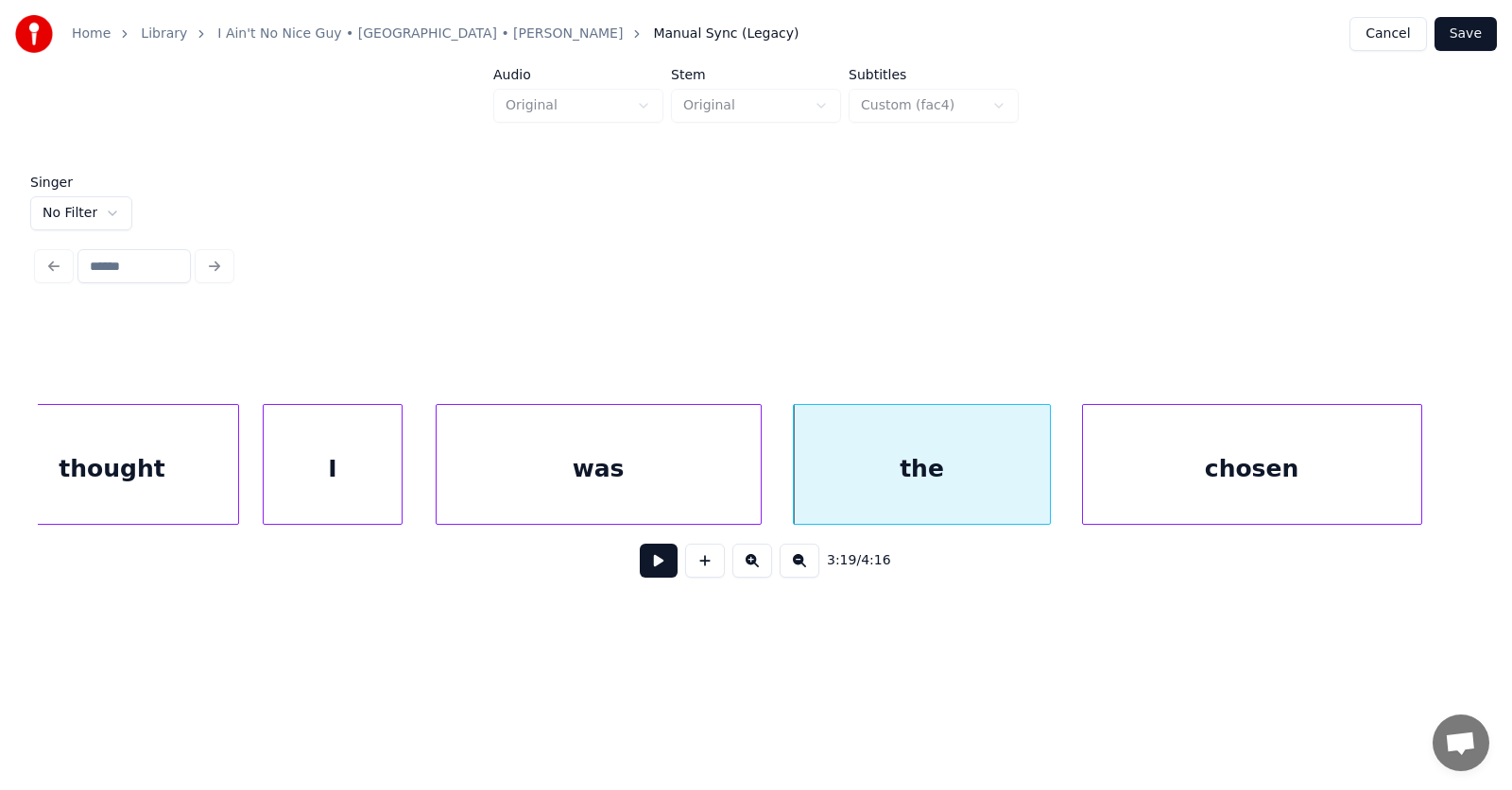
click at [1179, 489] on div "chosen" at bounding box center [1252, 469] width 338 height 128
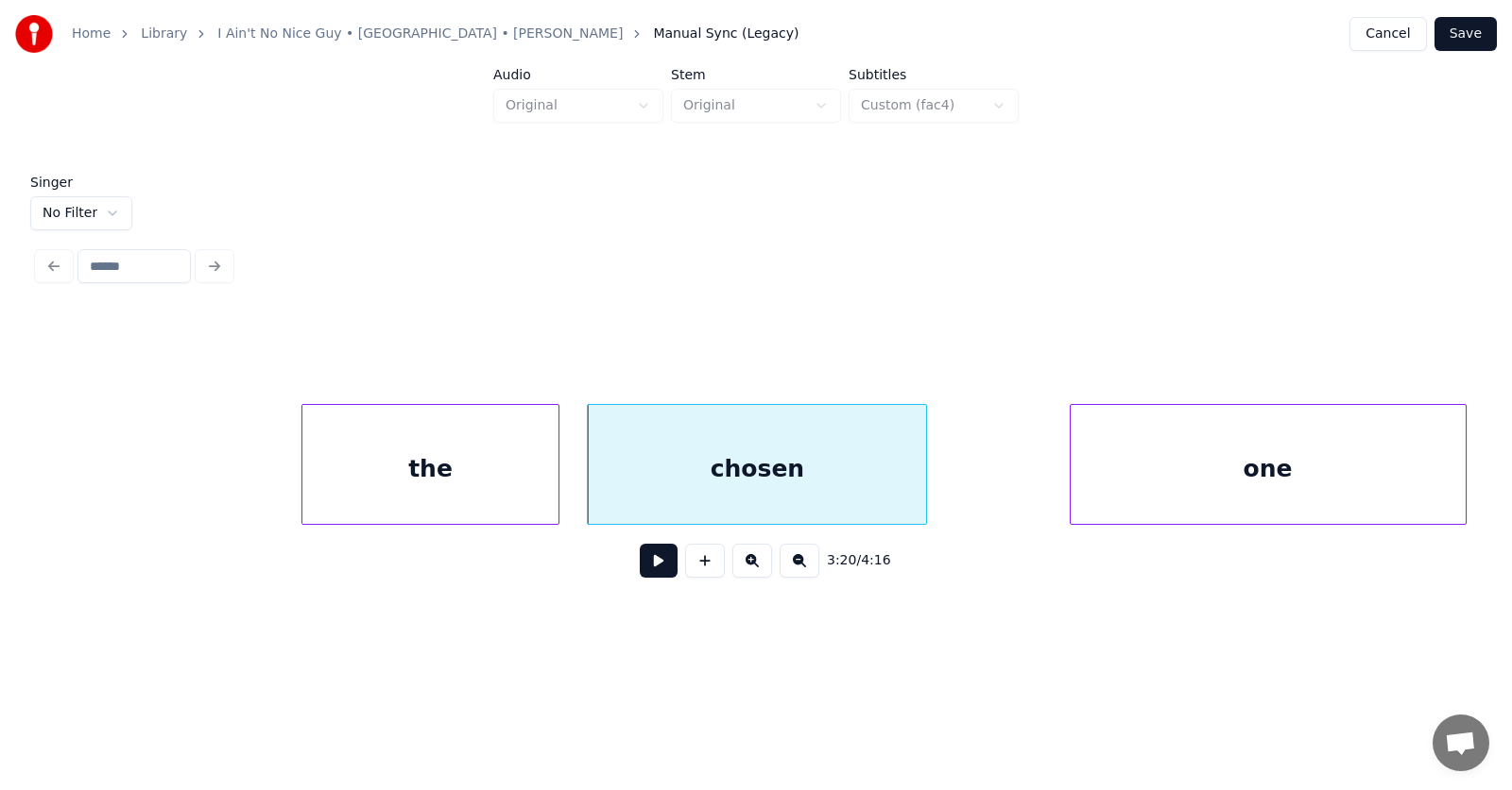
scroll to position [0, 141573]
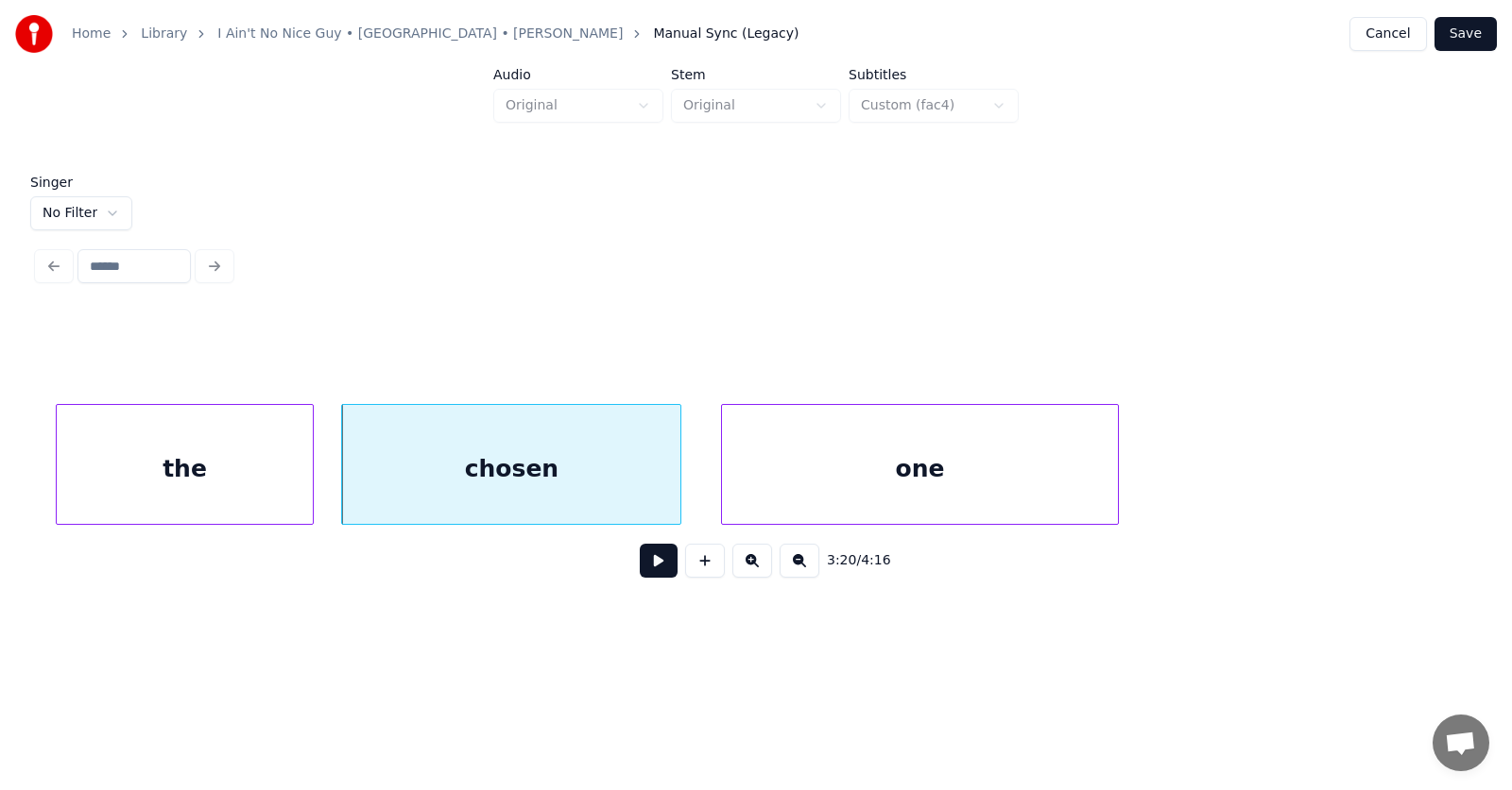
click at [968, 472] on div "one" at bounding box center [919, 469] width 395 height 128
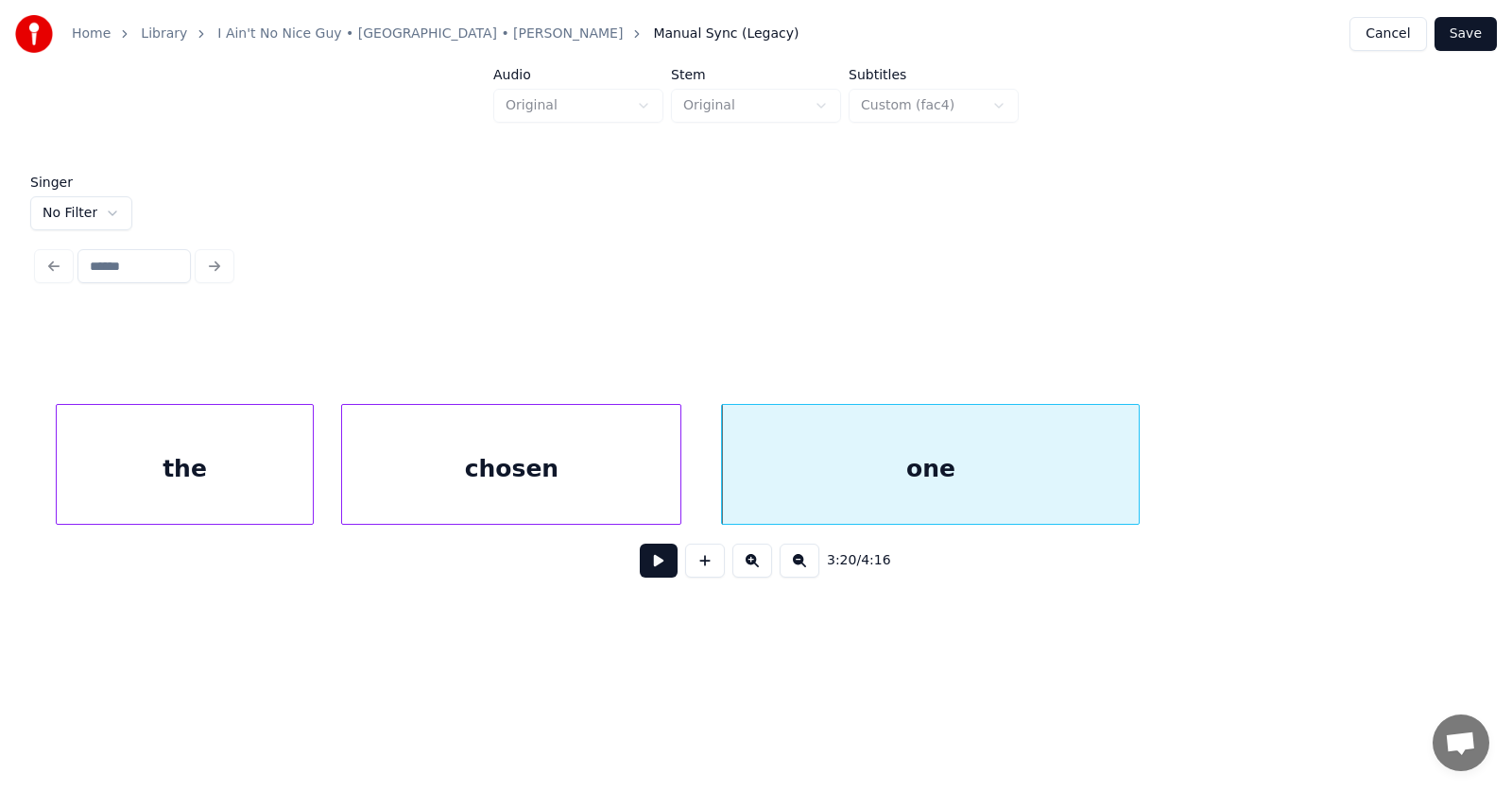
click at [1138, 470] on div at bounding box center [1135, 465] width 6 height 119
click at [653, 566] on button at bounding box center [658, 560] width 38 height 34
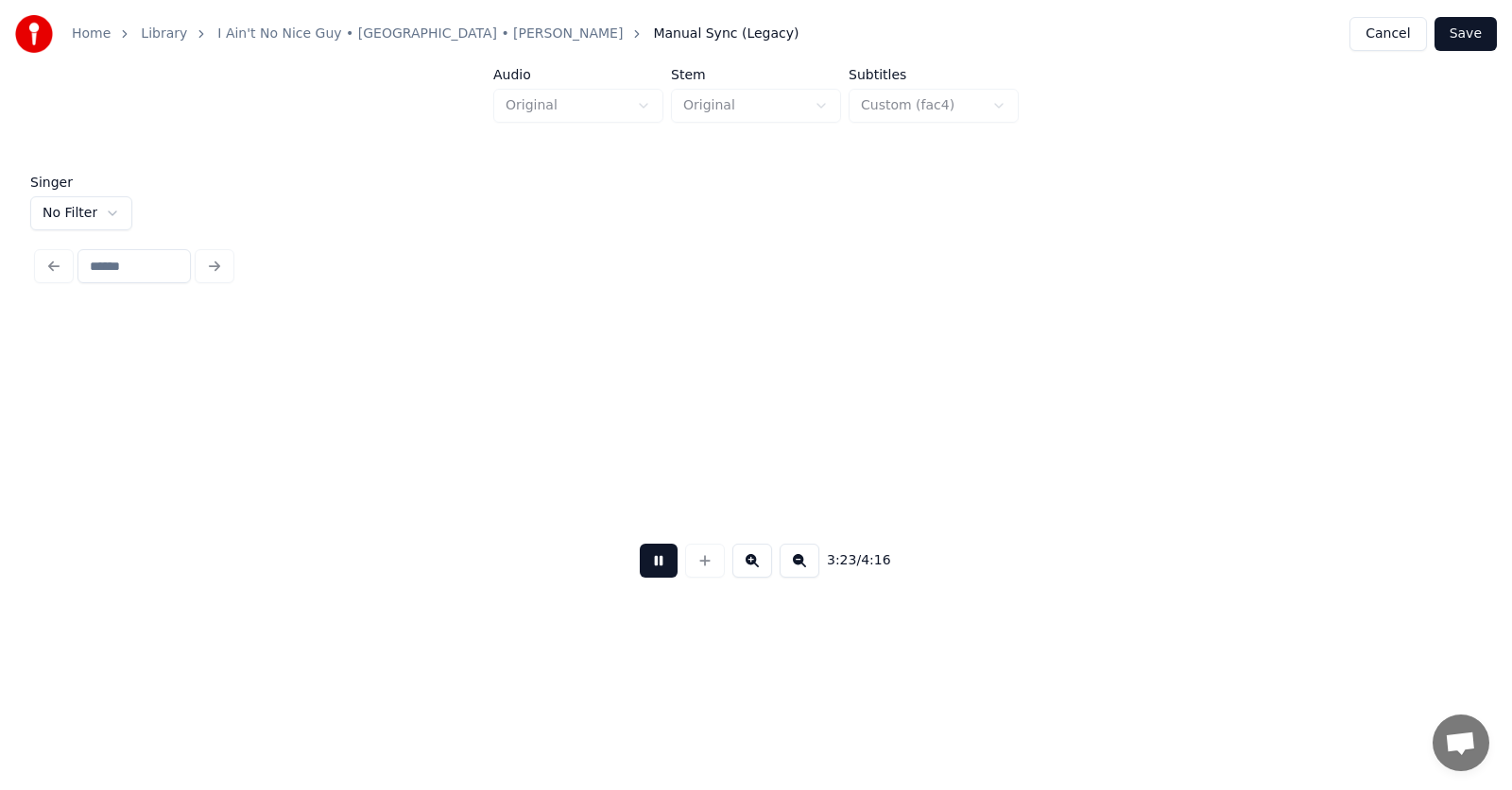
scroll to position [0, 144456]
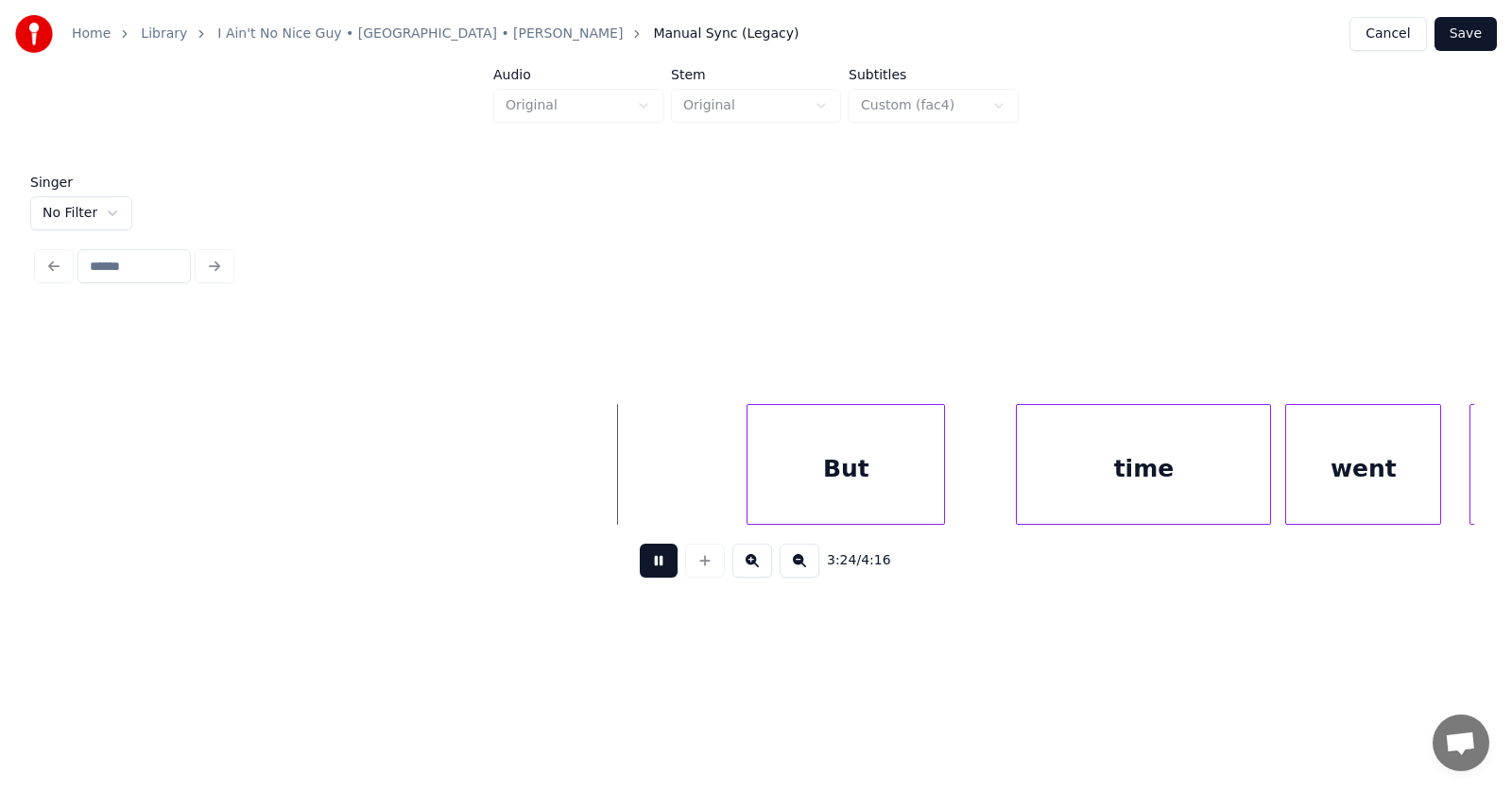
click at [650, 567] on button at bounding box center [658, 560] width 38 height 34
click at [795, 483] on div "But" at bounding box center [826, 469] width 197 height 128
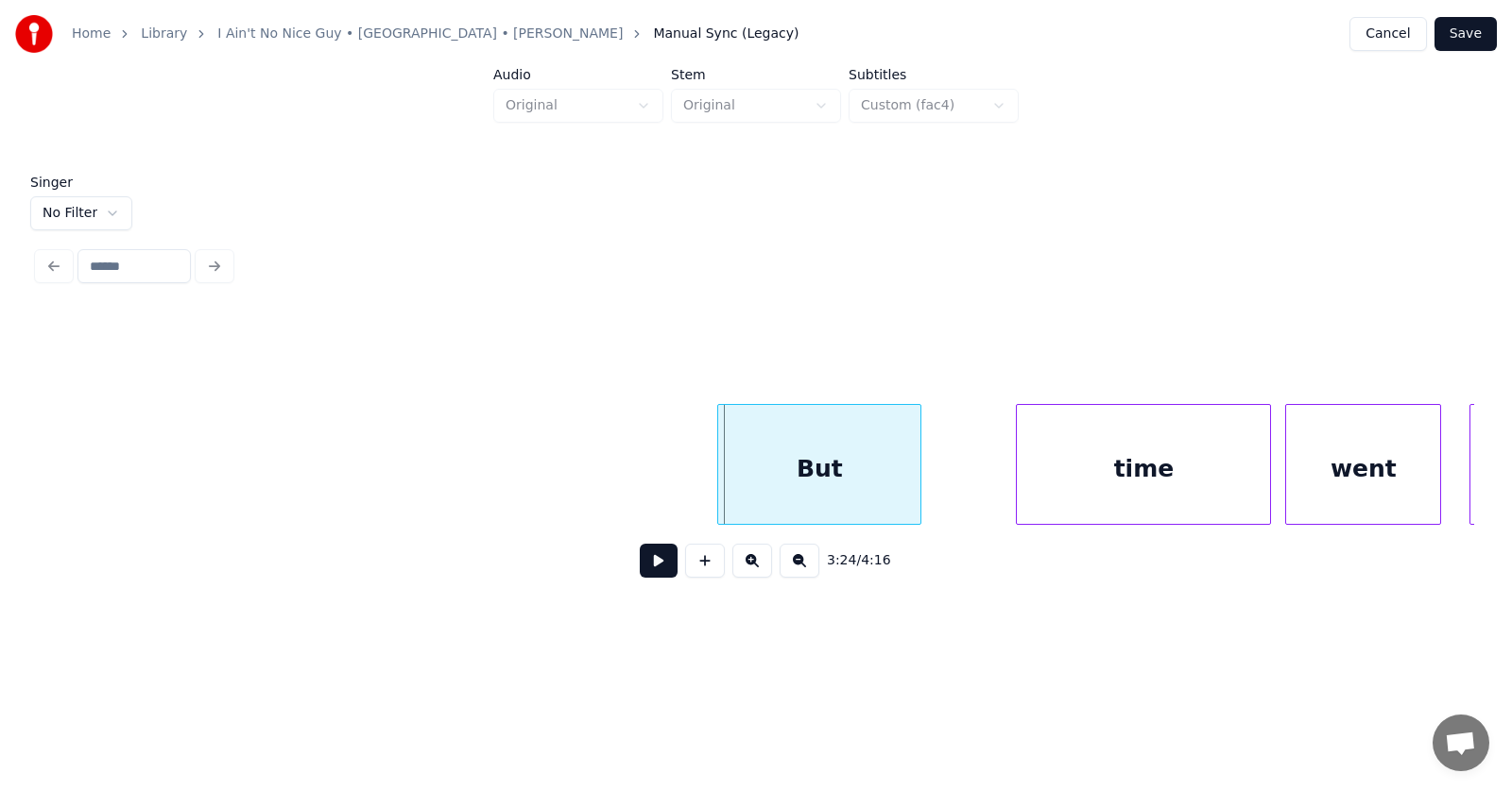
click at [718, 476] on div at bounding box center [721, 465] width 6 height 119
click at [1071, 491] on div "time" at bounding box center [1091, 469] width 253 height 128
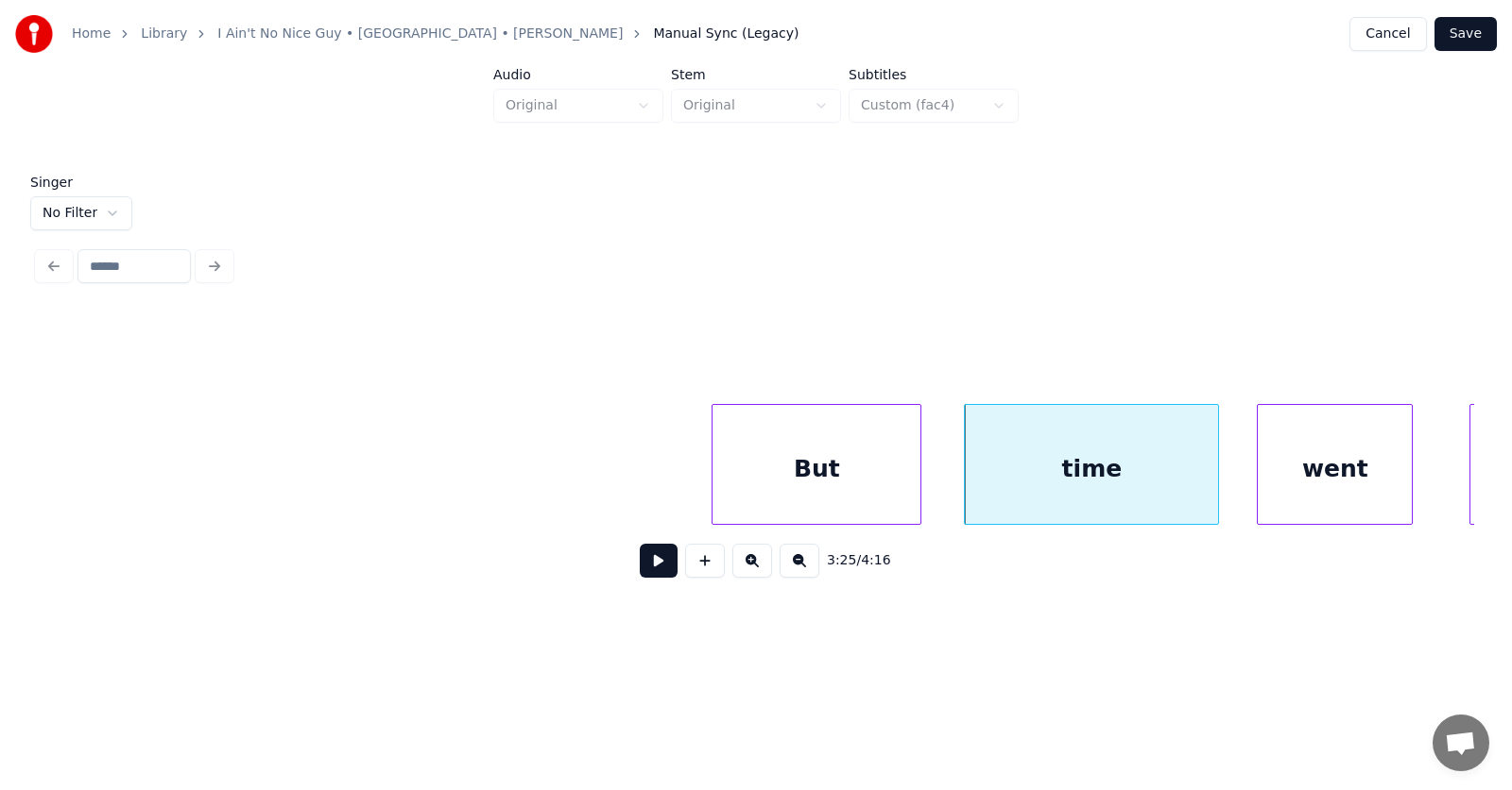
click at [1358, 474] on div "went" at bounding box center [1334, 469] width 154 height 128
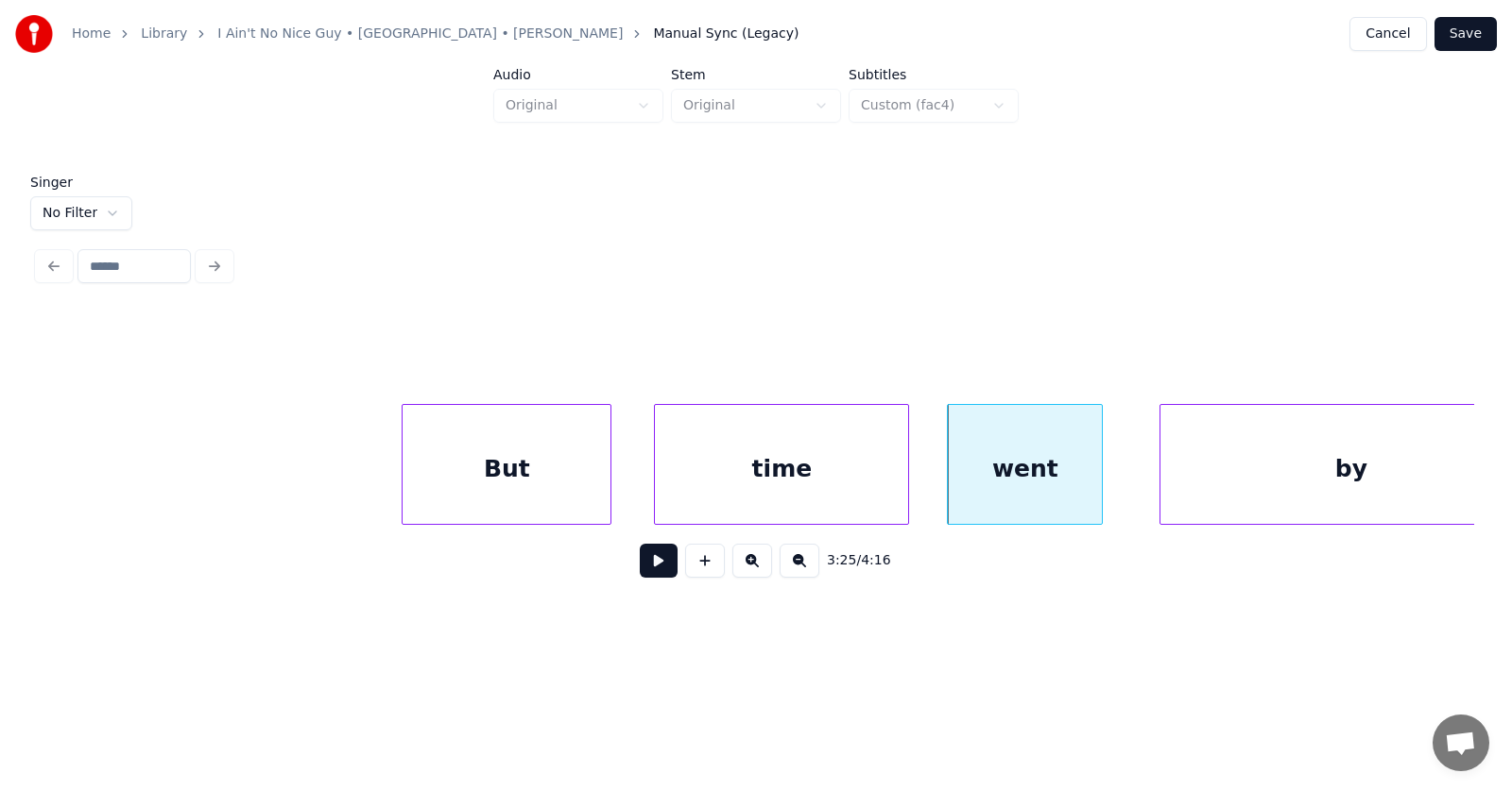
scroll to position [0, 145011]
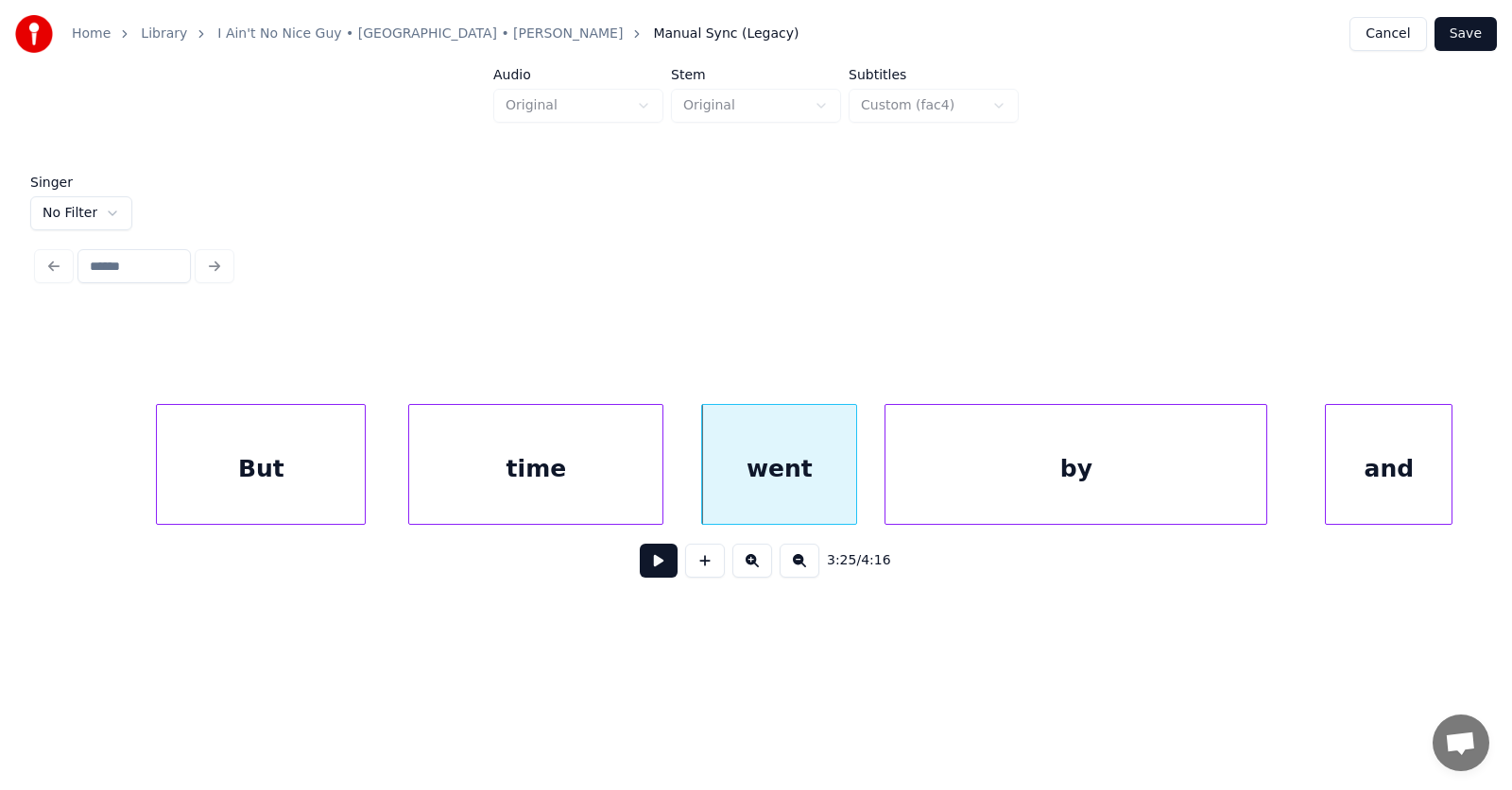
click at [1097, 483] on div "by" at bounding box center [1075, 469] width 381 height 128
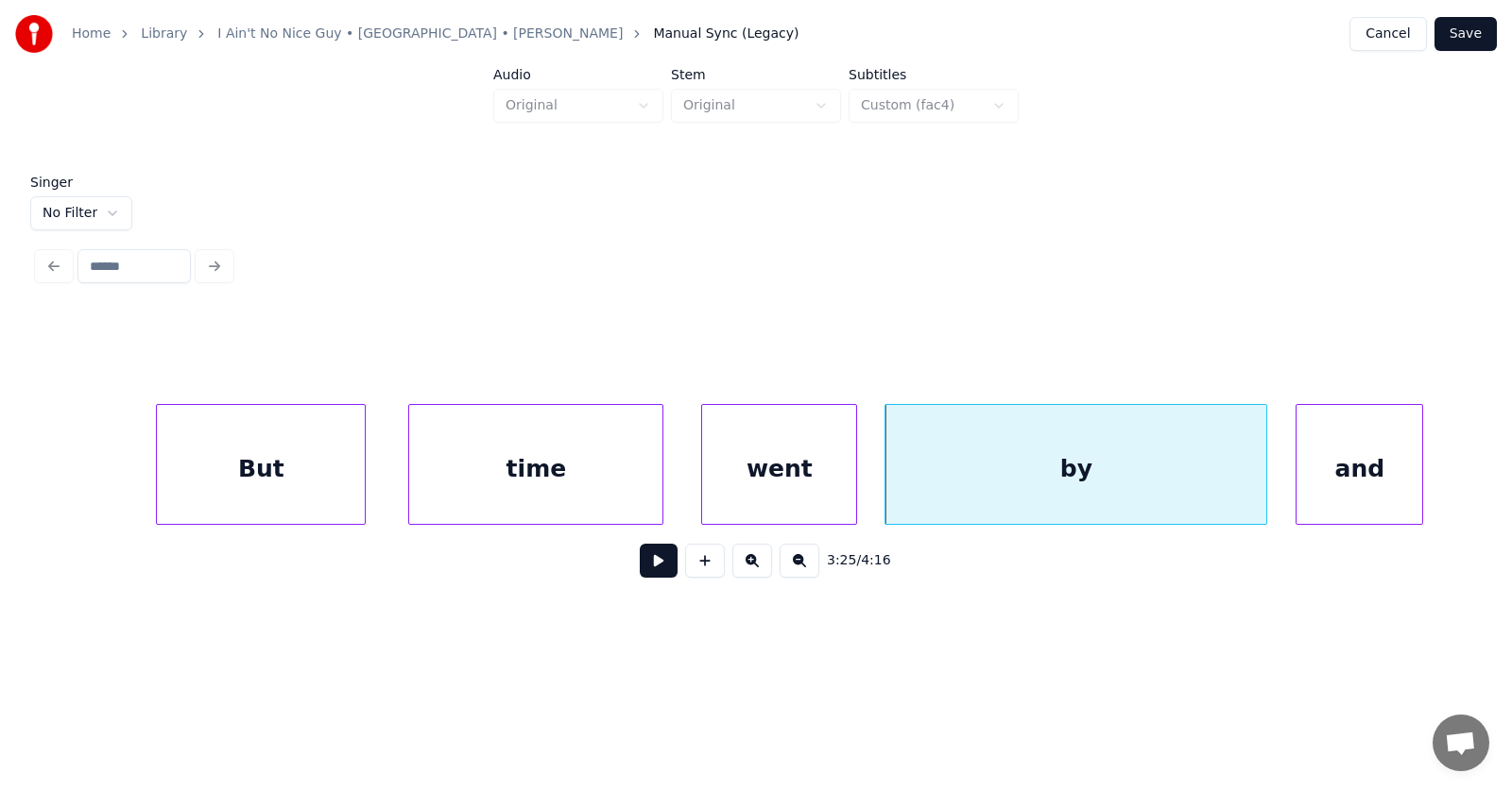
click at [1368, 478] on div "and" at bounding box center [1359, 469] width 125 height 128
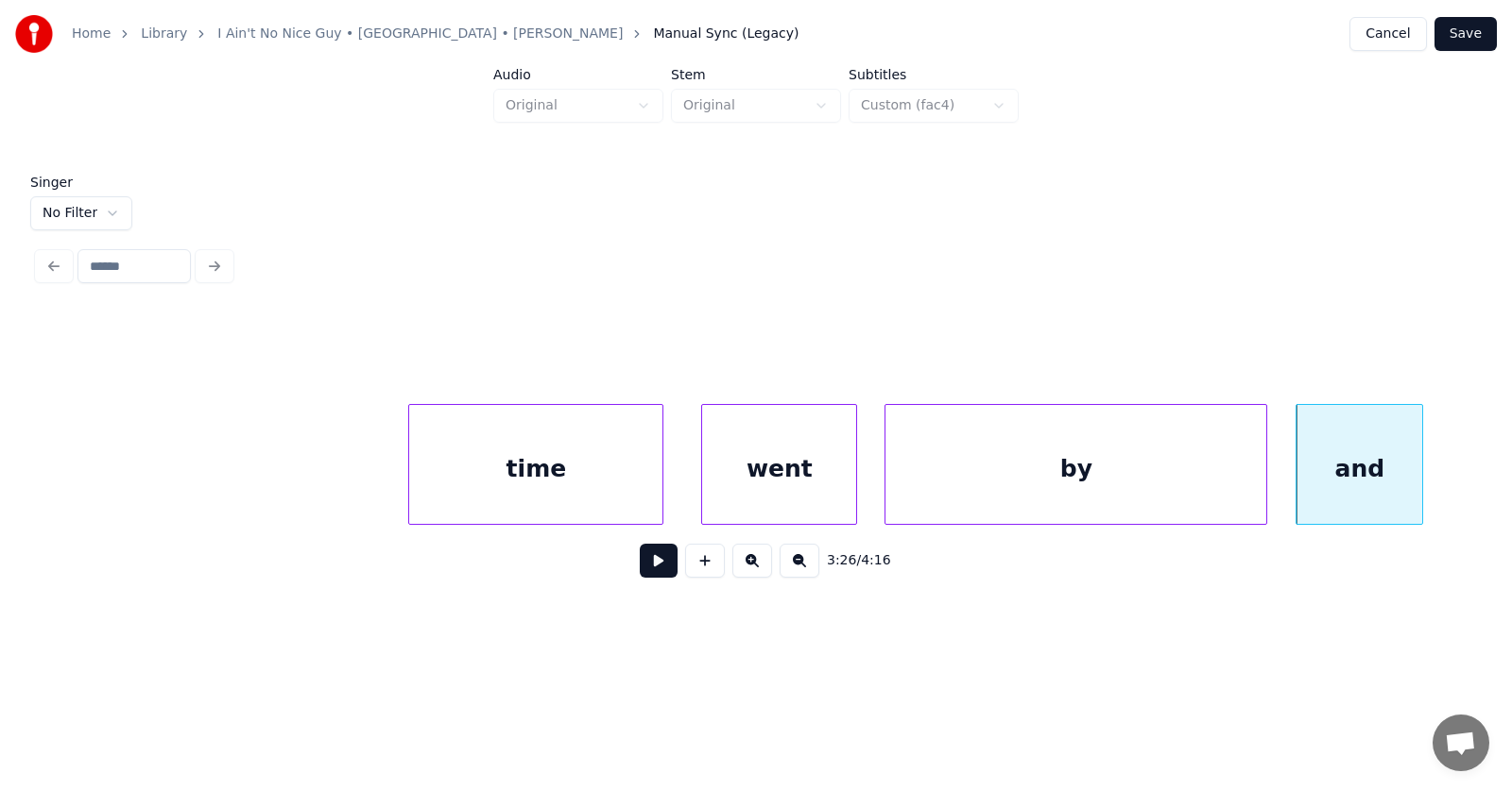
scroll to position [0, 145503]
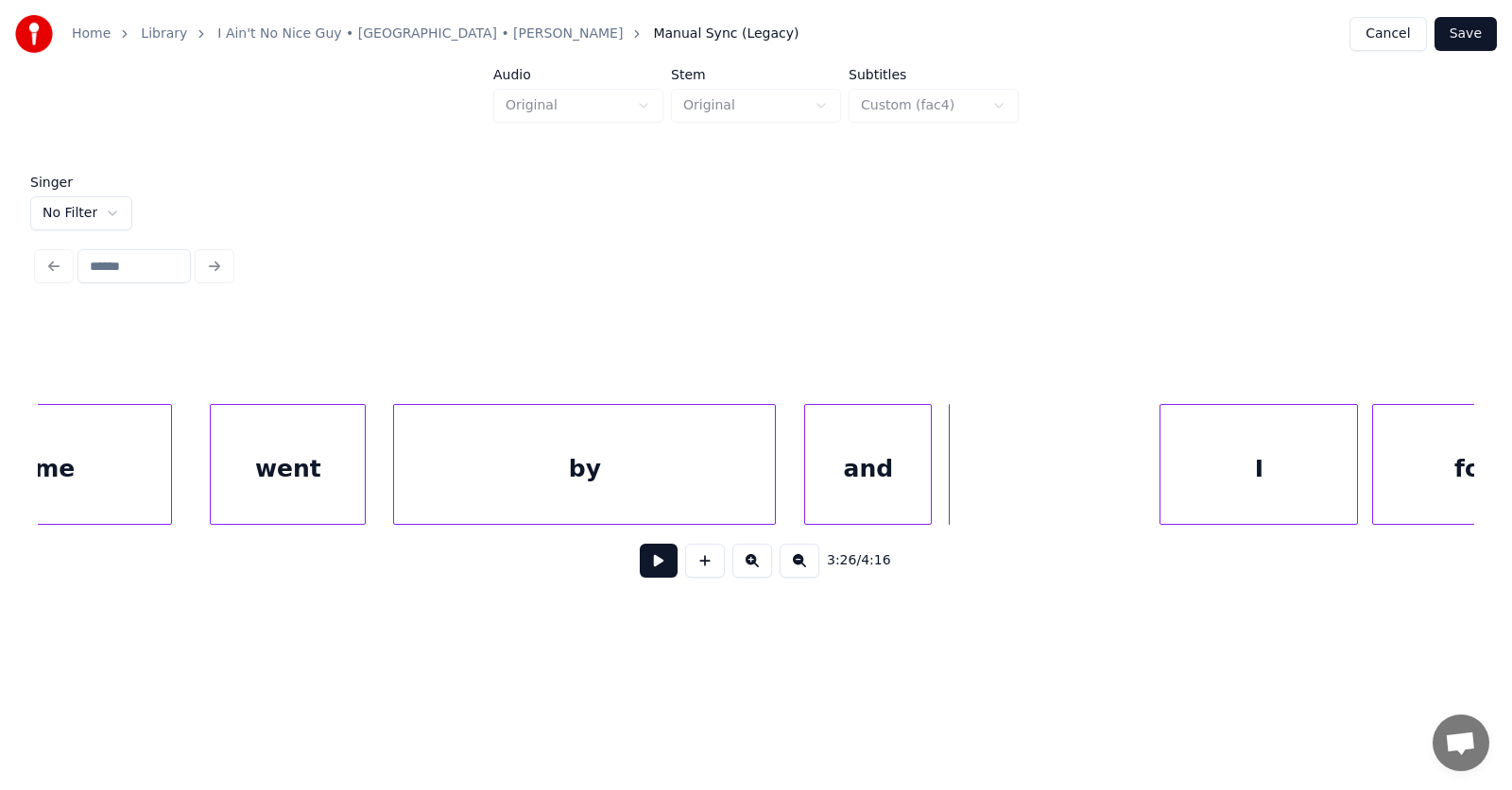
click at [657, 569] on button at bounding box center [658, 560] width 38 height 34
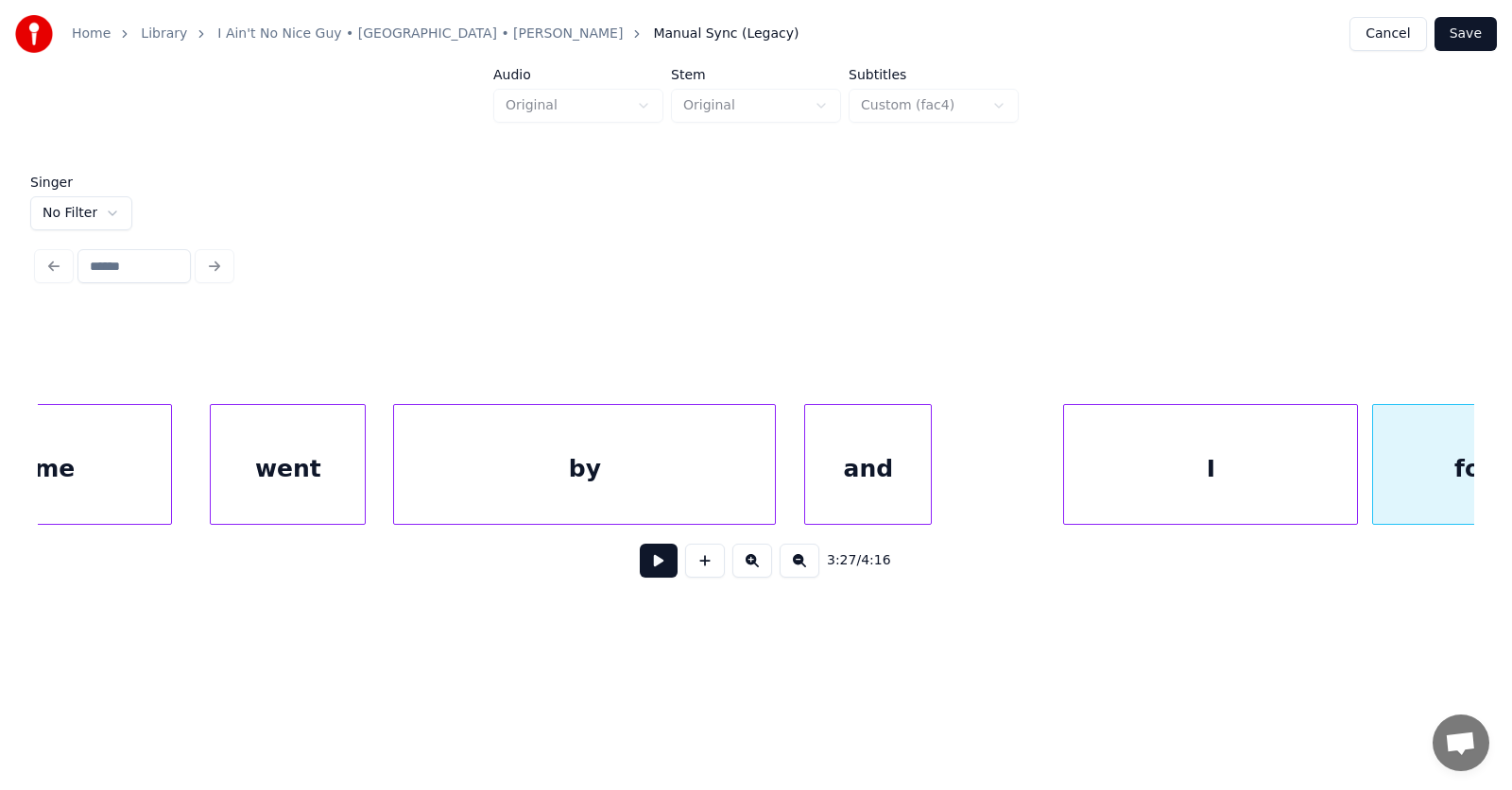
click at [1068, 486] on div at bounding box center [1067, 465] width 6 height 119
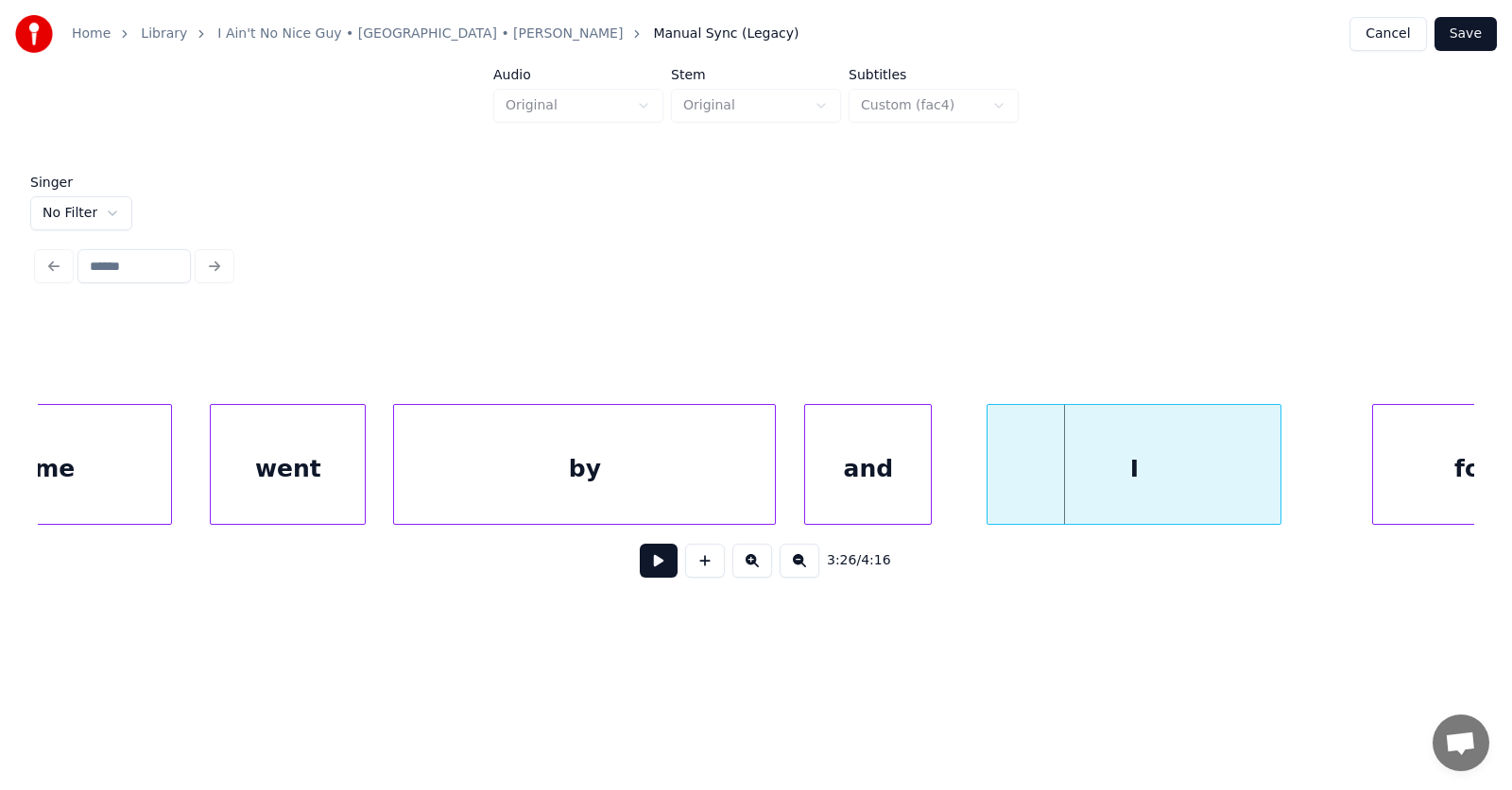
click at [1139, 483] on div "I" at bounding box center [1133, 469] width 293 height 128
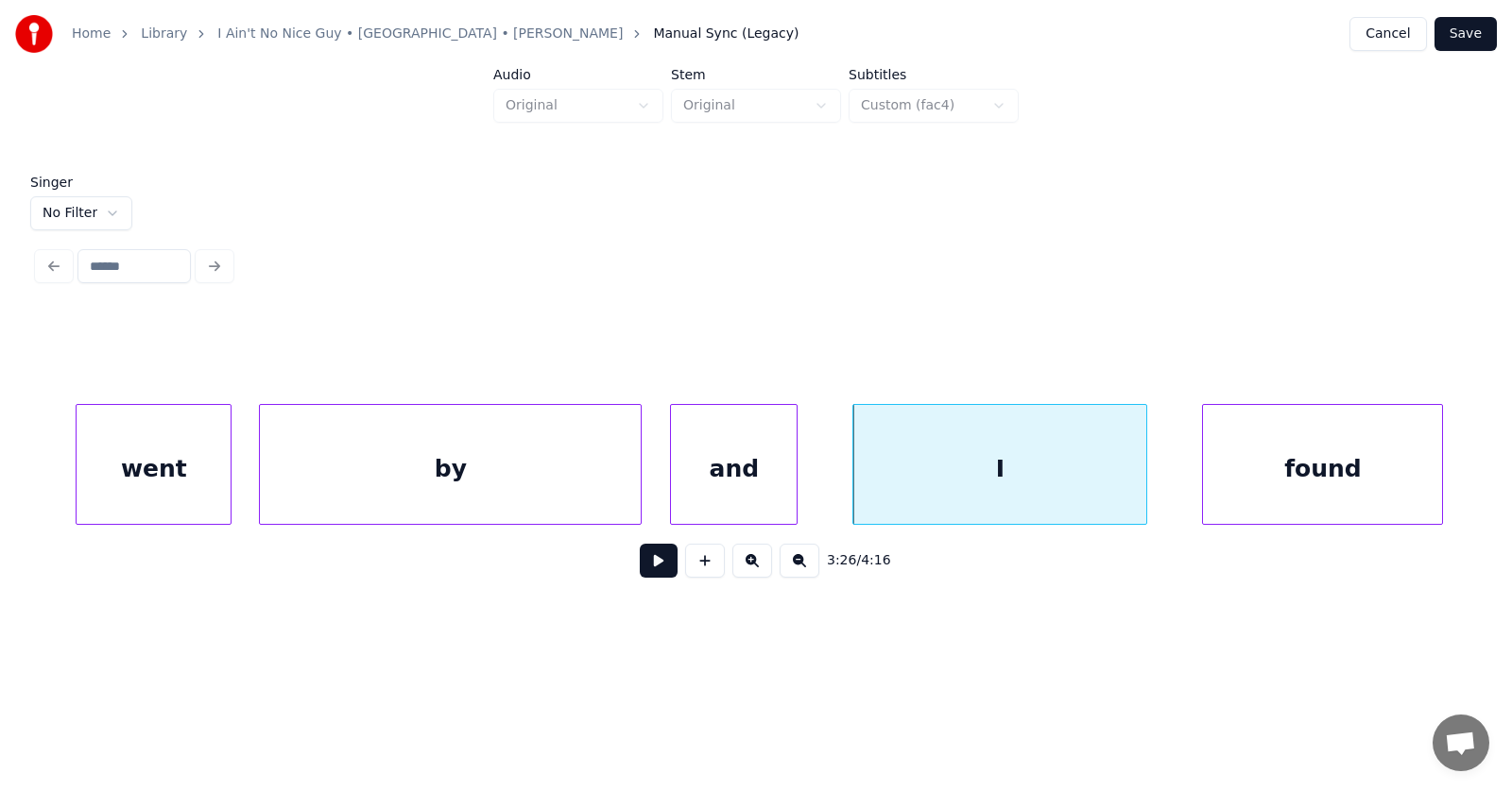
click at [1399, 480] on div "found" at bounding box center [1322, 469] width 239 height 128
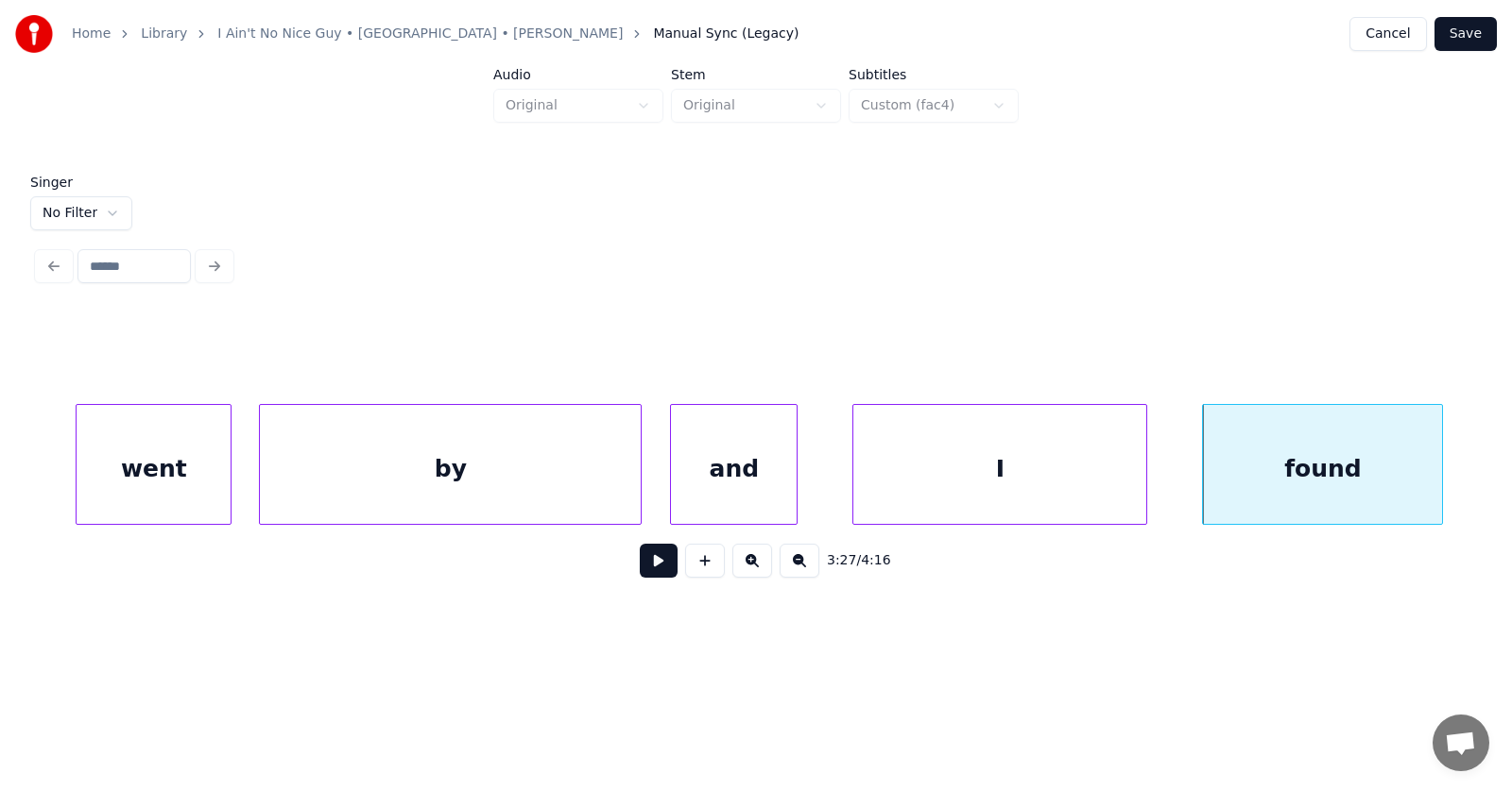
scroll to position [0, 146116]
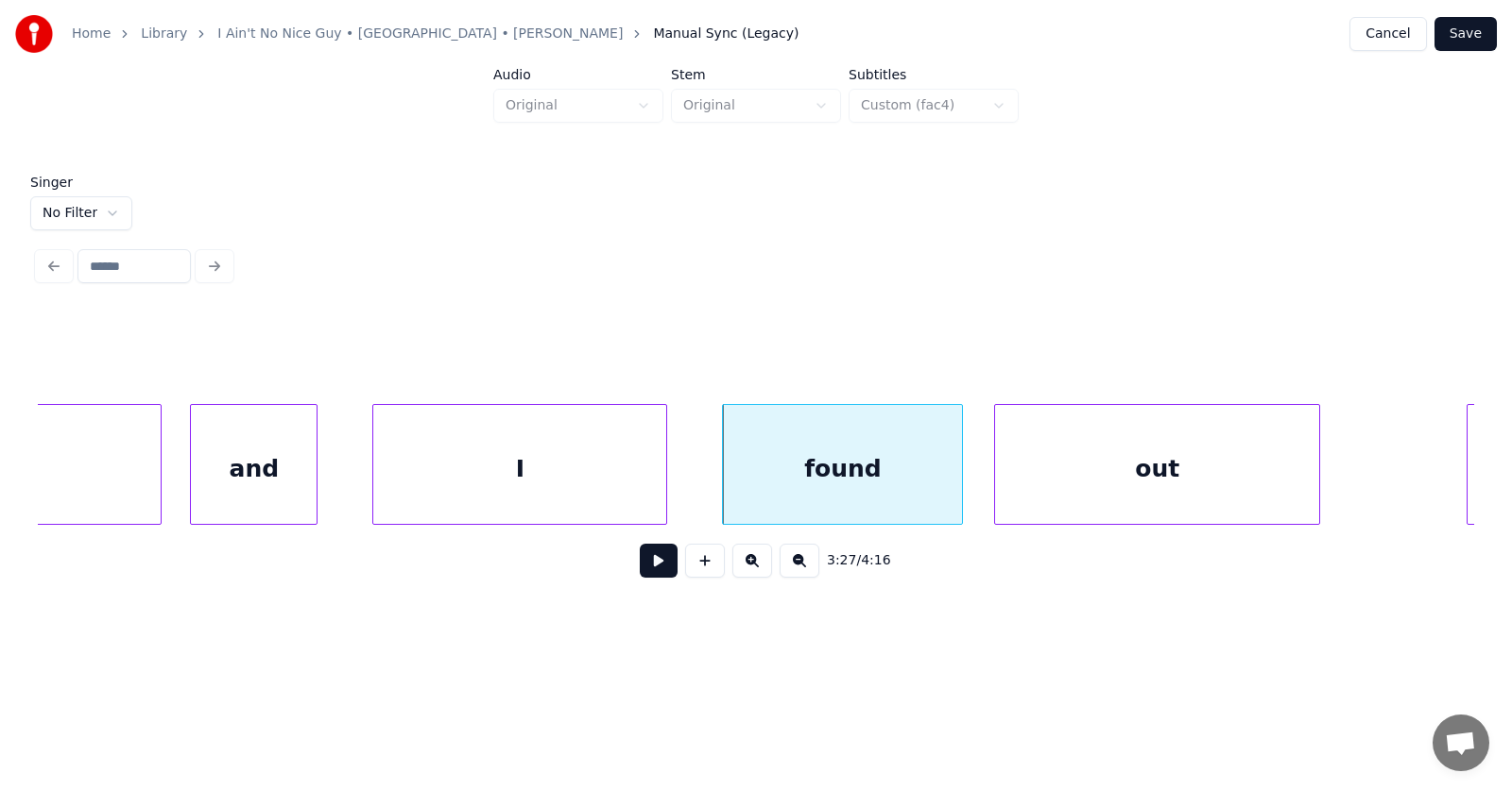
click at [1144, 482] on div "out" at bounding box center [1157, 469] width 324 height 128
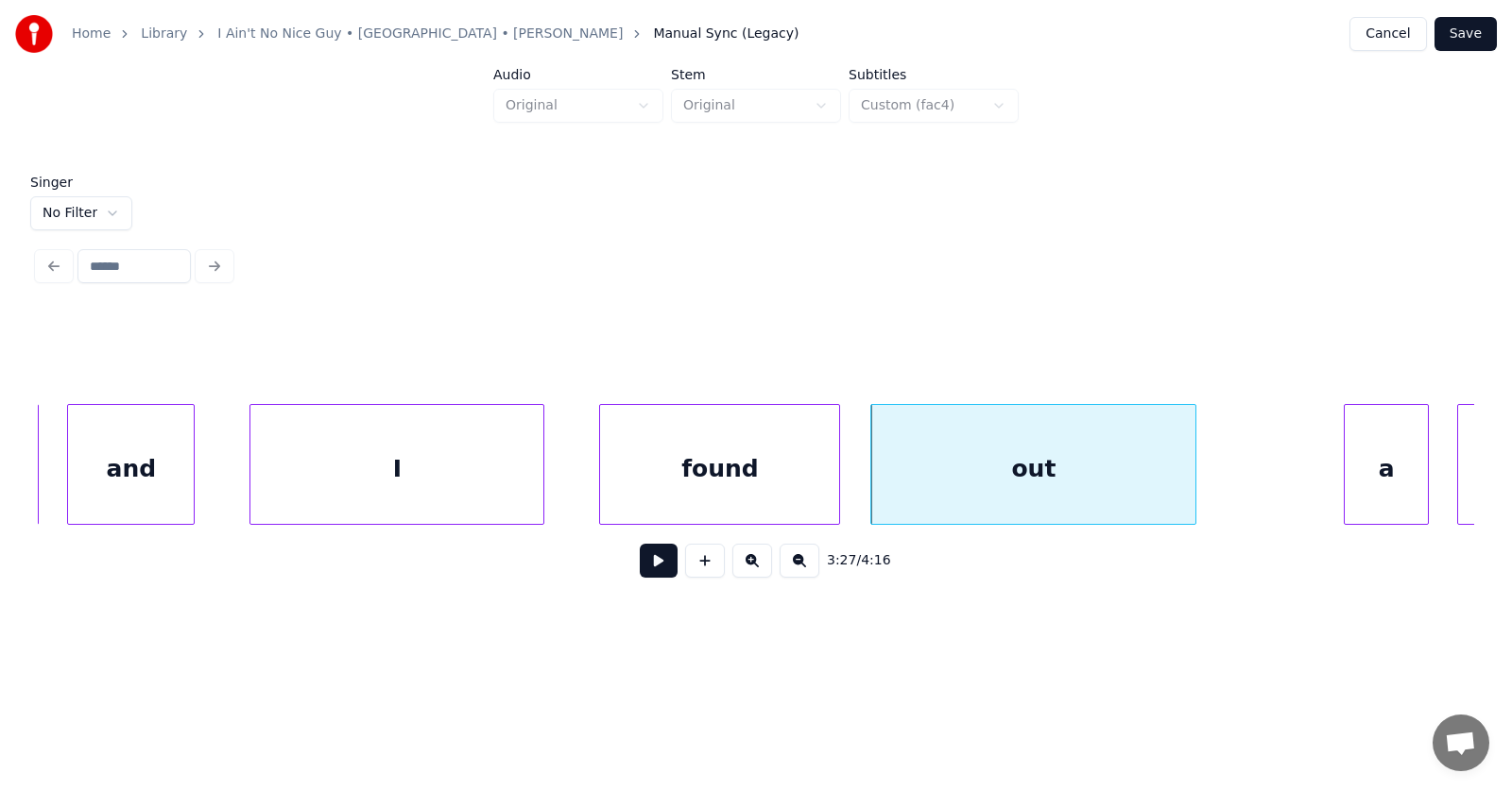
scroll to position [0, 146362]
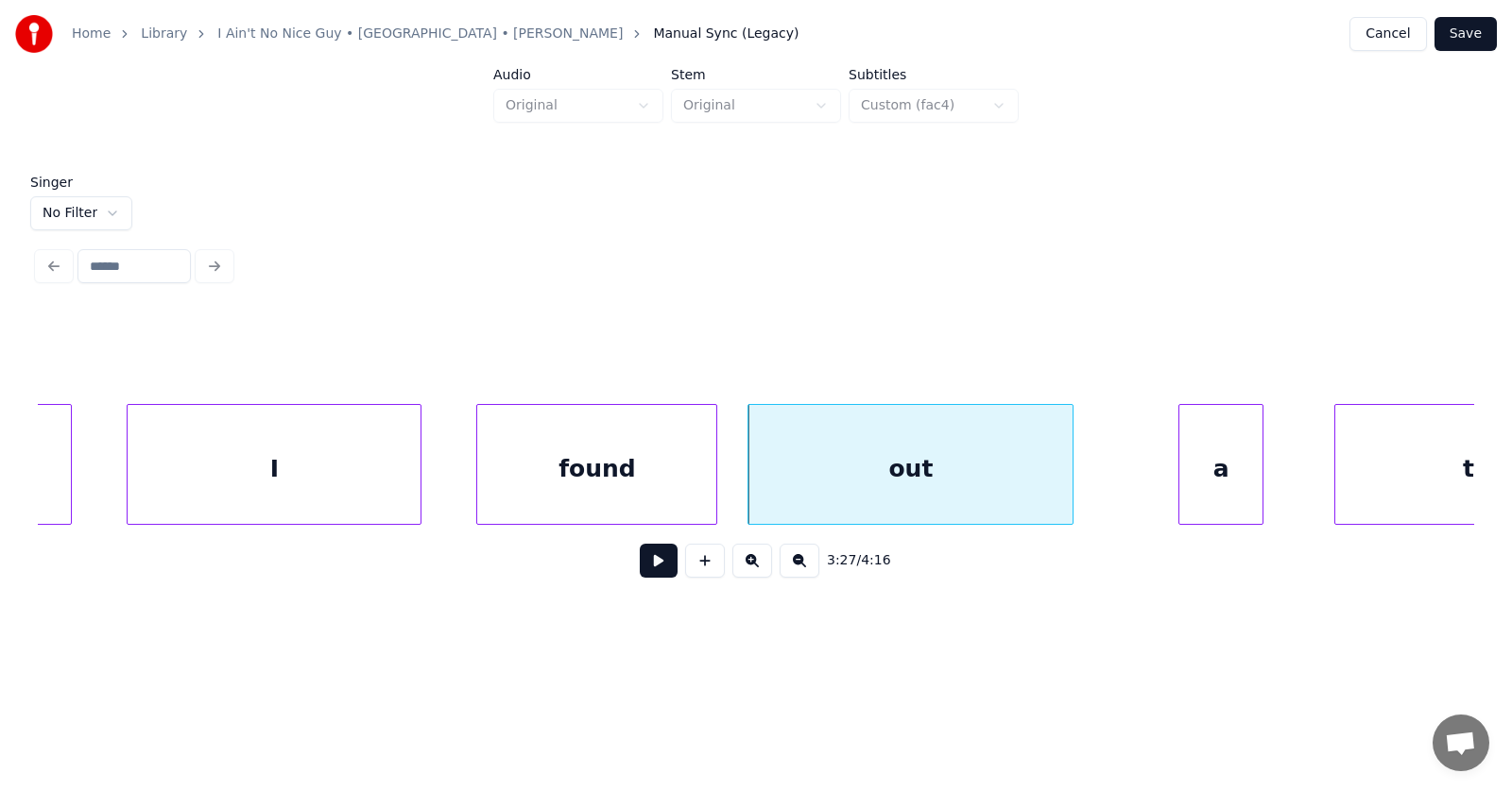
click at [1234, 489] on div "a" at bounding box center [1221, 469] width 84 height 128
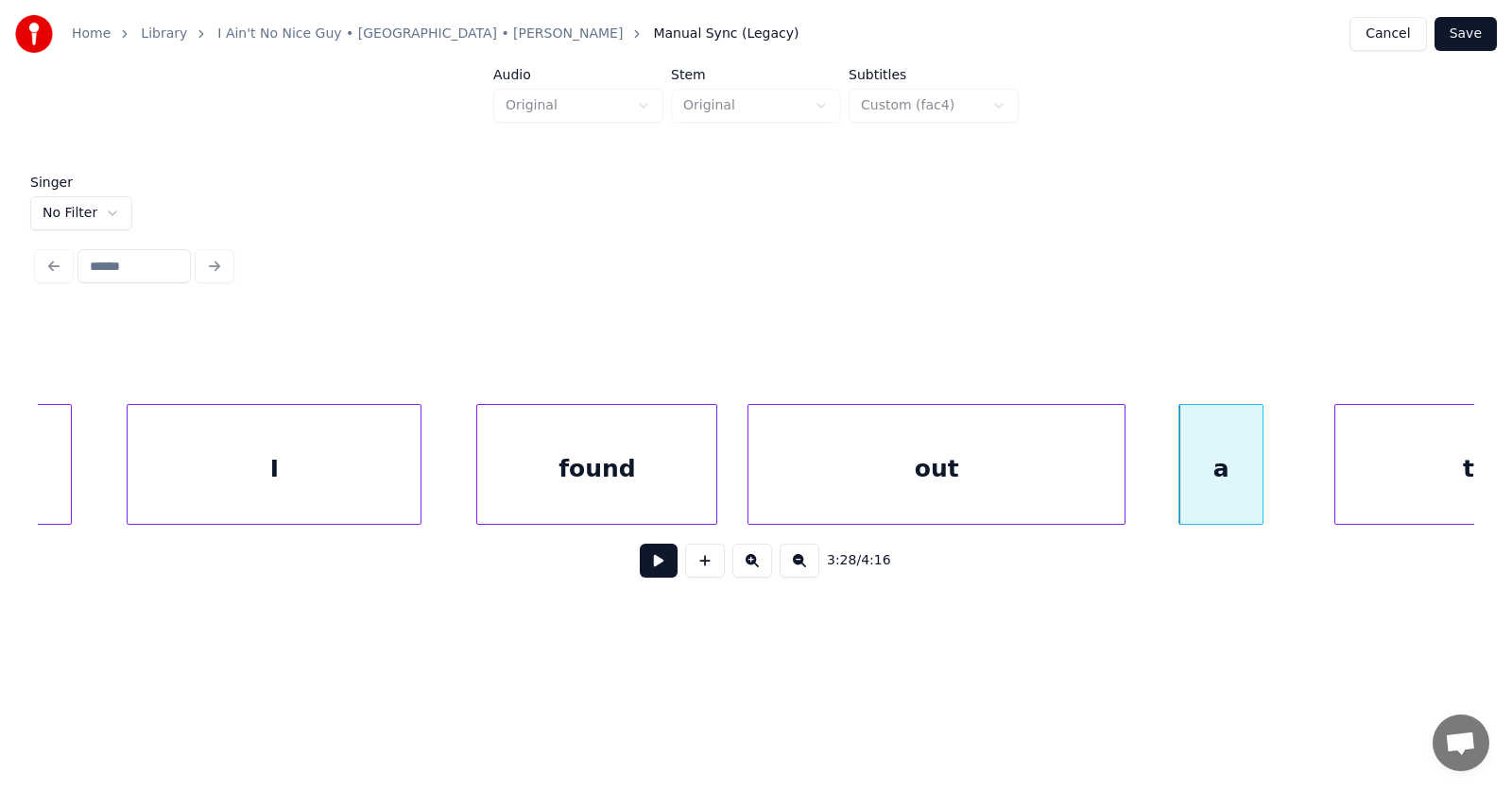
click at [1124, 474] on div at bounding box center [1121, 465] width 6 height 119
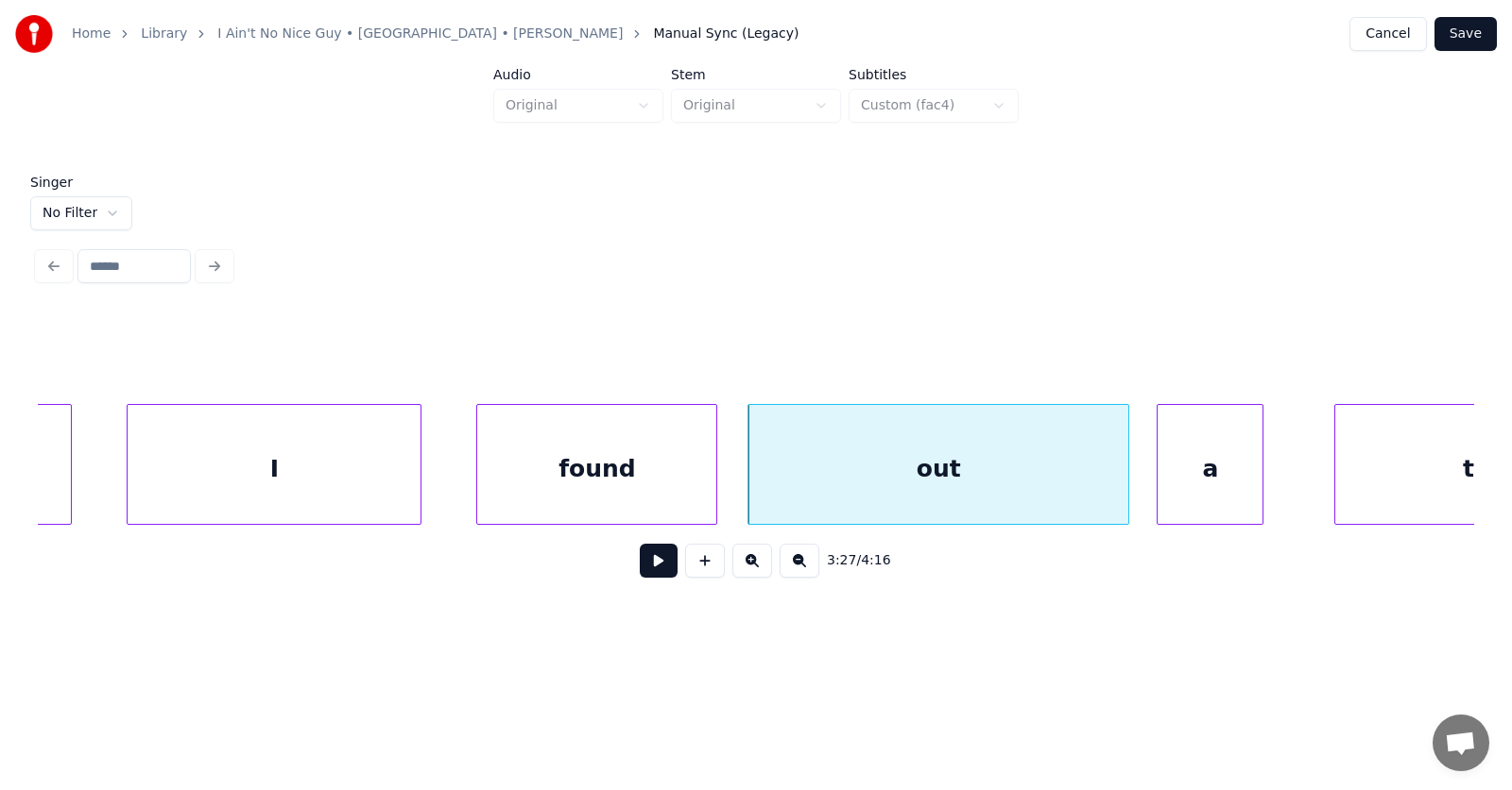
click at [1161, 479] on div at bounding box center [1160, 465] width 6 height 119
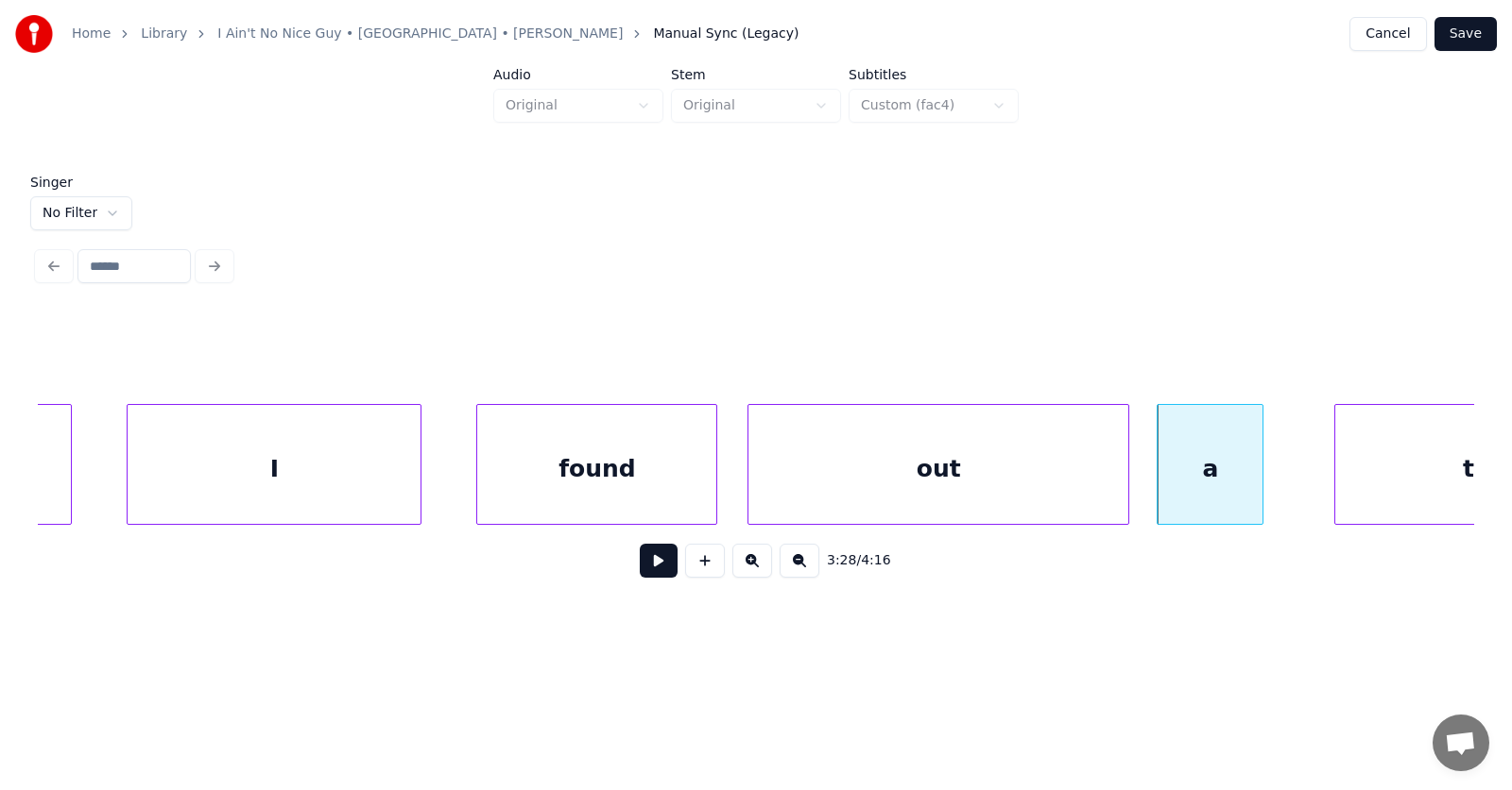
scroll to position [0, 146543]
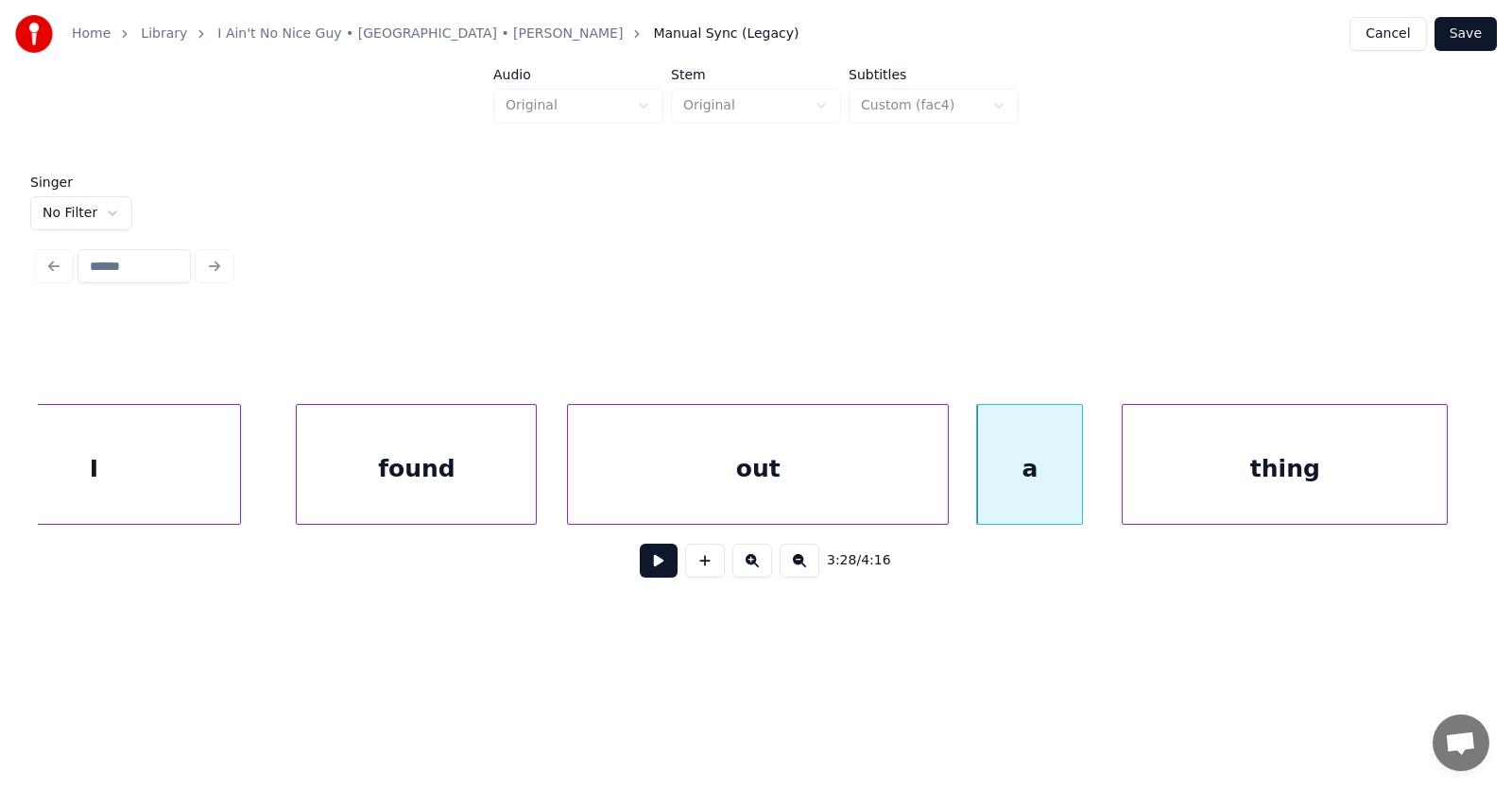
click at [1336, 476] on div "thing" at bounding box center [1284, 469] width 324 height 128
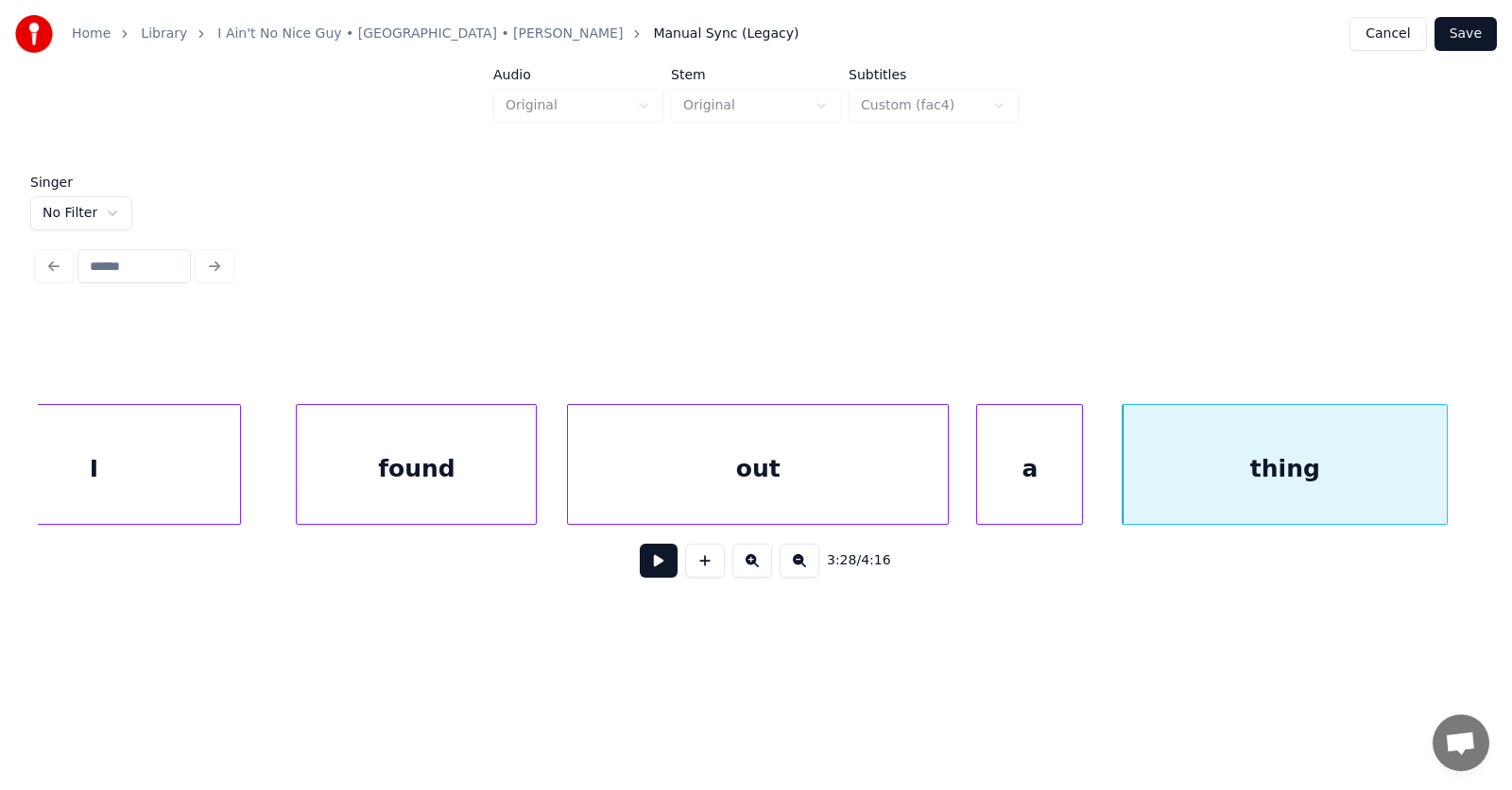
scroll to position [0, 146976]
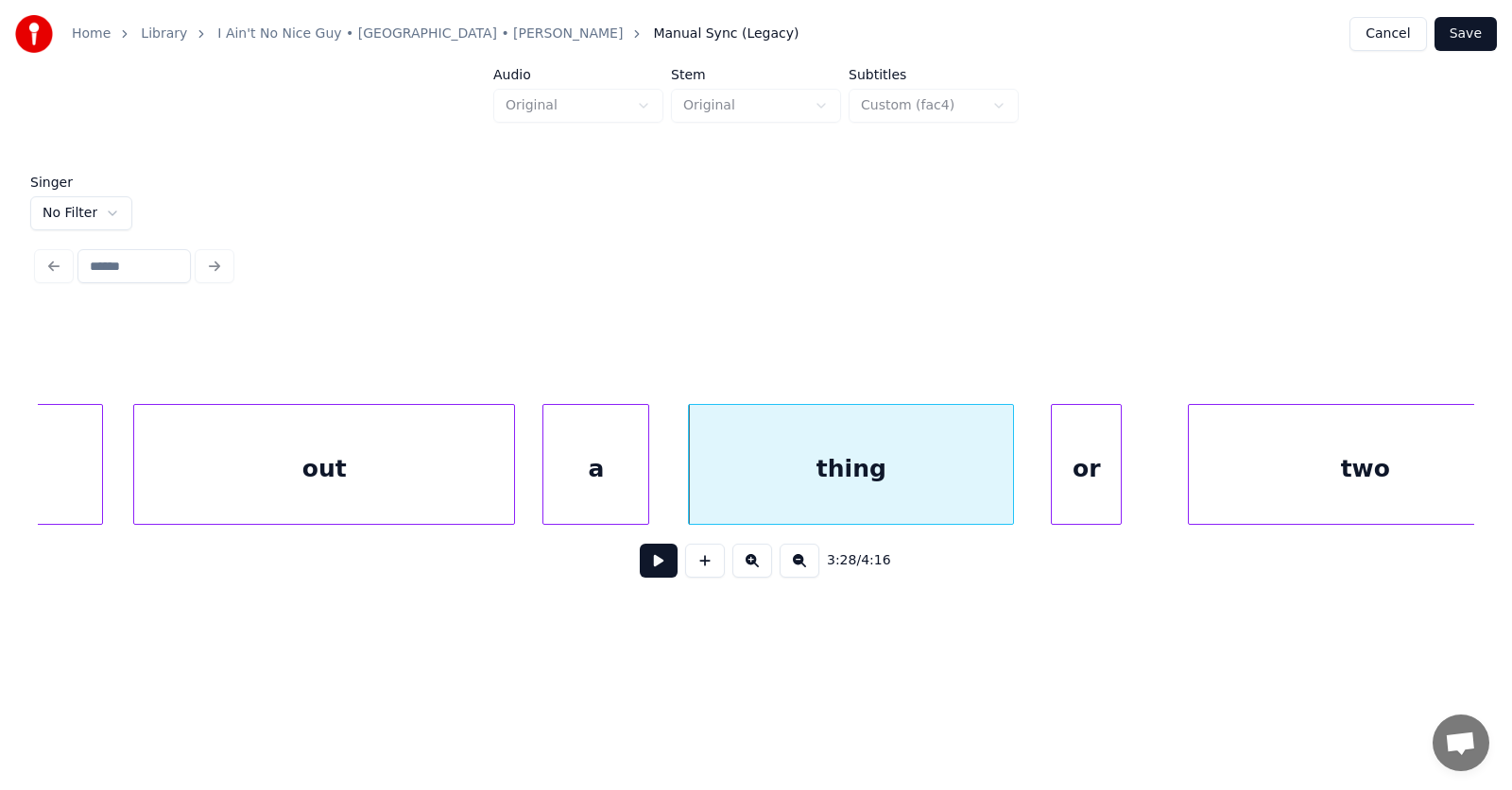
click at [1093, 492] on div "or" at bounding box center [1086, 469] width 69 height 128
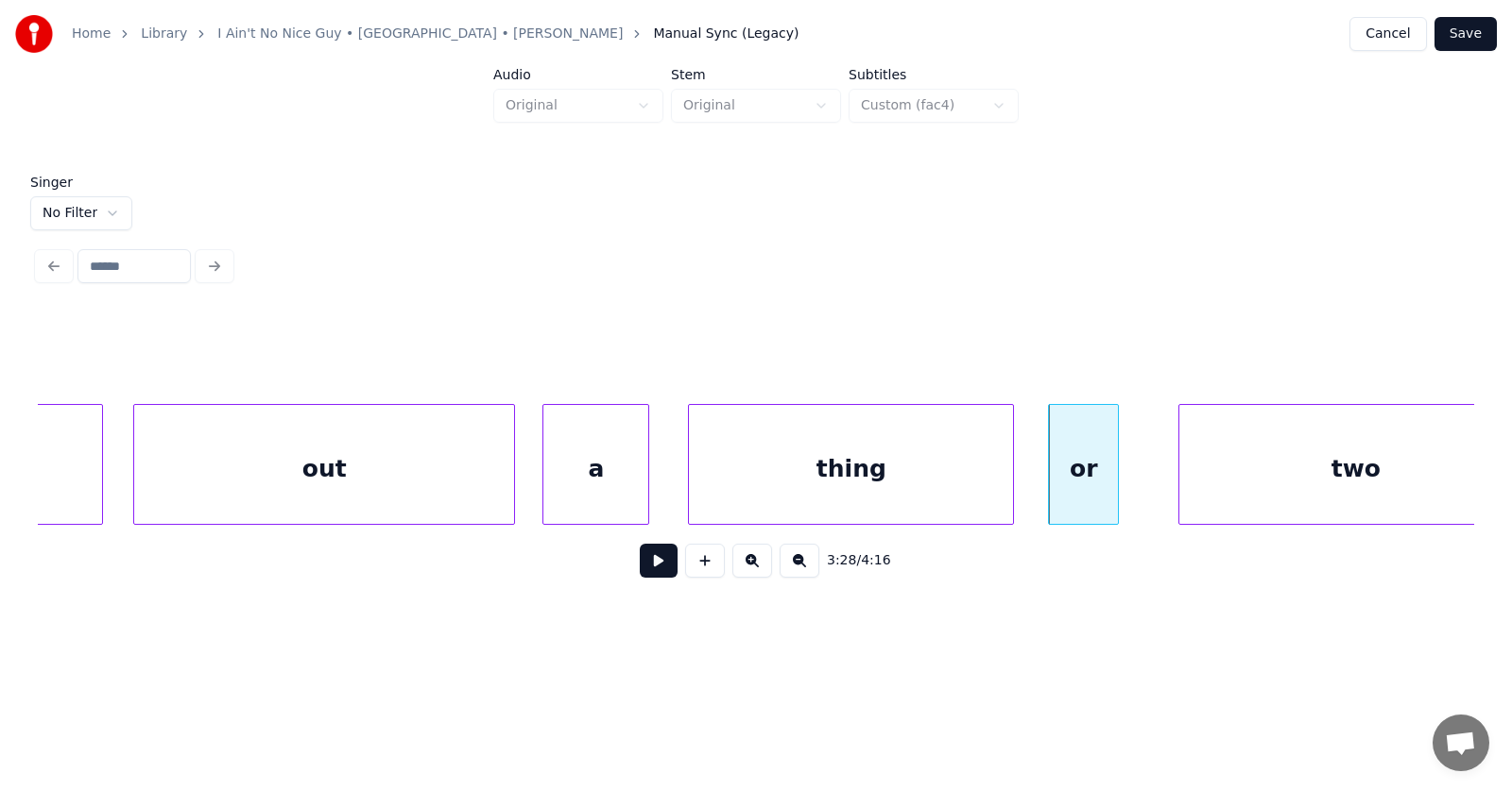
scroll to position [0, 147041]
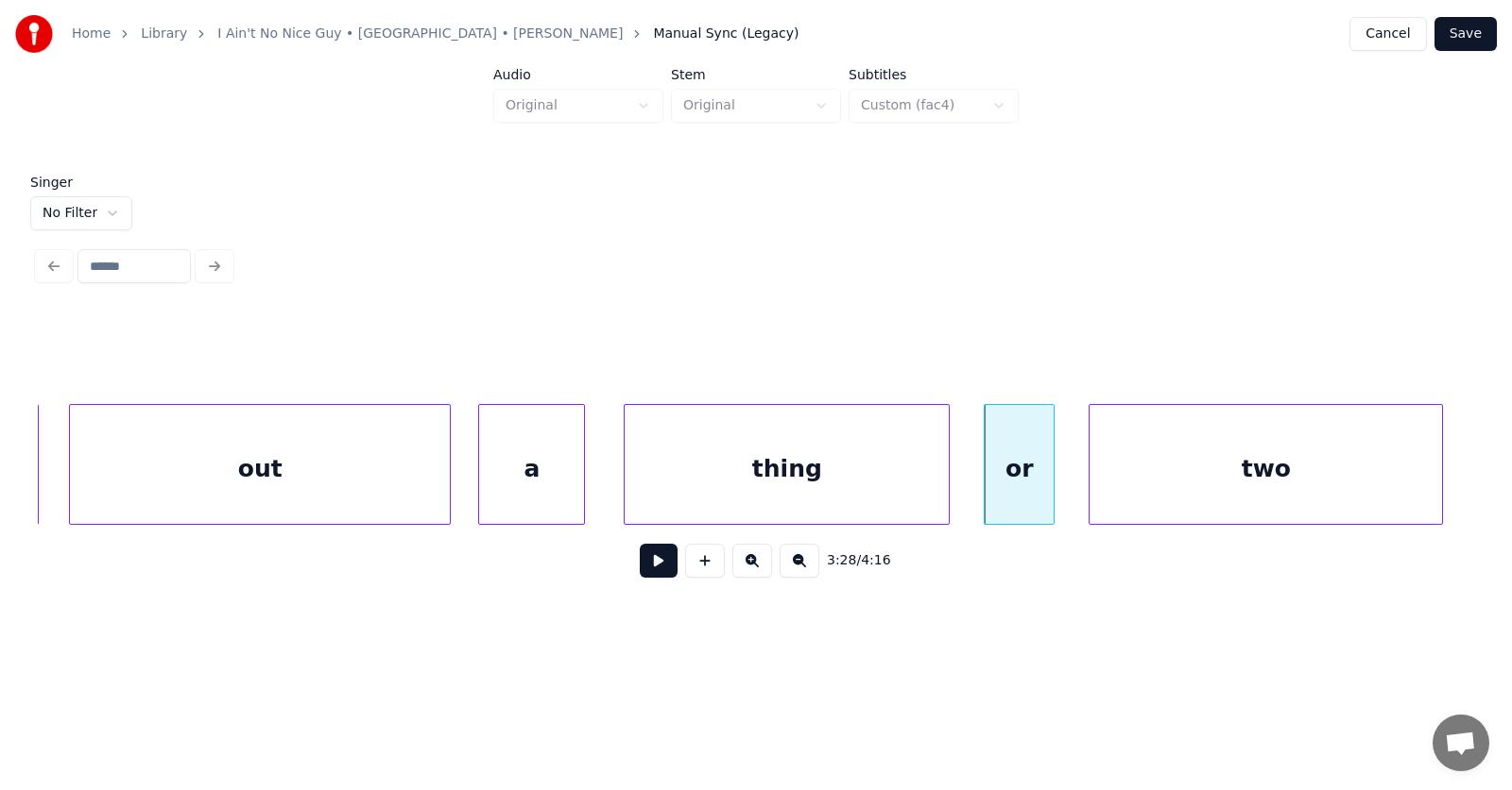
click at [1203, 487] on div "two" at bounding box center [1265, 469] width 352 height 128
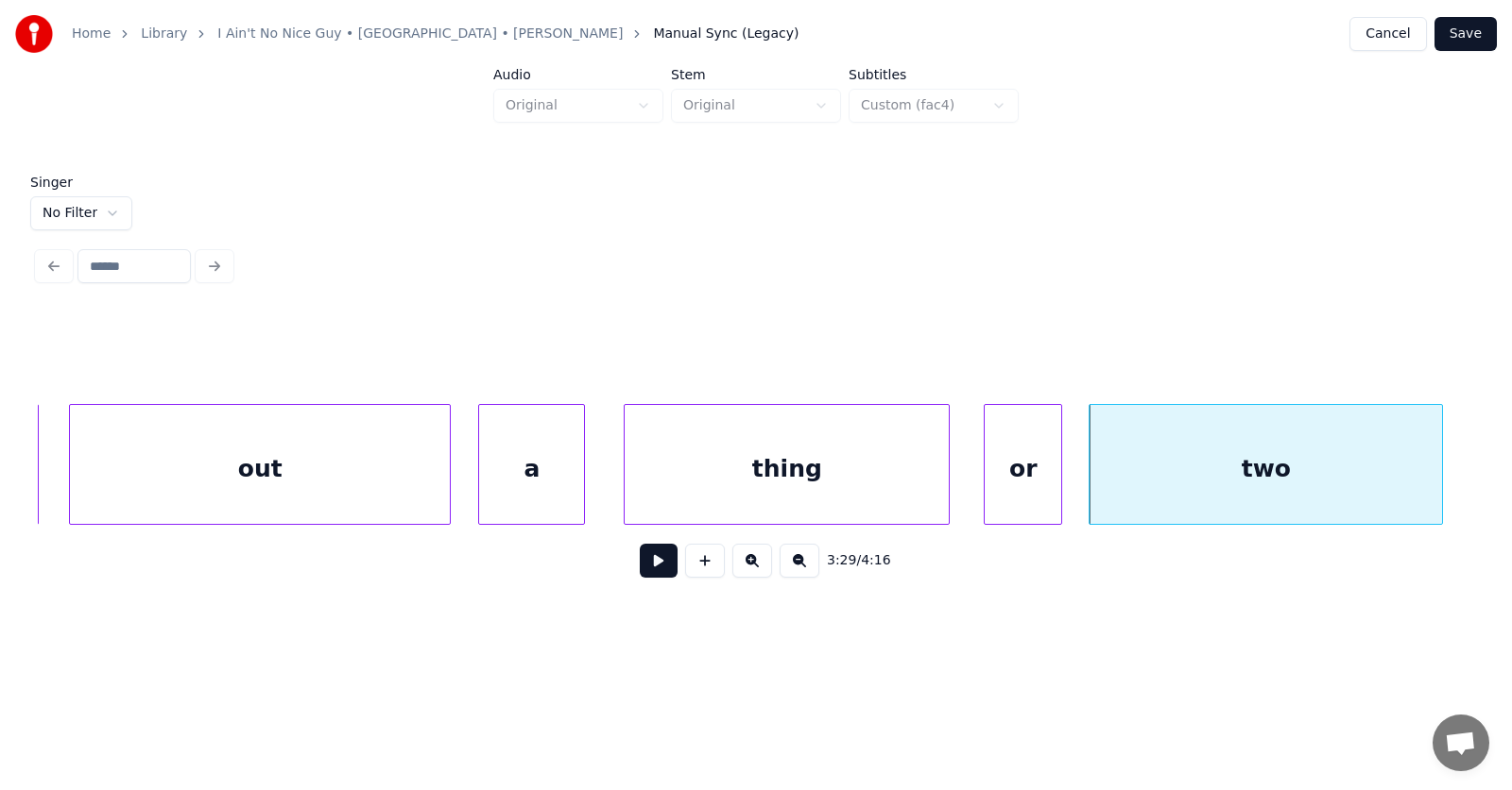
click at [1060, 485] on div at bounding box center [1059, 465] width 6 height 119
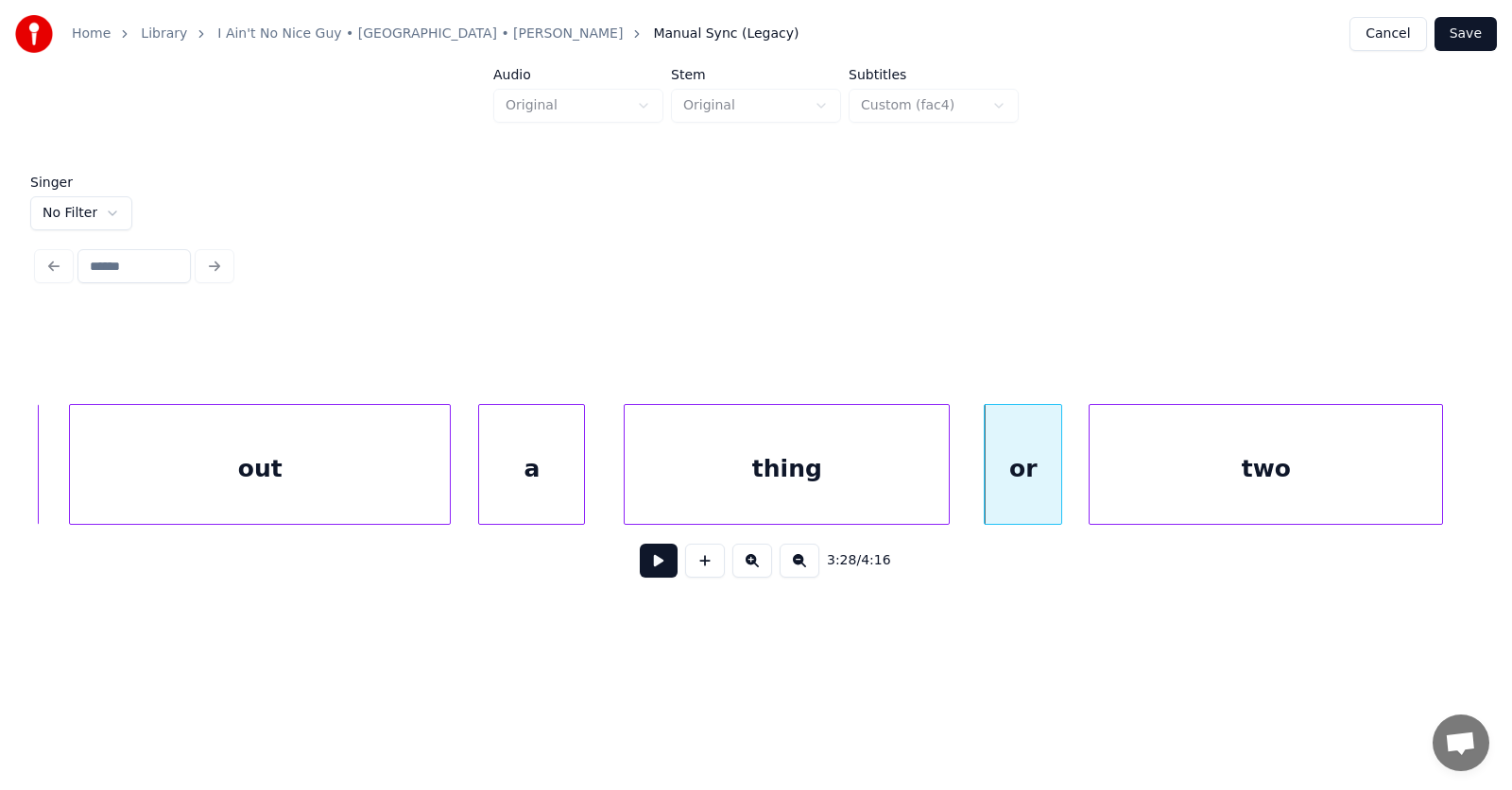
scroll to position [0, 147590]
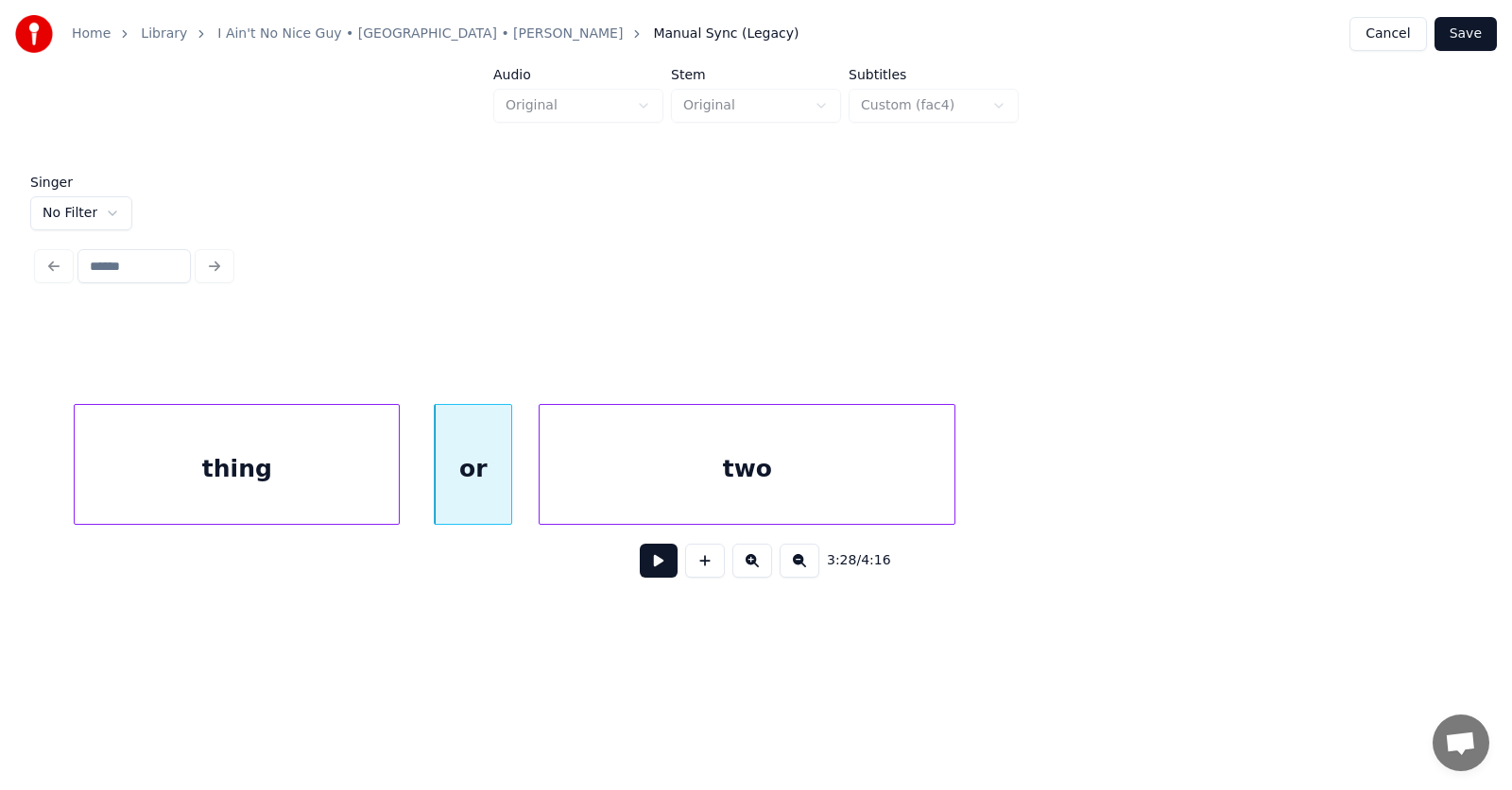
click at [954, 471] on div at bounding box center [951, 465] width 6 height 119
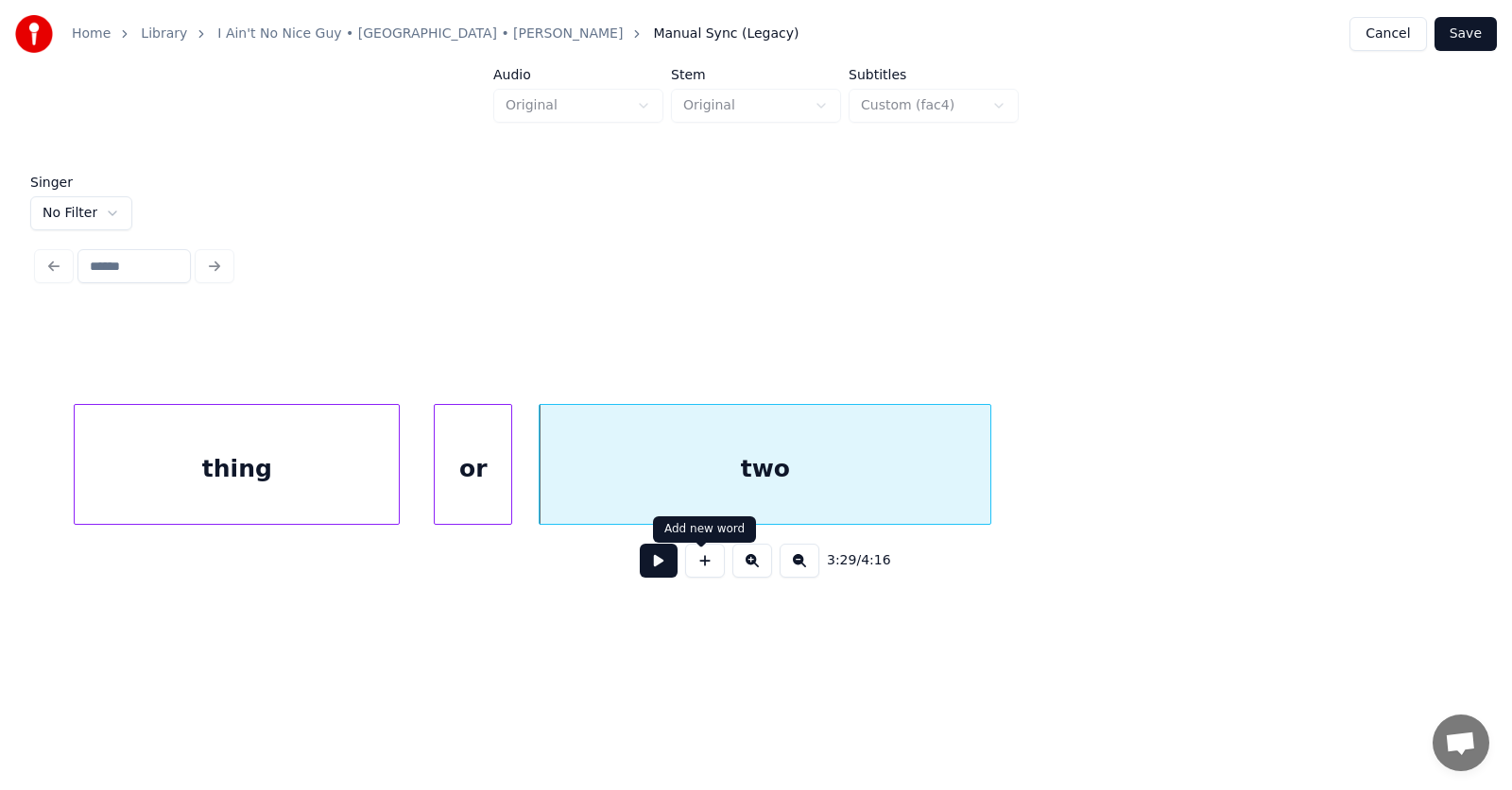
click at [657, 563] on button at bounding box center [658, 560] width 38 height 34
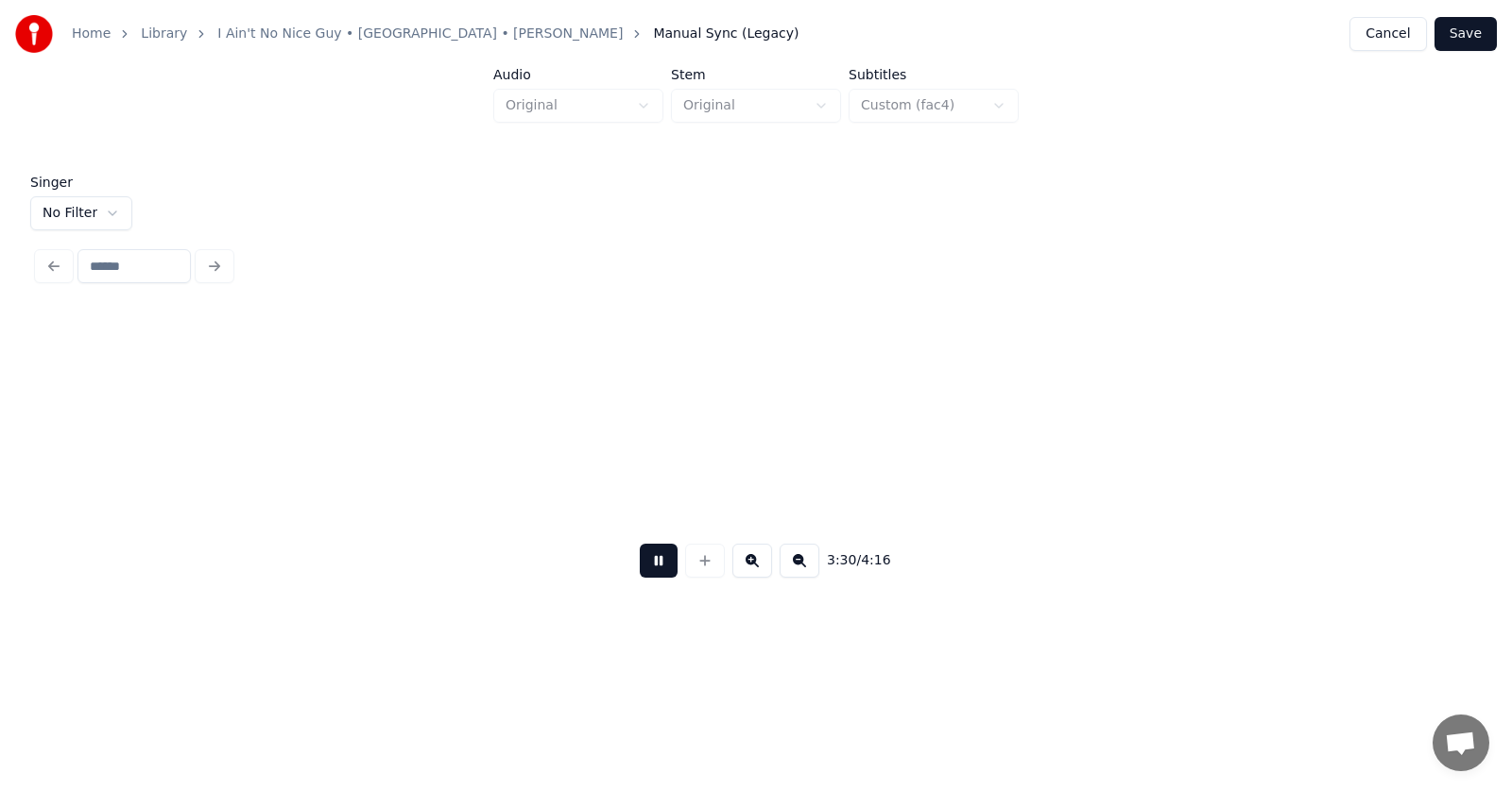
scroll to position [0, 149027]
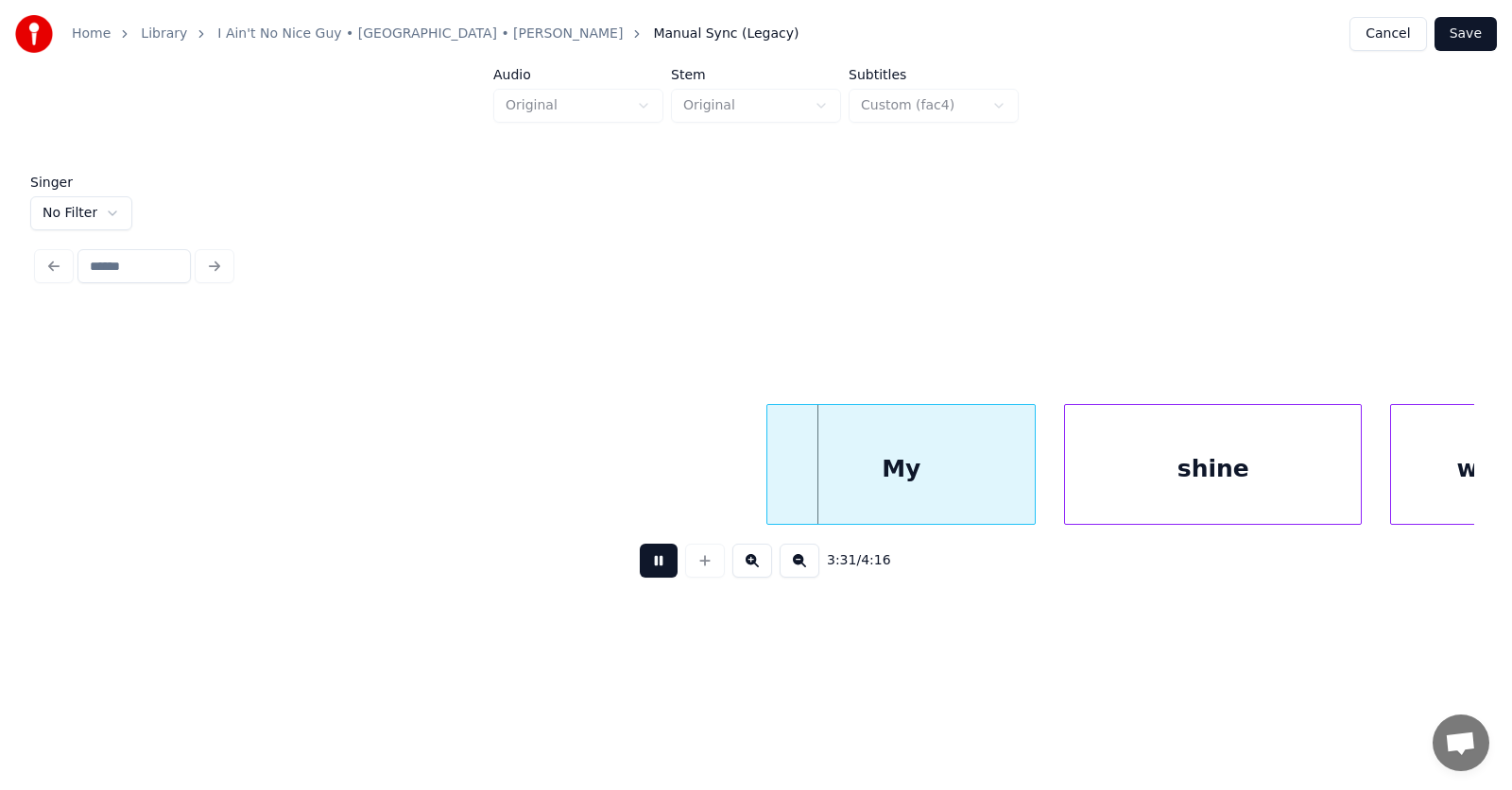
click at [652, 570] on button at bounding box center [658, 560] width 38 height 34
click at [1470, 38] on button "Save" at bounding box center [1465, 34] width 63 height 34
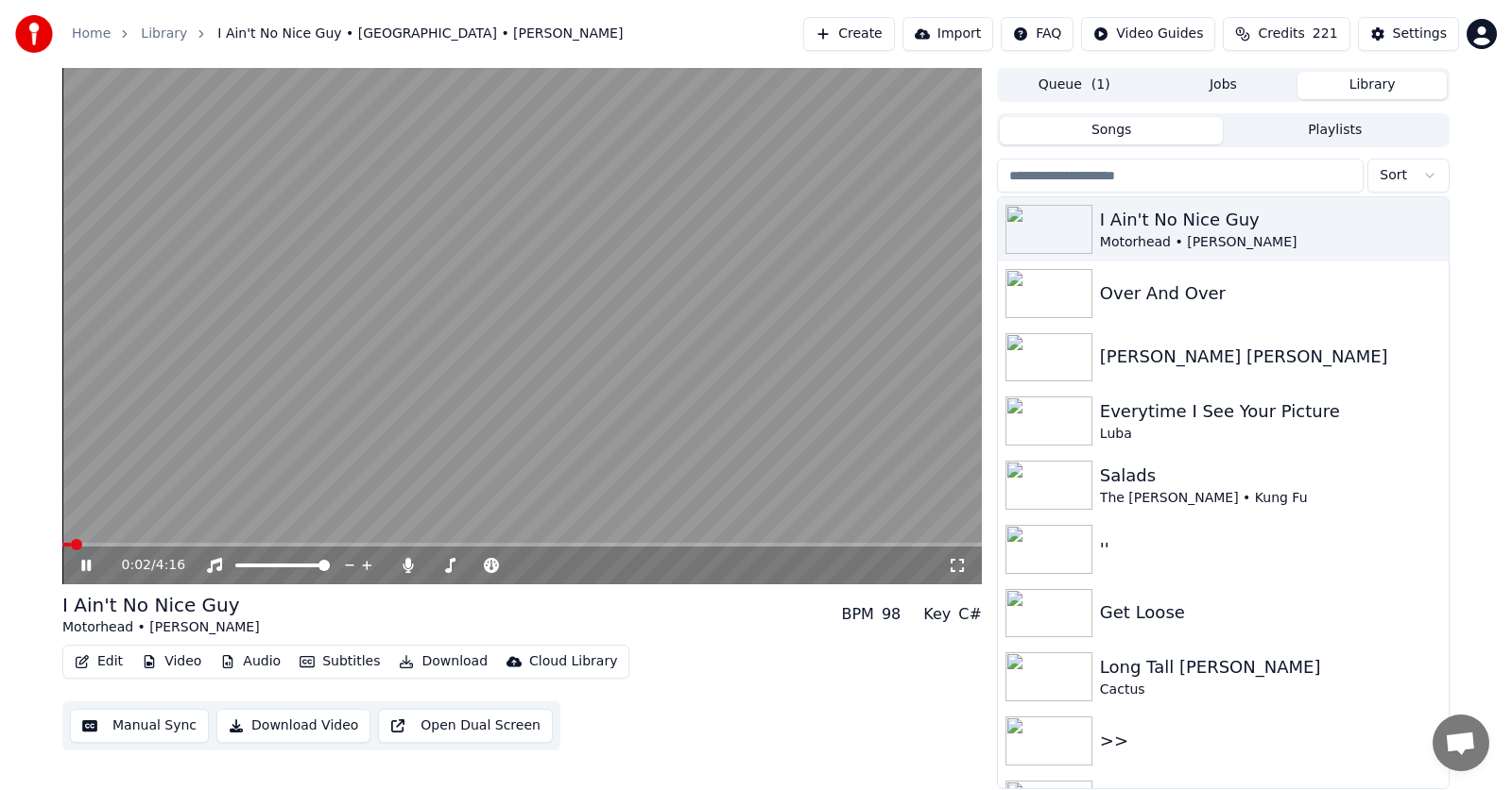
click at [81, 564] on icon at bounding box center [99, 565] width 45 height 15
click at [63, 543] on span at bounding box center [68, 545] width 11 height 11
